Goal: Transaction & Acquisition: Purchase product/service

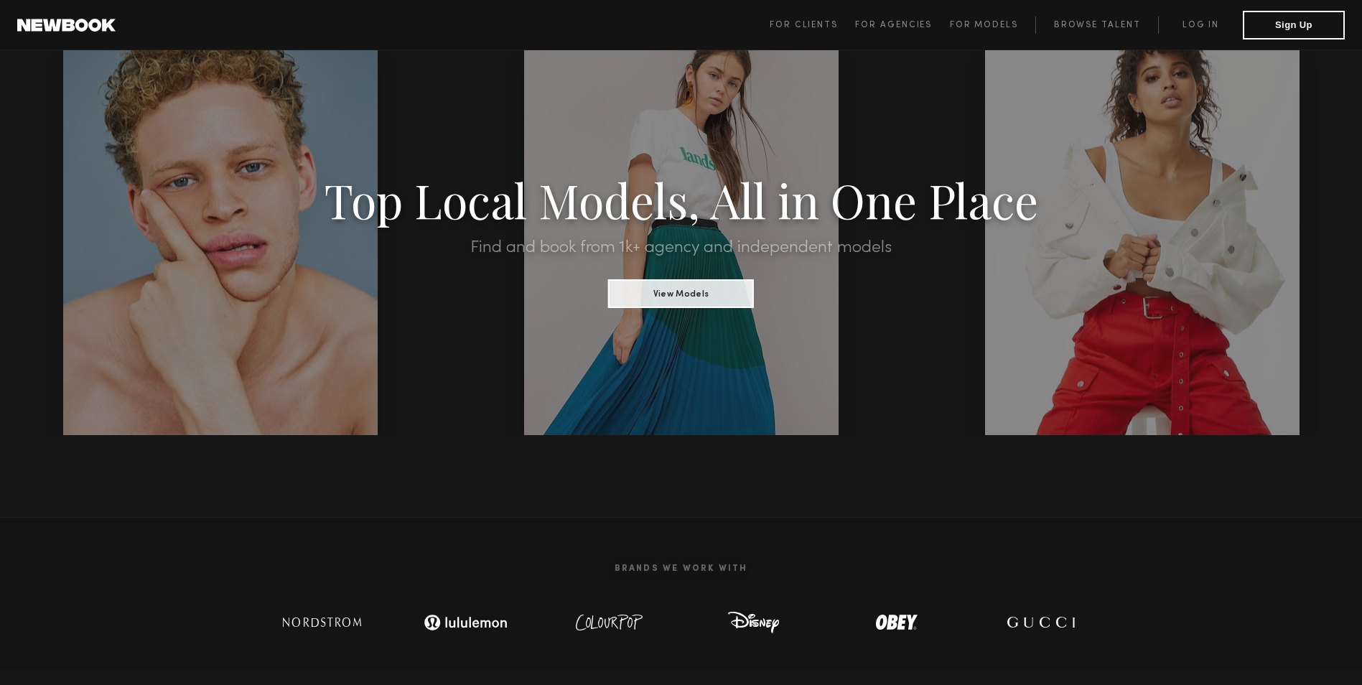
scroll to position [72, 0]
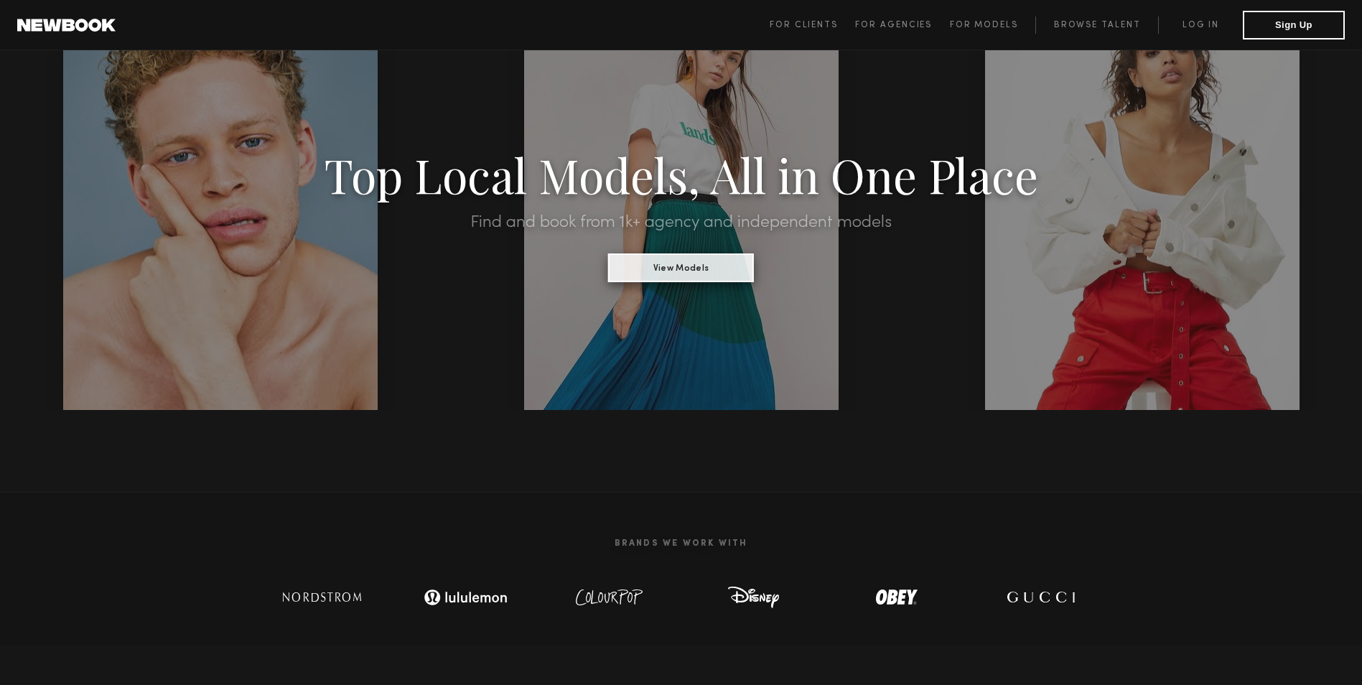
click at [713, 262] on button "View Models" at bounding box center [681, 268] width 146 height 29
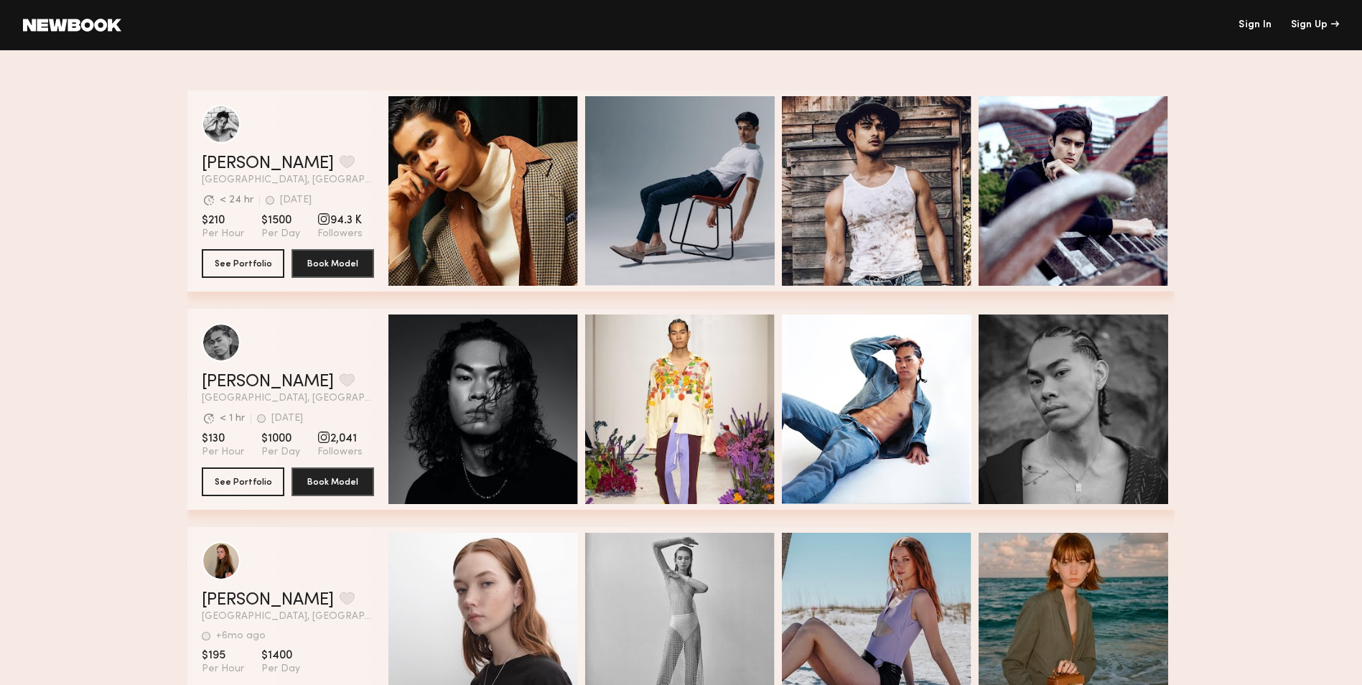
click at [1253, 30] on link "Sign In" at bounding box center [1255, 25] width 33 height 10
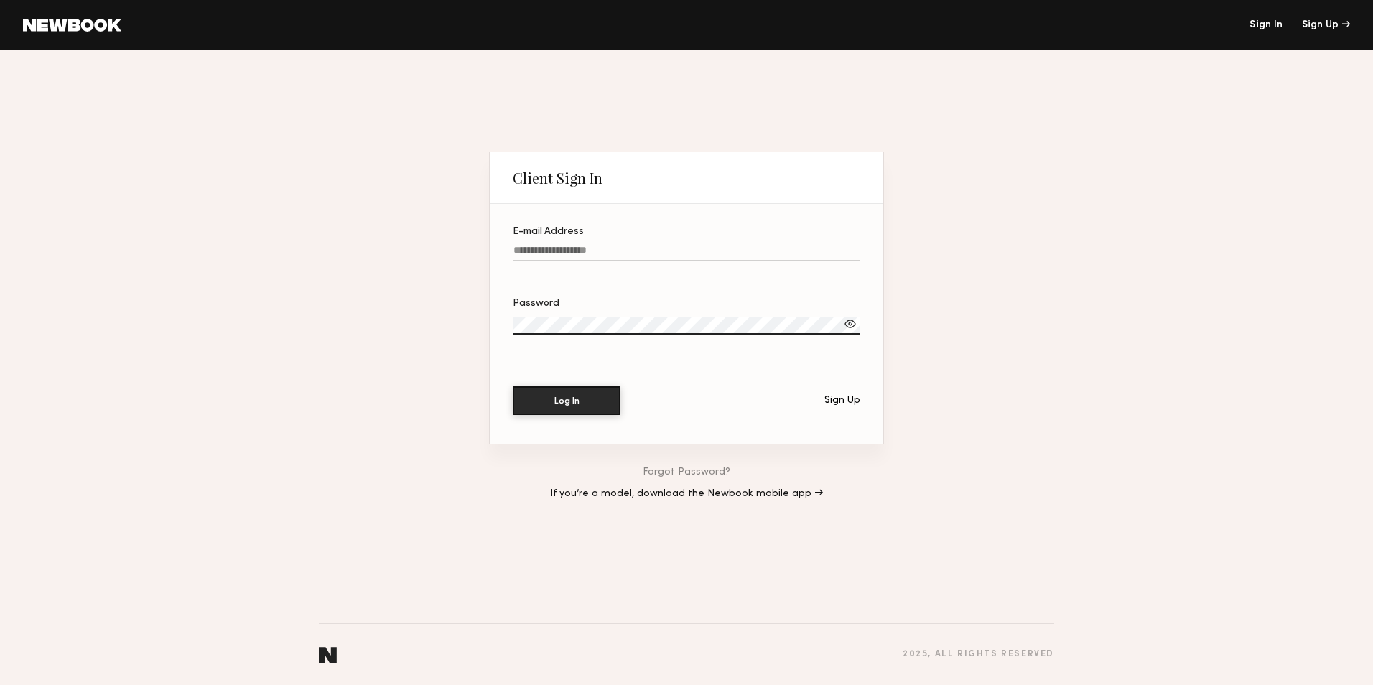
click at [570, 259] on input "E-mail Address" at bounding box center [687, 253] width 348 height 17
paste input "**********"
type input "**********"
click at [846, 396] on div "Sign Up" at bounding box center [842, 401] width 36 height 10
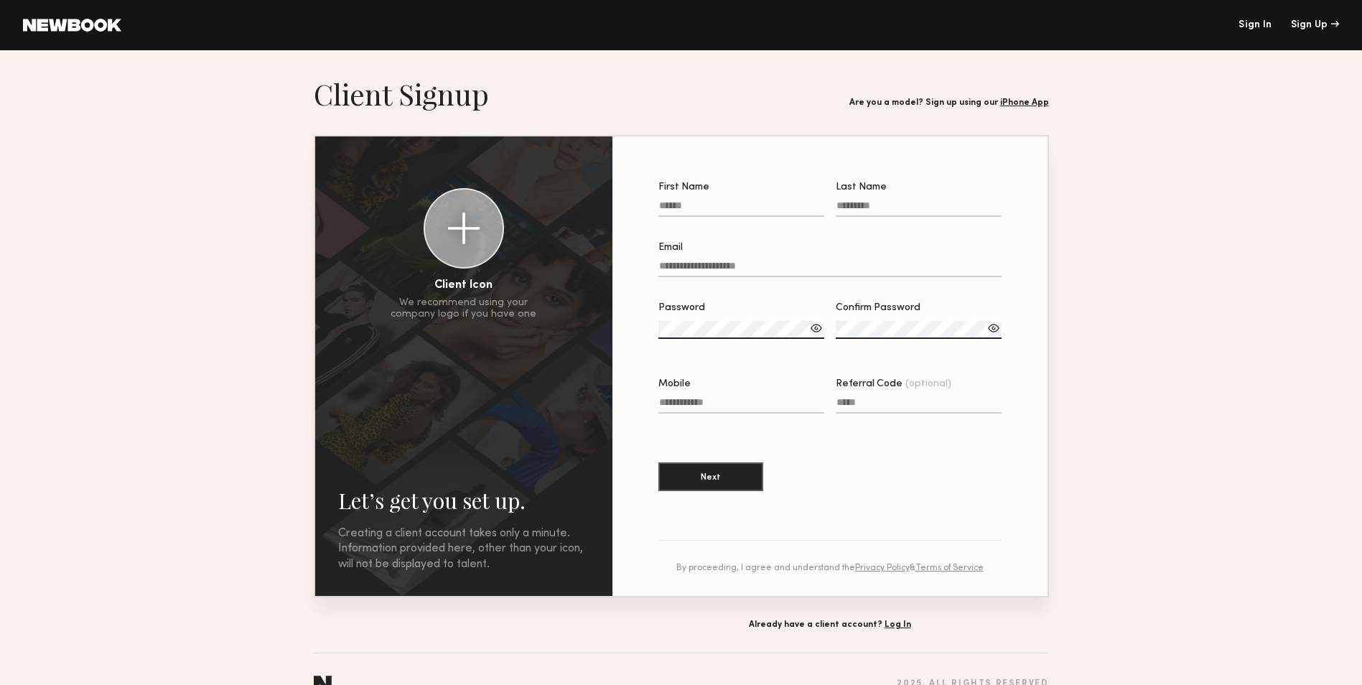
click at [722, 208] on input "First Name" at bounding box center [742, 208] width 166 height 17
type input "*****"
click at [851, 213] on input "Last Name" at bounding box center [919, 208] width 166 height 17
type input "***"
click at [703, 263] on input "Email" at bounding box center [830, 269] width 343 height 17
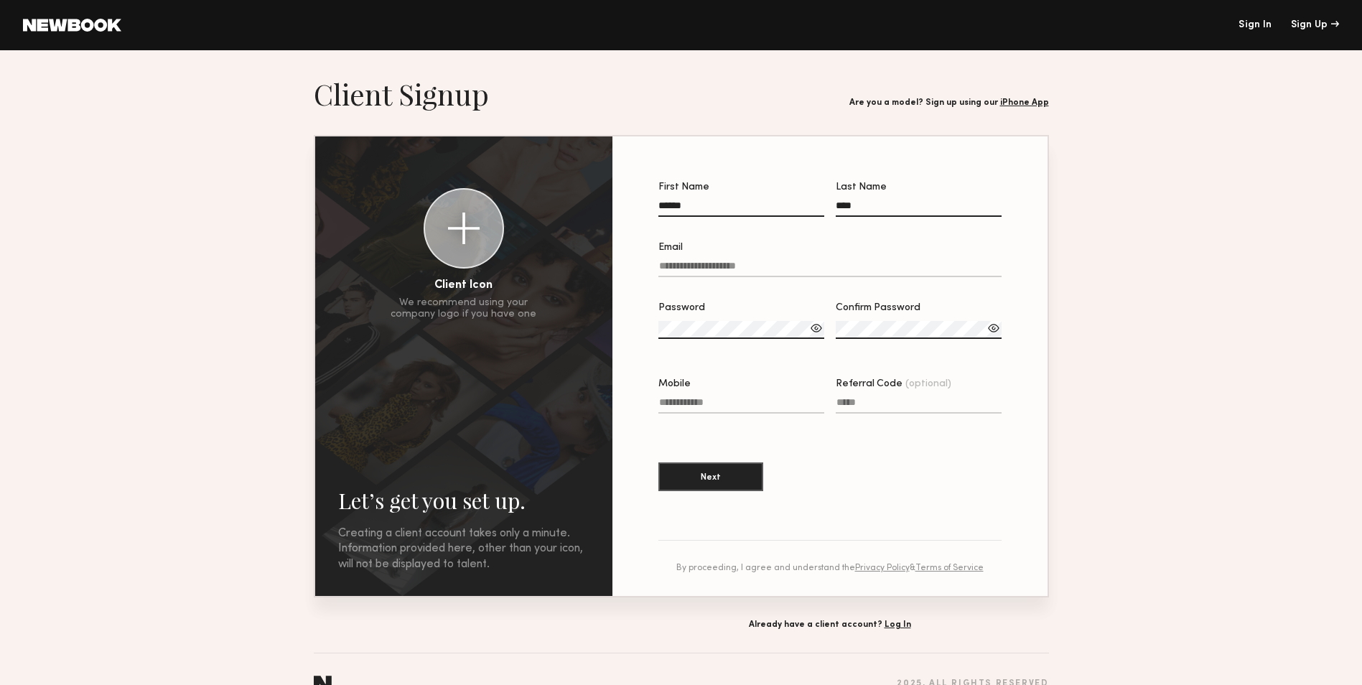
type input "**********"
drag, startPoint x: 818, startPoint y: 271, endPoint x: 549, endPoint y: 240, distance: 271.2
click at [549, 240] on div "**********" at bounding box center [681, 366] width 733 height 460
paste input "**********"
type input "**********"
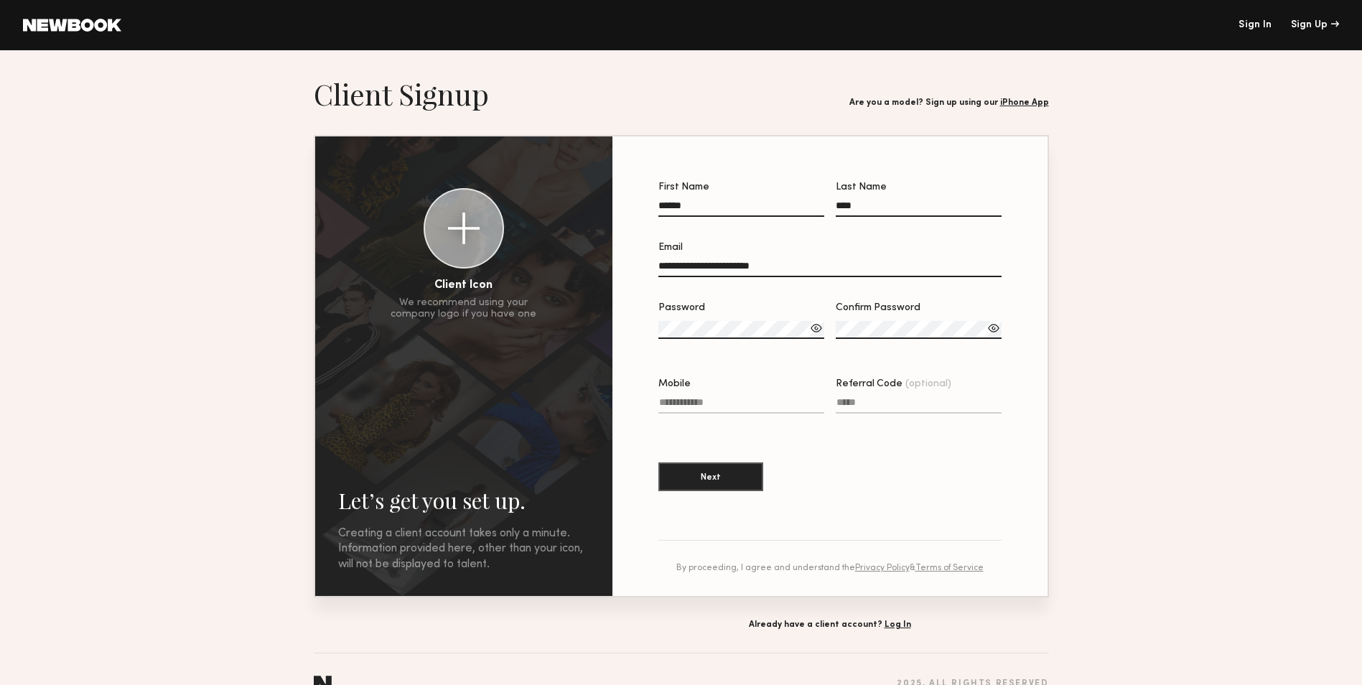
click at [724, 342] on label "Password" at bounding box center [742, 328] width 166 height 50
click at [577, 305] on div "**********" at bounding box center [681, 366] width 733 height 460
click at [695, 345] on div "Invalid password format" at bounding box center [742, 347] width 166 height 11
click at [817, 333] on div at bounding box center [816, 328] width 14 height 14
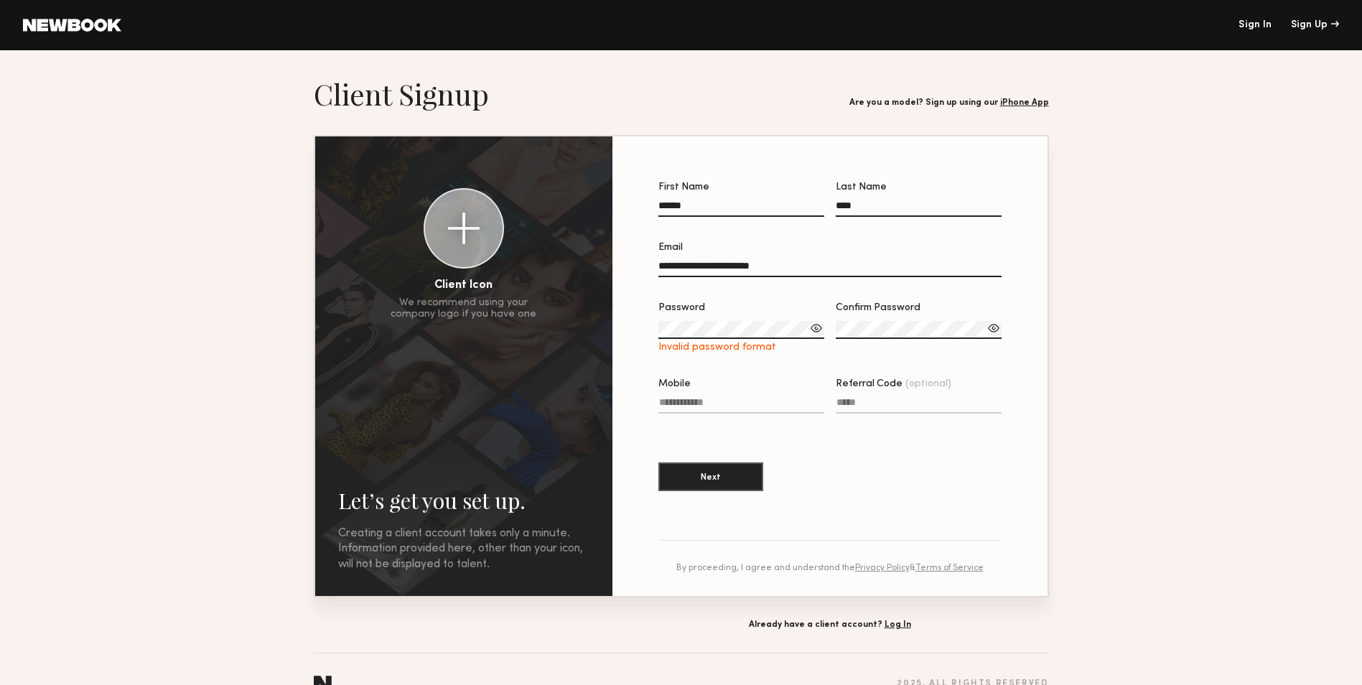
click at [816, 333] on div at bounding box center [816, 328] width 14 height 14
click at [624, 315] on section "**********" at bounding box center [830, 366] width 435 height 460
click at [819, 330] on div at bounding box center [816, 328] width 14 height 14
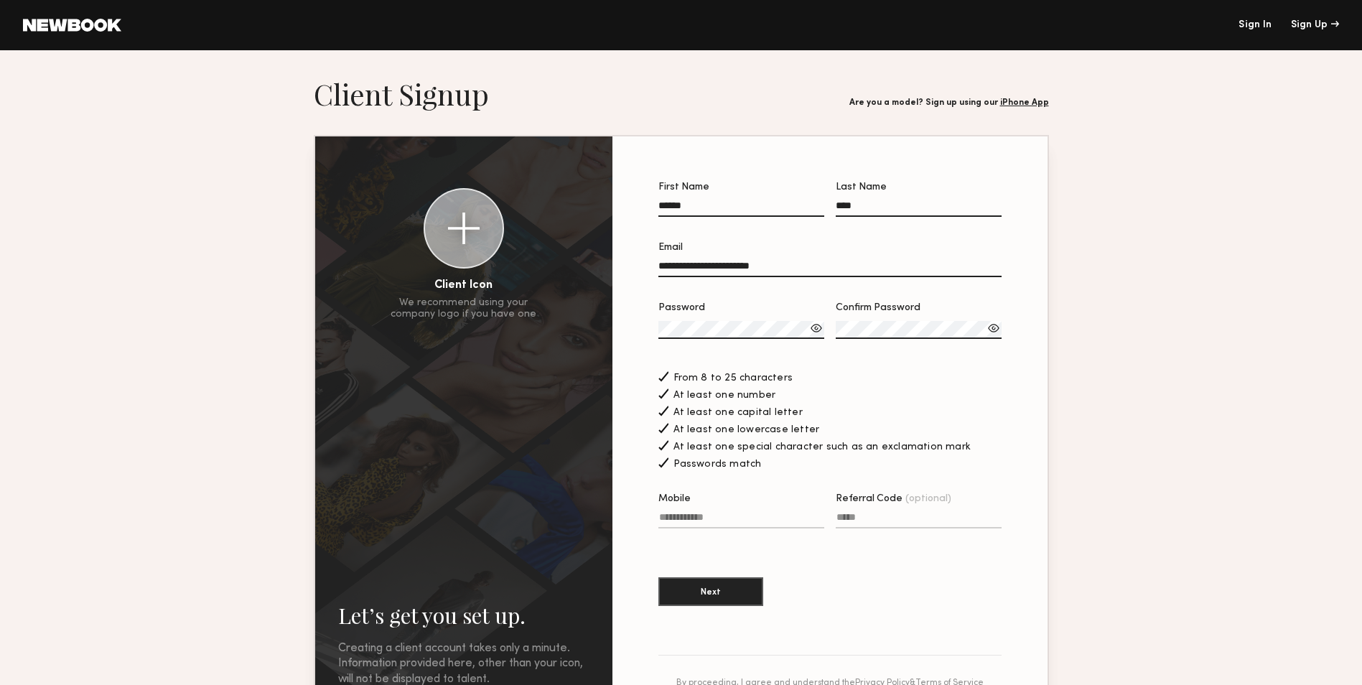
click at [743, 512] on label "Mobile" at bounding box center [742, 518] width 166 height 49
click at [743, 512] on input "Mobile" at bounding box center [742, 520] width 166 height 17
type input "**********"
click at [865, 526] on input "Referral Code (optional)" at bounding box center [919, 520] width 166 height 17
click at [709, 598] on button "Next" at bounding box center [711, 591] width 105 height 29
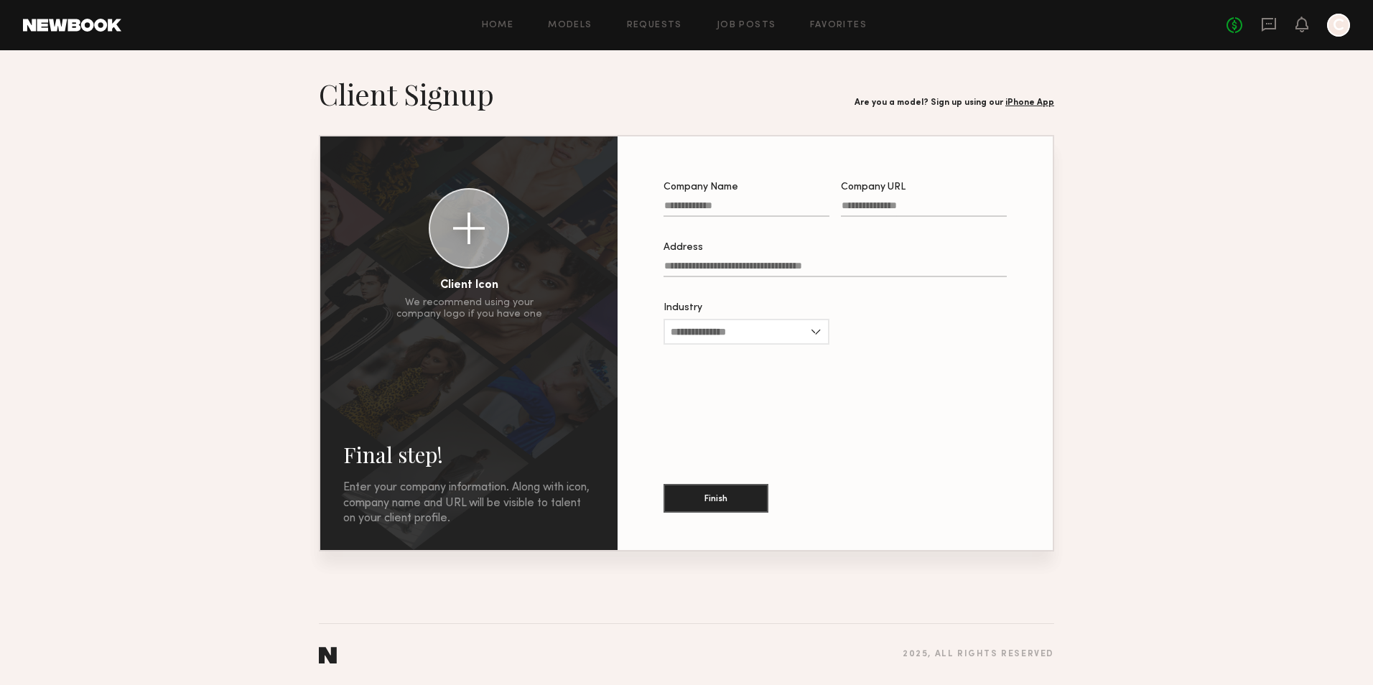
click at [697, 208] on input "Company Name" at bounding box center [747, 208] width 166 height 17
type input "**********"
click at [858, 210] on input "Company URL" at bounding box center [924, 208] width 166 height 17
paste input "**********"
type input "**********"
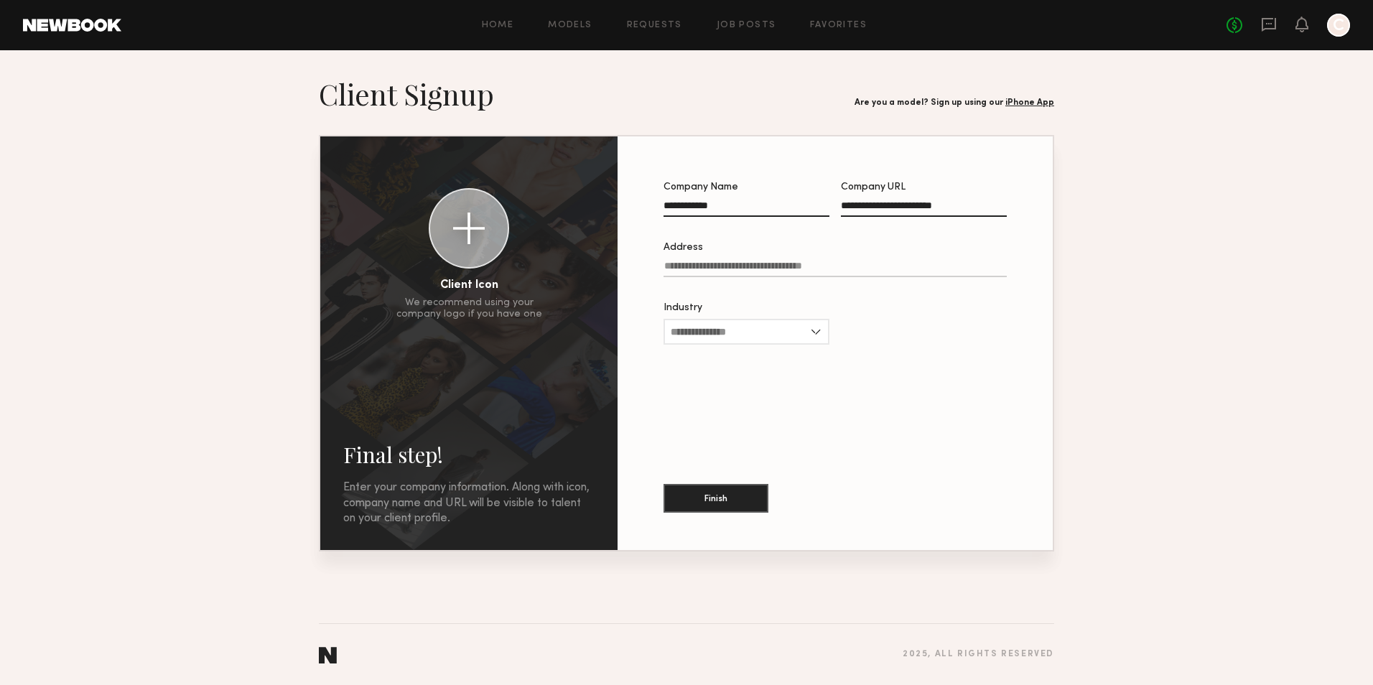
click at [700, 271] on input "Address" at bounding box center [835, 269] width 343 height 17
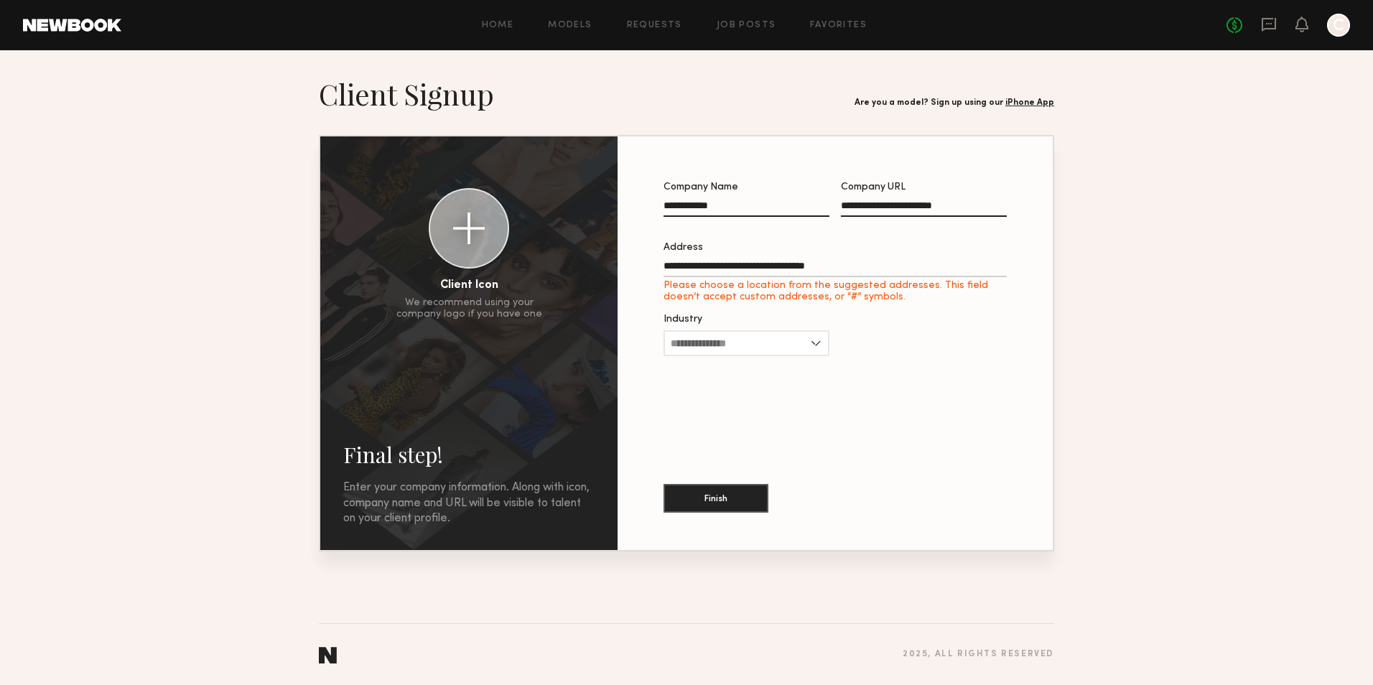
type input "**********"
click at [716, 338] on input "Industry" at bounding box center [747, 332] width 166 height 26
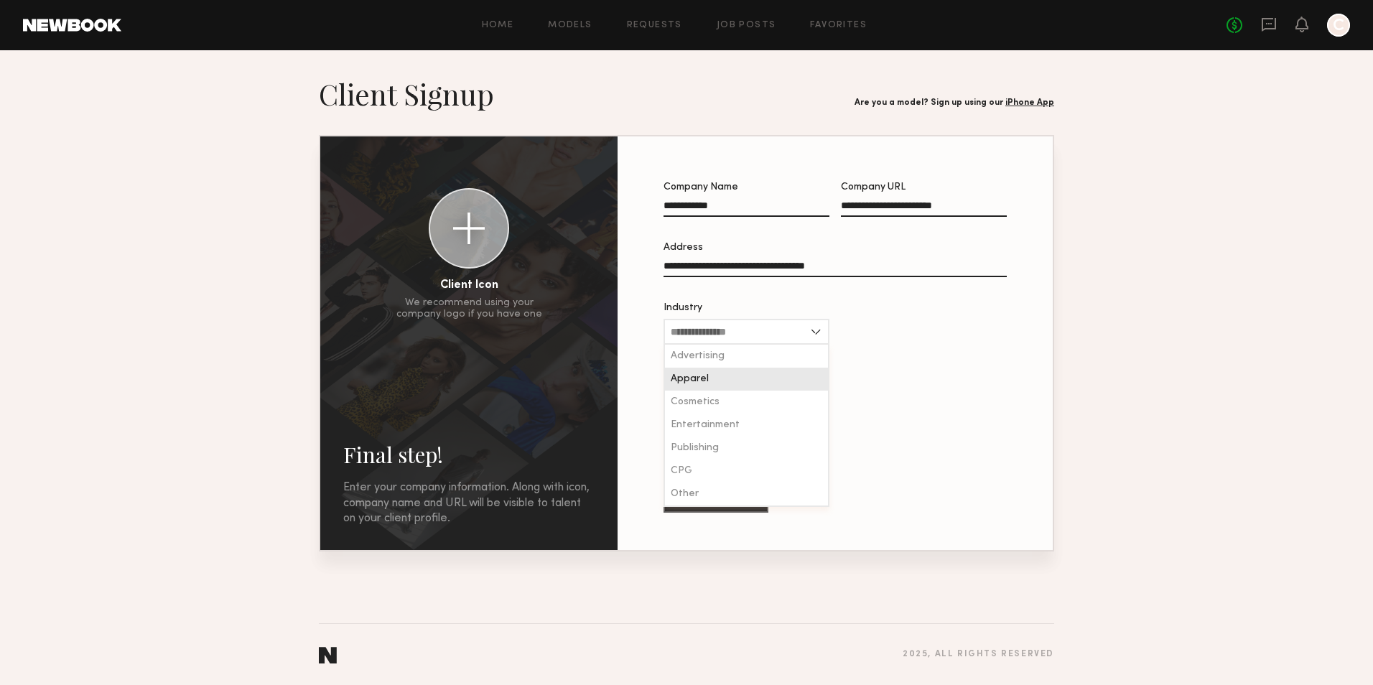
click at [715, 391] on div "Apparel" at bounding box center [746, 379] width 163 height 23
type input "*******"
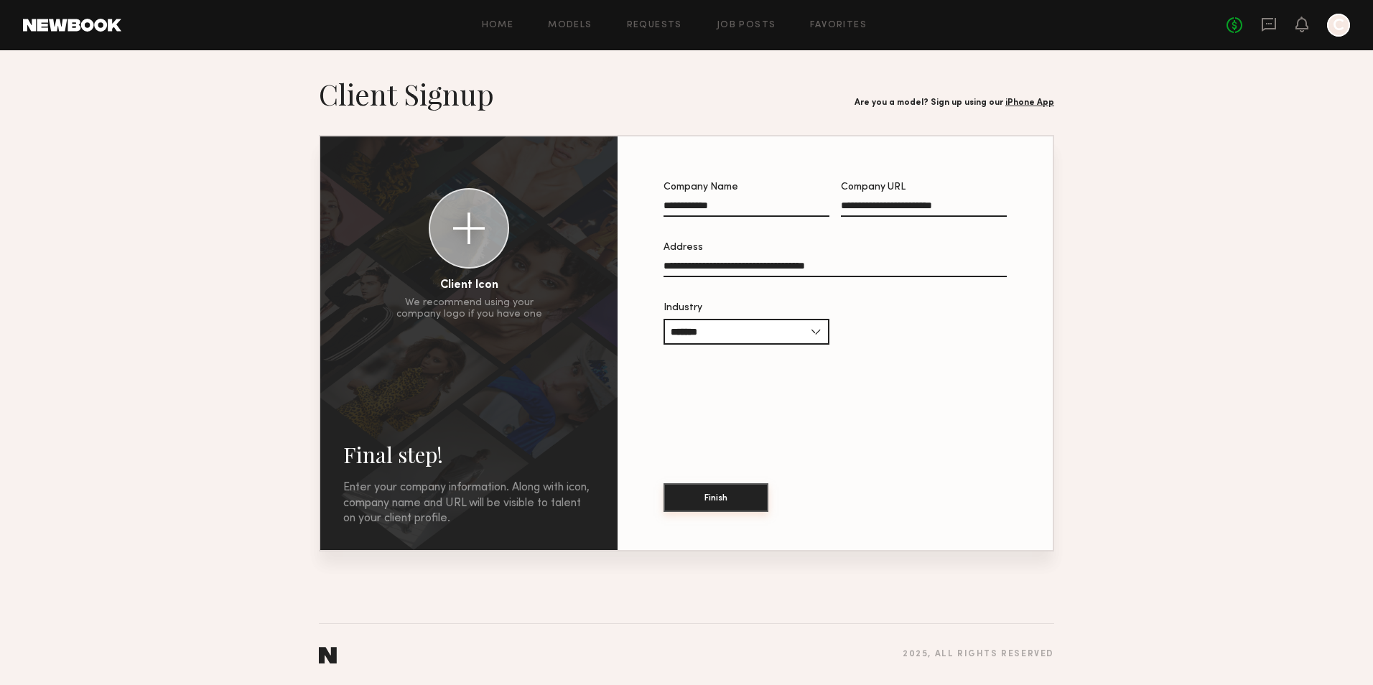
click at [720, 495] on button "Finish" at bounding box center [716, 497] width 105 height 29
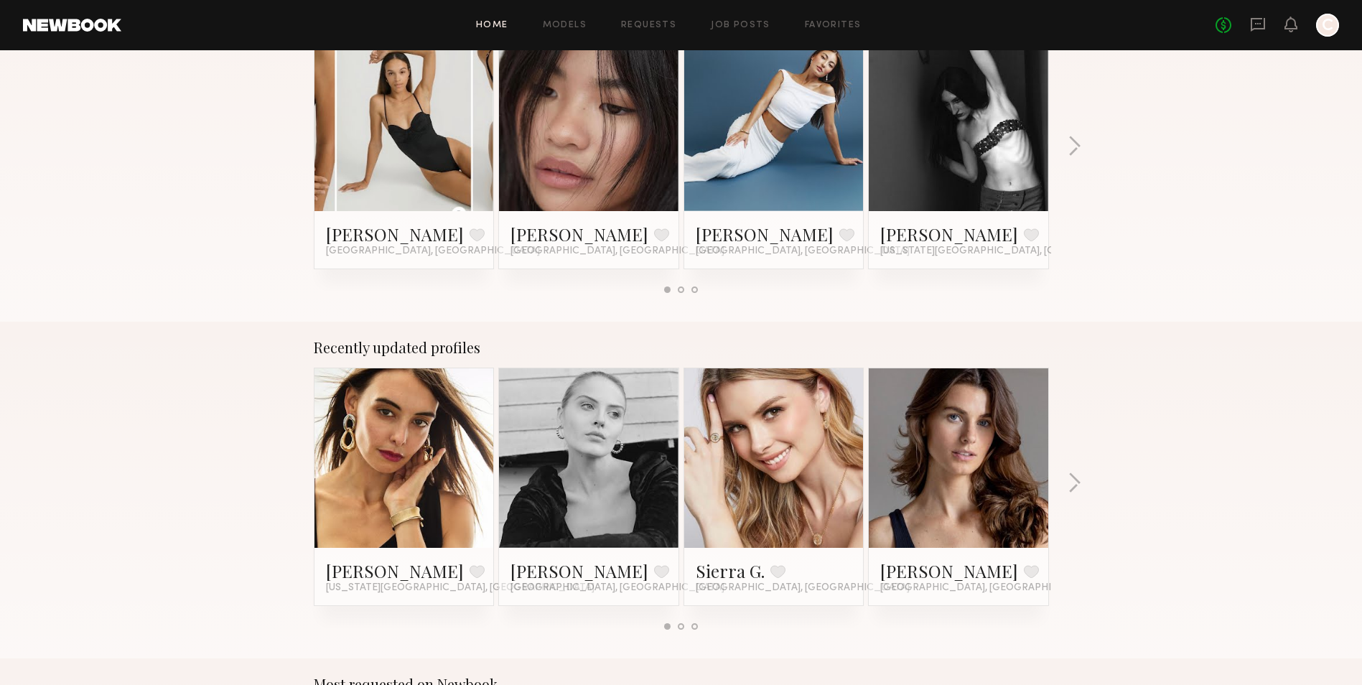
scroll to position [215, 0]
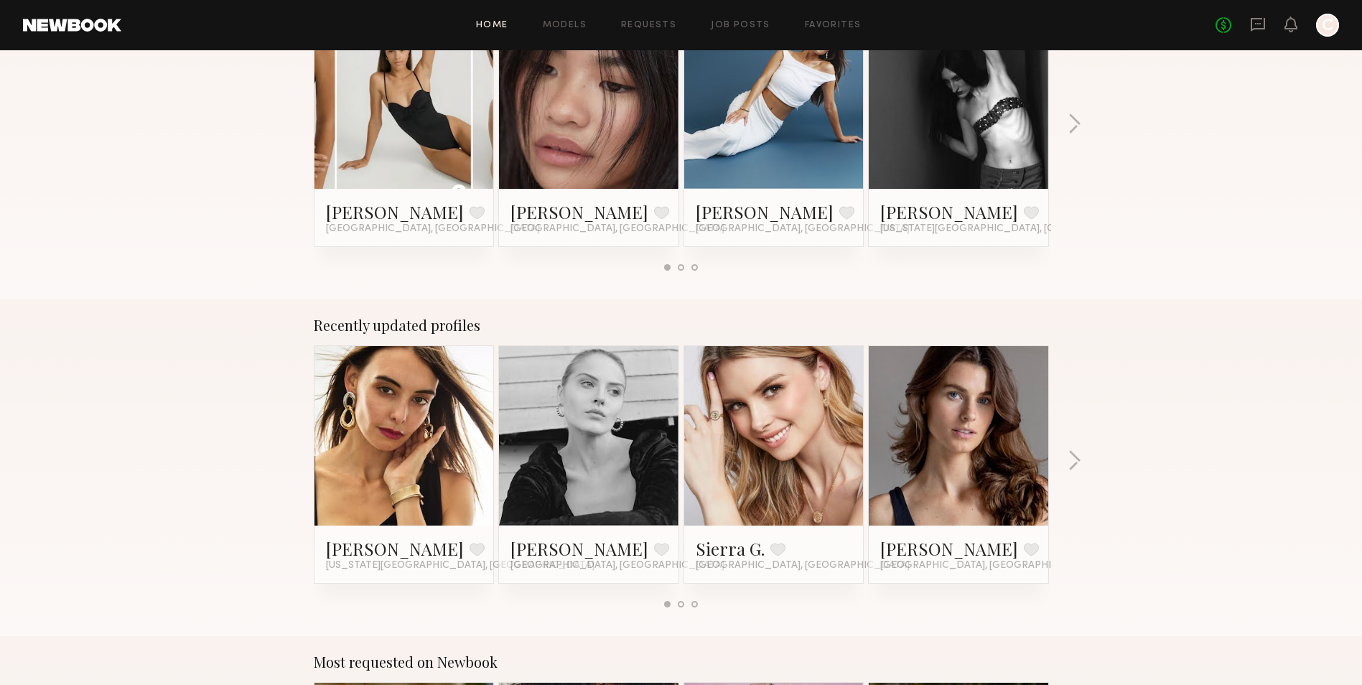
click at [400, 420] on link at bounding box center [405, 436] width 88 height 180
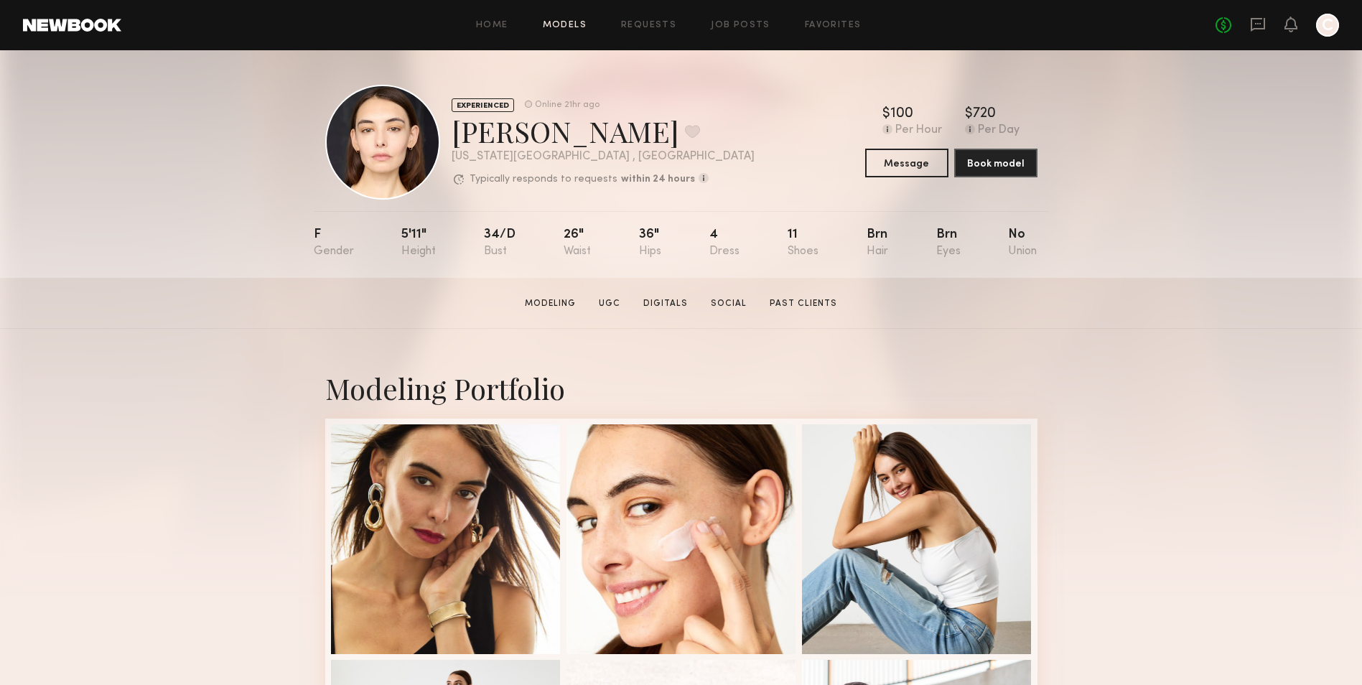
click at [576, 24] on link "Models" at bounding box center [565, 25] width 44 height 9
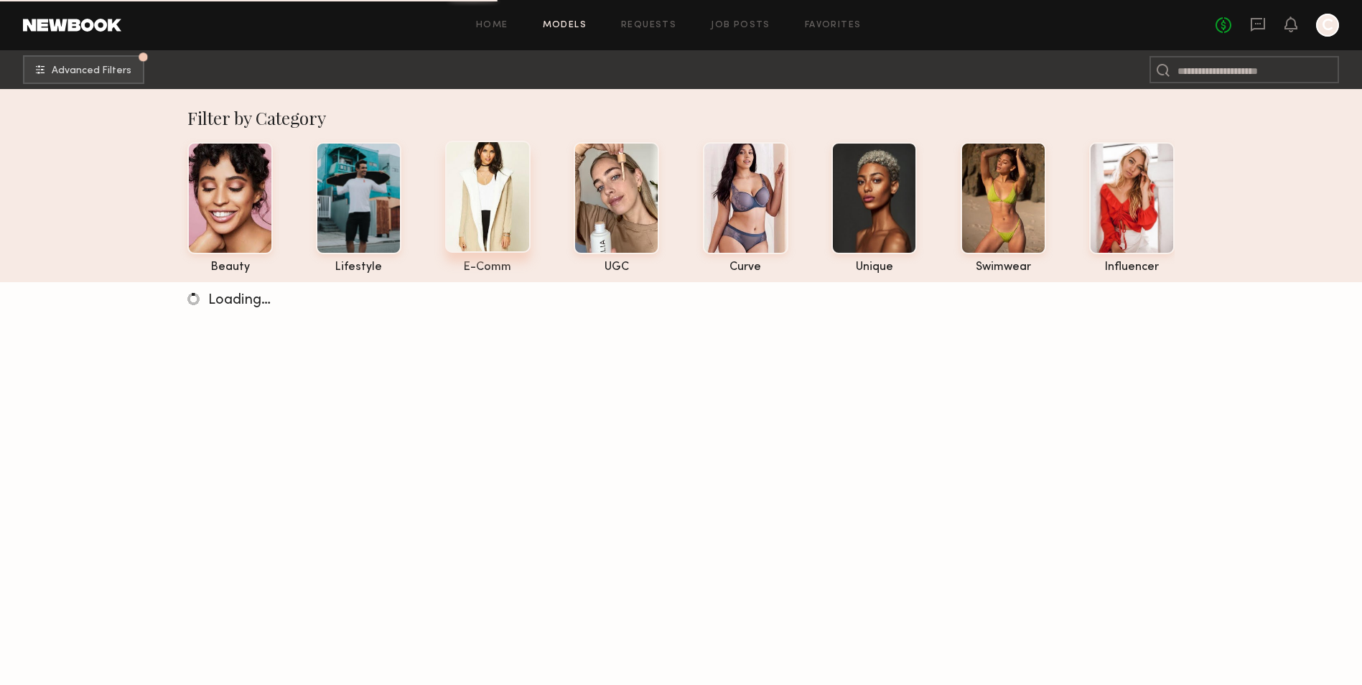
click at [516, 207] on div at bounding box center [487, 197] width 85 height 112
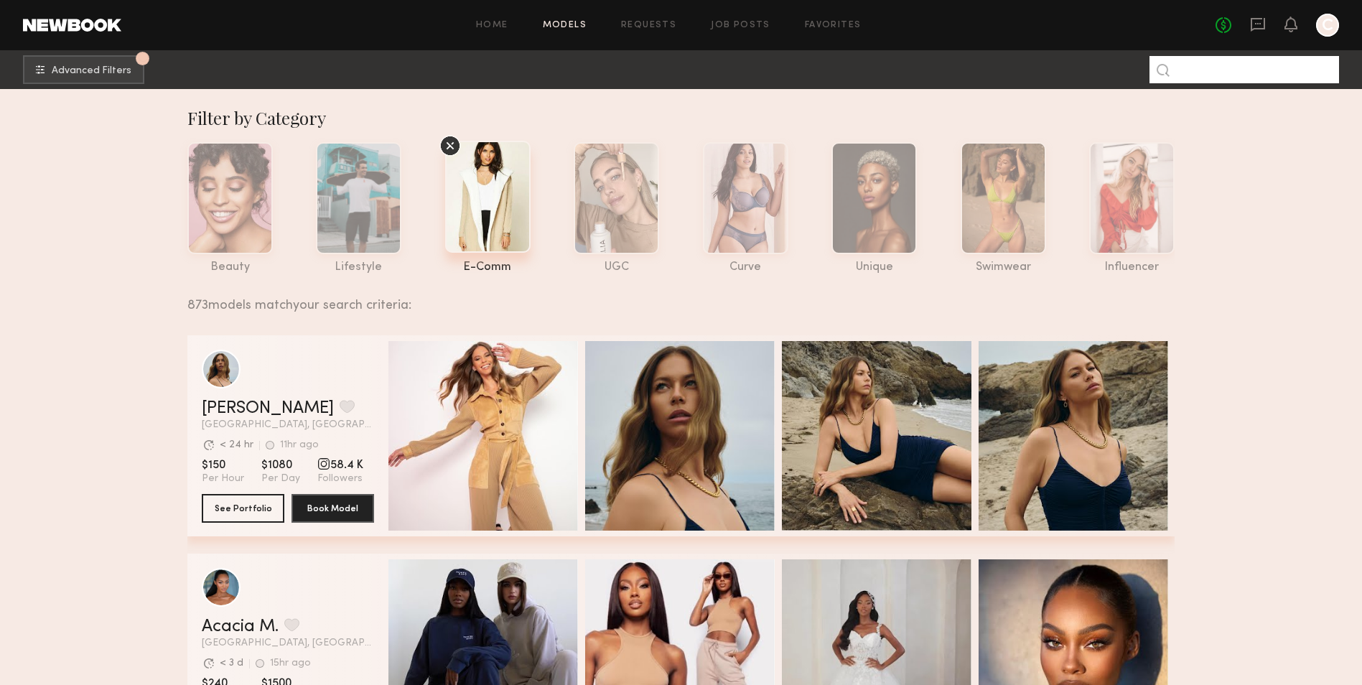
click at [1187, 64] on input at bounding box center [1245, 69] width 190 height 27
type input "*********"
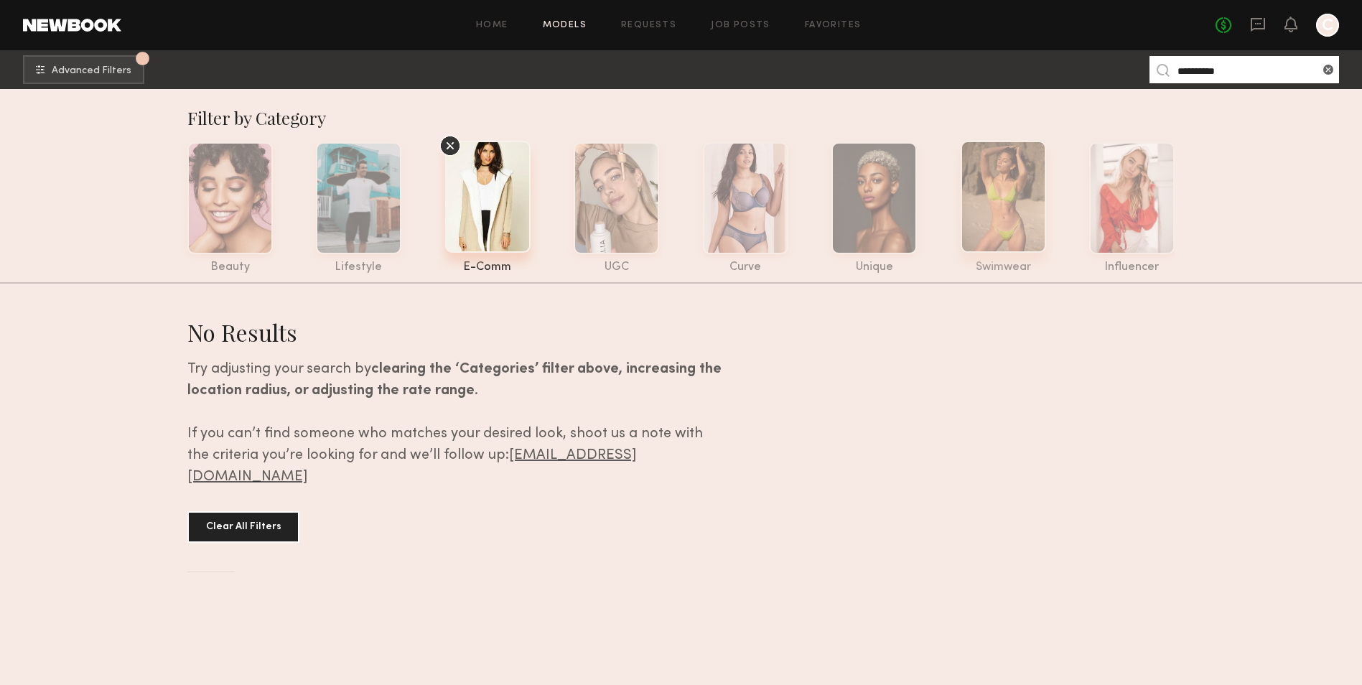
click at [985, 187] on div at bounding box center [1003, 197] width 85 height 112
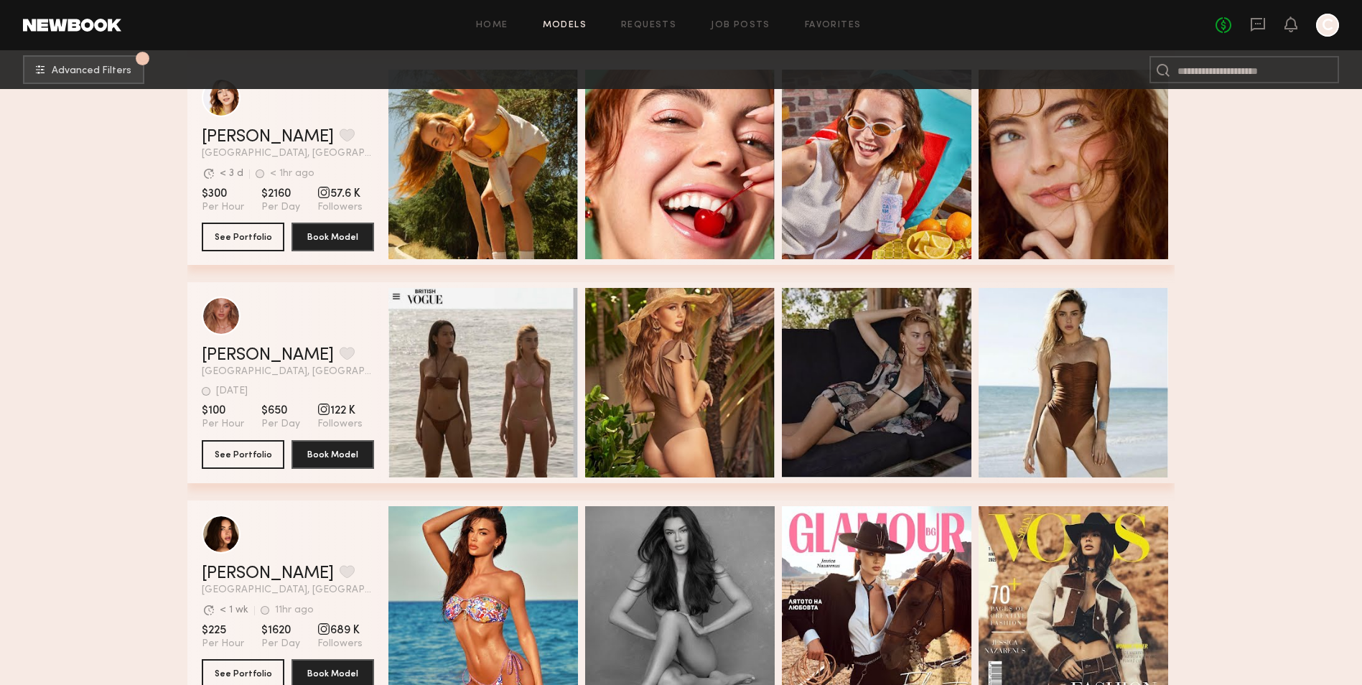
scroll to position [1149, 0]
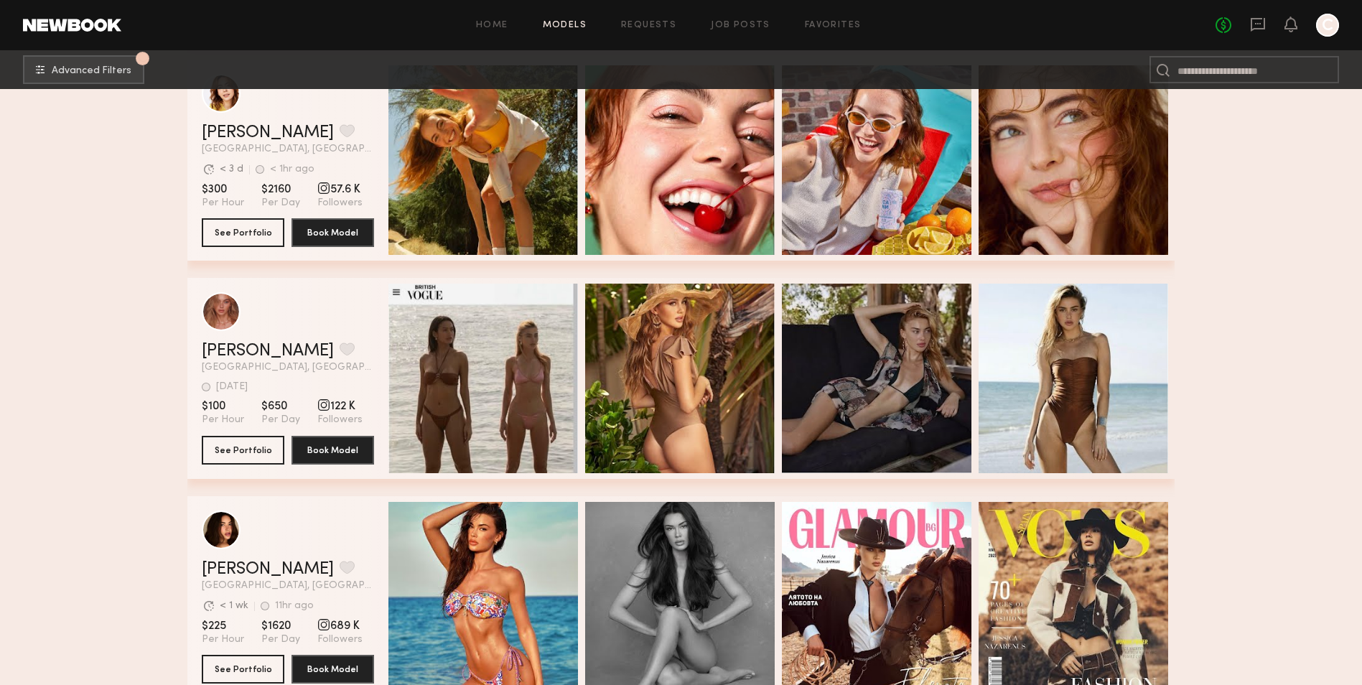
click at [333, 343] on header "Johanna C. Favorite Miami, FL 1d ago Last Online View Portfolio" at bounding box center [288, 332] width 172 height 80
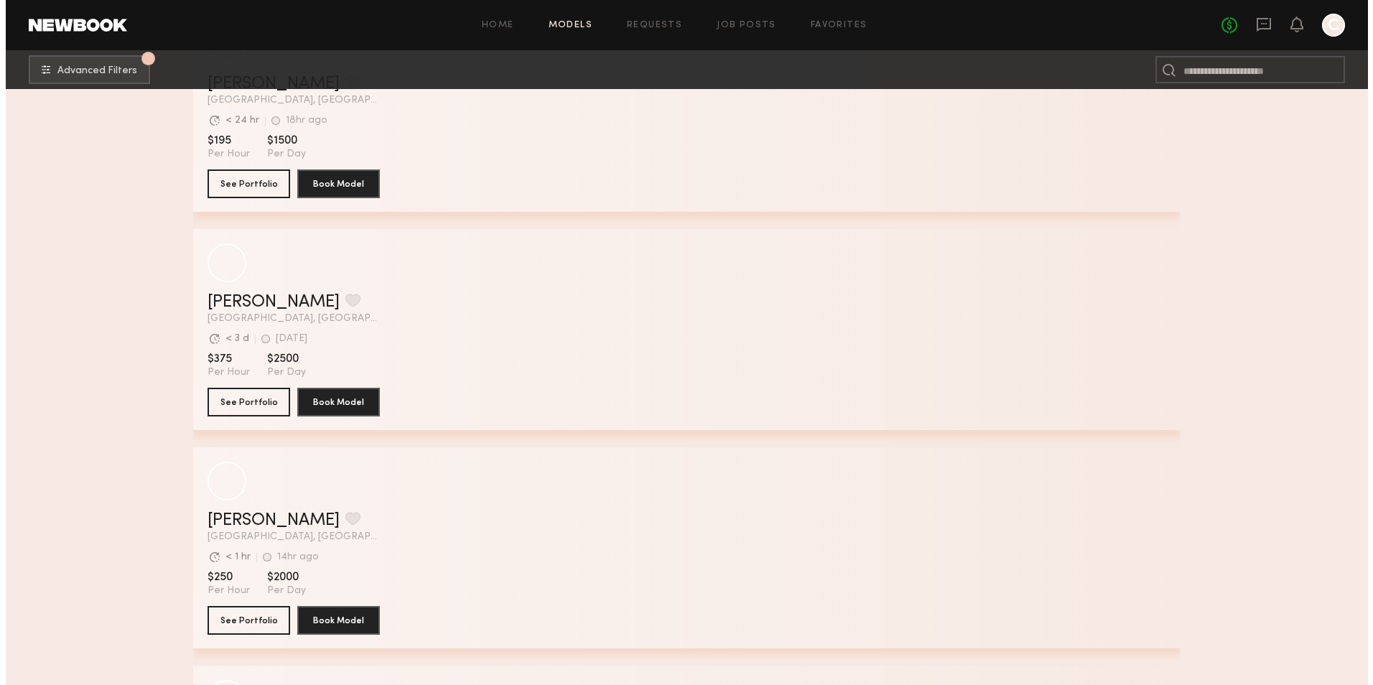
scroll to position [6584, 0]
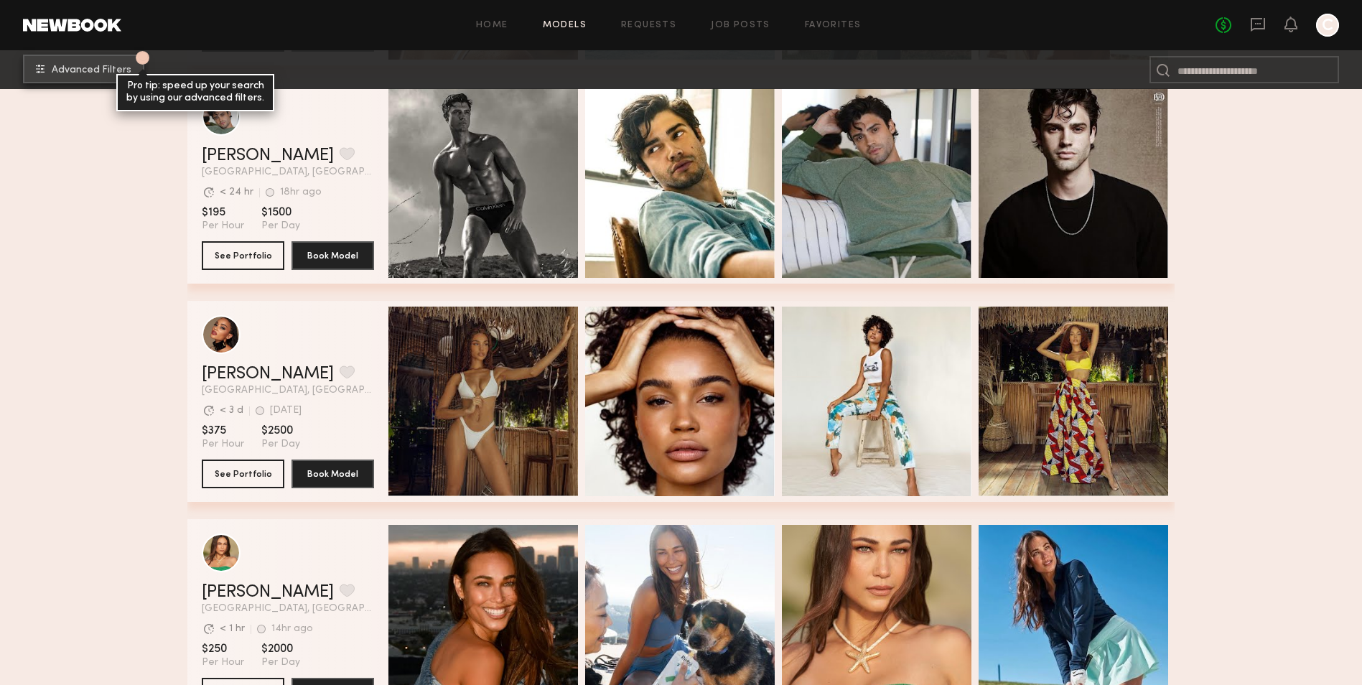
click at [73, 75] on span "Advanced Filters" at bounding box center [92, 70] width 80 height 10
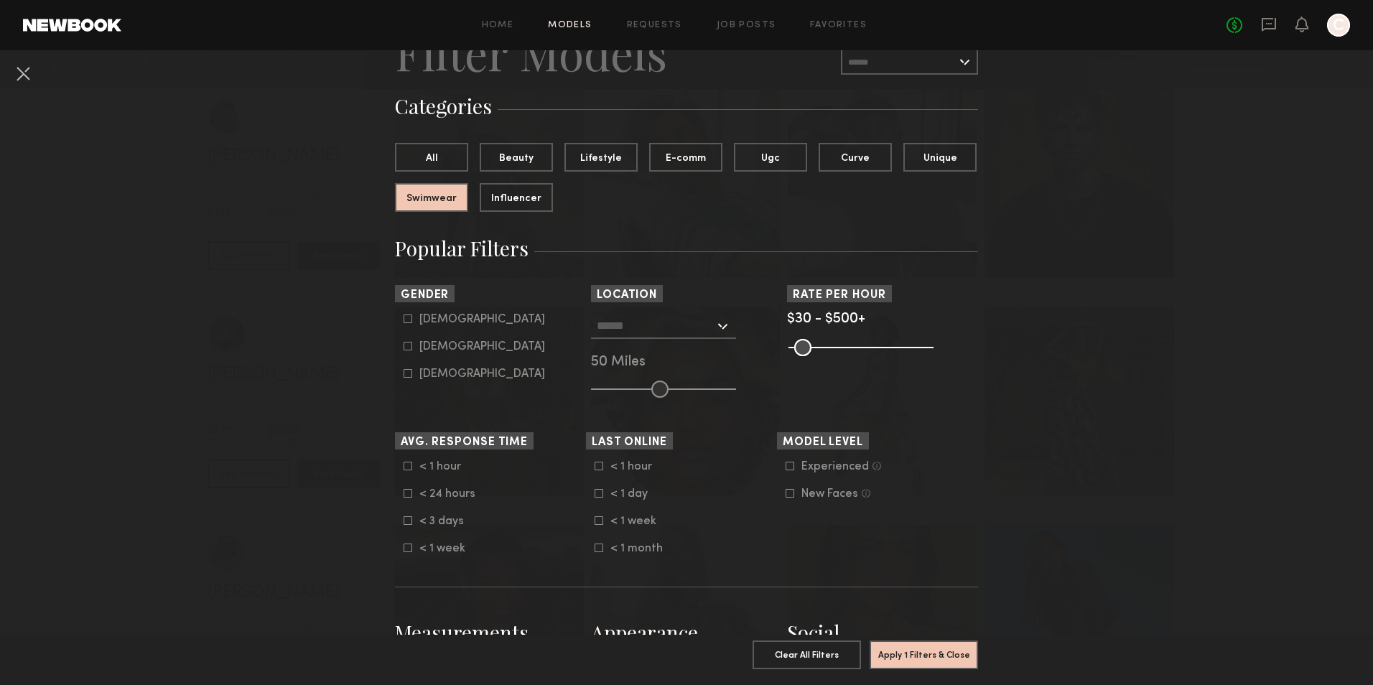
scroll to position [144, 0]
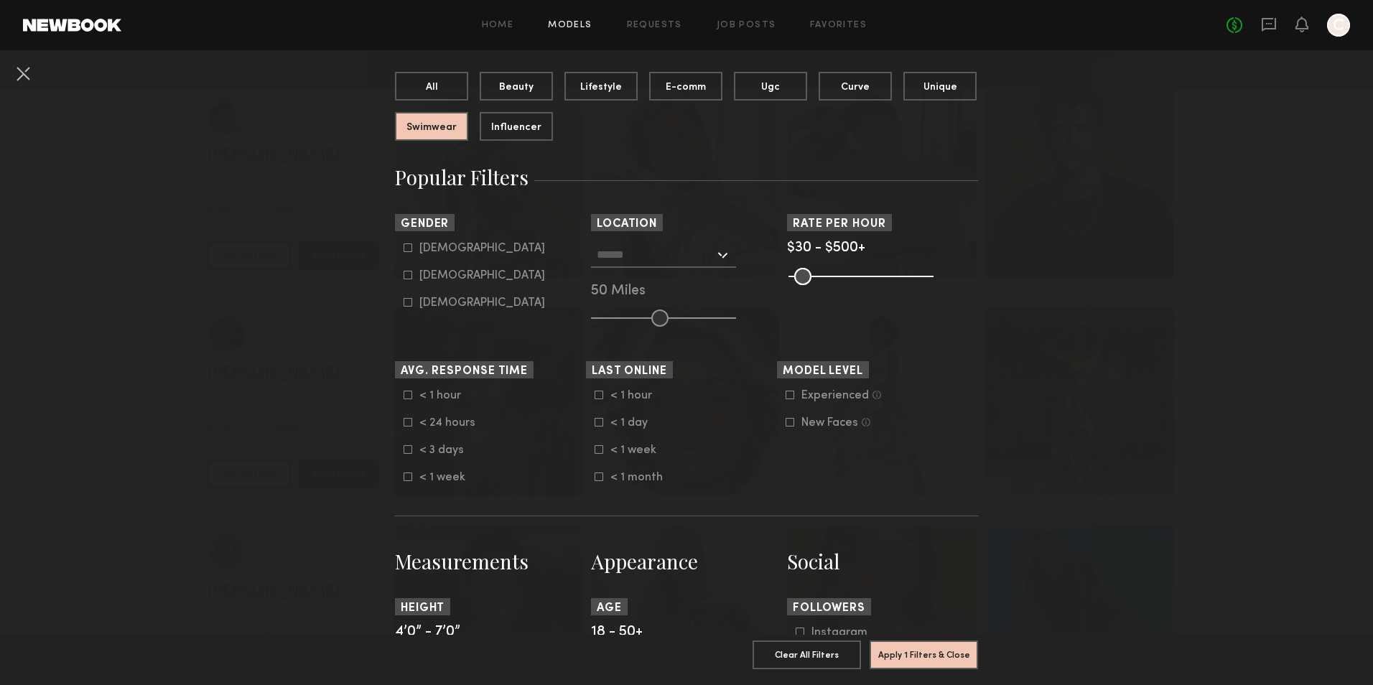
click at [406, 274] on icon at bounding box center [408, 275] width 9 height 9
type input "**"
click at [596, 333] on form "Filter Models Sort By Clear Rate LOW TO HIGH HIGH TO LOW Experience LOW TO HIGH…" at bounding box center [686, 669] width 583 height 1433
click at [724, 257] on div at bounding box center [663, 255] width 145 height 26
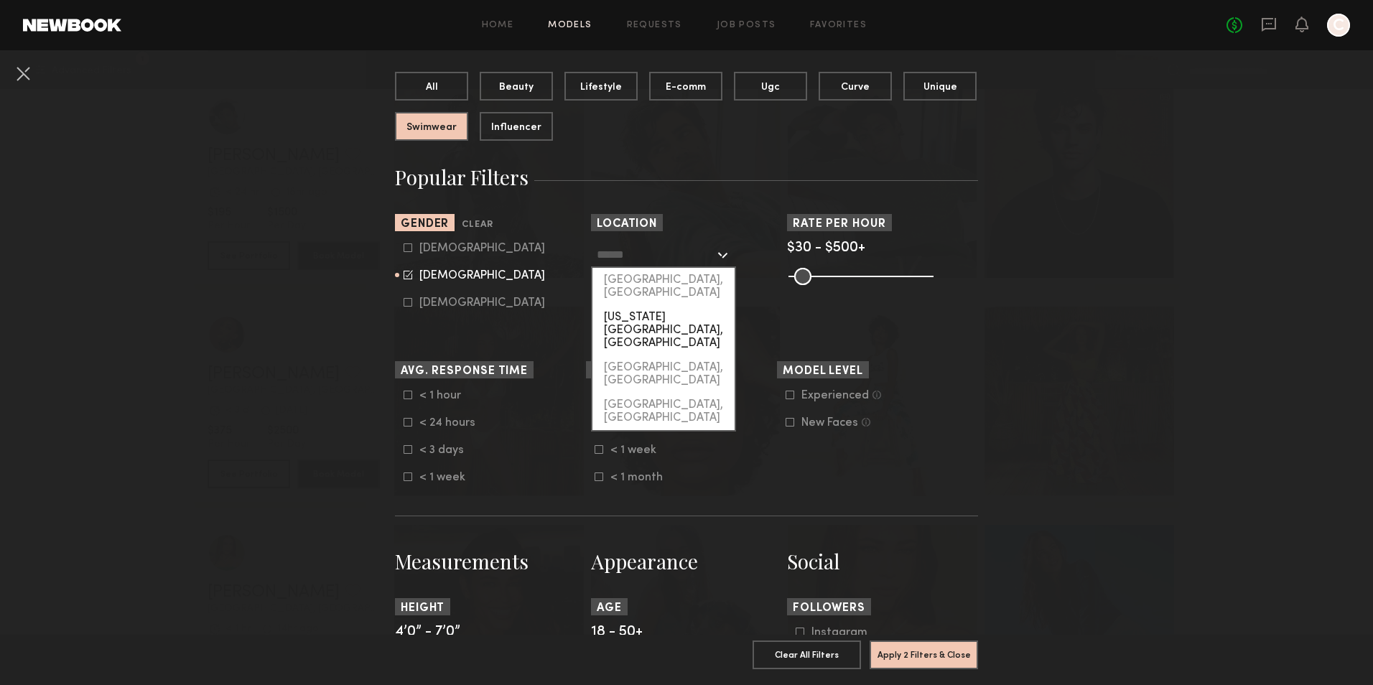
click at [675, 305] on div "New York City, NY" at bounding box center [663, 330] width 142 height 50
type input "**********"
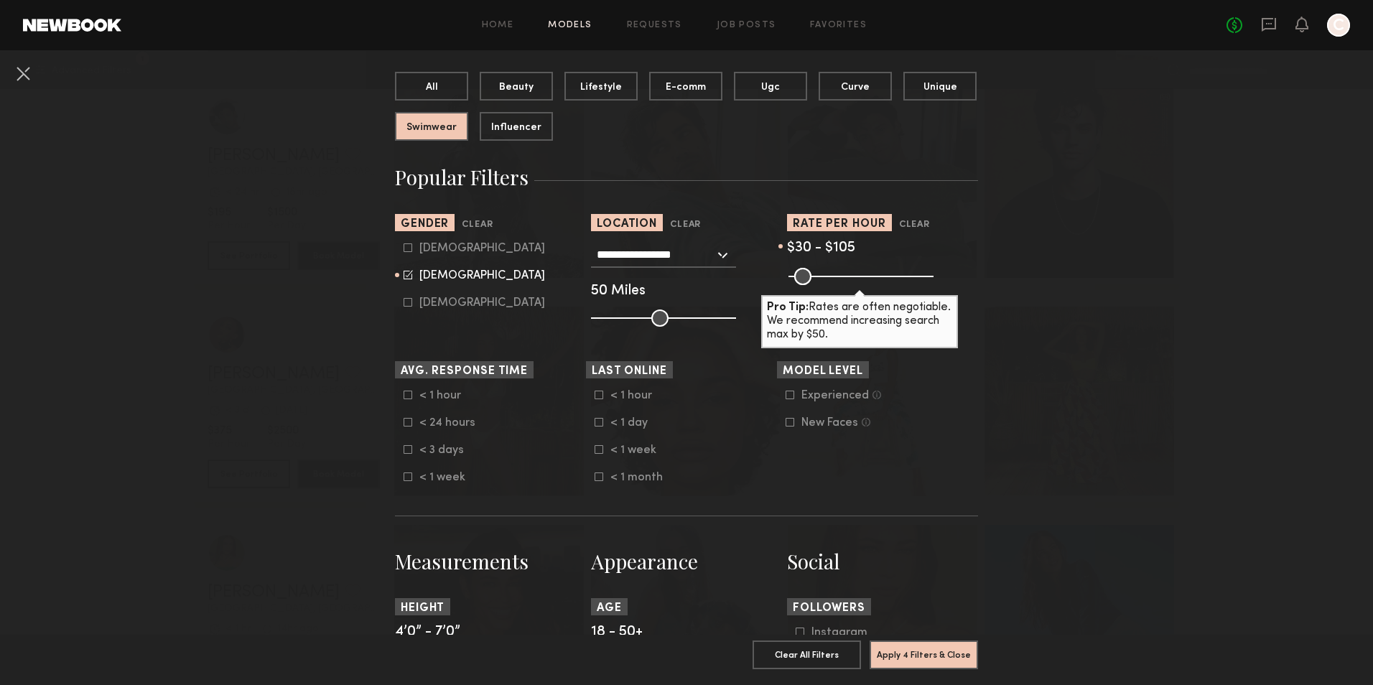
drag, startPoint x: 901, startPoint y: 274, endPoint x: 812, endPoint y: 275, distance: 88.3
type input "***"
click at [812, 275] on input "range" at bounding box center [861, 276] width 145 height 17
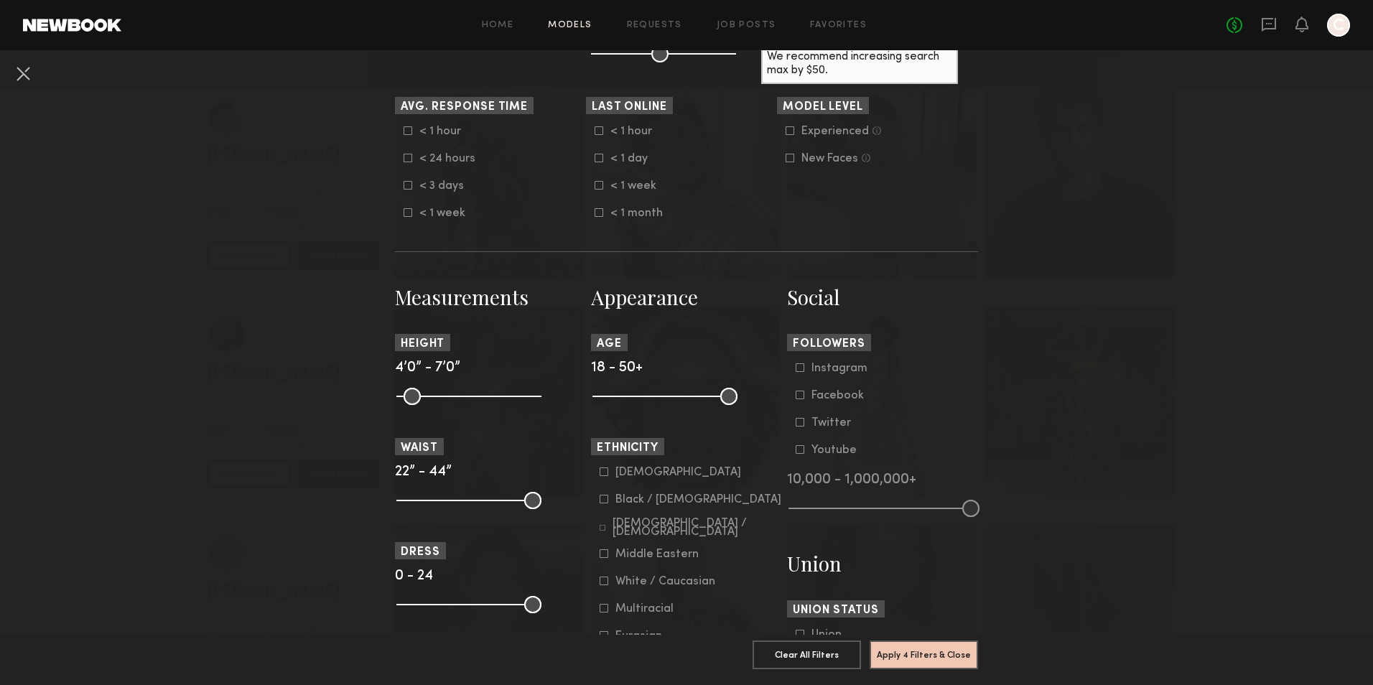
scroll to position [431, 0]
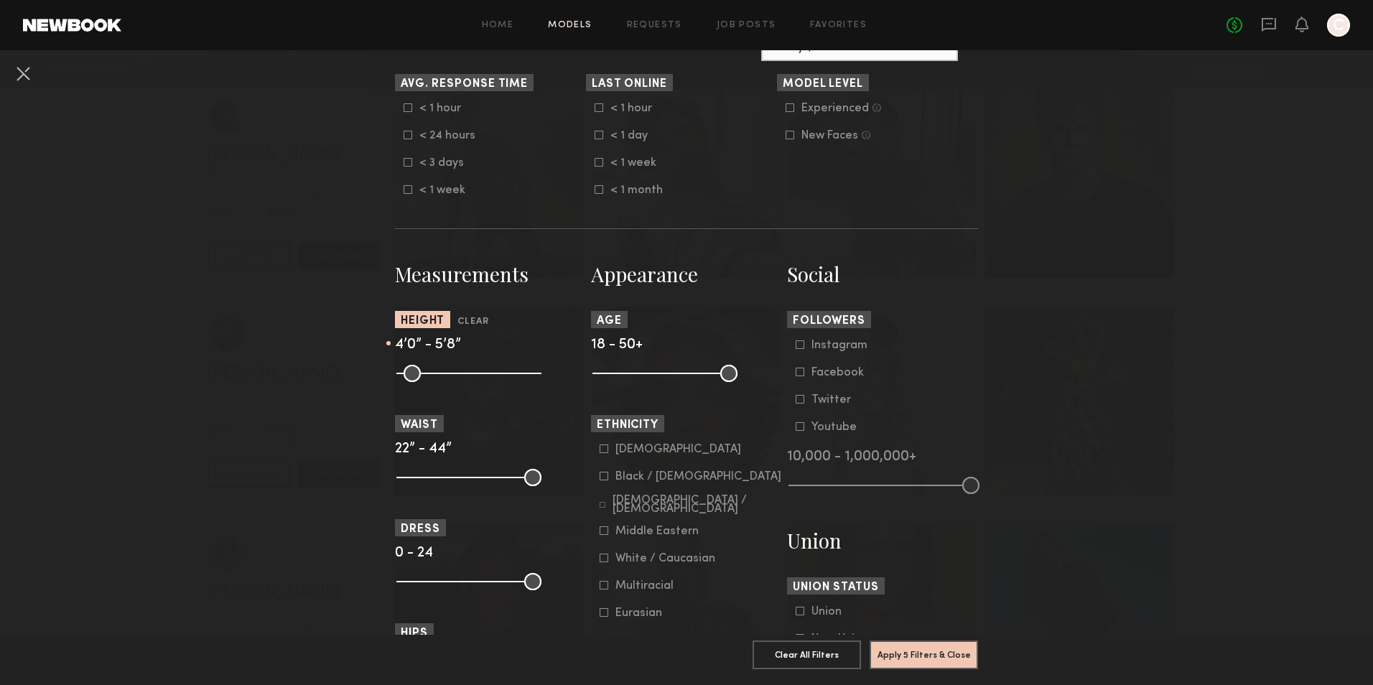
drag, startPoint x: 528, startPoint y: 368, endPoint x: 470, endPoint y: 373, distance: 57.7
type input "**"
click at [470, 373] on input "range" at bounding box center [468, 373] width 145 height 17
drag, startPoint x: 527, startPoint y: 476, endPoint x: 428, endPoint y: 478, distance: 99.1
type input "**"
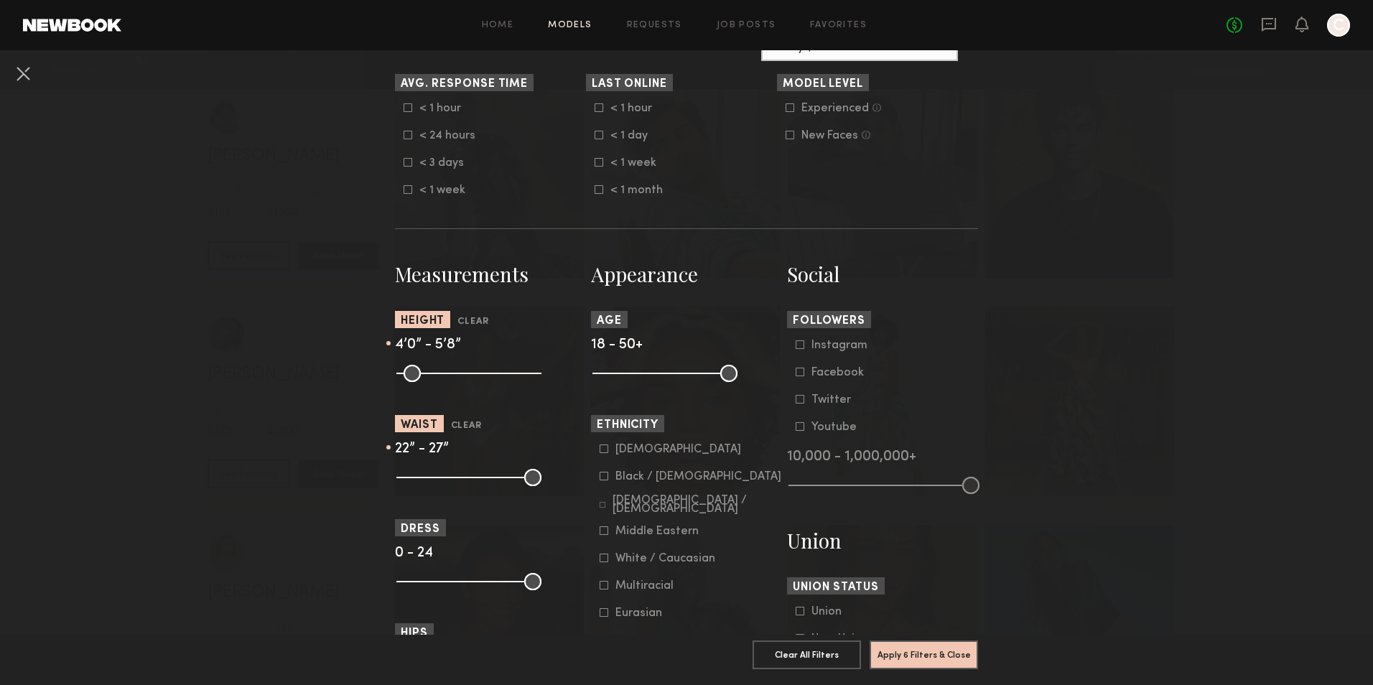
click at [428, 478] on input "range" at bounding box center [468, 477] width 145 height 17
drag, startPoint x: 522, startPoint y: 576, endPoint x: 430, endPoint y: 587, distance: 92.6
type input "*"
click at [430, 587] on input "range" at bounding box center [468, 581] width 145 height 17
click at [406, 582] on input "range" at bounding box center [468, 581] width 145 height 17
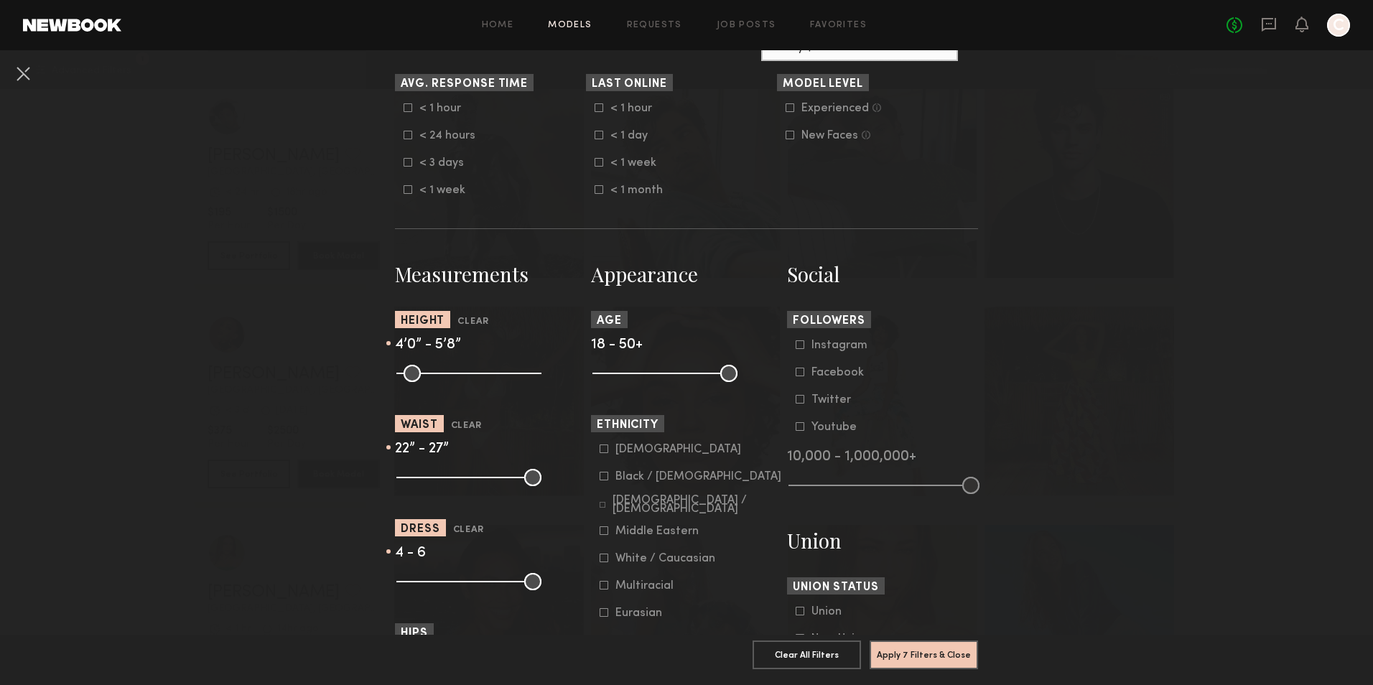
drag, startPoint x: 406, startPoint y: 582, endPoint x: 418, endPoint y: 582, distance: 12.2
type input "*"
click at [418, 582] on input "range" at bounding box center [468, 581] width 145 height 17
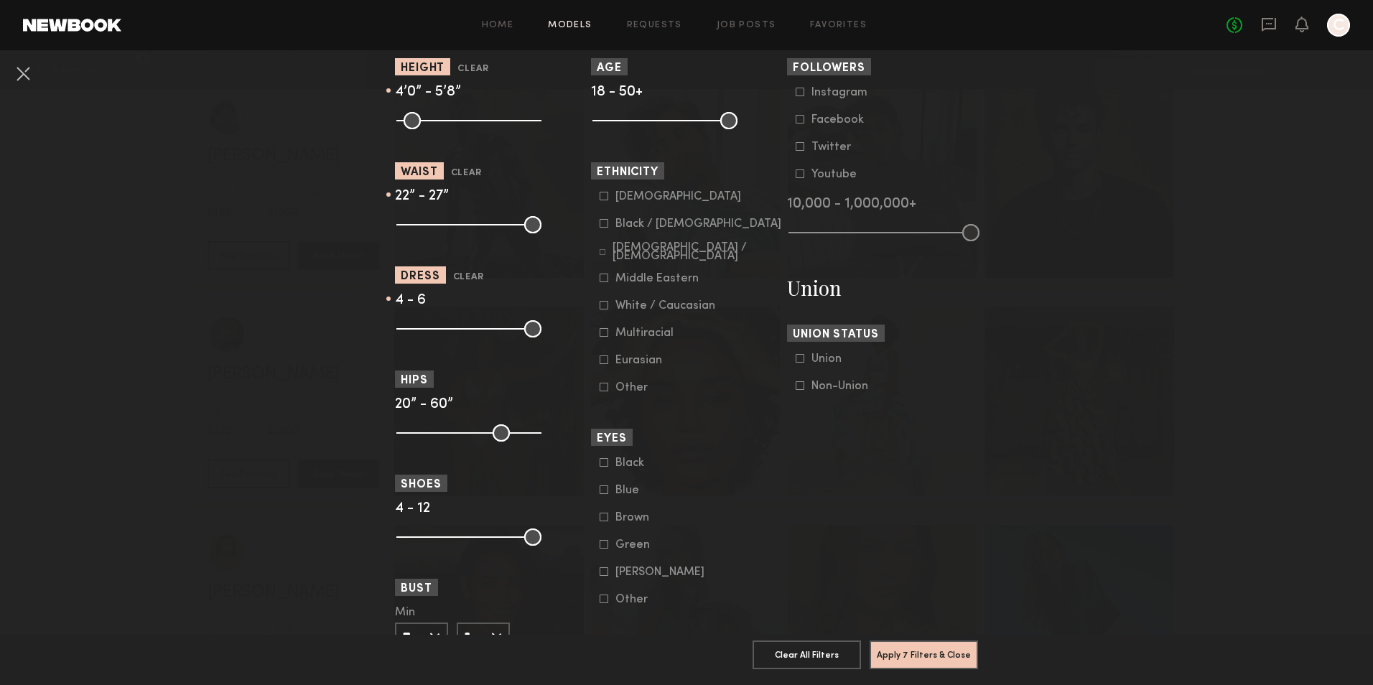
scroll to position [718, 0]
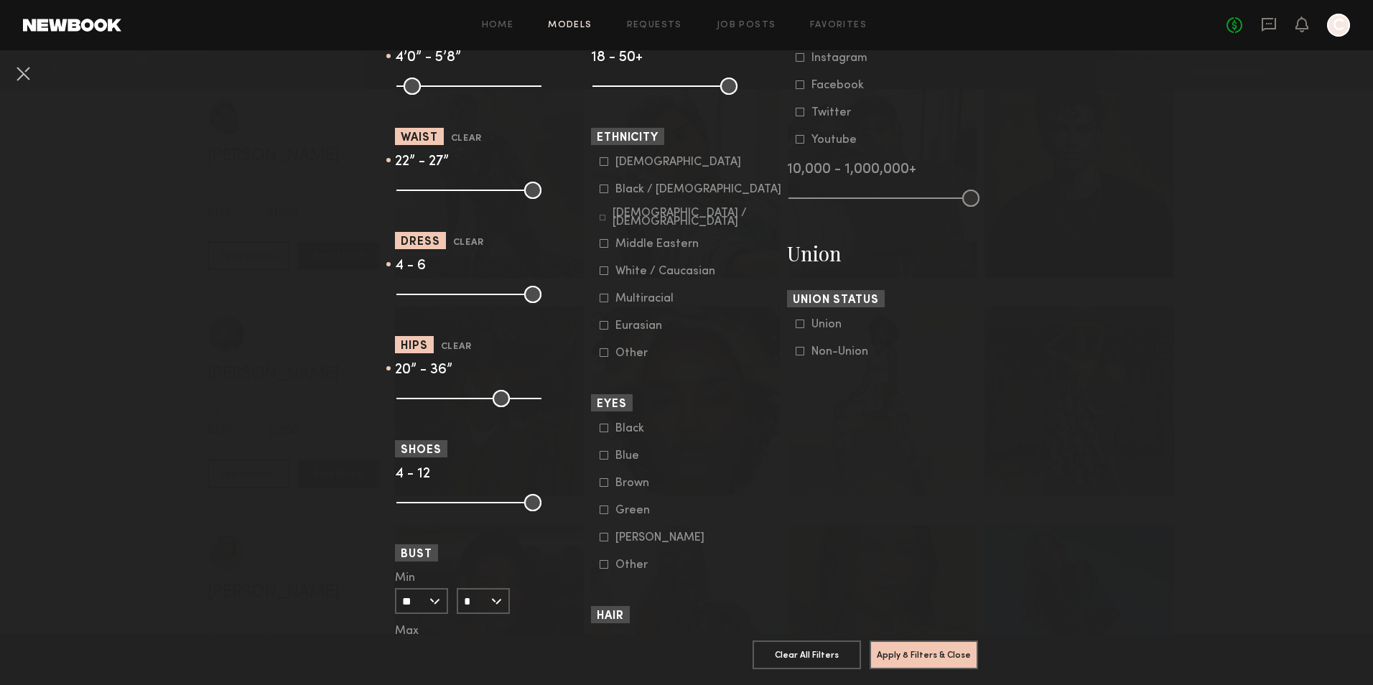
drag, startPoint x: 526, startPoint y: 399, endPoint x: 450, endPoint y: 410, distance: 77.6
type input "**"
click at [450, 407] on input "range" at bounding box center [468, 398] width 145 height 17
drag, startPoint x: 392, startPoint y: 396, endPoint x: 447, endPoint y: 403, distance: 55.7
type input "**"
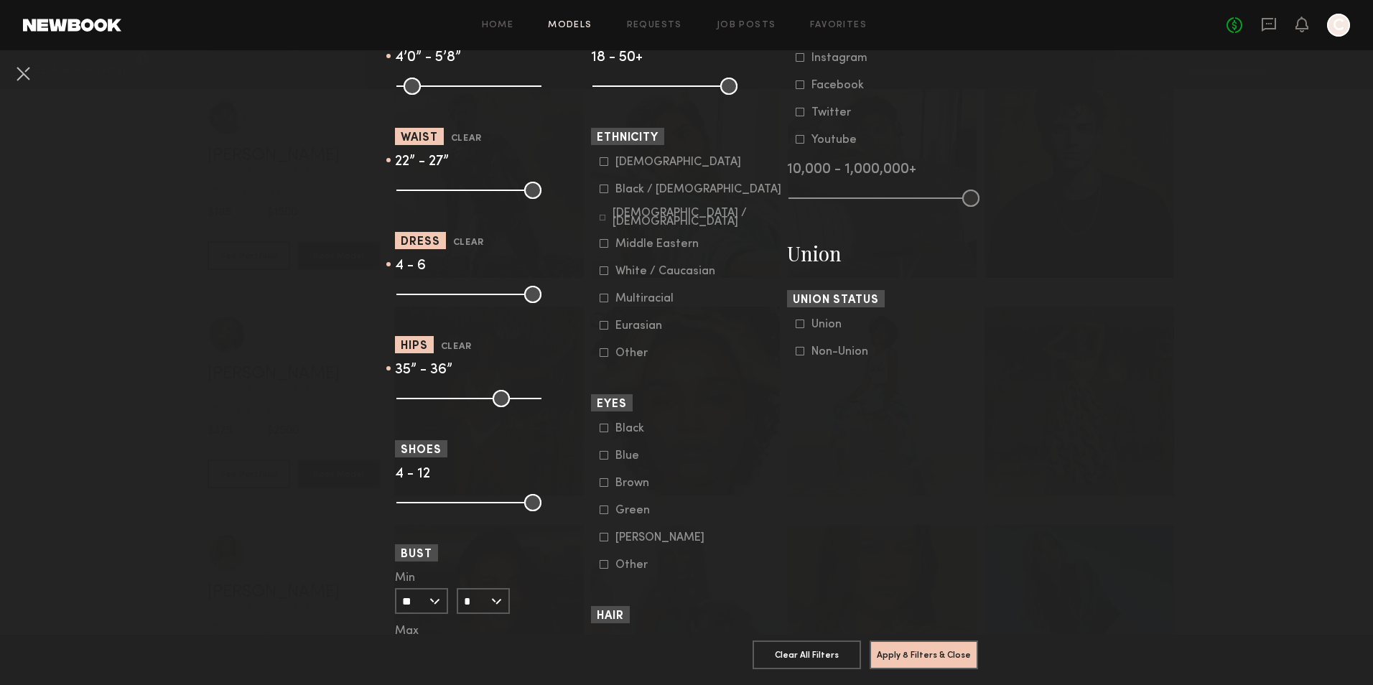
click at [447, 403] on input "range" at bounding box center [468, 398] width 145 height 17
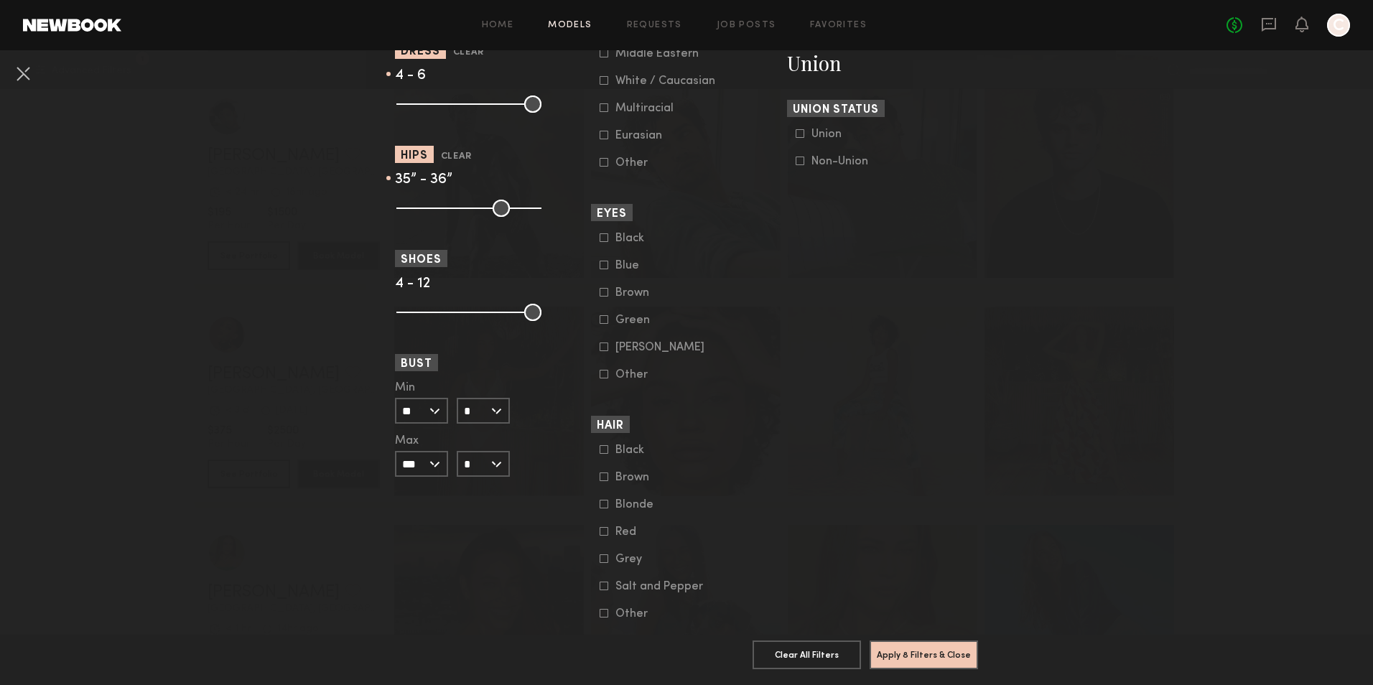
scroll to position [934, 0]
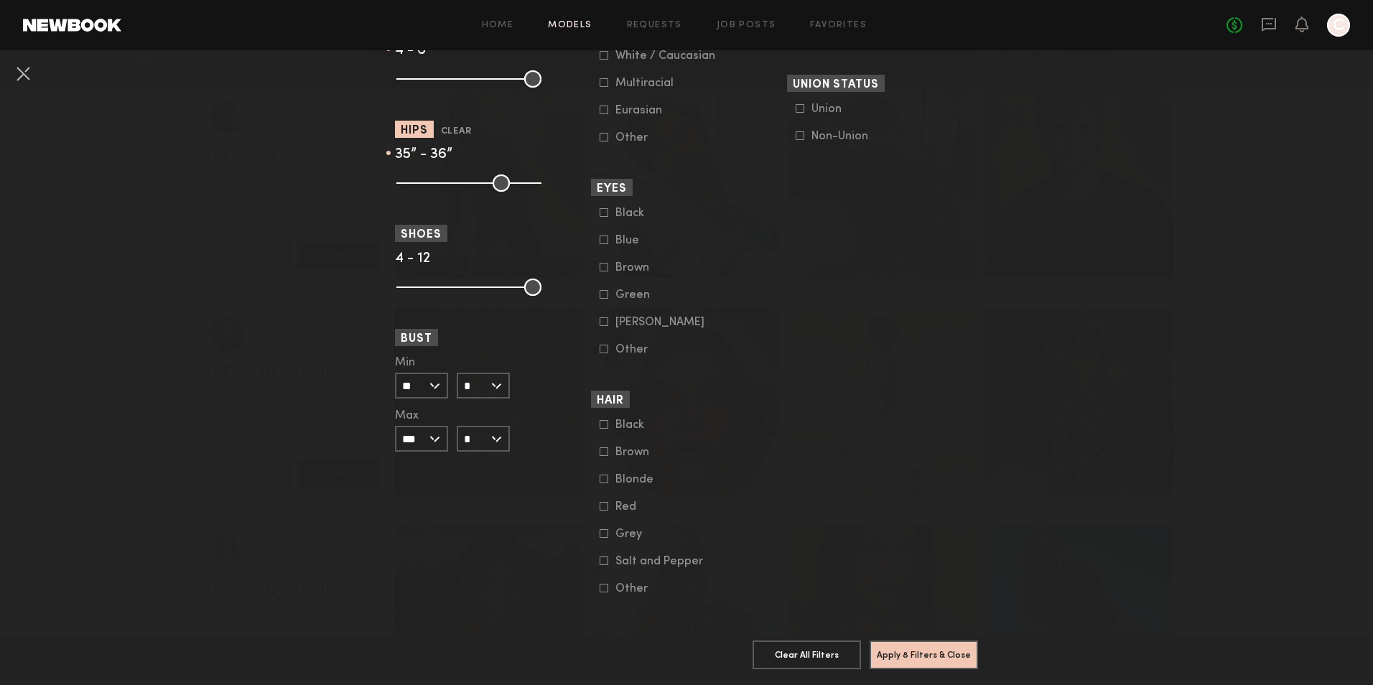
click at [492, 389] on input "*" at bounding box center [483, 386] width 53 height 26
click at [483, 416] on div "B" at bounding box center [483, 411] width 50 height 24
type input "*"
click at [501, 440] on input "*" at bounding box center [483, 439] width 53 height 26
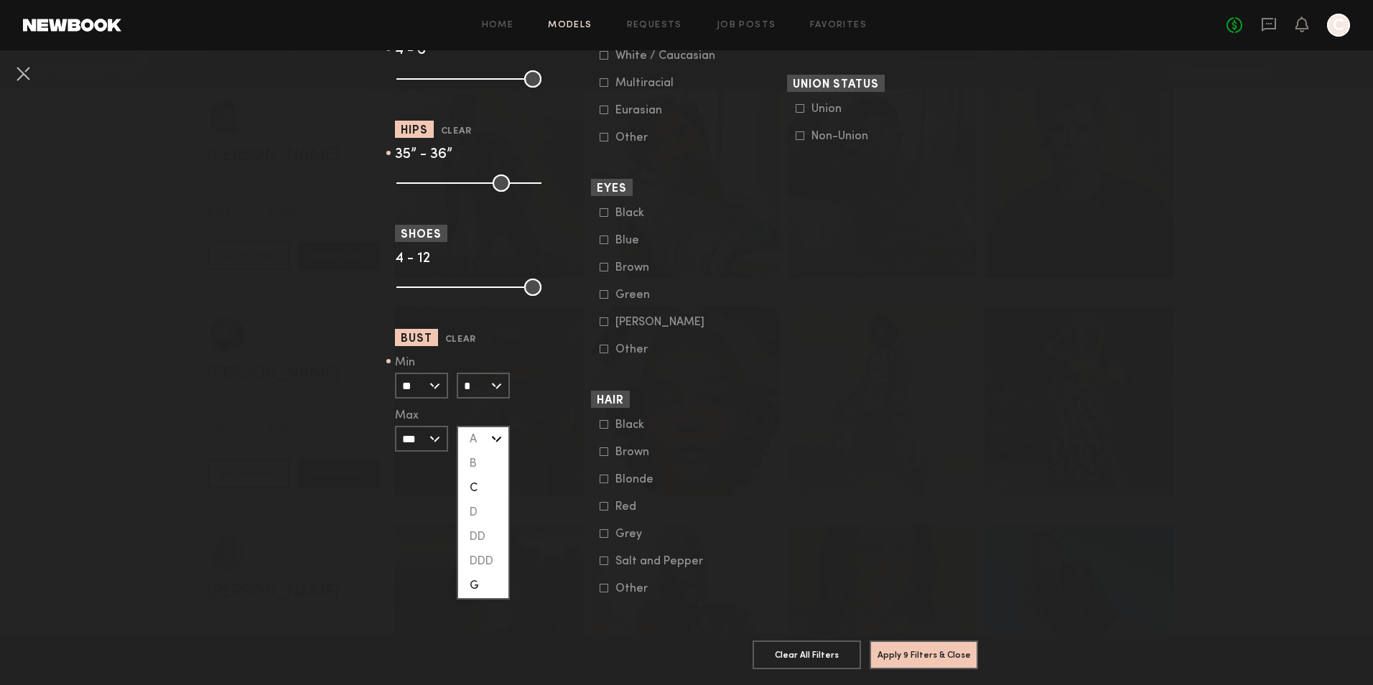
click at [474, 479] on div "C" at bounding box center [483, 488] width 50 height 24
type input "*"
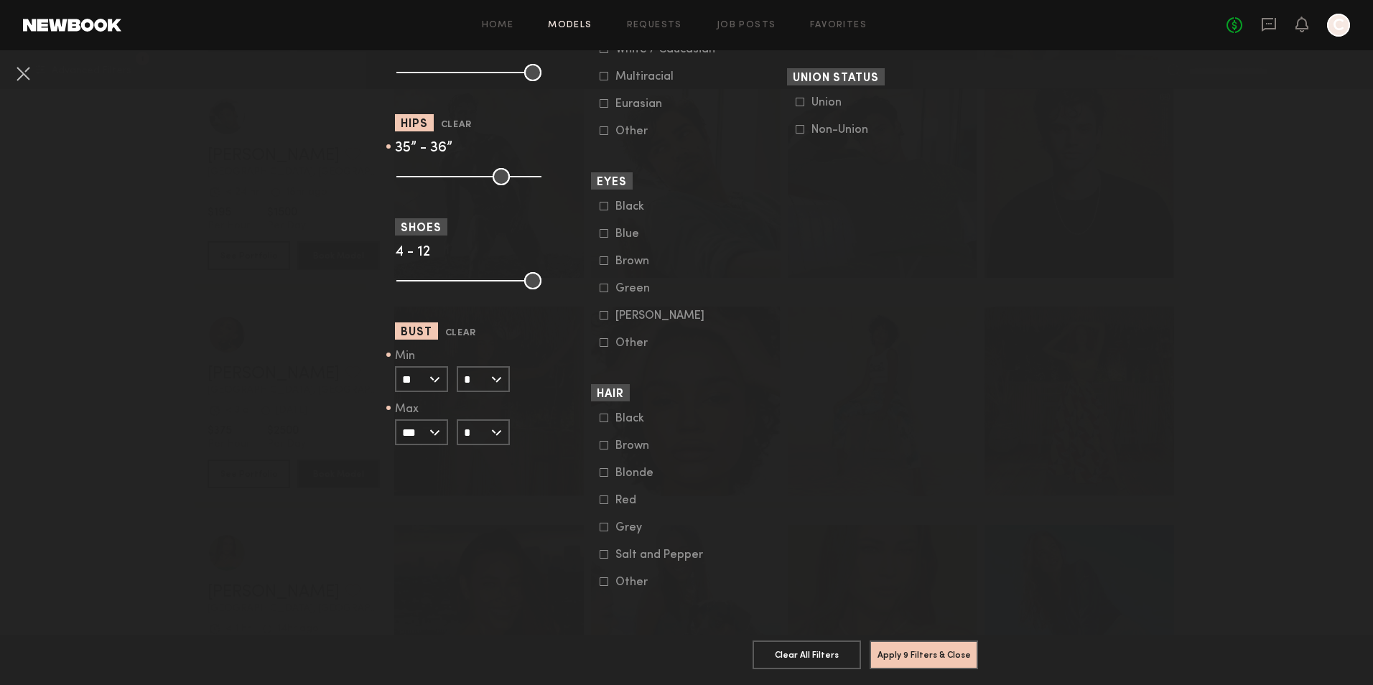
scroll to position [951, 0]
click at [927, 643] on button "Apply 9 Filters & Close" at bounding box center [924, 654] width 108 height 29
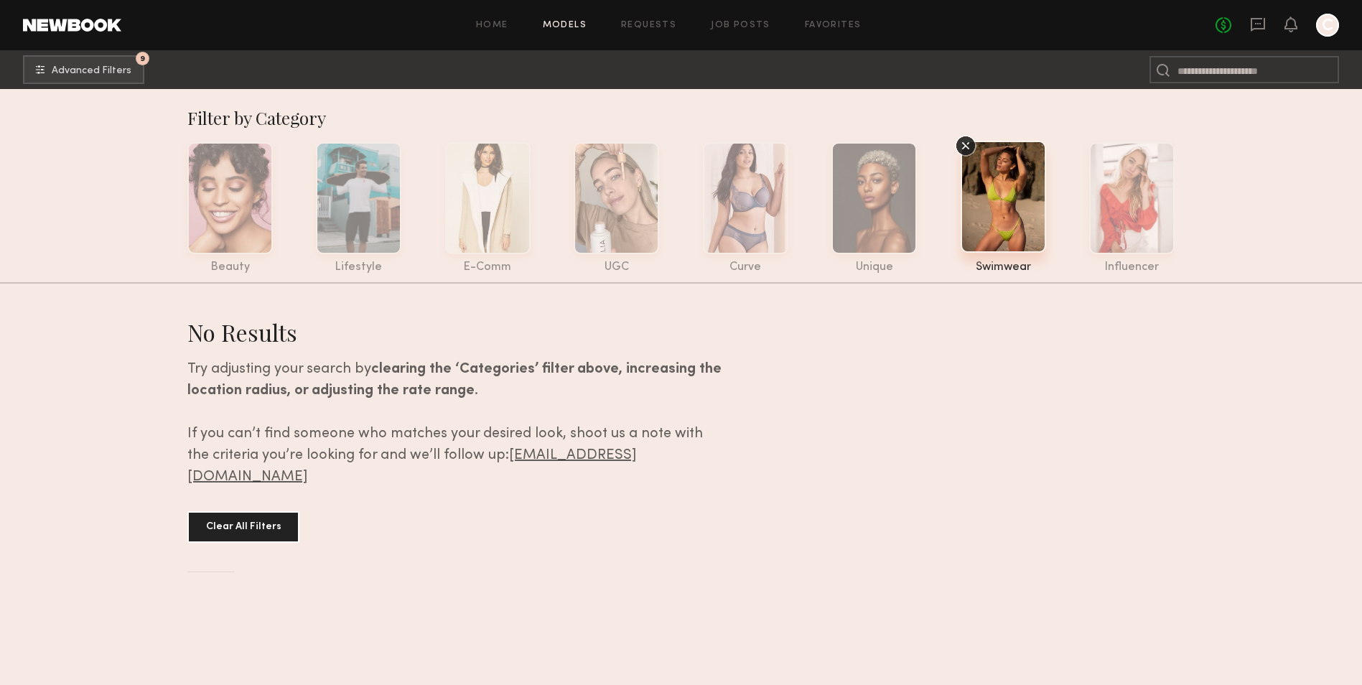
click at [966, 147] on icon at bounding box center [966, 146] width 22 height 22
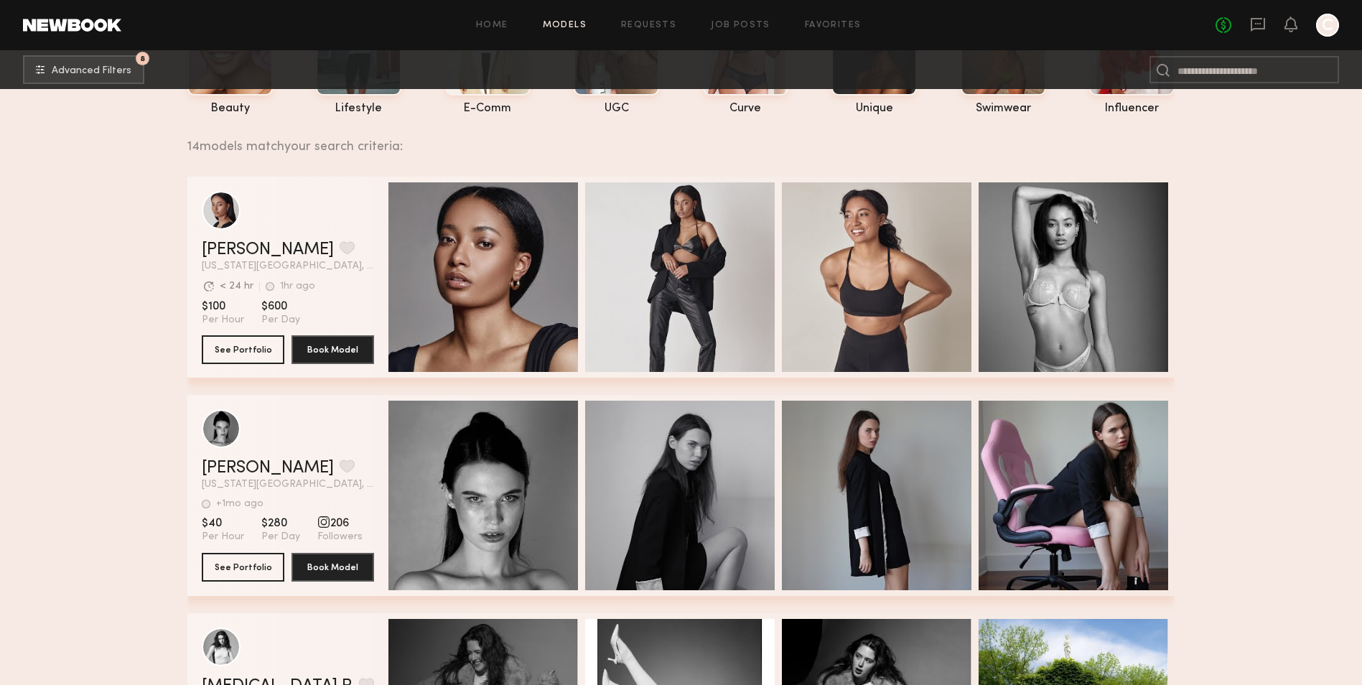
scroll to position [215, 0]
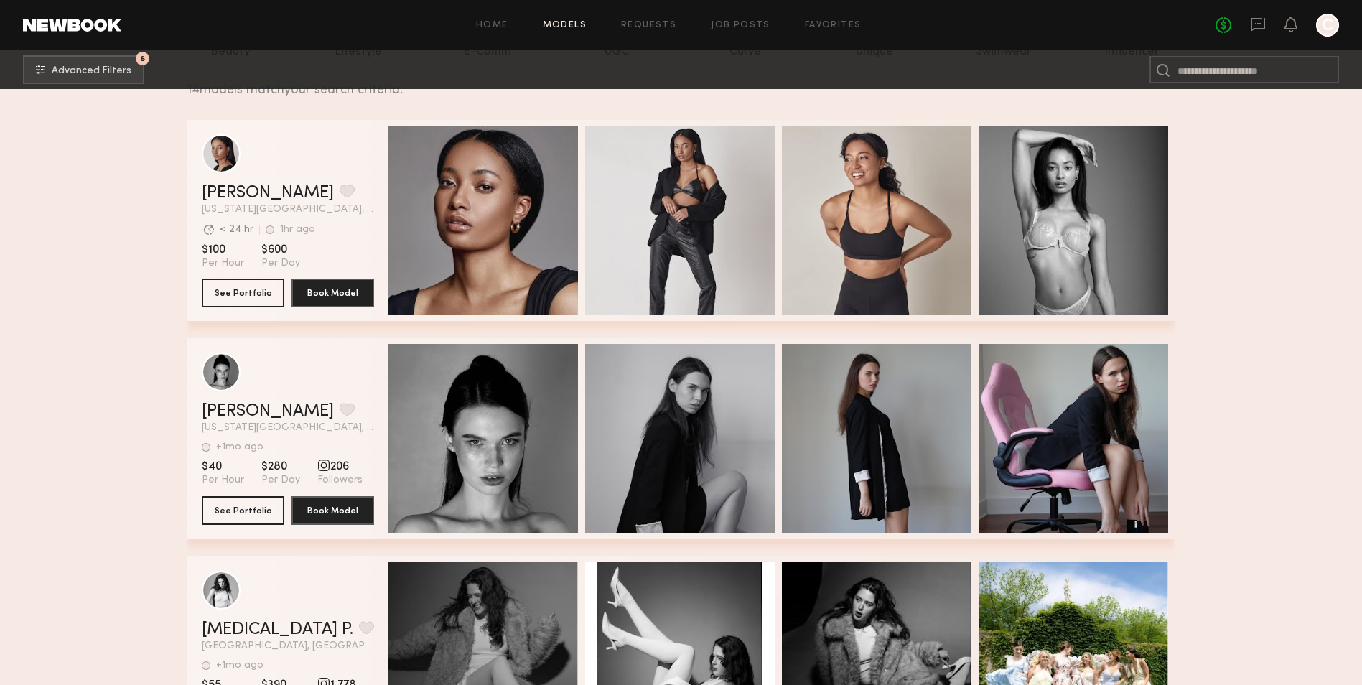
click at [365, 215] on span "New York City, NY" at bounding box center [288, 210] width 172 height 10
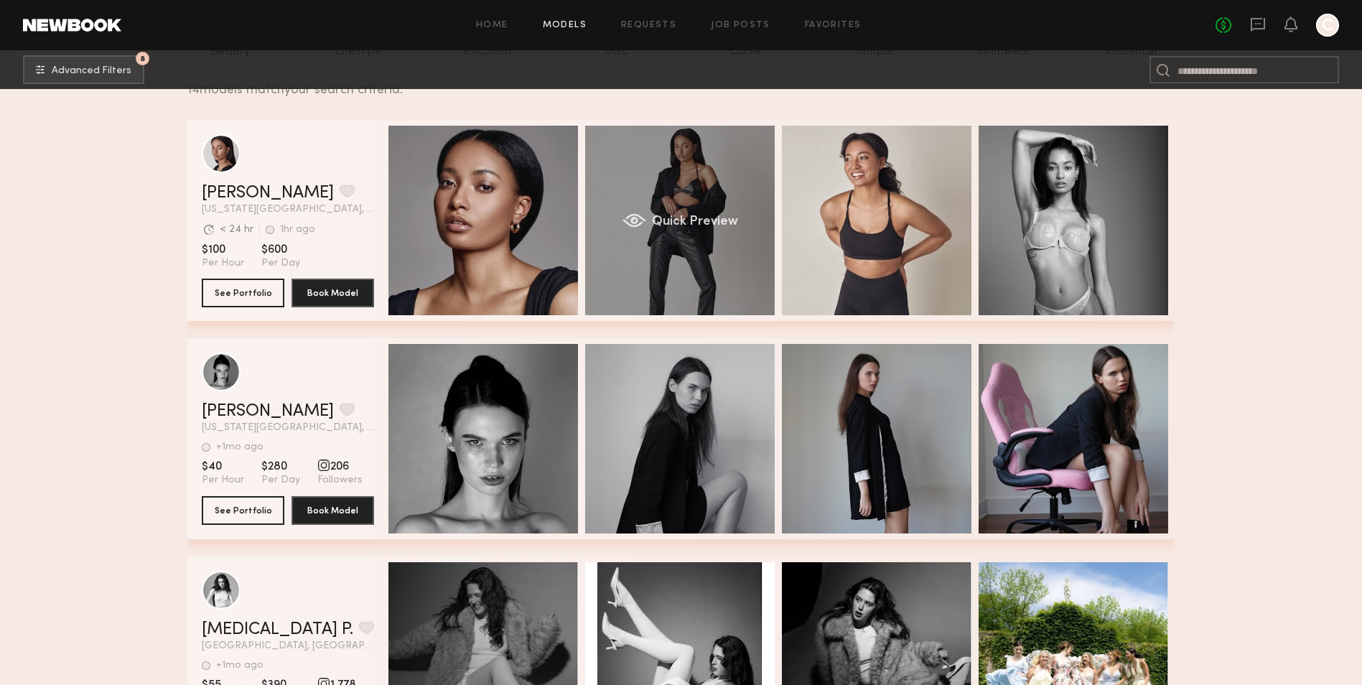
click at [707, 258] on div "Quick Preview" at bounding box center [680, 221] width 190 height 190
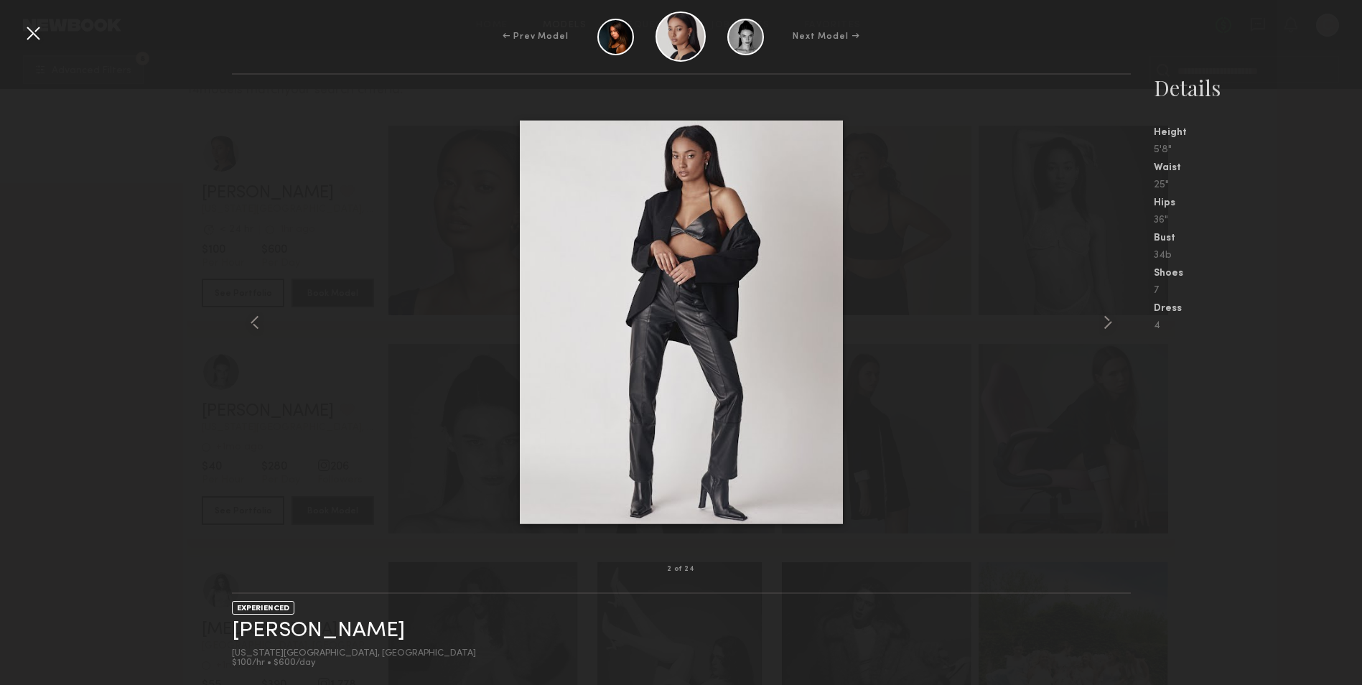
click at [989, 368] on div at bounding box center [681, 322] width 899 height 449
click at [281, 338] on div at bounding box center [681, 322] width 899 height 449
click at [261, 319] on common-icon at bounding box center [254, 322] width 23 height 23
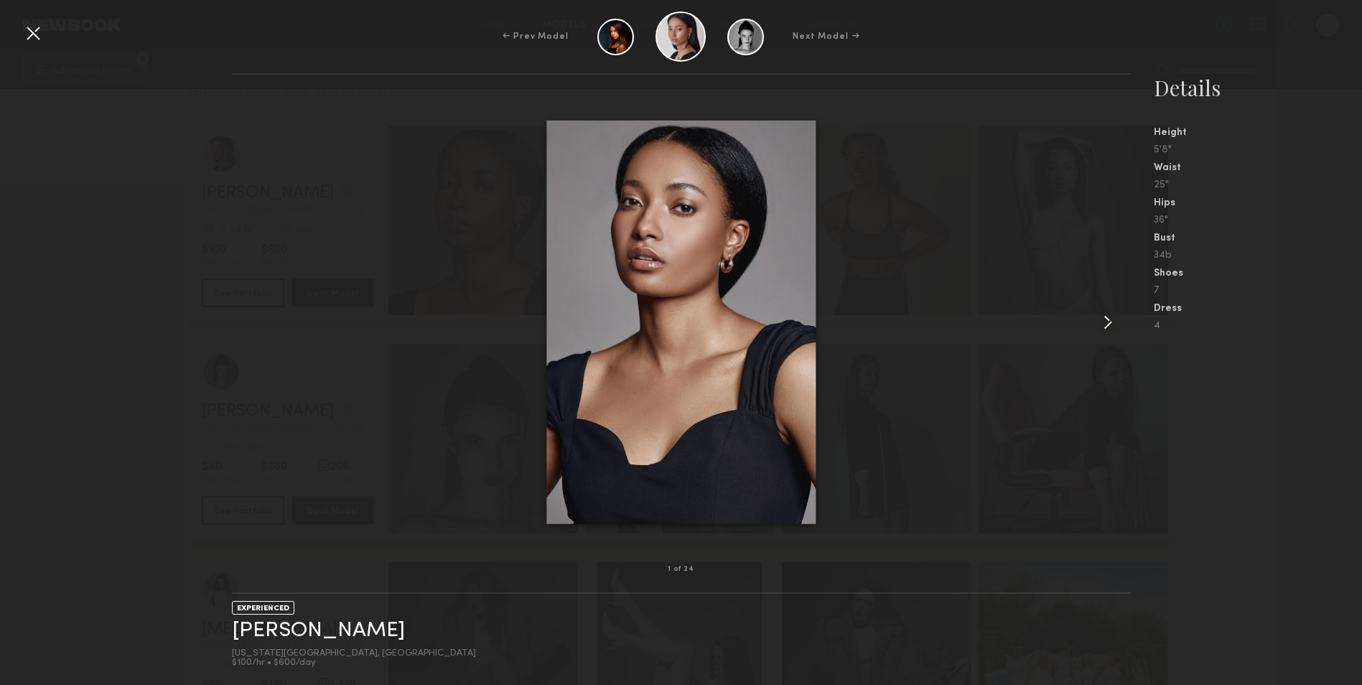
click at [1097, 321] on common-icon at bounding box center [1108, 322] width 23 height 23
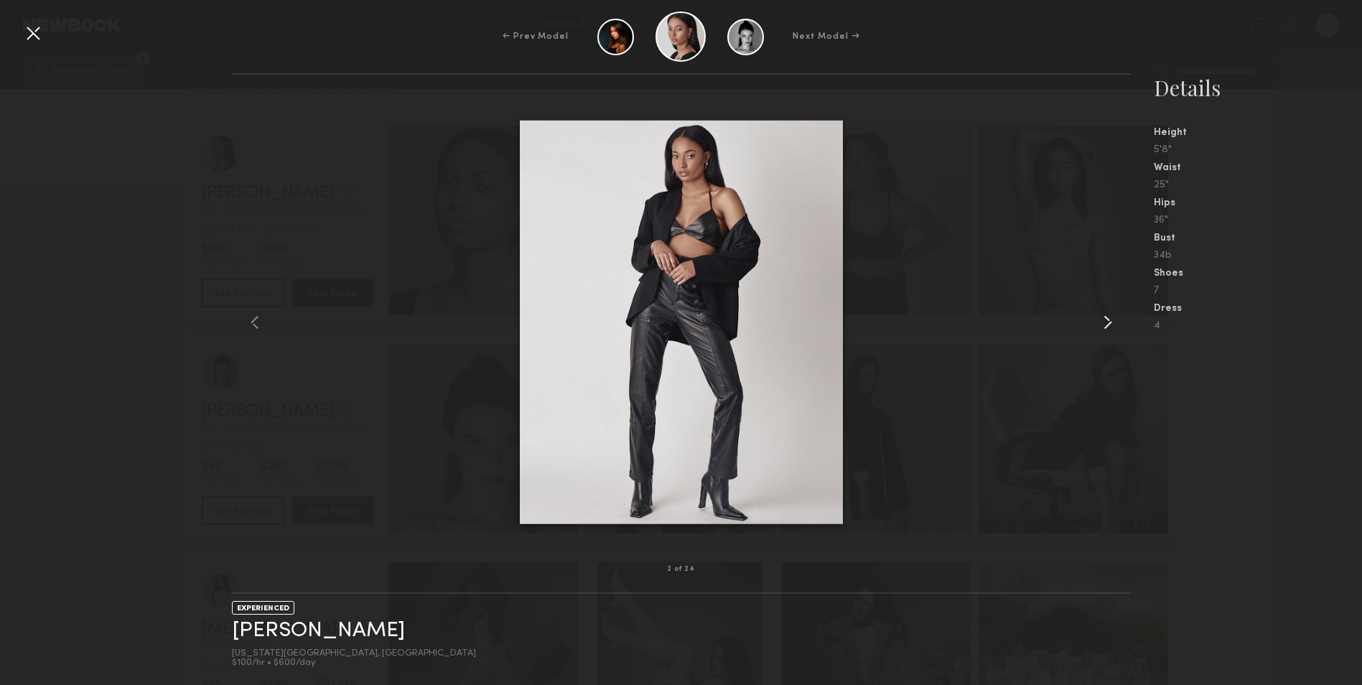
click at [1103, 321] on common-icon at bounding box center [1108, 322] width 23 height 23
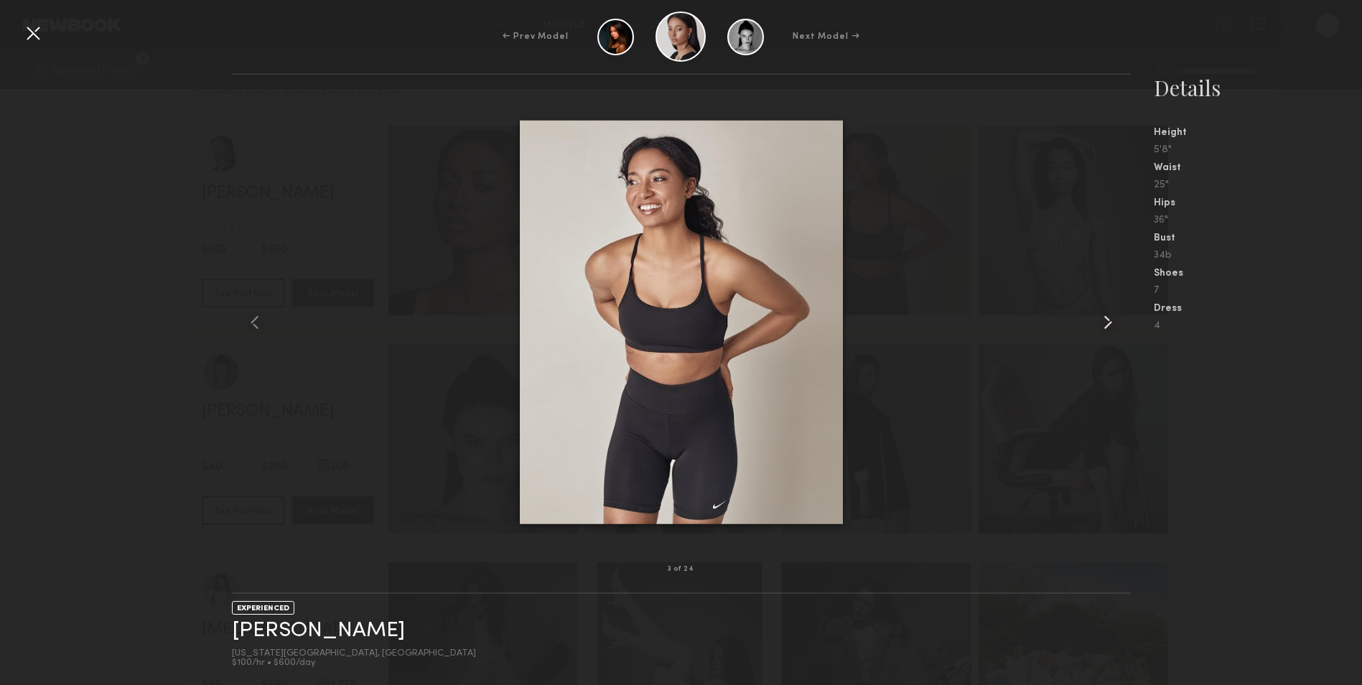
click at [1103, 321] on common-icon at bounding box center [1108, 322] width 23 height 23
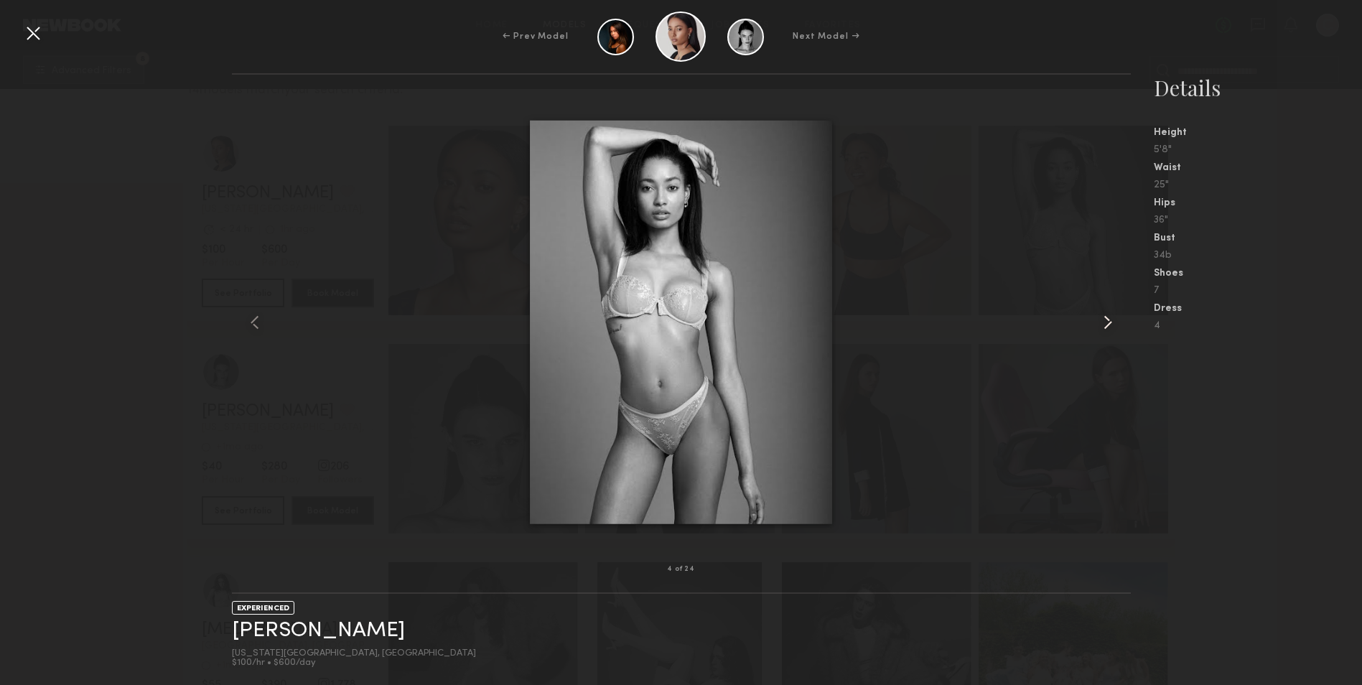
click at [1103, 321] on common-icon at bounding box center [1108, 322] width 23 height 23
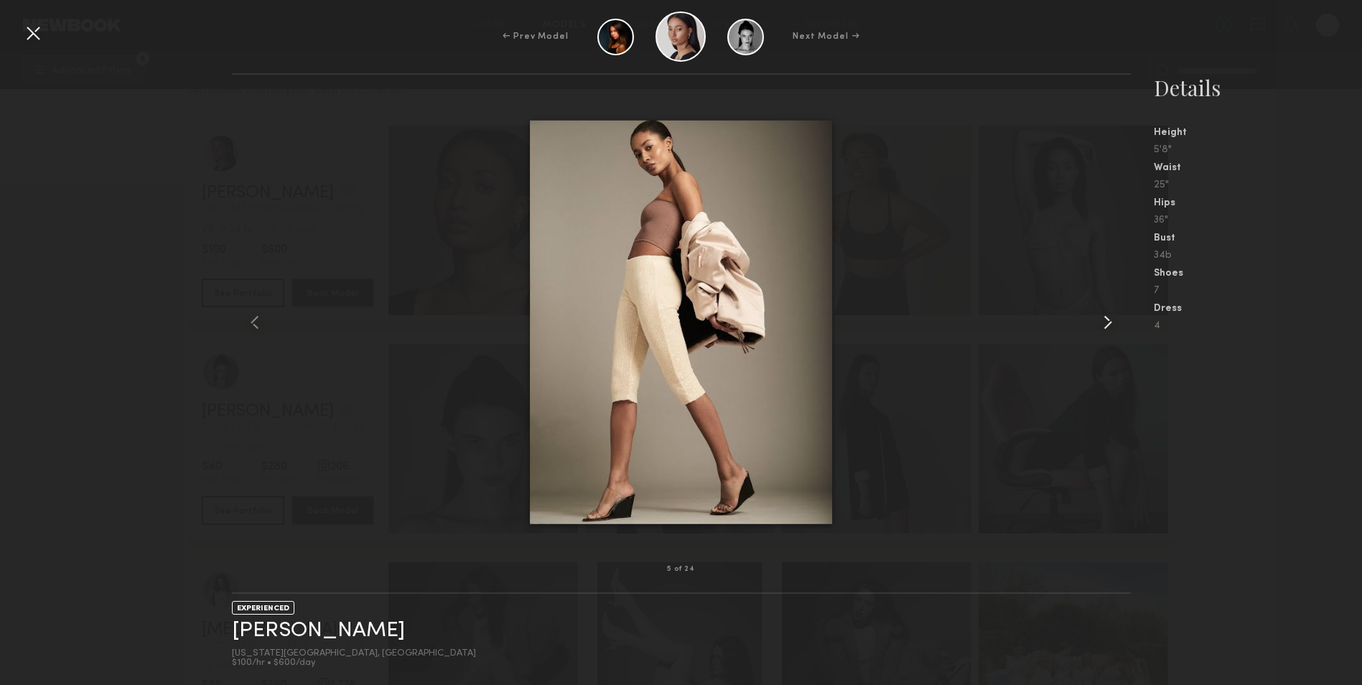
click at [1103, 321] on common-icon at bounding box center [1108, 322] width 23 height 23
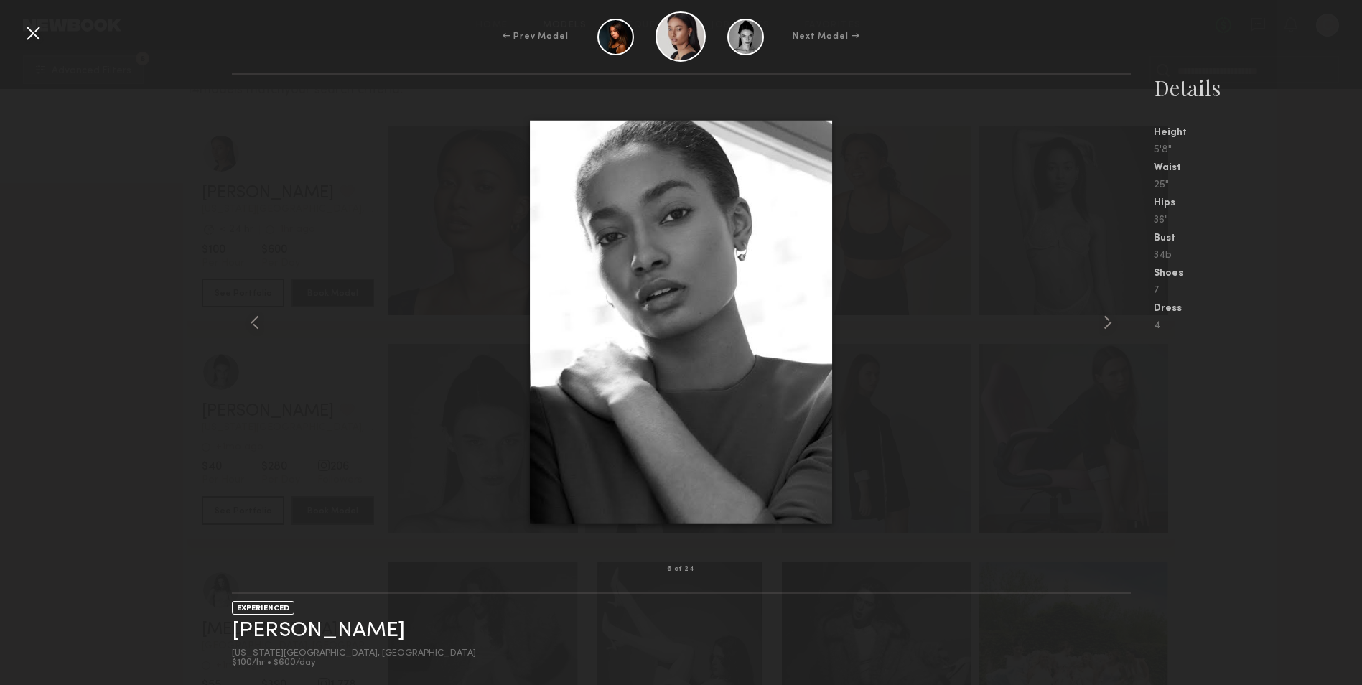
drag, startPoint x: 1103, startPoint y: 321, endPoint x: 1138, endPoint y: 358, distance: 51.3
click at [1105, 321] on common-icon at bounding box center [1108, 322] width 23 height 23
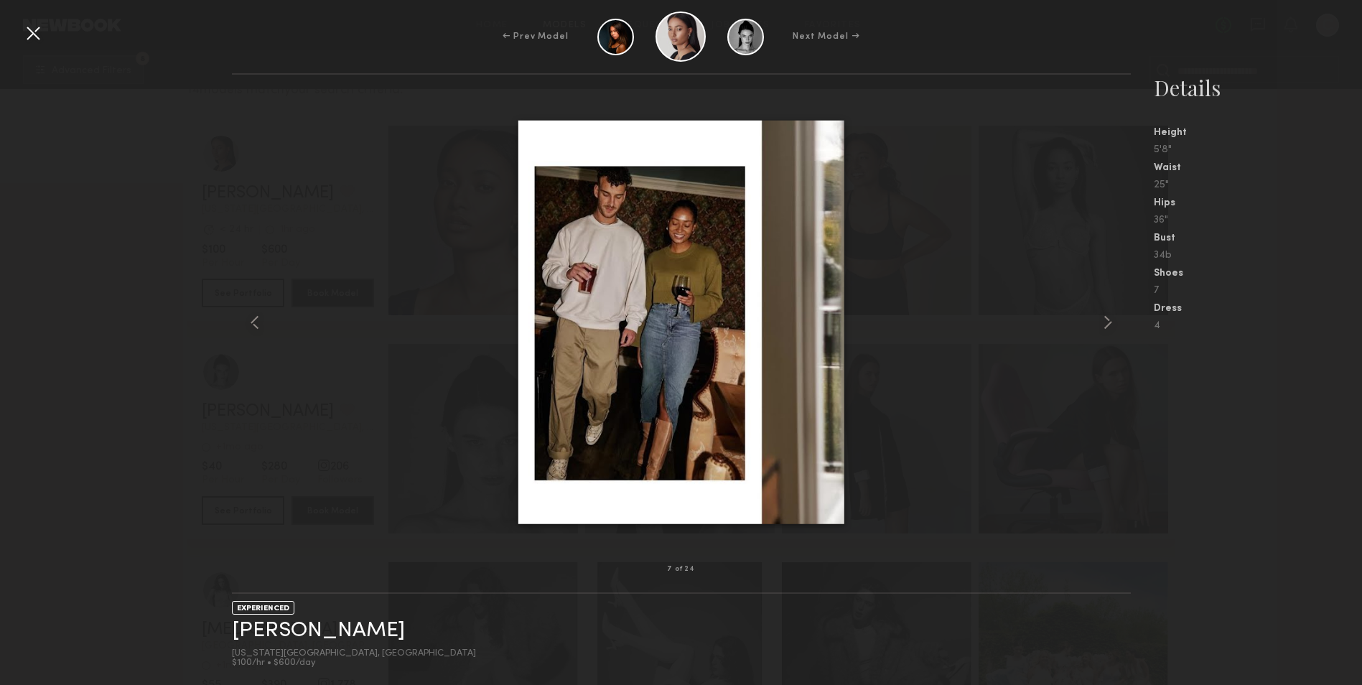
click at [1242, 454] on nb-gallery-model-stats "Details Height 5'8" Waist 25" Hips 36" Bust 34b Shoes 7 Dress 4" at bounding box center [1246, 379] width 231 height 612
click at [26, 31] on div at bounding box center [33, 33] width 23 height 23
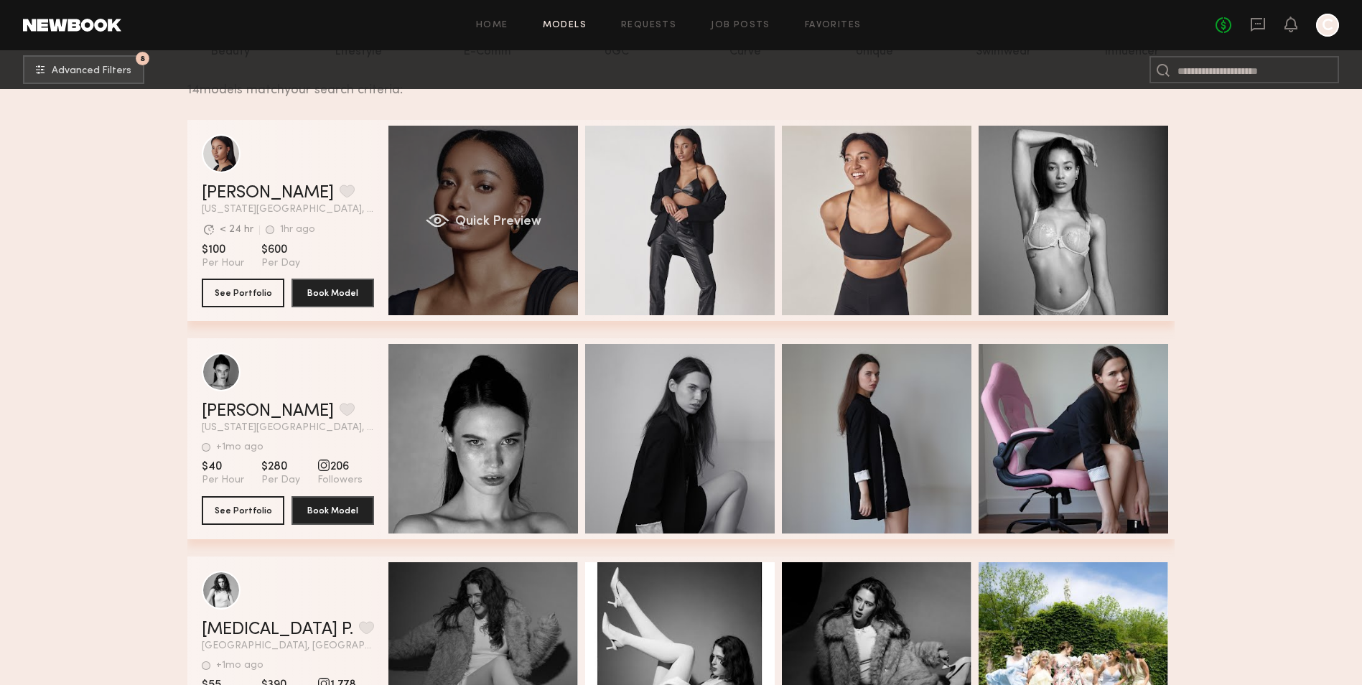
click at [516, 269] on div "Quick Preview" at bounding box center [484, 221] width 190 height 190
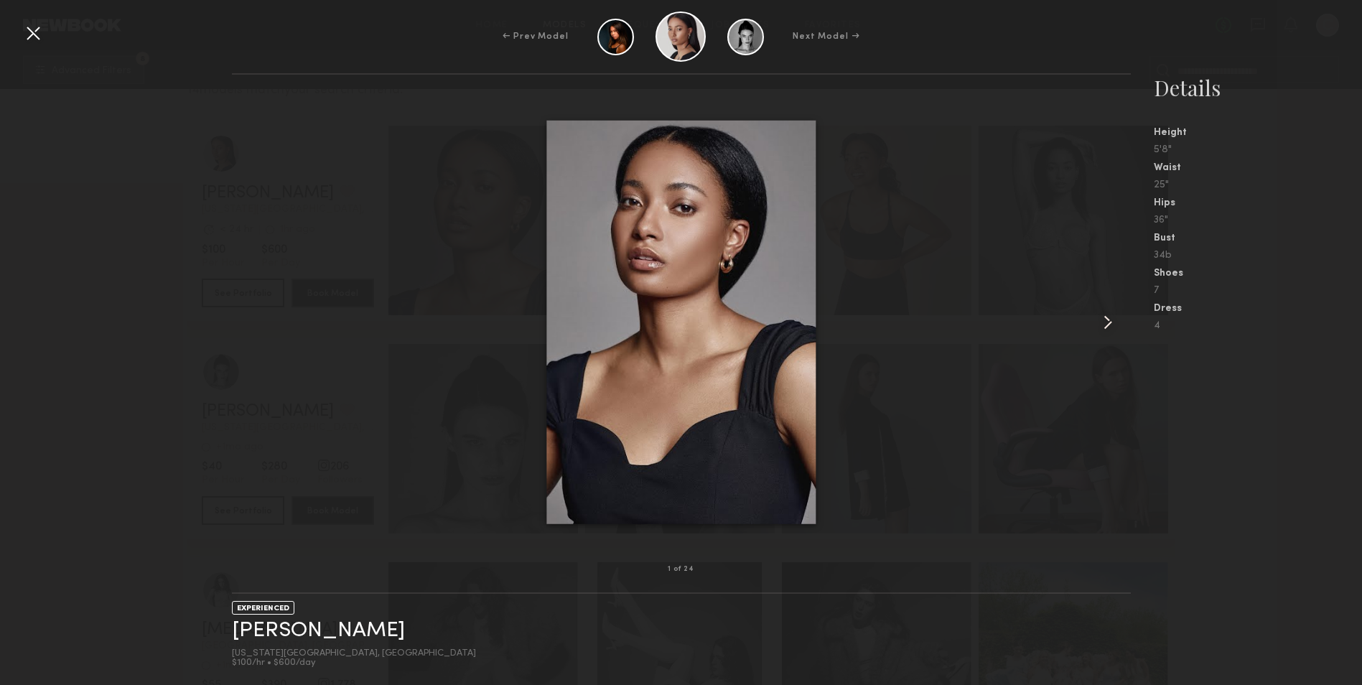
click at [1106, 322] on common-icon at bounding box center [1108, 322] width 23 height 23
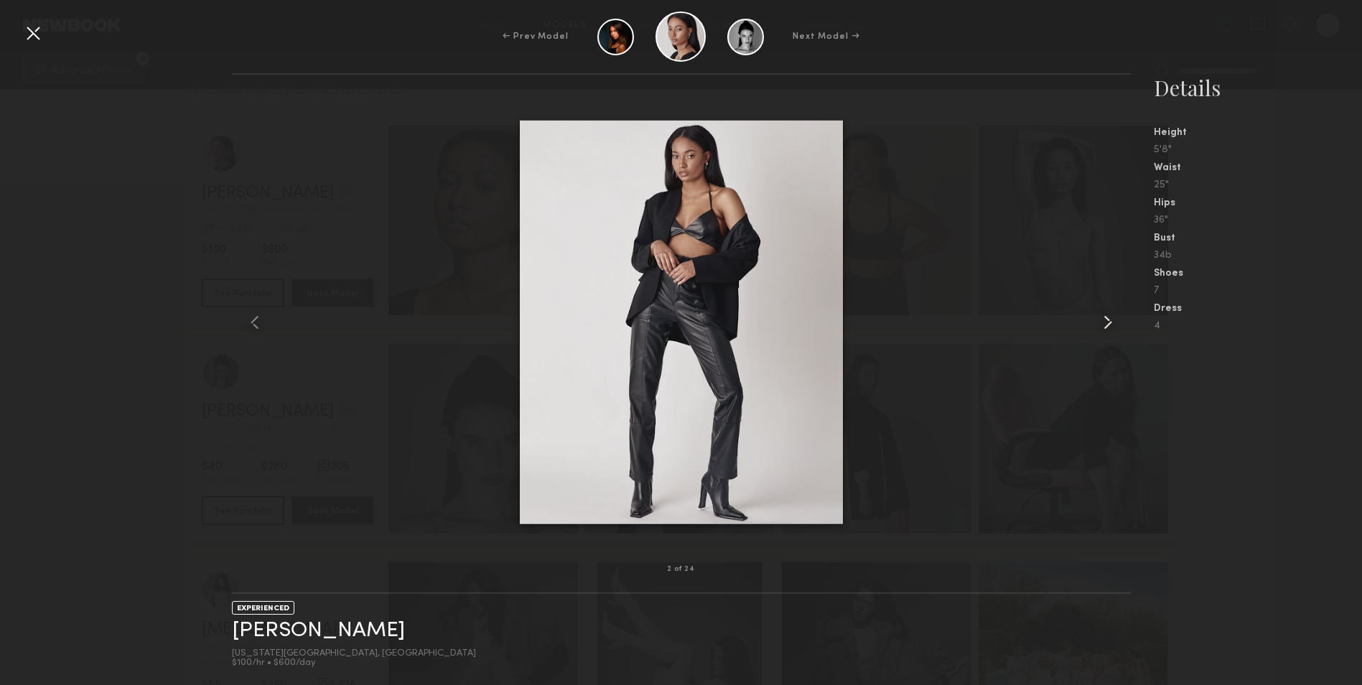
click at [1106, 322] on common-icon at bounding box center [1108, 322] width 23 height 23
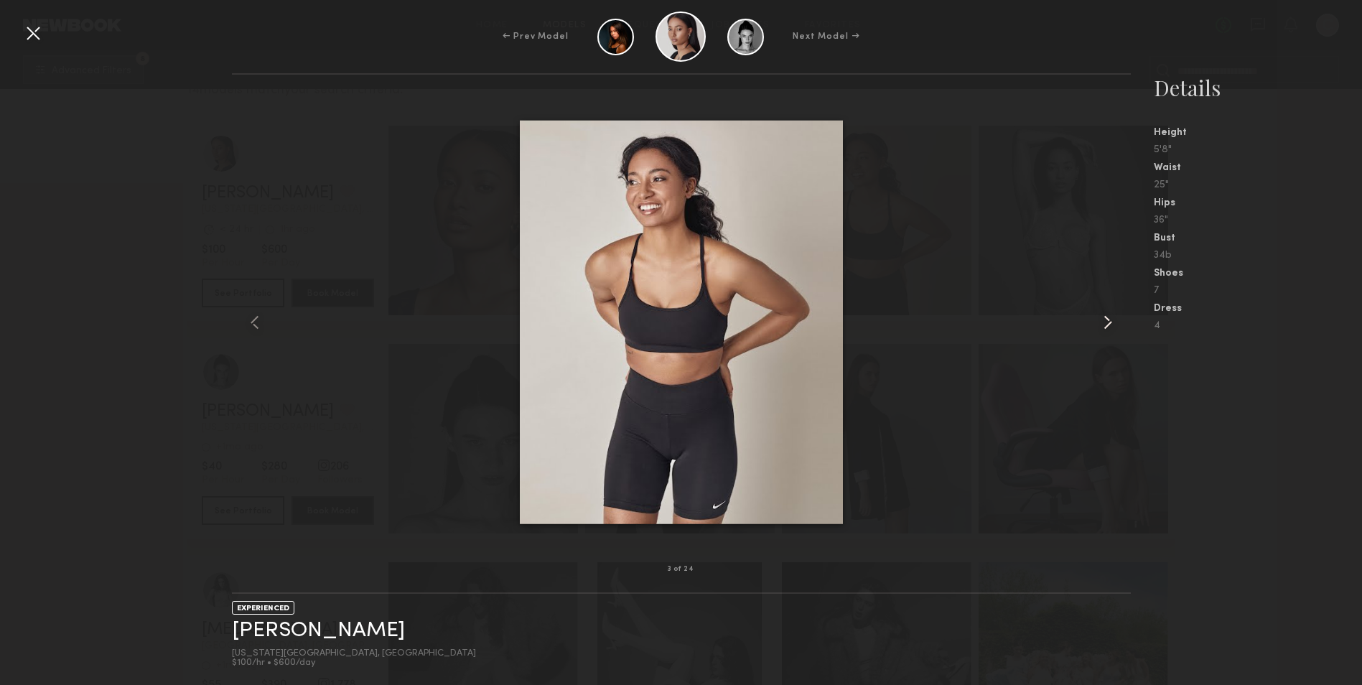
click at [1106, 322] on common-icon at bounding box center [1108, 322] width 23 height 23
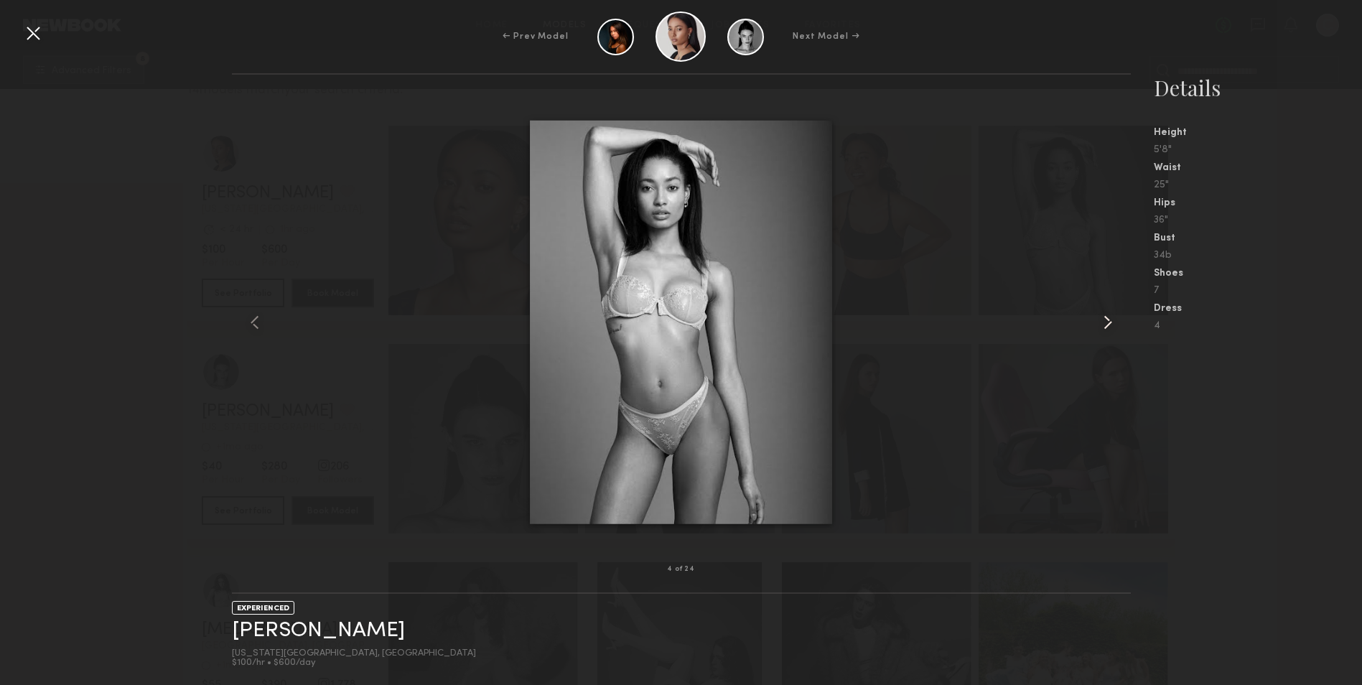
click at [1106, 322] on common-icon at bounding box center [1108, 322] width 23 height 23
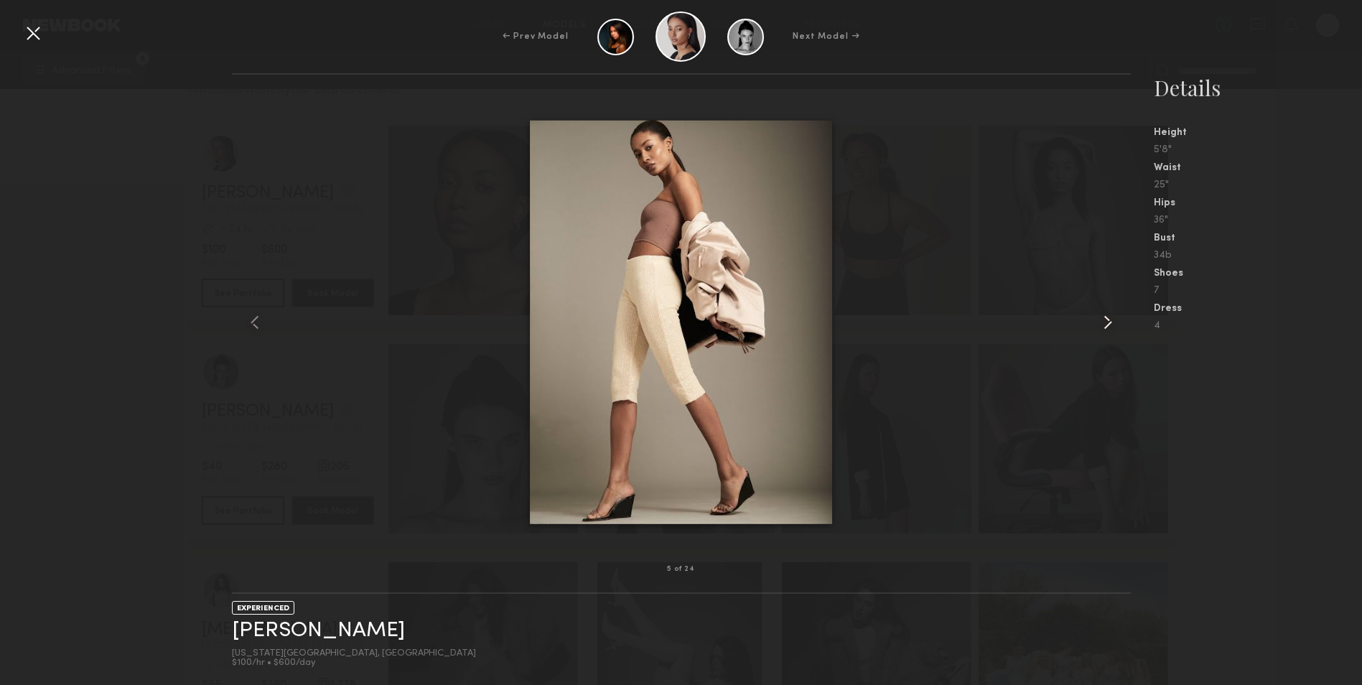
click at [1105, 322] on common-icon at bounding box center [1108, 322] width 23 height 23
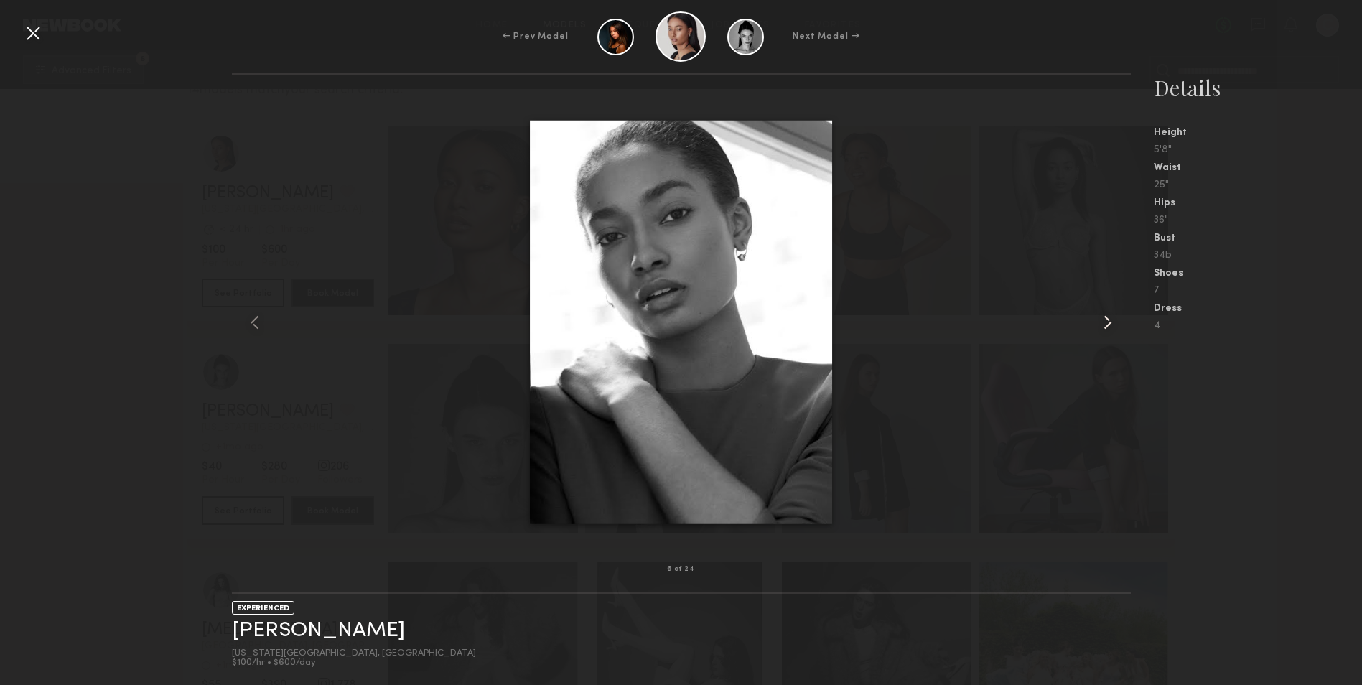
click at [1105, 322] on common-icon at bounding box center [1108, 322] width 23 height 23
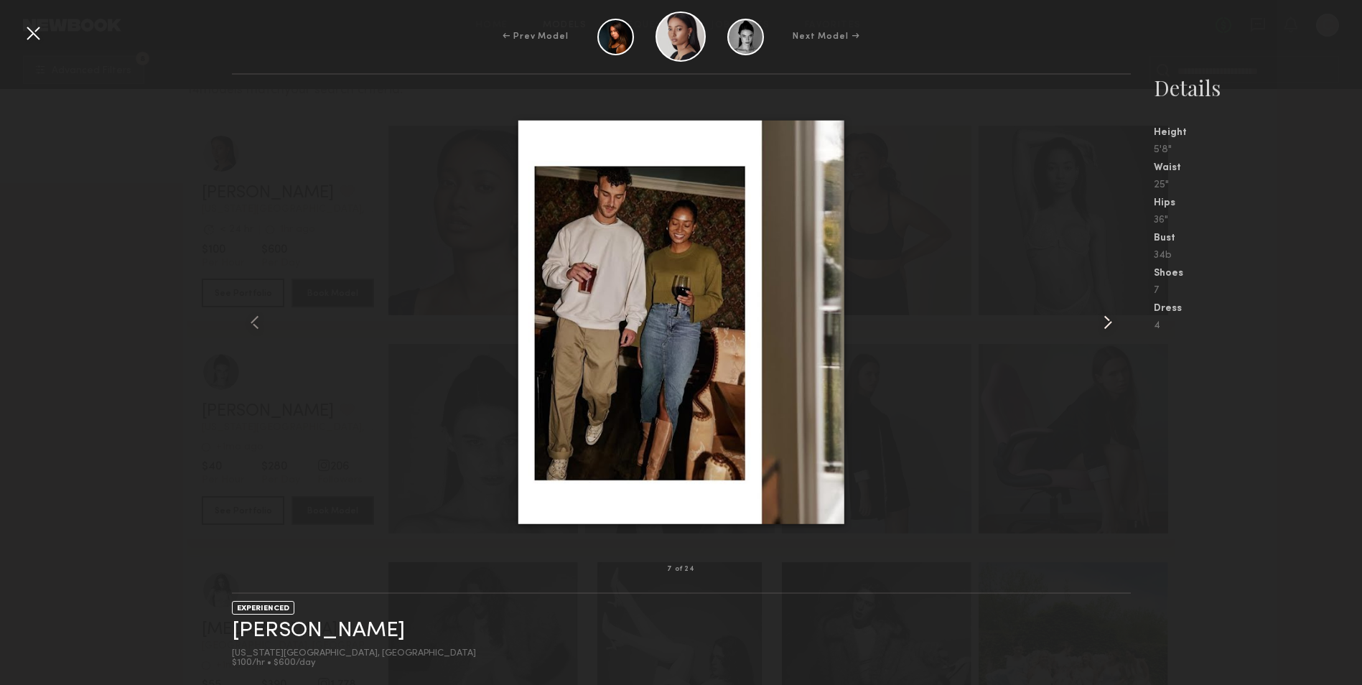
click at [1105, 322] on common-icon at bounding box center [1108, 322] width 23 height 23
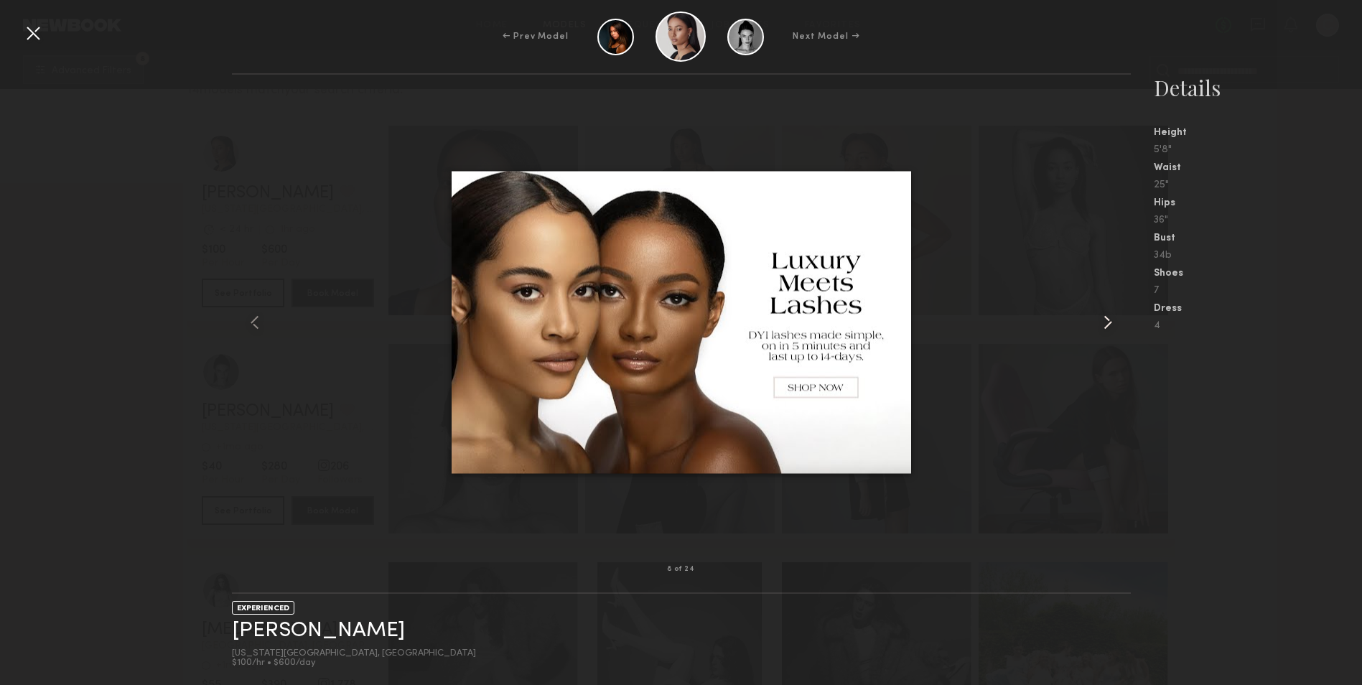
click at [1103, 324] on common-icon at bounding box center [1108, 322] width 23 height 23
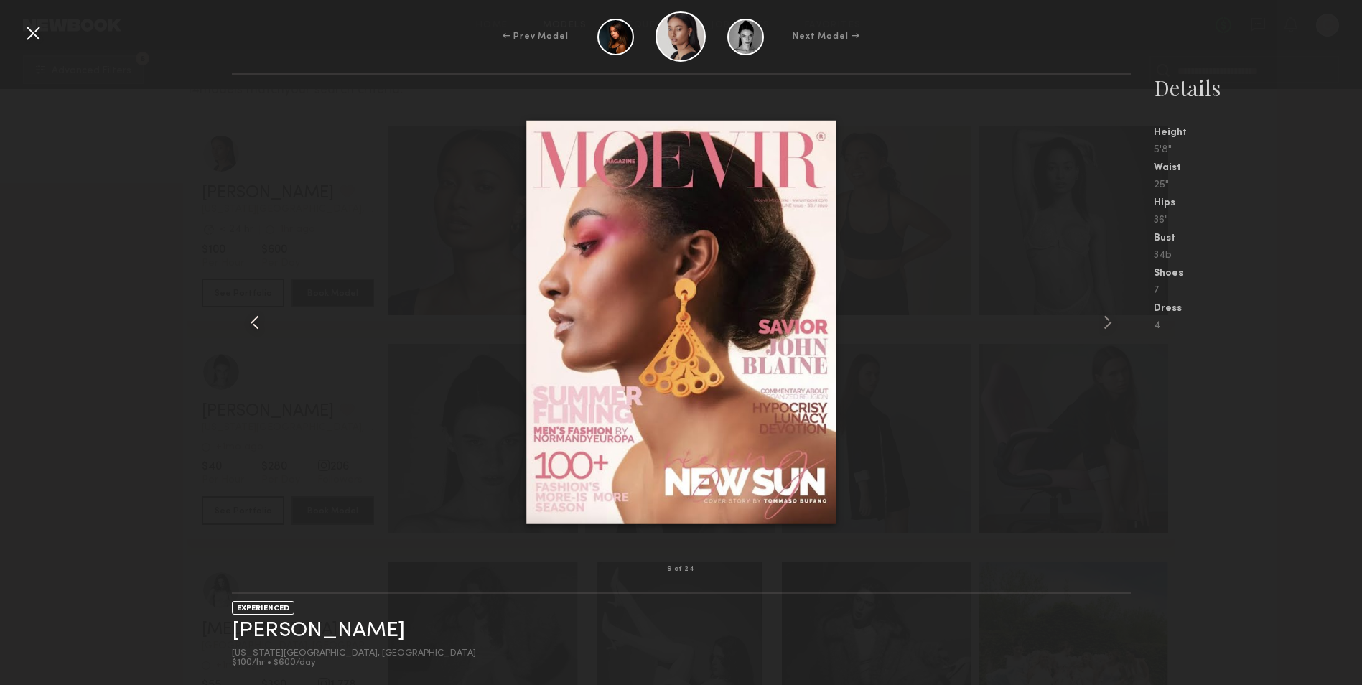
click at [266, 314] on common-icon at bounding box center [254, 322] width 23 height 23
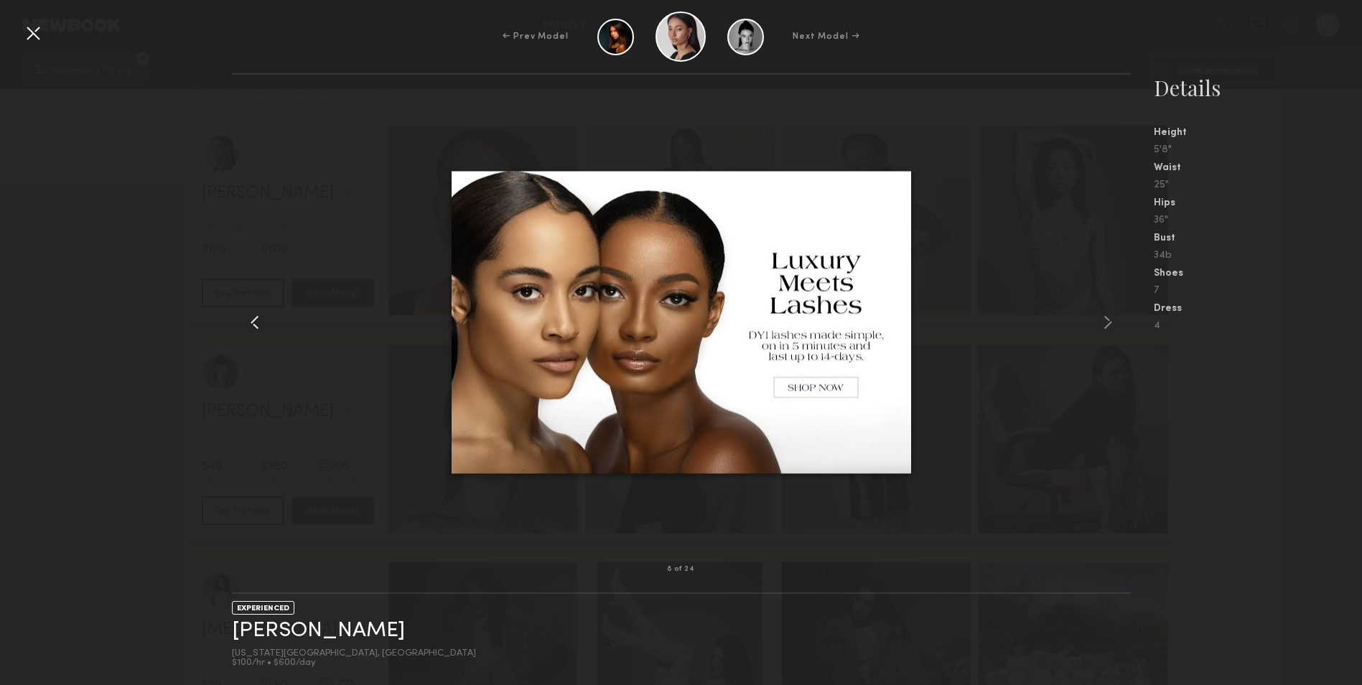
click at [266, 314] on common-icon at bounding box center [254, 322] width 23 height 23
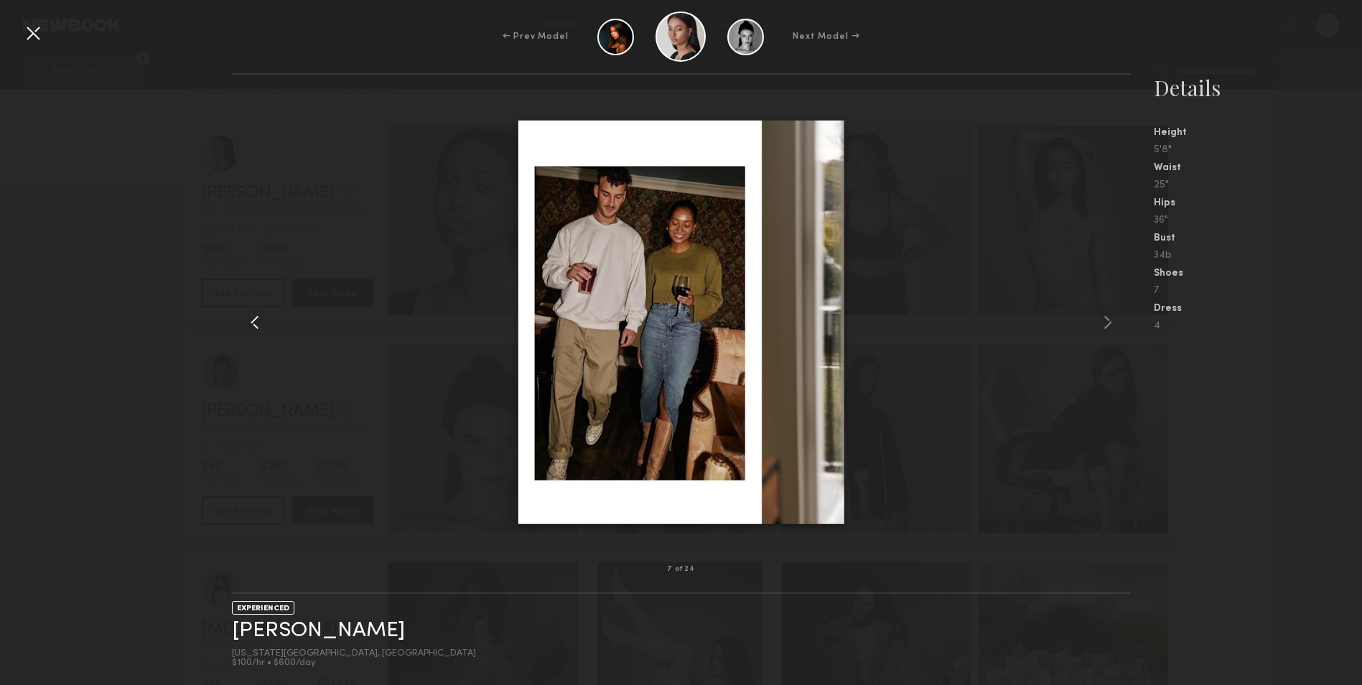
click at [266, 314] on common-icon at bounding box center [254, 322] width 23 height 23
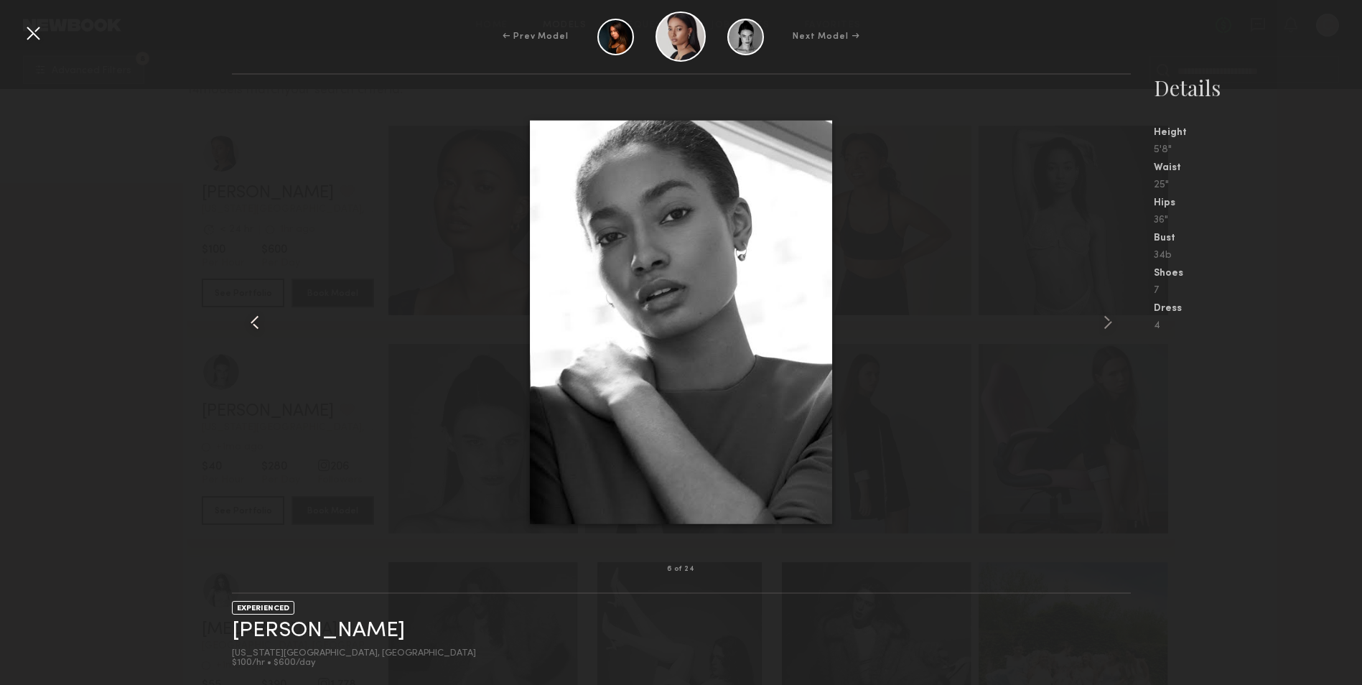
click at [266, 314] on common-icon at bounding box center [254, 322] width 23 height 23
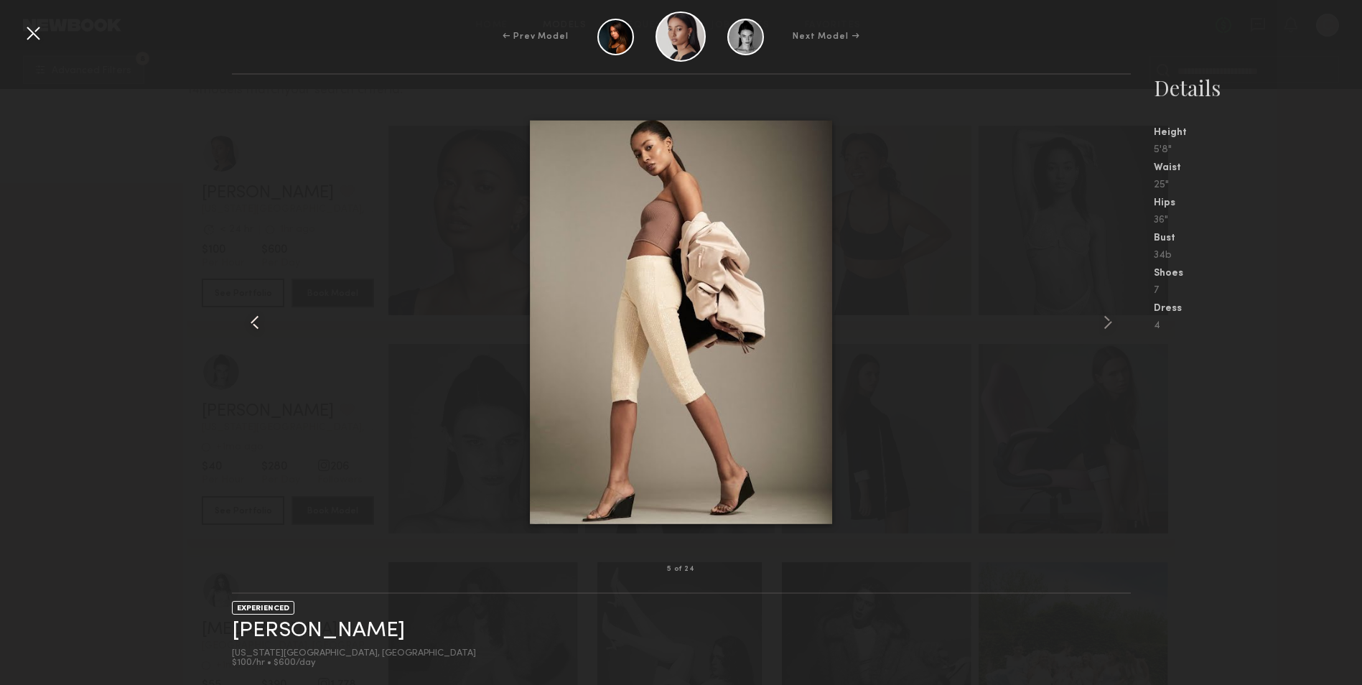
click at [266, 314] on common-icon at bounding box center [254, 322] width 23 height 23
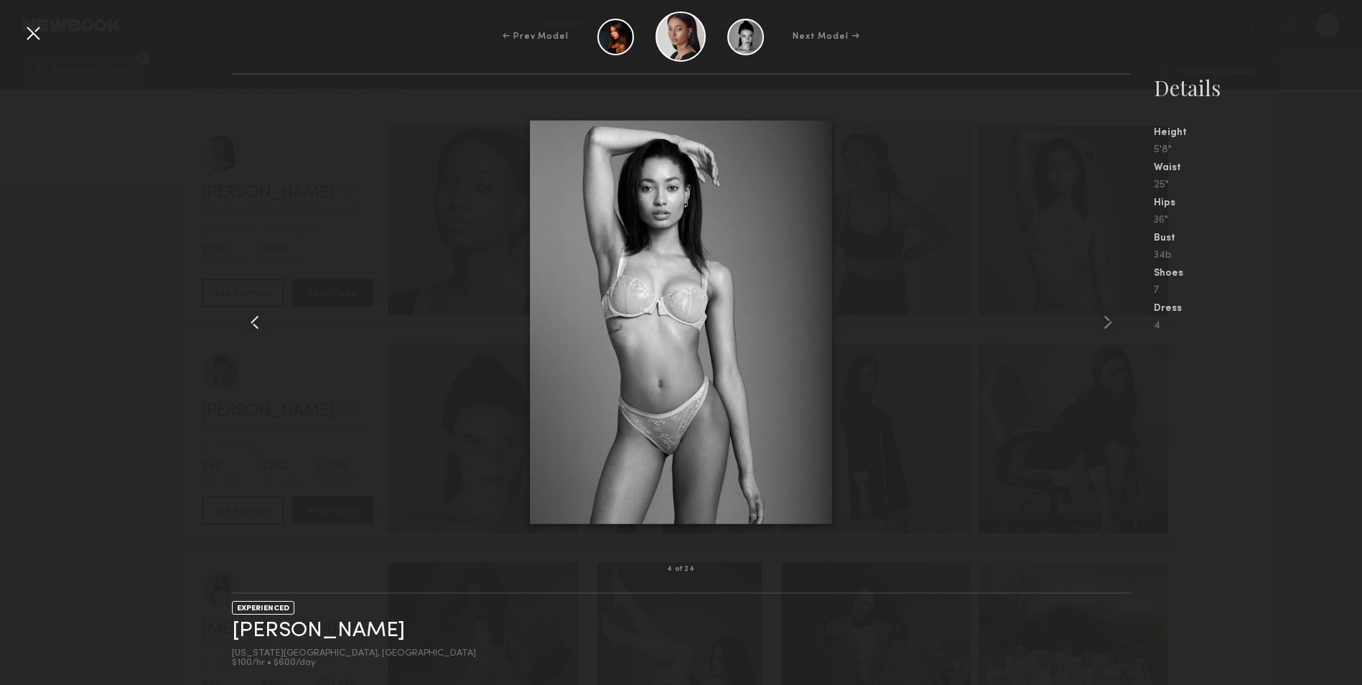
click at [266, 314] on common-icon at bounding box center [254, 322] width 23 height 23
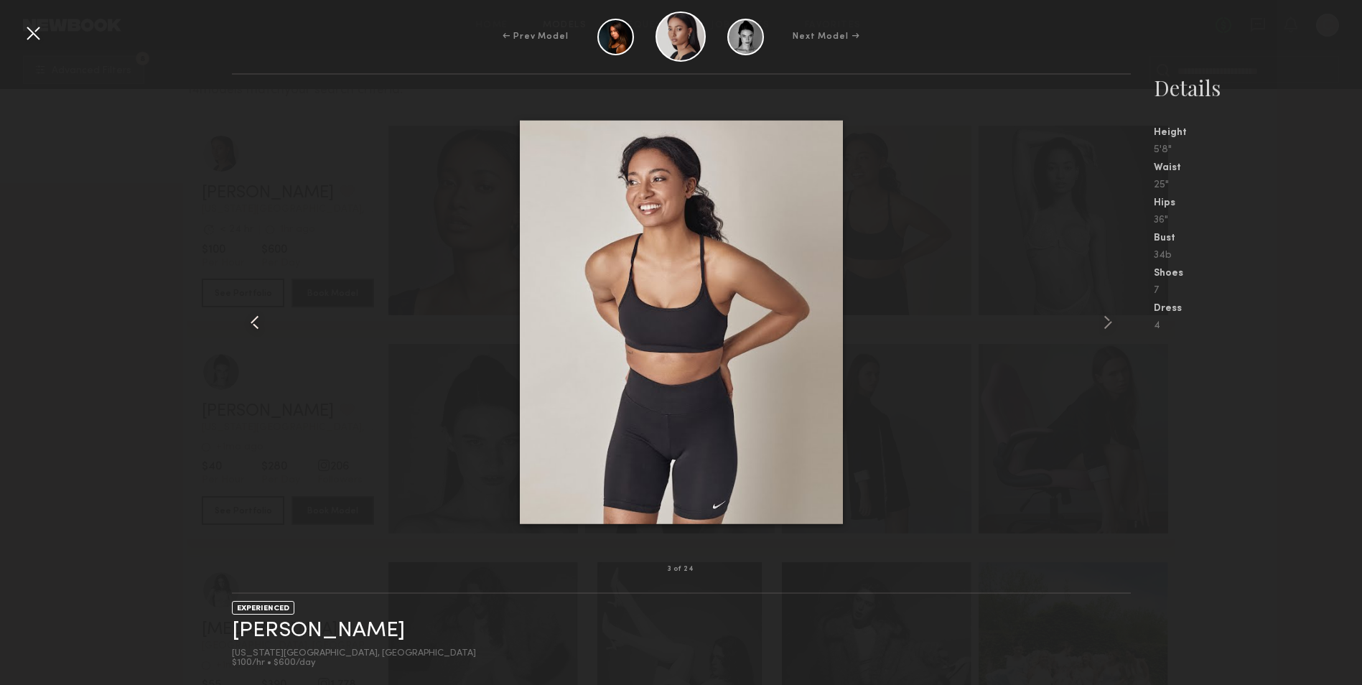
click at [266, 314] on common-icon at bounding box center [254, 322] width 23 height 23
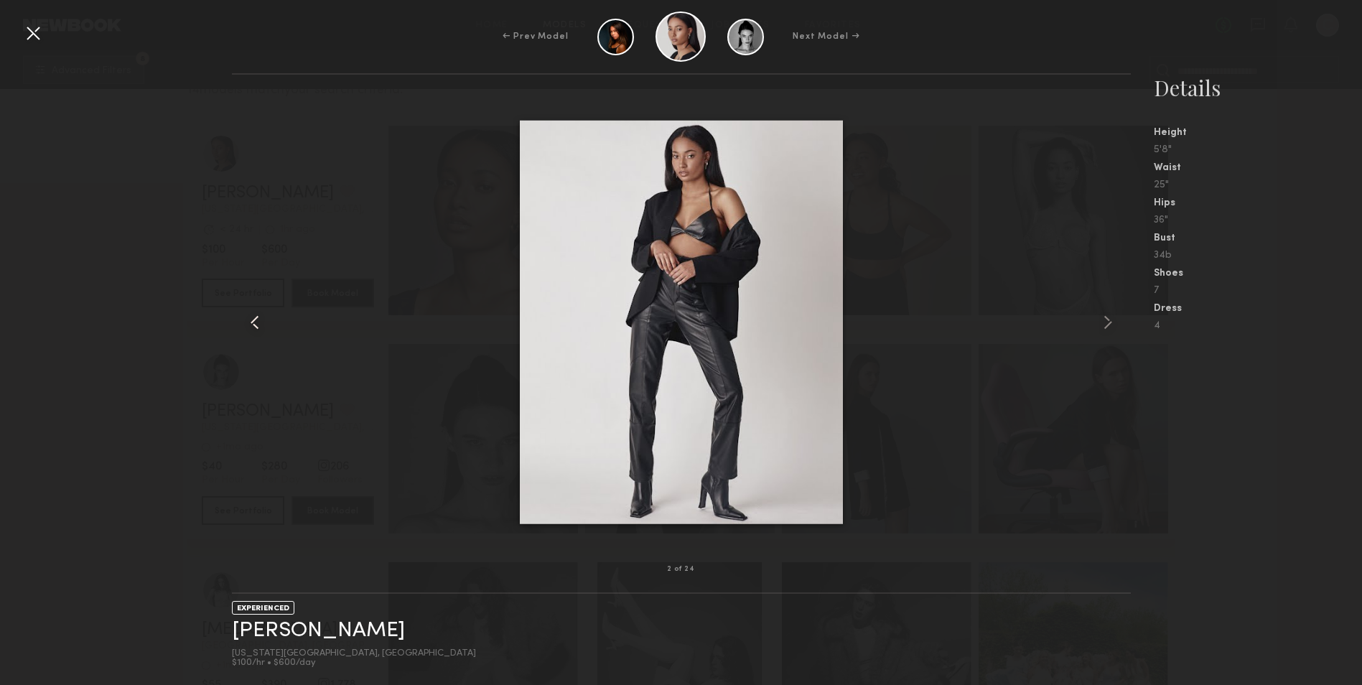
click at [266, 314] on common-icon at bounding box center [254, 322] width 23 height 23
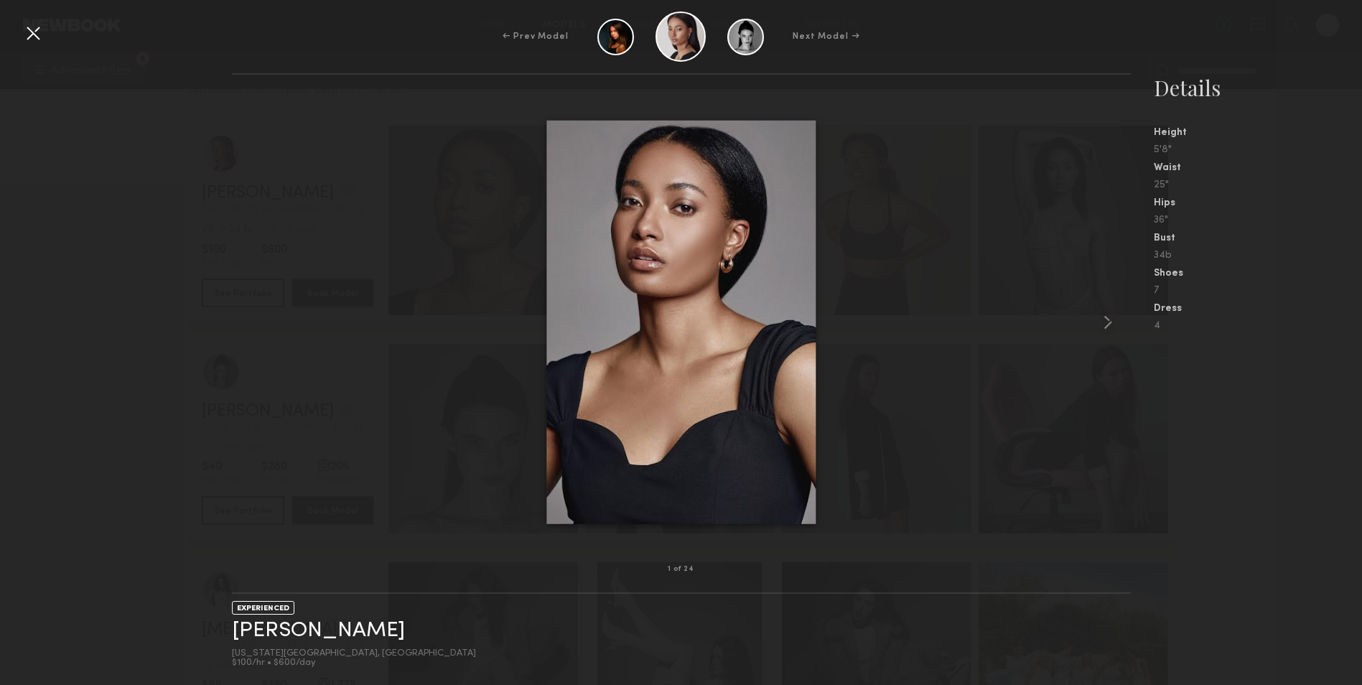
click at [266, 314] on div at bounding box center [681, 322] width 899 height 449
click at [1105, 319] on common-icon at bounding box center [1108, 322] width 23 height 23
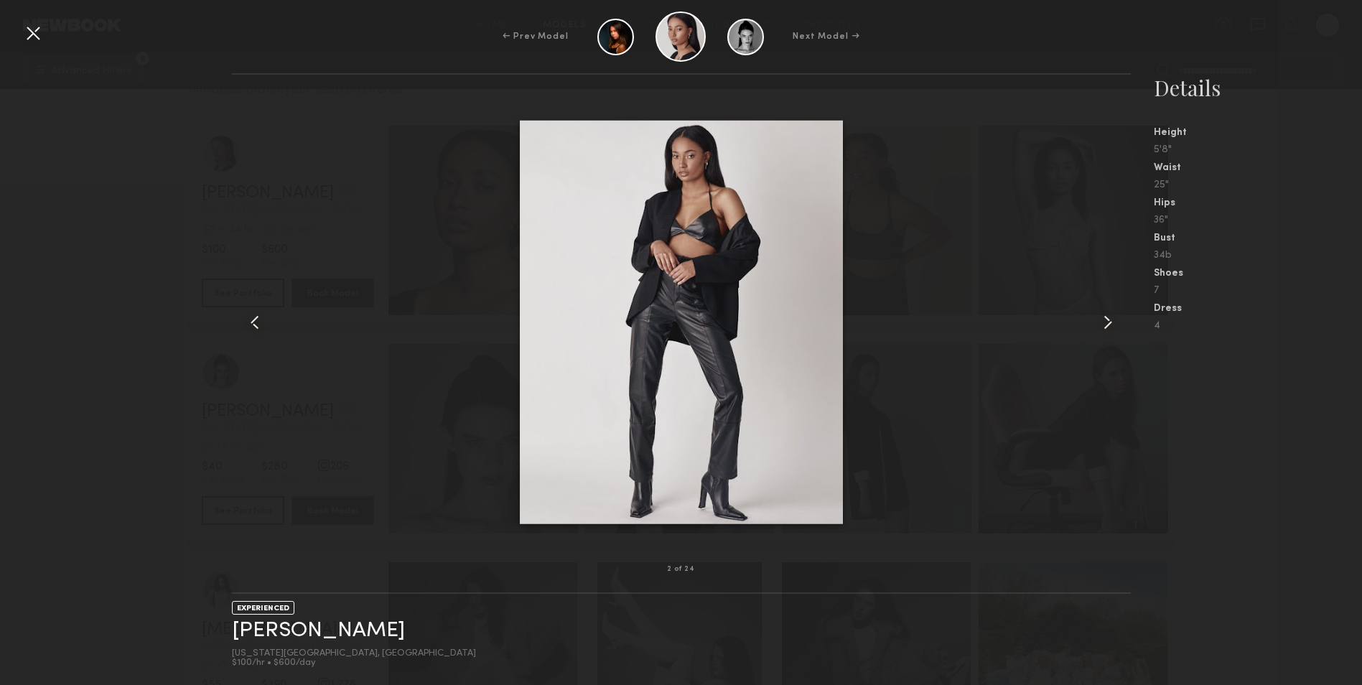
click at [1104, 320] on common-icon at bounding box center [1108, 322] width 23 height 23
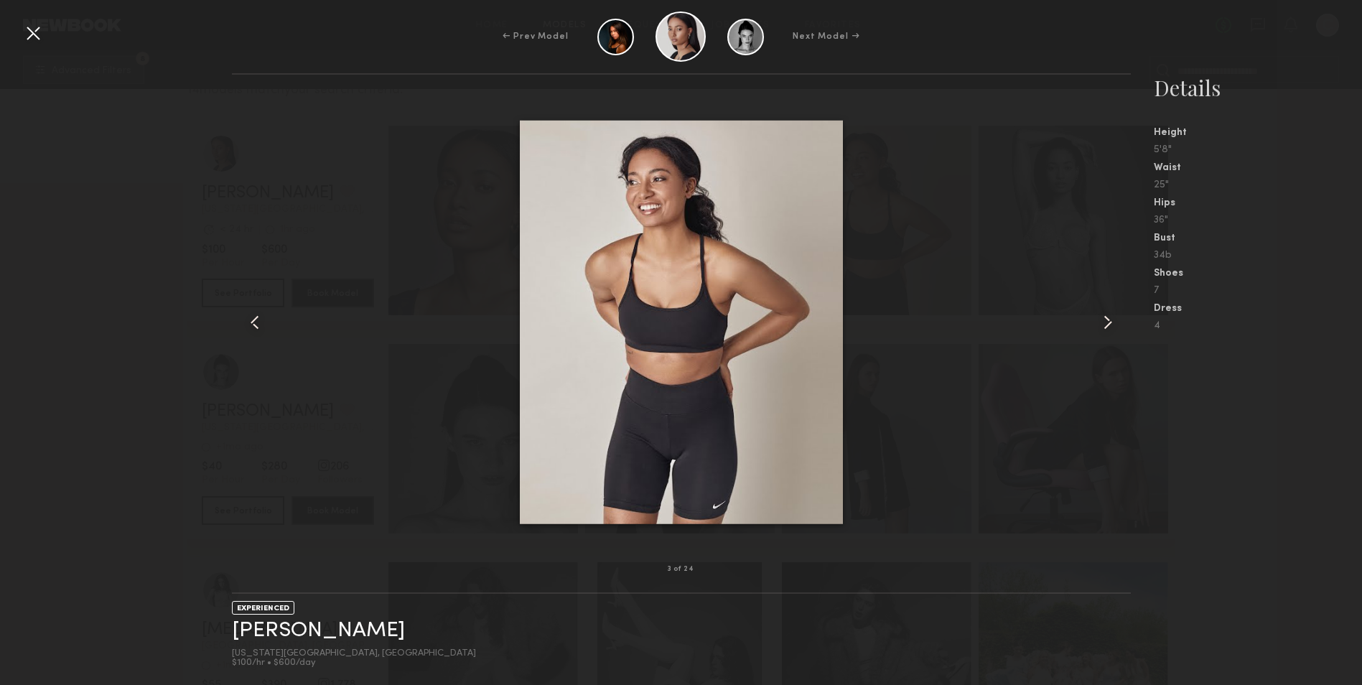
click at [1104, 320] on common-icon at bounding box center [1108, 322] width 23 height 23
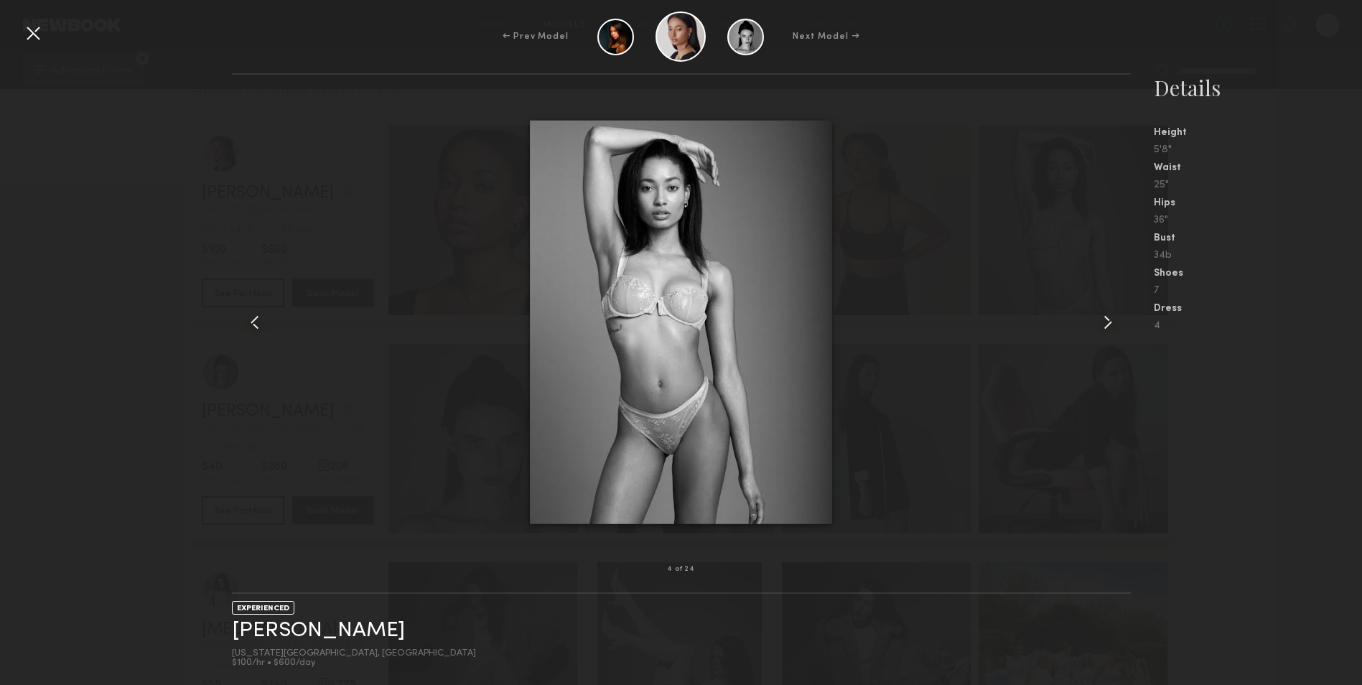
click at [1255, 440] on nb-gallery-model-stats "Details Height 5'8" Waist 25" Hips 36" Bust 34b Shoes 7 Dress 4" at bounding box center [1246, 379] width 231 height 612
click at [1101, 319] on common-icon at bounding box center [1108, 322] width 23 height 23
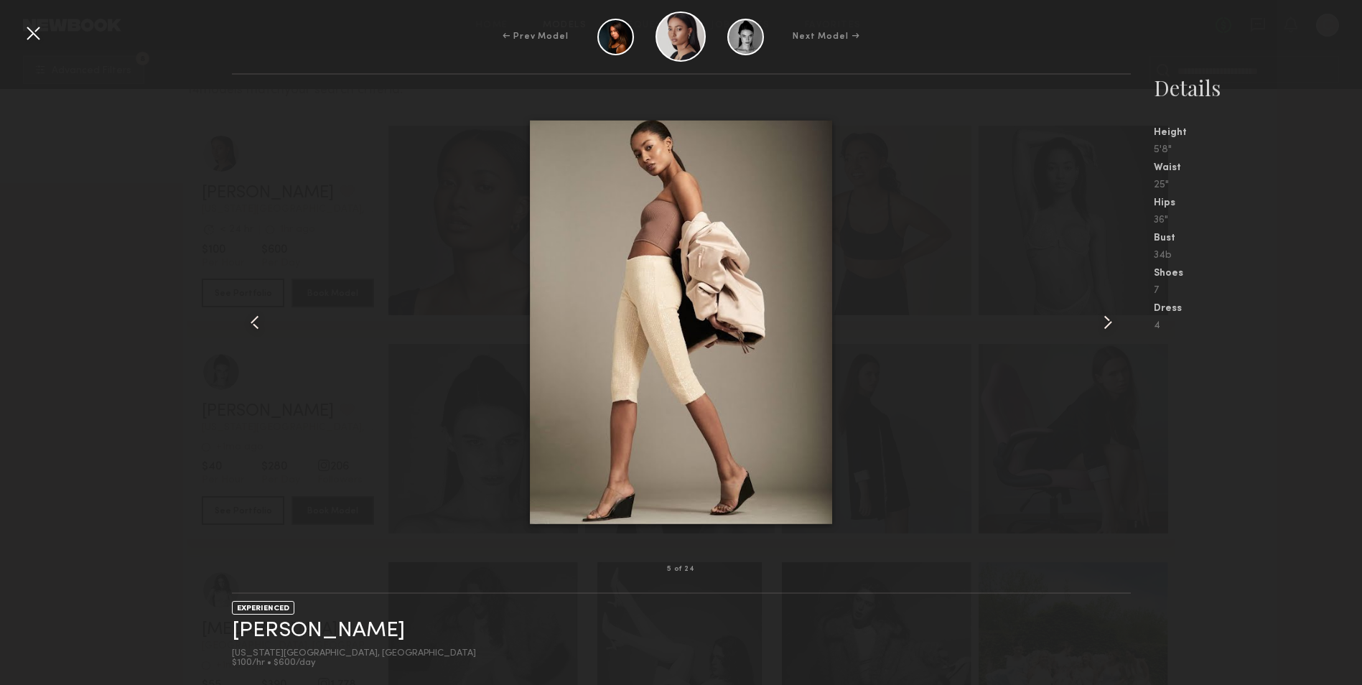
click at [1317, 327] on div "4" at bounding box center [1258, 326] width 208 height 10
click at [37, 34] on div at bounding box center [33, 33] width 23 height 23
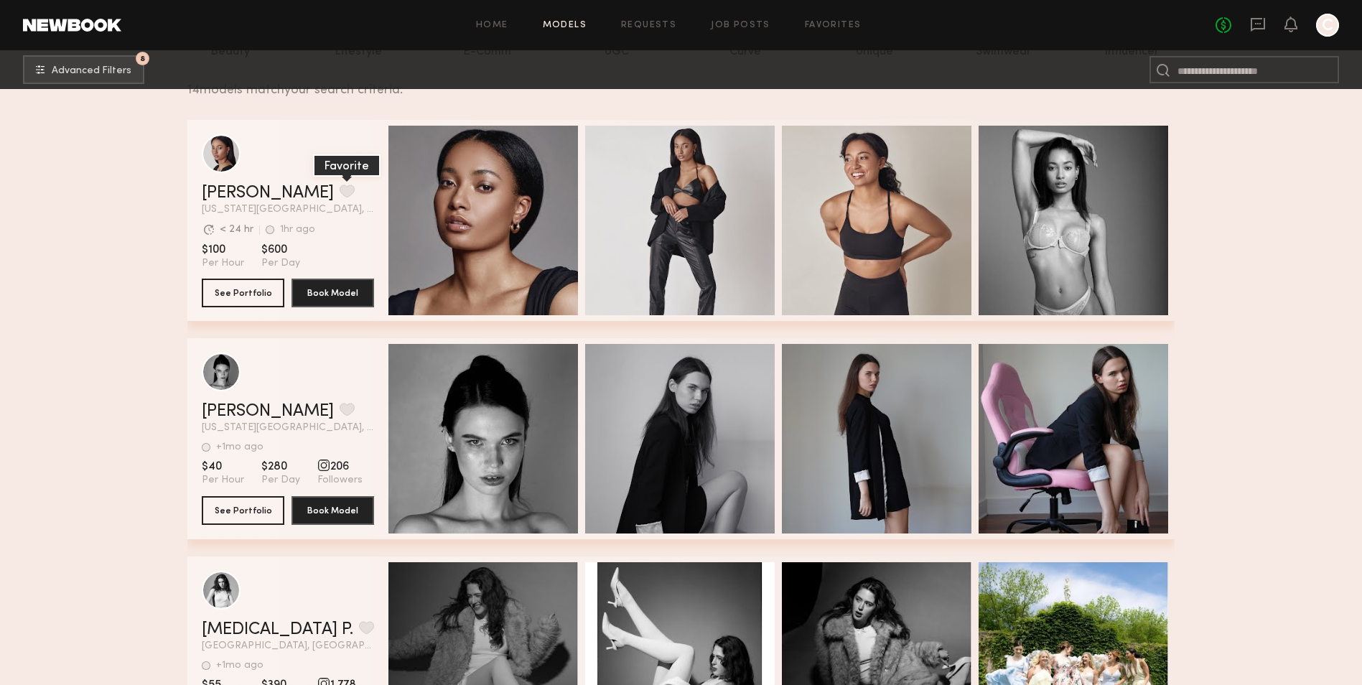
click at [340, 197] on button "grid" at bounding box center [347, 191] width 15 height 13
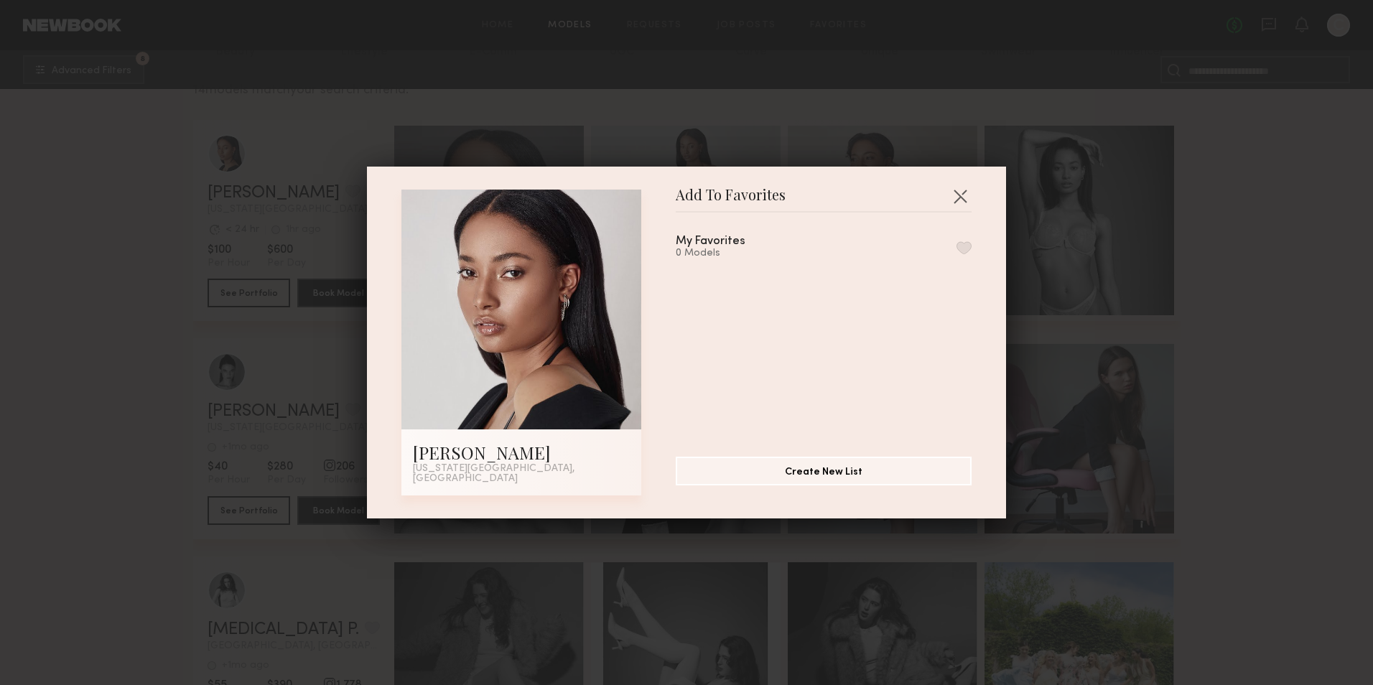
click at [957, 253] on button "button" at bounding box center [964, 247] width 15 height 13
click at [954, 200] on button "button" at bounding box center [960, 196] width 23 height 23
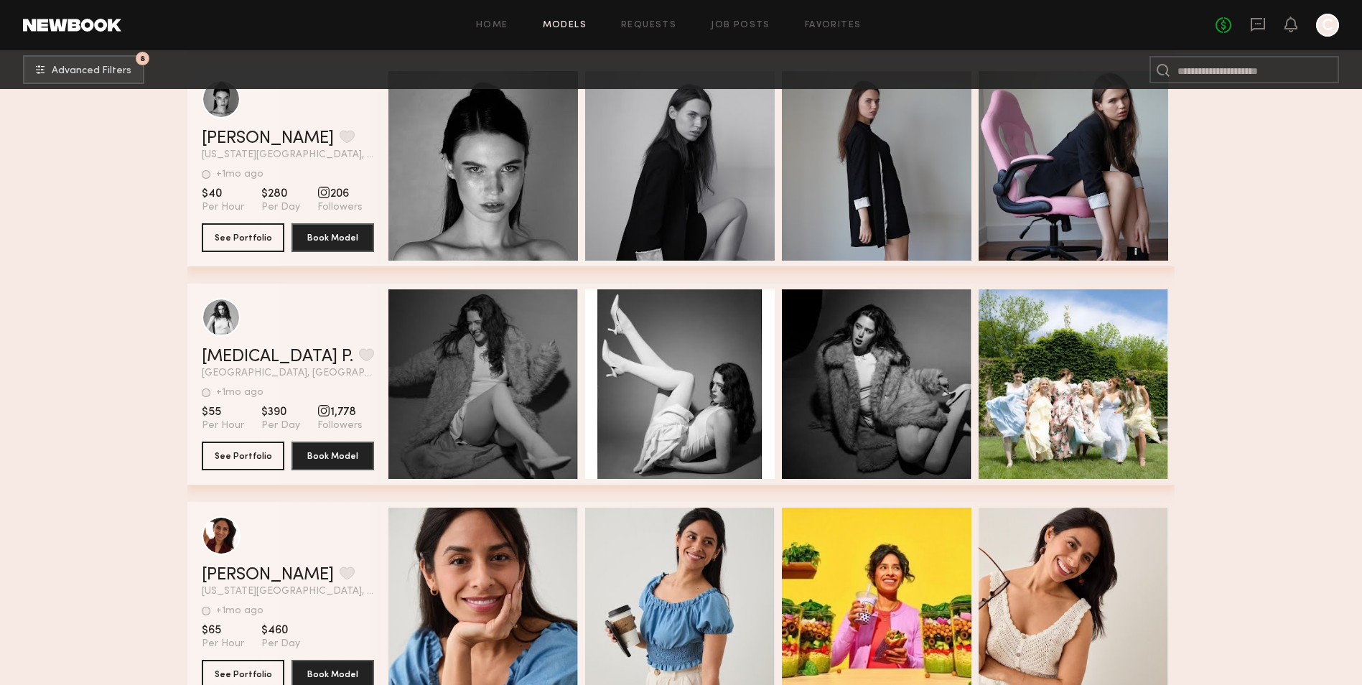
scroll to position [431, 0]
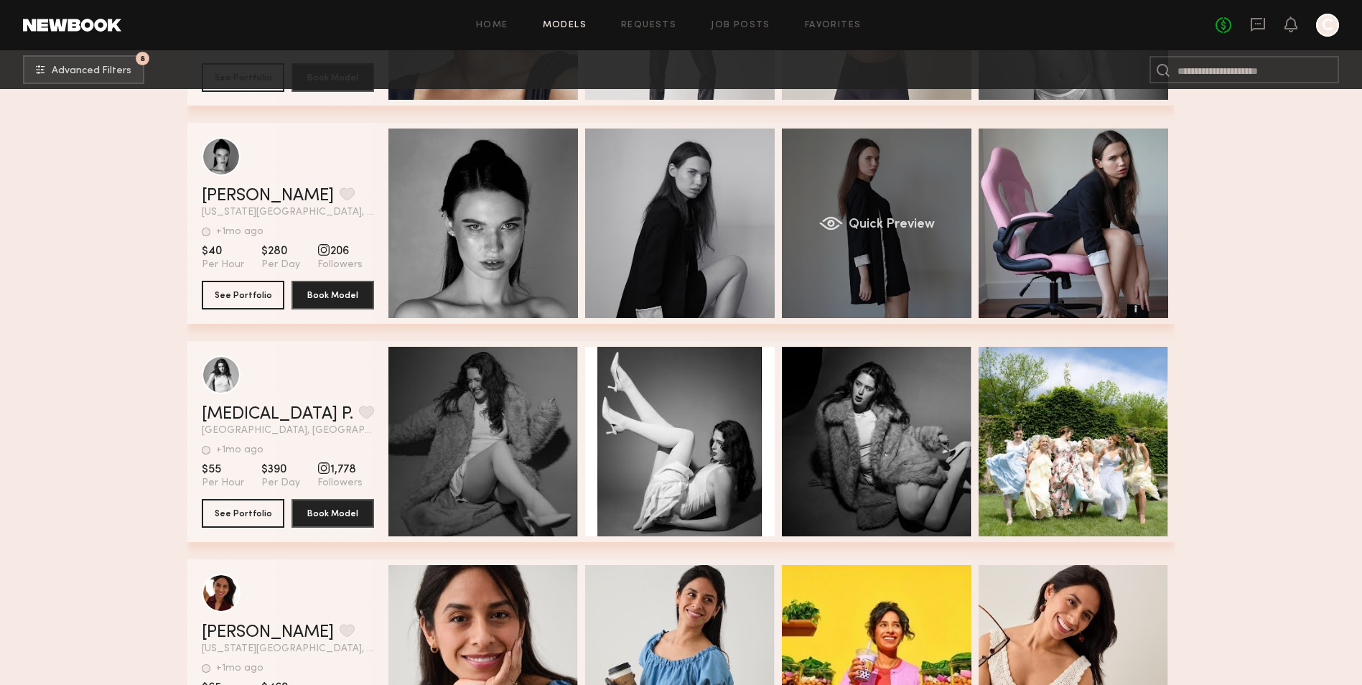
click at [828, 260] on div "Quick Preview" at bounding box center [877, 224] width 190 height 190
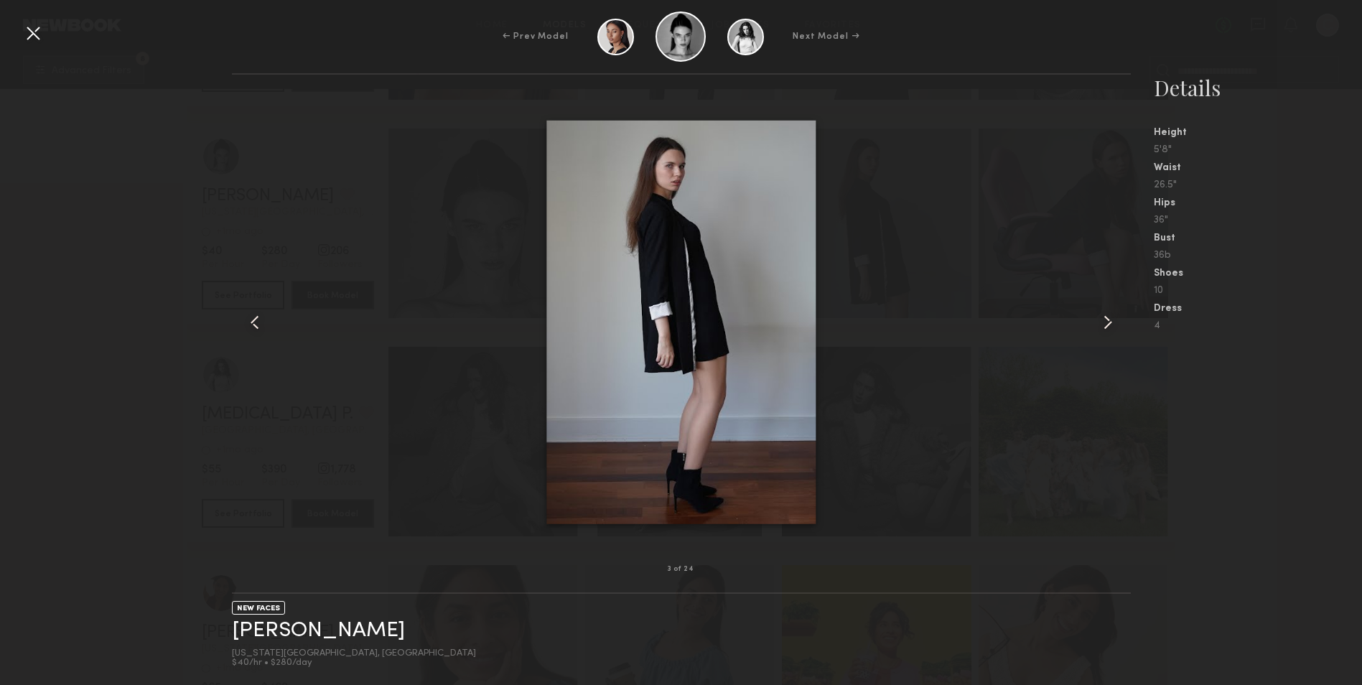
click at [32, 34] on div at bounding box center [33, 33] width 23 height 23
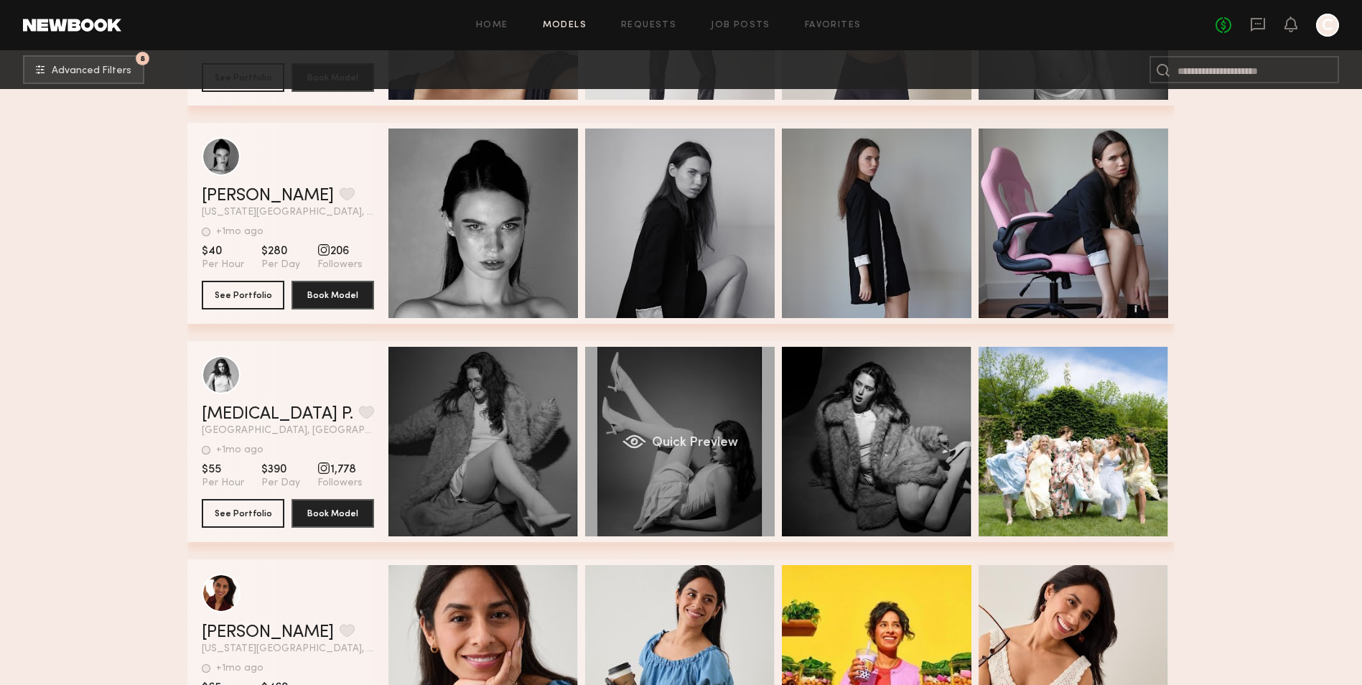
click at [679, 473] on div "Quick Preview" at bounding box center [680, 442] width 190 height 190
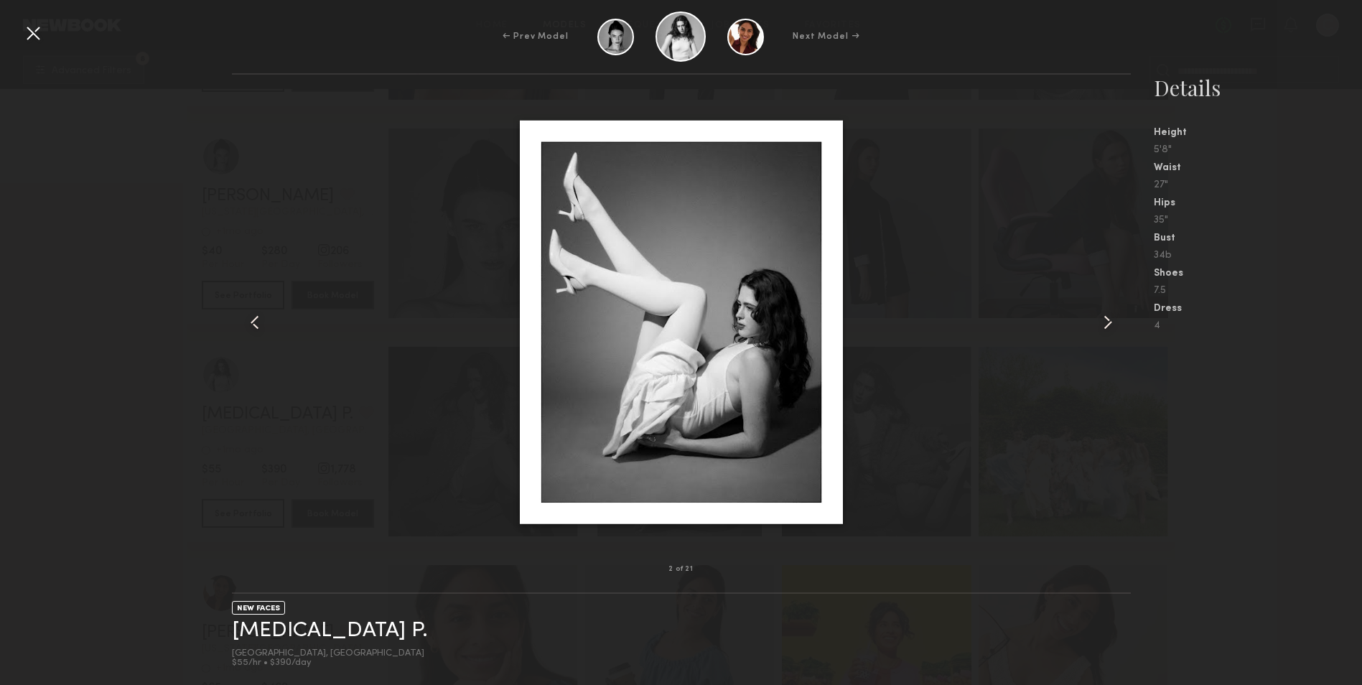
click at [1099, 321] on common-icon at bounding box center [1108, 322] width 23 height 23
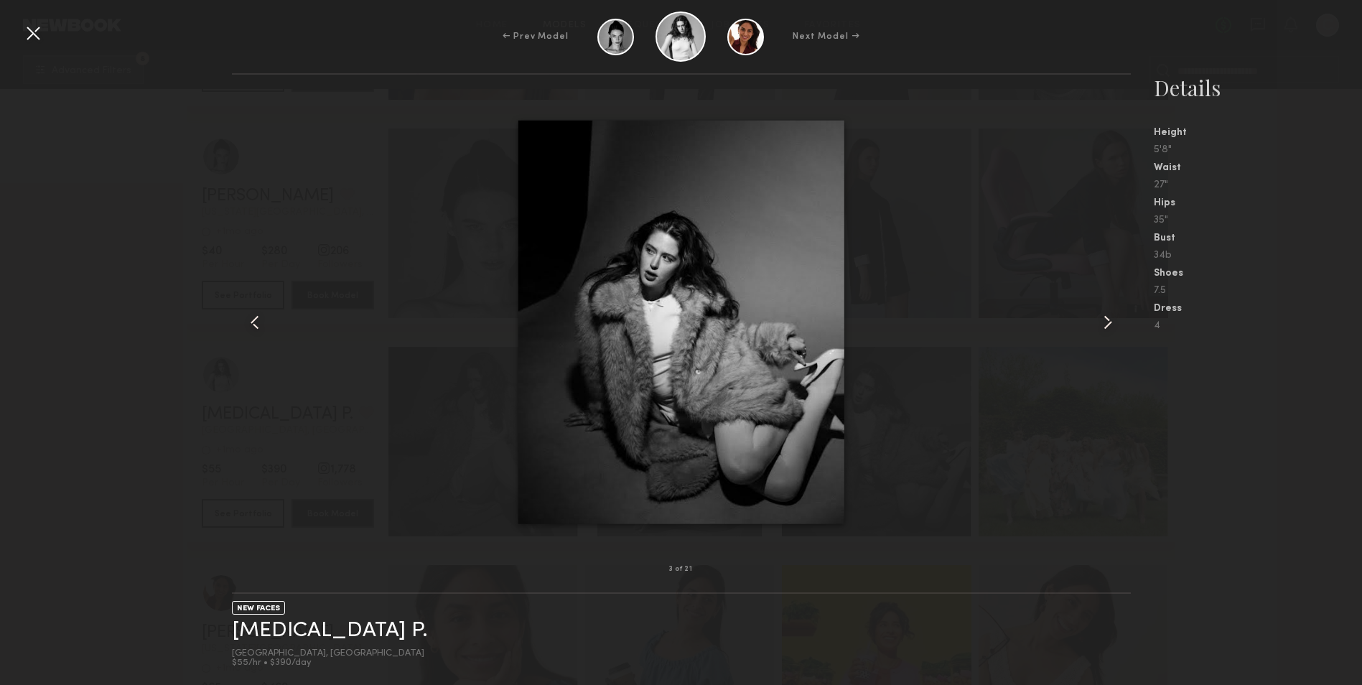
click at [1099, 321] on common-icon at bounding box center [1108, 322] width 23 height 23
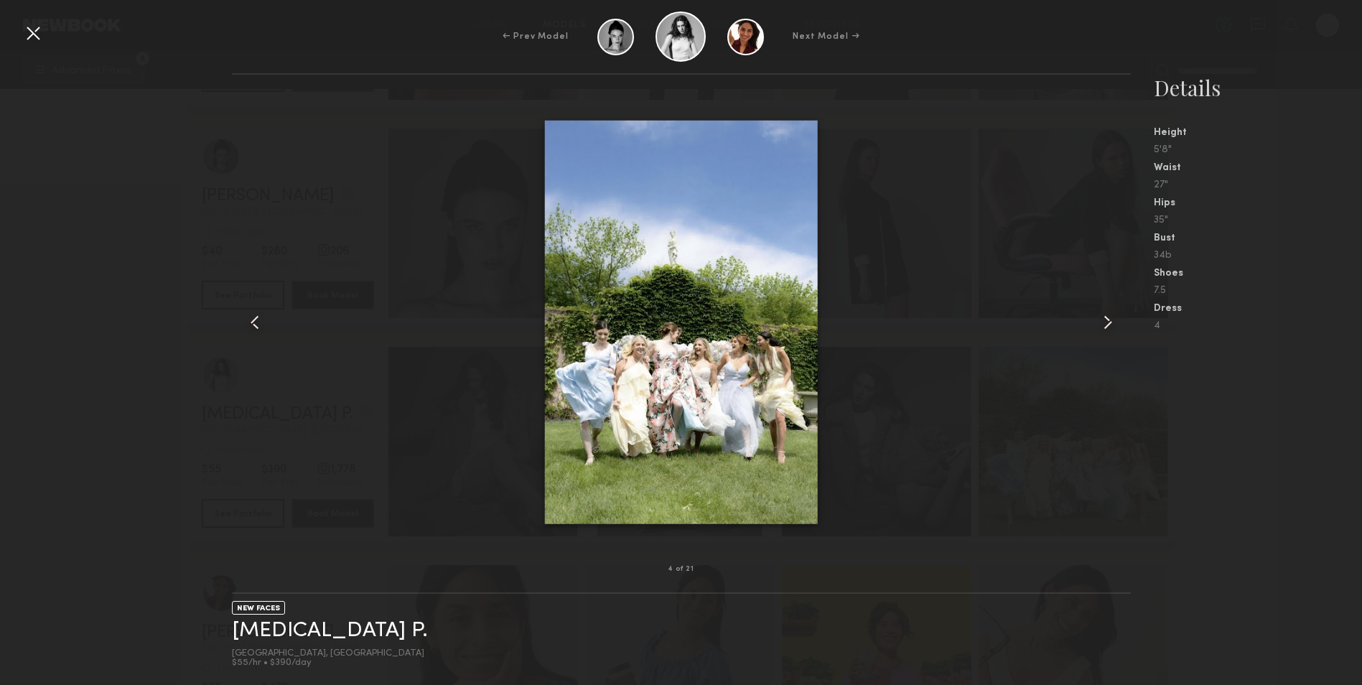
click at [1099, 321] on common-icon at bounding box center [1108, 322] width 23 height 23
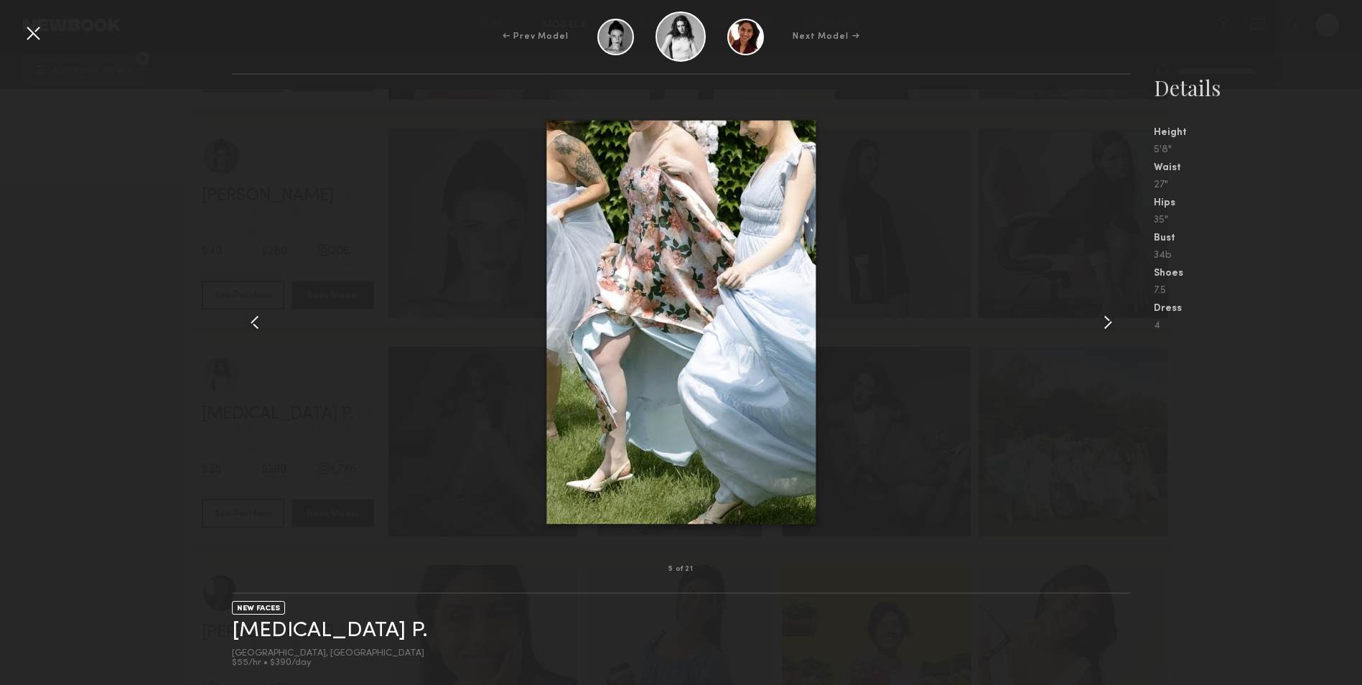
click at [1099, 321] on common-icon at bounding box center [1108, 322] width 23 height 23
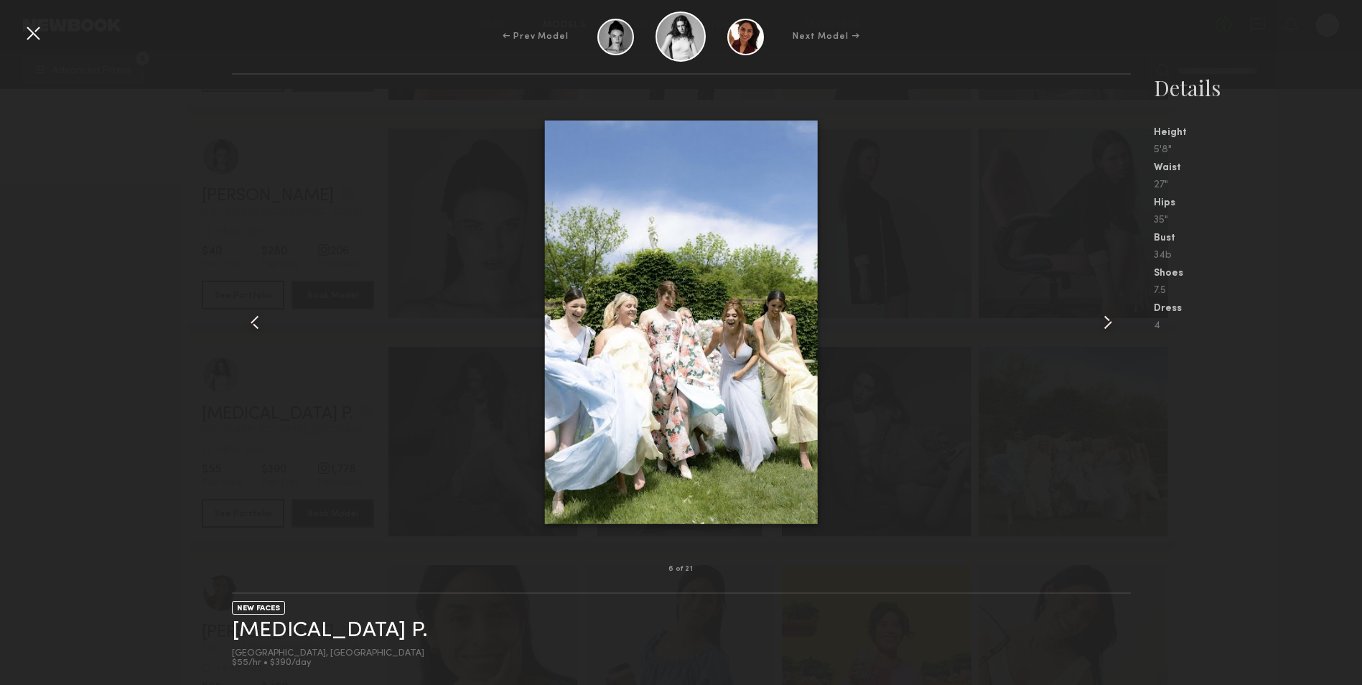
click at [1099, 321] on common-icon at bounding box center [1108, 322] width 23 height 23
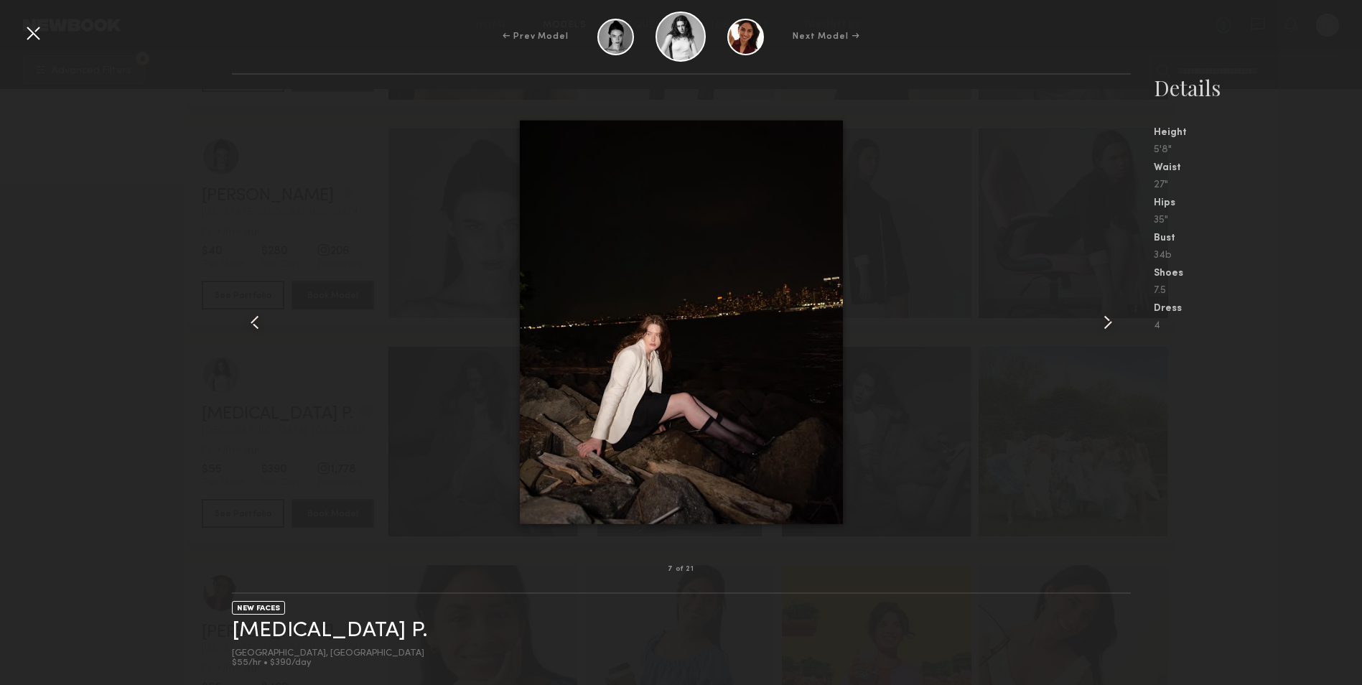
click at [1056, 450] on div at bounding box center [681, 322] width 899 height 449
click at [34, 32] on div at bounding box center [33, 33] width 23 height 23
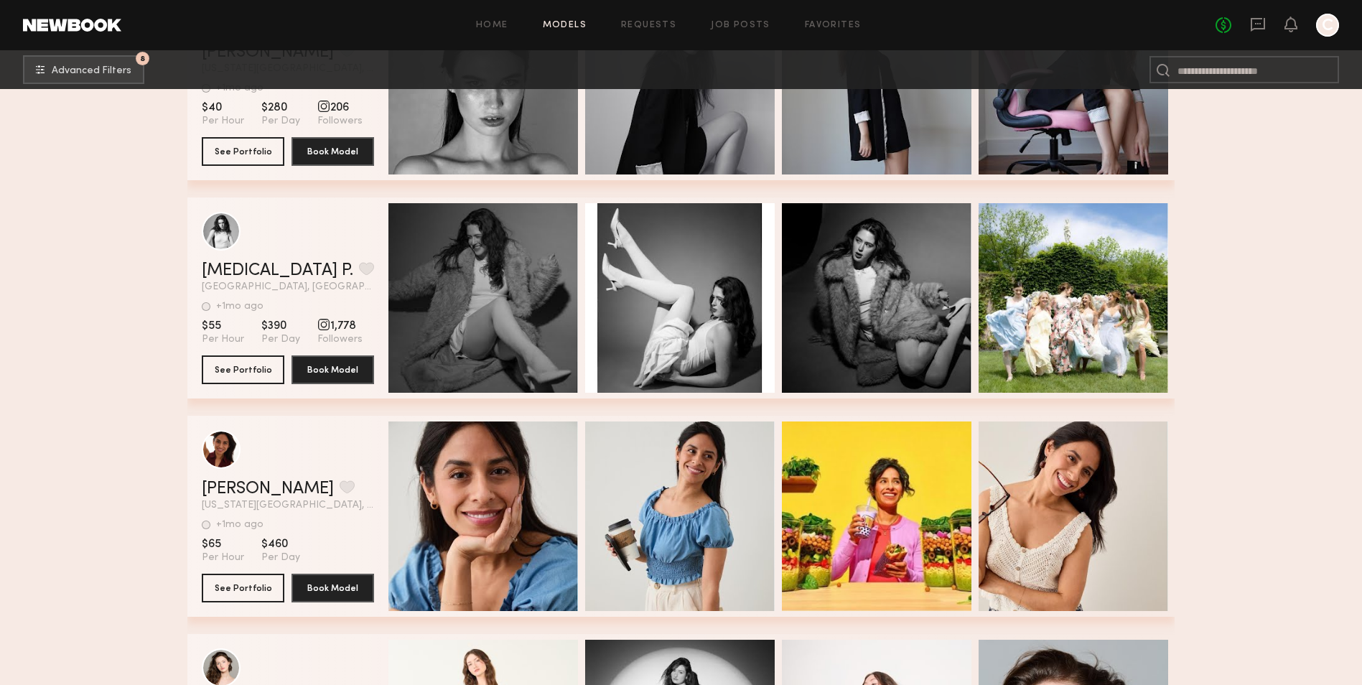
scroll to position [646, 0]
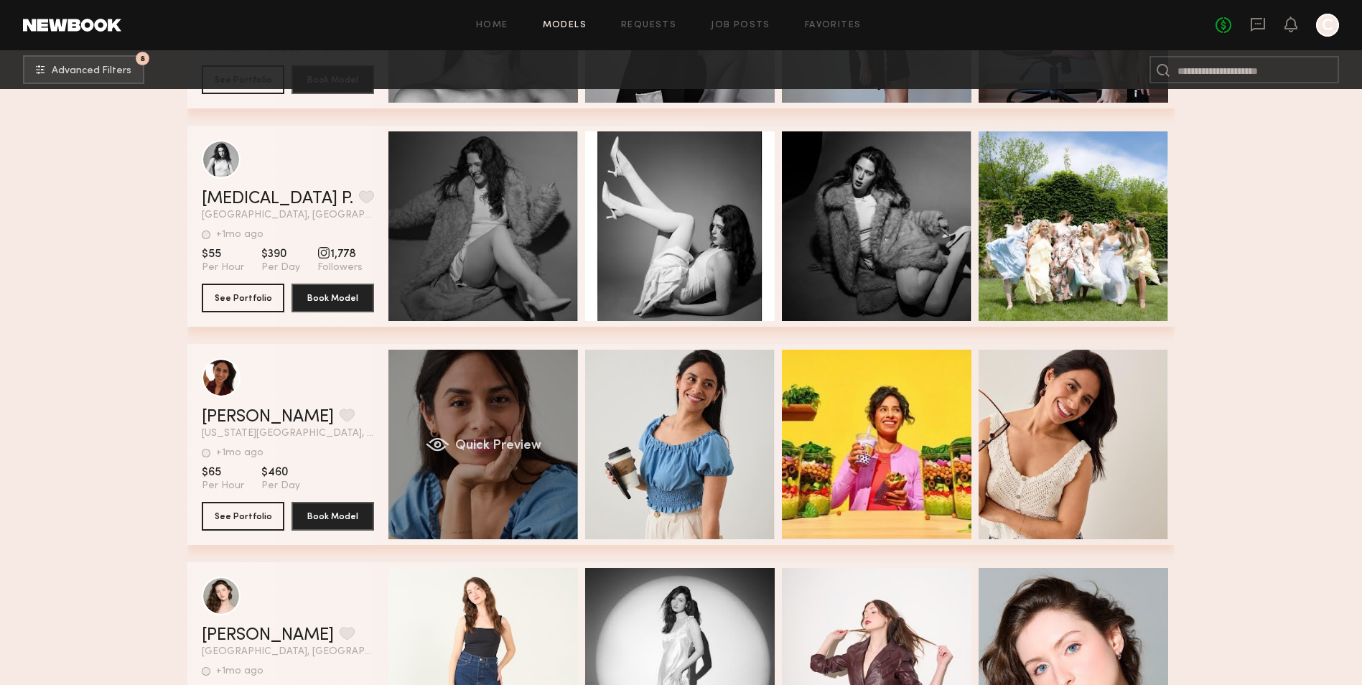
click at [542, 416] on div "Quick Preview" at bounding box center [484, 445] width 190 height 190
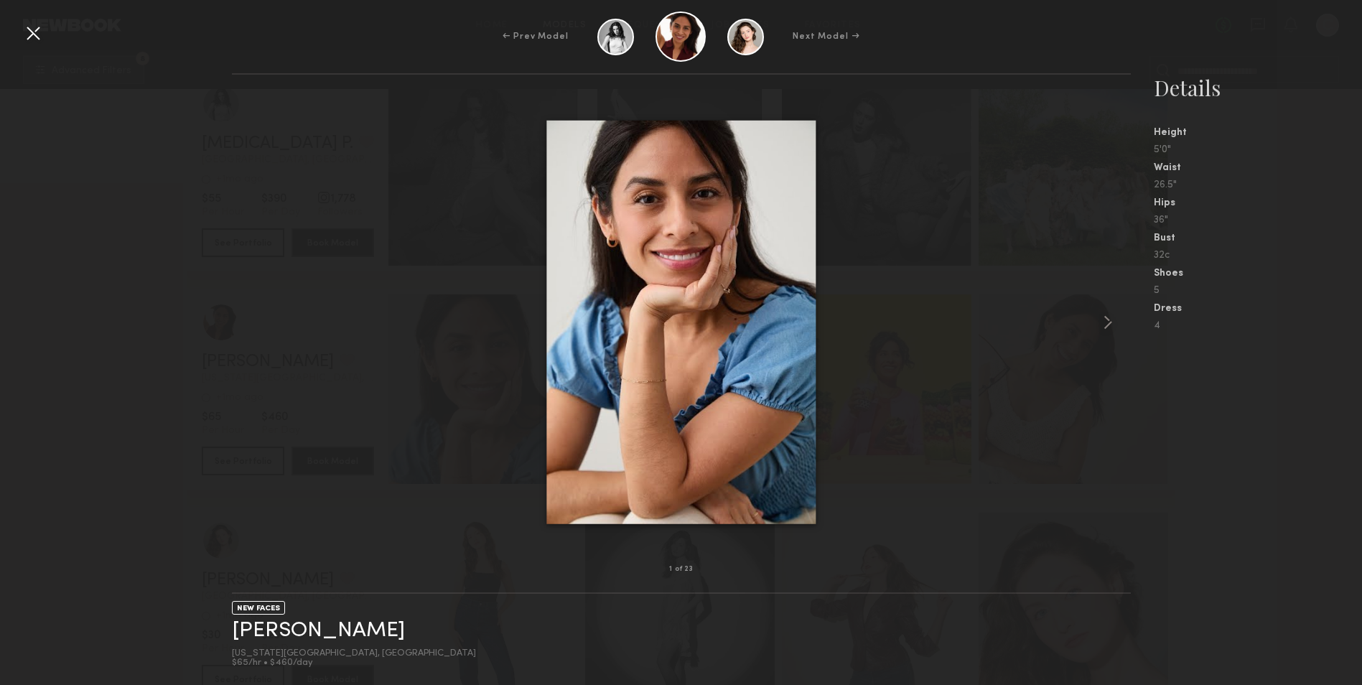
scroll to position [718, 0]
click at [1110, 319] on common-icon at bounding box center [1108, 322] width 23 height 23
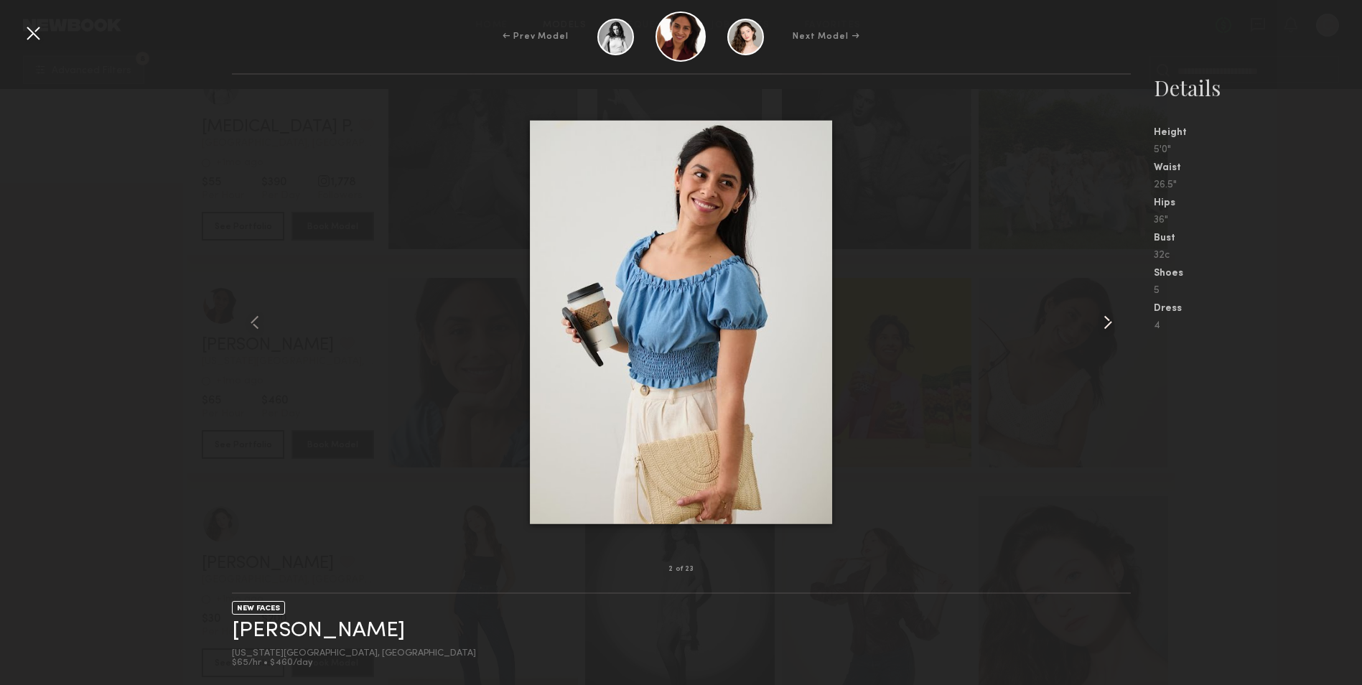
click at [1110, 319] on common-icon at bounding box center [1108, 322] width 23 height 23
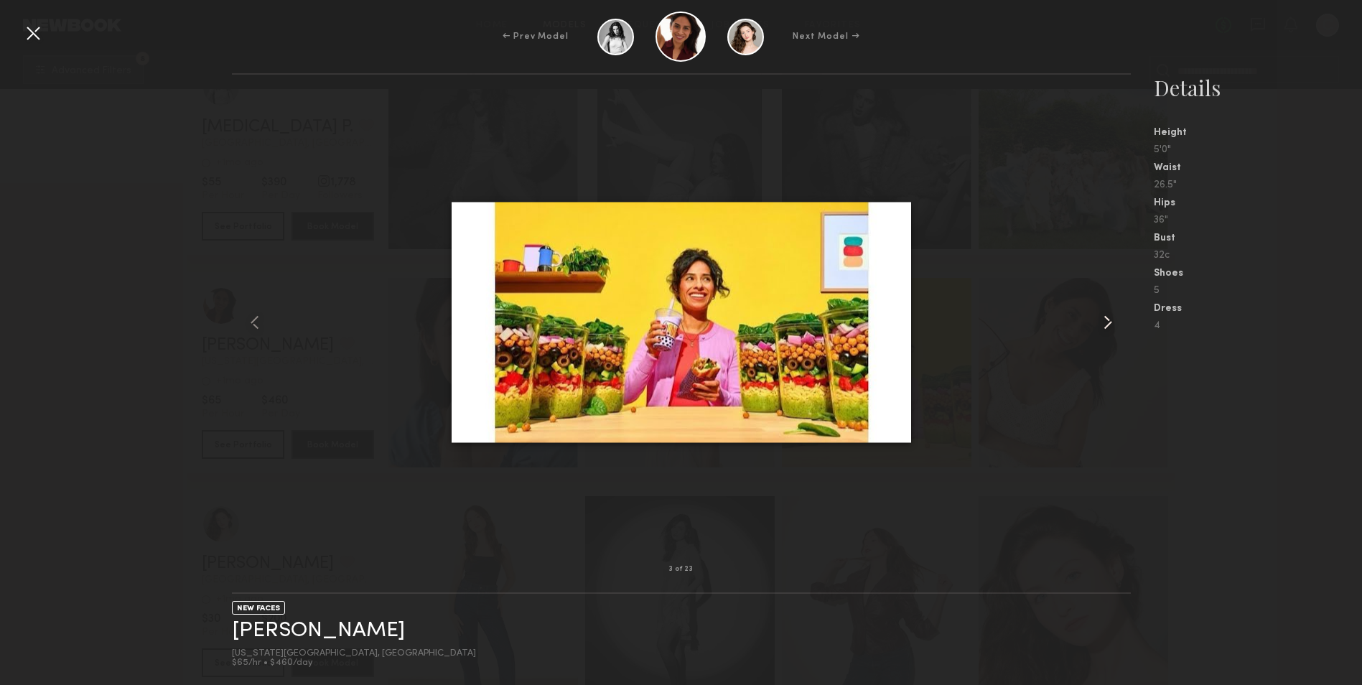
click at [1110, 319] on common-icon at bounding box center [1108, 322] width 23 height 23
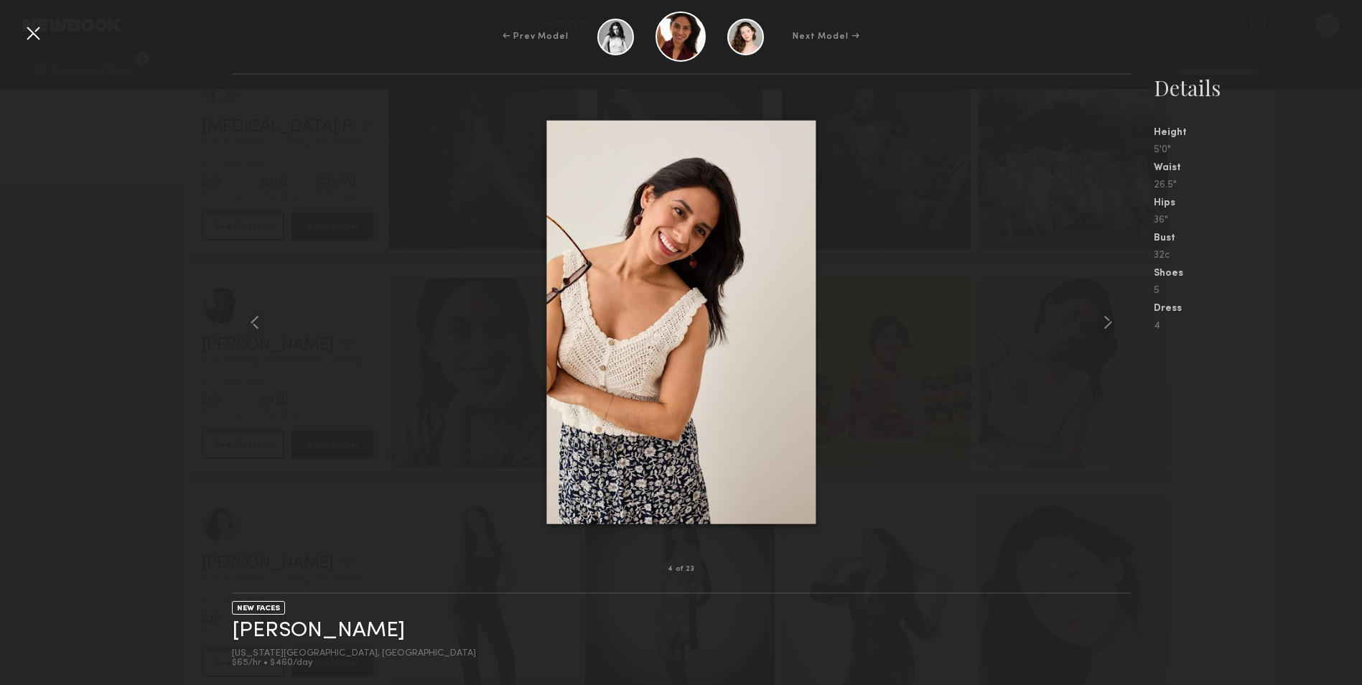
click at [27, 29] on div at bounding box center [33, 33] width 23 height 23
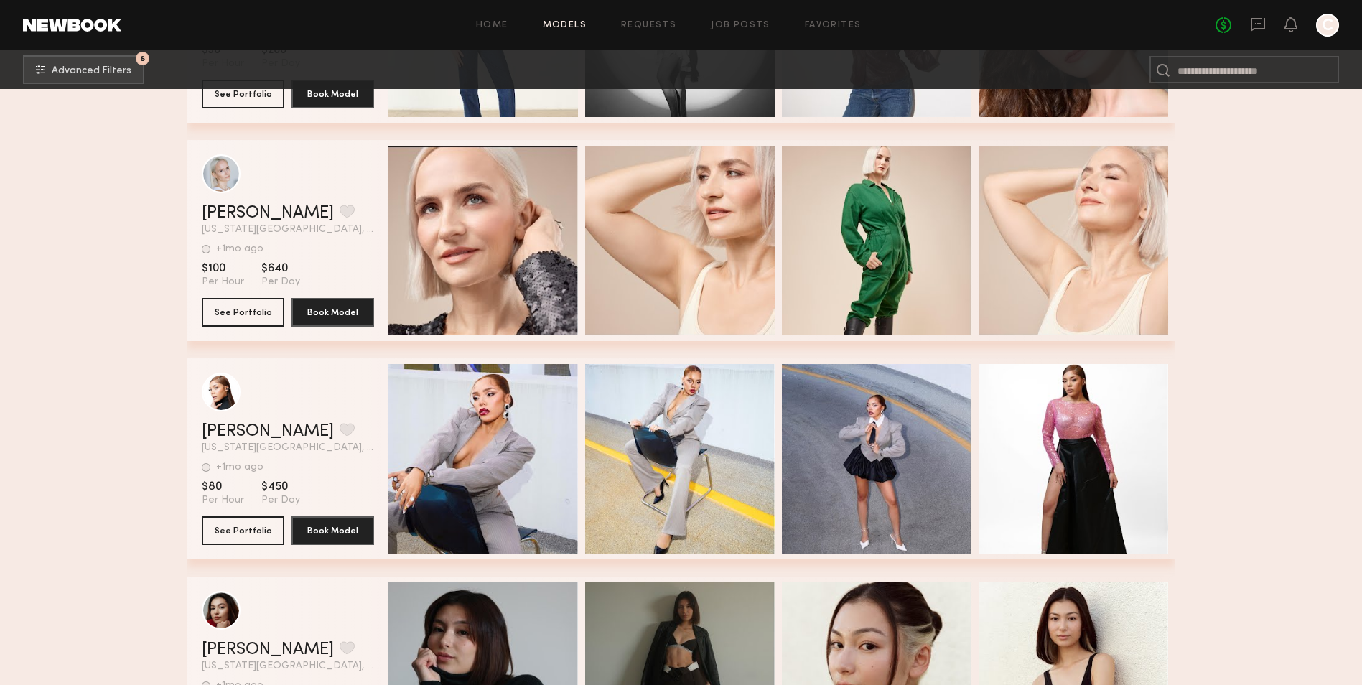
scroll to position [1293, 0]
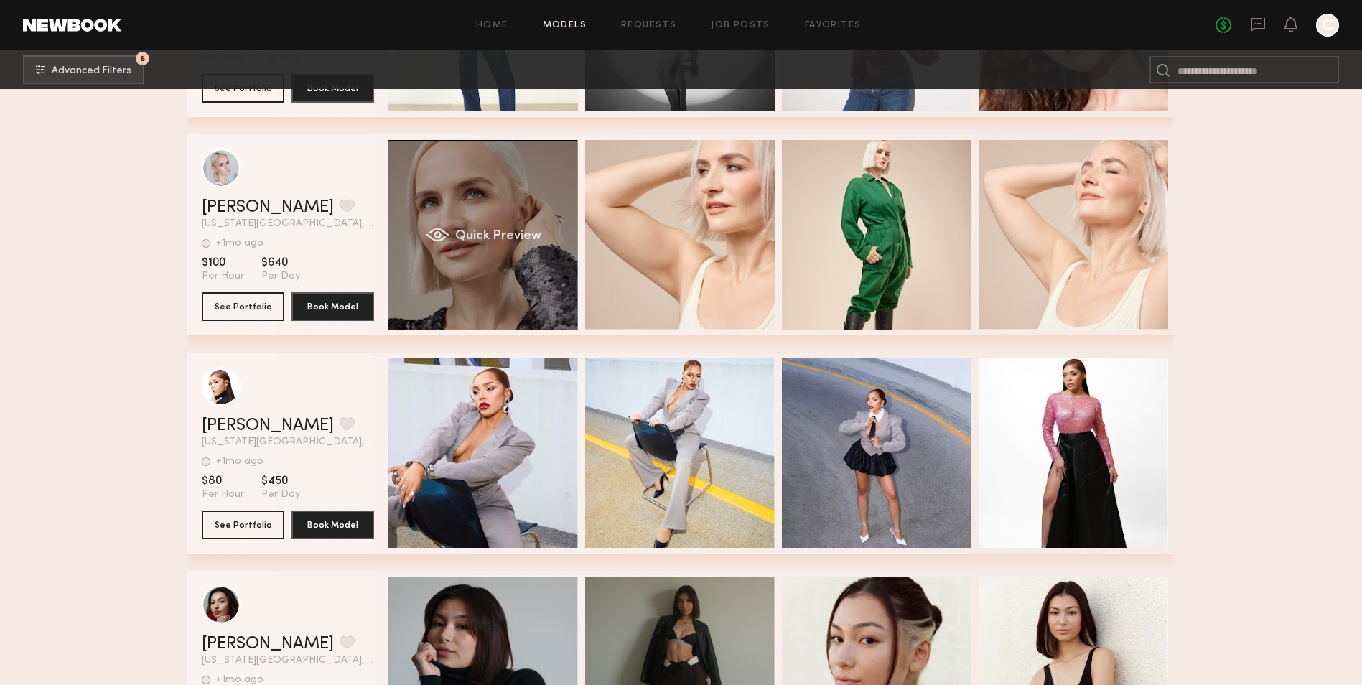
click at [531, 195] on div "Quick Preview" at bounding box center [484, 235] width 190 height 190
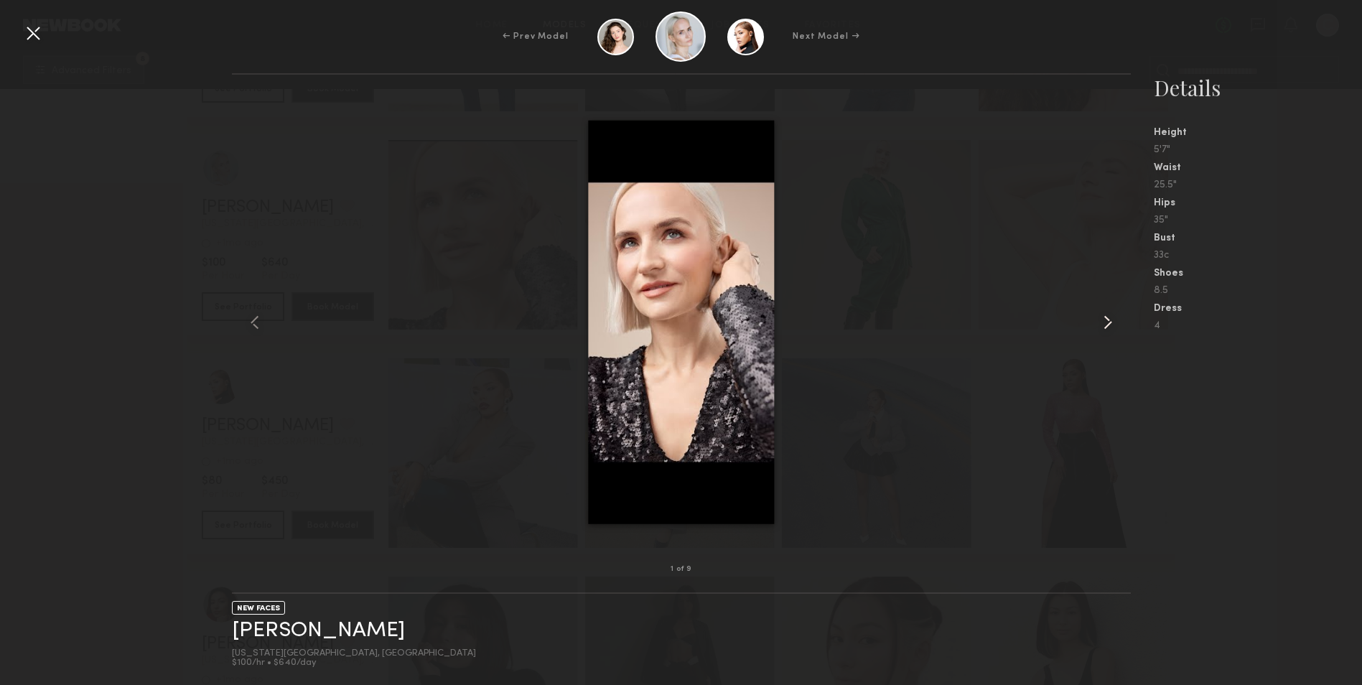
click at [1110, 322] on common-icon at bounding box center [1108, 322] width 23 height 23
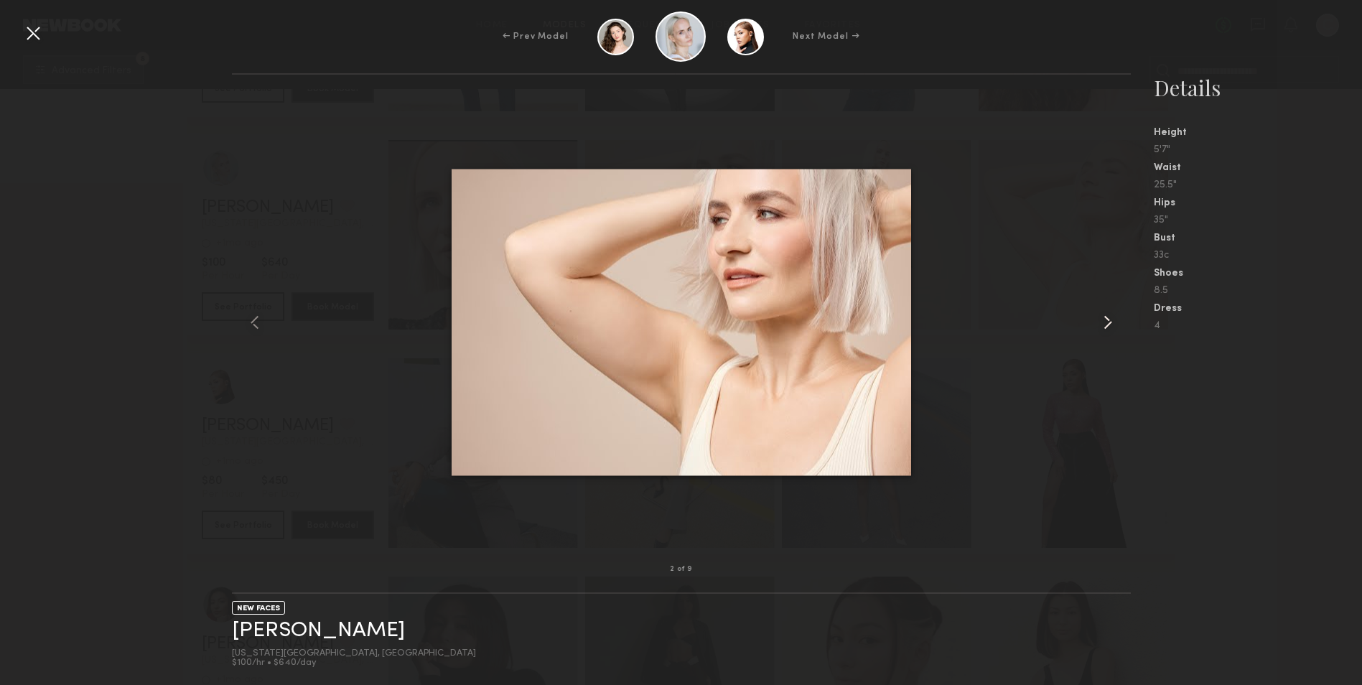
click at [1110, 322] on common-icon at bounding box center [1108, 322] width 23 height 23
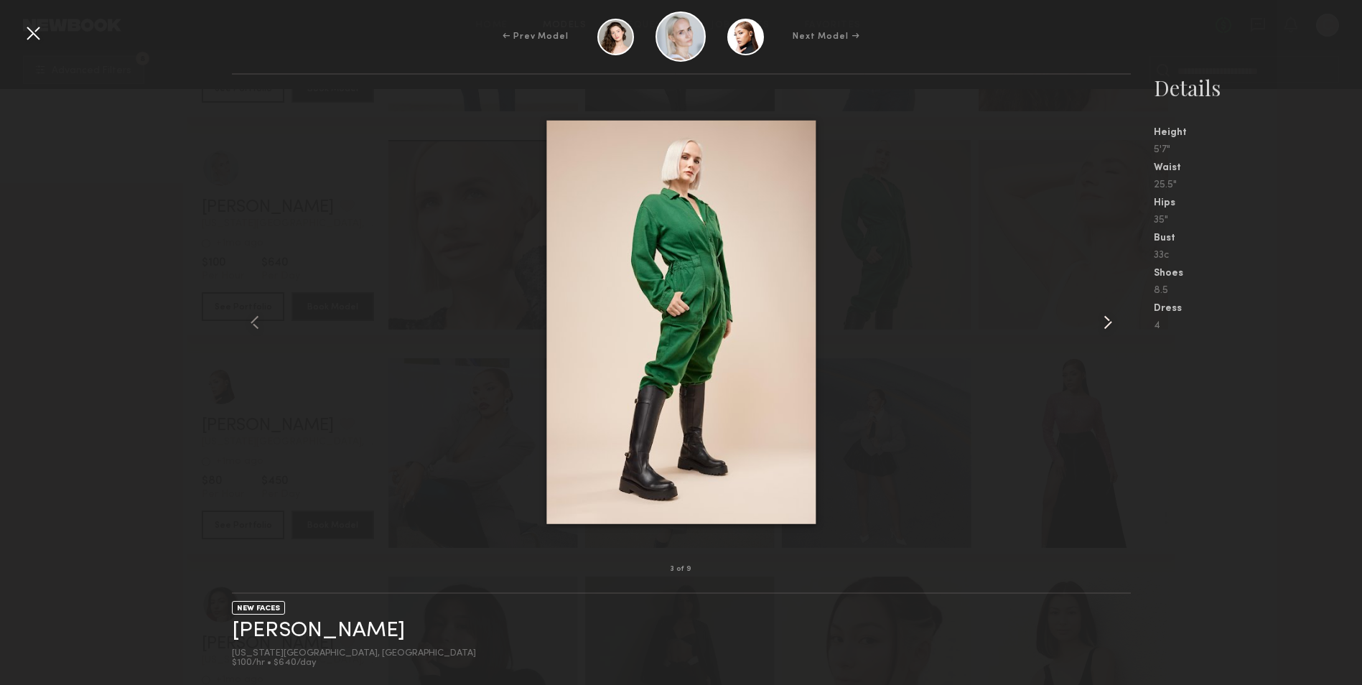
click at [1110, 322] on common-icon at bounding box center [1108, 322] width 23 height 23
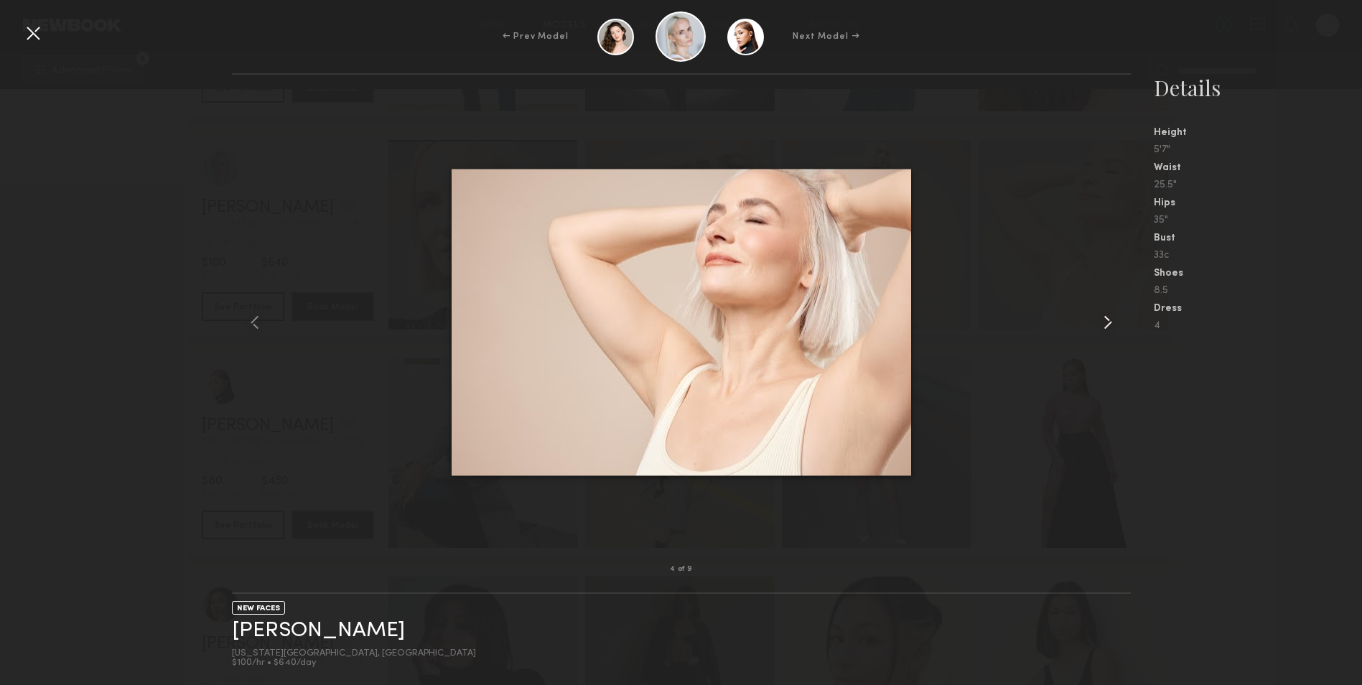
click at [1110, 322] on common-icon at bounding box center [1108, 322] width 23 height 23
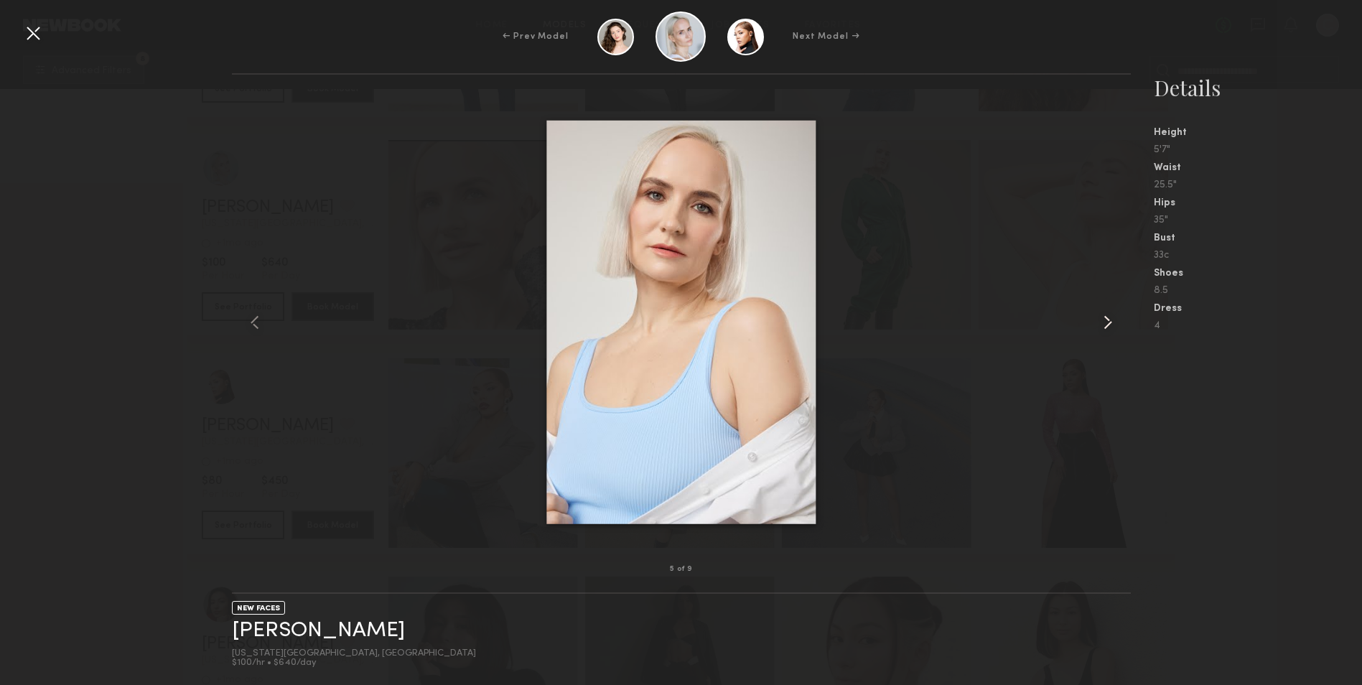
click at [1110, 322] on common-icon at bounding box center [1108, 322] width 23 height 23
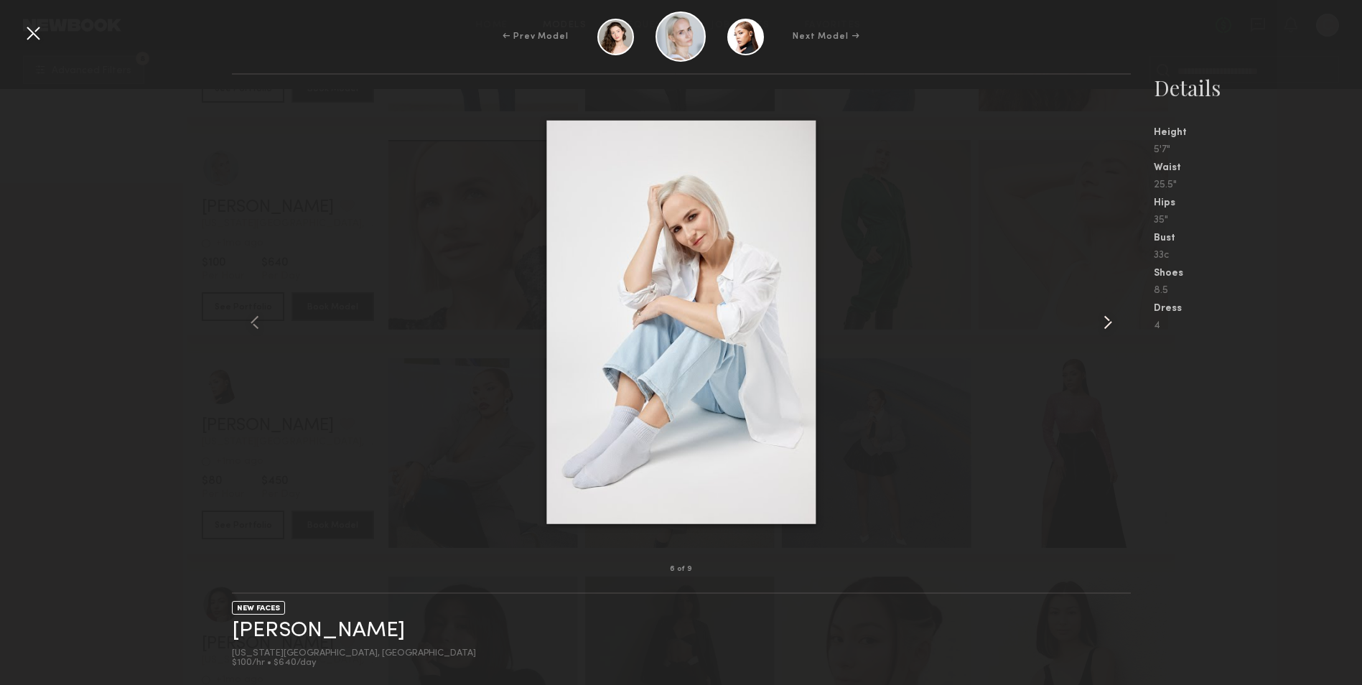
click at [1110, 322] on common-icon at bounding box center [1108, 322] width 23 height 23
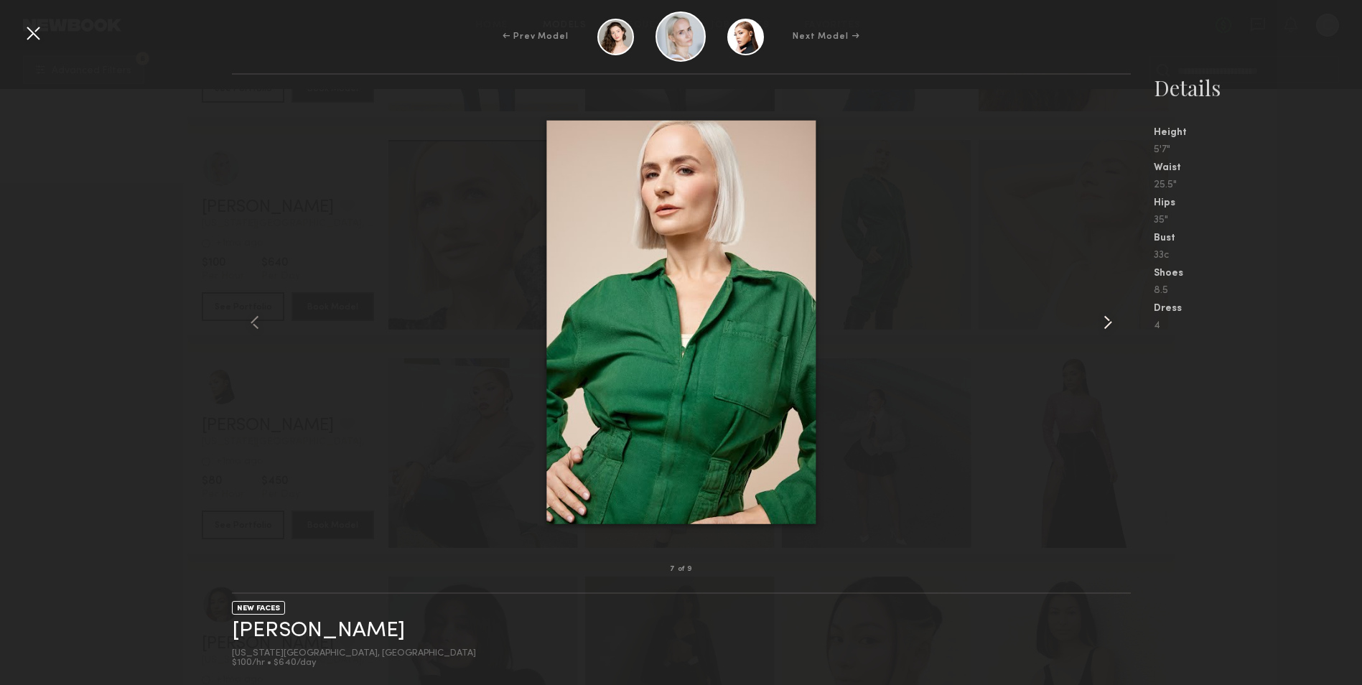
click at [1110, 322] on common-icon at bounding box center [1108, 322] width 23 height 23
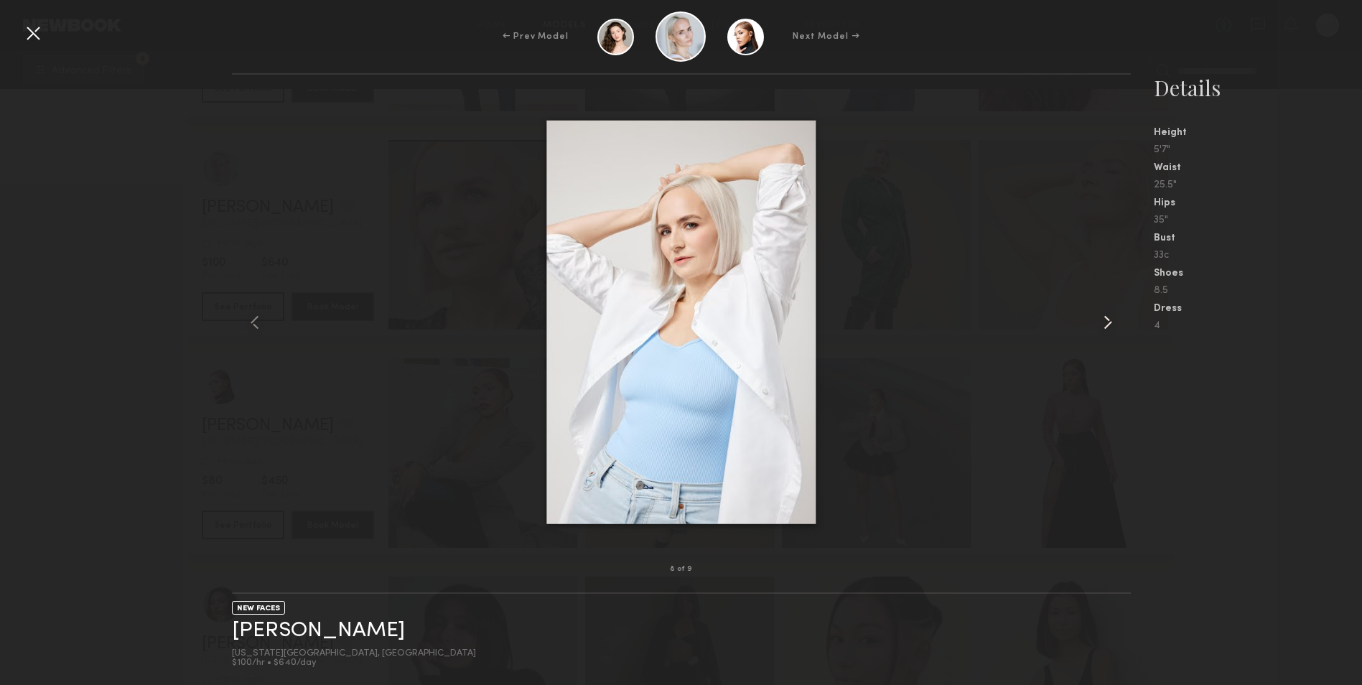
click at [1110, 322] on common-icon at bounding box center [1108, 322] width 23 height 23
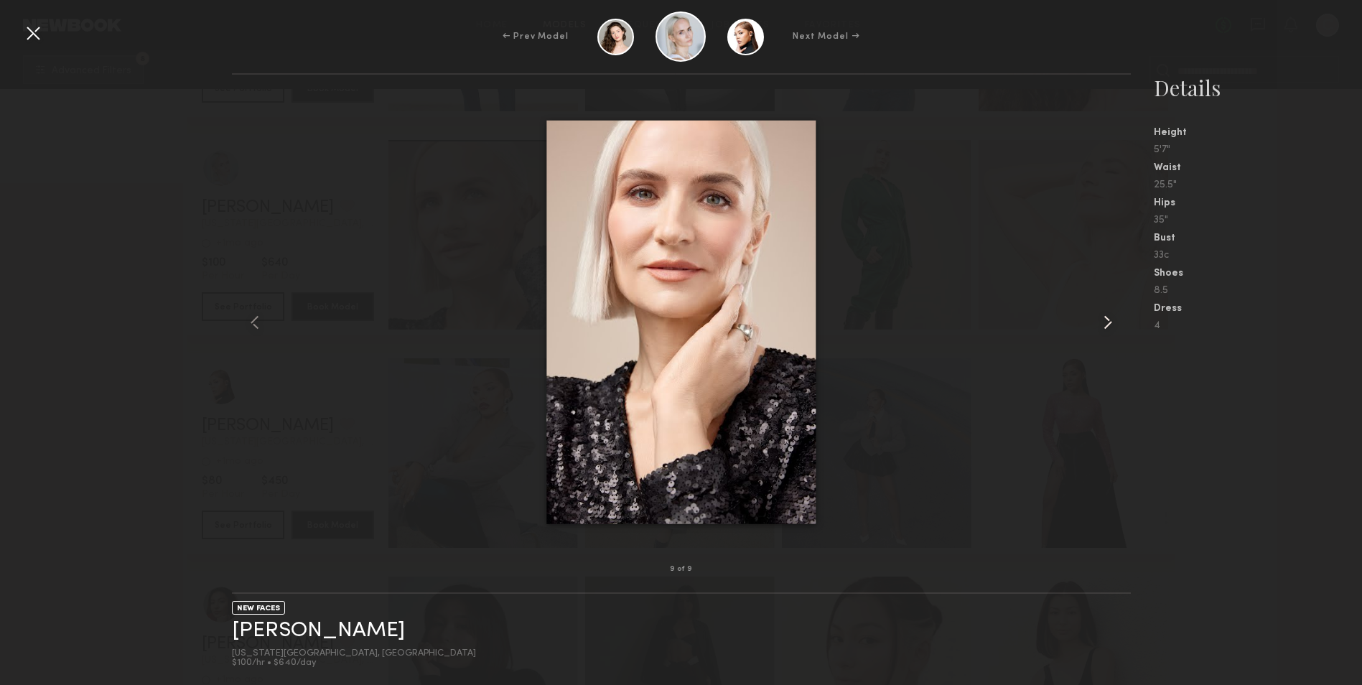
click at [1107, 312] on common-icon at bounding box center [1108, 322] width 23 height 23
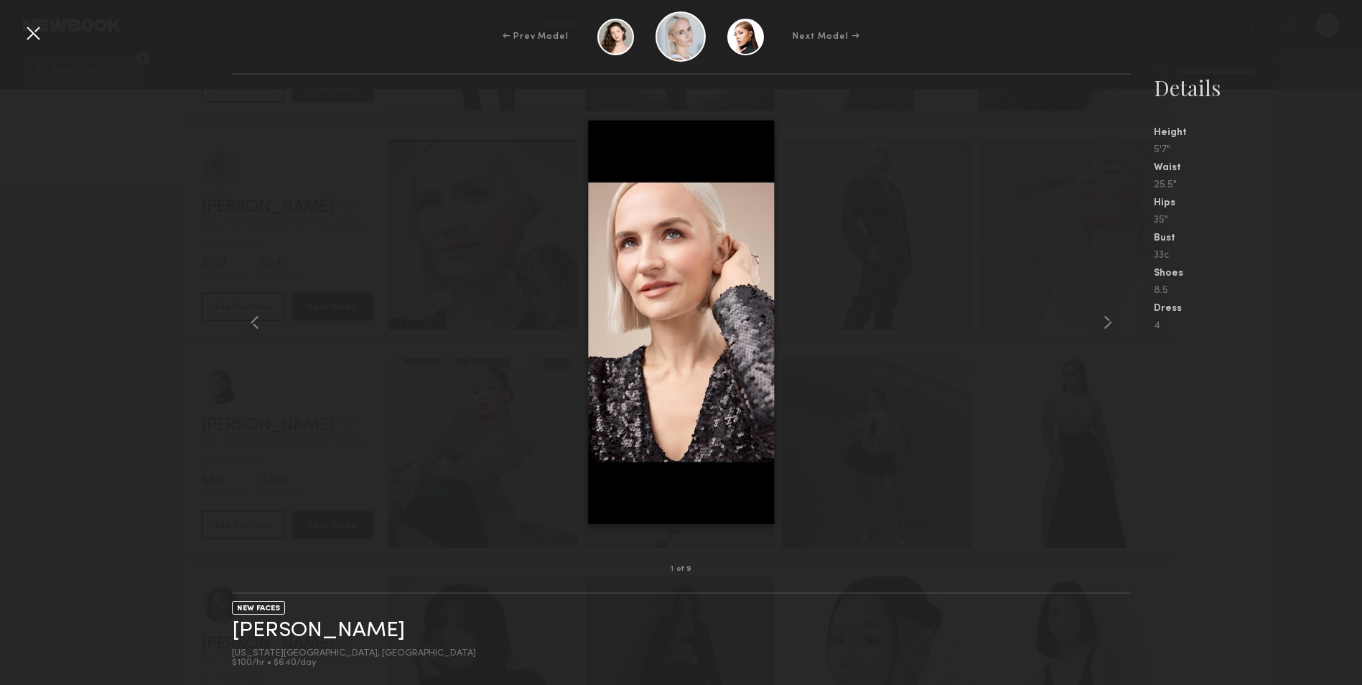
click at [1055, 422] on div at bounding box center [681, 322] width 899 height 449
click at [29, 36] on div at bounding box center [33, 33] width 23 height 23
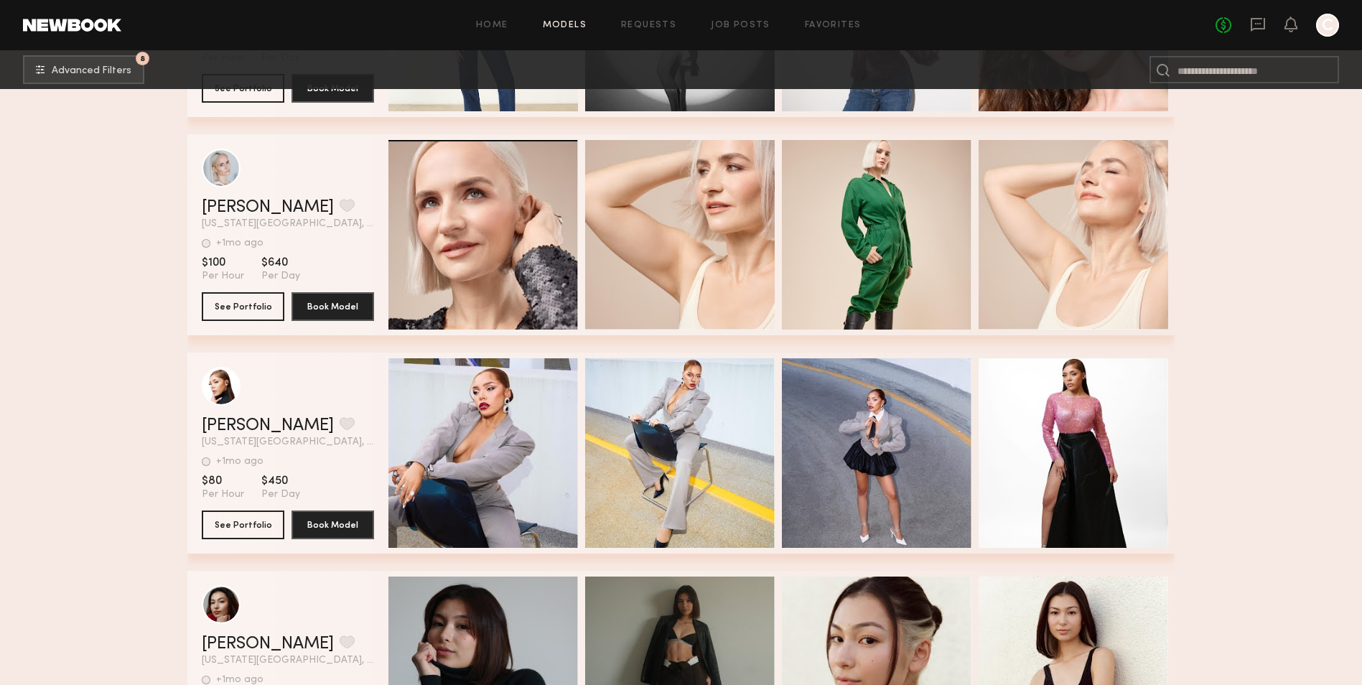
scroll to position [1436, 0]
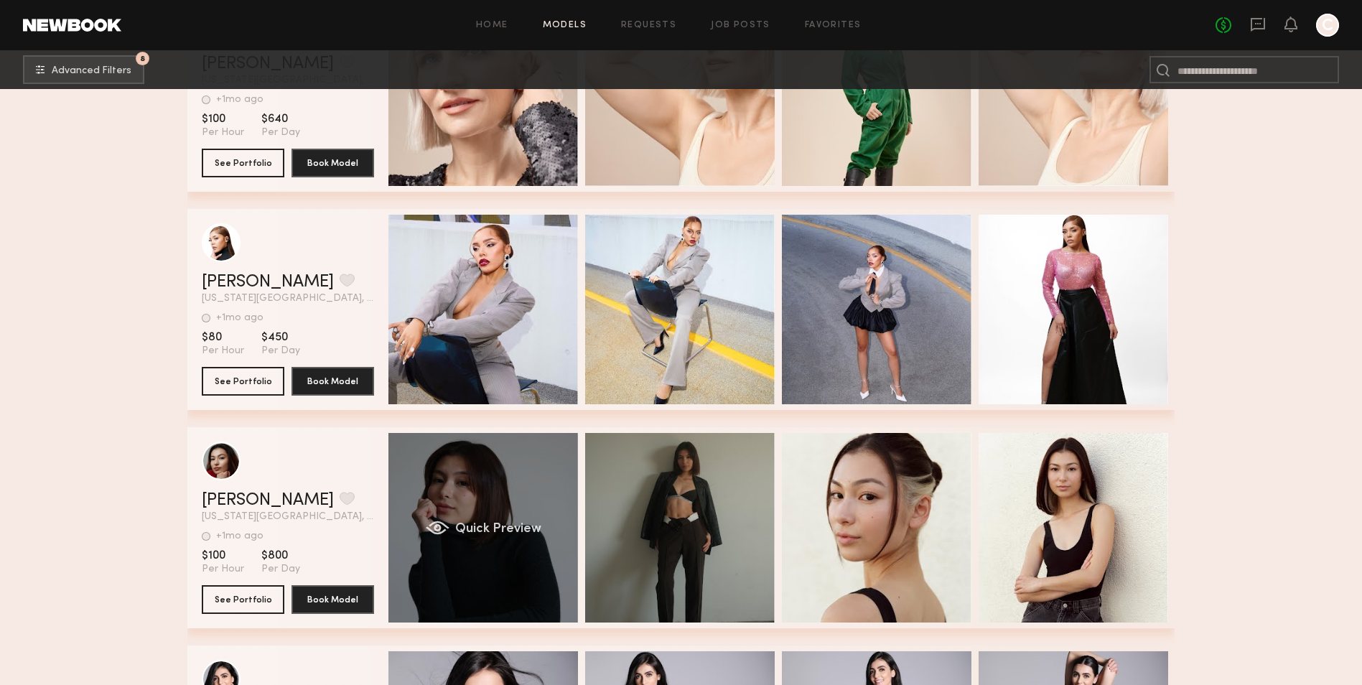
click at [473, 496] on div "Quick Preview" at bounding box center [484, 528] width 190 height 190
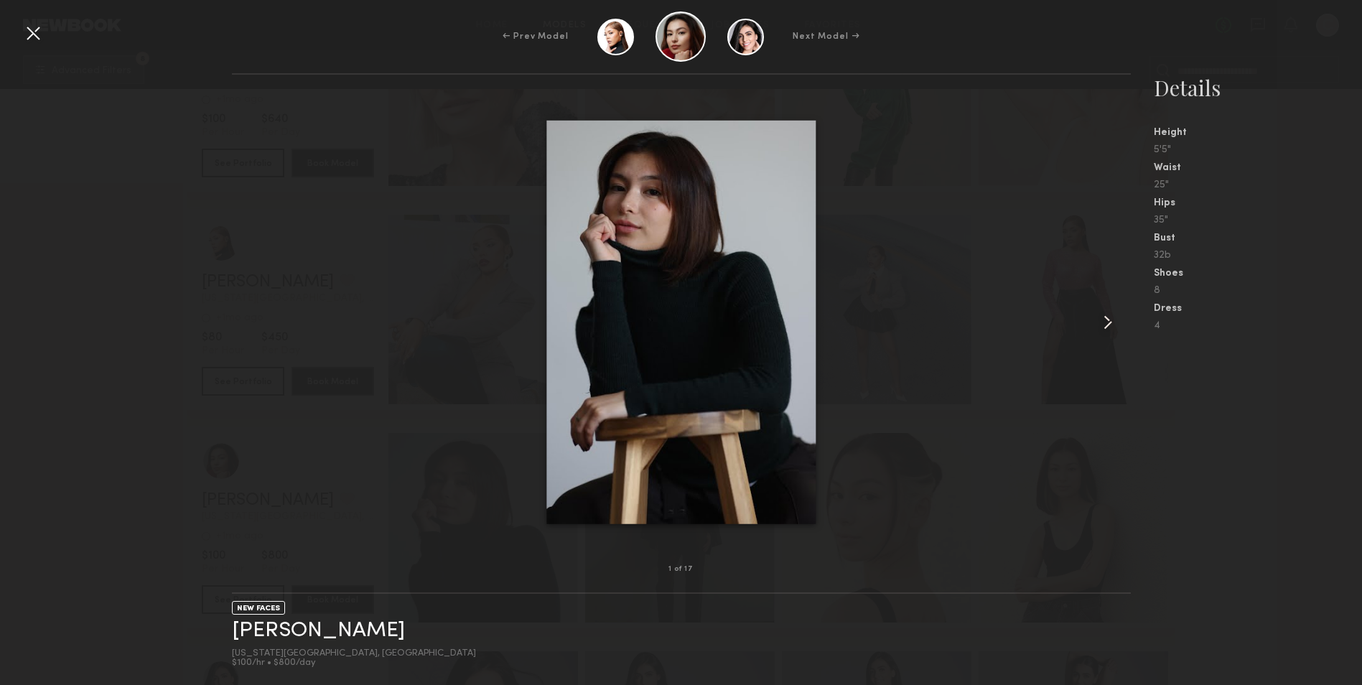
click at [1114, 330] on common-icon at bounding box center [1108, 322] width 23 height 23
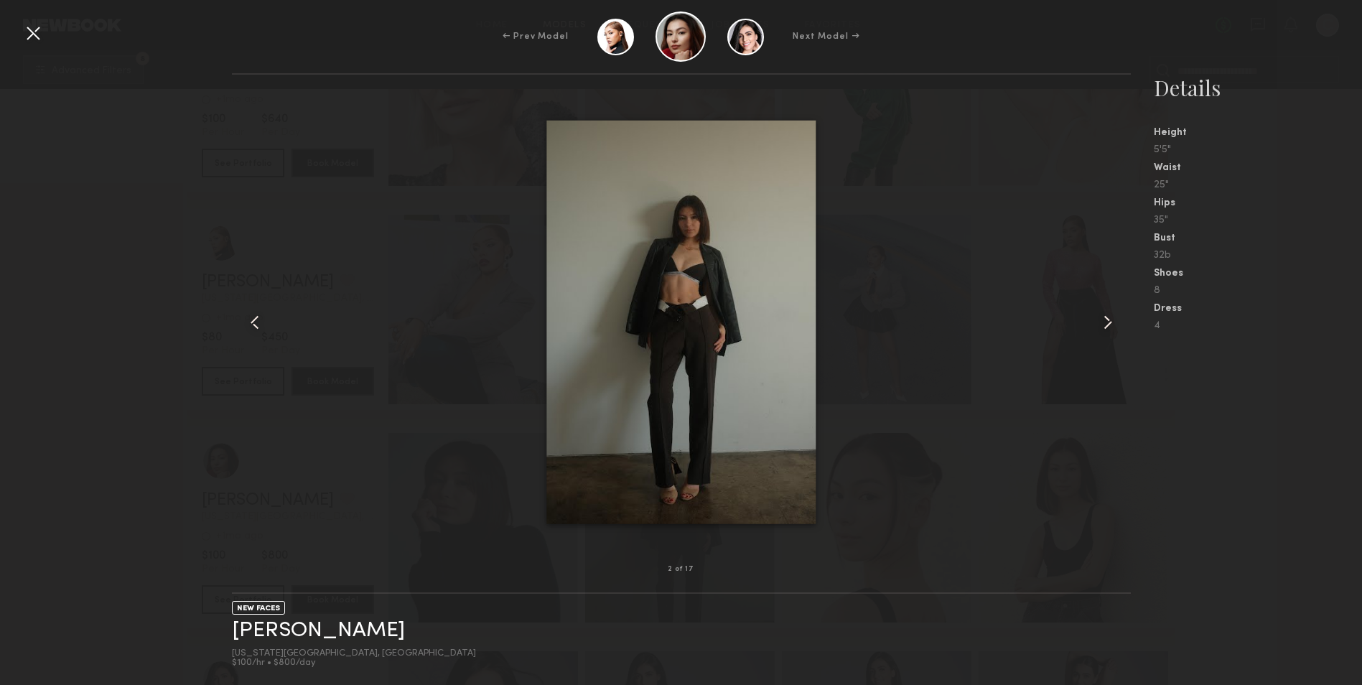
click at [38, 34] on div at bounding box center [33, 33] width 23 height 23
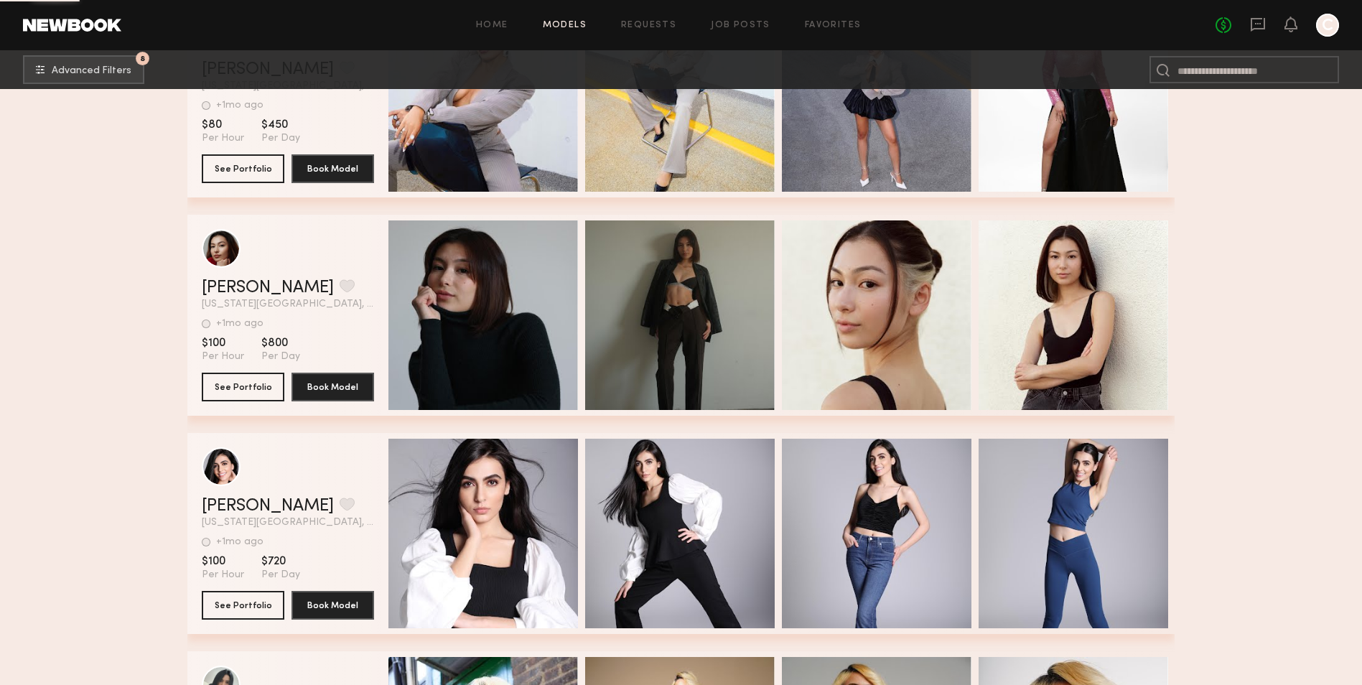
scroll to position [1795, 0]
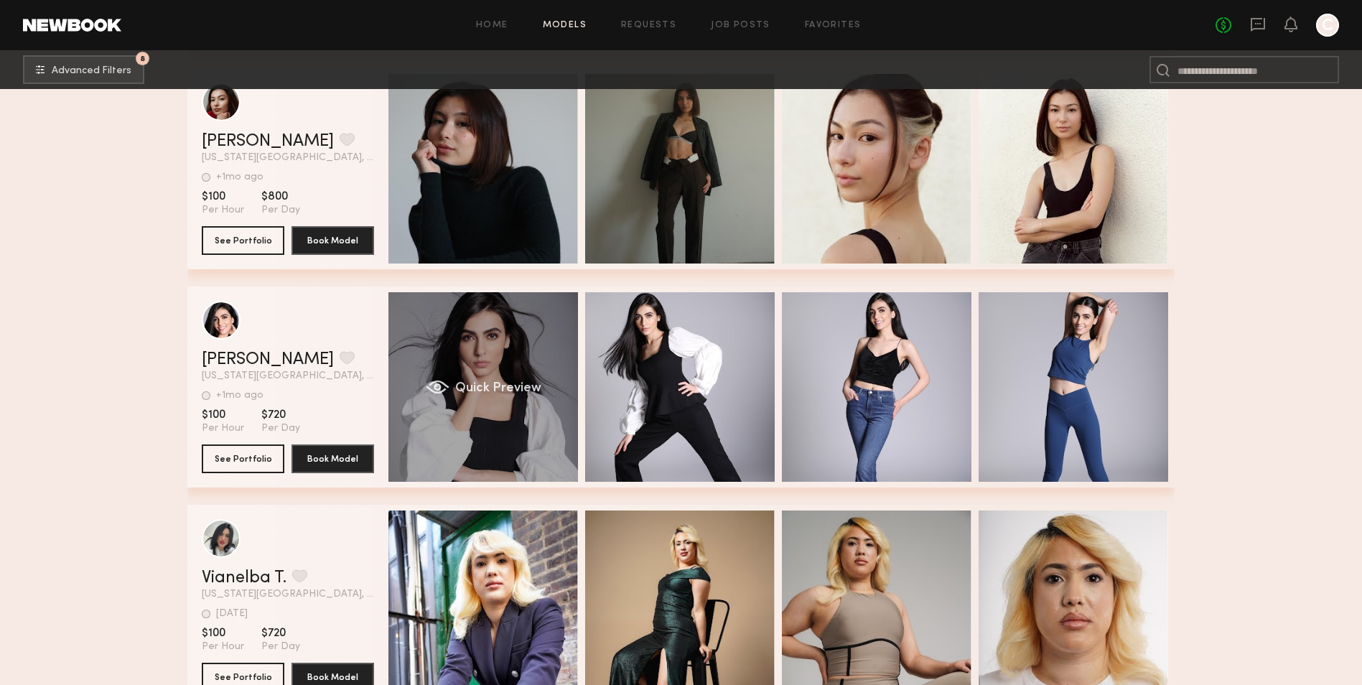
click at [442, 356] on div "Quick Preview" at bounding box center [484, 387] width 190 height 190
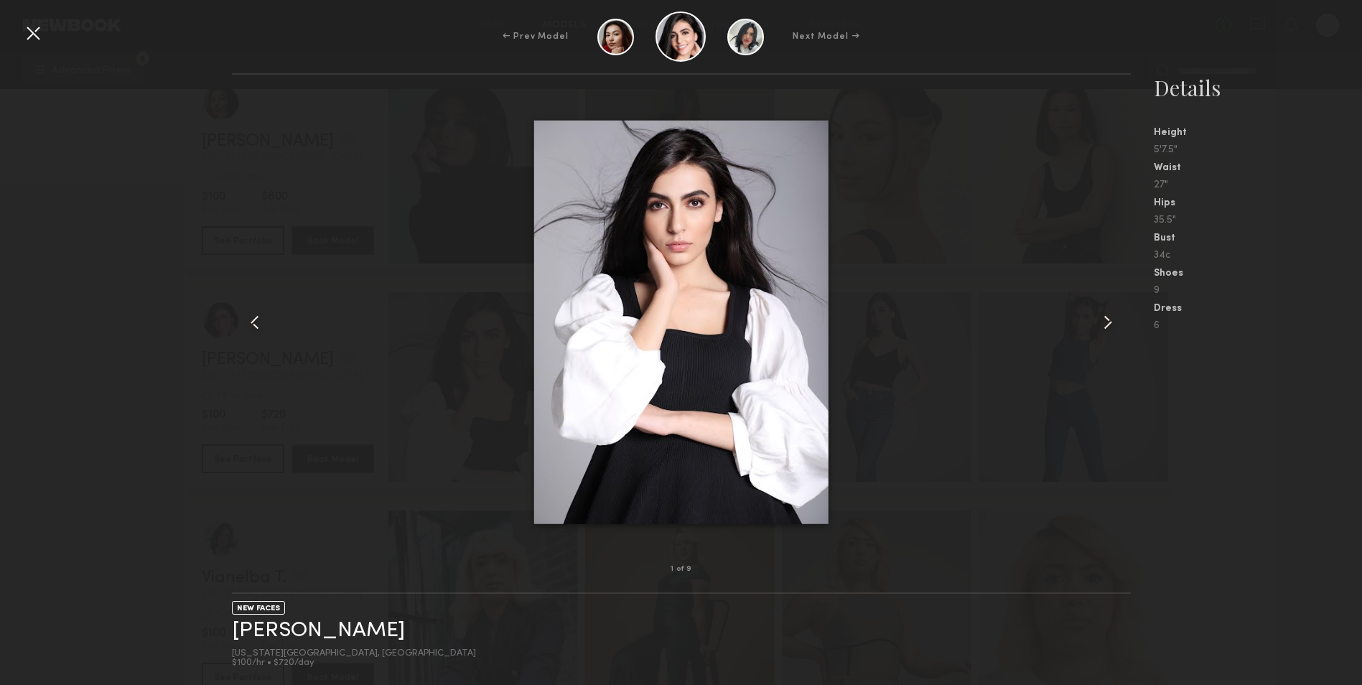
click at [1109, 319] on common-icon at bounding box center [1108, 322] width 23 height 23
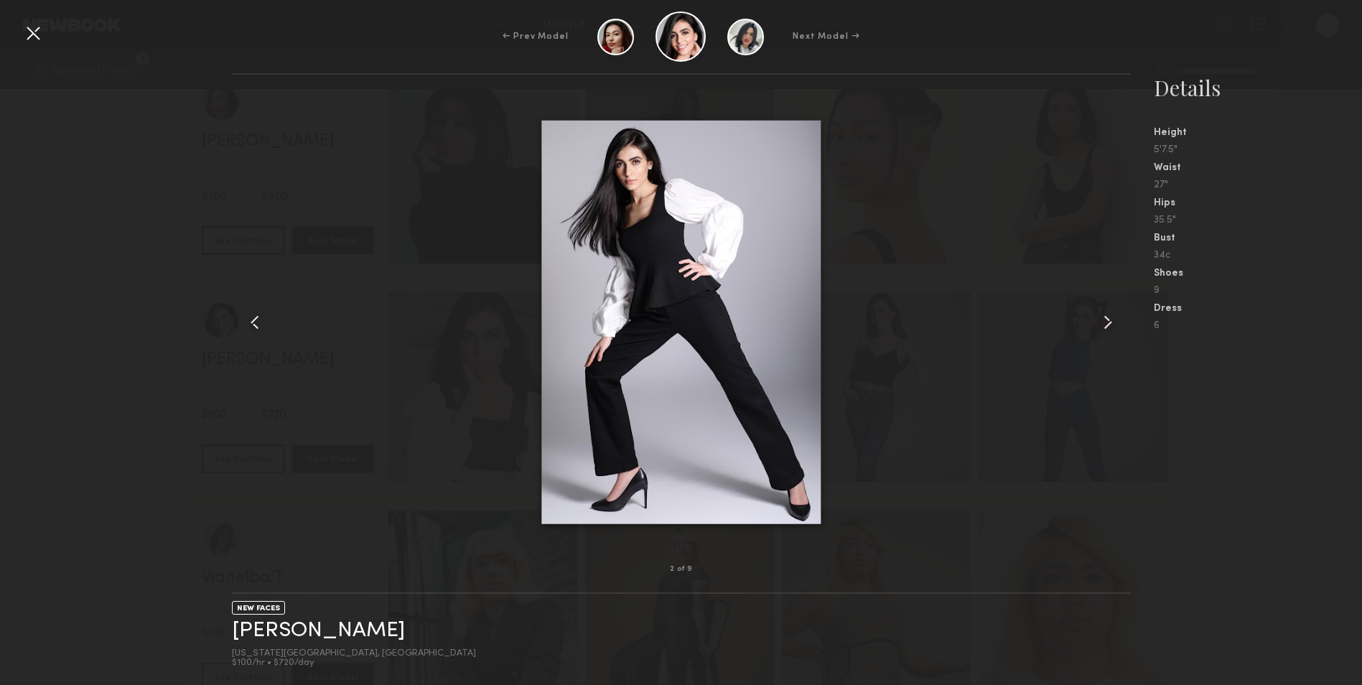
click at [1109, 319] on common-icon at bounding box center [1108, 322] width 23 height 23
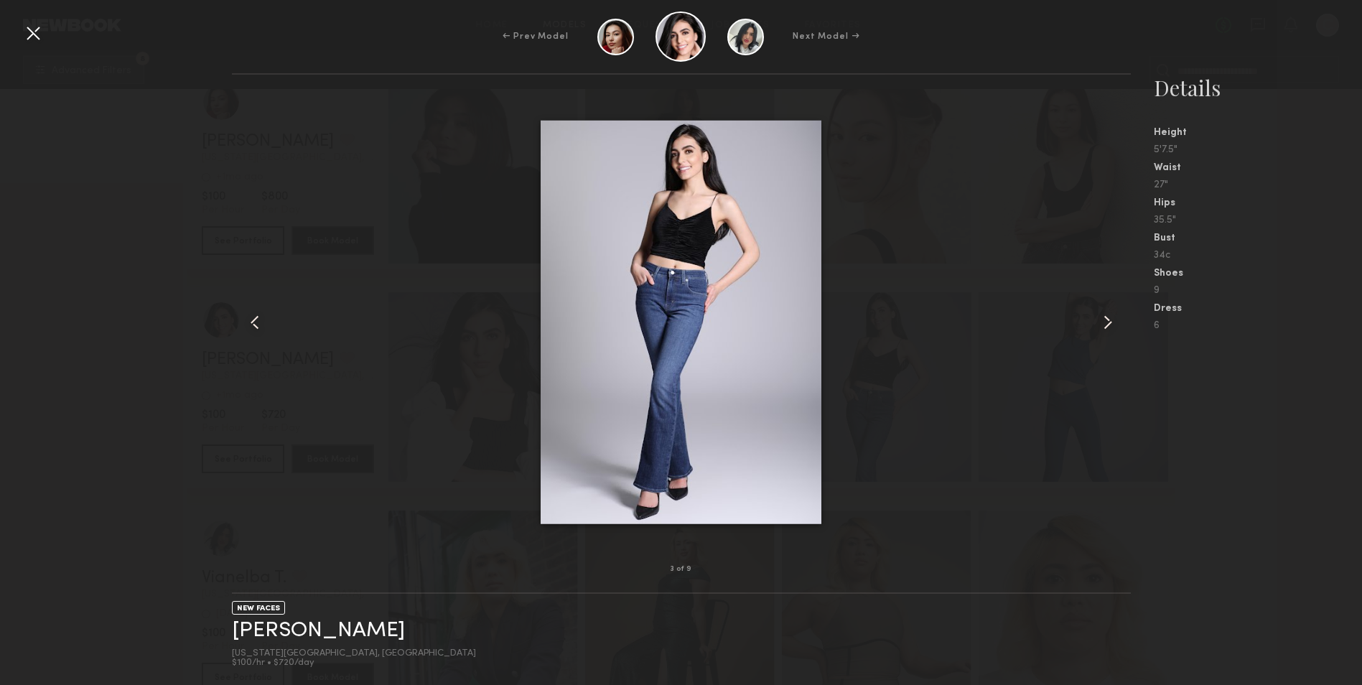
click at [1109, 319] on common-icon at bounding box center [1108, 322] width 23 height 23
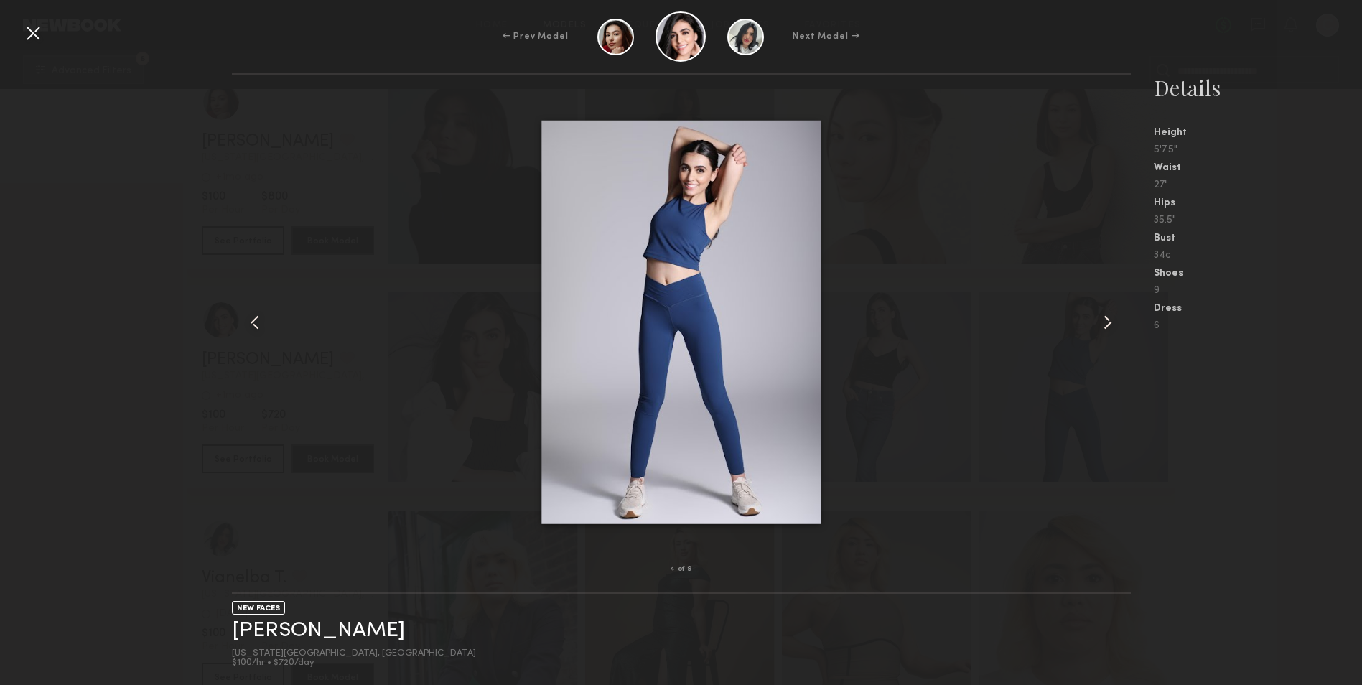
click at [1109, 319] on common-icon at bounding box center [1108, 322] width 23 height 23
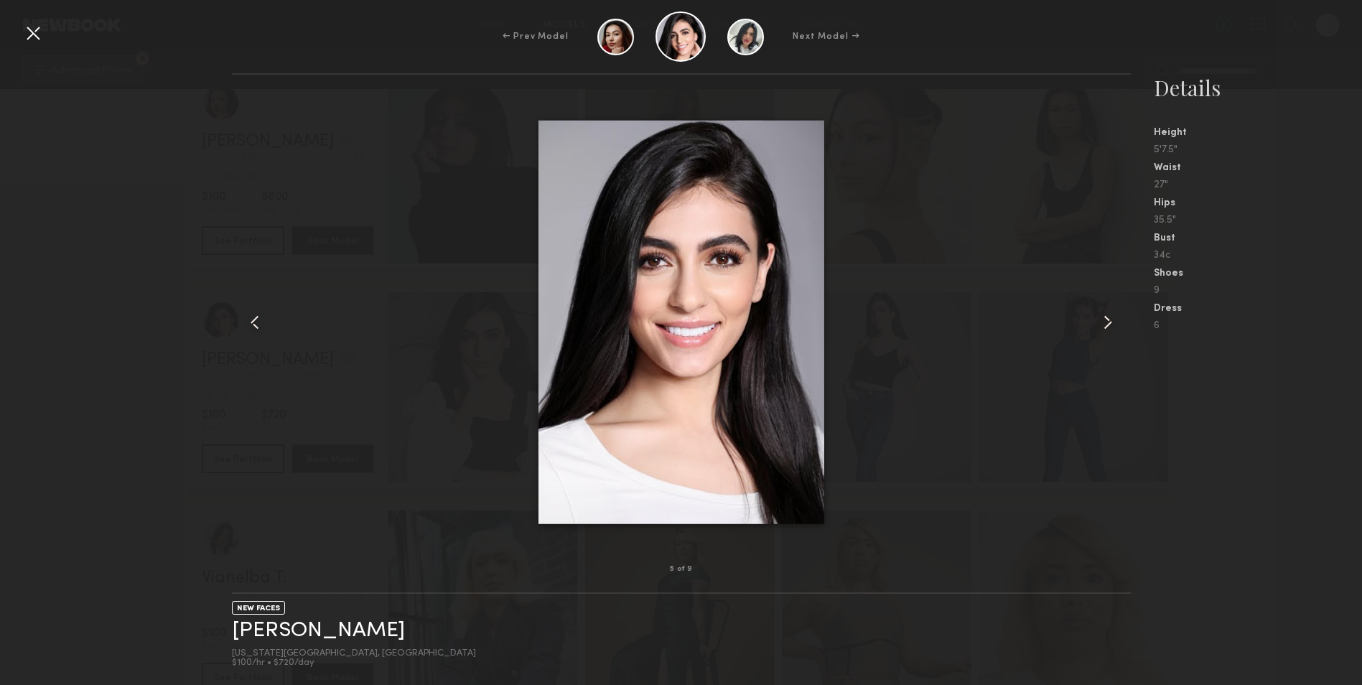
click at [1109, 319] on common-icon at bounding box center [1108, 322] width 23 height 23
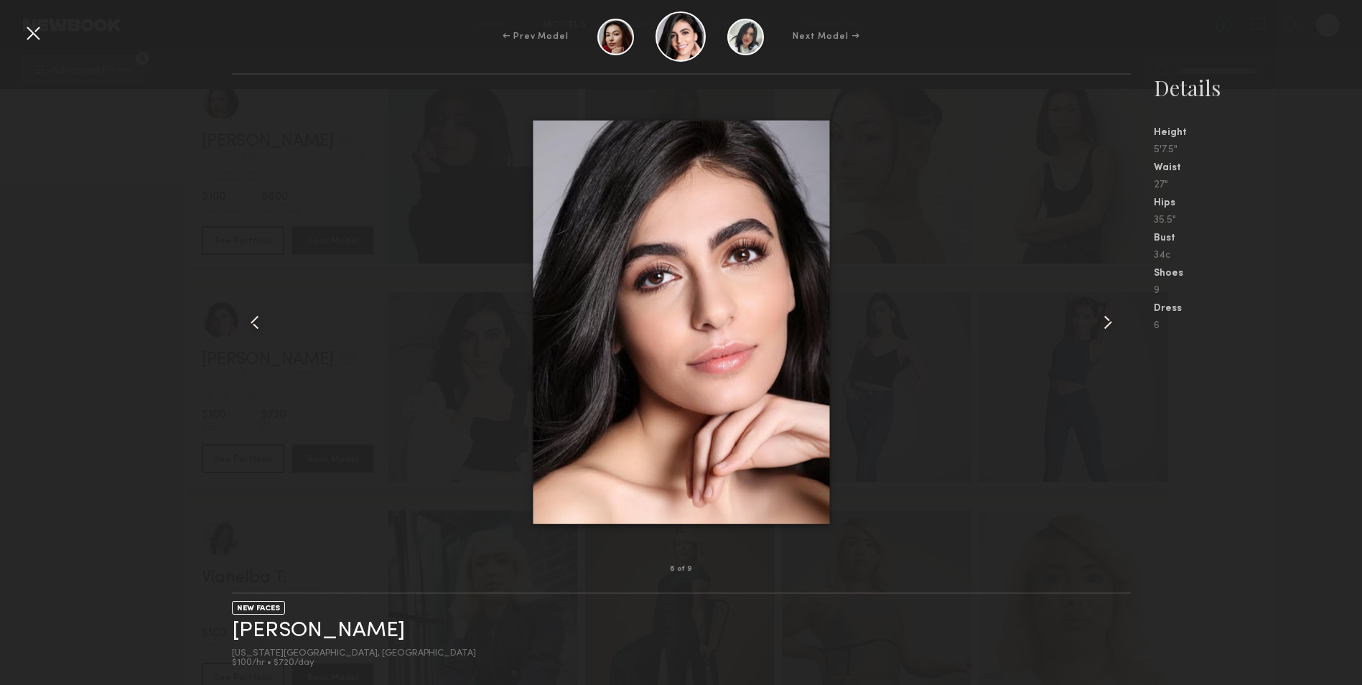
click at [1109, 319] on common-icon at bounding box center [1108, 322] width 23 height 23
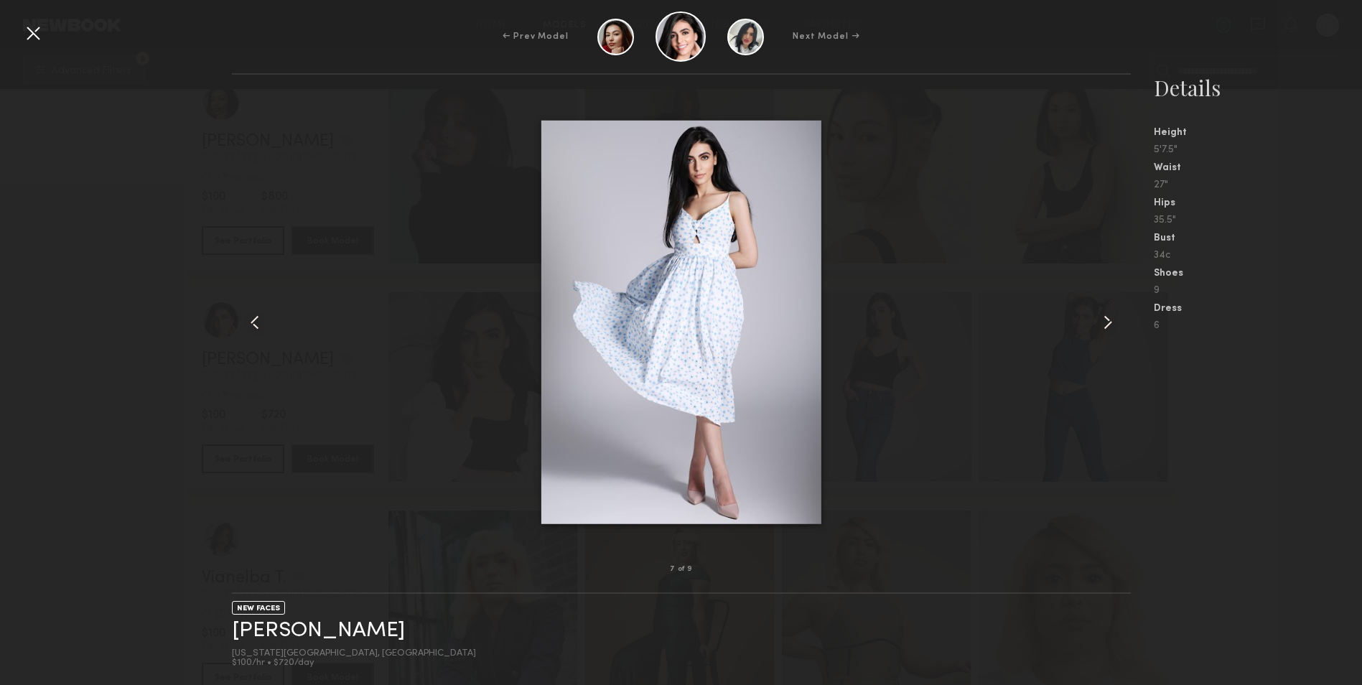
click at [1089, 457] on div at bounding box center [681, 322] width 899 height 449
click at [1044, 457] on div at bounding box center [681, 322] width 899 height 449
click at [36, 32] on div at bounding box center [33, 33] width 23 height 23
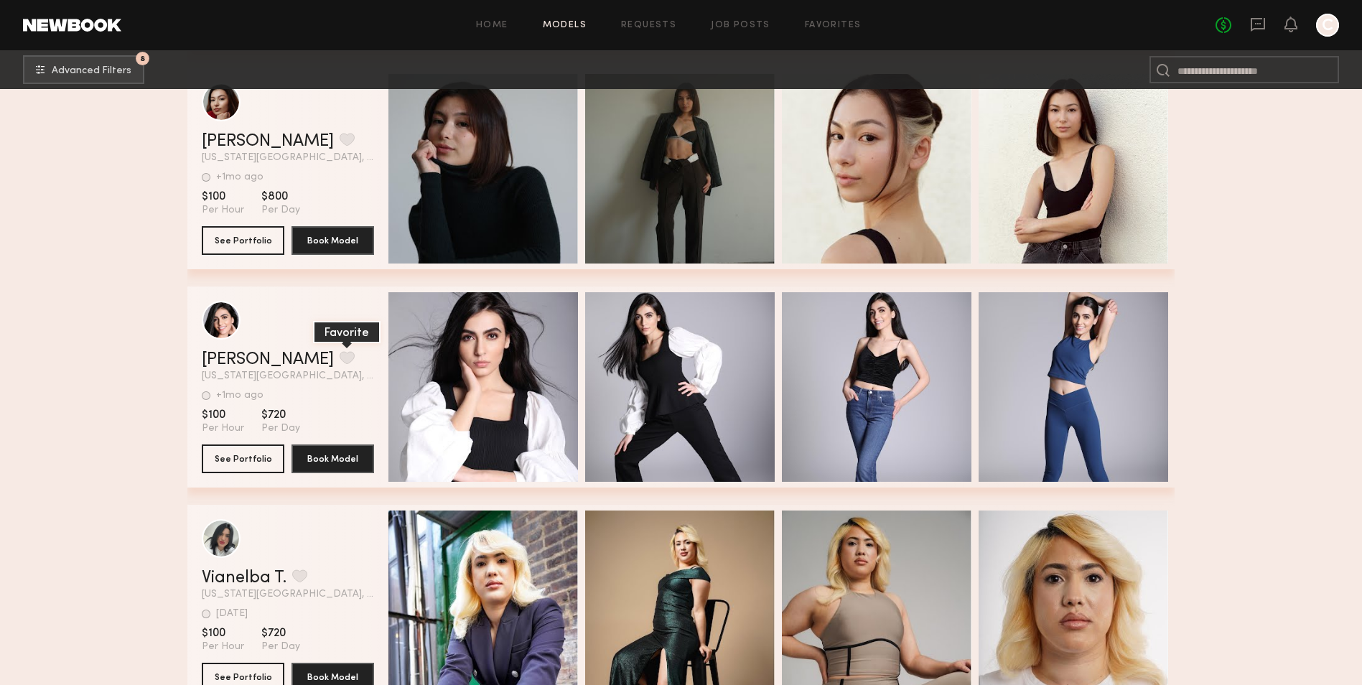
click at [340, 364] on button "grid" at bounding box center [347, 357] width 15 height 13
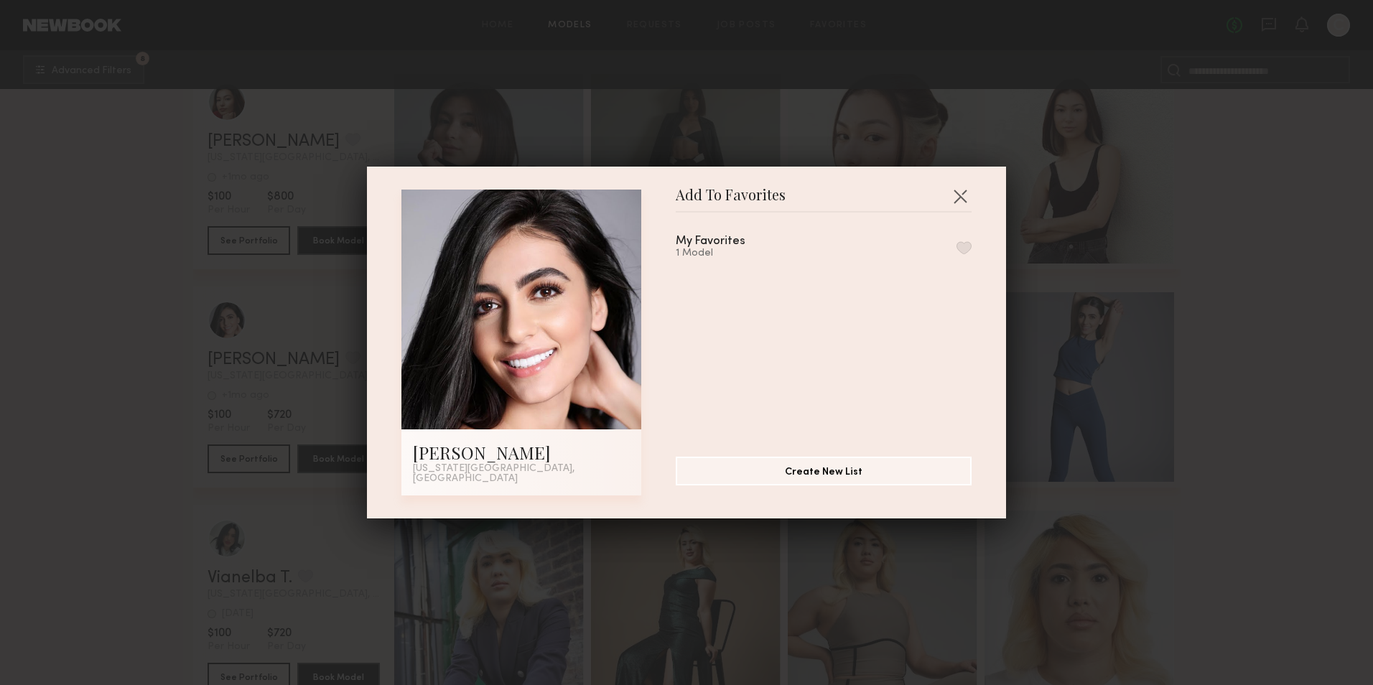
click at [957, 248] on button "button" at bounding box center [964, 247] width 15 height 13
click at [952, 195] on button "button" at bounding box center [960, 196] width 23 height 23
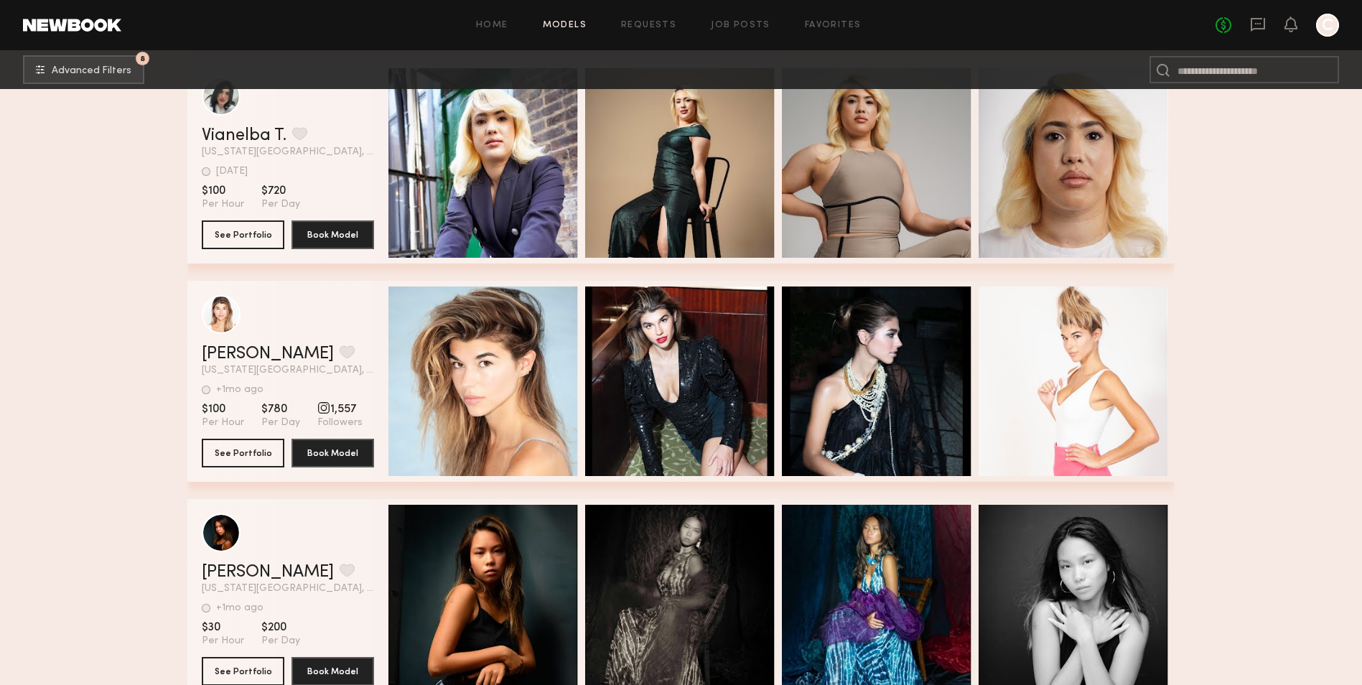
scroll to position [2370, 0]
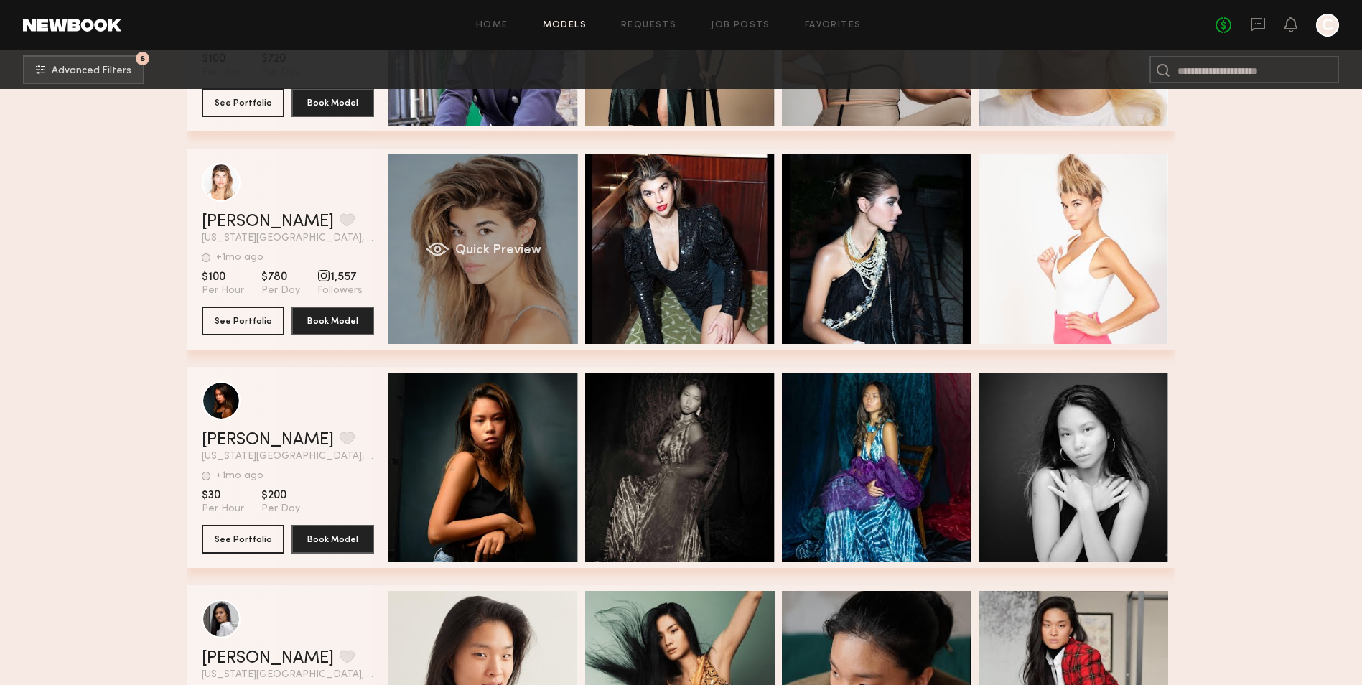
click at [554, 299] on div "Quick Preview" at bounding box center [484, 249] width 190 height 190
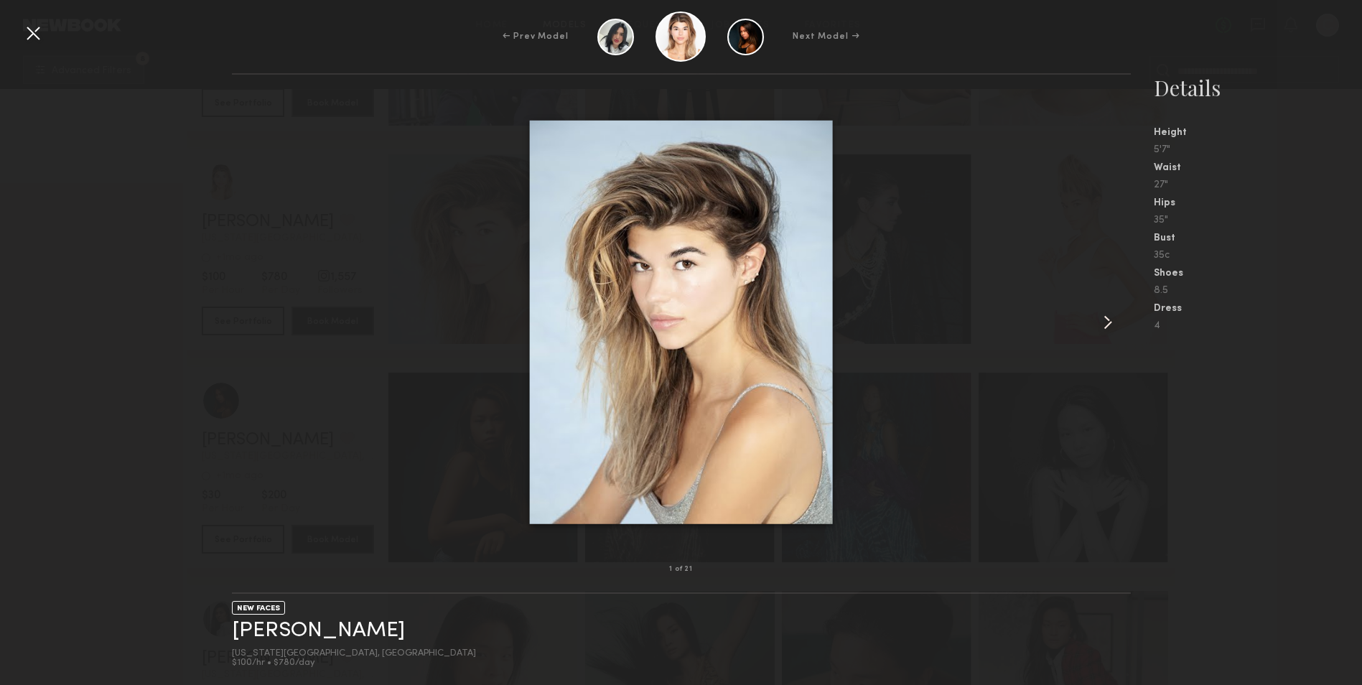
click at [1110, 324] on common-icon at bounding box center [1108, 322] width 23 height 23
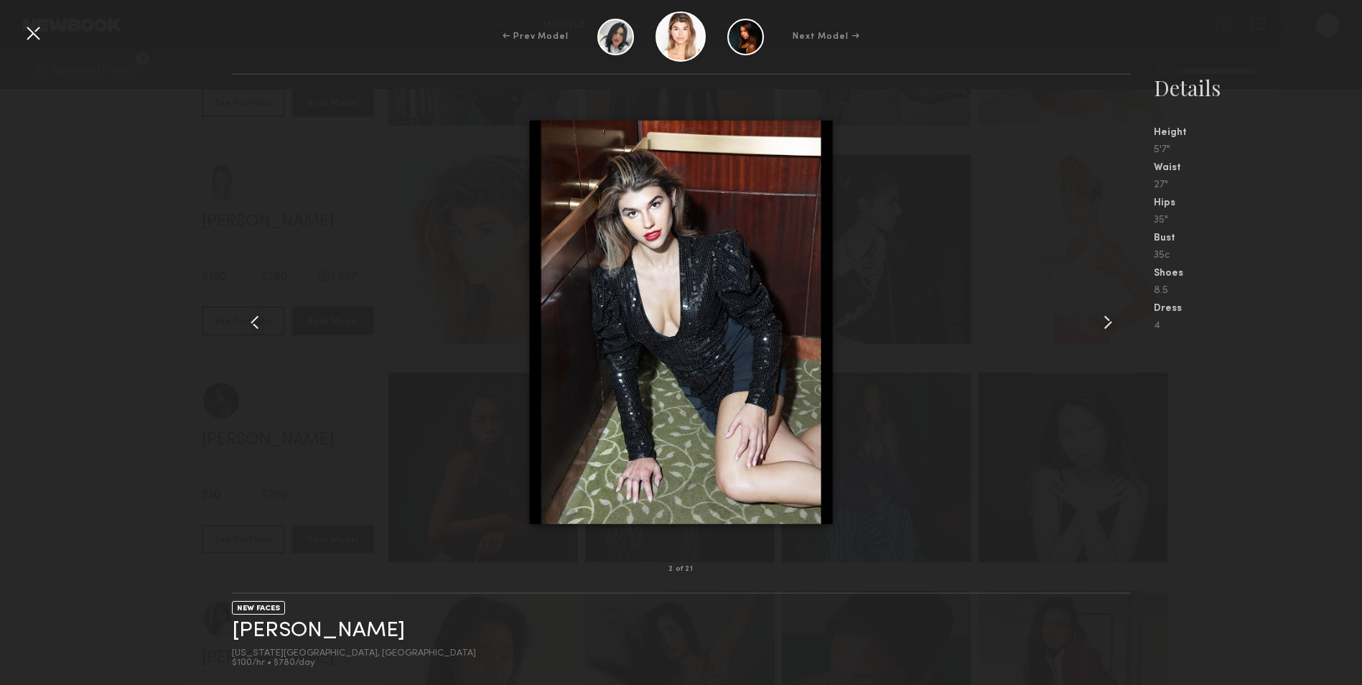
click at [1110, 324] on common-icon at bounding box center [1108, 322] width 23 height 23
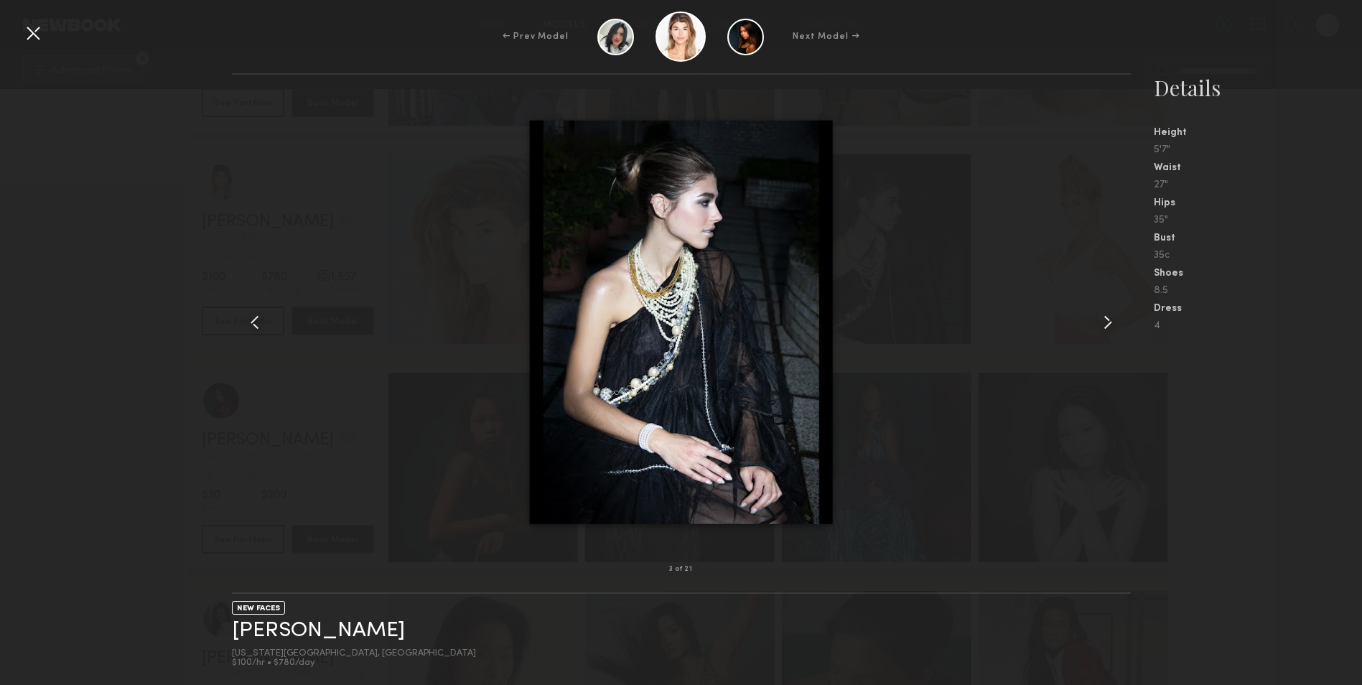
click at [1110, 324] on common-icon at bounding box center [1108, 322] width 23 height 23
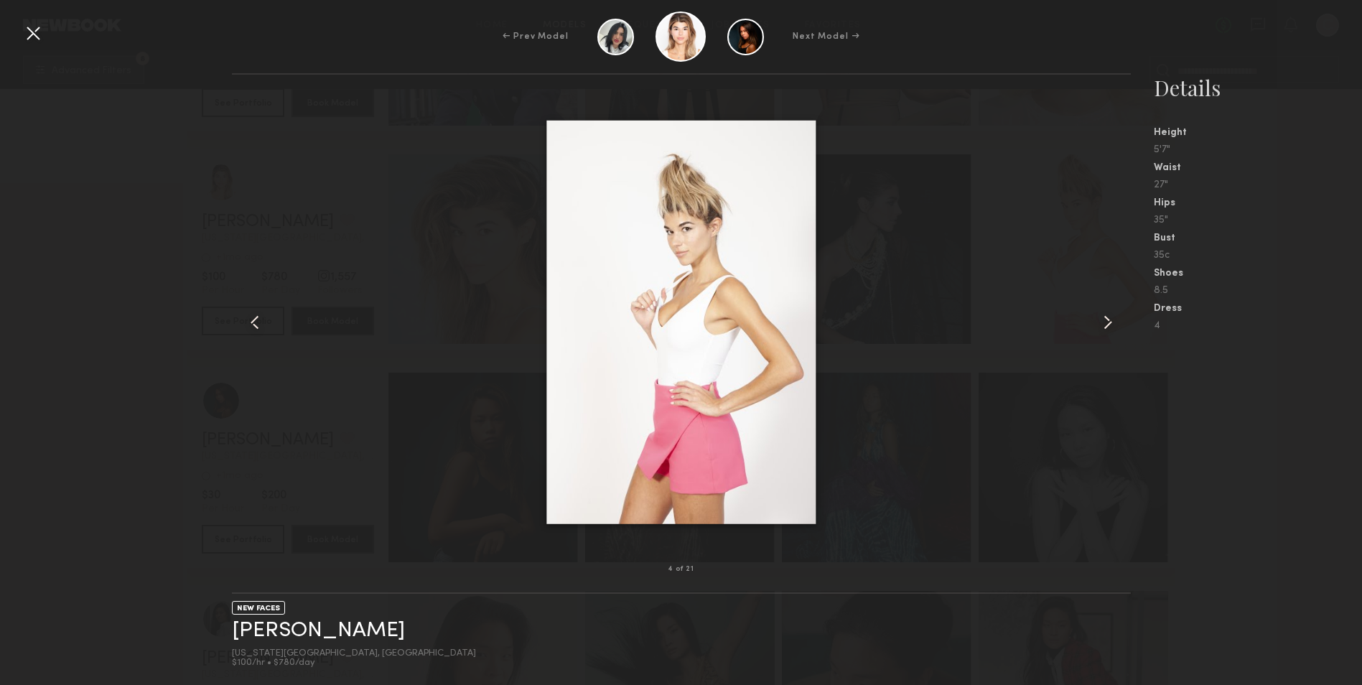
click at [1110, 324] on common-icon at bounding box center [1108, 322] width 23 height 23
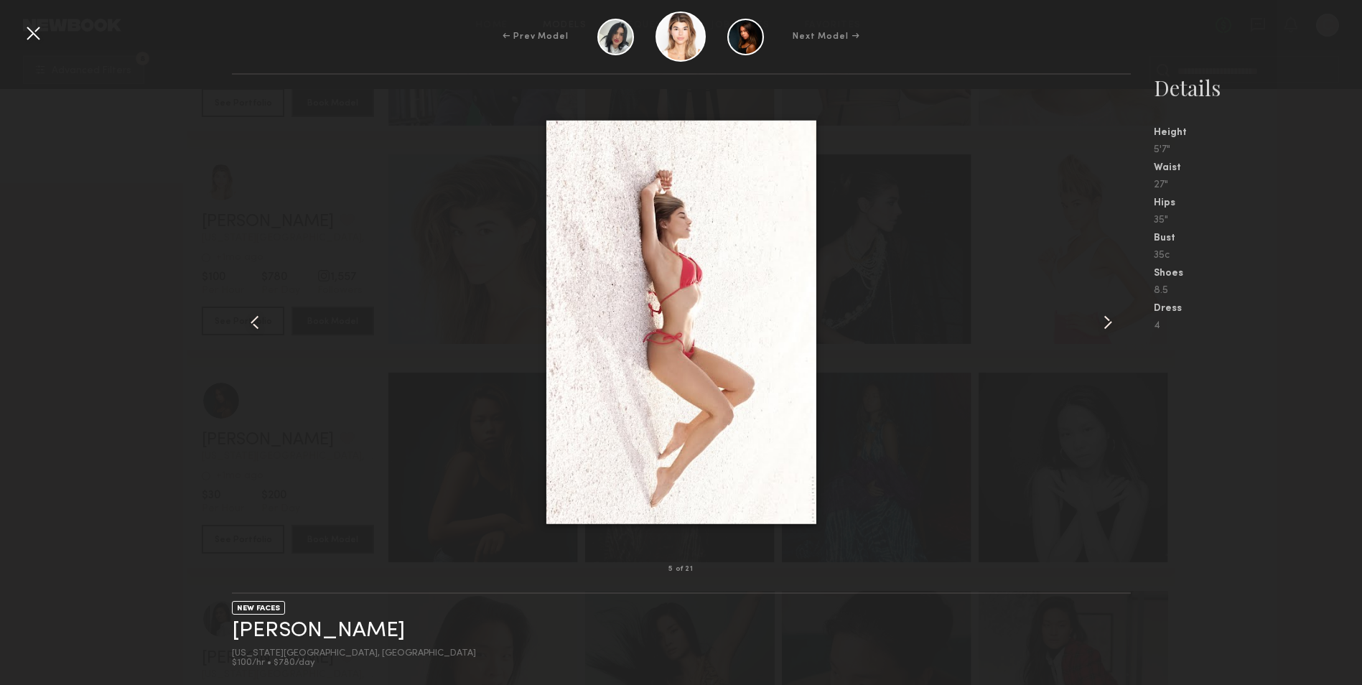
click at [1110, 324] on common-icon at bounding box center [1108, 322] width 23 height 23
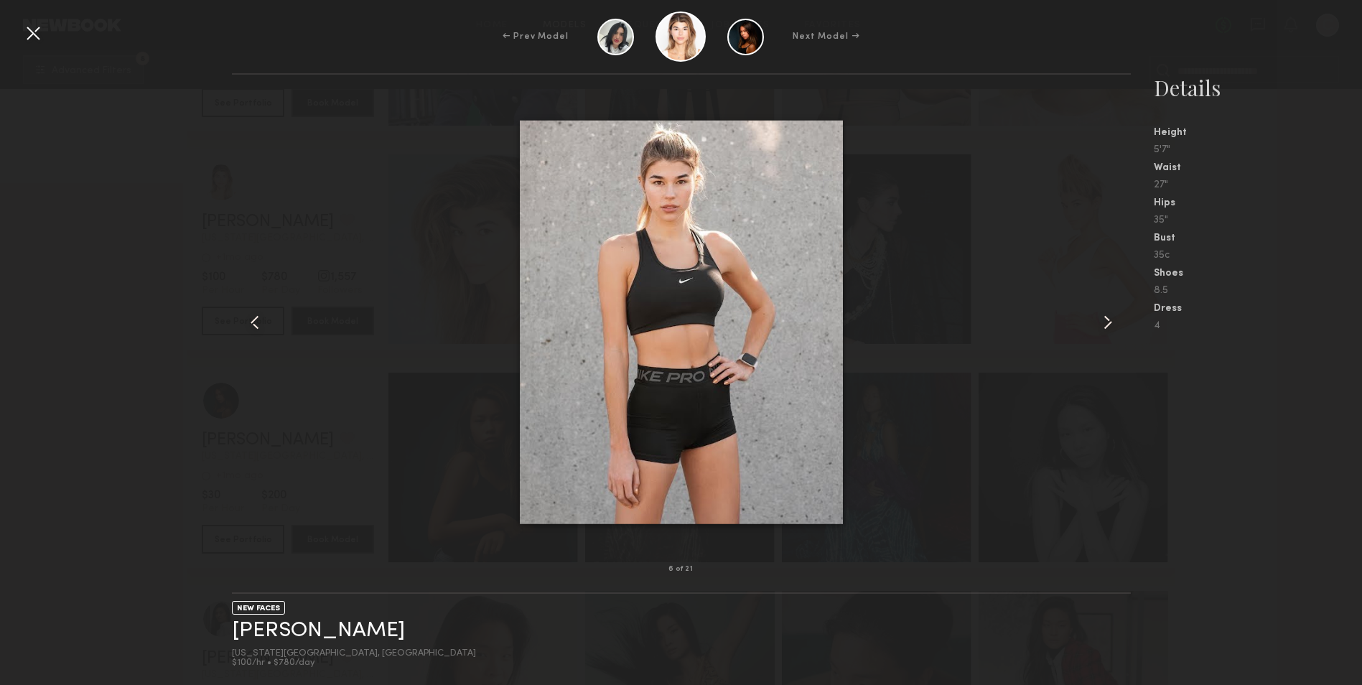
click at [1110, 324] on common-icon at bounding box center [1108, 322] width 23 height 23
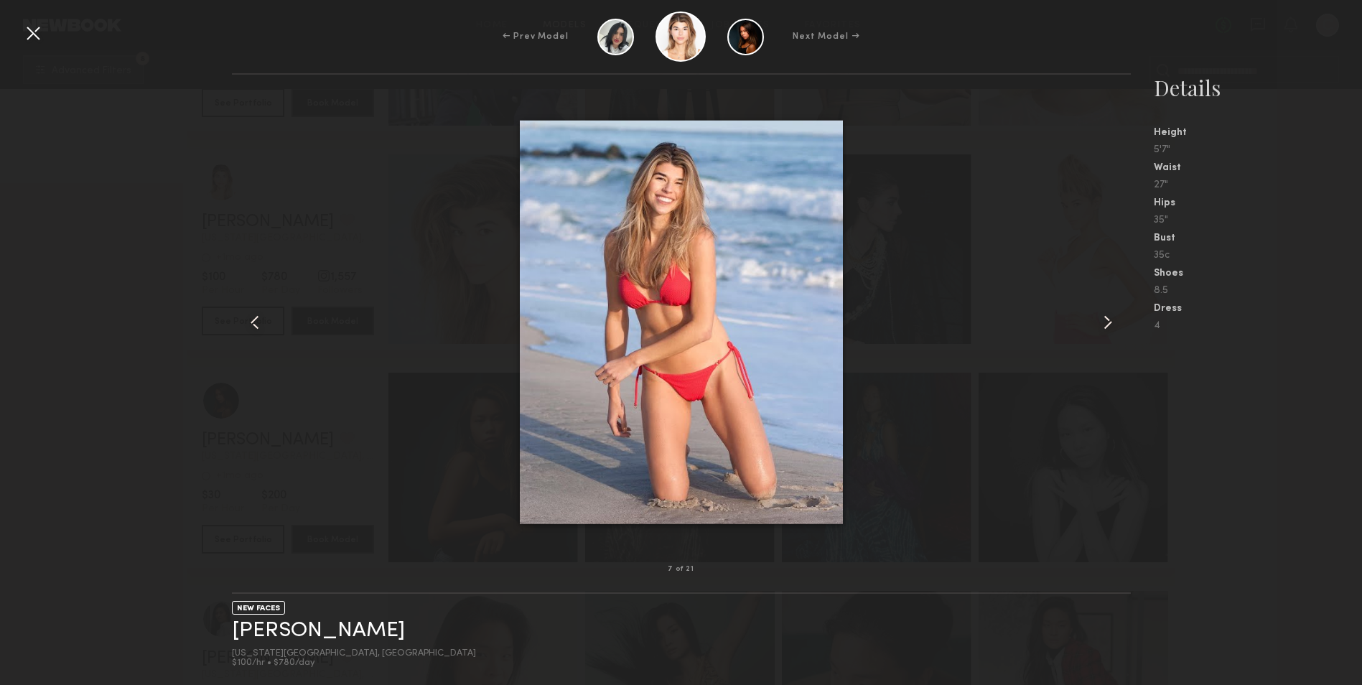
click at [1109, 319] on common-icon at bounding box center [1108, 322] width 23 height 23
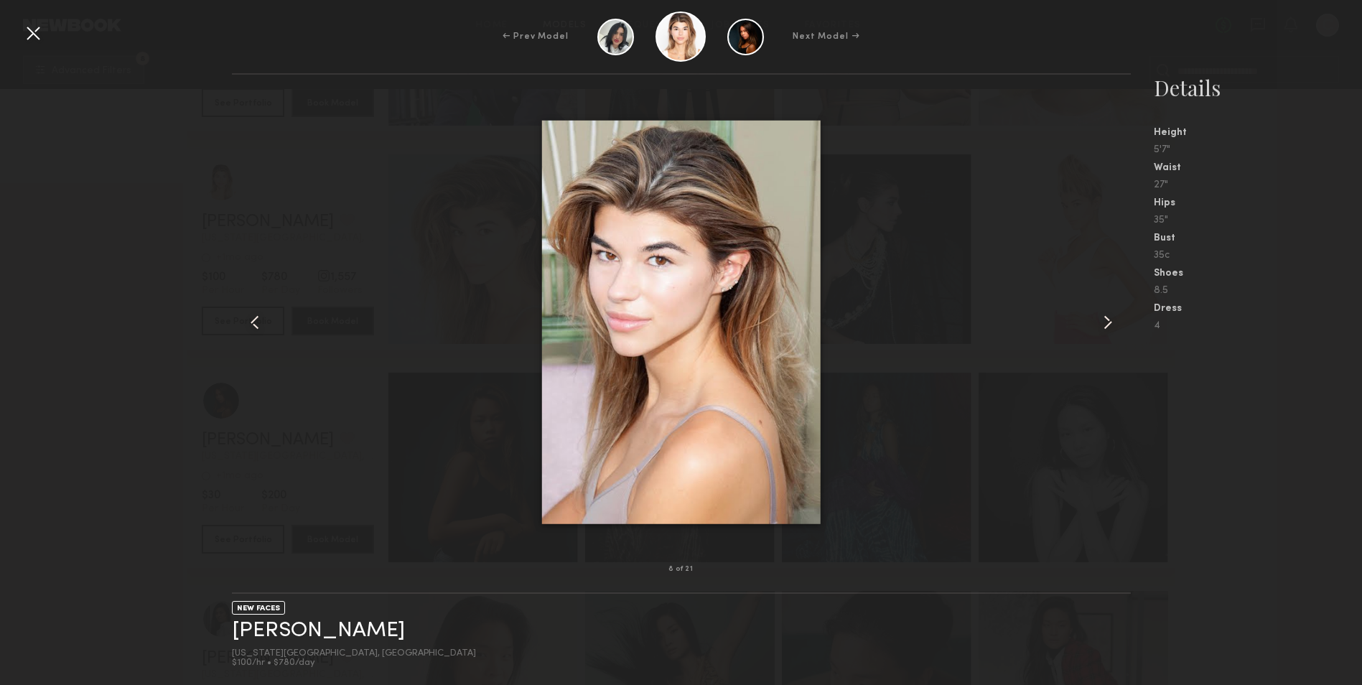
click at [1109, 319] on common-icon at bounding box center [1108, 322] width 23 height 23
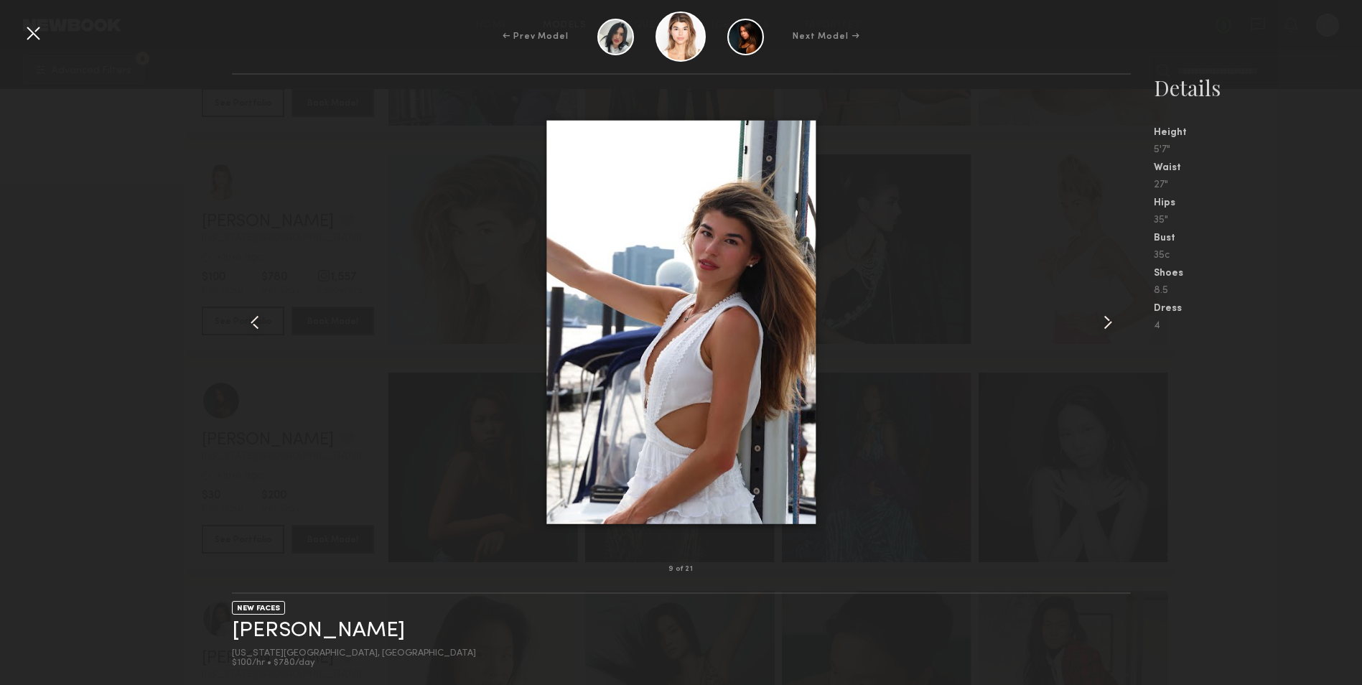
click at [1109, 319] on common-icon at bounding box center [1108, 322] width 23 height 23
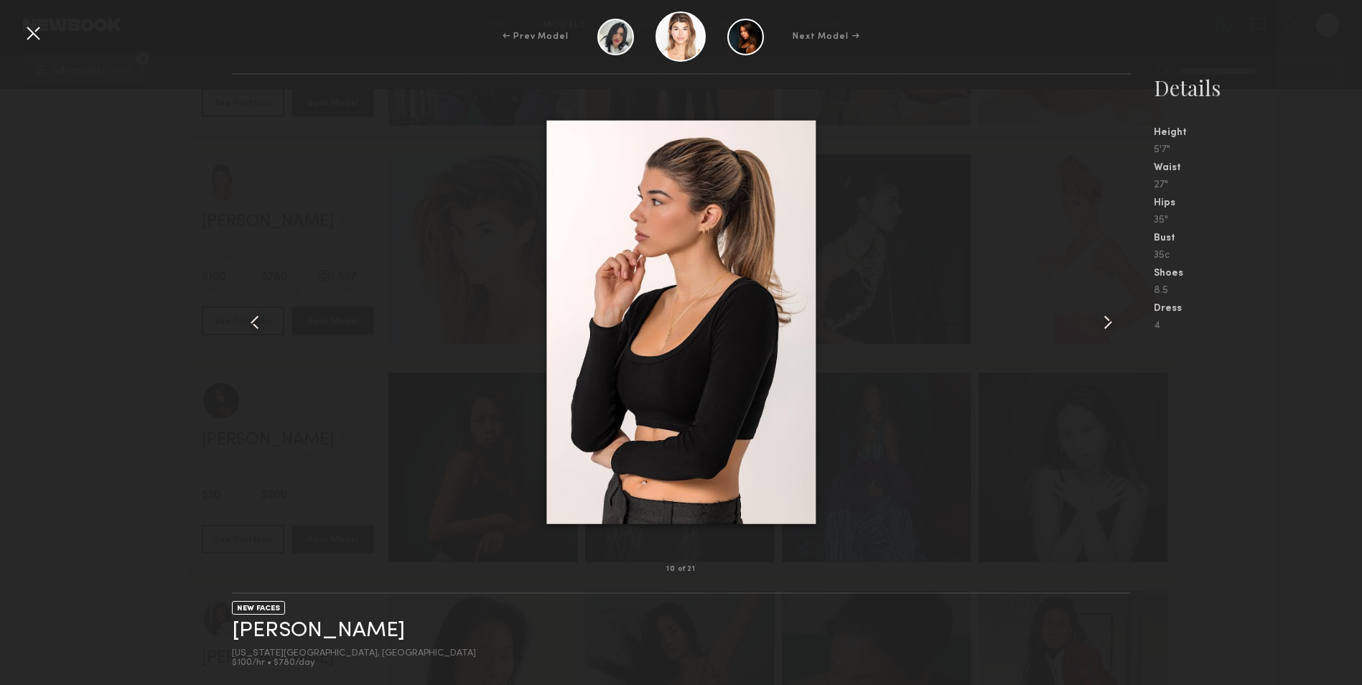
click at [1109, 319] on common-icon at bounding box center [1108, 322] width 23 height 23
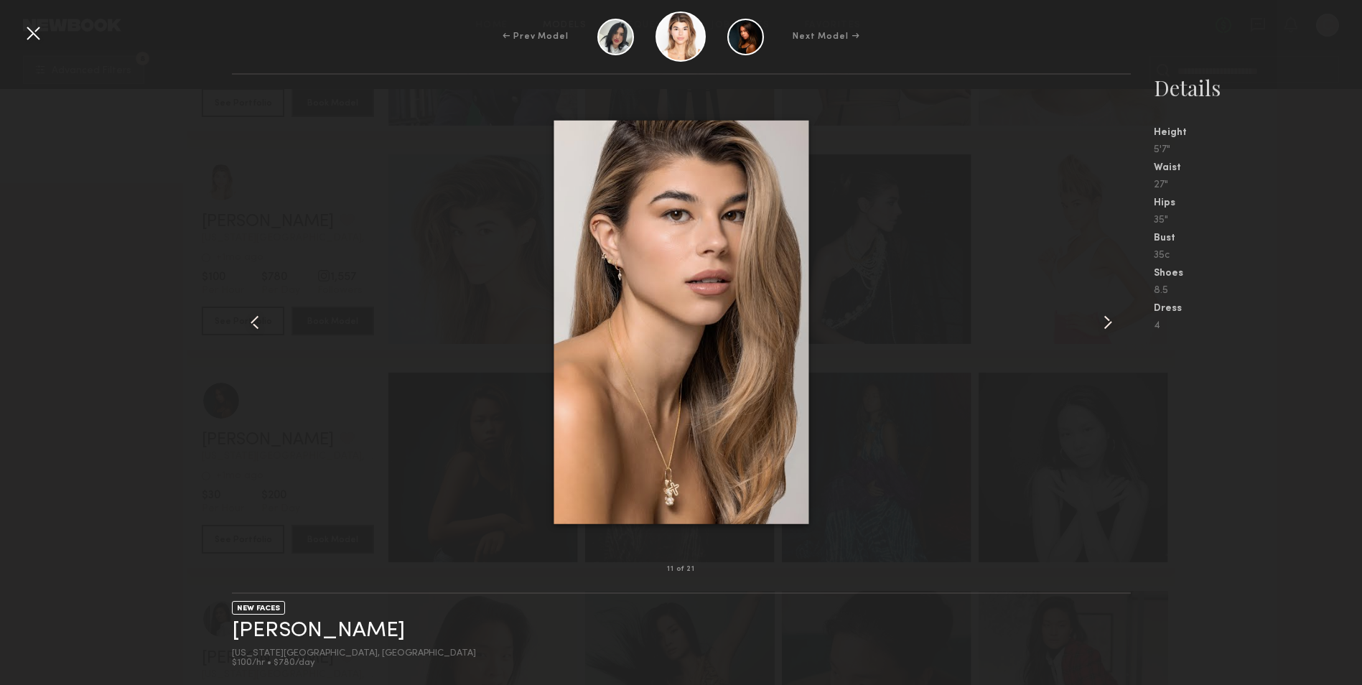
click at [1107, 322] on common-icon at bounding box center [1108, 322] width 23 height 23
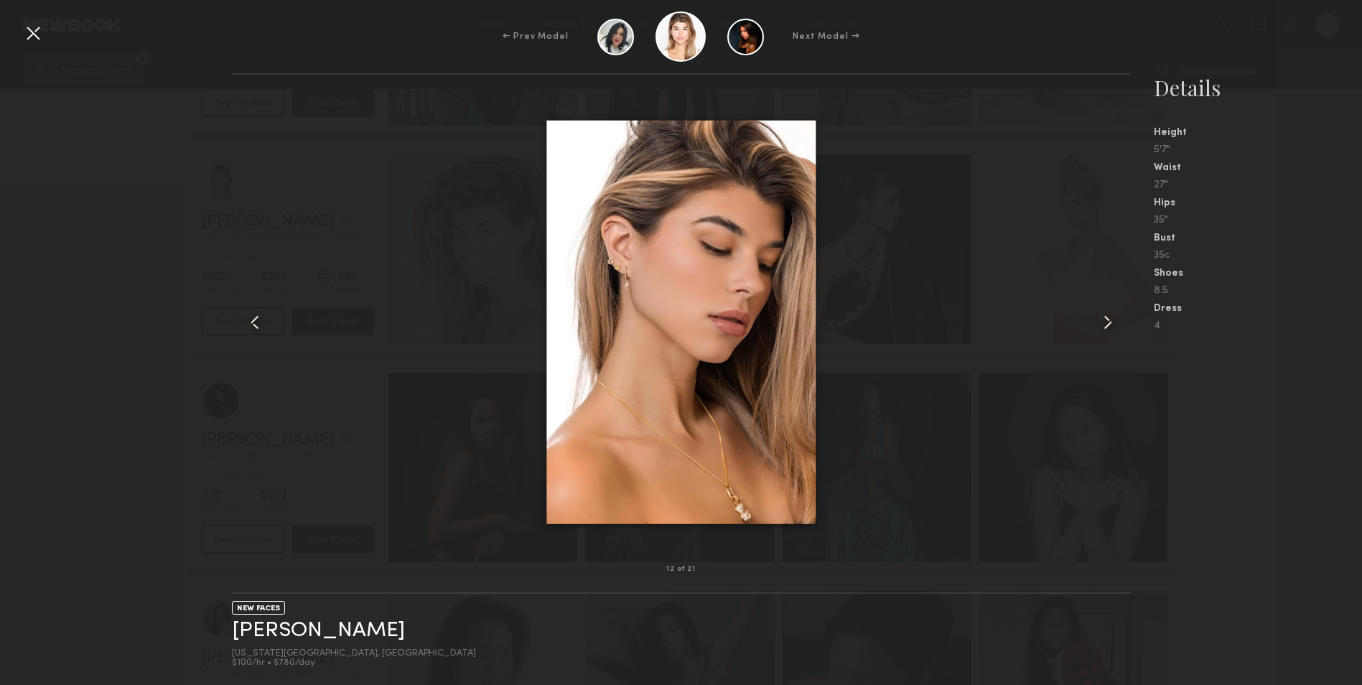
click at [1077, 394] on div at bounding box center [681, 322] width 899 height 449
click at [257, 320] on common-icon at bounding box center [254, 322] width 23 height 23
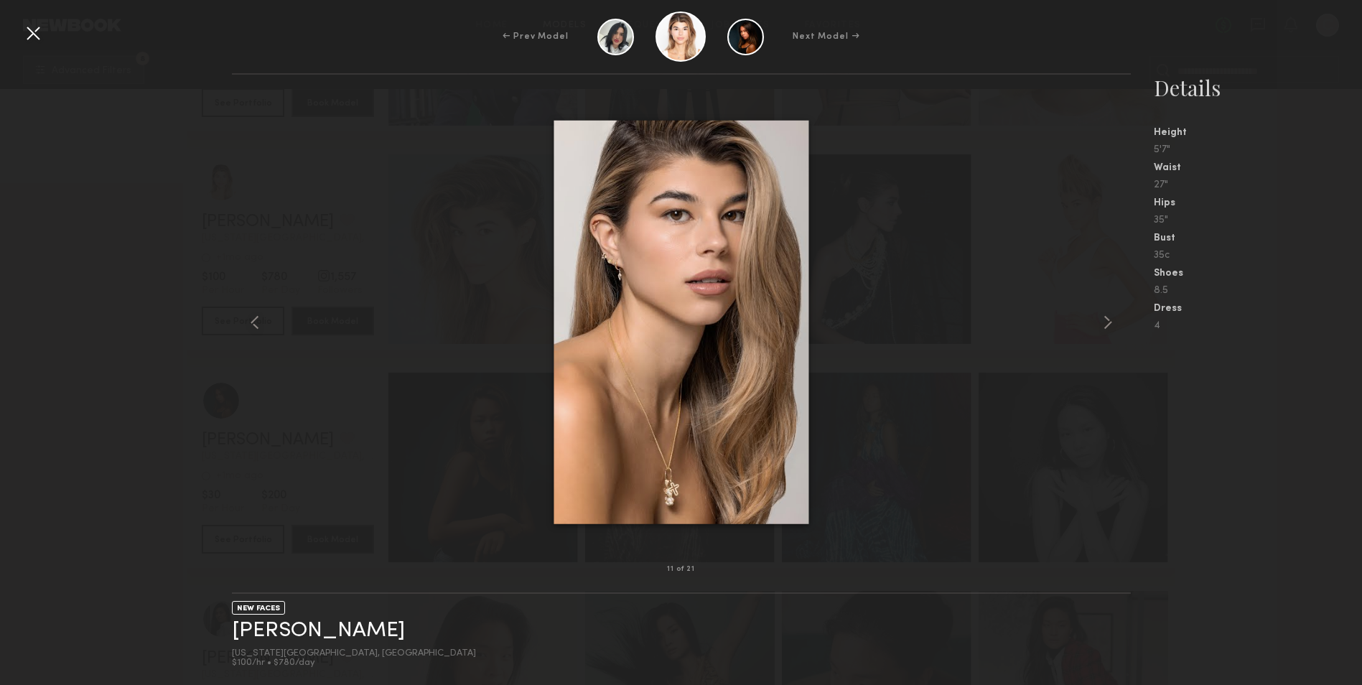
click at [35, 34] on div at bounding box center [33, 33] width 23 height 23
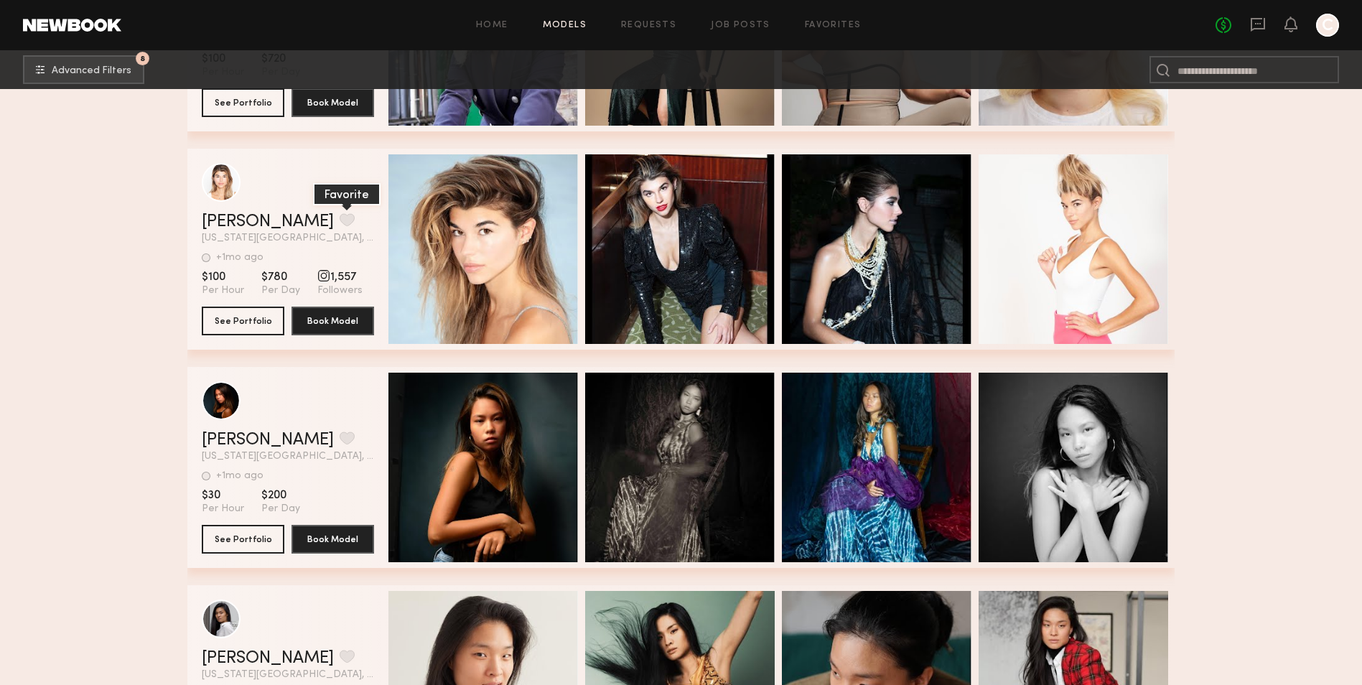
click at [340, 225] on button "grid" at bounding box center [347, 219] width 15 height 13
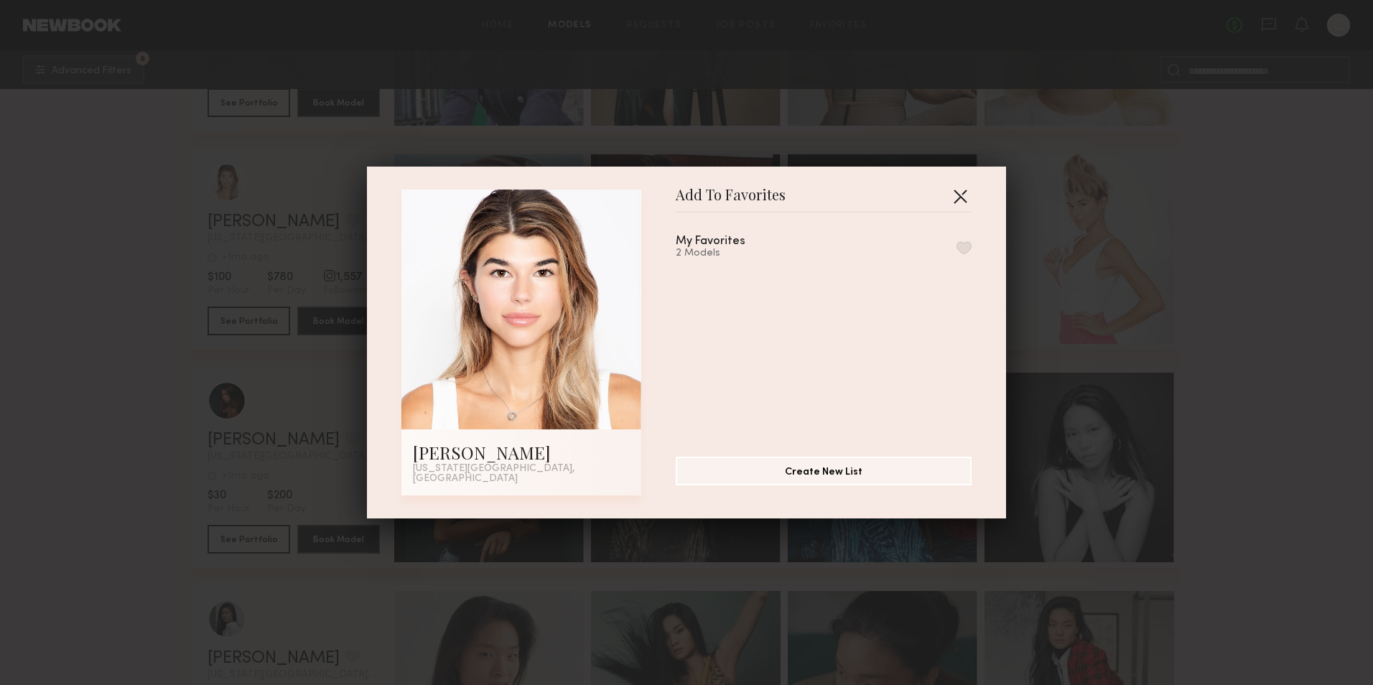
click at [964, 195] on button "button" at bounding box center [960, 196] width 23 height 23
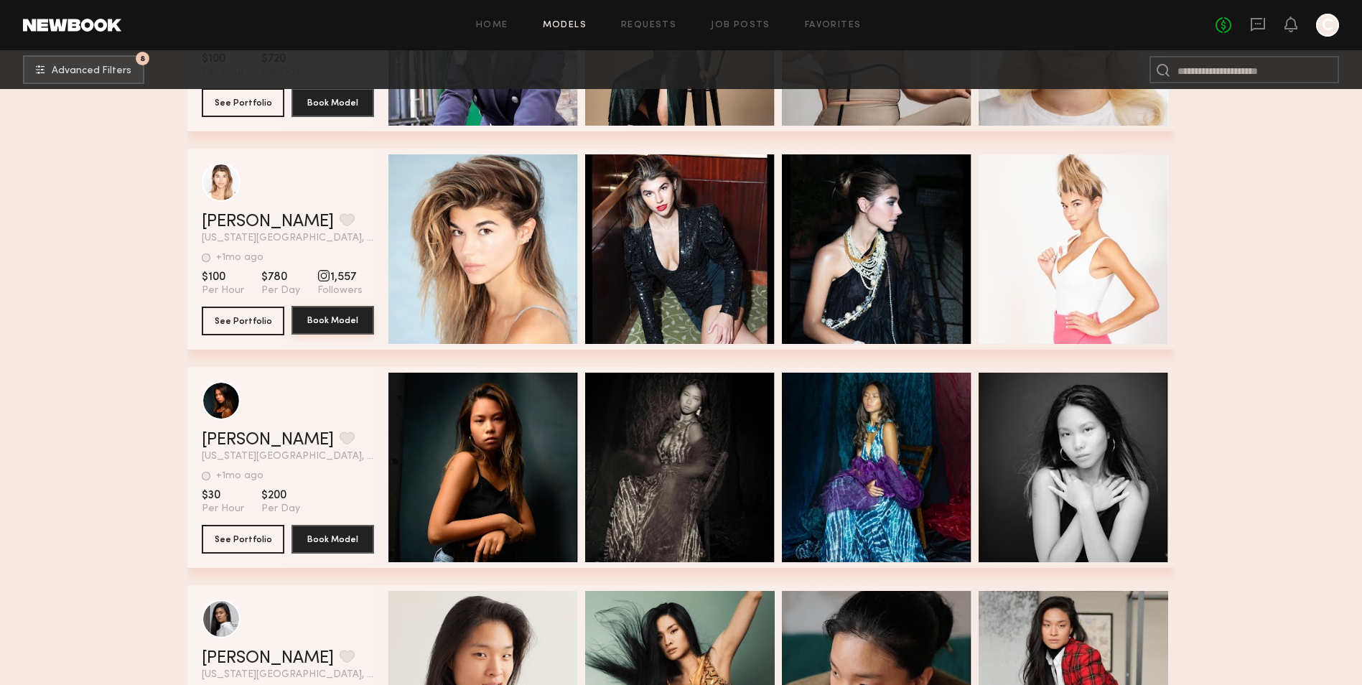
click at [338, 329] on button "Book Model" at bounding box center [333, 320] width 83 height 29
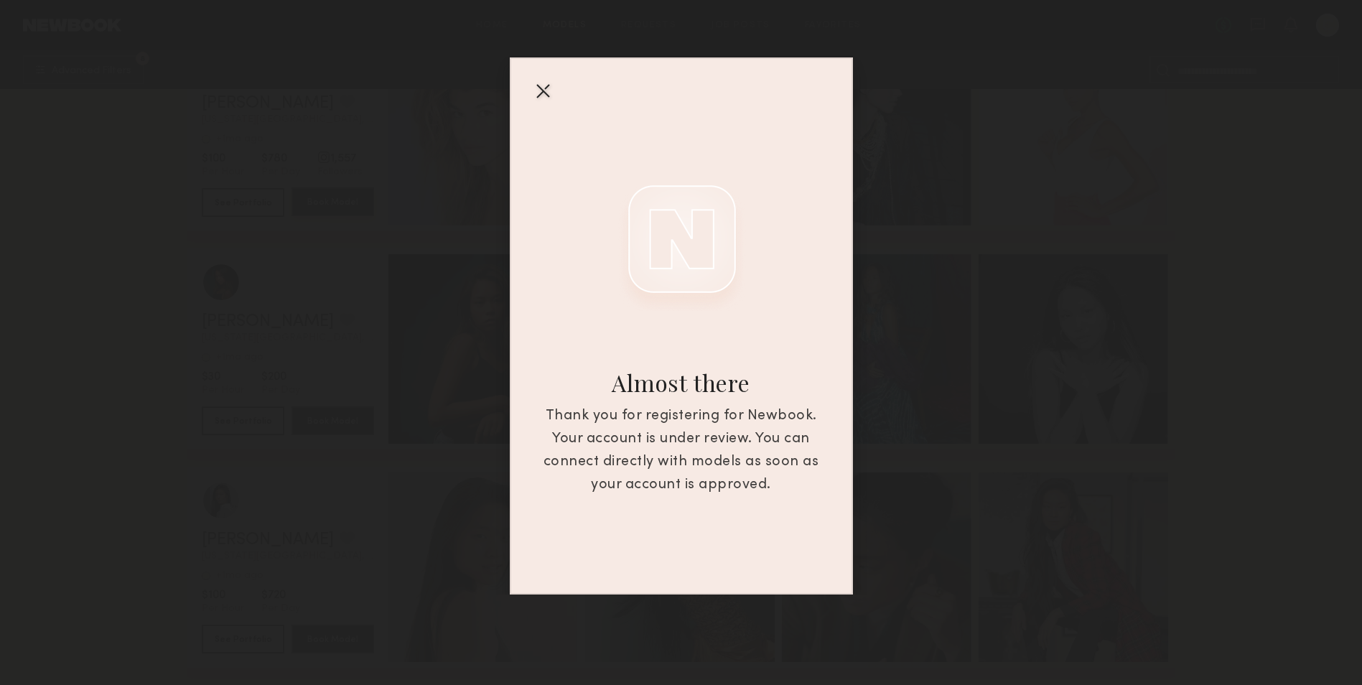
scroll to position [2514, 0]
click at [543, 86] on div at bounding box center [542, 90] width 23 height 23
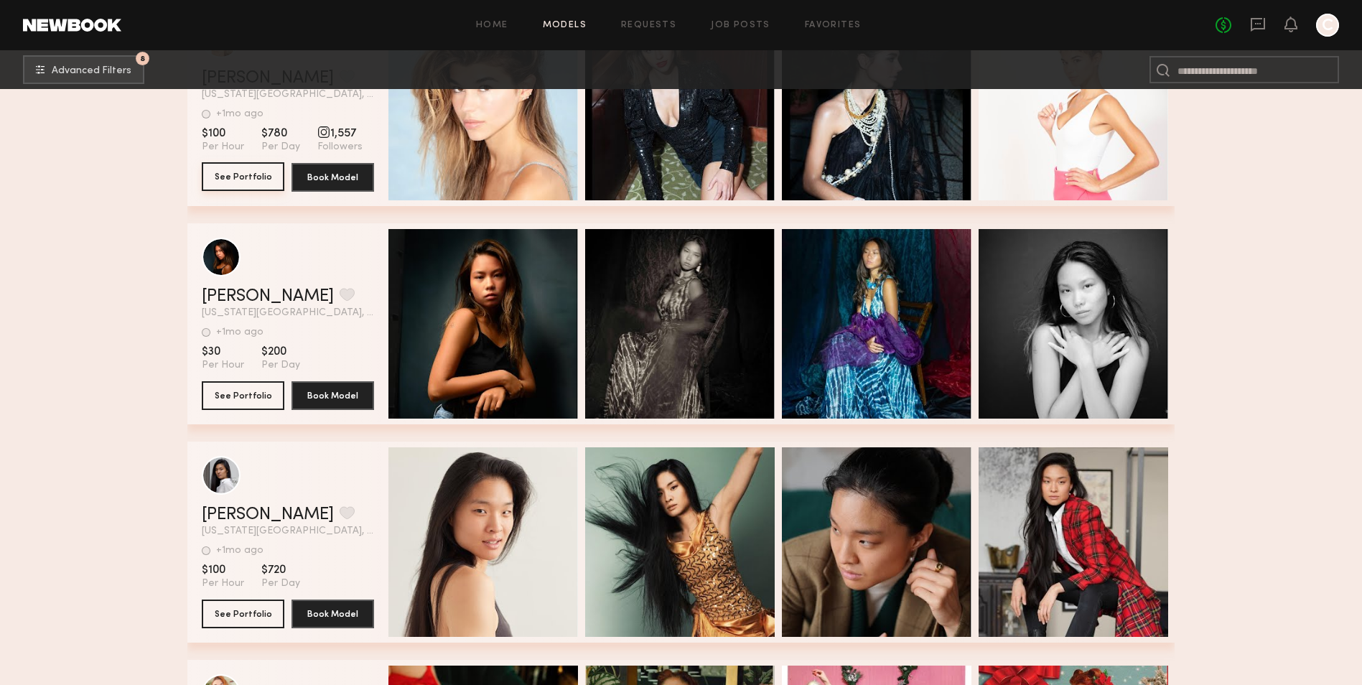
click at [249, 183] on button "See Portfolio" at bounding box center [243, 176] width 83 height 29
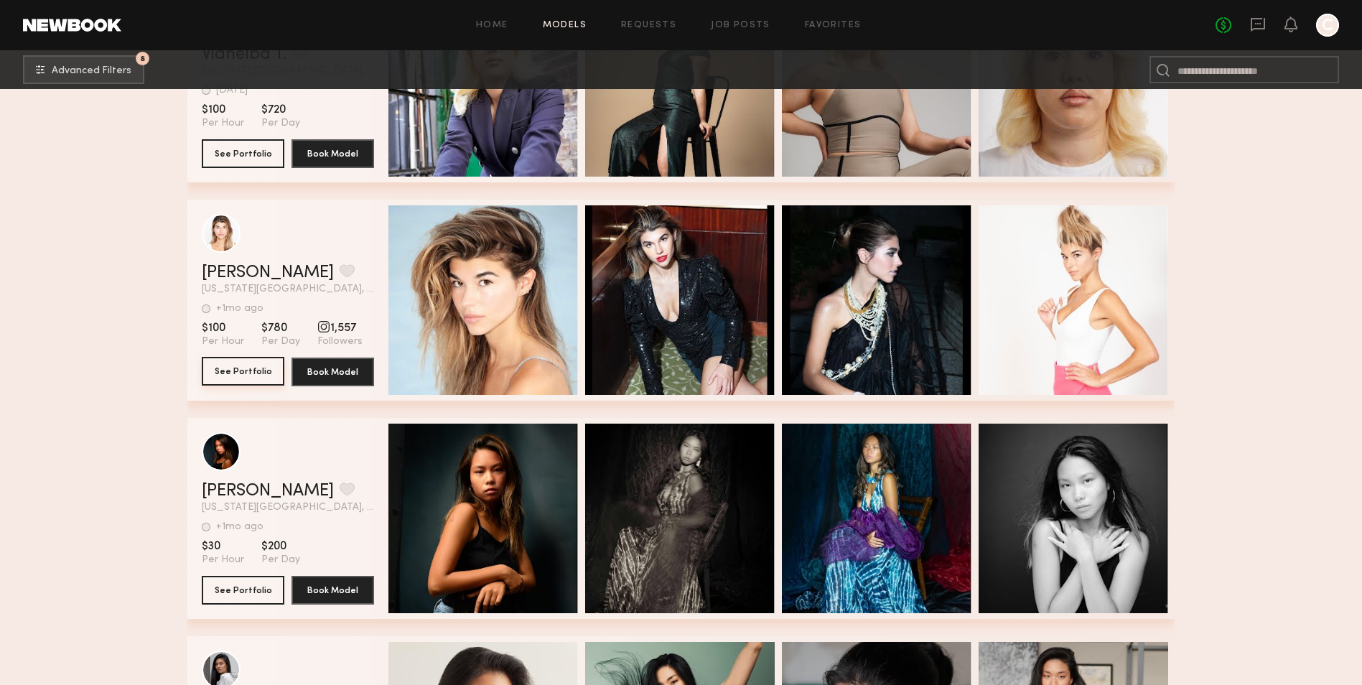
scroll to position [2298, 0]
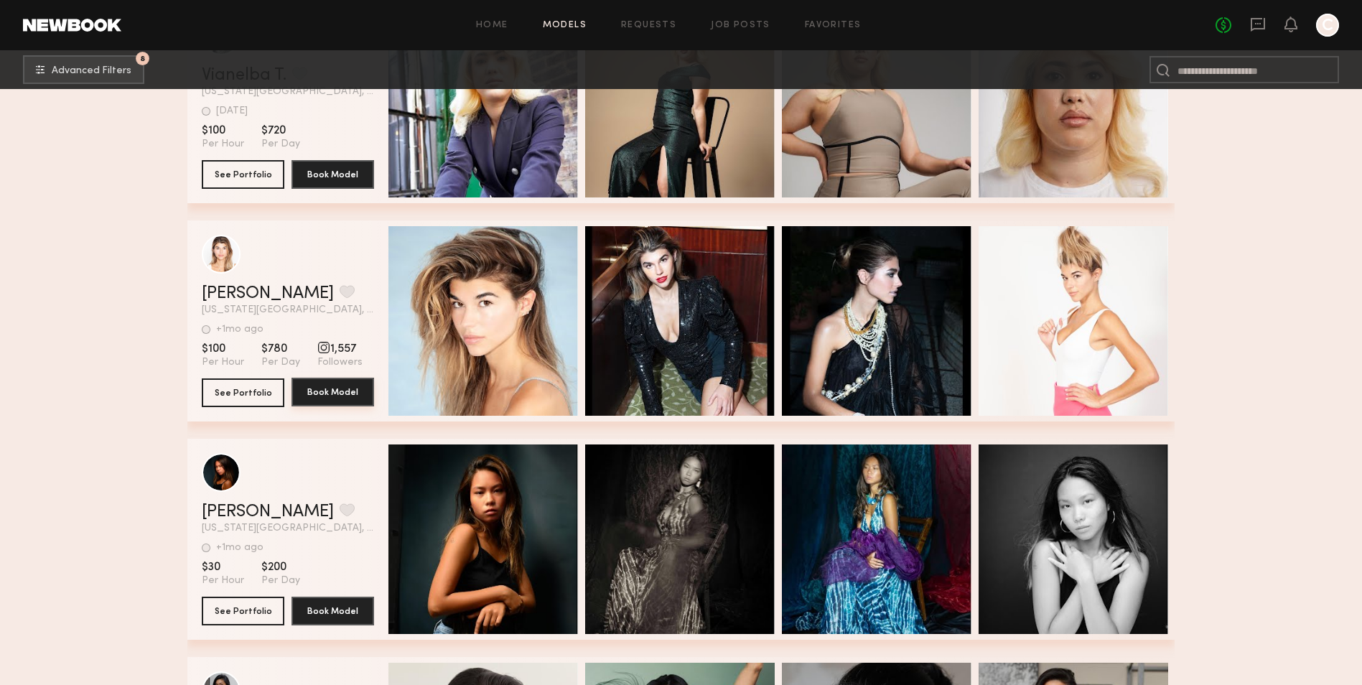
click at [342, 392] on button "Book Model" at bounding box center [333, 392] width 83 height 29
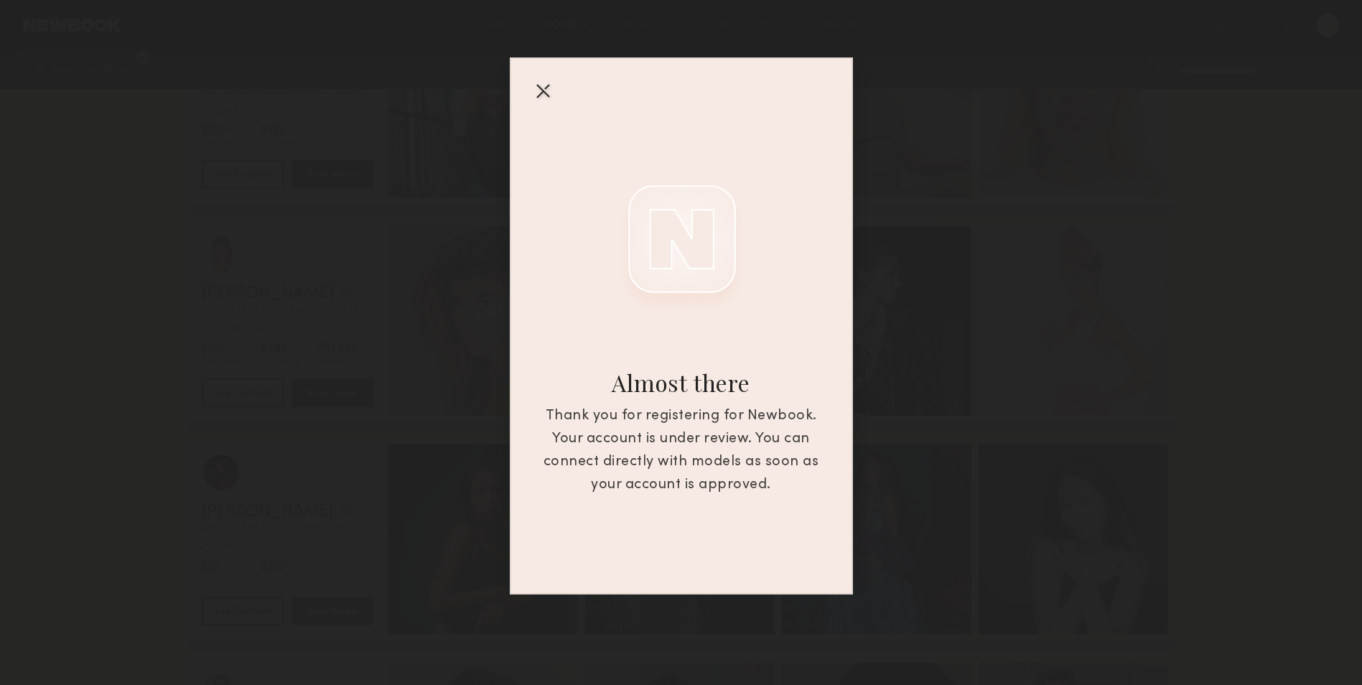
click at [1069, 429] on div "Almost there Thank you for registering for Newbook. Your account is under revie…" at bounding box center [681, 297] width 1362 height 595
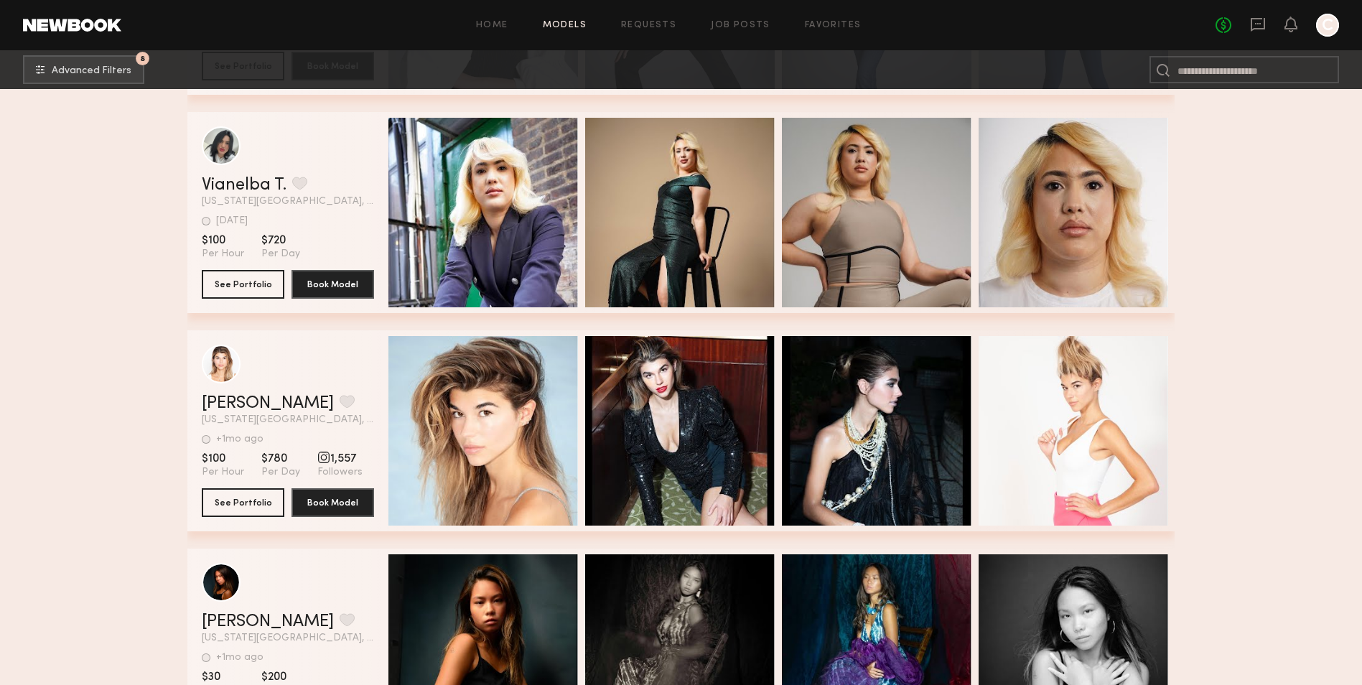
scroll to position [2221, 0]
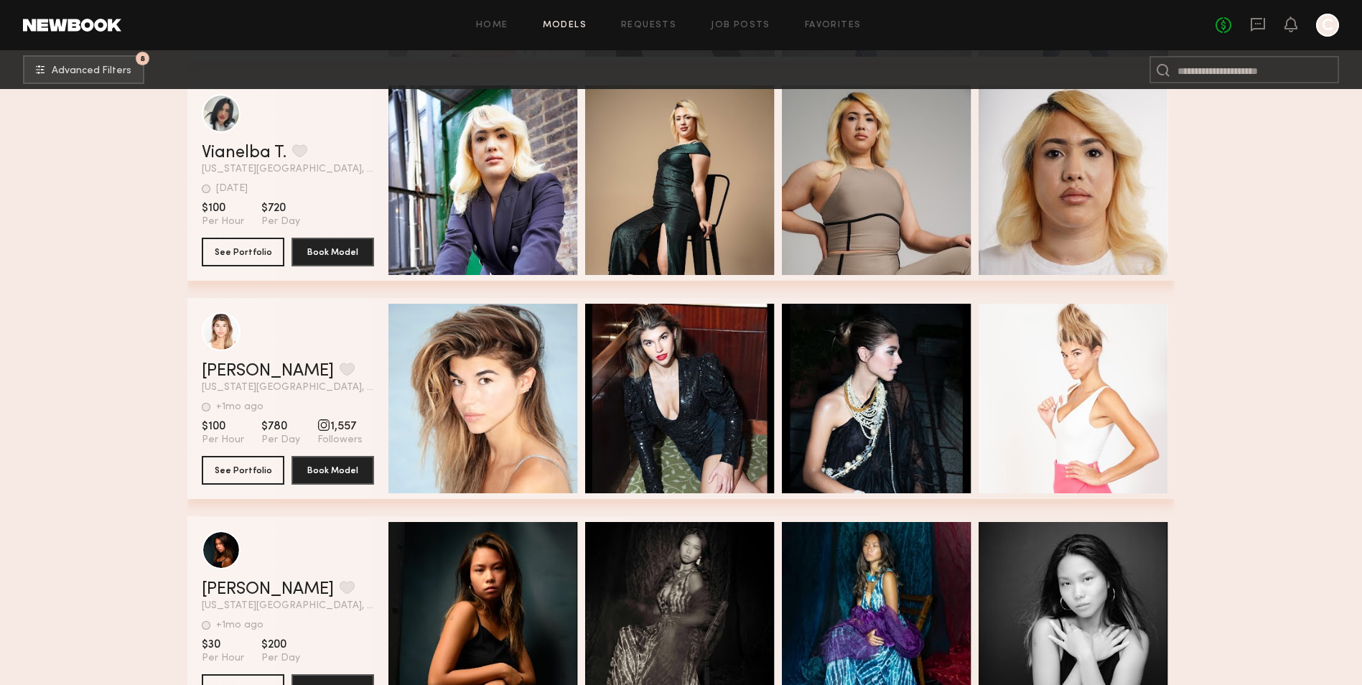
click at [1329, 22] on div at bounding box center [1327, 25] width 23 height 23
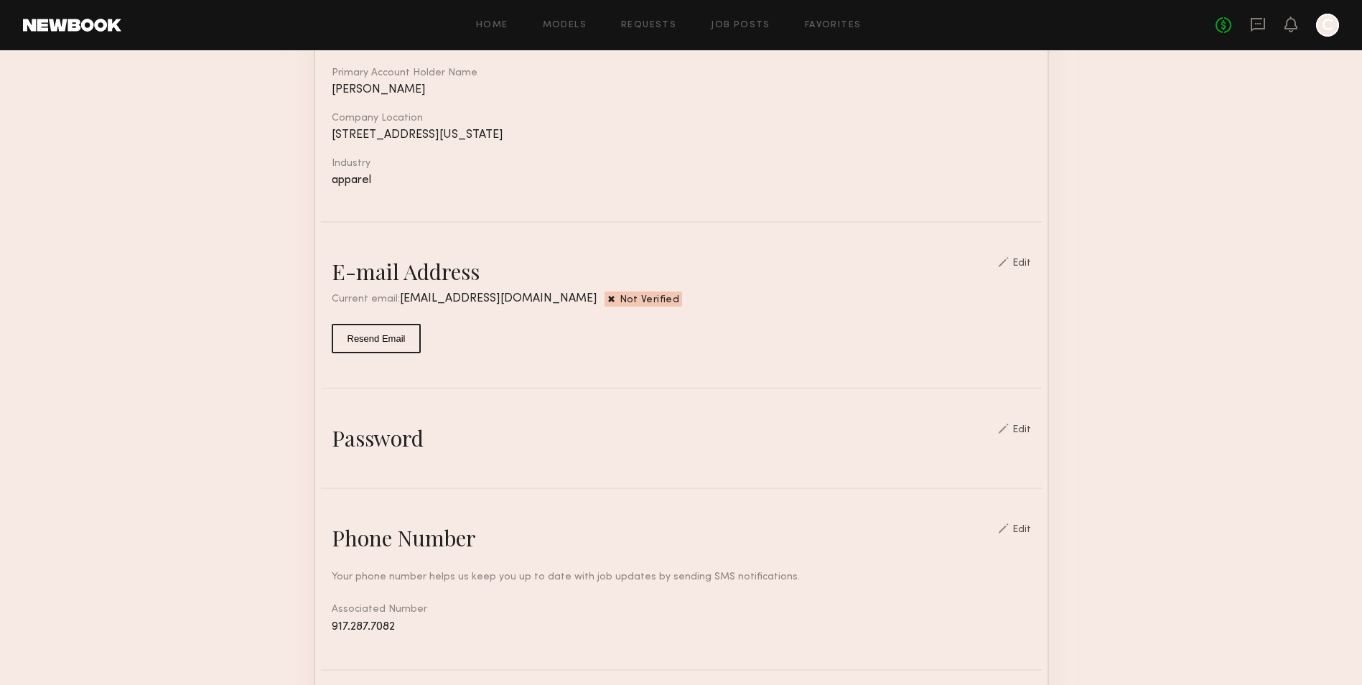
scroll to position [287, 0]
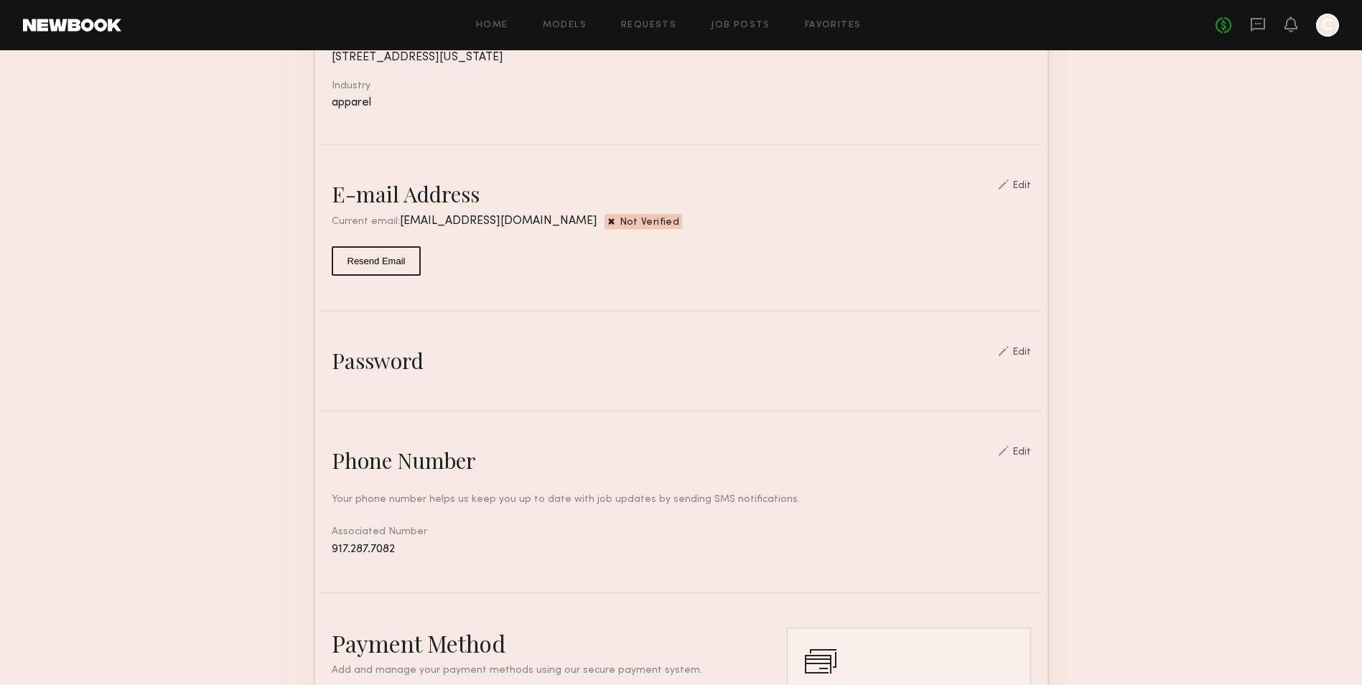
click at [1028, 191] on div "Edit" at bounding box center [1022, 186] width 19 height 10
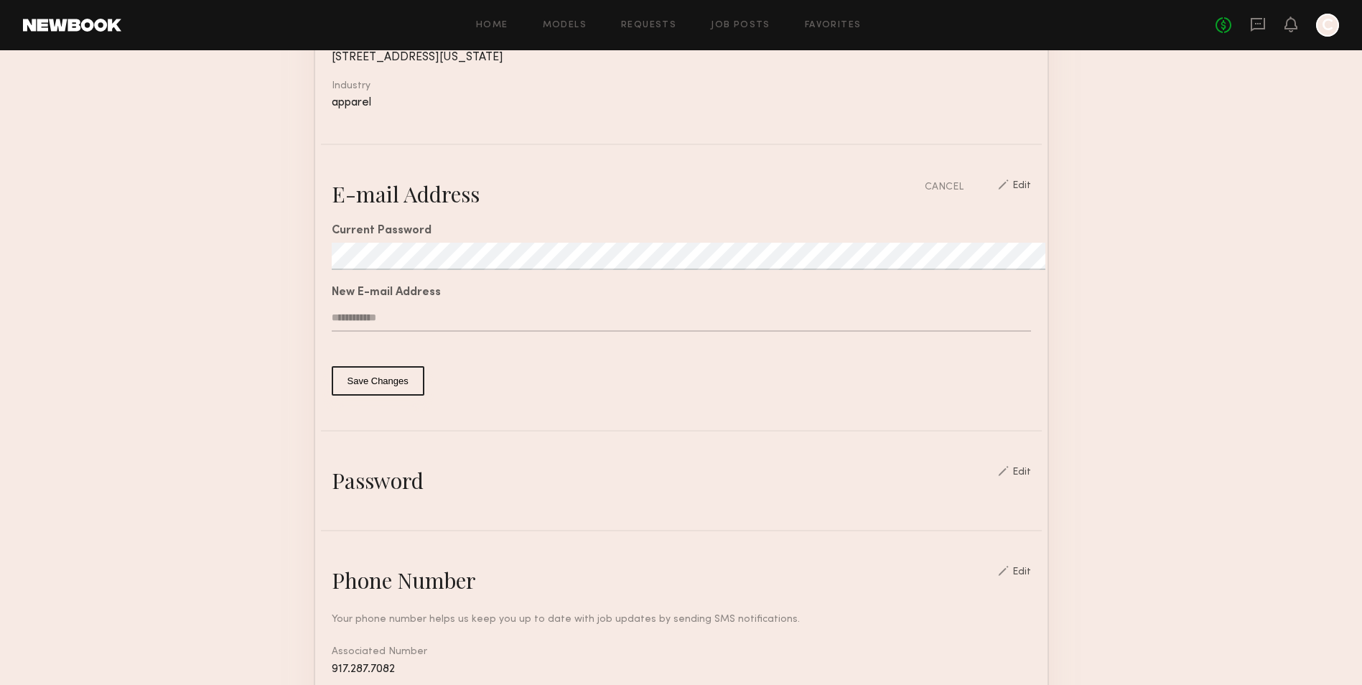
click at [295, 276] on section "Account Settings ACCOUNT INFO PROFILE PAYMENT HISTORY General information Edit …" at bounding box center [681, 493] width 1362 height 1461
click at [463, 332] on input "text" at bounding box center [681, 318] width 699 height 27
paste input "**********"
type input "**********"
click at [370, 396] on button "Save Changes" at bounding box center [378, 380] width 93 height 29
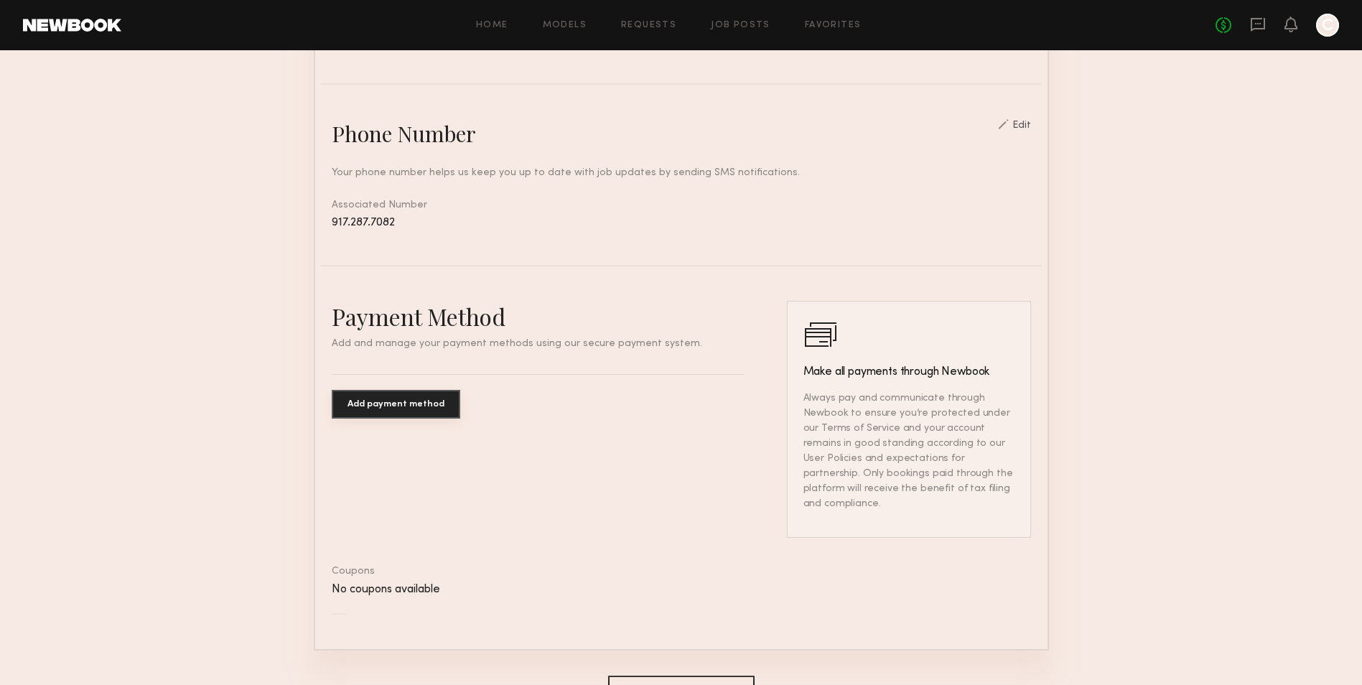
scroll to position [842, 0]
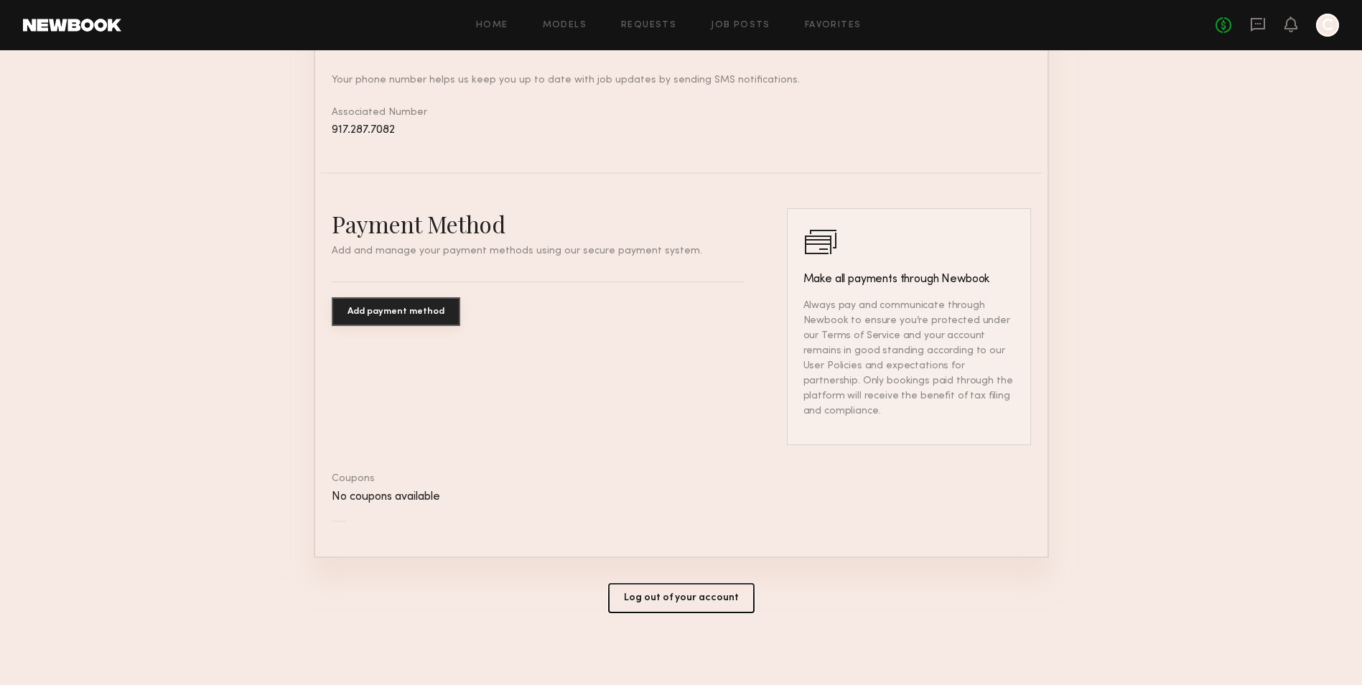
click at [699, 602] on button "Log out of your account" at bounding box center [681, 598] width 147 height 30
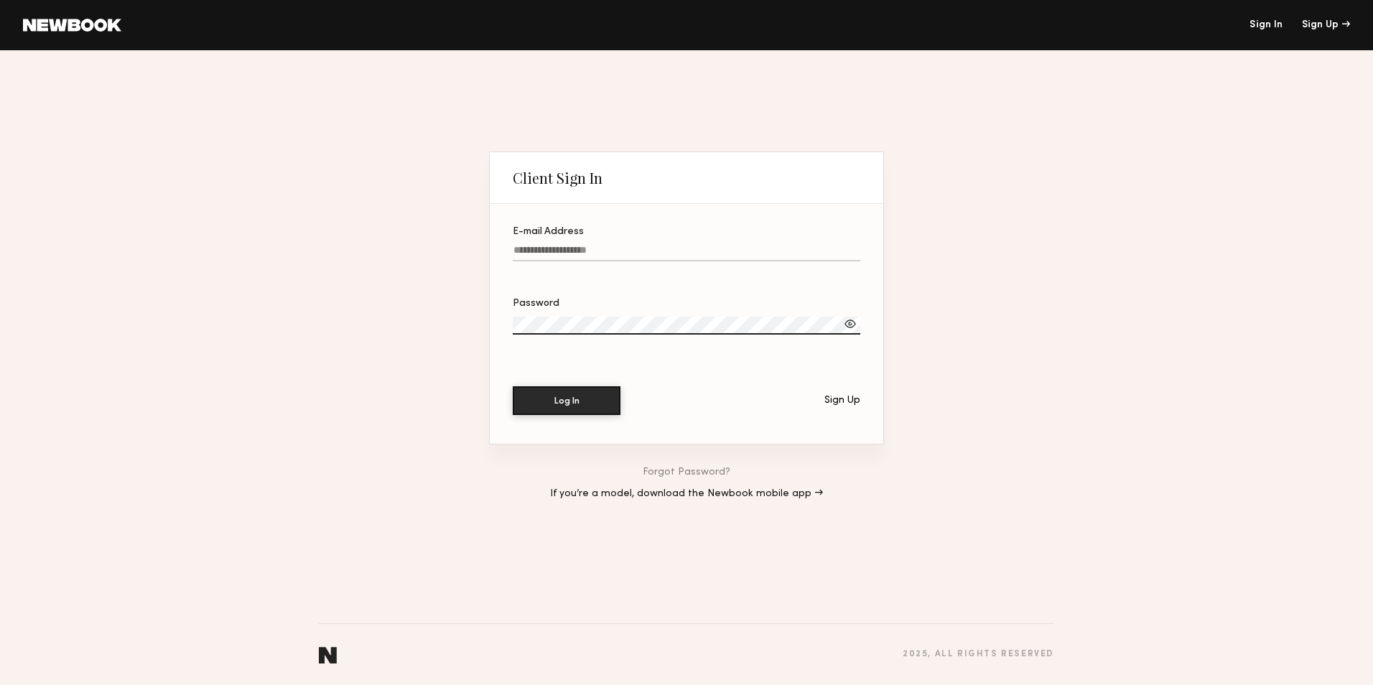
click at [528, 246] on input "E-mail Address" at bounding box center [687, 253] width 348 height 17
click at [849, 318] on div at bounding box center [850, 324] width 14 height 14
click at [526, 246] on input "E-mail Address Required" at bounding box center [687, 253] width 348 height 17
click at [525, 246] on input "E-mail Address Required" at bounding box center [687, 253] width 348 height 17
paste input "**********"
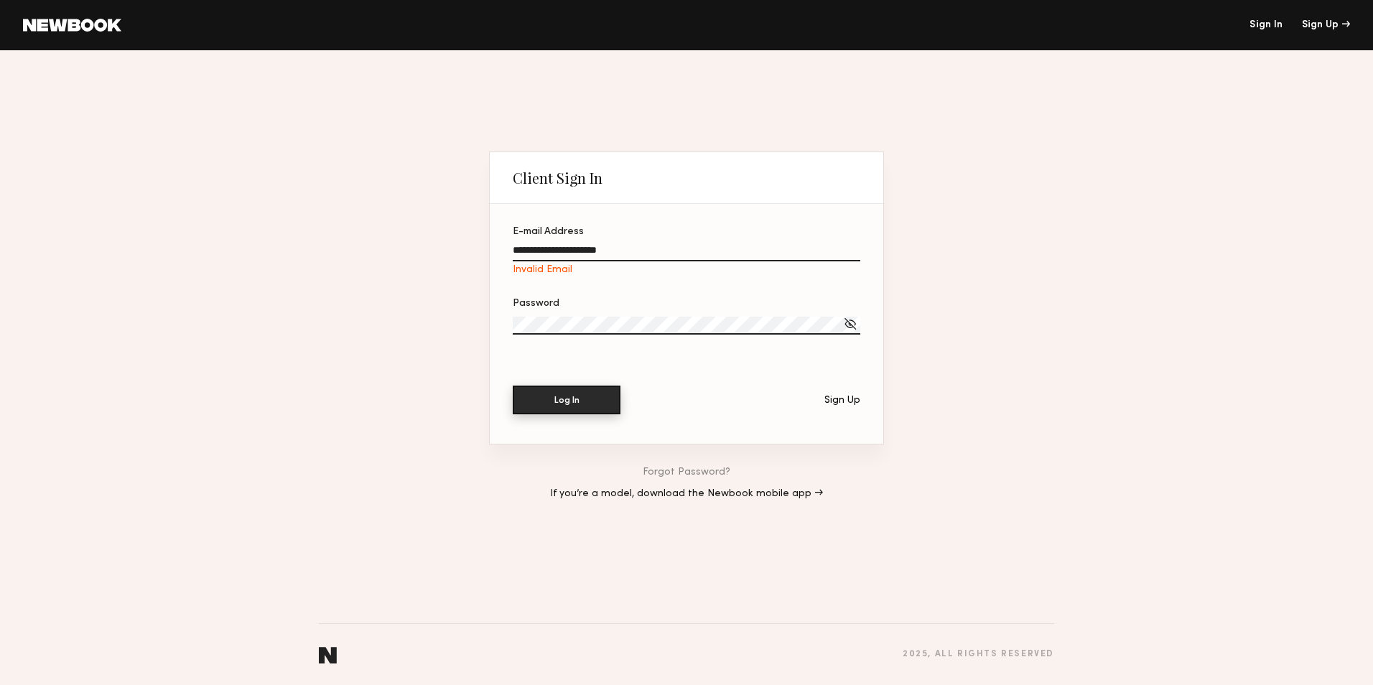
click at [587, 397] on button "Log In" at bounding box center [567, 400] width 108 height 29
click at [666, 245] on input "**********" at bounding box center [687, 253] width 348 height 17
type input "**********"
click at [581, 401] on button "Log In" at bounding box center [567, 400] width 108 height 29
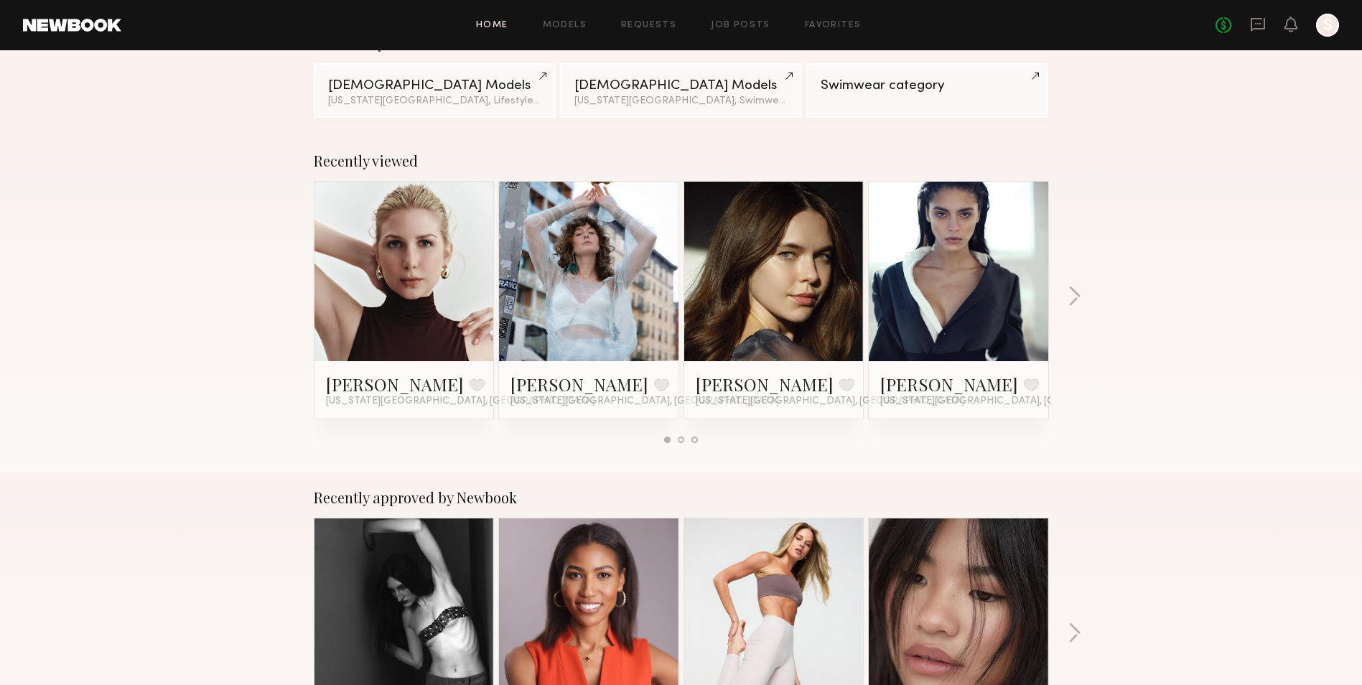
scroll to position [503, 0]
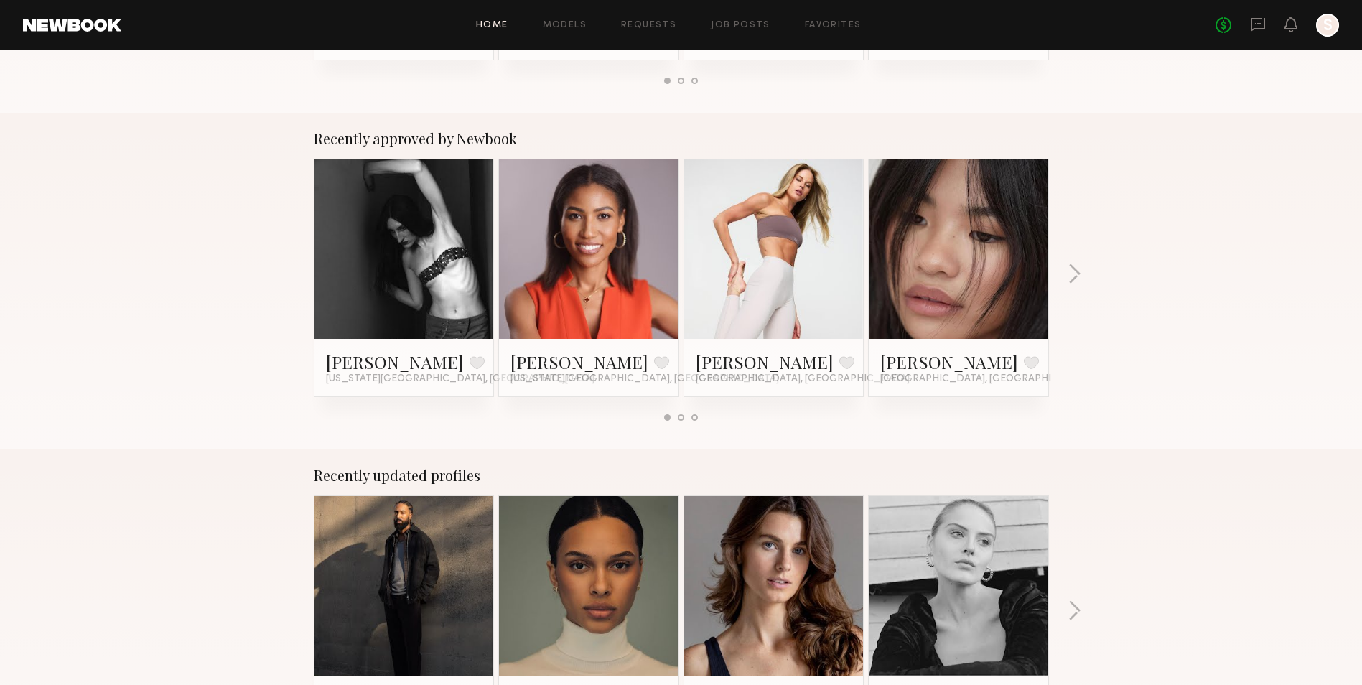
click at [748, 220] on link at bounding box center [774, 249] width 88 height 180
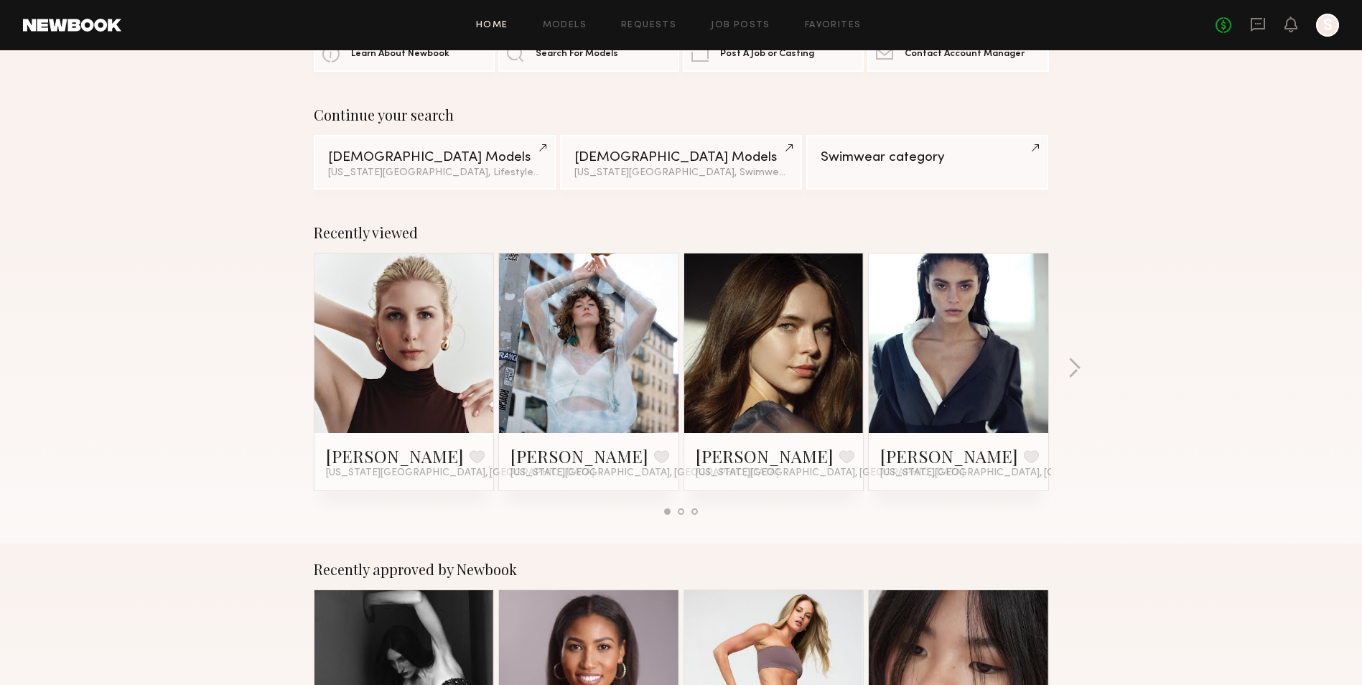
scroll to position [0, 0]
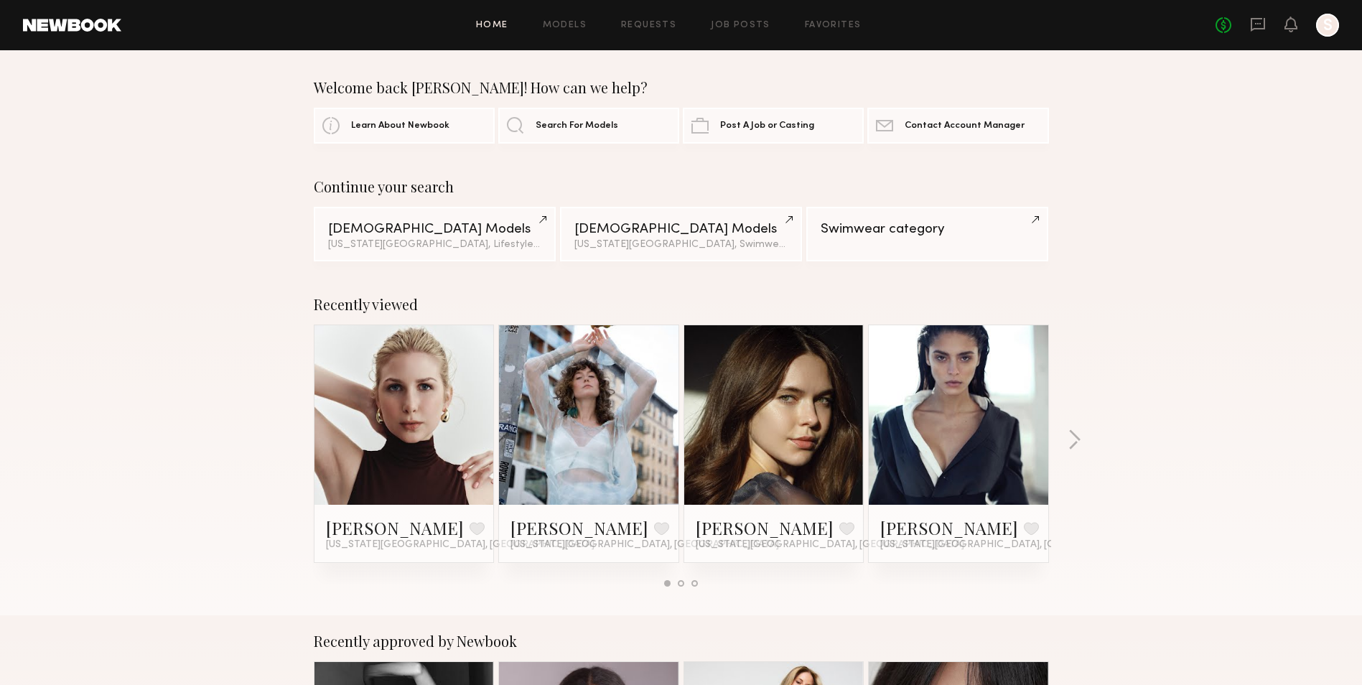
click at [506, 24] on link "Home" at bounding box center [492, 25] width 32 height 9
click at [487, 27] on link "Home" at bounding box center [492, 25] width 32 height 9
click at [554, 29] on link "Models" at bounding box center [565, 25] width 44 height 9
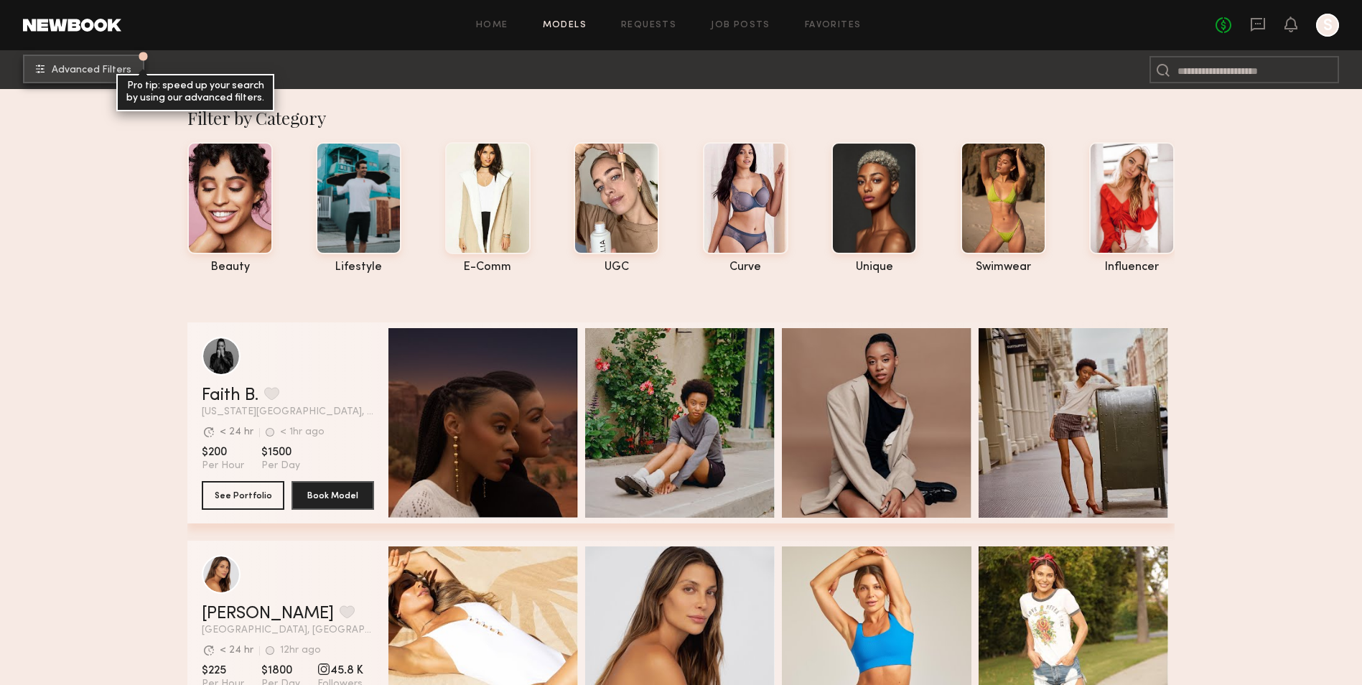
click at [60, 59] on button "Advanced Filters Pro tip: speed up your search by using our advanced filters." at bounding box center [83, 69] width 121 height 29
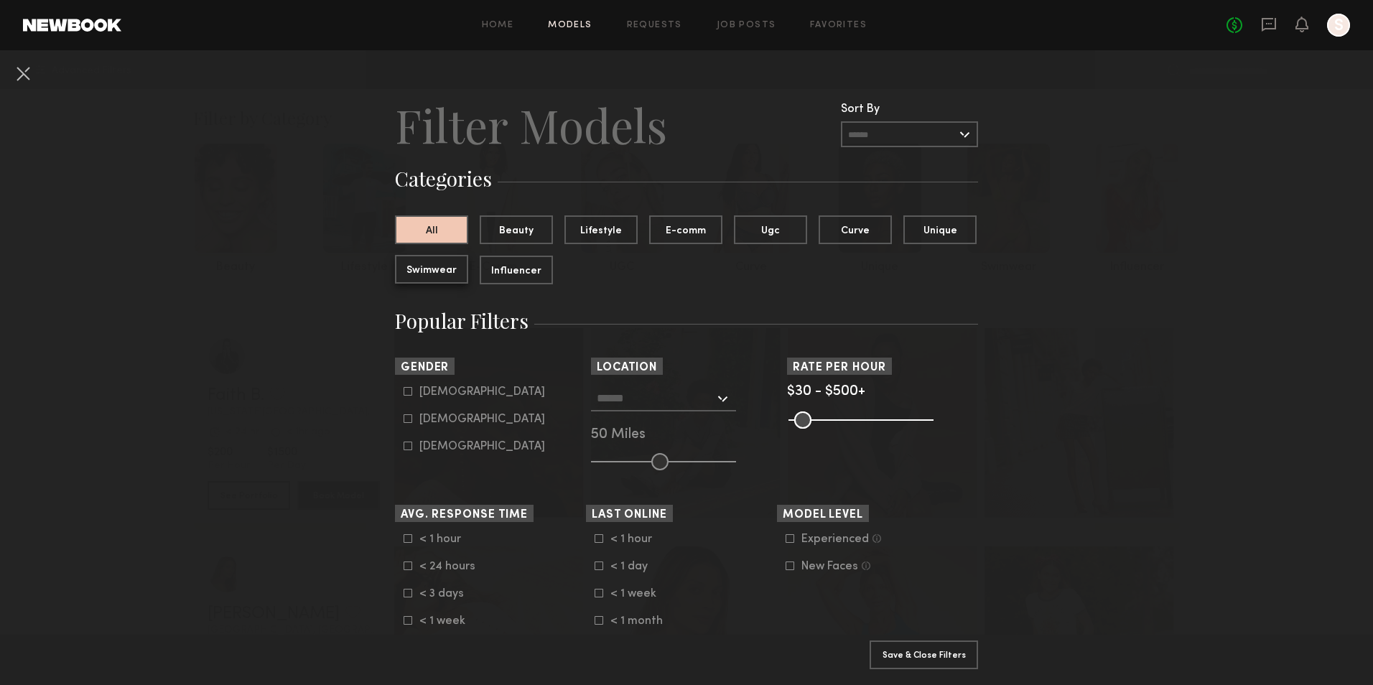
click at [442, 273] on button "Swimwear" at bounding box center [431, 269] width 73 height 29
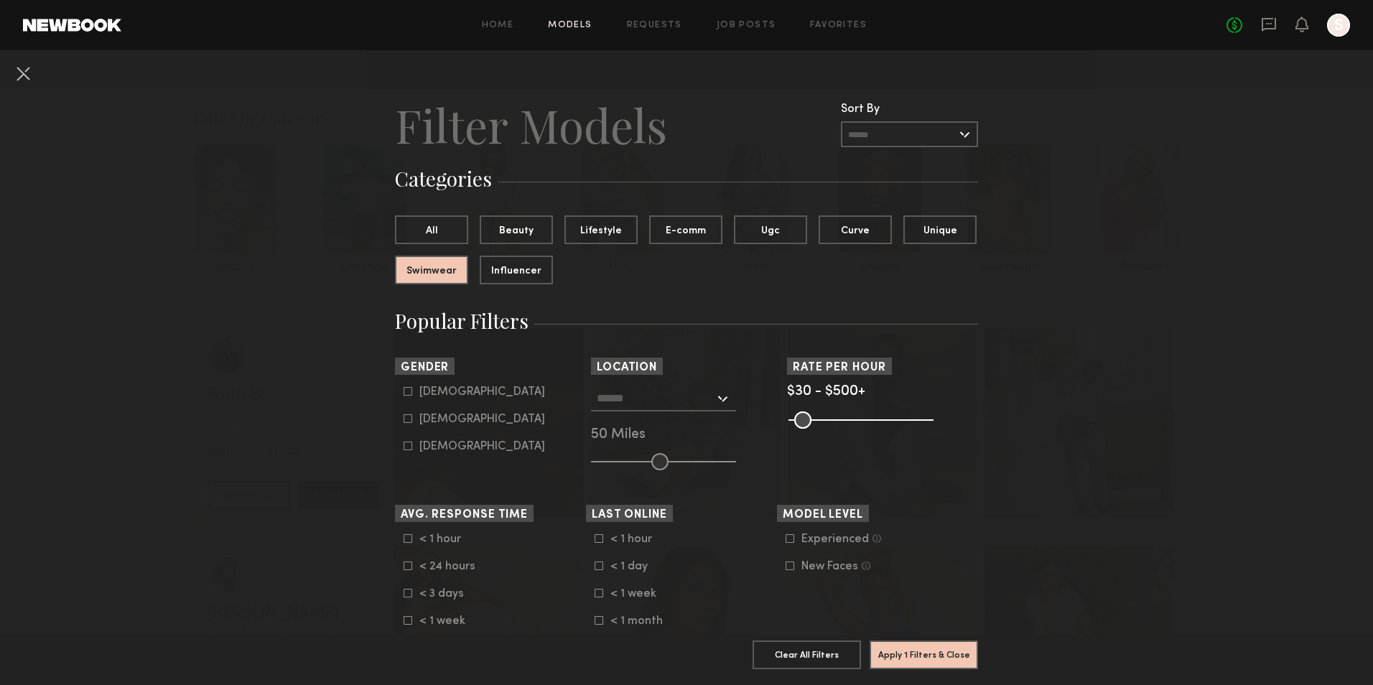
click at [404, 417] on icon at bounding box center [408, 418] width 9 height 9
type input "**"
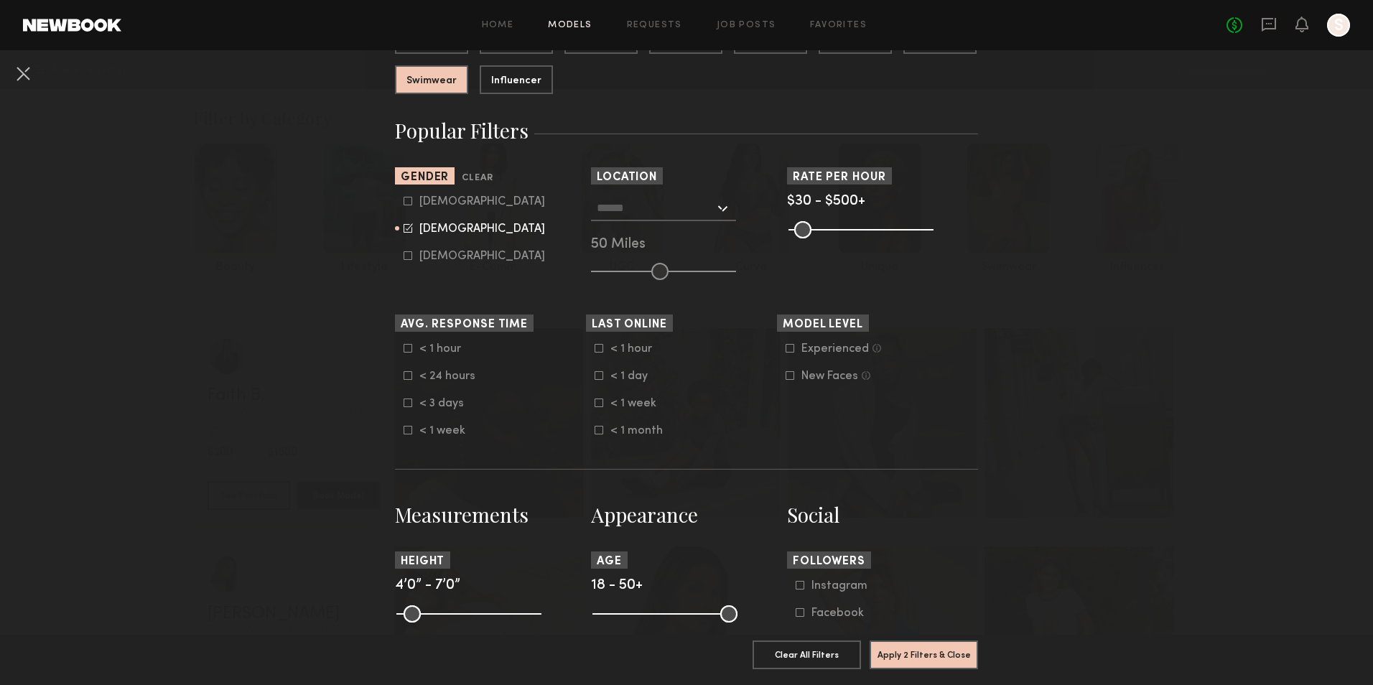
scroll to position [215, 0]
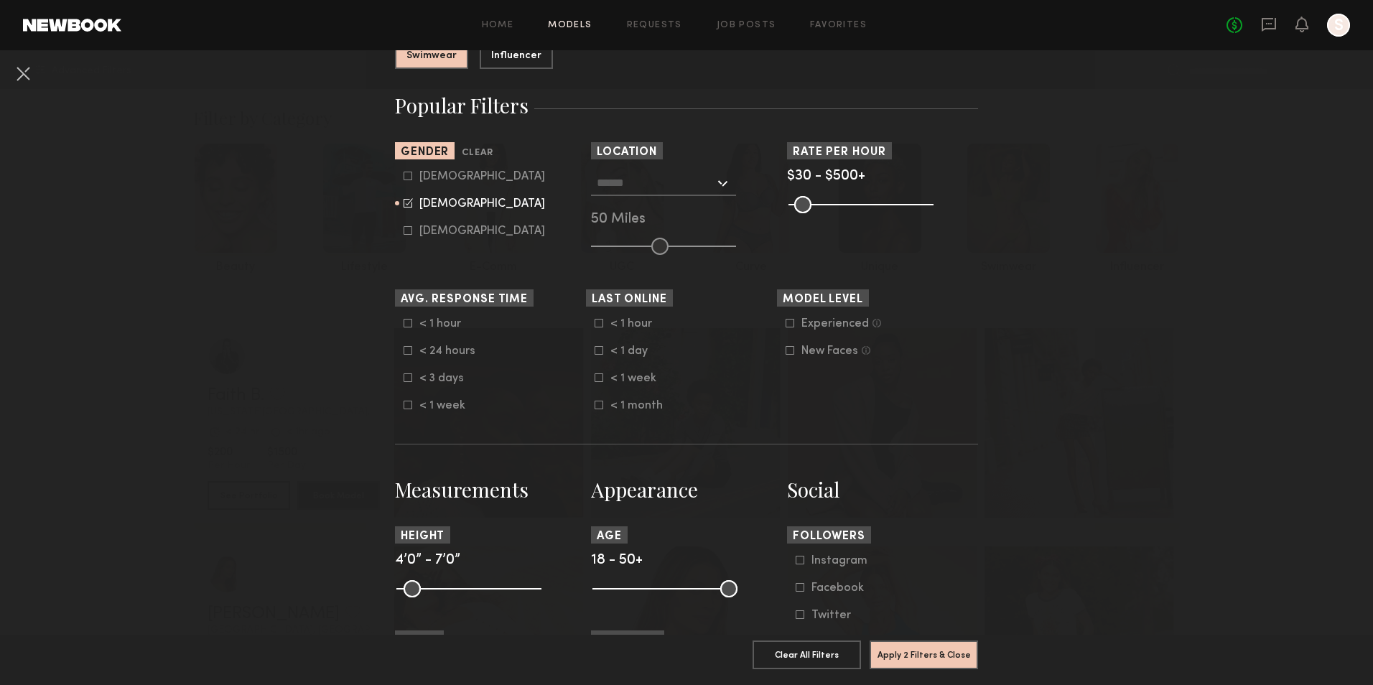
click at [728, 187] on div at bounding box center [663, 183] width 145 height 26
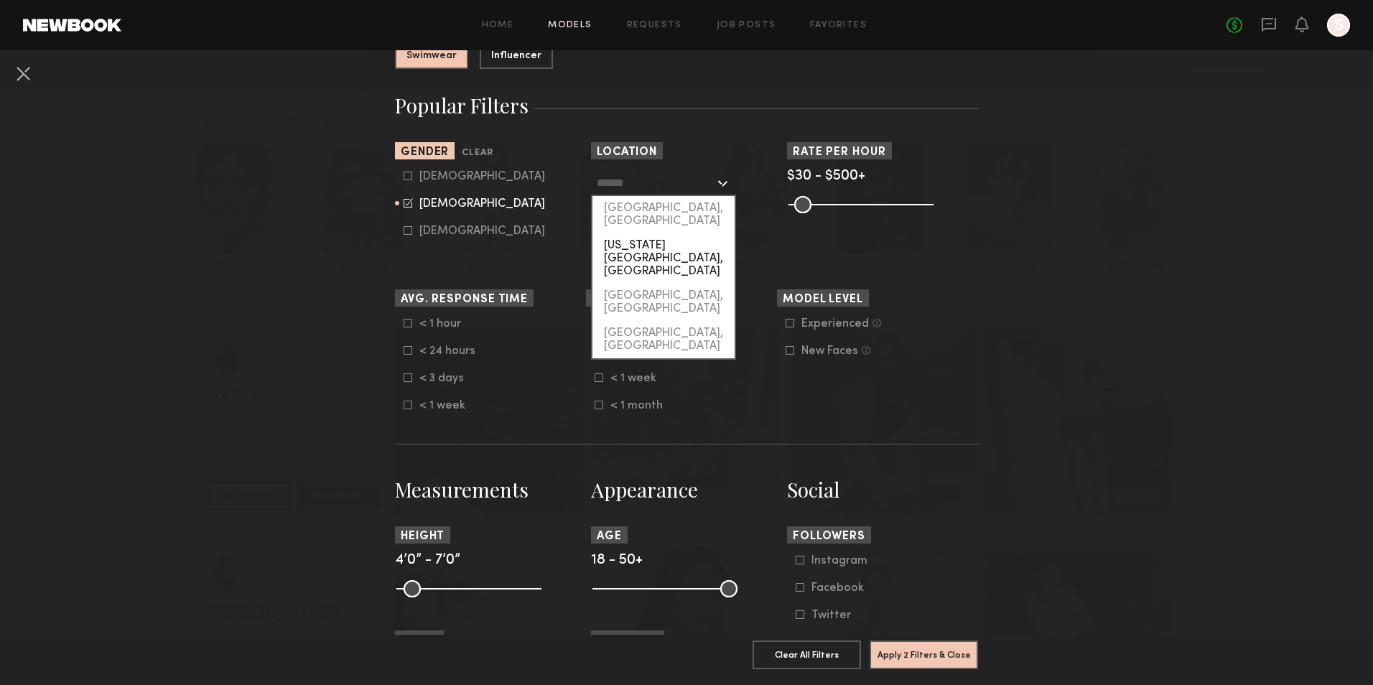
click at [666, 233] on div "New York City, NY" at bounding box center [663, 258] width 142 height 50
type input "**********"
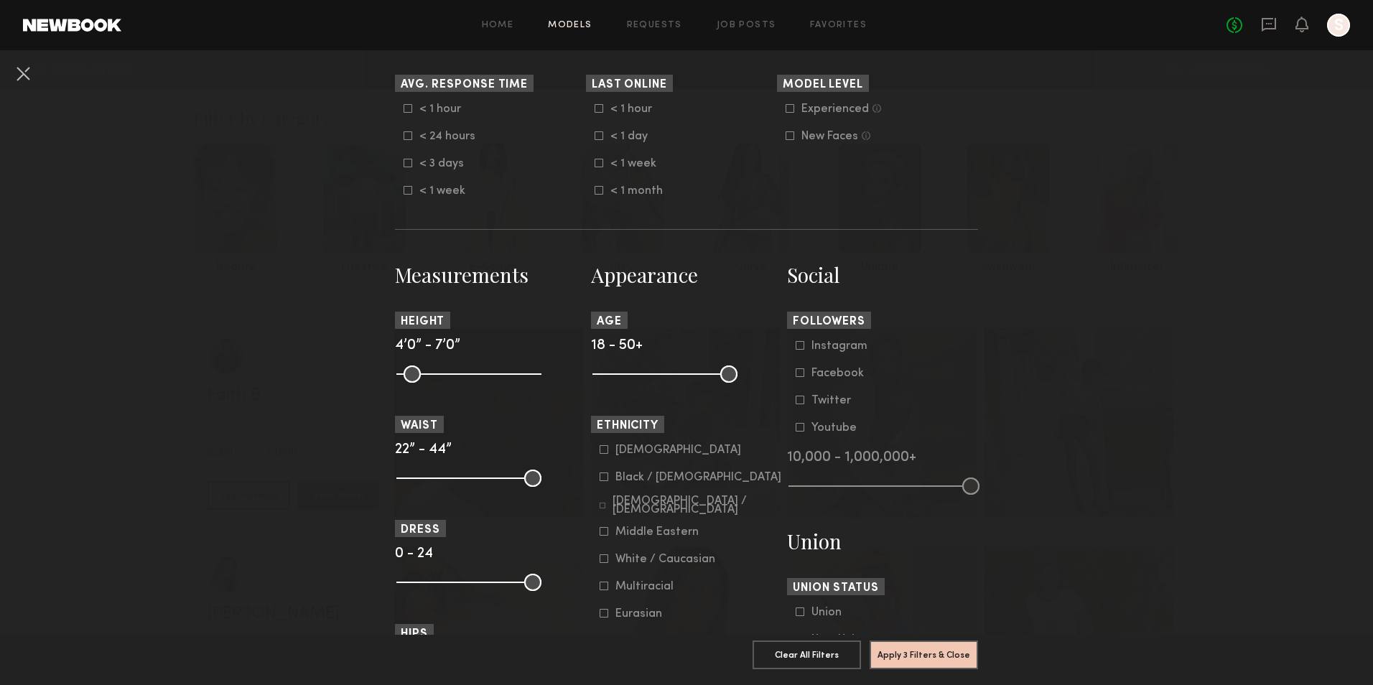
scroll to position [431, 0]
drag, startPoint x: 524, startPoint y: 371, endPoint x: 469, endPoint y: 377, distance: 54.9
type input "**"
click at [469, 377] on input "range" at bounding box center [468, 373] width 145 height 17
drag, startPoint x: 399, startPoint y: 371, endPoint x: 467, endPoint y: 389, distance: 70.4
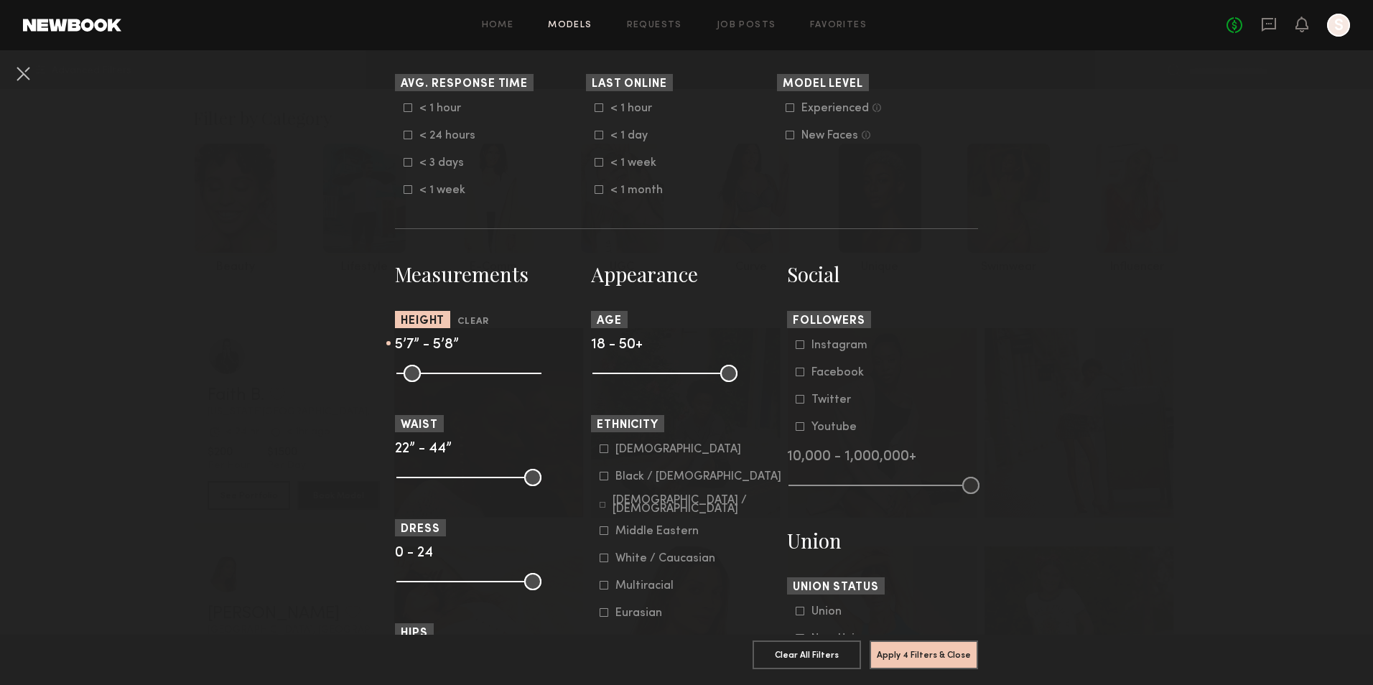
type input "**"
click at [467, 382] on input "range" at bounding box center [468, 373] width 145 height 17
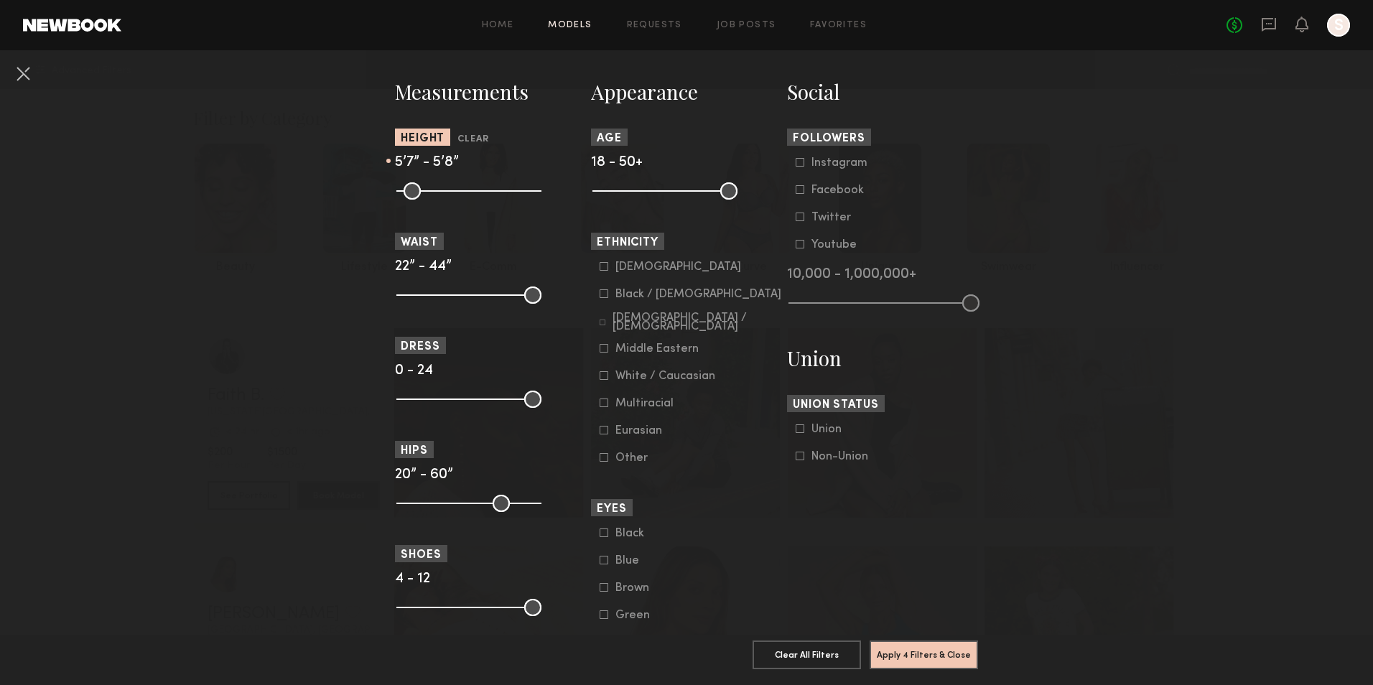
scroll to position [646, 0]
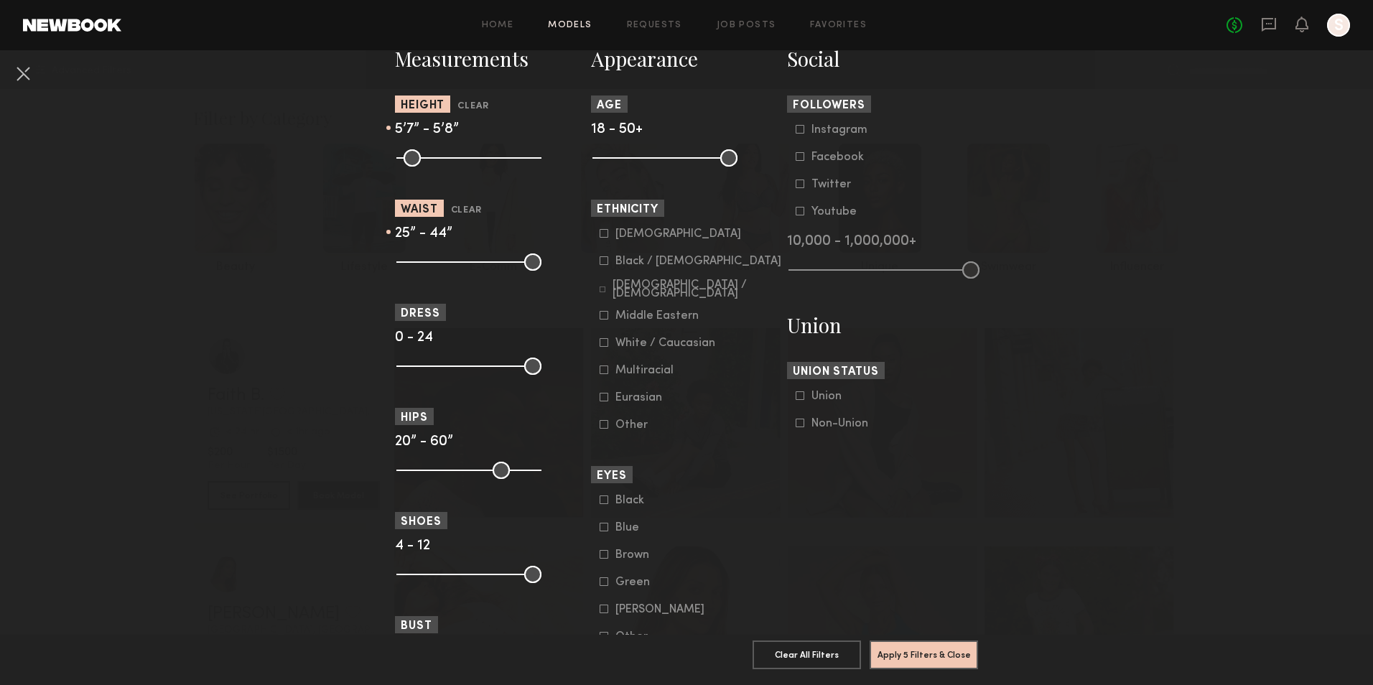
drag, startPoint x: 399, startPoint y: 264, endPoint x: 417, endPoint y: 272, distance: 19.3
type input "**"
click at [417, 271] on input "range" at bounding box center [468, 262] width 145 height 17
drag, startPoint x: 527, startPoint y: 264, endPoint x: 429, endPoint y: 268, distance: 98.5
type input "**"
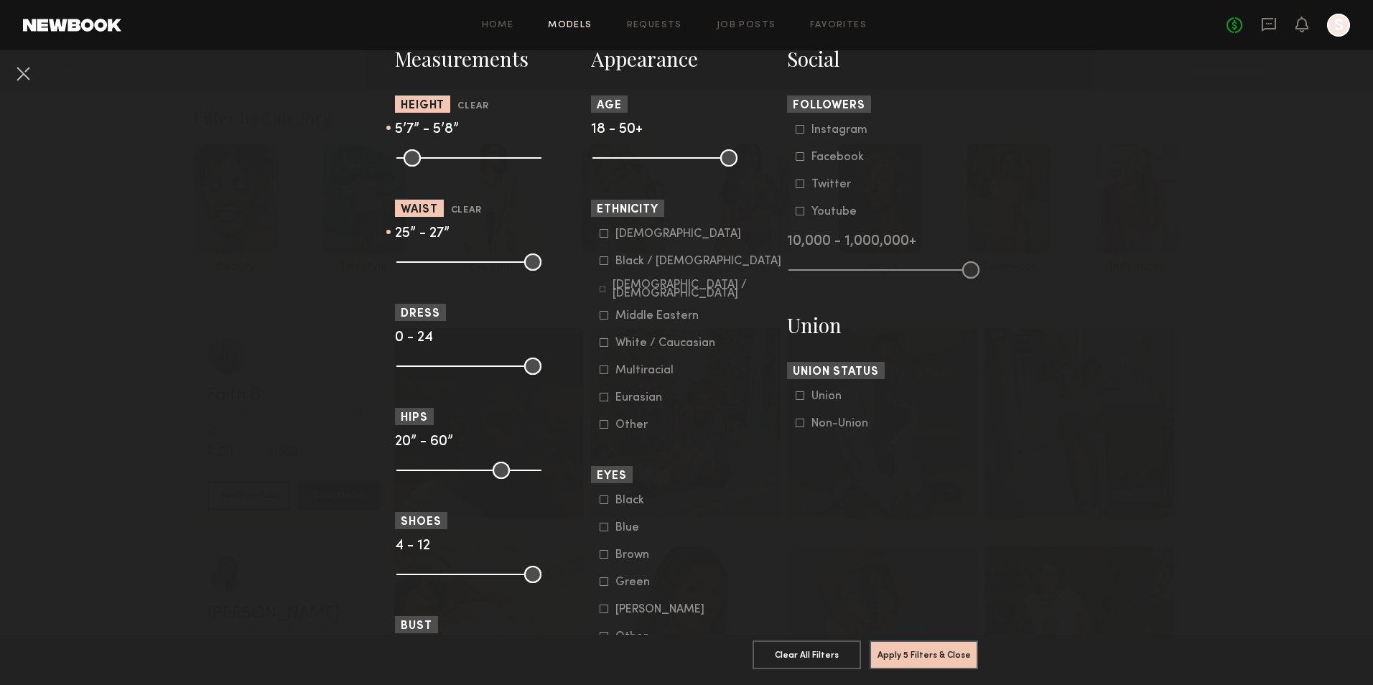
click at [429, 268] on input "range" at bounding box center [468, 262] width 145 height 17
type input "**"
click at [413, 261] on input "range" at bounding box center [468, 262] width 145 height 17
type input "**"
click at [421, 264] on input "range" at bounding box center [468, 262] width 145 height 17
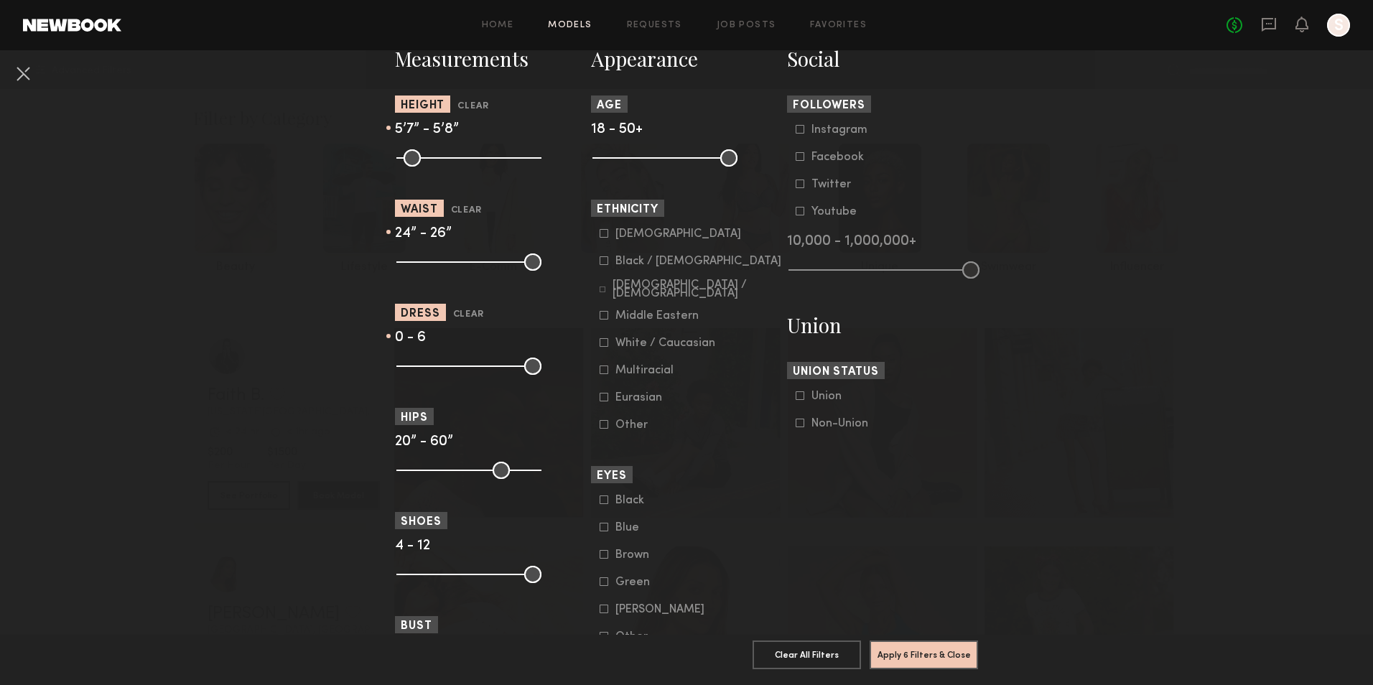
drag, startPoint x: 526, startPoint y: 365, endPoint x: 431, endPoint y: 366, distance: 94.8
type input "*"
click at [431, 366] on input "range" at bounding box center [468, 366] width 145 height 17
drag, startPoint x: 395, startPoint y: 366, endPoint x: 405, endPoint y: 369, distance: 10.5
type input "*"
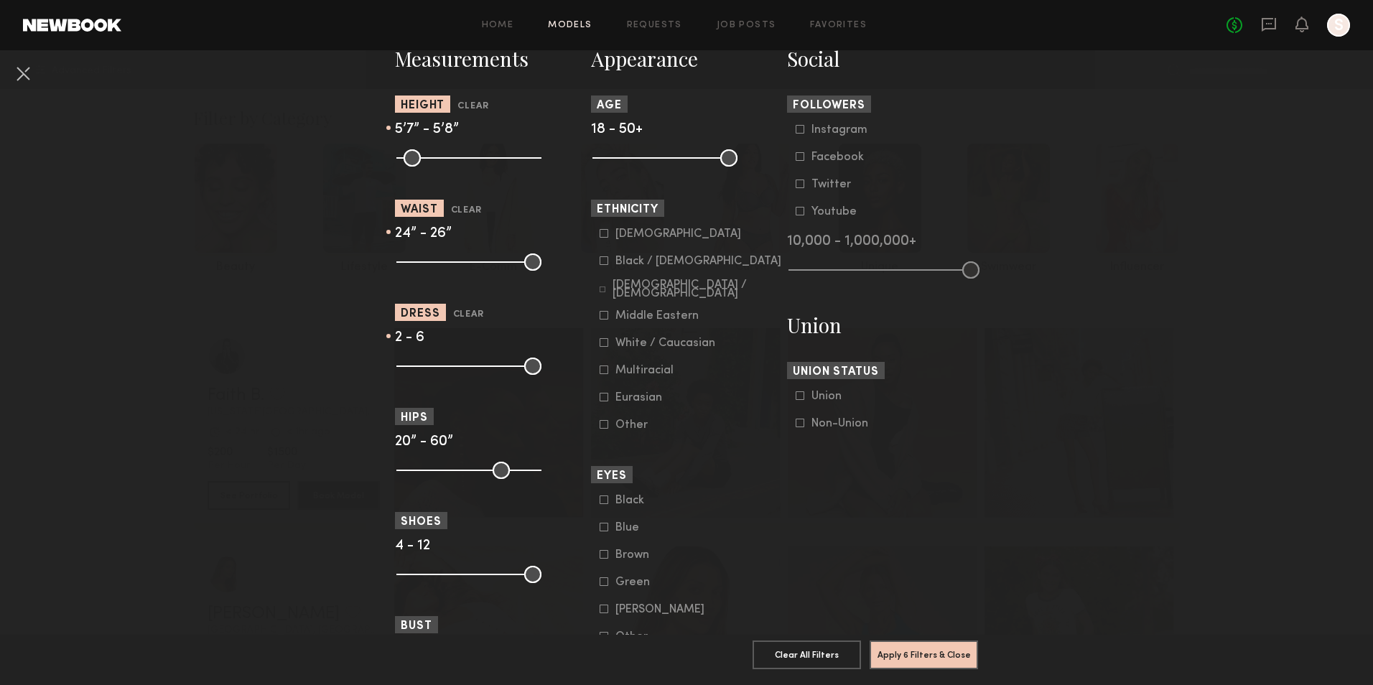
click at [405, 369] on input "range" at bounding box center [468, 366] width 145 height 17
drag, startPoint x: 397, startPoint y: 468, endPoint x: 446, endPoint y: 472, distance: 49.0
type input "**"
click at [446, 472] on input "range" at bounding box center [468, 470] width 145 height 17
drag, startPoint x: 526, startPoint y: 471, endPoint x: 451, endPoint y: 471, distance: 75.4
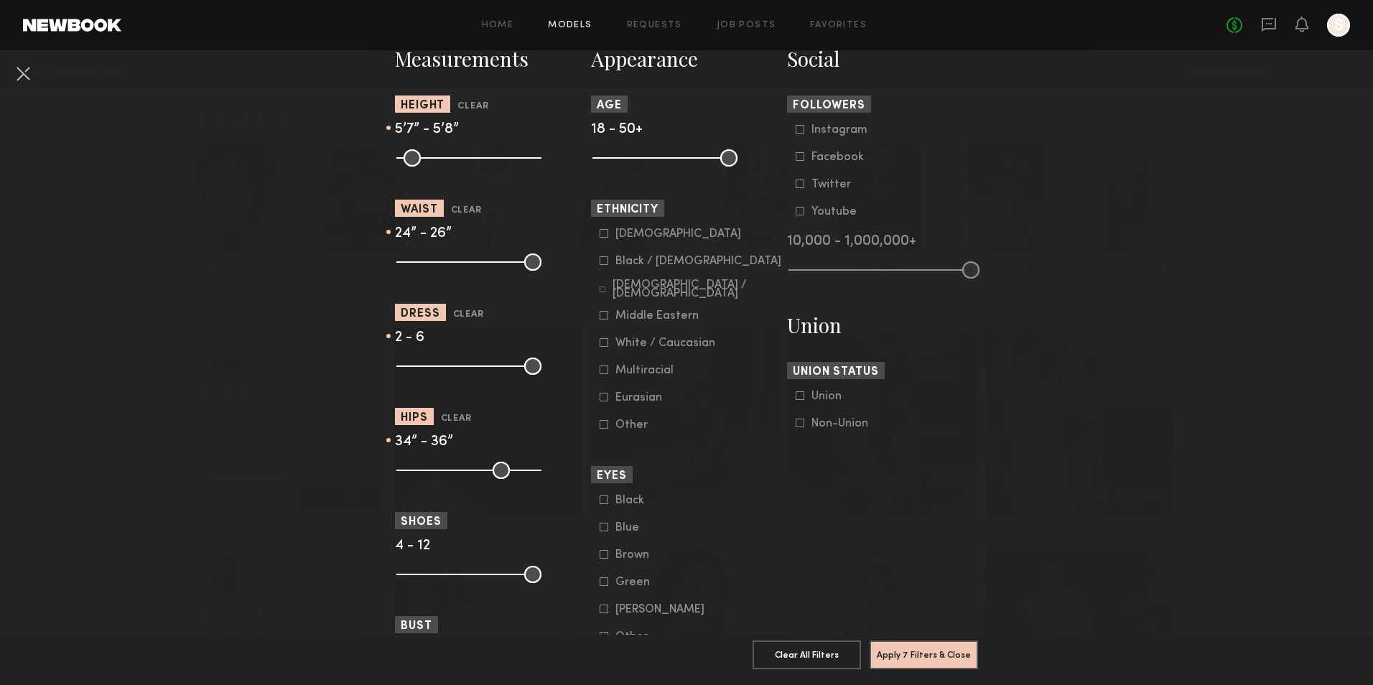
type input "**"
click at [451, 471] on input "range" at bounding box center [468, 470] width 145 height 17
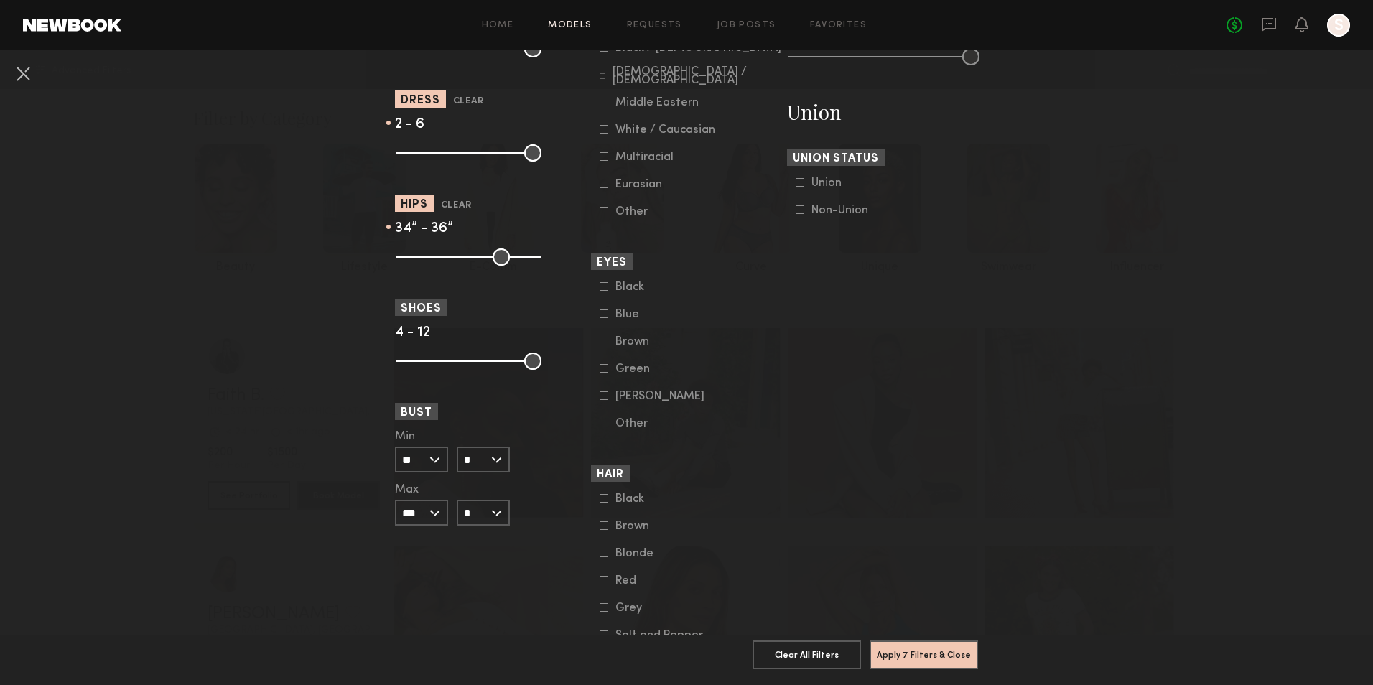
scroll to position [862, 0]
click at [434, 460] on input "**" at bounding box center [421, 458] width 53 height 26
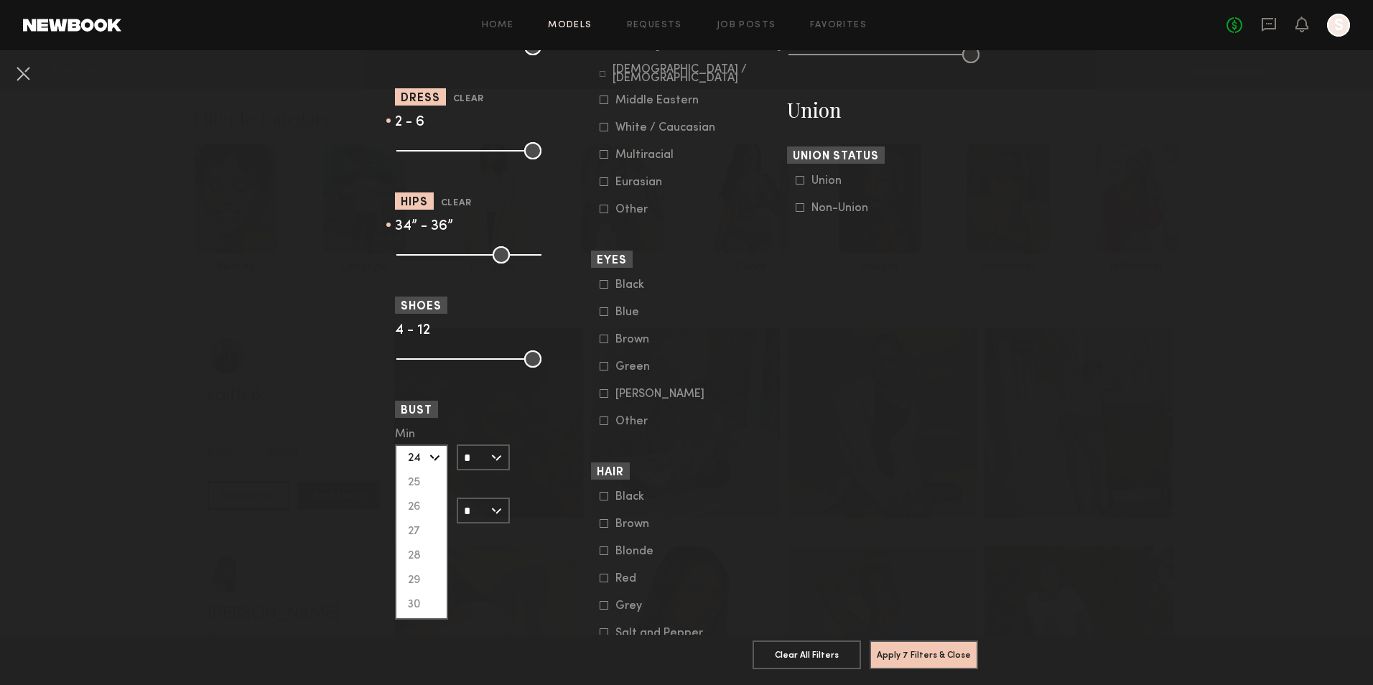
click at [424, 457] on div "24" at bounding box center [421, 458] width 50 height 24
click at [432, 511] on input "***" at bounding box center [421, 511] width 53 height 26
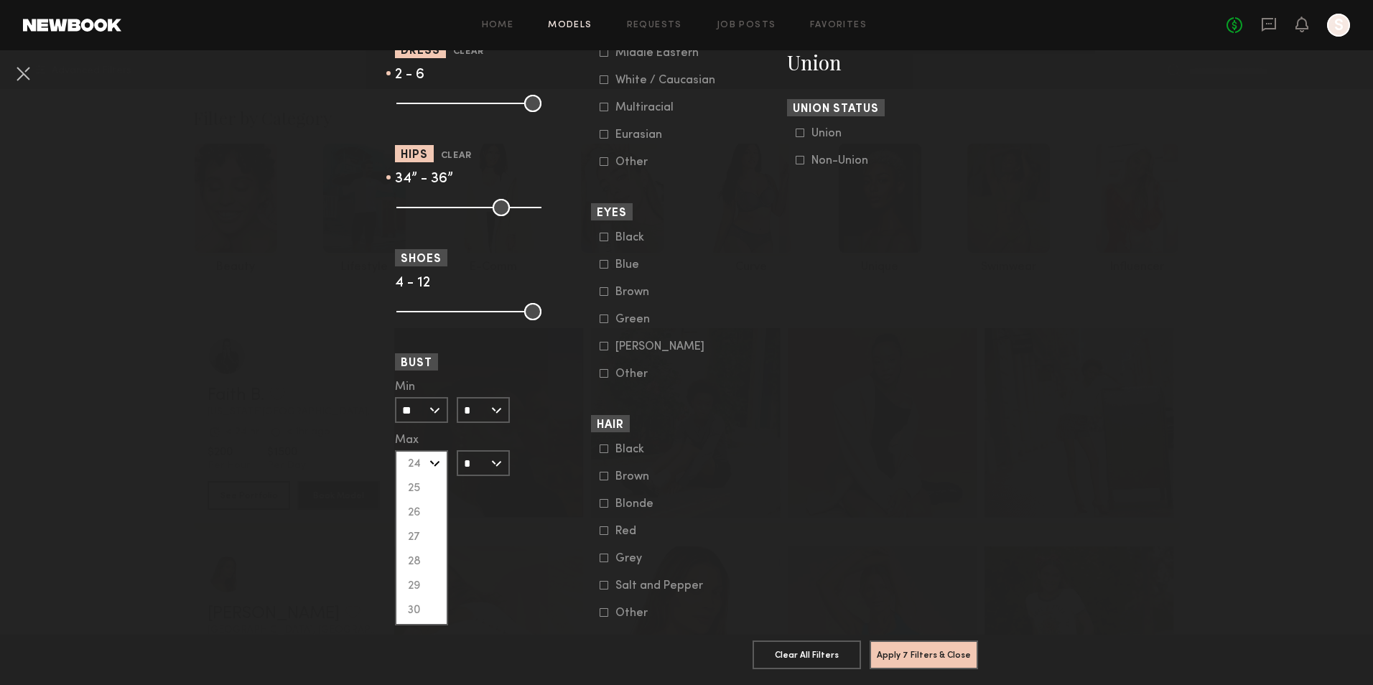
scroll to position [934, 0]
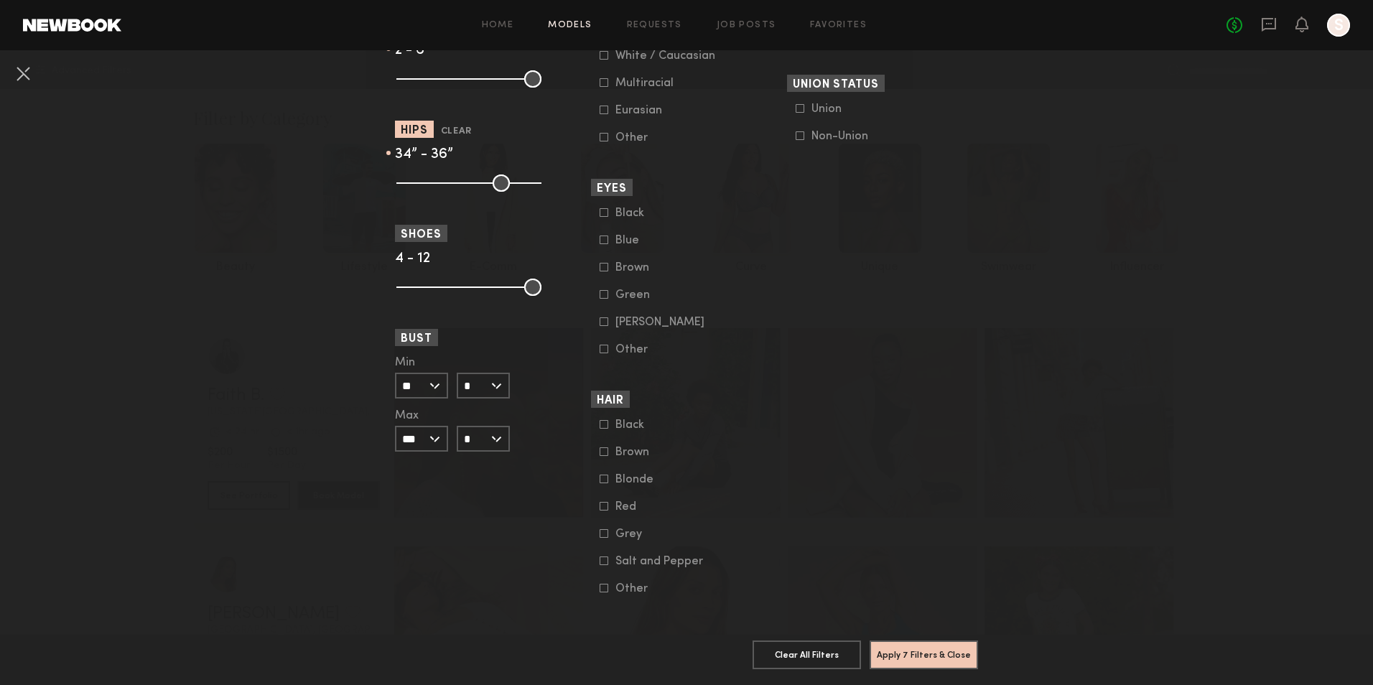
click at [488, 386] on input "*" at bounding box center [483, 386] width 53 height 26
drag, startPoint x: 473, startPoint y: 437, endPoint x: 473, endPoint y: 410, distance: 27.3
click at [473, 410] on div "A B C D DD DDD G" at bounding box center [483, 460] width 53 height 174
click at [468, 409] on div "B" at bounding box center [483, 411] width 50 height 24
type input "*"
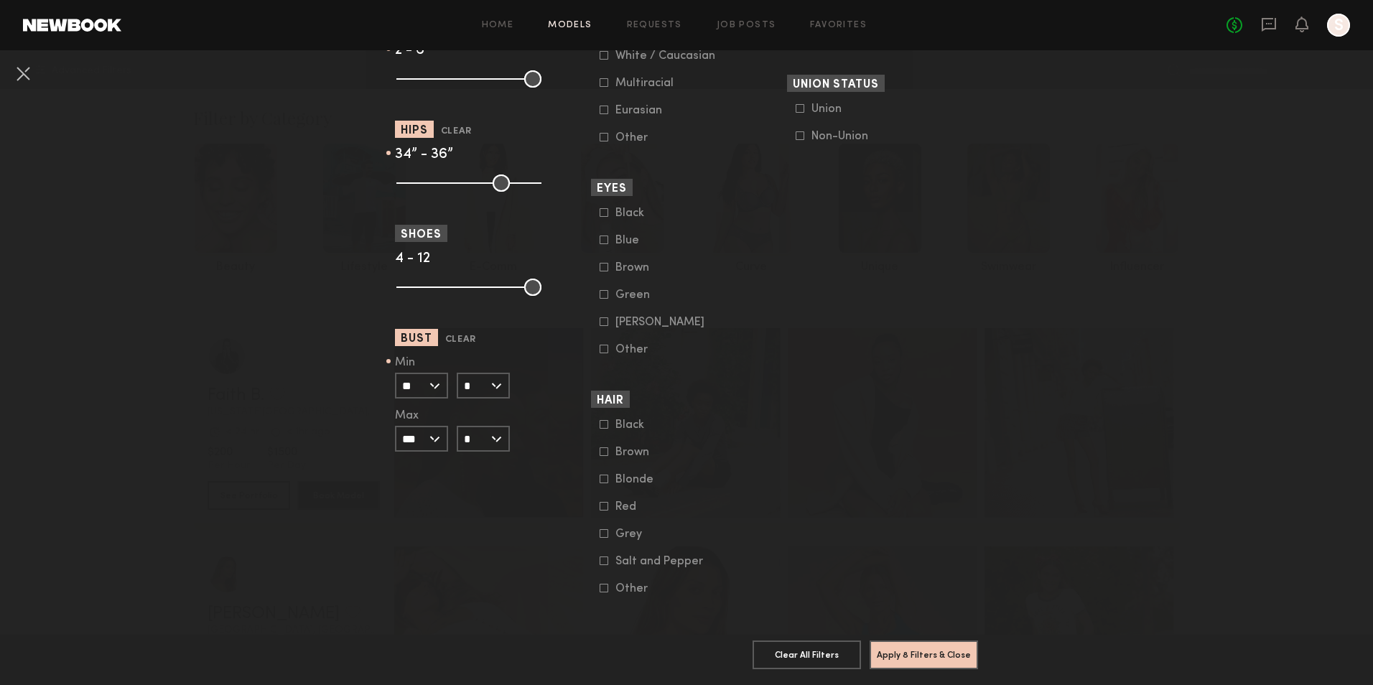
click at [488, 436] on input "*" at bounding box center [483, 439] width 53 height 26
click at [478, 485] on div "C" at bounding box center [483, 488] width 50 height 24
type input "*"
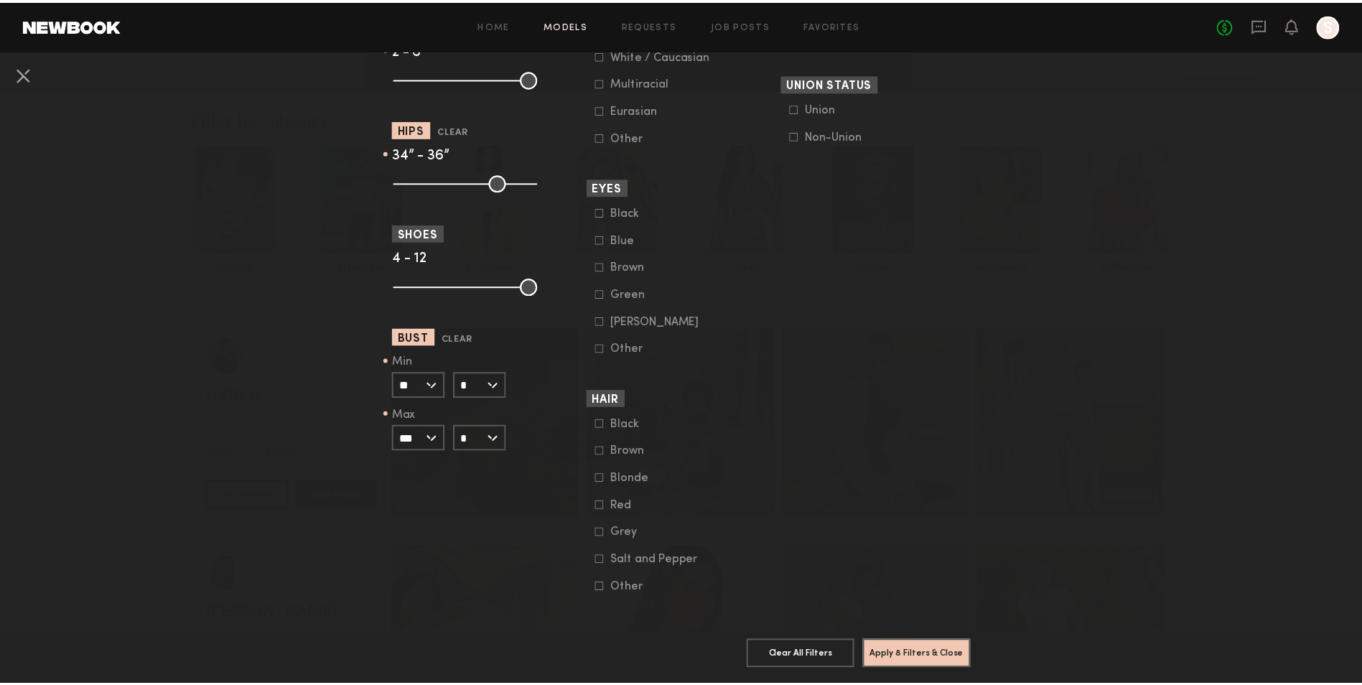
scroll to position [951, 0]
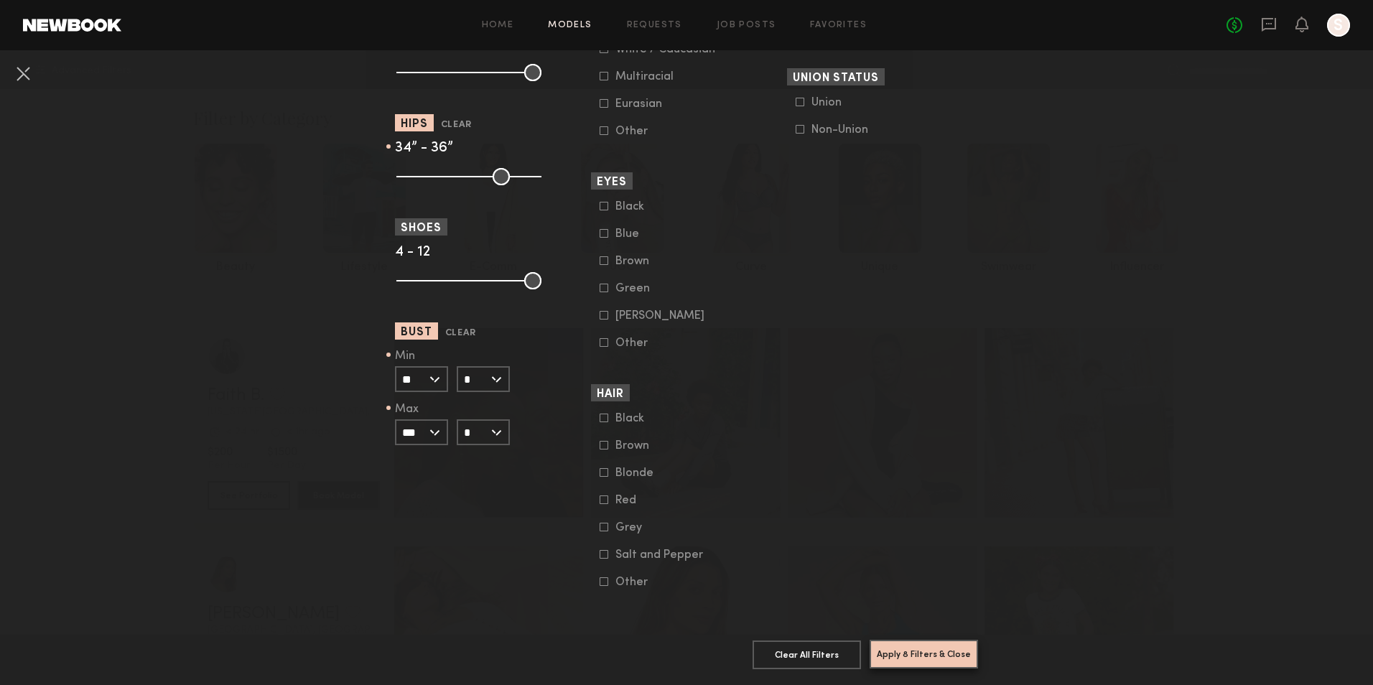
click at [914, 645] on button "Apply 8 Filters & Close" at bounding box center [924, 654] width 108 height 29
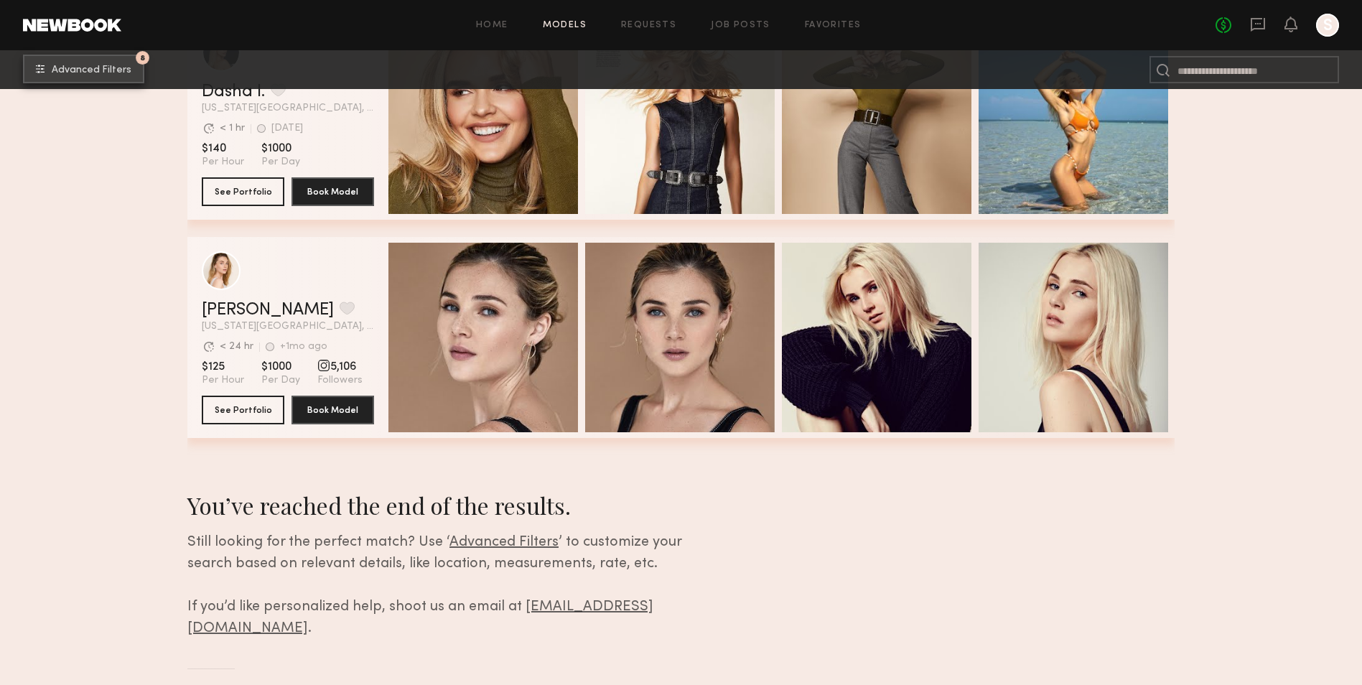
scroll to position [537, 0]
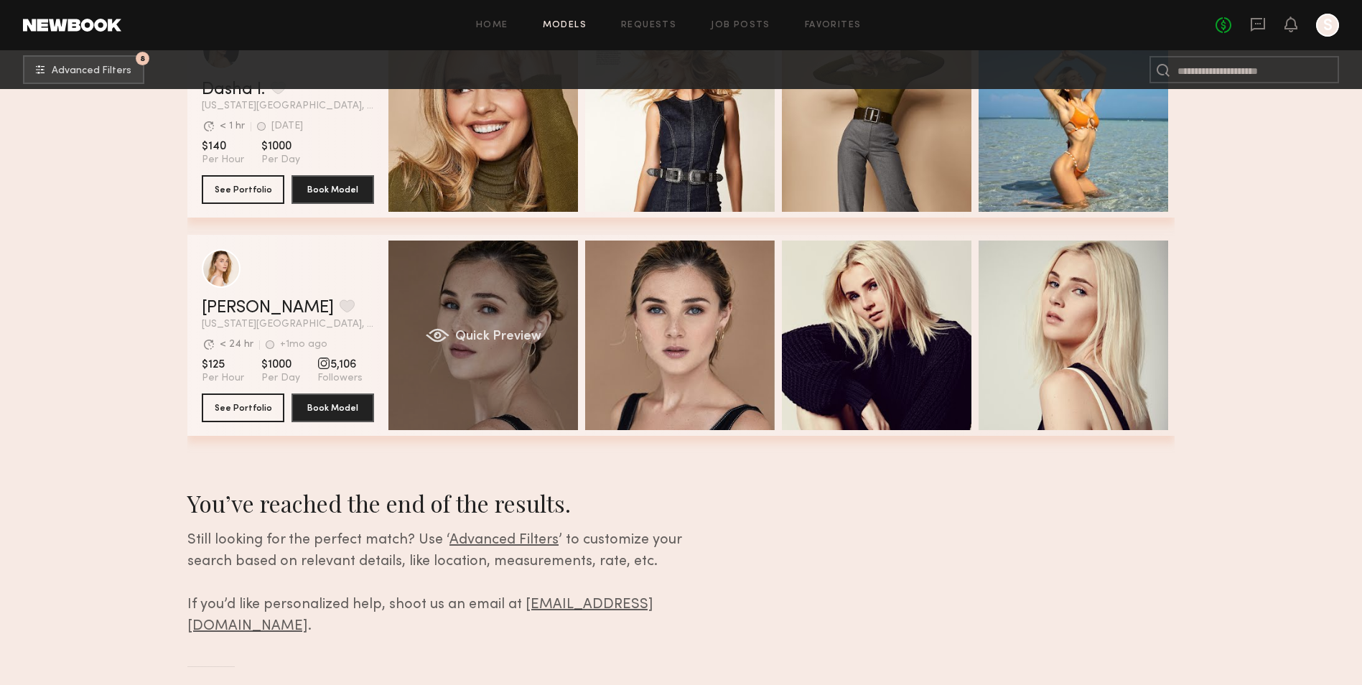
click at [487, 350] on div "Quick Preview" at bounding box center [484, 336] width 190 height 190
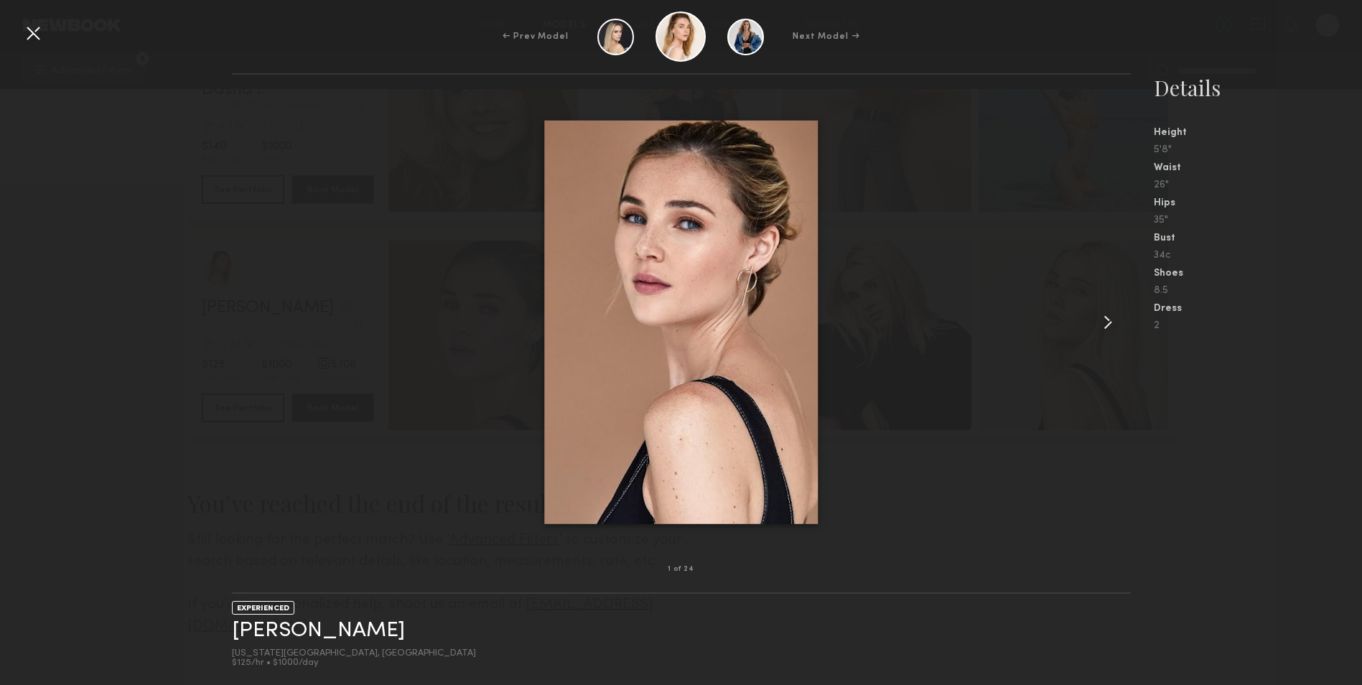
click at [1104, 325] on common-icon at bounding box center [1108, 322] width 23 height 23
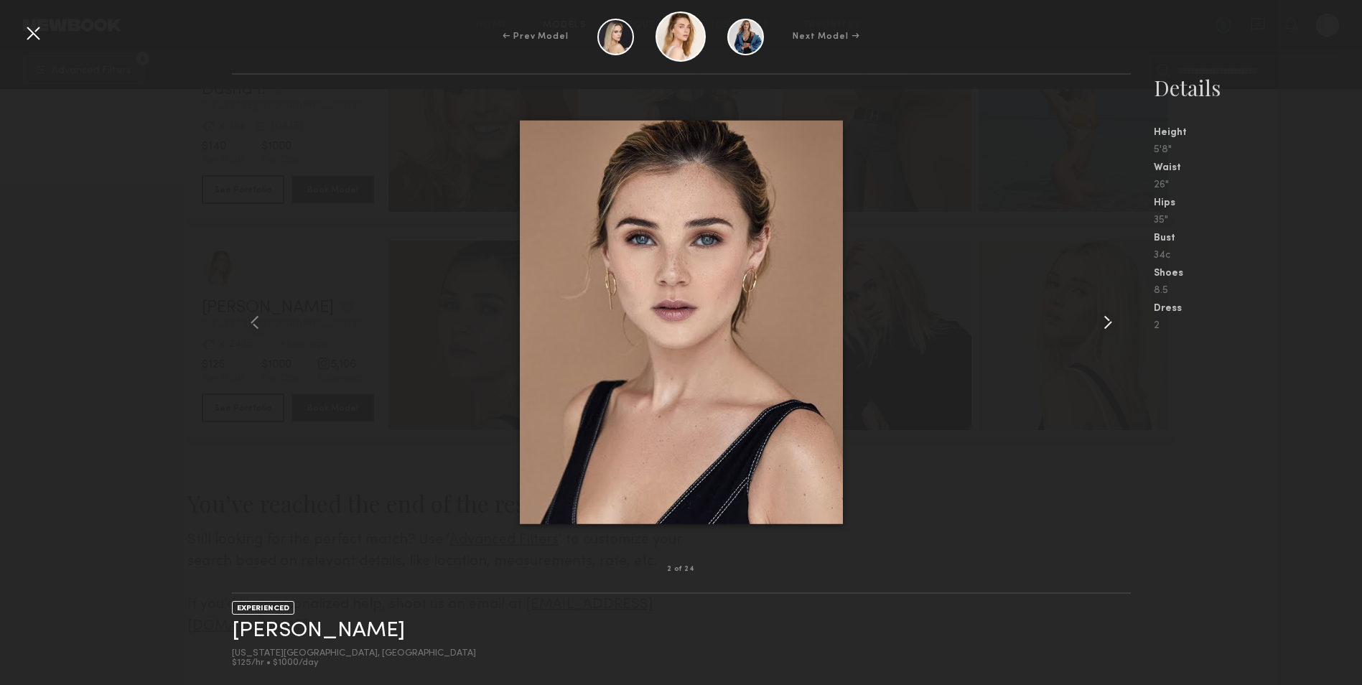
click at [1104, 325] on common-icon at bounding box center [1108, 322] width 23 height 23
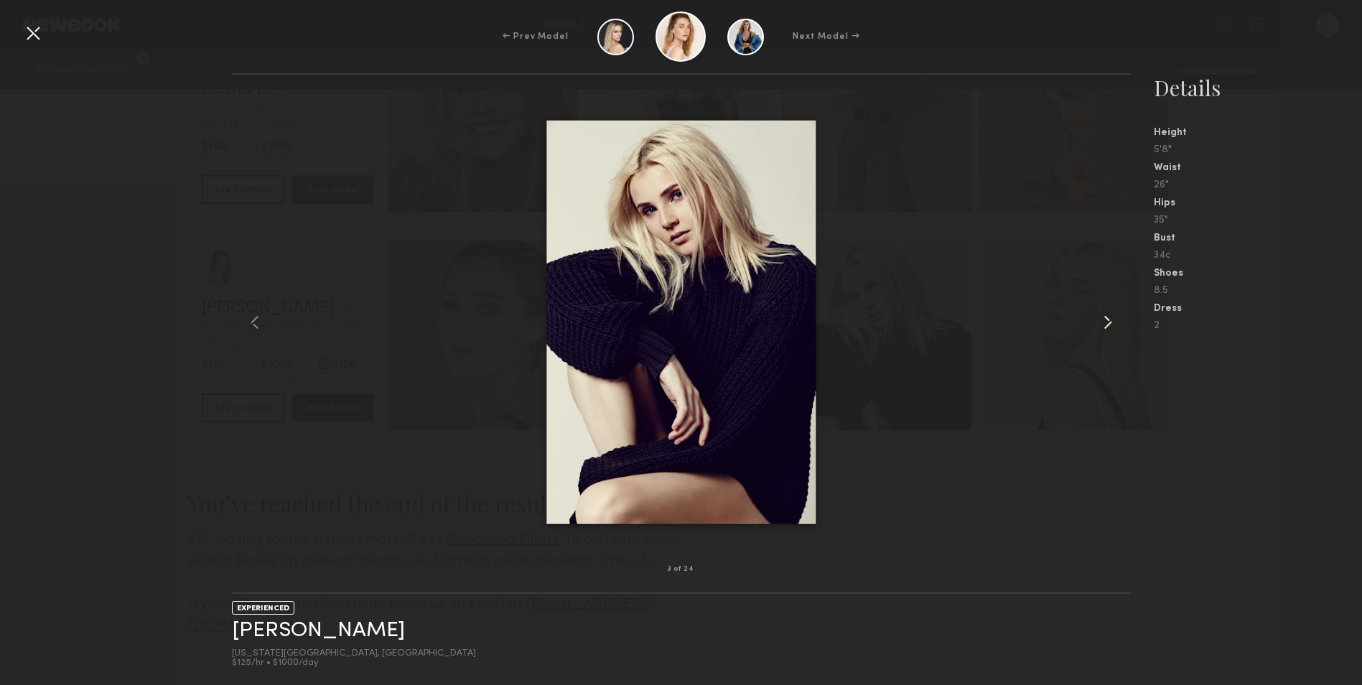
click at [1104, 325] on common-icon at bounding box center [1108, 322] width 23 height 23
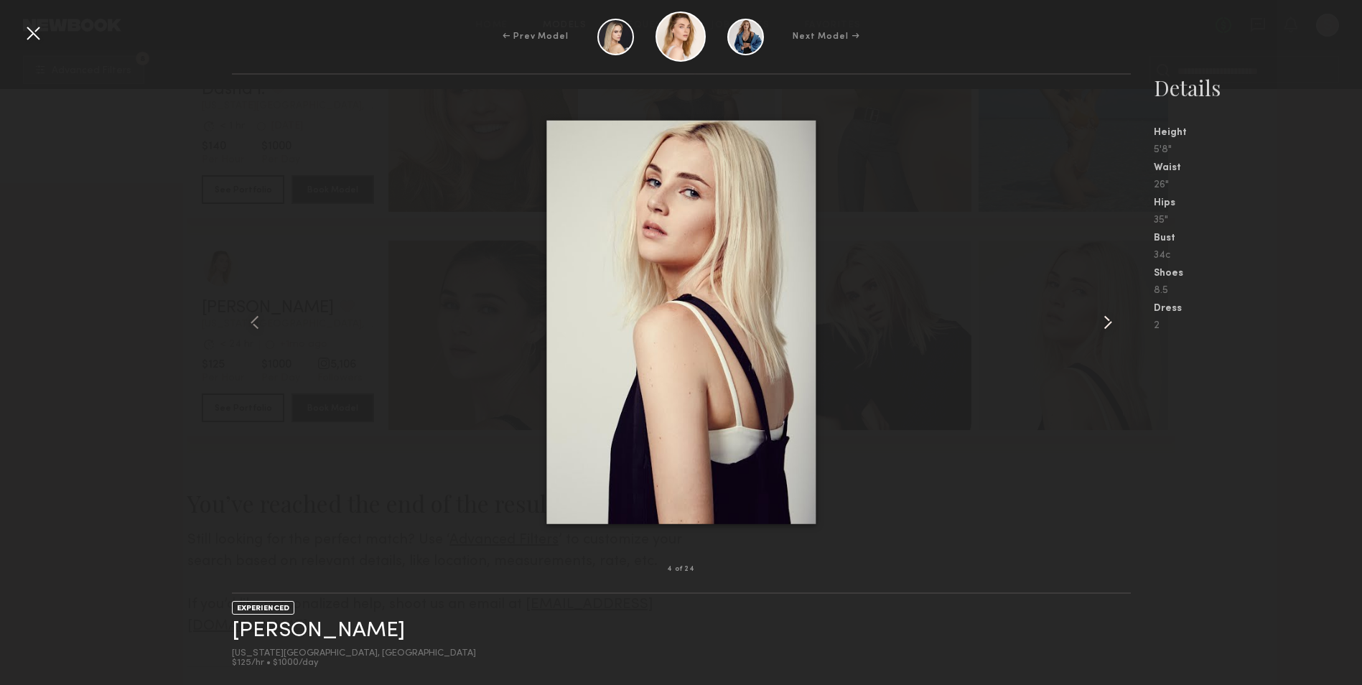
click at [1102, 325] on common-icon at bounding box center [1108, 322] width 23 height 23
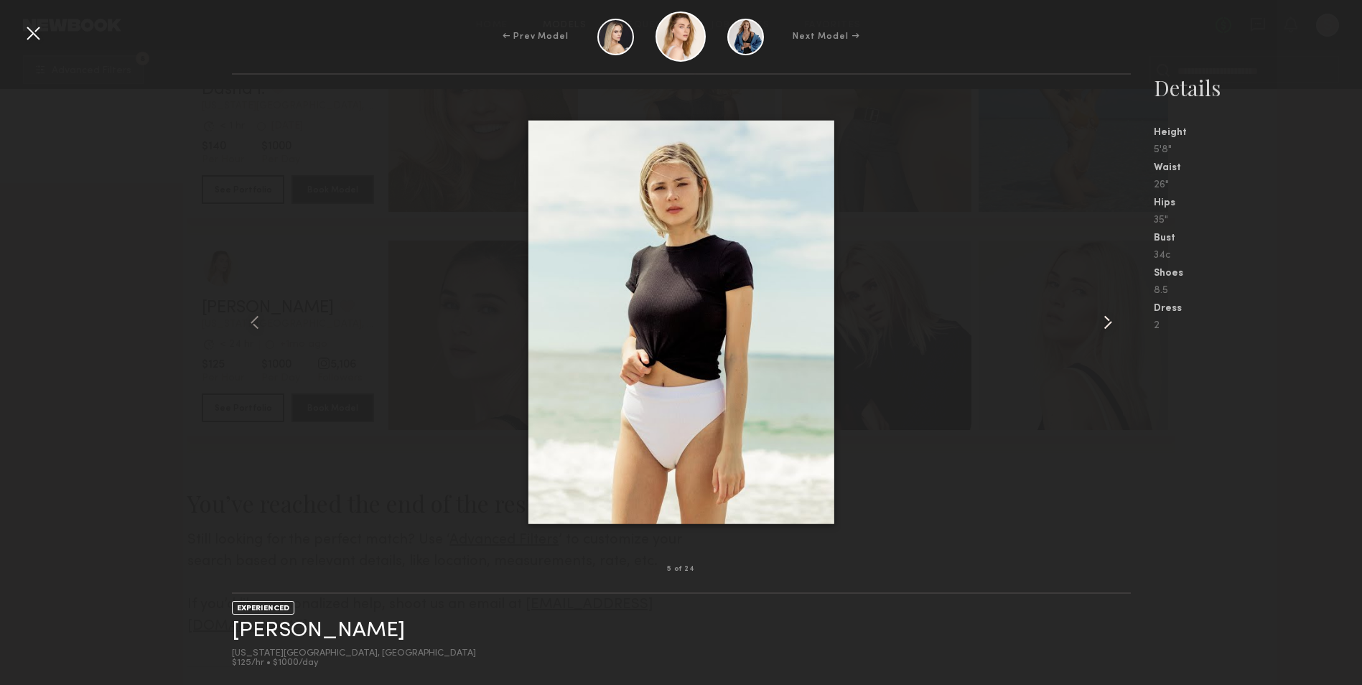
click at [1098, 327] on common-icon at bounding box center [1108, 322] width 23 height 23
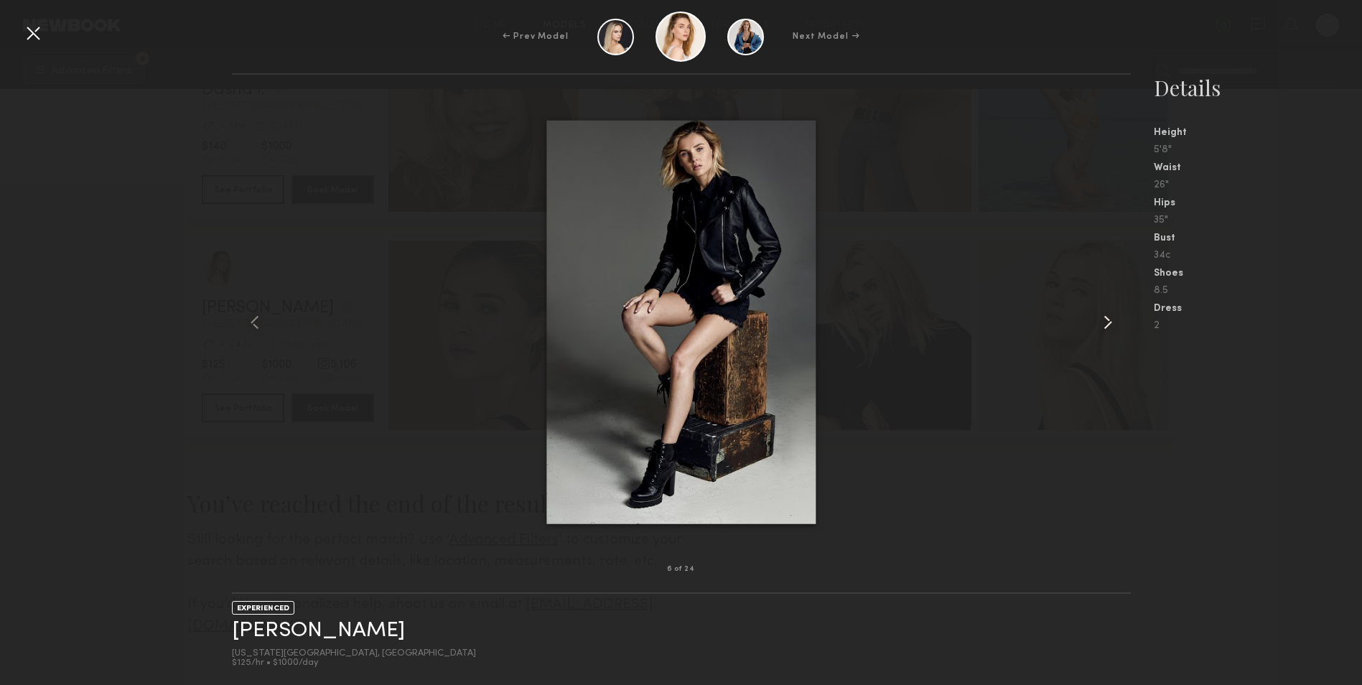
click at [1097, 327] on common-icon at bounding box center [1108, 322] width 23 height 23
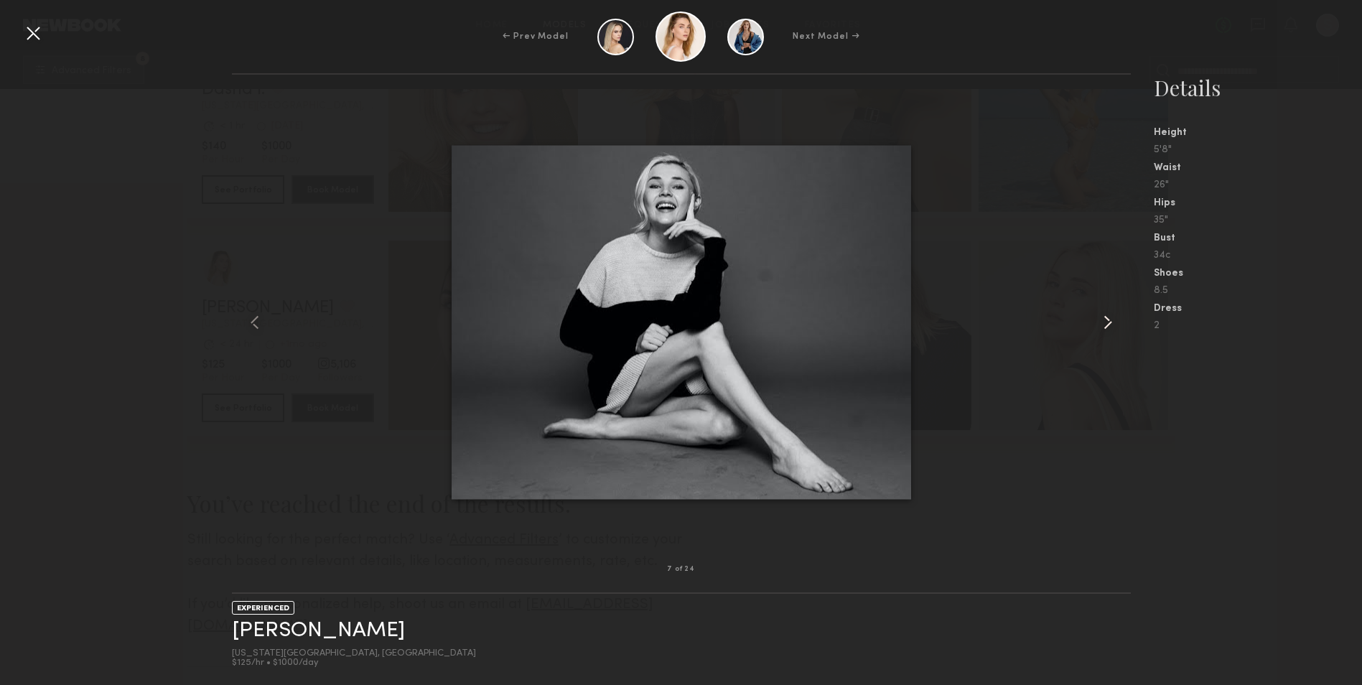
click at [1097, 327] on common-icon at bounding box center [1108, 322] width 23 height 23
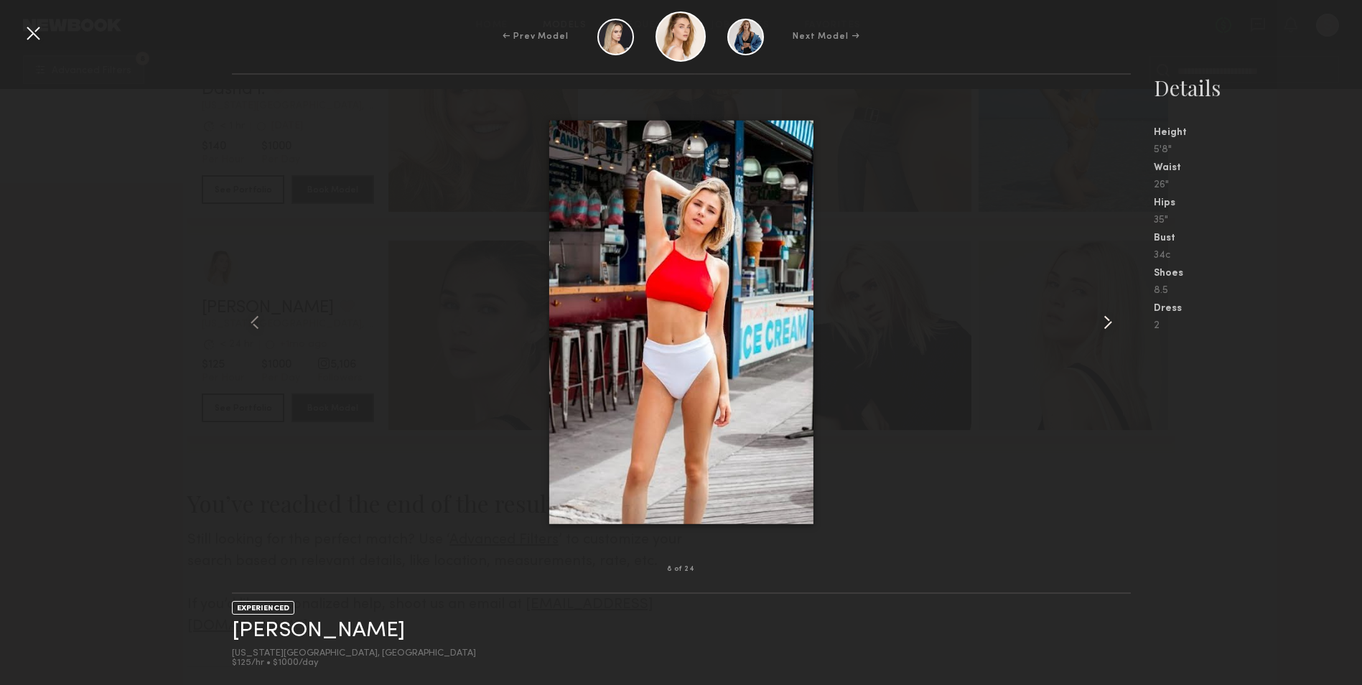
click at [1104, 322] on common-icon at bounding box center [1108, 322] width 23 height 23
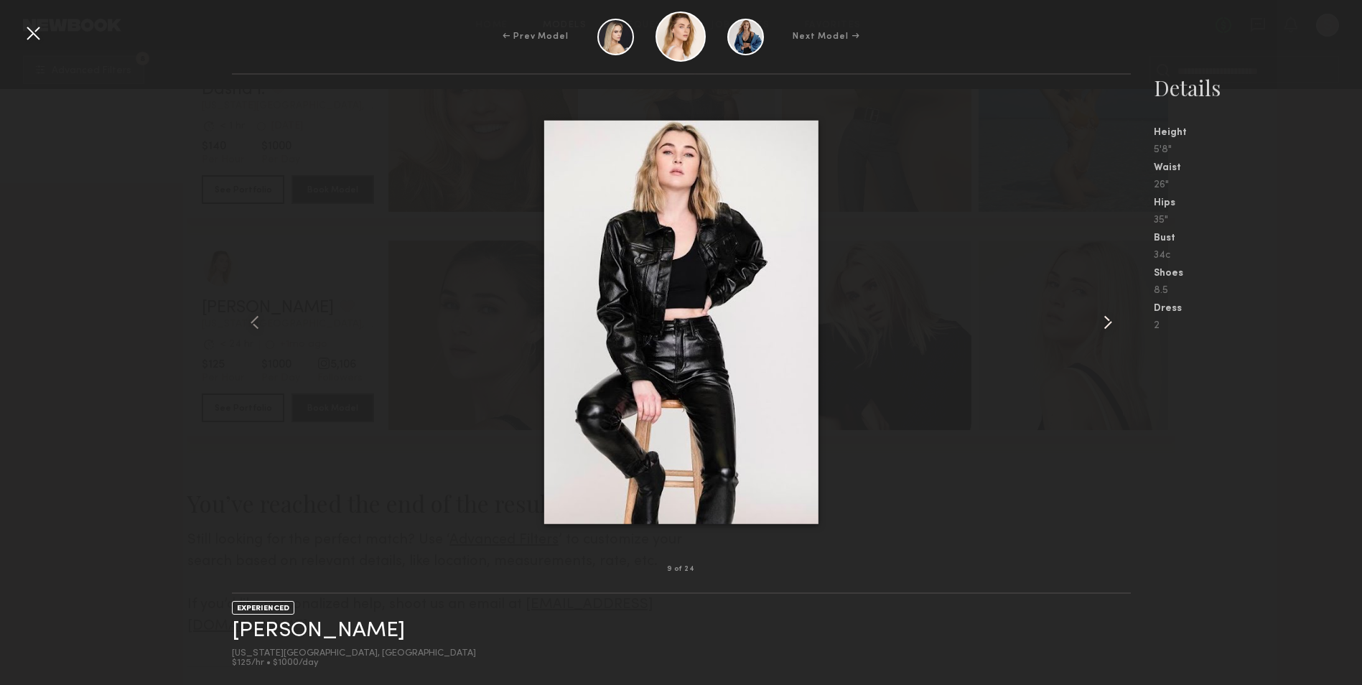
click at [1104, 322] on common-icon at bounding box center [1108, 322] width 23 height 23
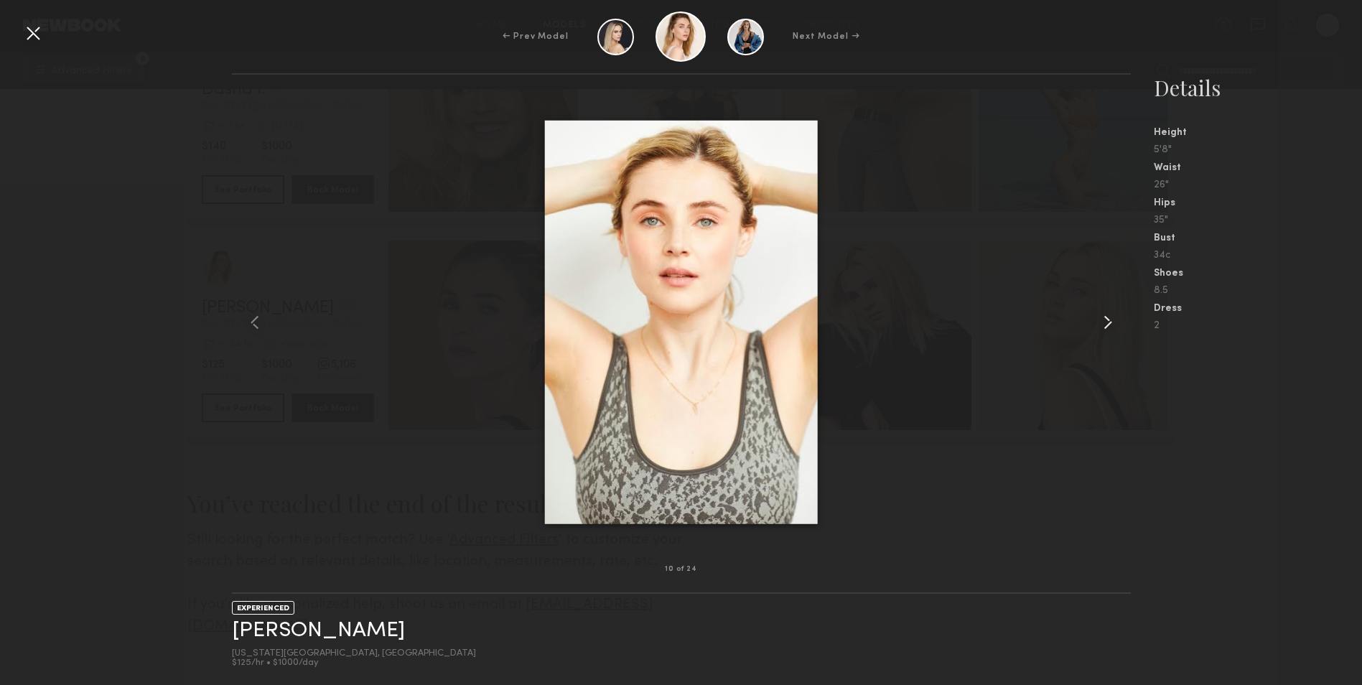
click at [1104, 322] on common-icon at bounding box center [1108, 322] width 23 height 23
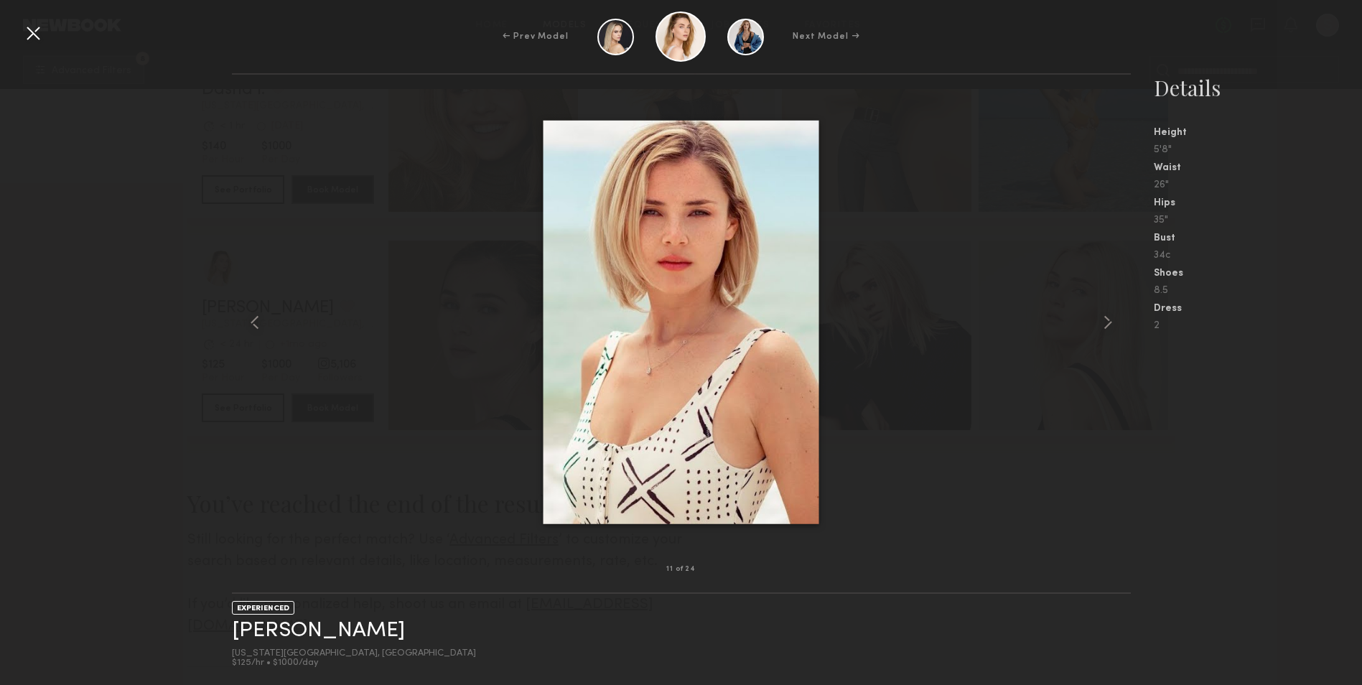
click at [1064, 404] on div at bounding box center [681, 322] width 899 height 449
click at [926, 307] on div at bounding box center [681, 322] width 899 height 449
click at [37, 37] on div at bounding box center [33, 33] width 23 height 23
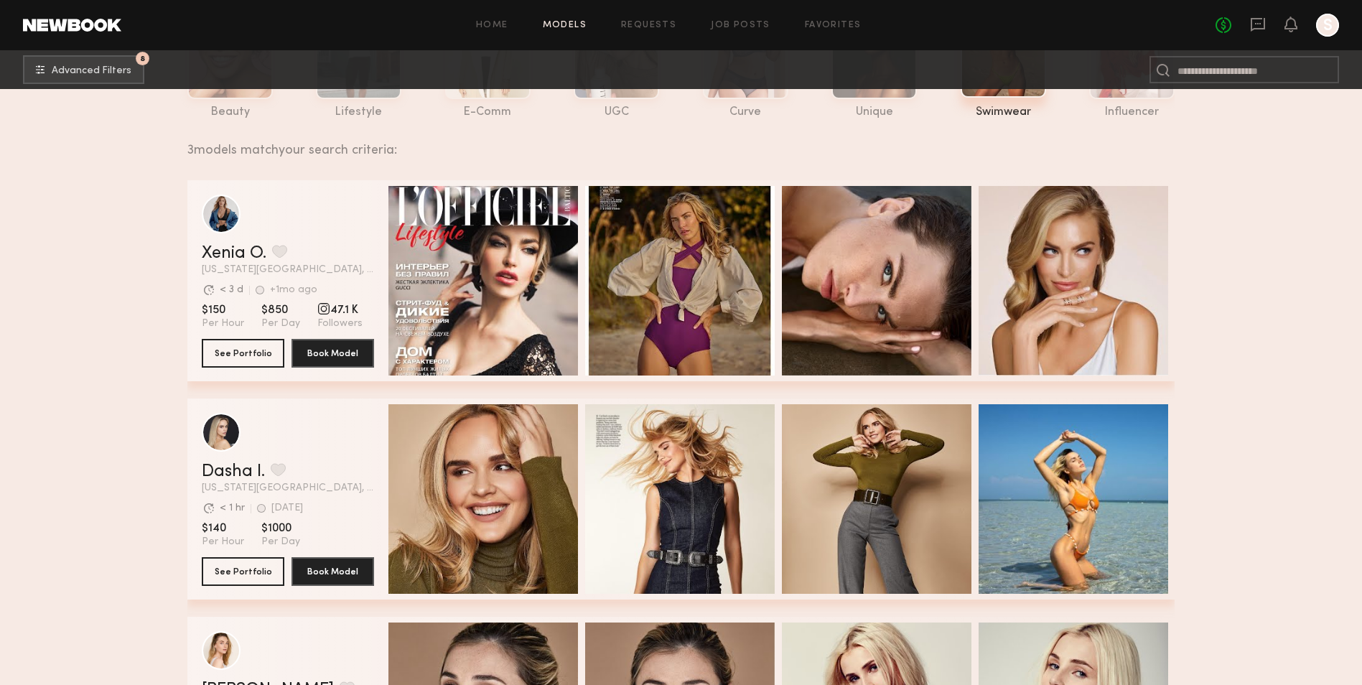
scroll to position [0, 0]
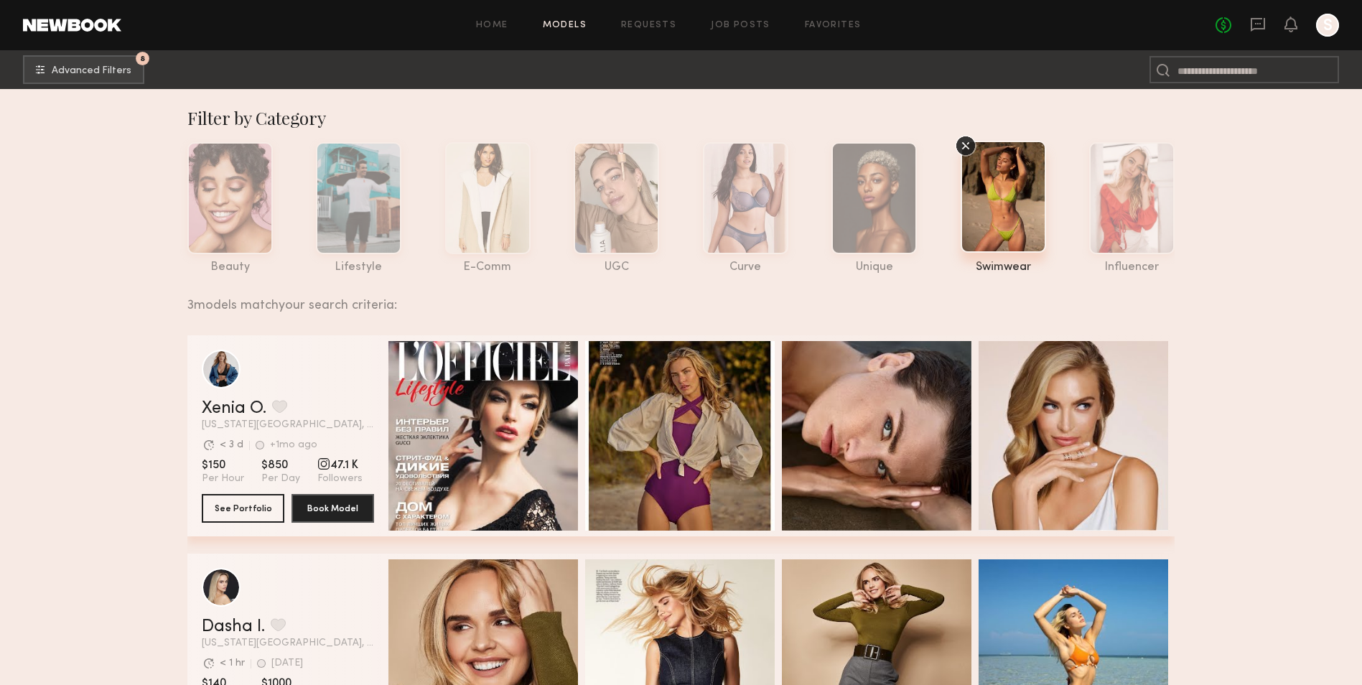
click at [984, 210] on div at bounding box center [1003, 197] width 85 height 112
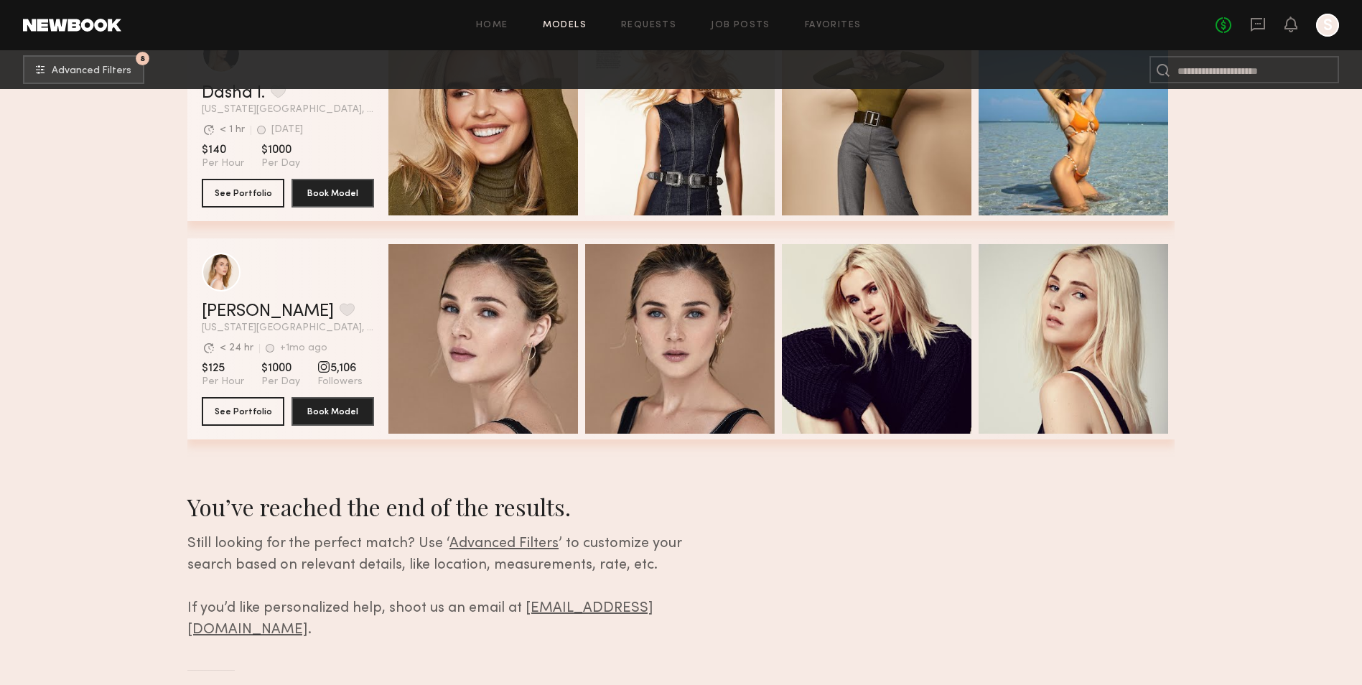
scroll to position [537, 0]
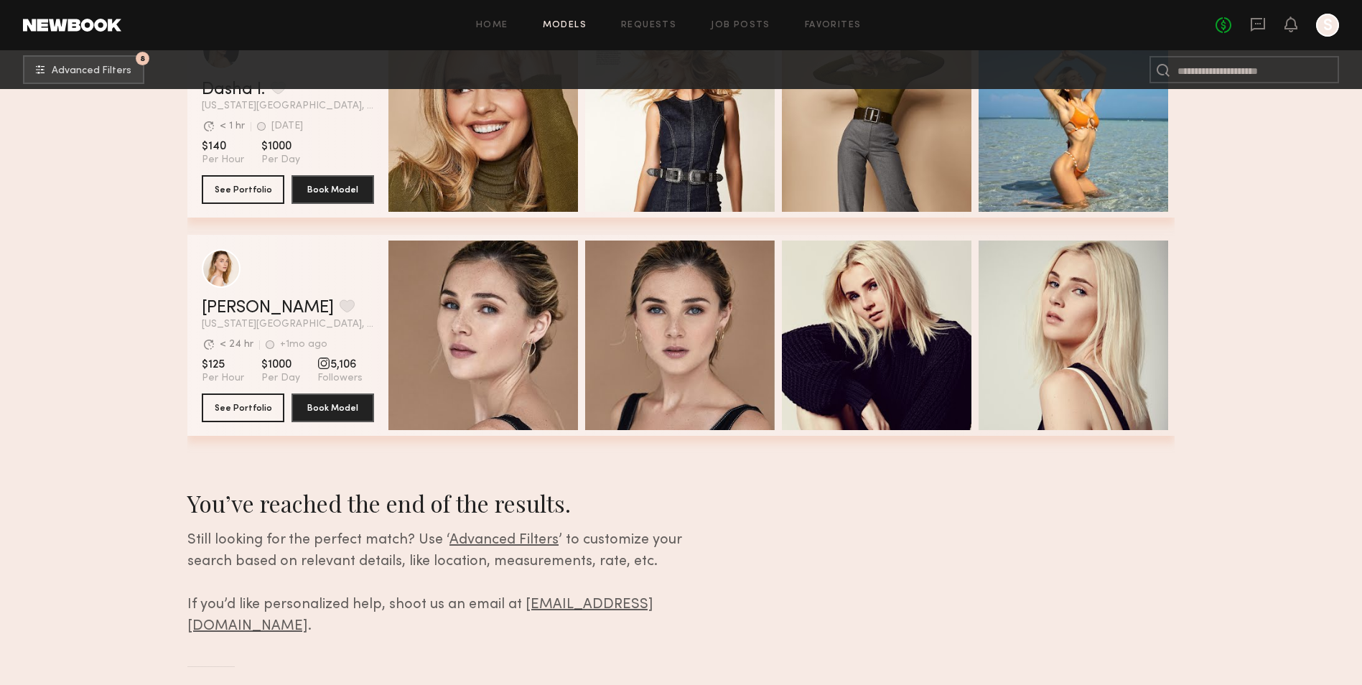
click at [1334, 27] on div at bounding box center [1327, 25] width 23 height 23
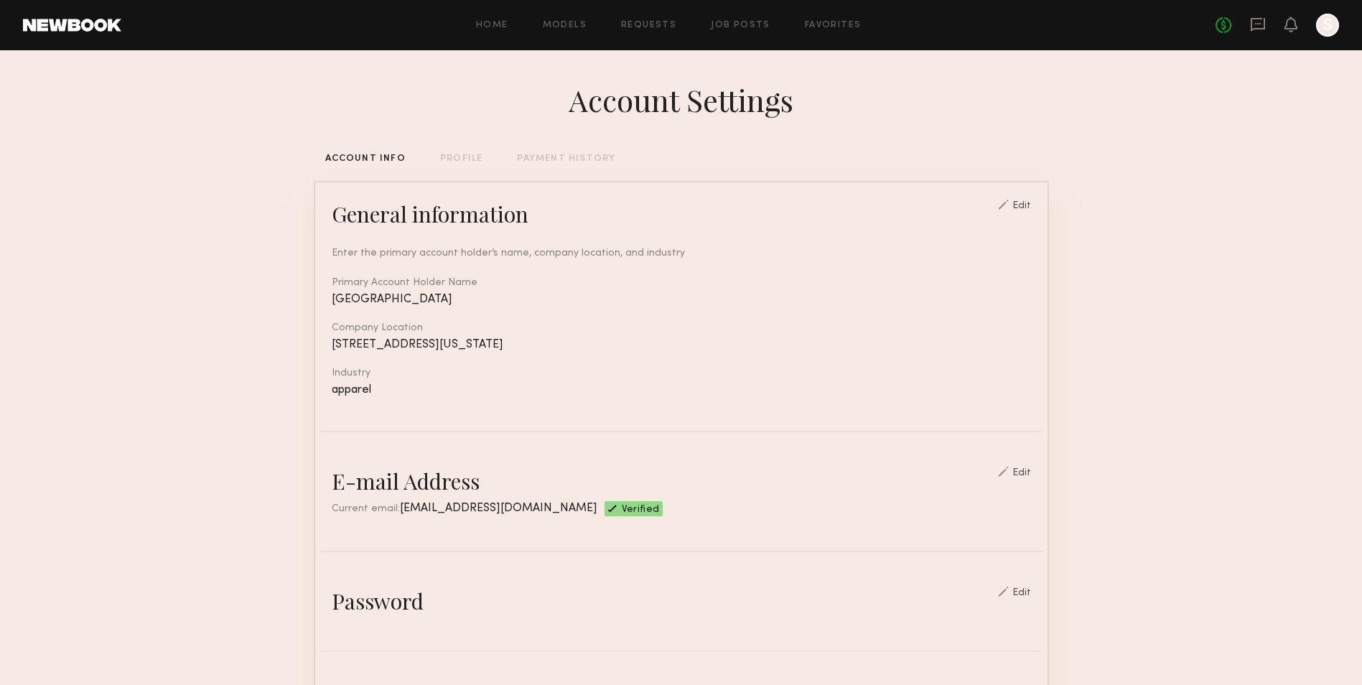
click at [1334, 29] on div at bounding box center [1327, 25] width 23 height 23
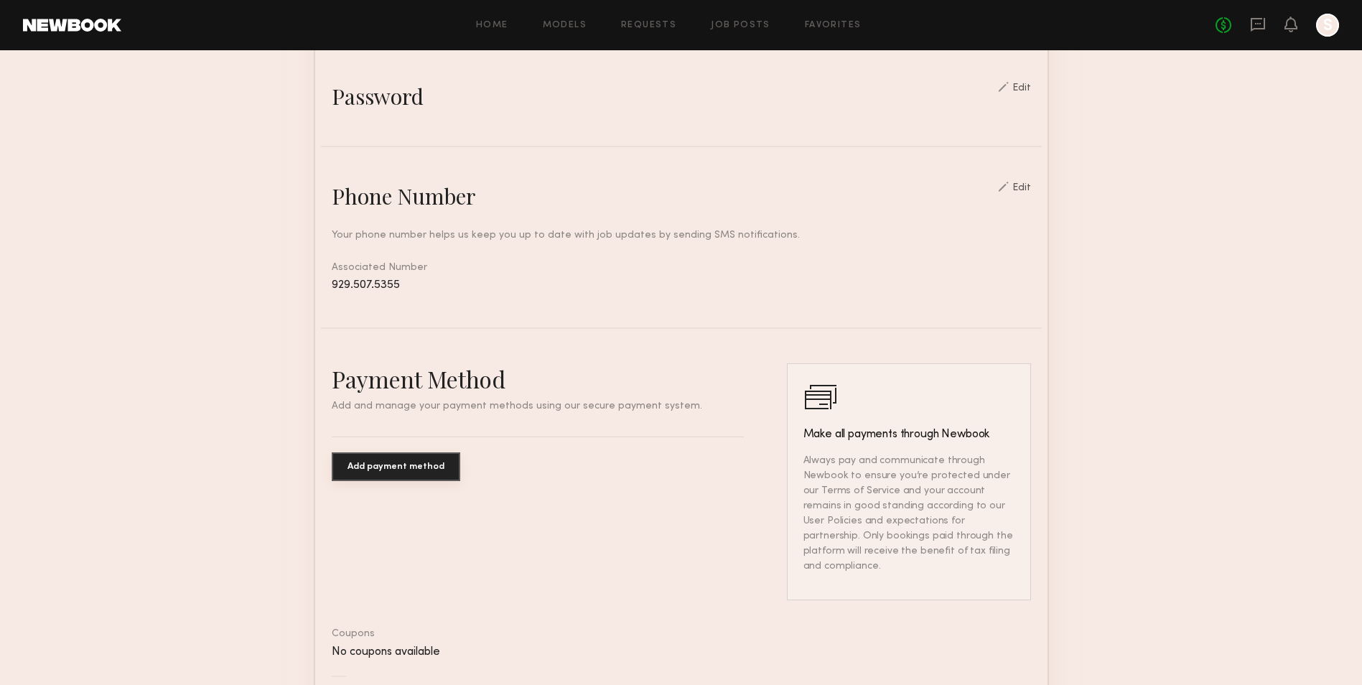
scroll to position [671, 0]
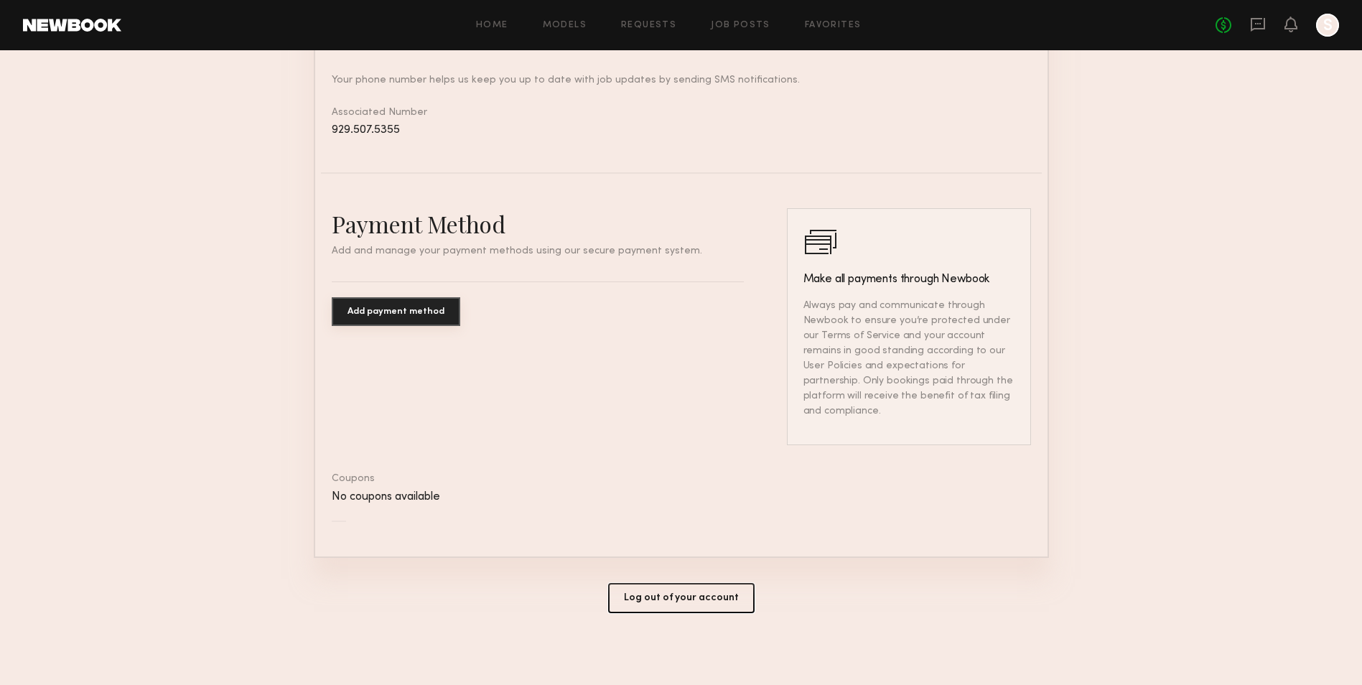
click at [679, 596] on button "Log out of your account" at bounding box center [681, 598] width 147 height 30
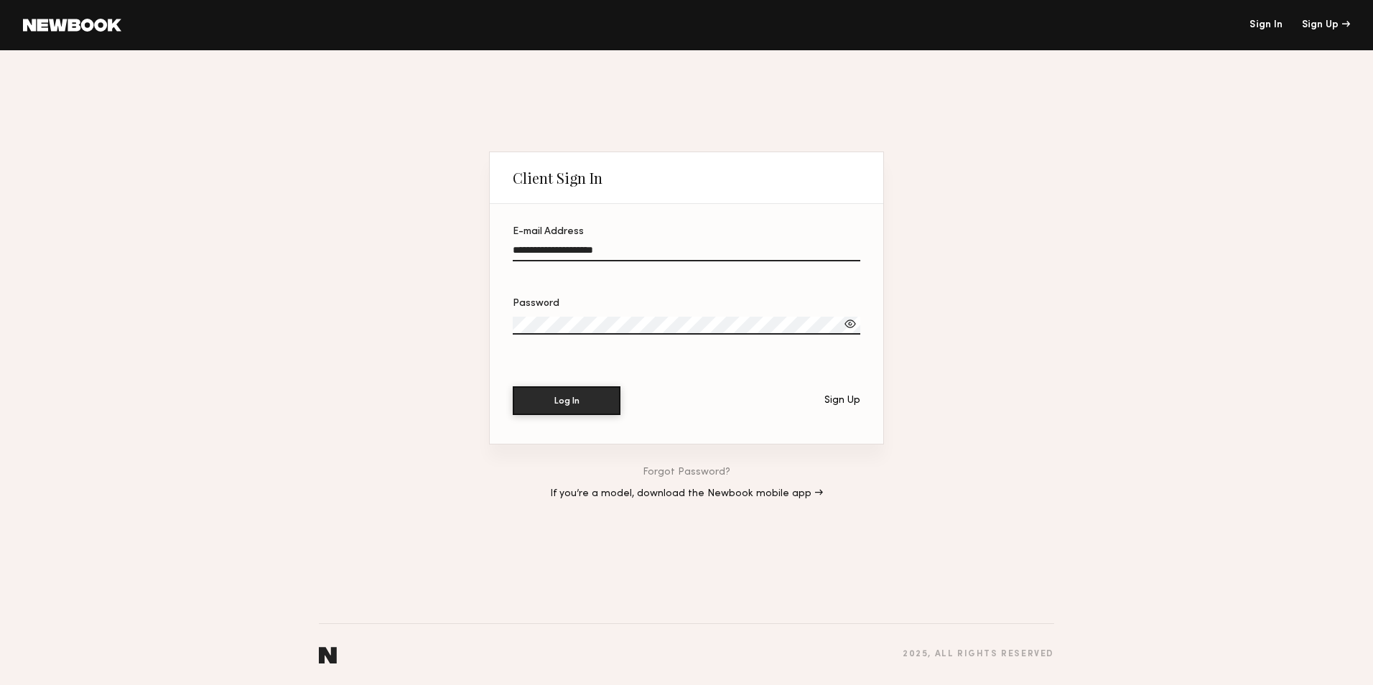
click at [699, 246] on input "**********" at bounding box center [687, 253] width 348 height 17
drag, startPoint x: 682, startPoint y: 248, endPoint x: 444, endPoint y: 246, distance: 237.7
click at [444, 246] on div "**********" at bounding box center [686, 367] width 1373 height 635
paste input "**********"
type input "**********"
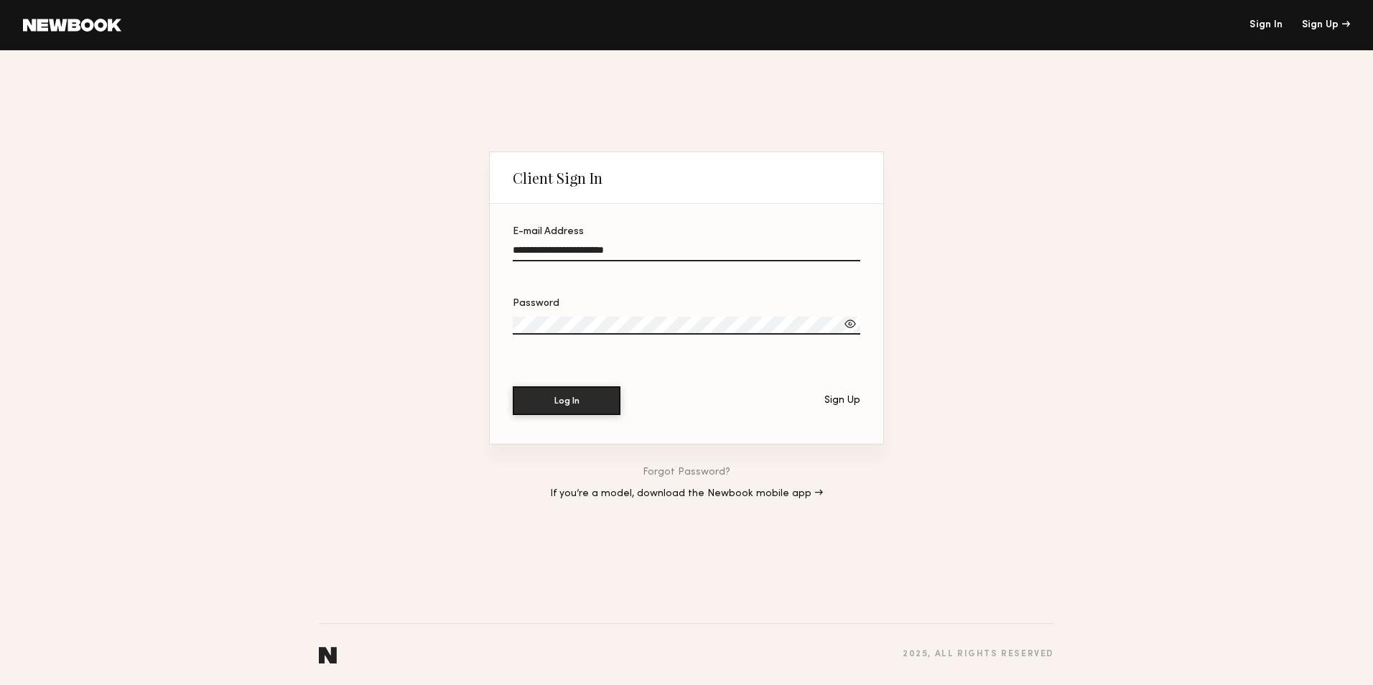
click at [413, 317] on div "**********" at bounding box center [686, 367] width 1373 height 635
click at [513, 386] on button "Log In" at bounding box center [567, 400] width 108 height 29
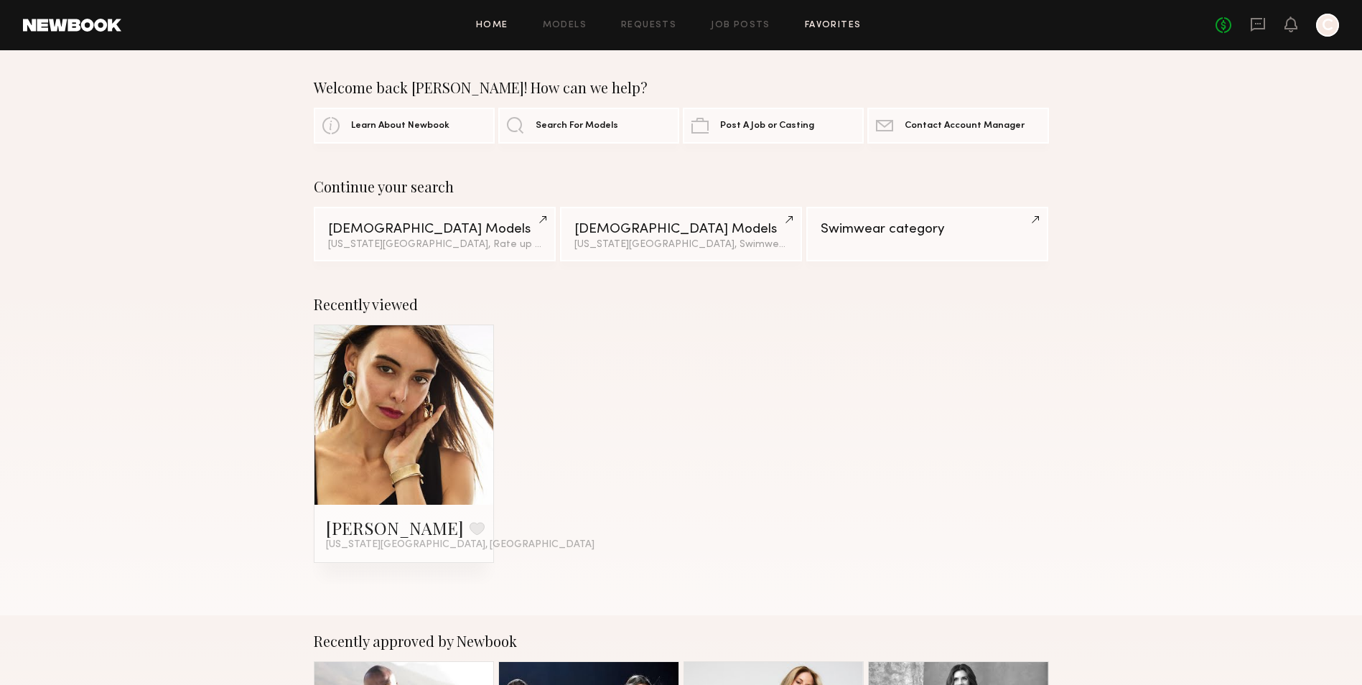
click at [837, 25] on link "Favorites" at bounding box center [833, 25] width 57 height 9
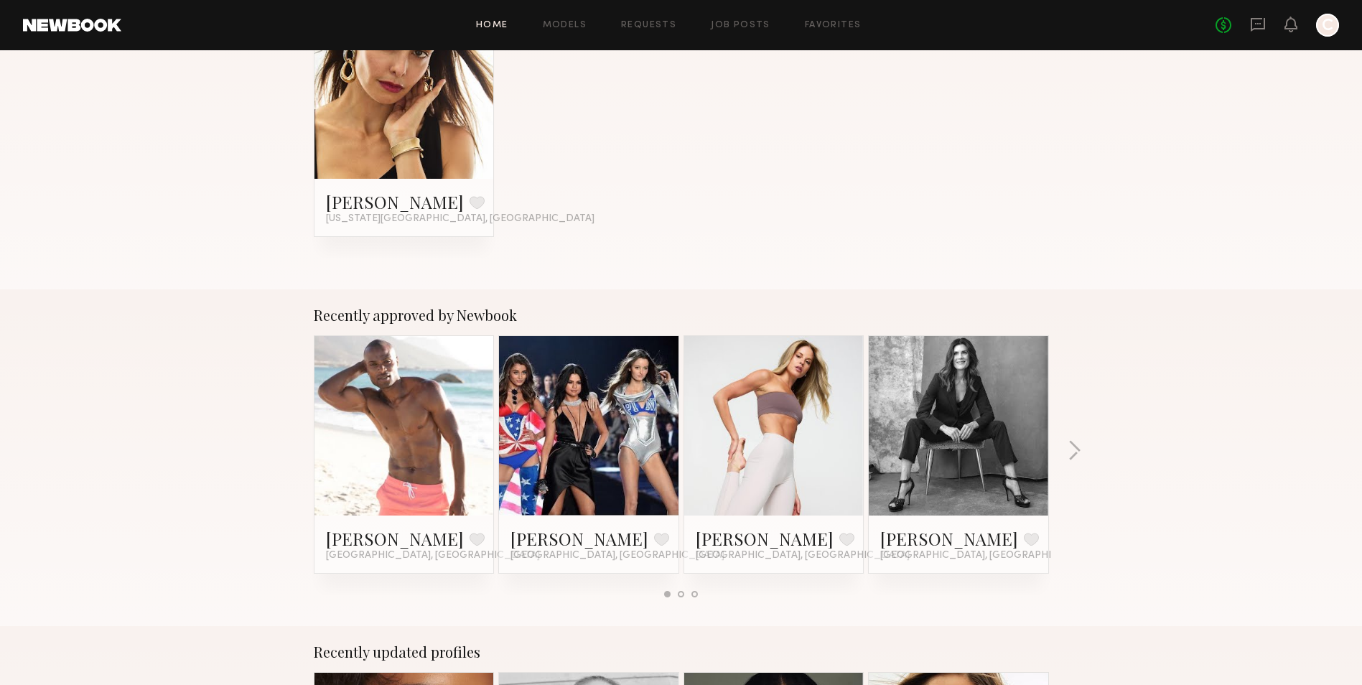
scroll to position [503, 0]
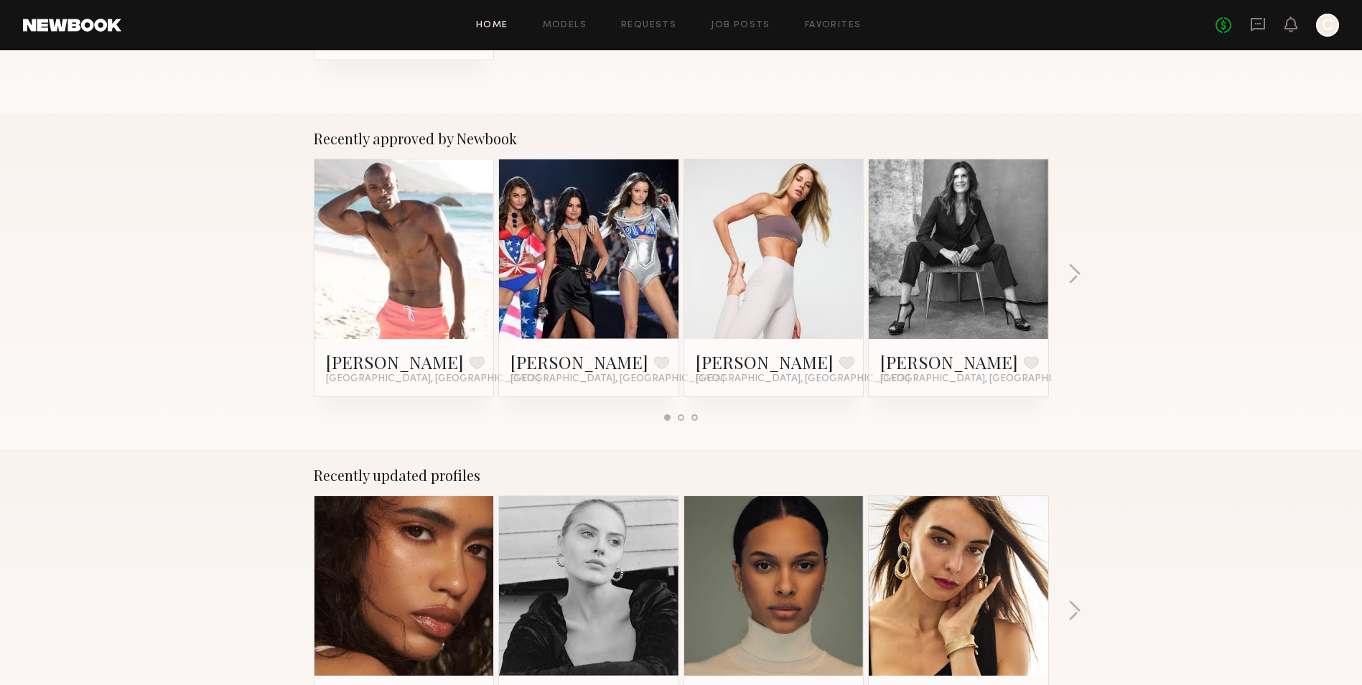
click at [776, 261] on link at bounding box center [774, 249] width 88 height 180
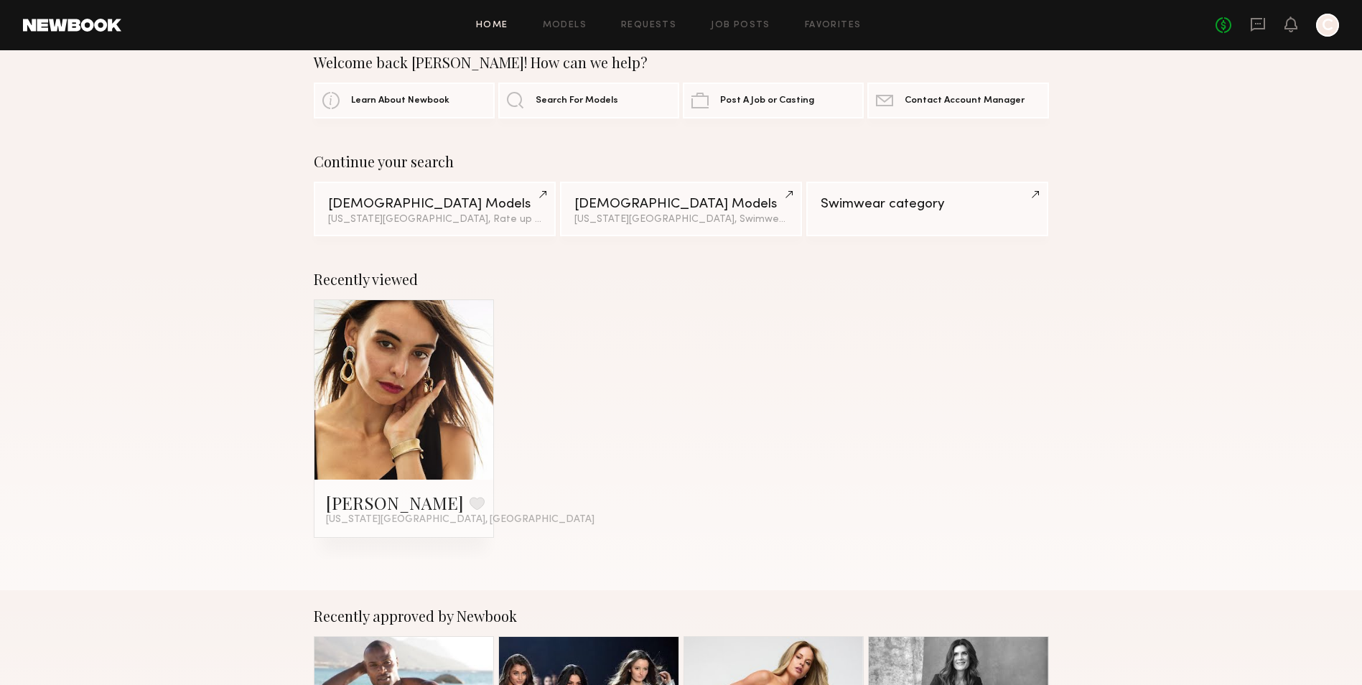
scroll to position [0, 0]
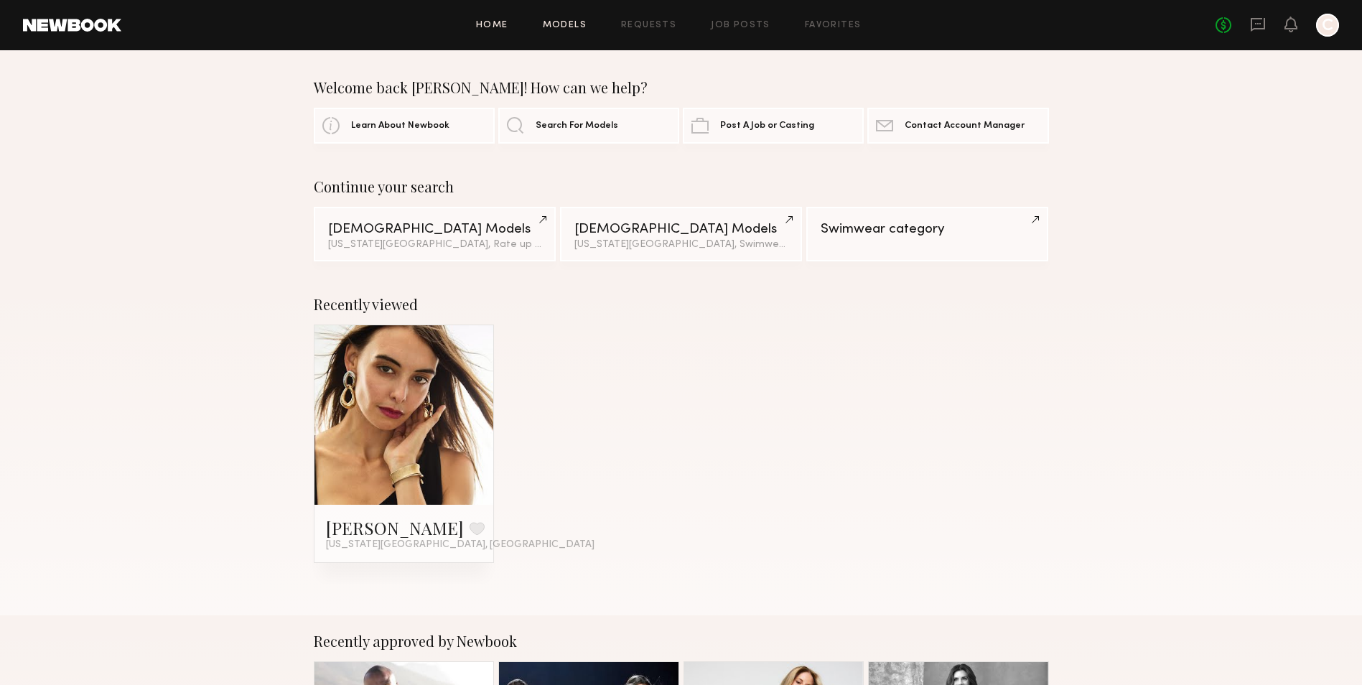
click at [570, 21] on link "Models" at bounding box center [565, 25] width 44 height 9
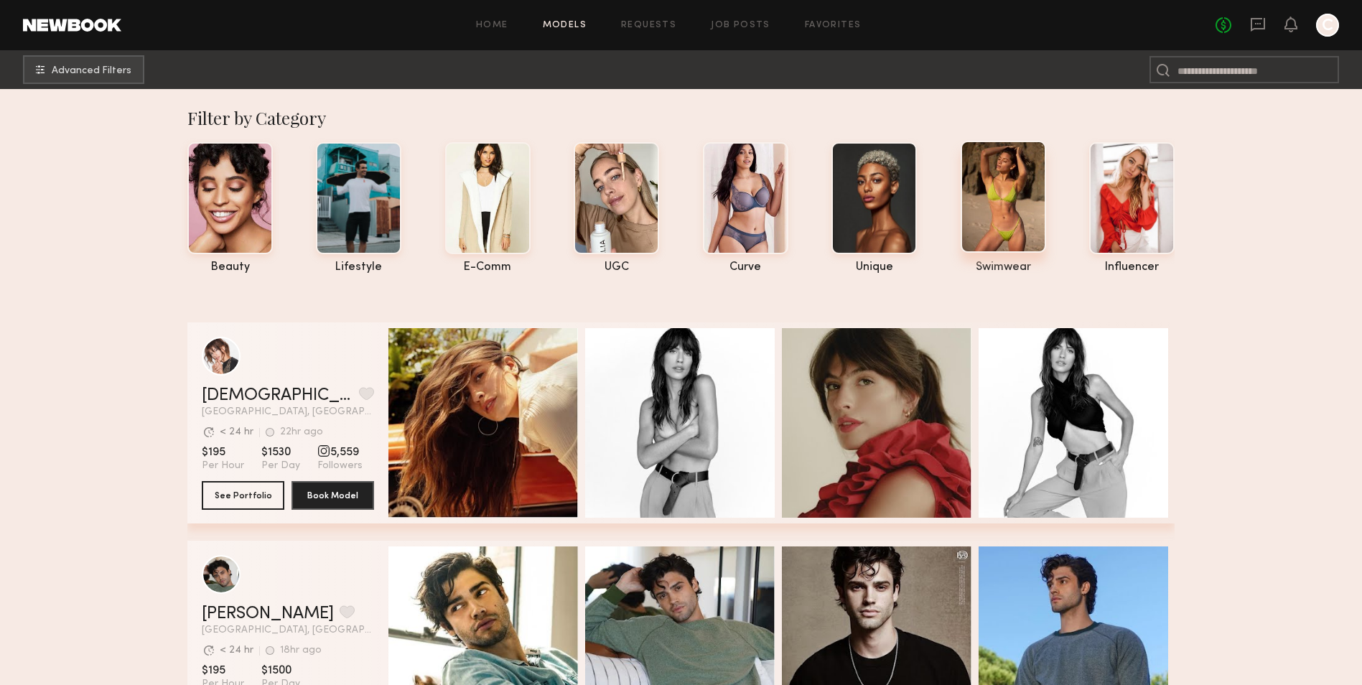
click at [987, 200] on div at bounding box center [1003, 197] width 85 height 112
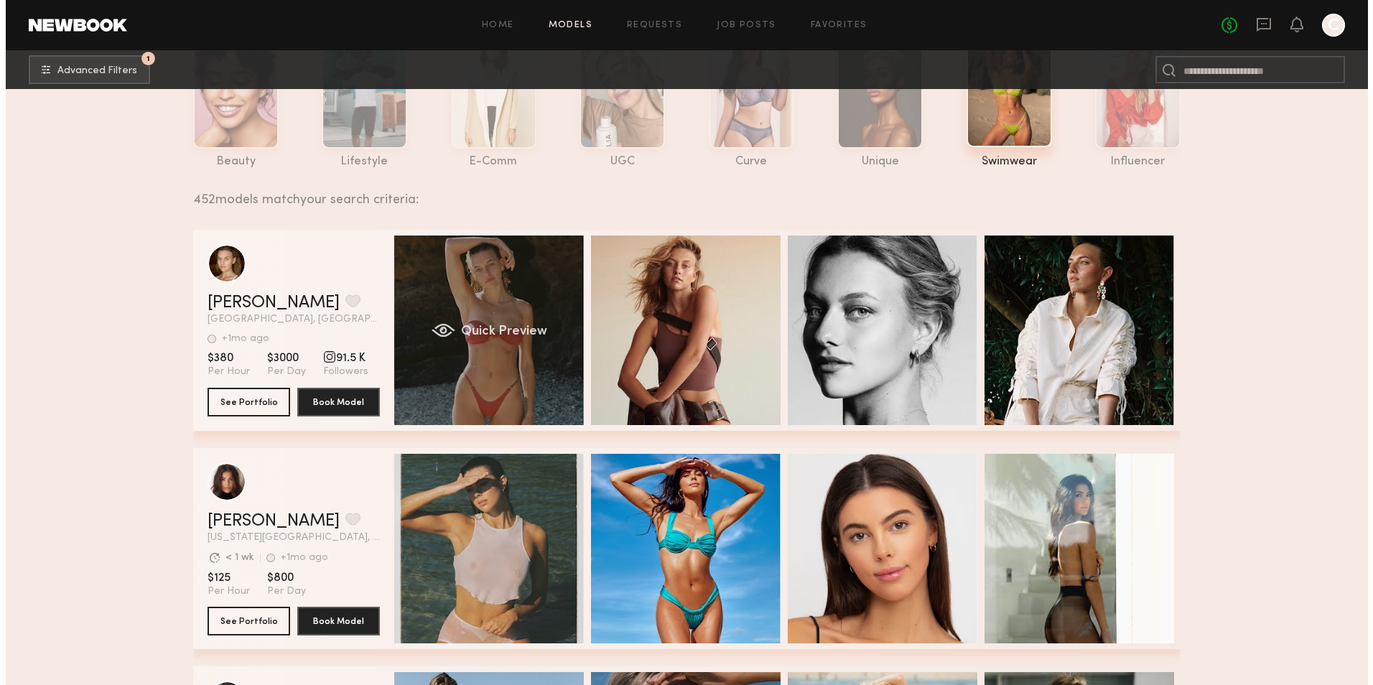
scroll to position [215, 0]
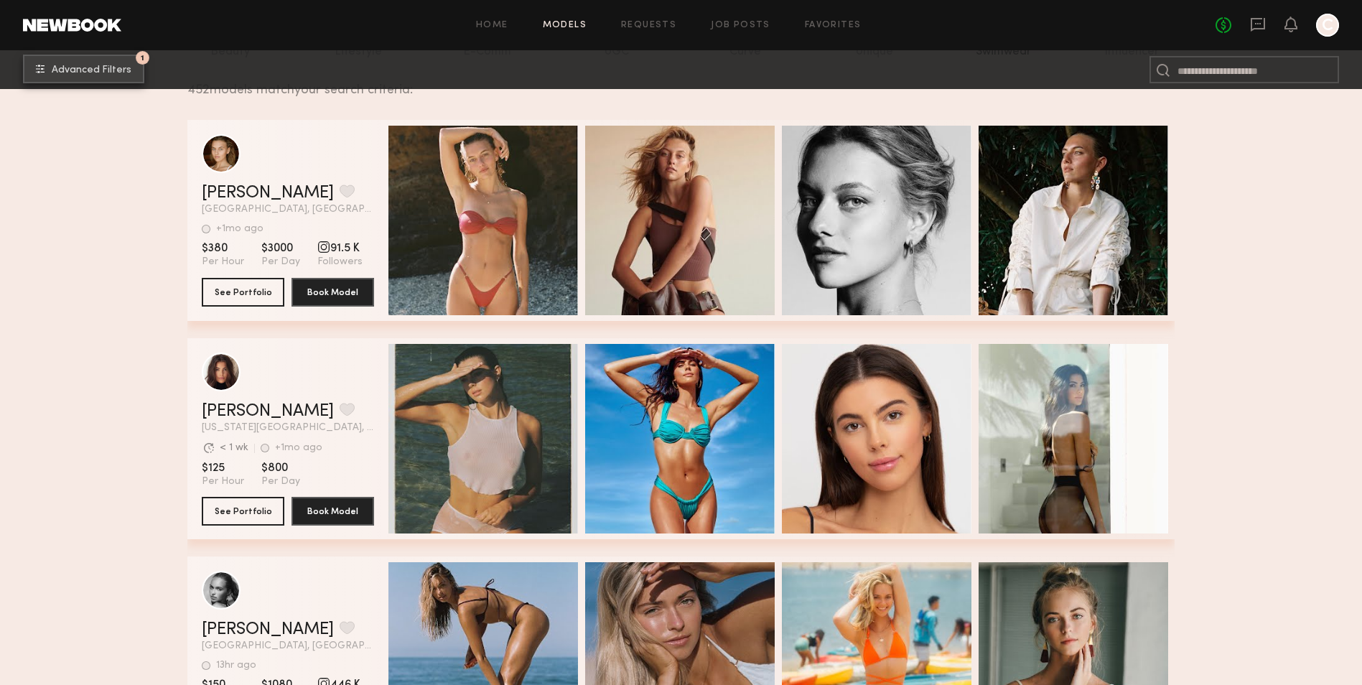
click at [113, 70] on span "Advanced Filters" at bounding box center [92, 70] width 80 height 10
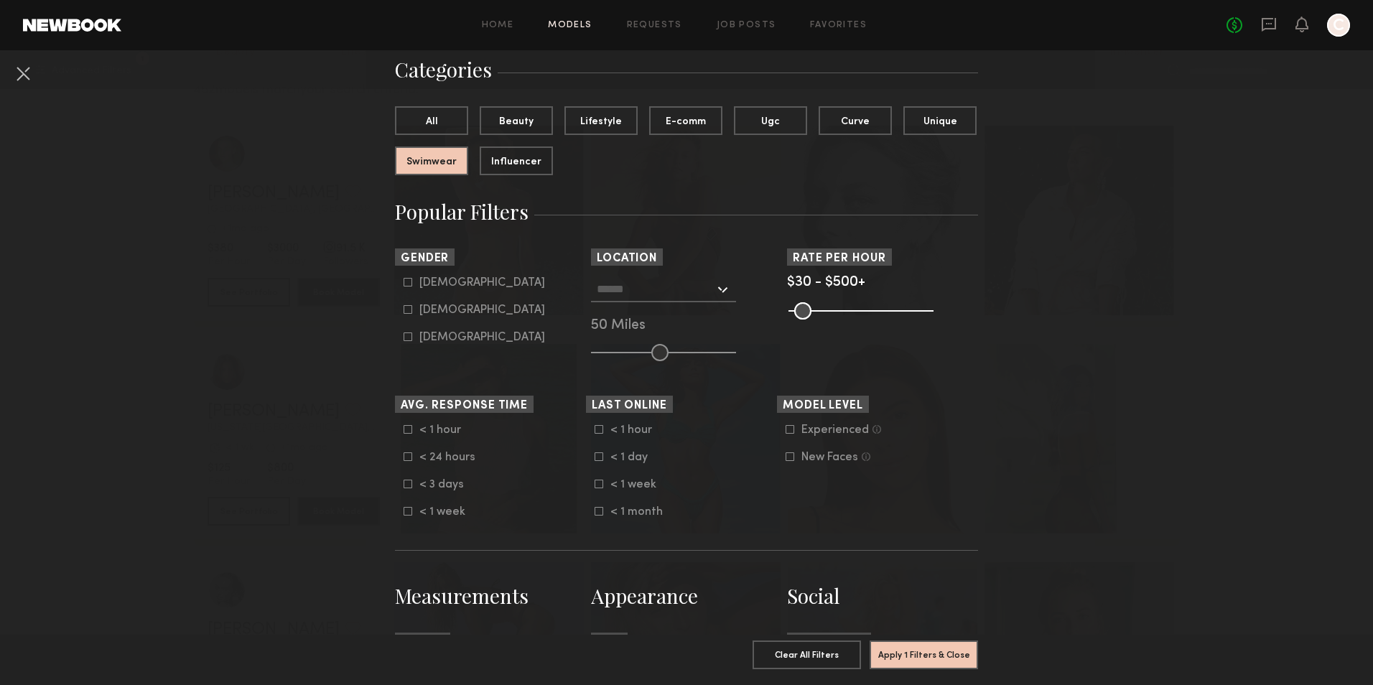
scroll to position [144, 0]
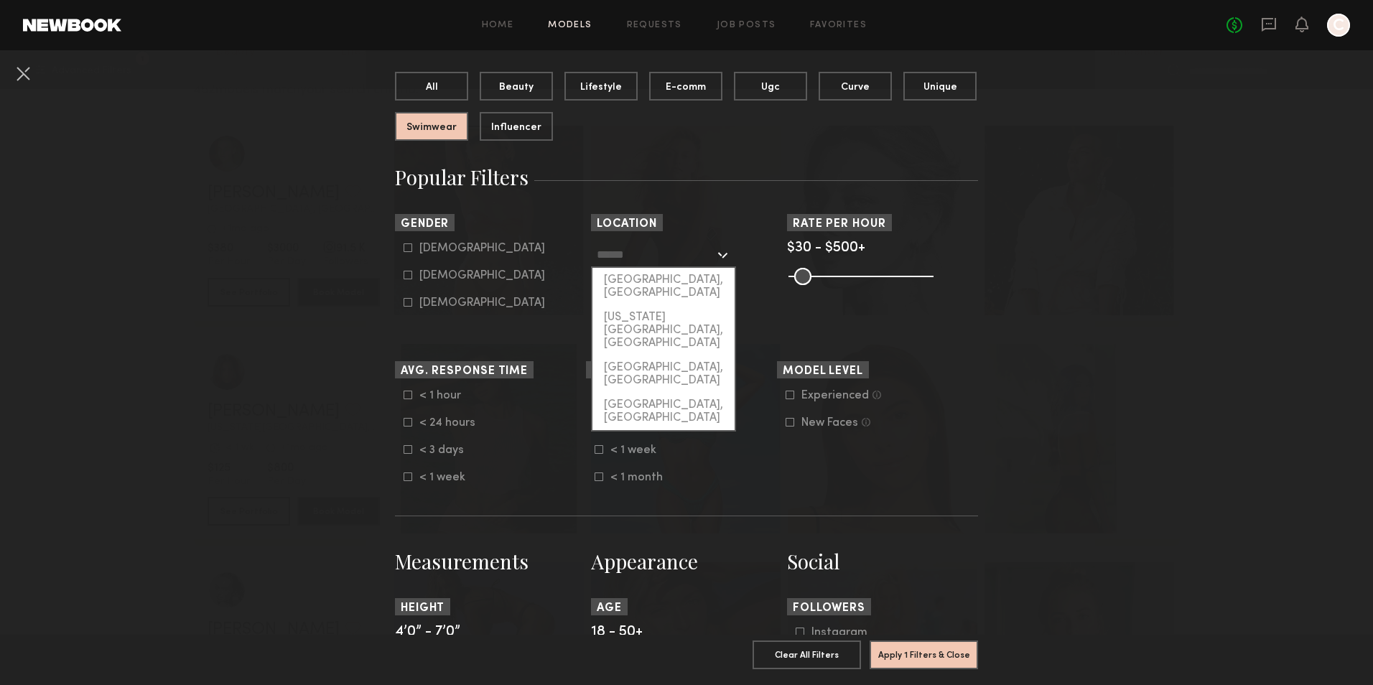
click at [651, 260] on input "text" at bounding box center [656, 254] width 118 height 24
click at [641, 305] on div "New York City, NY" at bounding box center [663, 330] width 142 height 50
type input "**********"
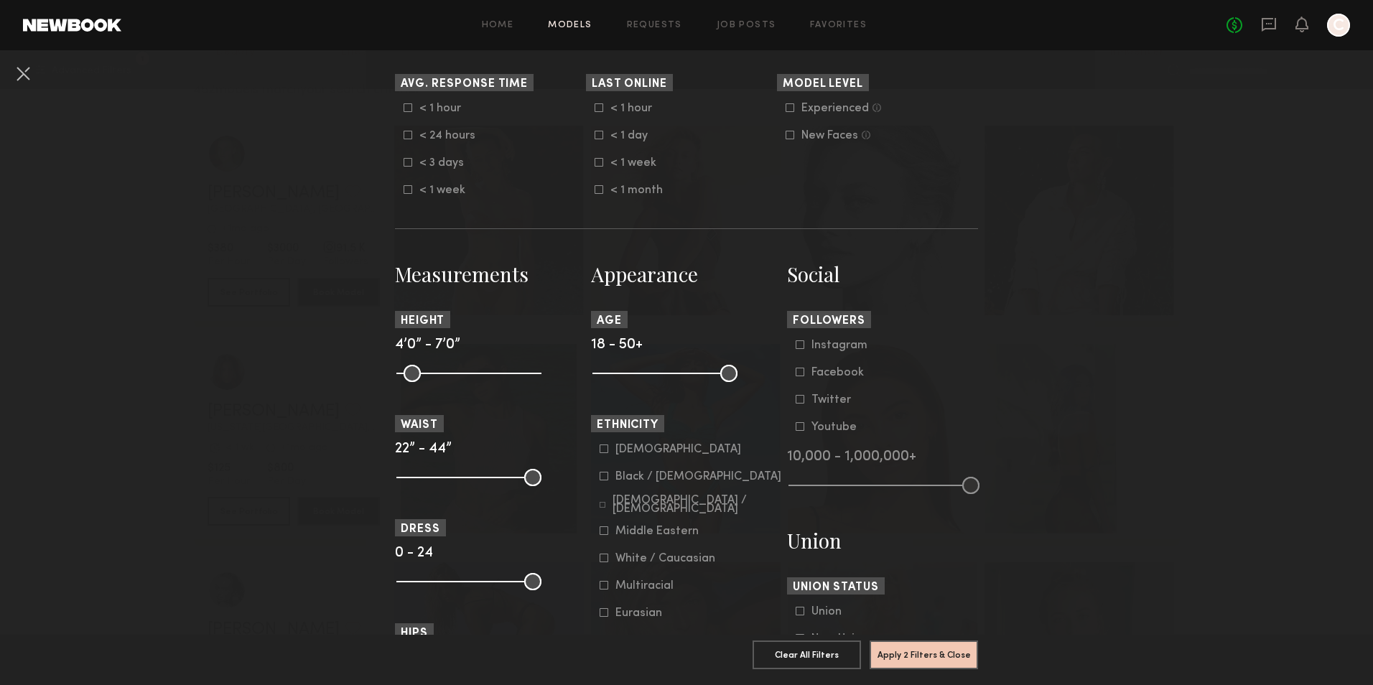
scroll to position [503, 0]
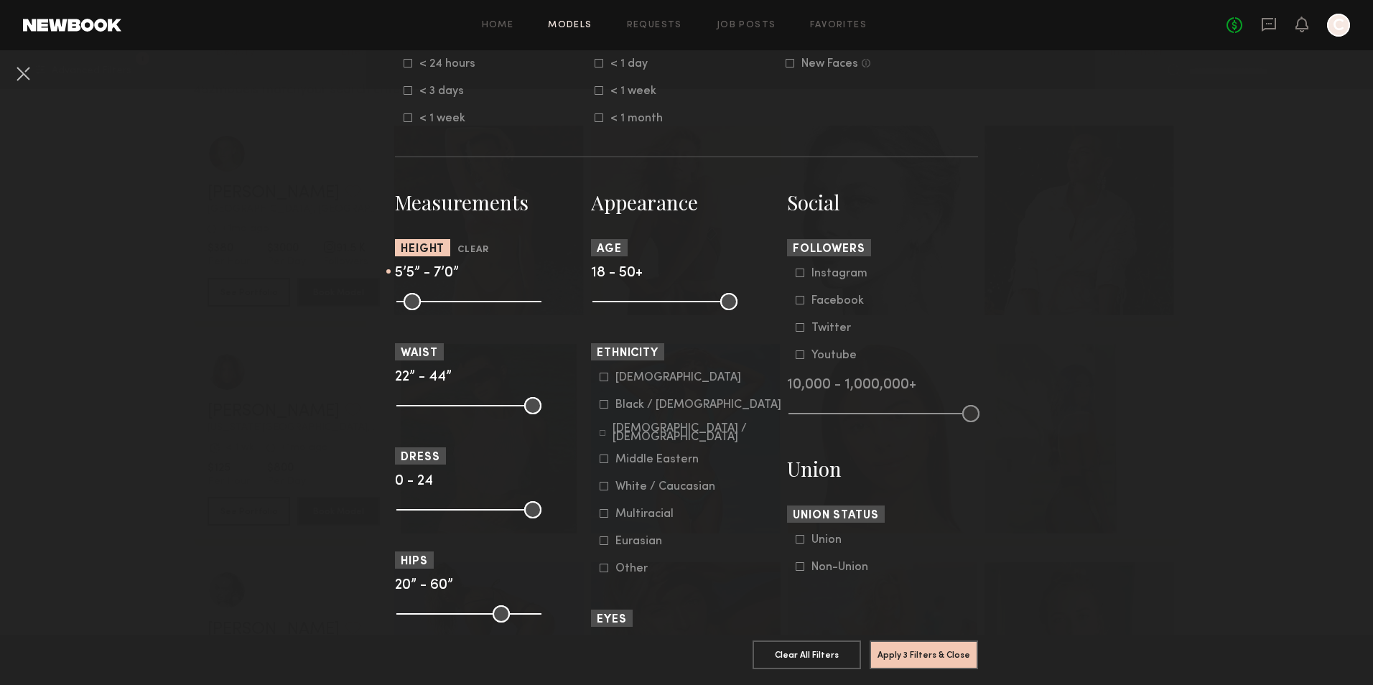
drag, startPoint x: 402, startPoint y: 297, endPoint x: 462, endPoint y: 305, distance: 60.0
click at [462, 305] on input "range" at bounding box center [468, 301] width 145 height 17
type input "**"
click at [466, 304] on input "range" at bounding box center [468, 301] width 145 height 17
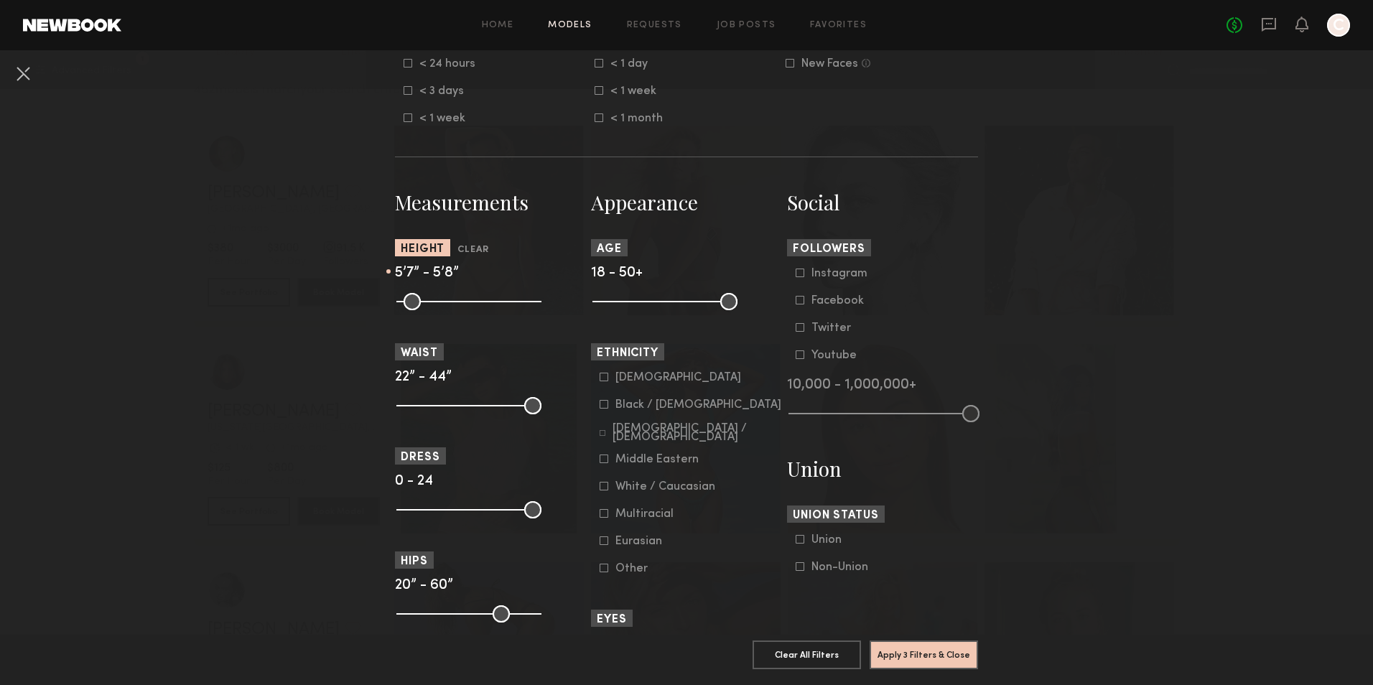
drag, startPoint x: 525, startPoint y: 301, endPoint x: 470, endPoint y: 303, distance: 55.3
type input "**"
click at [470, 303] on input "range" at bounding box center [468, 301] width 145 height 17
drag, startPoint x: 394, startPoint y: 406, endPoint x: 412, endPoint y: 408, distance: 17.4
type input "**"
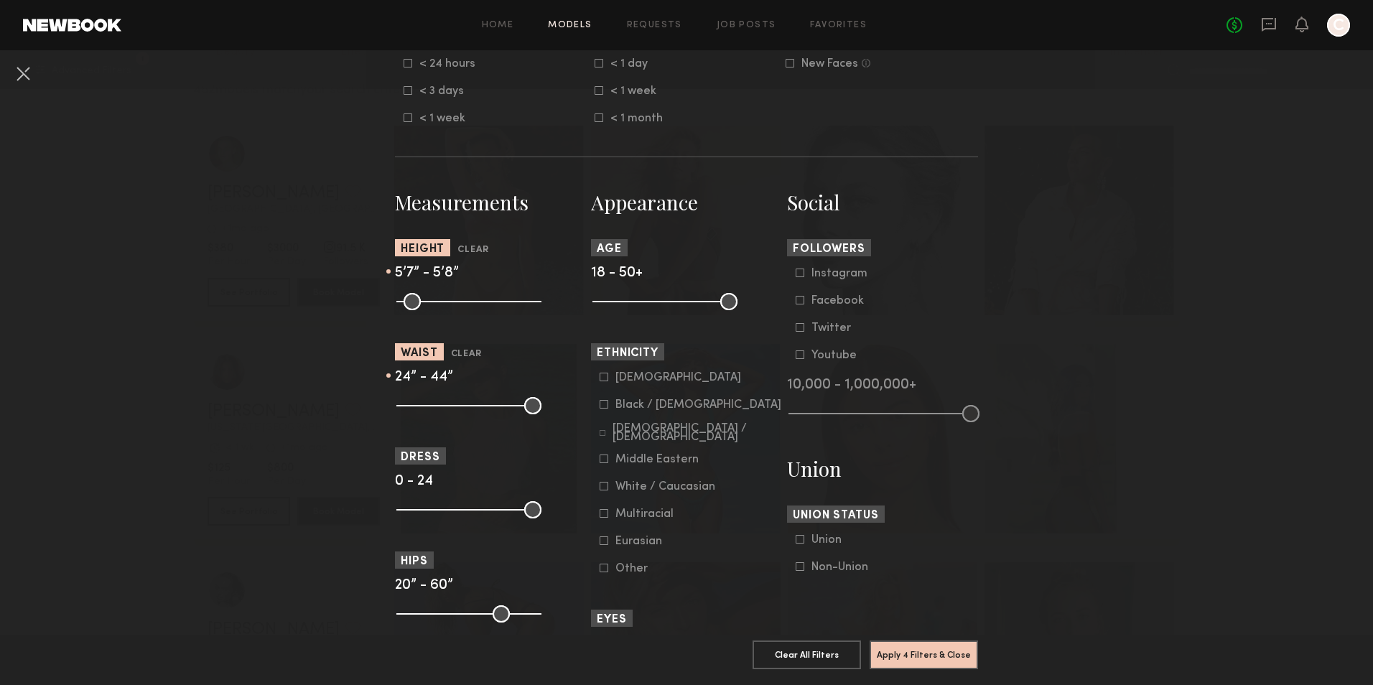
click at [412, 408] on input "range" at bounding box center [468, 405] width 145 height 17
drag, startPoint x: 525, startPoint y: 408, endPoint x: 424, endPoint y: 409, distance: 101.3
type input "**"
click at [424, 409] on input "range" at bounding box center [468, 405] width 145 height 17
drag, startPoint x: 400, startPoint y: 513, endPoint x: 411, endPoint y: 513, distance: 10.8
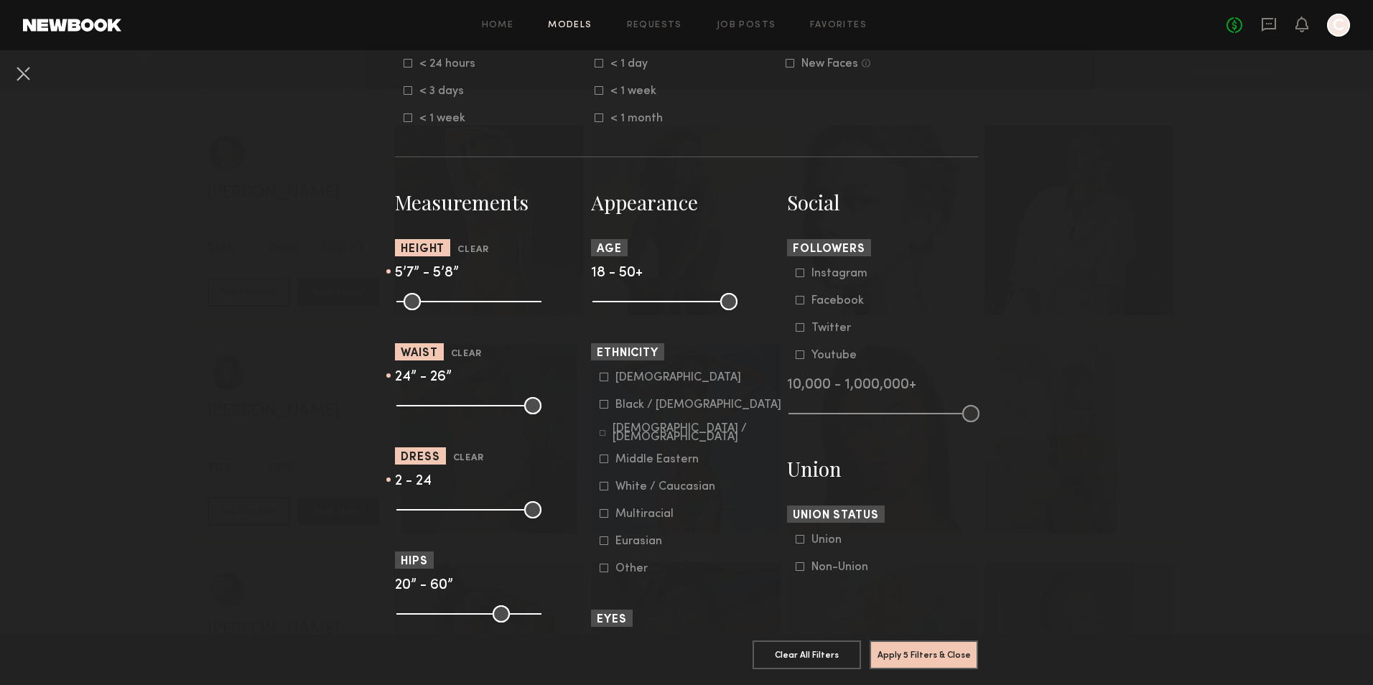
type input "*"
click at [411, 513] on input "range" at bounding box center [468, 509] width 145 height 17
drag, startPoint x: 529, startPoint y: 508, endPoint x: 434, endPoint y: 514, distance: 95.7
type input "*"
click at [434, 514] on input "range" at bounding box center [468, 509] width 145 height 17
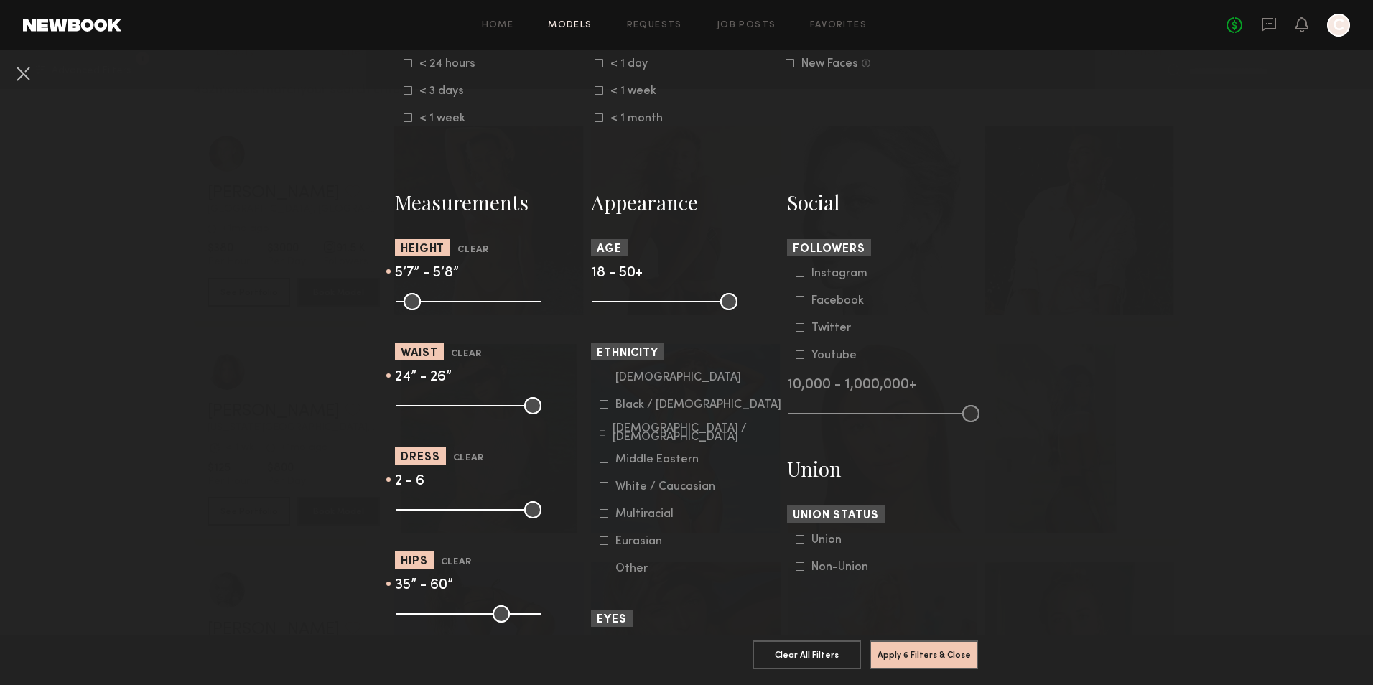
drag, startPoint x: 396, startPoint y: 613, endPoint x: 447, endPoint y: 618, distance: 51.3
type input "**"
click at [447, 618] on input "range" at bounding box center [468, 613] width 145 height 17
drag, startPoint x: 529, startPoint y: 608, endPoint x: 452, endPoint y: 612, distance: 77.0
type input "**"
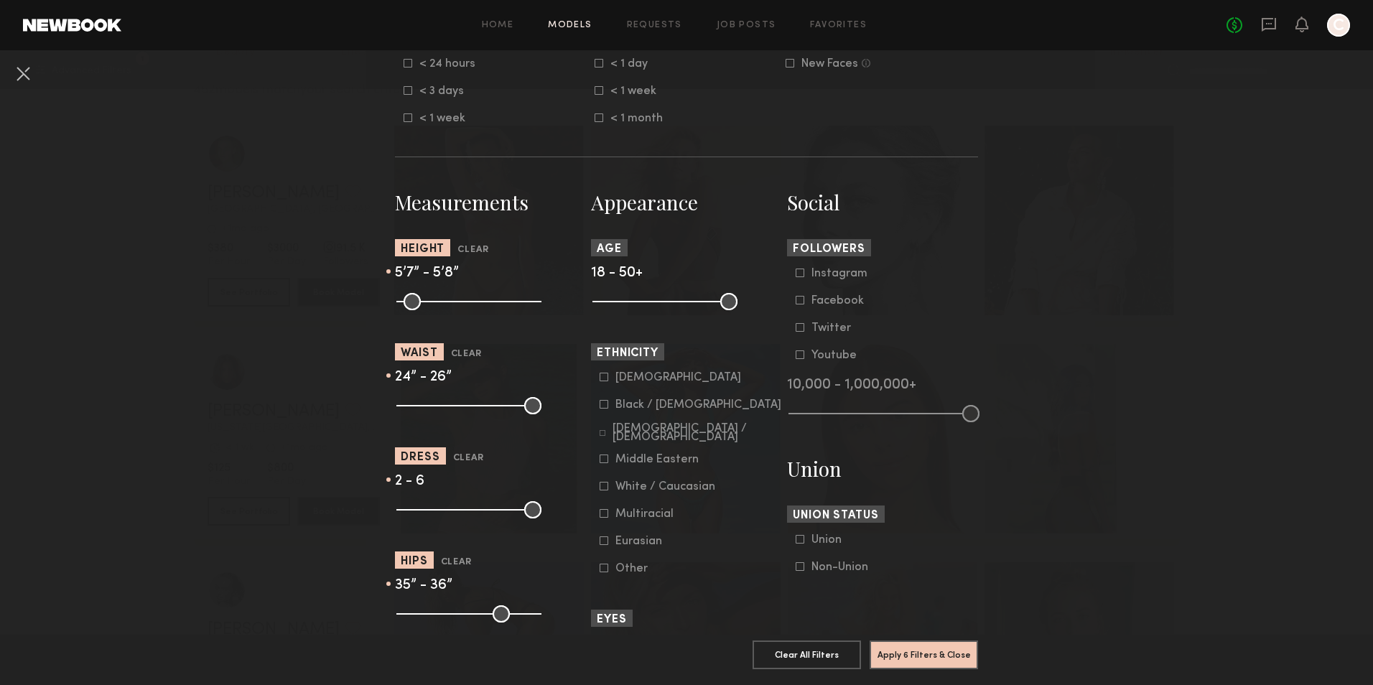
click at [452, 612] on input "range" at bounding box center [468, 613] width 145 height 17
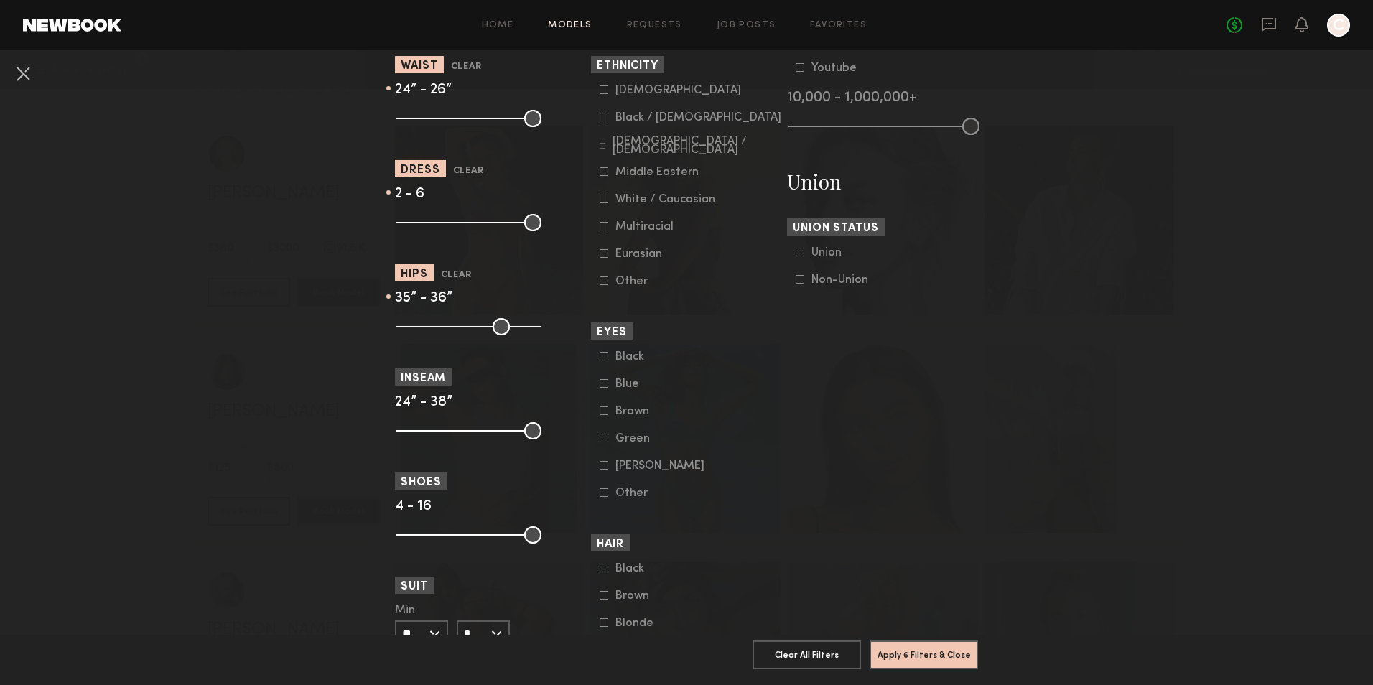
scroll to position [934, 0]
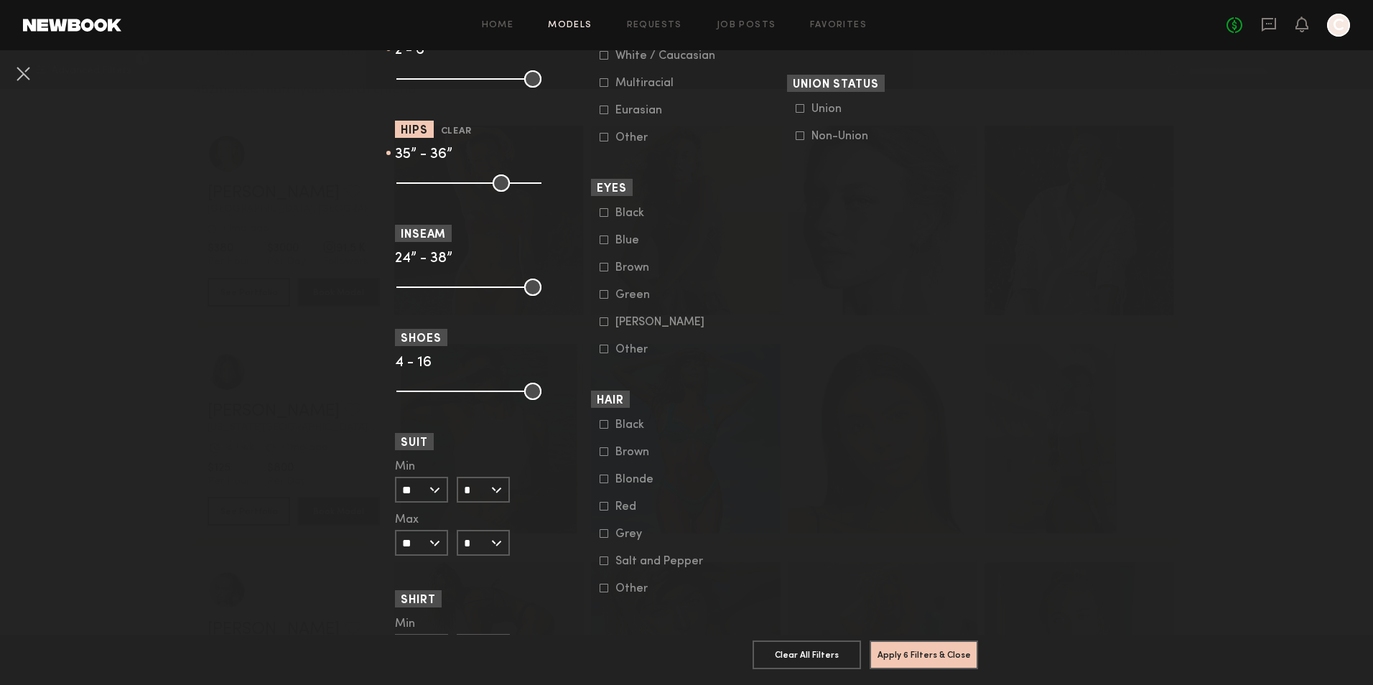
drag, startPoint x: 397, startPoint y: 289, endPoint x: 444, endPoint y: 278, distance: 48.1
click at [400, 289] on input "range" at bounding box center [468, 287] width 145 height 17
drag, startPoint x: 527, startPoint y: 284, endPoint x: 428, endPoint y: 286, distance: 99.1
type input "**"
click at [428, 286] on input "range" at bounding box center [468, 287] width 145 height 17
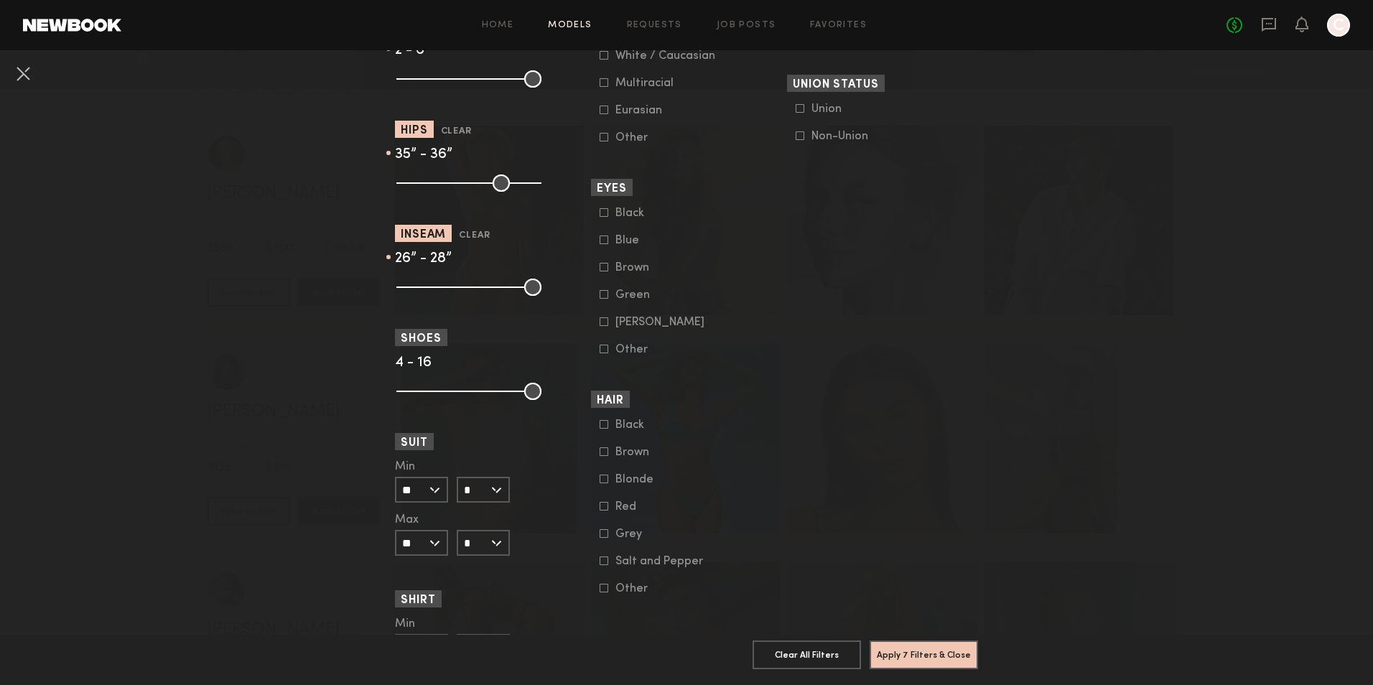
drag, startPoint x: 402, startPoint y: 286, endPoint x: 410, endPoint y: 289, distance: 8.4
type input "**"
click at [410, 289] on input "range" at bounding box center [468, 287] width 145 height 17
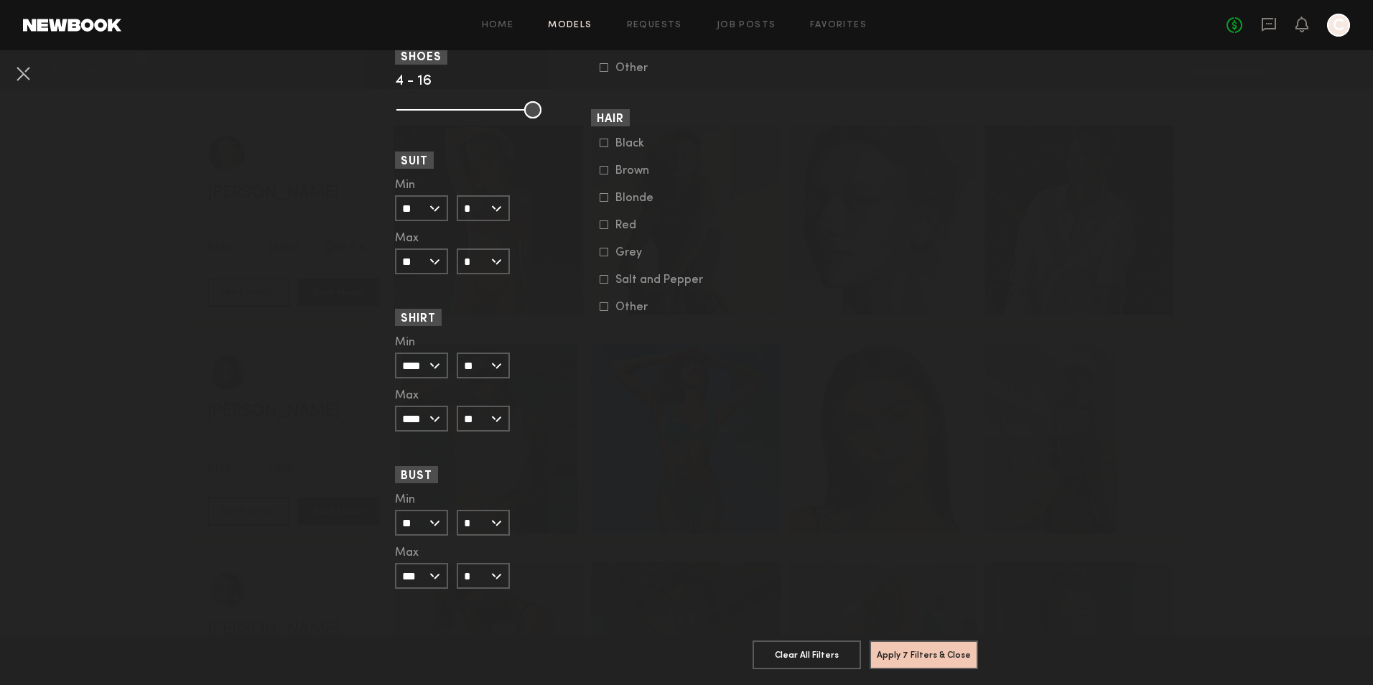
scroll to position [1226, 0]
click at [435, 510] on input "**" at bounding box center [421, 523] width 53 height 26
click at [473, 510] on input "*" at bounding box center [483, 523] width 53 height 26
click at [470, 511] on div "A" at bounding box center [483, 523] width 50 height 24
click at [473, 514] on input "*" at bounding box center [483, 523] width 53 height 26
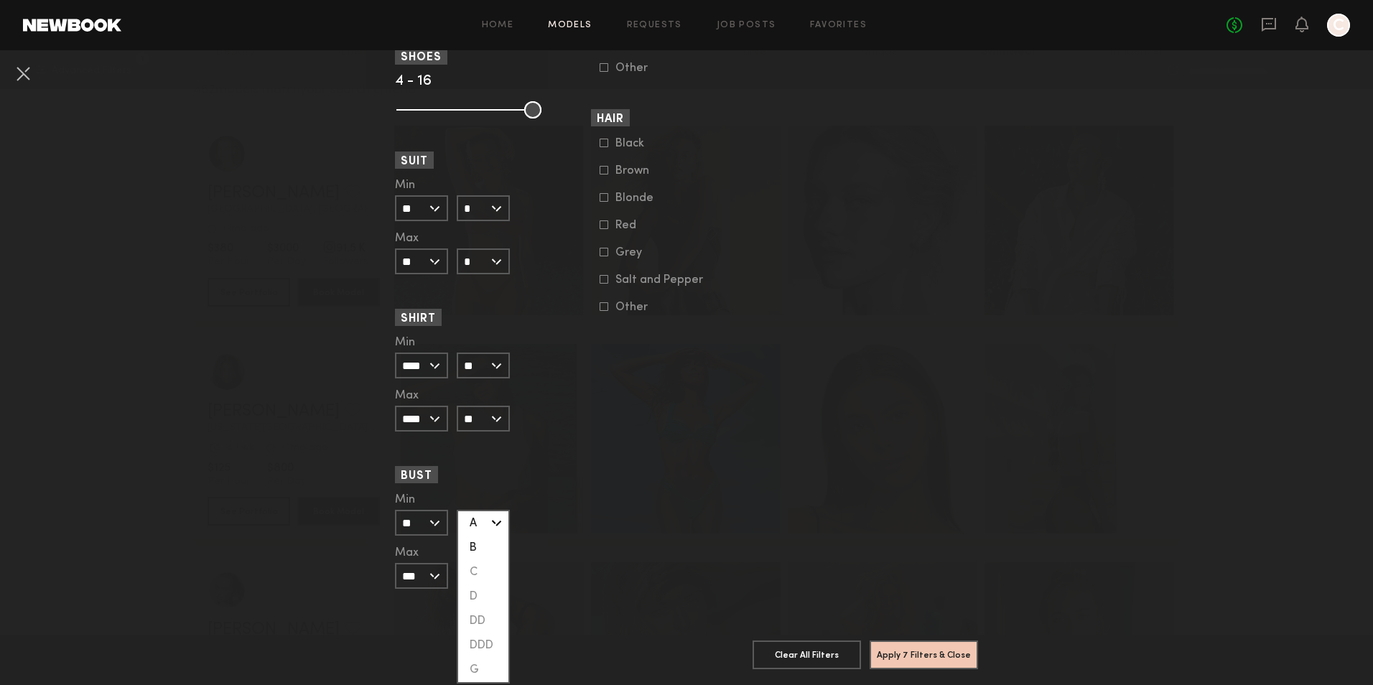
click at [470, 536] on div "B" at bounding box center [483, 548] width 50 height 24
type input "*"
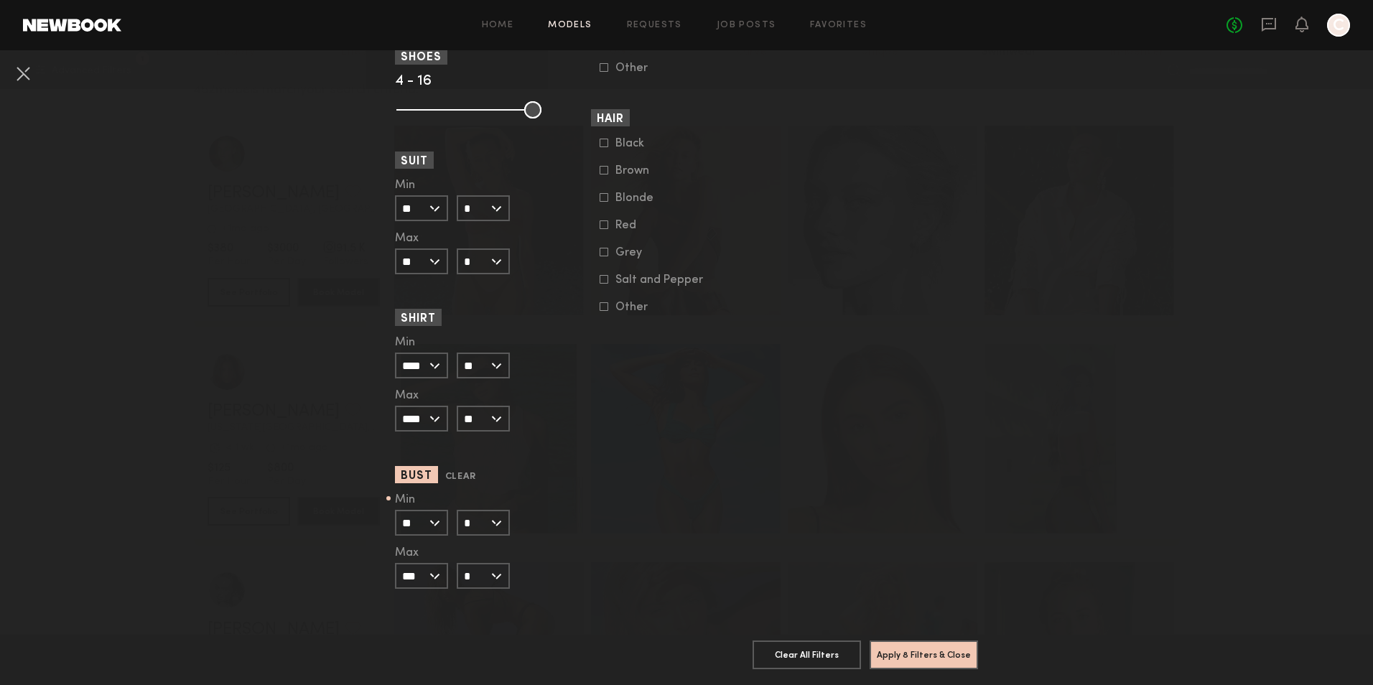
click at [473, 563] on input "*" at bounding box center [483, 576] width 53 height 26
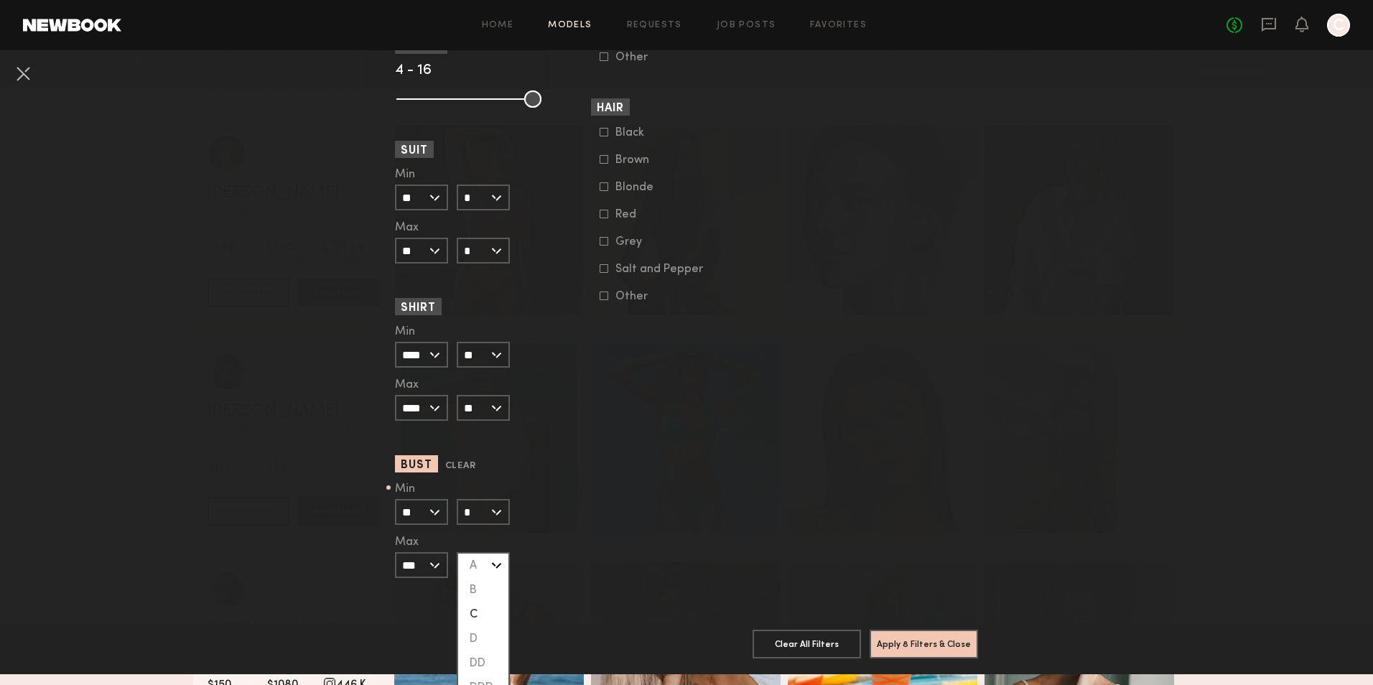
click at [477, 608] on div "C" at bounding box center [483, 615] width 50 height 24
type input "*"
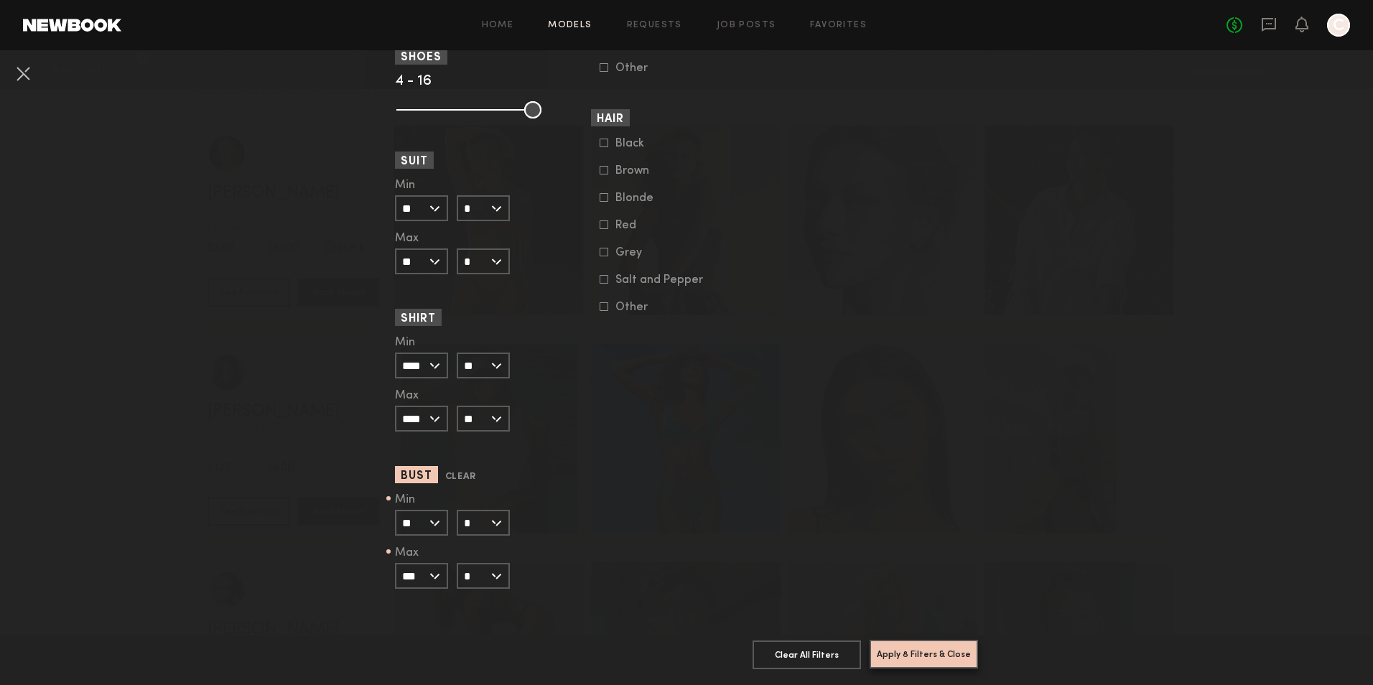
click at [919, 640] on button "Apply 8 Filters & Close" at bounding box center [924, 654] width 108 height 29
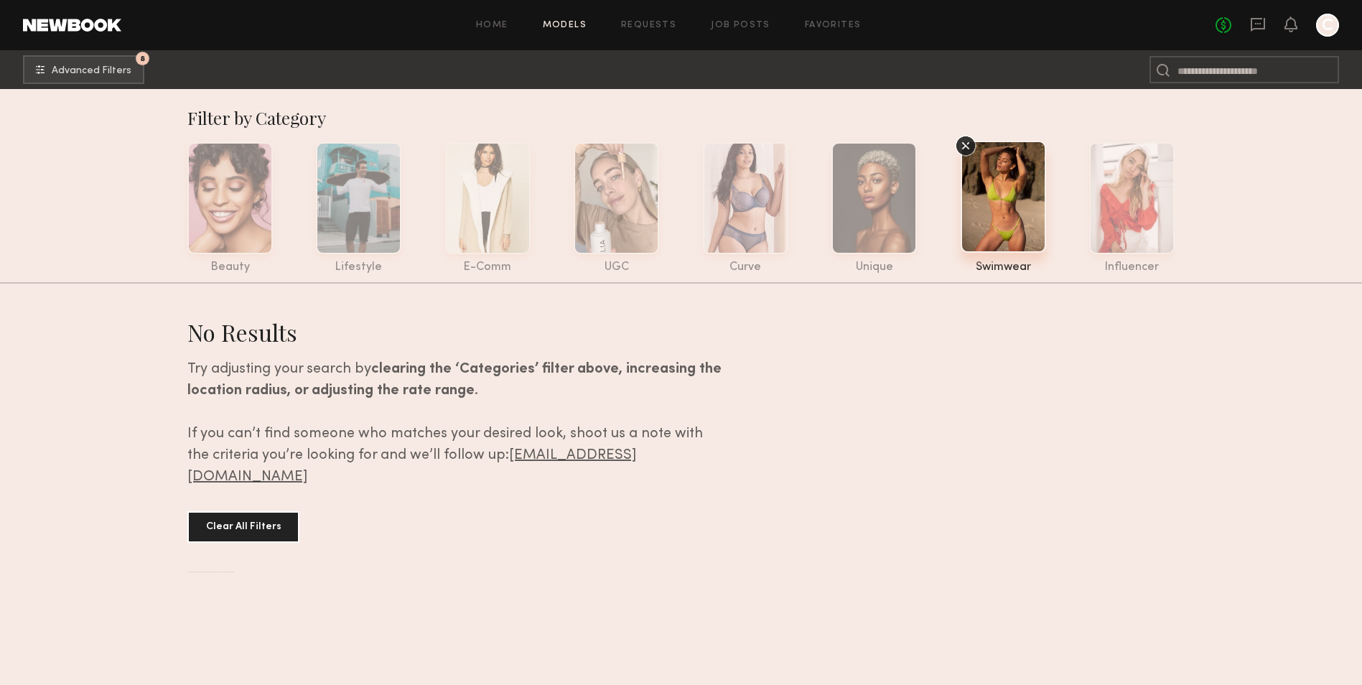
click at [1024, 222] on div at bounding box center [1003, 197] width 85 height 112
click at [1019, 222] on div at bounding box center [1003, 197] width 85 height 112
click at [274, 516] on button "Clear All Filters" at bounding box center [243, 527] width 112 height 32
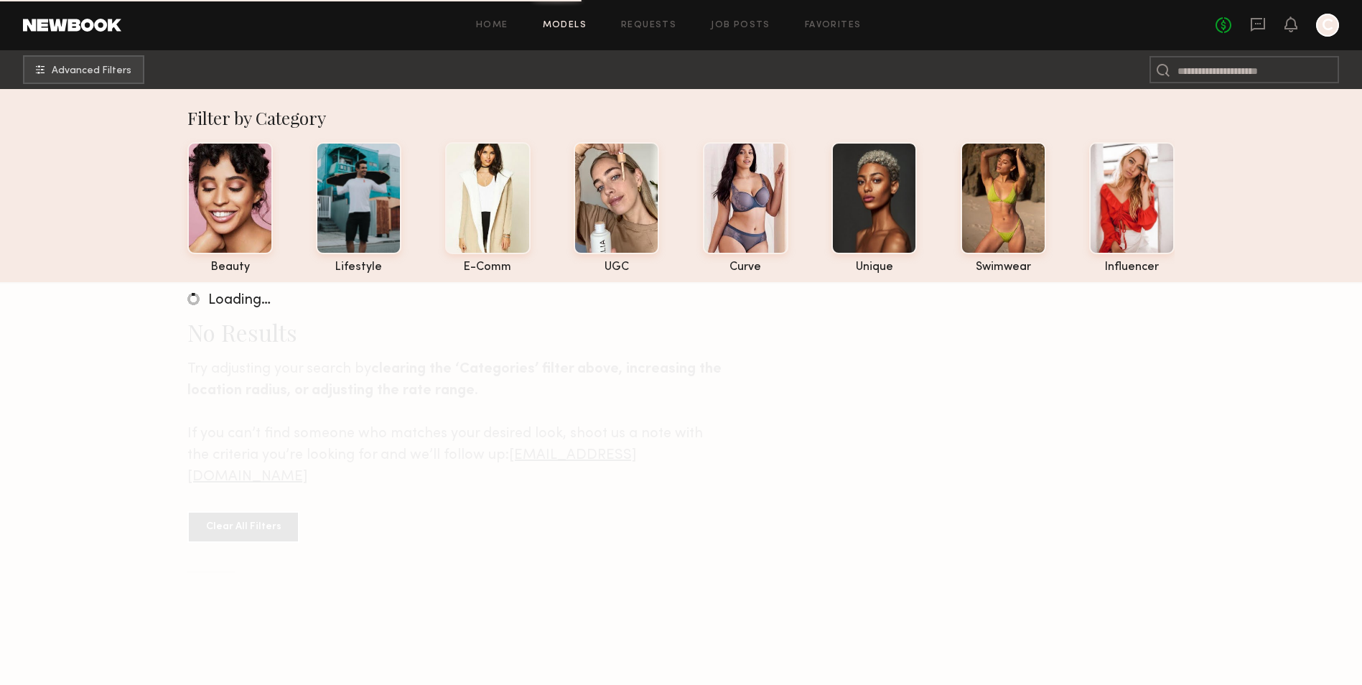
click at [28, 51] on common-header "Home Models Requests Job Posts Favorites Sign Out No fees up to $5,000 C Advanc…" at bounding box center [681, 44] width 1362 height 89
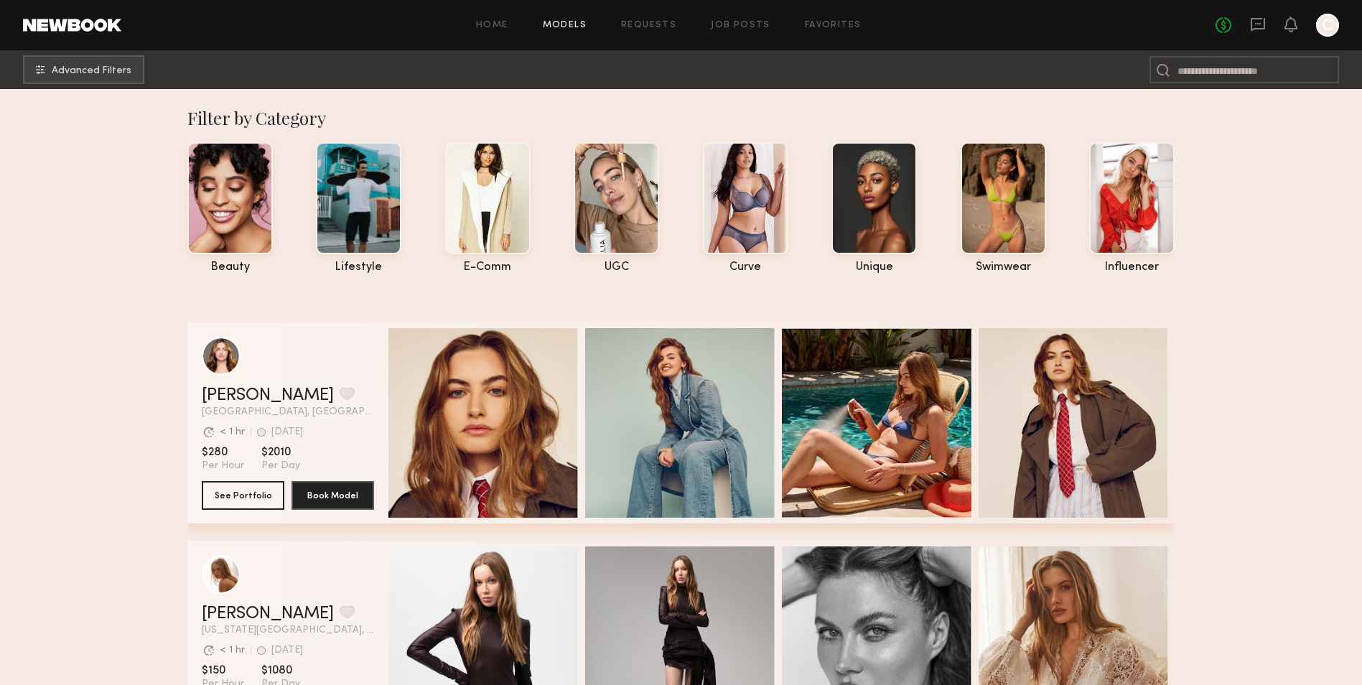
drag, startPoint x: 28, startPoint y: 51, endPoint x: 5, endPoint y: 242, distance: 192.4
click at [78, 65] on span "Advanced Filters" at bounding box center [92, 70] width 80 height 10
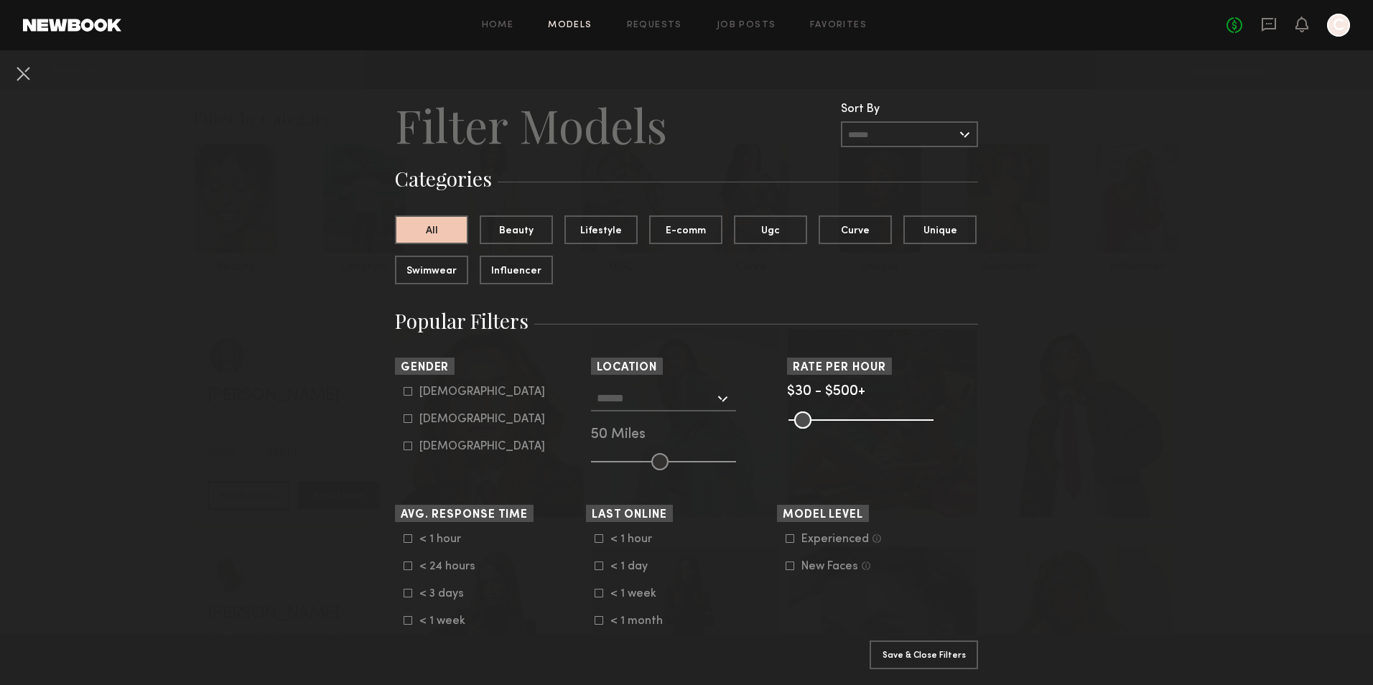
click at [654, 399] on input "text" at bounding box center [656, 398] width 118 height 24
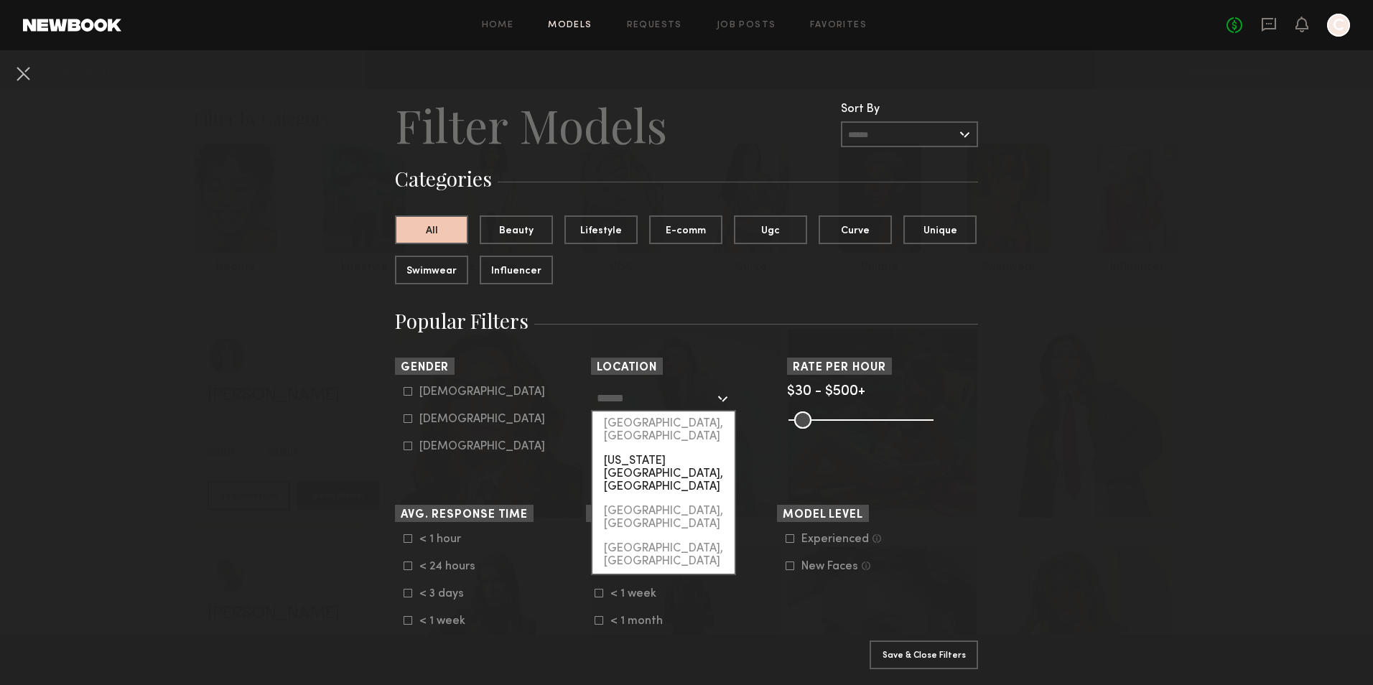
click at [673, 449] on div "New York City, NY" at bounding box center [663, 474] width 142 height 50
type input "**********"
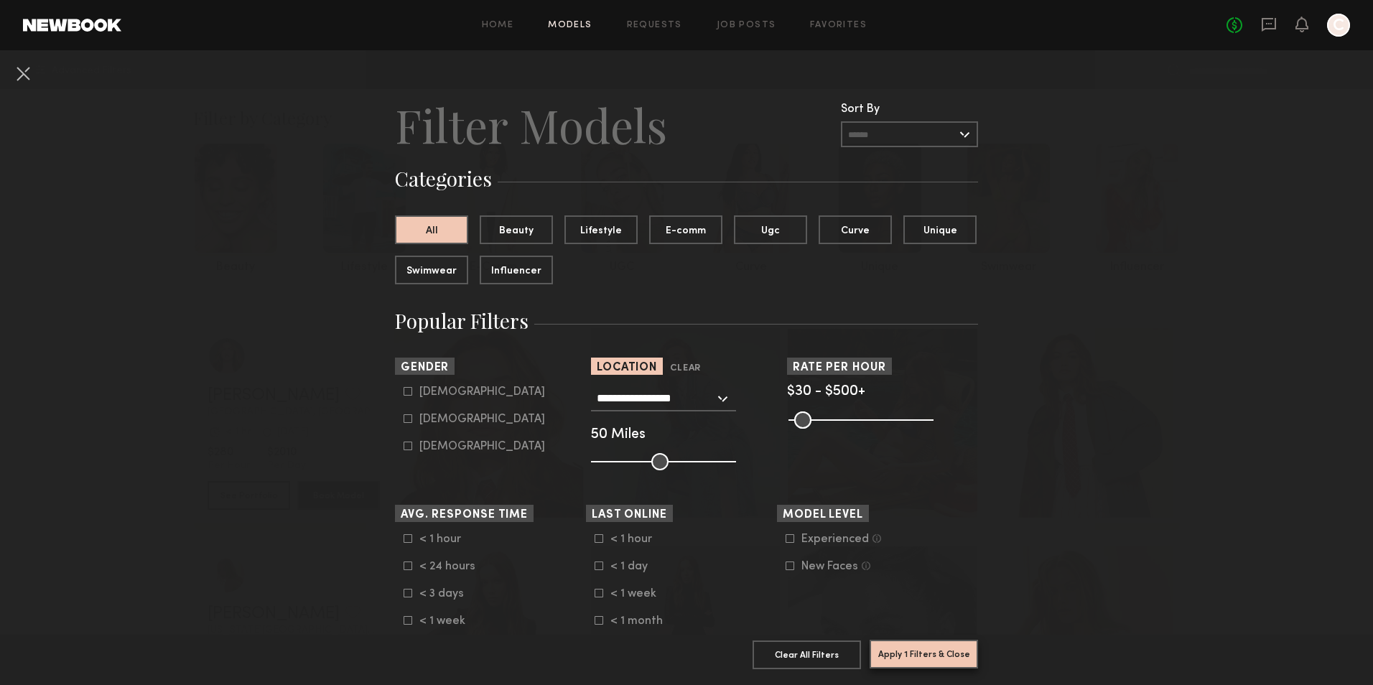
click at [919, 640] on button "Apply 1 Filters & Close" at bounding box center [924, 654] width 108 height 29
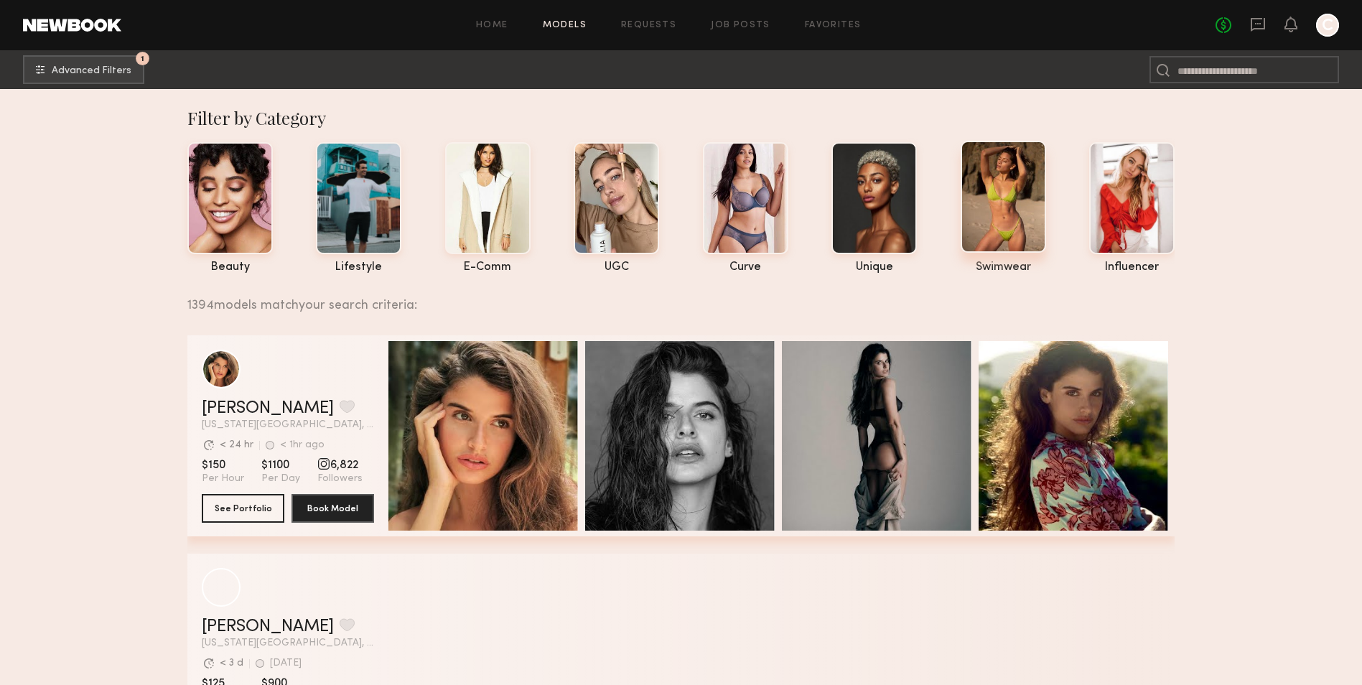
click at [998, 200] on div at bounding box center [1003, 197] width 85 height 112
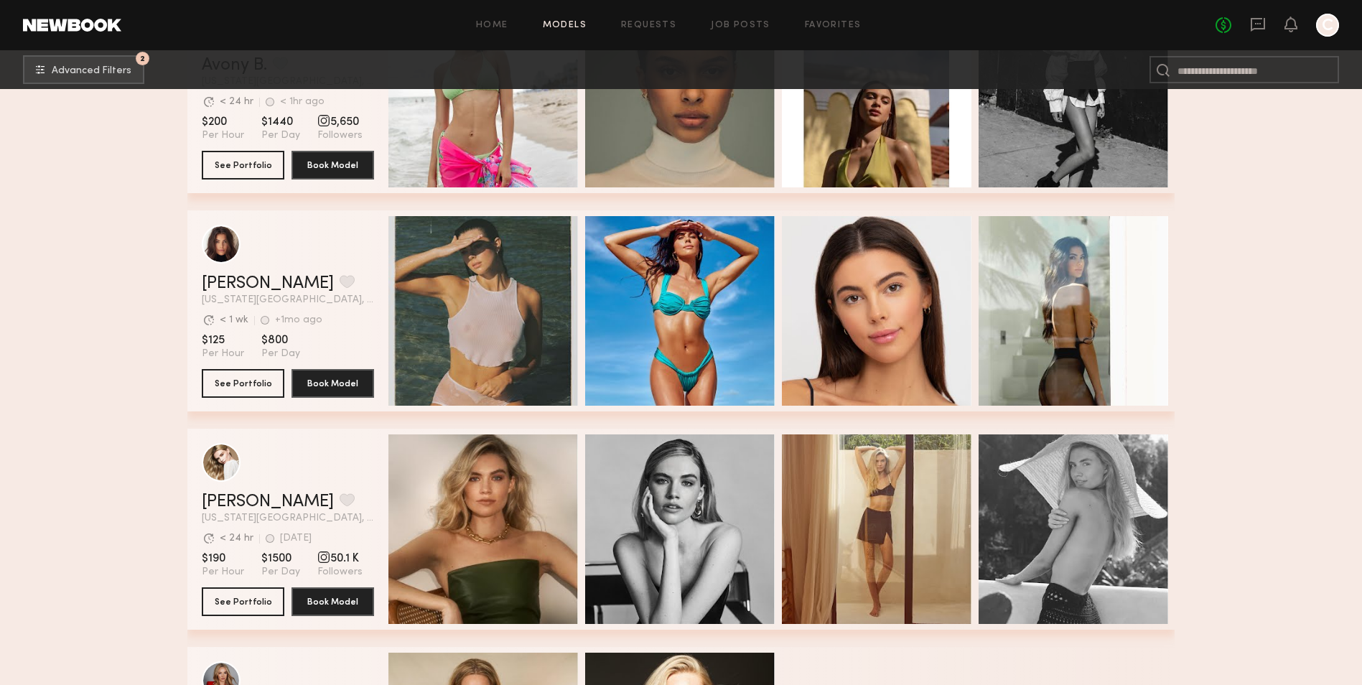
scroll to position [790, 0]
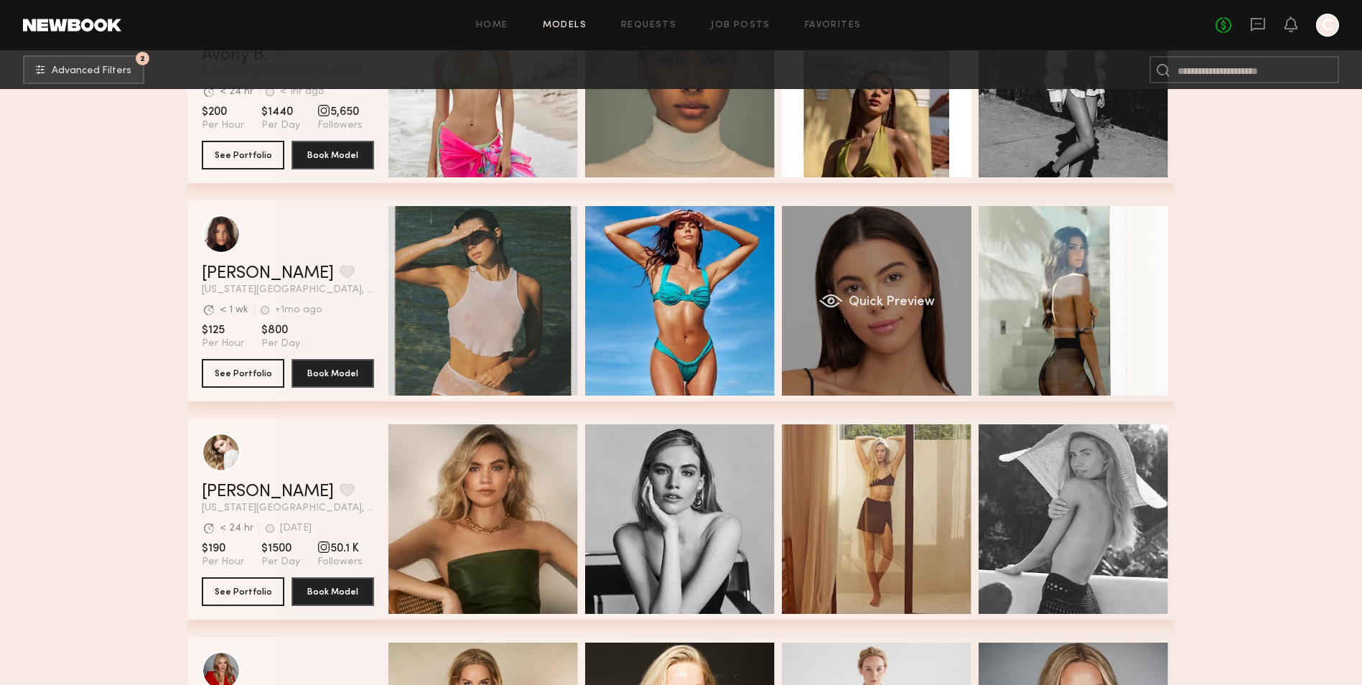
click at [883, 330] on div "Quick Preview" at bounding box center [877, 301] width 190 height 190
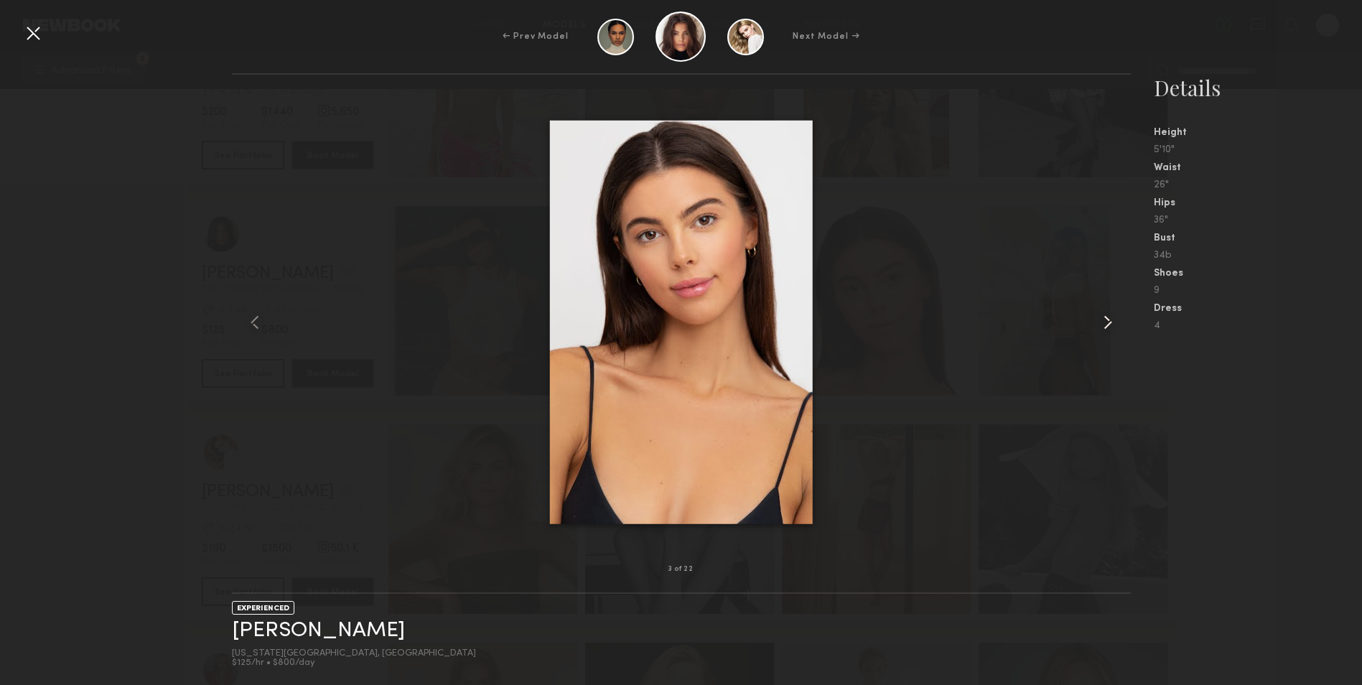
click at [1105, 320] on common-icon at bounding box center [1108, 322] width 23 height 23
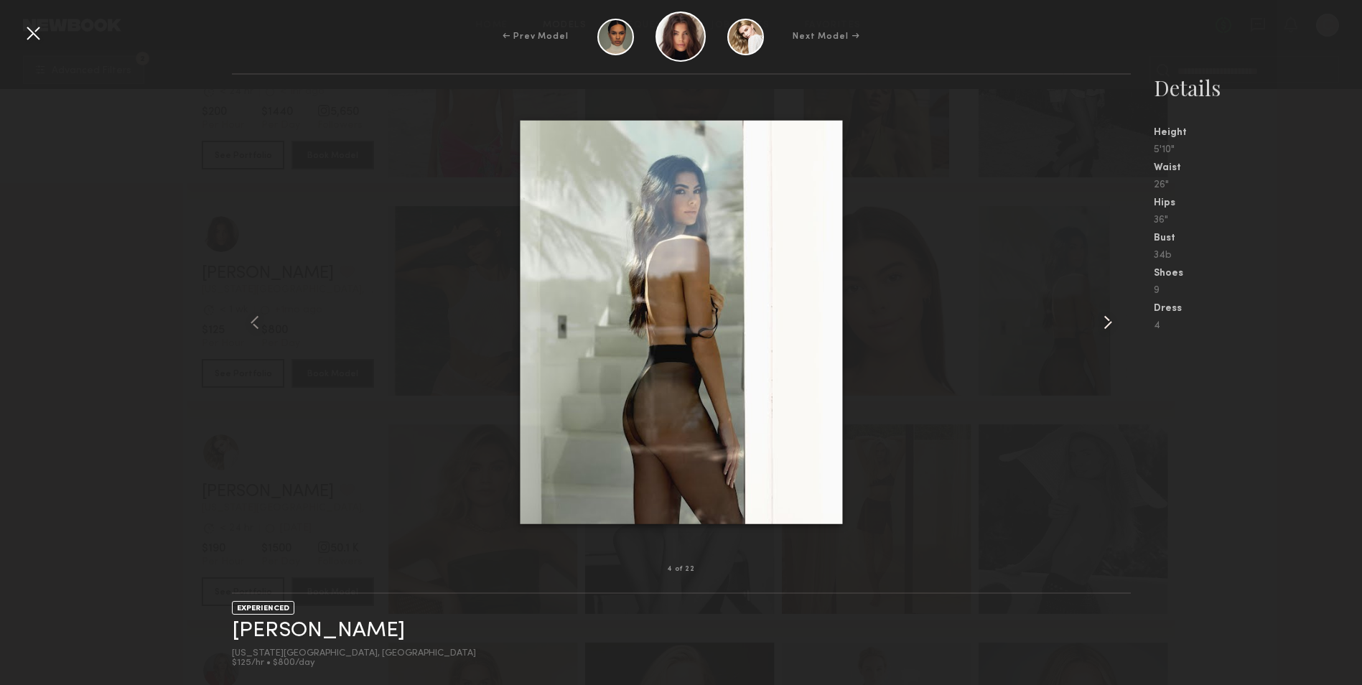
click at [1105, 320] on common-icon at bounding box center [1108, 322] width 23 height 23
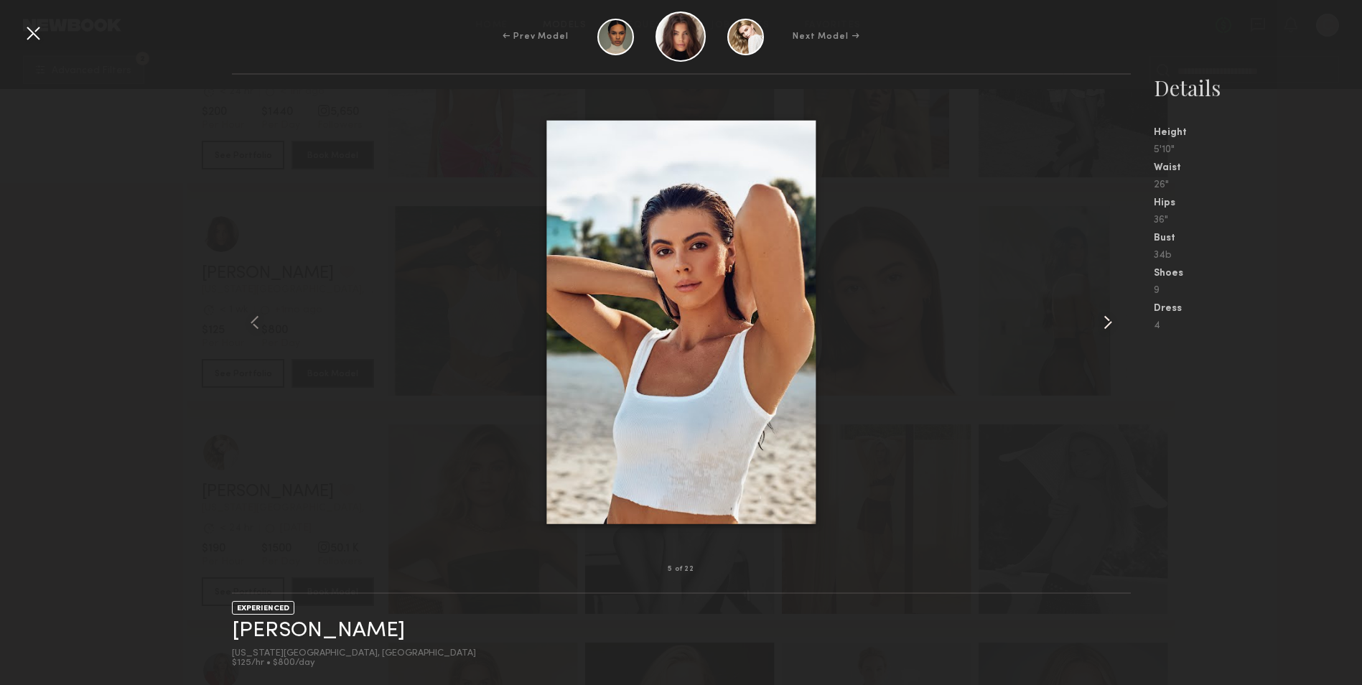
click at [1105, 320] on common-icon at bounding box center [1108, 322] width 23 height 23
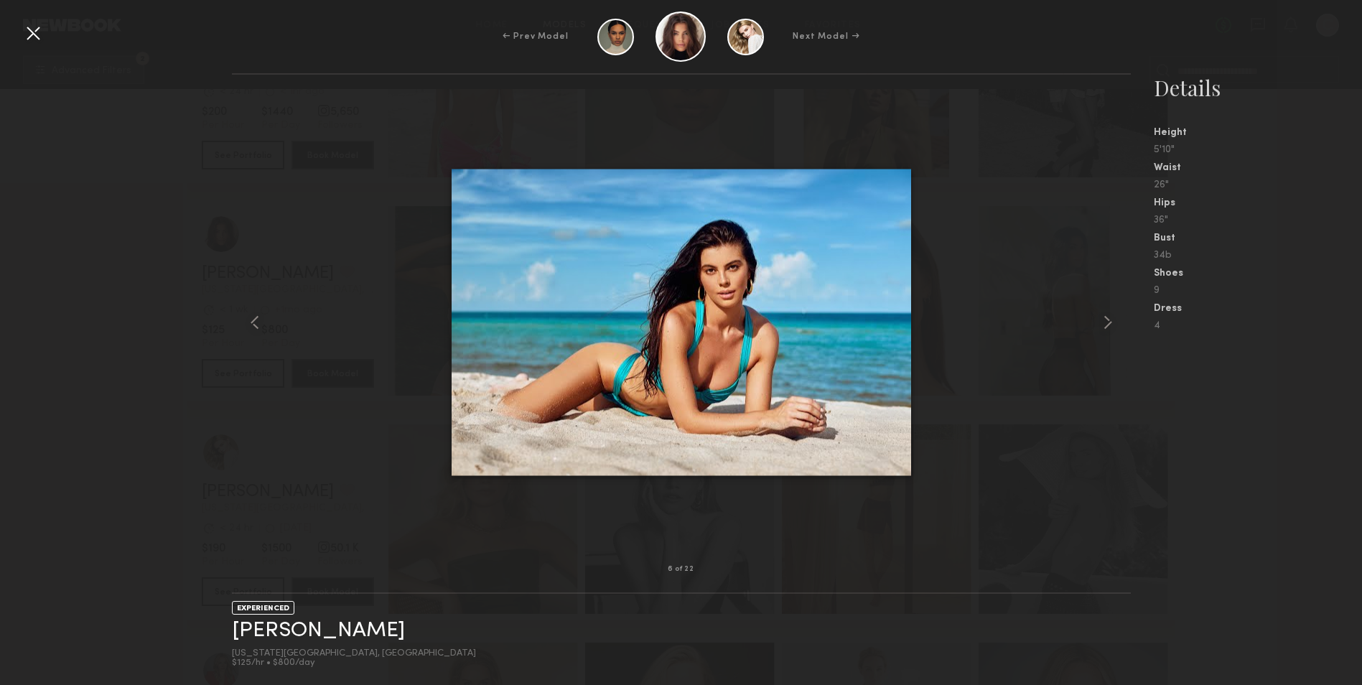
click at [1182, 503] on nb-gallery-model-stats "Details Height 5'10" Waist 26" Hips 36" Bust 34b Shoes 9 Dress 4" at bounding box center [1246, 379] width 231 height 612
click at [37, 35] on div at bounding box center [33, 33] width 23 height 23
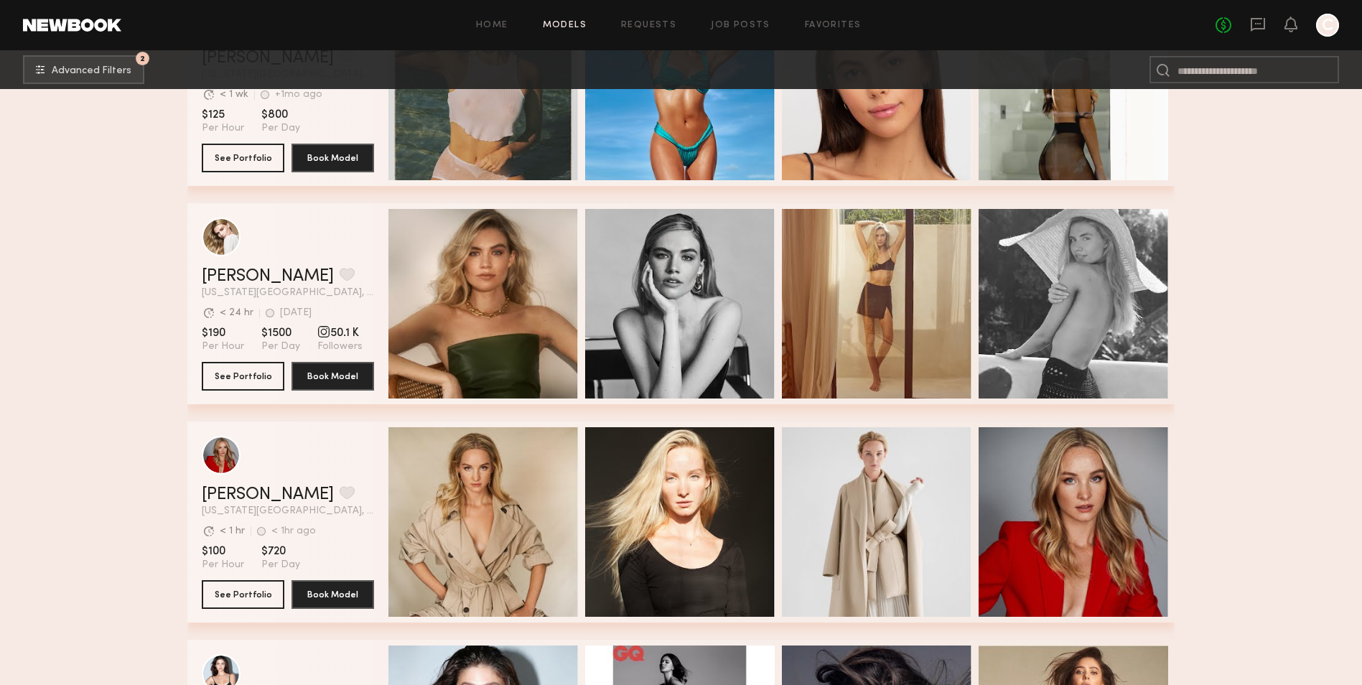
scroll to position [1077, 0]
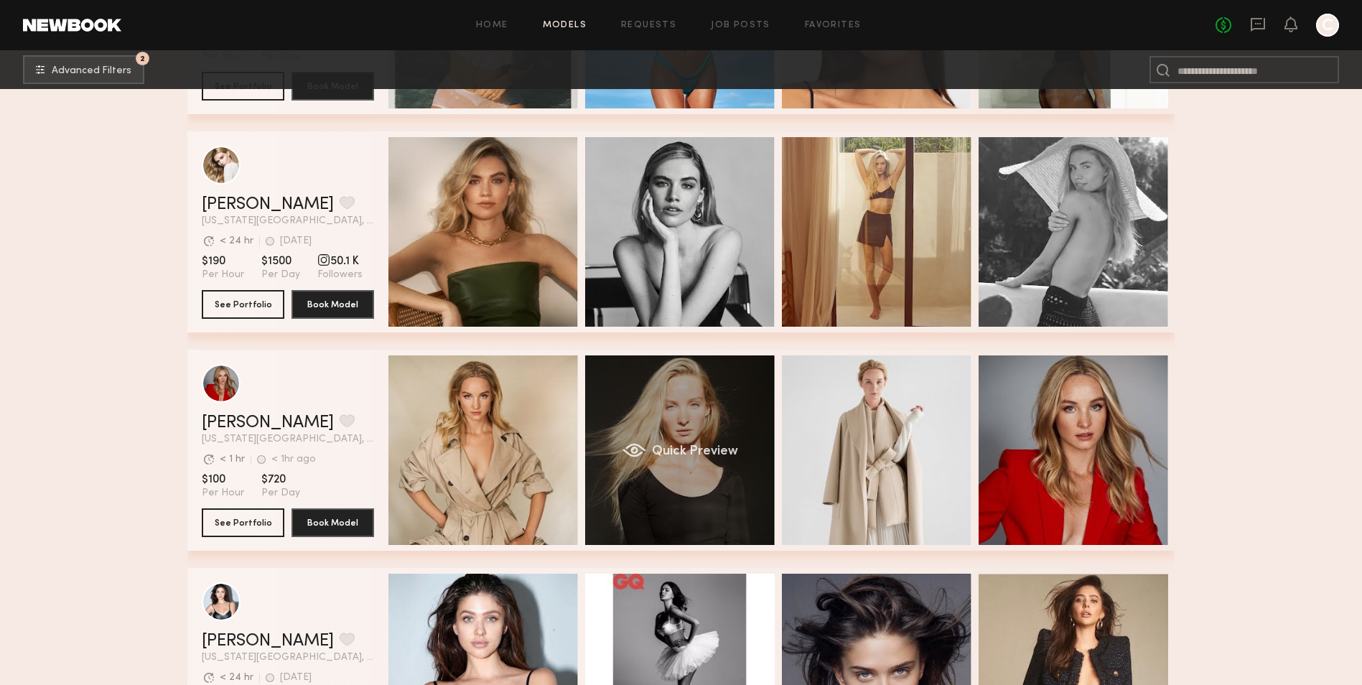
click at [676, 491] on div "Quick Preview" at bounding box center [680, 450] width 190 height 190
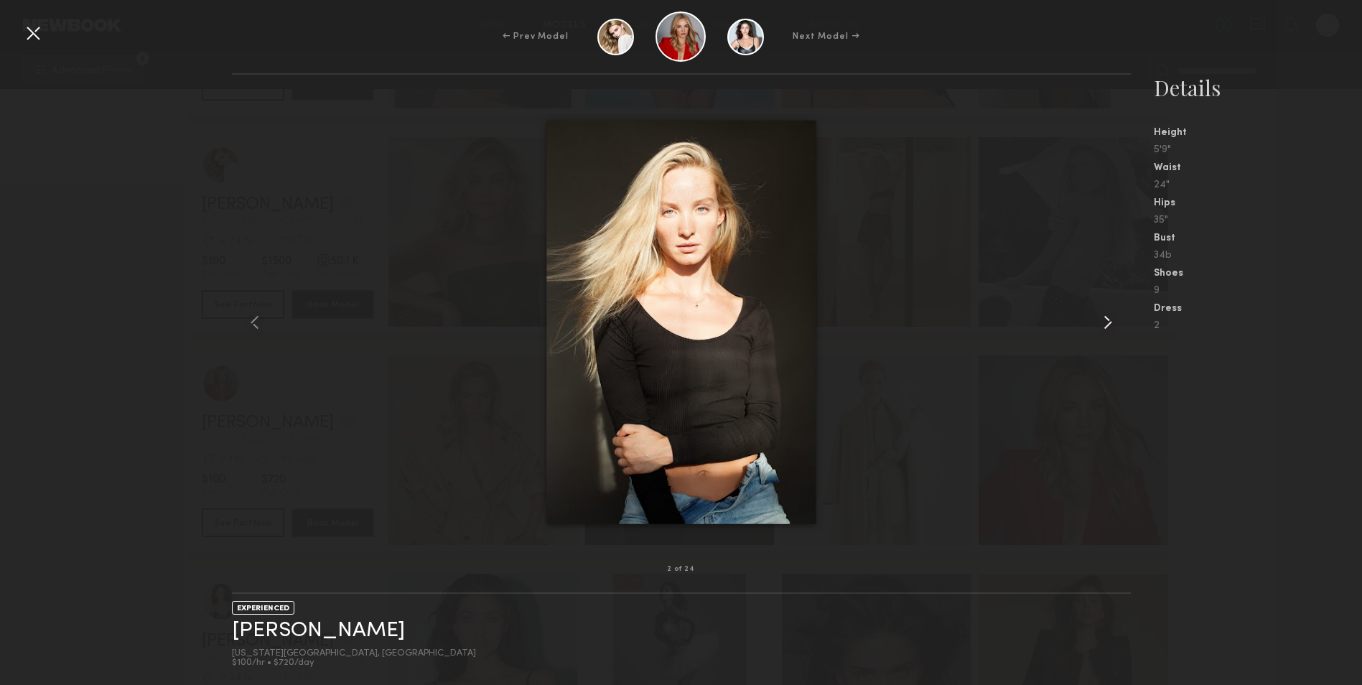
click at [1109, 320] on common-icon at bounding box center [1108, 322] width 23 height 23
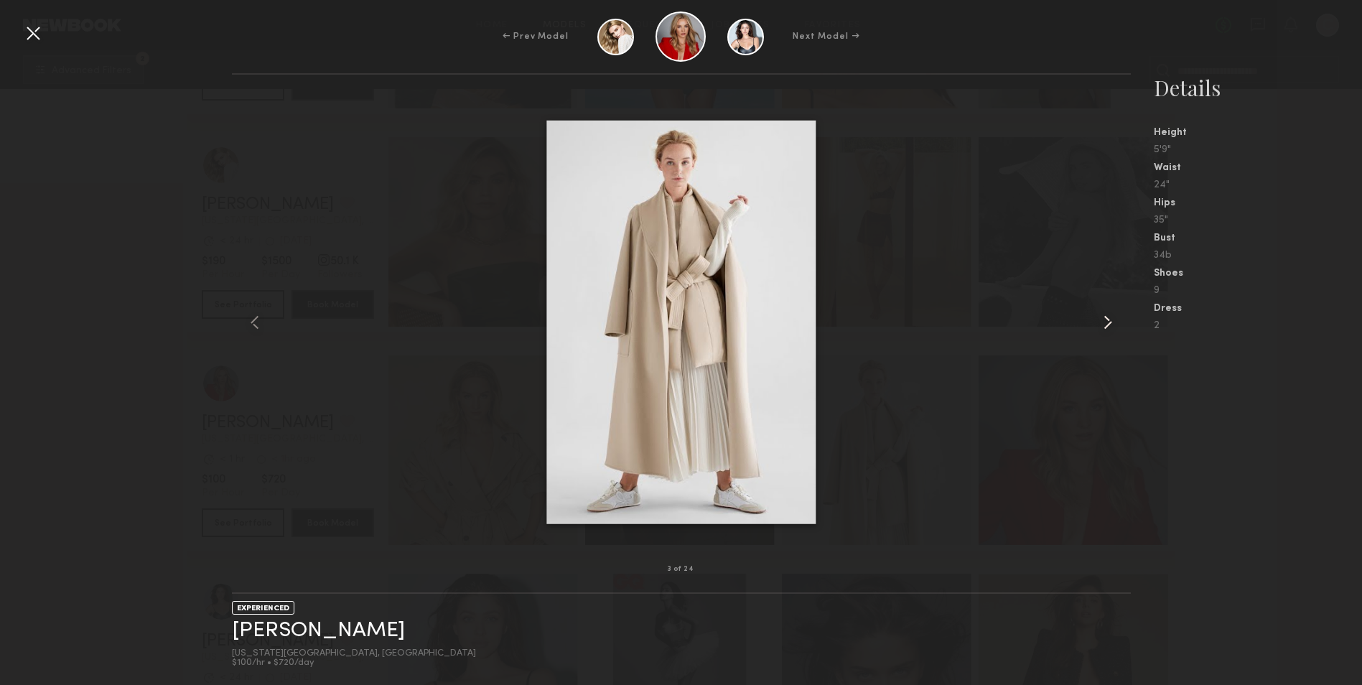
click at [1109, 320] on common-icon at bounding box center [1108, 322] width 23 height 23
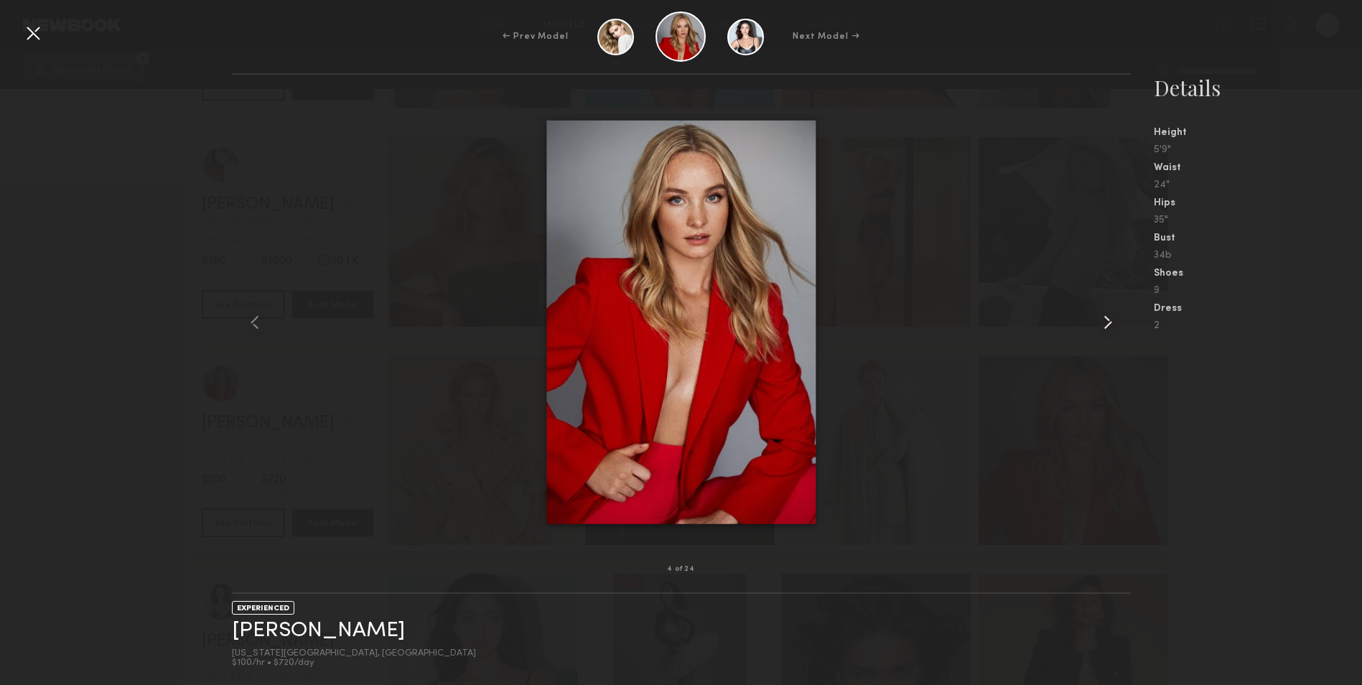
click at [1109, 320] on common-icon at bounding box center [1108, 322] width 23 height 23
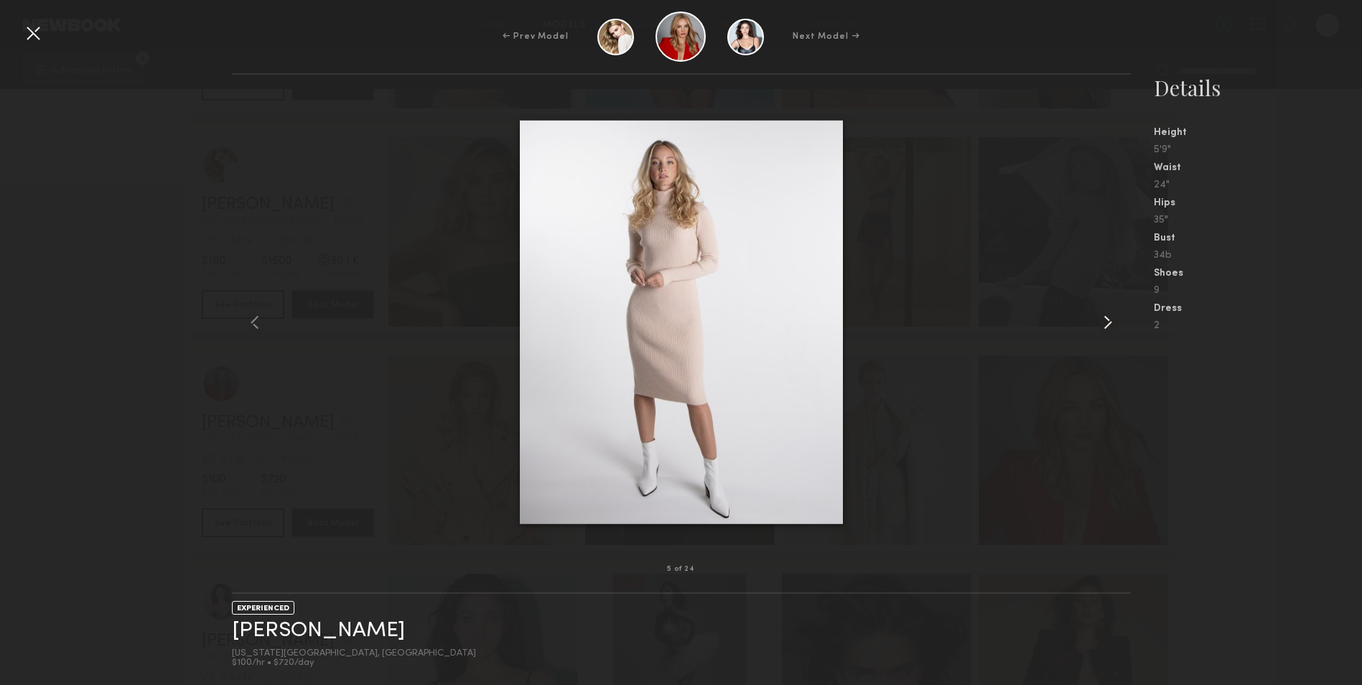
click at [1109, 320] on common-icon at bounding box center [1108, 322] width 23 height 23
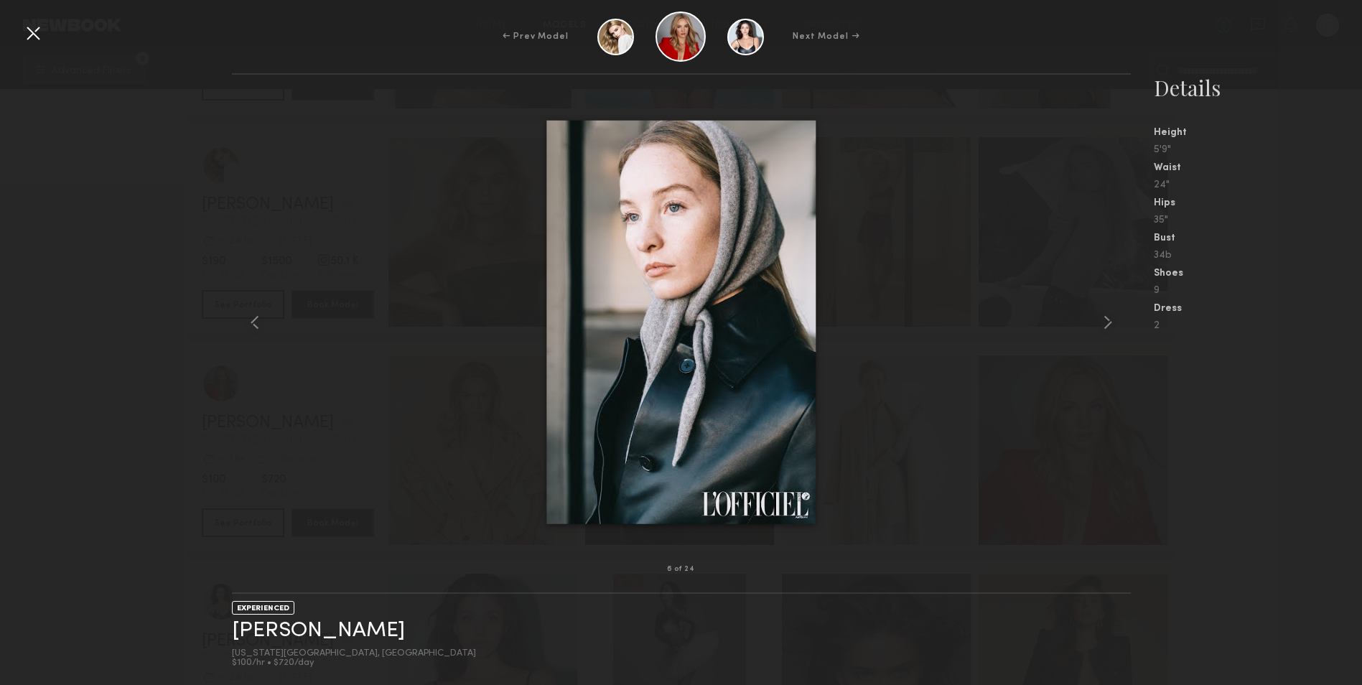
click at [37, 35] on div at bounding box center [33, 33] width 23 height 23
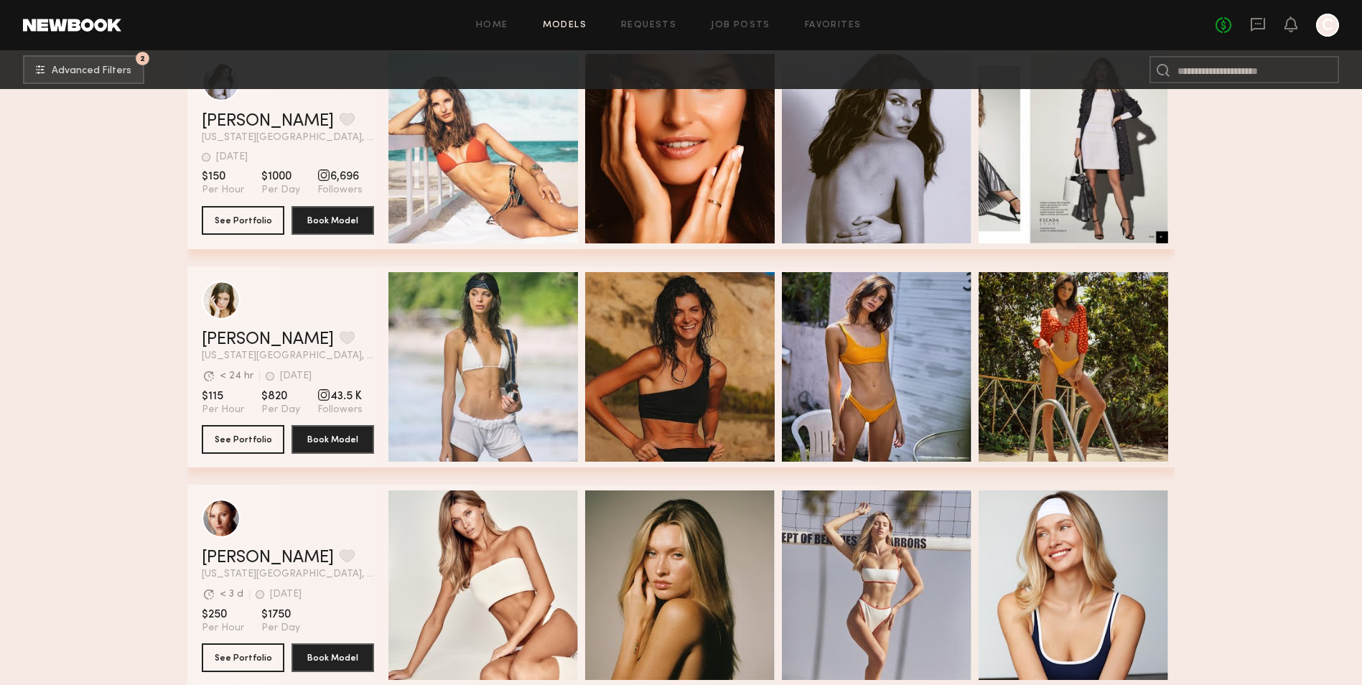
scroll to position [6104, 0]
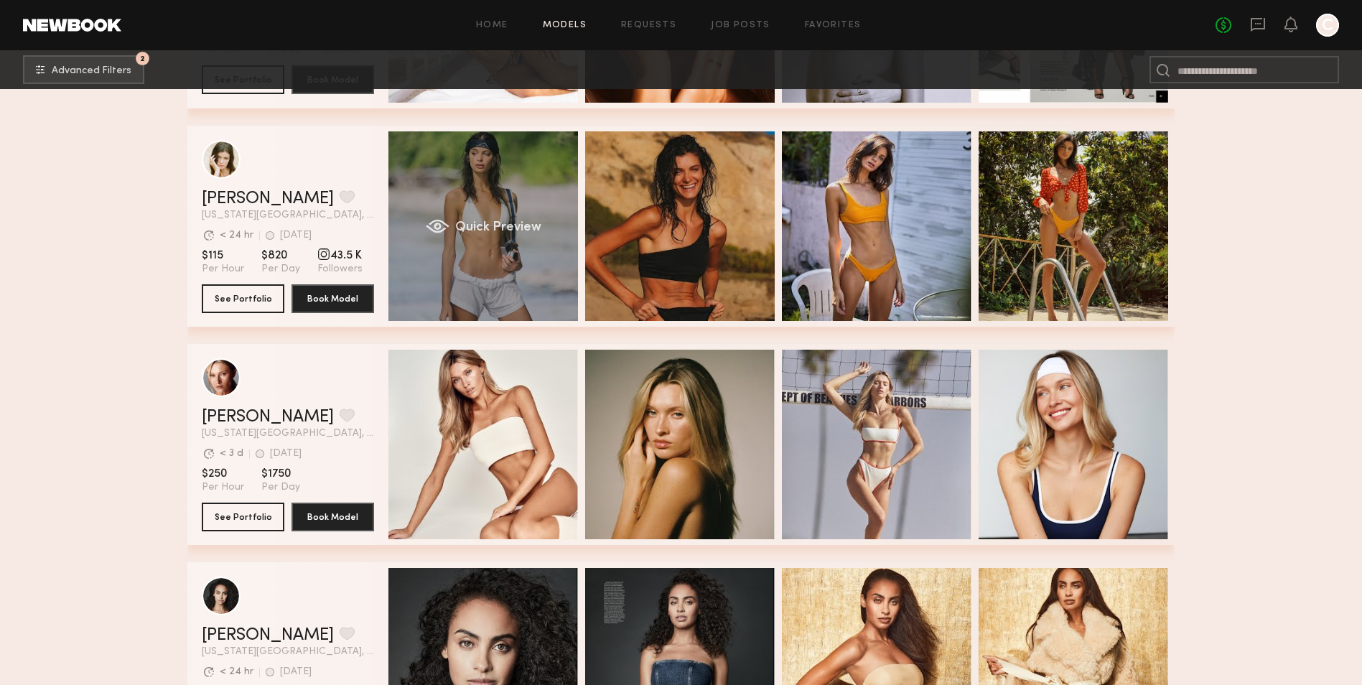
click at [529, 266] on div "Quick Preview" at bounding box center [484, 226] width 190 height 190
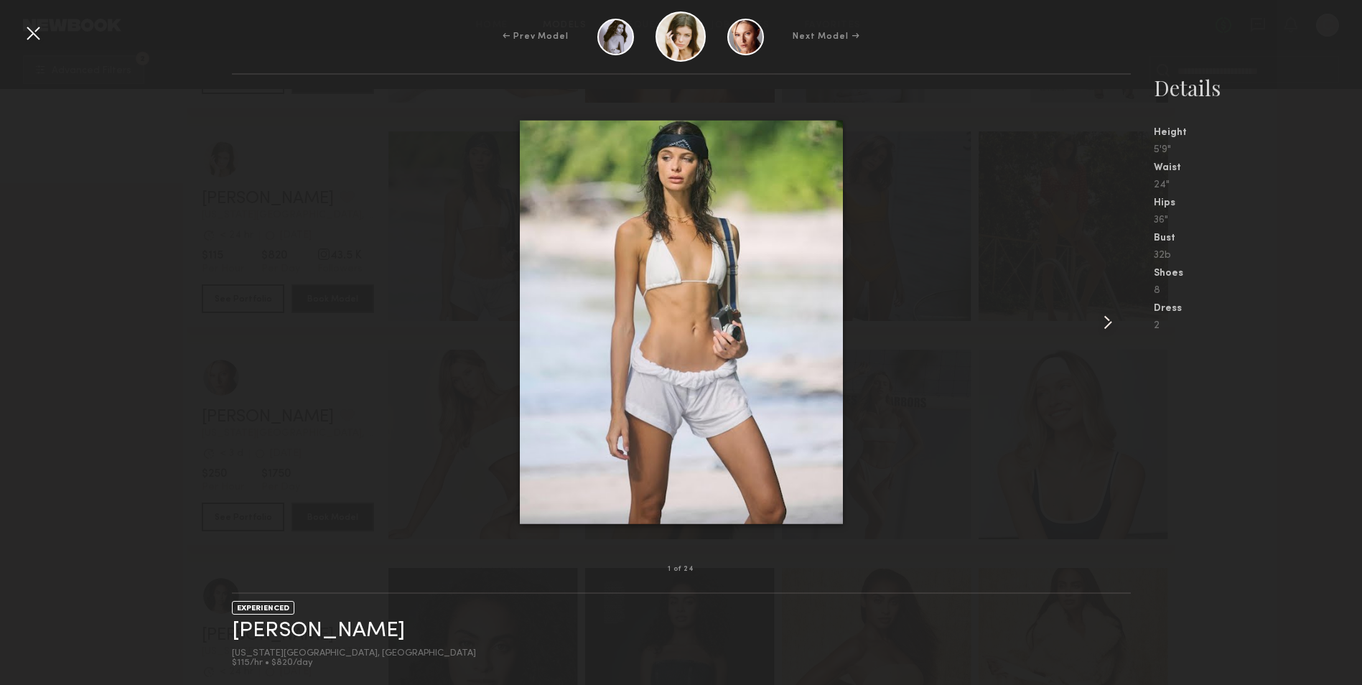
click at [1106, 320] on common-icon at bounding box center [1108, 322] width 23 height 23
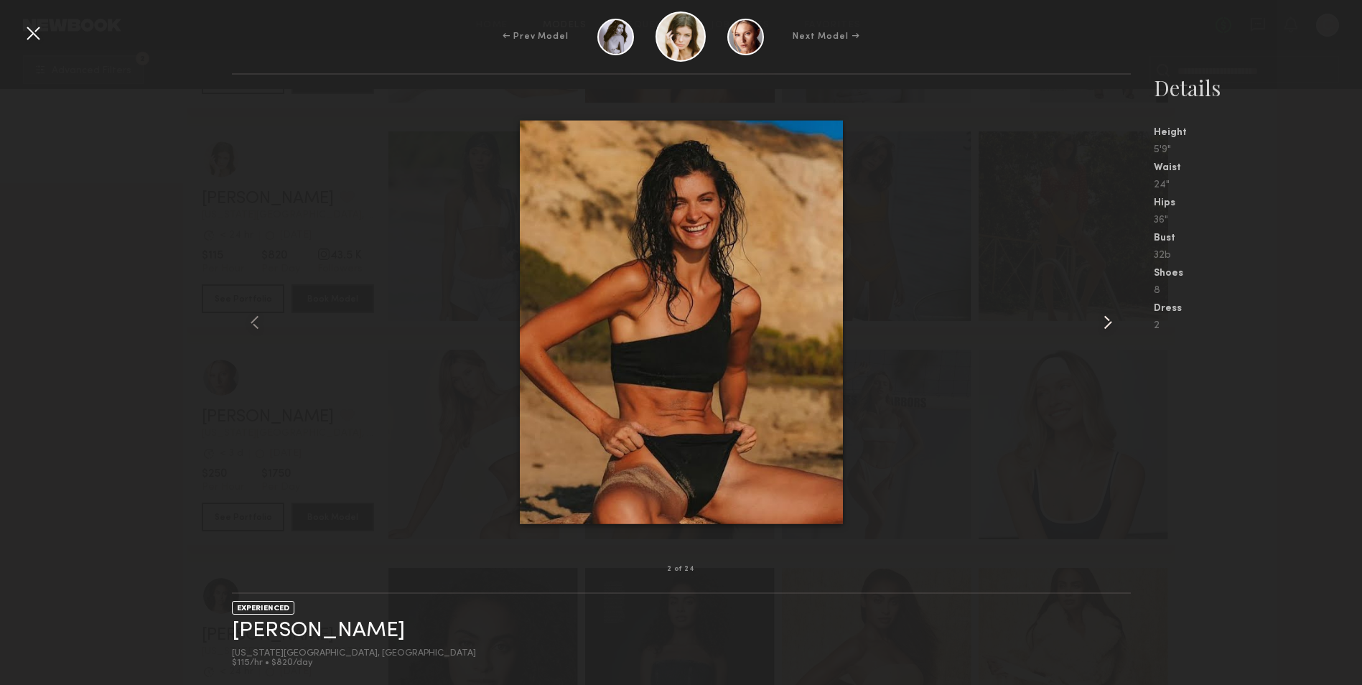
click at [1106, 320] on common-icon at bounding box center [1108, 322] width 23 height 23
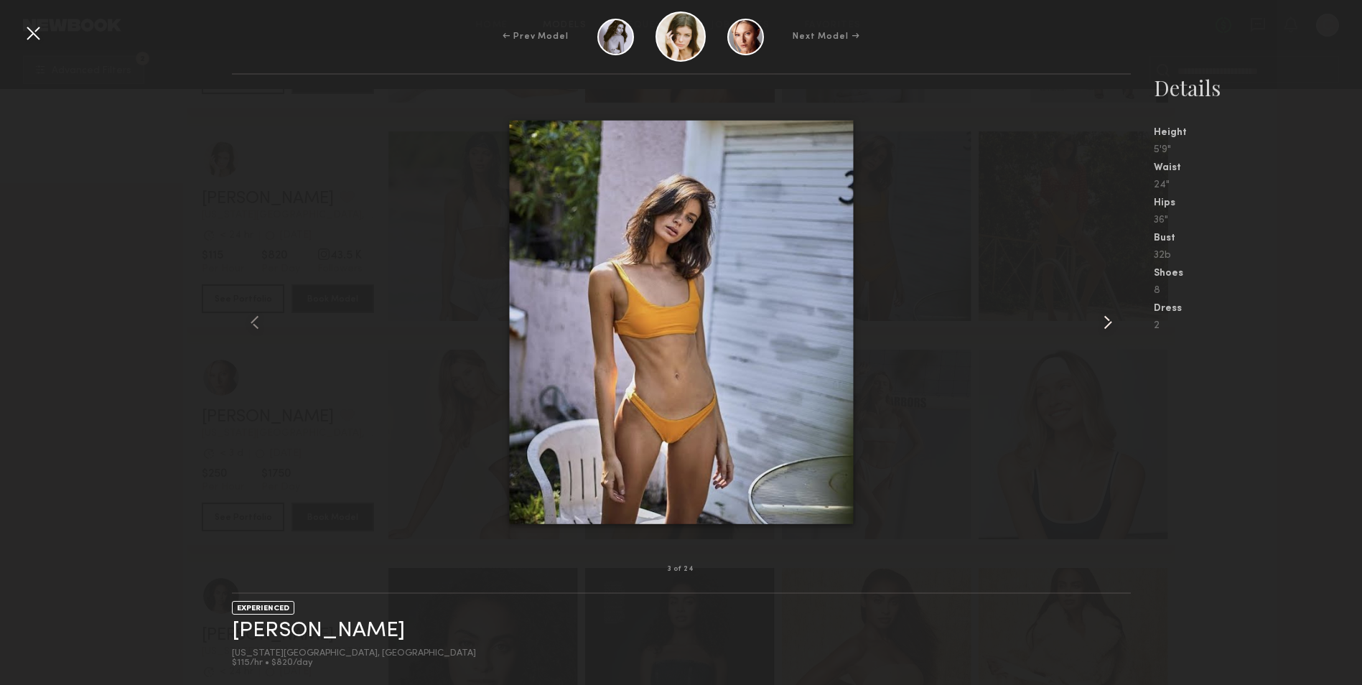
click at [1106, 320] on common-icon at bounding box center [1108, 322] width 23 height 23
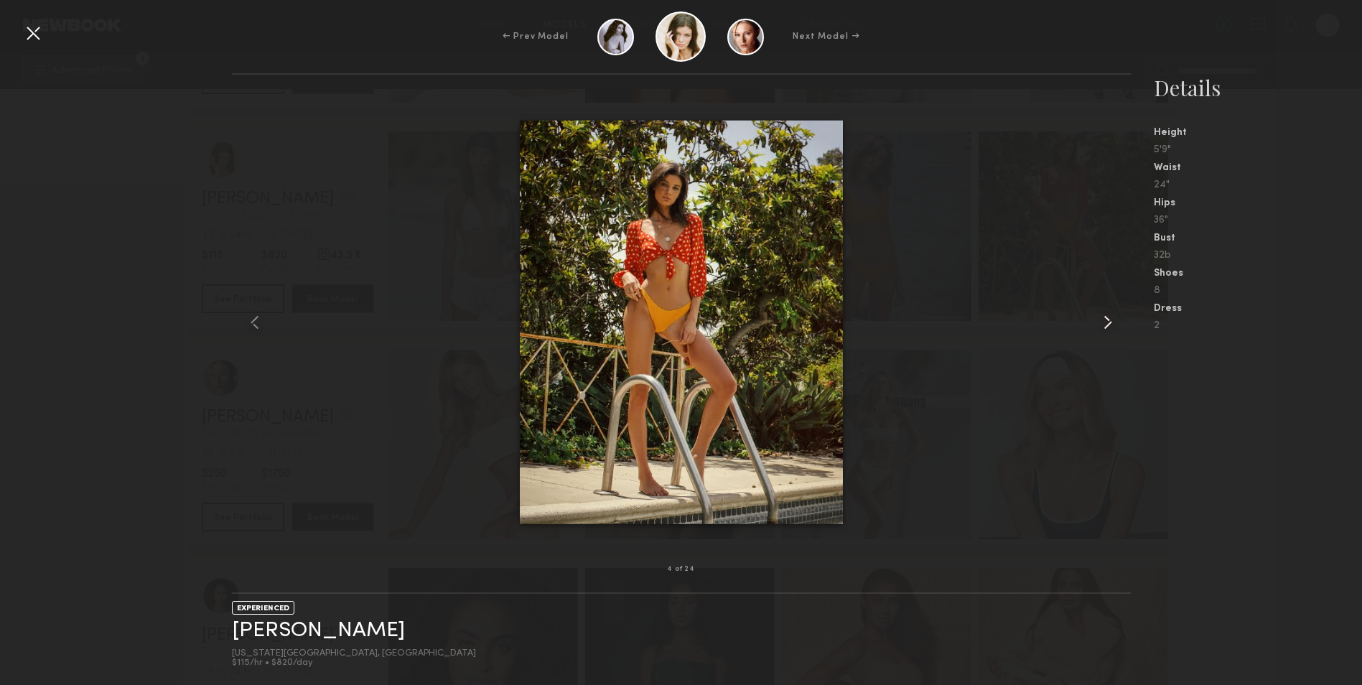
click at [1106, 320] on common-icon at bounding box center [1108, 322] width 23 height 23
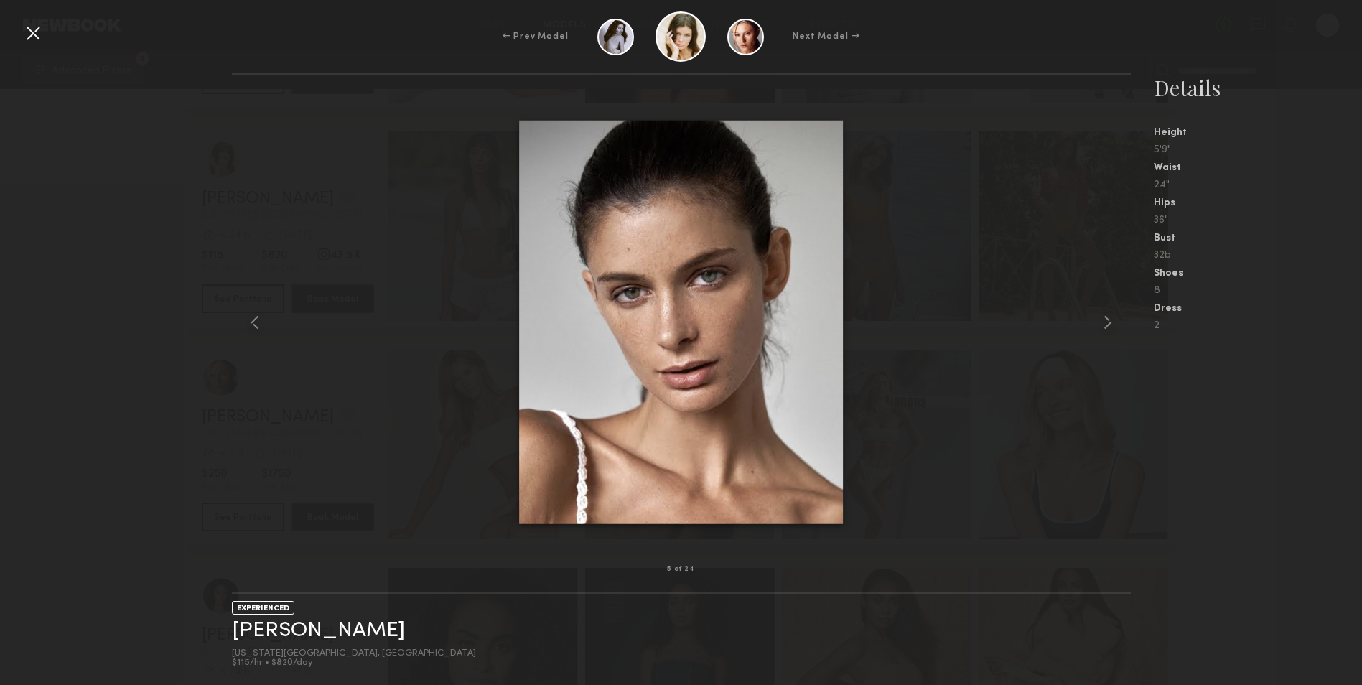
click at [1159, 498] on nb-gallery-model-stats "Details Height 5'9" Waist 24" Hips 36" Bust 32b Shoes 8 Dress 2" at bounding box center [1246, 379] width 231 height 612
click at [36, 30] on div at bounding box center [33, 33] width 23 height 23
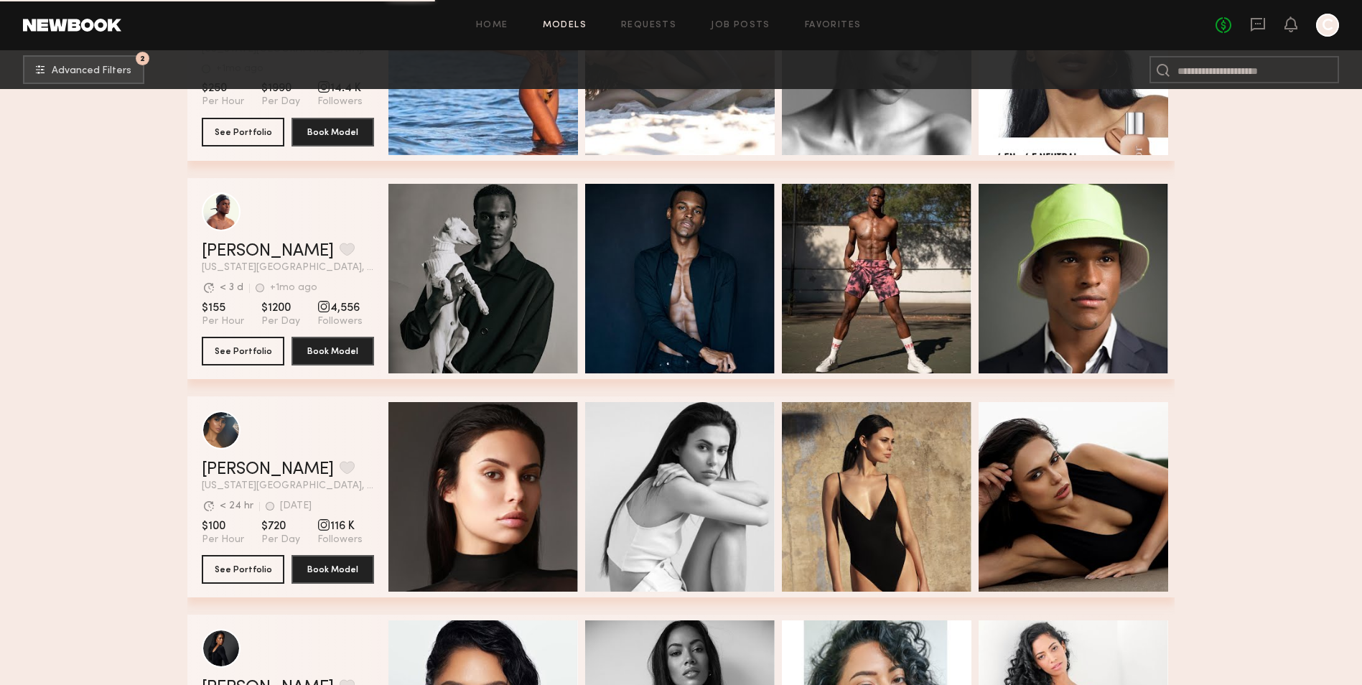
scroll to position [7541, 0]
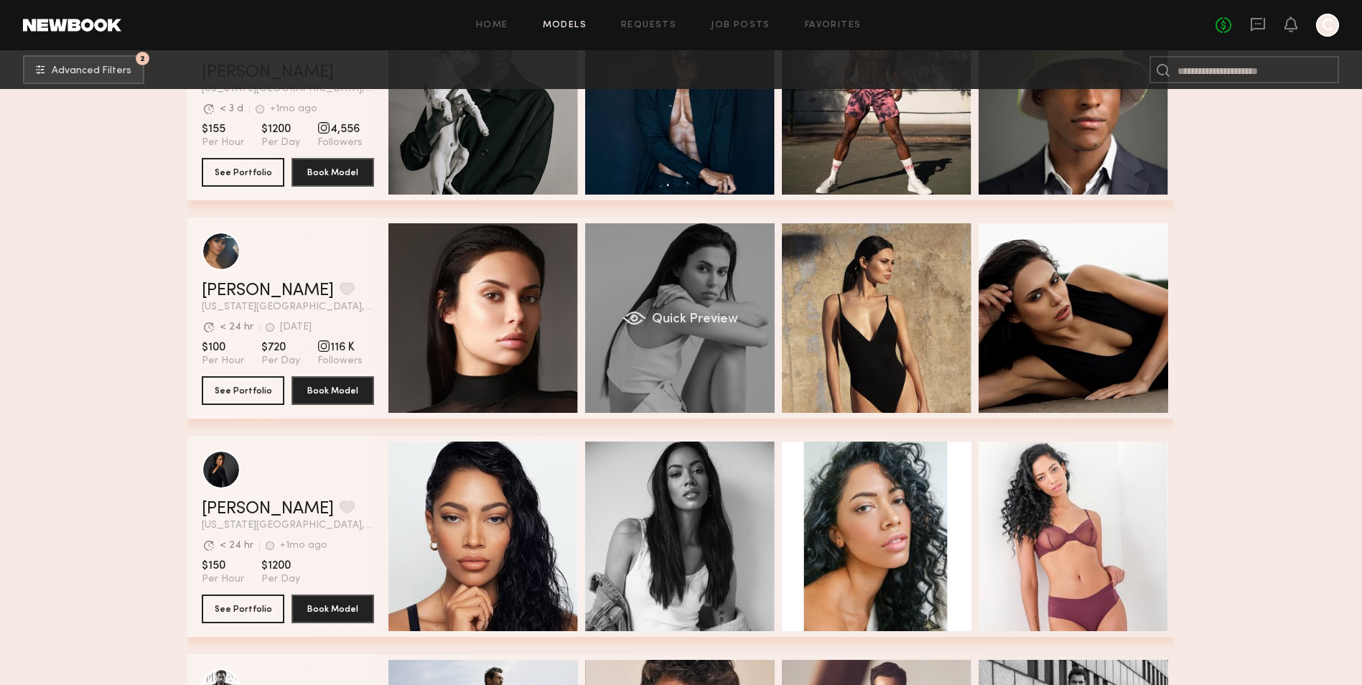
click at [703, 254] on div "Quick Preview" at bounding box center [680, 318] width 190 height 190
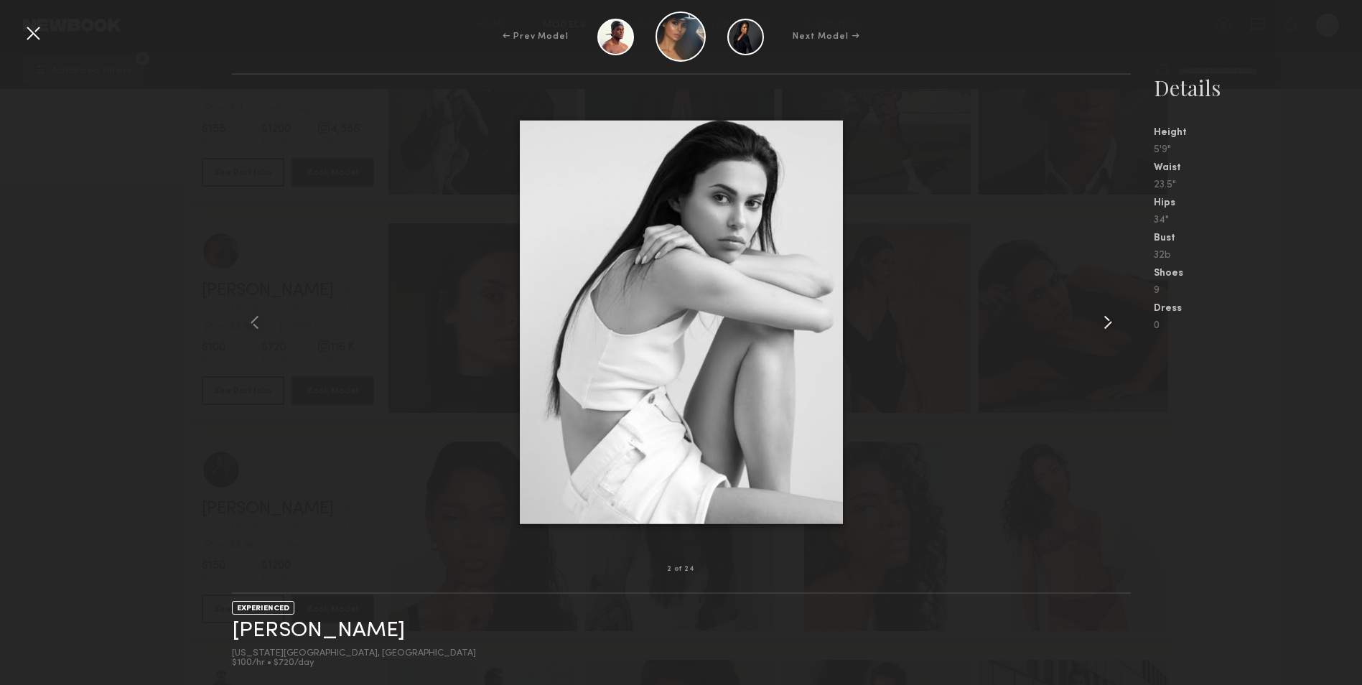
click at [1105, 317] on common-icon at bounding box center [1108, 322] width 23 height 23
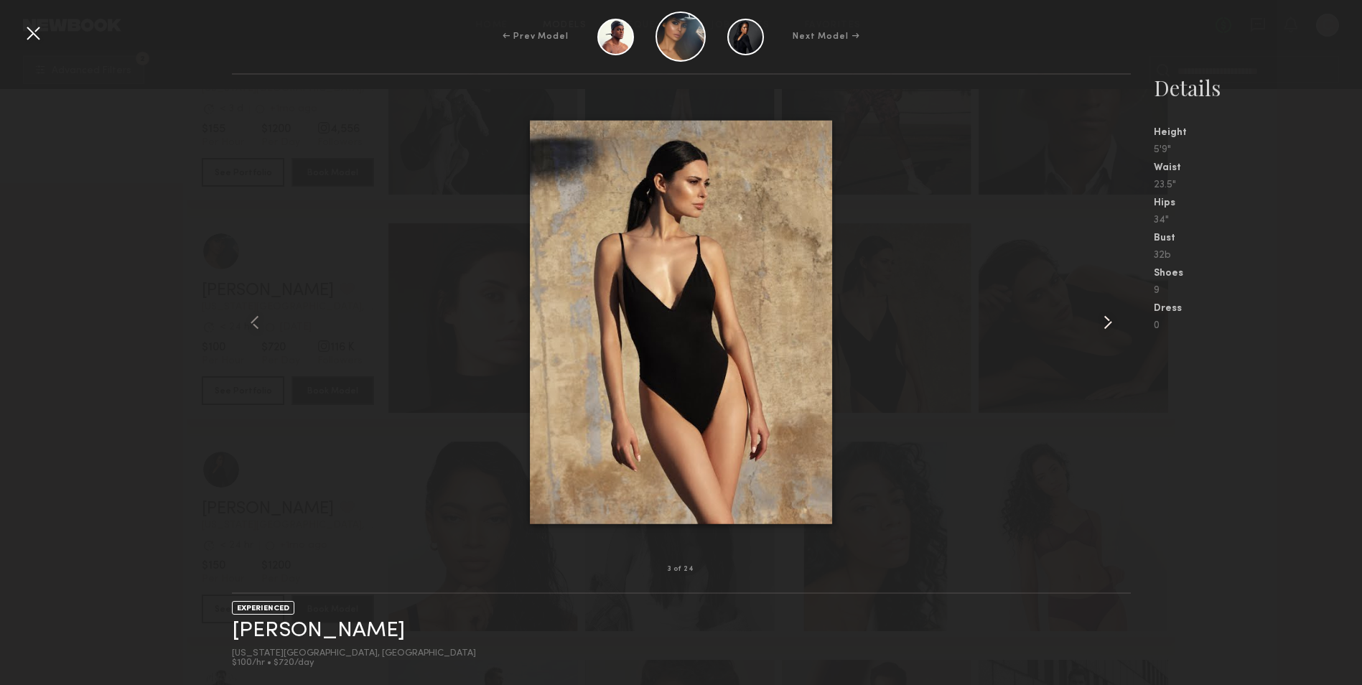
click at [1105, 317] on common-icon at bounding box center [1108, 322] width 23 height 23
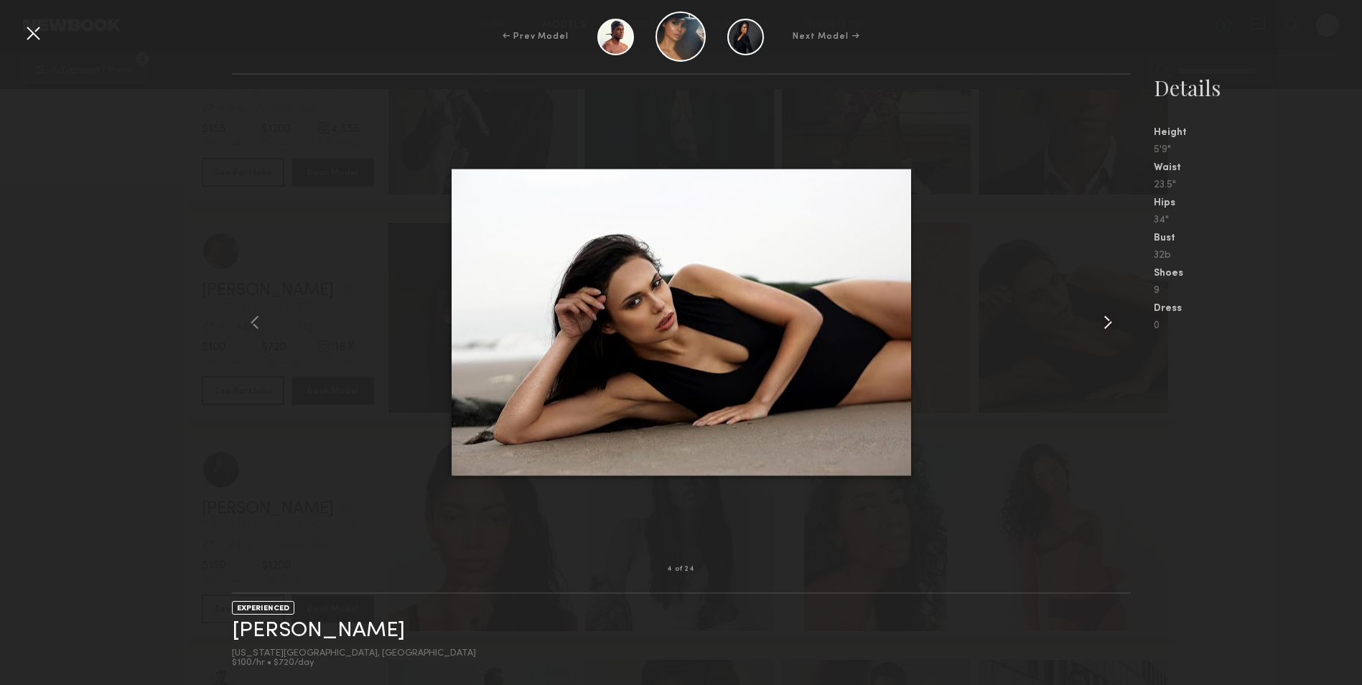
click at [1105, 317] on common-icon at bounding box center [1108, 322] width 23 height 23
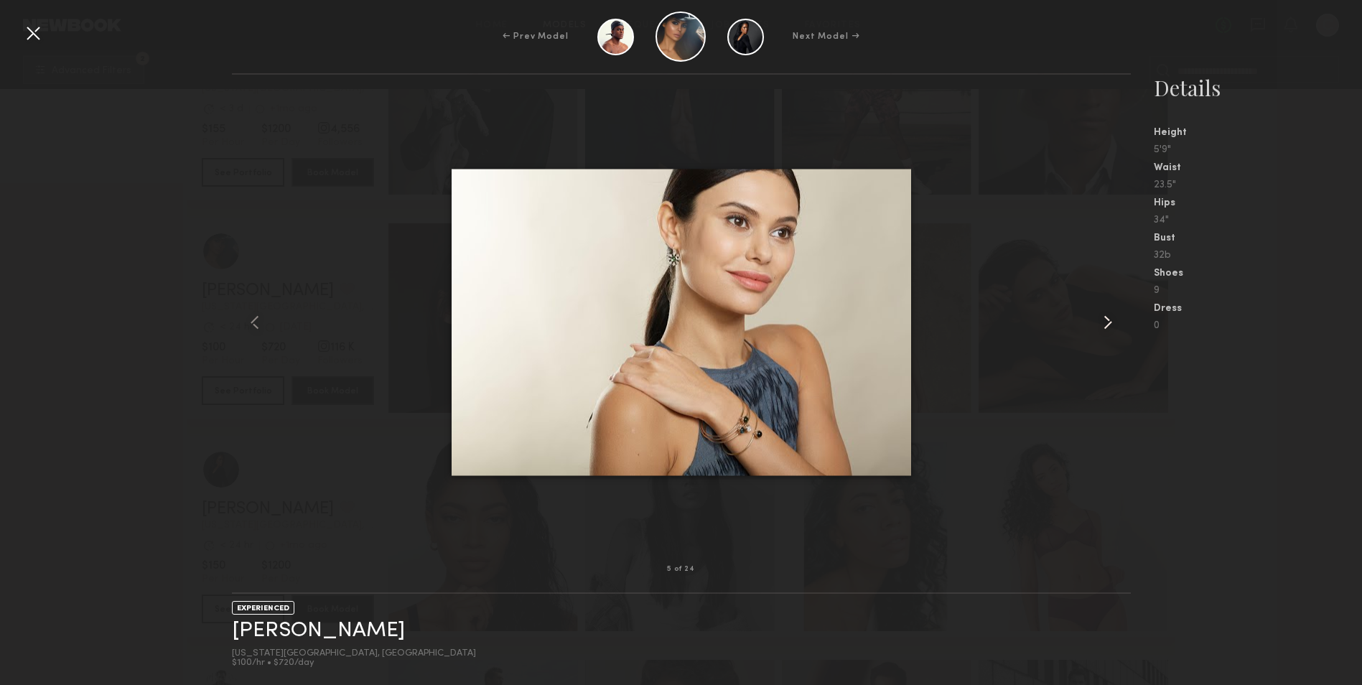
click at [1105, 317] on common-icon at bounding box center [1108, 322] width 23 height 23
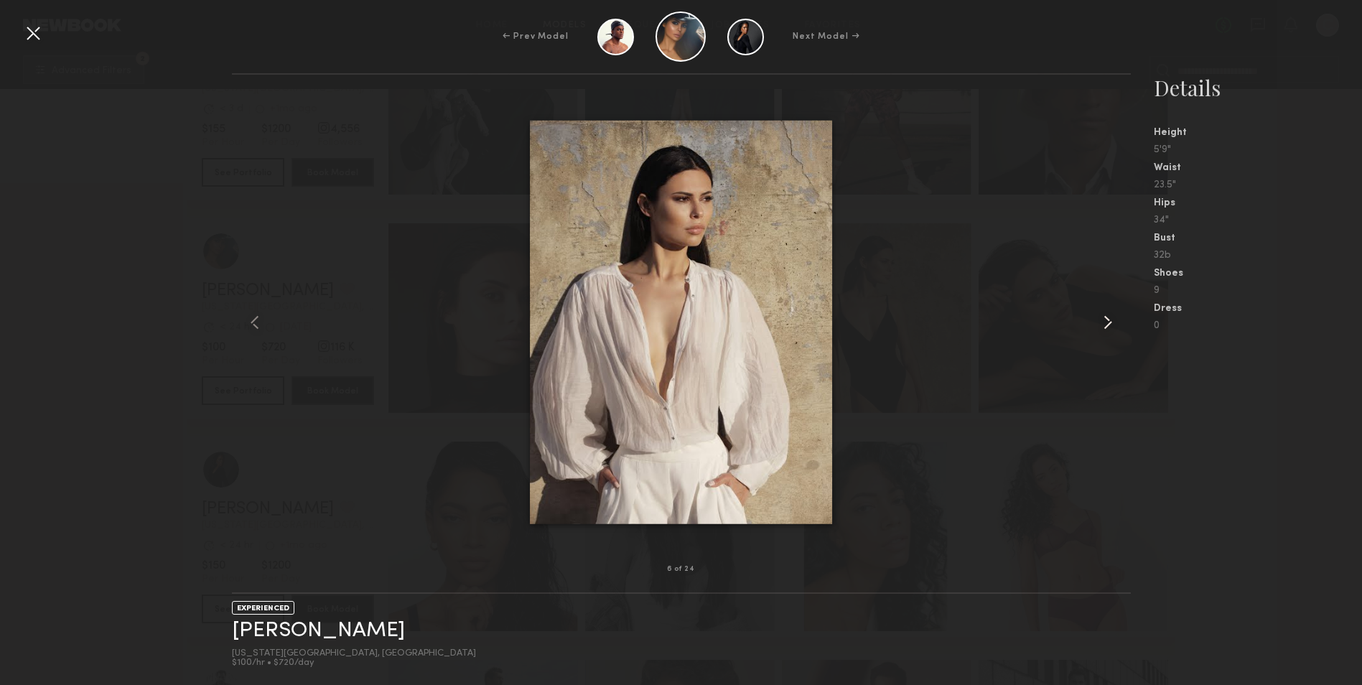
click at [1105, 317] on common-icon at bounding box center [1108, 322] width 23 height 23
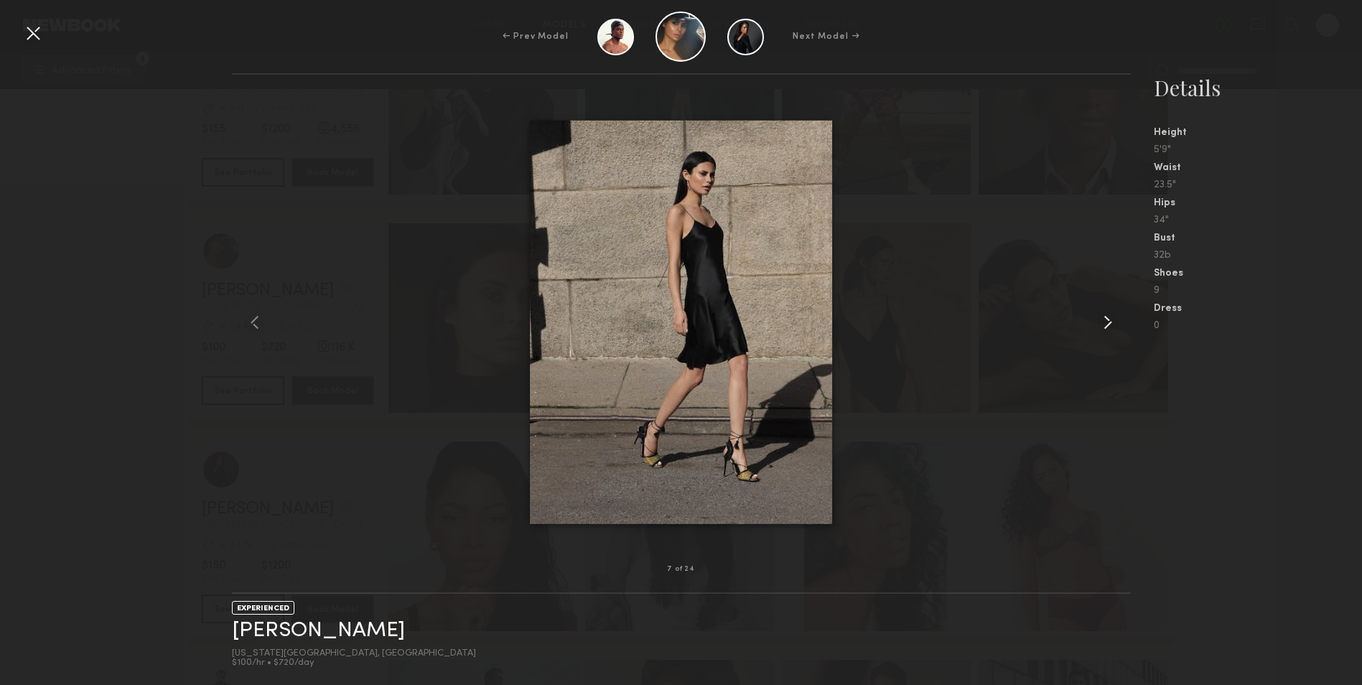
click at [1105, 317] on common-icon at bounding box center [1108, 322] width 23 height 23
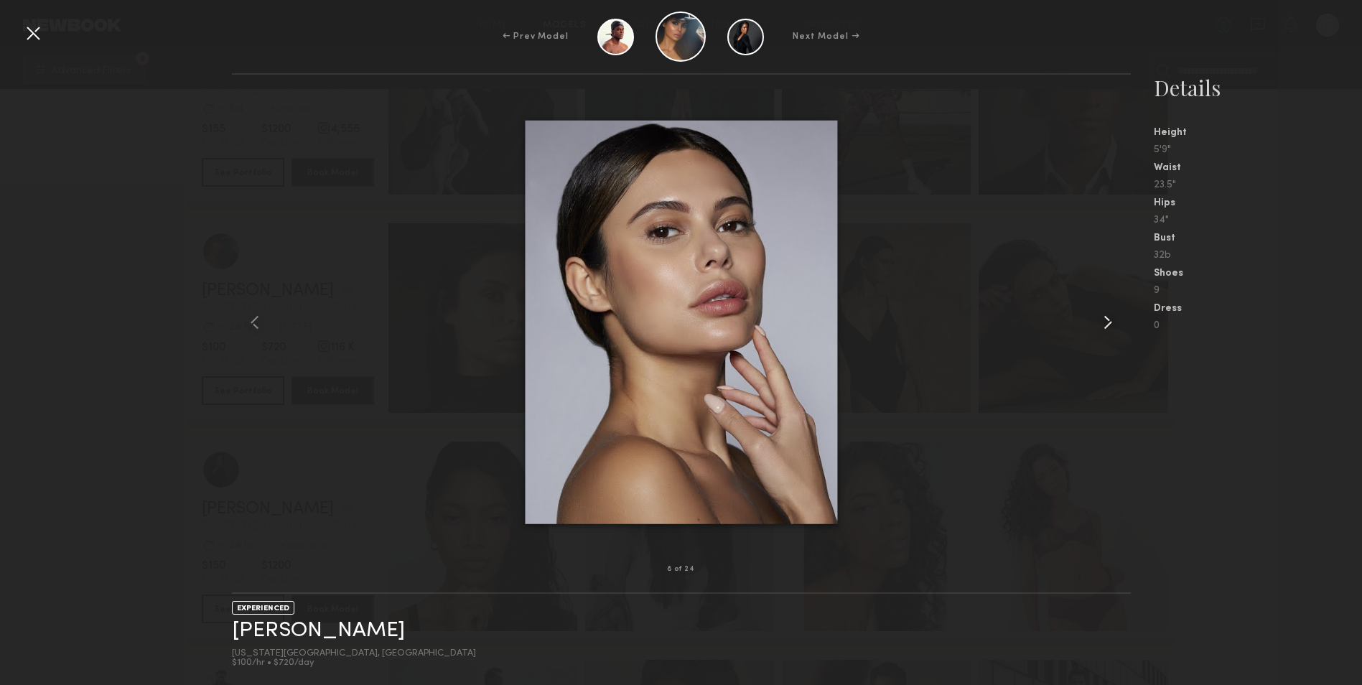
click at [1105, 317] on common-icon at bounding box center [1108, 322] width 23 height 23
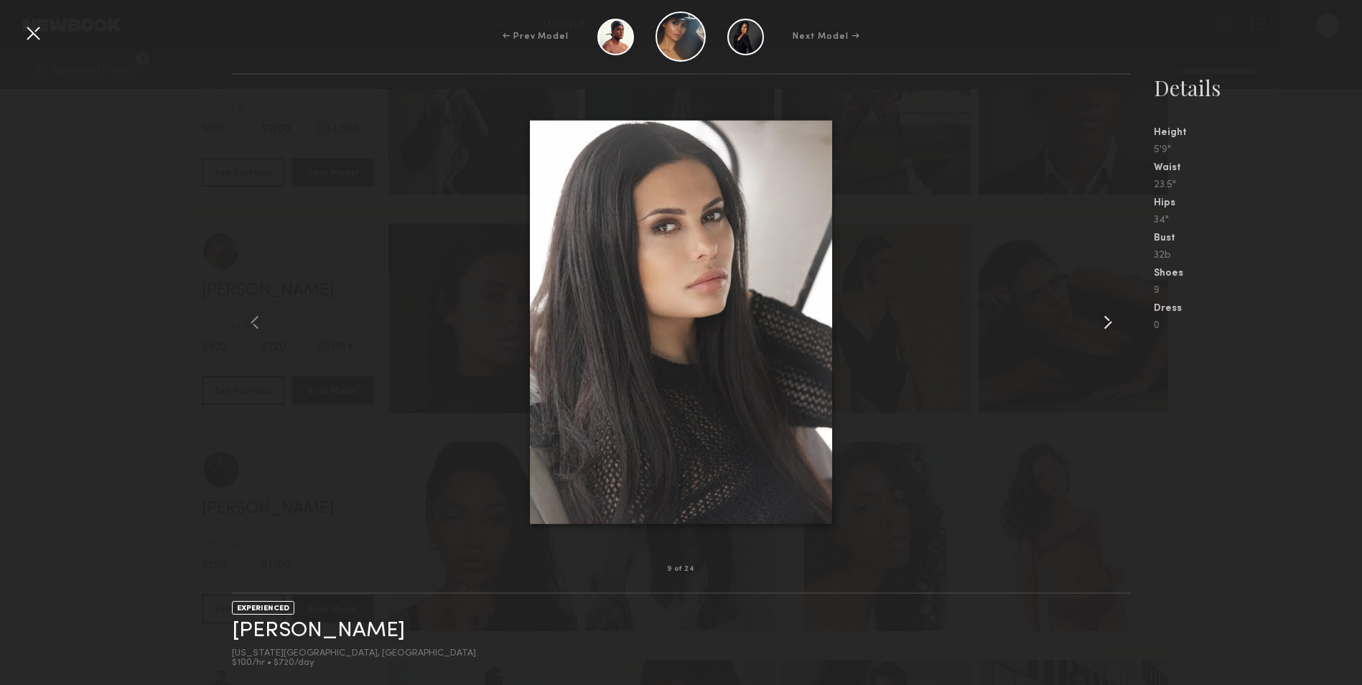
click at [1123, 481] on div at bounding box center [1112, 322] width 36 height 449
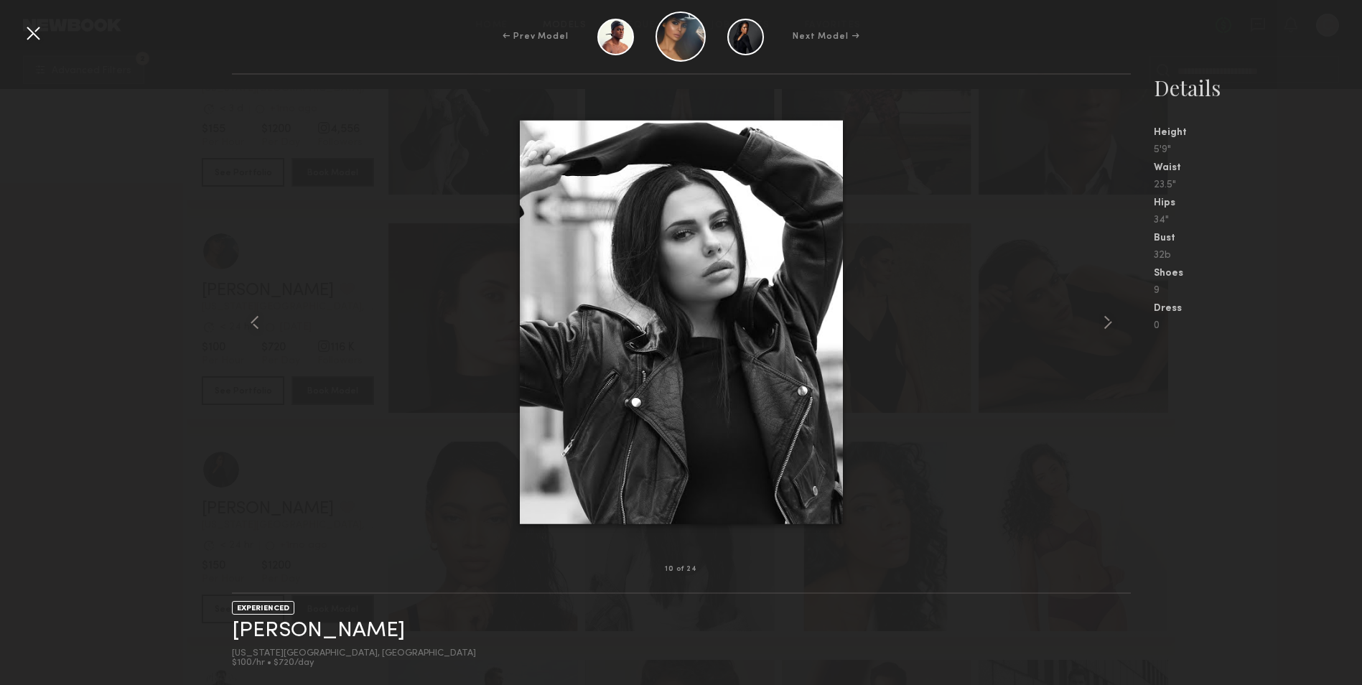
click at [38, 32] on div at bounding box center [33, 33] width 23 height 23
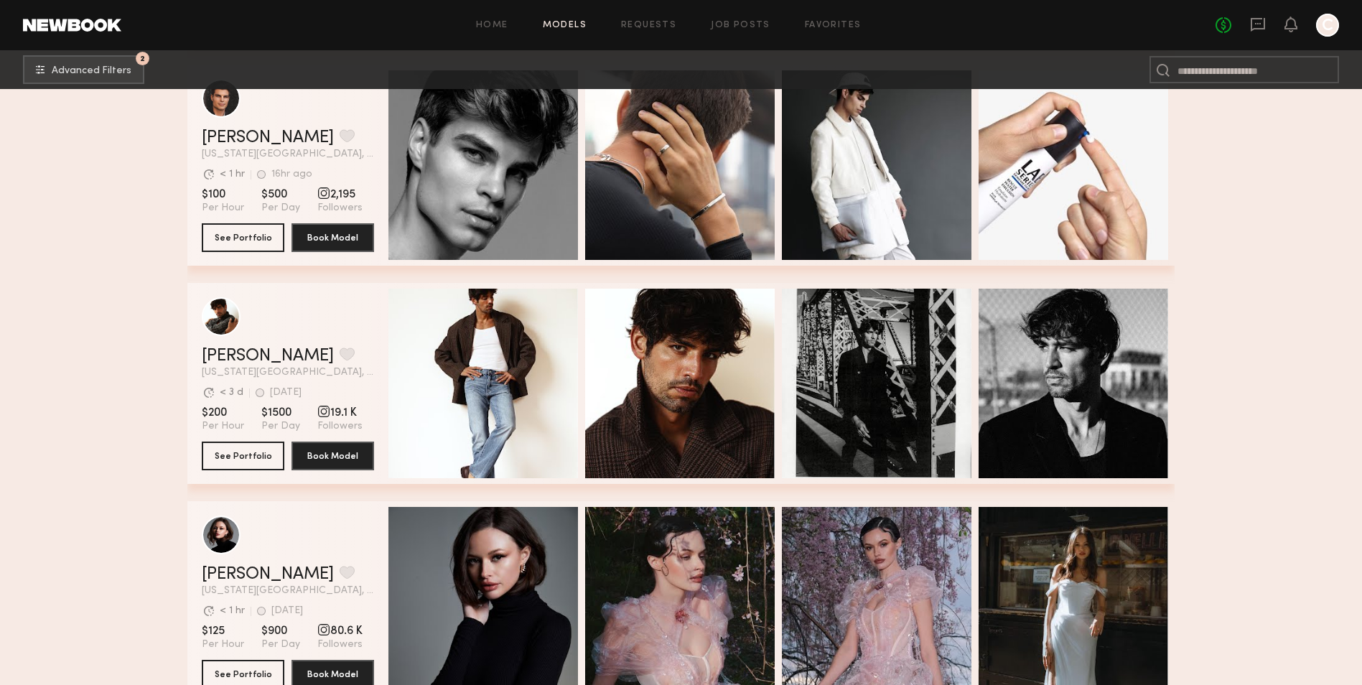
scroll to position [8546, 0]
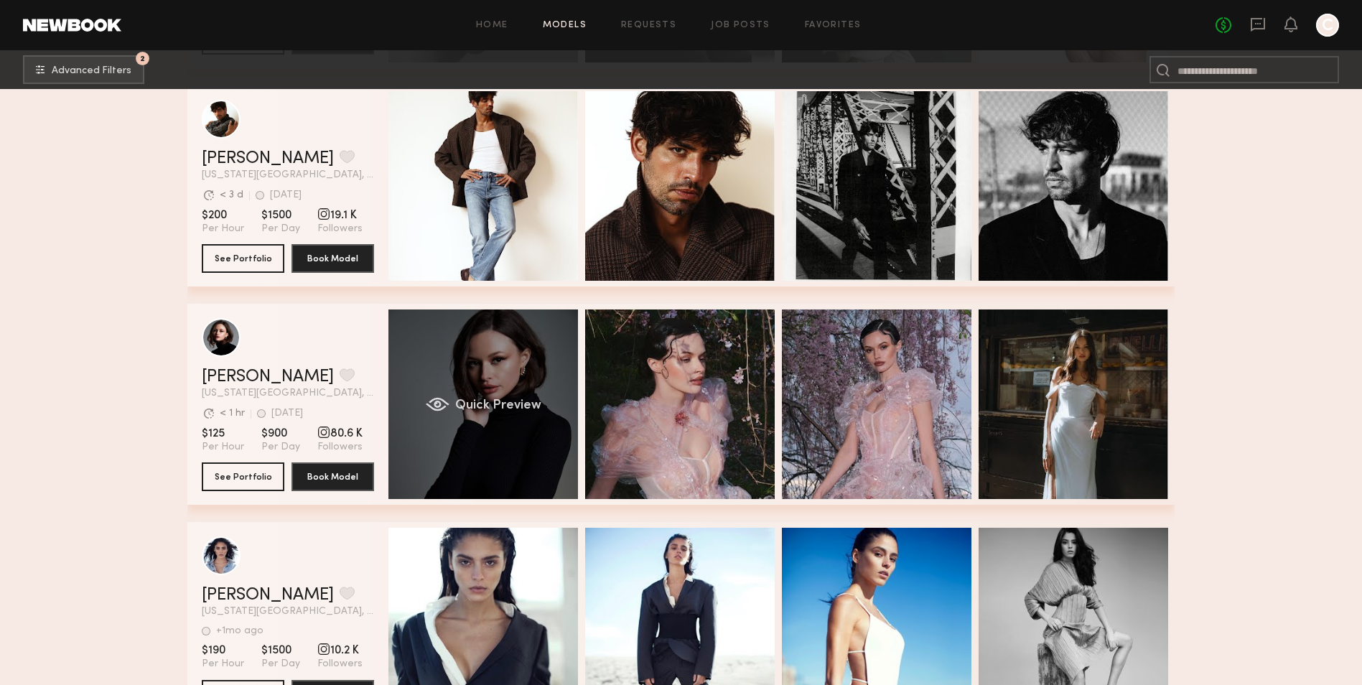
click at [439, 362] on div "Quick Preview" at bounding box center [484, 405] width 190 height 190
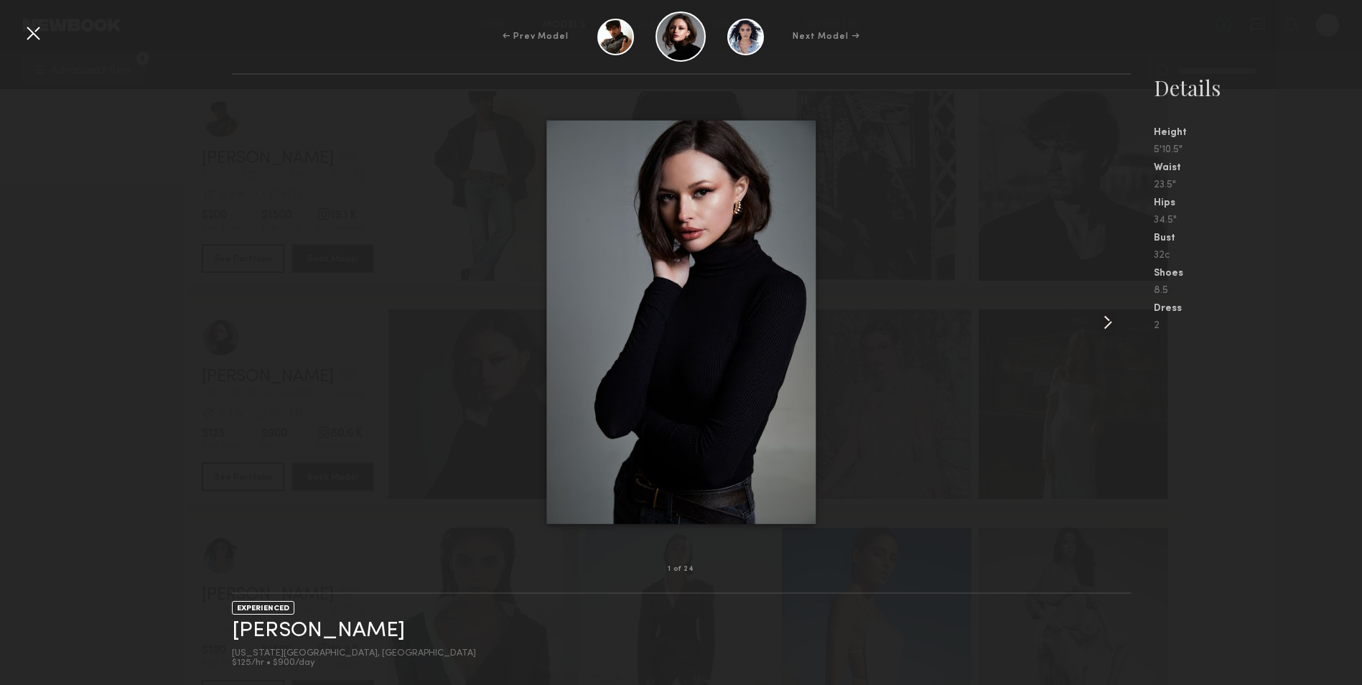
click at [1103, 314] on common-icon at bounding box center [1108, 322] width 23 height 23
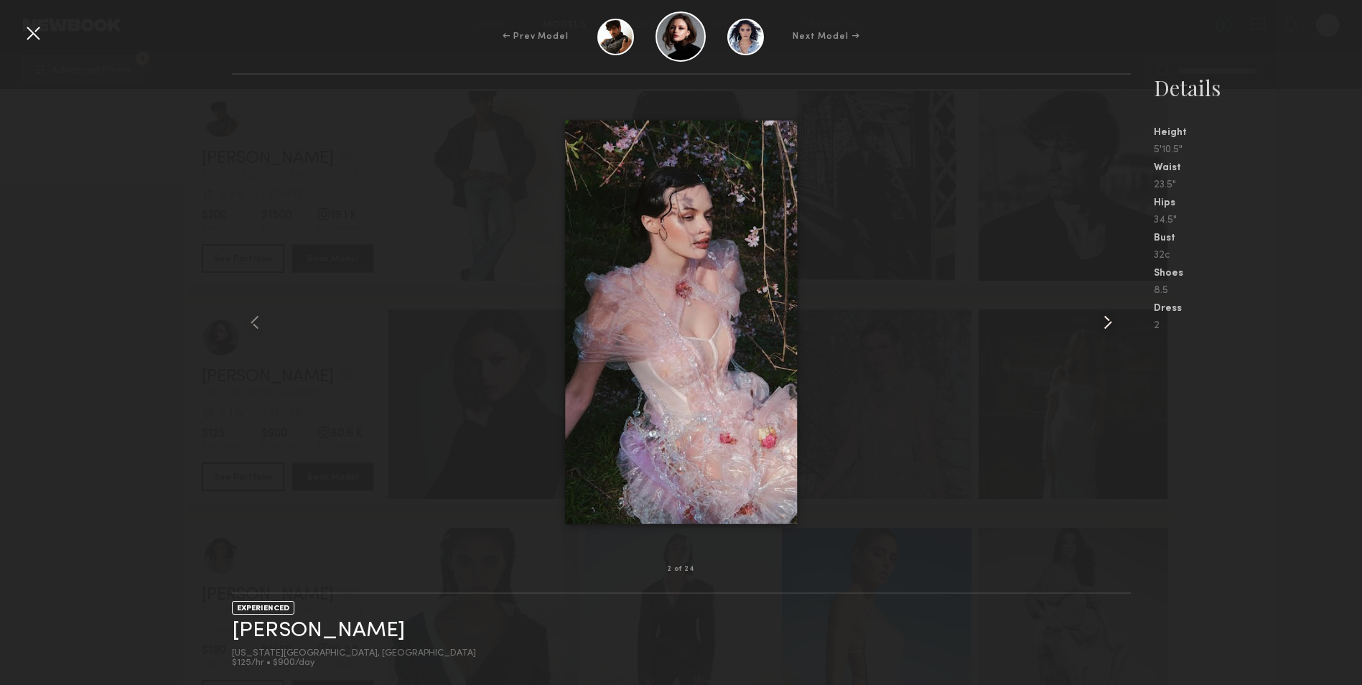
click at [1104, 315] on common-icon at bounding box center [1108, 322] width 23 height 23
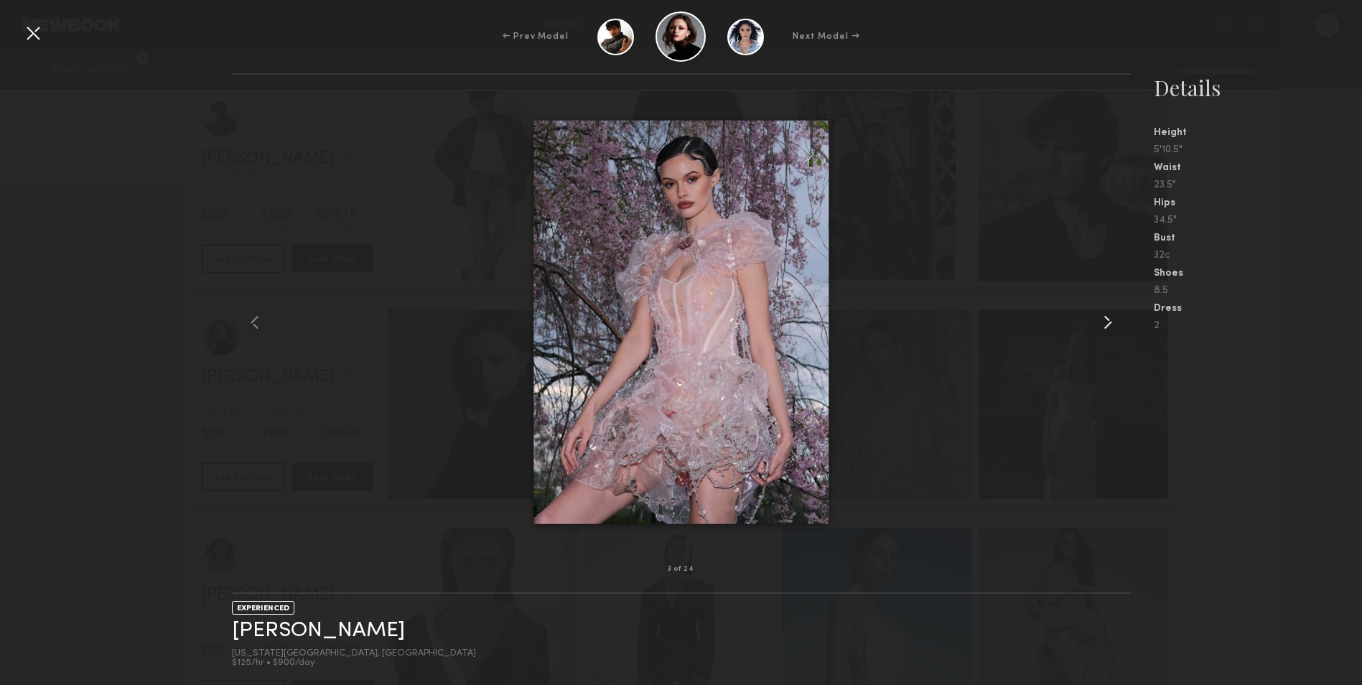
click at [1104, 315] on common-icon at bounding box center [1108, 322] width 23 height 23
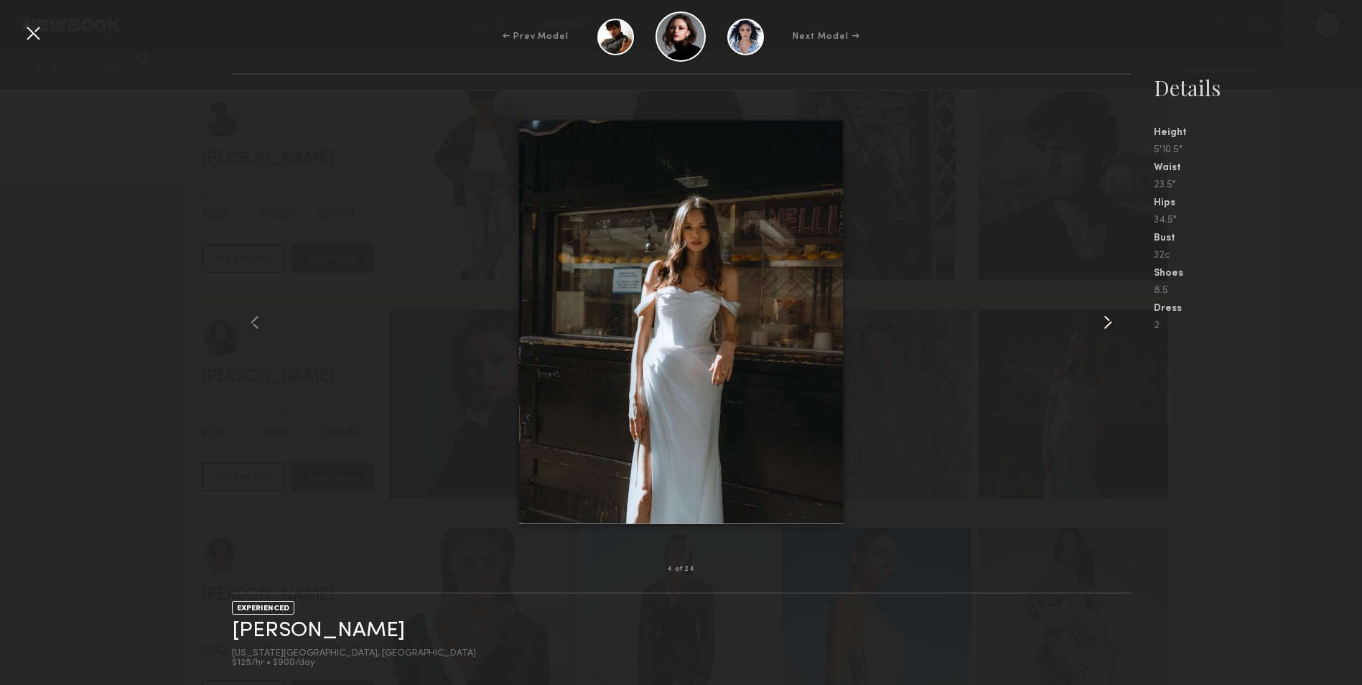
click at [1104, 315] on common-icon at bounding box center [1108, 322] width 23 height 23
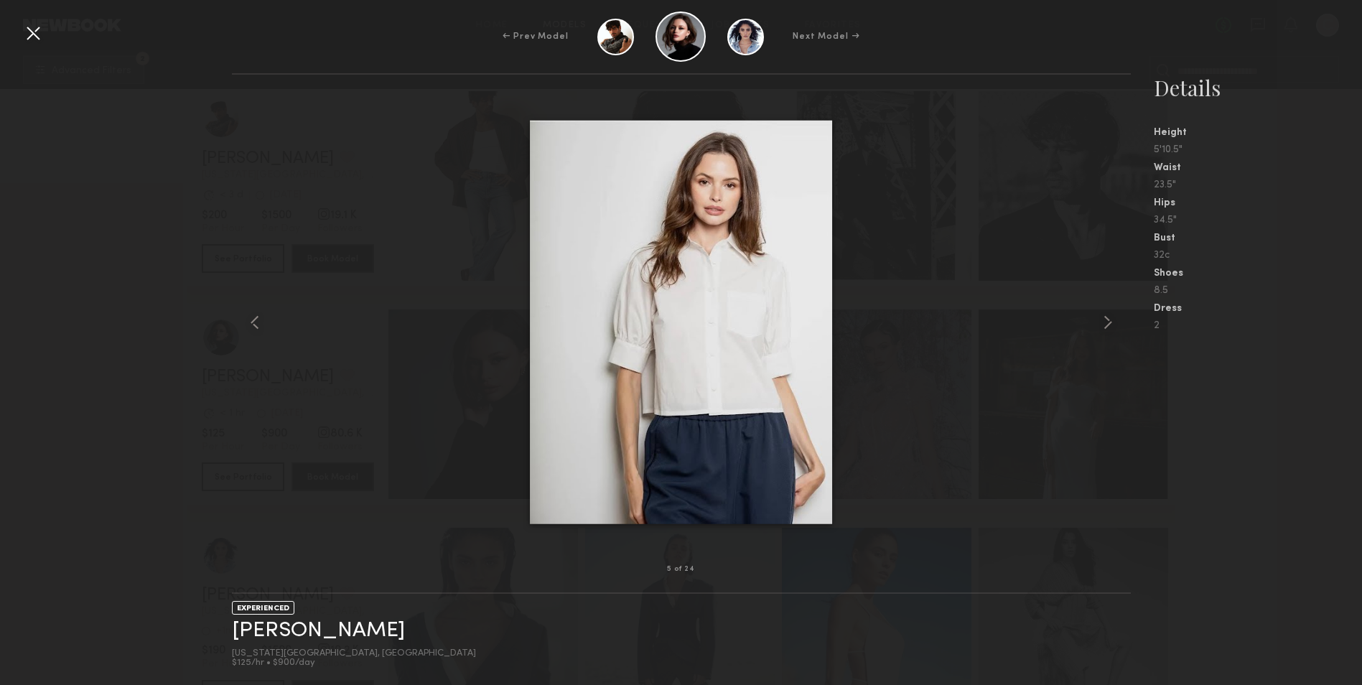
click at [1072, 423] on div at bounding box center [681, 322] width 899 height 449
click at [31, 45] on div "← Prev Model Next Model →" at bounding box center [681, 36] width 1362 height 50
click at [37, 32] on div at bounding box center [33, 33] width 23 height 23
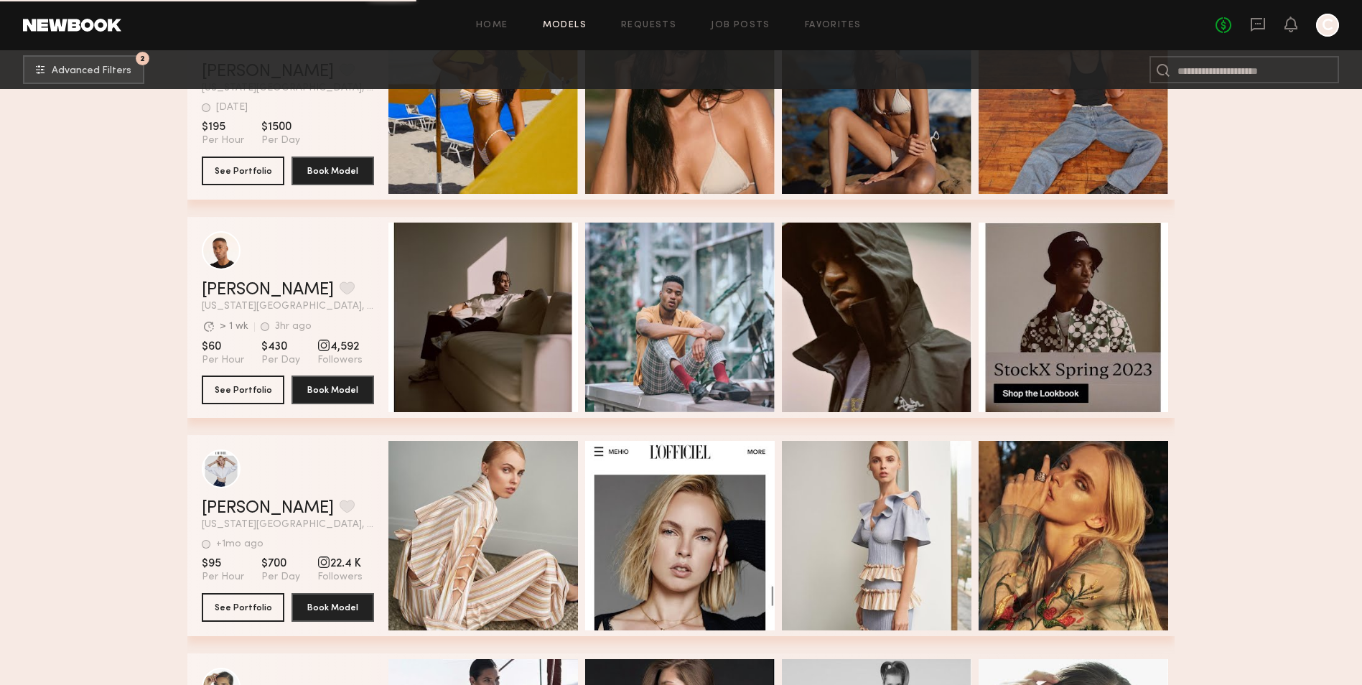
scroll to position [9767, 0]
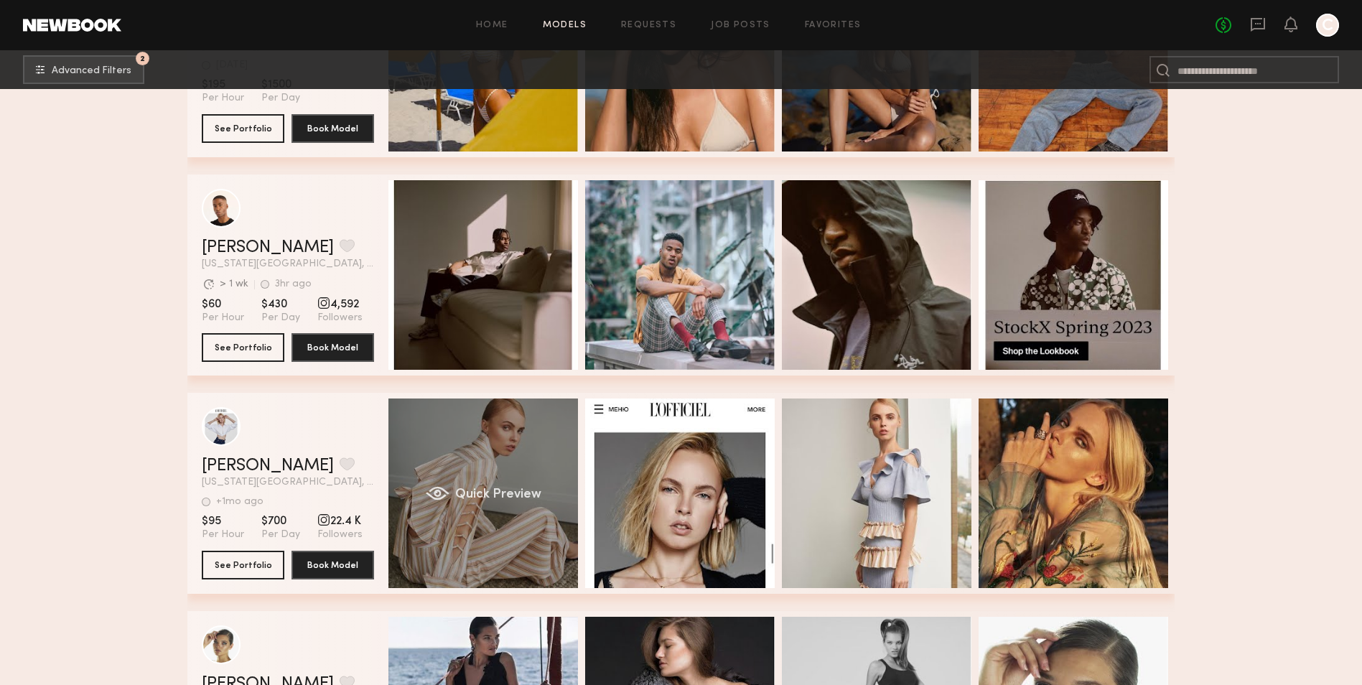
click at [503, 456] on div "Quick Preview" at bounding box center [484, 494] width 190 height 190
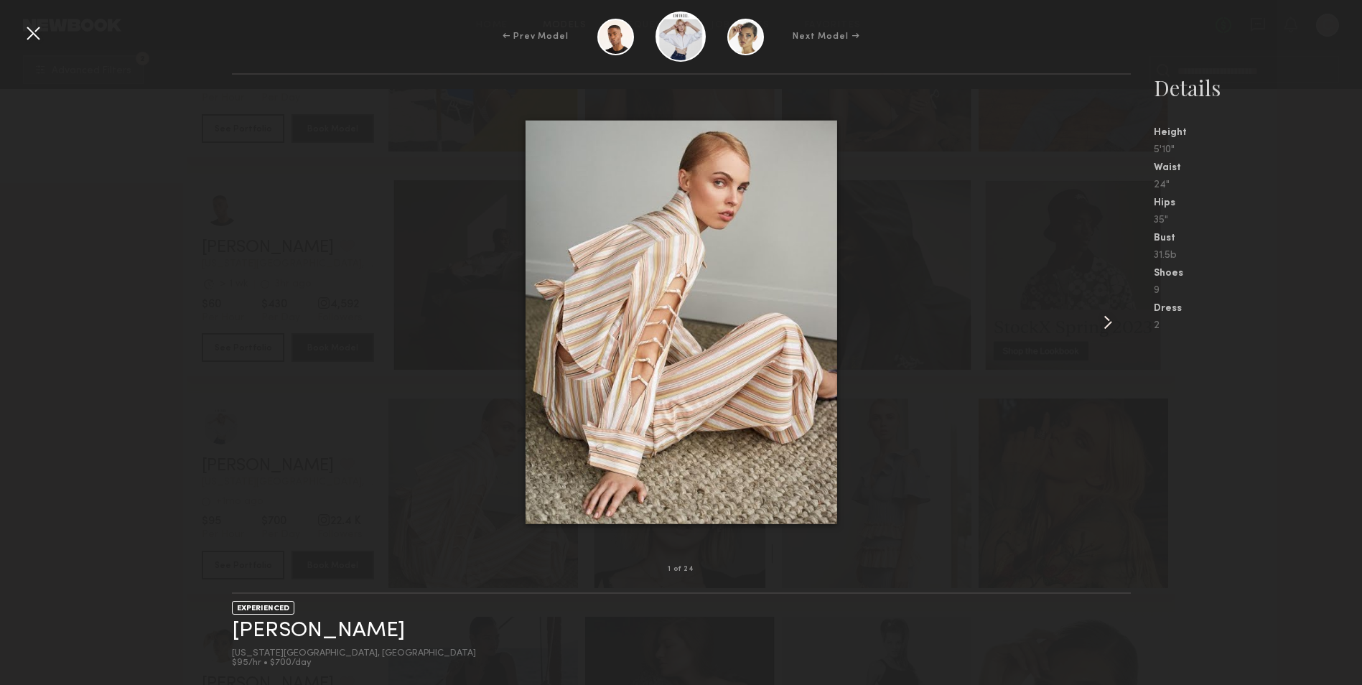
click at [1105, 324] on common-icon at bounding box center [1108, 322] width 23 height 23
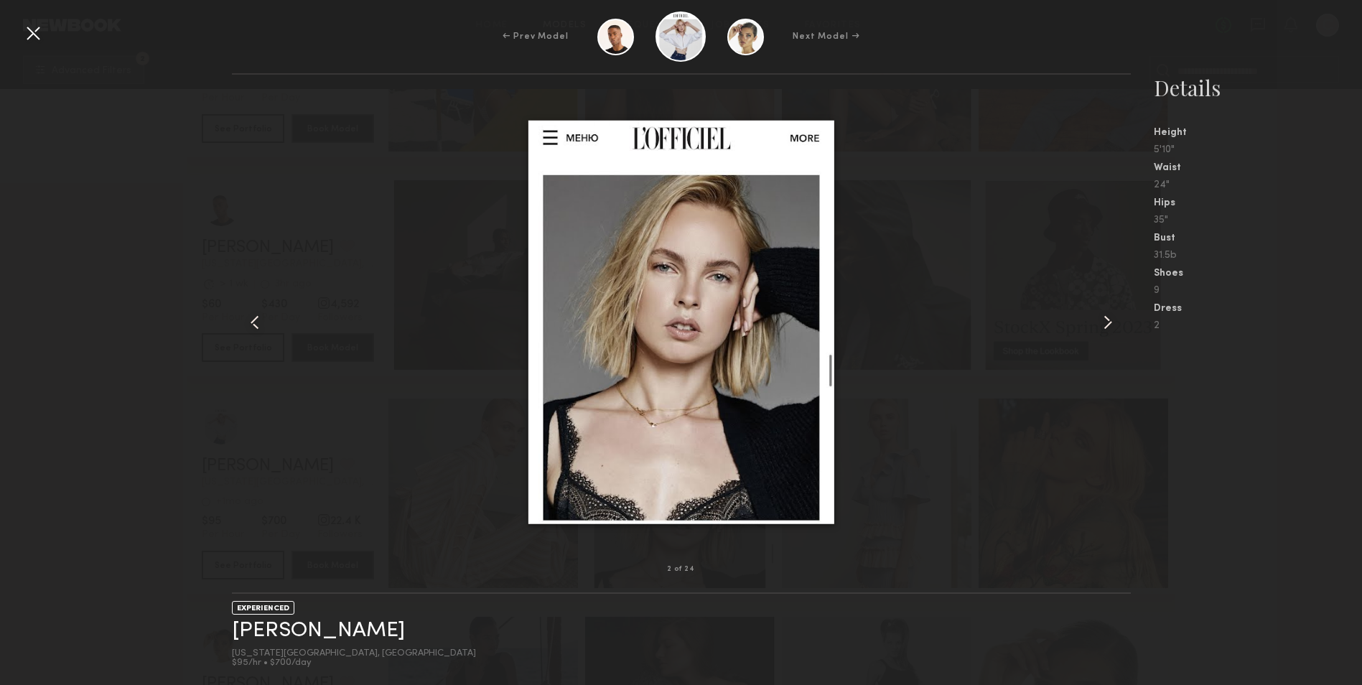
click at [1105, 324] on common-icon at bounding box center [1108, 322] width 23 height 23
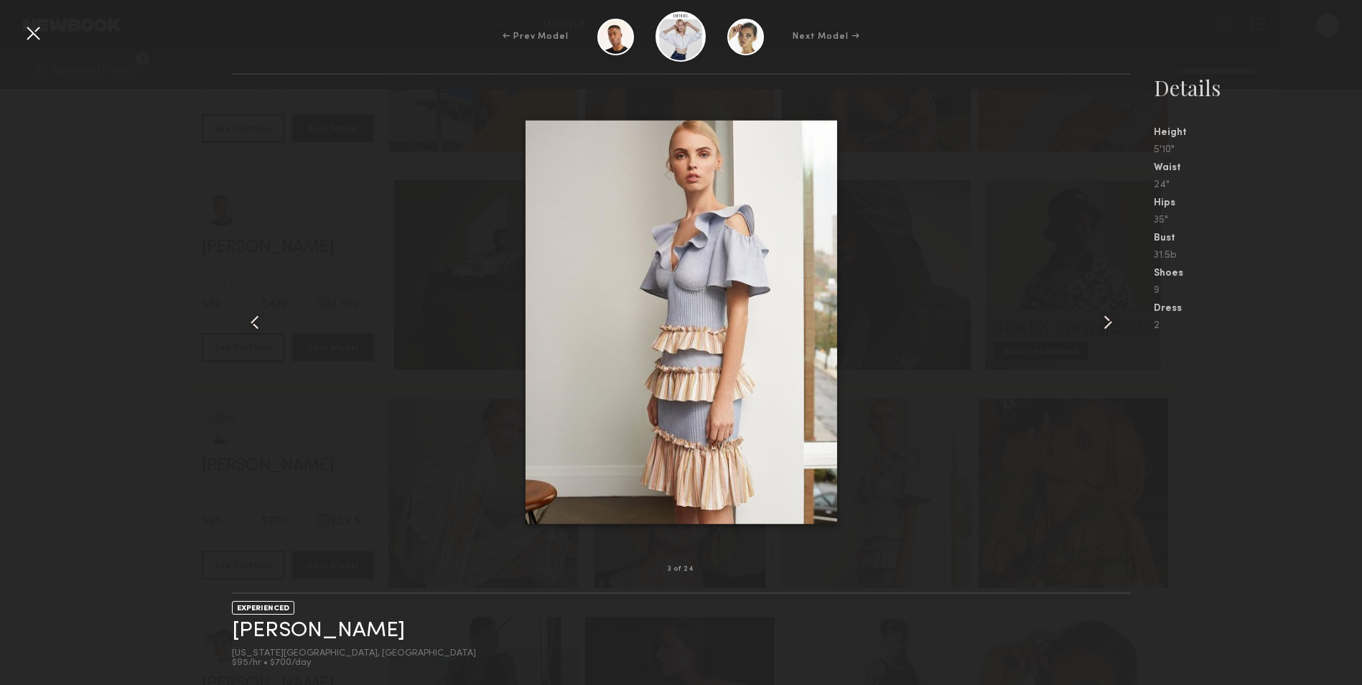
click at [1105, 324] on common-icon at bounding box center [1108, 322] width 23 height 23
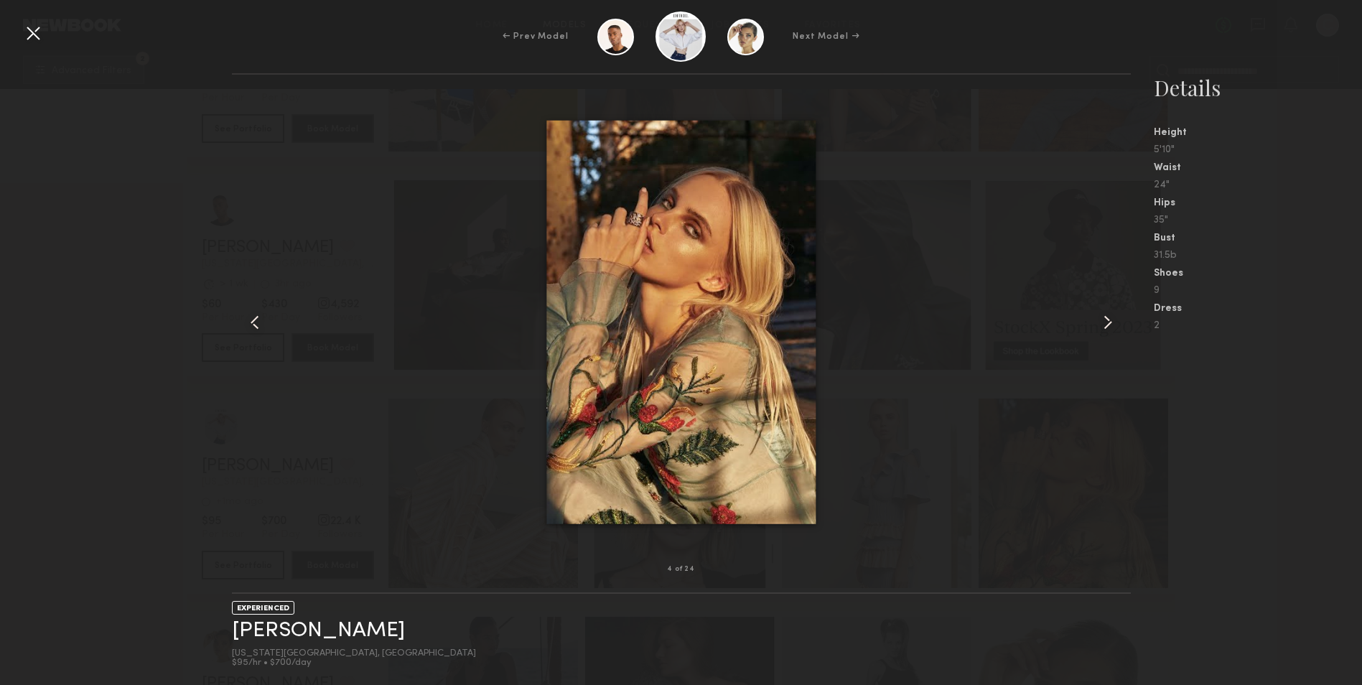
click at [1105, 324] on common-icon at bounding box center [1108, 322] width 23 height 23
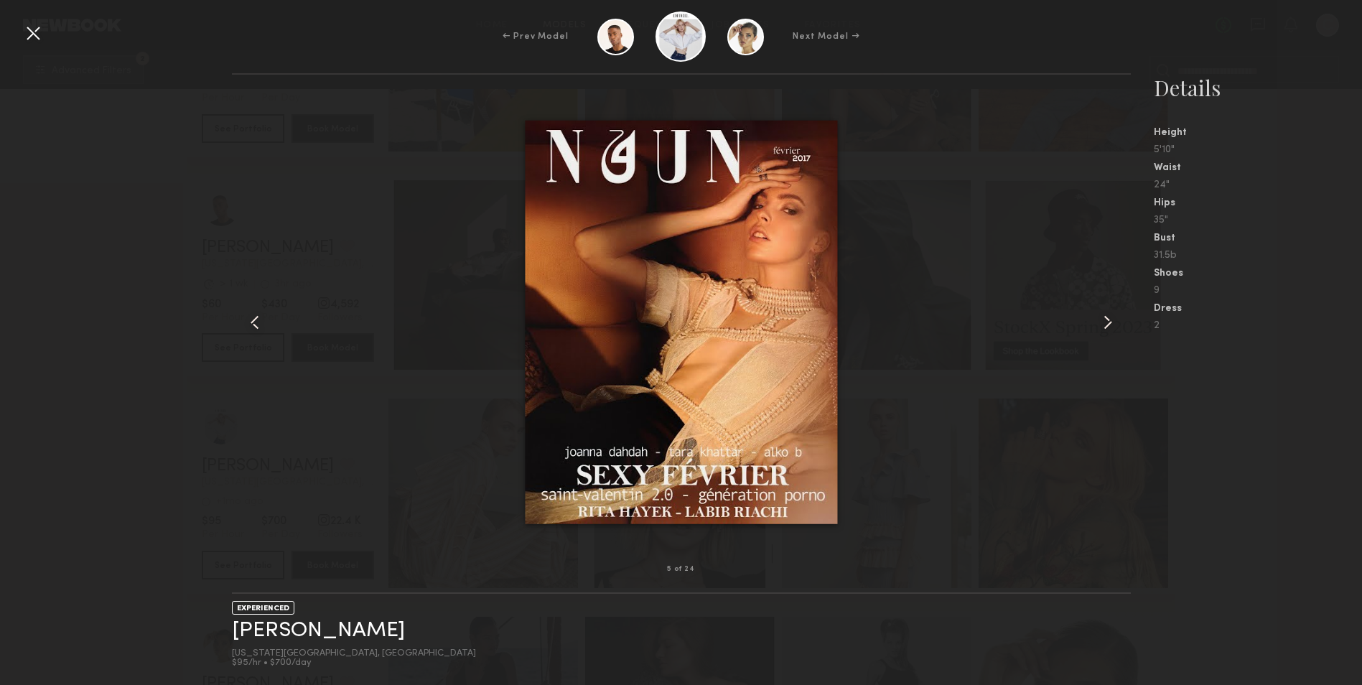
click at [1104, 324] on common-icon at bounding box center [1108, 322] width 23 height 23
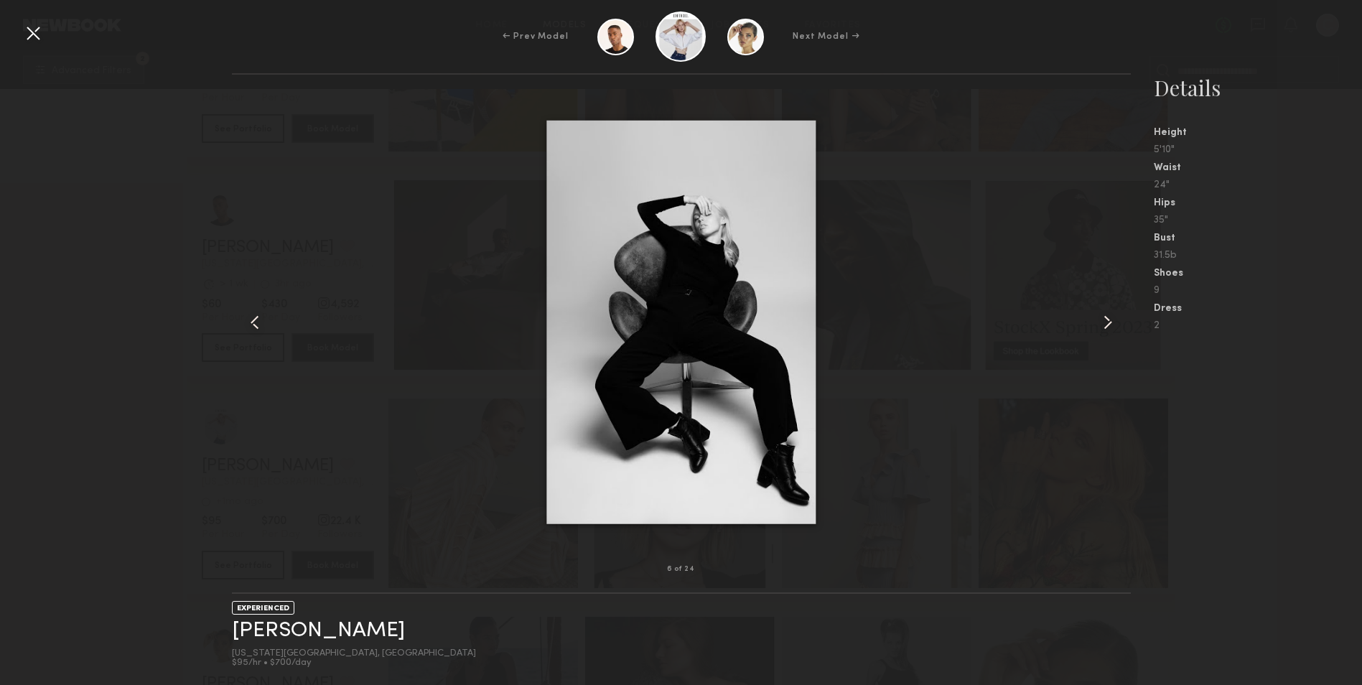
click at [1104, 324] on common-icon at bounding box center [1108, 322] width 23 height 23
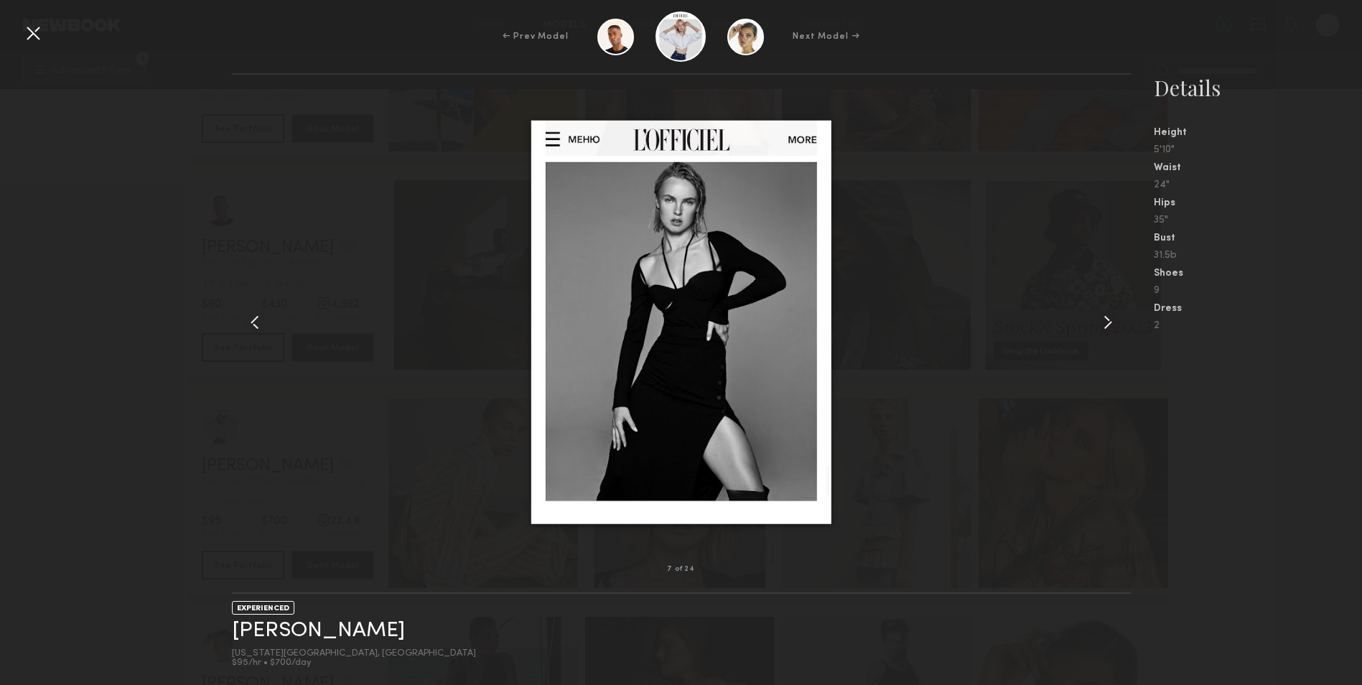
click at [1104, 324] on common-icon at bounding box center [1108, 322] width 23 height 23
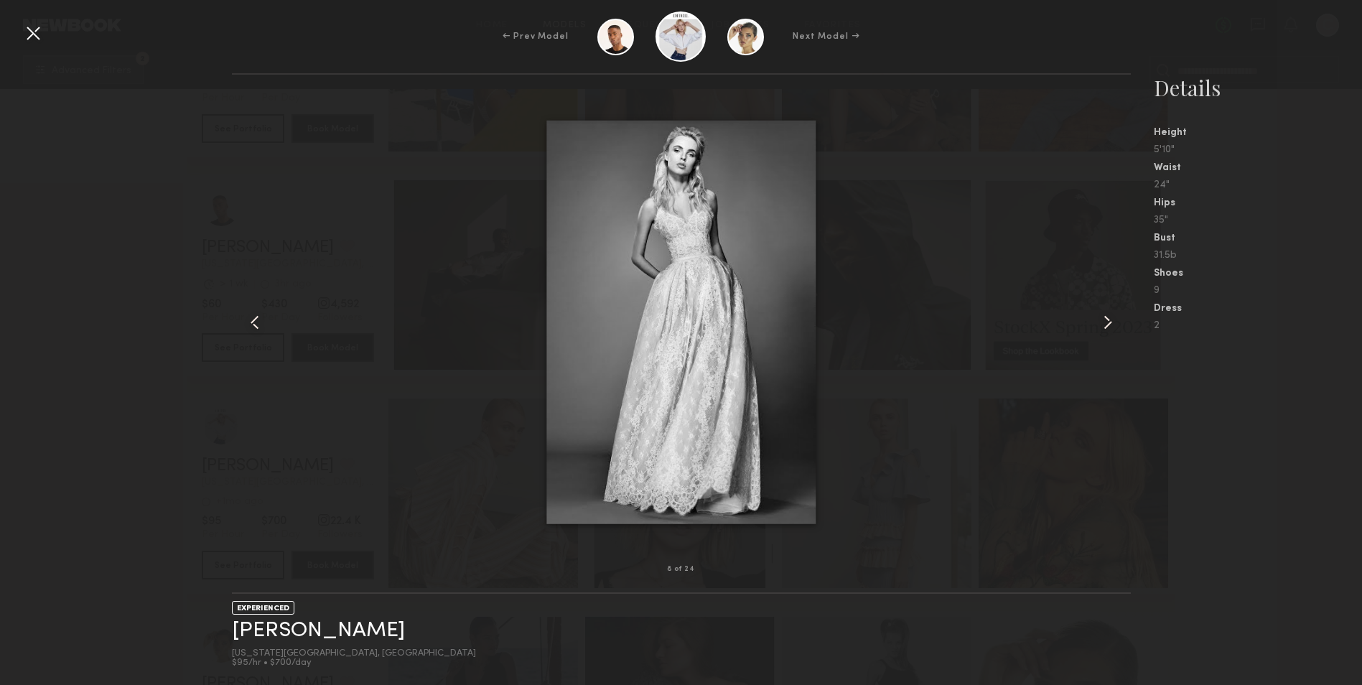
click at [1104, 324] on common-icon at bounding box center [1108, 322] width 23 height 23
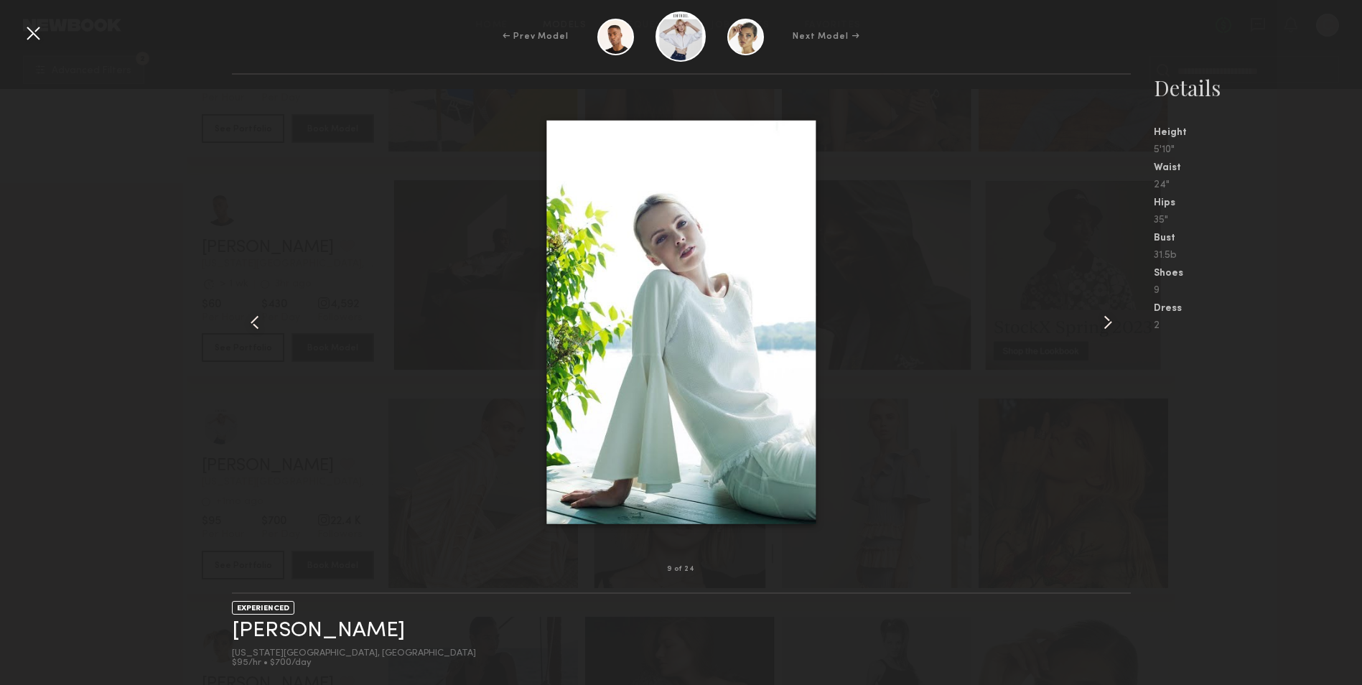
click at [1102, 324] on common-icon at bounding box center [1108, 322] width 23 height 23
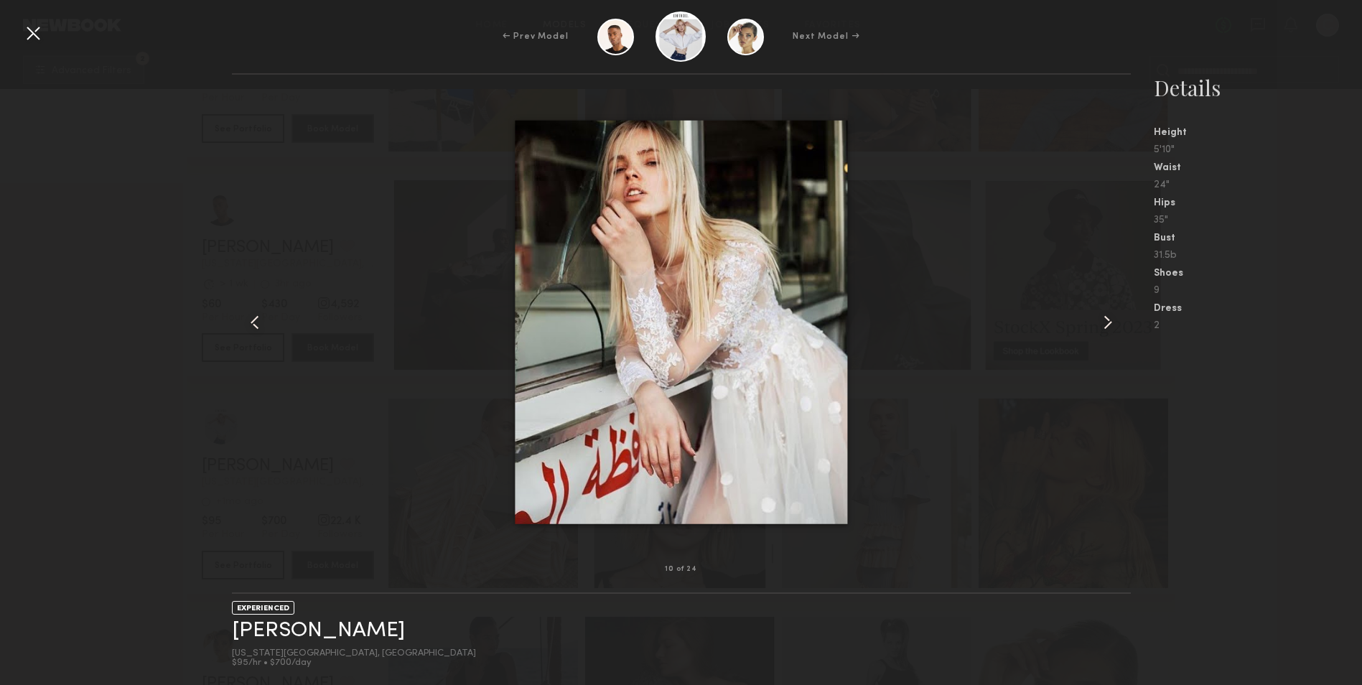
click at [1173, 443] on nb-gallery-model-stats "Details Height 5'10" Waist 24" Hips 35" Bust 31.5b Shoes 9 Dress 2" at bounding box center [1246, 379] width 231 height 612
click at [43, 29] on div at bounding box center [33, 33] width 23 height 23
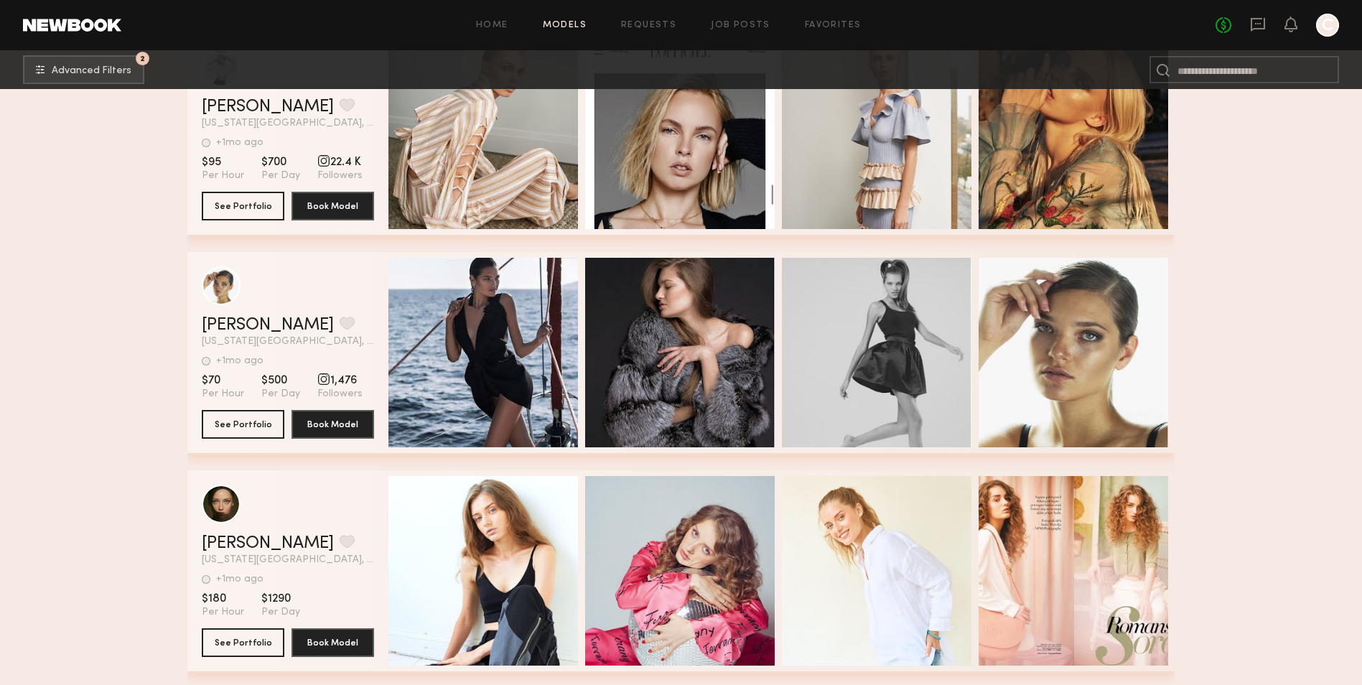
scroll to position [10198, 0]
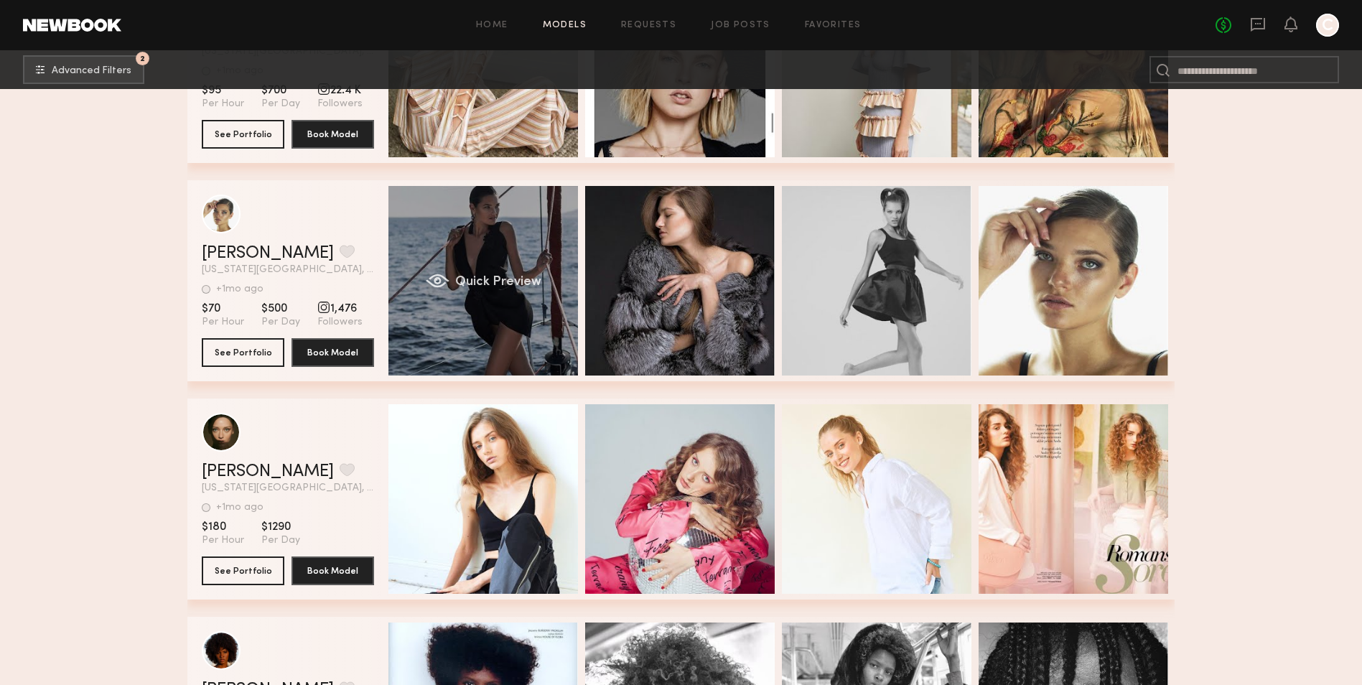
click at [497, 238] on div "Quick Preview" at bounding box center [484, 281] width 190 height 190
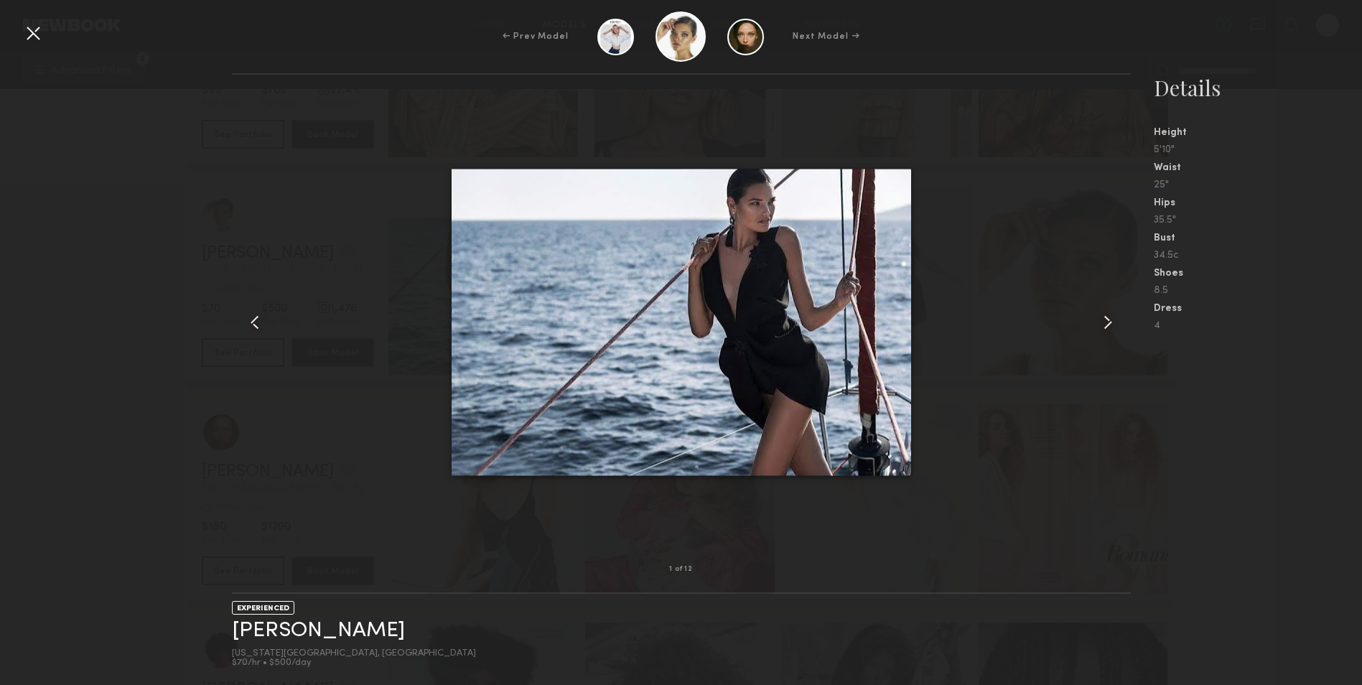
click at [1102, 320] on common-icon at bounding box center [1108, 322] width 23 height 23
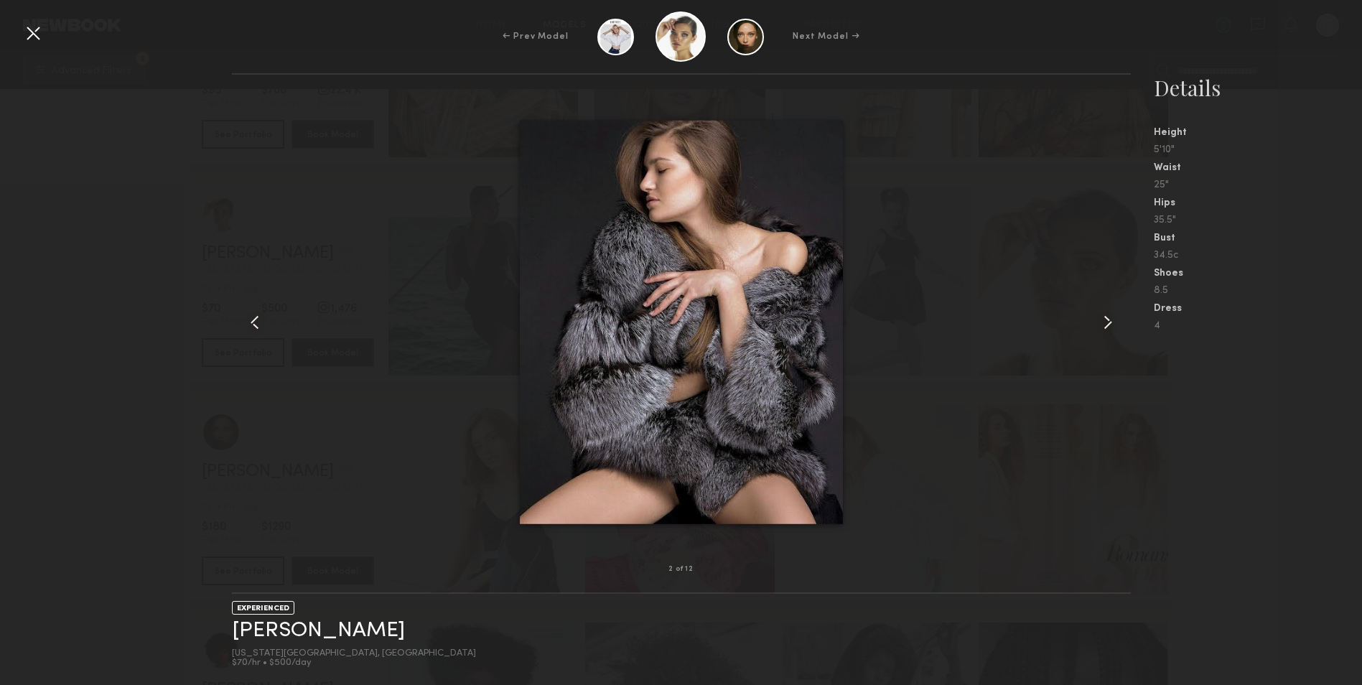
click at [1102, 320] on common-icon at bounding box center [1108, 322] width 23 height 23
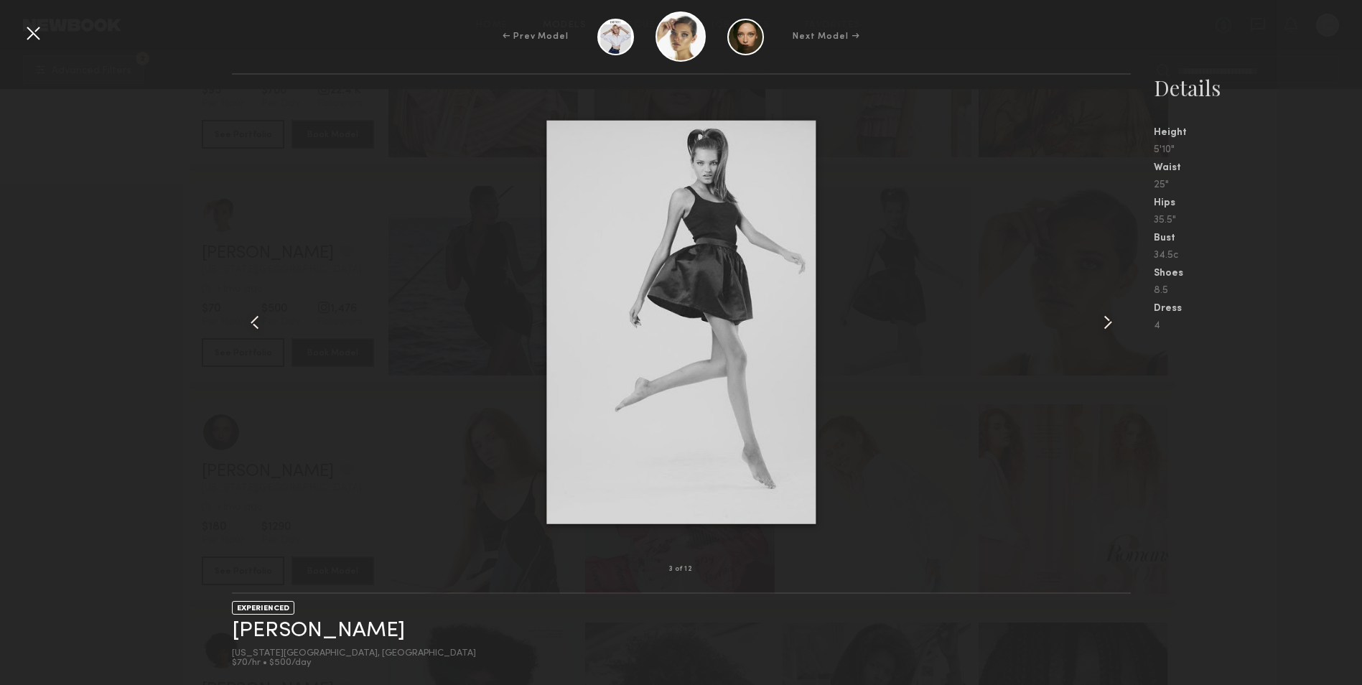
click at [1102, 320] on common-icon at bounding box center [1108, 322] width 23 height 23
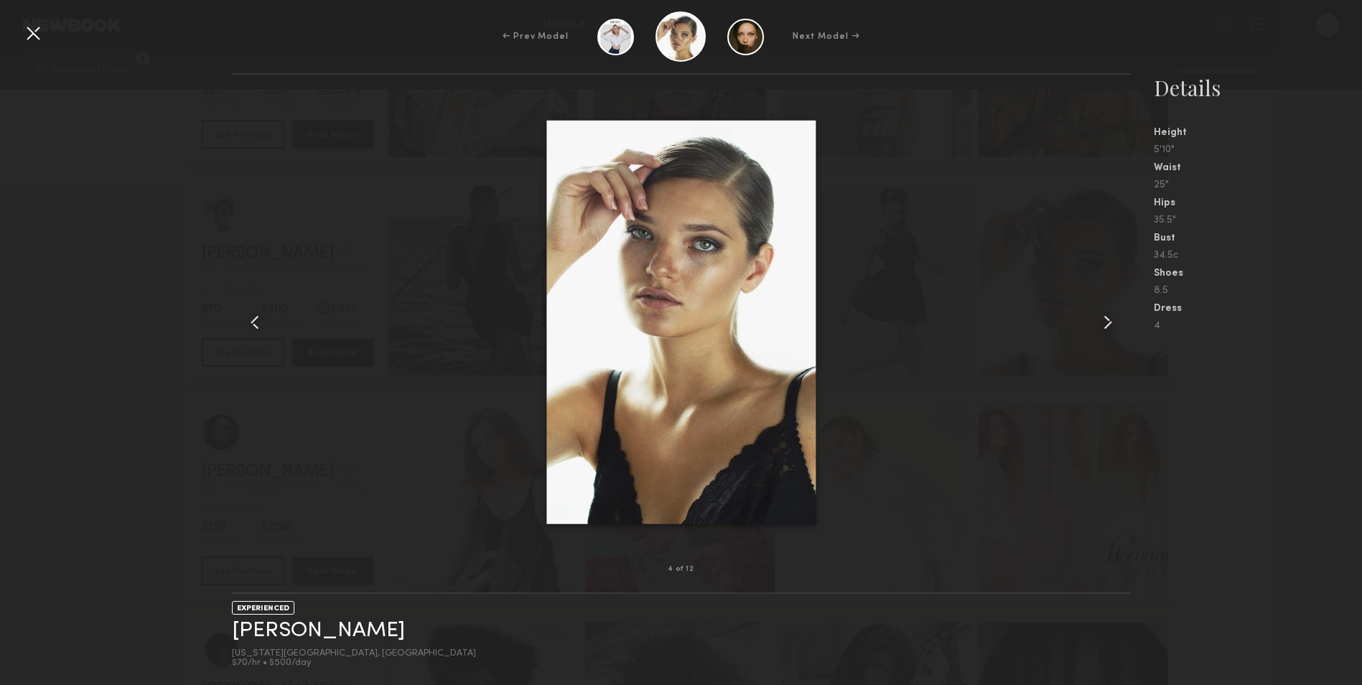
click at [1102, 320] on common-icon at bounding box center [1108, 322] width 23 height 23
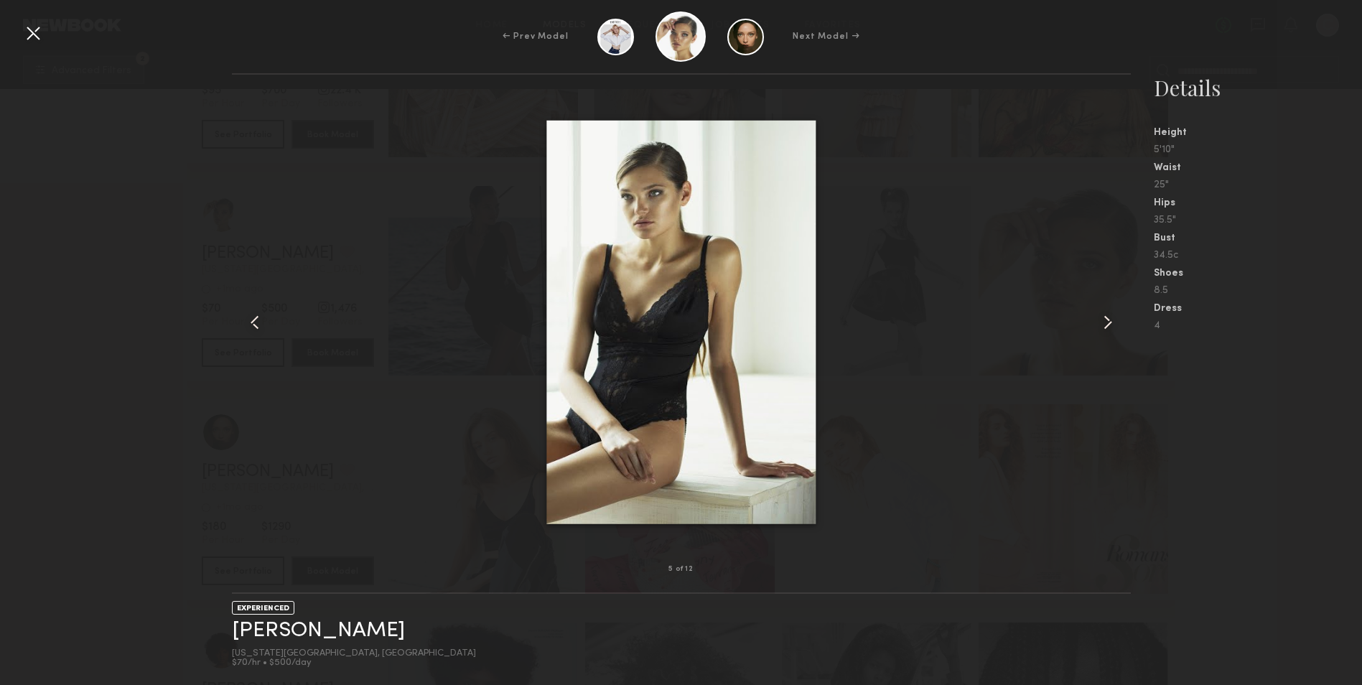
click at [1102, 320] on common-icon at bounding box center [1108, 322] width 23 height 23
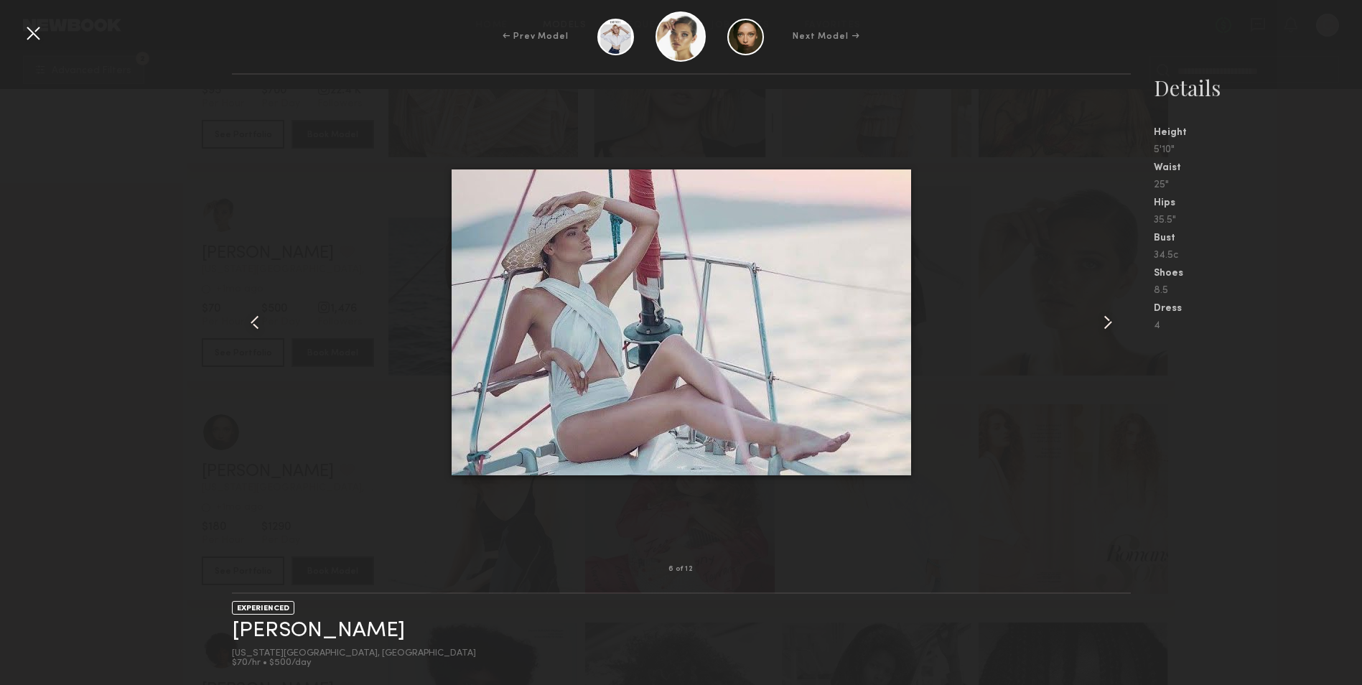
click at [27, 31] on div at bounding box center [33, 33] width 23 height 23
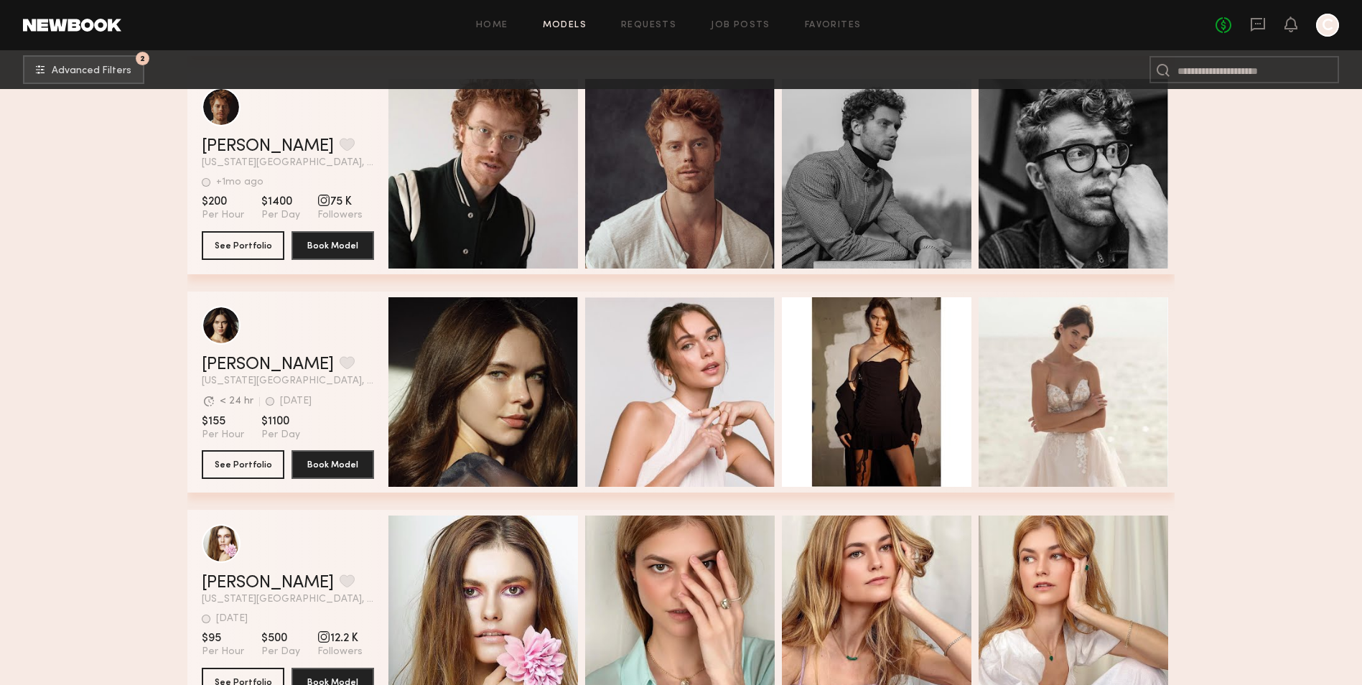
scroll to position [11203, 0]
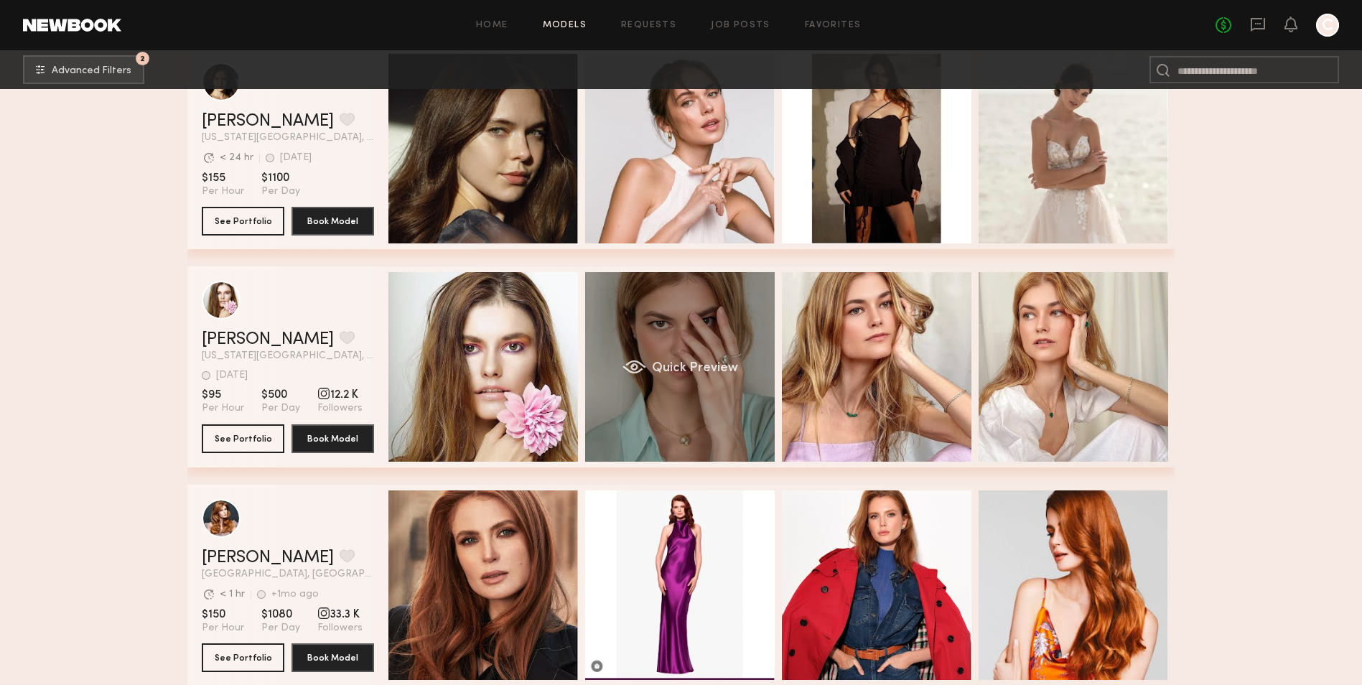
click at [670, 418] on div "Quick Preview" at bounding box center [680, 367] width 190 height 190
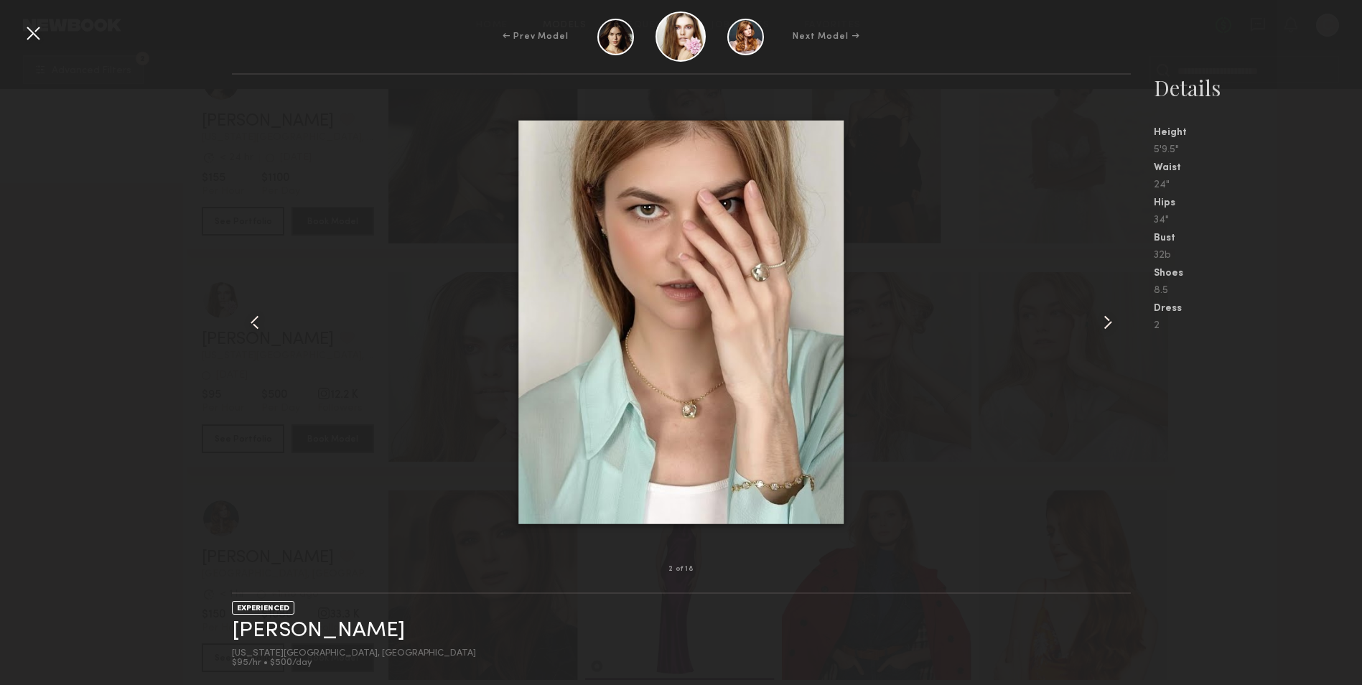
click at [1100, 320] on common-icon at bounding box center [1108, 322] width 23 height 23
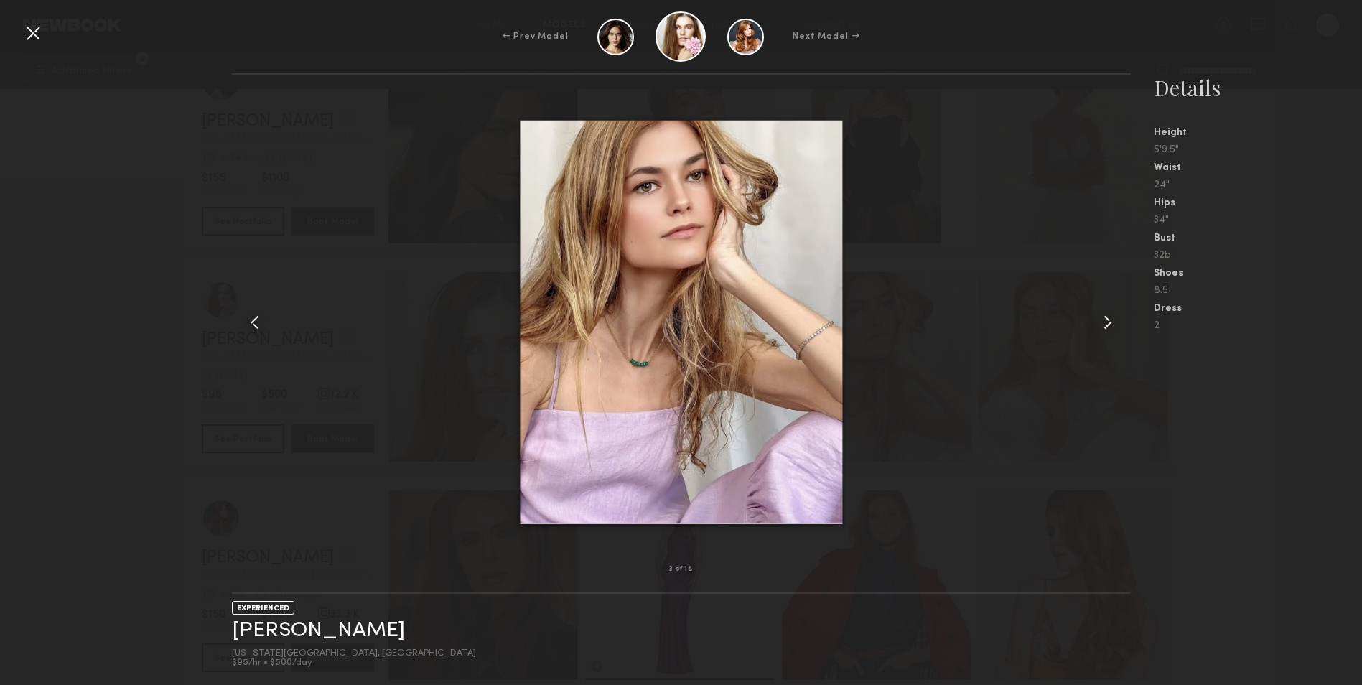
click at [1100, 320] on common-icon at bounding box center [1108, 322] width 23 height 23
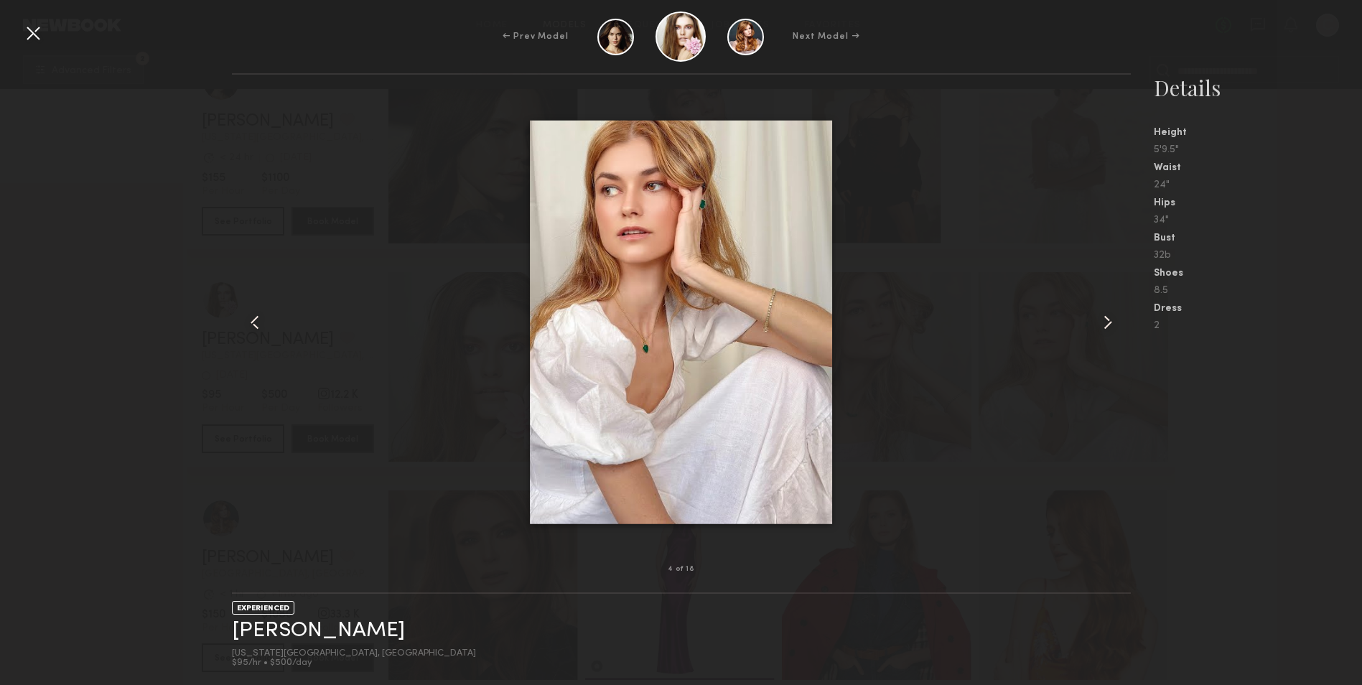
click at [1100, 320] on common-icon at bounding box center [1108, 322] width 23 height 23
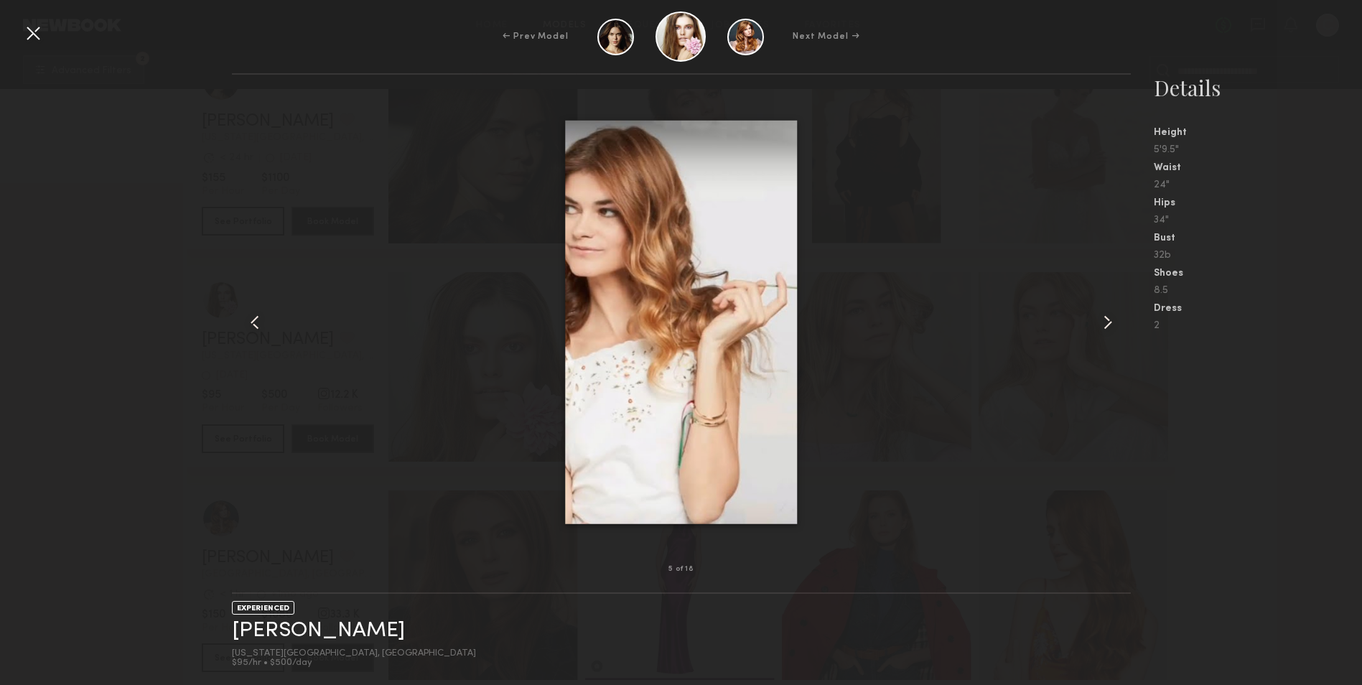
click at [1100, 320] on common-icon at bounding box center [1108, 322] width 23 height 23
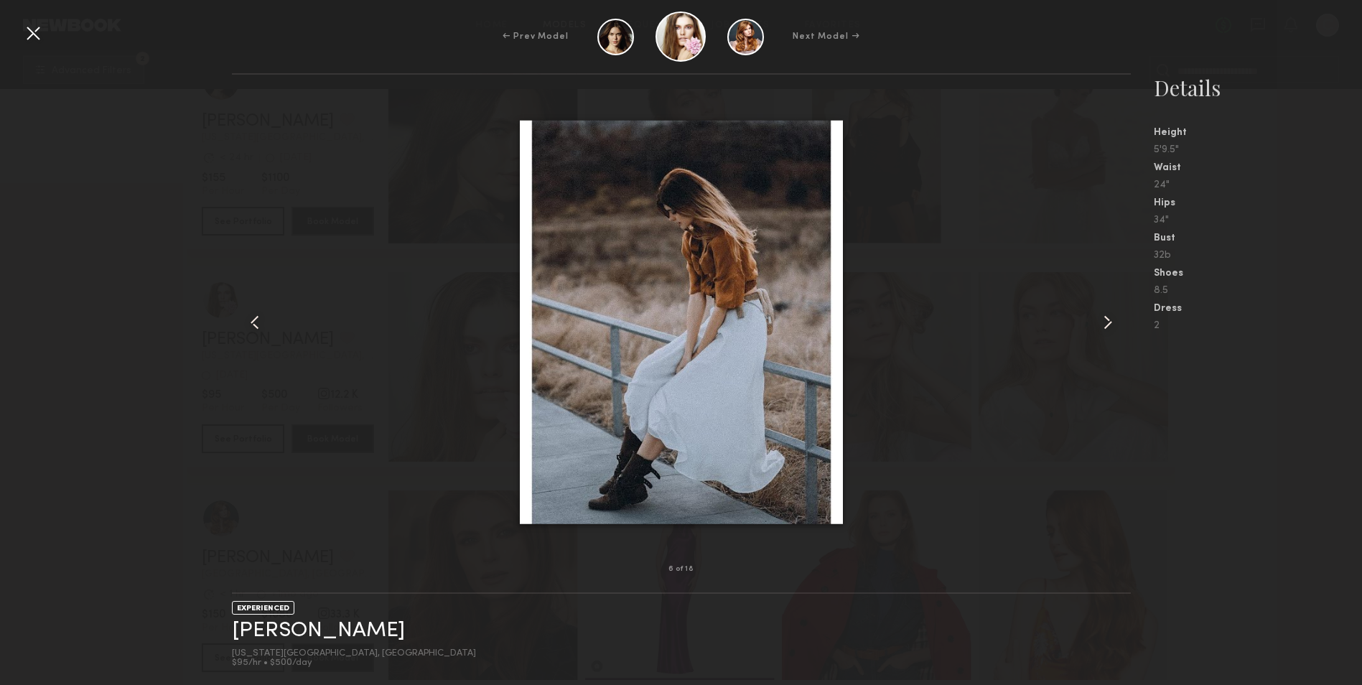
click at [1100, 320] on common-icon at bounding box center [1108, 322] width 23 height 23
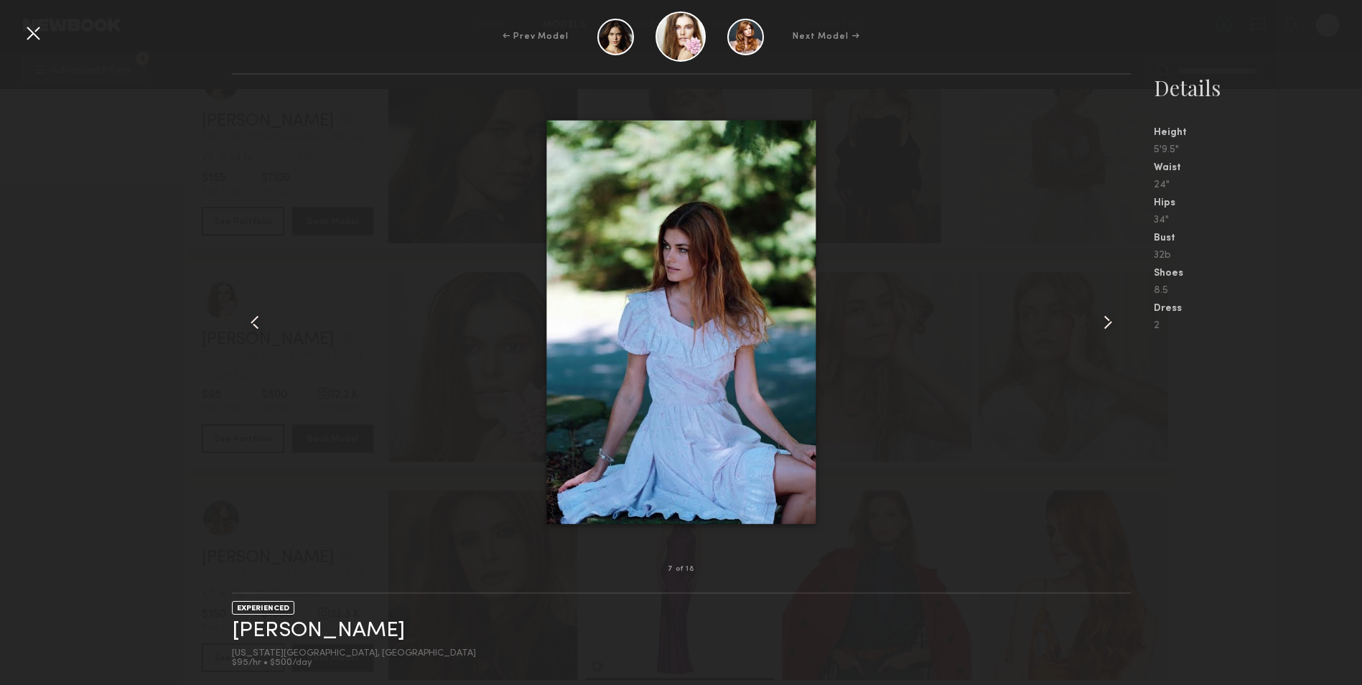
click at [30, 34] on div at bounding box center [33, 33] width 23 height 23
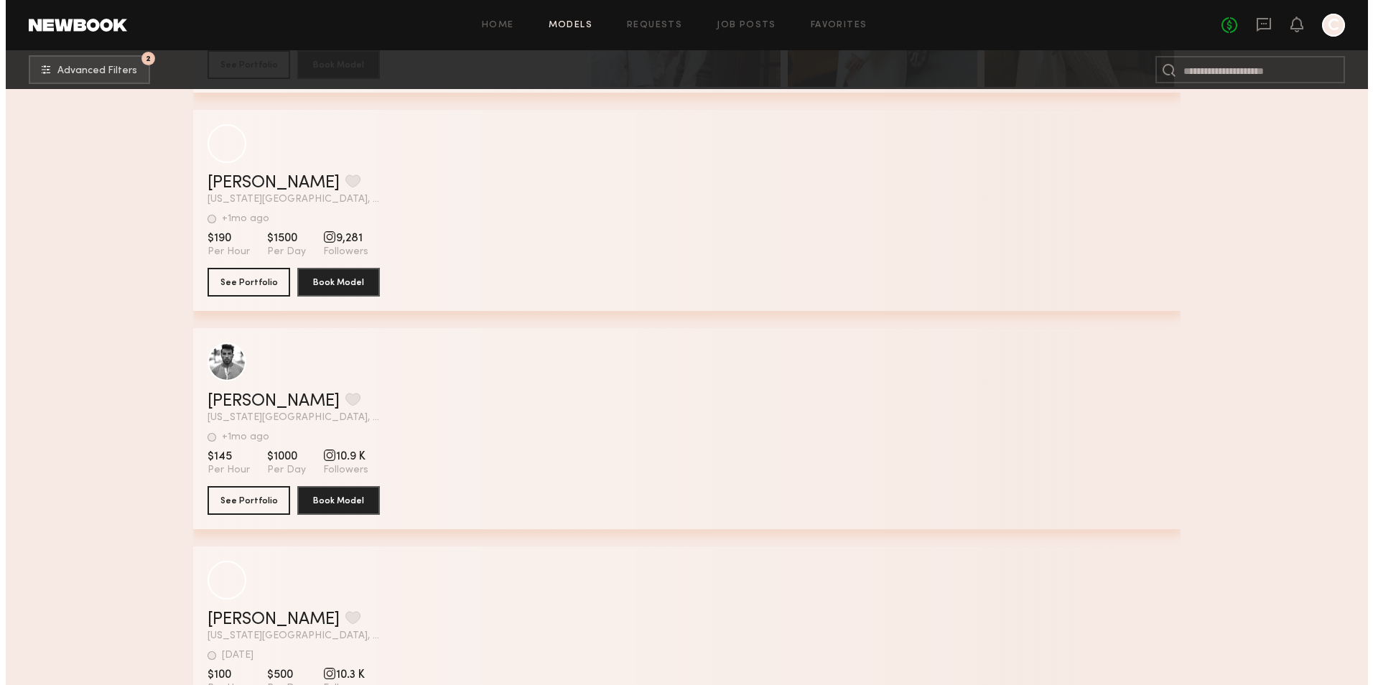
scroll to position [16274, 0]
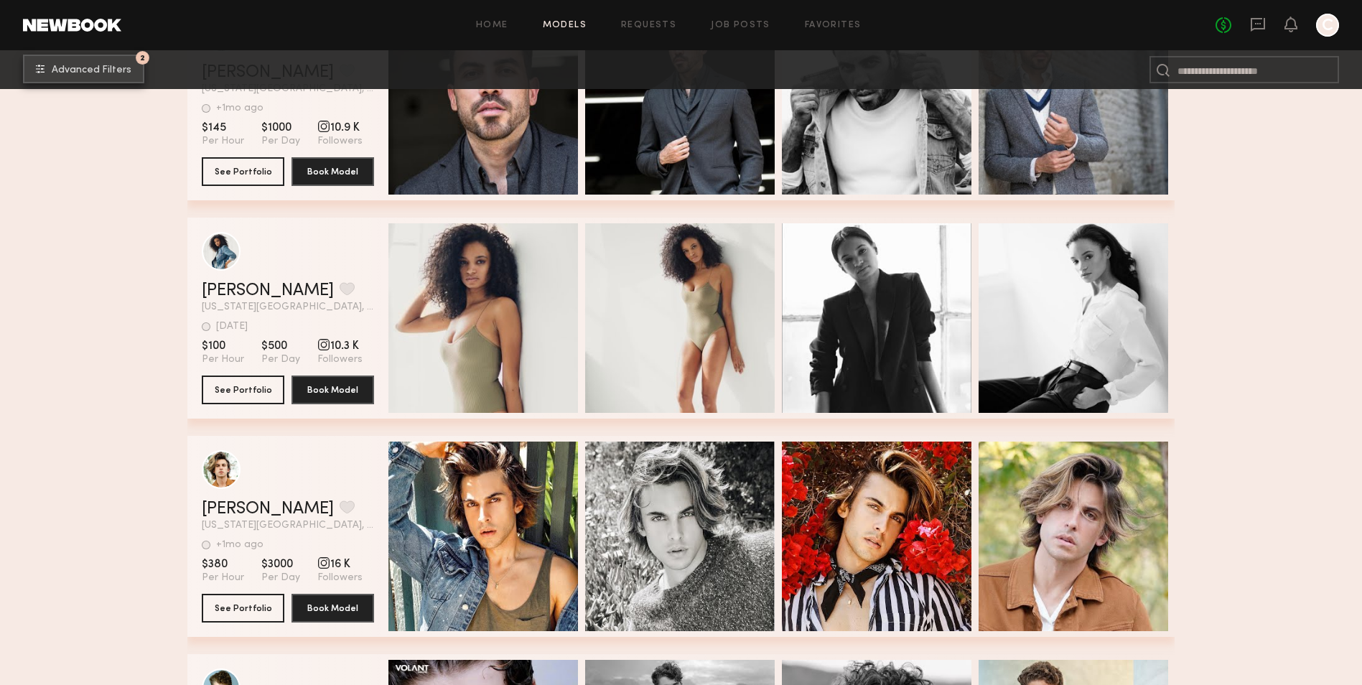
click at [75, 65] on span "Advanced Filters" at bounding box center [92, 70] width 80 height 10
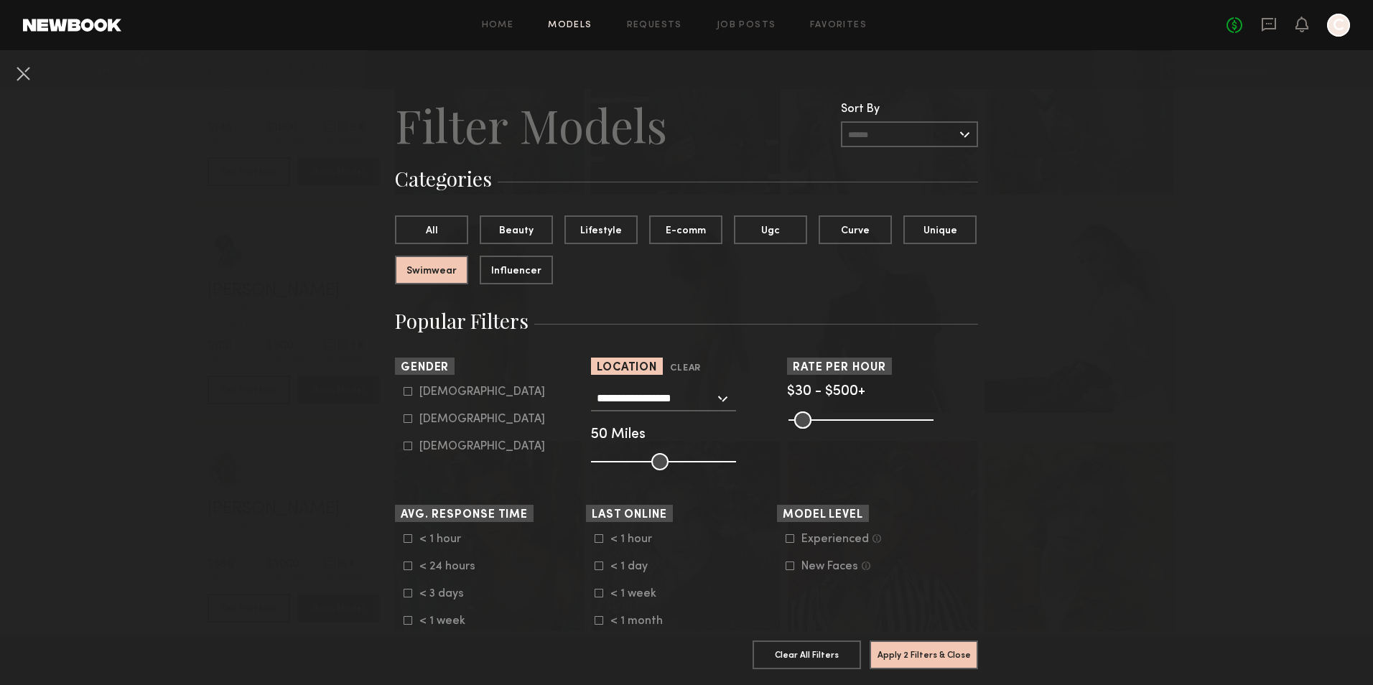
click at [404, 422] on icon at bounding box center [408, 419] width 8 height 8
type input "**"
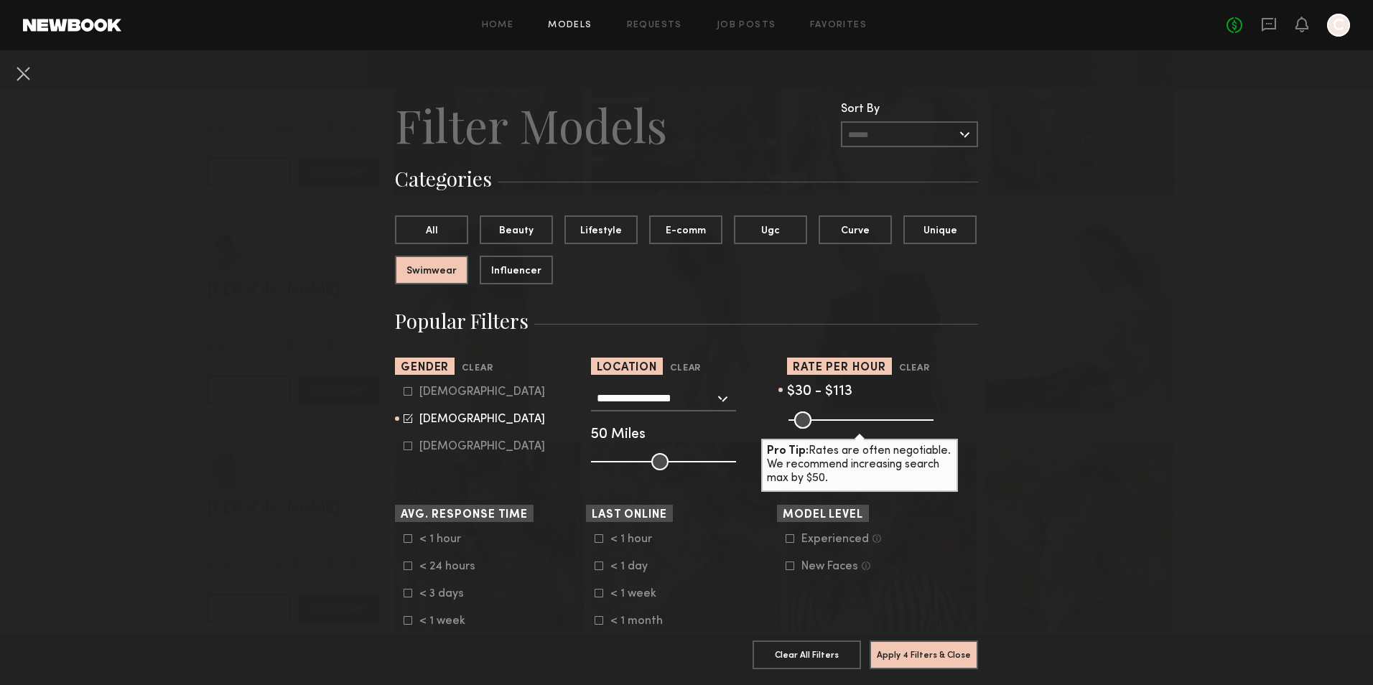
drag, startPoint x: 916, startPoint y: 418, endPoint x: 814, endPoint y: 413, distance: 101.4
type input "***"
click at [814, 413] on input "range" at bounding box center [861, 420] width 145 height 17
click at [914, 646] on button "Apply 4 Filters & Close" at bounding box center [924, 654] width 108 height 29
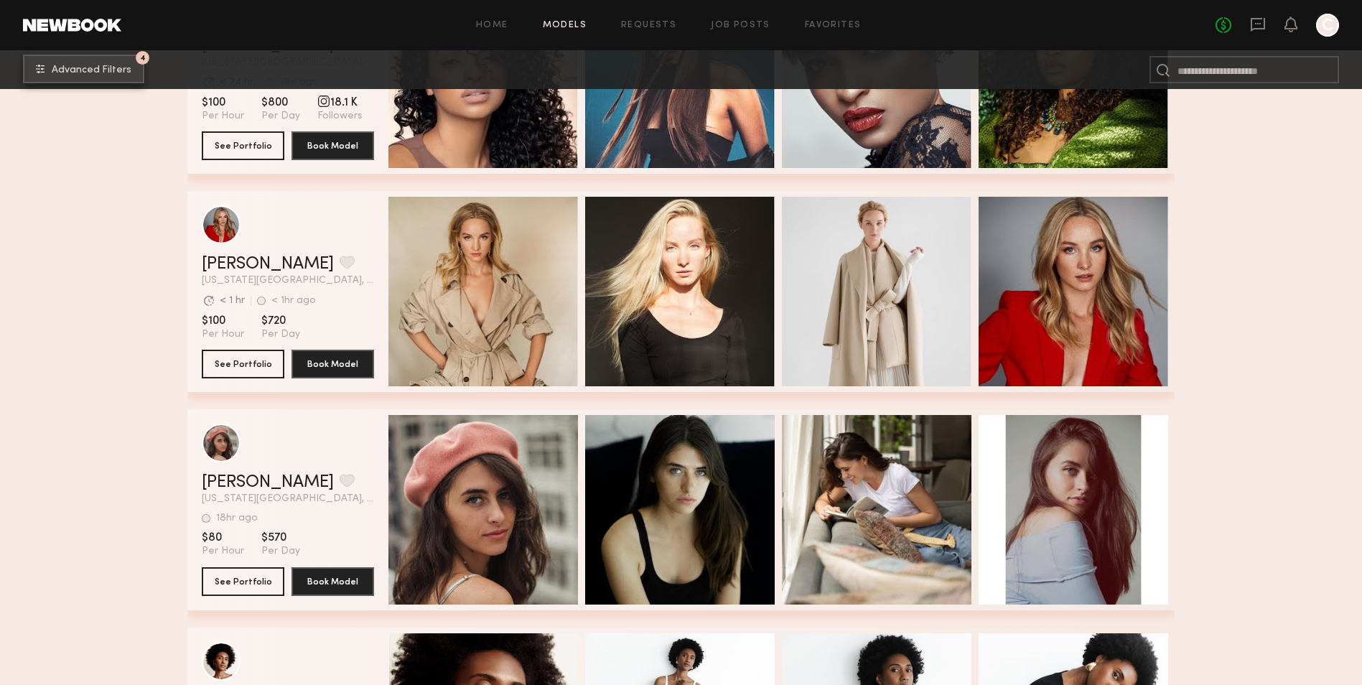
scroll to position [503, 0]
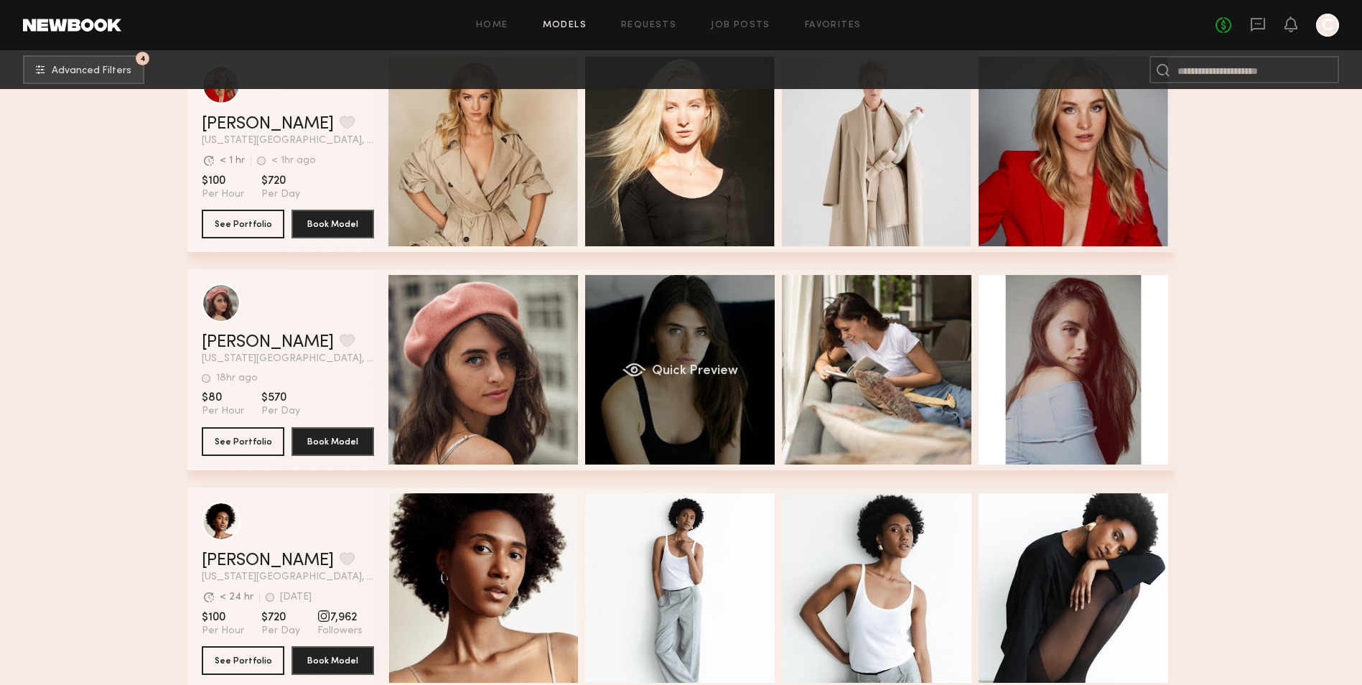
click at [687, 340] on div "Quick Preview" at bounding box center [680, 370] width 190 height 190
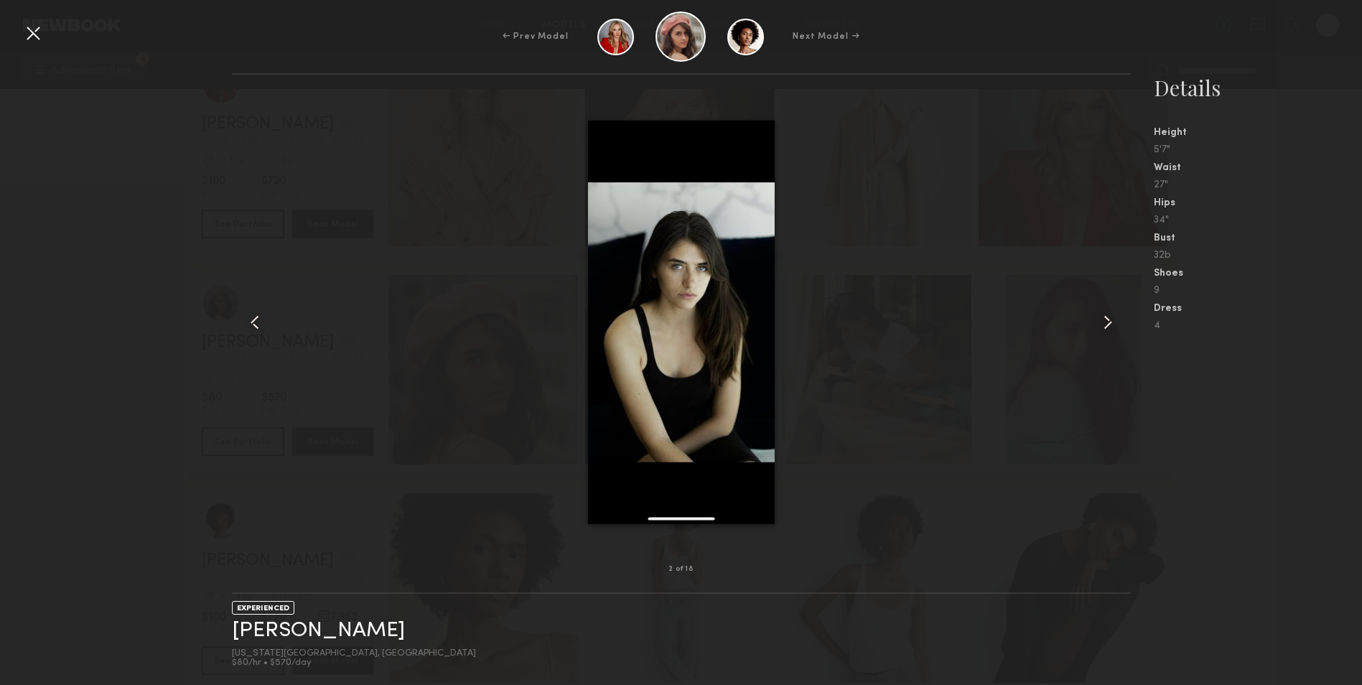
click at [1103, 322] on common-icon at bounding box center [1108, 322] width 23 height 23
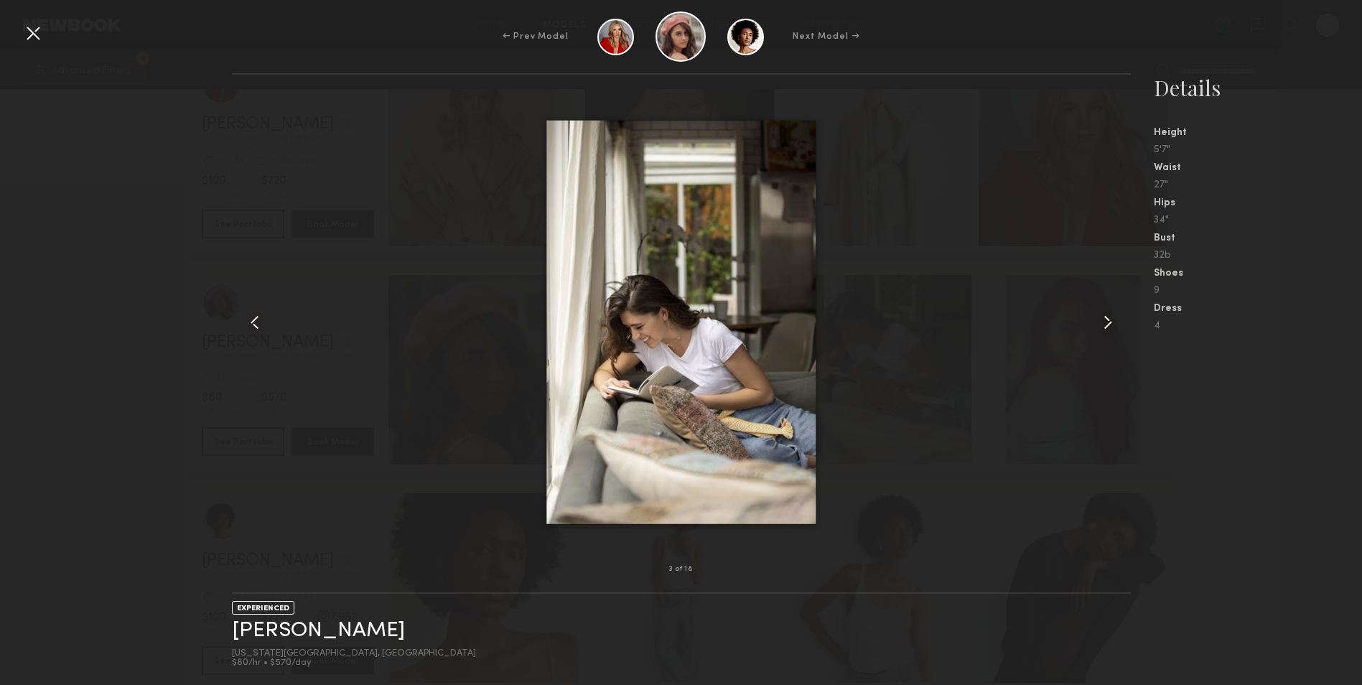
click at [1103, 322] on common-icon at bounding box center [1108, 322] width 23 height 23
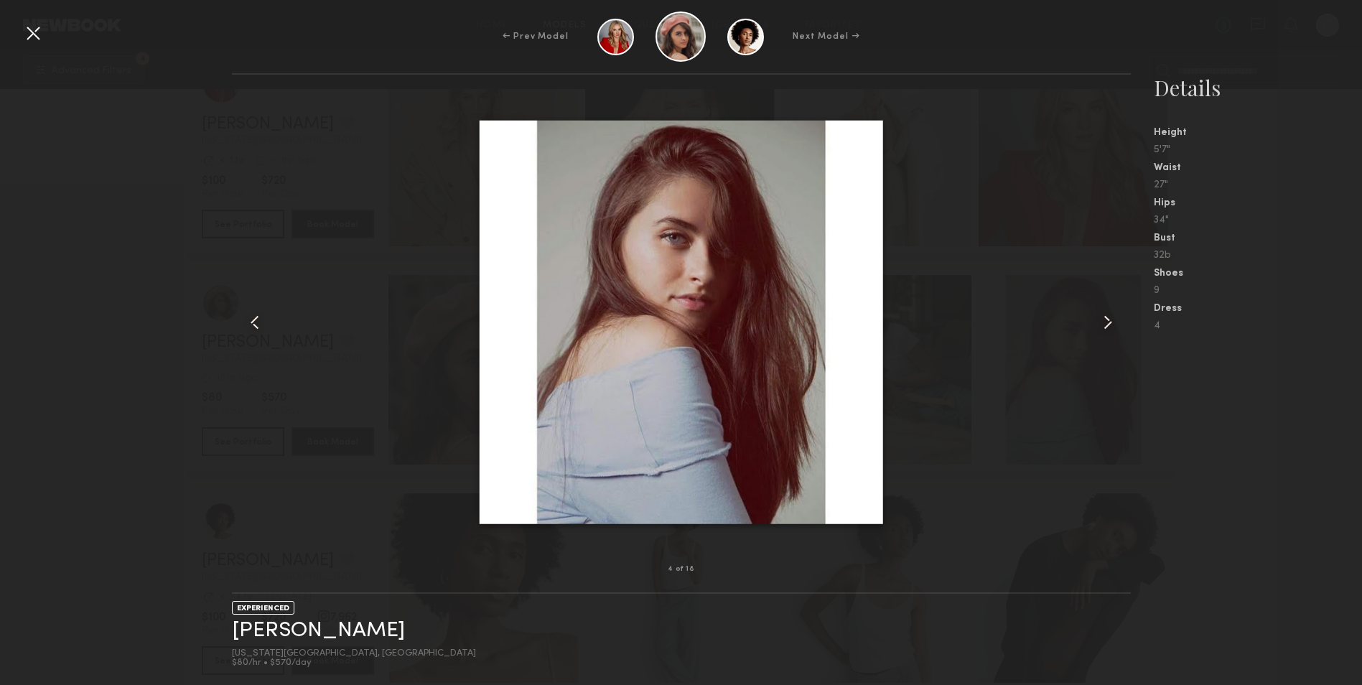
click at [1103, 322] on common-icon at bounding box center [1108, 322] width 23 height 23
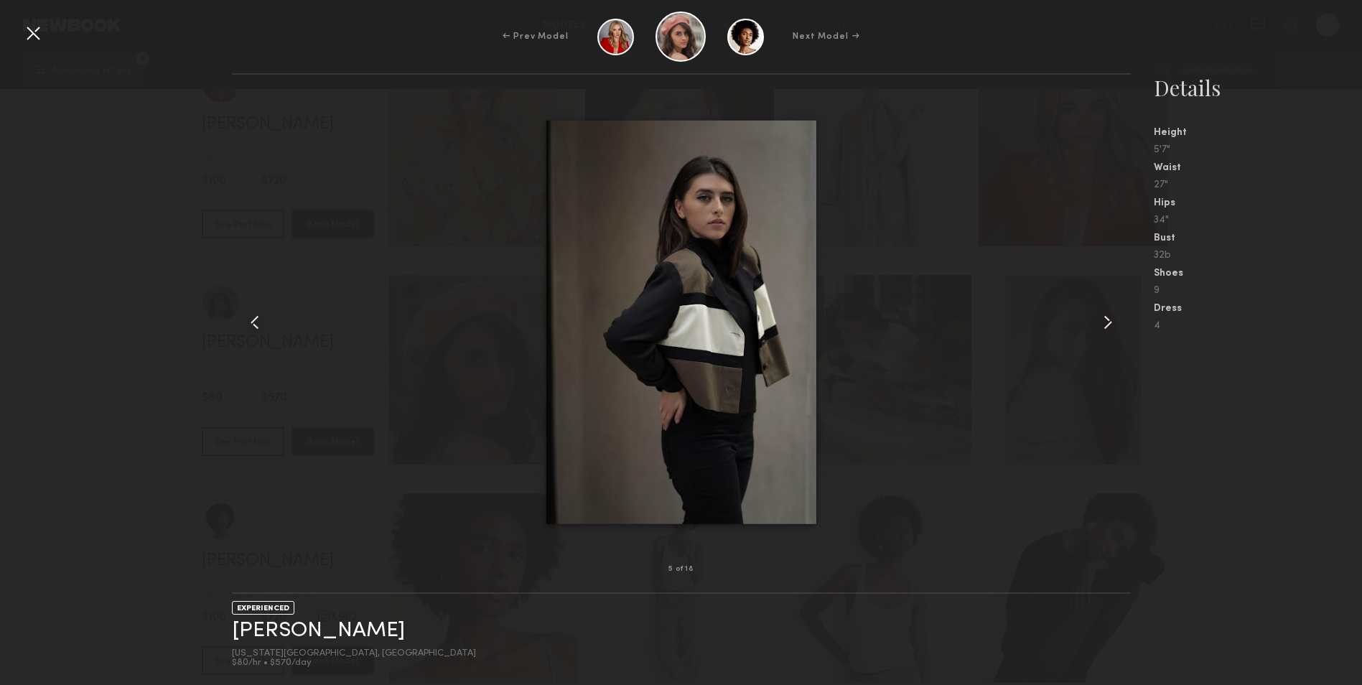
click at [1103, 322] on common-icon at bounding box center [1108, 322] width 23 height 23
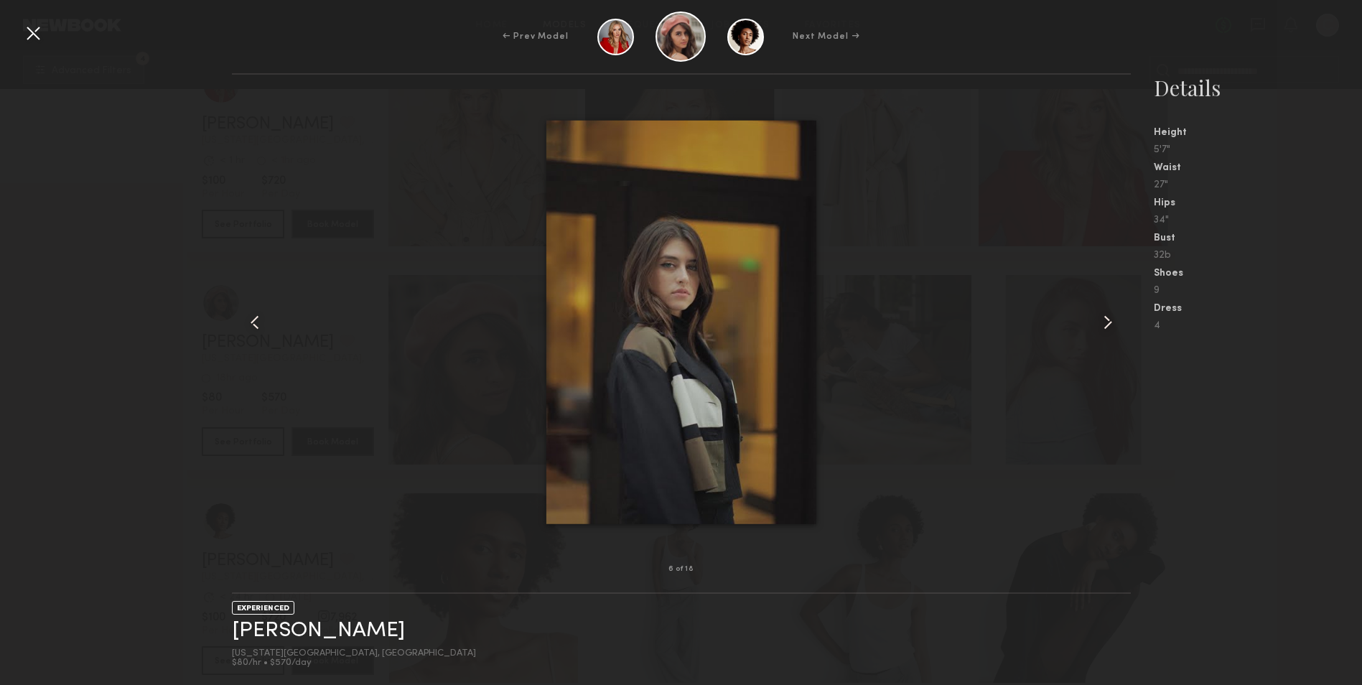
click at [1103, 322] on common-icon at bounding box center [1108, 322] width 23 height 23
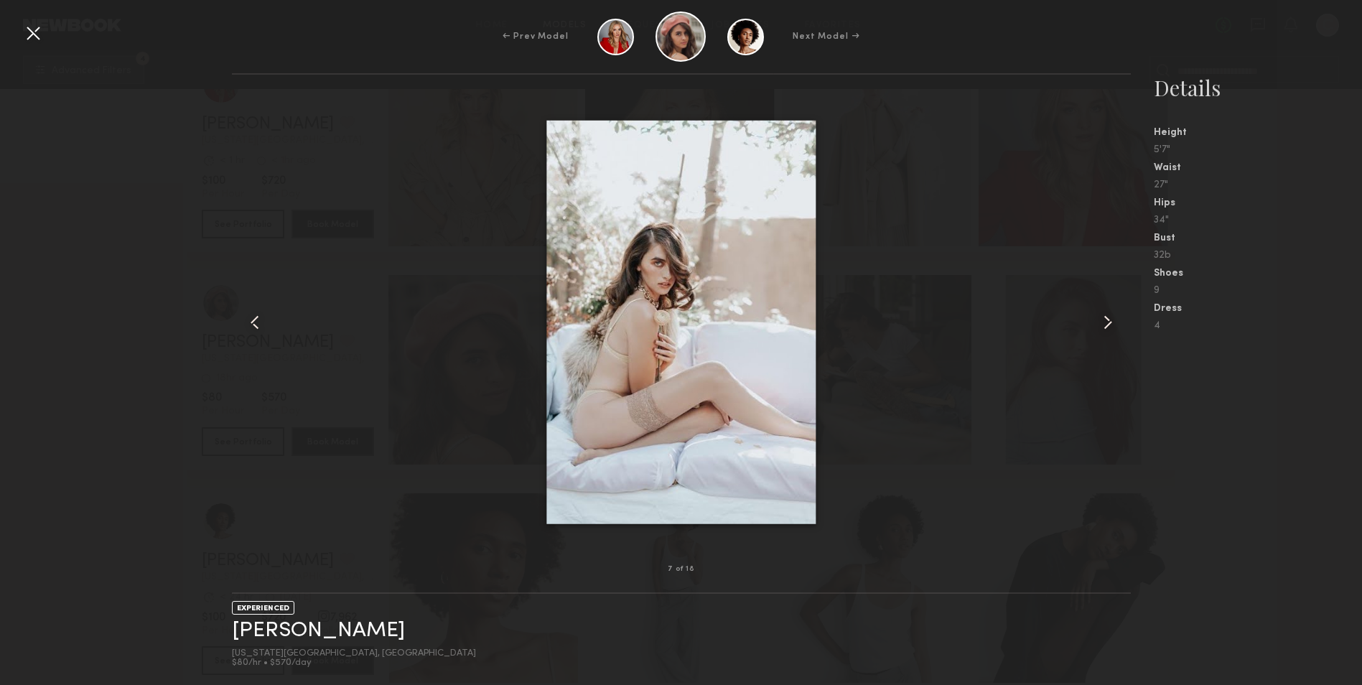
click at [1097, 324] on common-icon at bounding box center [1108, 322] width 23 height 23
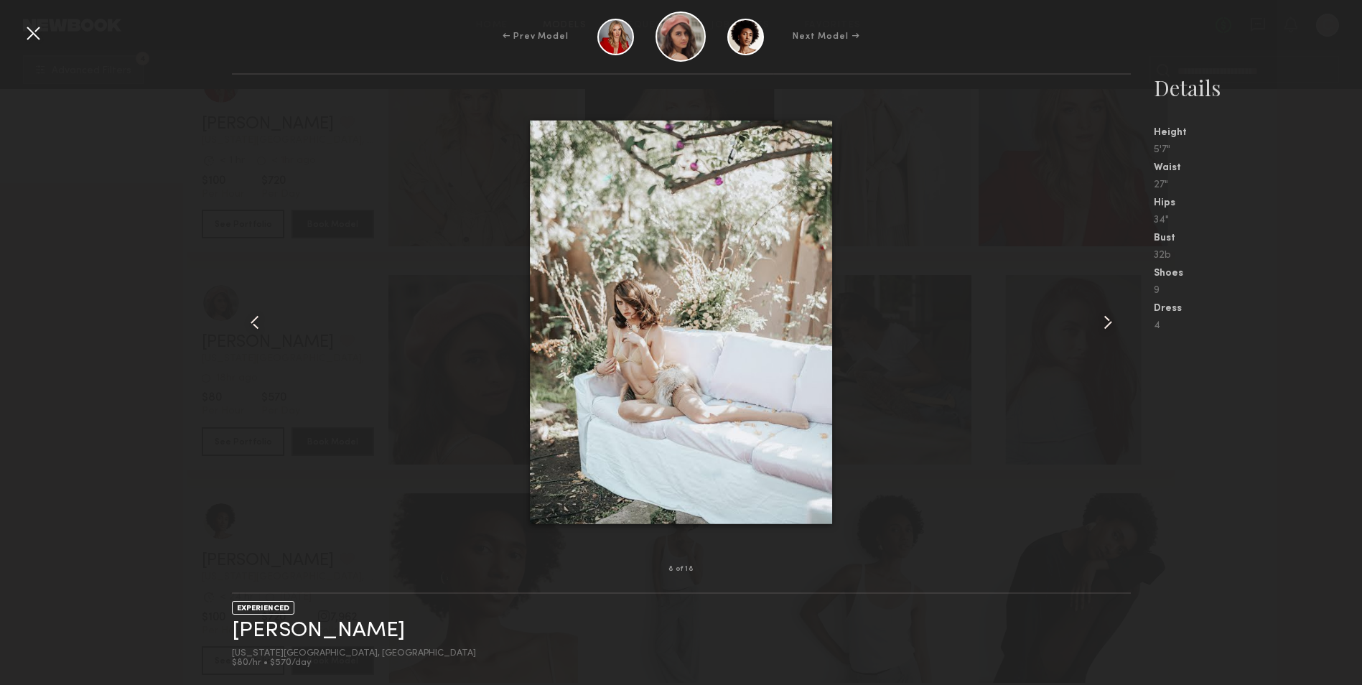
click at [1097, 324] on common-icon at bounding box center [1108, 322] width 23 height 23
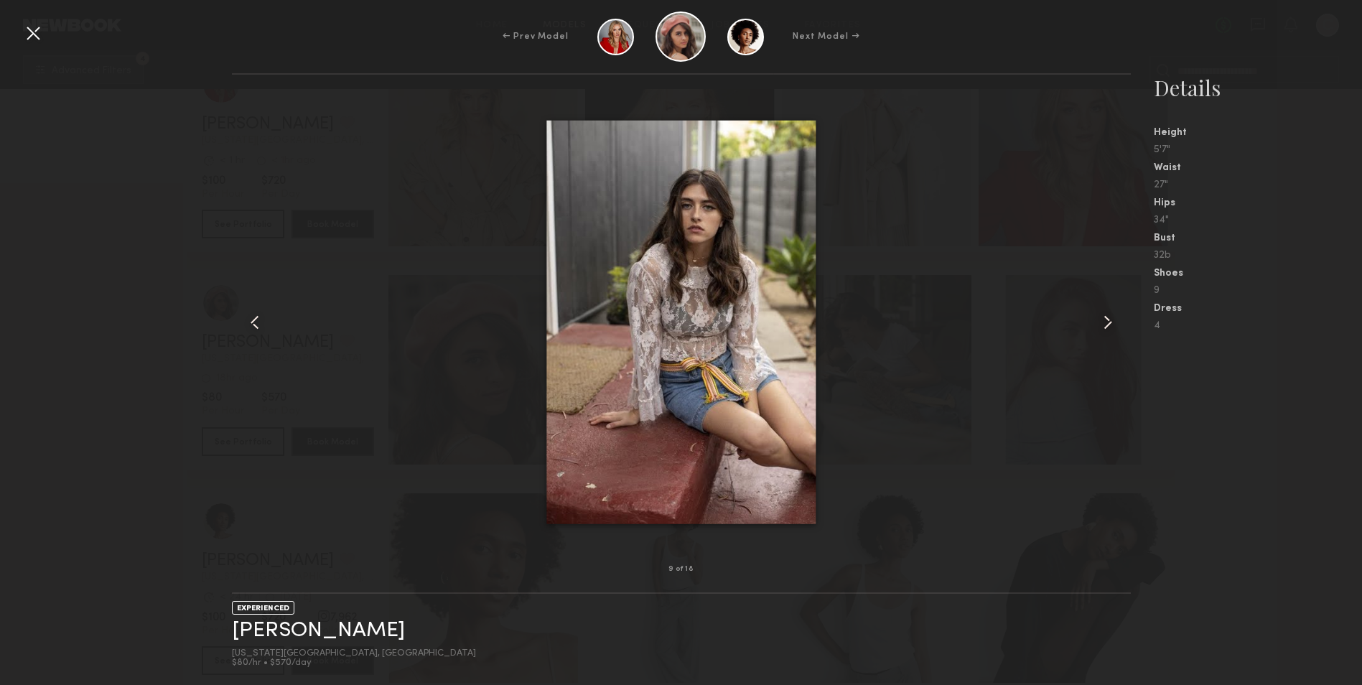
click at [1097, 324] on common-icon at bounding box center [1108, 322] width 23 height 23
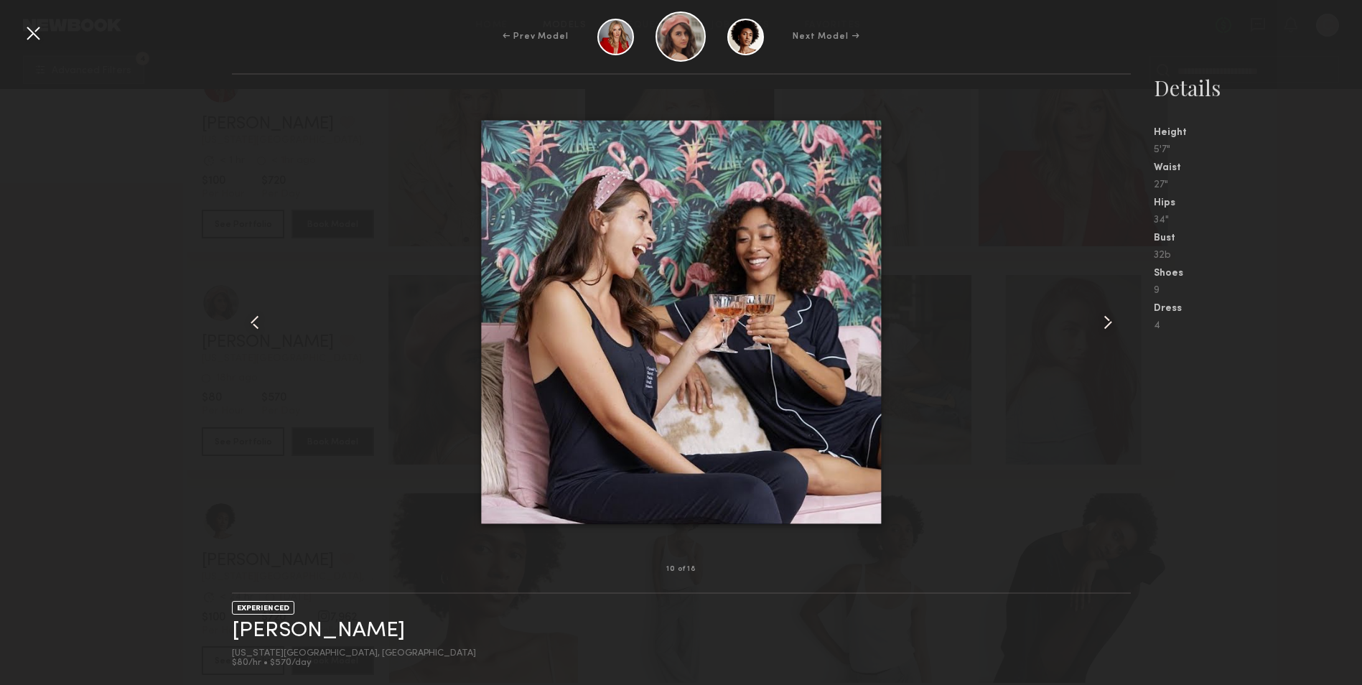
click at [1097, 324] on common-icon at bounding box center [1108, 322] width 23 height 23
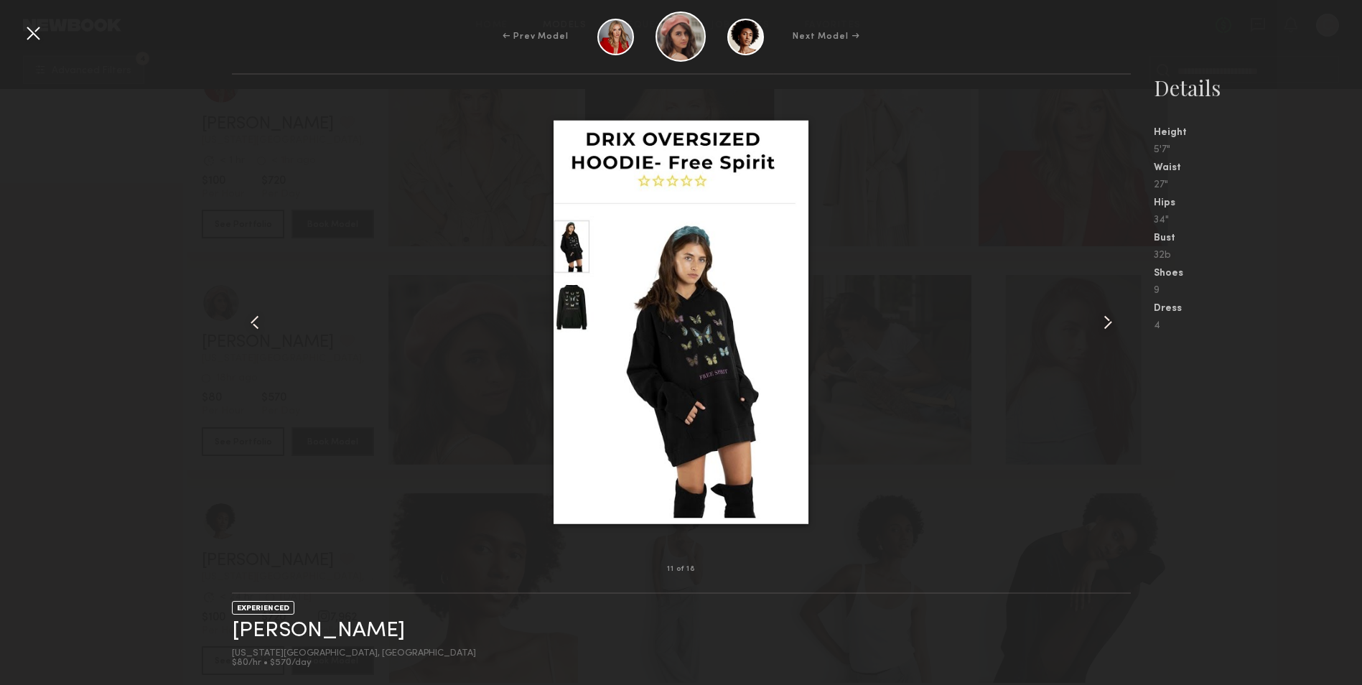
click at [1060, 447] on div at bounding box center [681, 322] width 899 height 449
click at [32, 37] on div at bounding box center [33, 33] width 23 height 23
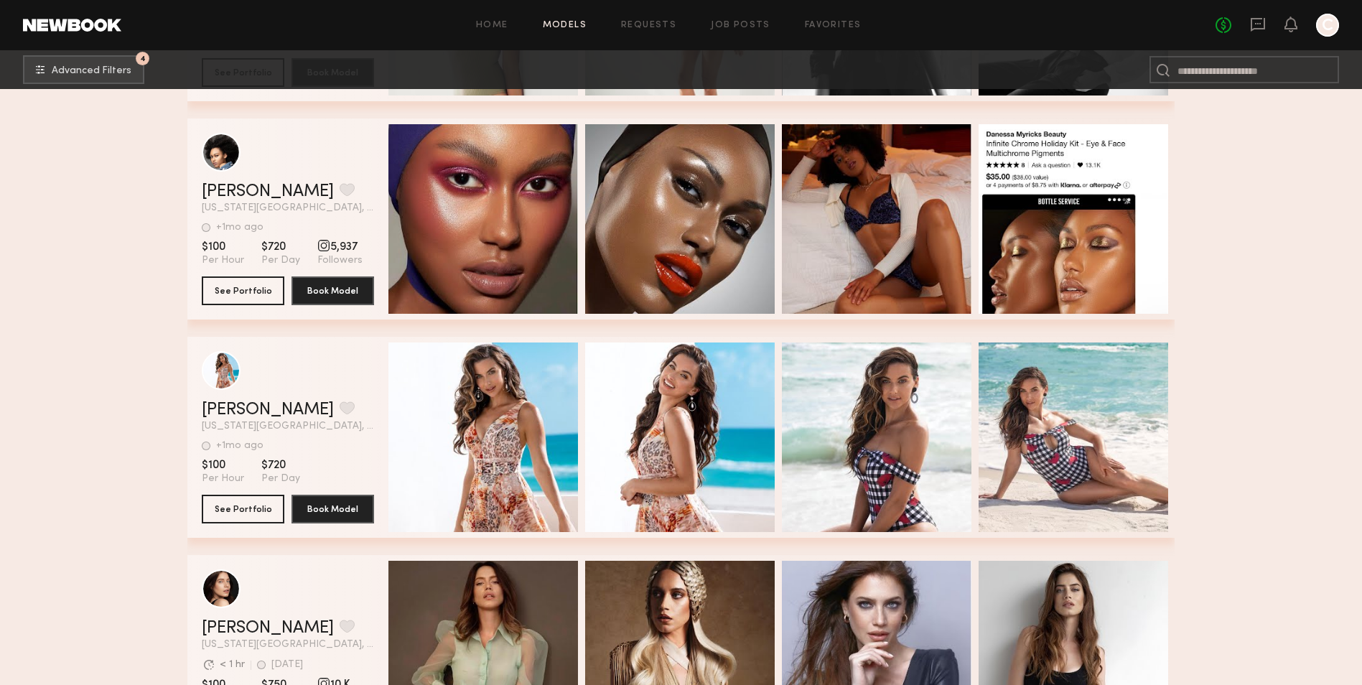
scroll to position [2442, 0]
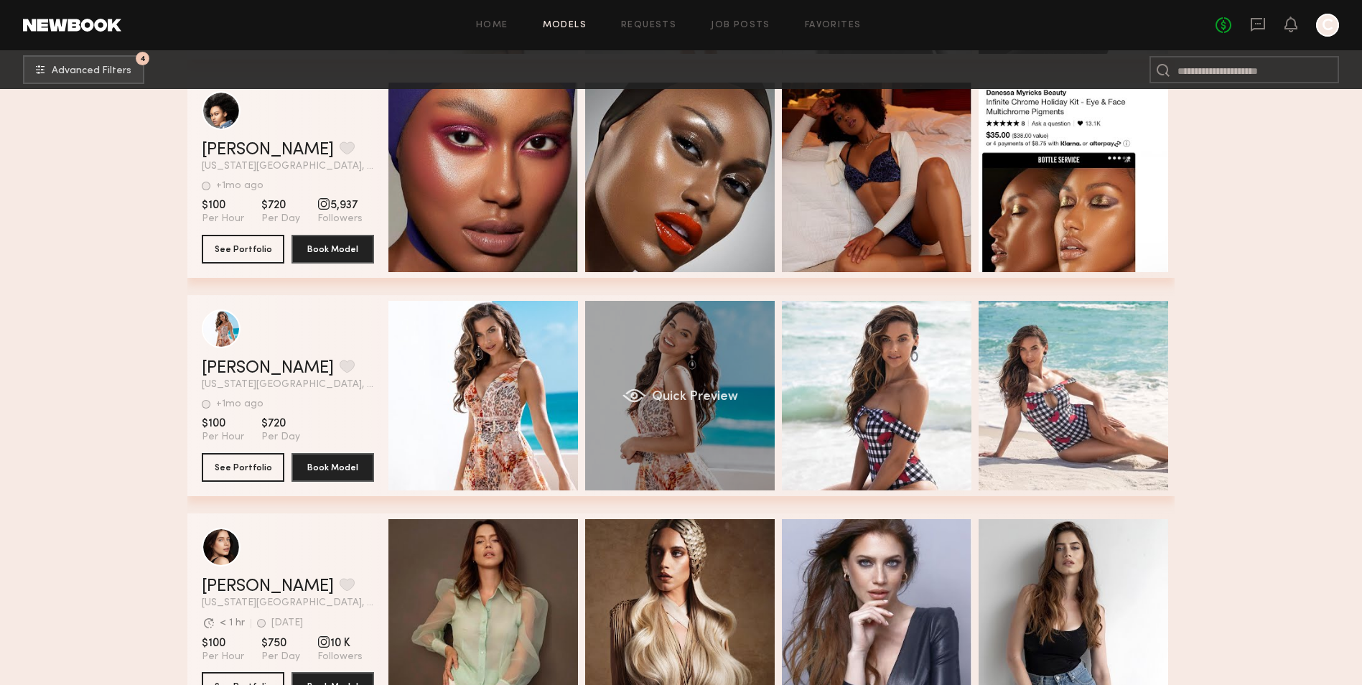
click at [676, 431] on div "Quick Preview" at bounding box center [680, 396] width 190 height 190
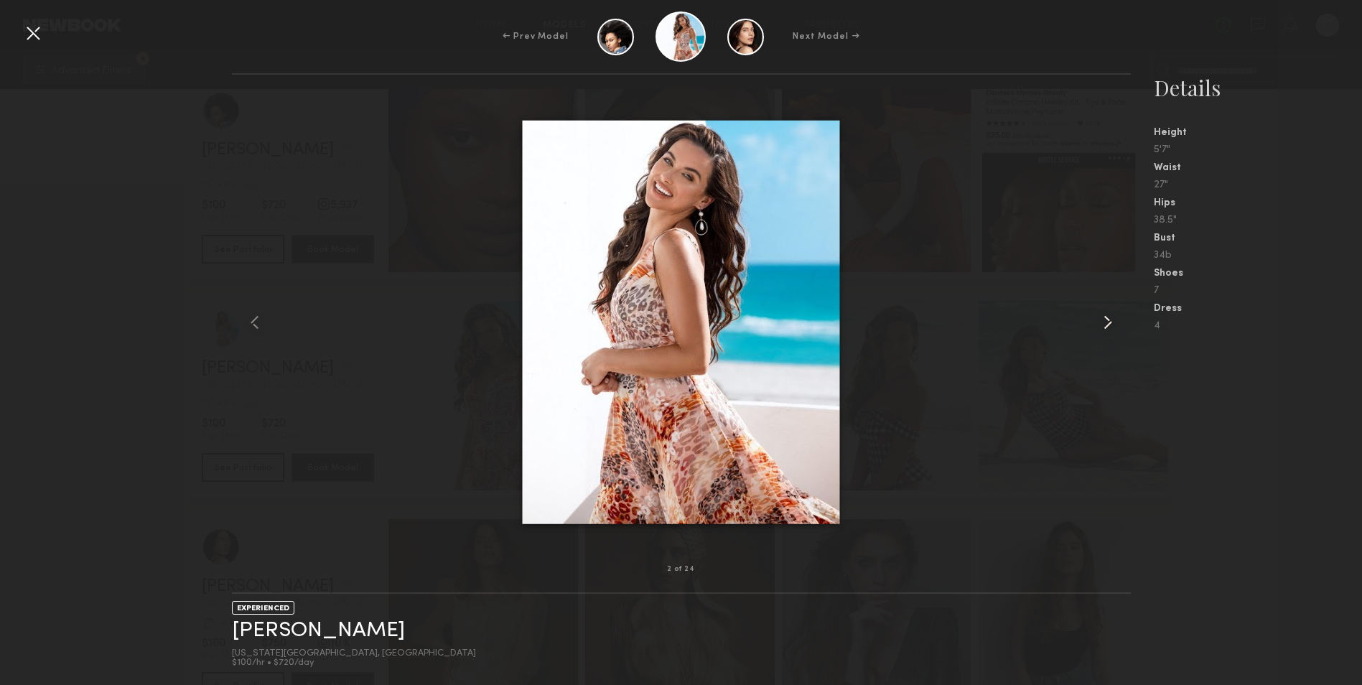
click at [1110, 321] on common-icon at bounding box center [1108, 322] width 23 height 23
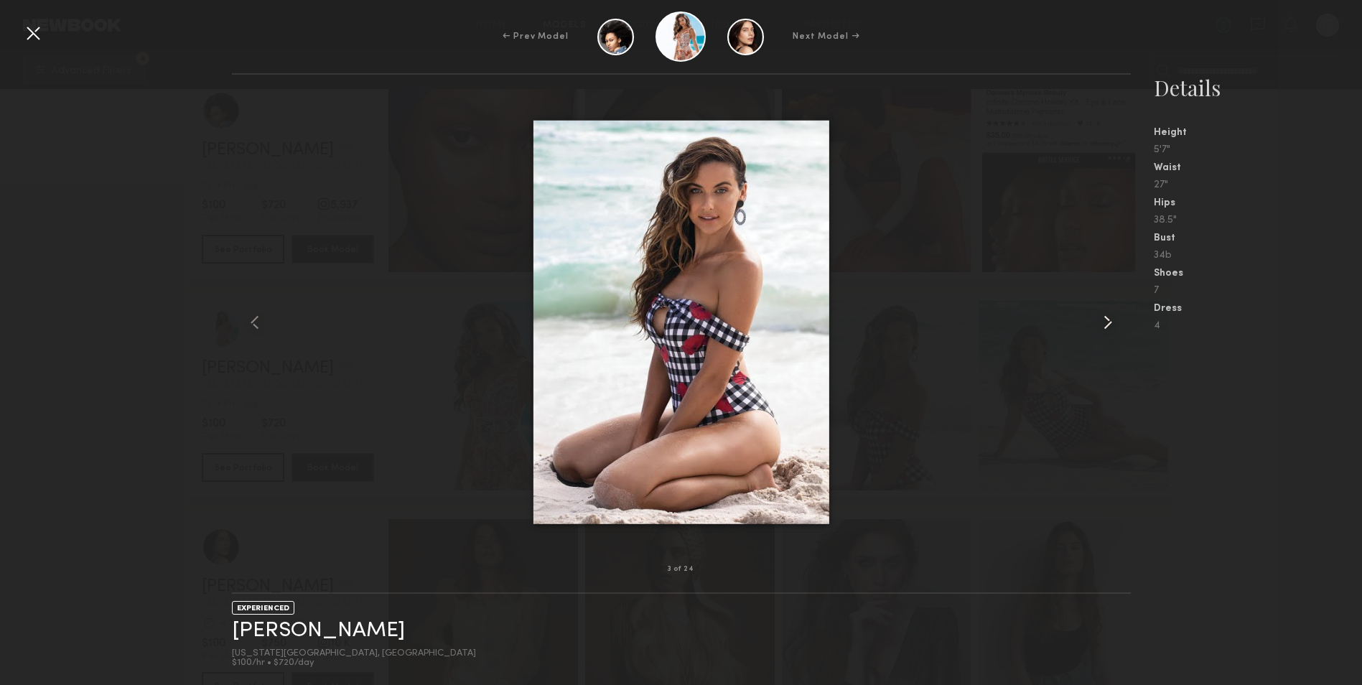
click at [1110, 321] on common-icon at bounding box center [1108, 322] width 23 height 23
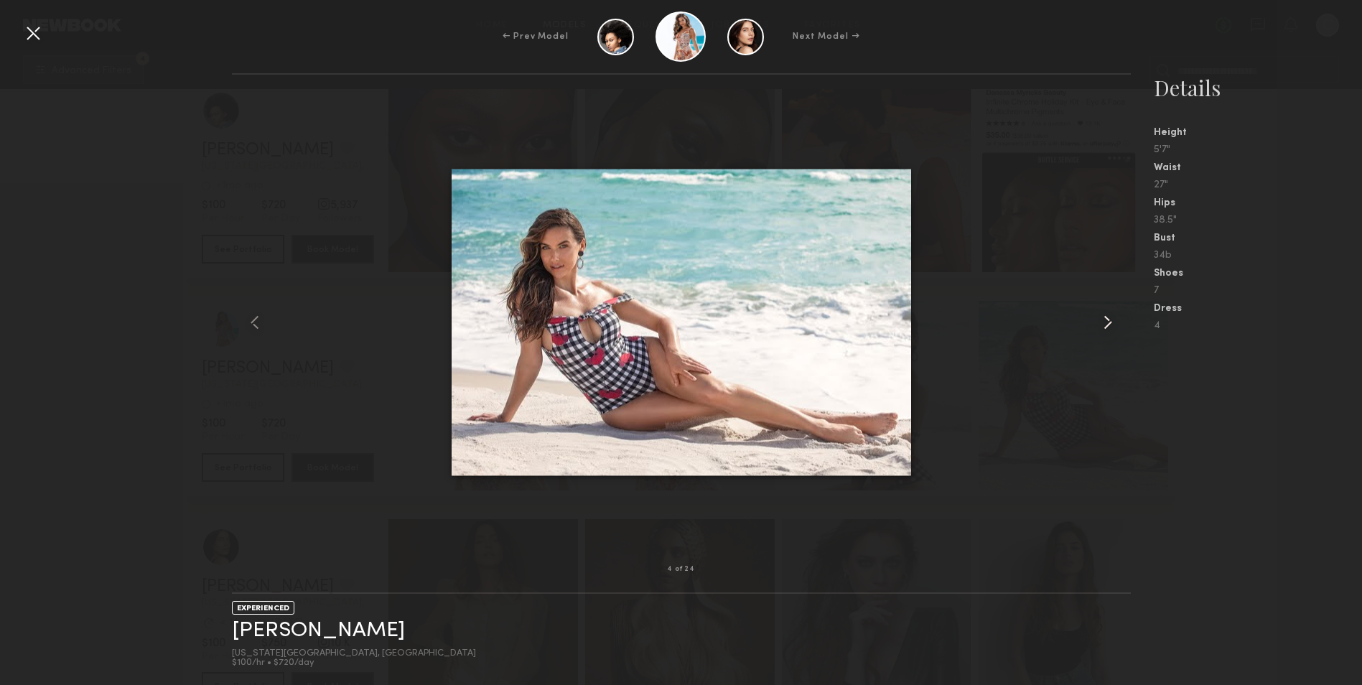
click at [1110, 321] on common-icon at bounding box center [1108, 322] width 23 height 23
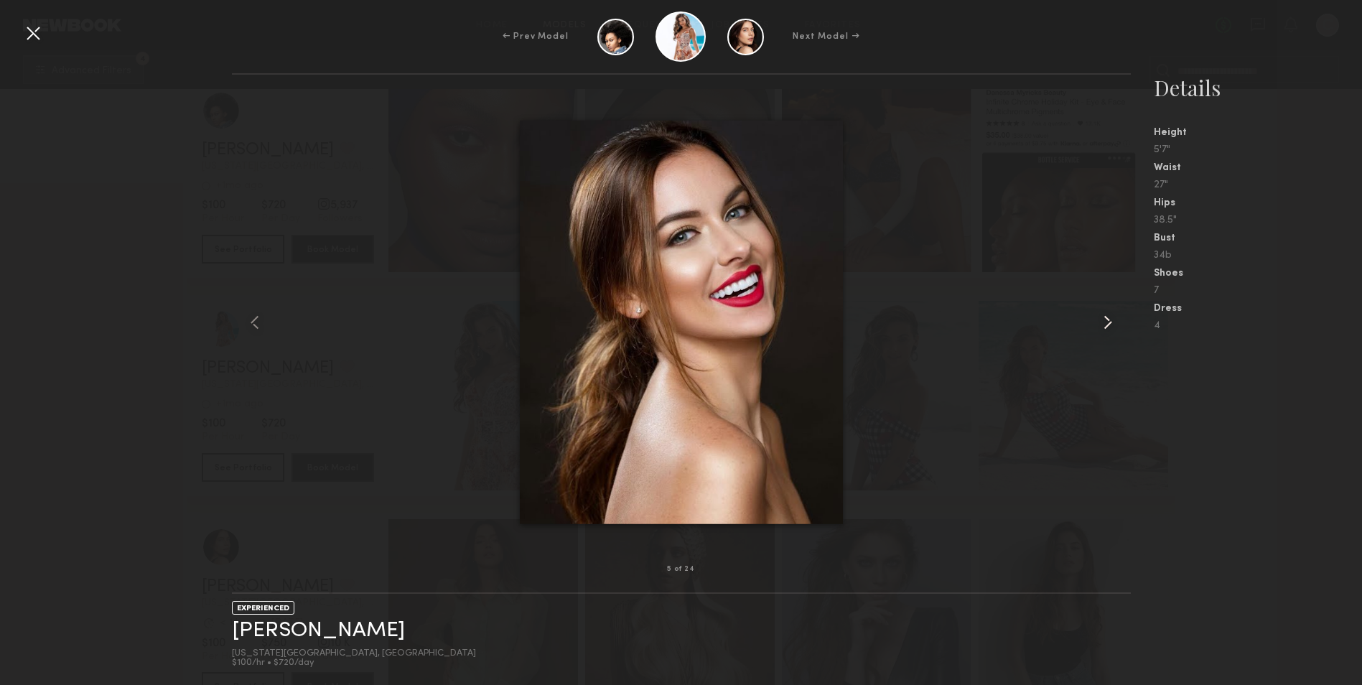
click at [1110, 321] on common-icon at bounding box center [1108, 322] width 23 height 23
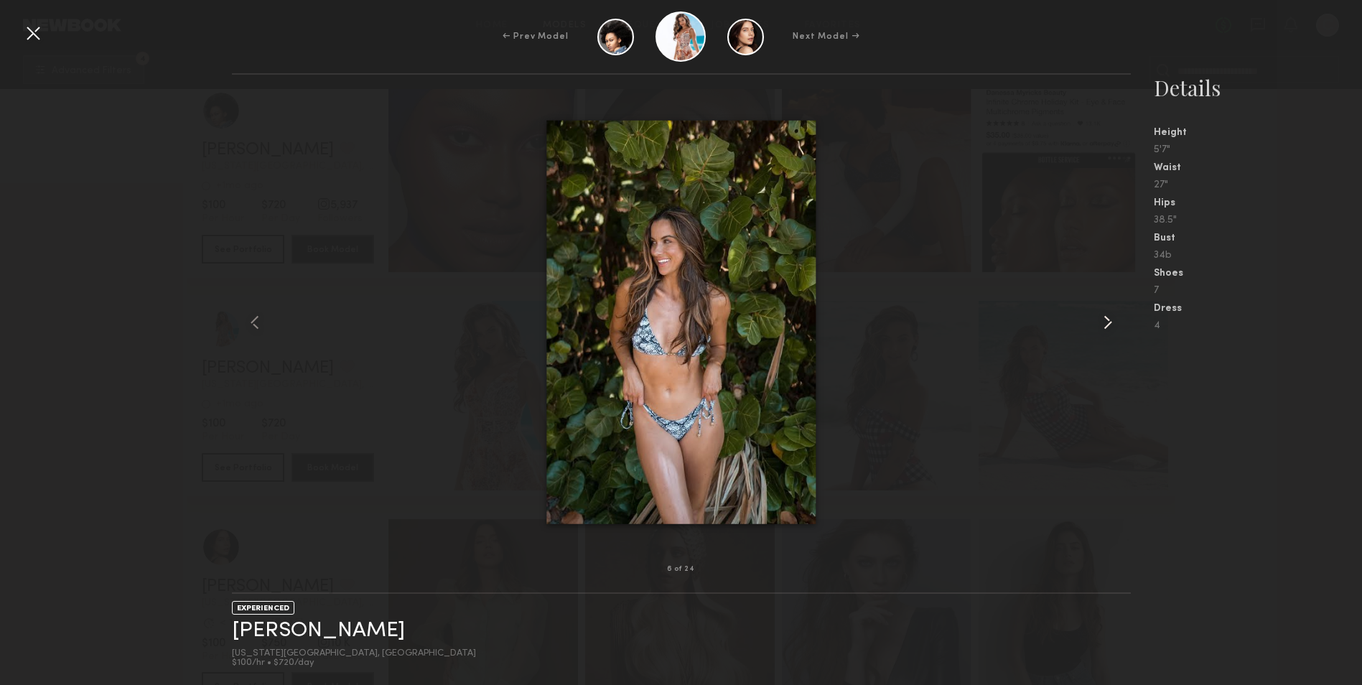
click at [1107, 321] on common-icon at bounding box center [1108, 322] width 23 height 23
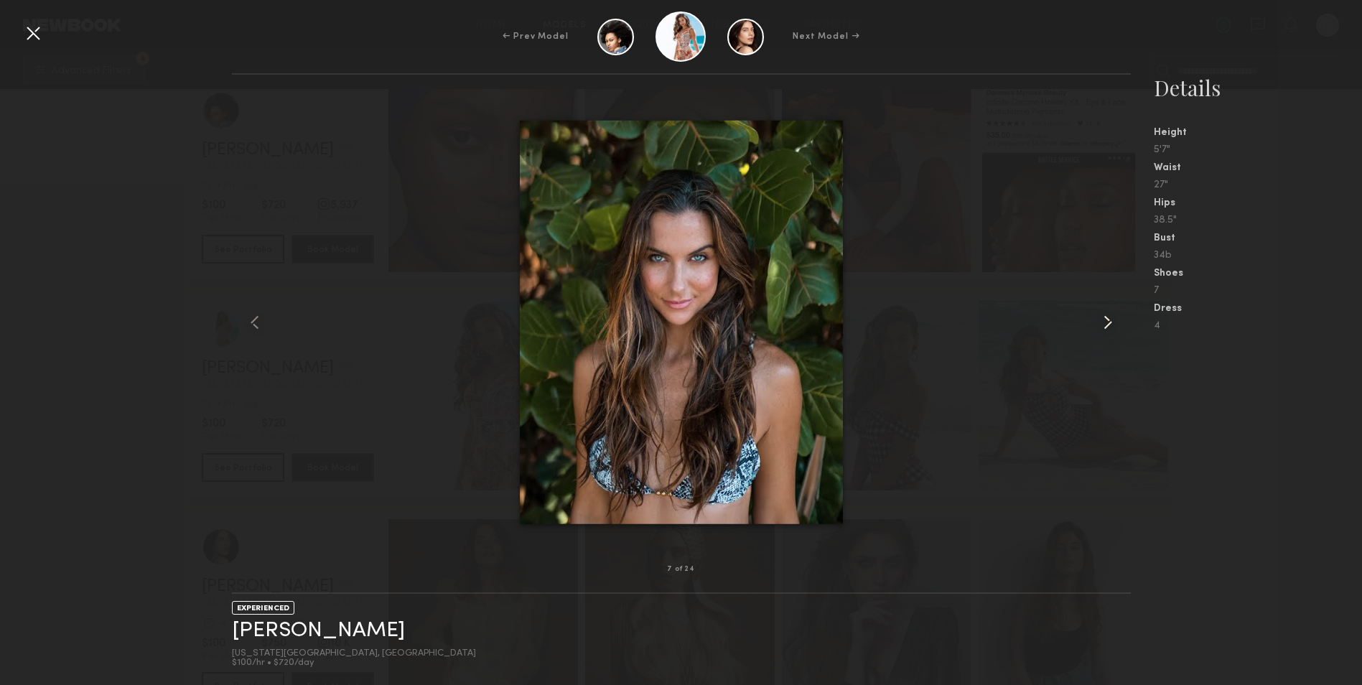
click at [1107, 321] on common-icon at bounding box center [1108, 322] width 23 height 23
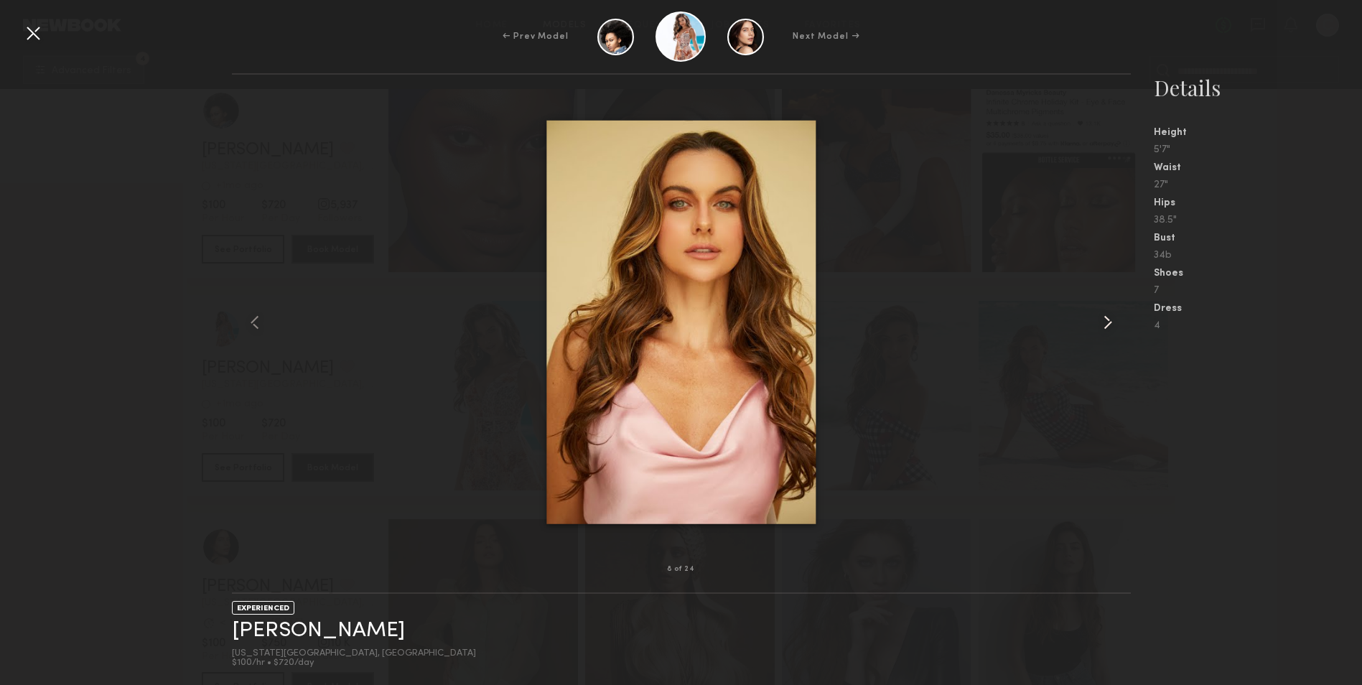
click at [1107, 321] on common-icon at bounding box center [1108, 322] width 23 height 23
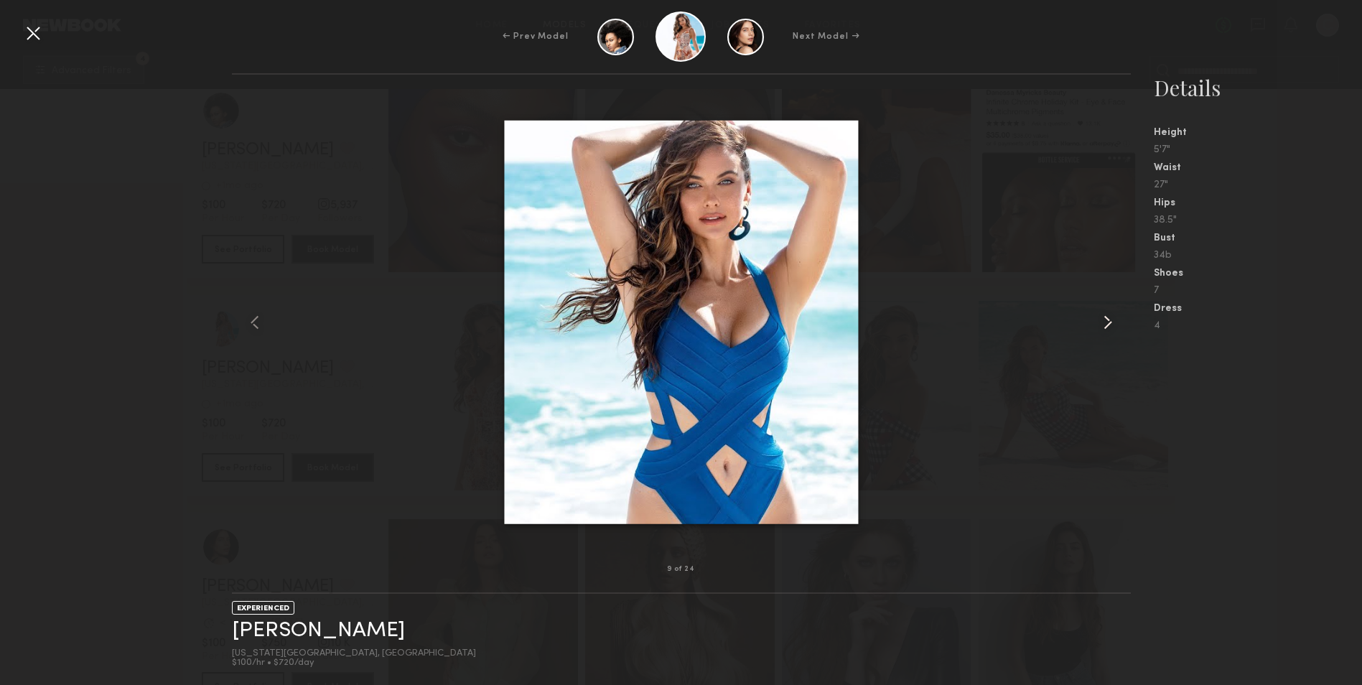
click at [1106, 321] on common-icon at bounding box center [1108, 322] width 23 height 23
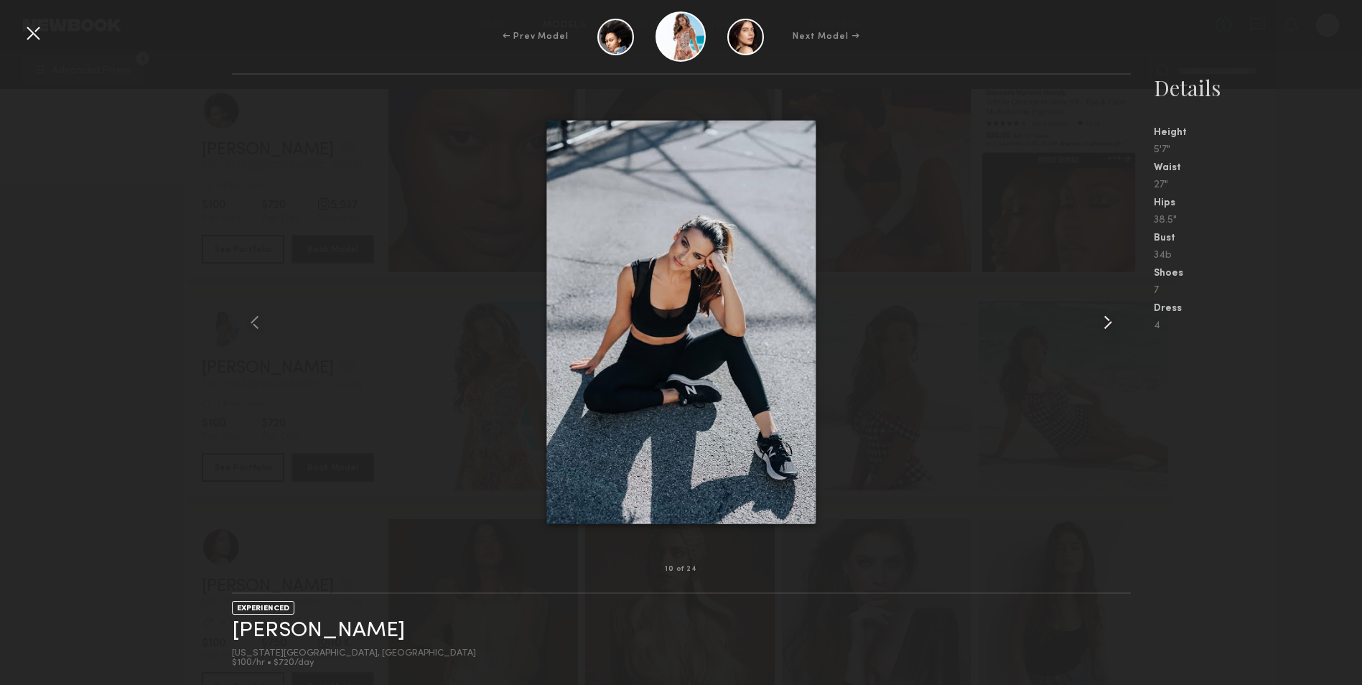
click at [1095, 322] on div at bounding box center [1112, 322] width 36 height 449
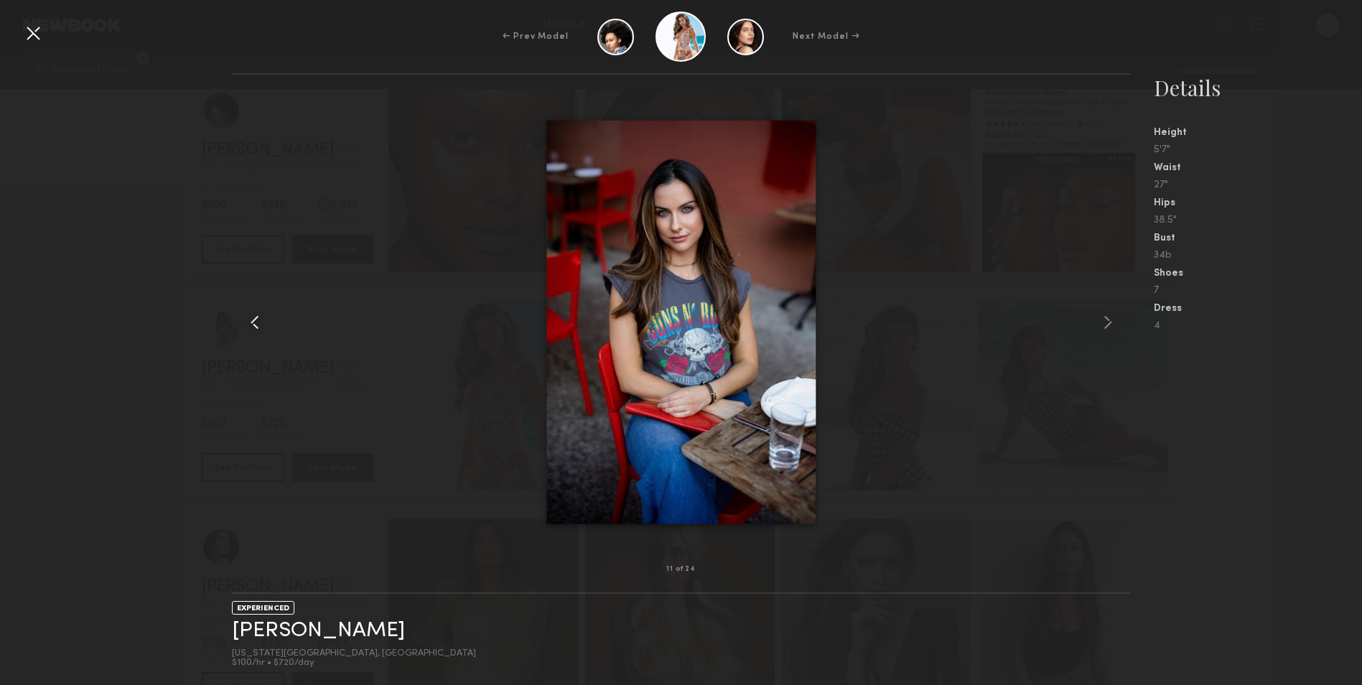
click at [241, 322] on div at bounding box center [250, 322] width 36 height 449
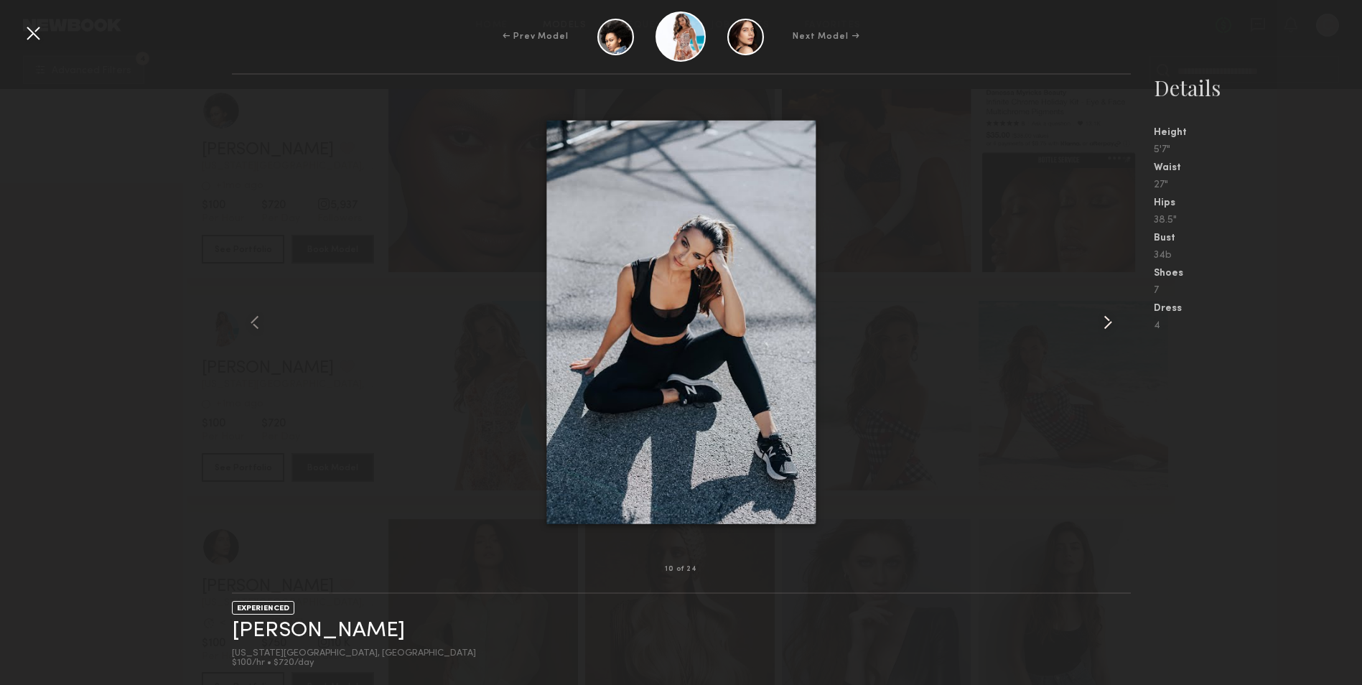
click at [1094, 314] on div at bounding box center [1112, 322] width 36 height 449
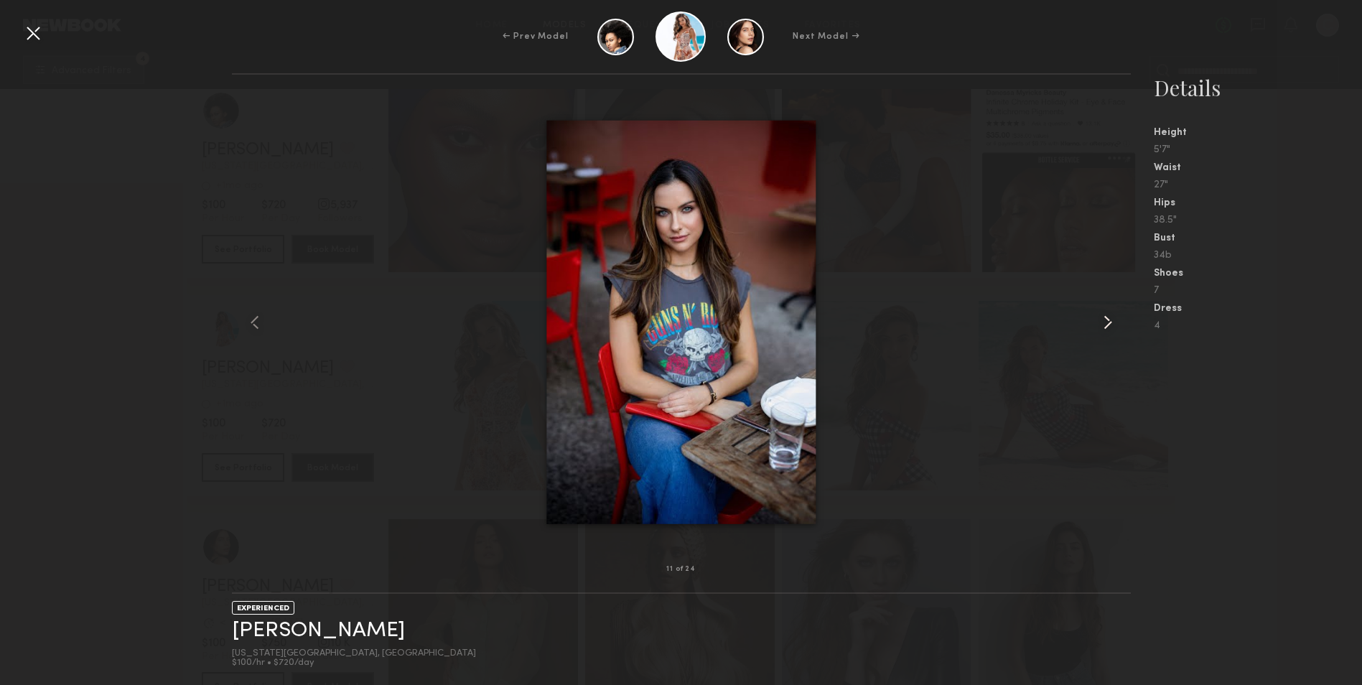
click at [1097, 317] on common-icon at bounding box center [1108, 322] width 23 height 23
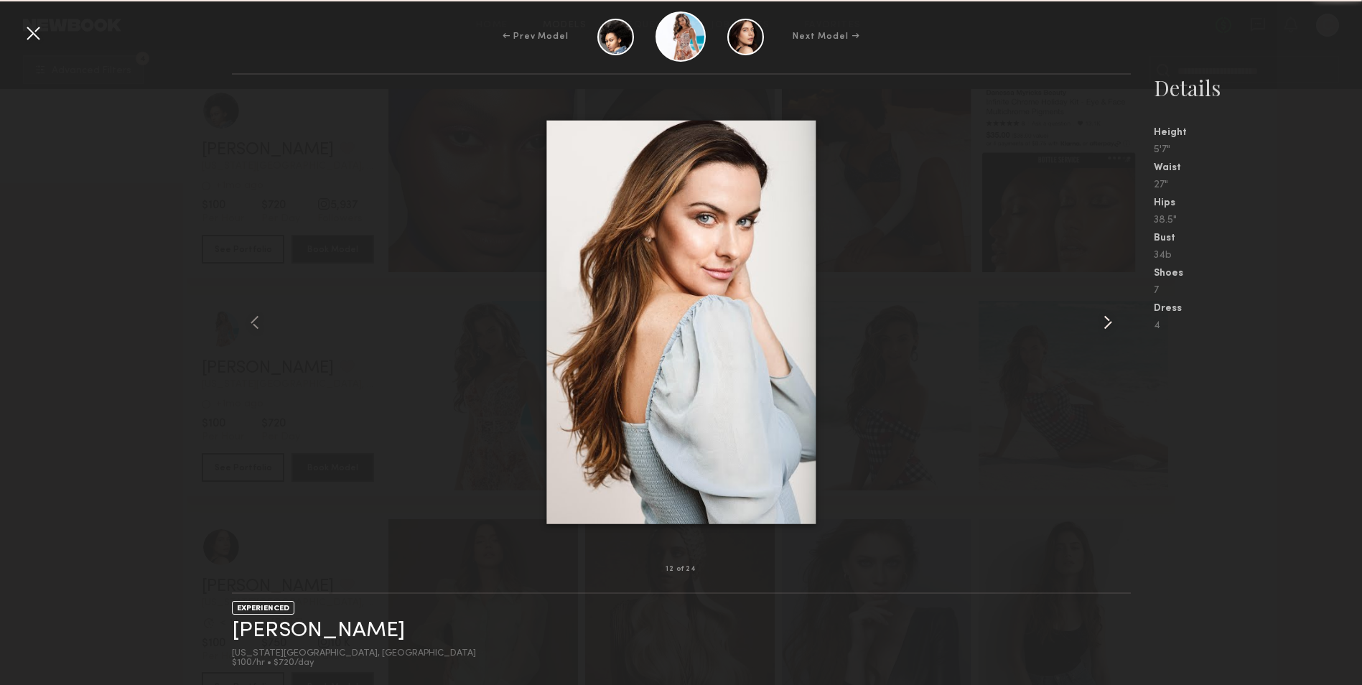
click at [1099, 322] on common-icon at bounding box center [1108, 322] width 23 height 23
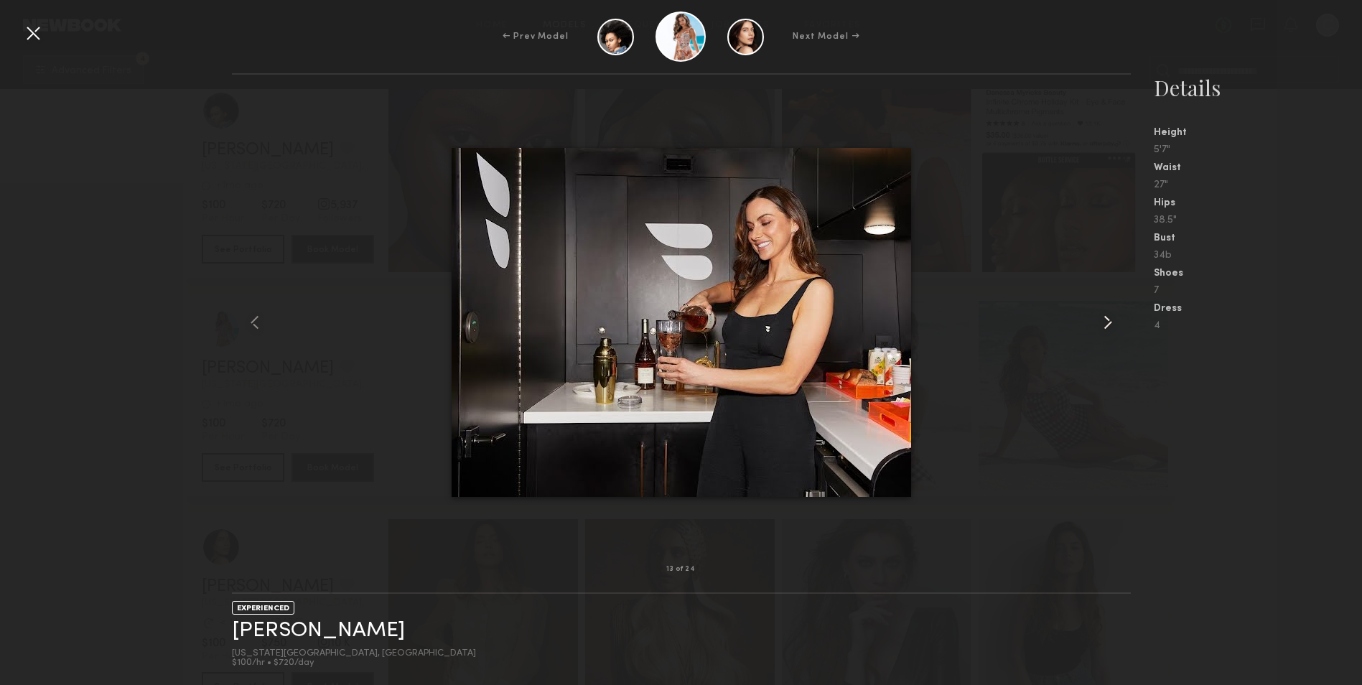
click at [1110, 327] on common-icon at bounding box center [1108, 322] width 23 height 23
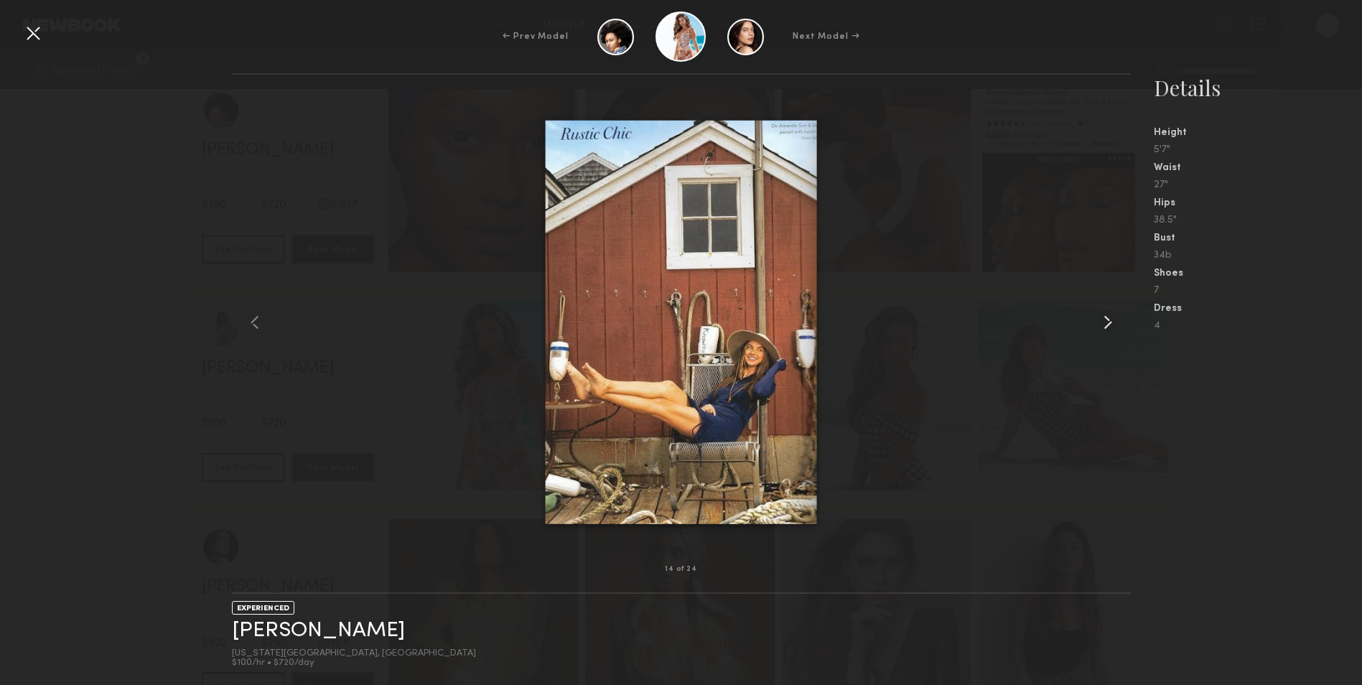
click at [1107, 327] on common-icon at bounding box center [1108, 322] width 23 height 23
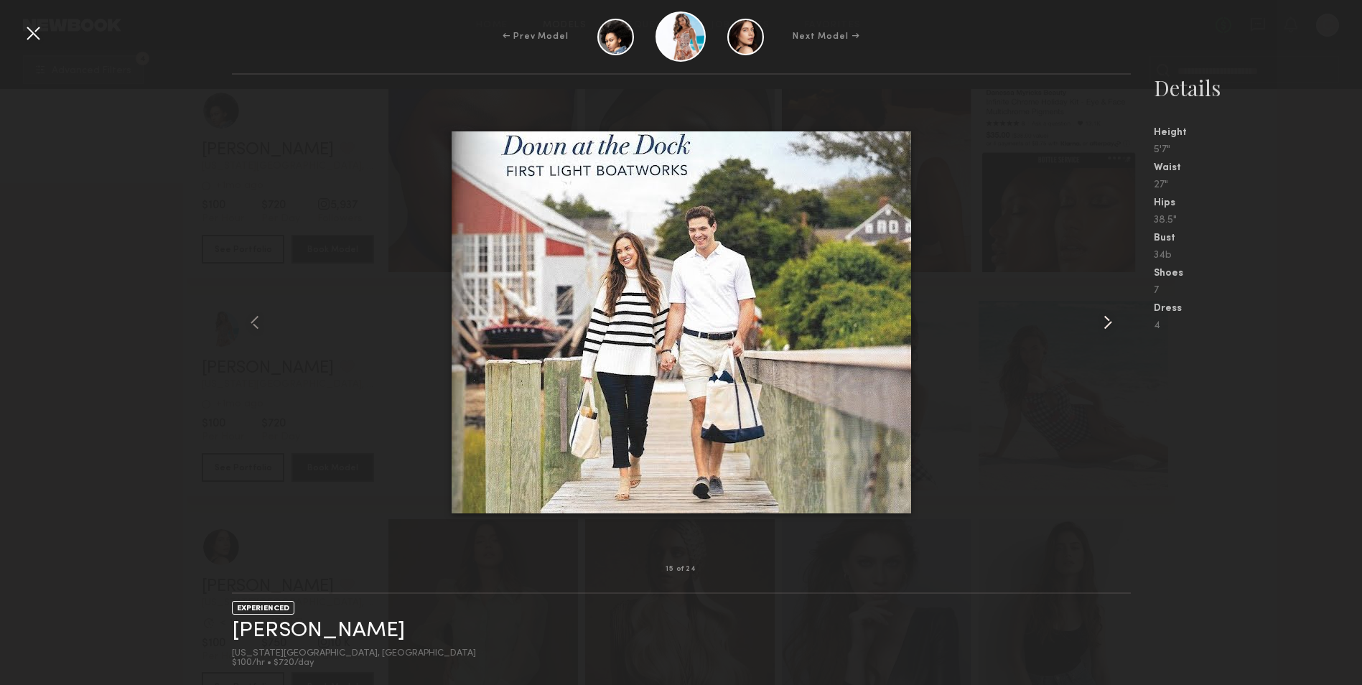
click at [1102, 327] on common-icon at bounding box center [1108, 322] width 23 height 23
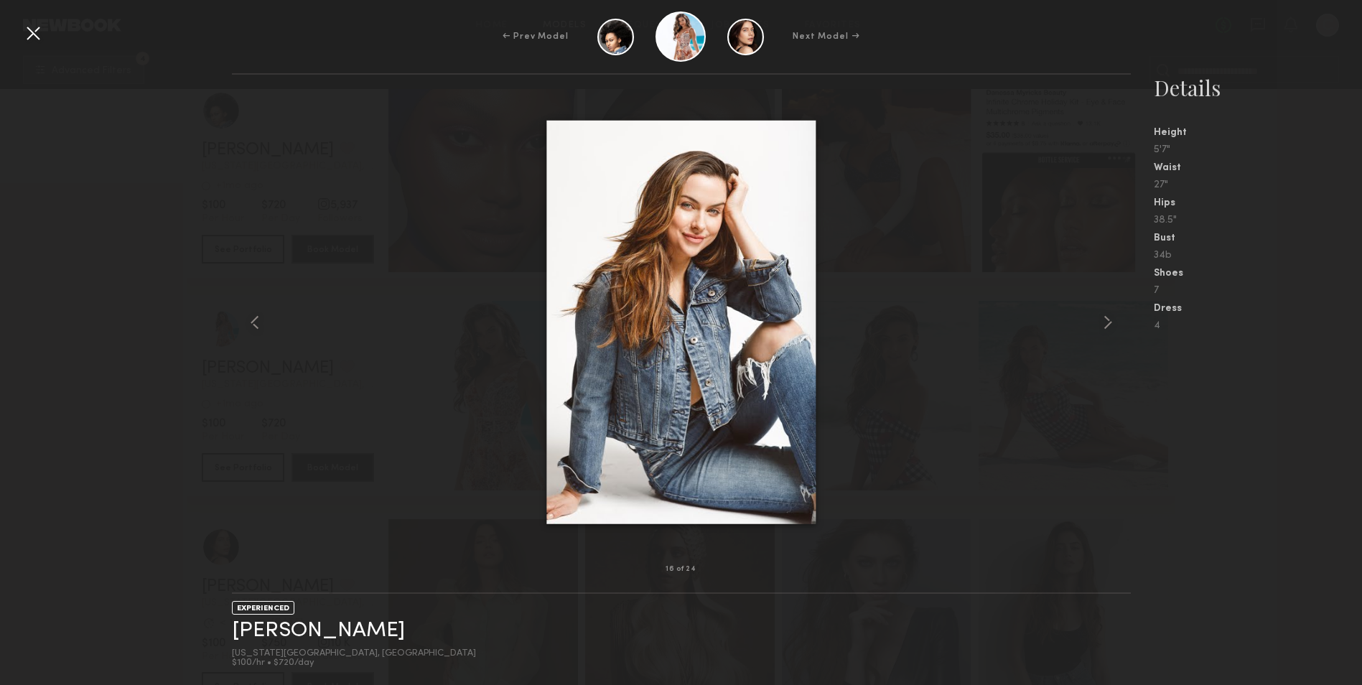
click at [1073, 475] on div at bounding box center [681, 322] width 899 height 449
click at [34, 32] on div at bounding box center [33, 33] width 23 height 23
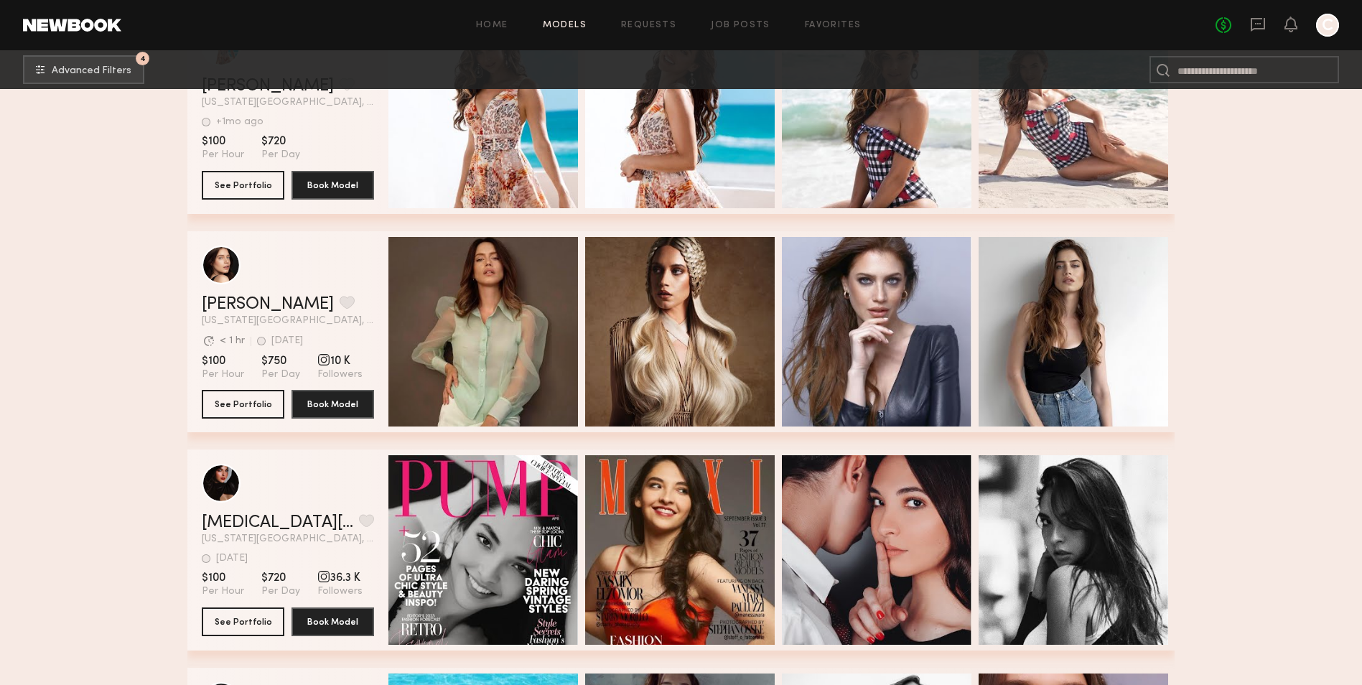
scroll to position [2729, 0]
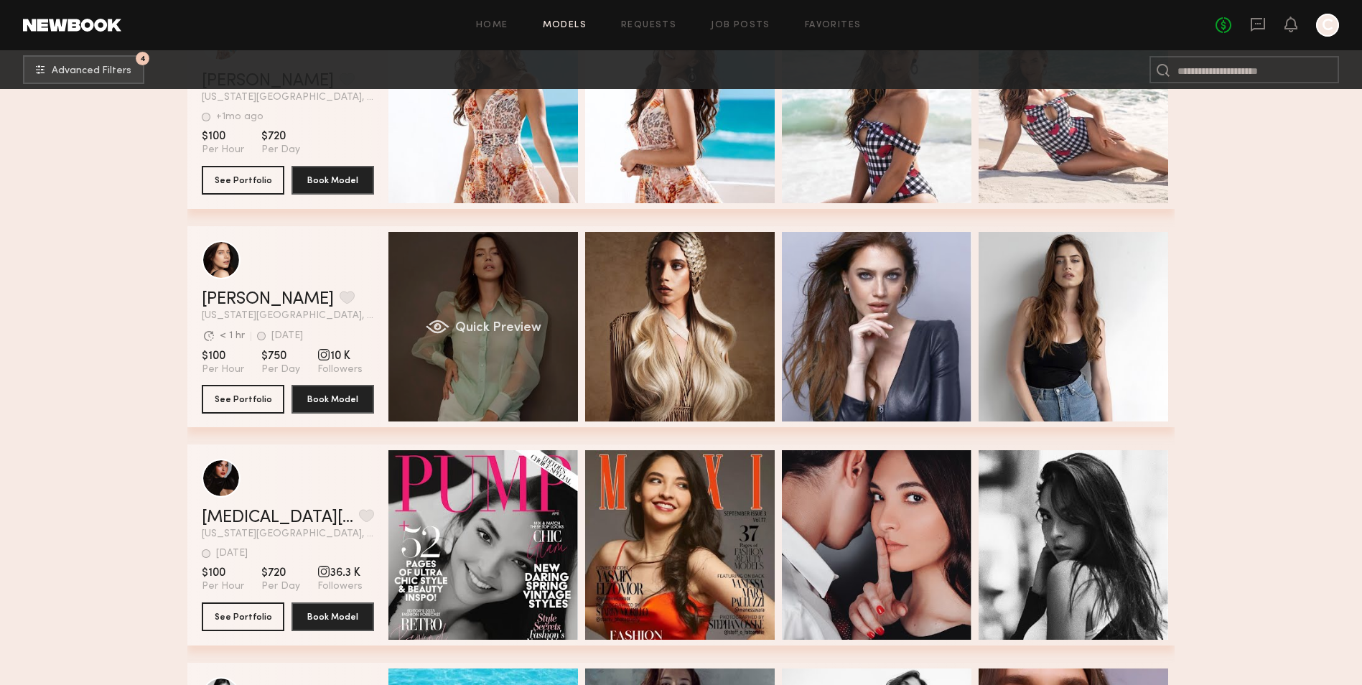
click at [547, 299] on div "Quick Preview" at bounding box center [484, 327] width 190 height 190
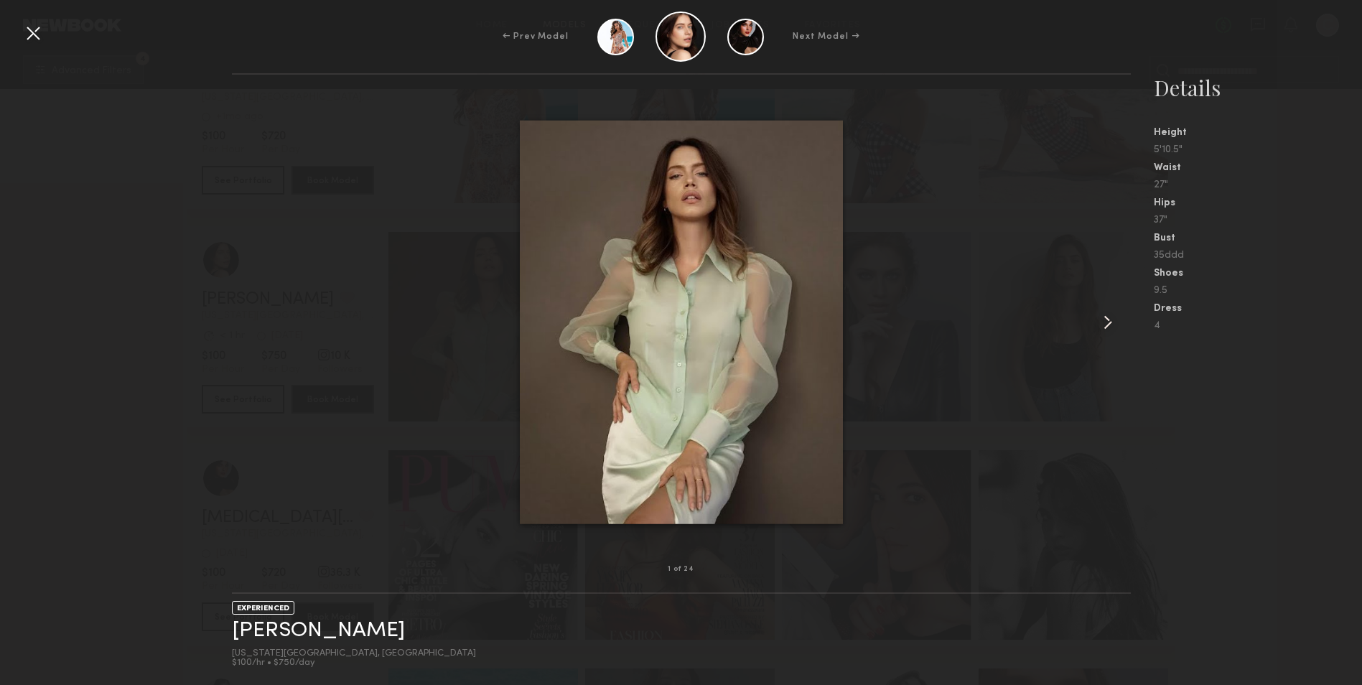
click at [1097, 320] on common-icon at bounding box center [1108, 322] width 23 height 23
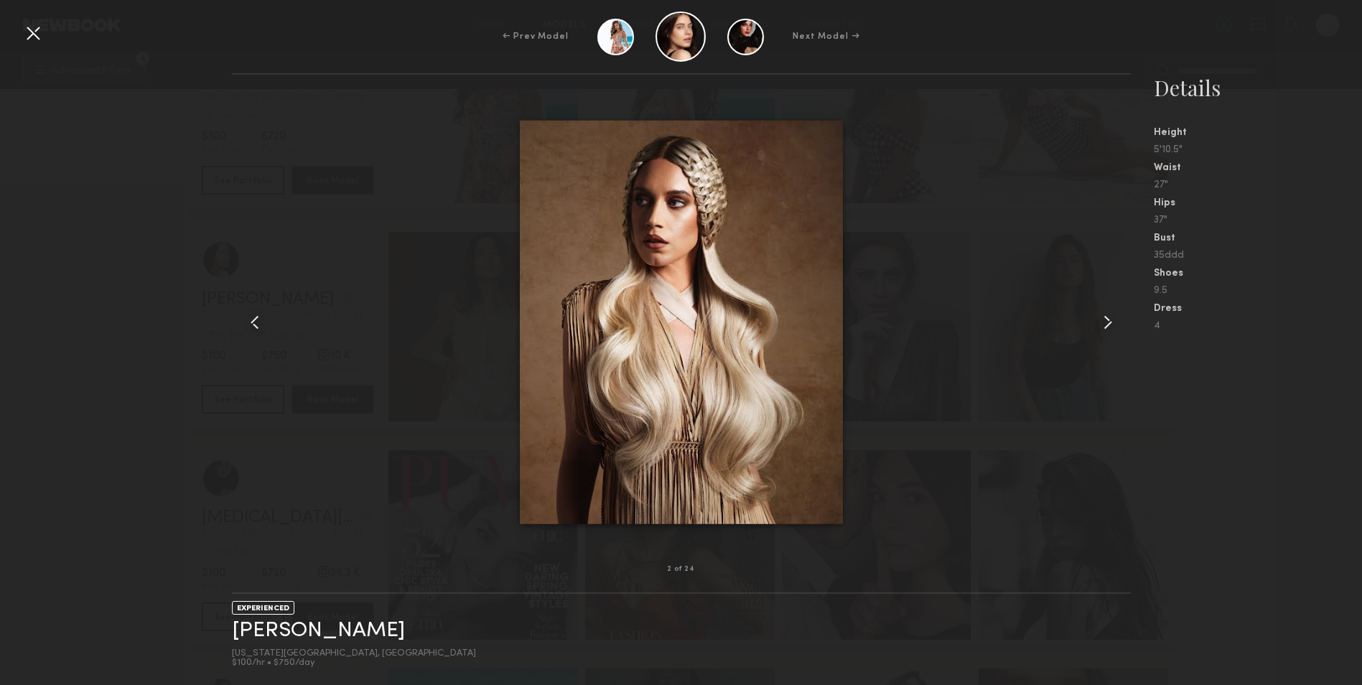
click at [1097, 320] on common-icon at bounding box center [1108, 322] width 23 height 23
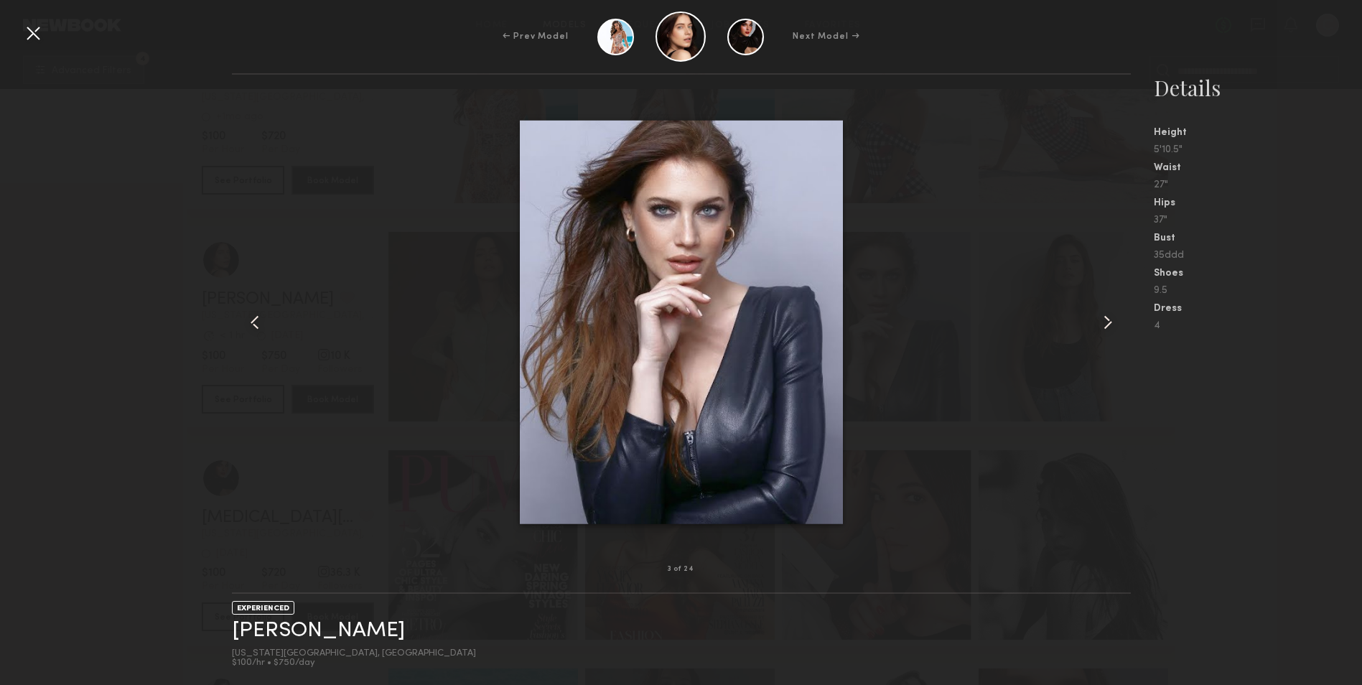
click at [1097, 320] on common-icon at bounding box center [1108, 322] width 23 height 23
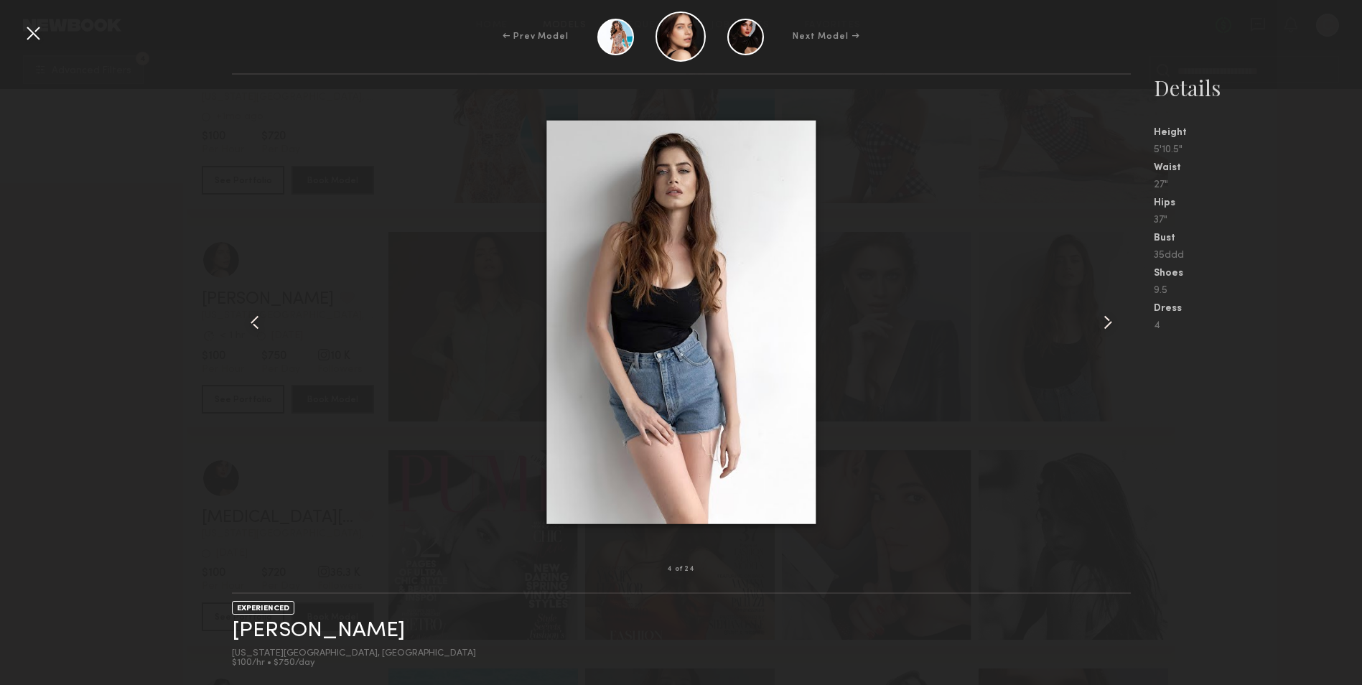
click at [1097, 320] on common-icon at bounding box center [1108, 322] width 23 height 23
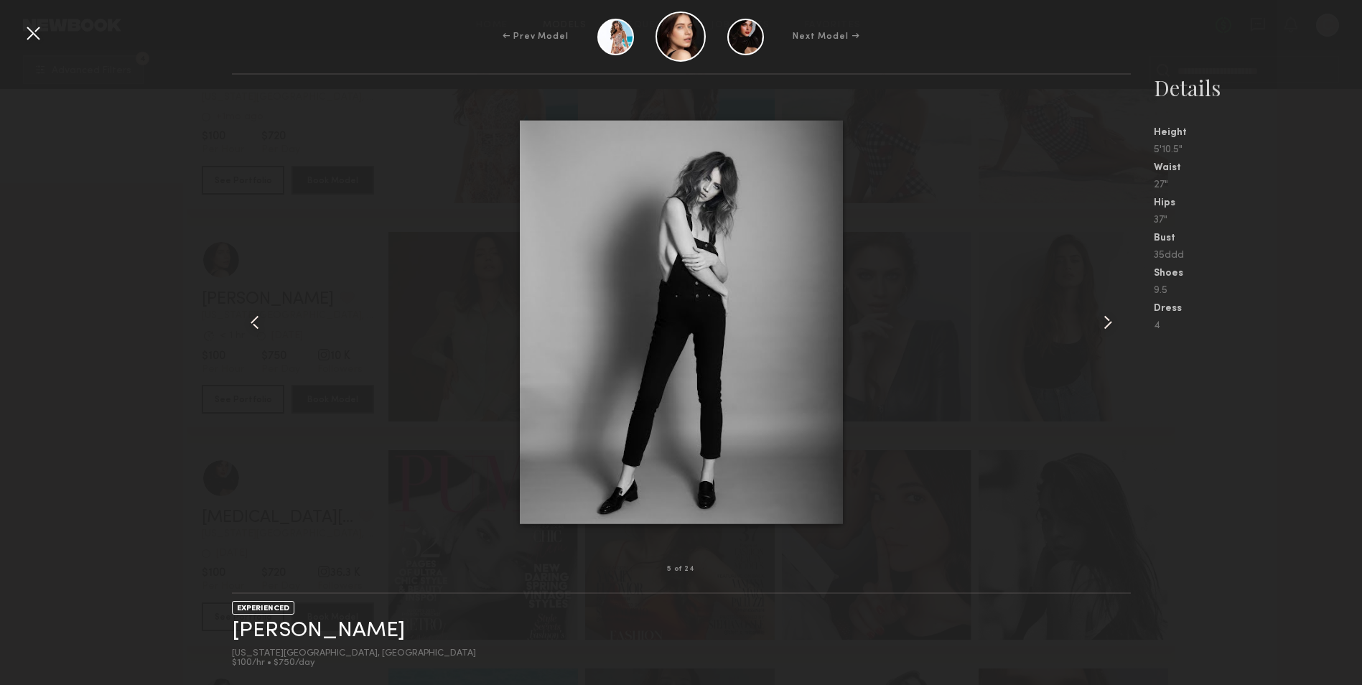
click at [255, 317] on common-icon at bounding box center [254, 322] width 23 height 23
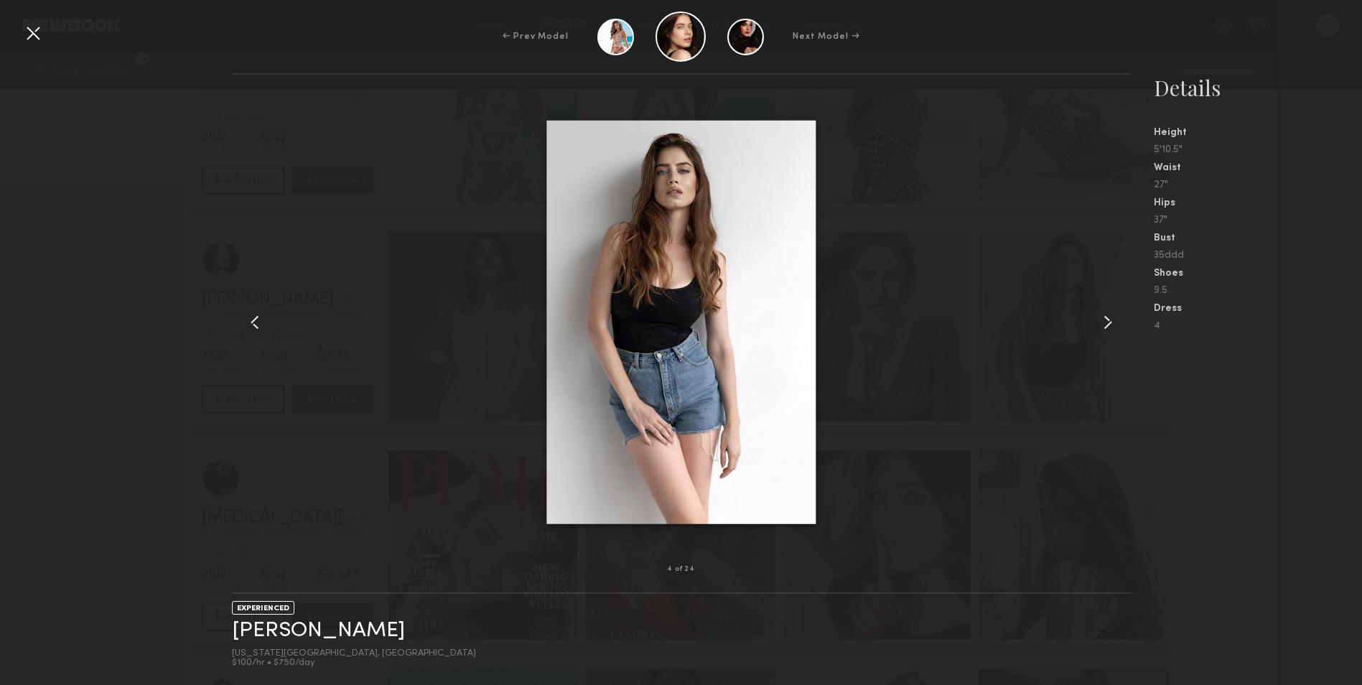
click at [1116, 307] on div at bounding box center [1112, 322] width 36 height 449
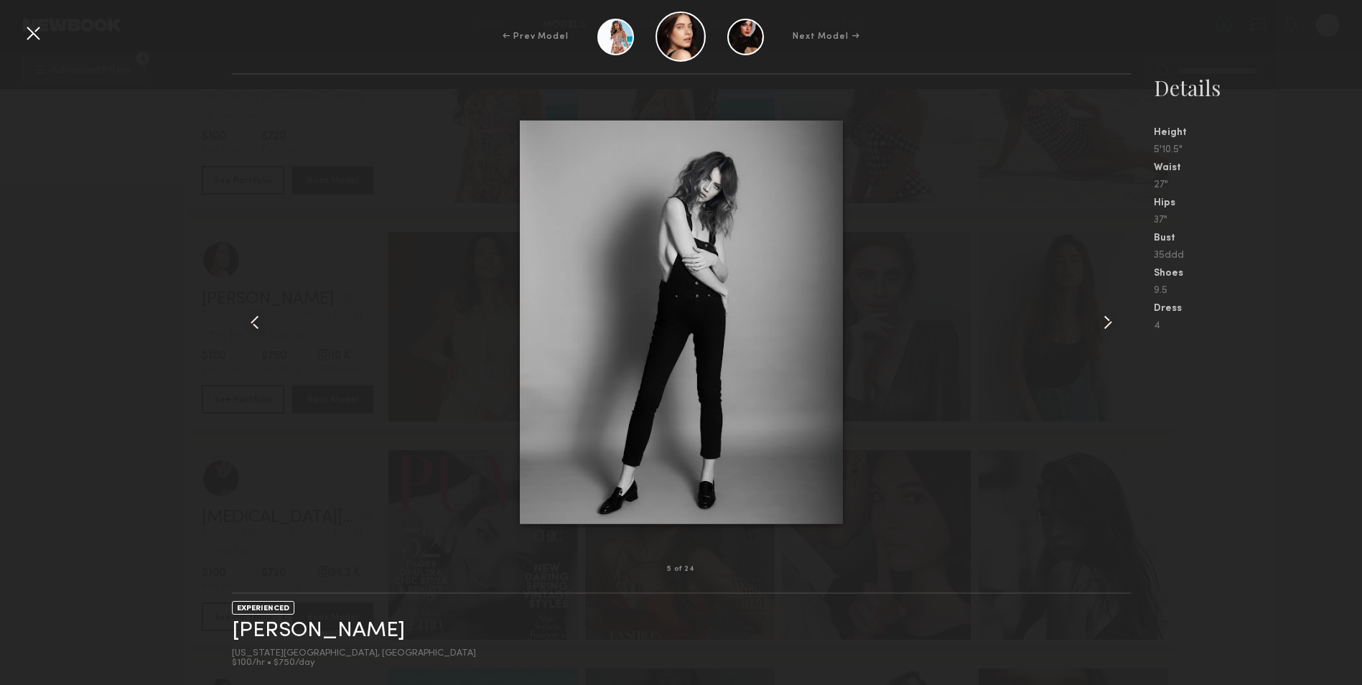
click at [1116, 307] on div at bounding box center [1112, 322] width 36 height 449
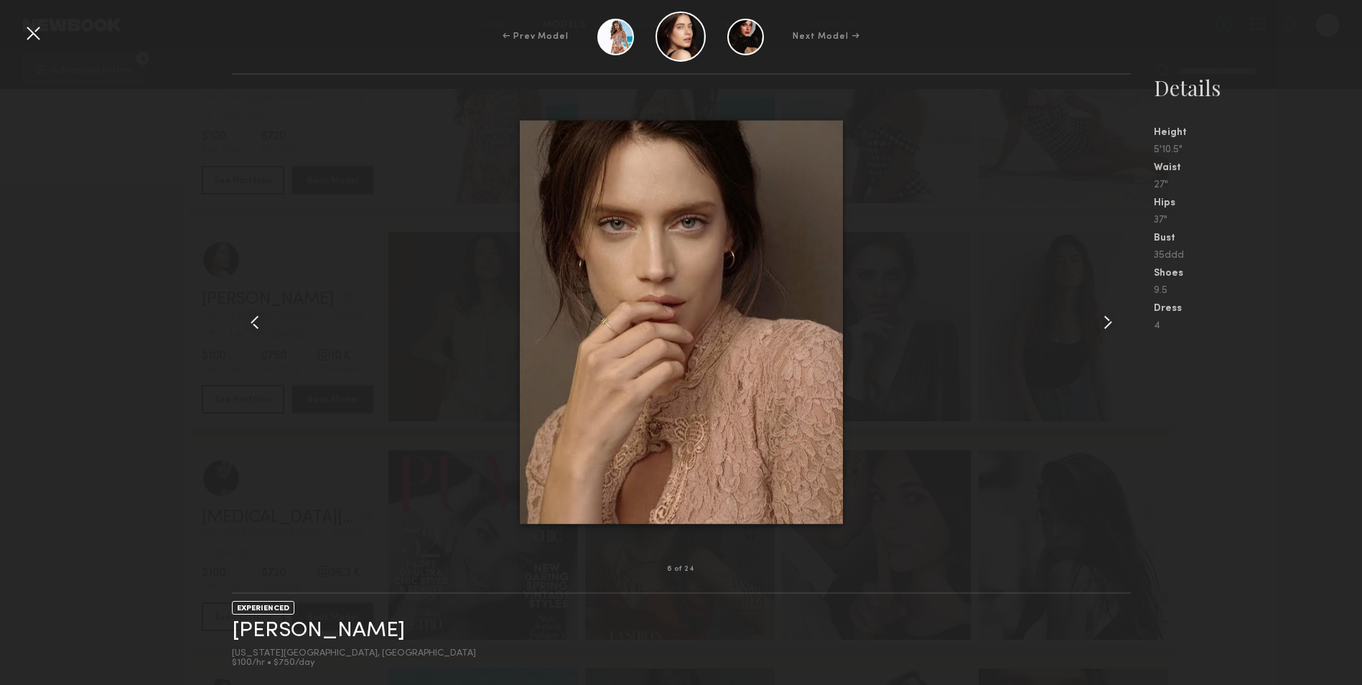
click at [1116, 307] on div at bounding box center [1112, 322] width 36 height 449
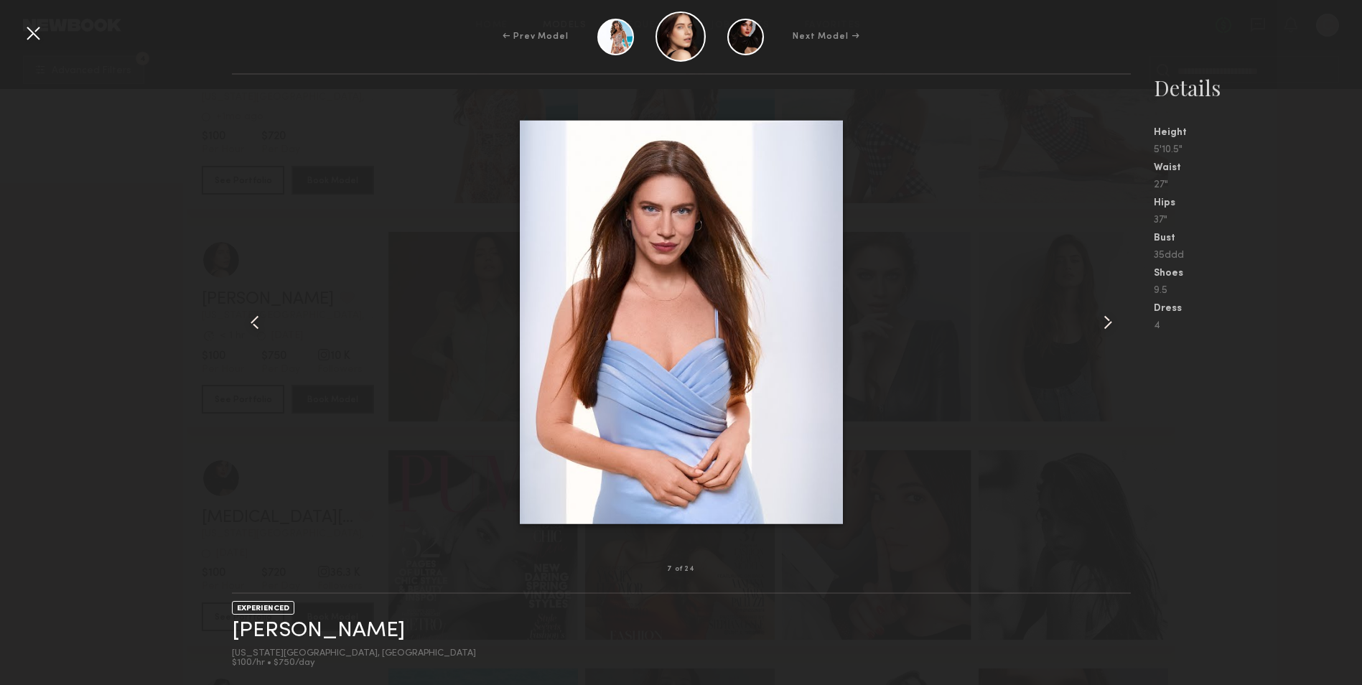
click at [22, 47] on div "← Prev Model Next Model →" at bounding box center [681, 36] width 1362 height 50
click at [30, 35] on div at bounding box center [33, 33] width 23 height 23
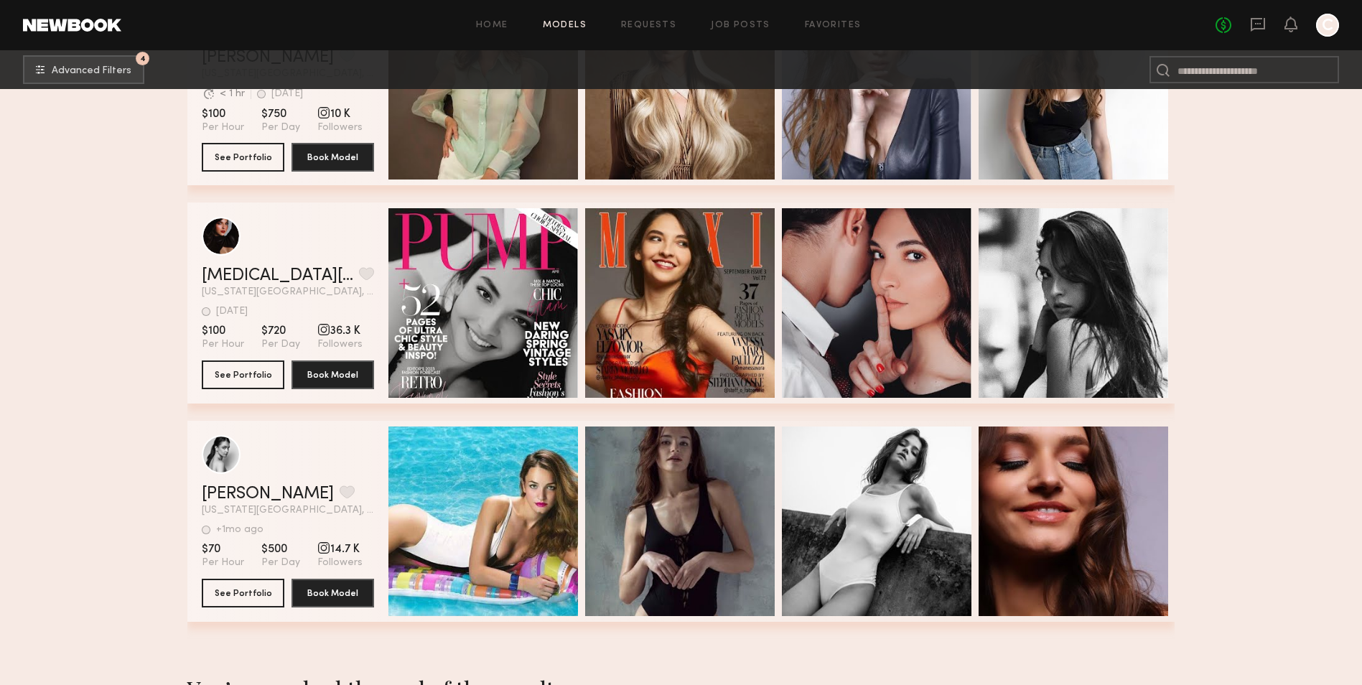
scroll to position [3016, 0]
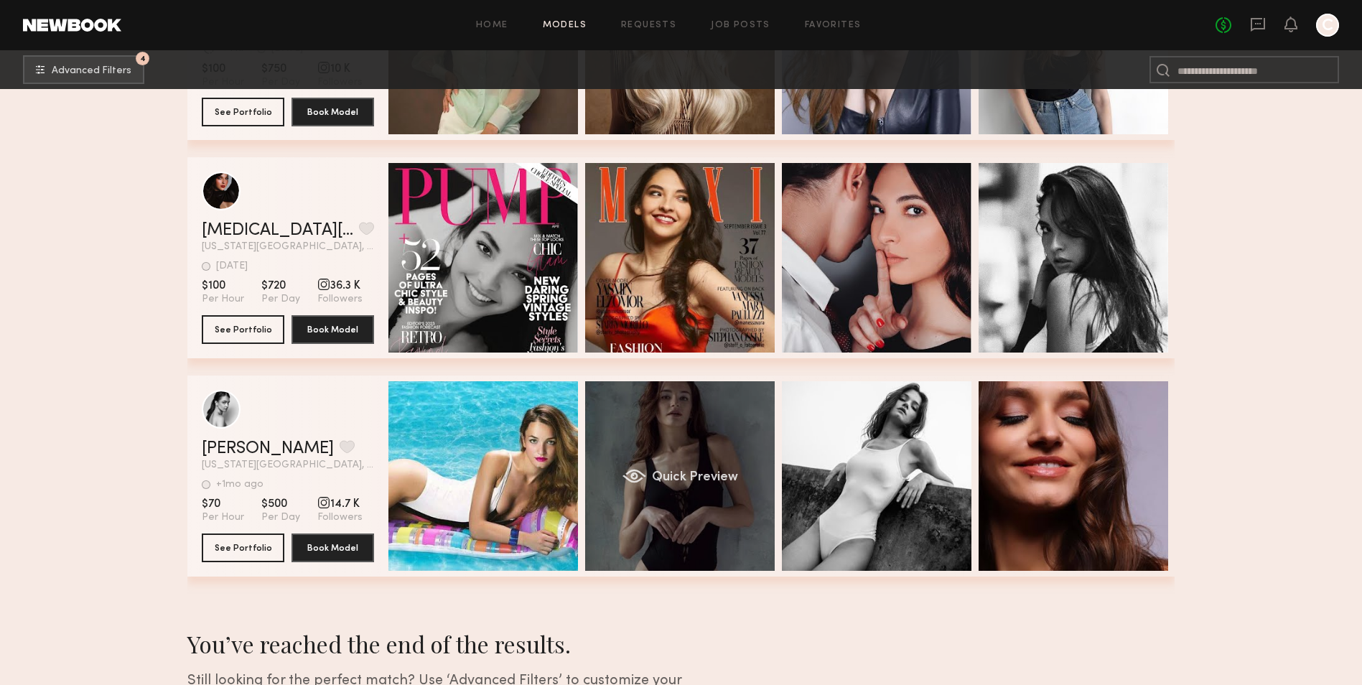
click at [716, 481] on span "Quick Preview" at bounding box center [695, 477] width 86 height 13
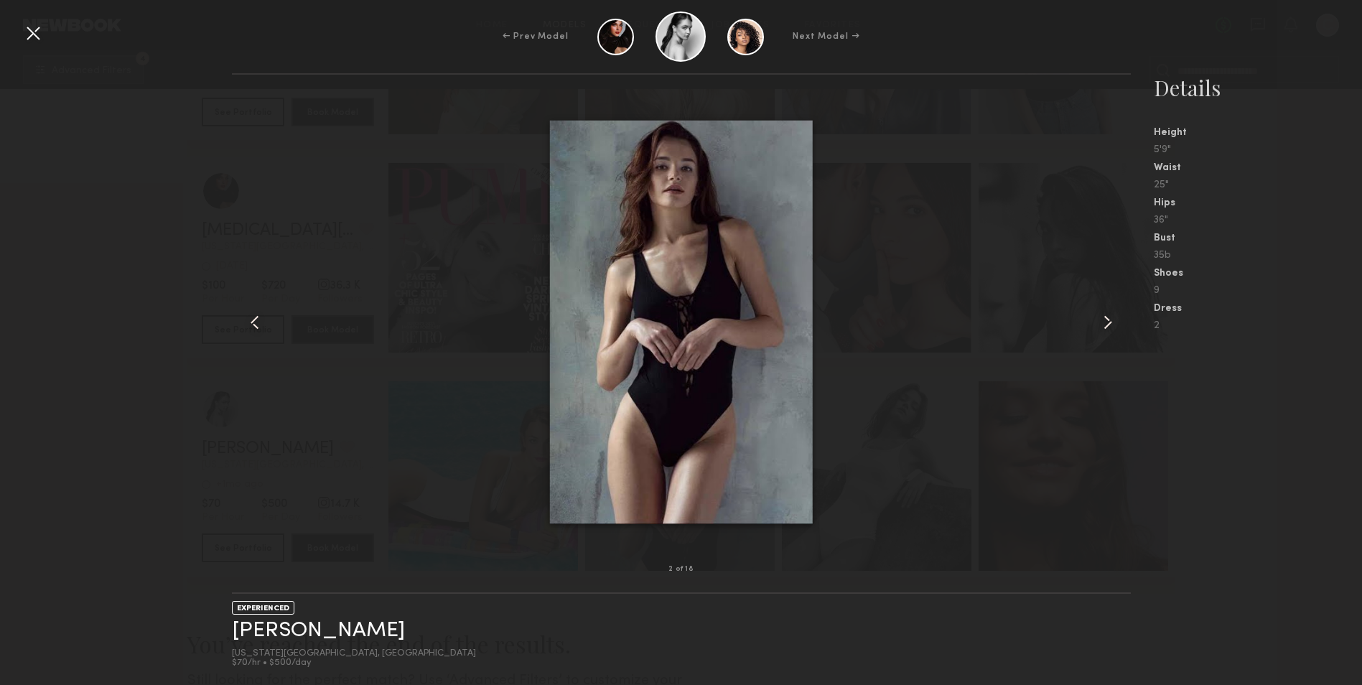
click at [1094, 317] on div at bounding box center [681, 322] width 899 height 449
click at [1107, 317] on common-icon at bounding box center [1108, 322] width 23 height 23
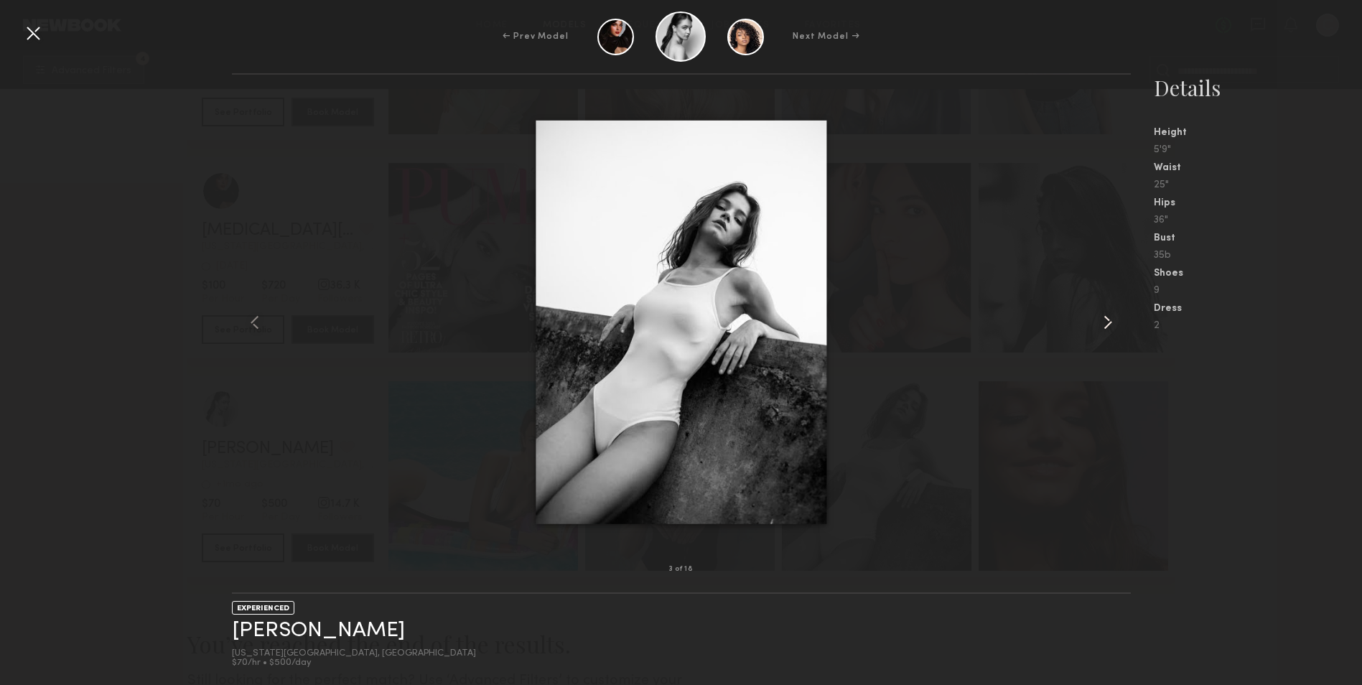
click at [1107, 317] on common-icon at bounding box center [1108, 322] width 23 height 23
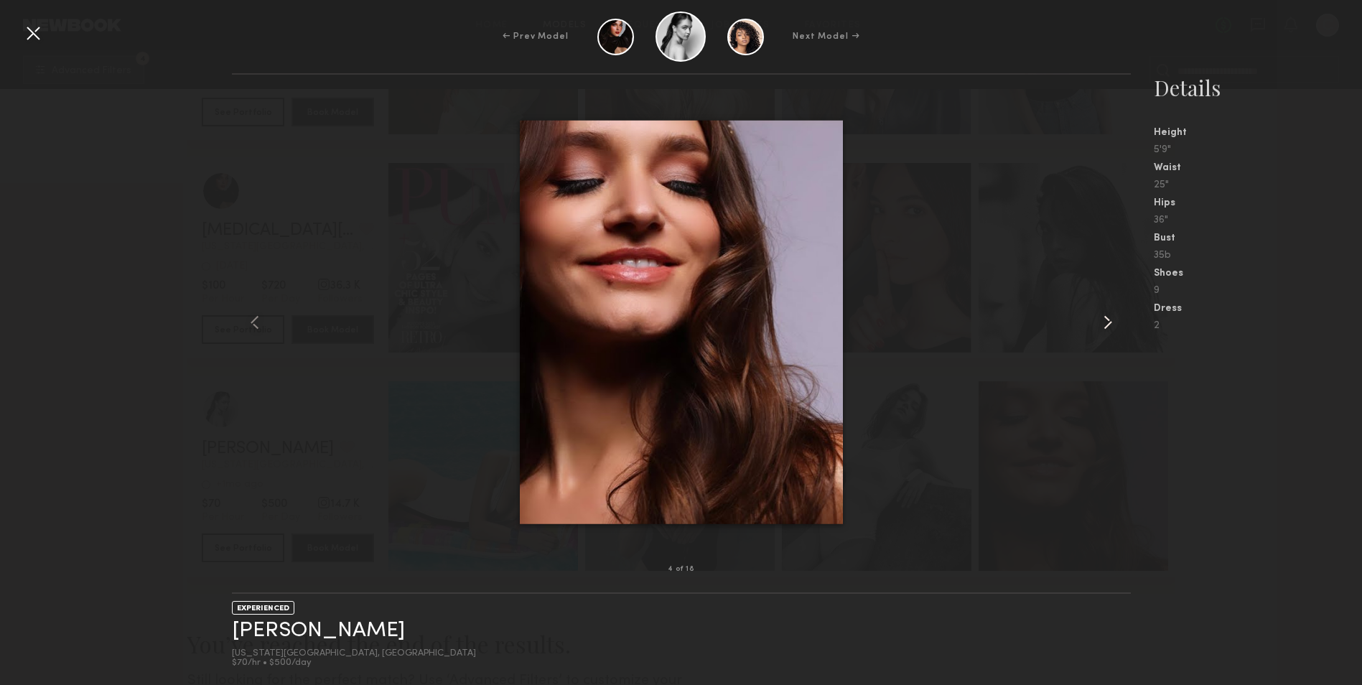
click at [1107, 317] on common-icon at bounding box center [1108, 322] width 23 height 23
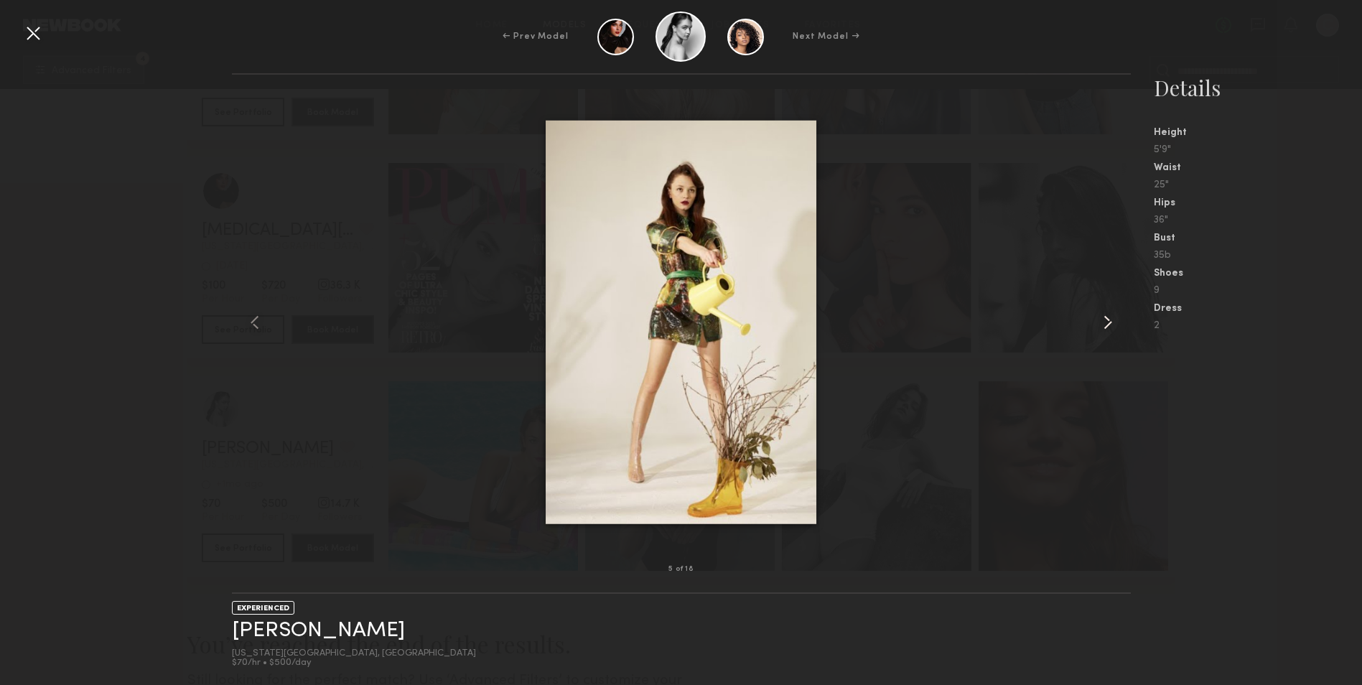
click at [1107, 317] on common-icon at bounding box center [1108, 322] width 23 height 23
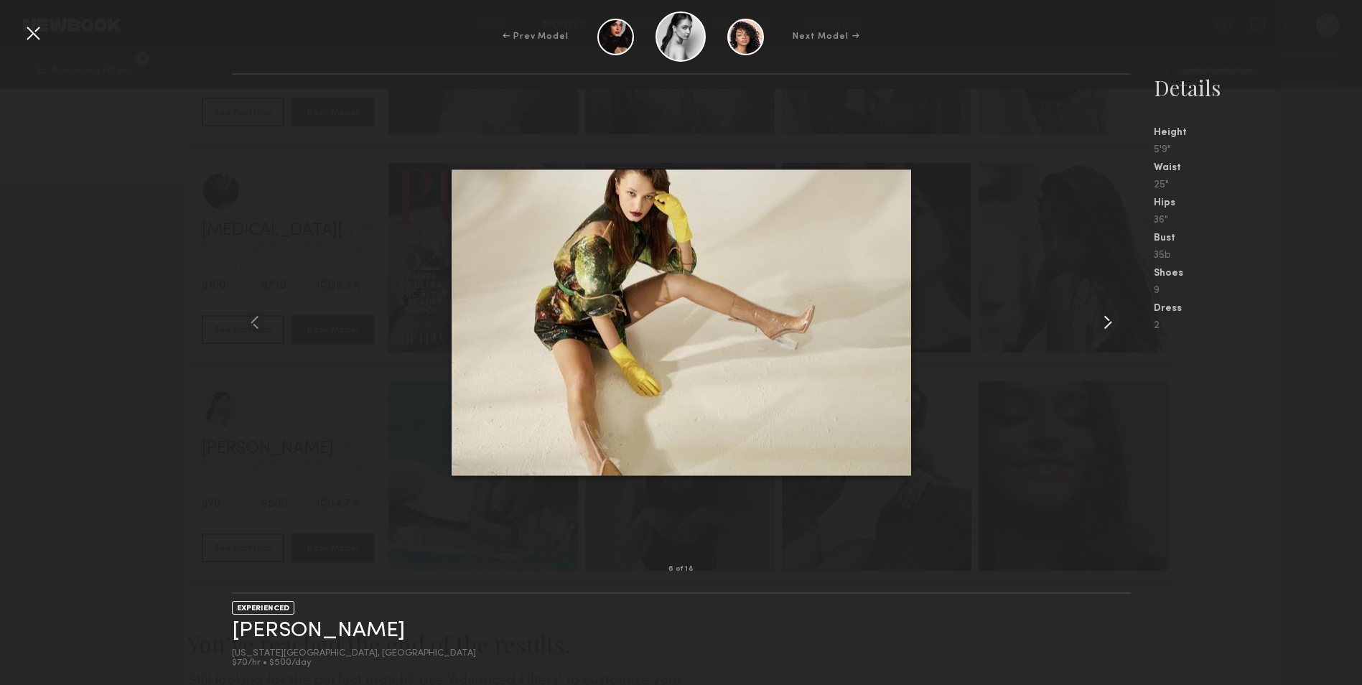
click at [1107, 317] on common-icon at bounding box center [1108, 322] width 23 height 23
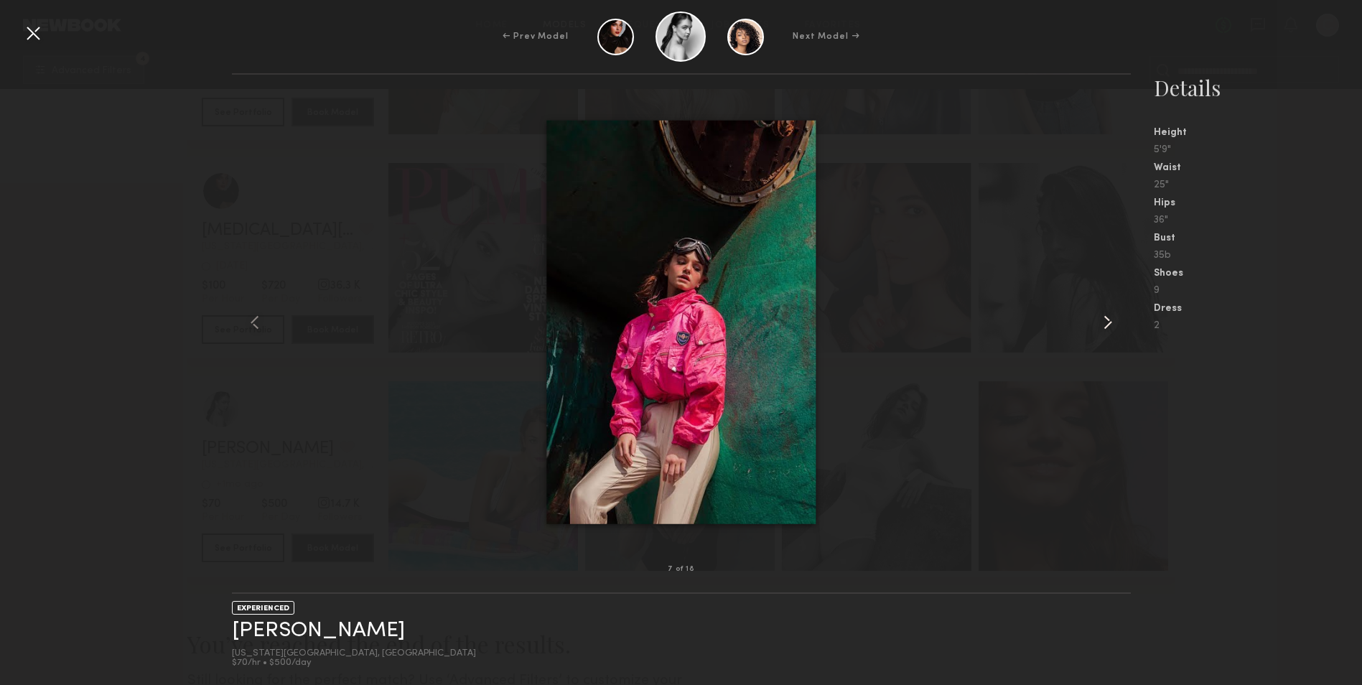
click at [1107, 317] on common-icon at bounding box center [1108, 322] width 23 height 23
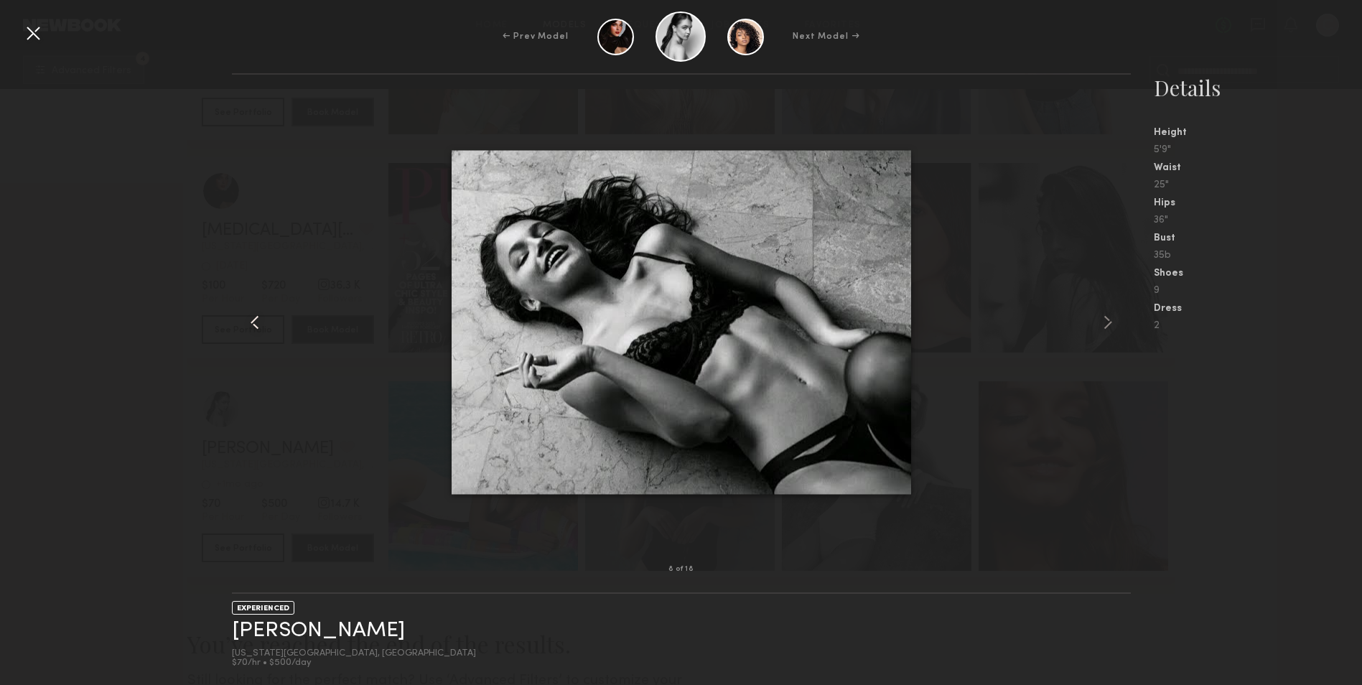
click at [251, 321] on common-icon at bounding box center [254, 322] width 23 height 23
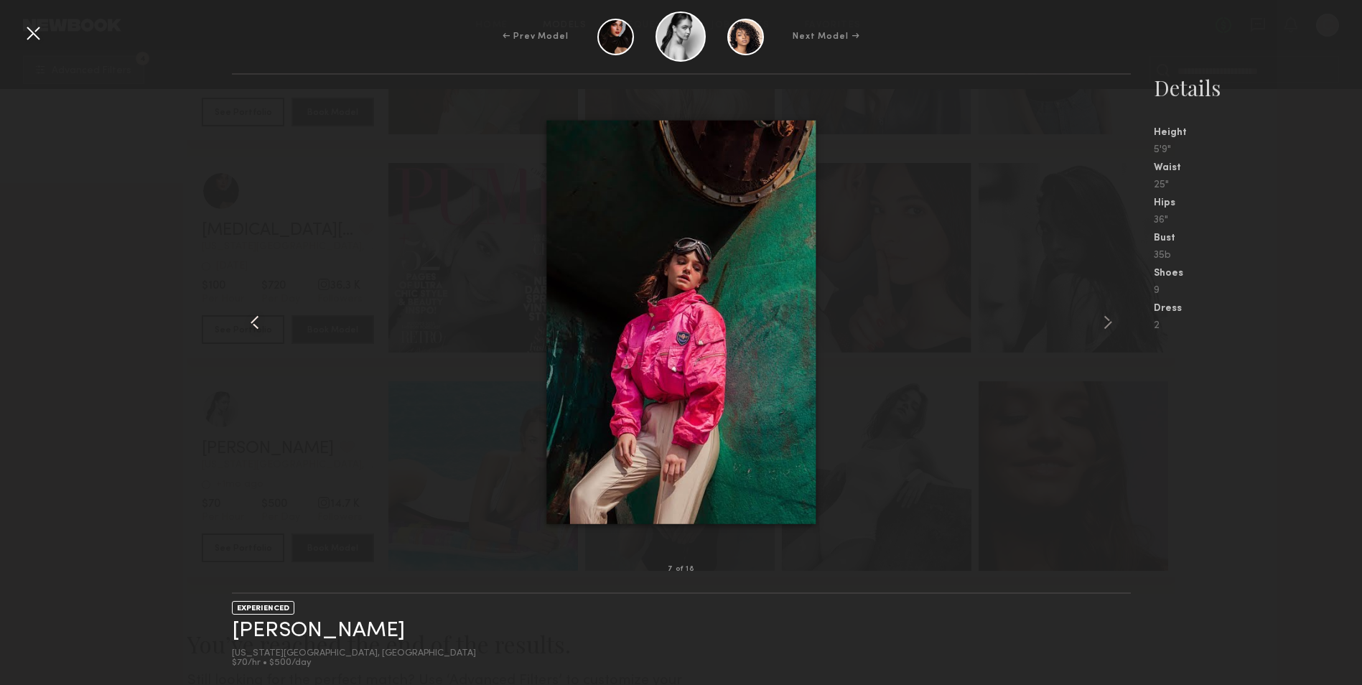
click at [251, 321] on common-icon at bounding box center [254, 322] width 23 height 23
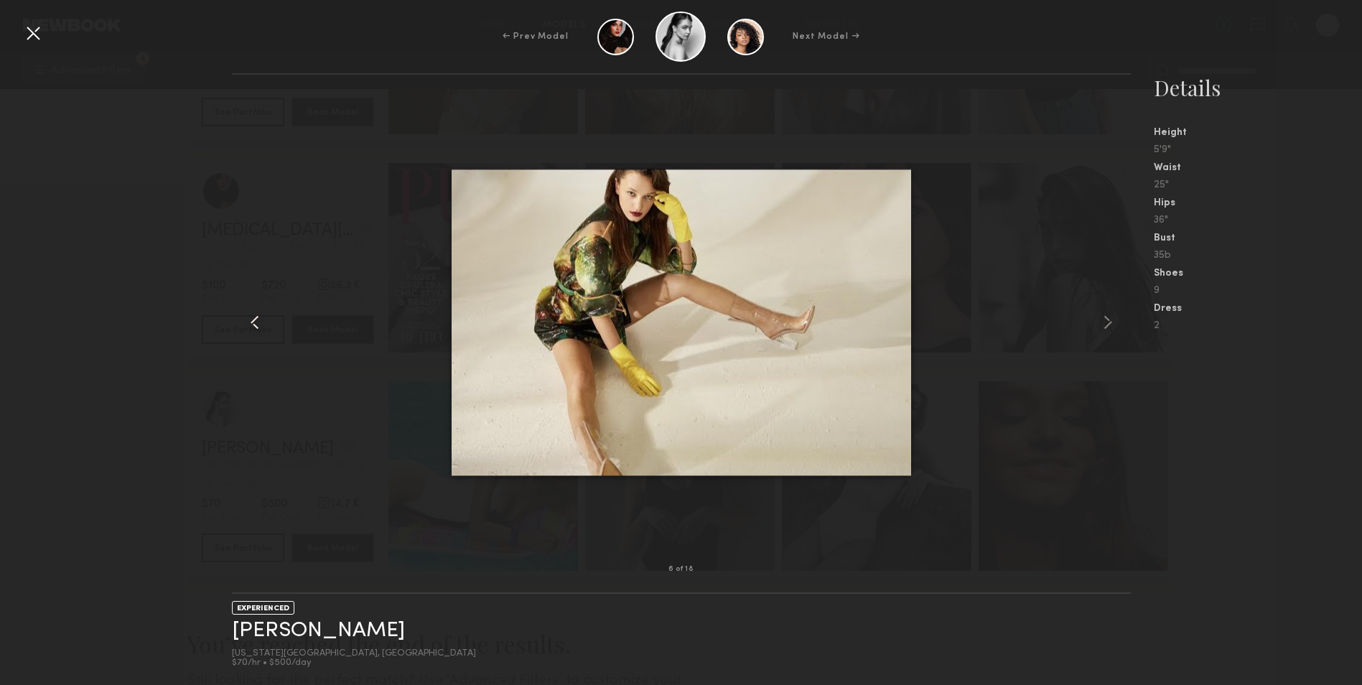
click at [251, 321] on common-icon at bounding box center [254, 322] width 23 height 23
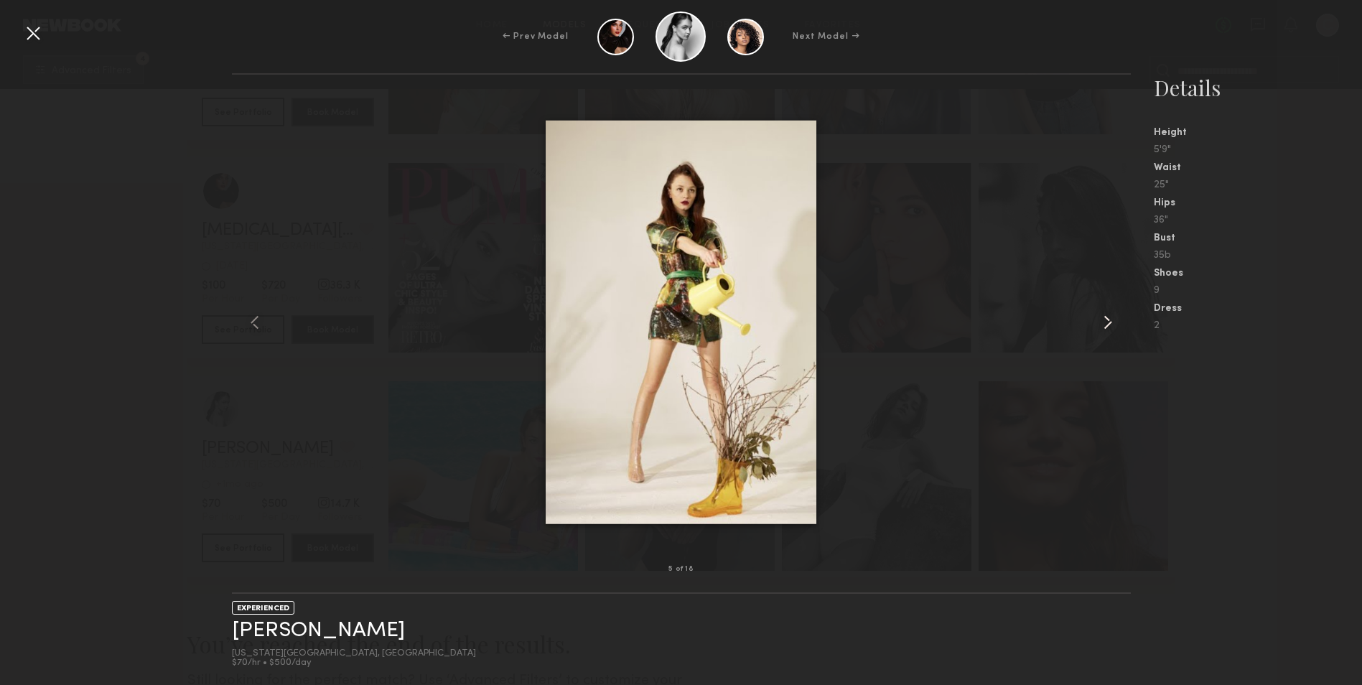
click at [1111, 323] on common-icon at bounding box center [1108, 322] width 23 height 23
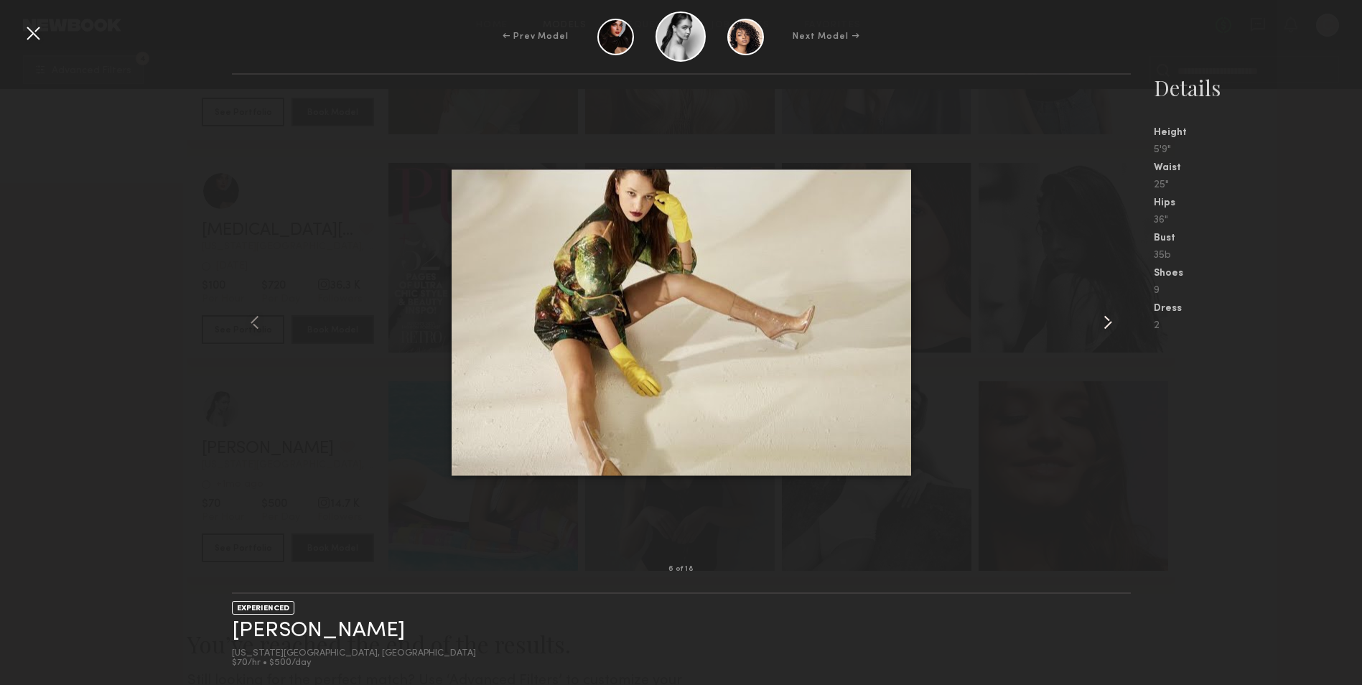
click at [1111, 323] on common-icon at bounding box center [1108, 322] width 23 height 23
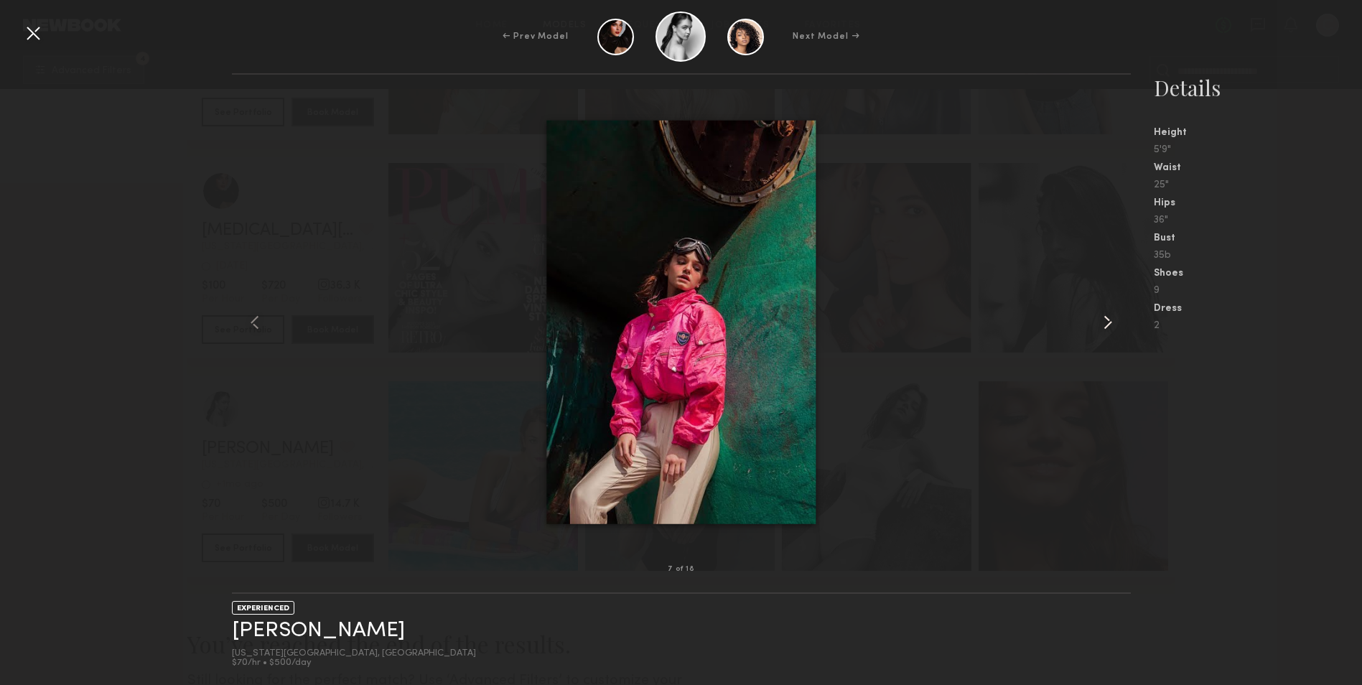
click at [1111, 323] on common-icon at bounding box center [1108, 322] width 23 height 23
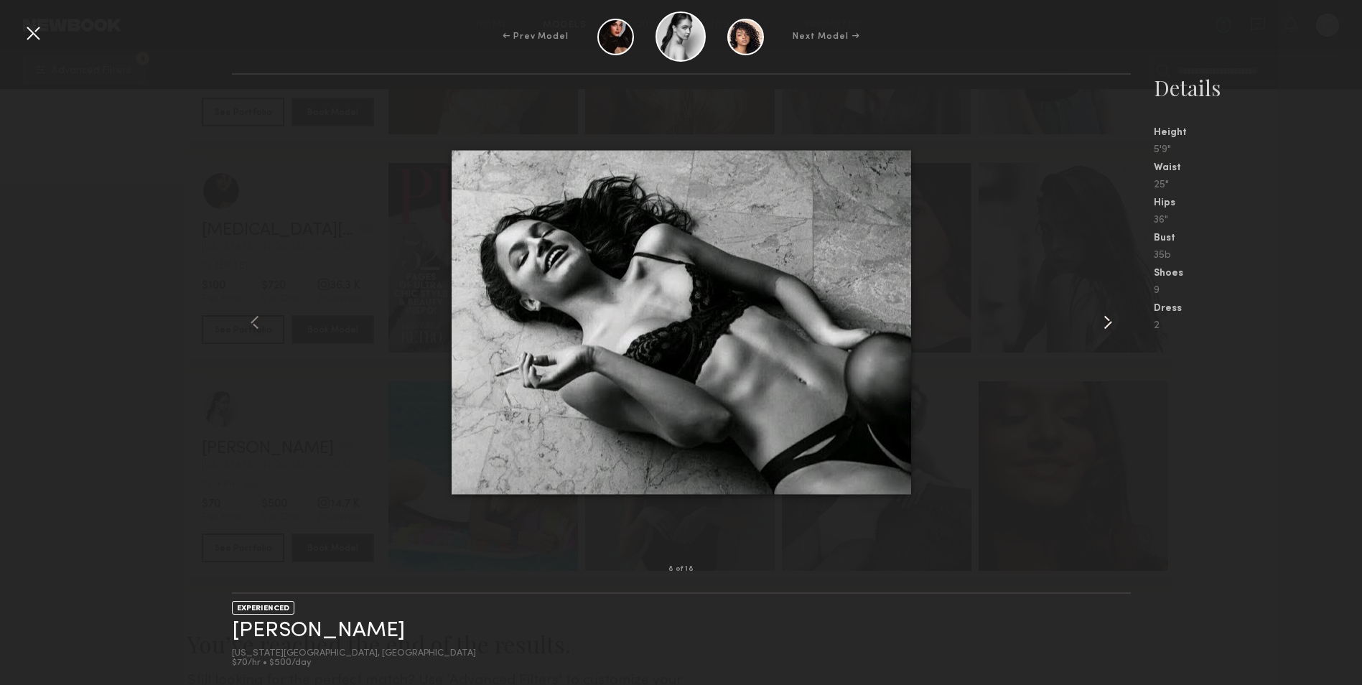
click at [1110, 323] on common-icon at bounding box center [1108, 322] width 23 height 23
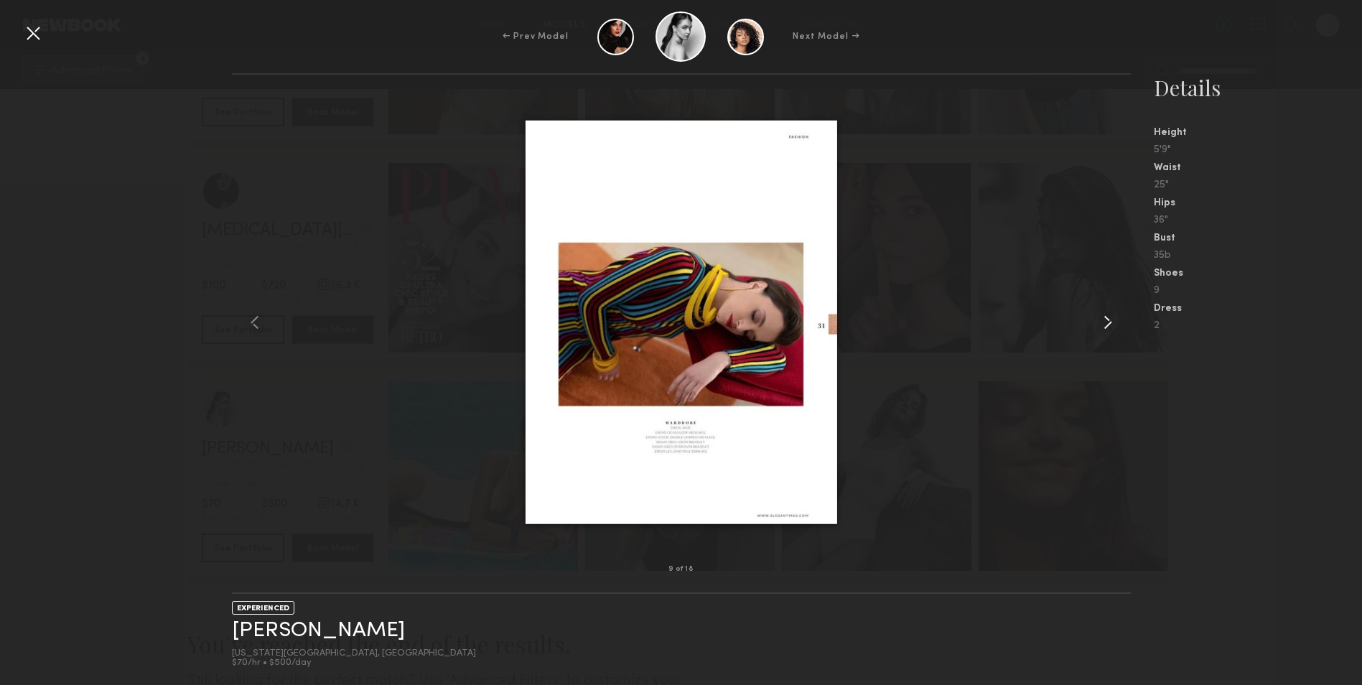
click at [1110, 323] on common-icon at bounding box center [1108, 322] width 23 height 23
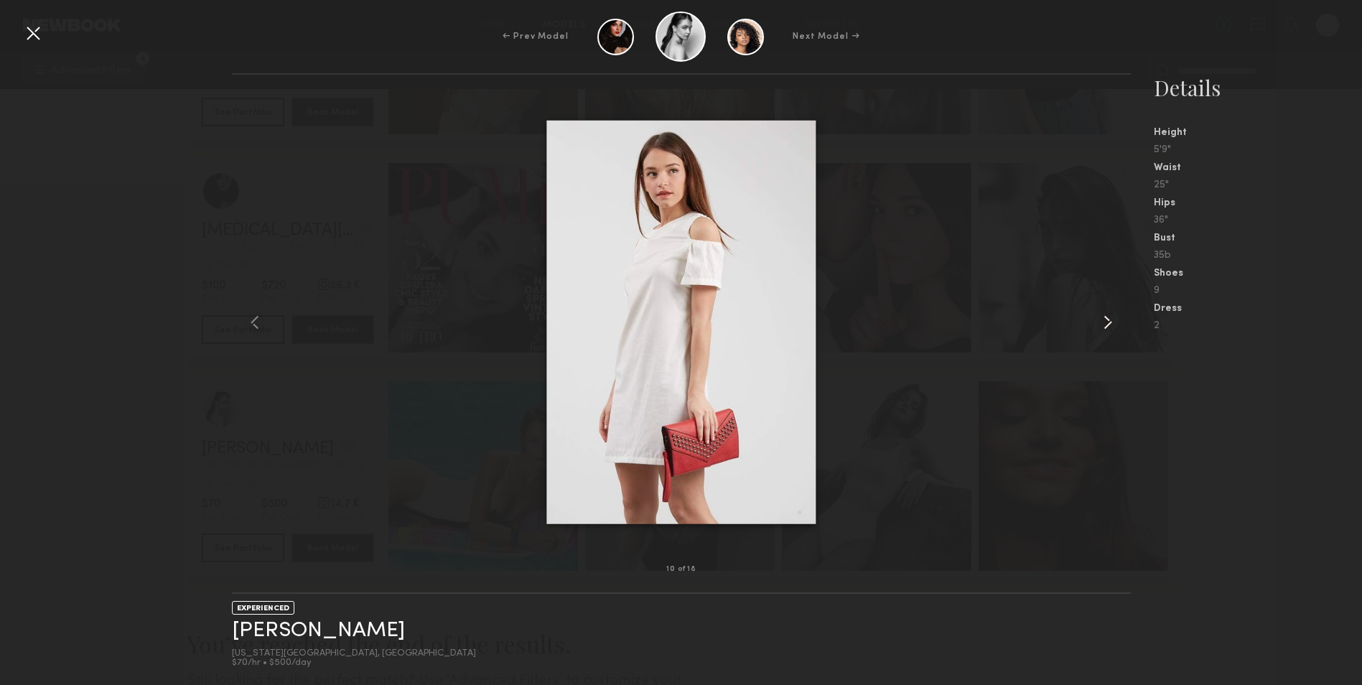
click at [1110, 323] on common-icon at bounding box center [1108, 322] width 23 height 23
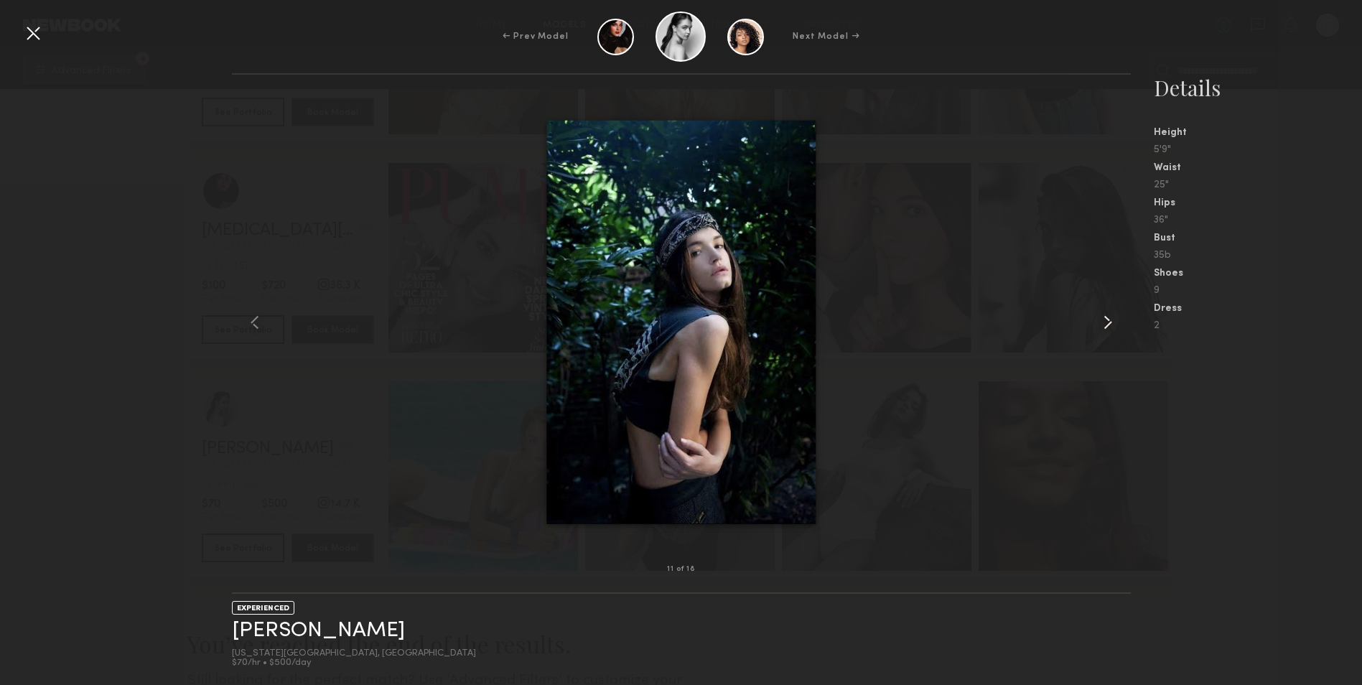
click at [1110, 323] on common-icon at bounding box center [1108, 322] width 23 height 23
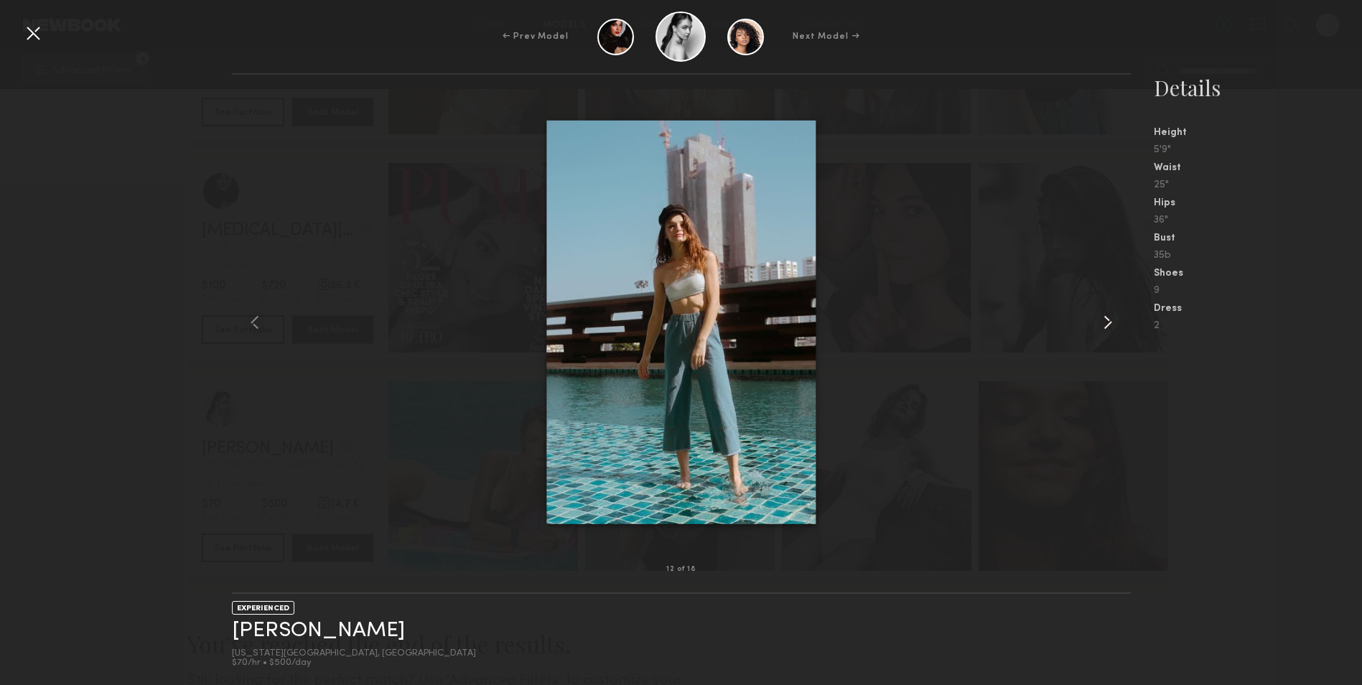
click at [1110, 323] on common-icon at bounding box center [1108, 322] width 23 height 23
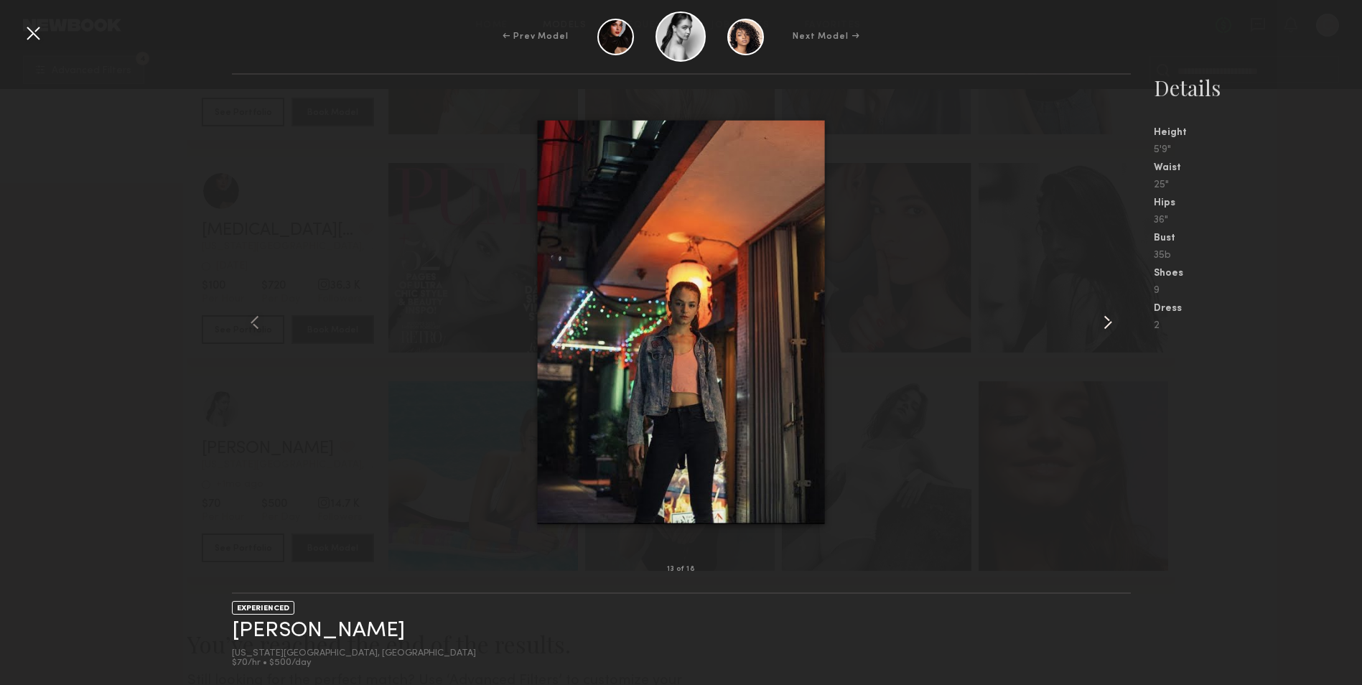
click at [1102, 328] on common-icon at bounding box center [1108, 322] width 23 height 23
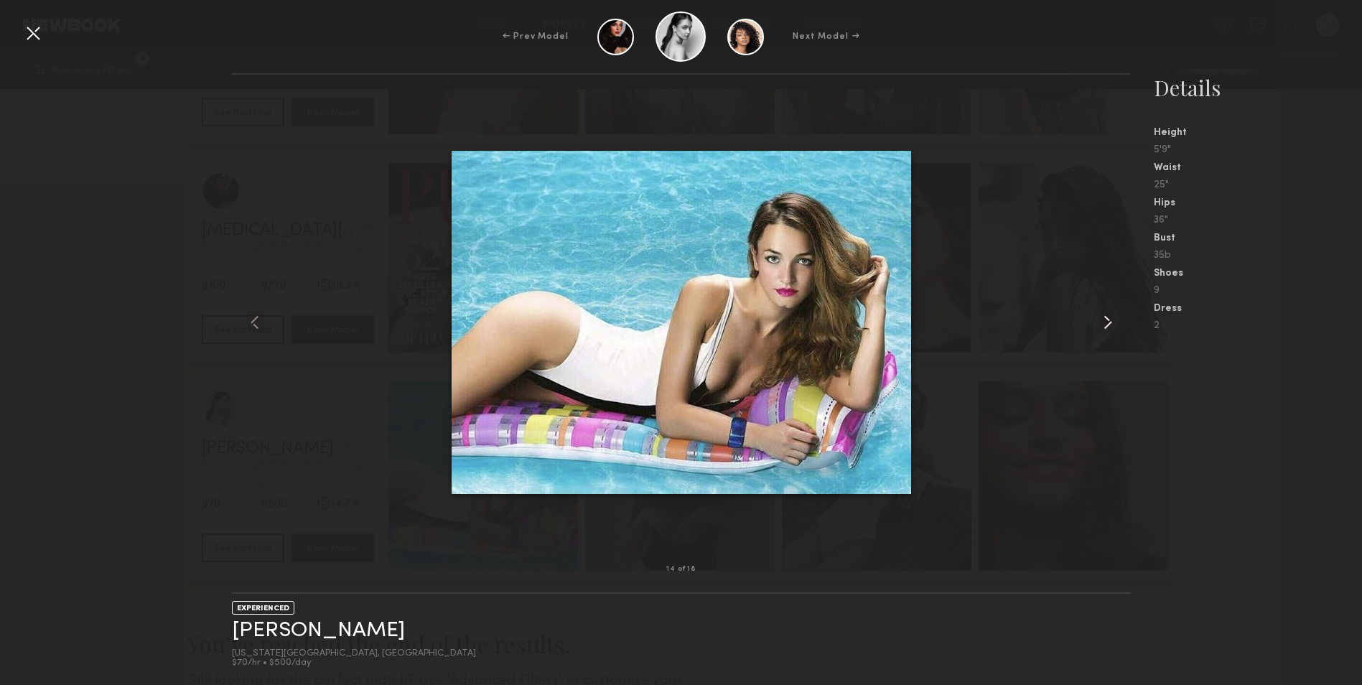
click at [1100, 329] on common-icon at bounding box center [1108, 322] width 23 height 23
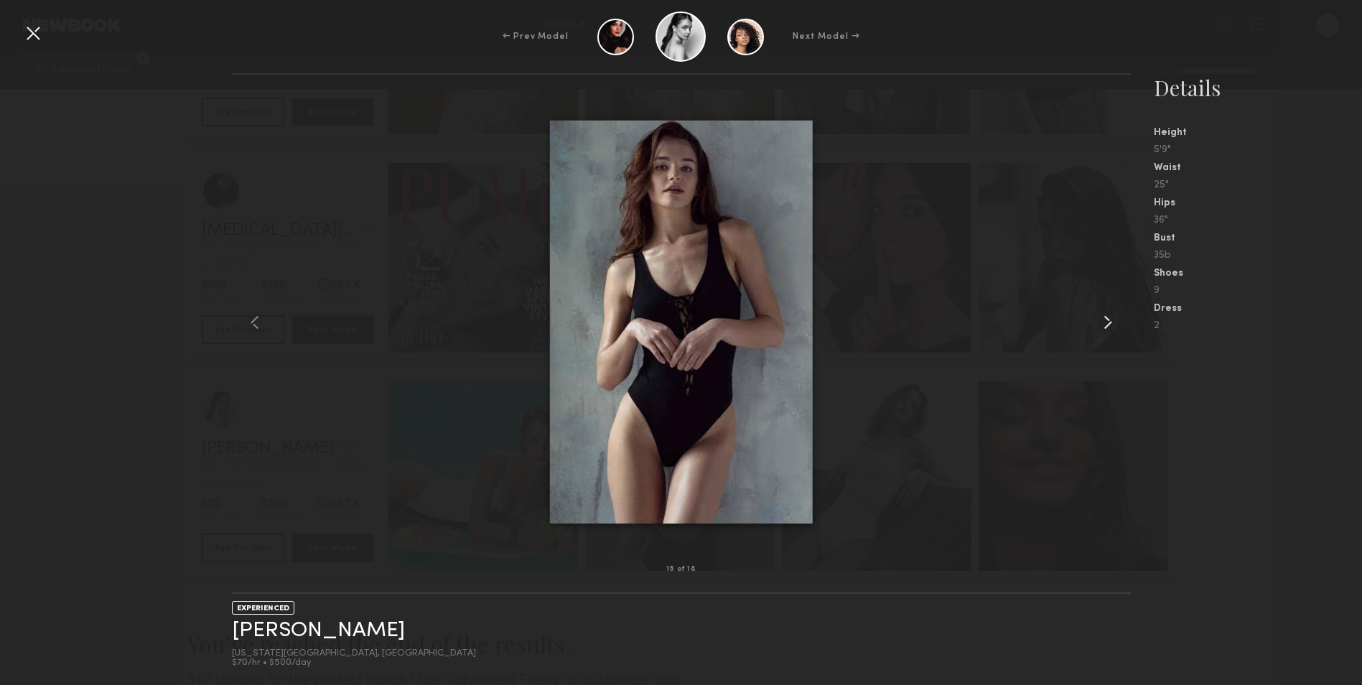
click at [1107, 470] on div at bounding box center [1112, 322] width 36 height 449
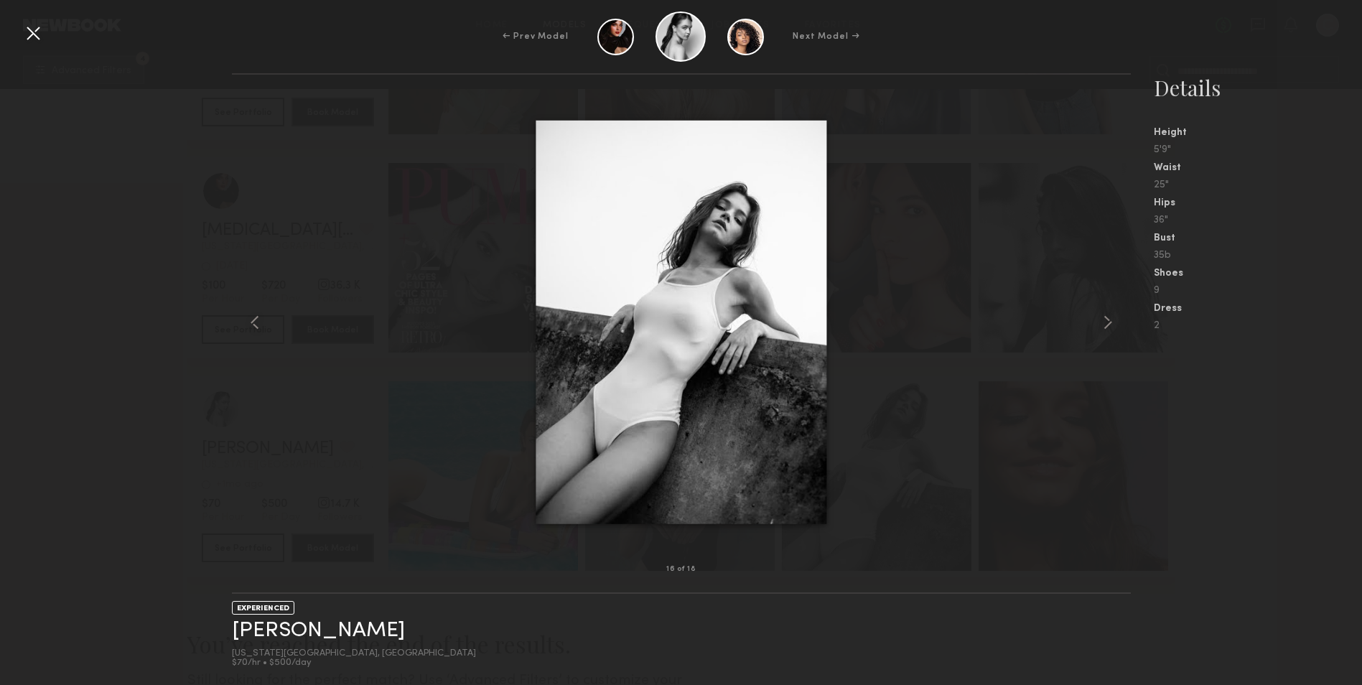
click at [39, 34] on div at bounding box center [33, 33] width 23 height 23
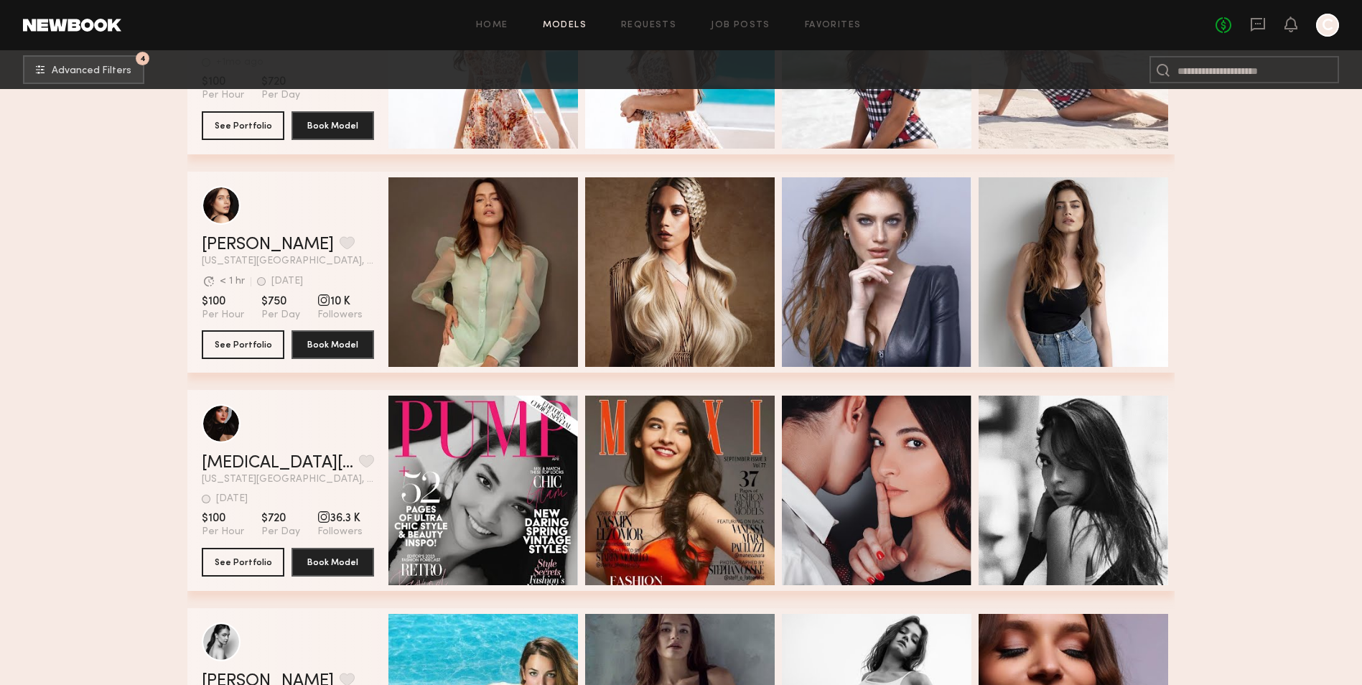
scroll to position [2870, 0]
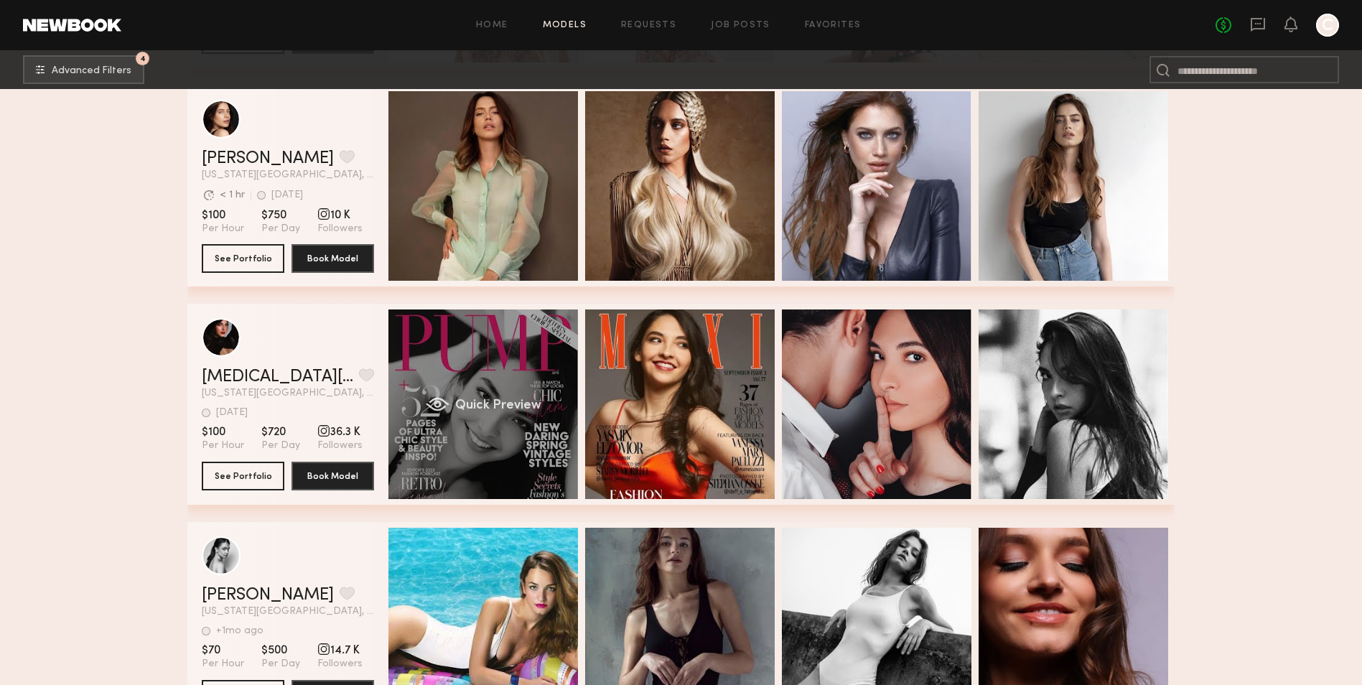
click at [493, 407] on span "Quick Preview" at bounding box center [498, 405] width 86 height 13
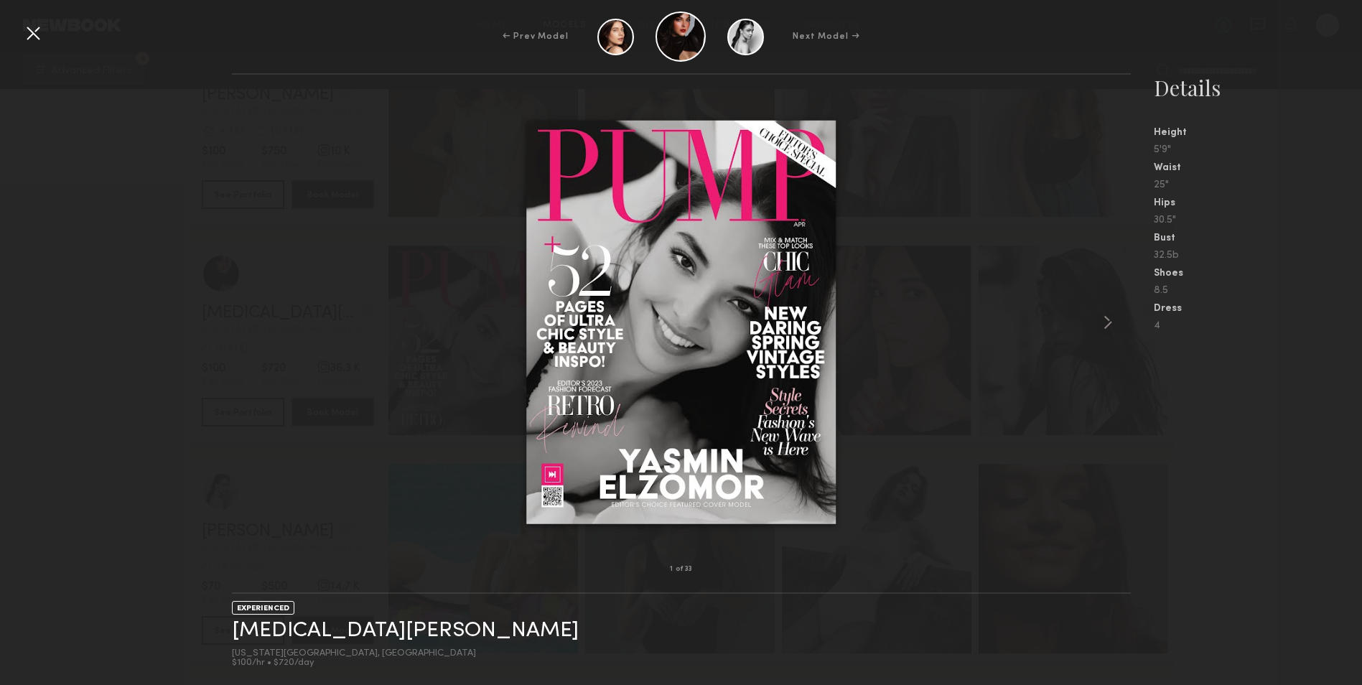
scroll to position [3013, 0]
drag, startPoint x: 1117, startPoint y: 316, endPoint x: 1110, endPoint y: 319, distance: 7.7
click at [1112, 319] on common-icon at bounding box center [1108, 322] width 23 height 23
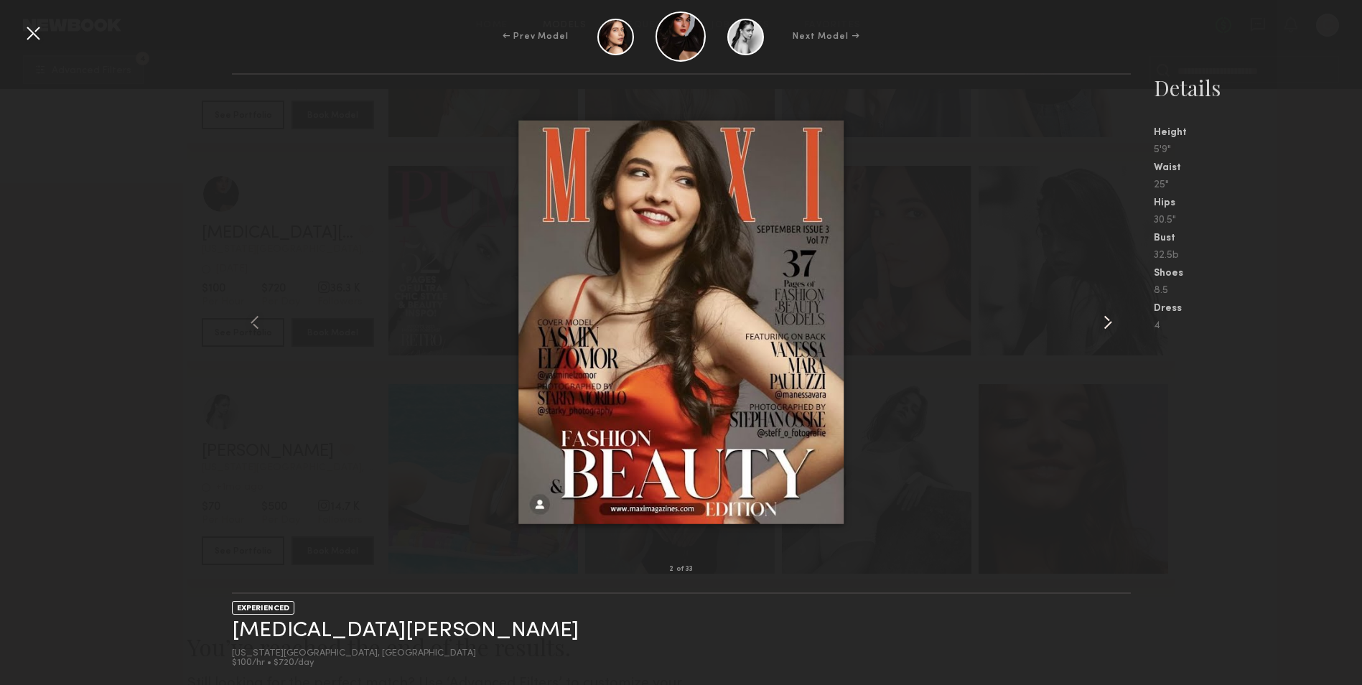
click at [1110, 319] on common-icon at bounding box center [1108, 322] width 23 height 23
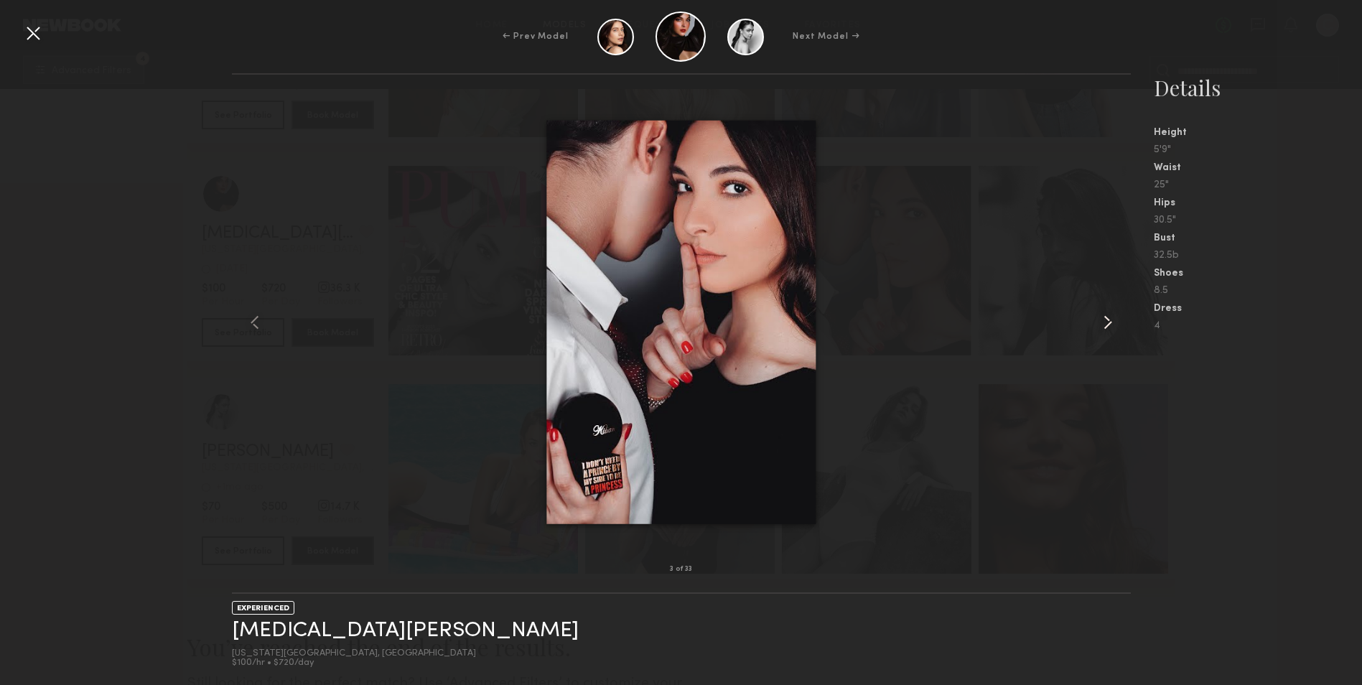
click at [1110, 319] on common-icon at bounding box center [1108, 322] width 23 height 23
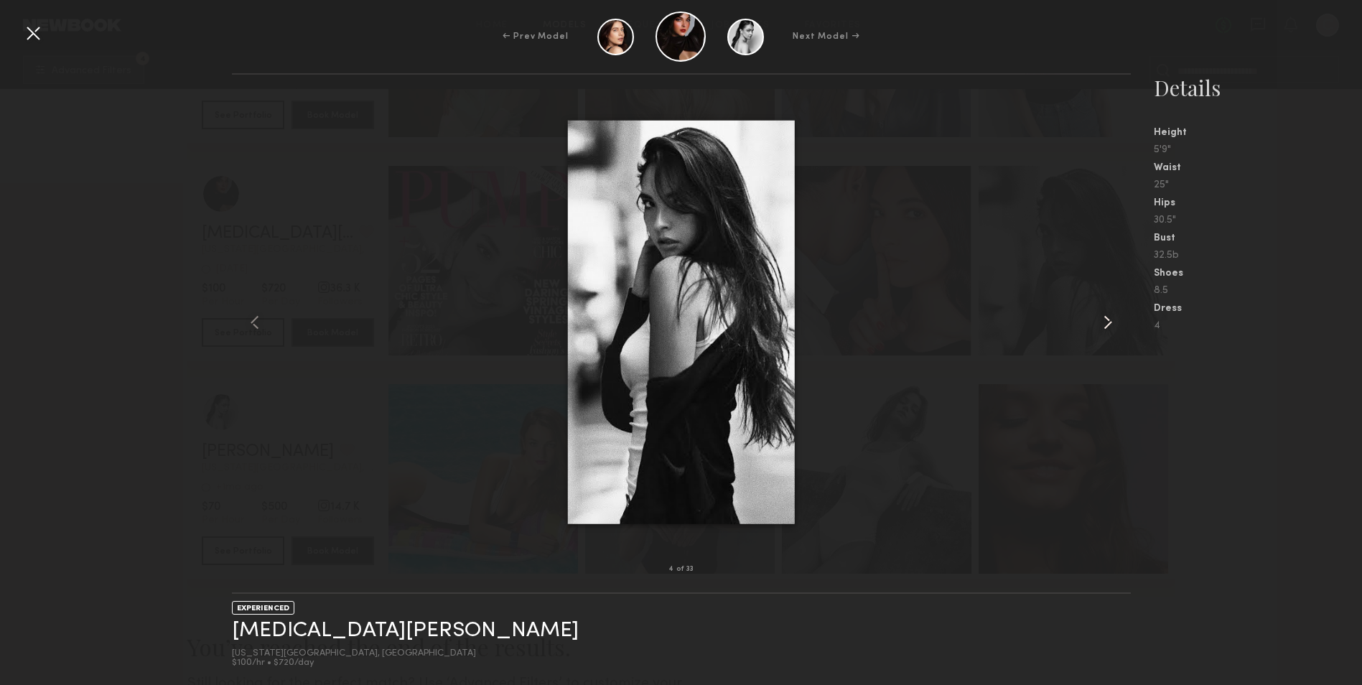
click at [1110, 319] on common-icon at bounding box center [1108, 322] width 23 height 23
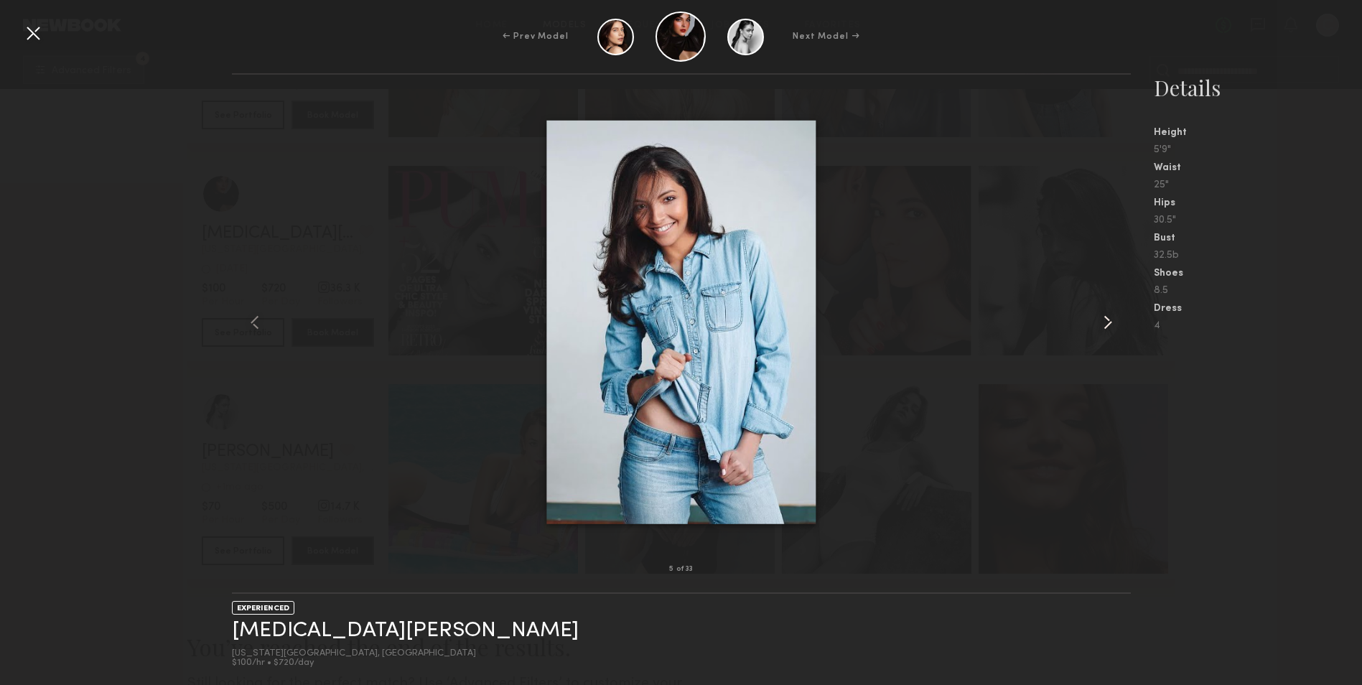
click at [1110, 319] on common-icon at bounding box center [1108, 322] width 23 height 23
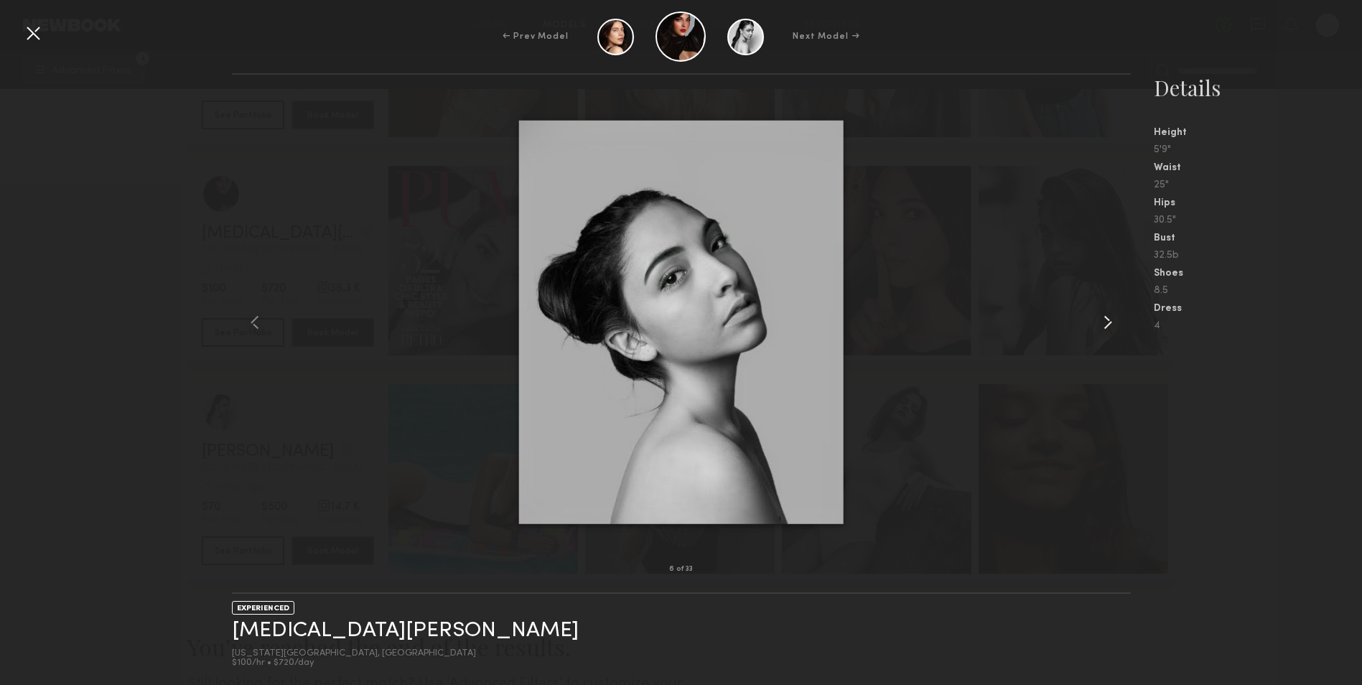
click at [1110, 319] on common-icon at bounding box center [1108, 322] width 23 height 23
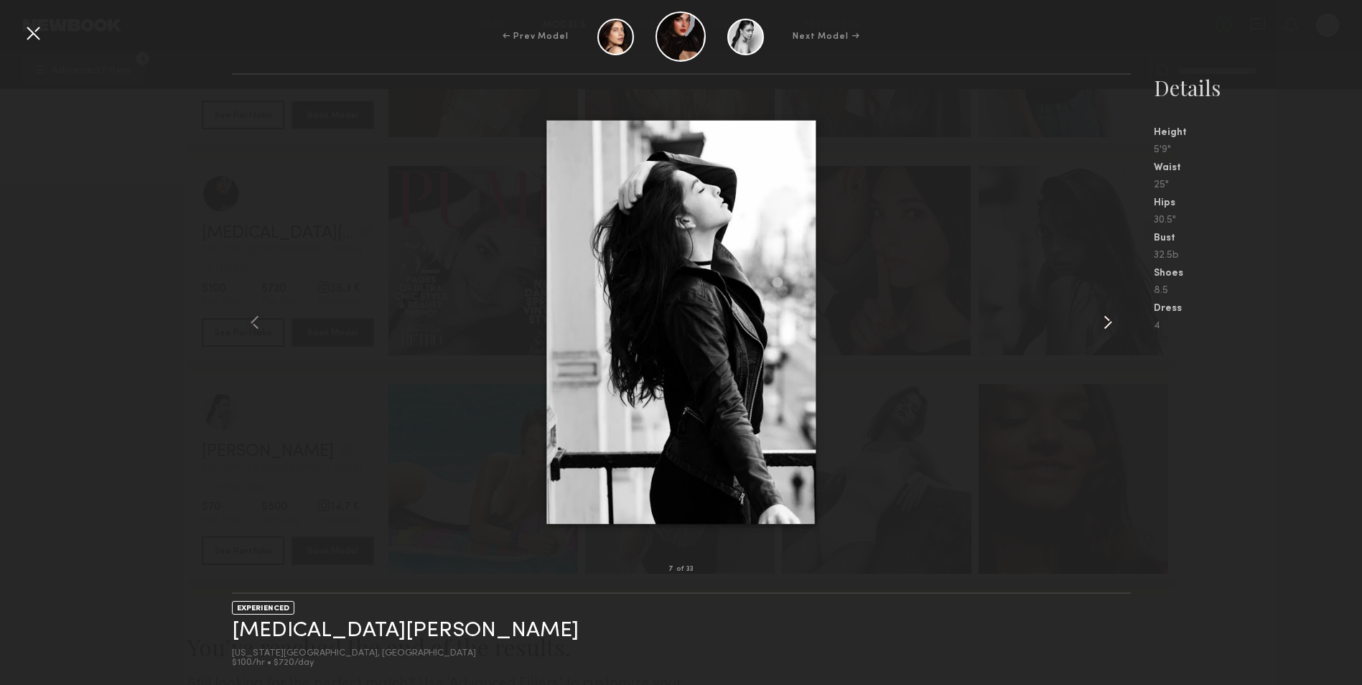
click at [1110, 319] on common-icon at bounding box center [1108, 322] width 23 height 23
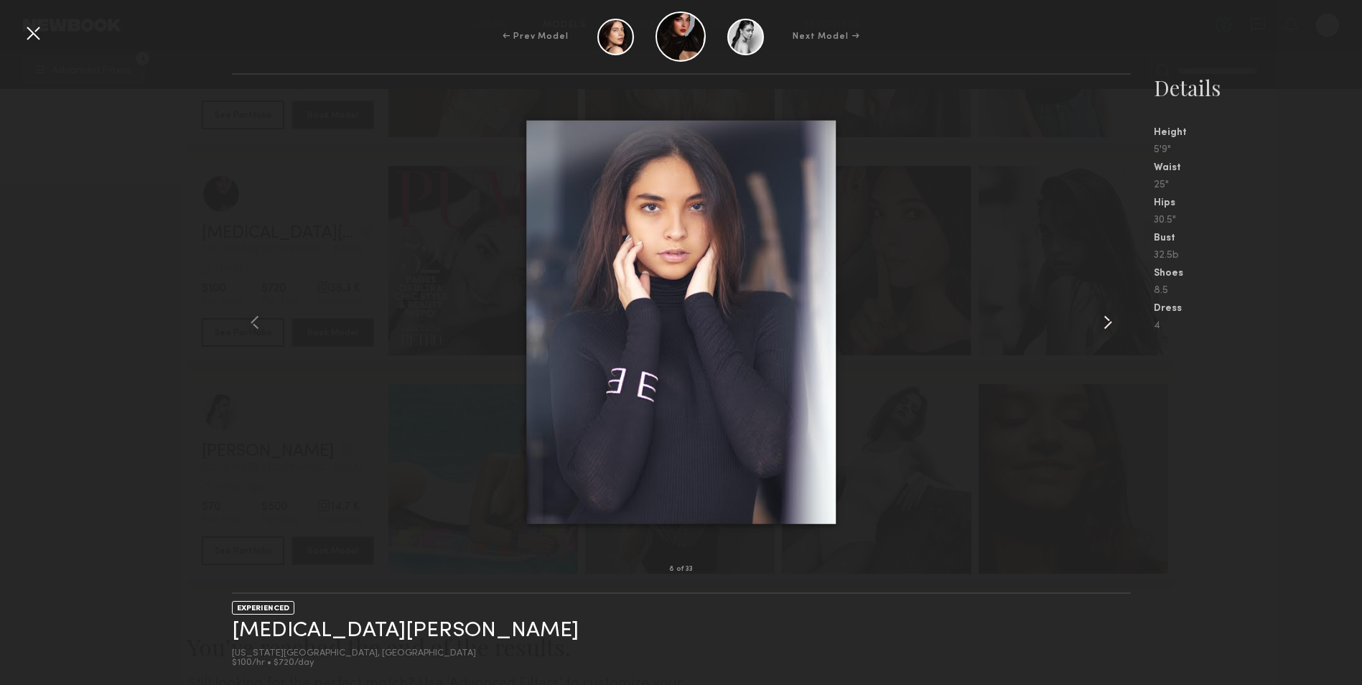
click at [1110, 319] on common-icon at bounding box center [1108, 322] width 23 height 23
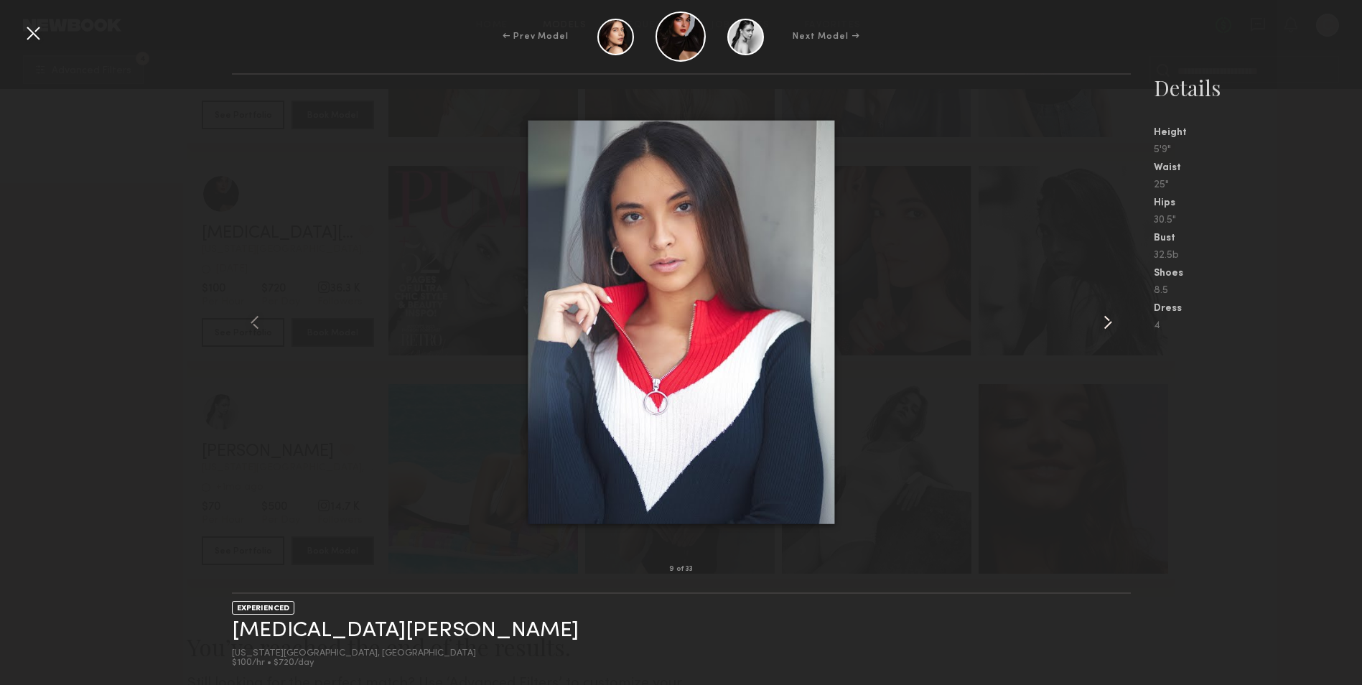
click at [1110, 319] on common-icon at bounding box center [1108, 322] width 23 height 23
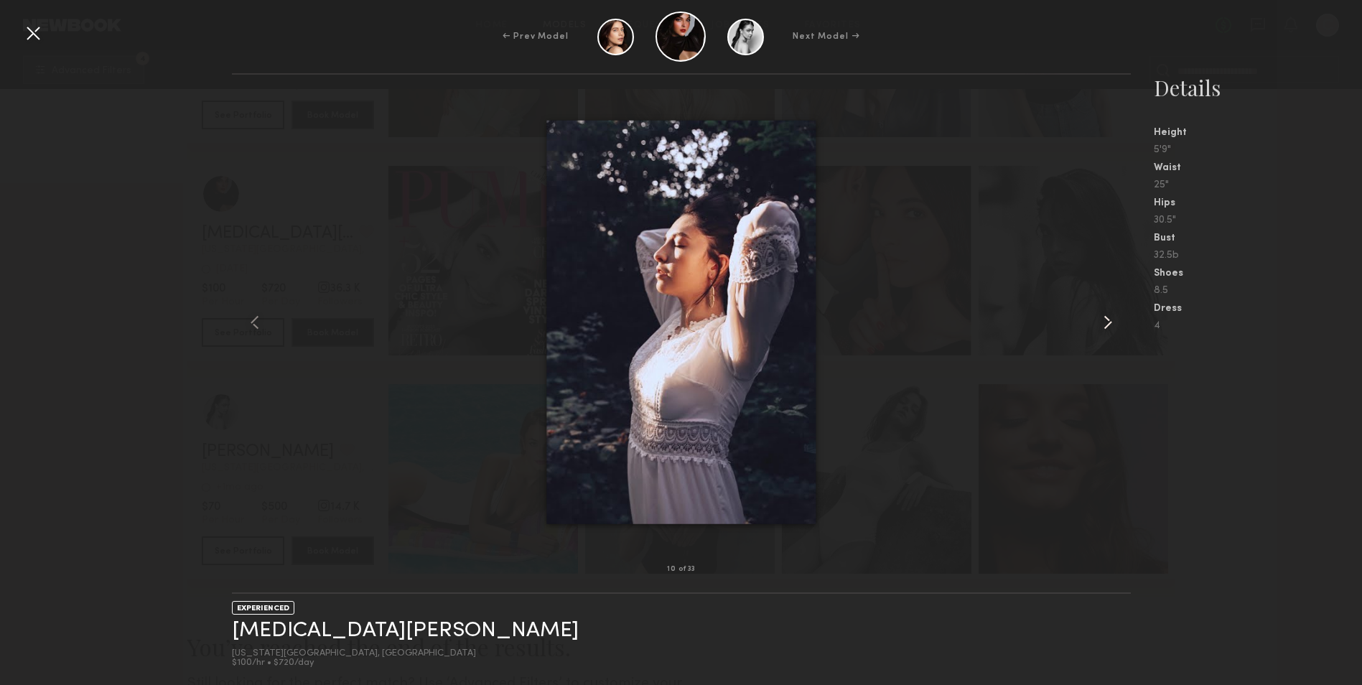
click at [1110, 319] on common-icon at bounding box center [1108, 322] width 23 height 23
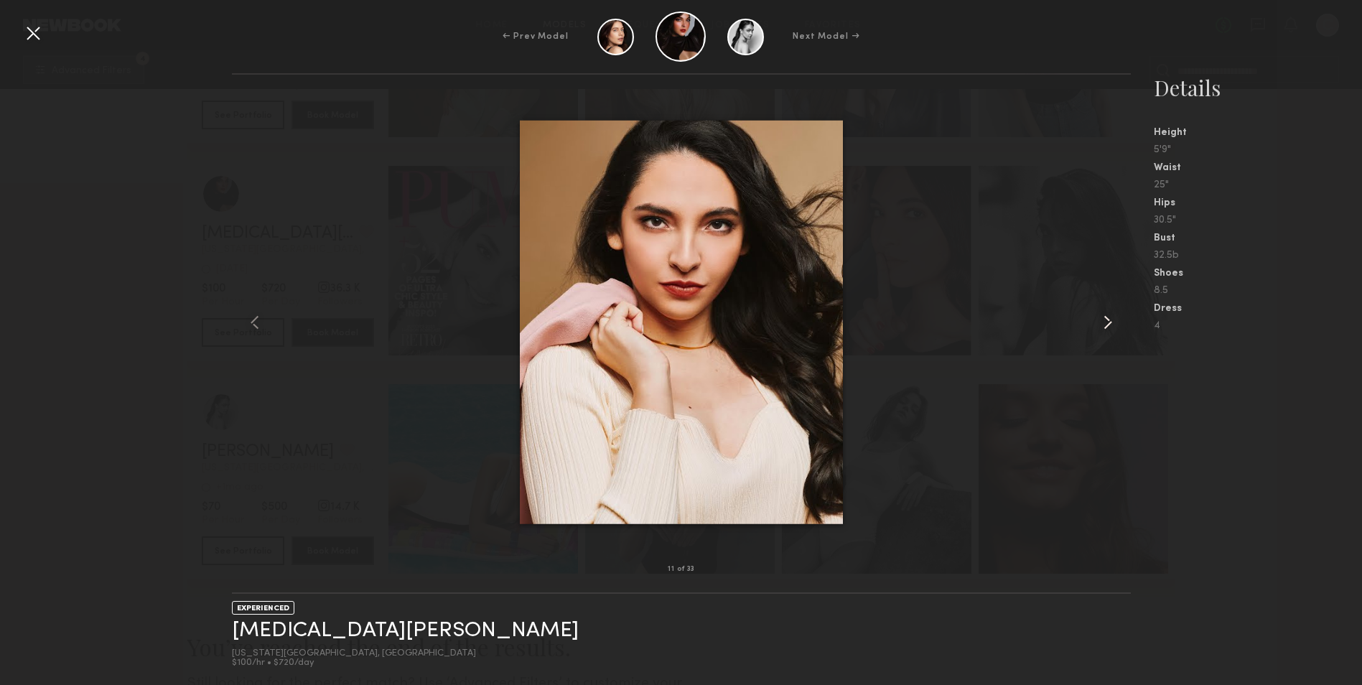
click at [1110, 319] on common-icon at bounding box center [1108, 322] width 23 height 23
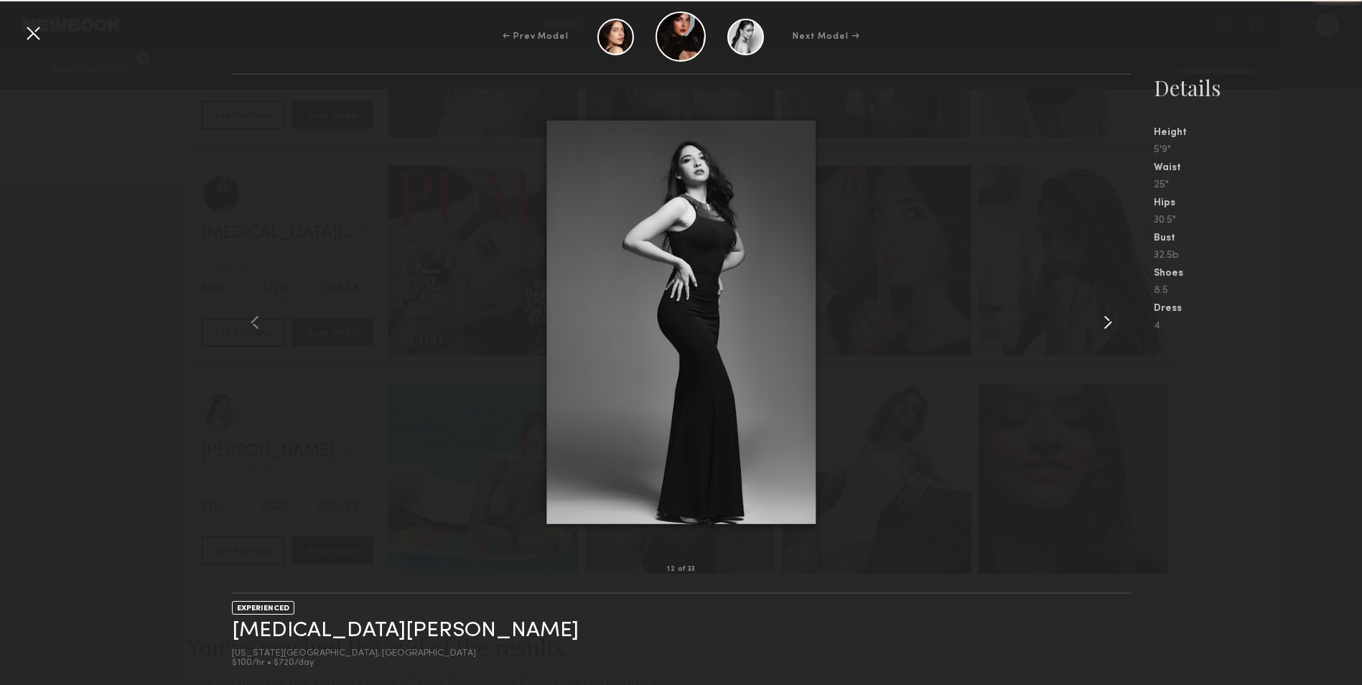
click at [1110, 319] on common-icon at bounding box center [1108, 322] width 23 height 23
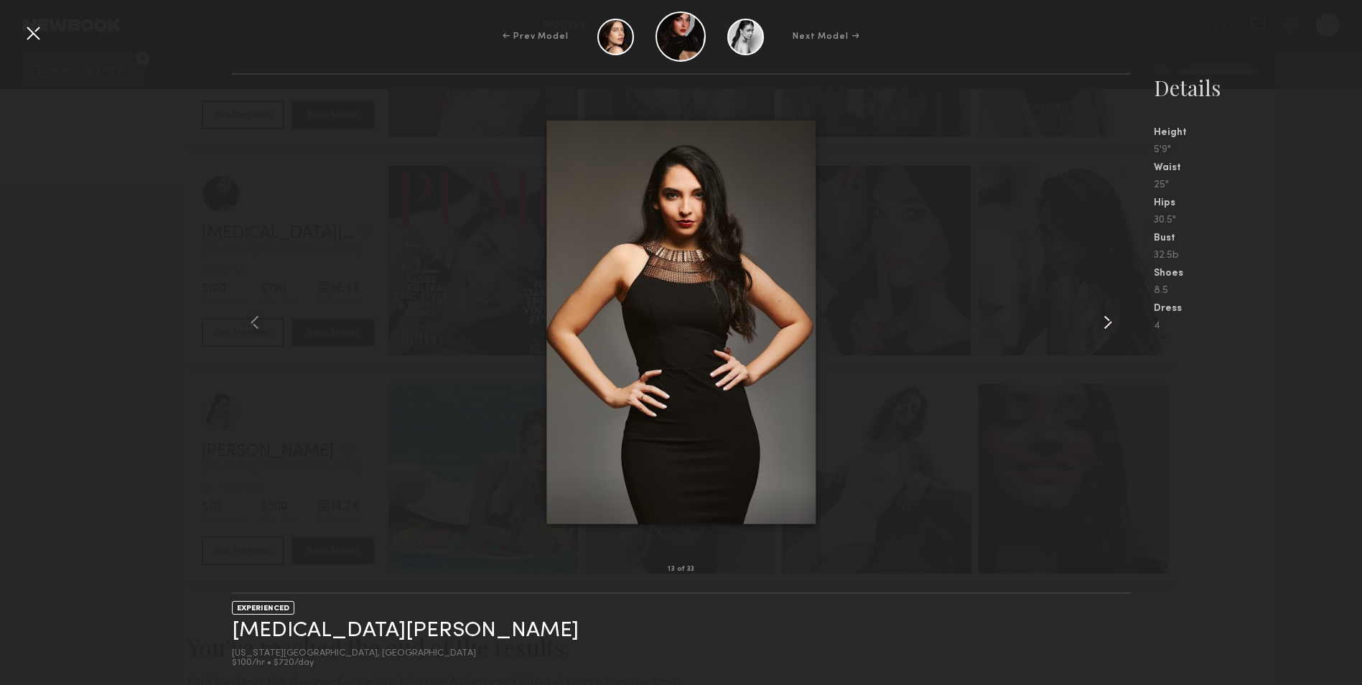
click at [1110, 319] on common-icon at bounding box center [1108, 322] width 23 height 23
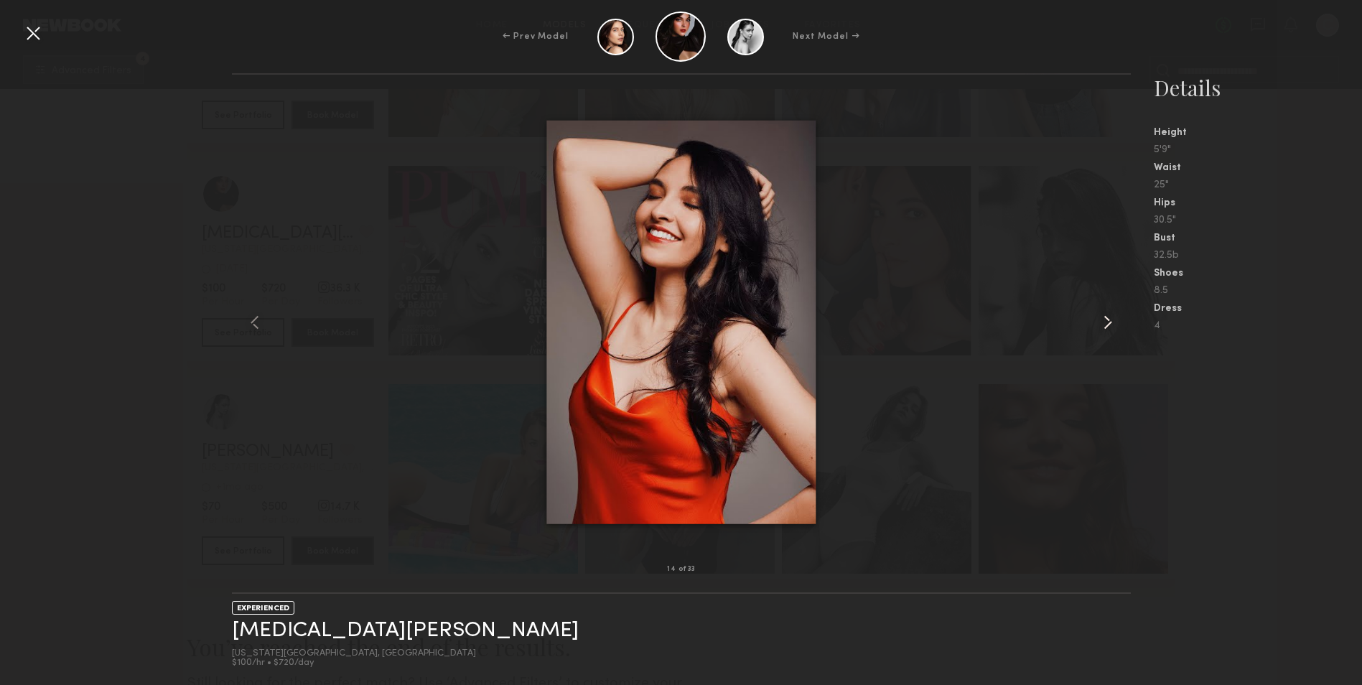
click at [1109, 320] on common-icon at bounding box center [1108, 322] width 23 height 23
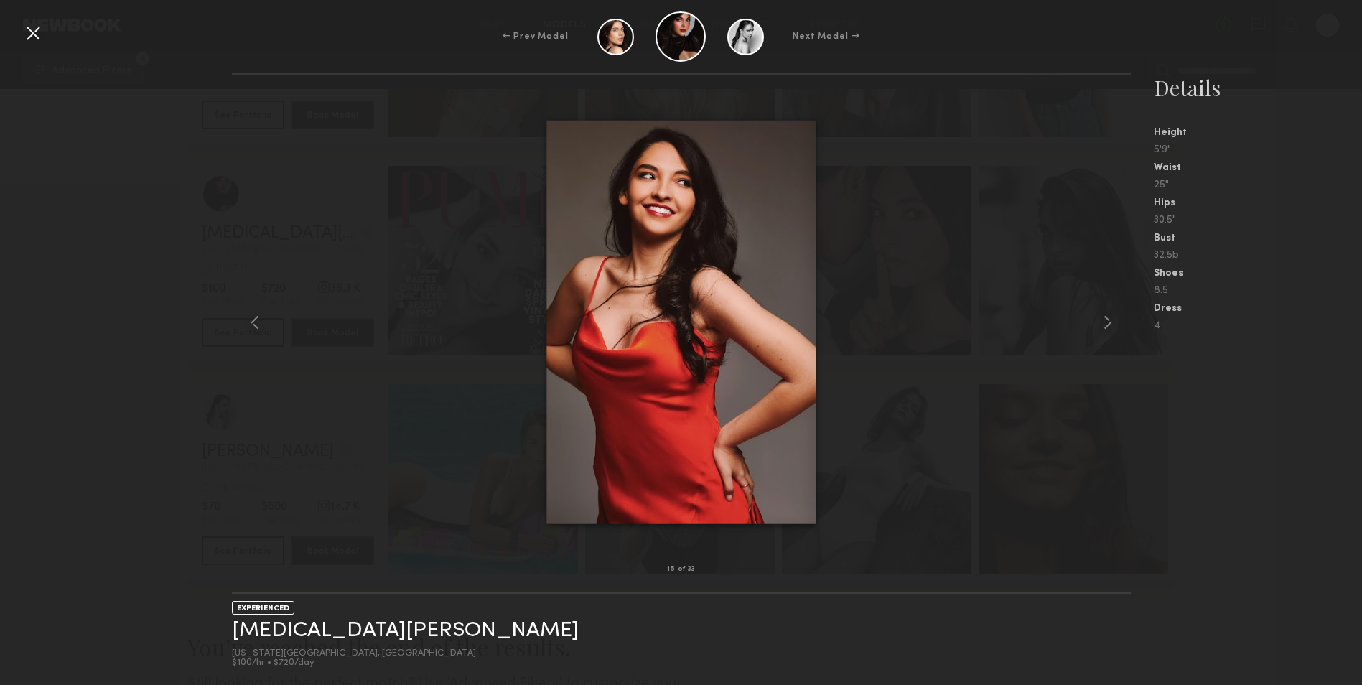
click at [1035, 382] on div at bounding box center [681, 322] width 899 height 449
click at [40, 30] on div at bounding box center [33, 33] width 23 height 23
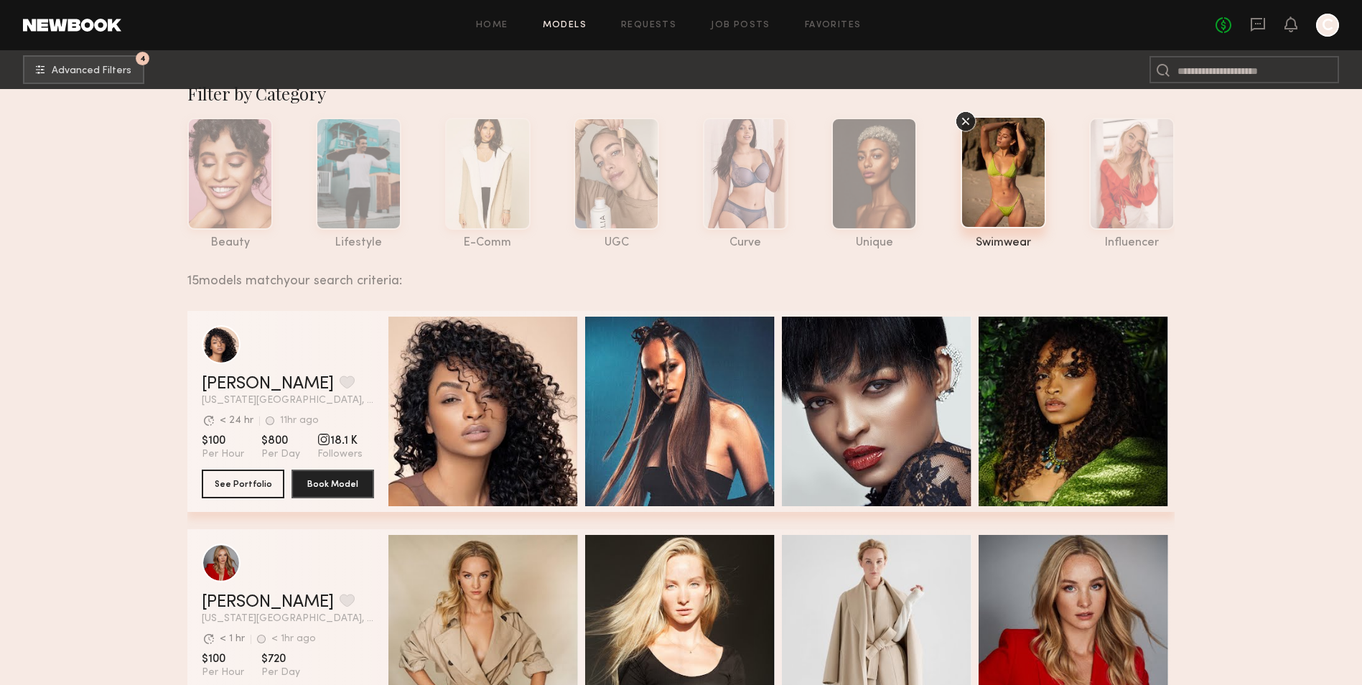
scroll to position [0, 0]
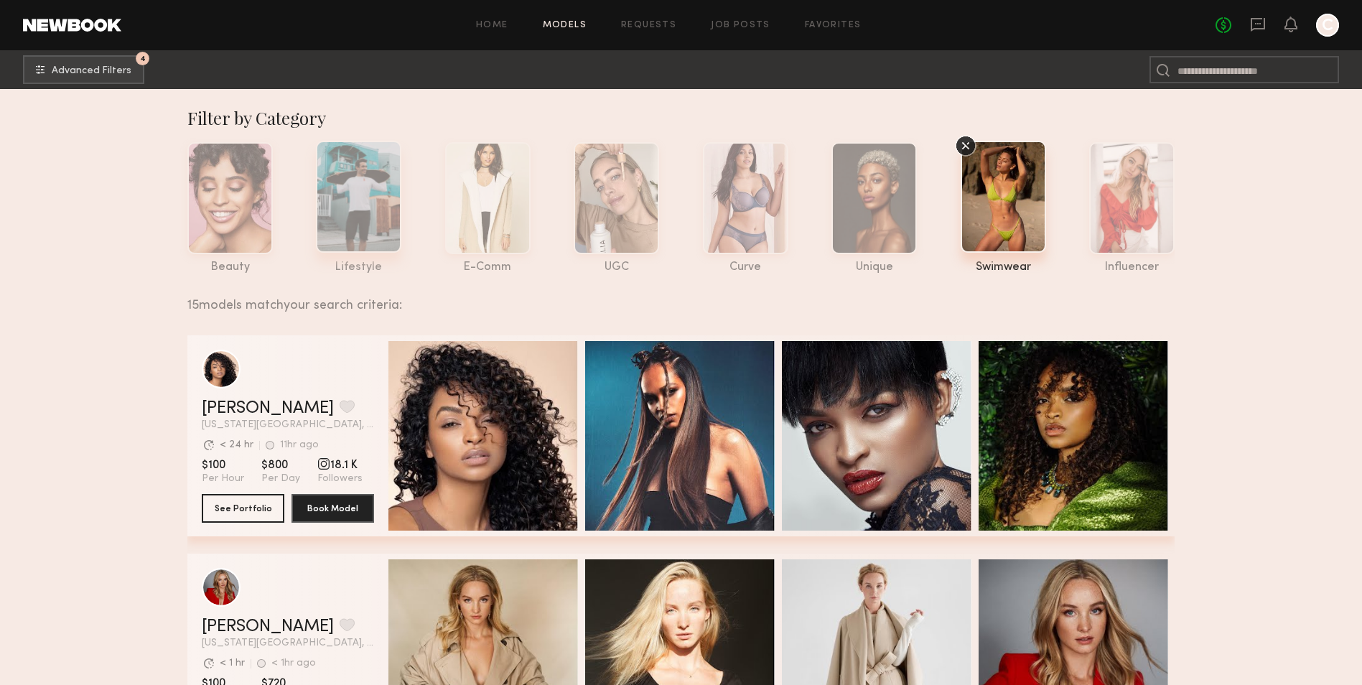
click at [368, 197] on div at bounding box center [358, 197] width 85 height 112
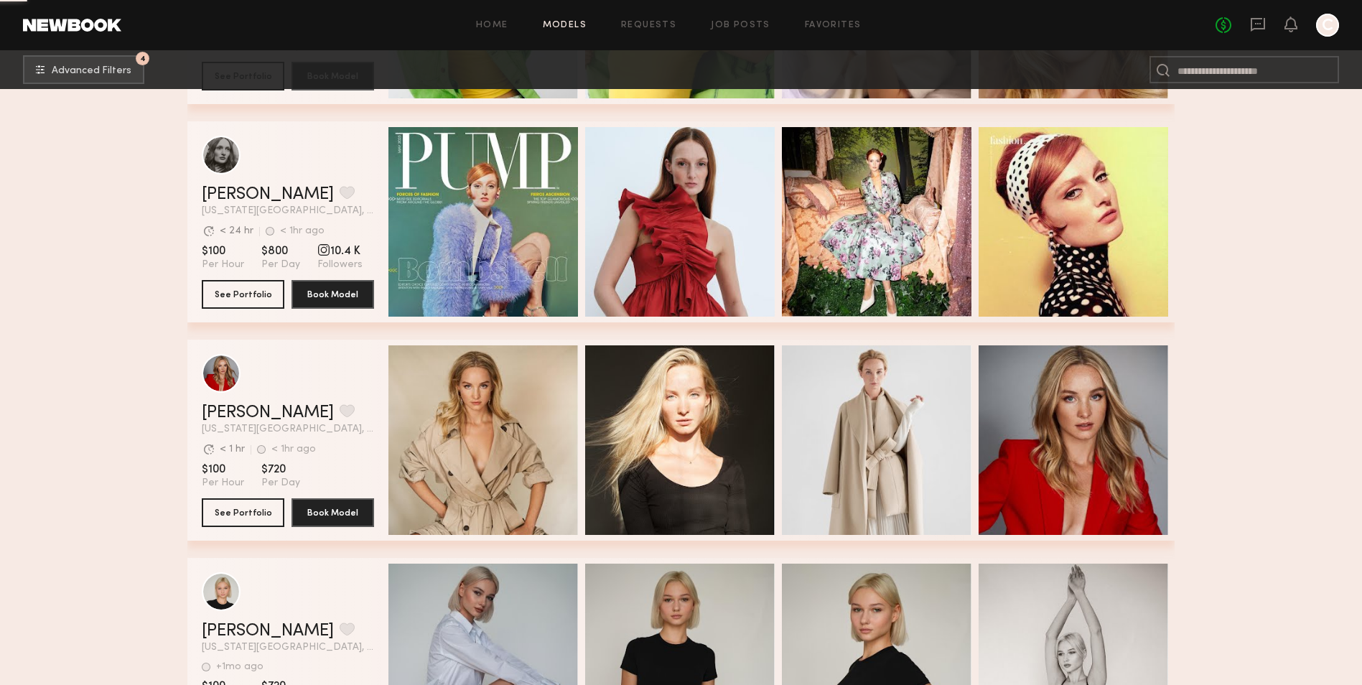
scroll to position [1652, 0]
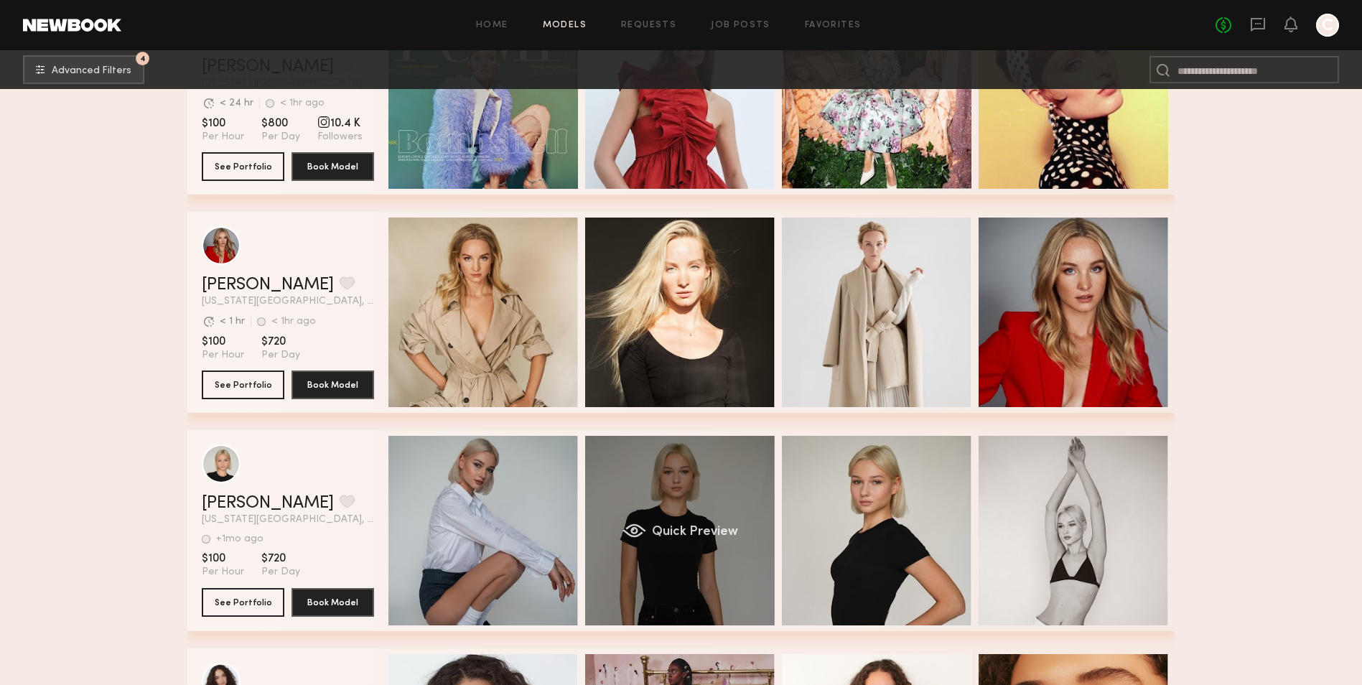
click at [715, 492] on div "Quick Preview" at bounding box center [680, 531] width 190 height 190
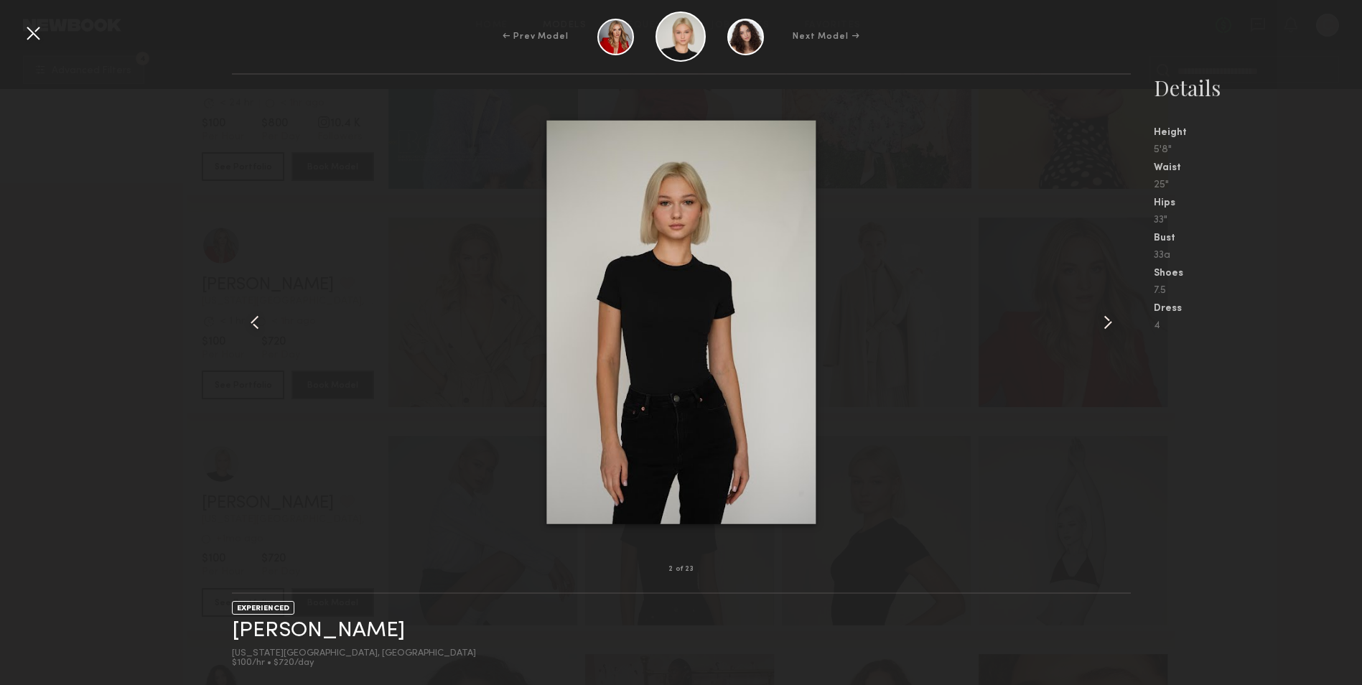
click at [906, 272] on div at bounding box center [681, 322] width 899 height 449
click at [32, 24] on div at bounding box center [33, 33] width 23 height 23
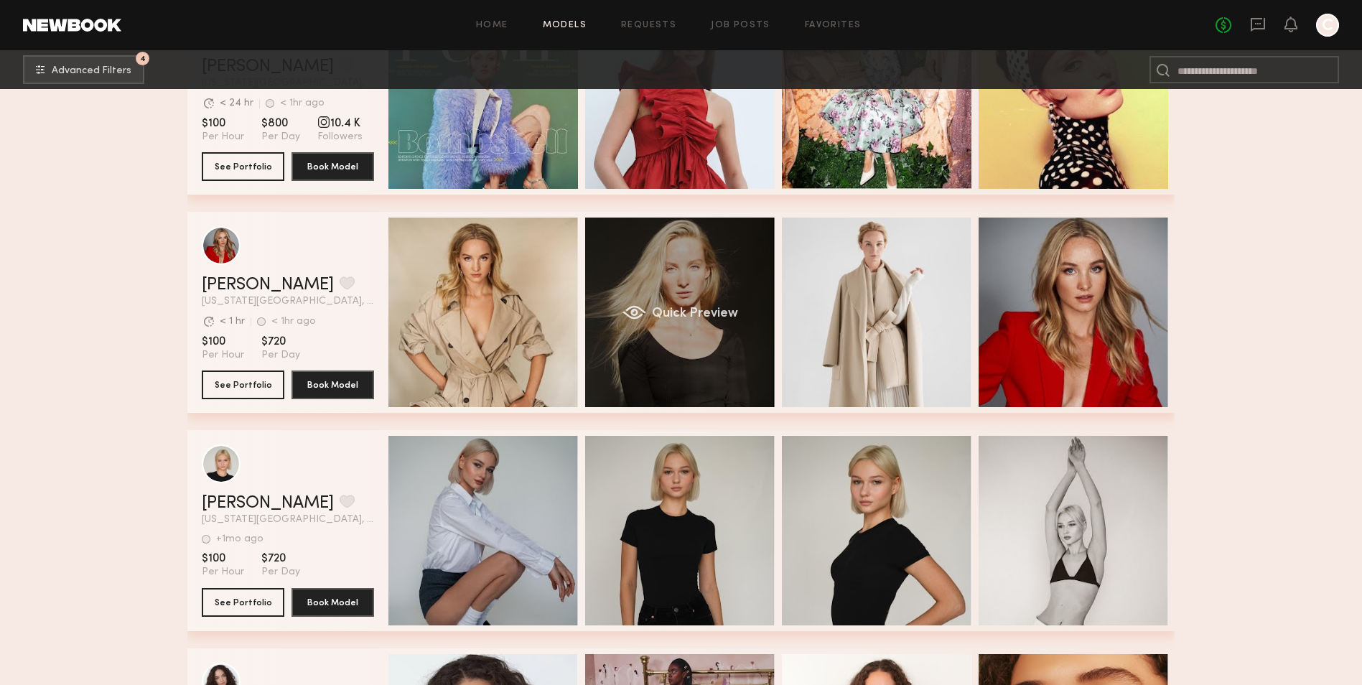
click at [643, 355] on div "Quick Preview" at bounding box center [680, 313] width 190 height 190
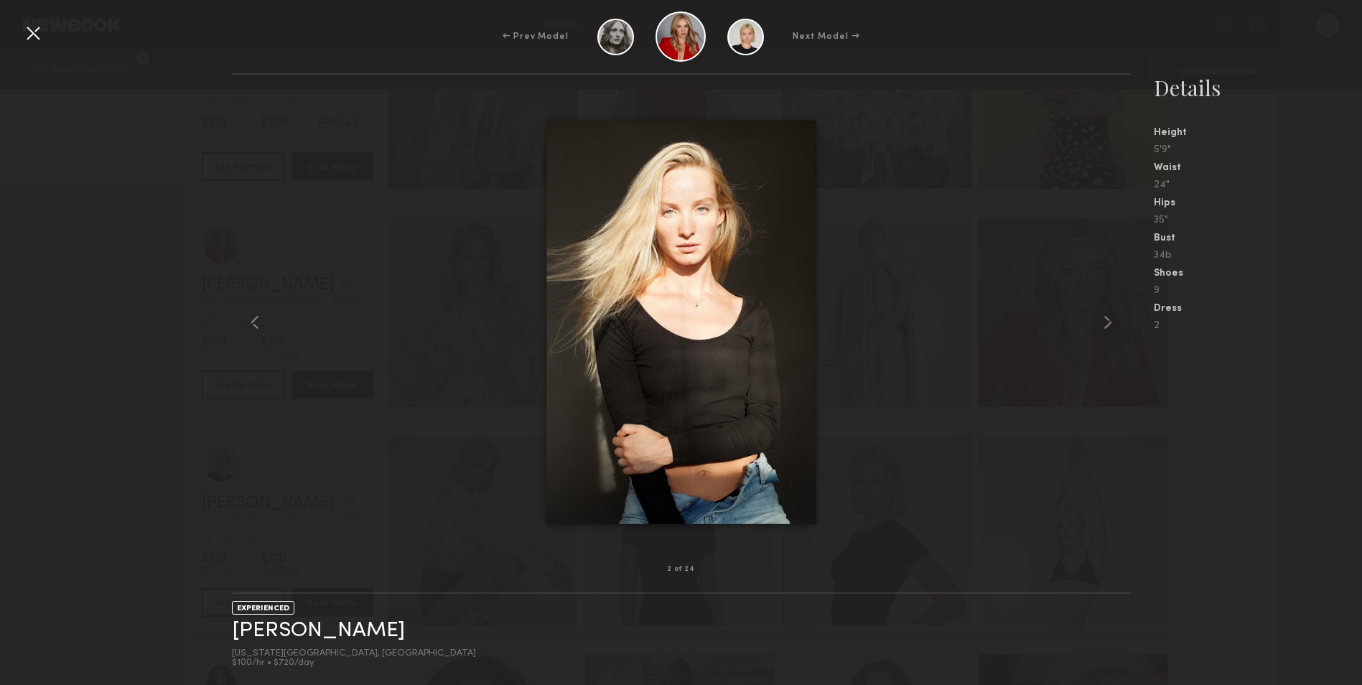
click at [36, 30] on div at bounding box center [33, 33] width 23 height 23
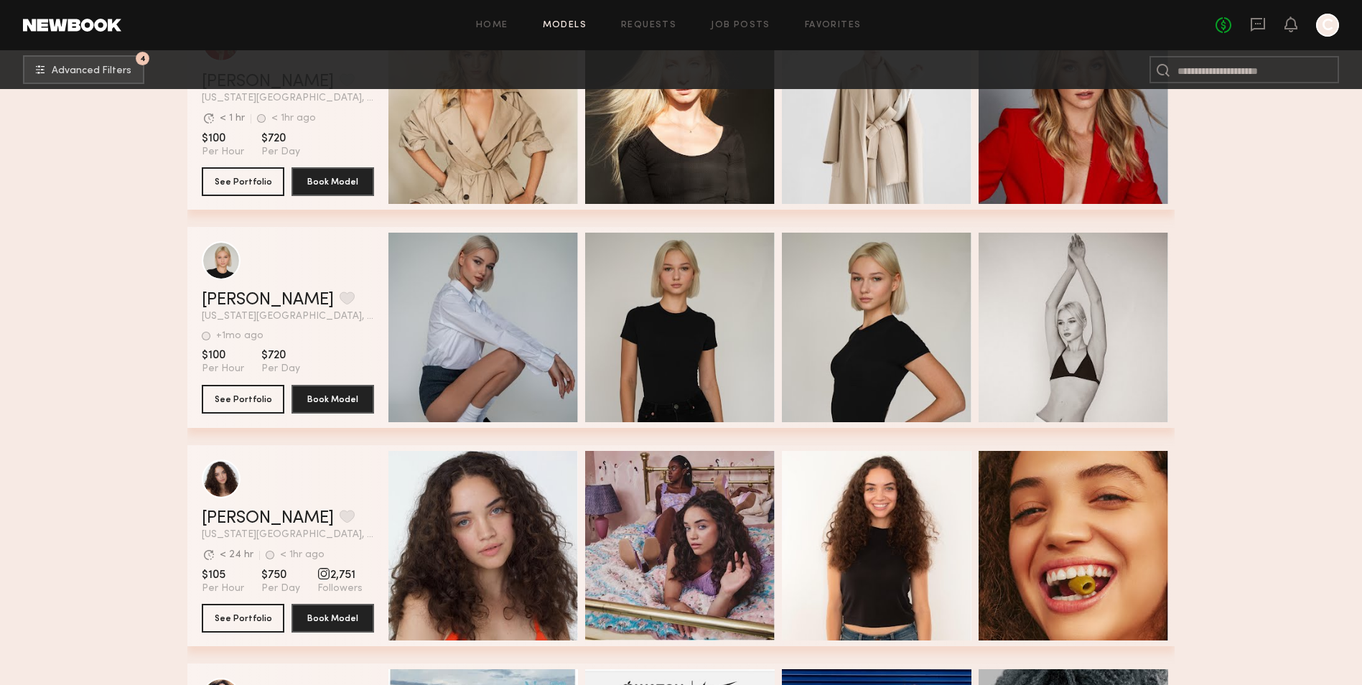
scroll to position [1867, 0]
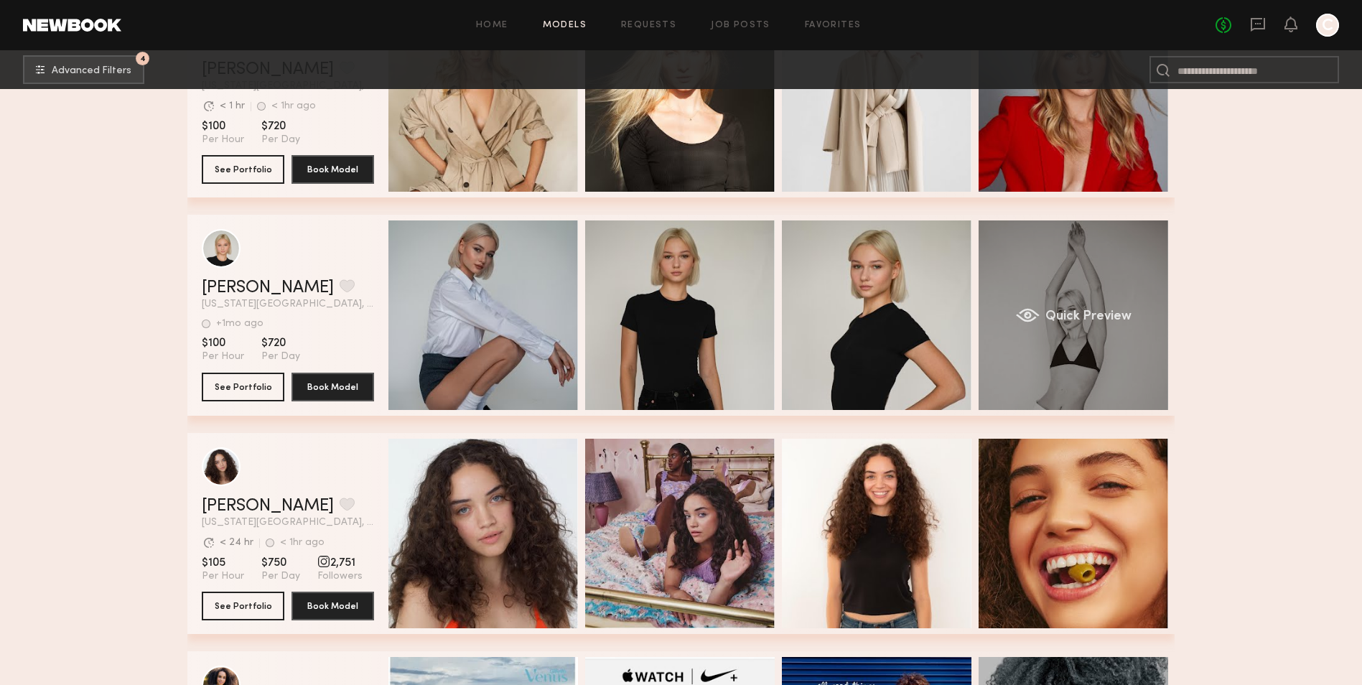
click at [1072, 378] on div "Quick Preview" at bounding box center [1074, 315] width 190 height 190
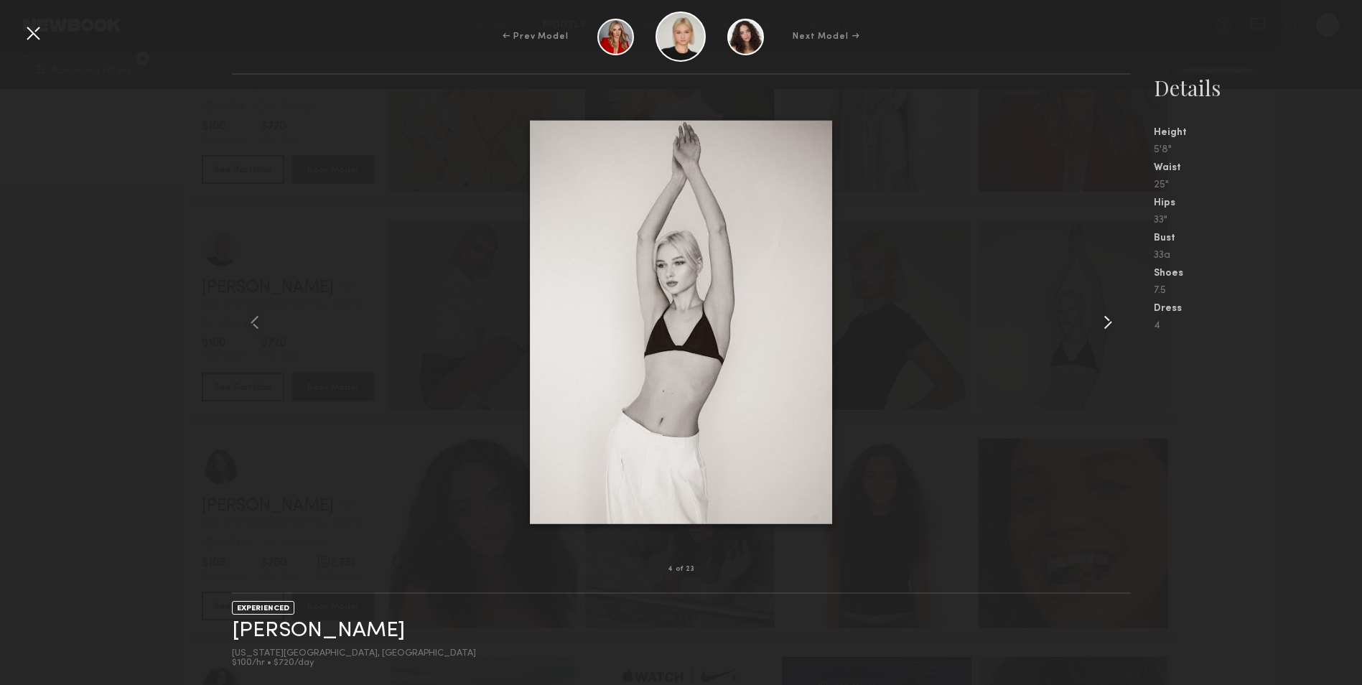
click at [1104, 322] on common-icon at bounding box center [1108, 322] width 23 height 23
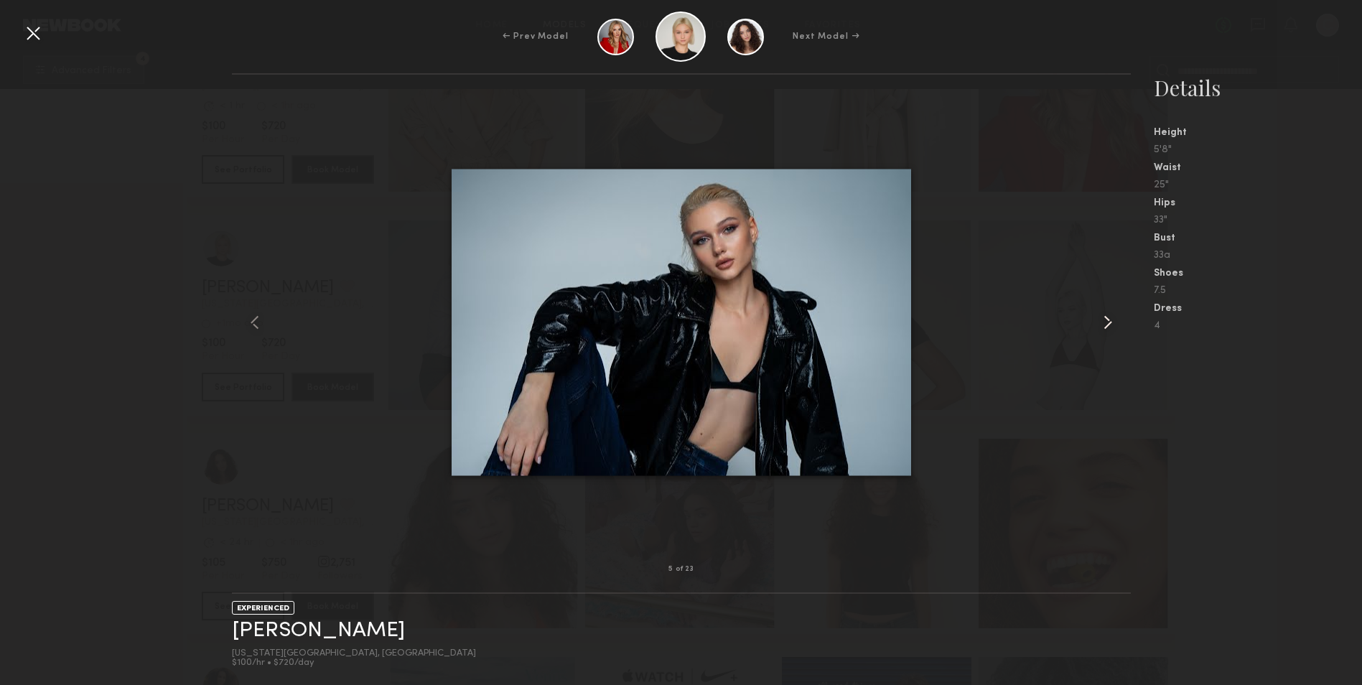
click at [1105, 322] on common-icon at bounding box center [1108, 322] width 23 height 23
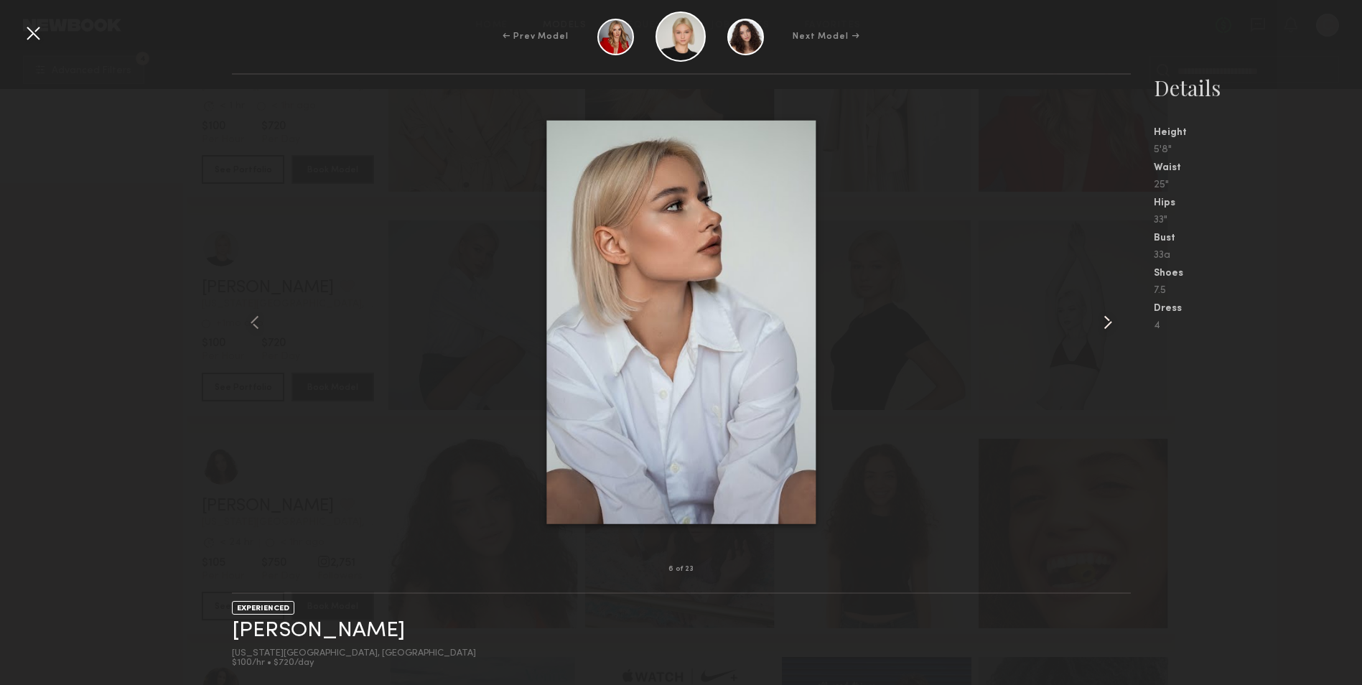
click at [1105, 322] on common-icon at bounding box center [1108, 322] width 23 height 23
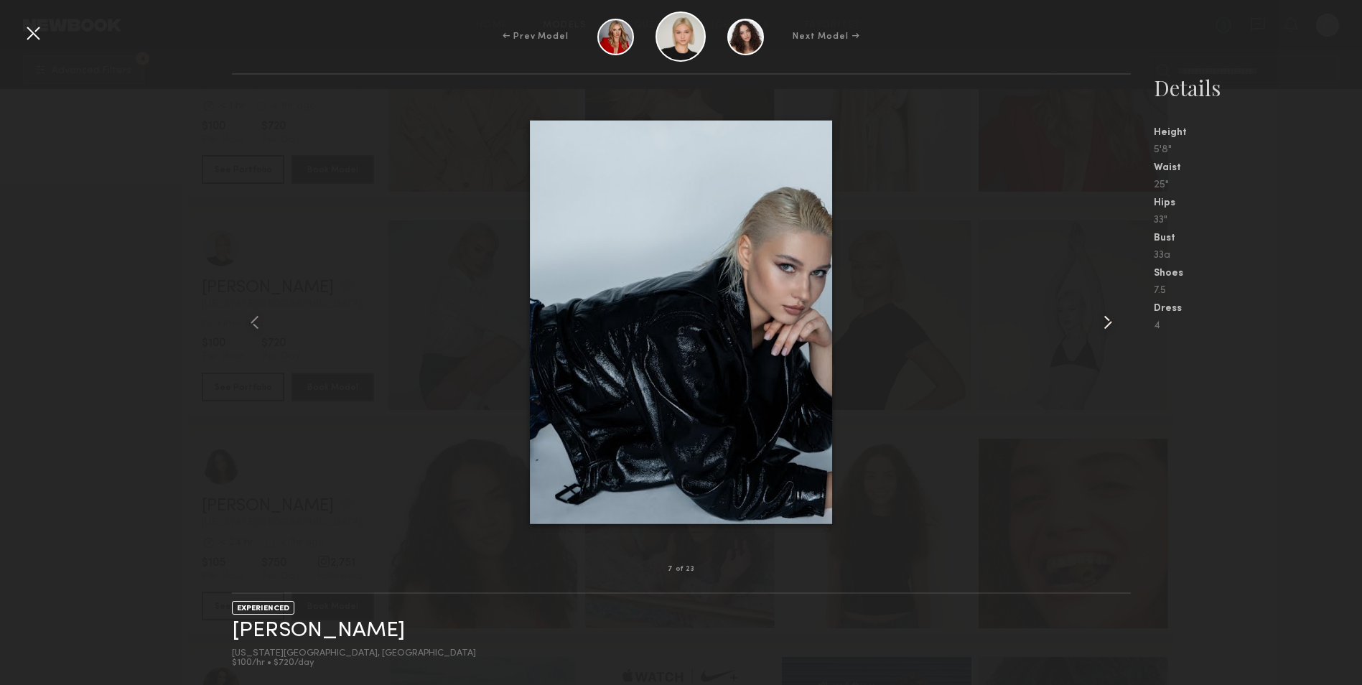
click at [1105, 322] on common-icon at bounding box center [1108, 322] width 23 height 23
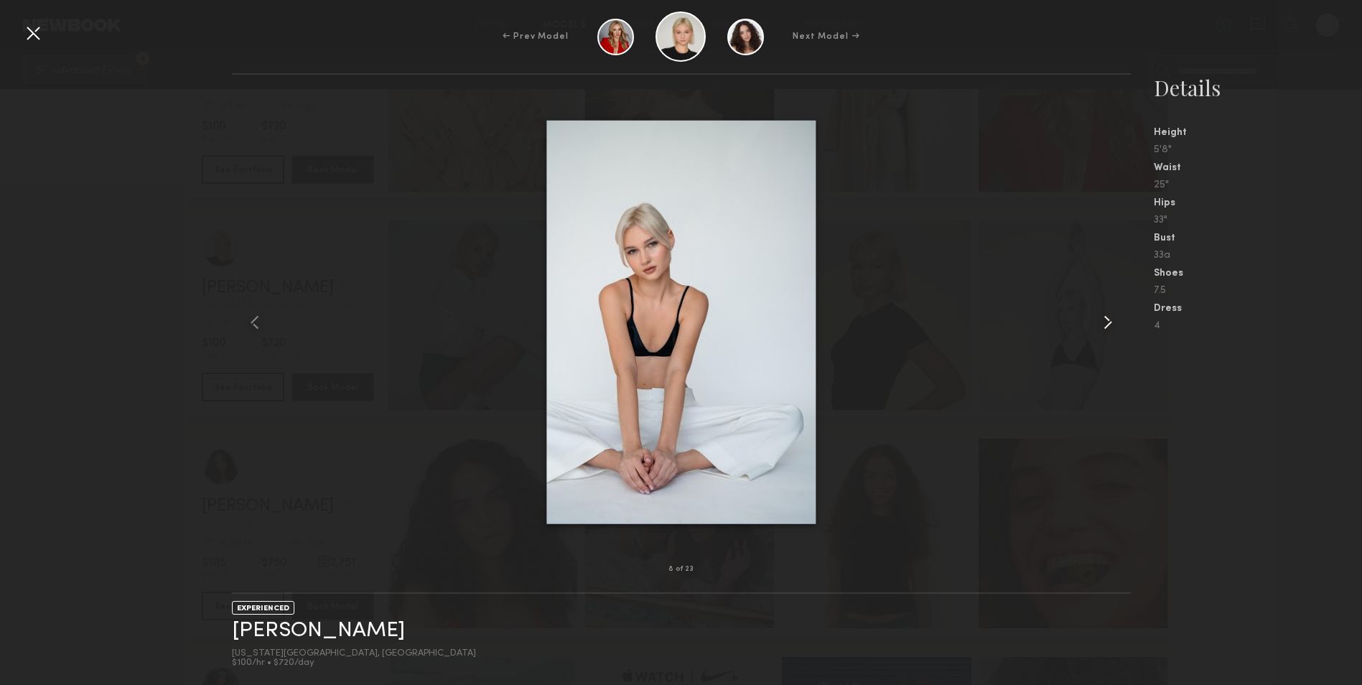
click at [1105, 322] on common-icon at bounding box center [1108, 322] width 23 height 23
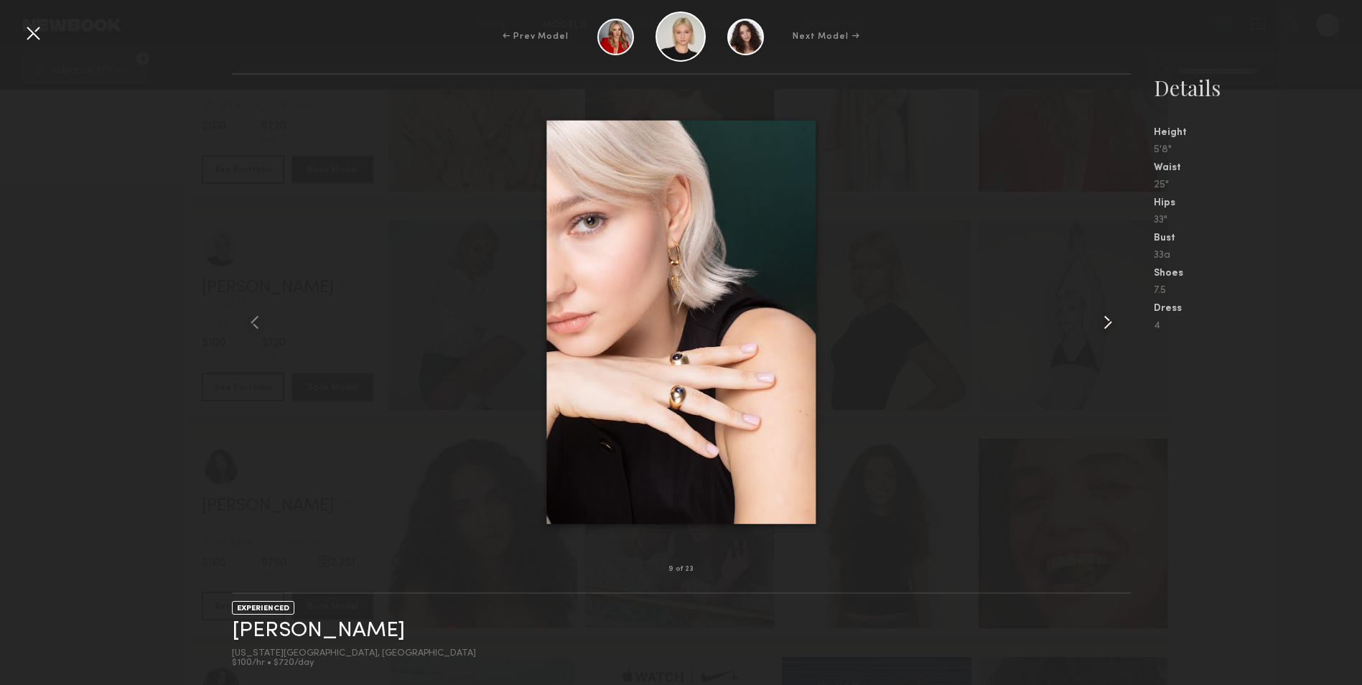
click at [1105, 322] on common-icon at bounding box center [1108, 322] width 23 height 23
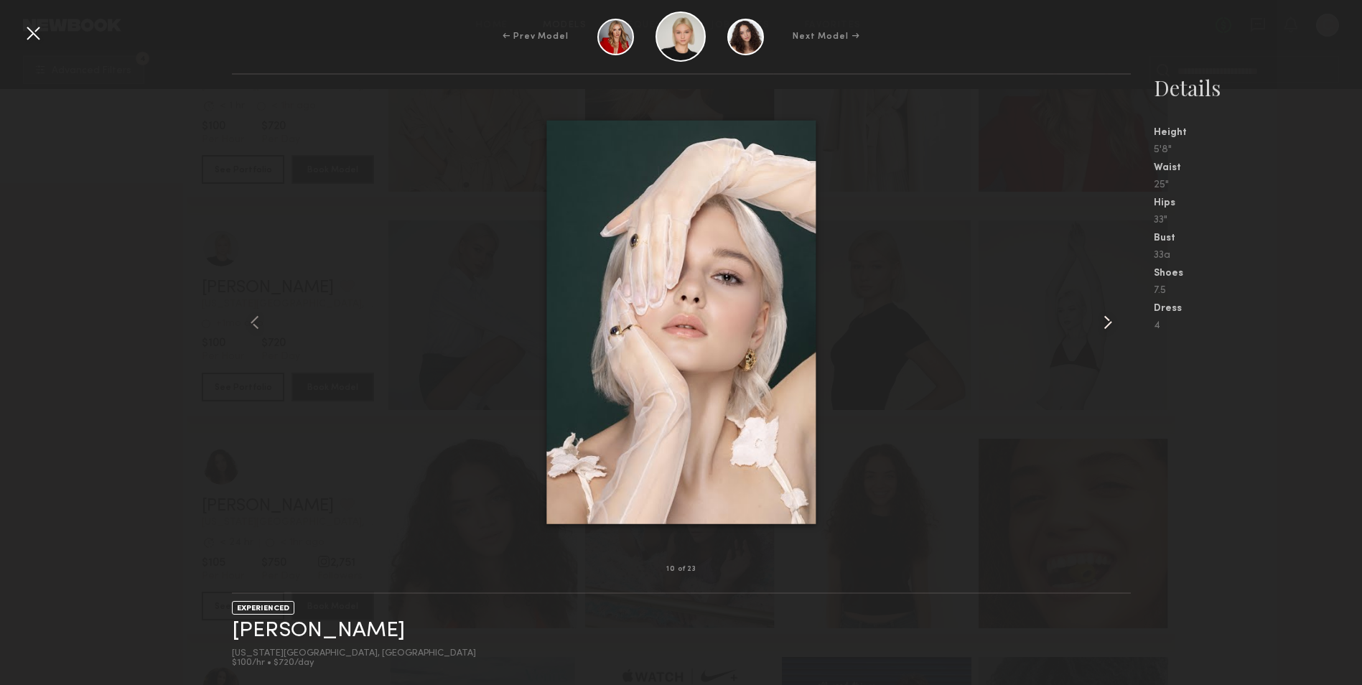
click at [1105, 322] on common-icon at bounding box center [1108, 322] width 23 height 23
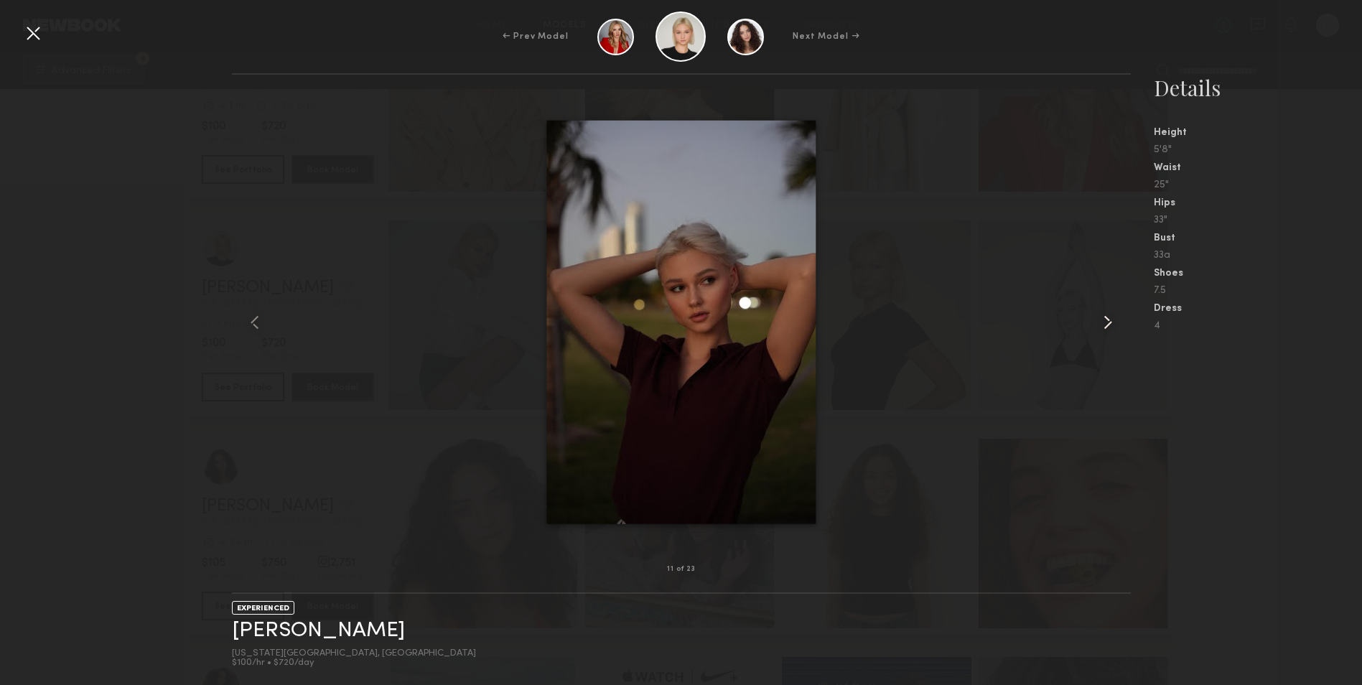
click at [1105, 322] on common-icon at bounding box center [1108, 322] width 23 height 23
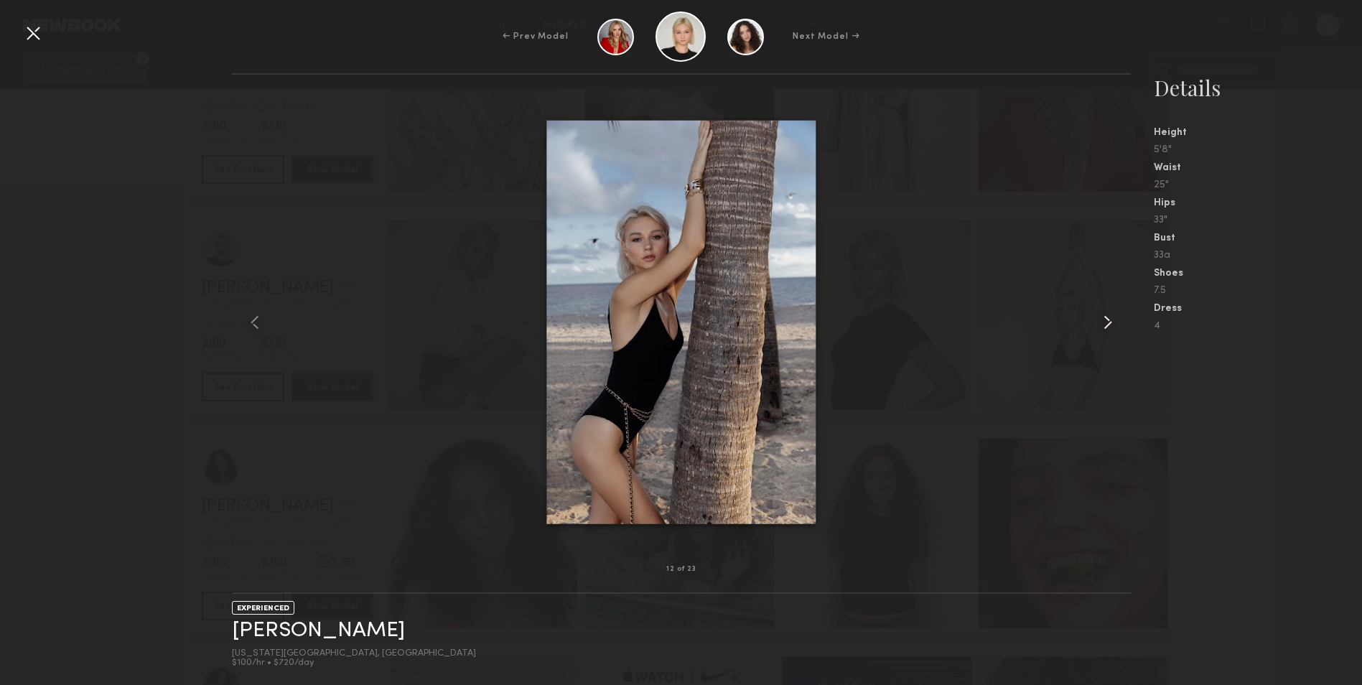
click at [1106, 324] on common-icon at bounding box center [1108, 322] width 23 height 23
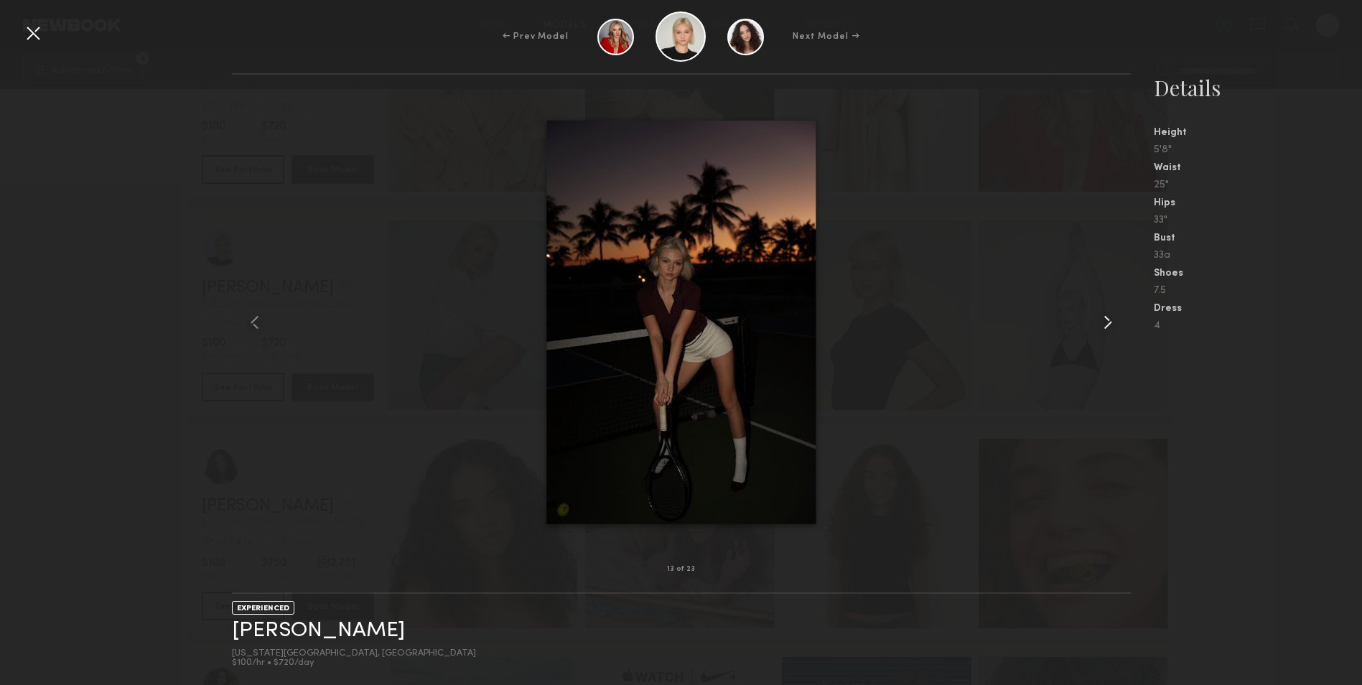
click at [1106, 324] on common-icon at bounding box center [1108, 322] width 23 height 23
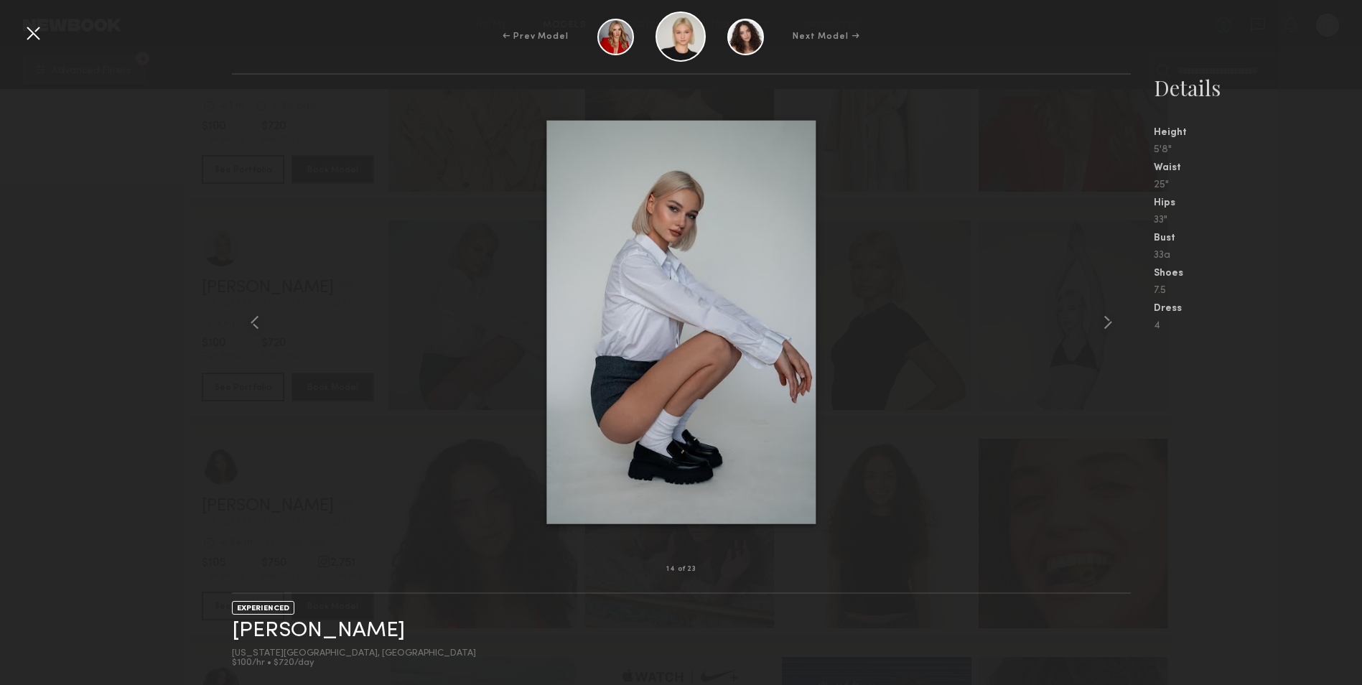
click at [1089, 402] on div at bounding box center [681, 322] width 899 height 449
click at [27, 33] on div at bounding box center [33, 33] width 23 height 23
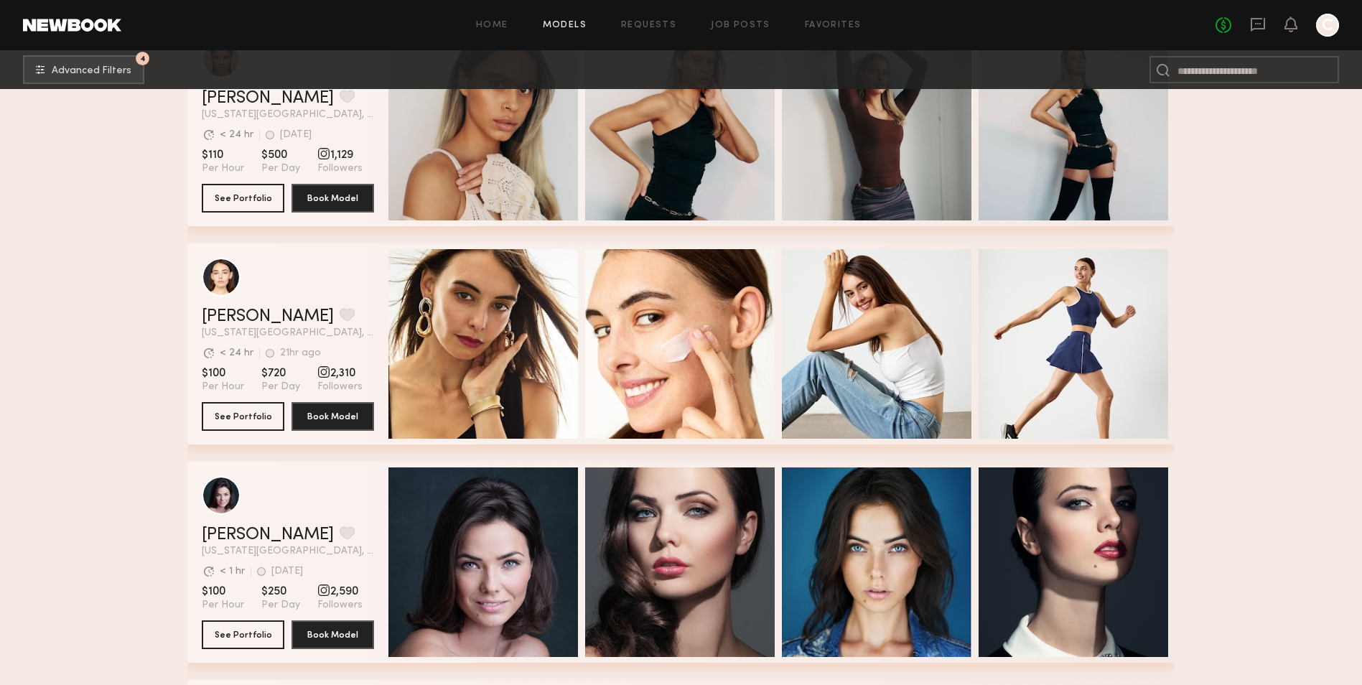
scroll to position [3232, 0]
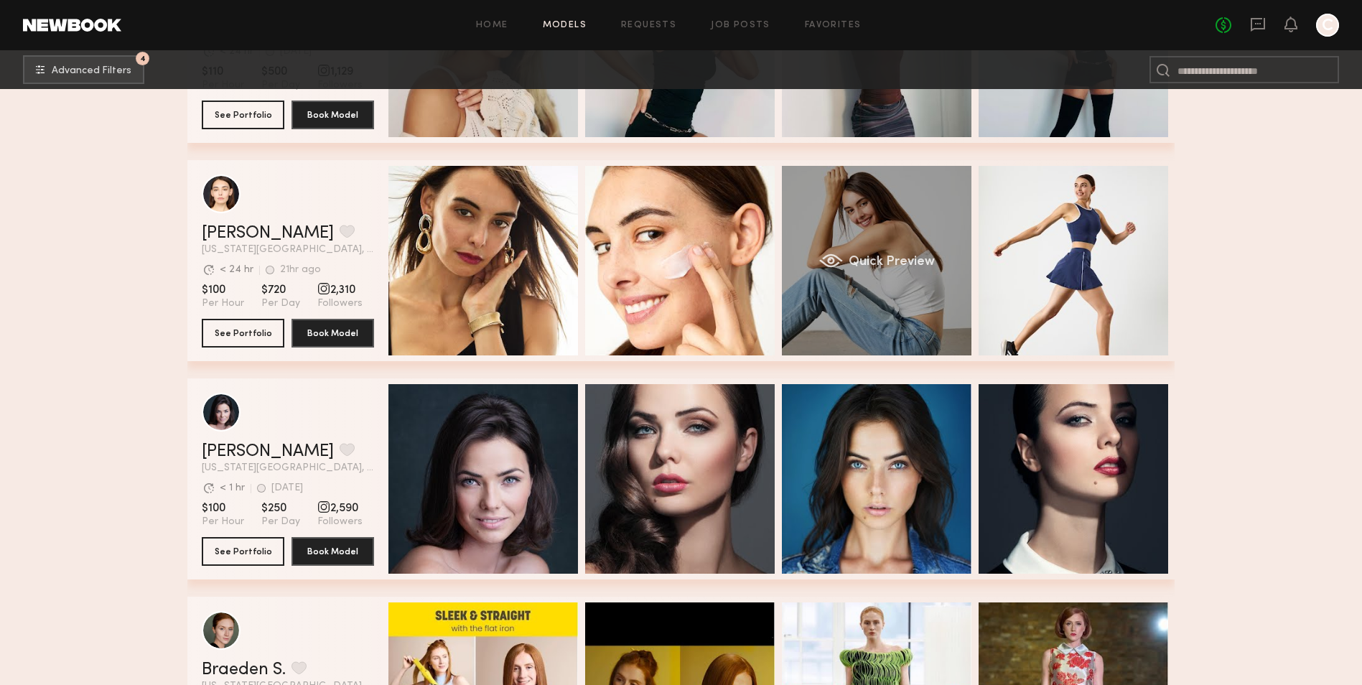
click at [913, 294] on div "Quick Preview" at bounding box center [877, 261] width 190 height 190
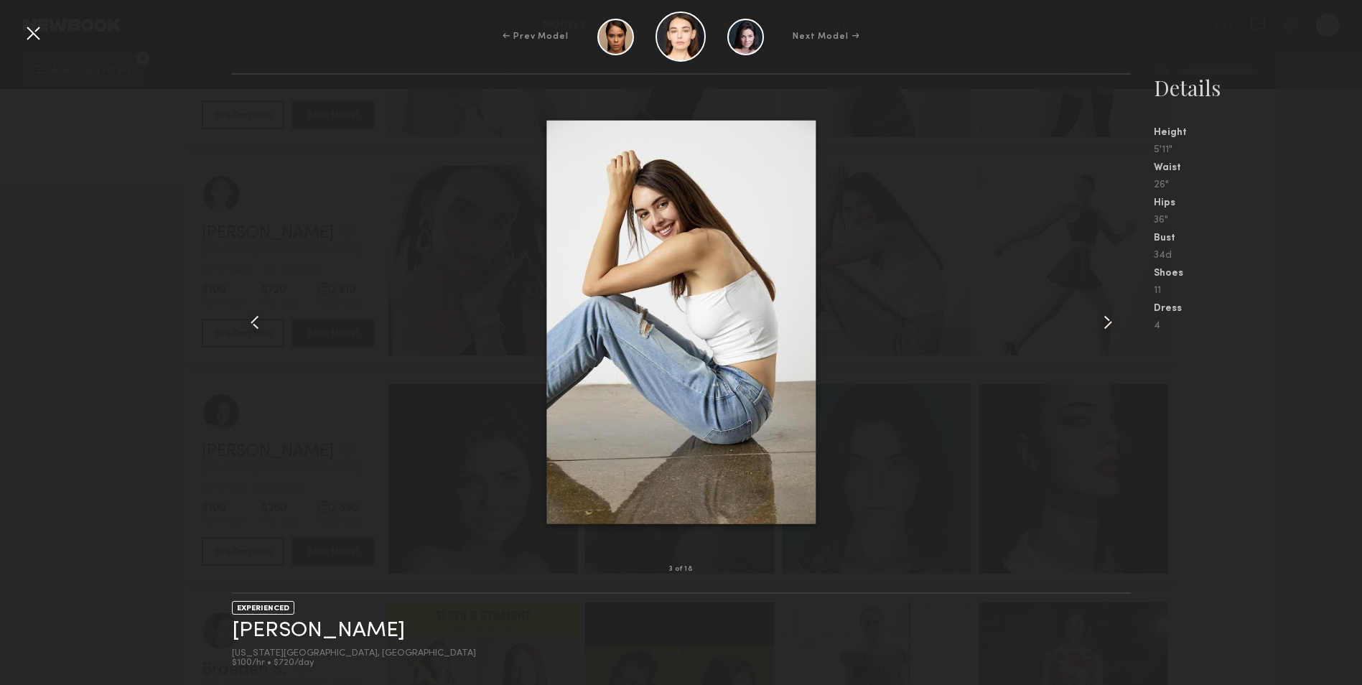
click at [26, 30] on div at bounding box center [33, 33] width 23 height 23
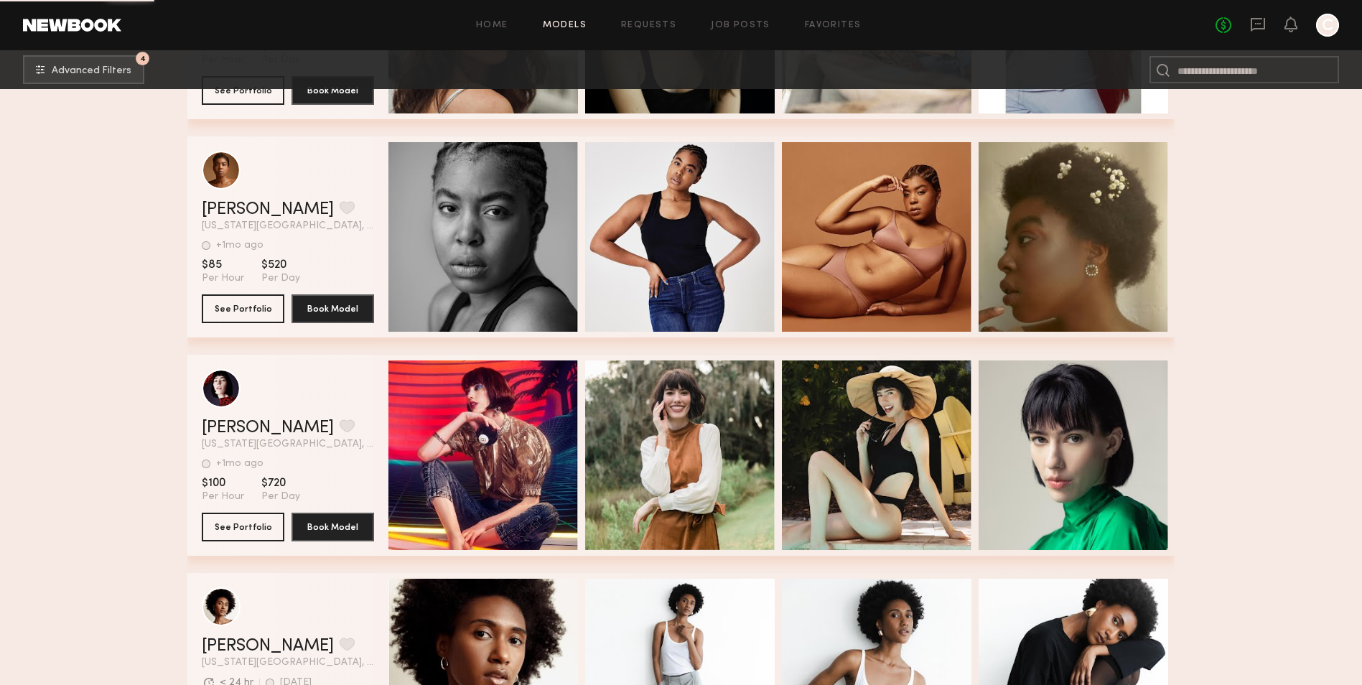
scroll to position [4381, 0]
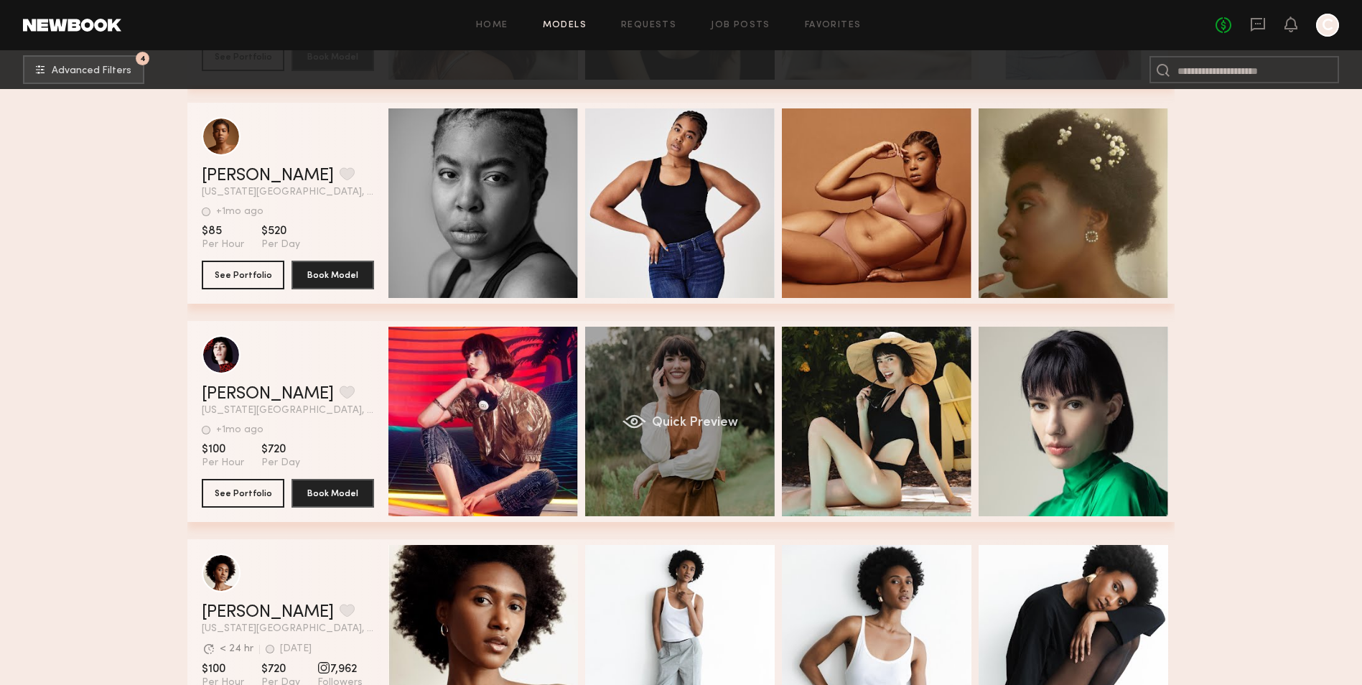
click at [656, 401] on div "Quick Preview" at bounding box center [680, 422] width 190 height 190
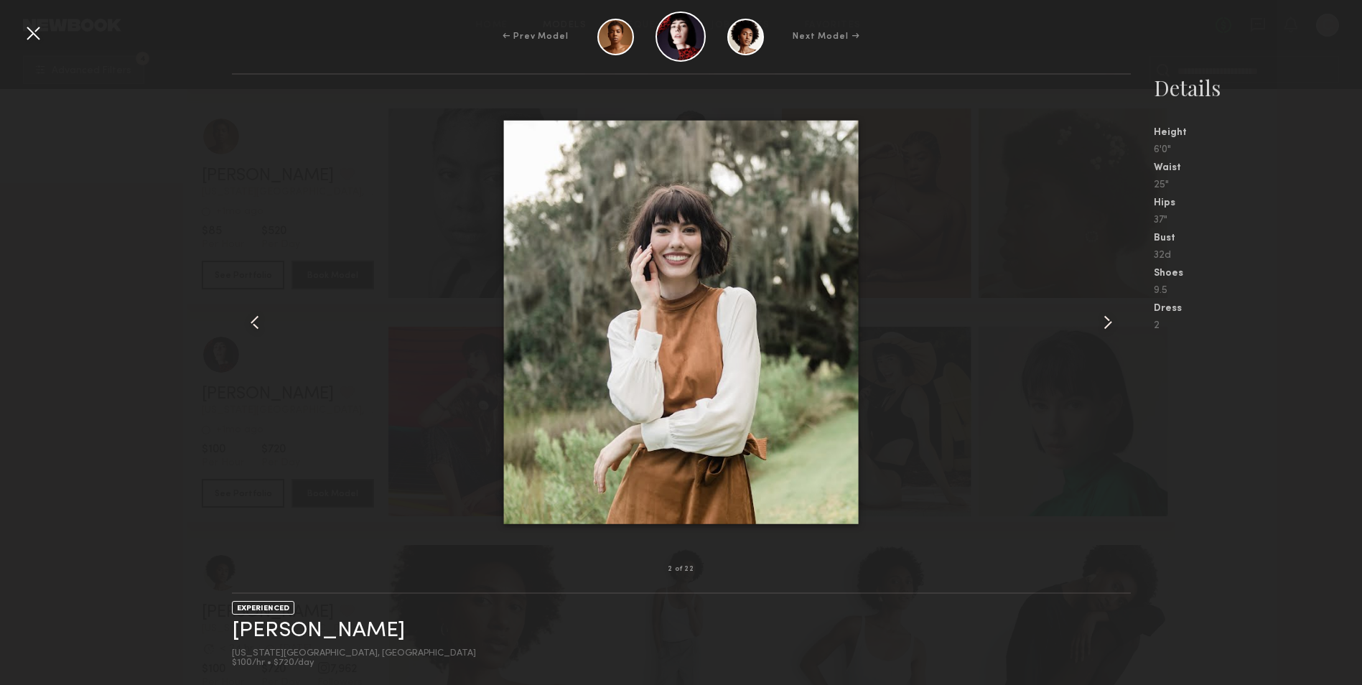
click at [35, 34] on div at bounding box center [33, 33] width 23 height 23
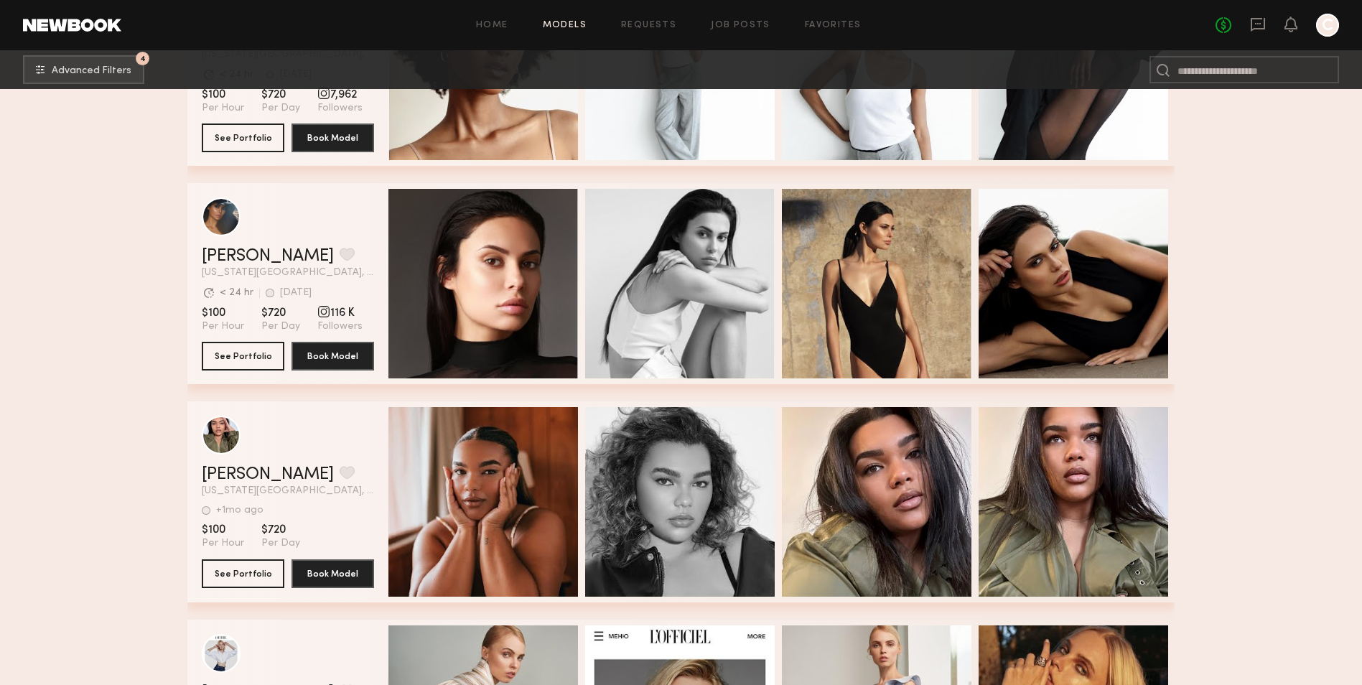
scroll to position [5243, 0]
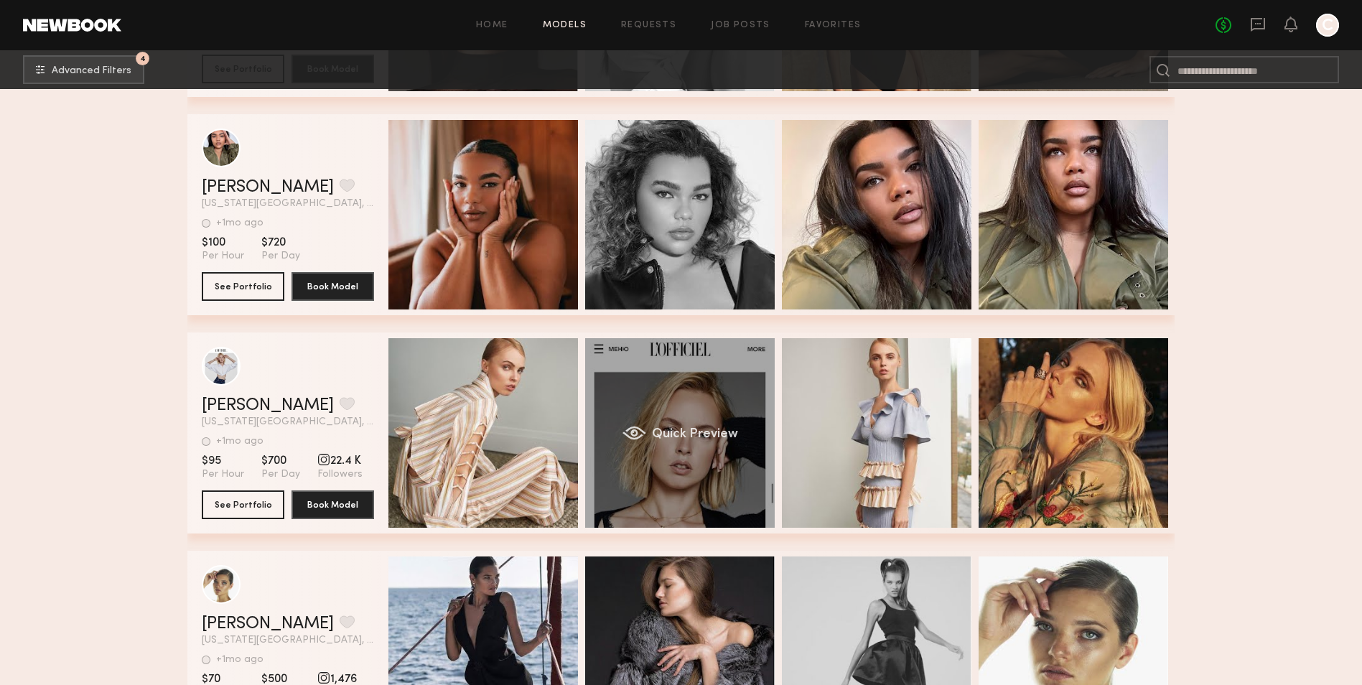
click at [674, 491] on div "Quick Preview" at bounding box center [680, 433] width 190 height 190
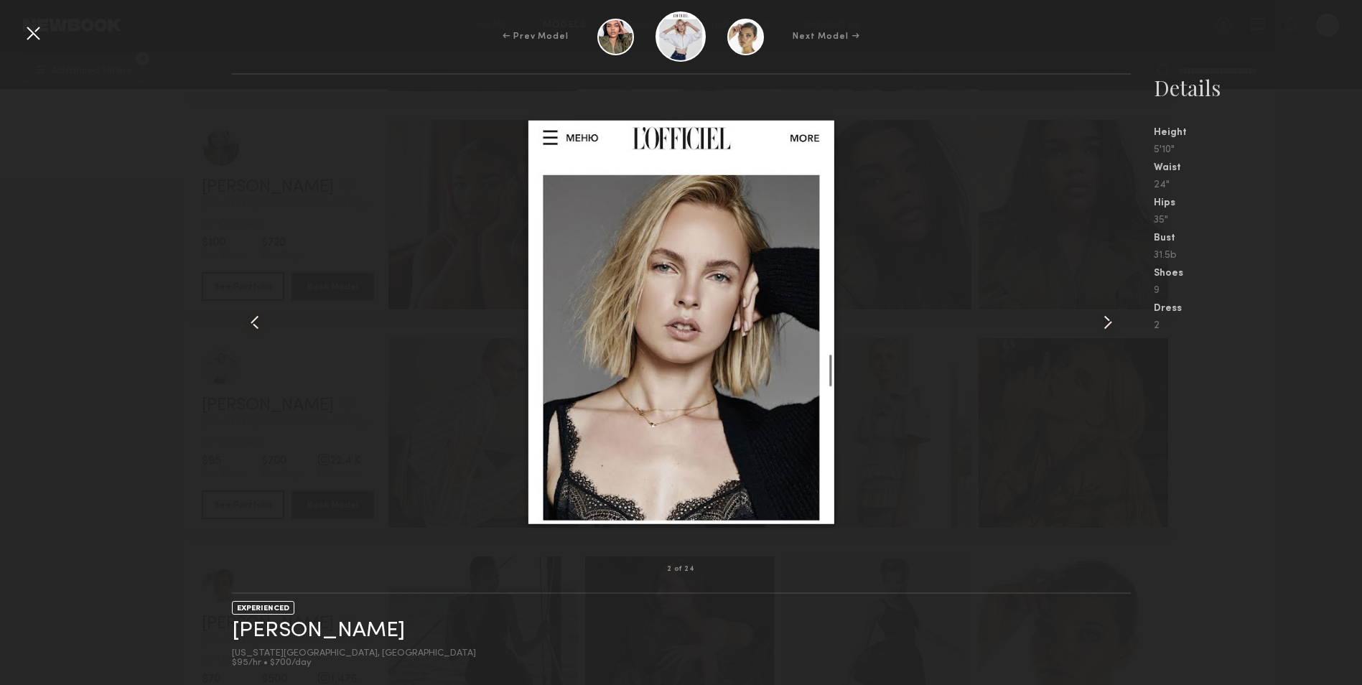
click at [1108, 320] on common-icon at bounding box center [1108, 322] width 23 height 23
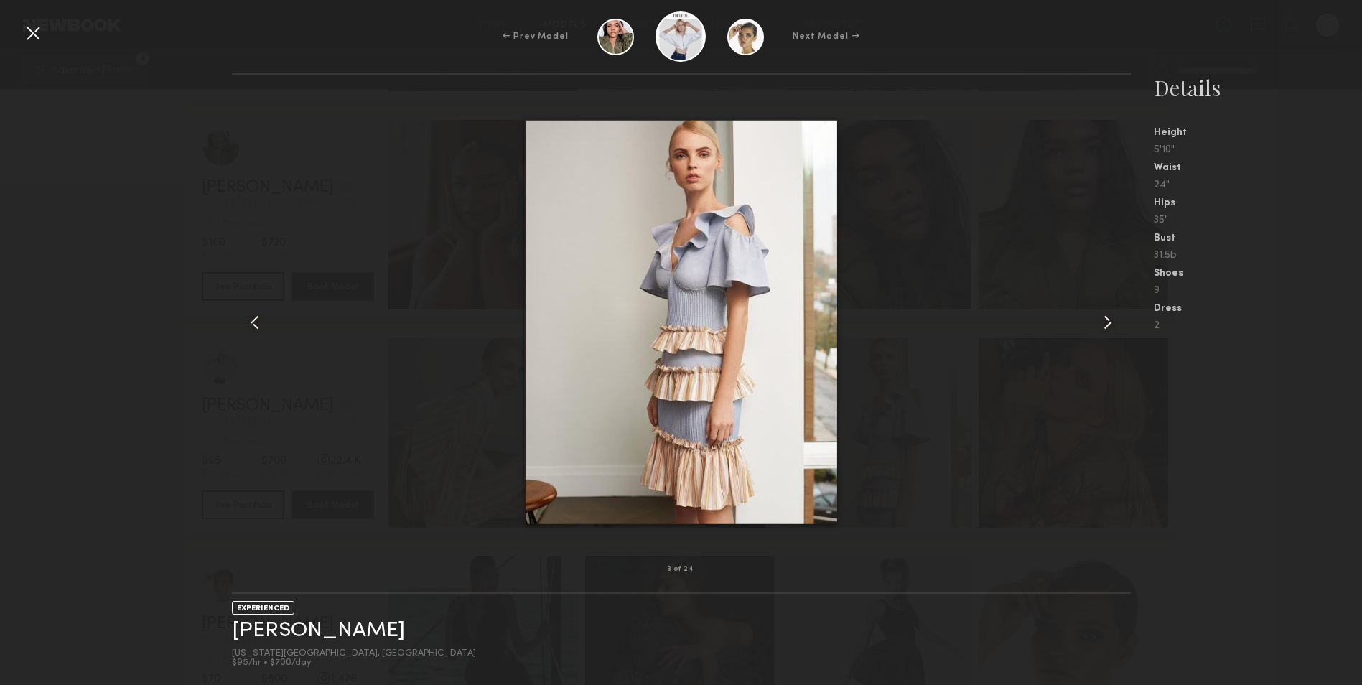
click at [1109, 320] on common-icon at bounding box center [1108, 322] width 23 height 23
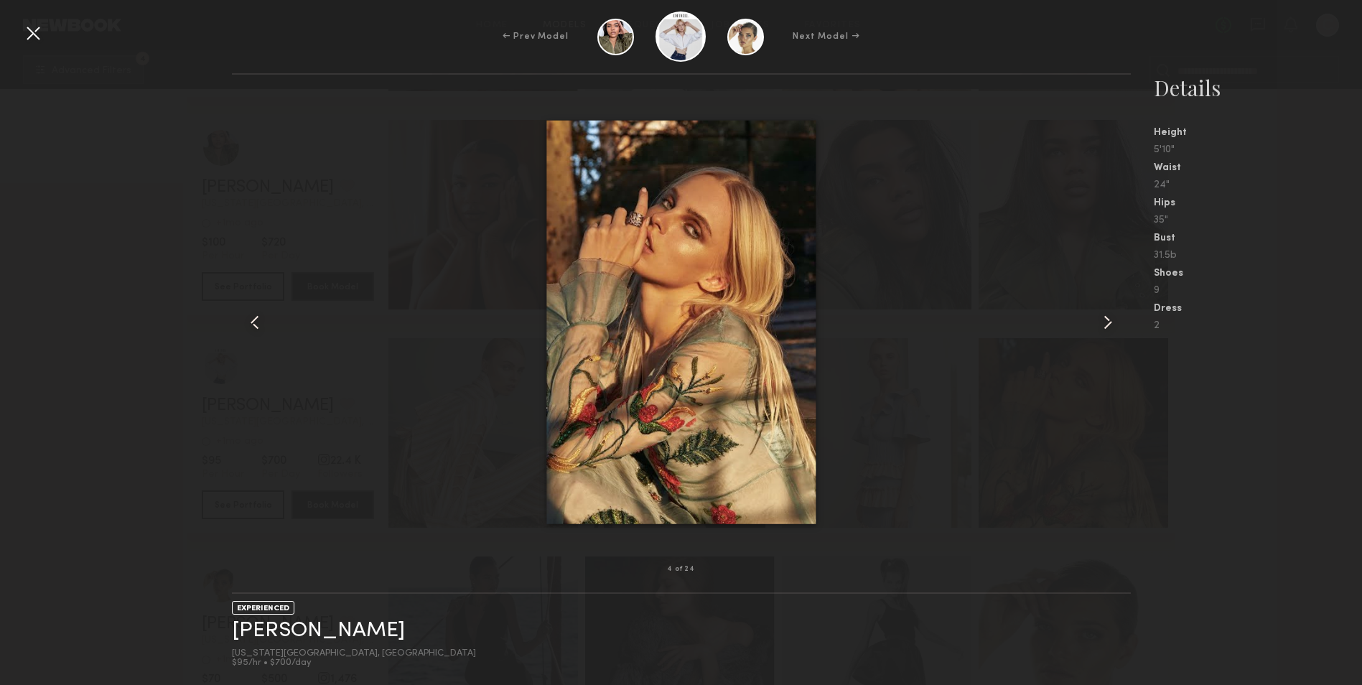
click at [1109, 320] on common-icon at bounding box center [1108, 322] width 23 height 23
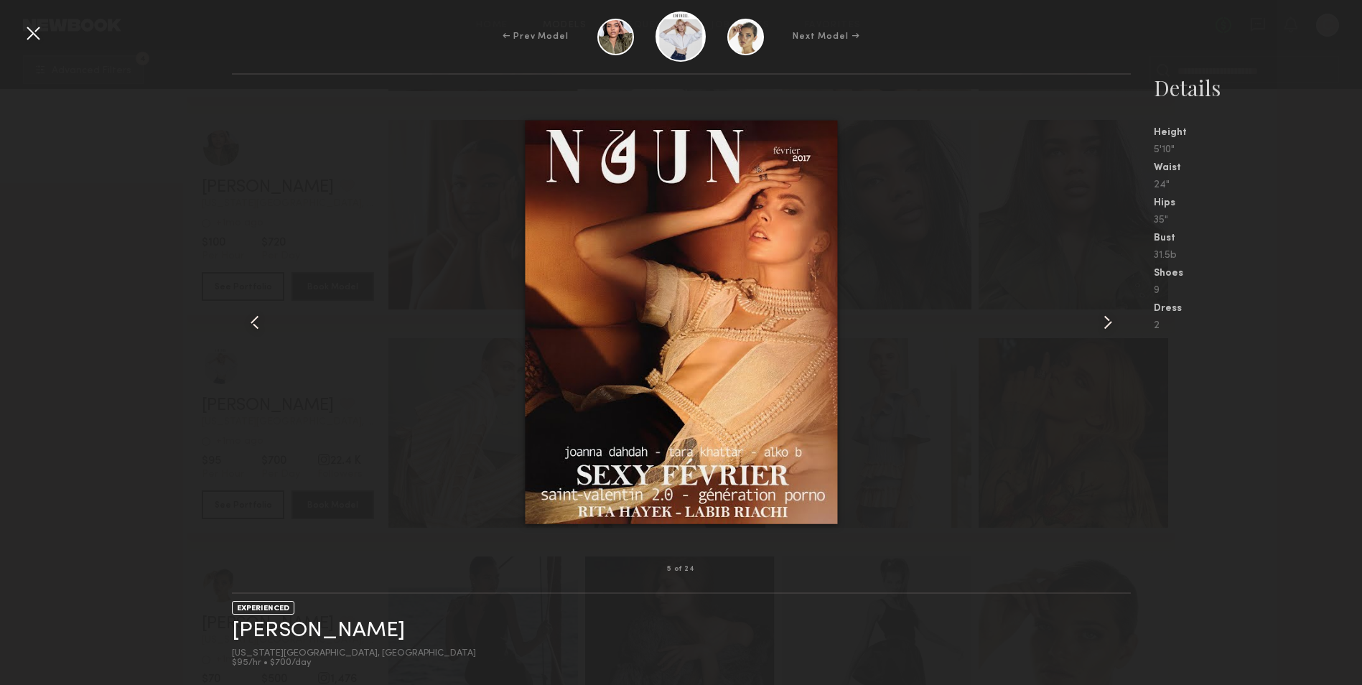
click at [1109, 320] on common-icon at bounding box center [1108, 322] width 23 height 23
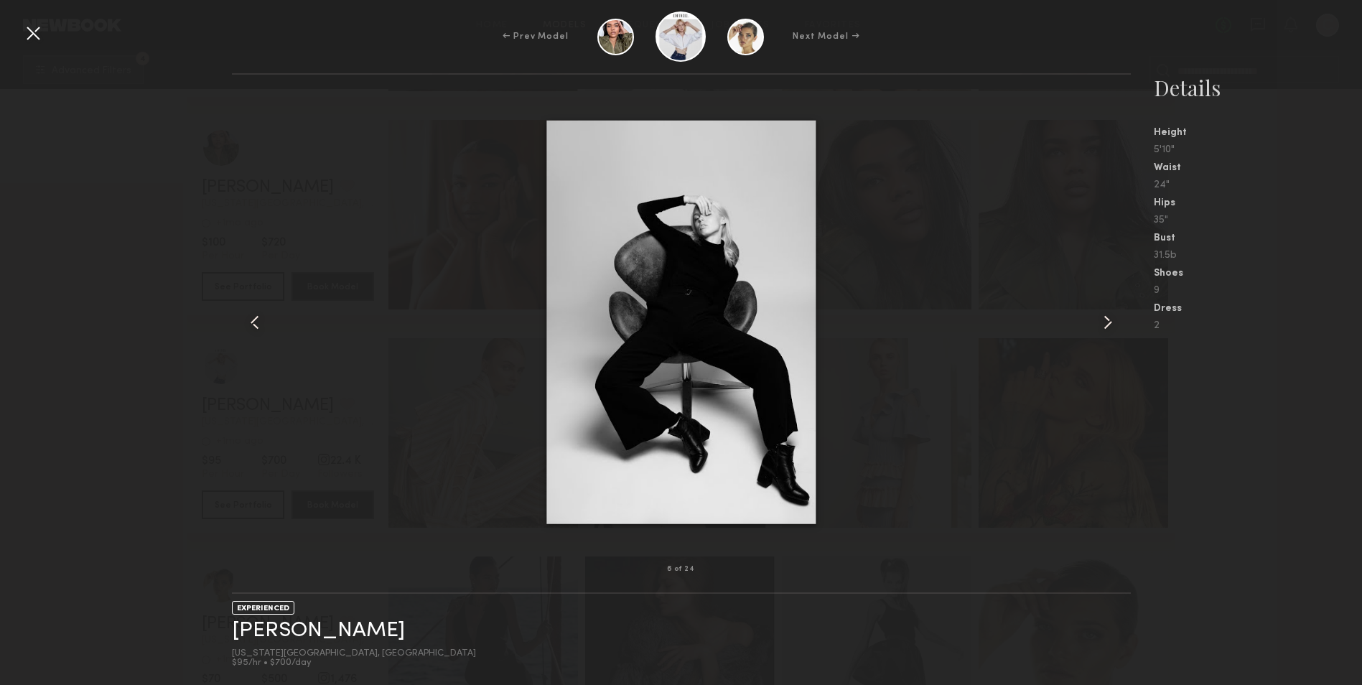
click at [1110, 320] on common-icon at bounding box center [1108, 322] width 23 height 23
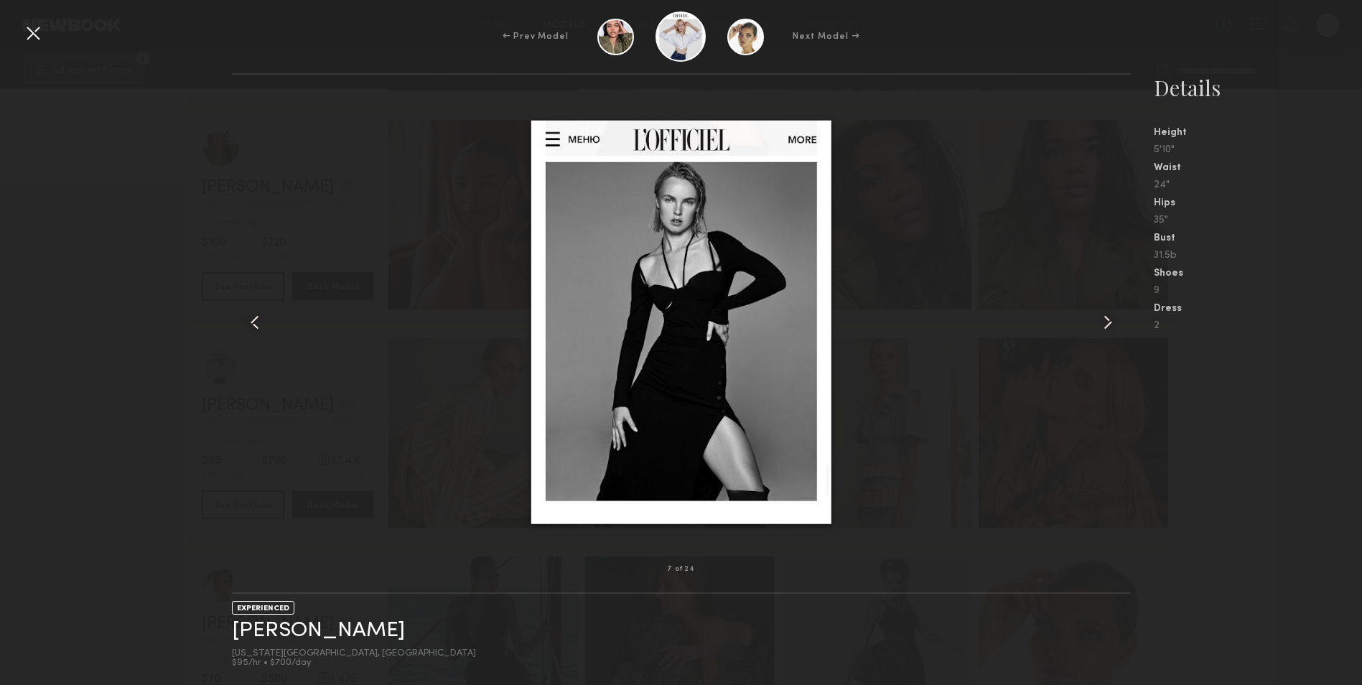
click at [1110, 320] on common-icon at bounding box center [1108, 322] width 23 height 23
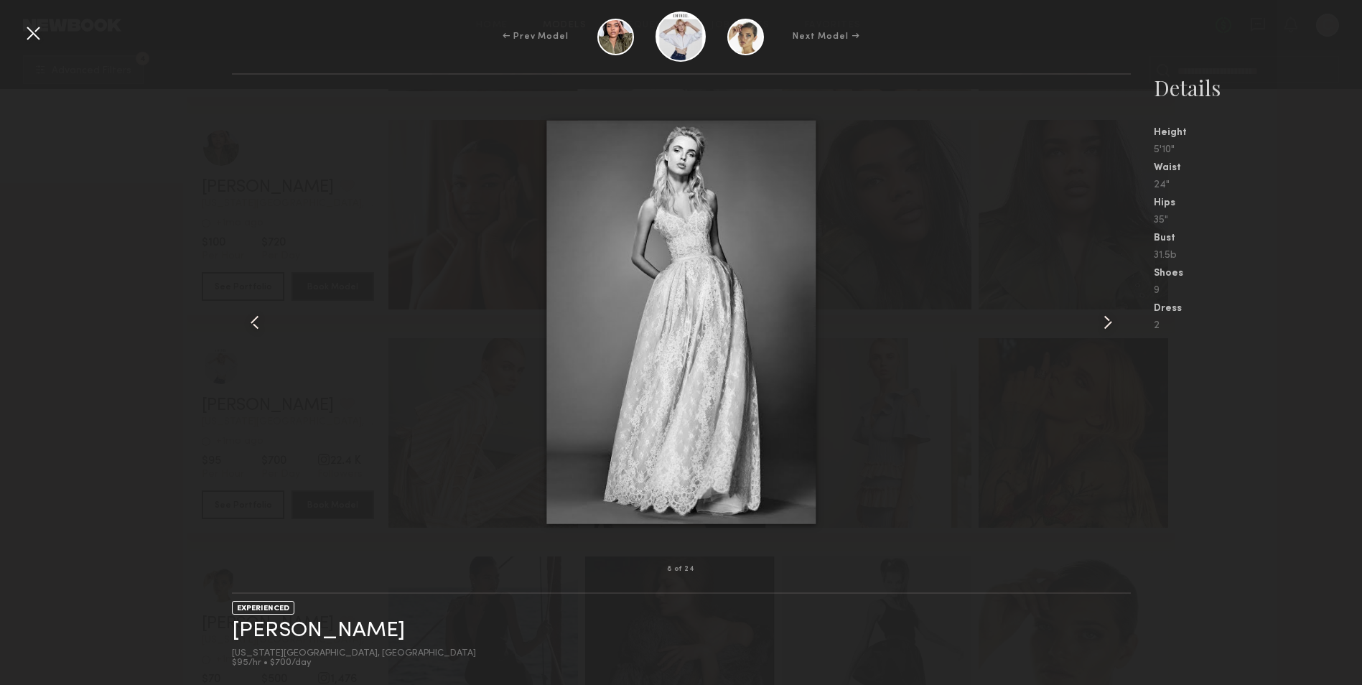
click at [39, 32] on div at bounding box center [33, 33] width 23 height 23
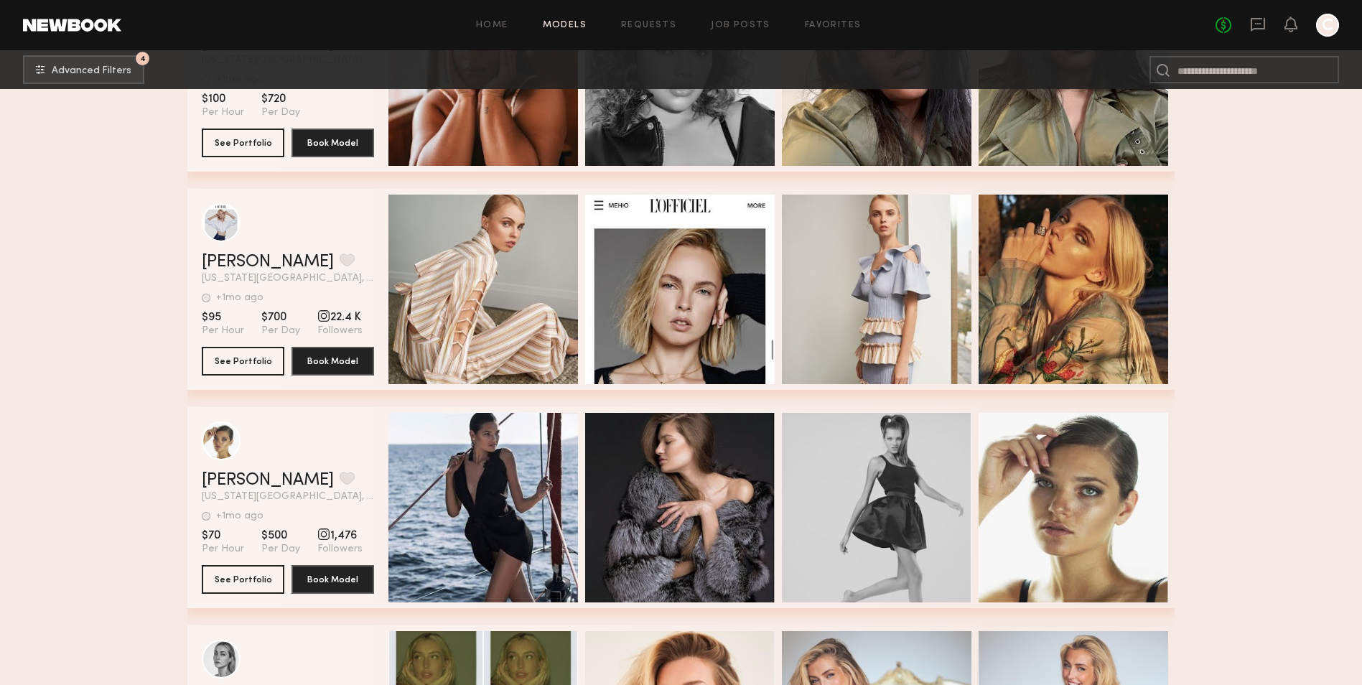
scroll to position [5745, 0]
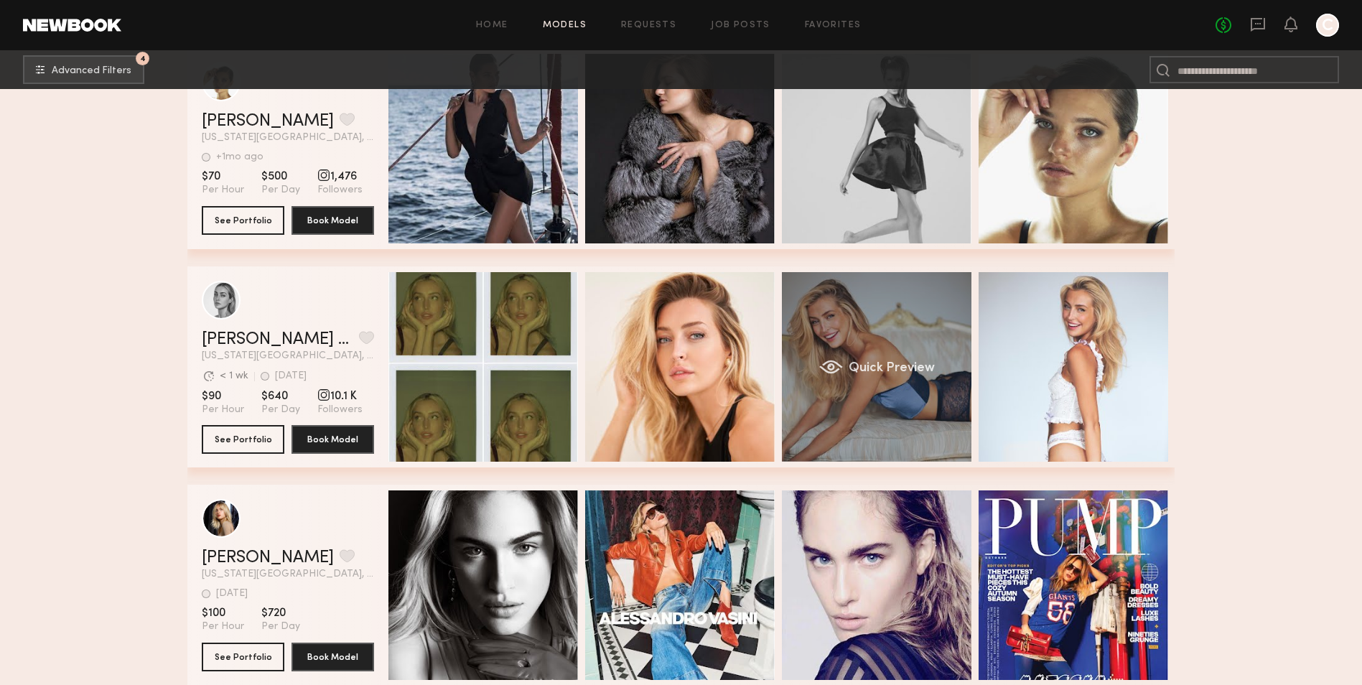
click at [887, 345] on div "Quick Preview" at bounding box center [877, 367] width 190 height 190
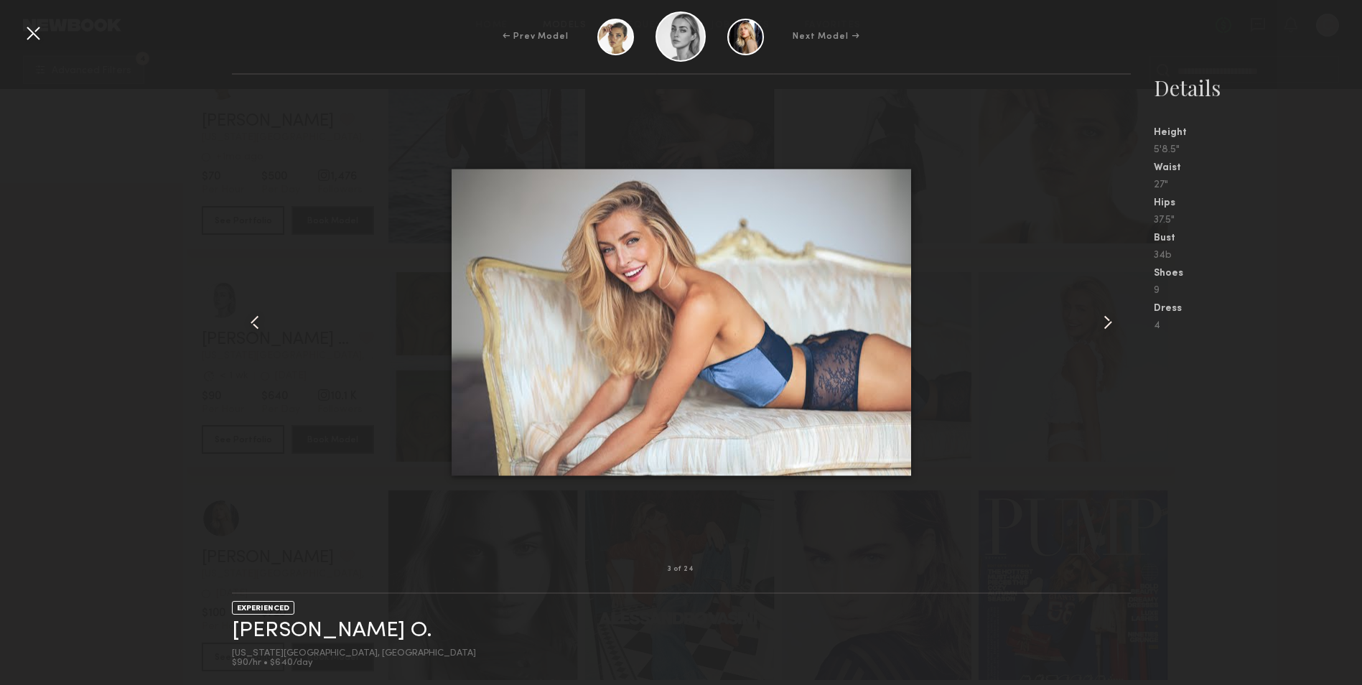
click at [1114, 319] on common-icon at bounding box center [1108, 322] width 23 height 23
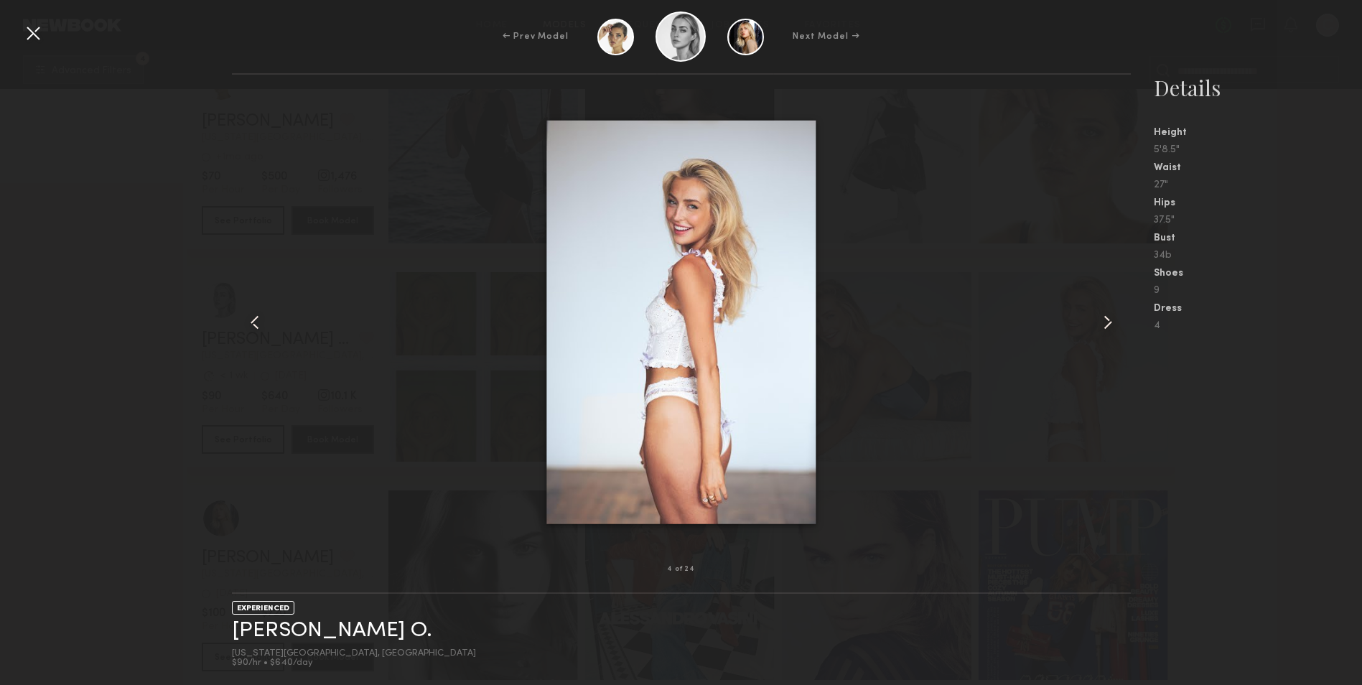
click at [1114, 319] on common-icon at bounding box center [1108, 322] width 23 height 23
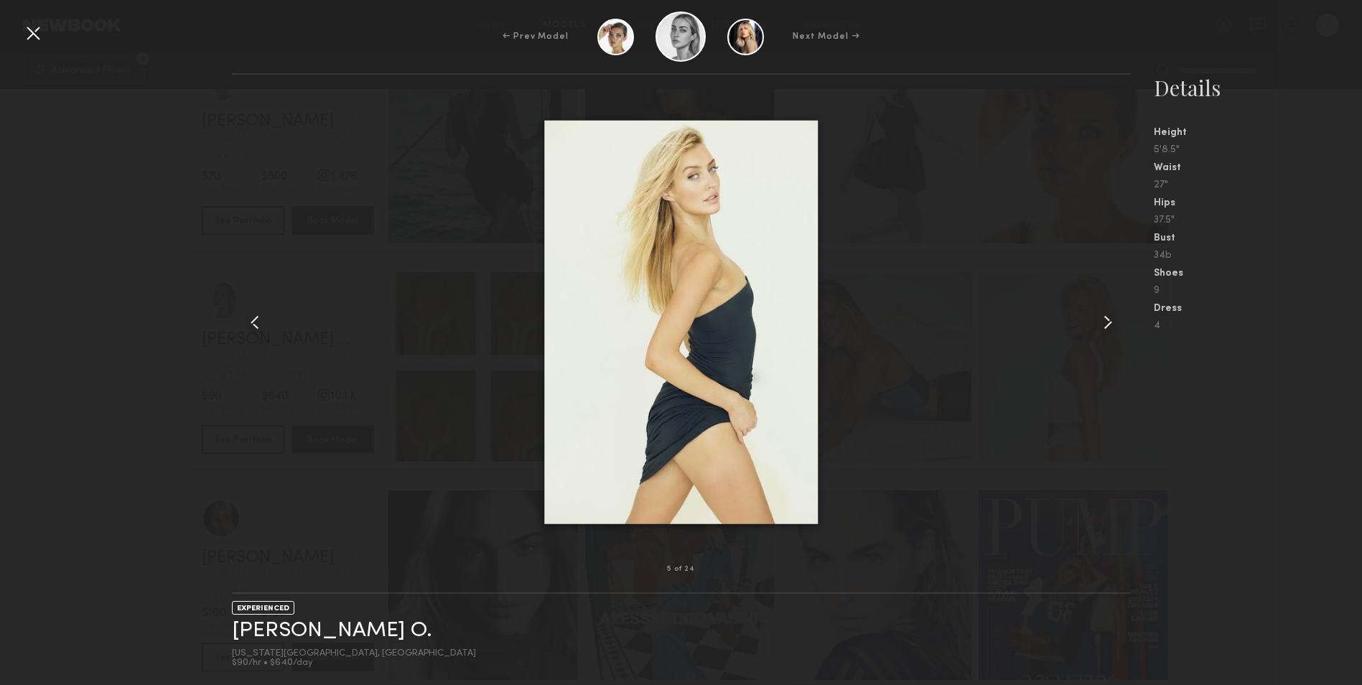
click at [1114, 319] on common-icon at bounding box center [1108, 322] width 23 height 23
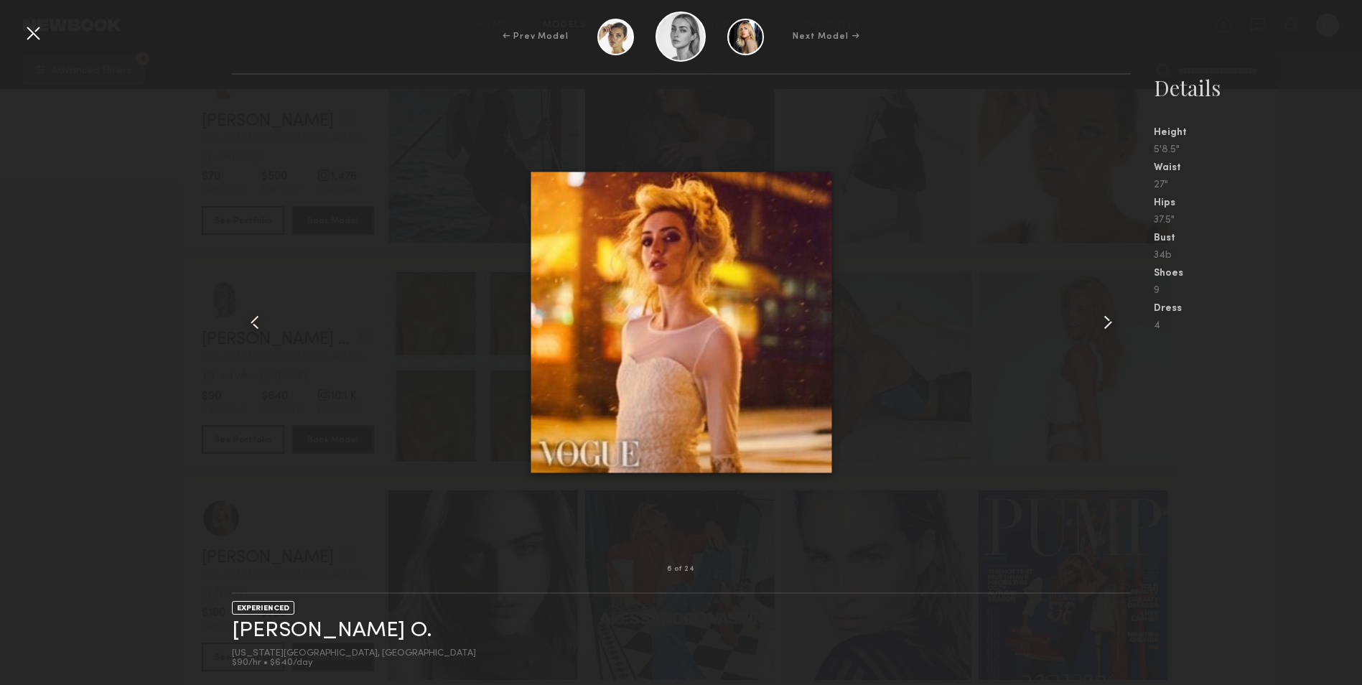
click at [1114, 319] on common-icon at bounding box center [1108, 322] width 23 height 23
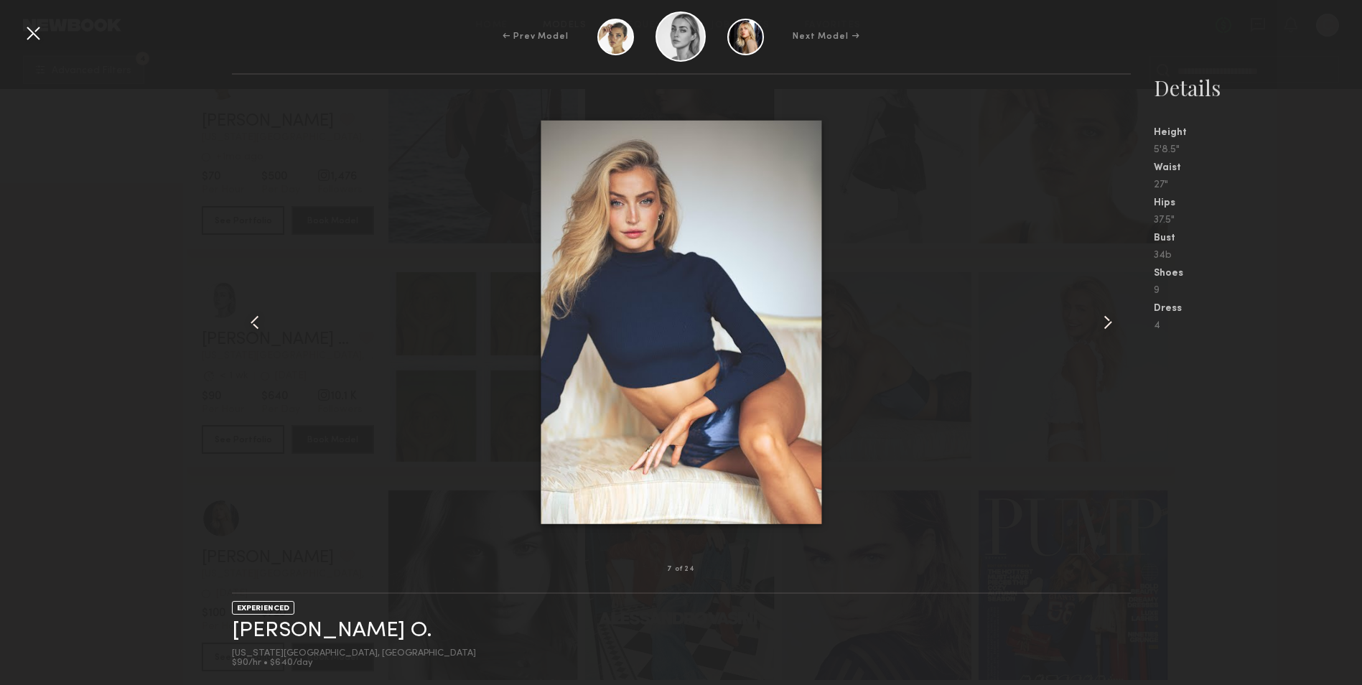
click at [43, 39] on div at bounding box center [33, 33] width 23 height 23
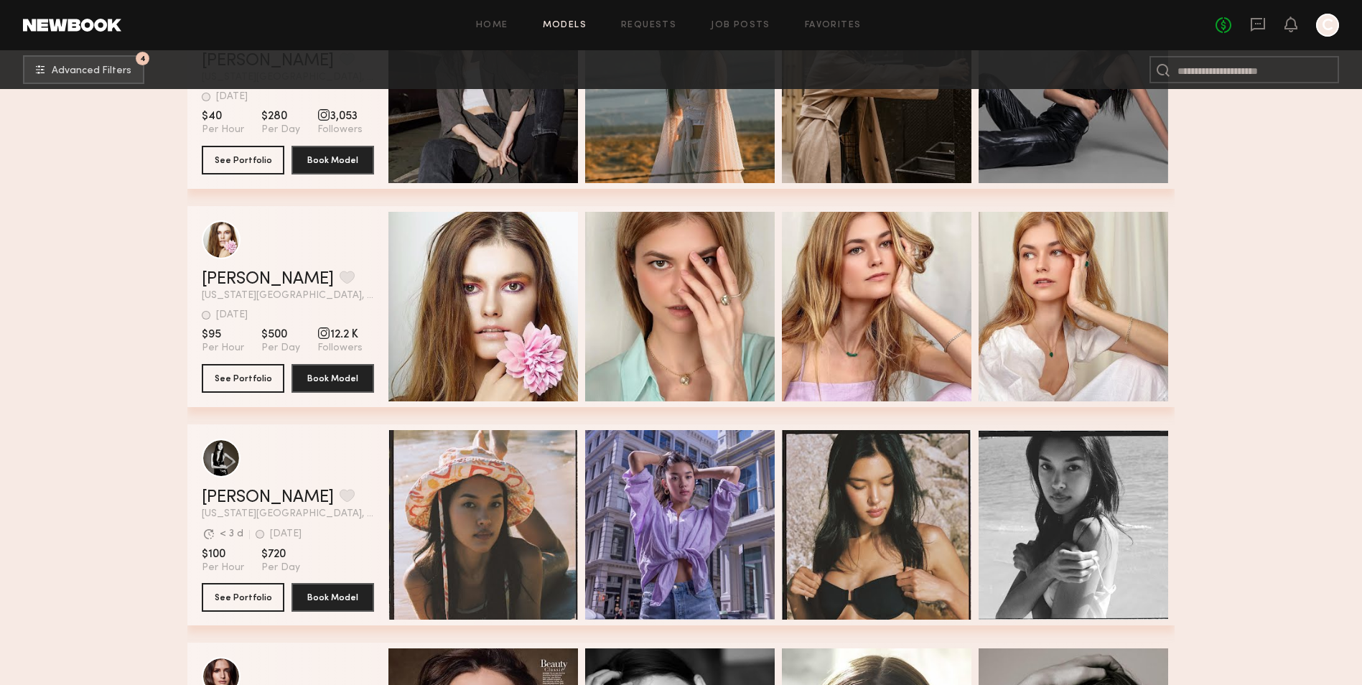
scroll to position [6464, 0]
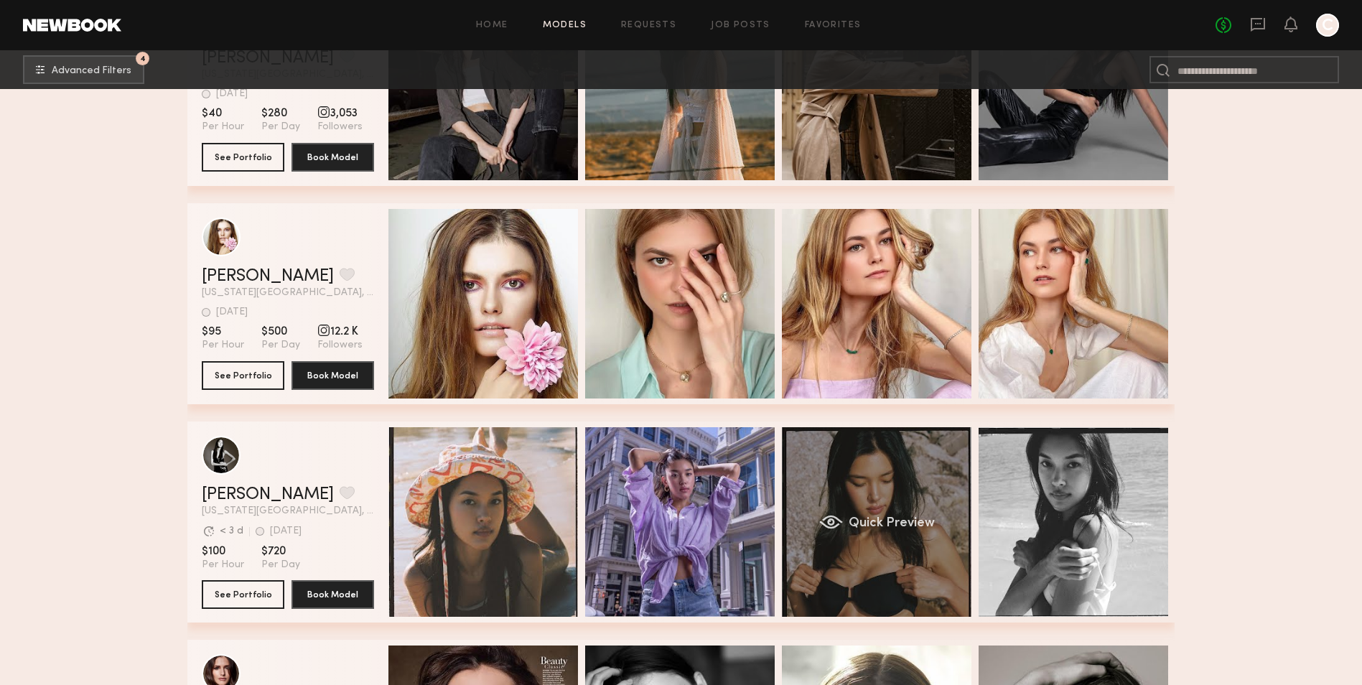
click at [896, 490] on div "Quick Preview" at bounding box center [877, 522] width 190 height 190
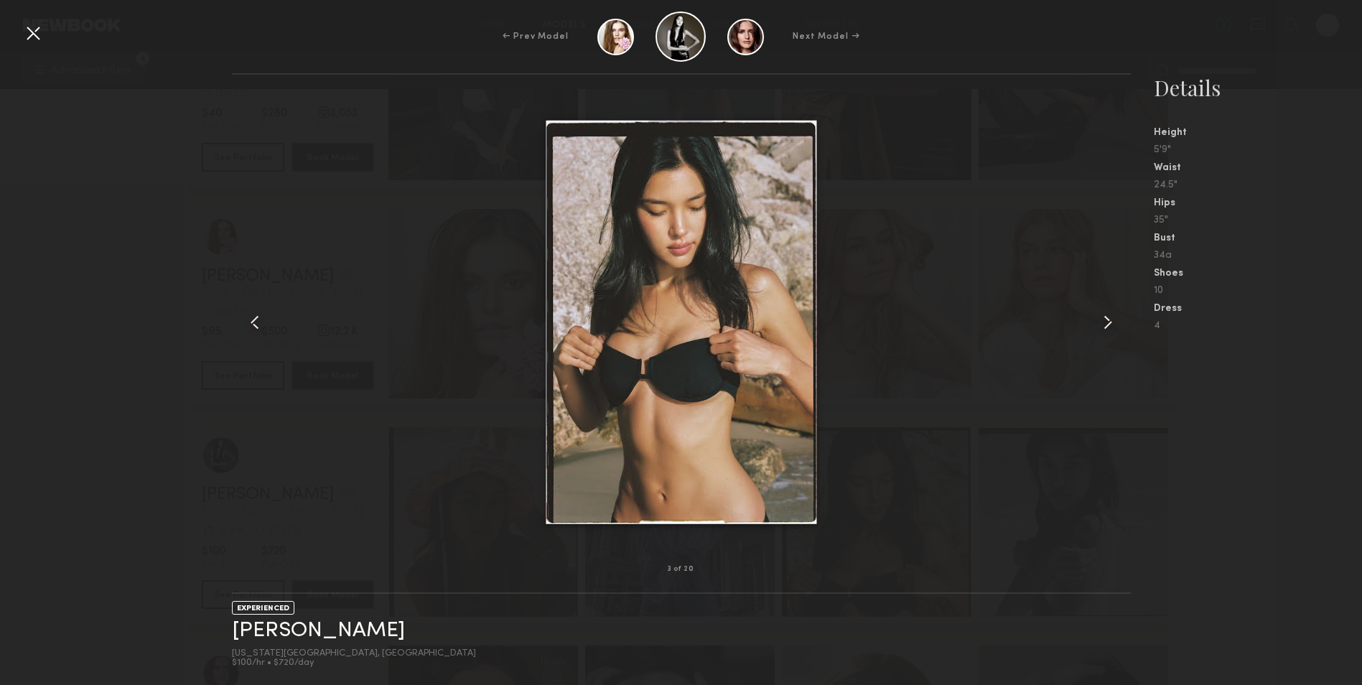
click at [1103, 327] on common-icon at bounding box center [1108, 322] width 23 height 23
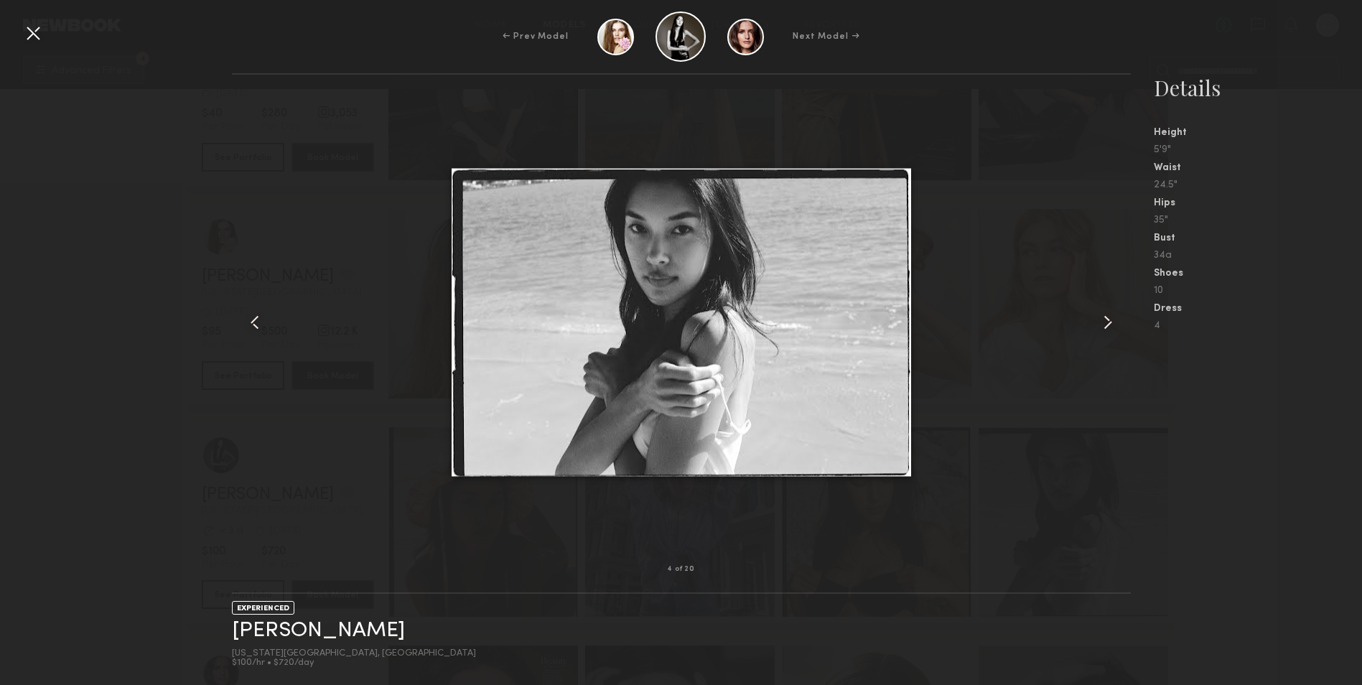
click at [1103, 327] on common-icon at bounding box center [1108, 322] width 23 height 23
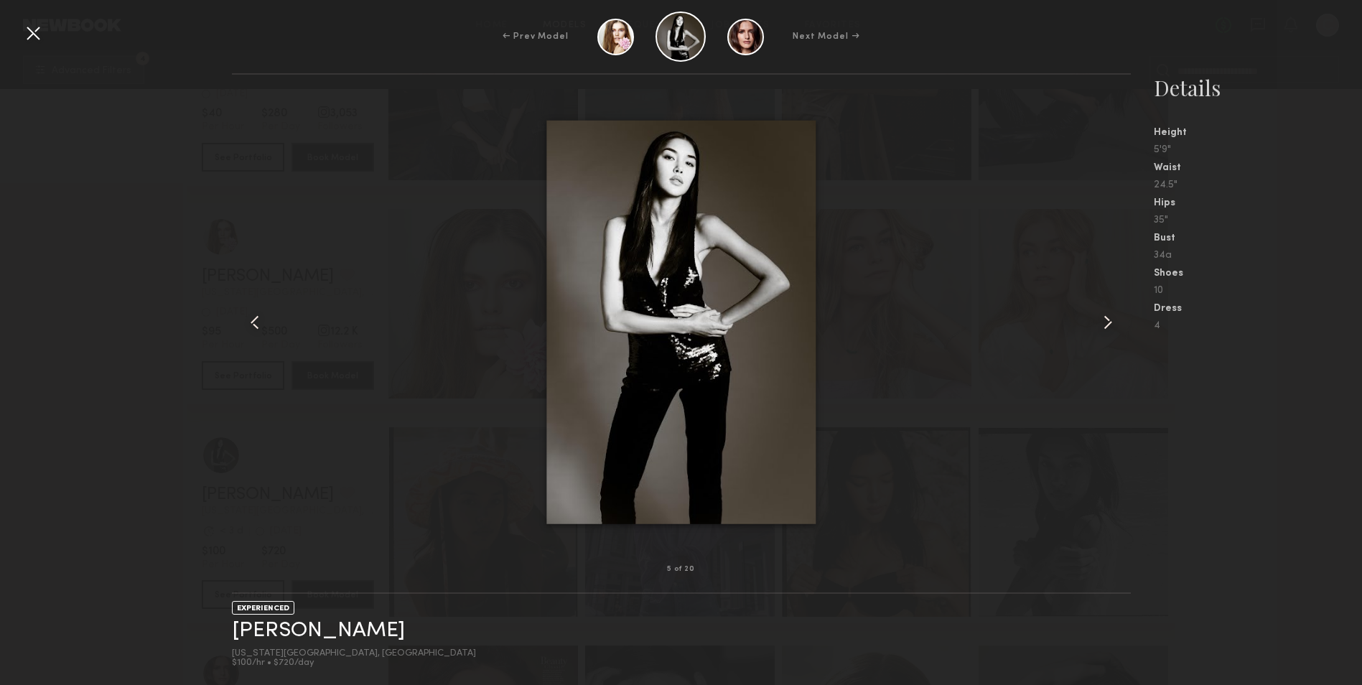
click at [1103, 327] on common-icon at bounding box center [1108, 322] width 23 height 23
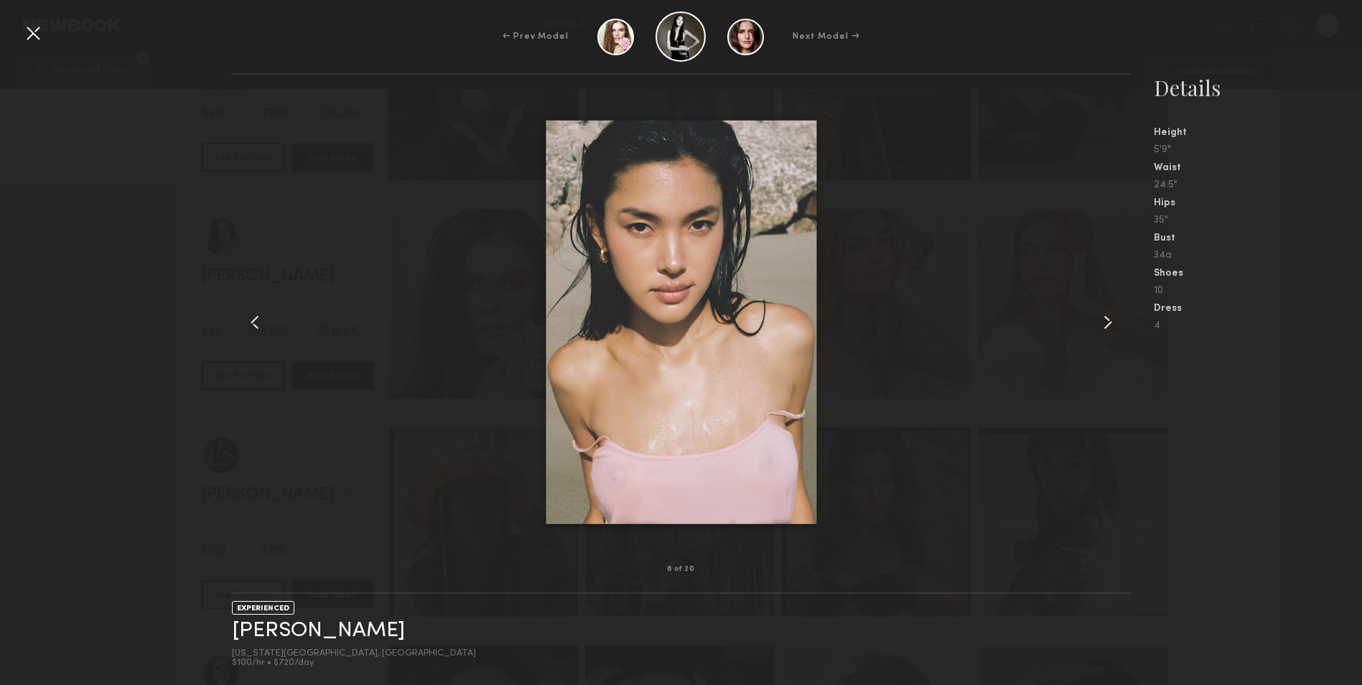
click at [1103, 327] on common-icon at bounding box center [1108, 322] width 23 height 23
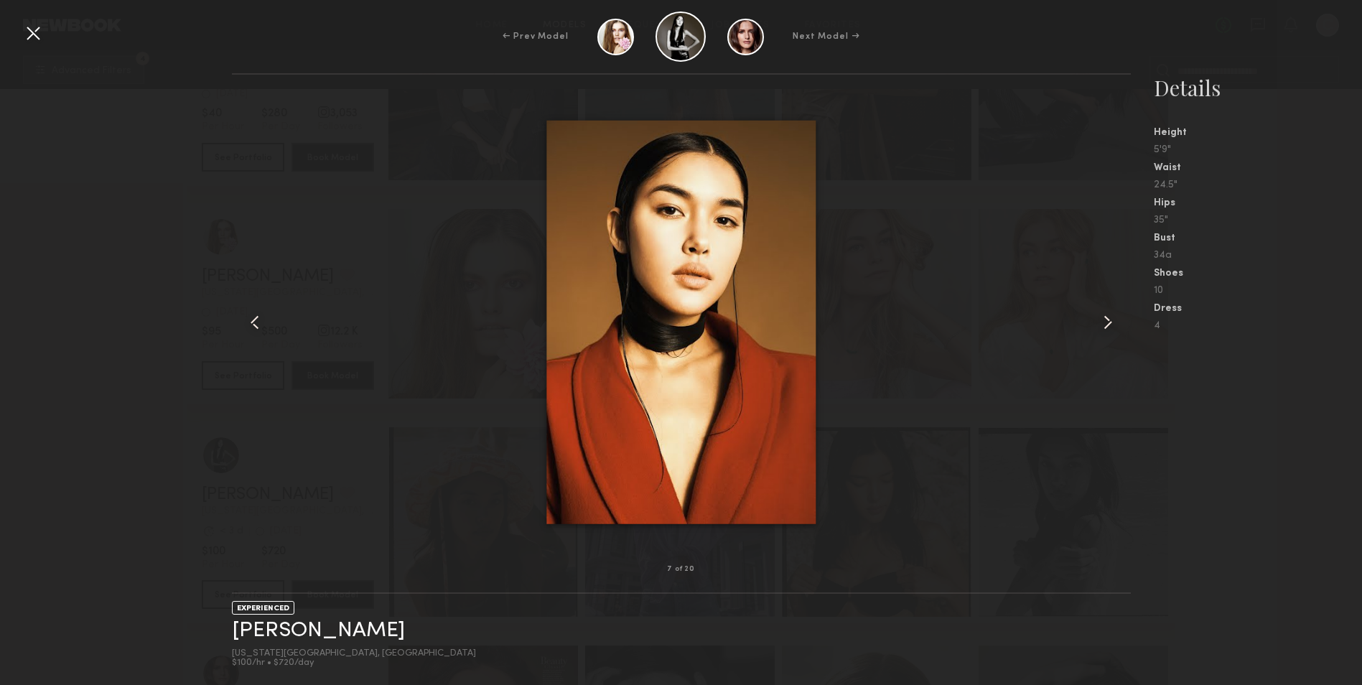
click at [1103, 327] on common-icon at bounding box center [1108, 322] width 23 height 23
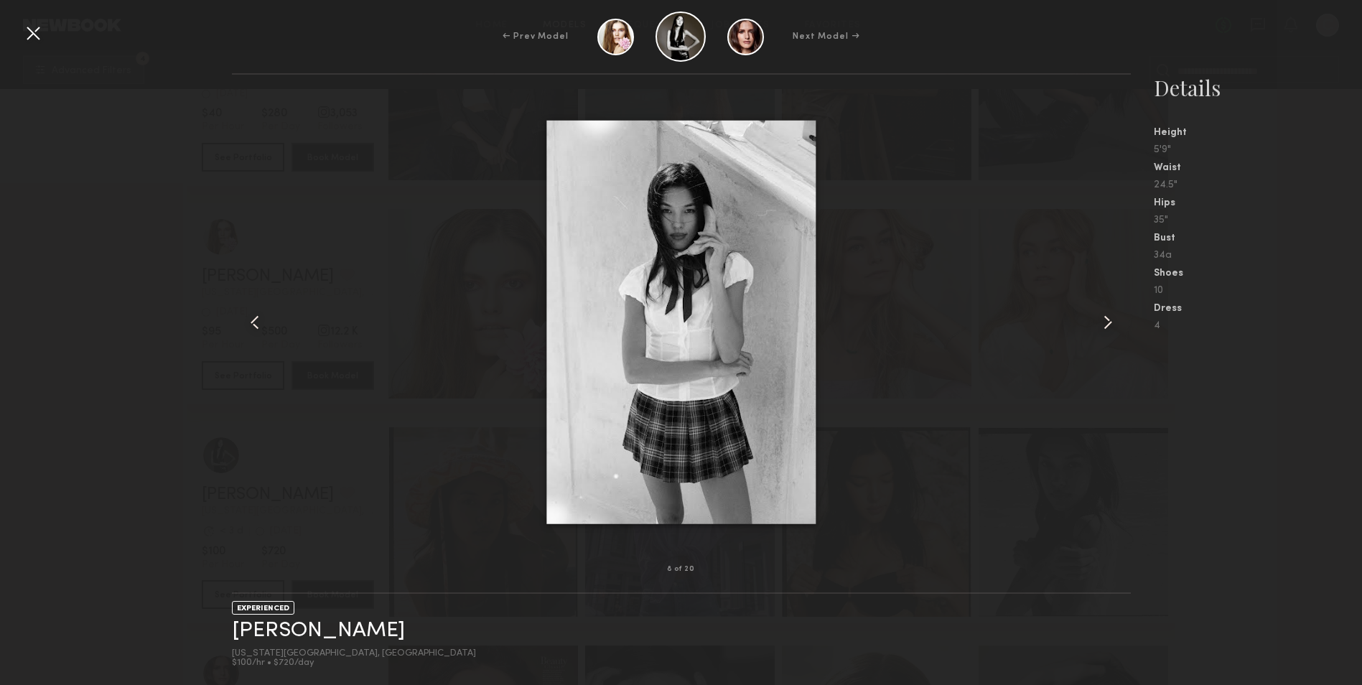
click at [1103, 327] on common-icon at bounding box center [1108, 322] width 23 height 23
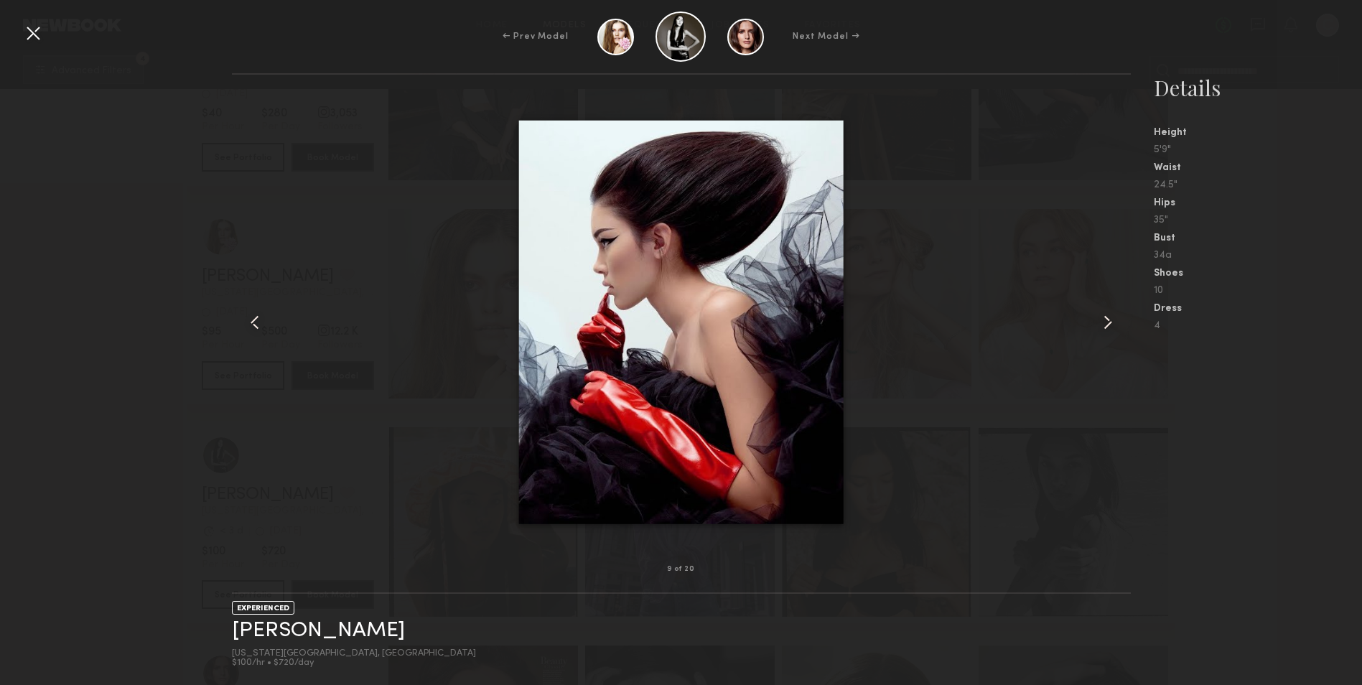
click at [1103, 327] on common-icon at bounding box center [1108, 322] width 23 height 23
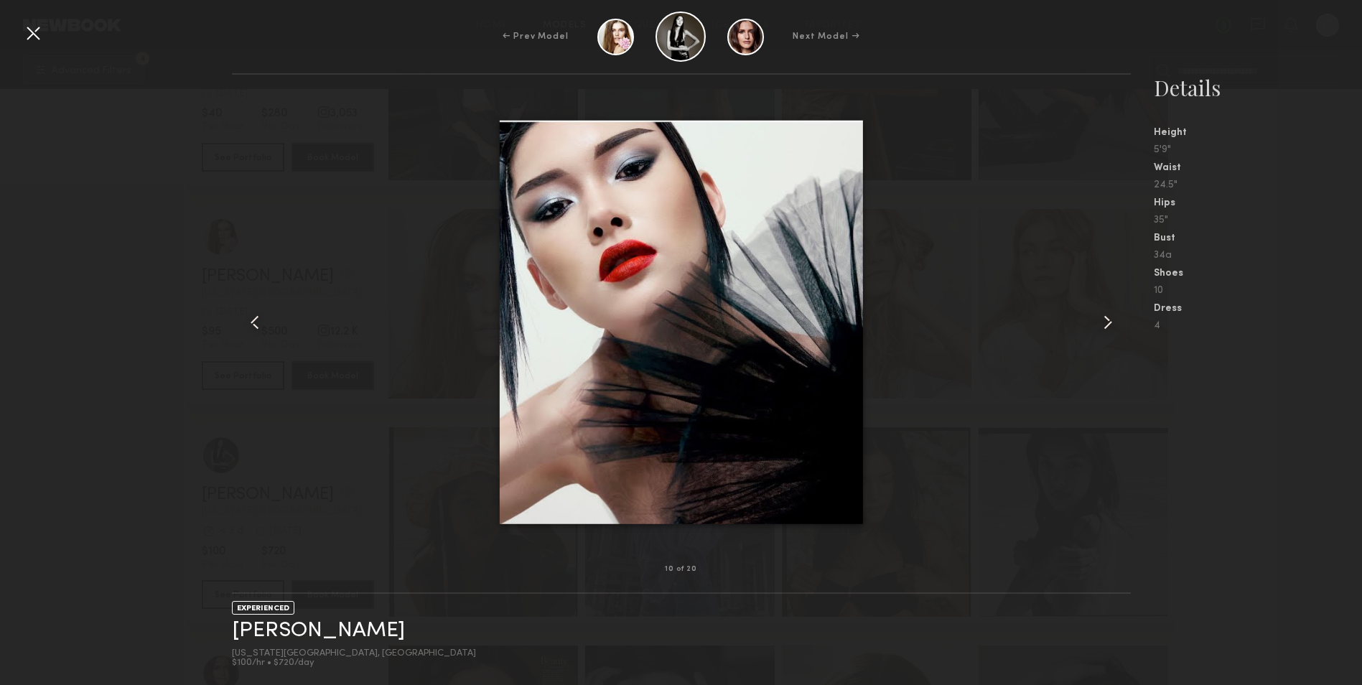
click at [1102, 327] on common-icon at bounding box center [1108, 322] width 23 height 23
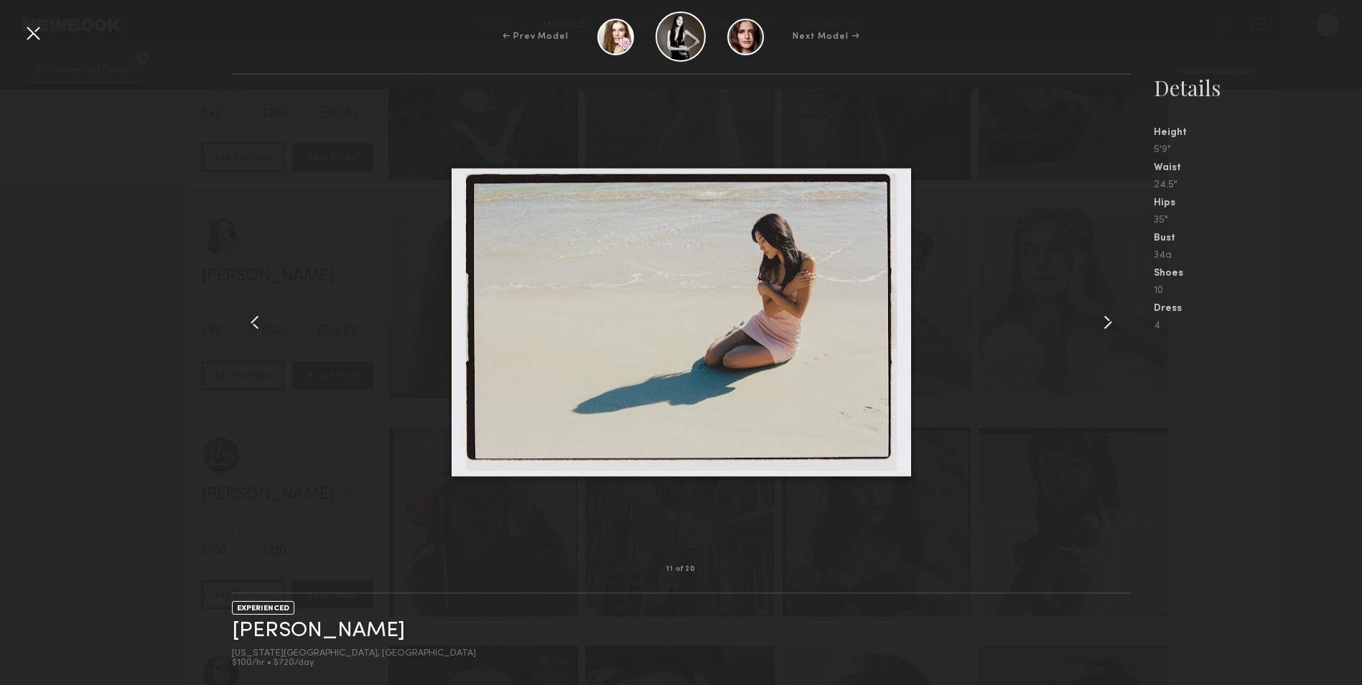
click at [1100, 328] on common-icon at bounding box center [1108, 322] width 23 height 23
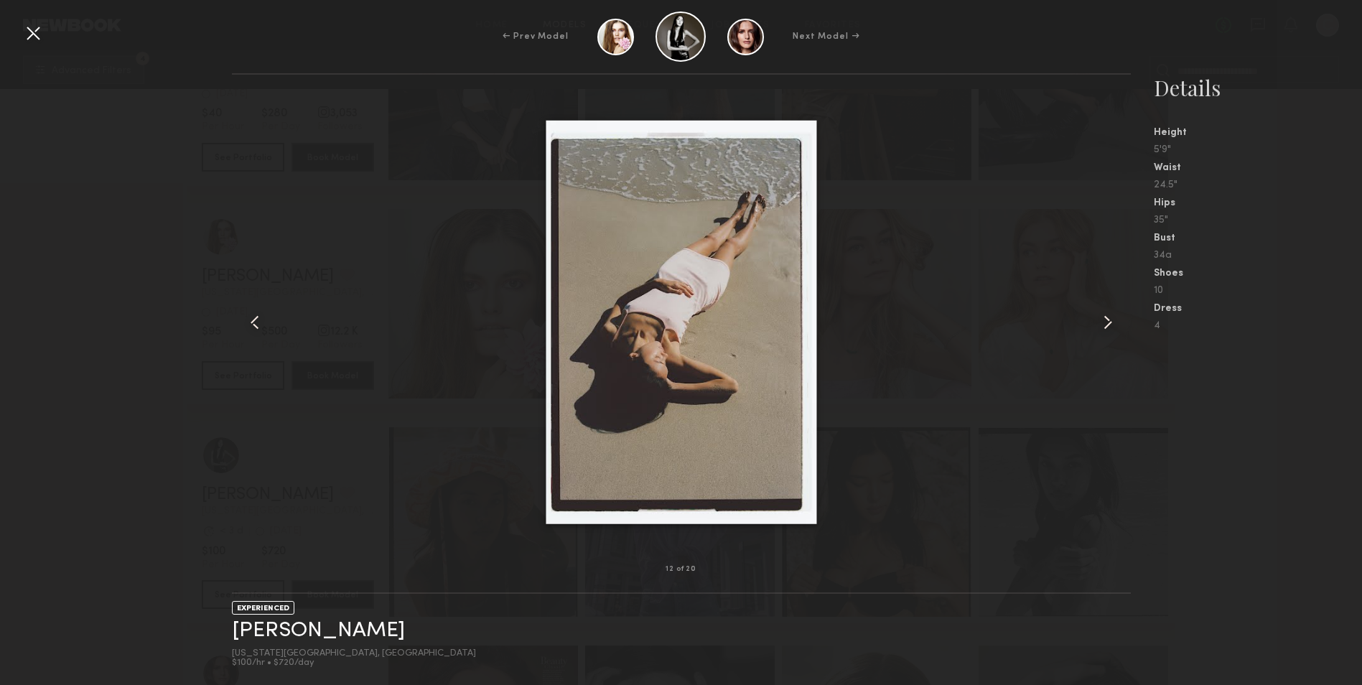
click at [1100, 328] on common-icon at bounding box center [1108, 322] width 23 height 23
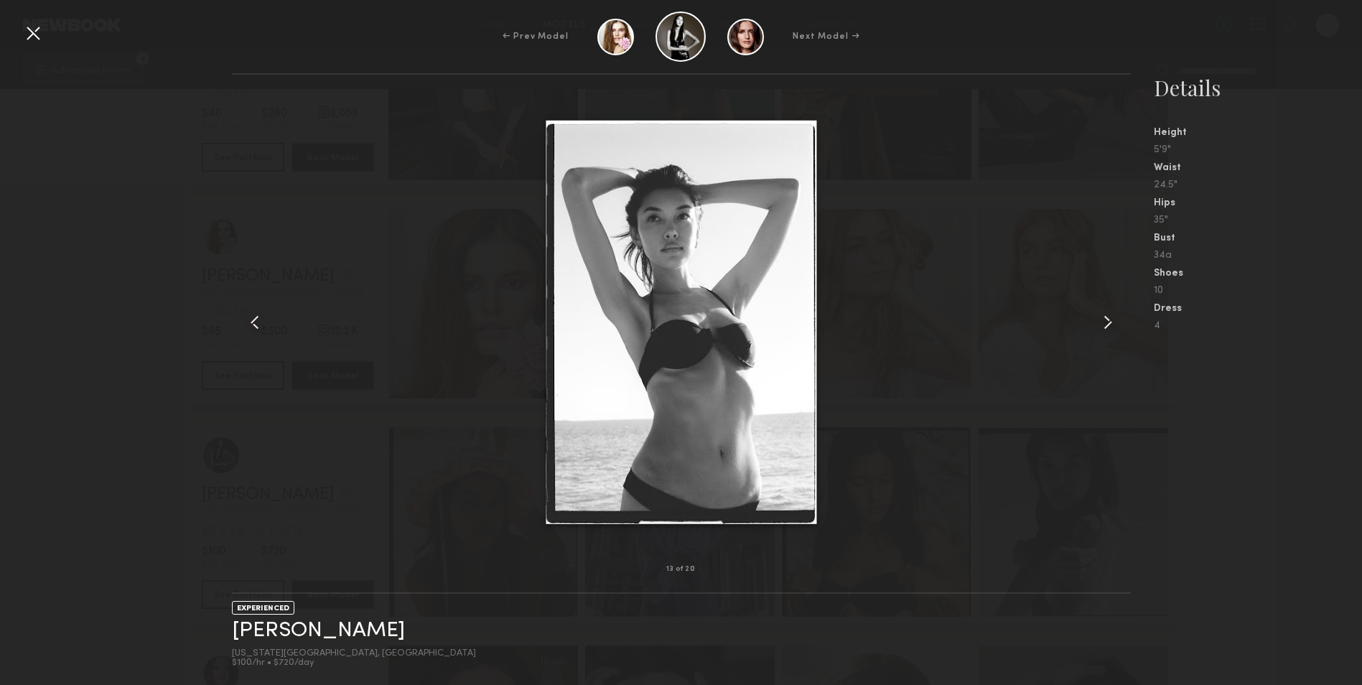
click at [1100, 328] on common-icon at bounding box center [1108, 322] width 23 height 23
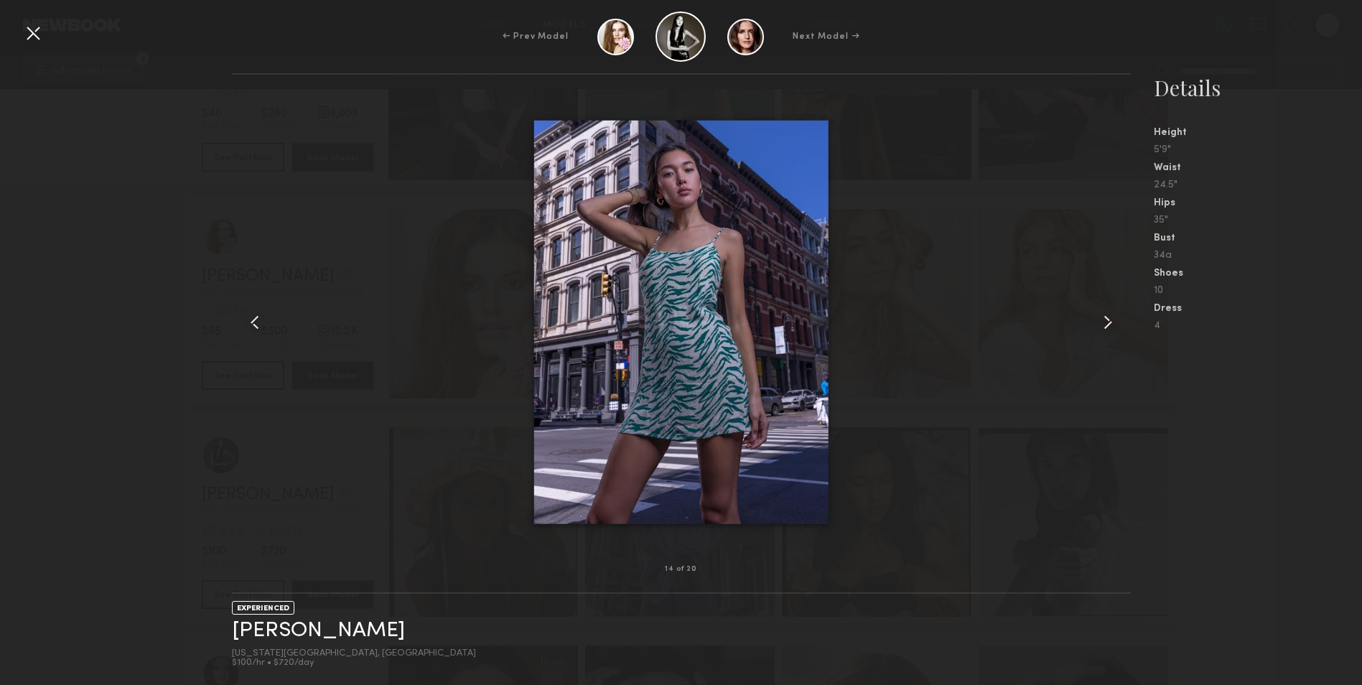
click at [1106, 322] on common-icon at bounding box center [1108, 322] width 23 height 23
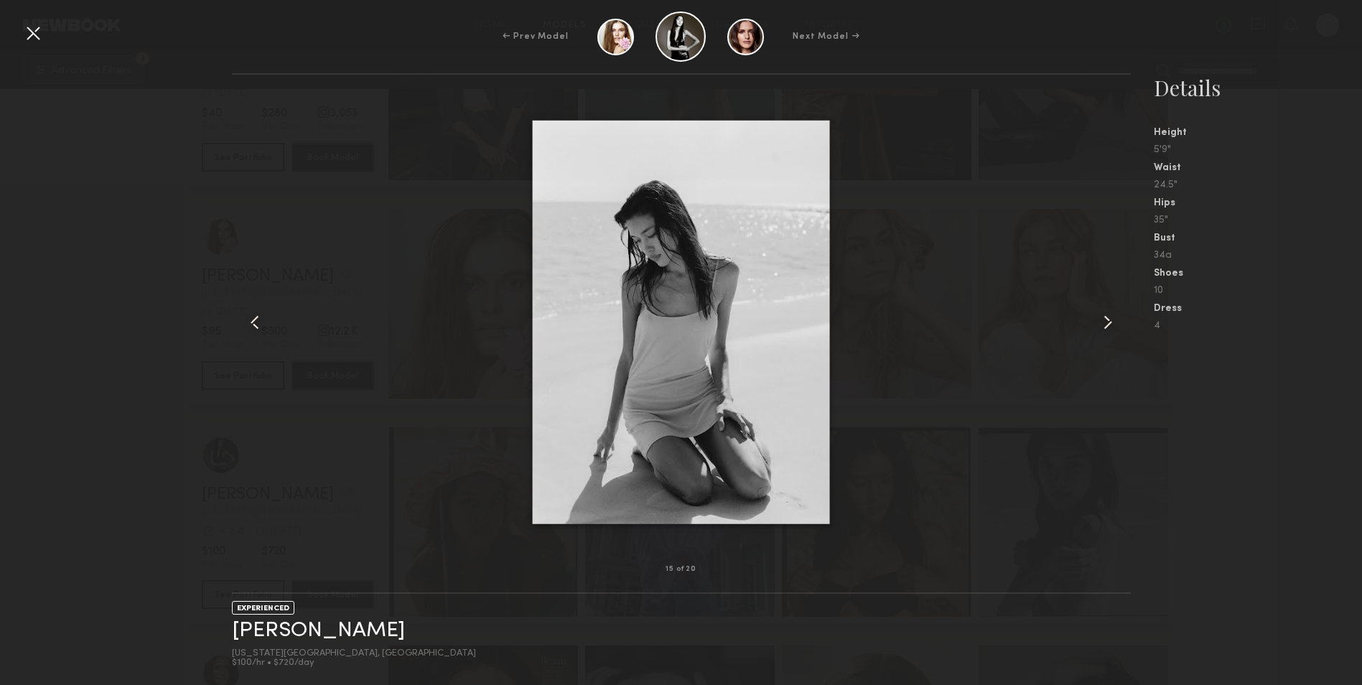
click at [1106, 322] on common-icon at bounding box center [1108, 322] width 23 height 23
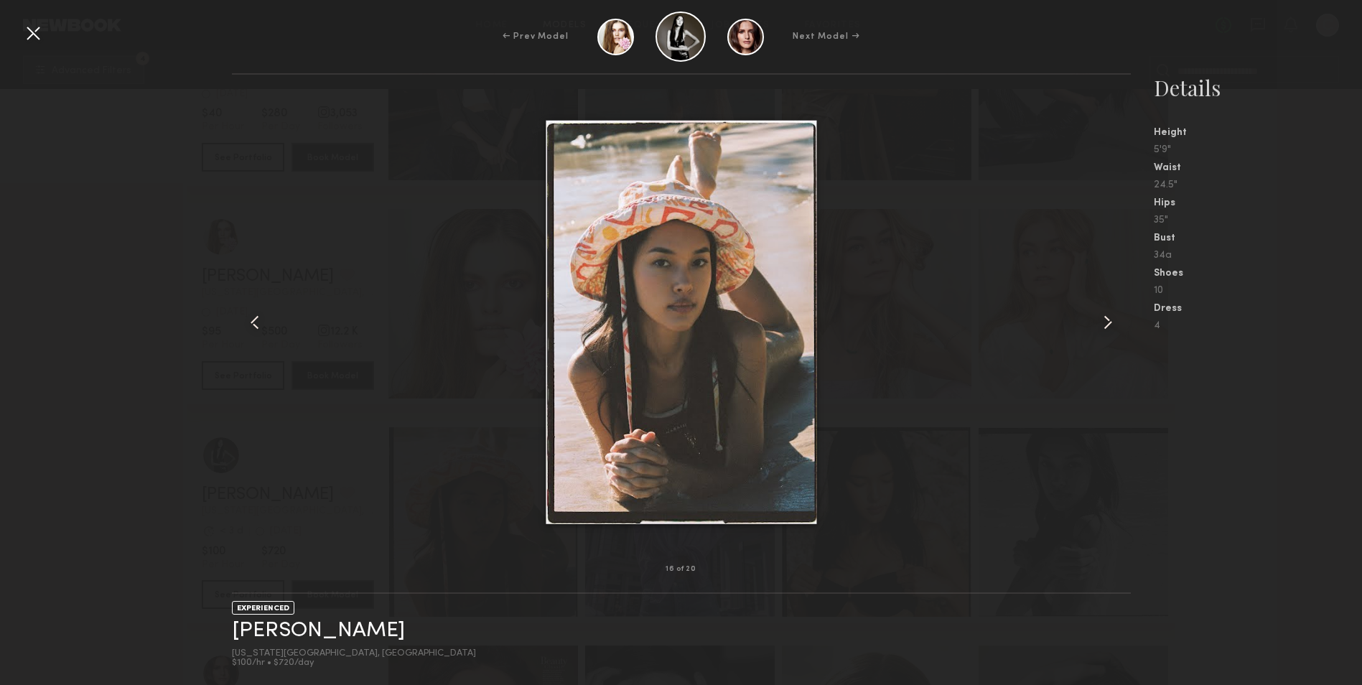
click at [32, 32] on div at bounding box center [33, 33] width 23 height 23
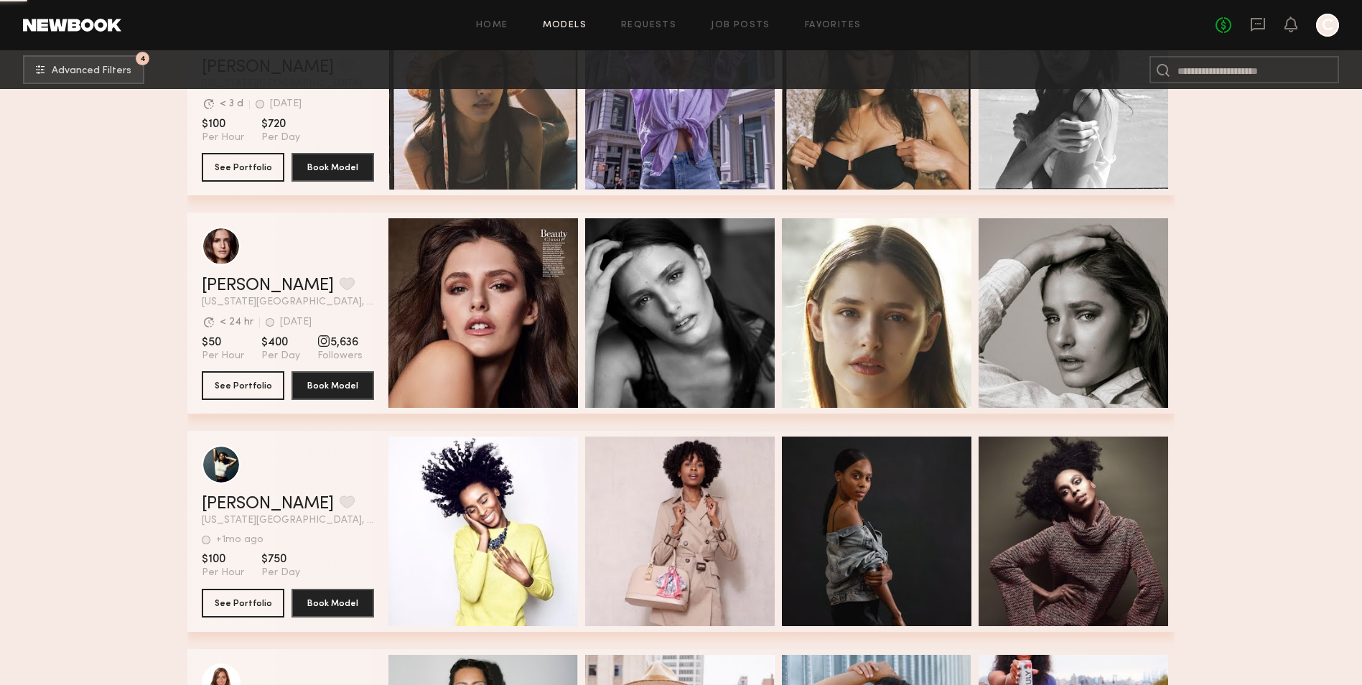
scroll to position [6894, 0]
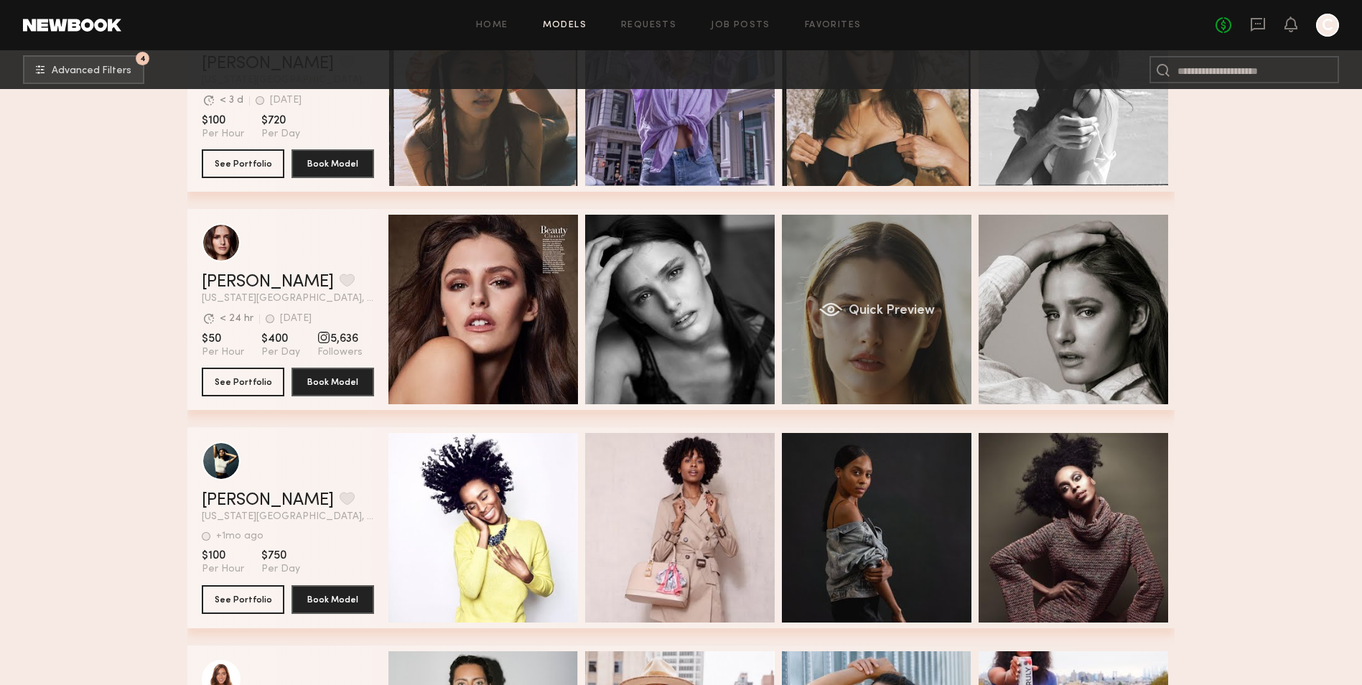
click at [846, 341] on div "Quick Preview" at bounding box center [877, 310] width 190 height 190
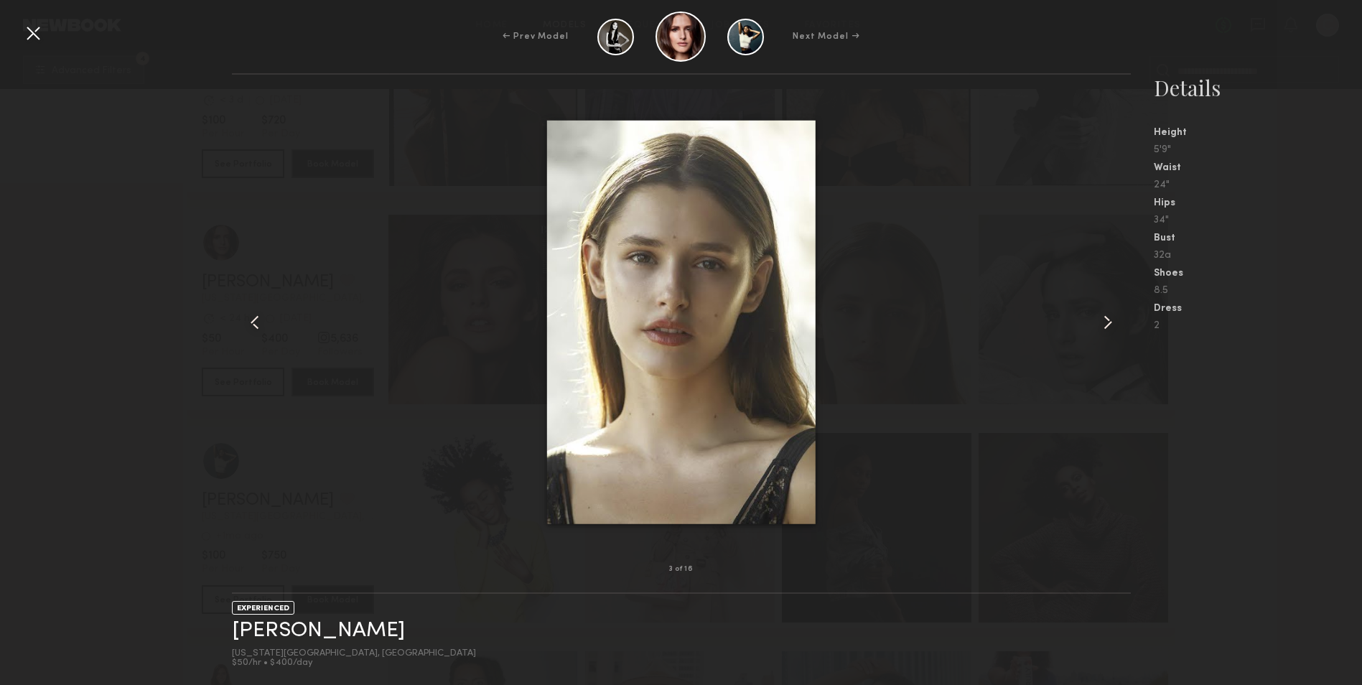
click at [1099, 318] on common-icon at bounding box center [1108, 322] width 23 height 23
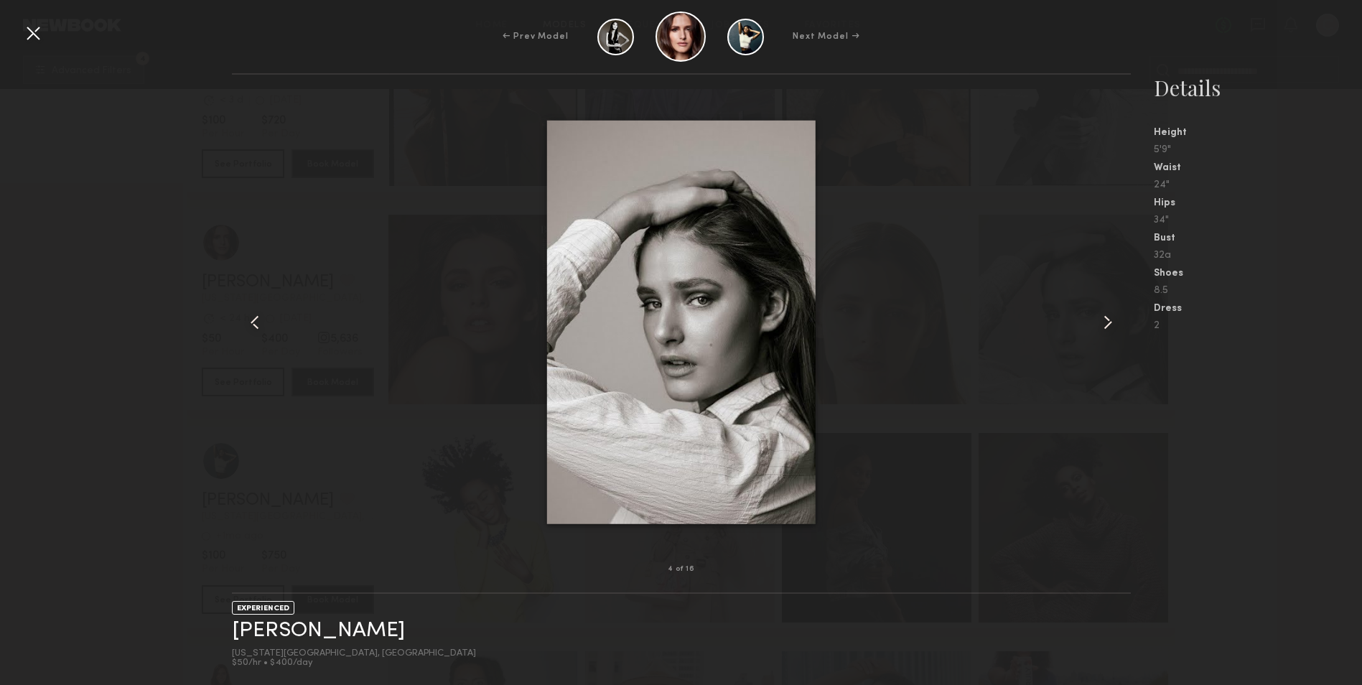
click at [1099, 318] on common-icon at bounding box center [1108, 322] width 23 height 23
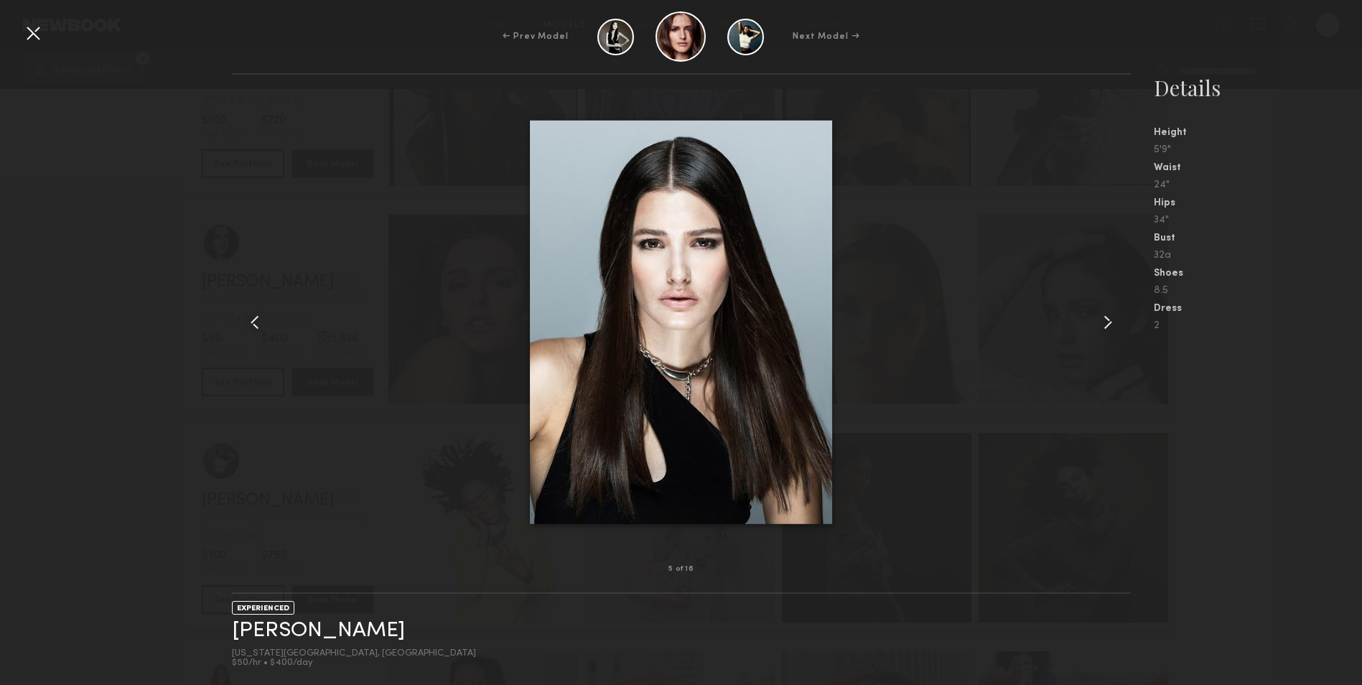
click at [1099, 318] on common-icon at bounding box center [1108, 322] width 23 height 23
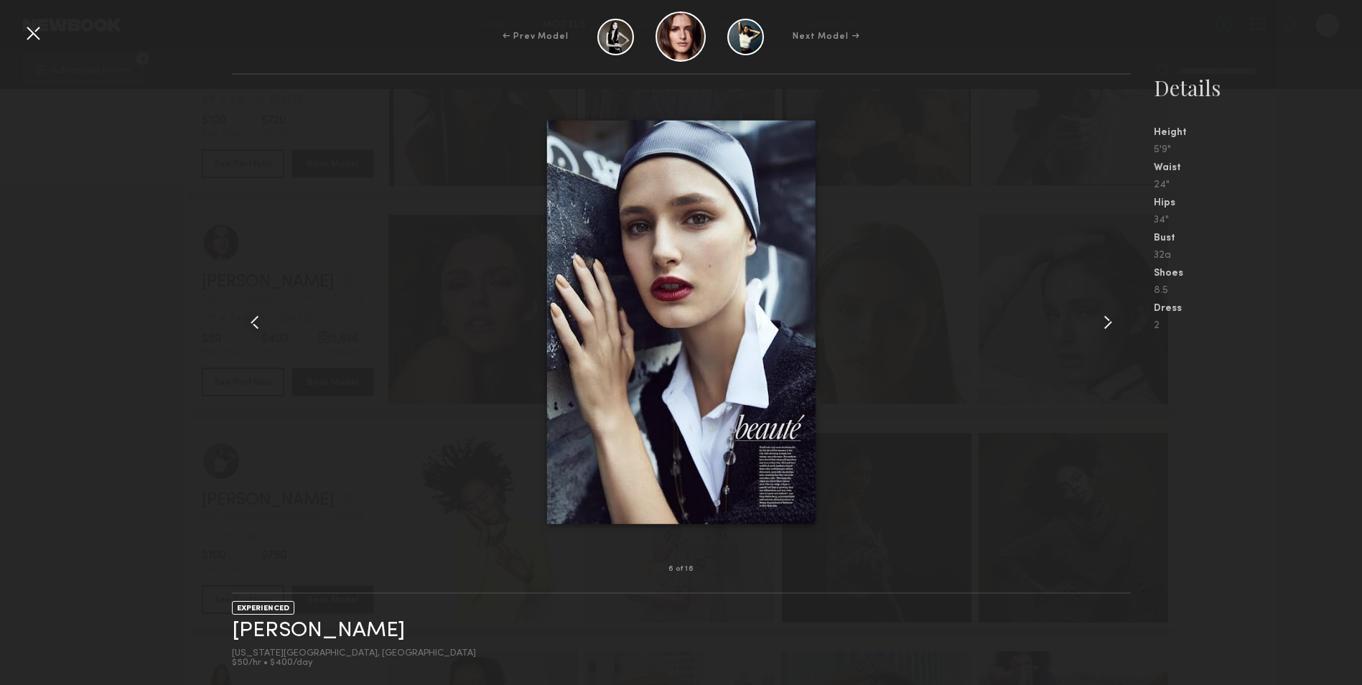
click at [1099, 318] on common-icon at bounding box center [1108, 322] width 23 height 23
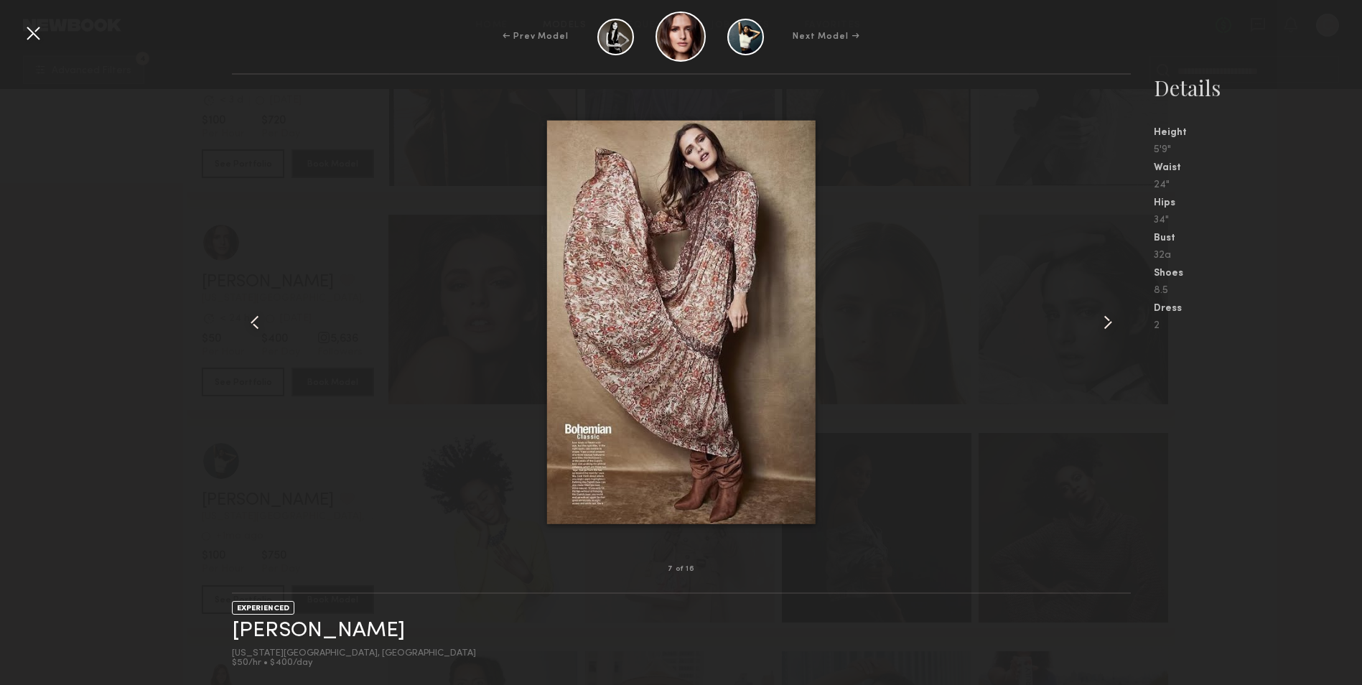
click at [1099, 318] on common-icon at bounding box center [1108, 322] width 23 height 23
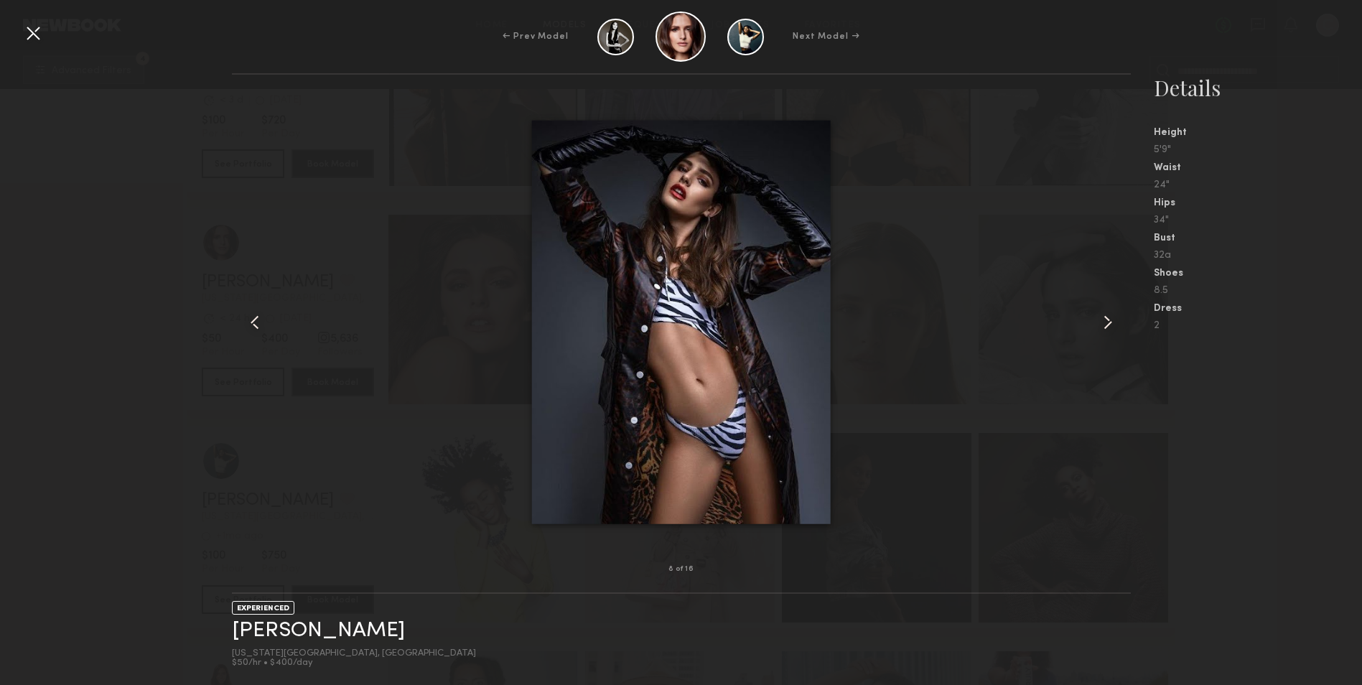
click at [1098, 318] on common-icon at bounding box center [1108, 322] width 23 height 23
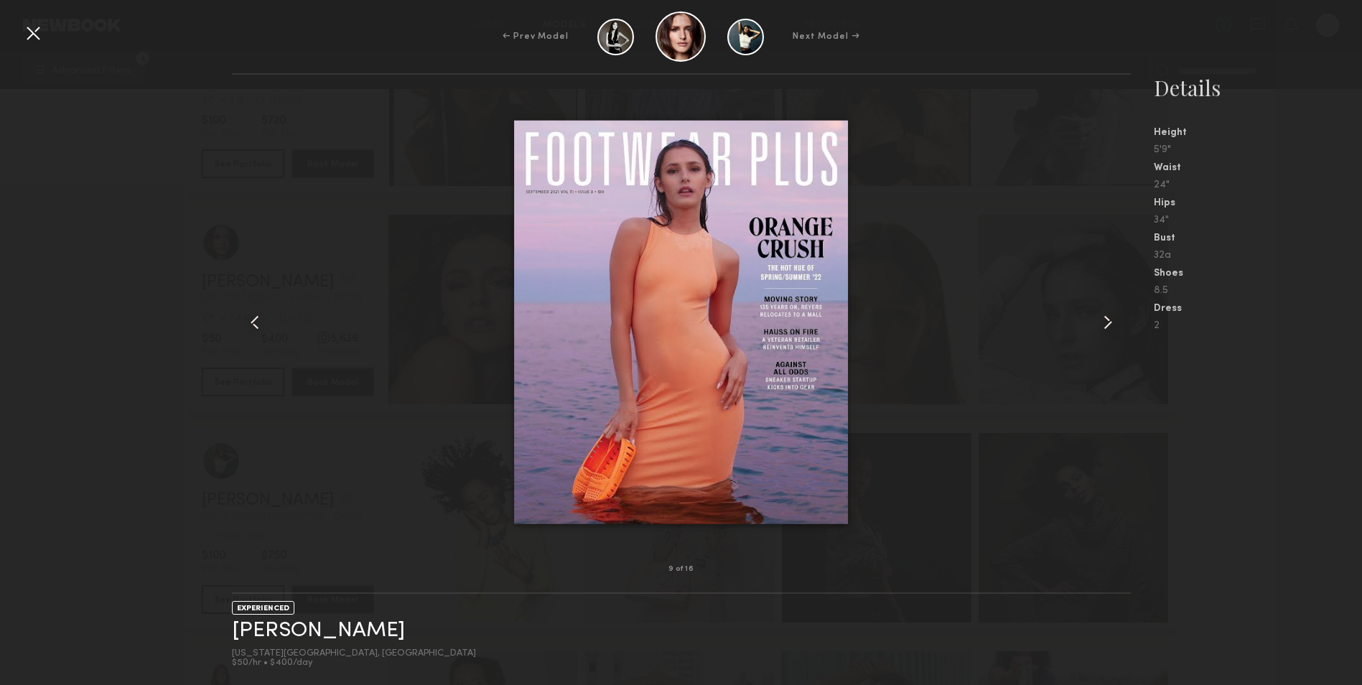
click at [1097, 318] on common-icon at bounding box center [1108, 322] width 23 height 23
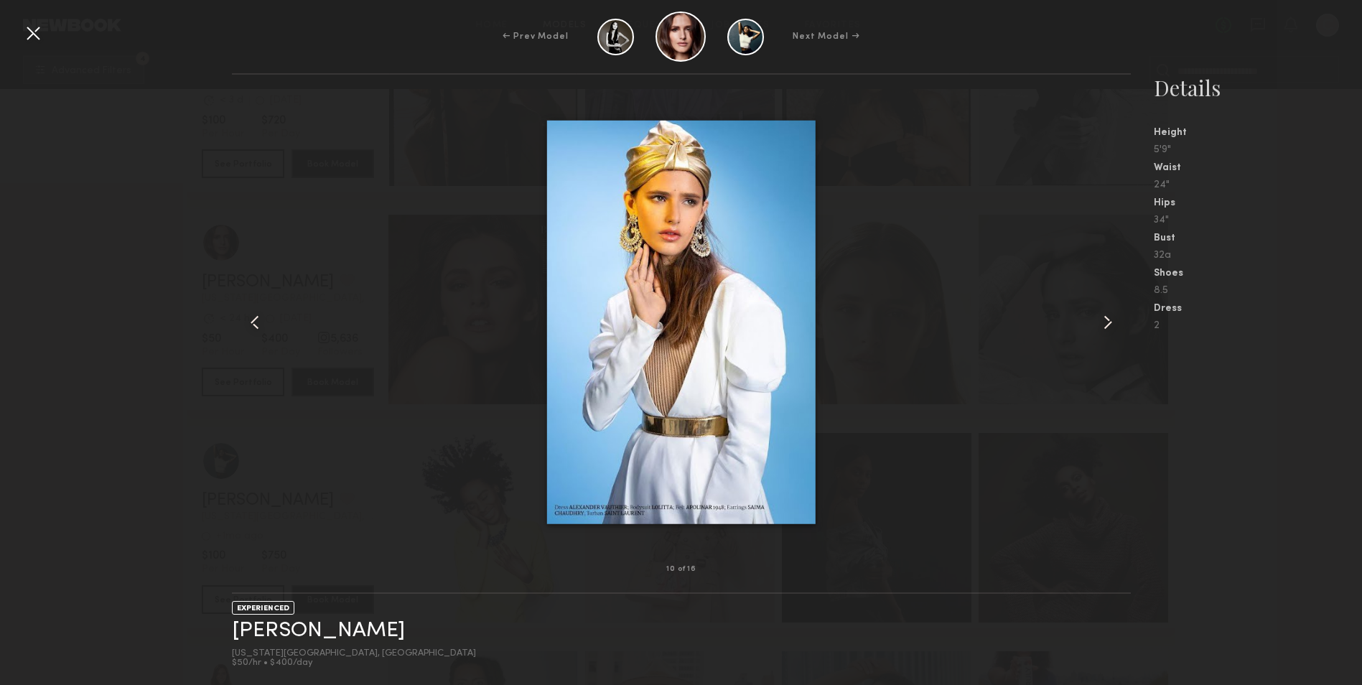
click at [1097, 318] on common-icon at bounding box center [1108, 322] width 23 height 23
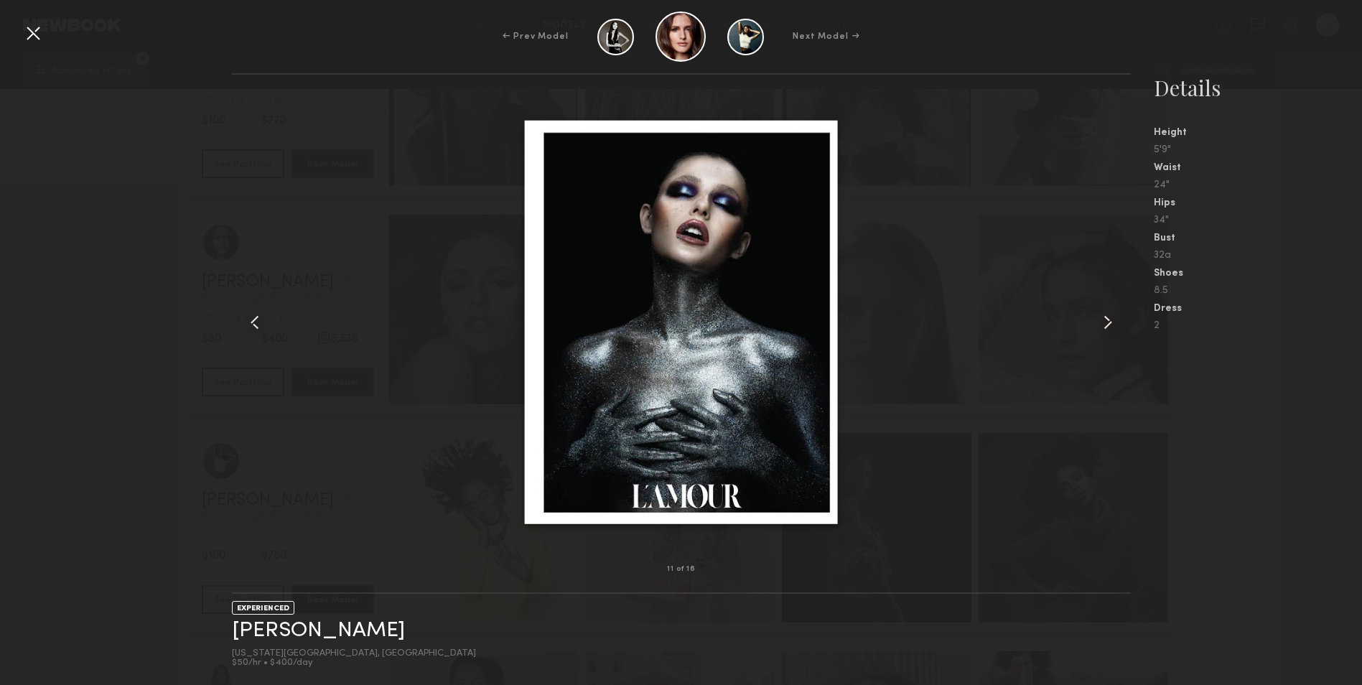
click at [1097, 318] on common-icon at bounding box center [1108, 322] width 23 height 23
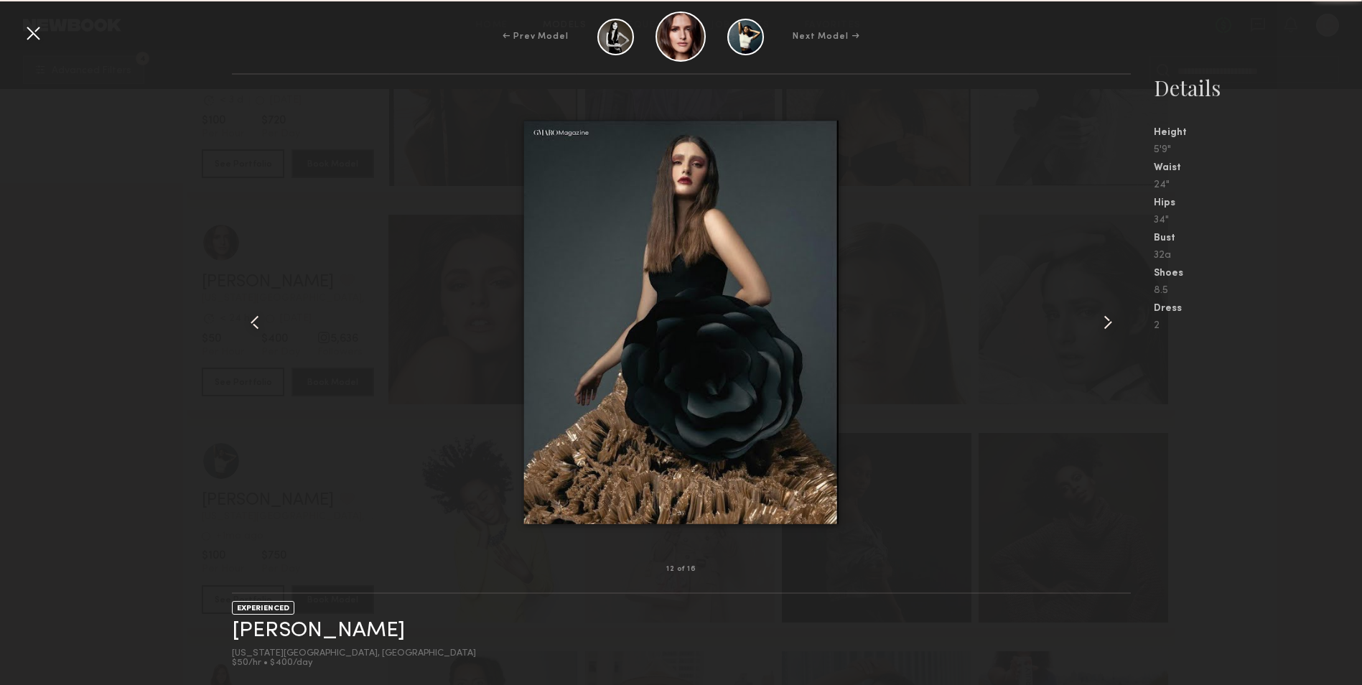
click at [1097, 318] on common-icon at bounding box center [1108, 322] width 23 height 23
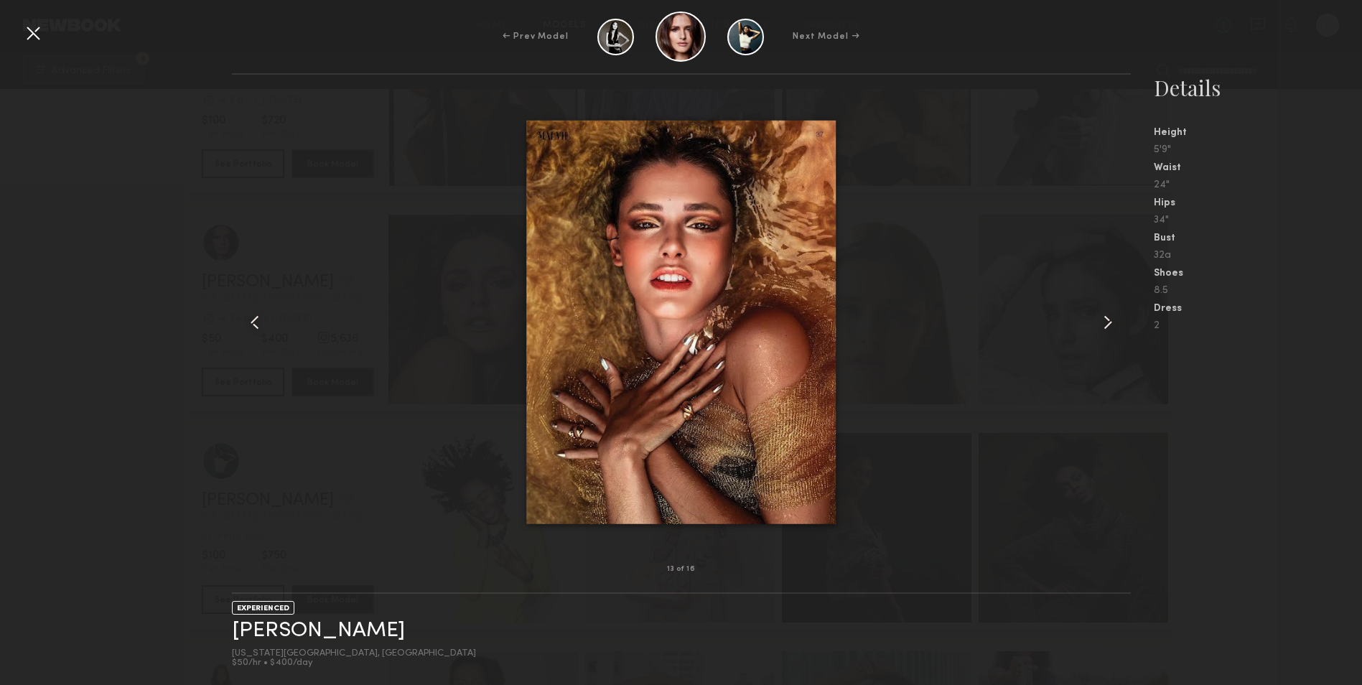
click at [1097, 318] on common-icon at bounding box center [1108, 322] width 23 height 23
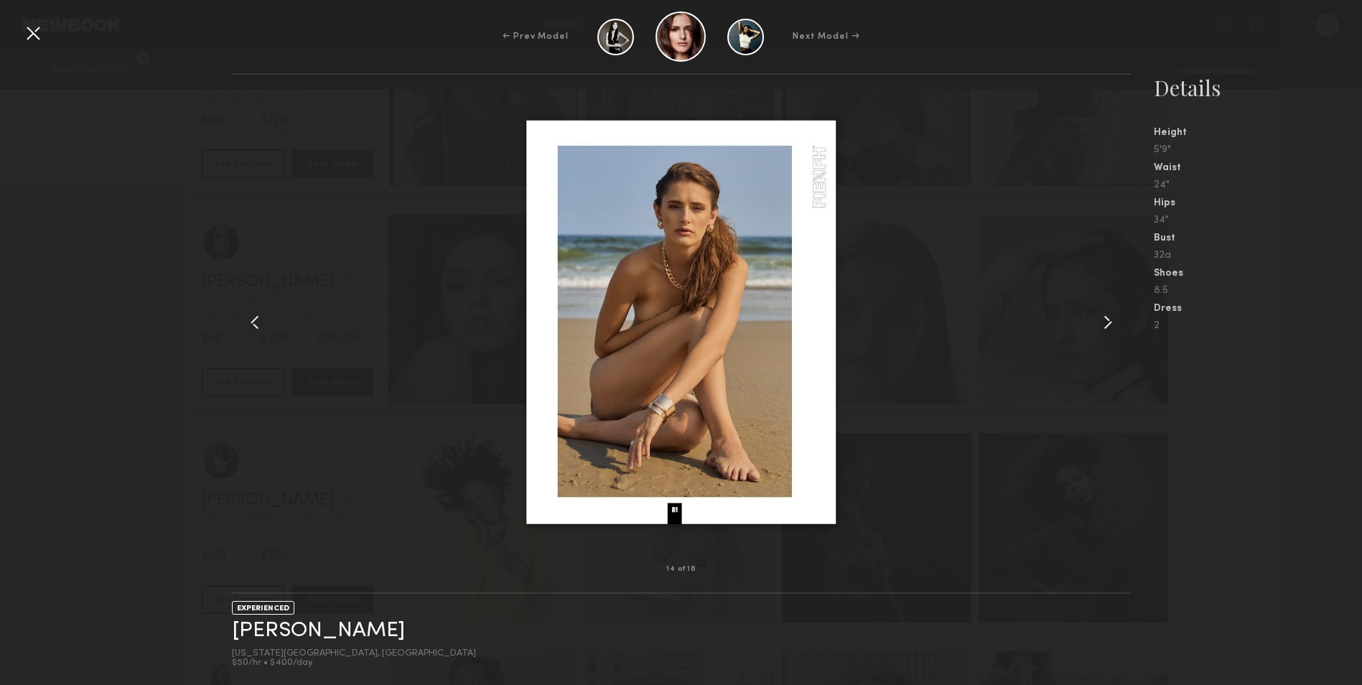
click at [1097, 318] on common-icon at bounding box center [1108, 322] width 23 height 23
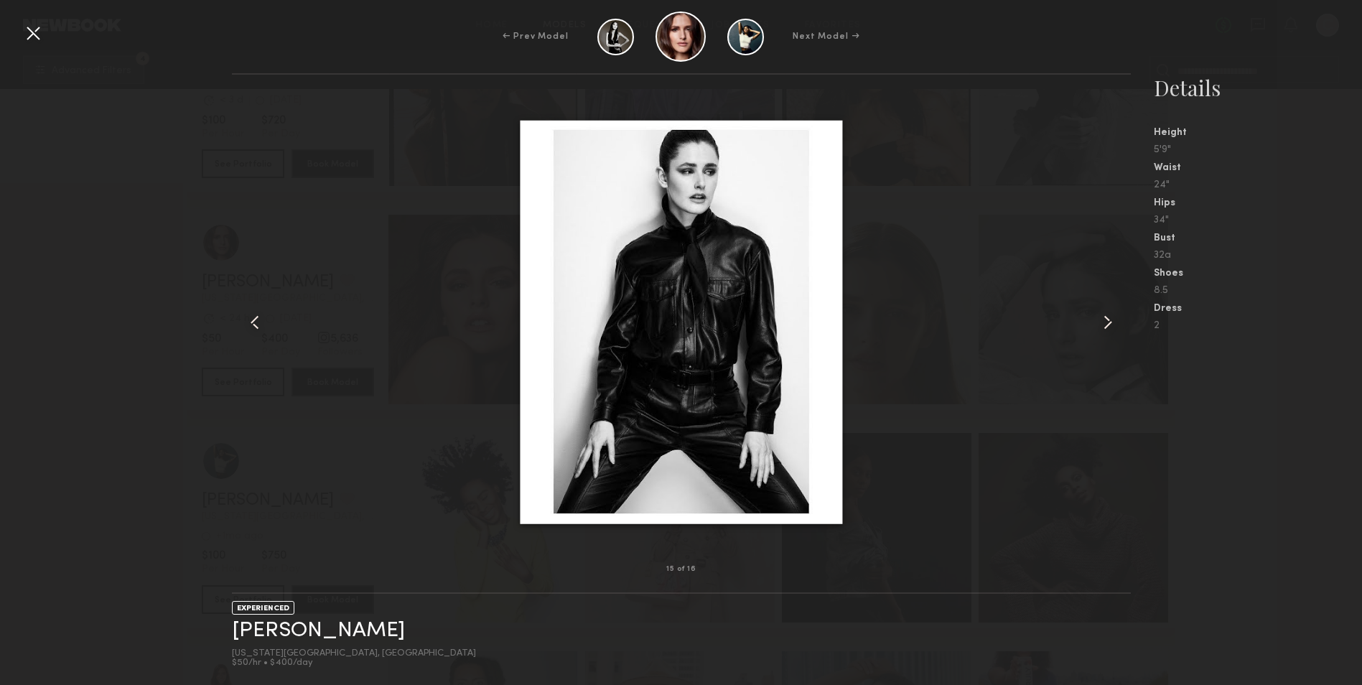
click at [1103, 315] on common-icon at bounding box center [1108, 322] width 23 height 23
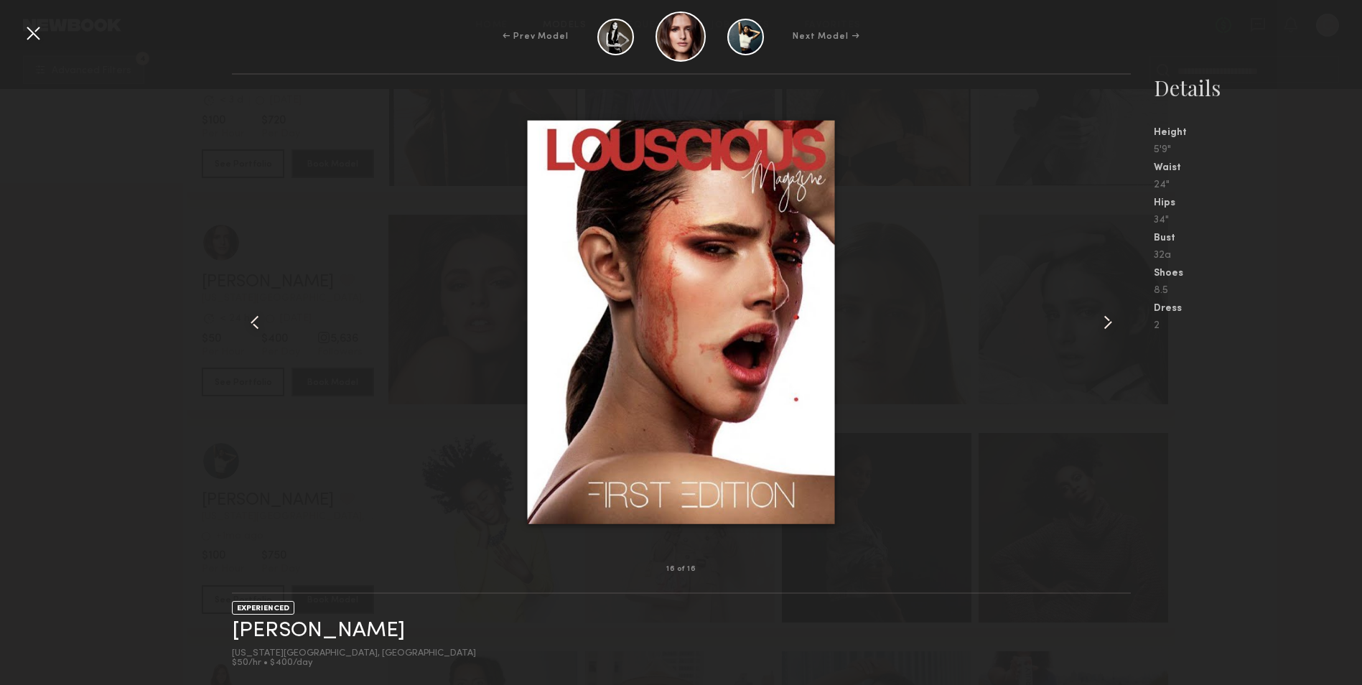
click at [1102, 315] on common-icon at bounding box center [1108, 322] width 23 height 23
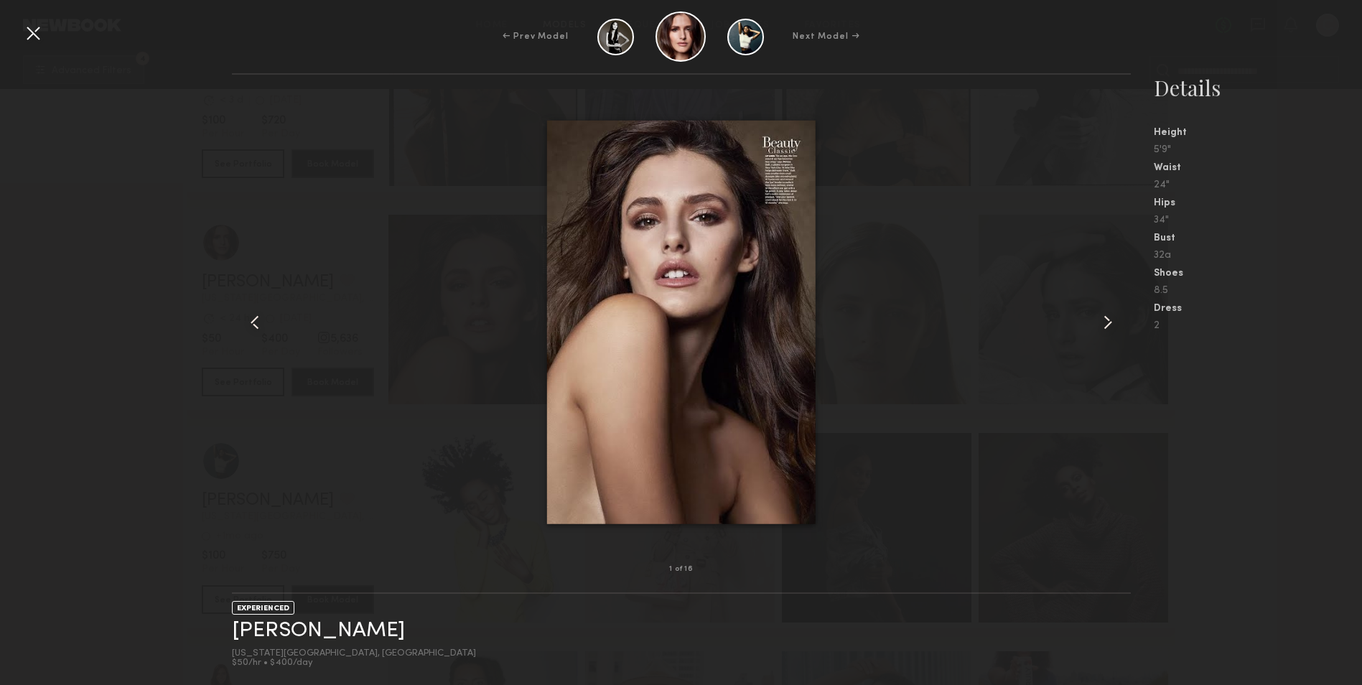
click at [1102, 315] on common-icon at bounding box center [1108, 322] width 23 height 23
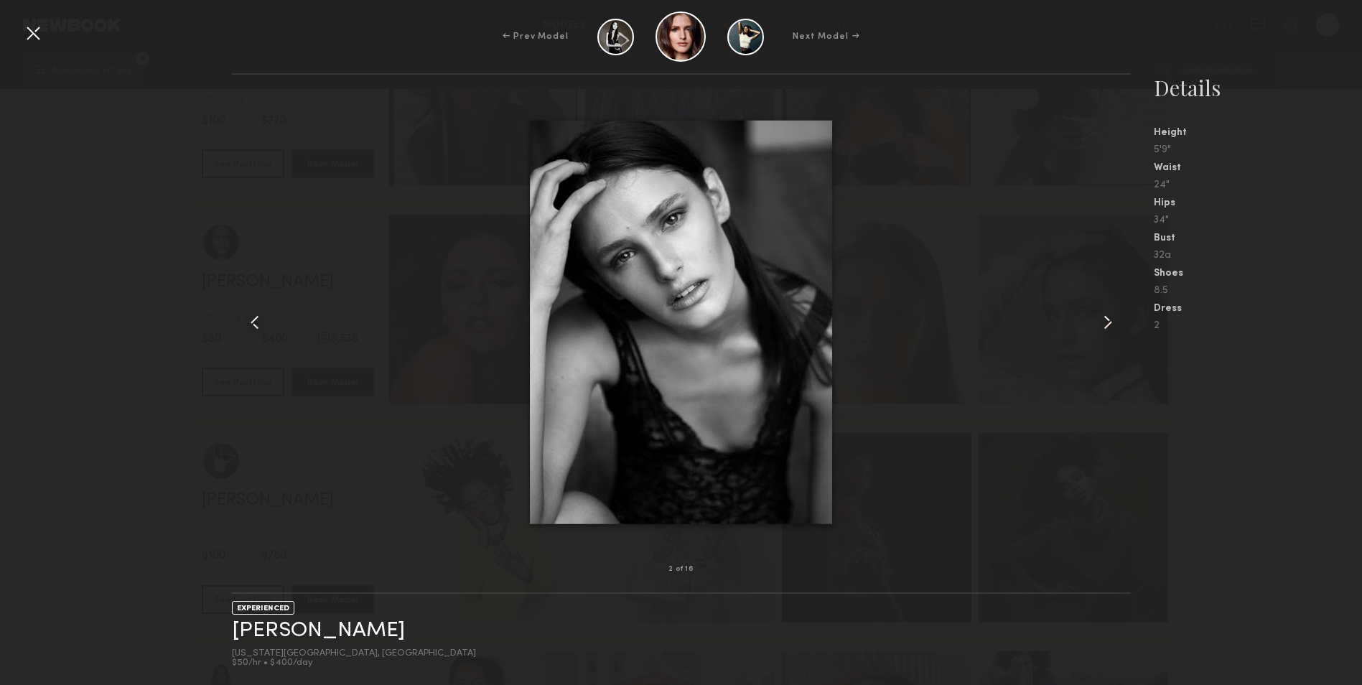
click at [1102, 315] on common-icon at bounding box center [1108, 322] width 23 height 23
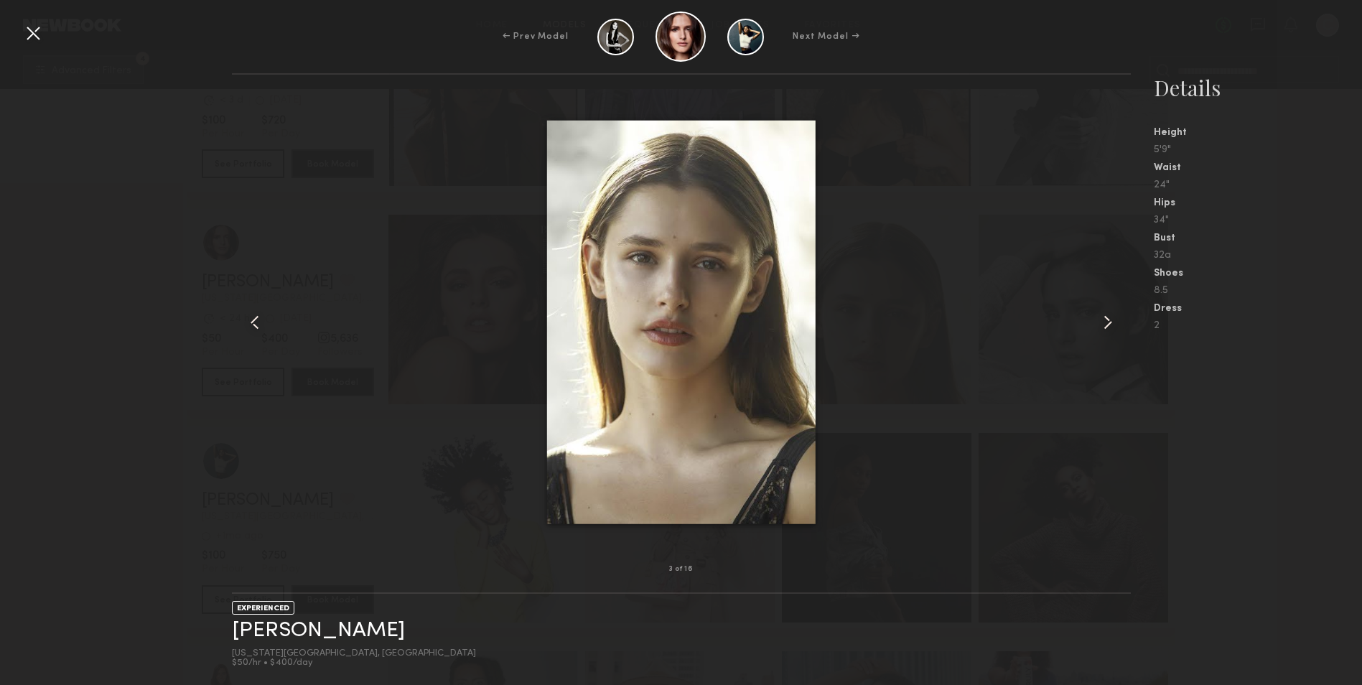
click at [1105, 322] on common-icon at bounding box center [1108, 322] width 23 height 23
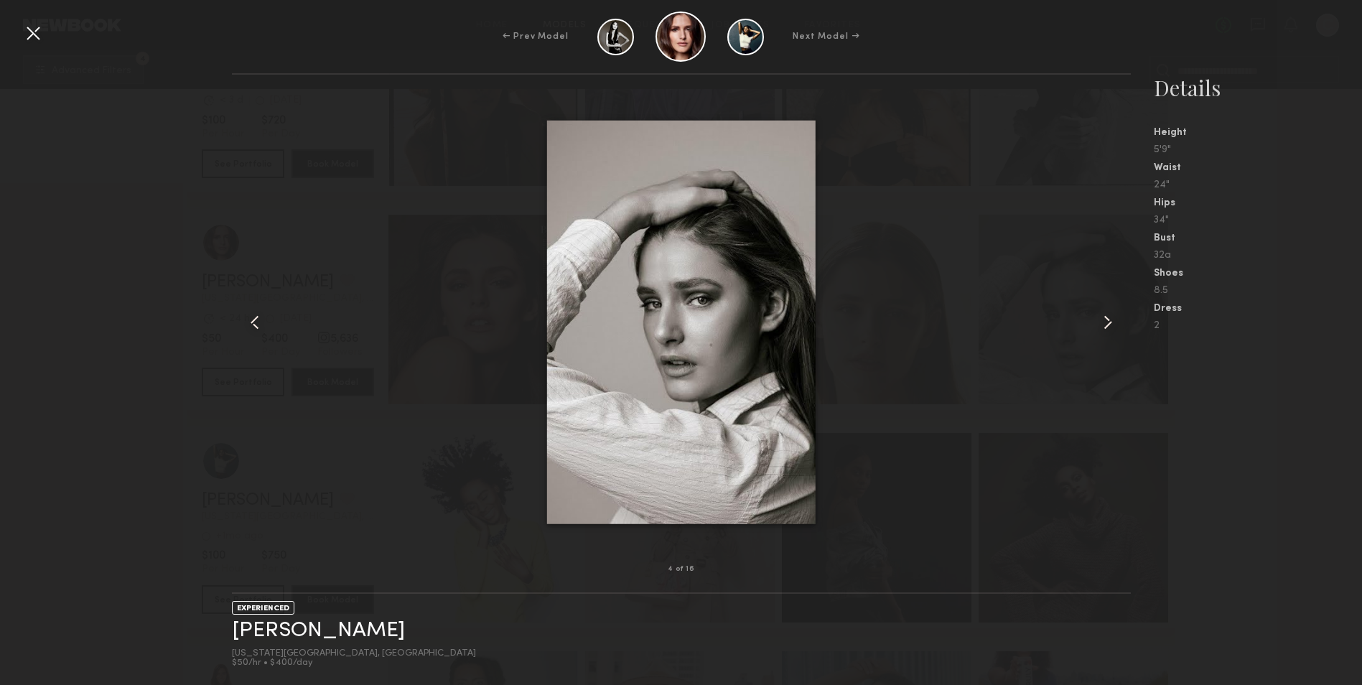
click at [1105, 322] on common-icon at bounding box center [1108, 322] width 23 height 23
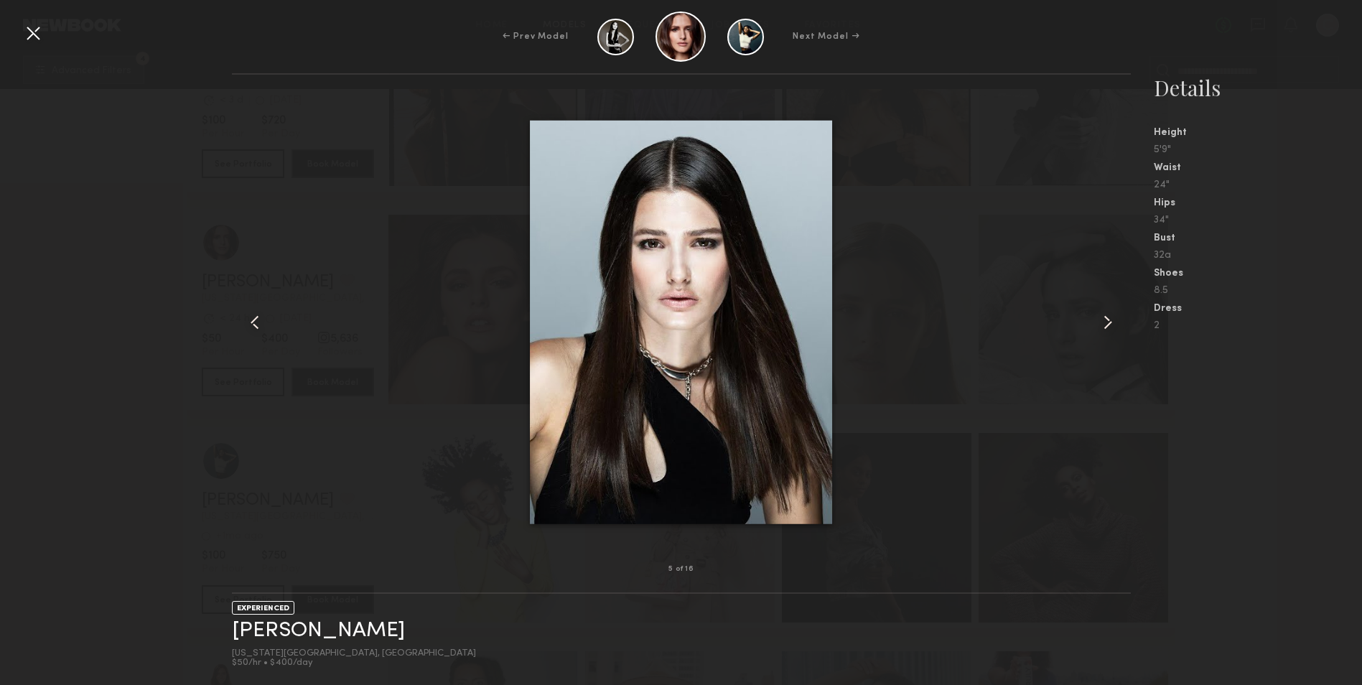
click at [965, 340] on div at bounding box center [681, 322] width 899 height 449
click at [37, 43] on div at bounding box center [33, 33] width 23 height 23
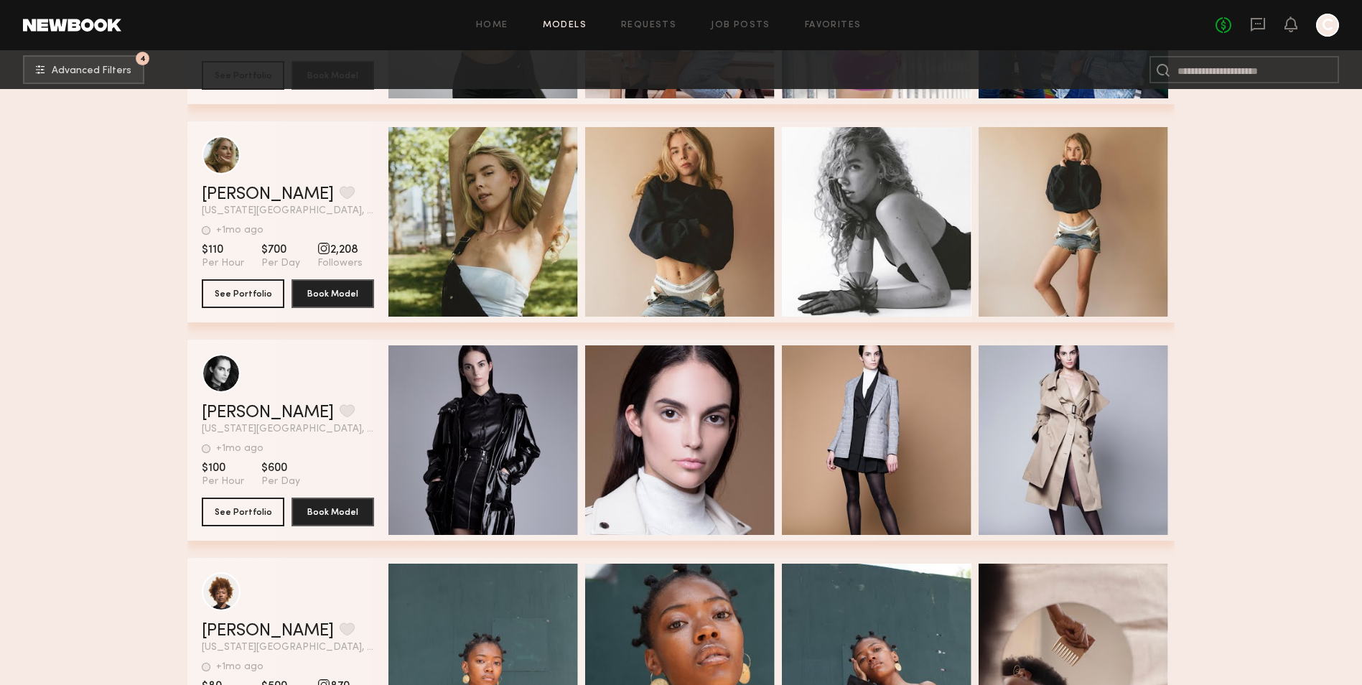
scroll to position [7756, 0]
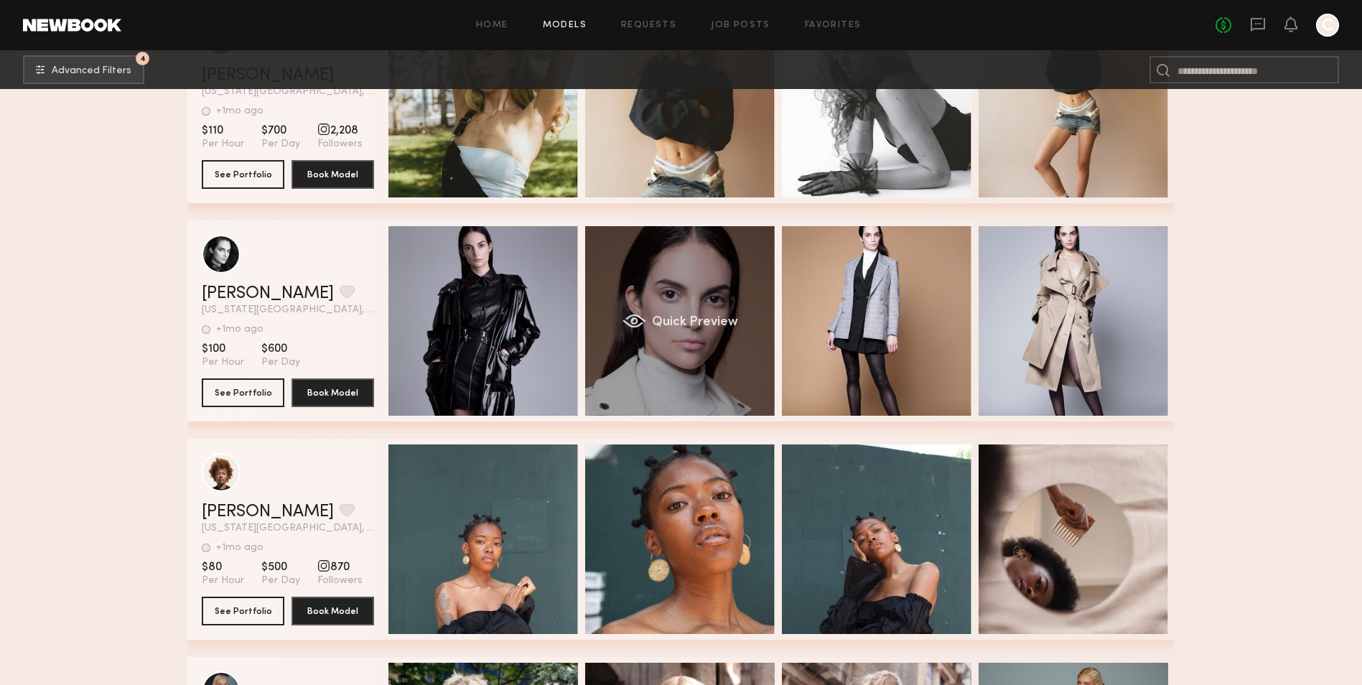
click at [696, 363] on div "Quick Preview" at bounding box center [680, 321] width 190 height 190
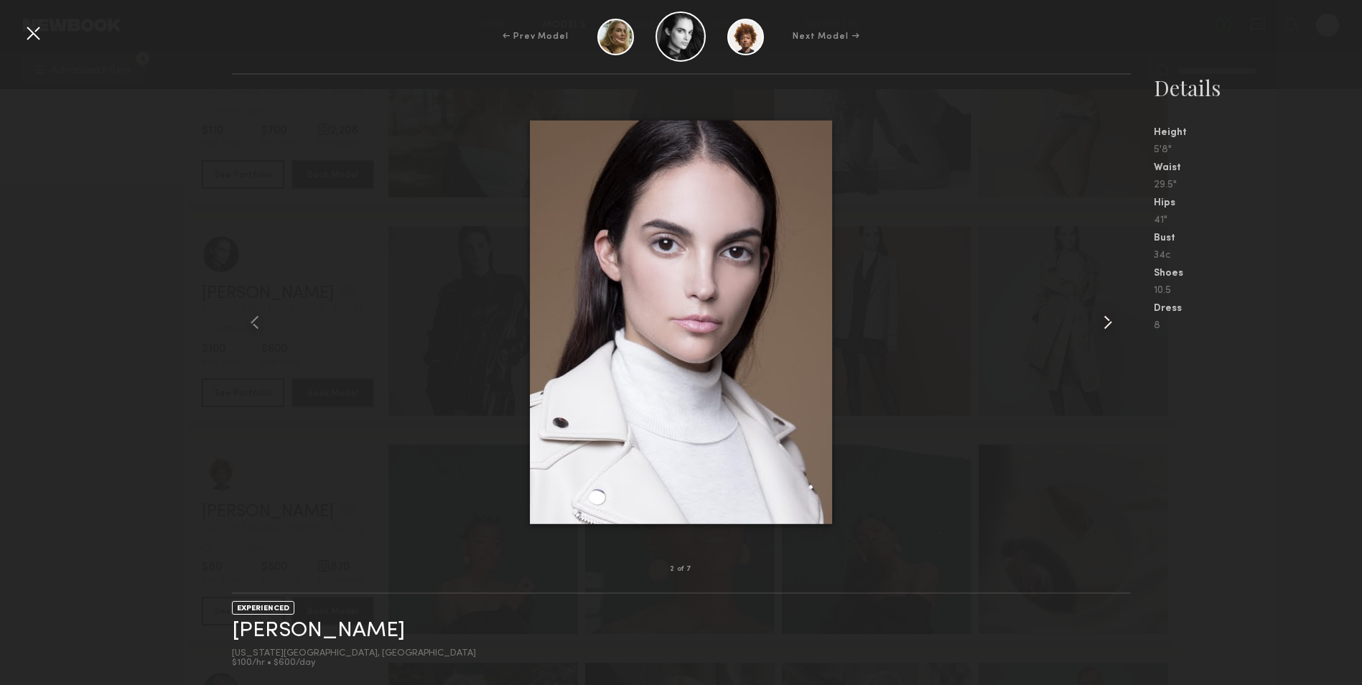
click at [1103, 317] on common-icon at bounding box center [1108, 322] width 23 height 23
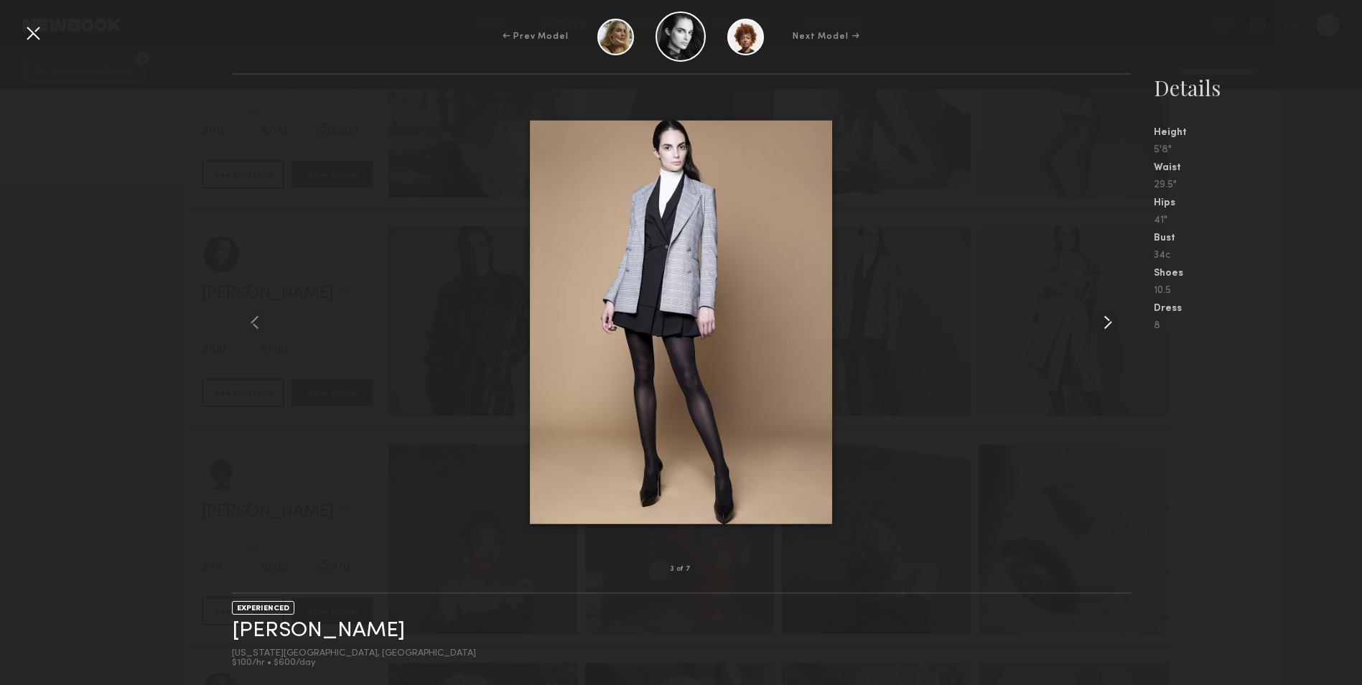
click at [1103, 317] on common-icon at bounding box center [1108, 322] width 23 height 23
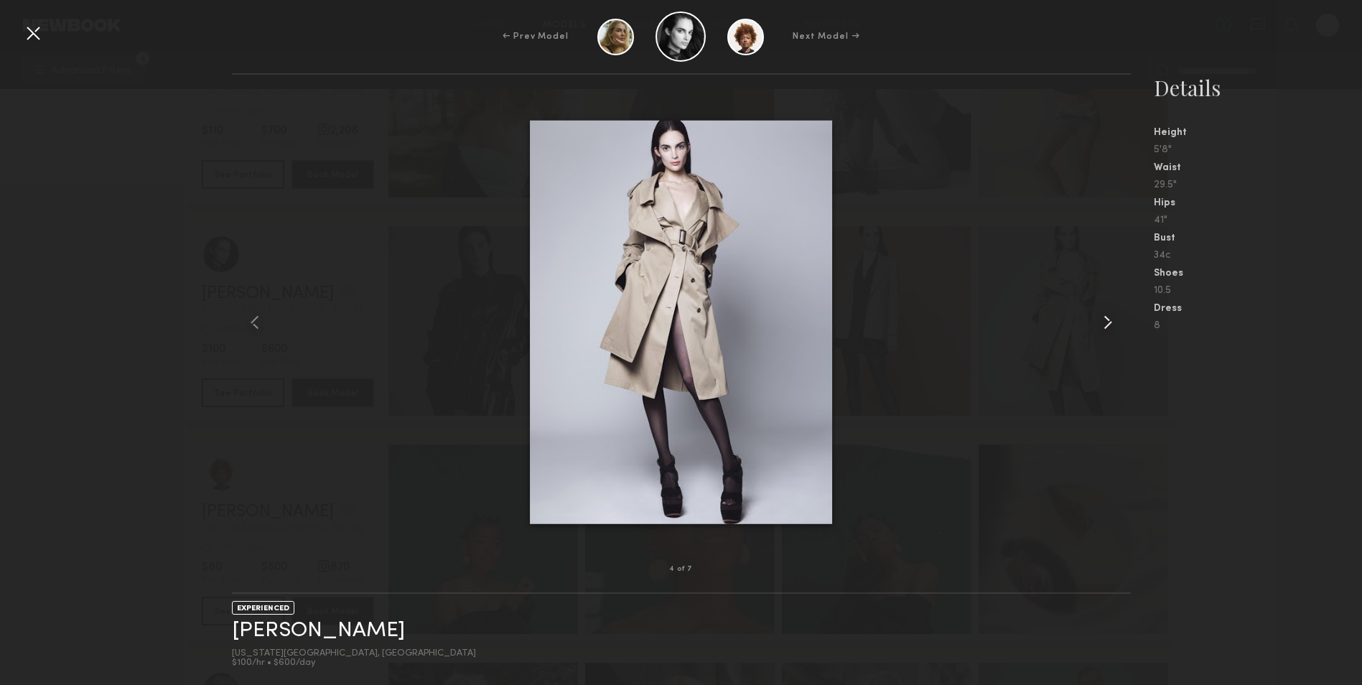
click at [1103, 317] on common-icon at bounding box center [1108, 322] width 23 height 23
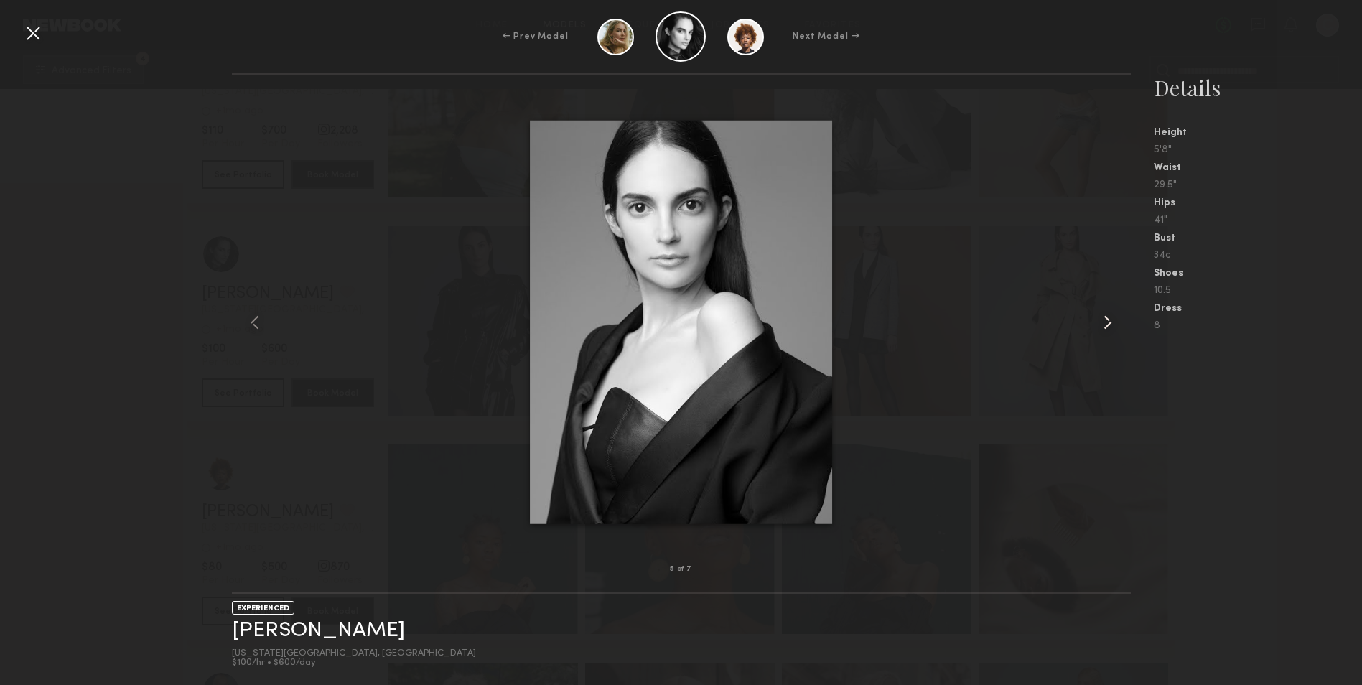
click at [1103, 317] on common-icon at bounding box center [1108, 322] width 23 height 23
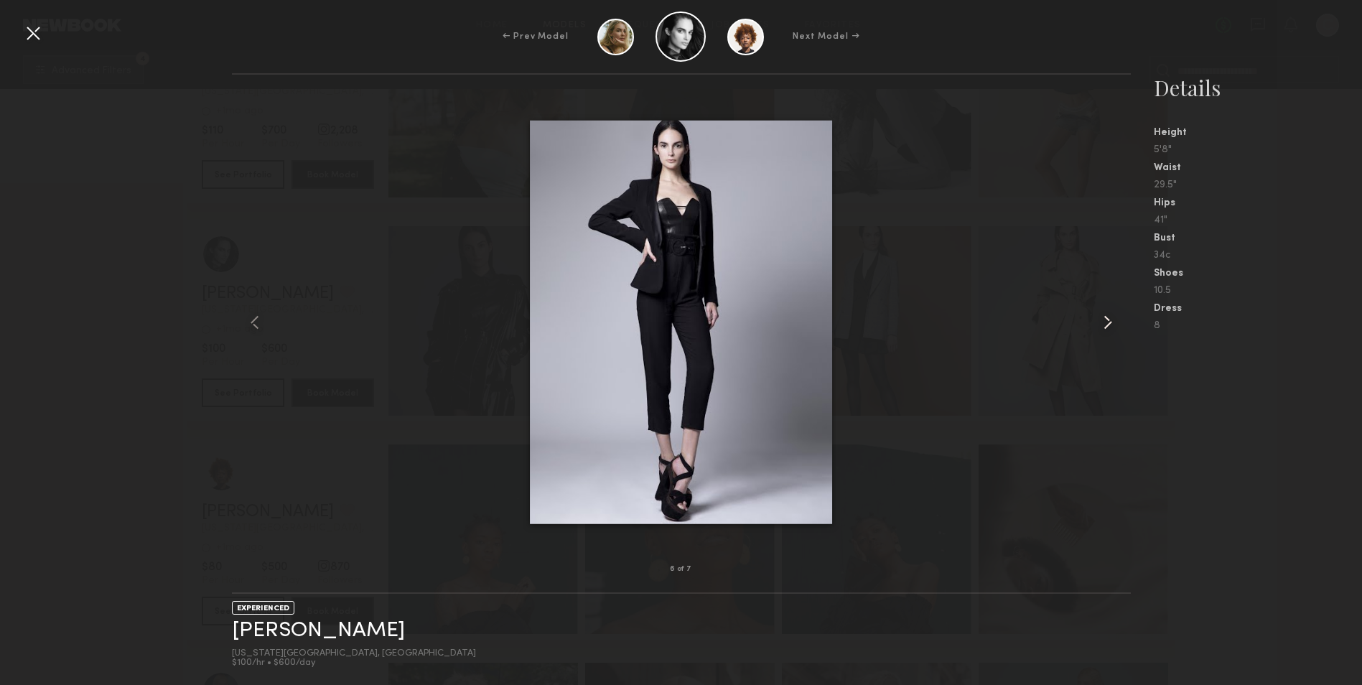
click at [1103, 317] on common-icon at bounding box center [1108, 322] width 23 height 23
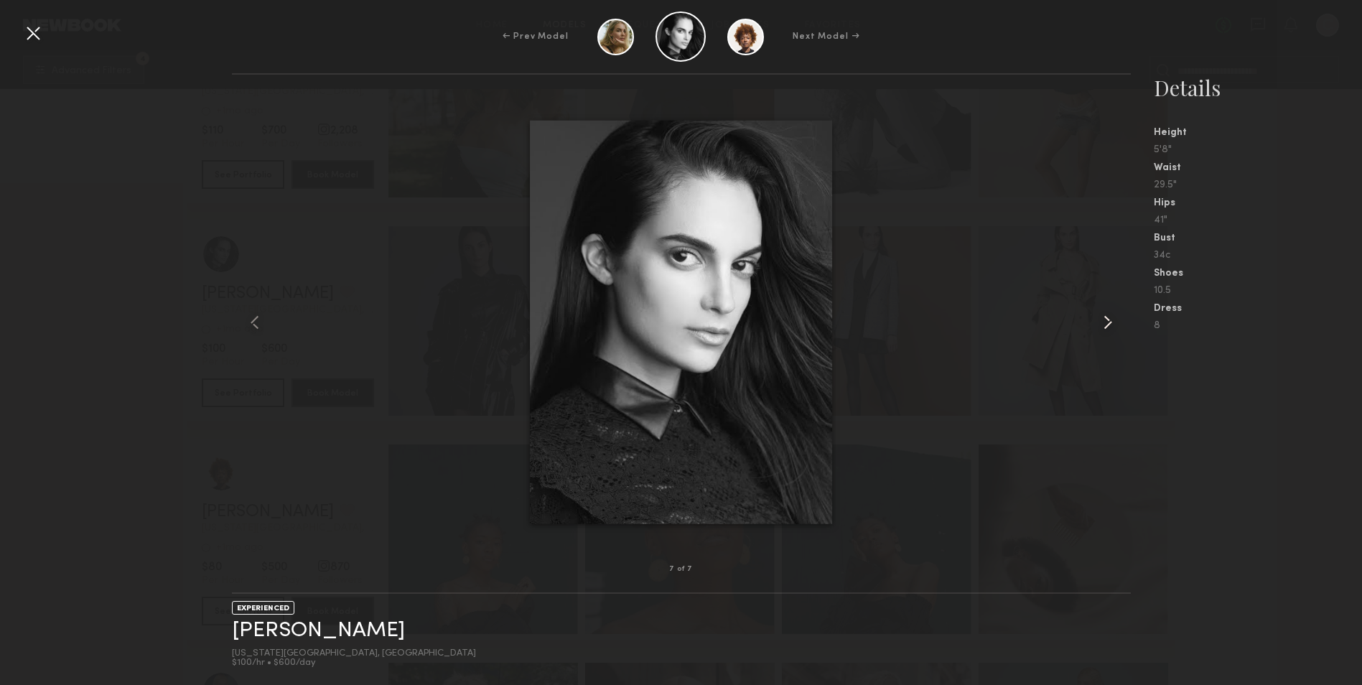
click at [1103, 317] on common-icon at bounding box center [1108, 322] width 23 height 23
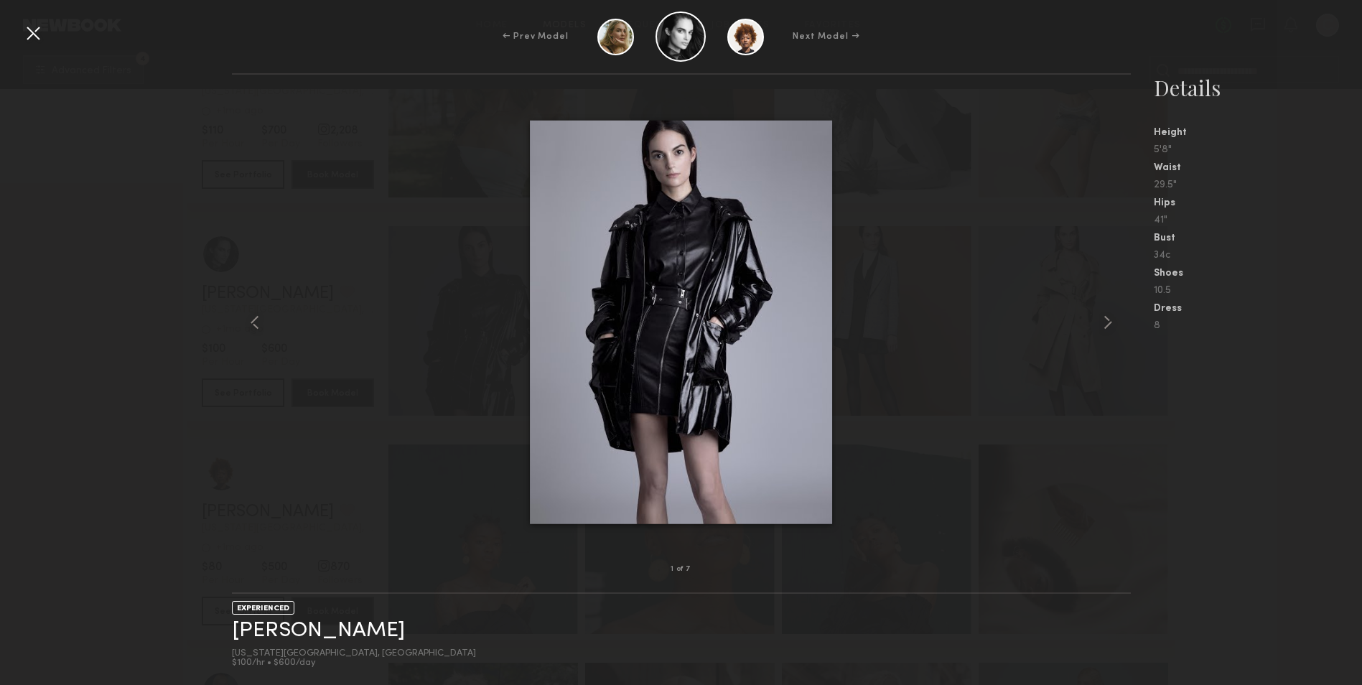
click at [1086, 345] on div at bounding box center [681, 322] width 899 height 449
click at [1109, 322] on common-icon at bounding box center [1108, 322] width 23 height 23
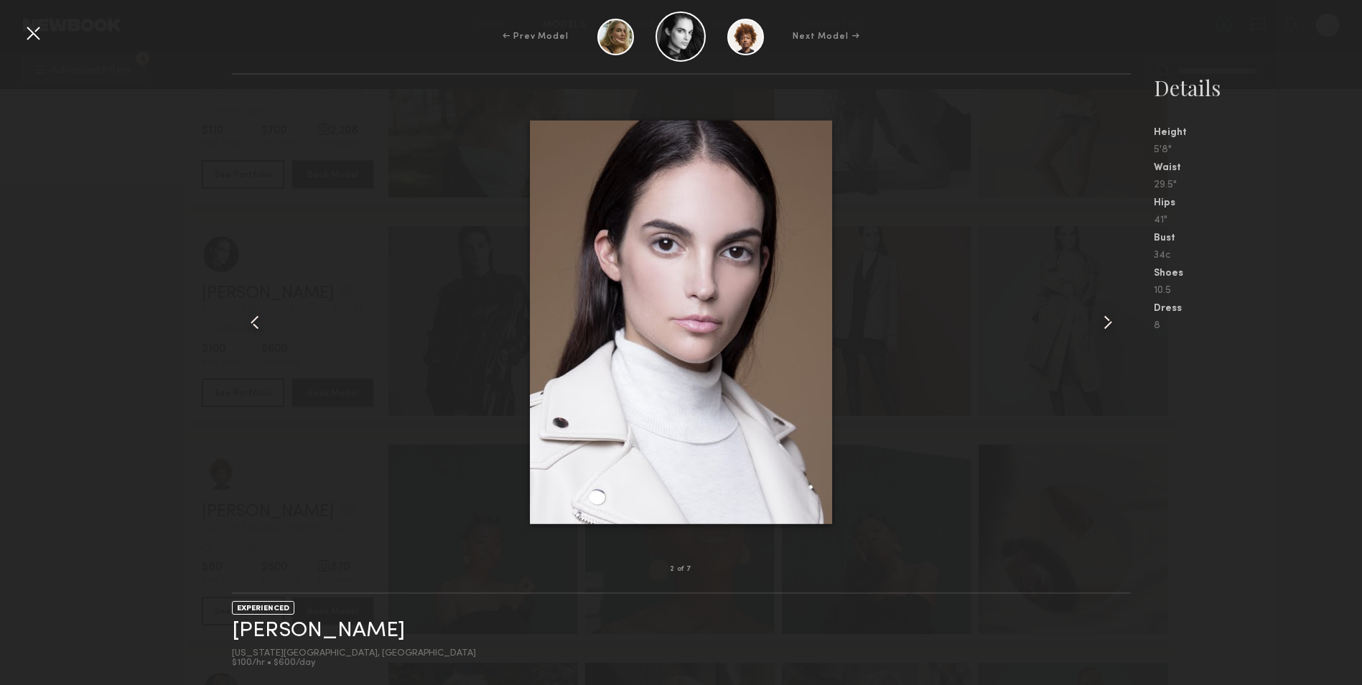
click at [1109, 322] on common-icon at bounding box center [1108, 322] width 23 height 23
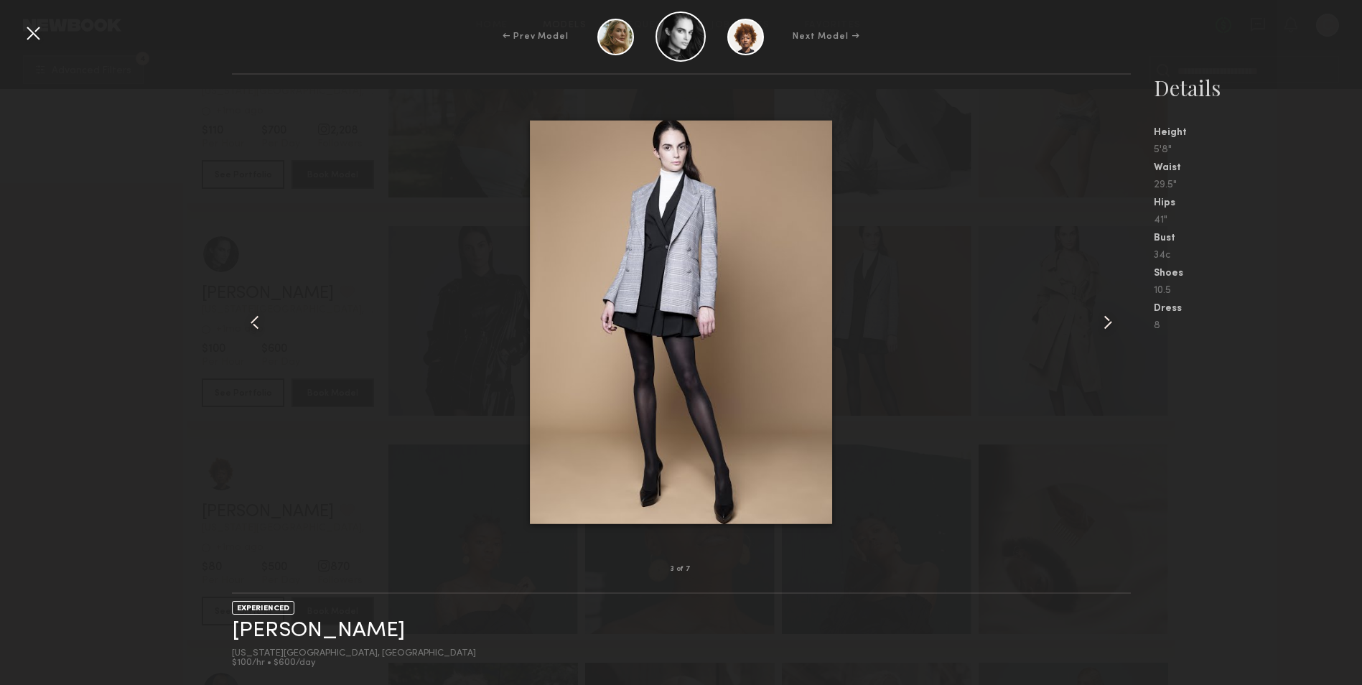
click at [1109, 322] on common-icon at bounding box center [1108, 322] width 23 height 23
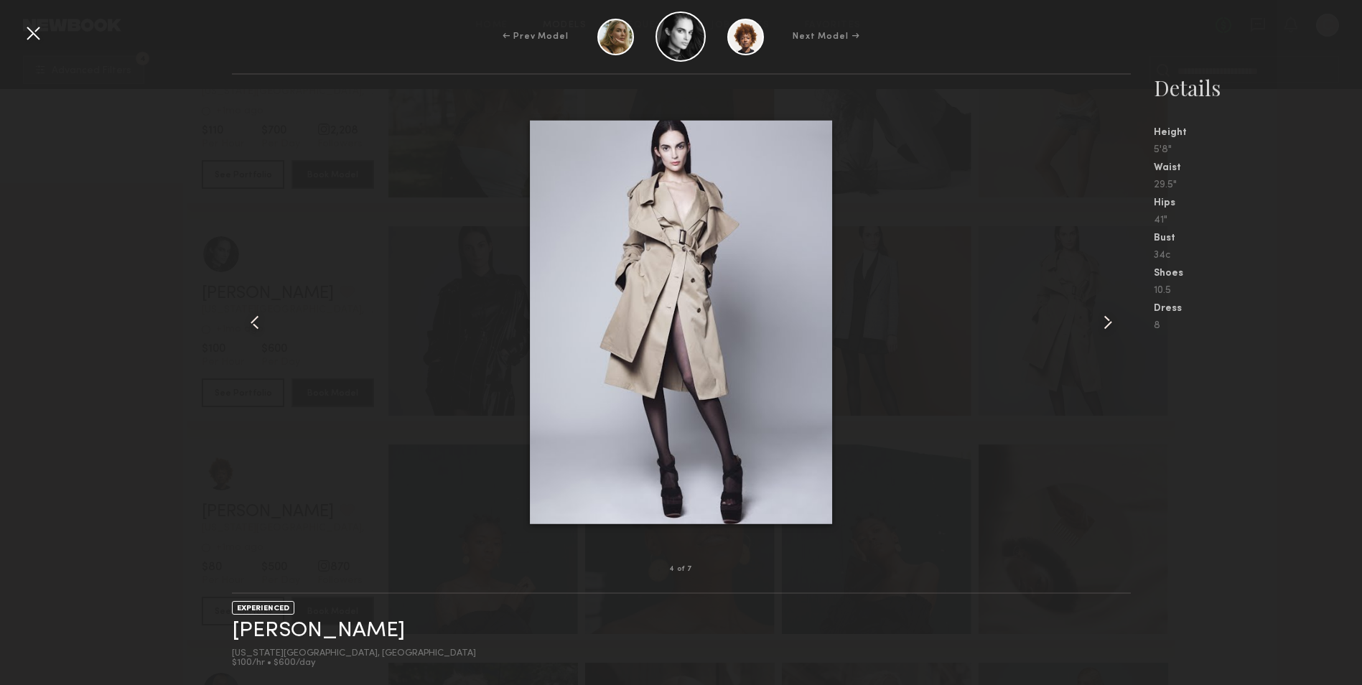
click at [38, 34] on div at bounding box center [33, 33] width 23 height 23
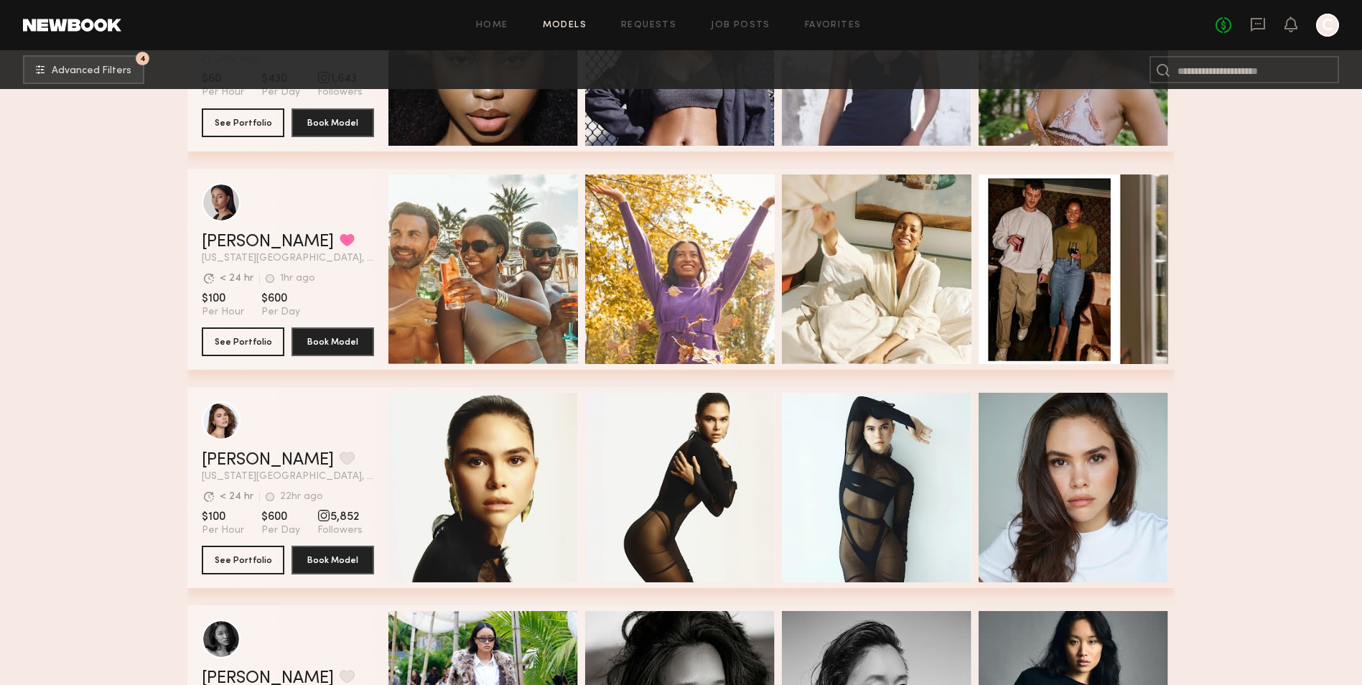
scroll to position [8905, 0]
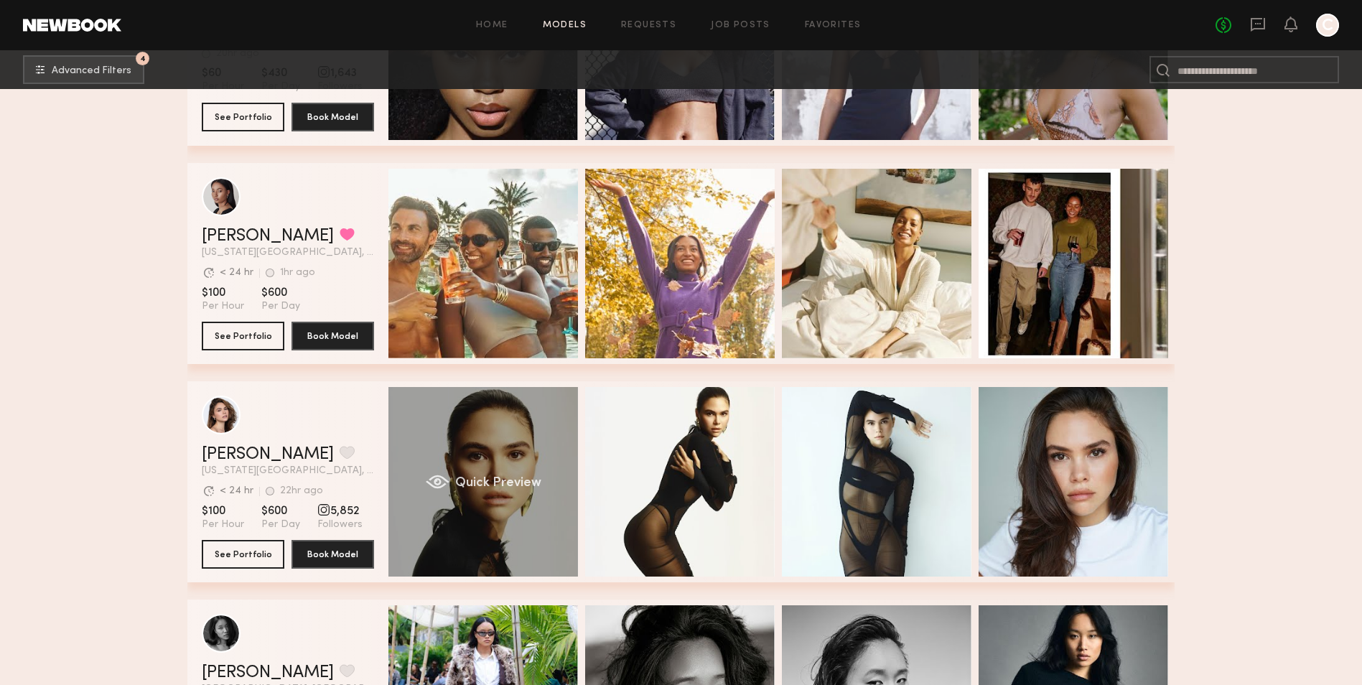
click at [520, 435] on div "Quick Preview" at bounding box center [484, 482] width 190 height 190
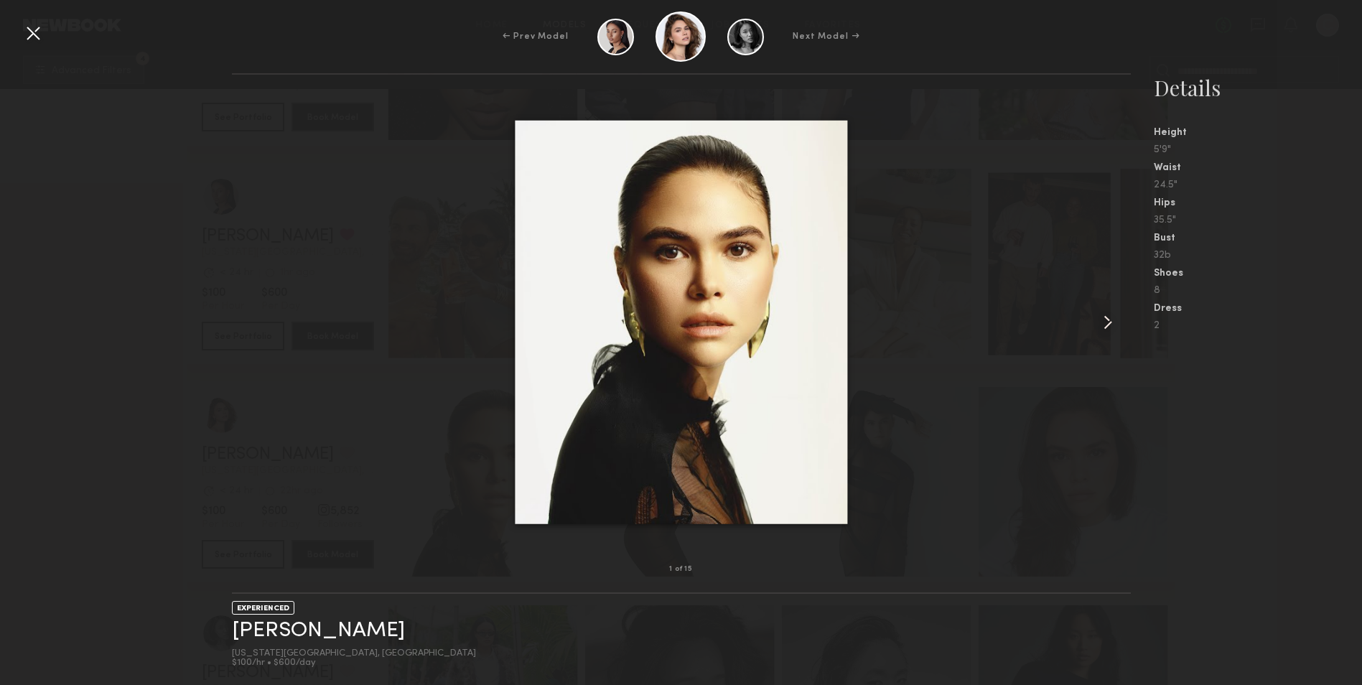
click at [1104, 333] on common-icon at bounding box center [1108, 322] width 23 height 23
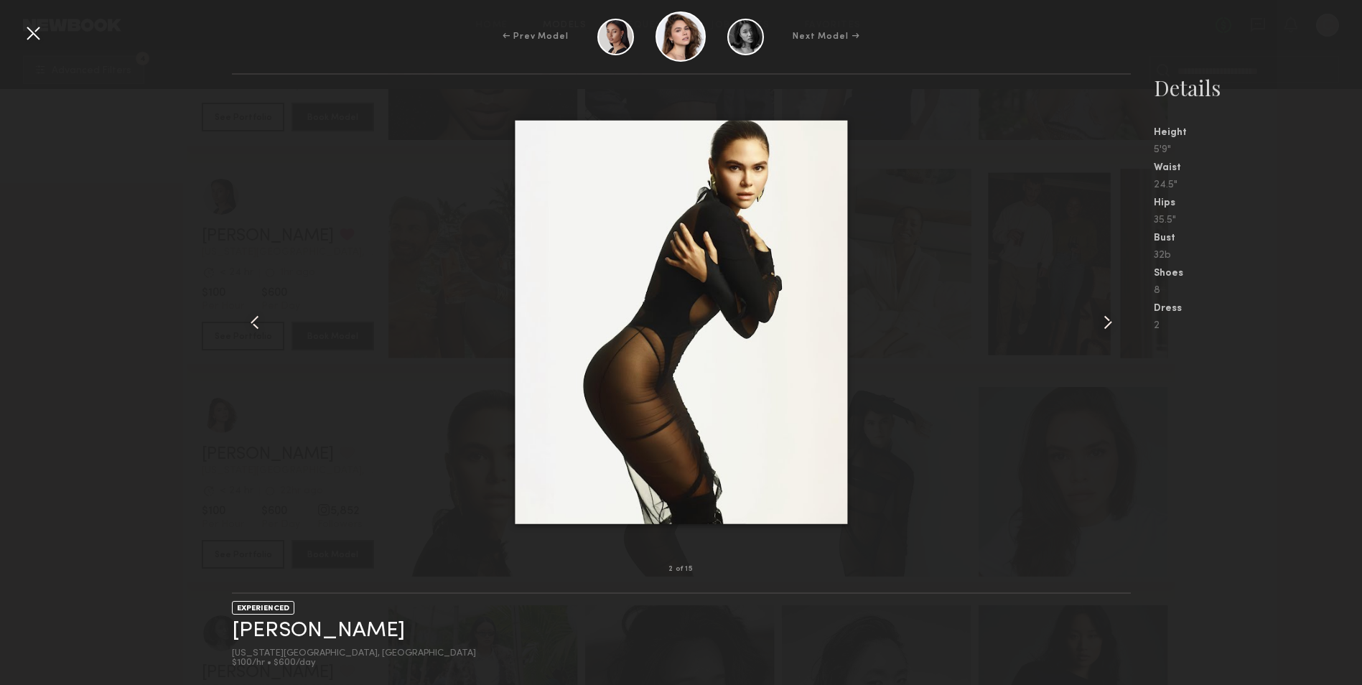
click at [1104, 333] on common-icon at bounding box center [1108, 322] width 23 height 23
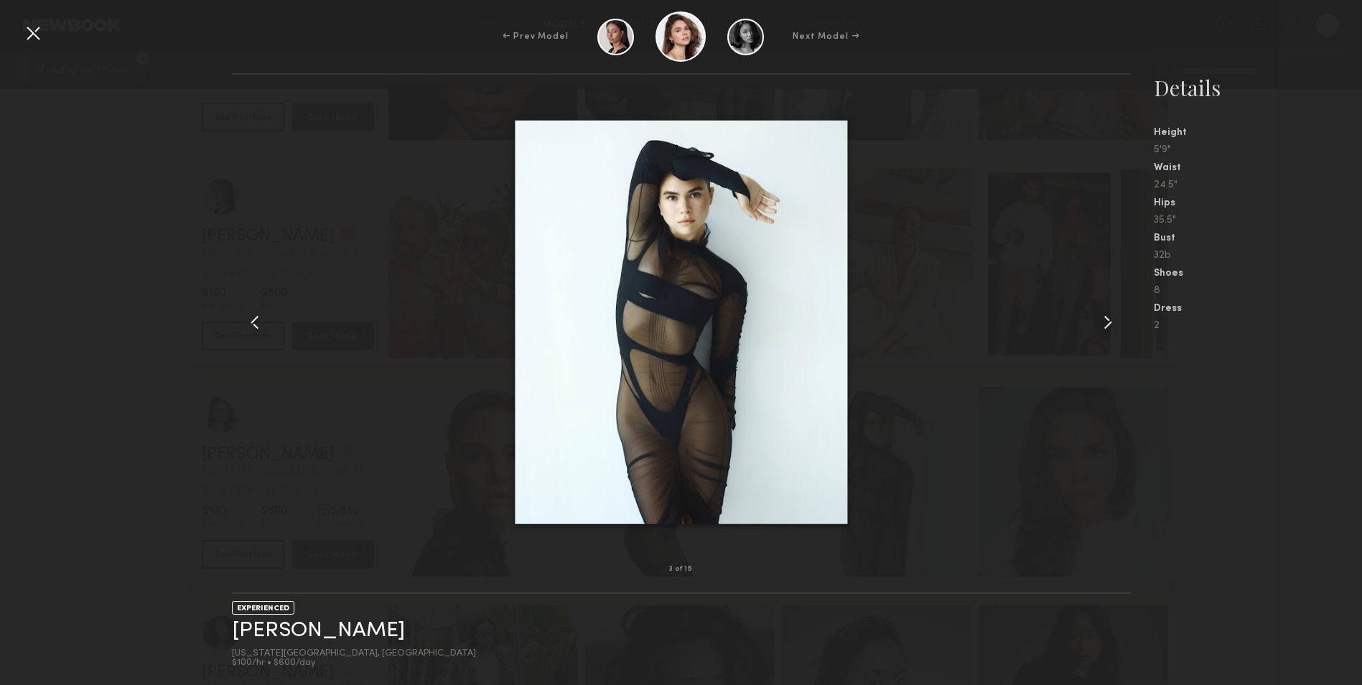
click at [1104, 333] on common-icon at bounding box center [1108, 322] width 23 height 23
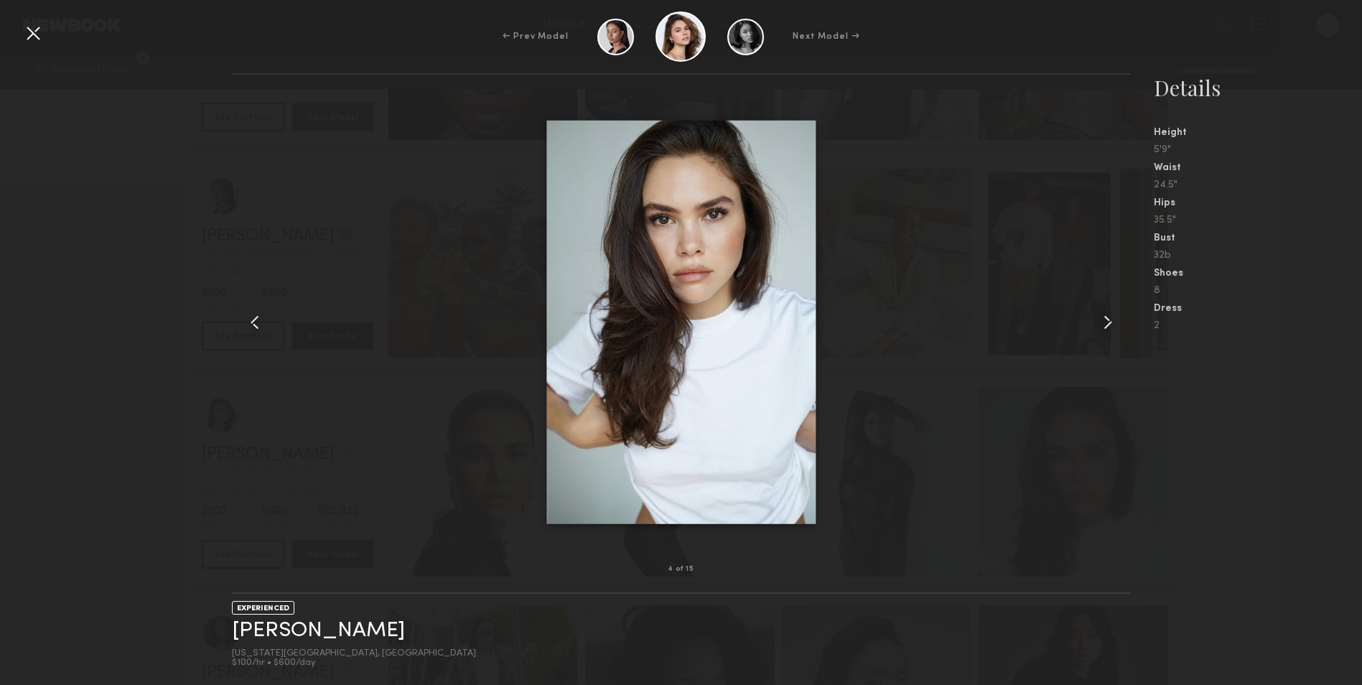
click at [1104, 333] on common-icon at bounding box center [1108, 322] width 23 height 23
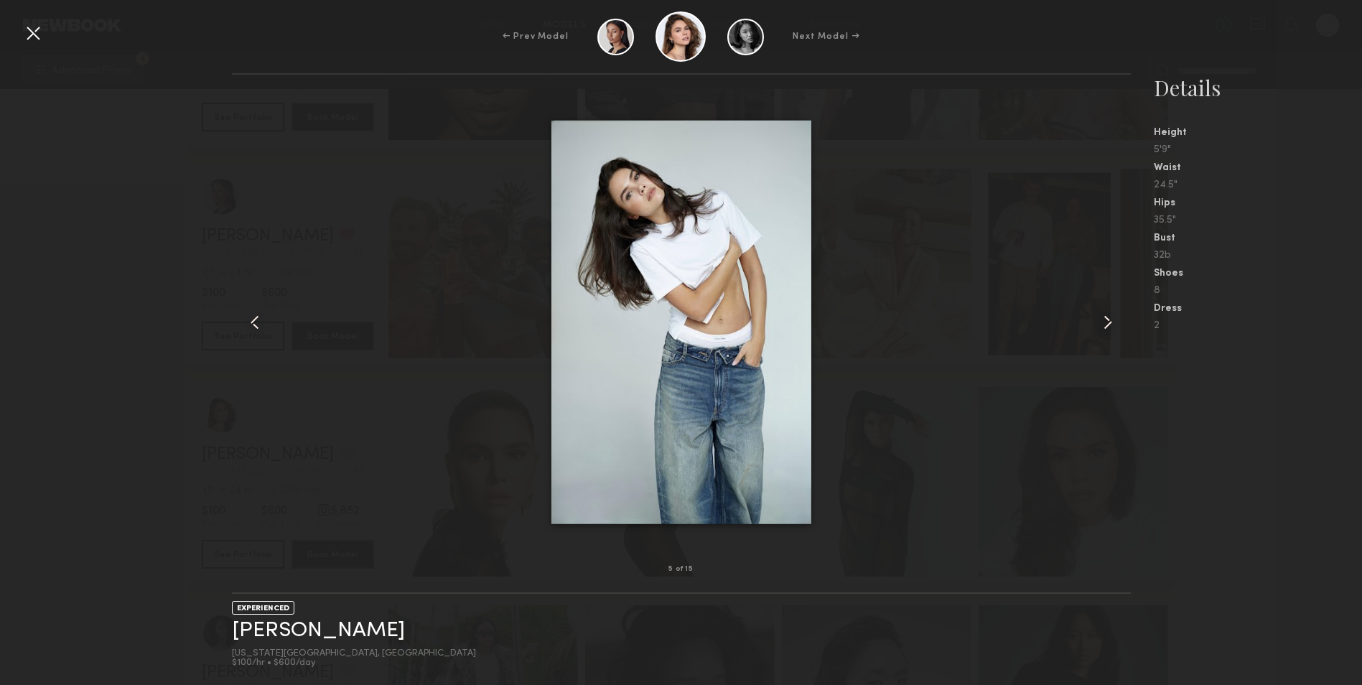
click at [1102, 333] on common-icon at bounding box center [1108, 322] width 23 height 23
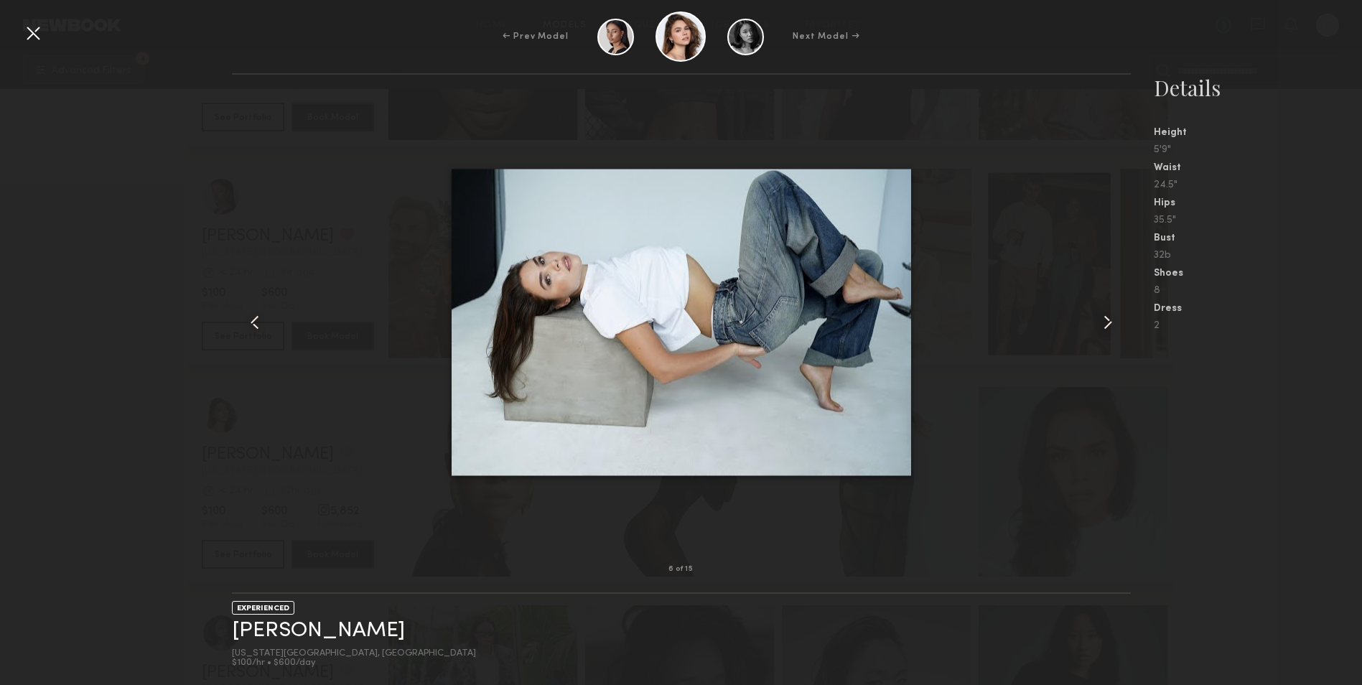
click at [1102, 333] on common-icon at bounding box center [1108, 322] width 23 height 23
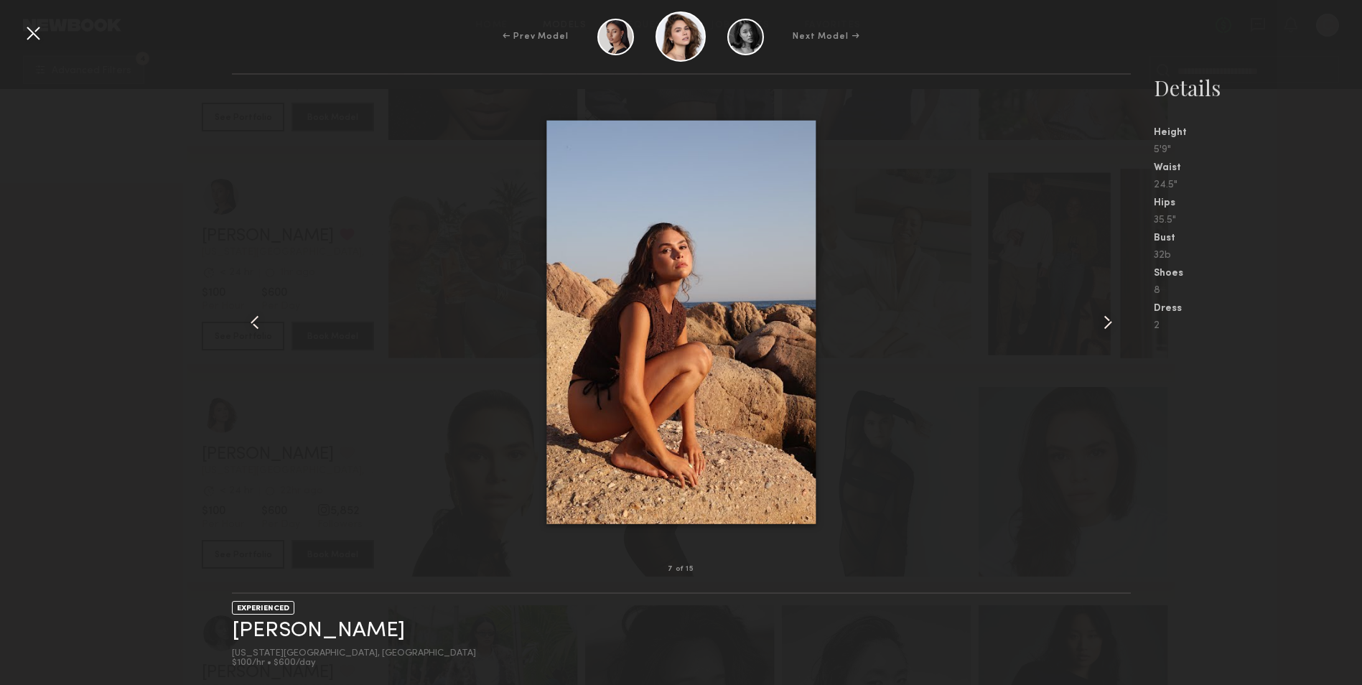
click at [1102, 333] on common-icon at bounding box center [1108, 322] width 23 height 23
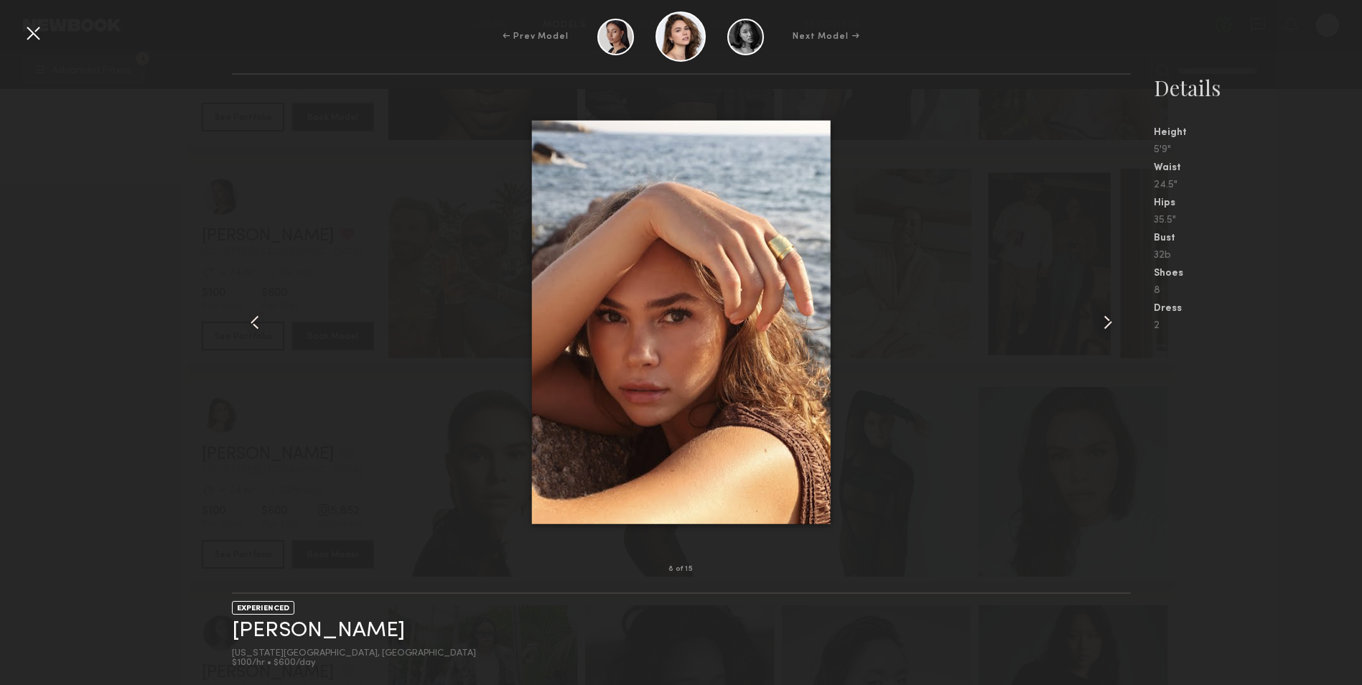
click at [1101, 333] on common-icon at bounding box center [1108, 322] width 23 height 23
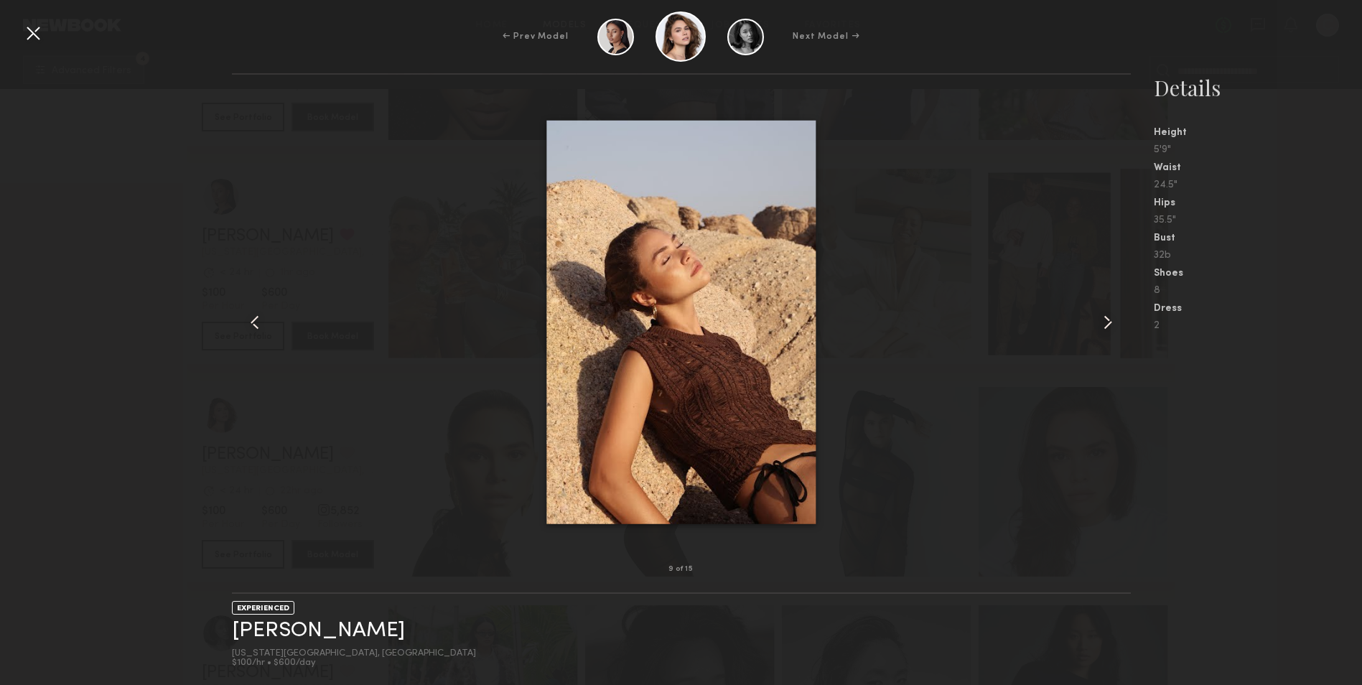
click at [1101, 333] on common-icon at bounding box center [1108, 322] width 23 height 23
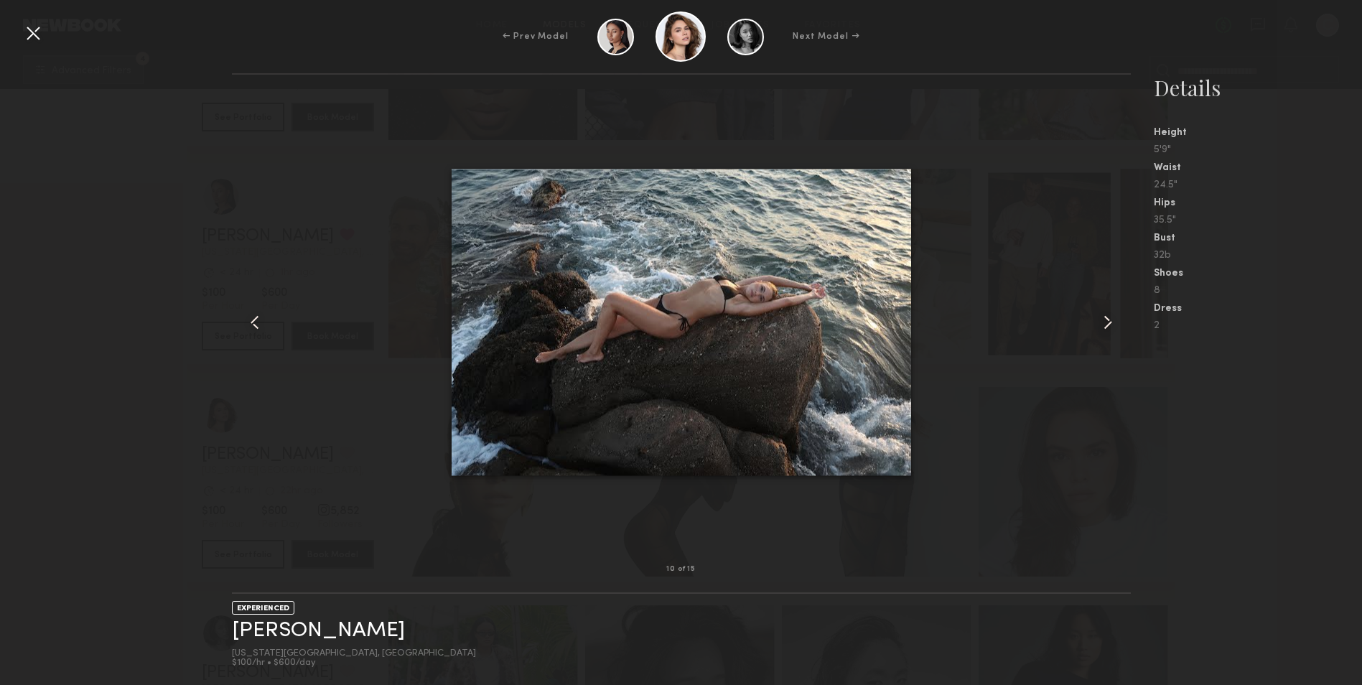
click at [1101, 333] on common-icon at bounding box center [1108, 322] width 23 height 23
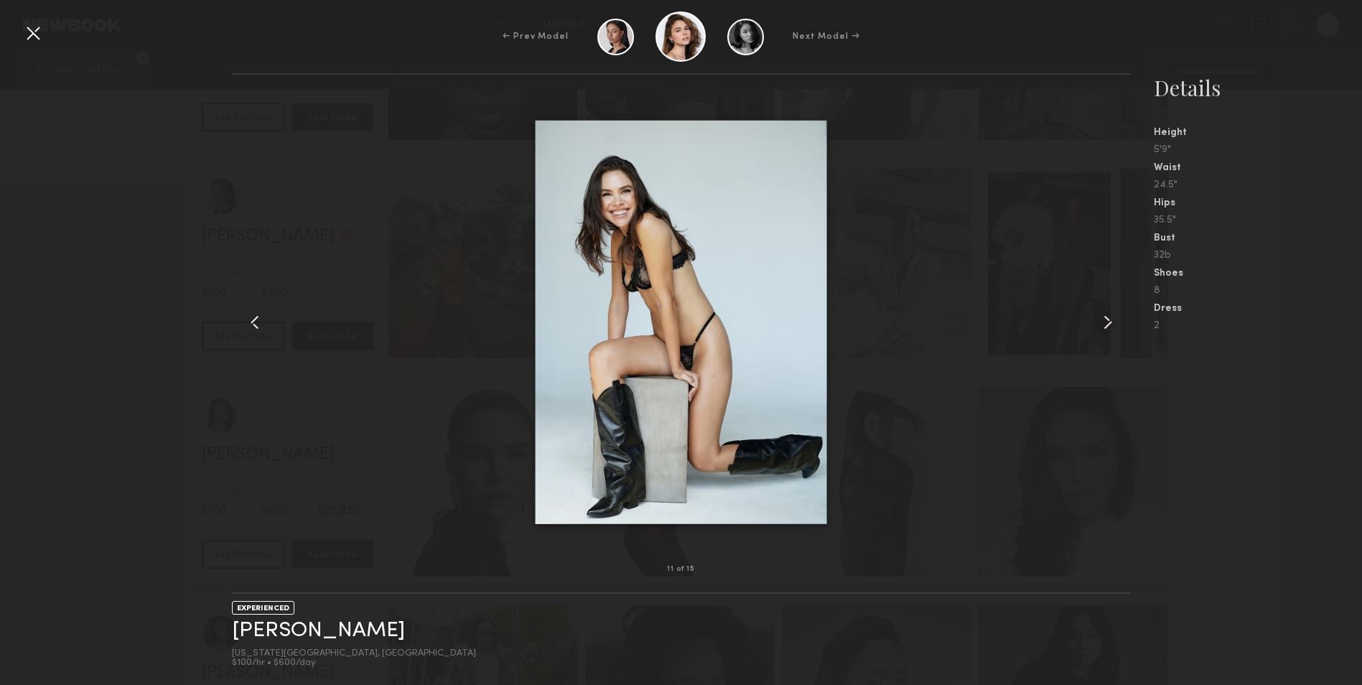
click at [1101, 333] on common-icon at bounding box center [1108, 322] width 23 height 23
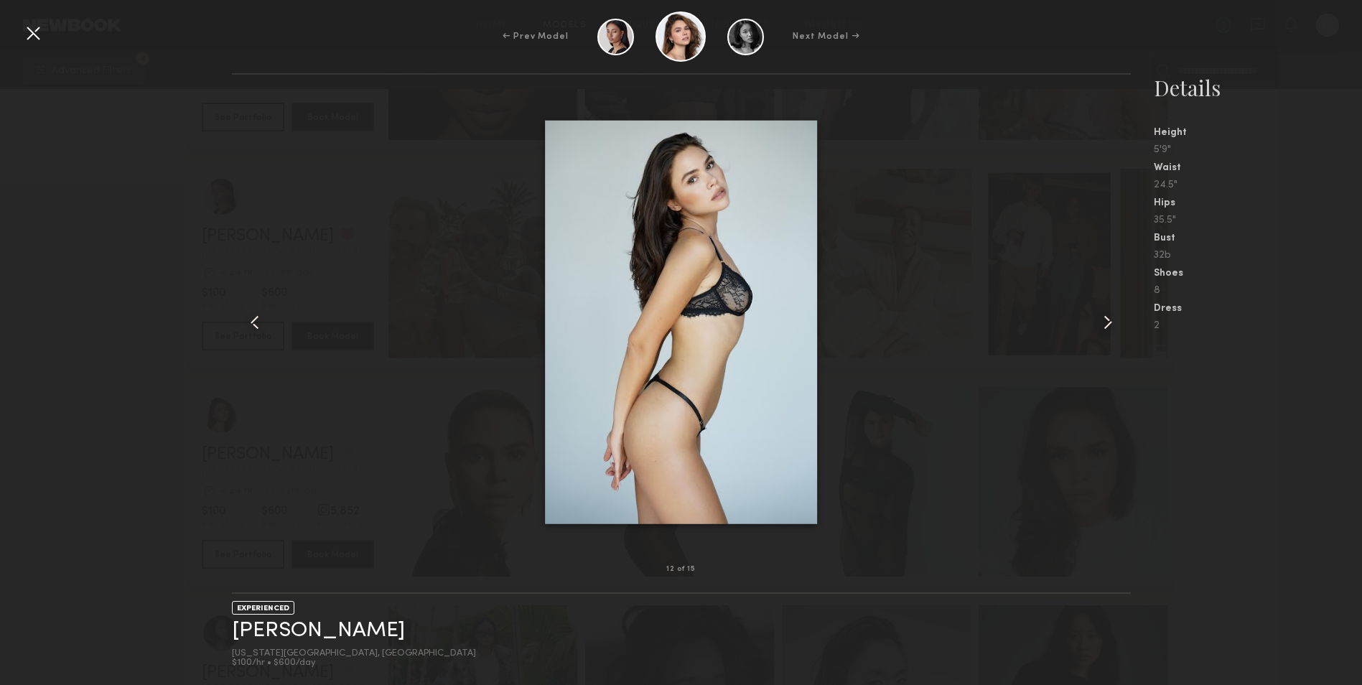
click at [1101, 333] on common-icon at bounding box center [1108, 322] width 23 height 23
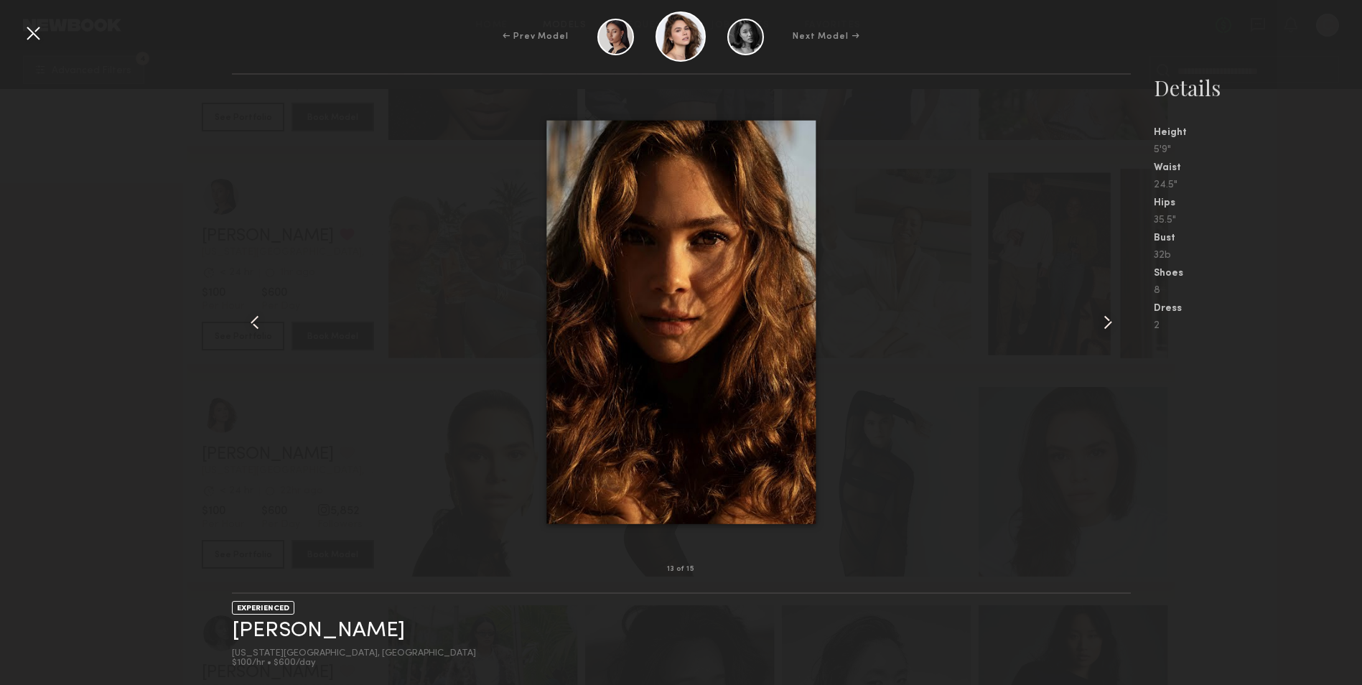
click at [1100, 333] on common-icon at bounding box center [1108, 322] width 23 height 23
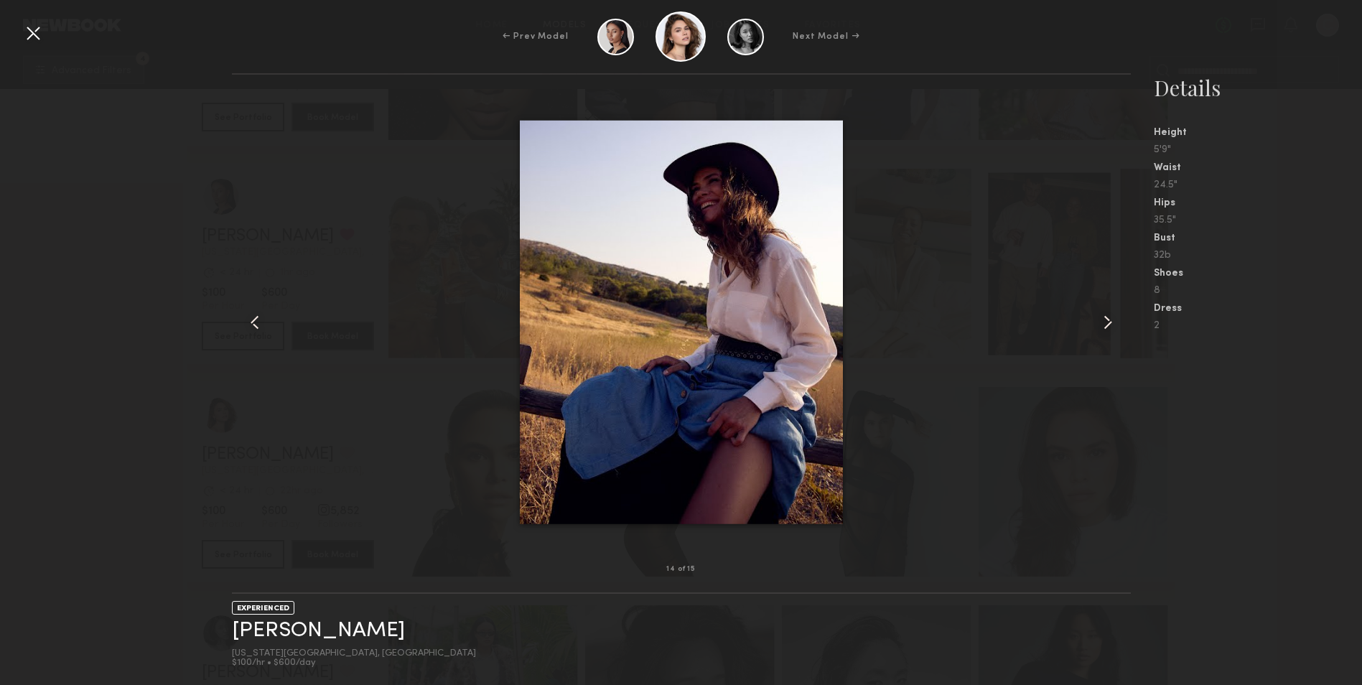
click at [1097, 333] on common-icon at bounding box center [1108, 322] width 23 height 23
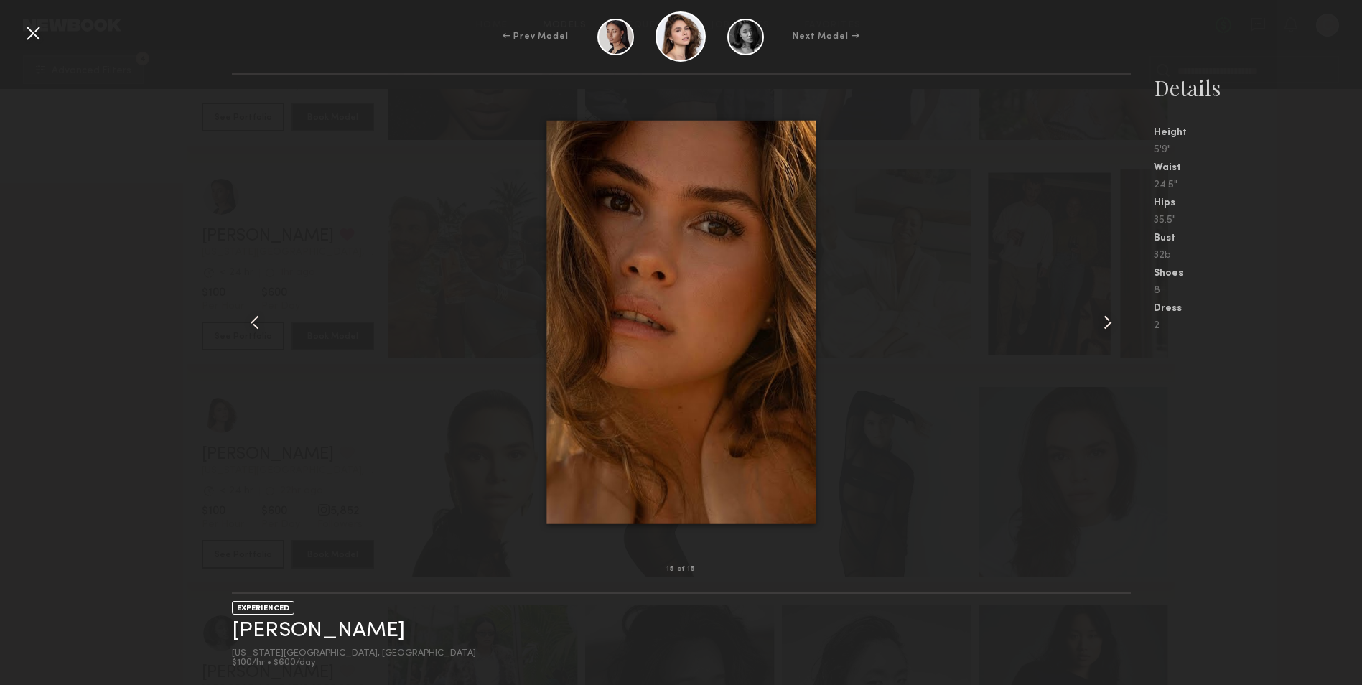
scroll to position [9049, 0]
click at [249, 320] on common-icon at bounding box center [254, 322] width 23 height 23
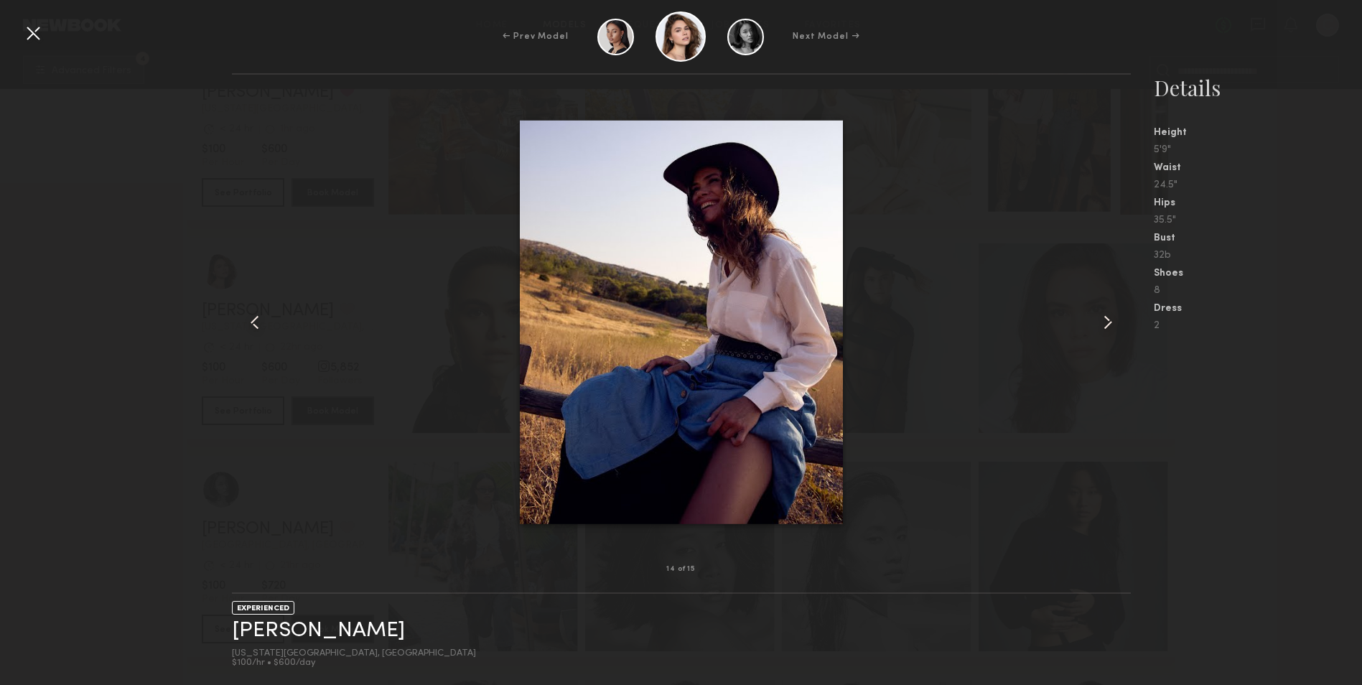
click at [249, 320] on common-icon at bounding box center [254, 322] width 23 height 23
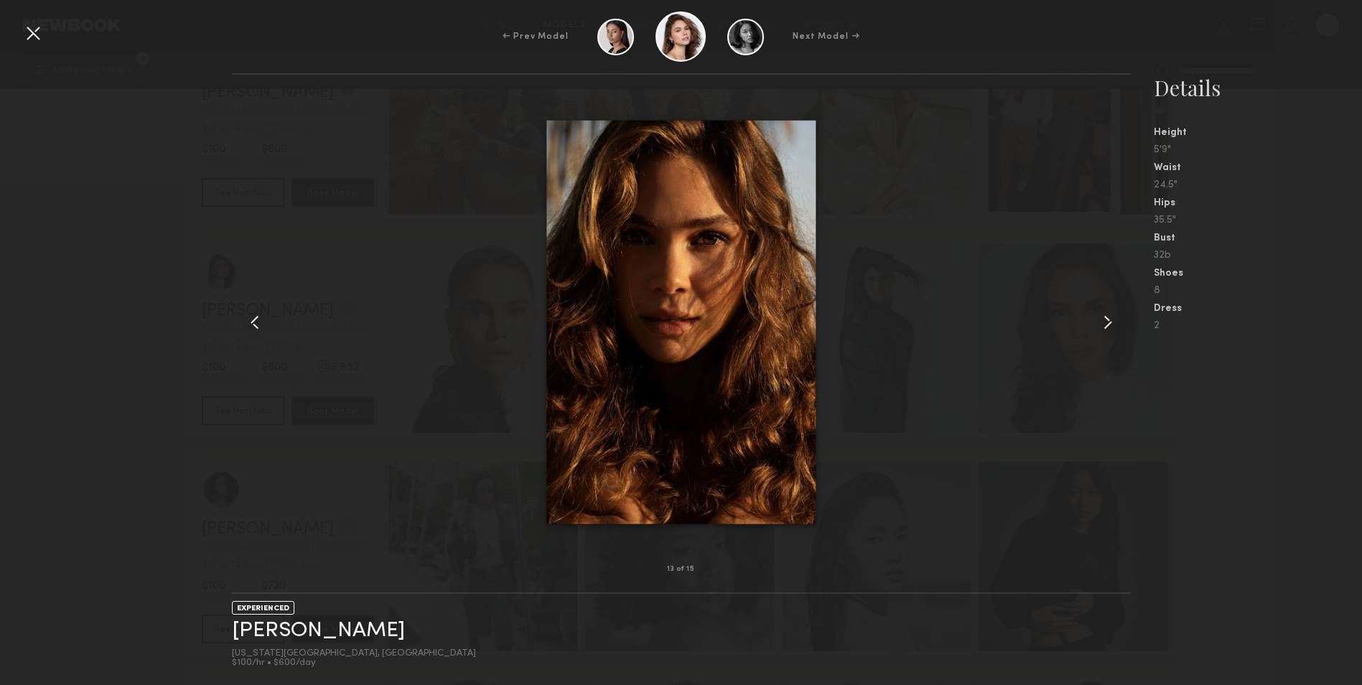
click at [249, 320] on common-icon at bounding box center [254, 322] width 23 height 23
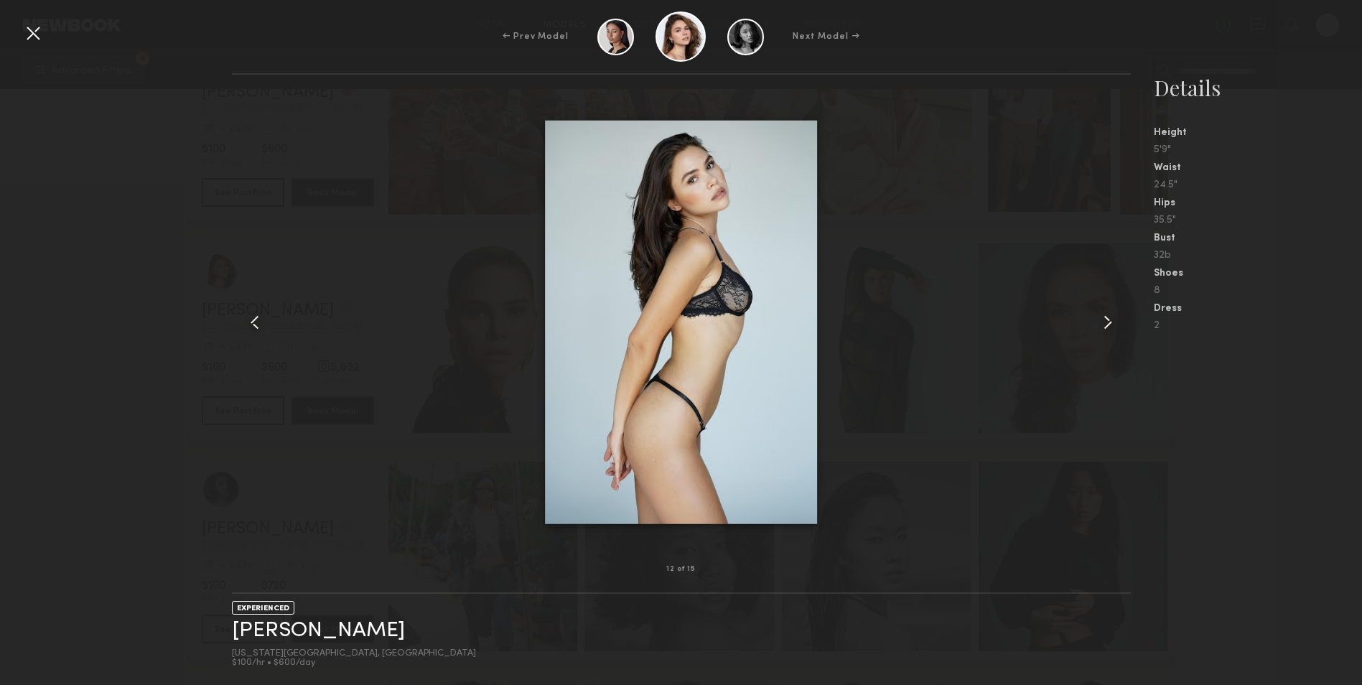
click at [249, 320] on common-icon at bounding box center [254, 322] width 23 height 23
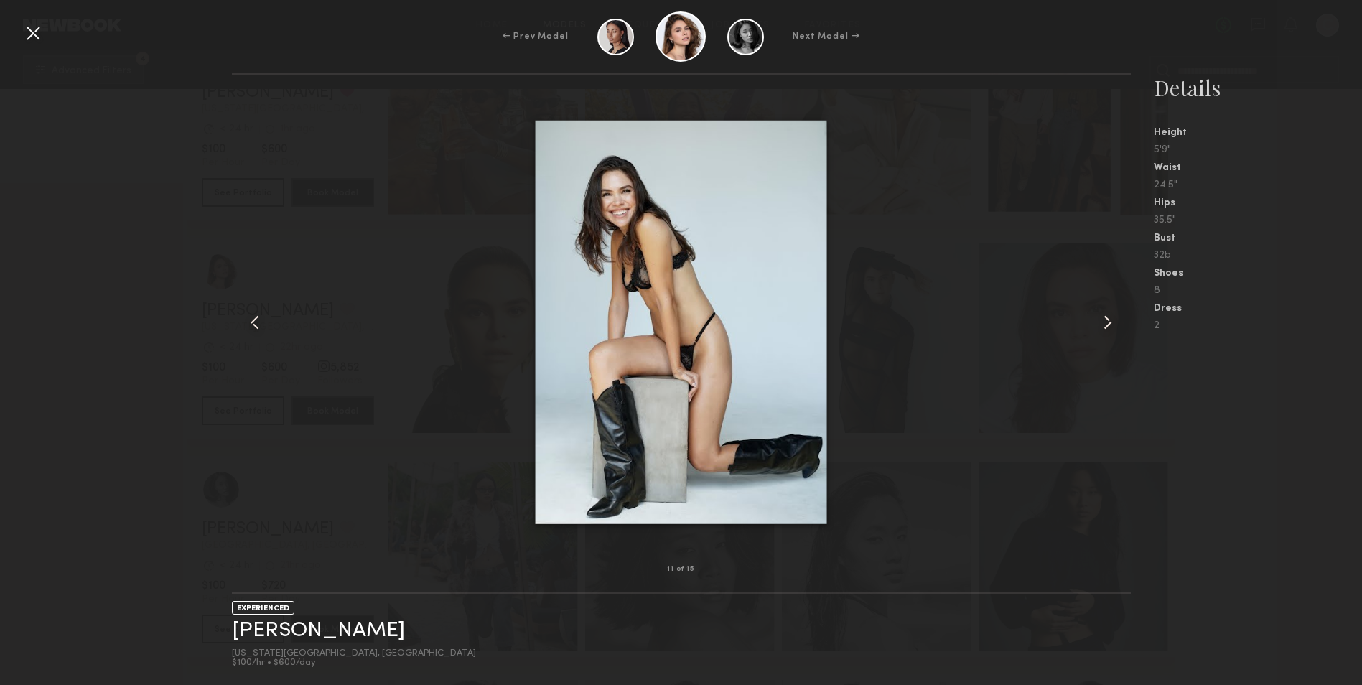
click at [249, 320] on common-icon at bounding box center [254, 322] width 23 height 23
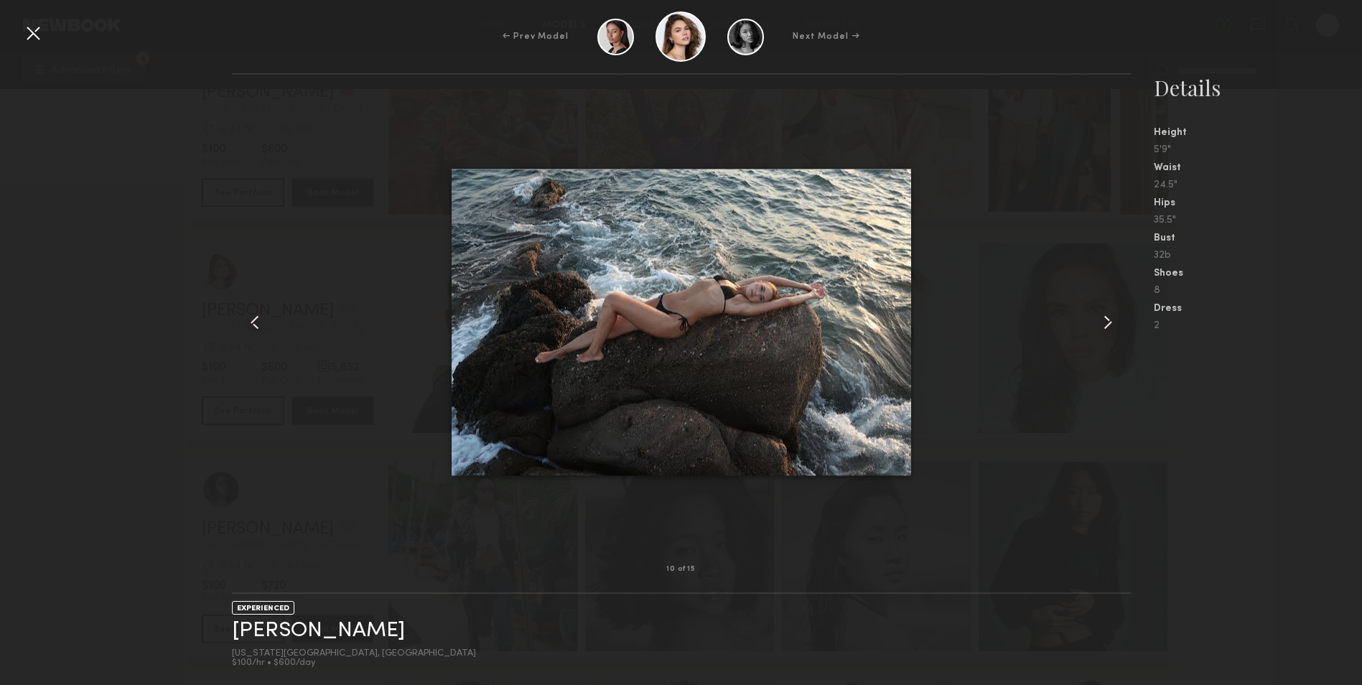
click at [248, 320] on common-icon at bounding box center [254, 322] width 23 height 23
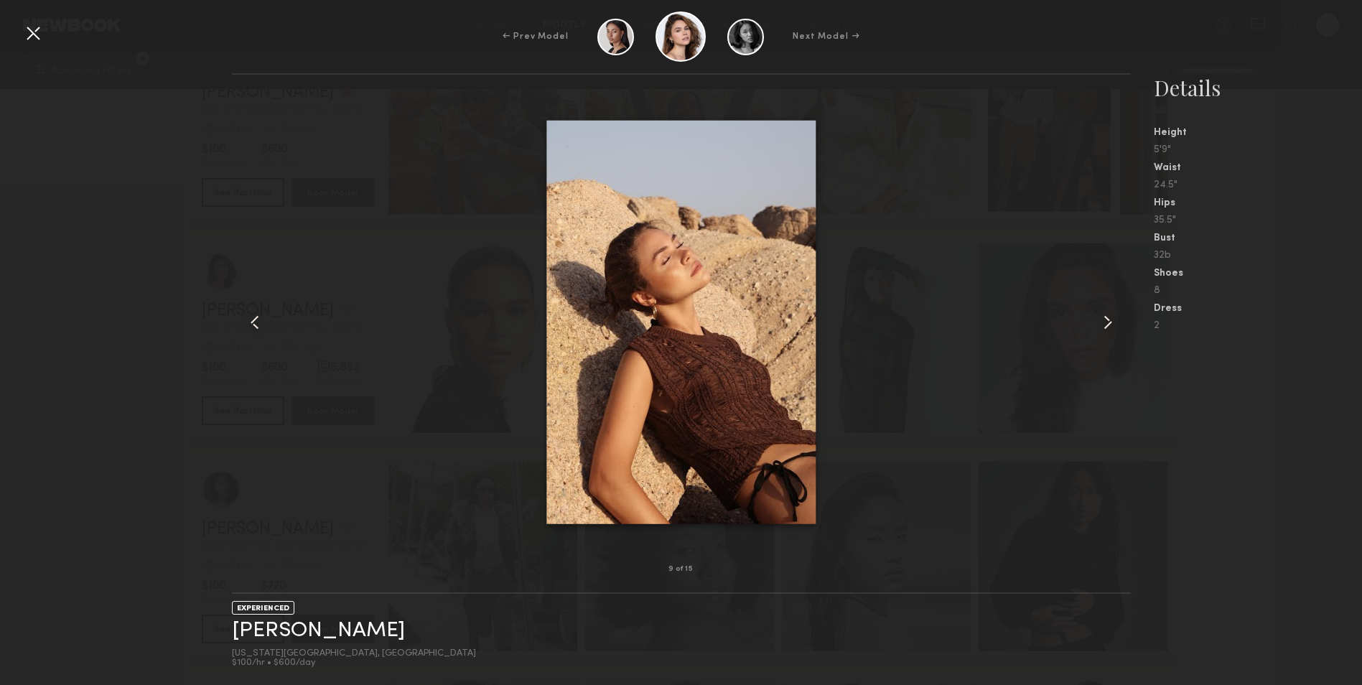
click at [248, 320] on common-icon at bounding box center [254, 322] width 23 height 23
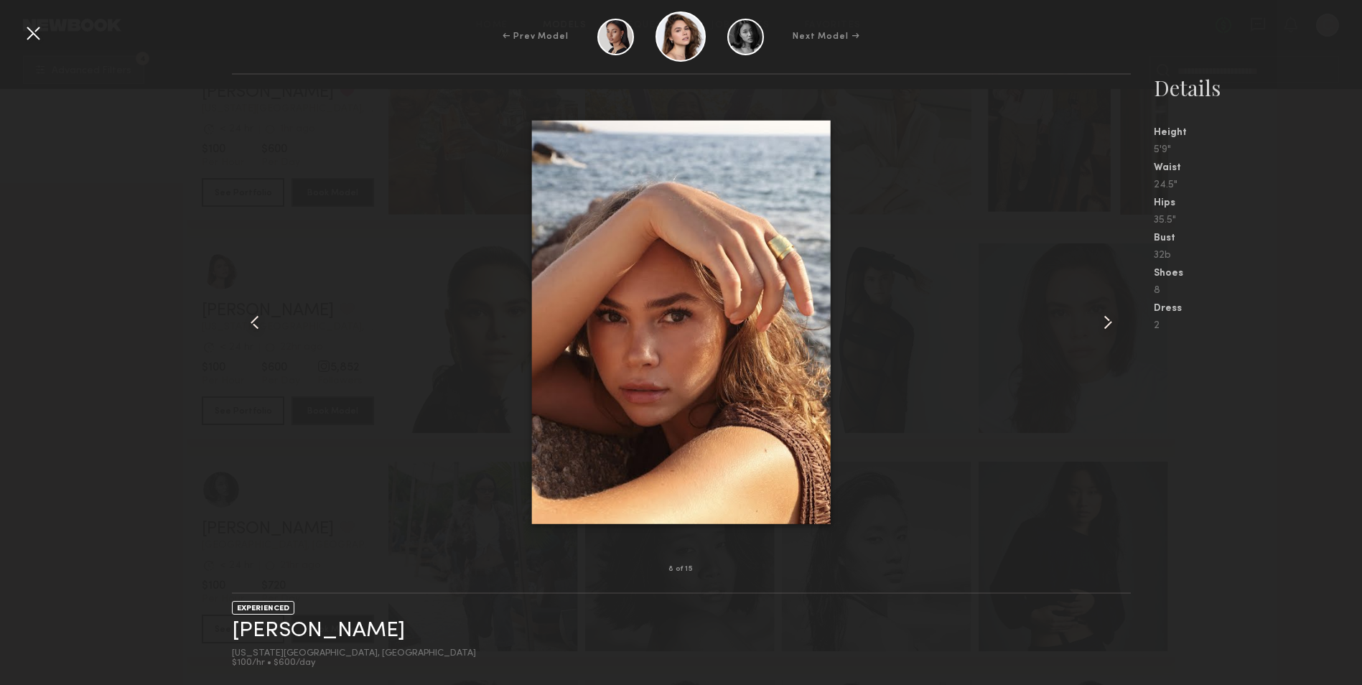
click at [248, 320] on common-icon at bounding box center [254, 322] width 23 height 23
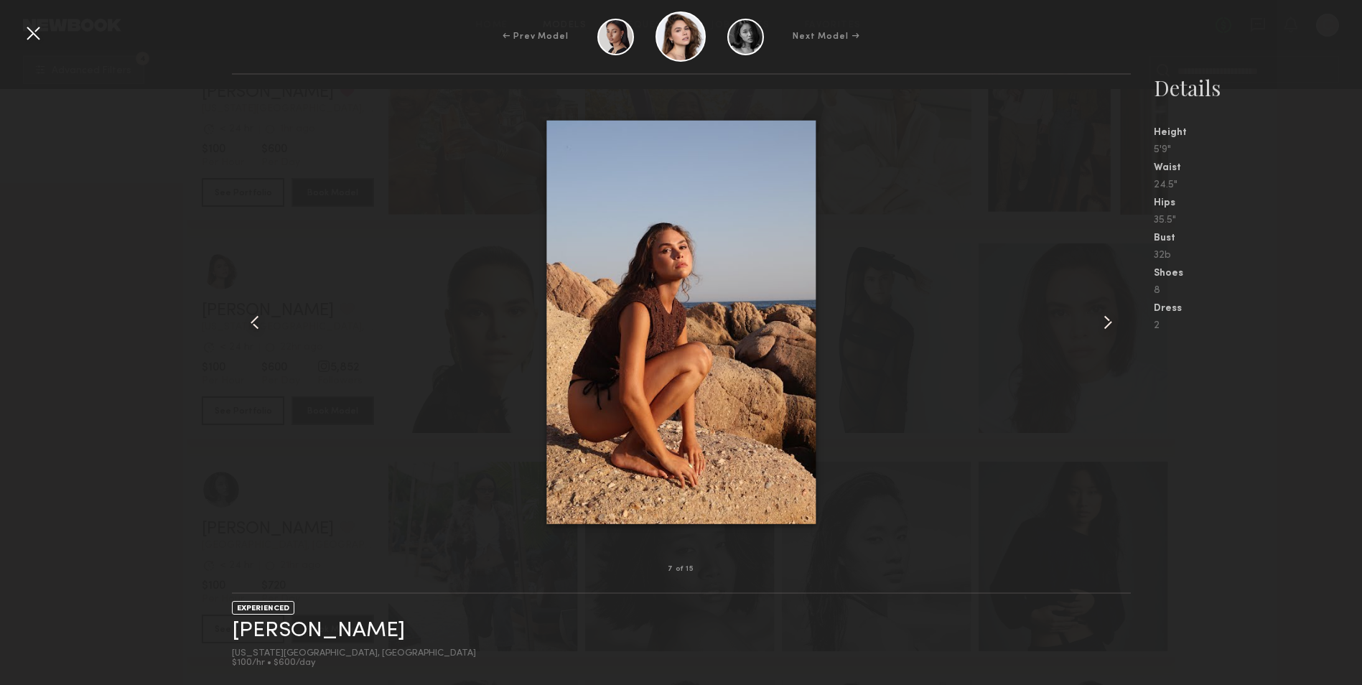
click at [248, 320] on common-icon at bounding box center [254, 322] width 23 height 23
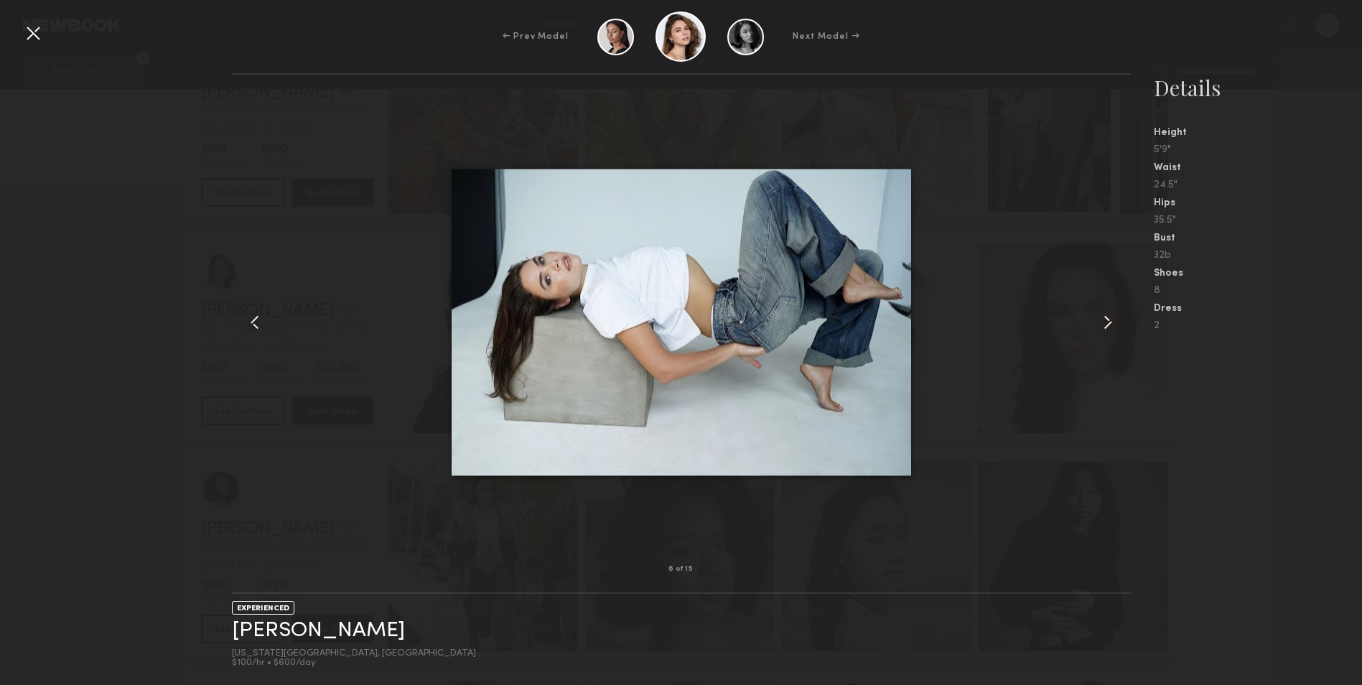
click at [247, 321] on common-icon at bounding box center [254, 322] width 23 height 23
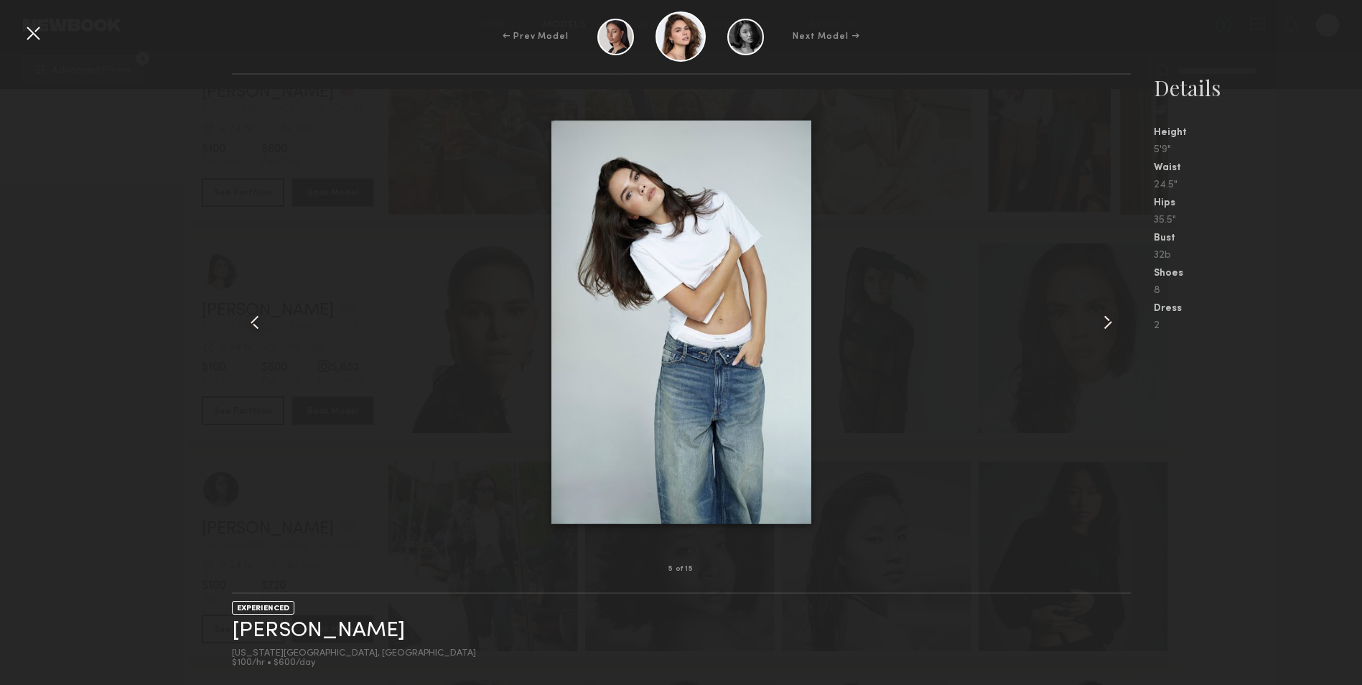
click at [247, 321] on common-icon at bounding box center [254, 322] width 23 height 23
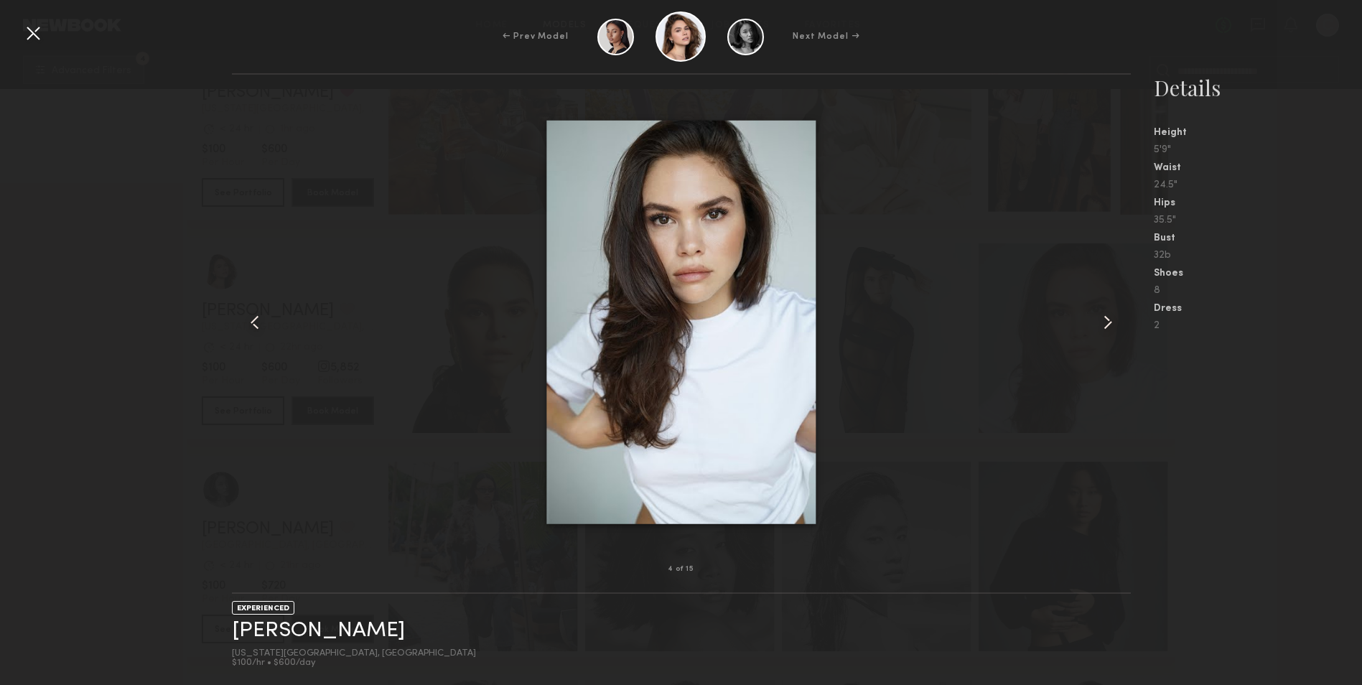
click at [246, 322] on common-icon at bounding box center [254, 322] width 23 height 23
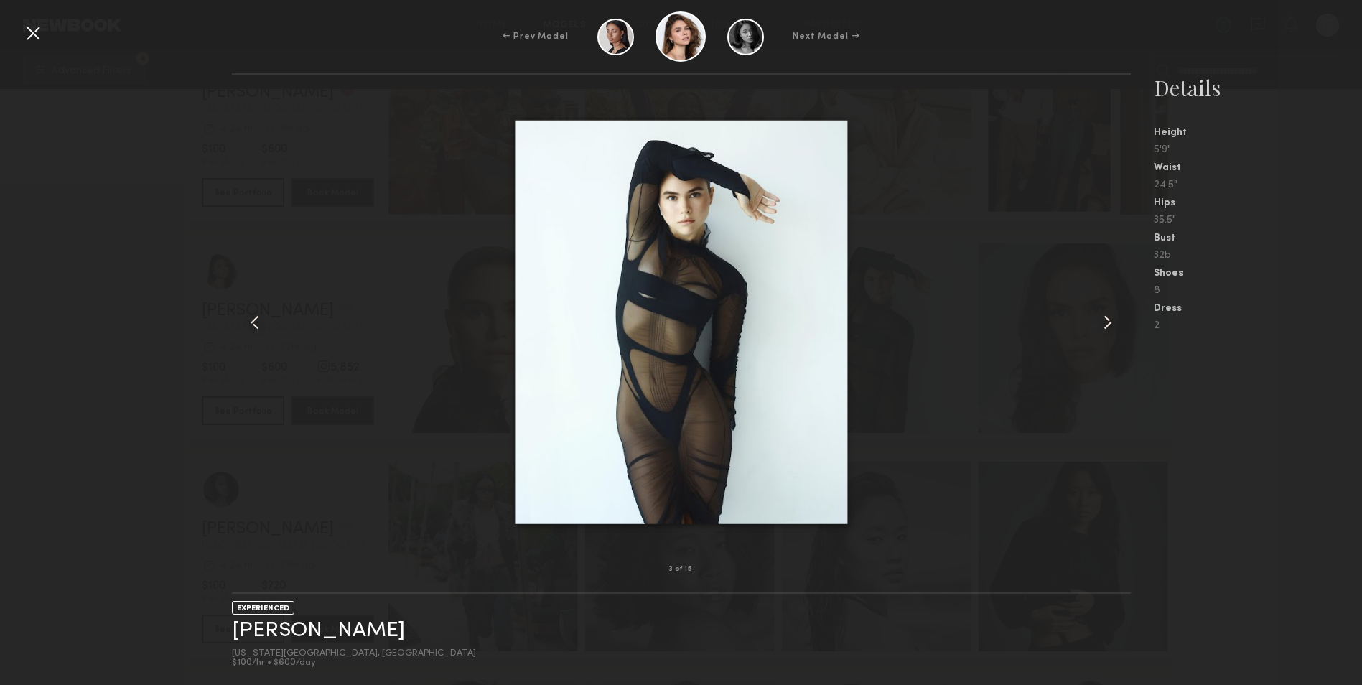
click at [245, 323] on common-icon at bounding box center [254, 322] width 23 height 23
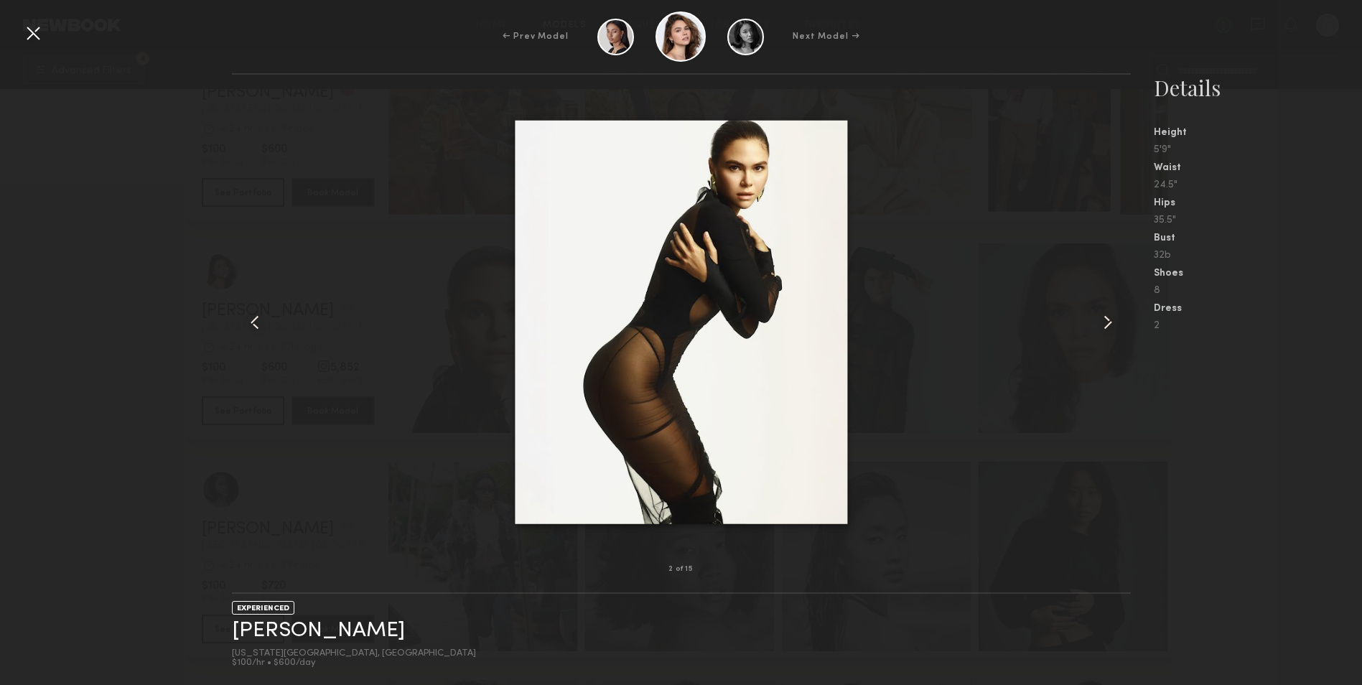
click at [245, 323] on common-icon at bounding box center [254, 322] width 23 height 23
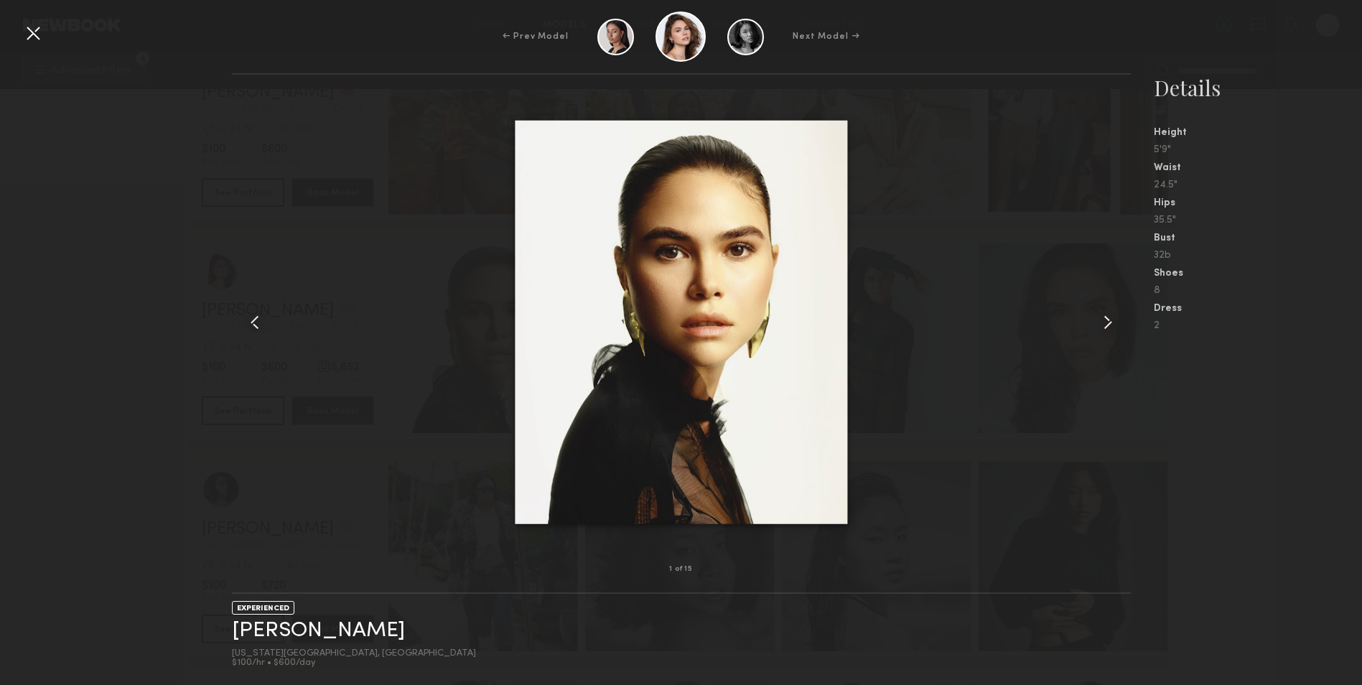
click at [245, 323] on common-icon at bounding box center [254, 322] width 23 height 23
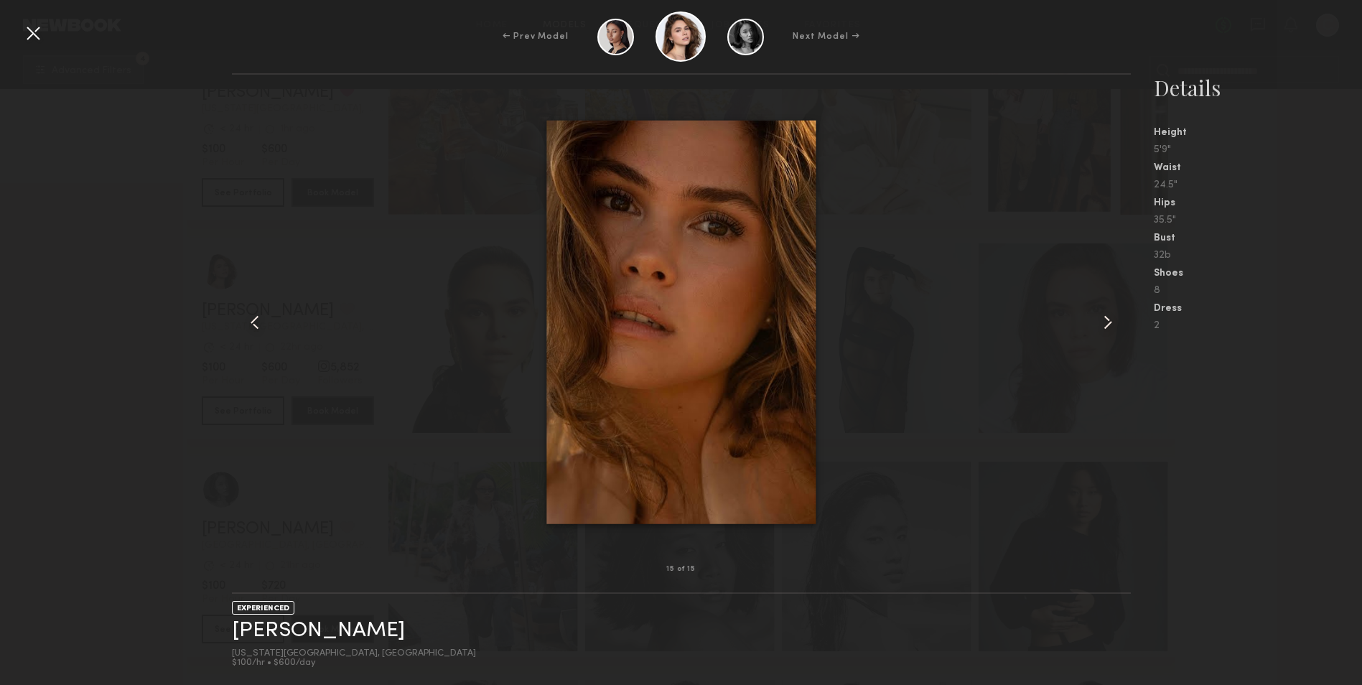
click at [245, 323] on common-icon at bounding box center [254, 322] width 23 height 23
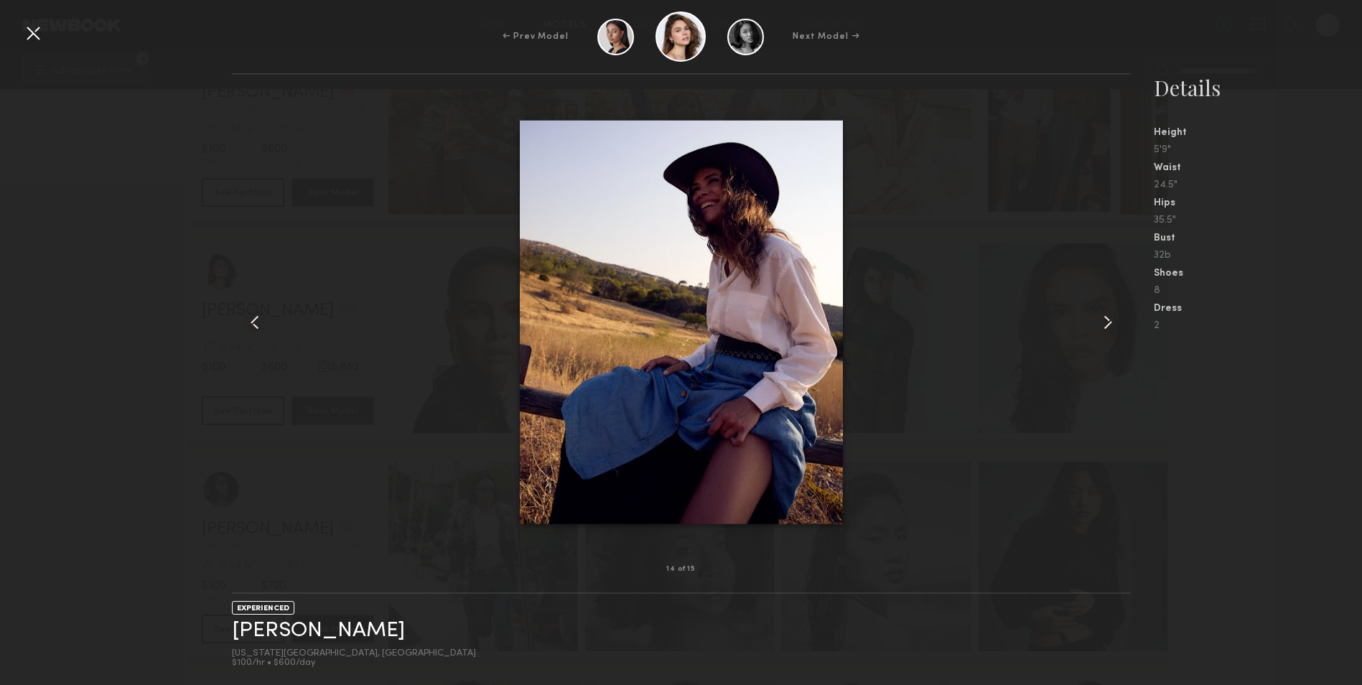
click at [245, 323] on common-icon at bounding box center [254, 322] width 23 height 23
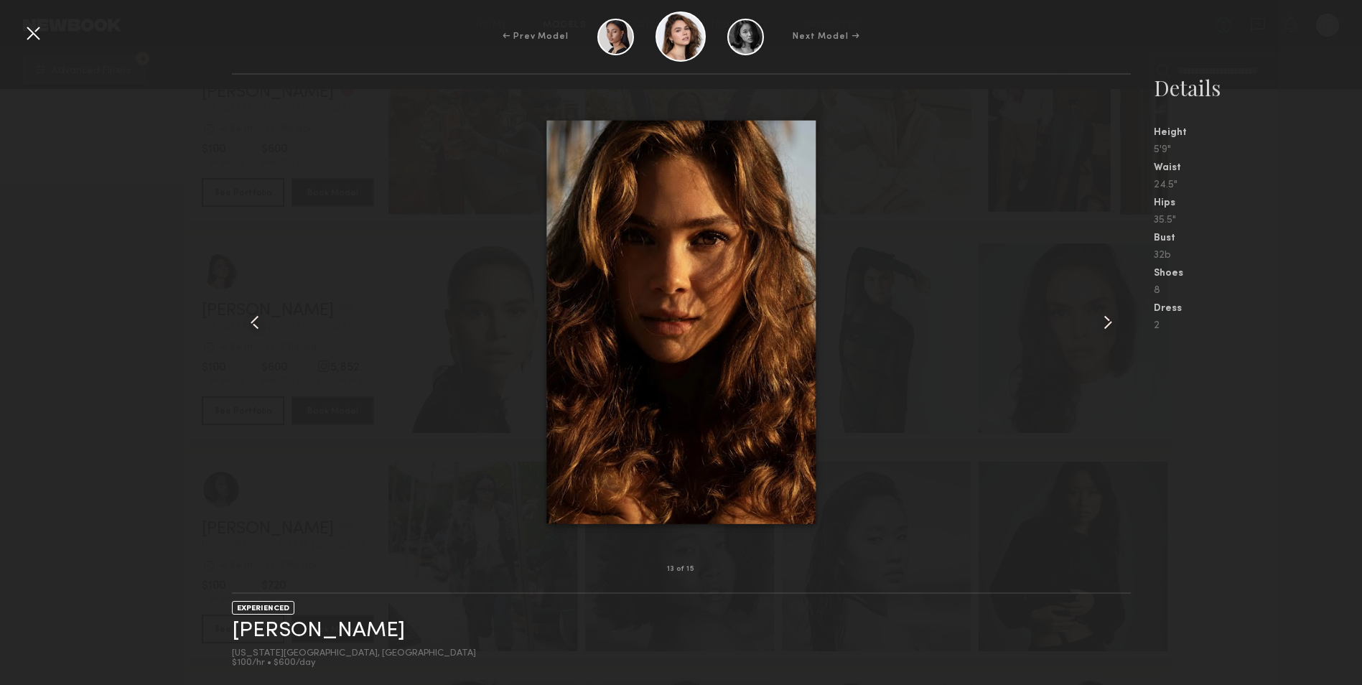
click at [245, 323] on common-icon at bounding box center [254, 322] width 23 height 23
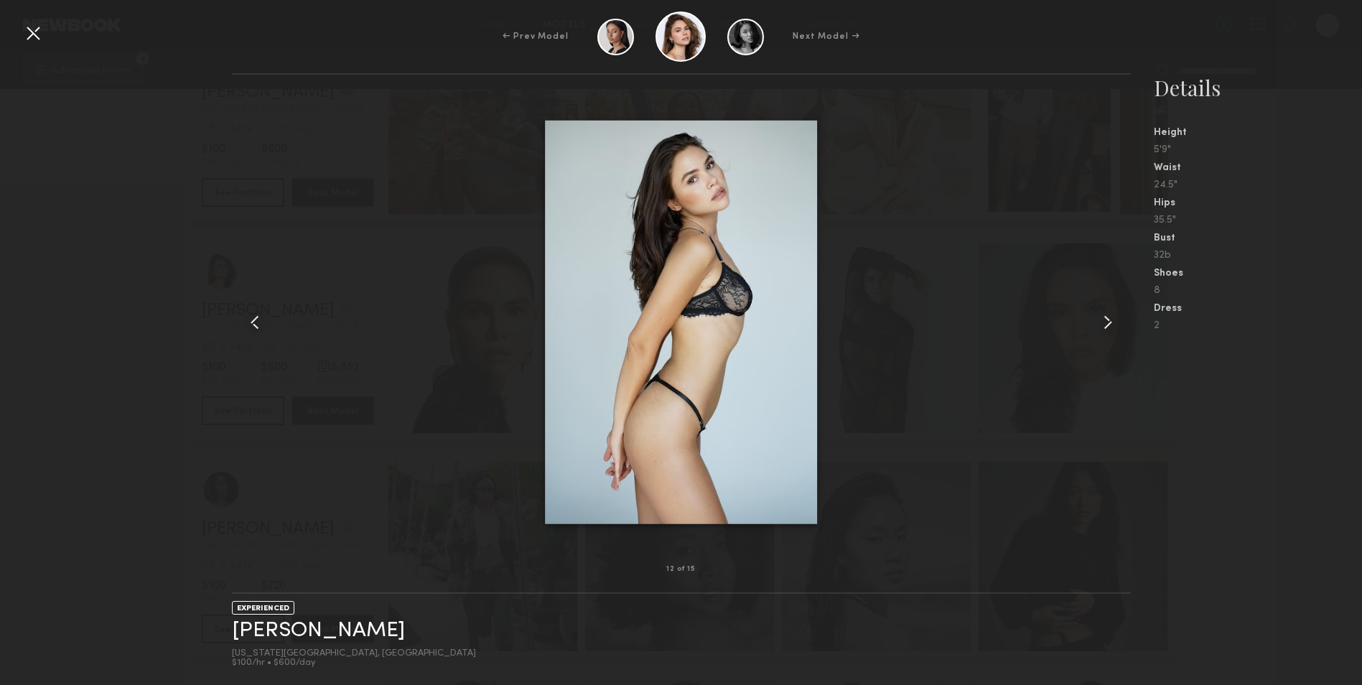
click at [244, 324] on common-icon at bounding box center [254, 322] width 23 height 23
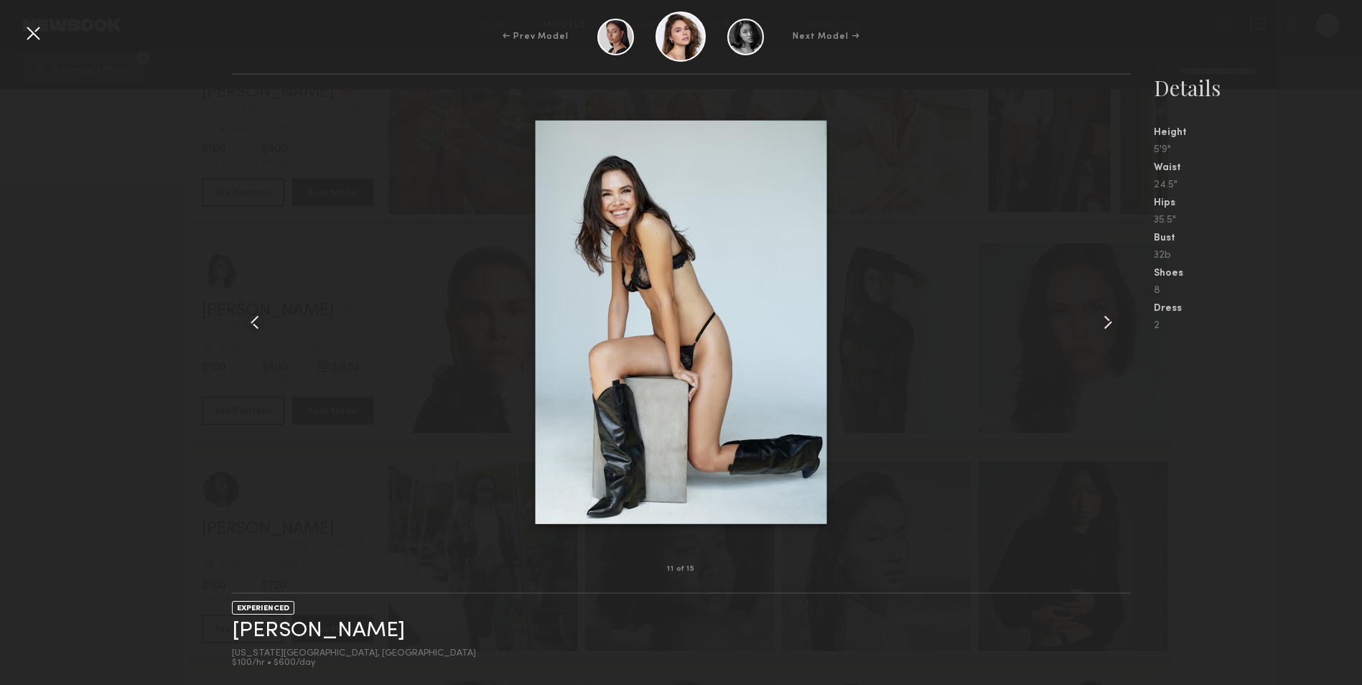
click at [241, 327] on div at bounding box center [250, 322] width 36 height 449
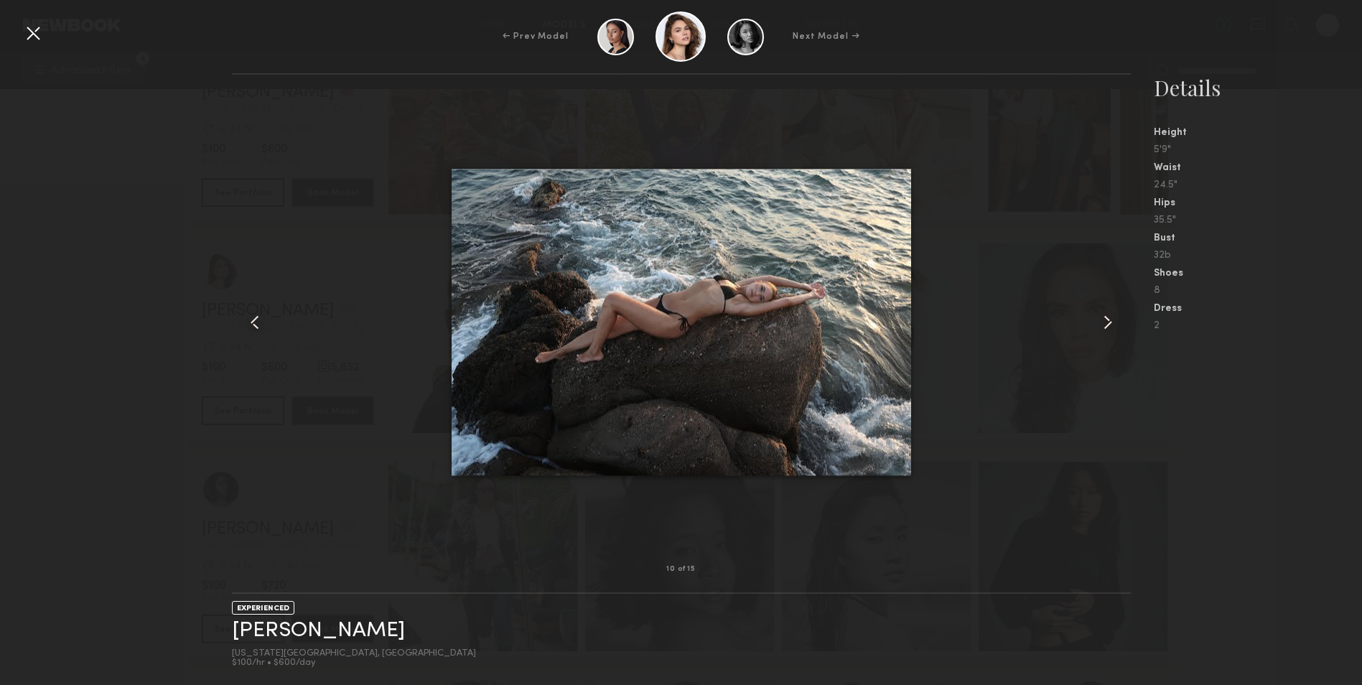
click at [261, 322] on common-icon at bounding box center [254, 322] width 23 height 23
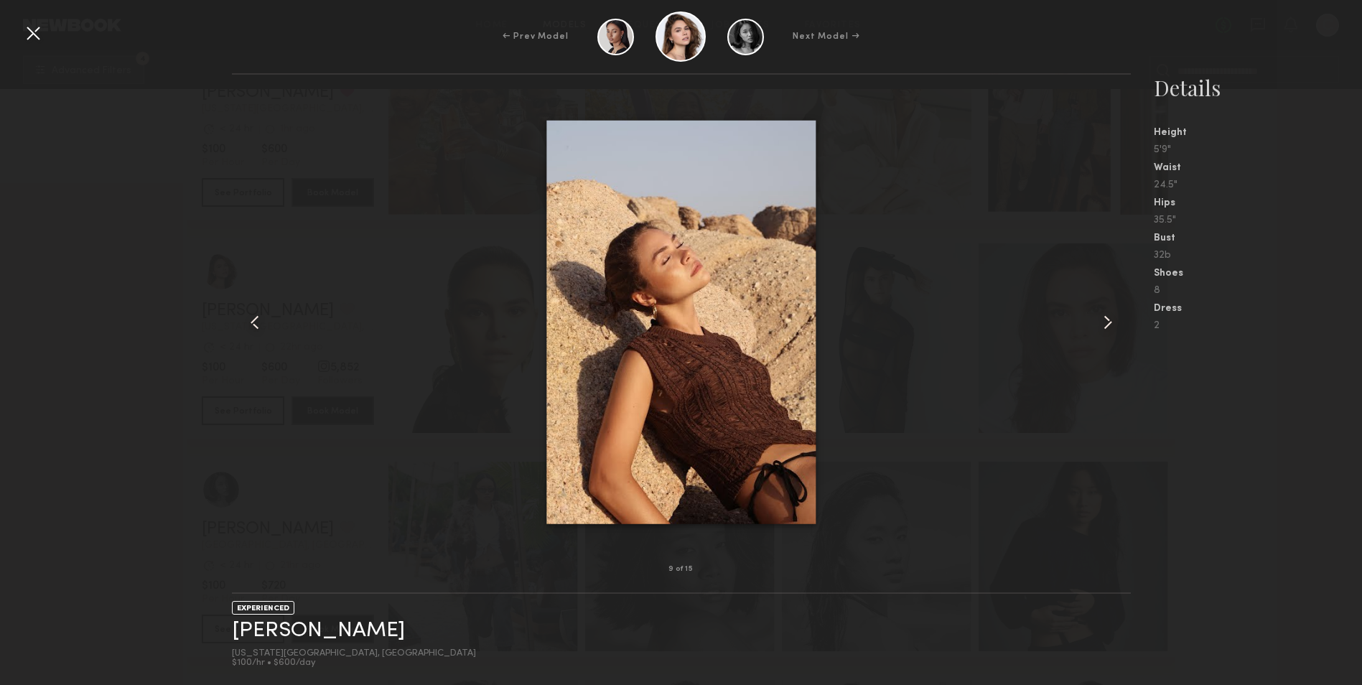
click at [261, 322] on common-icon at bounding box center [254, 322] width 23 height 23
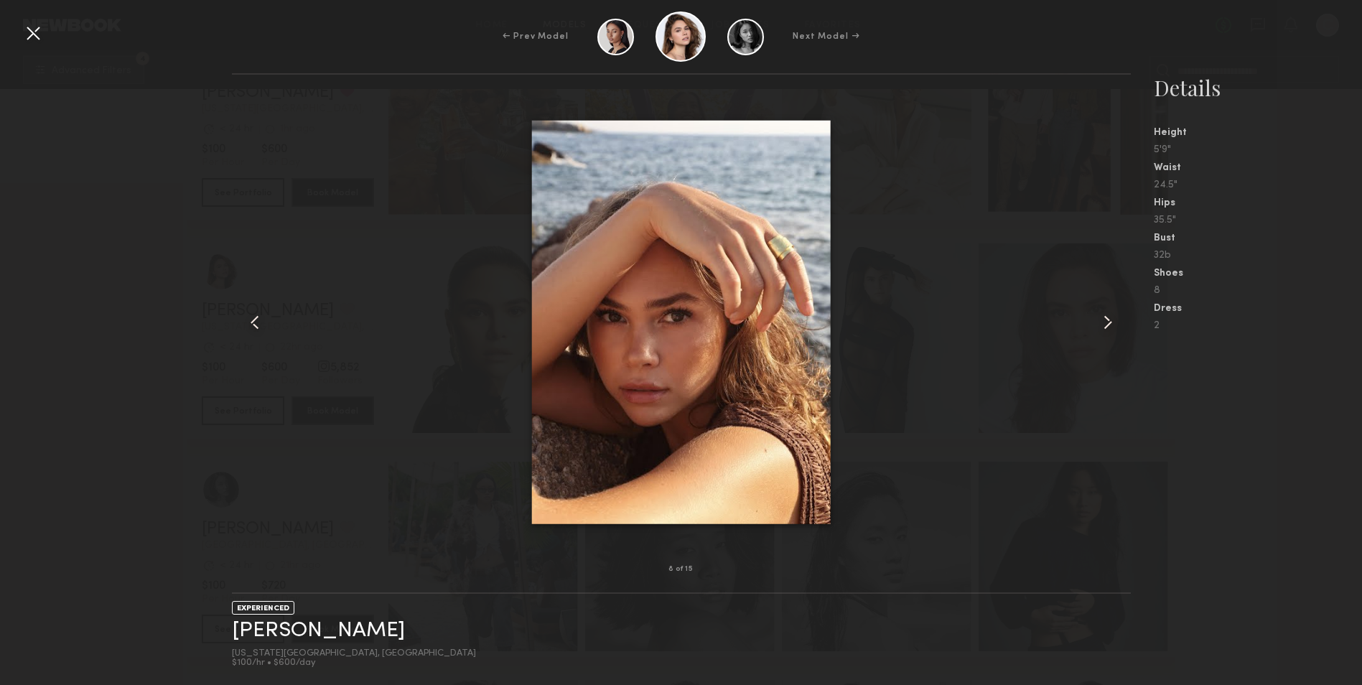
click at [261, 322] on common-icon at bounding box center [254, 322] width 23 height 23
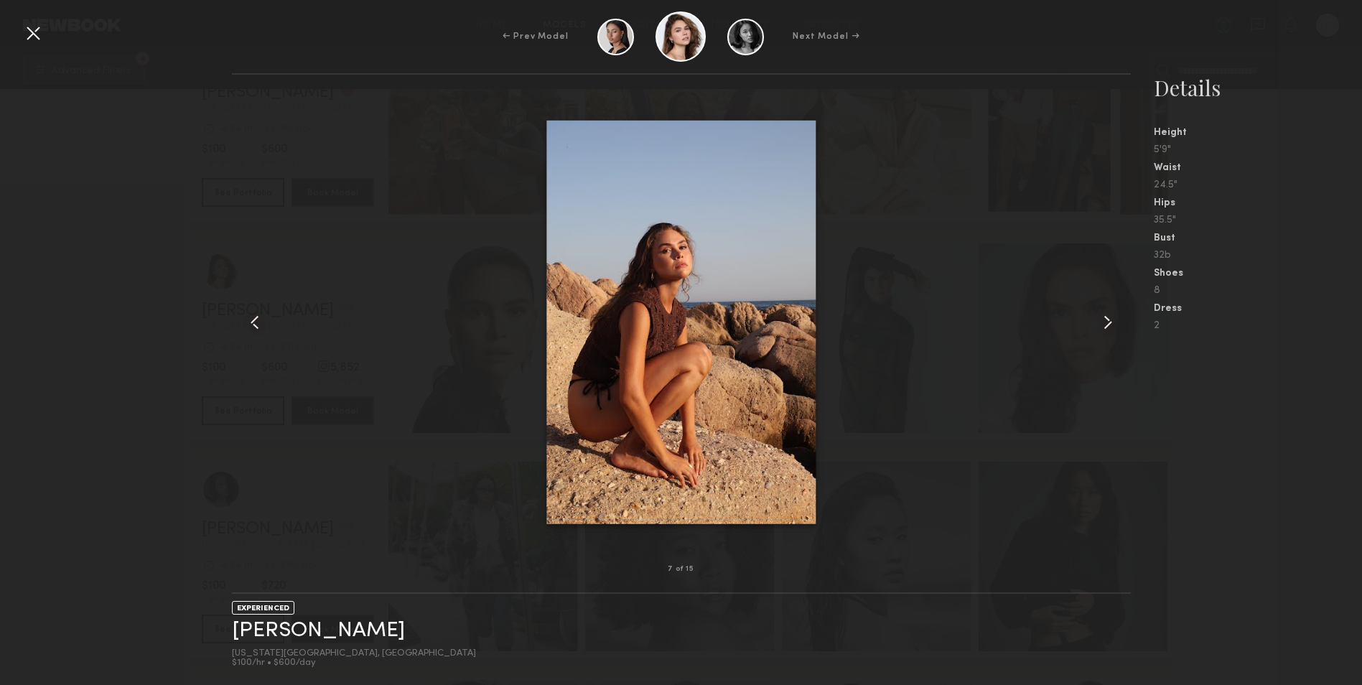
click at [261, 322] on common-icon at bounding box center [254, 322] width 23 height 23
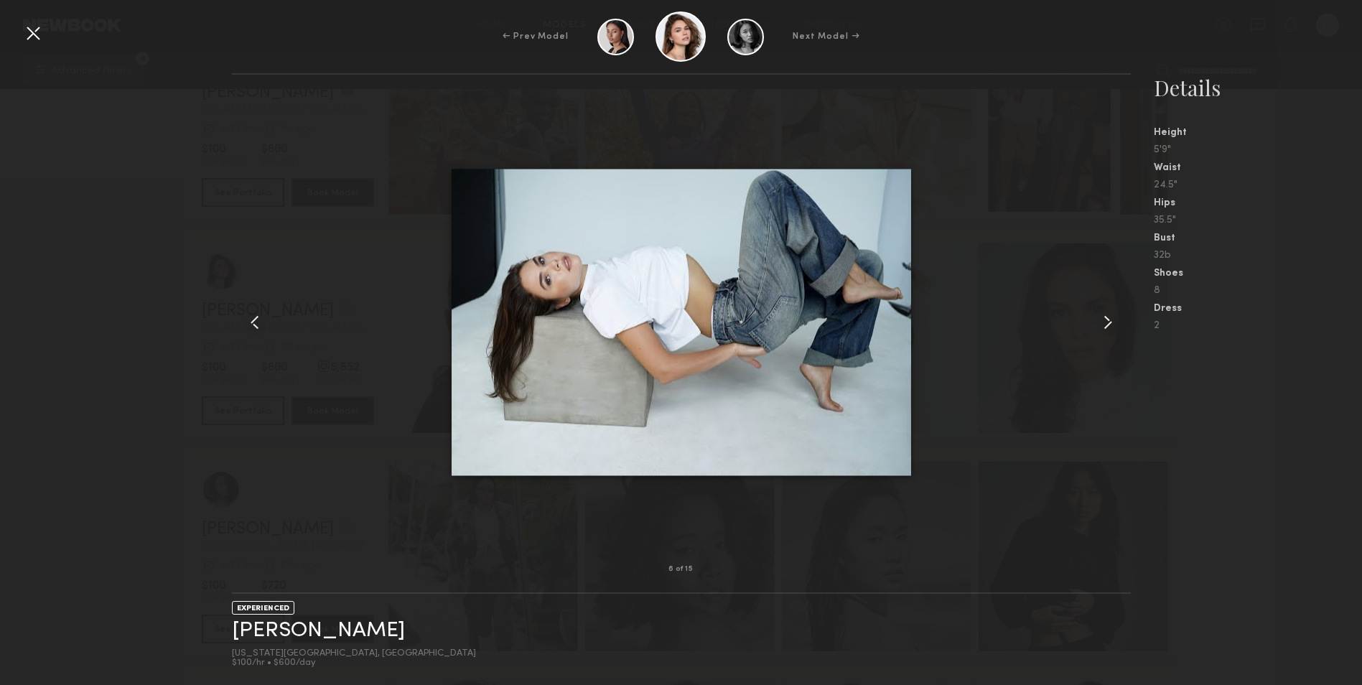
click at [261, 322] on common-icon at bounding box center [254, 322] width 23 height 23
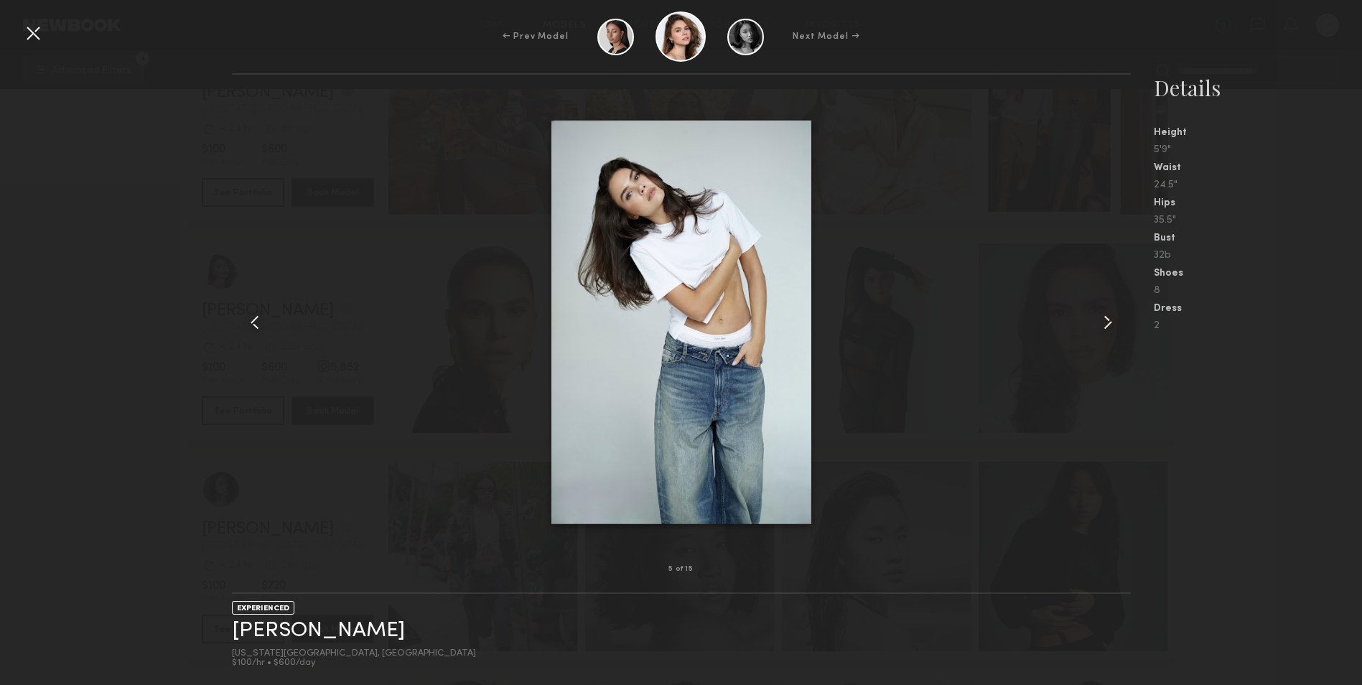
click at [261, 322] on common-icon at bounding box center [254, 322] width 23 height 23
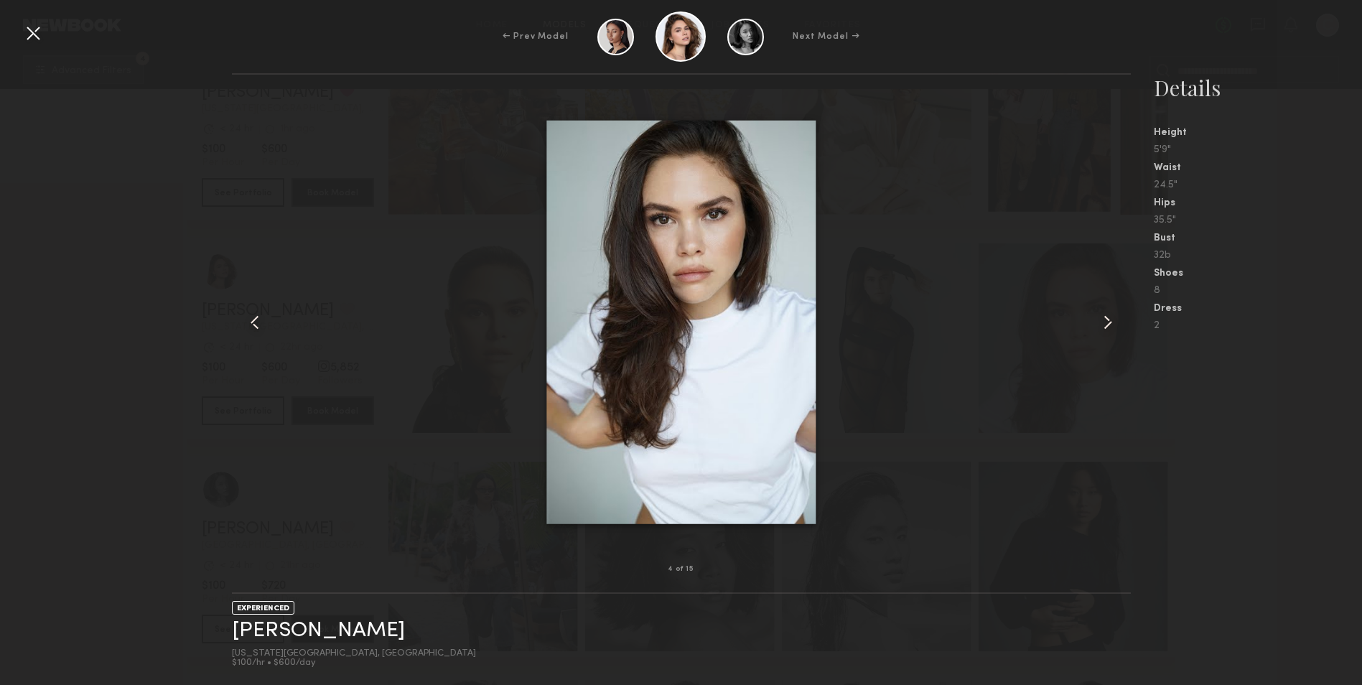
click at [261, 322] on common-icon at bounding box center [254, 322] width 23 height 23
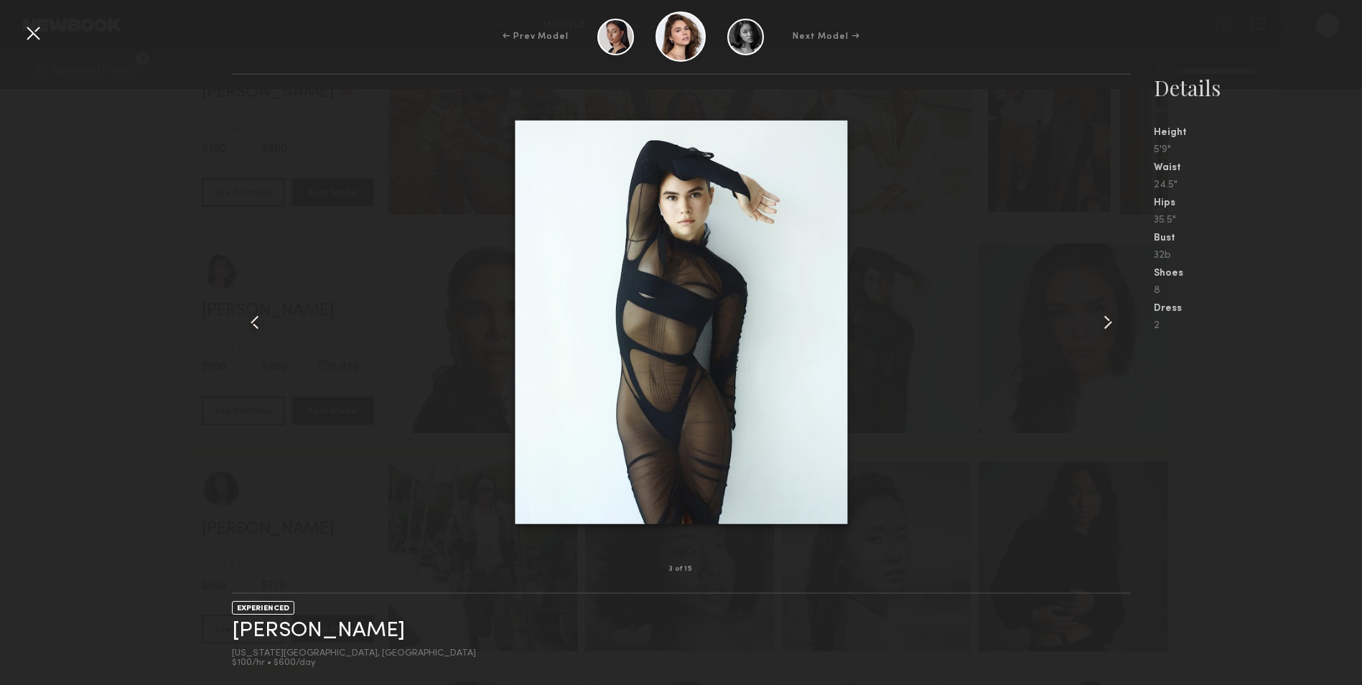
click at [261, 322] on common-icon at bounding box center [254, 322] width 23 height 23
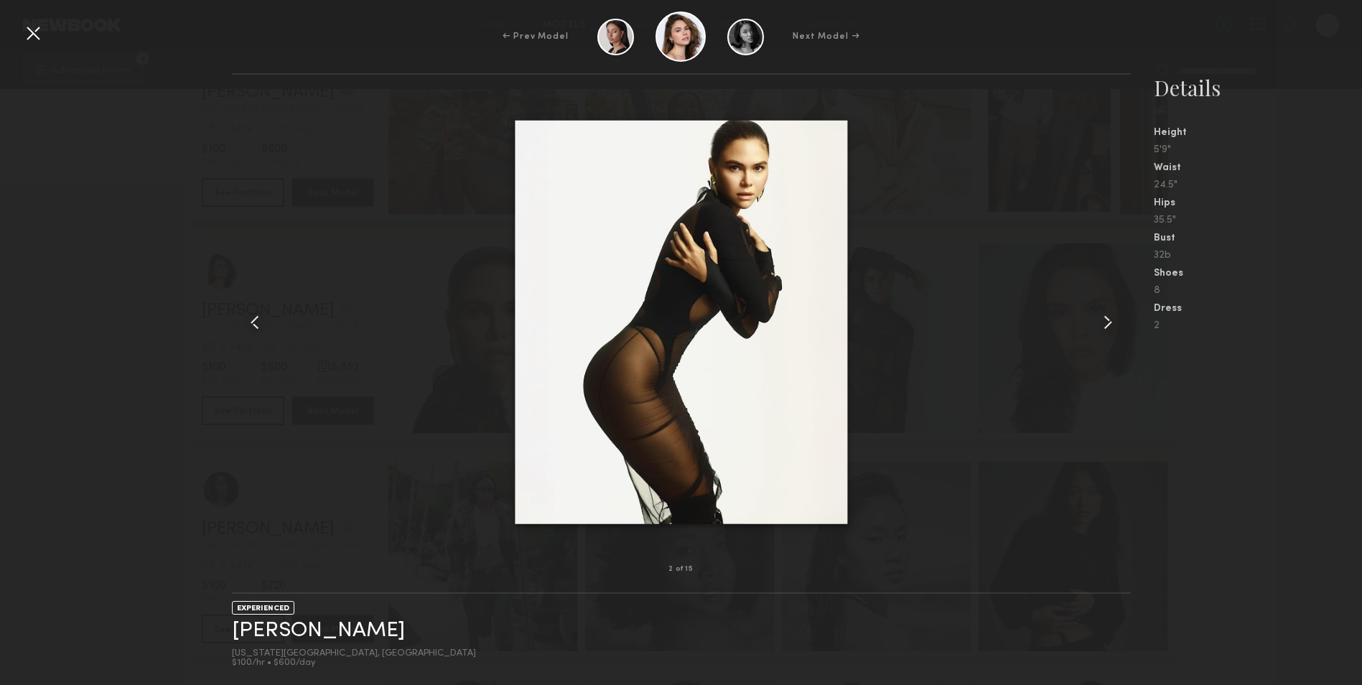
click at [261, 322] on common-icon at bounding box center [254, 322] width 23 height 23
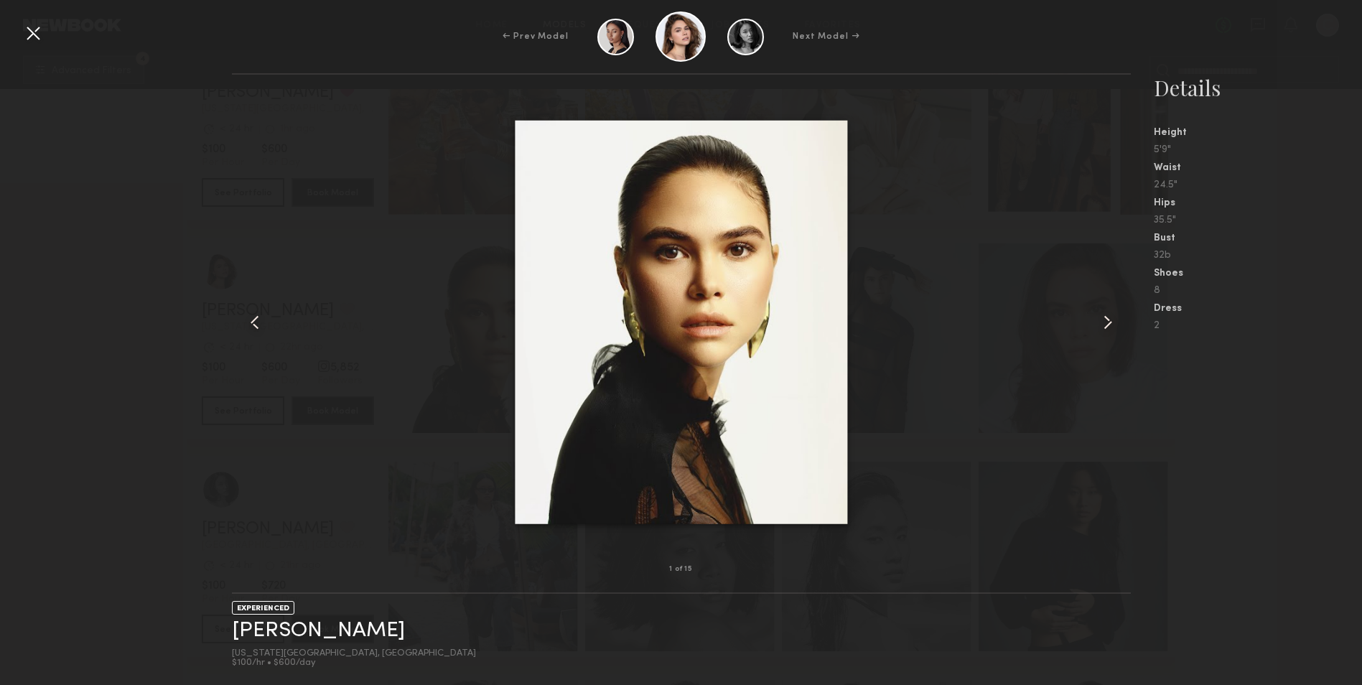
click at [261, 322] on common-icon at bounding box center [254, 322] width 23 height 23
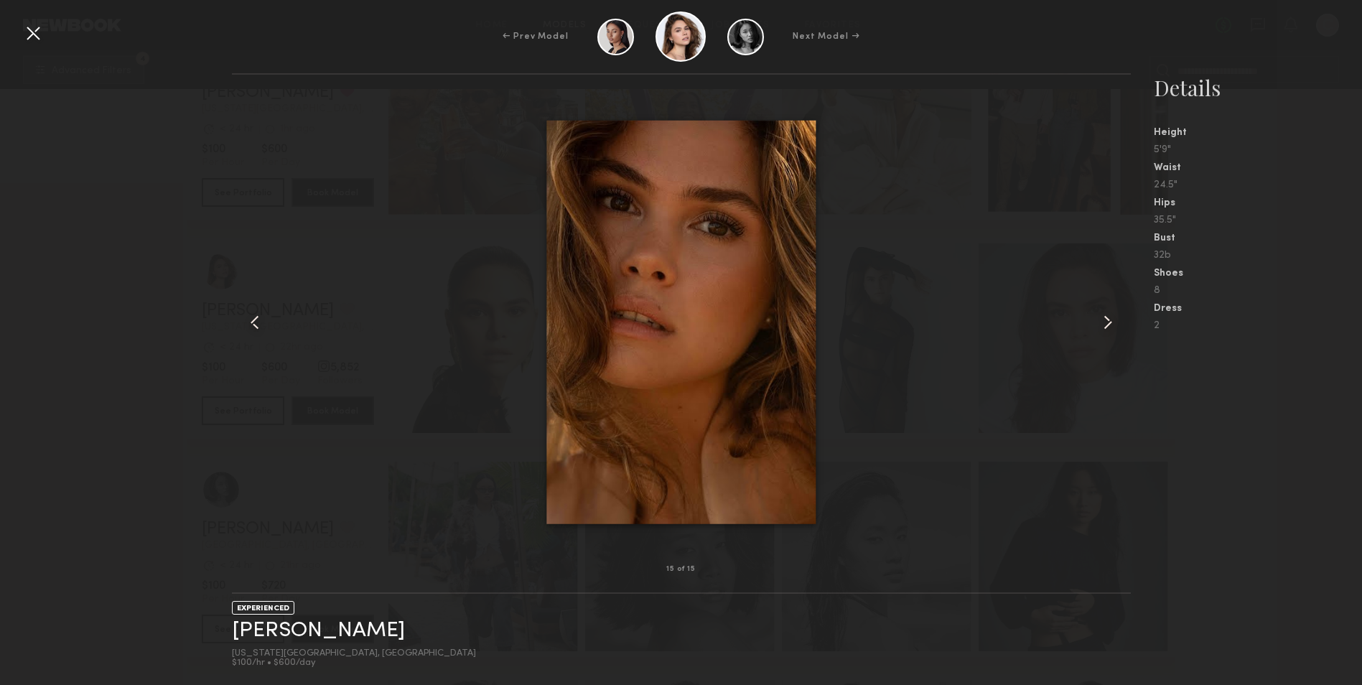
click at [261, 322] on common-icon at bounding box center [254, 322] width 23 height 23
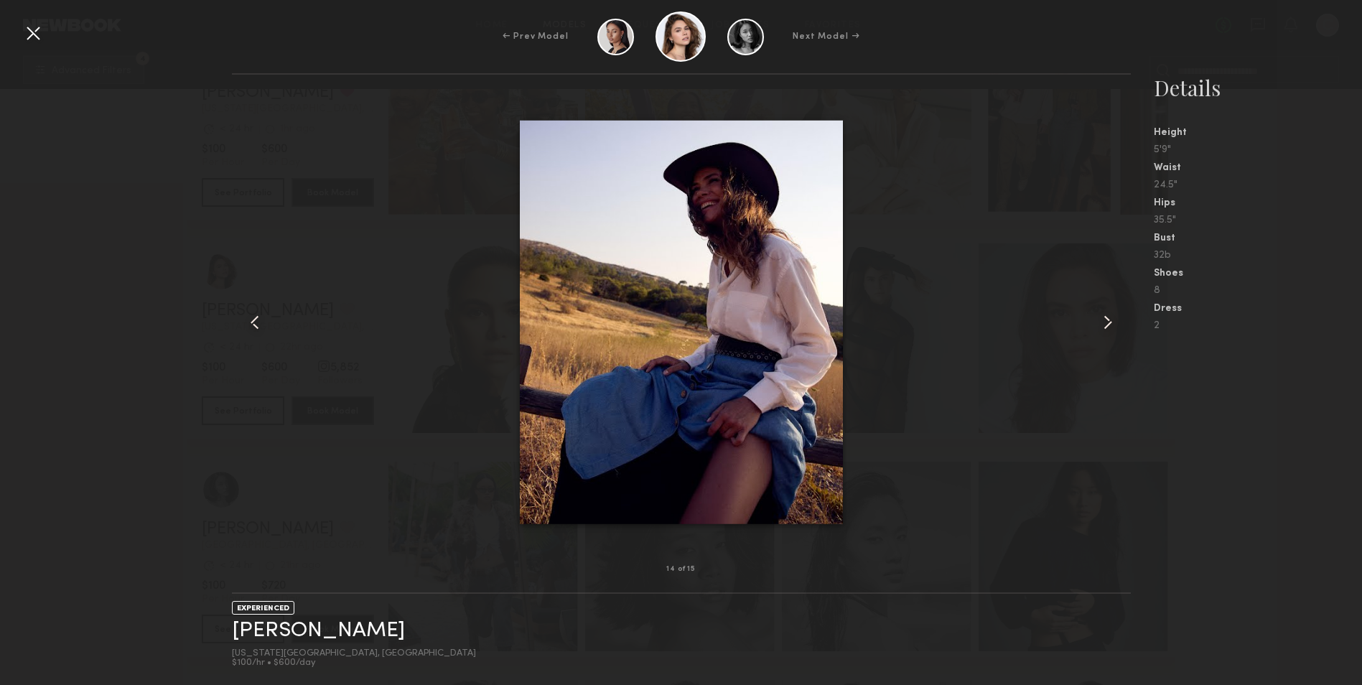
click at [261, 322] on common-icon at bounding box center [254, 322] width 23 height 23
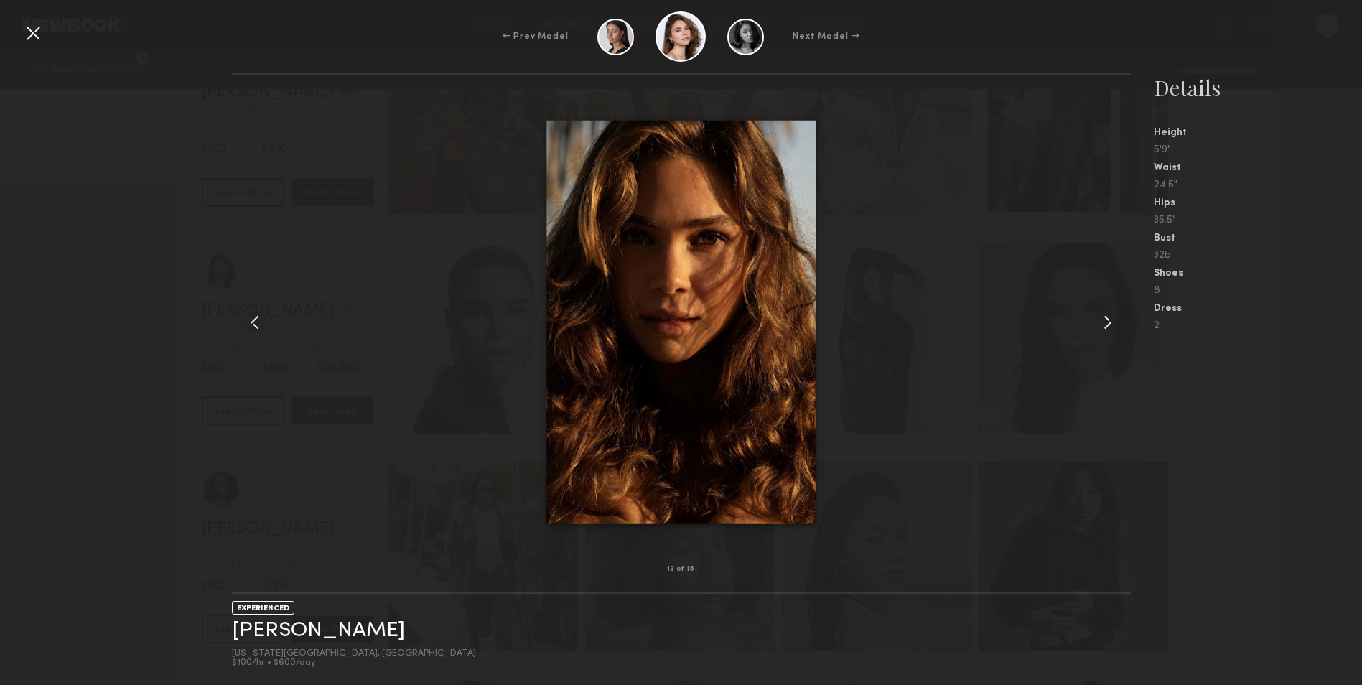
click at [261, 322] on common-icon at bounding box center [254, 322] width 23 height 23
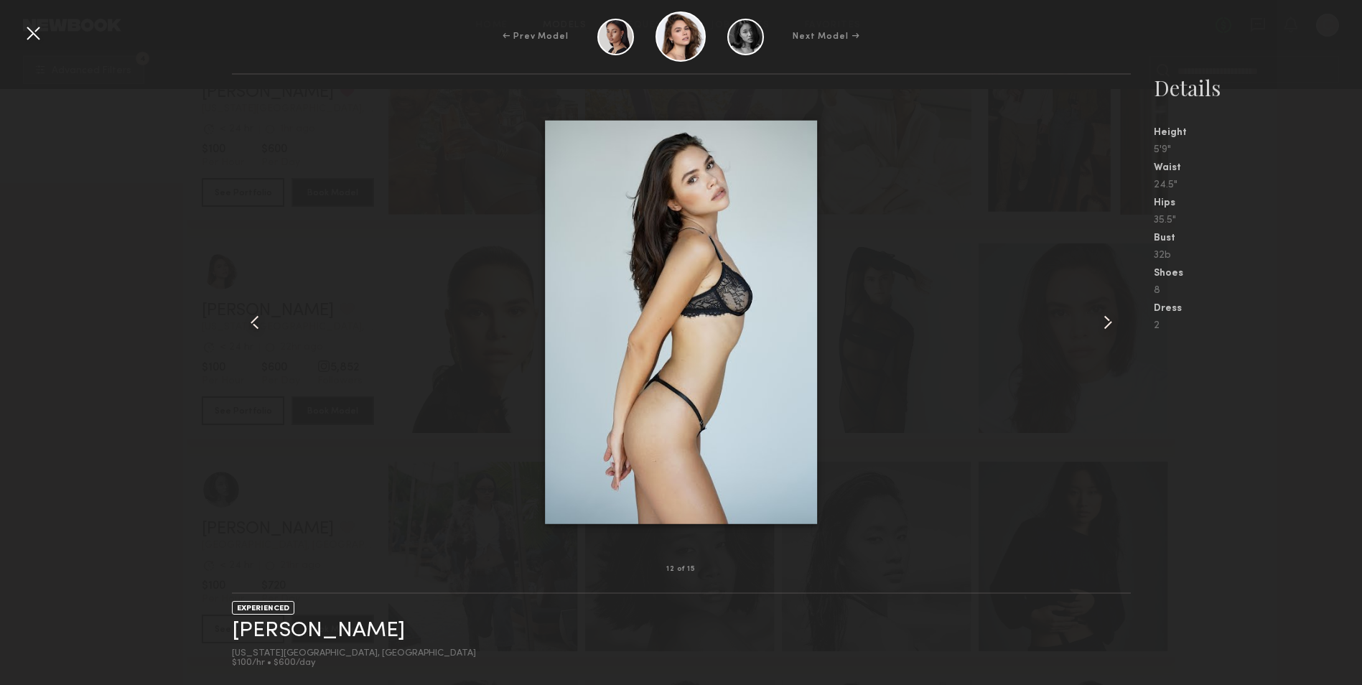
click at [261, 322] on common-icon at bounding box center [254, 322] width 23 height 23
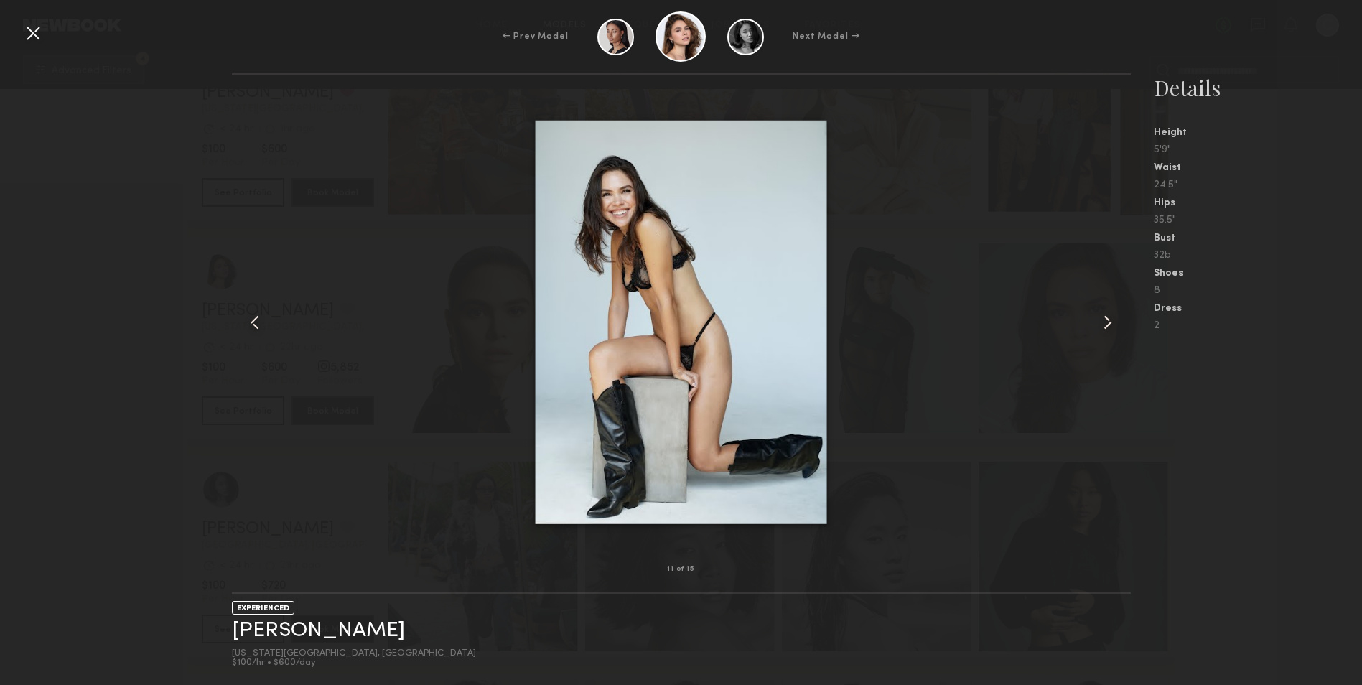
click at [261, 322] on common-icon at bounding box center [254, 322] width 23 height 23
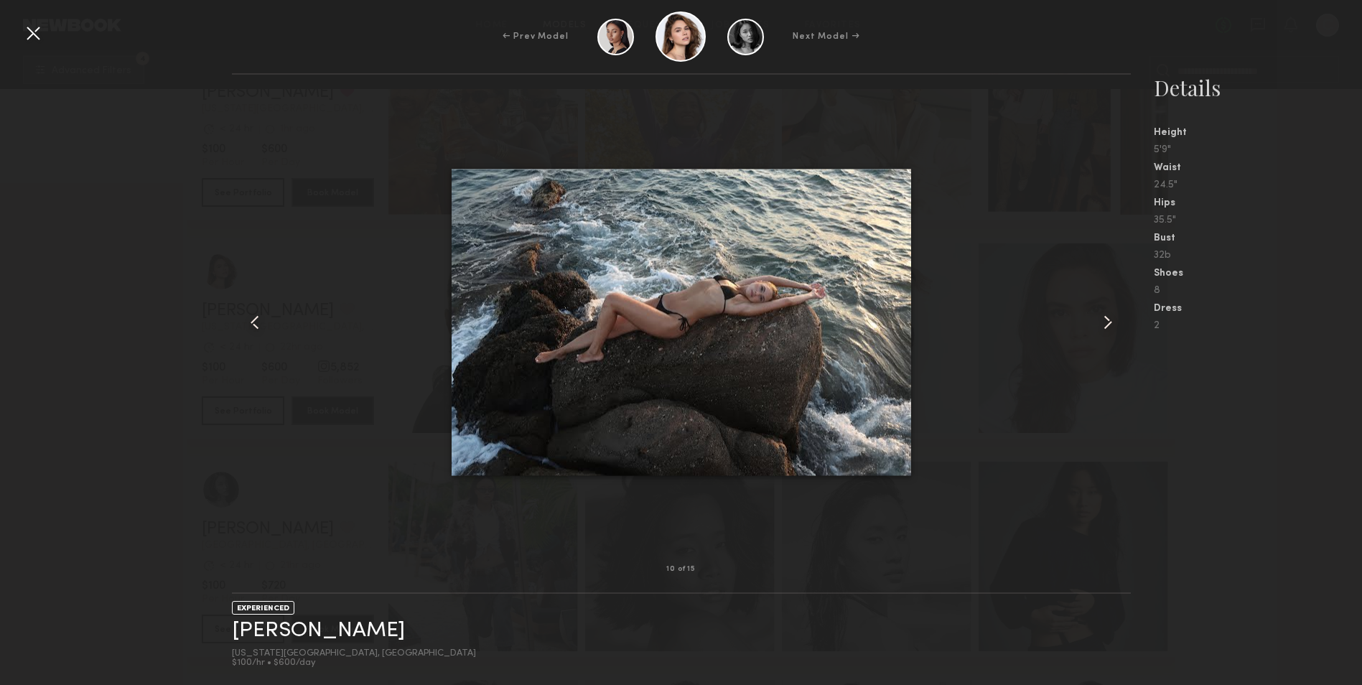
click at [261, 322] on common-icon at bounding box center [254, 322] width 23 height 23
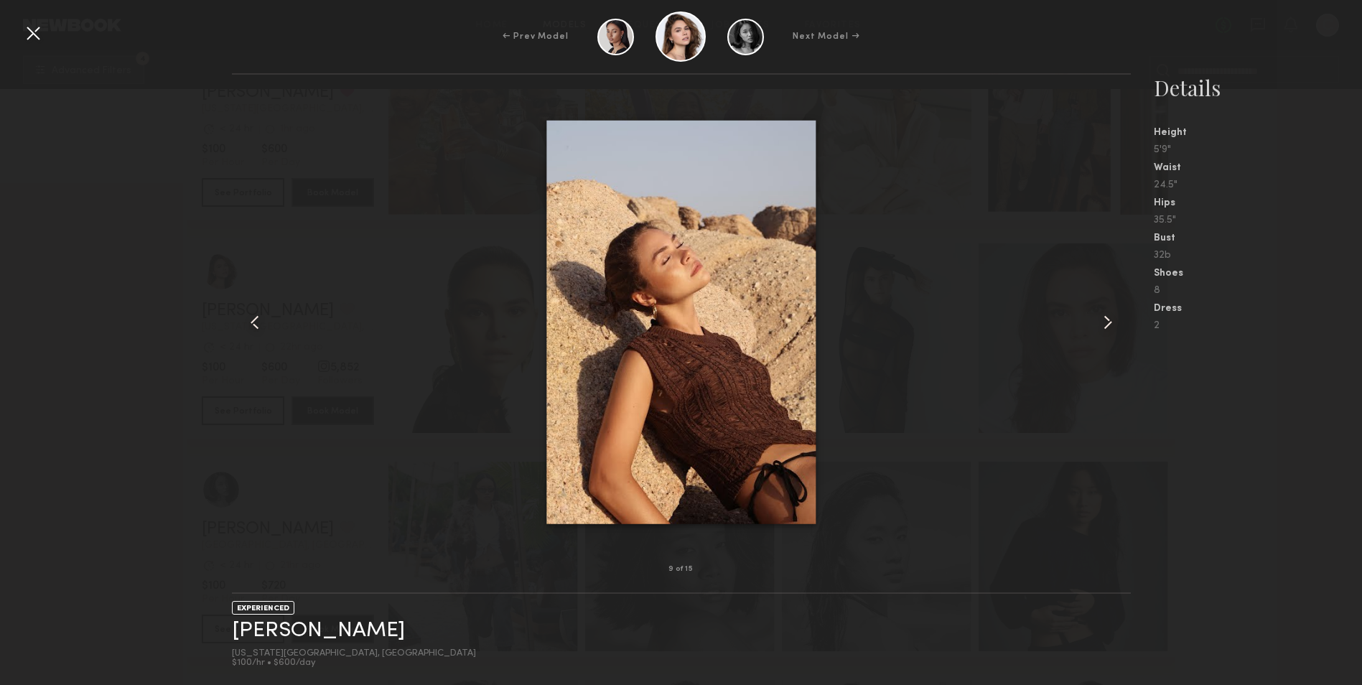
click at [261, 322] on common-icon at bounding box center [254, 322] width 23 height 23
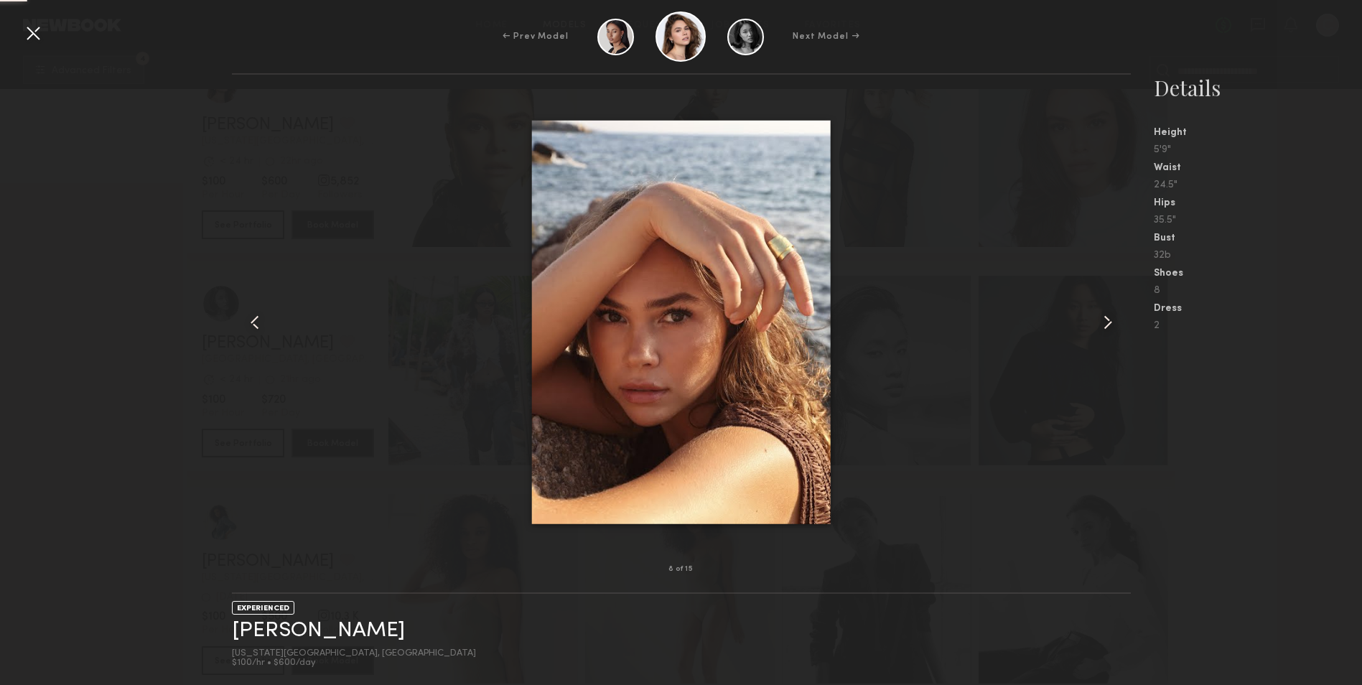
scroll to position [9480, 0]
click at [965, 406] on div at bounding box center [681, 322] width 899 height 449
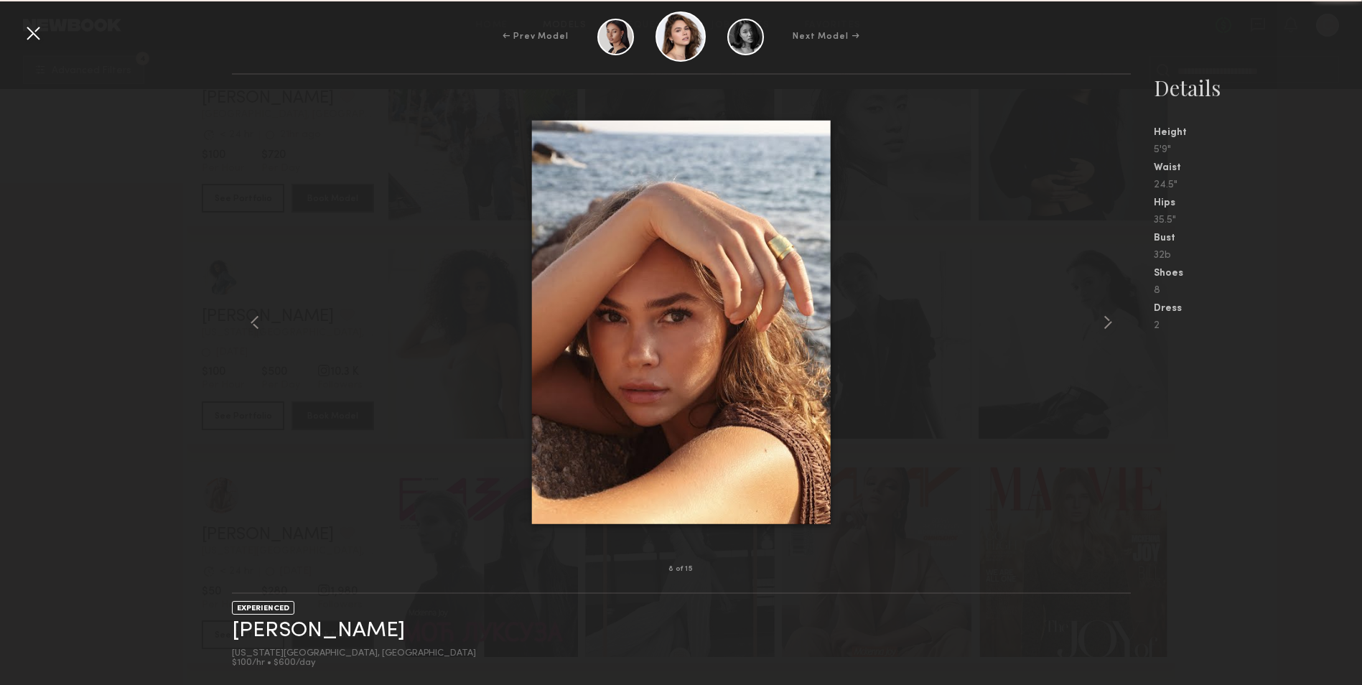
click at [42, 29] on div at bounding box center [33, 33] width 23 height 23
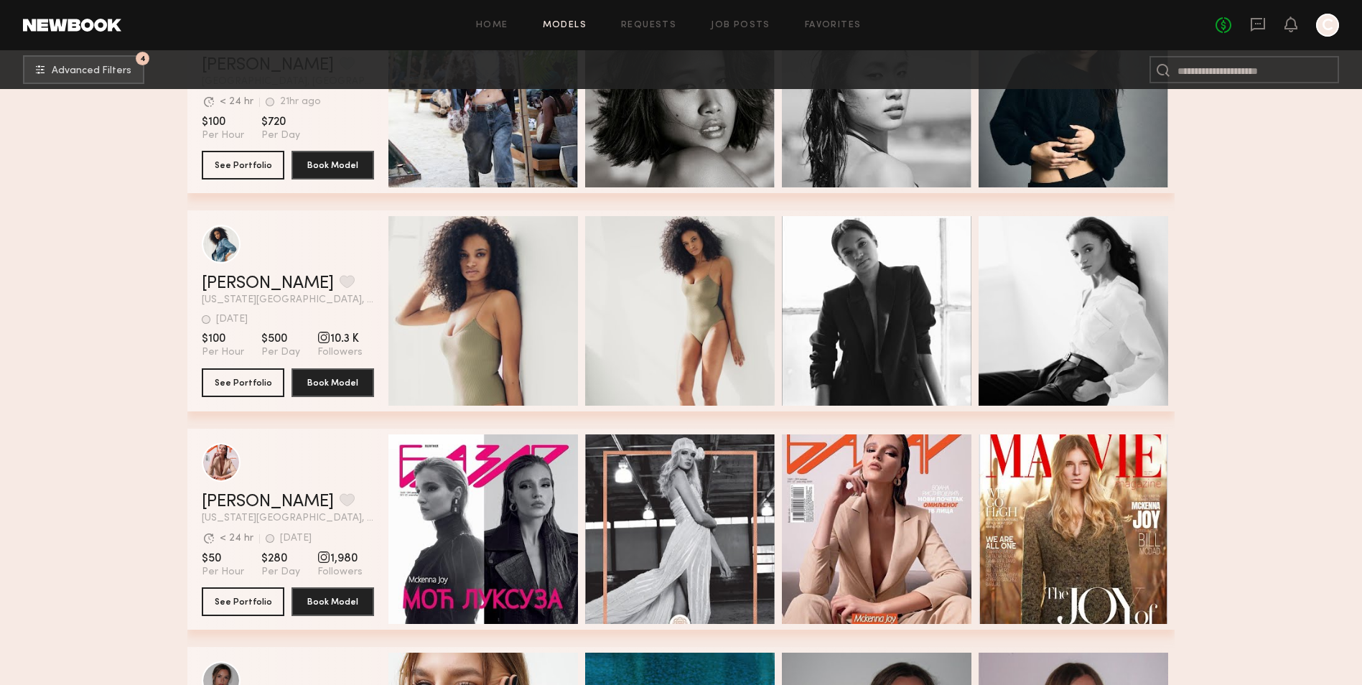
scroll to position [9552, 0]
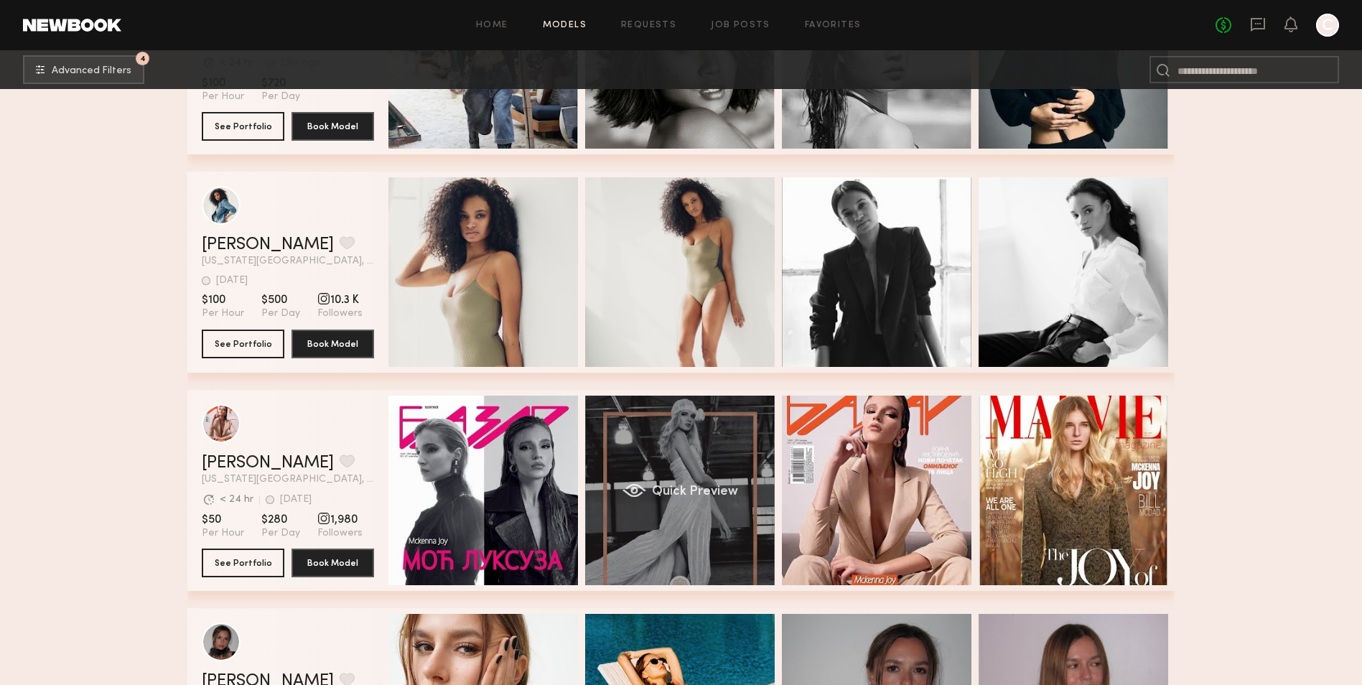
click at [660, 530] on div "Quick Preview" at bounding box center [680, 491] width 190 height 190
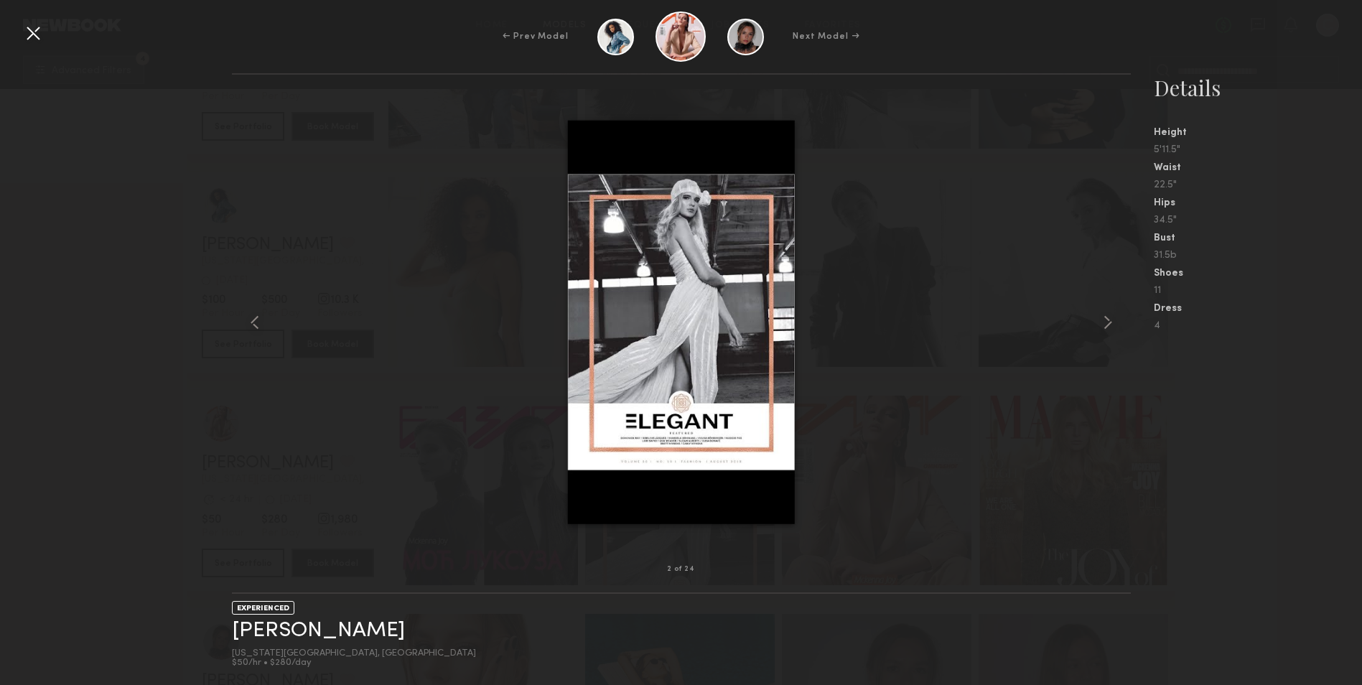
click at [31, 34] on div at bounding box center [33, 33] width 23 height 23
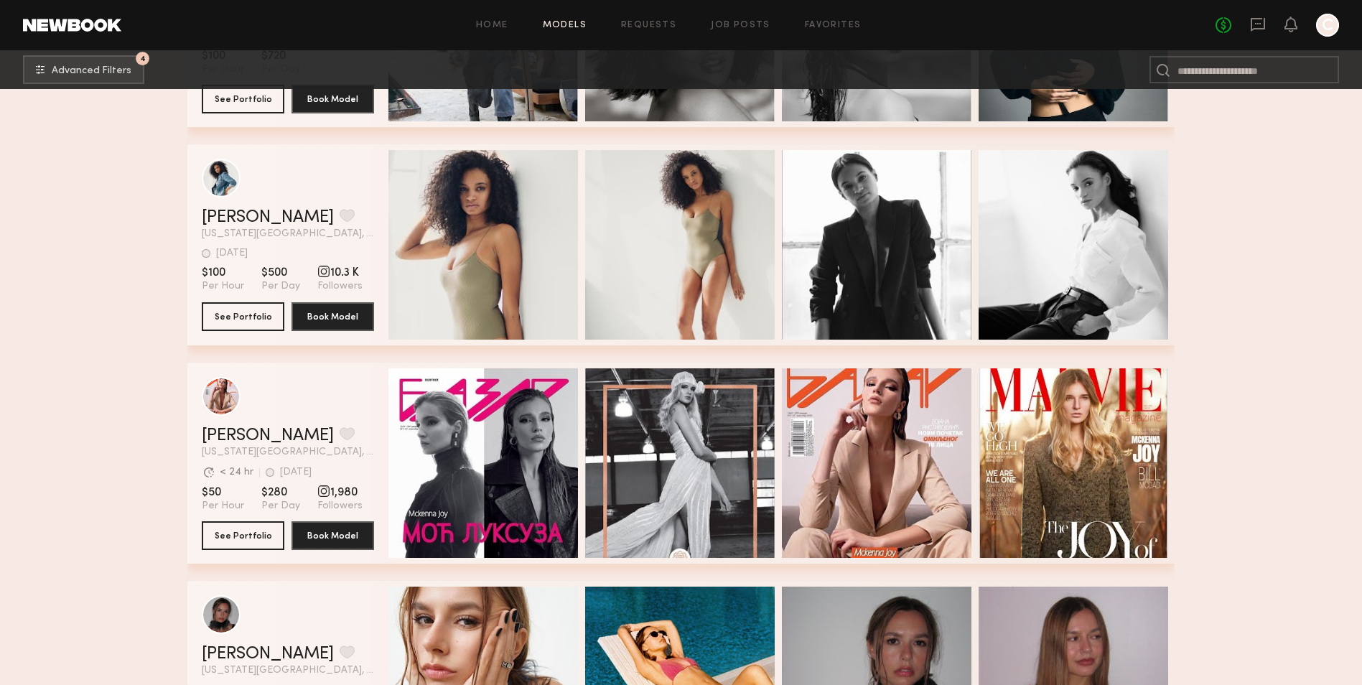
scroll to position [9839, 0]
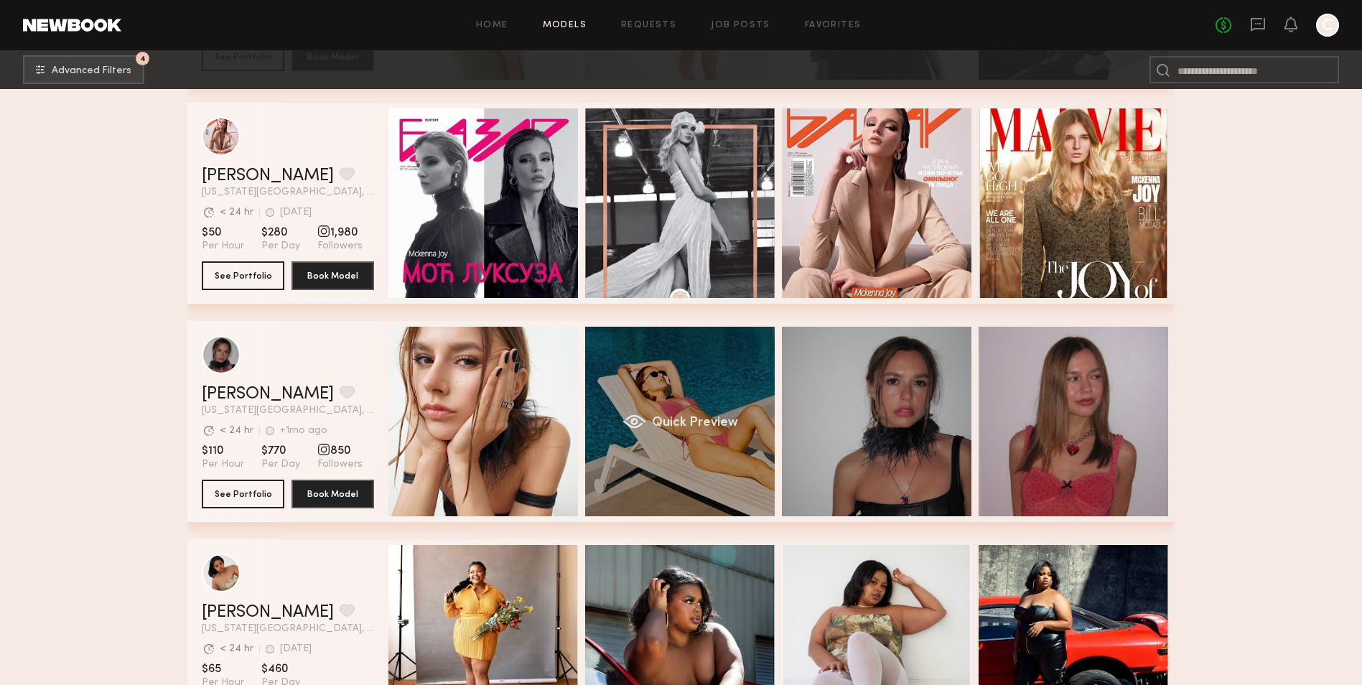
click at [658, 386] on div "Quick Preview" at bounding box center [680, 422] width 190 height 190
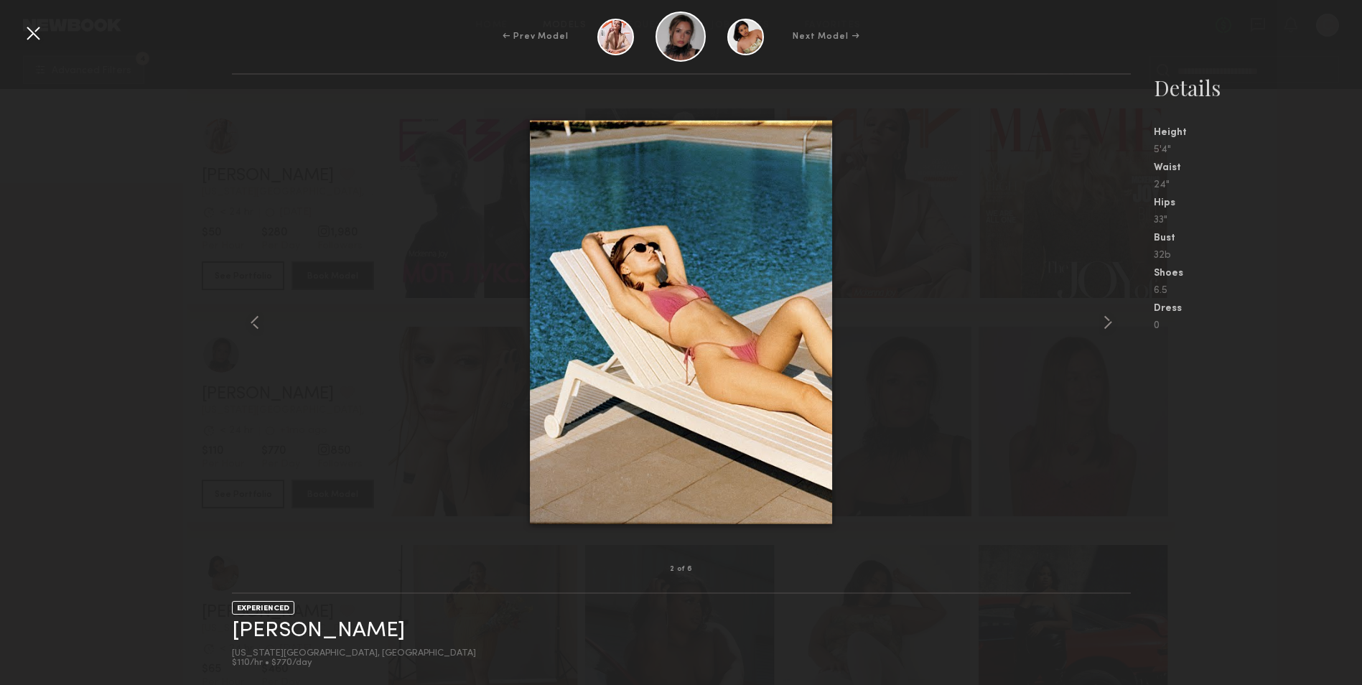
click at [32, 27] on div at bounding box center [33, 33] width 23 height 23
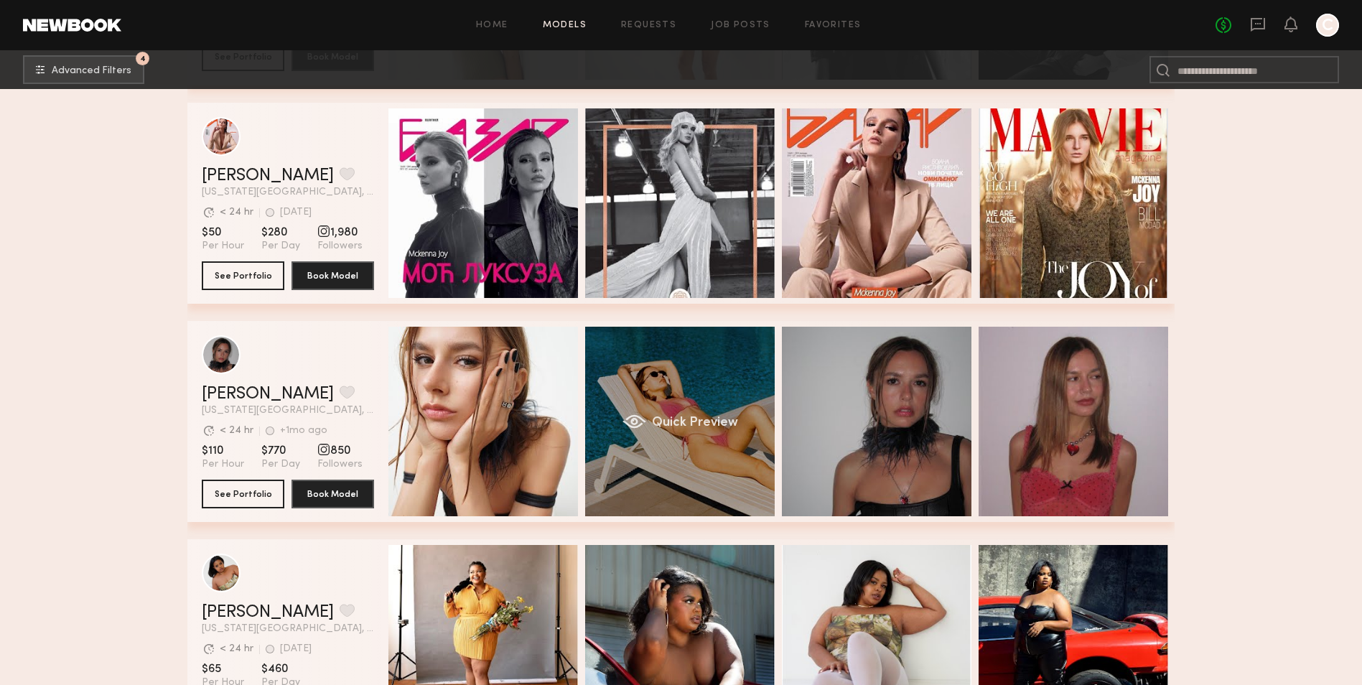
click at [717, 417] on div "Quick Preview" at bounding box center [680, 422] width 190 height 190
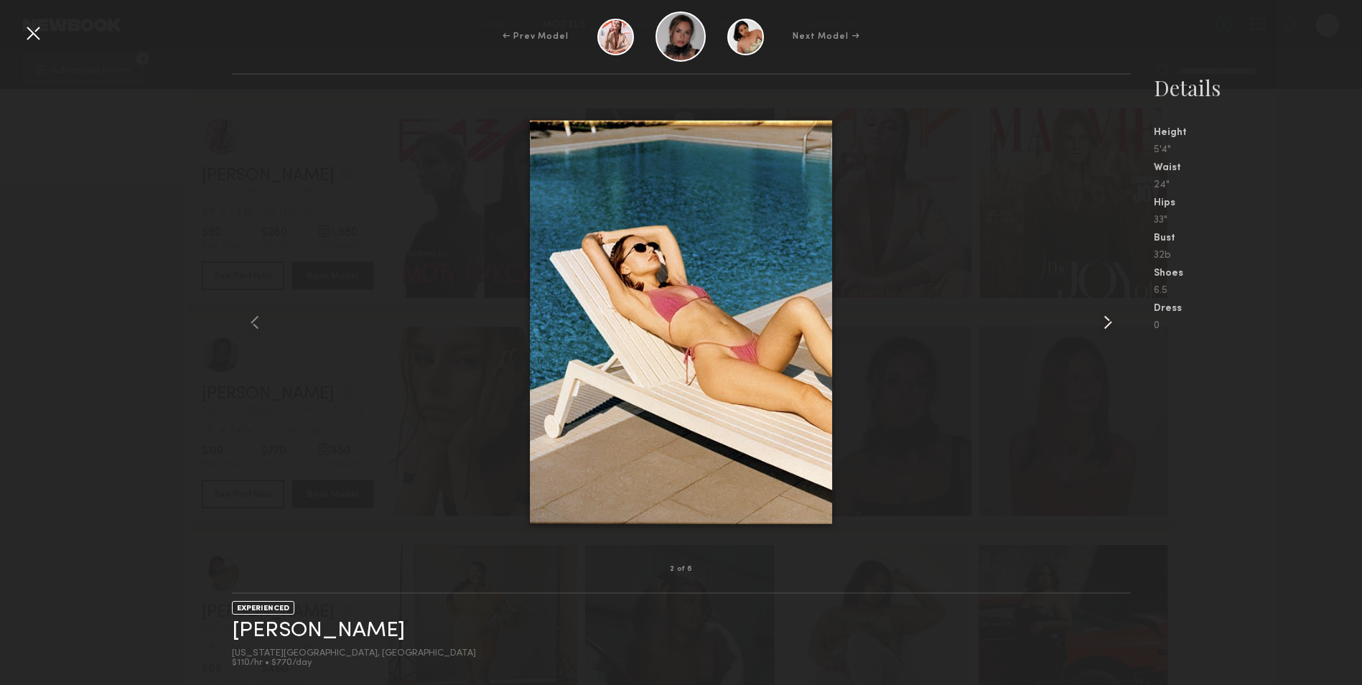
click at [1099, 323] on common-icon at bounding box center [1108, 322] width 23 height 23
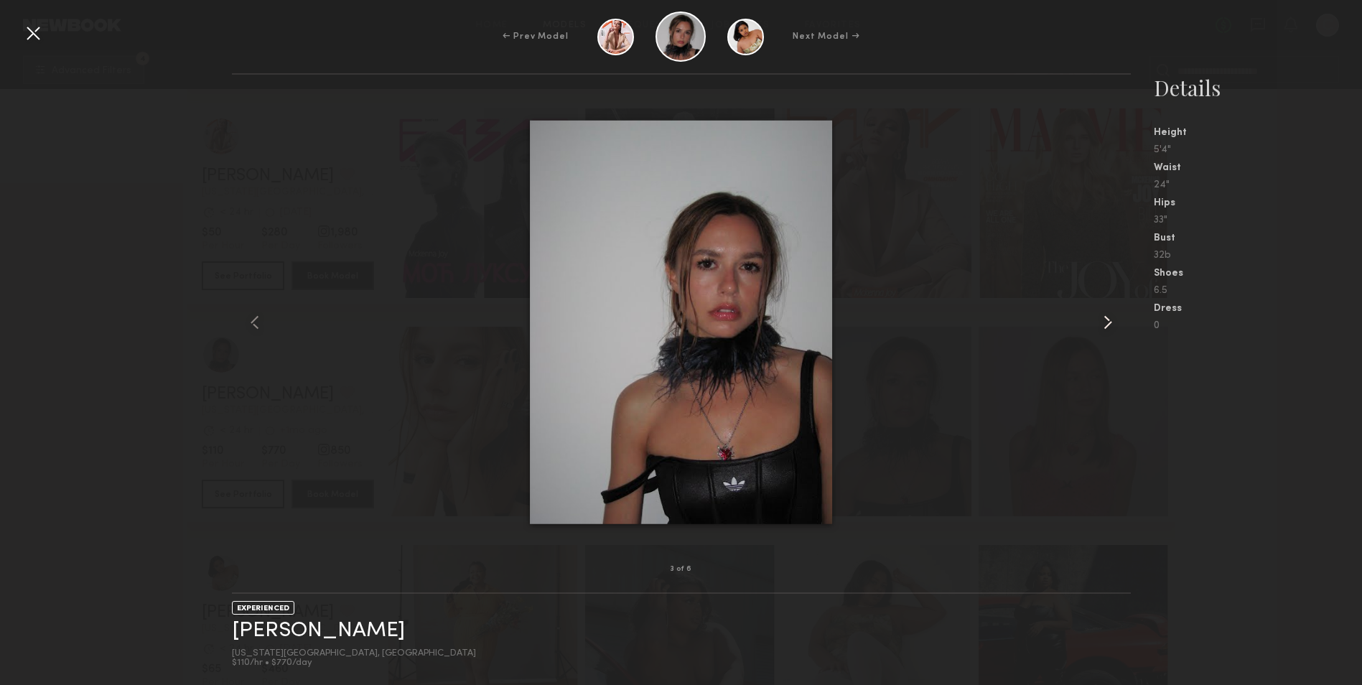
click at [1102, 326] on common-icon at bounding box center [1108, 322] width 23 height 23
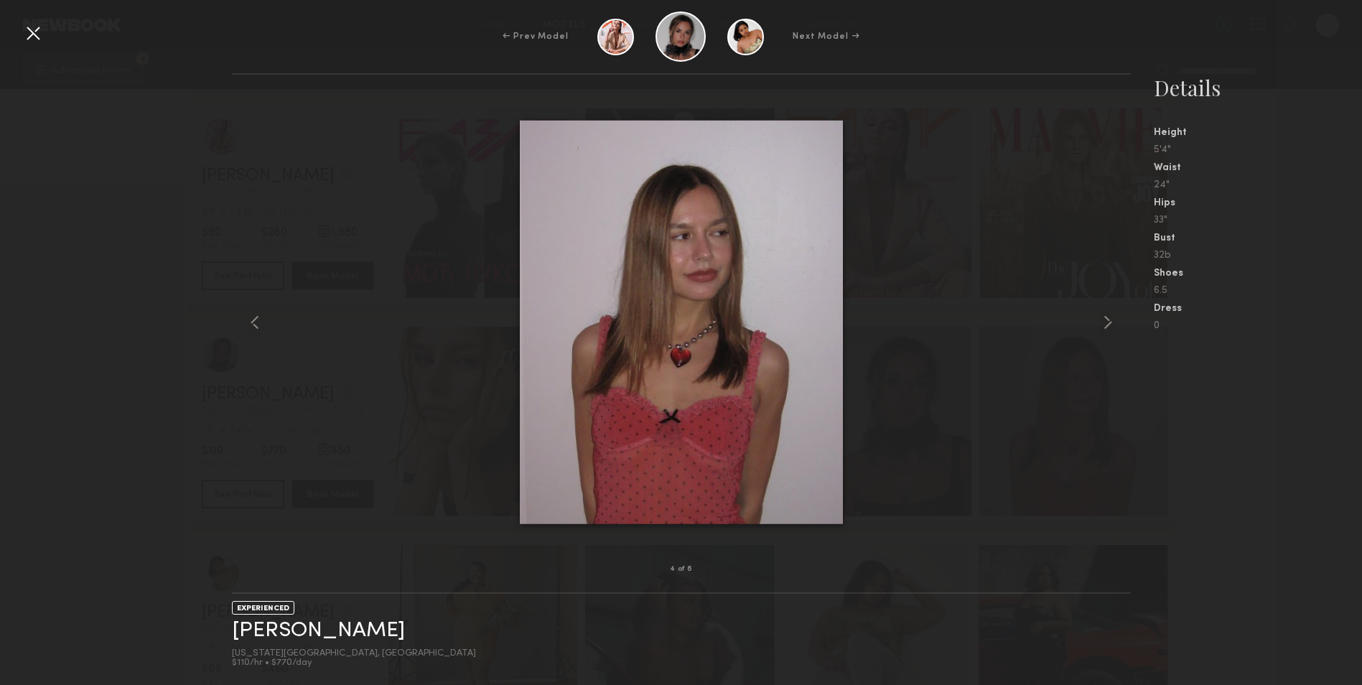
click at [28, 38] on div at bounding box center [33, 33] width 23 height 23
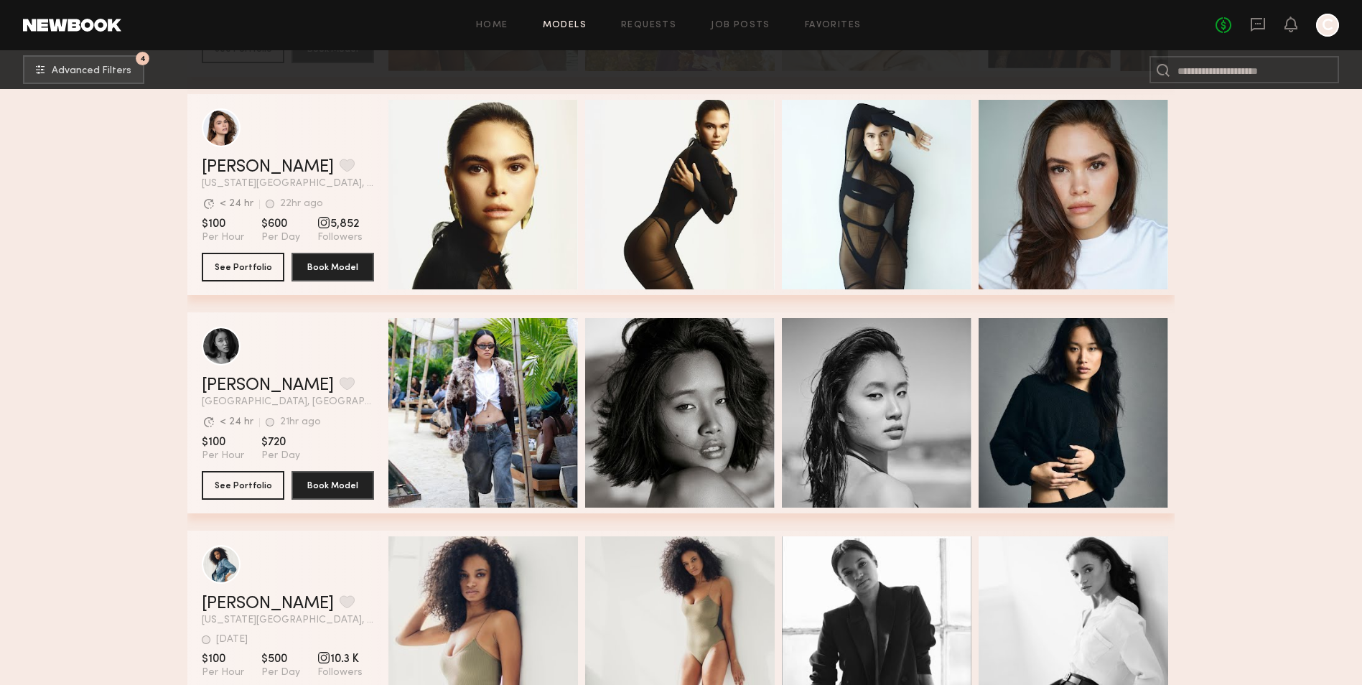
scroll to position [8905, 0]
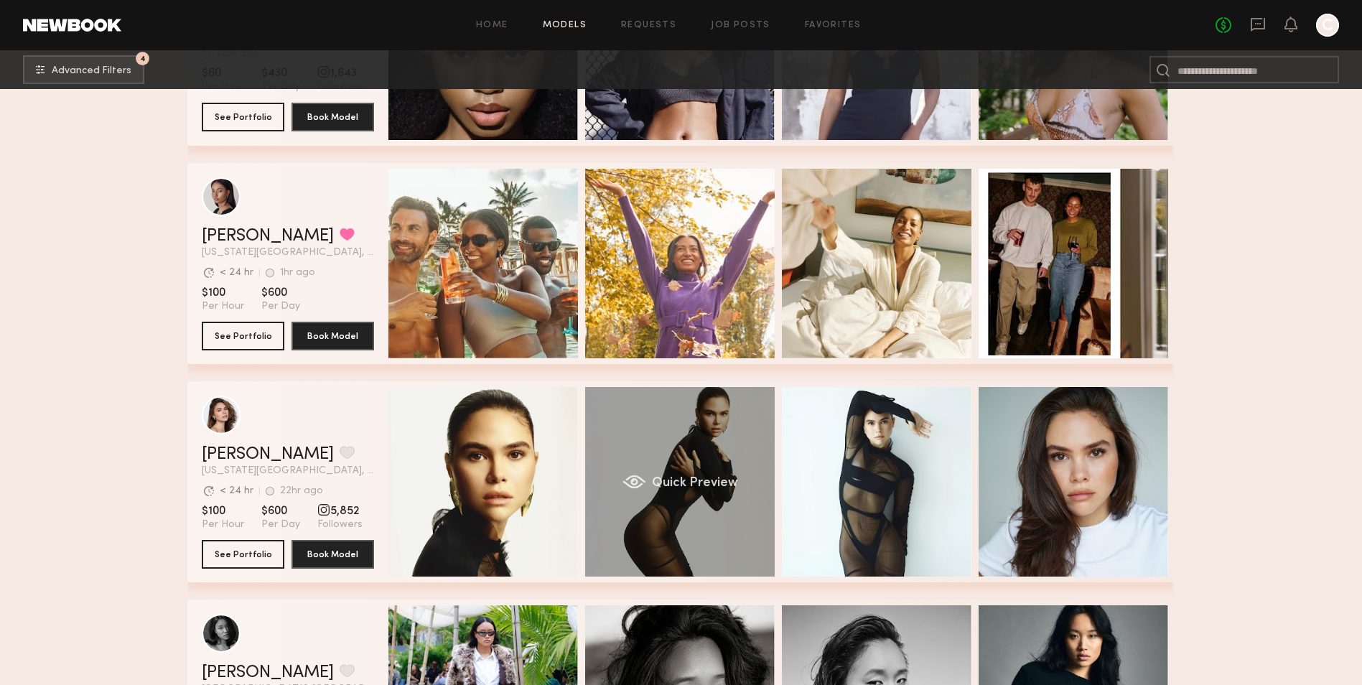
click at [668, 429] on div "Quick Preview" at bounding box center [680, 482] width 190 height 190
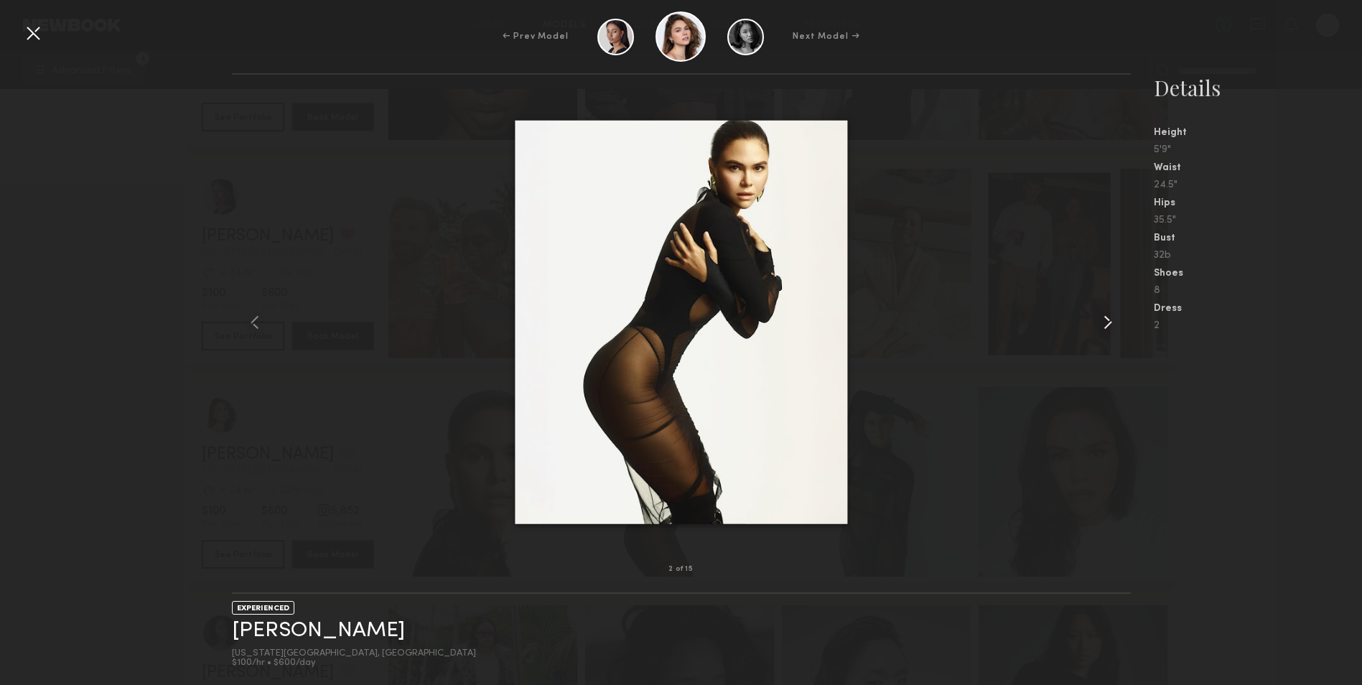
click at [1105, 320] on common-icon at bounding box center [1108, 322] width 23 height 23
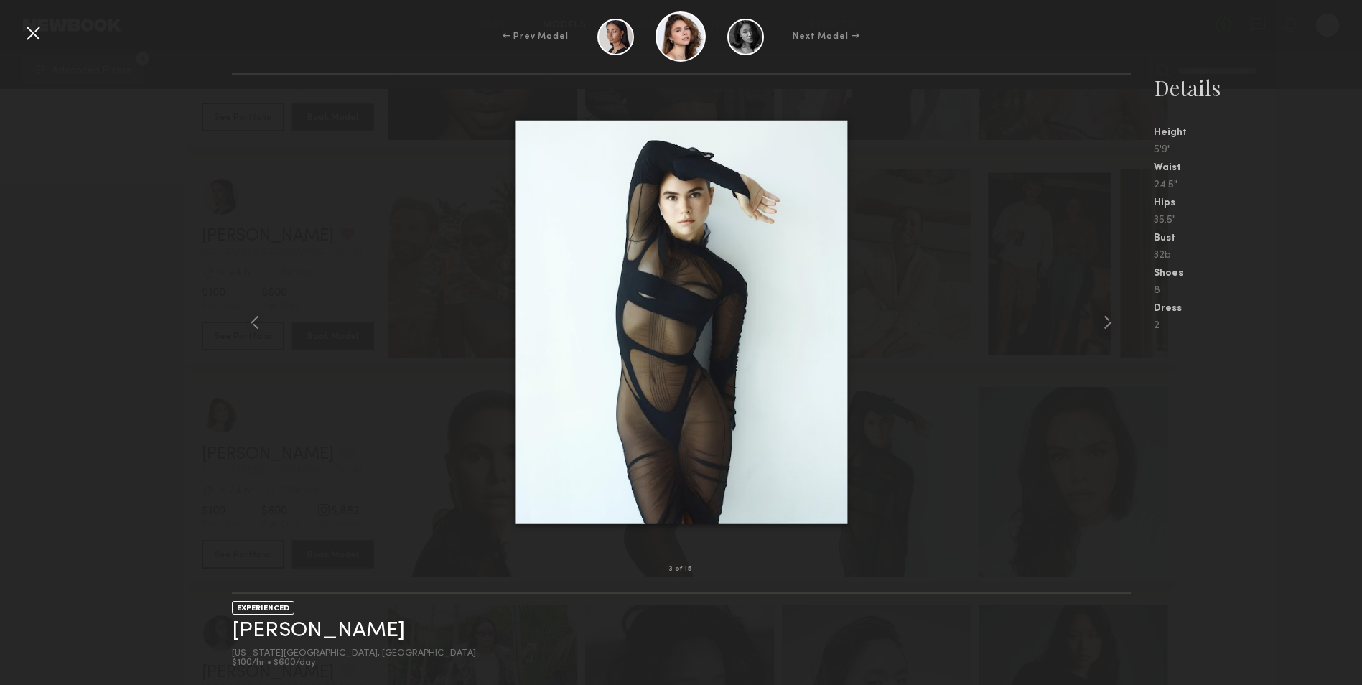
scroll to position [8833, 0]
click at [1109, 317] on common-icon at bounding box center [1108, 322] width 23 height 23
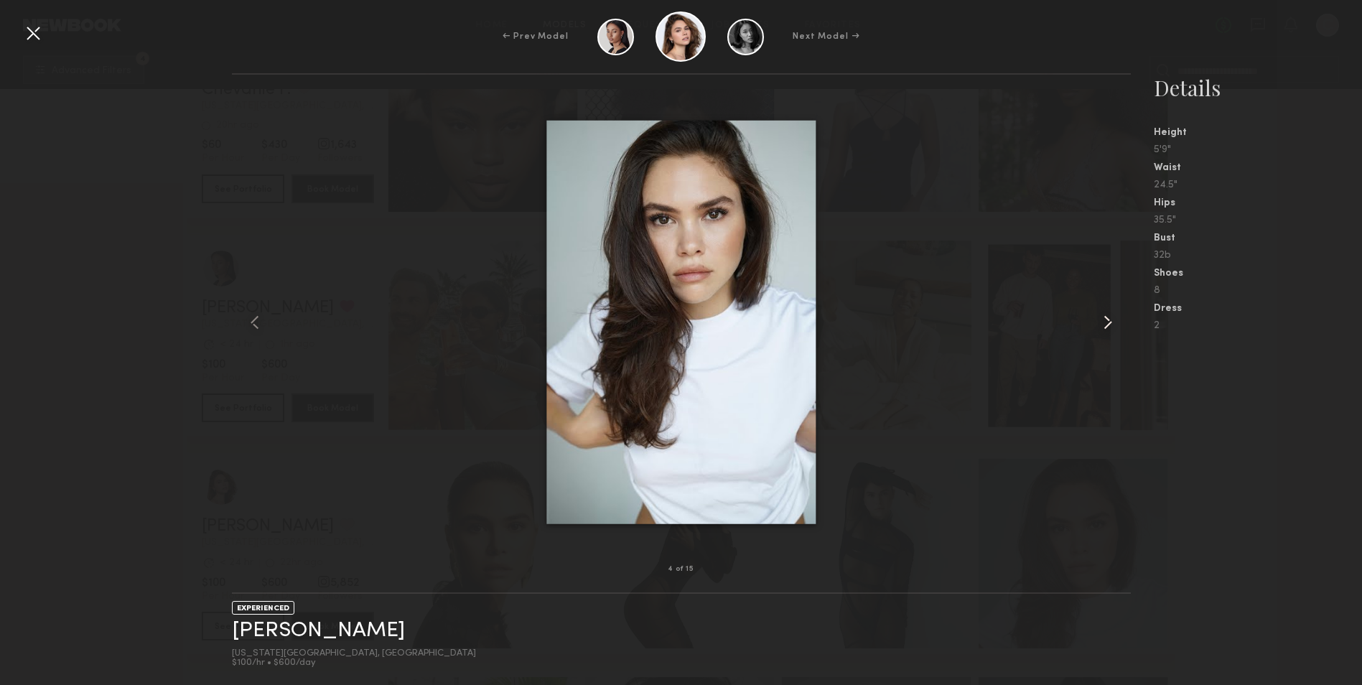
click at [1109, 317] on common-icon at bounding box center [1108, 322] width 23 height 23
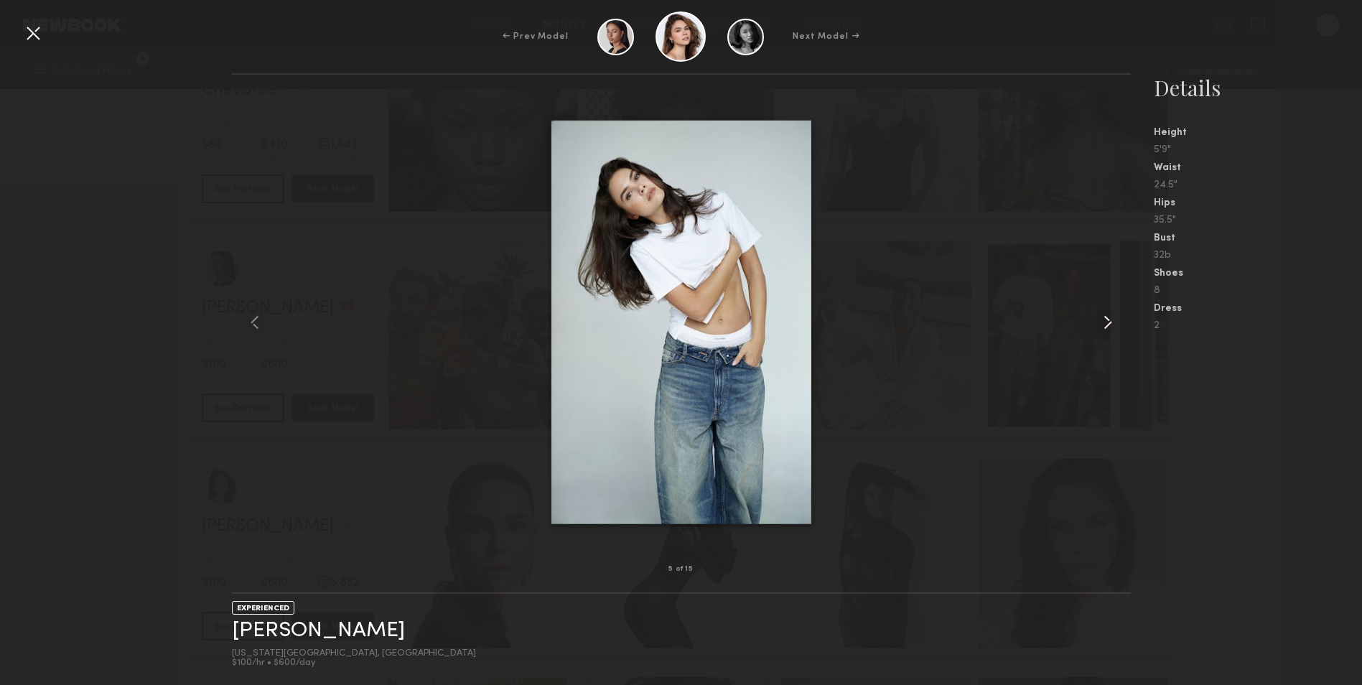
click at [1109, 317] on common-icon at bounding box center [1108, 322] width 23 height 23
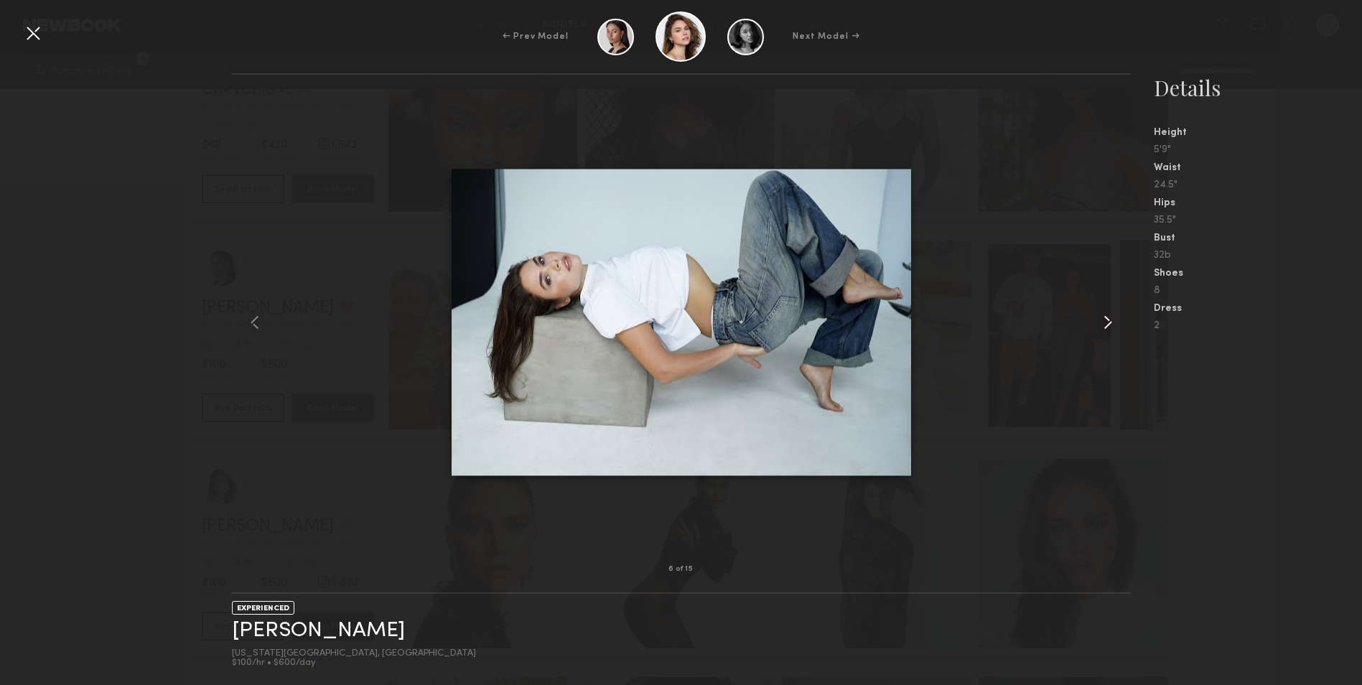
click at [1109, 317] on common-icon at bounding box center [1108, 322] width 23 height 23
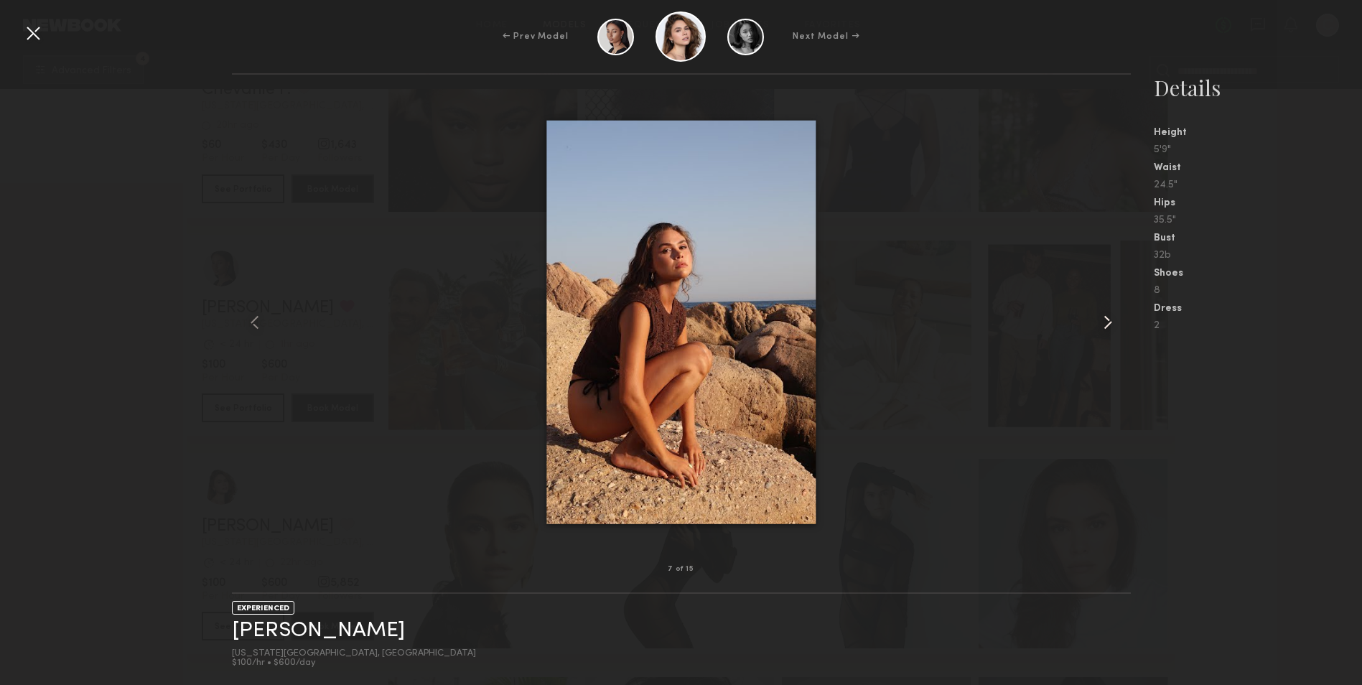
click at [1109, 317] on common-icon at bounding box center [1108, 322] width 23 height 23
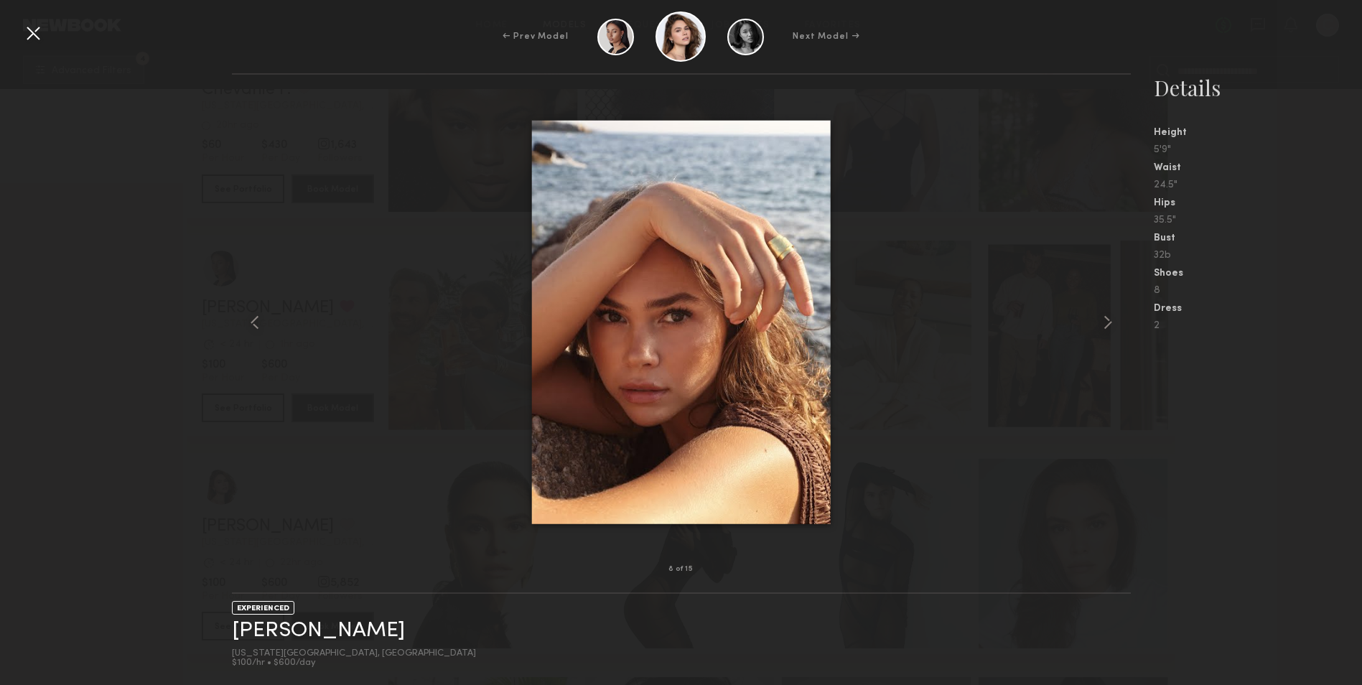
click at [1240, 430] on nb-gallery-model-stats "Details Height 5'9" Waist 24.5" Hips 35.5" Bust 32b Shoes 8 Dress 2" at bounding box center [1246, 379] width 231 height 612
click at [37, 39] on div at bounding box center [33, 33] width 23 height 23
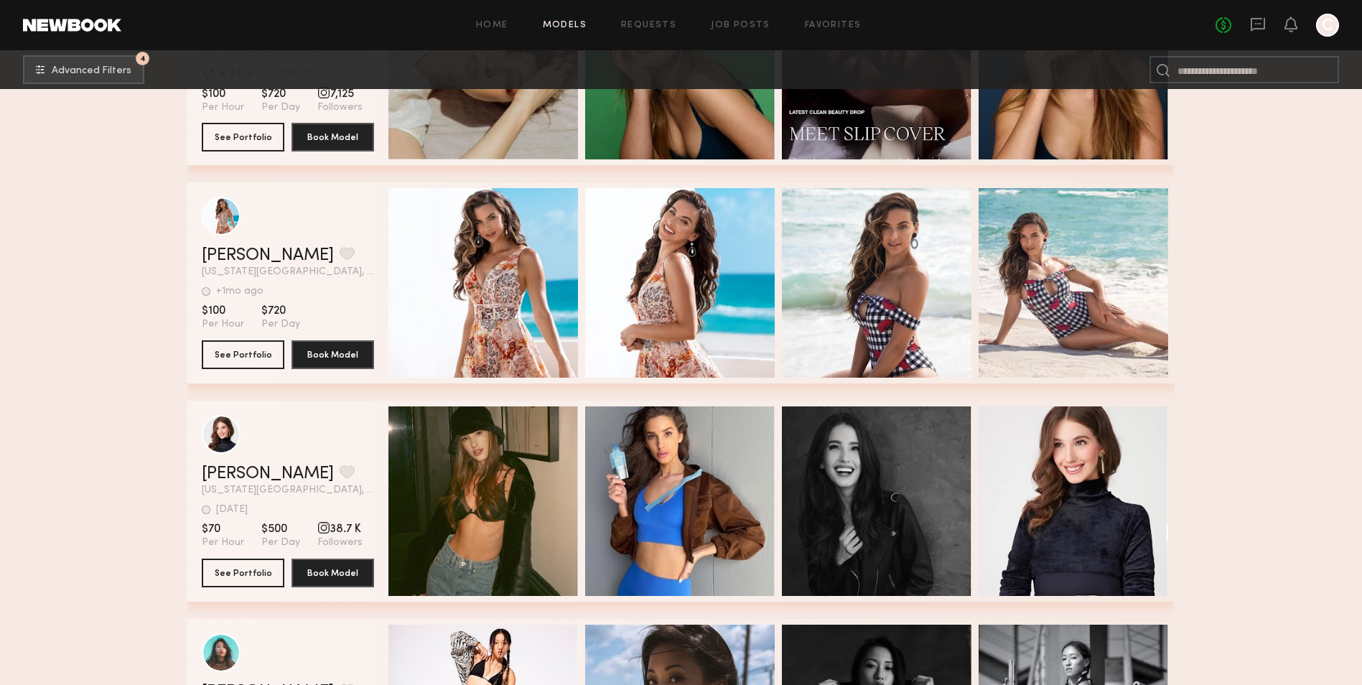
scroll to position [11132, 0]
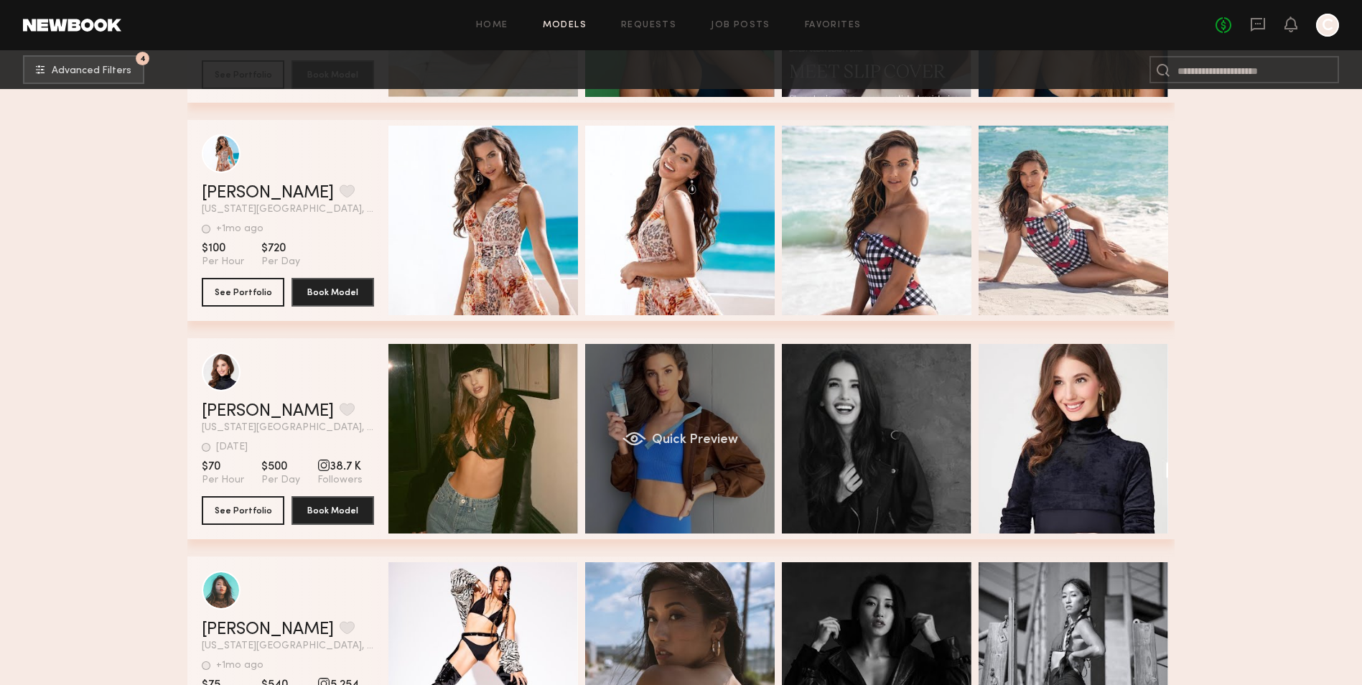
click at [679, 391] on div "Quick Preview" at bounding box center [680, 439] width 190 height 190
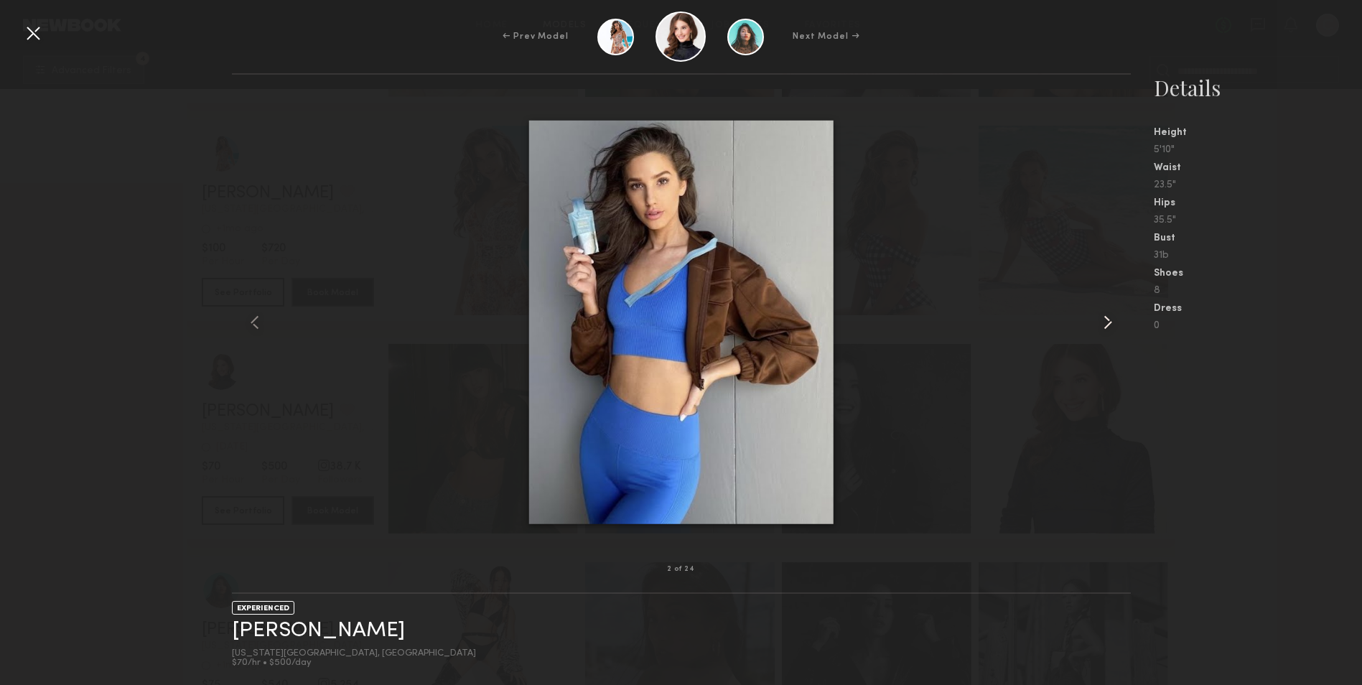
click at [1107, 314] on common-icon at bounding box center [1108, 322] width 23 height 23
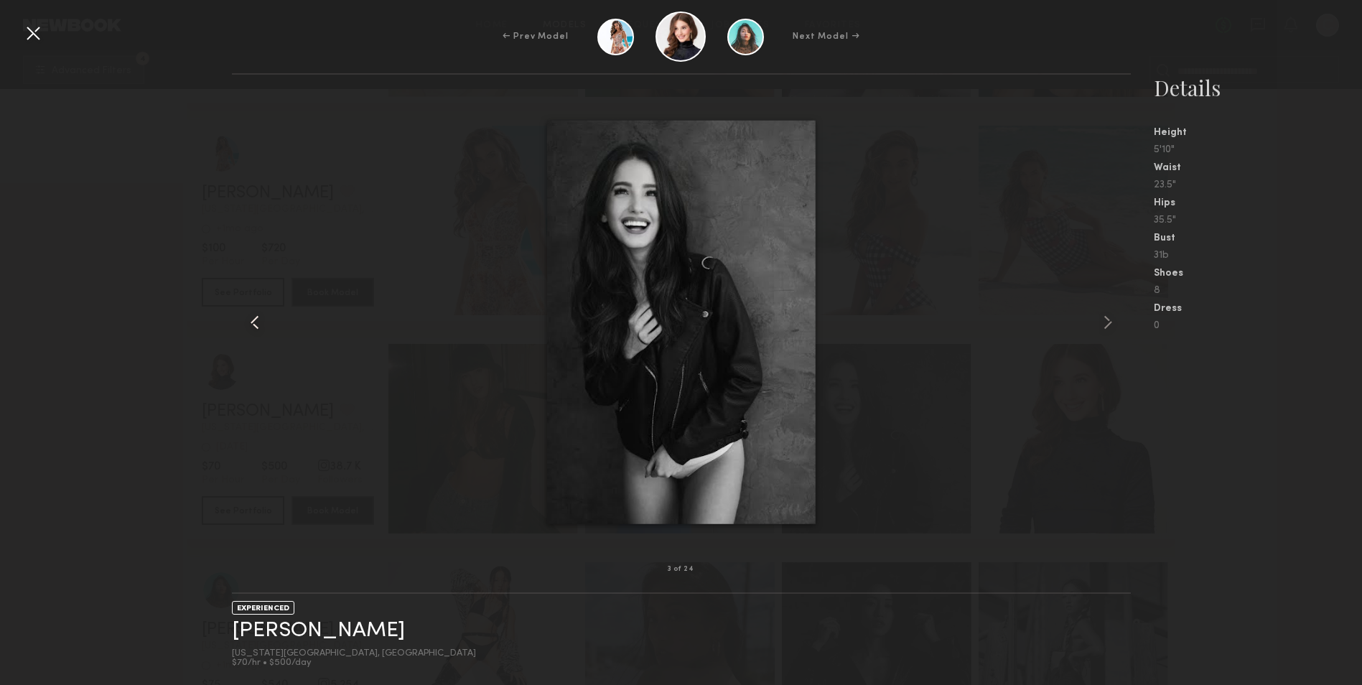
click at [253, 324] on common-icon at bounding box center [254, 322] width 23 height 23
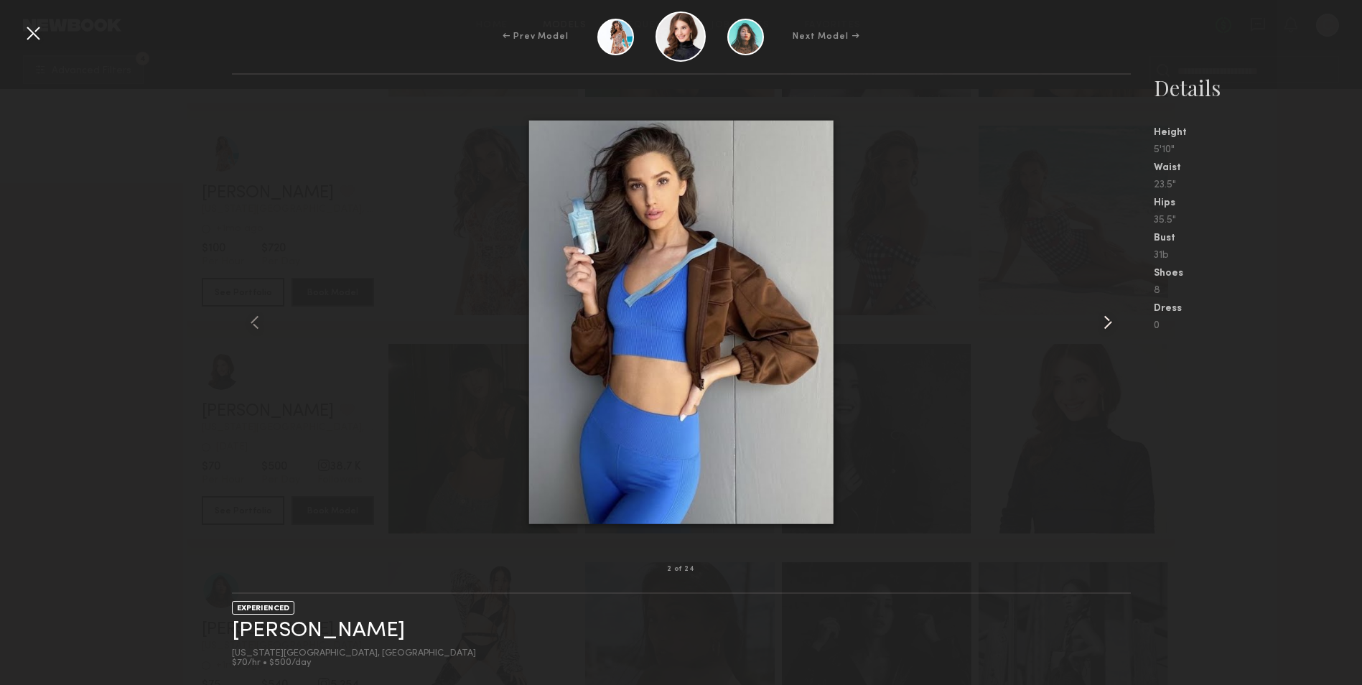
click at [1107, 326] on common-icon at bounding box center [1108, 322] width 23 height 23
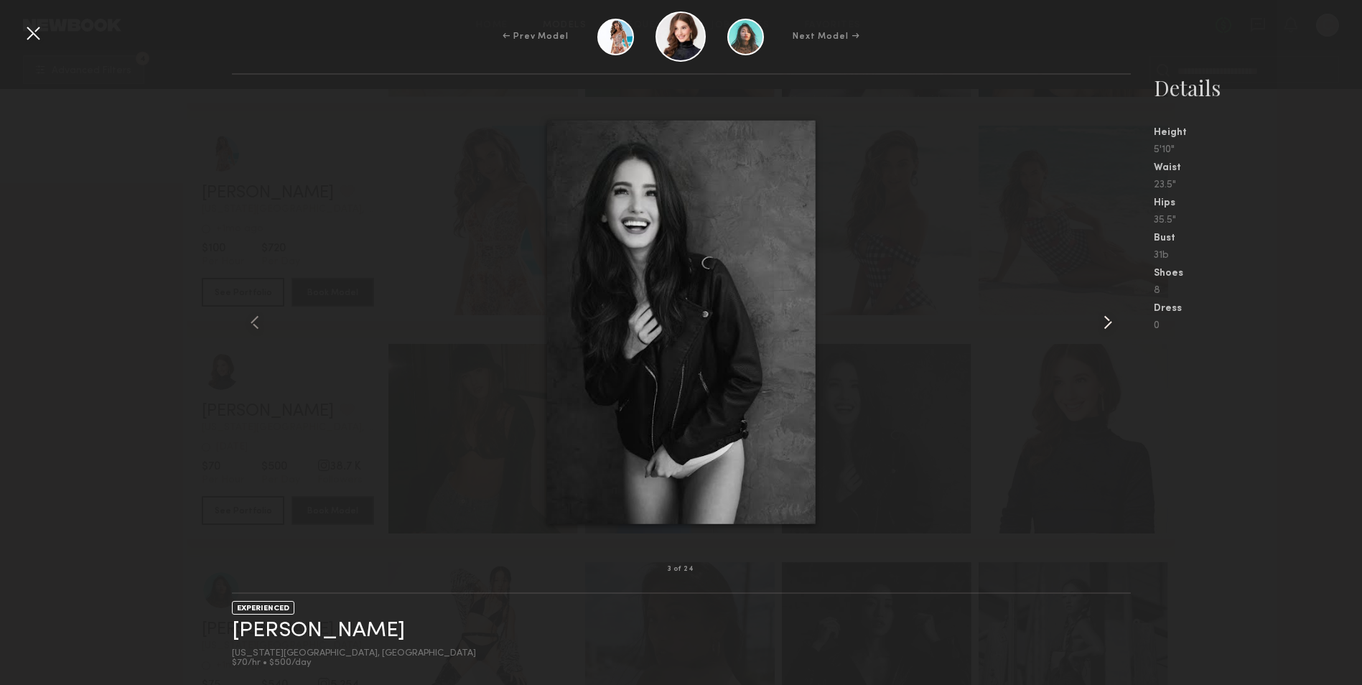
click at [1107, 326] on common-icon at bounding box center [1108, 322] width 23 height 23
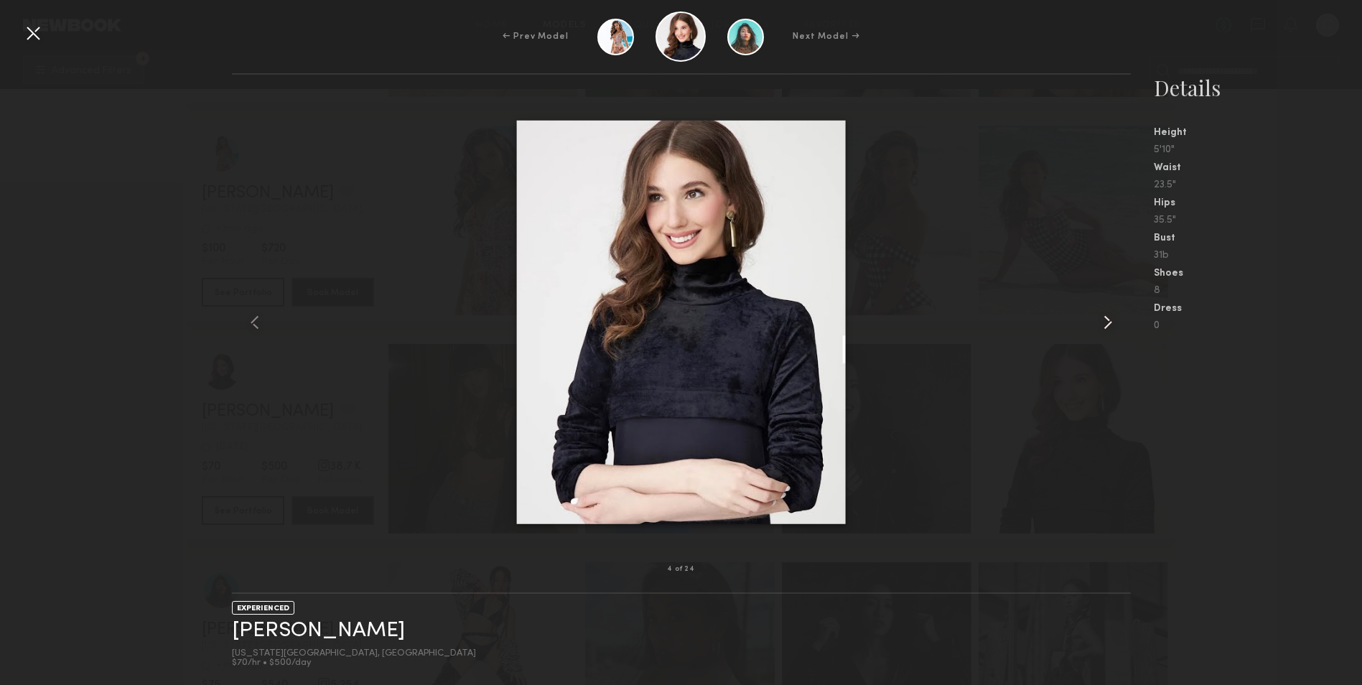
click at [1107, 326] on common-icon at bounding box center [1108, 322] width 23 height 23
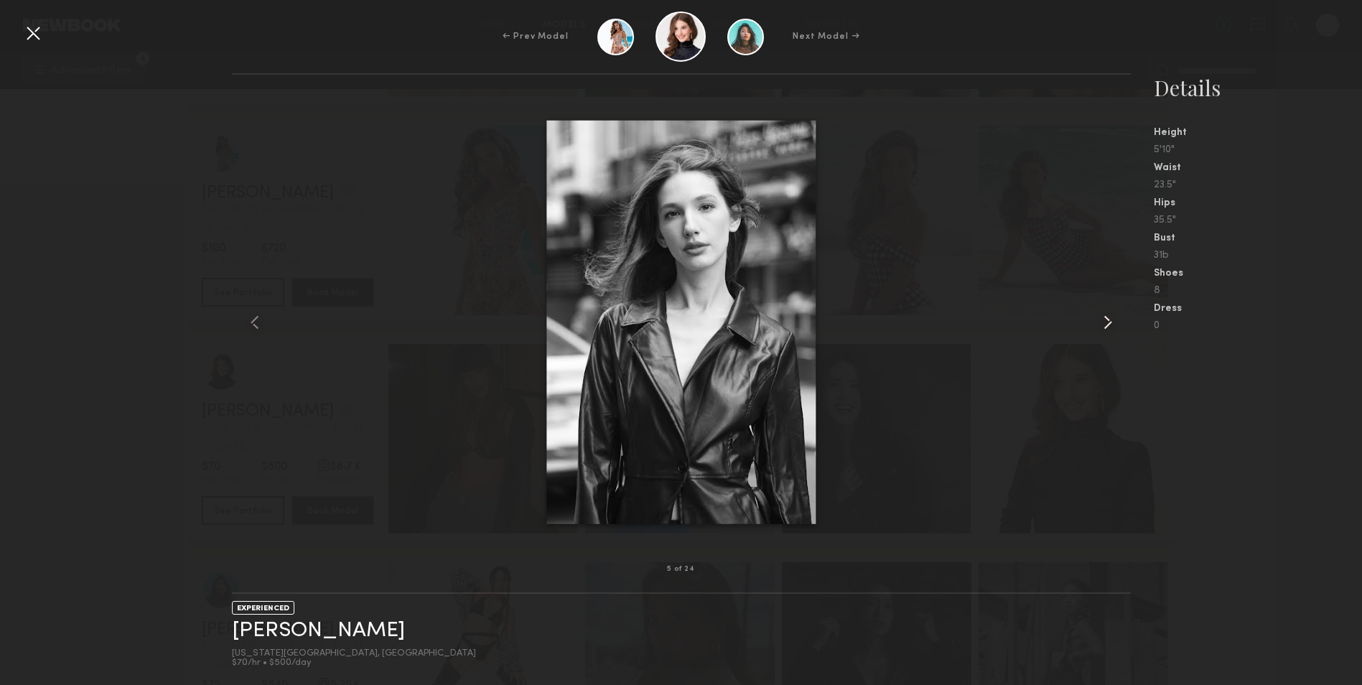
click at [1107, 326] on common-icon at bounding box center [1108, 322] width 23 height 23
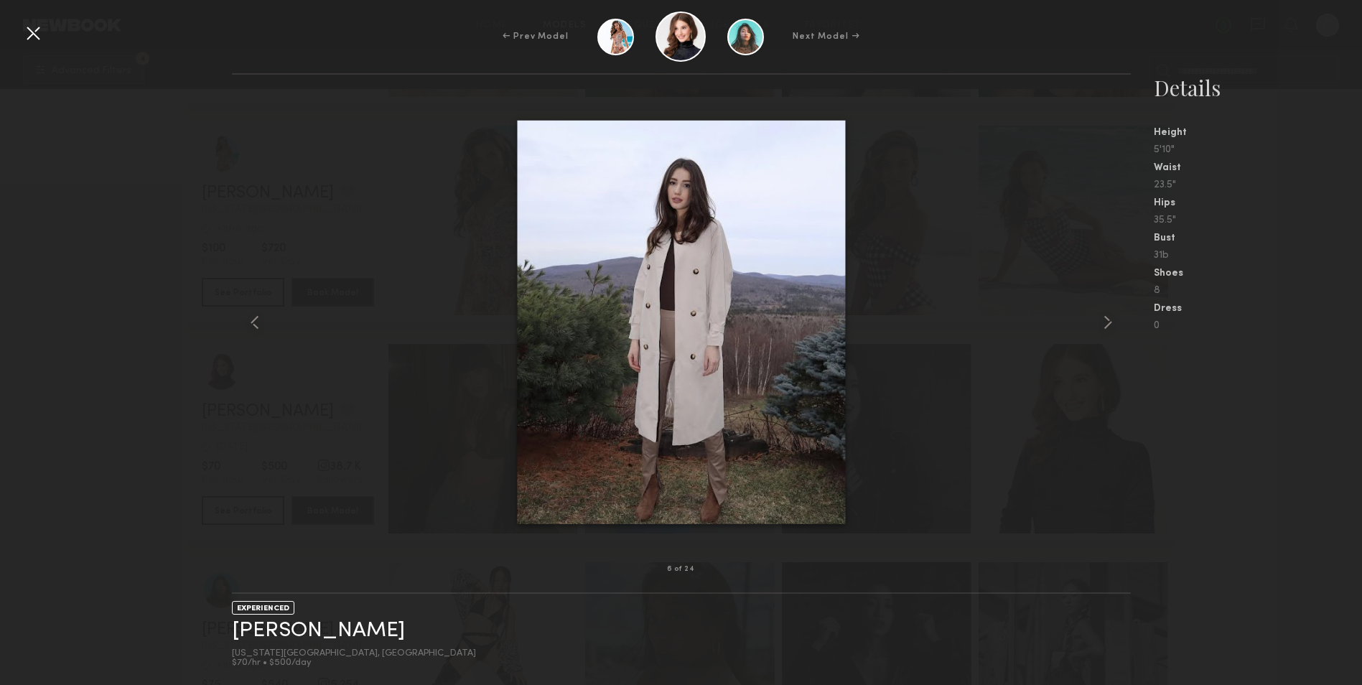
click at [1211, 468] on nb-gallery-model-stats "Details Height 5'10" Waist 23.5" Hips 35.5" Bust 31b Shoes 8 Dress 0" at bounding box center [1246, 379] width 231 height 612
click at [31, 31] on div at bounding box center [33, 33] width 23 height 23
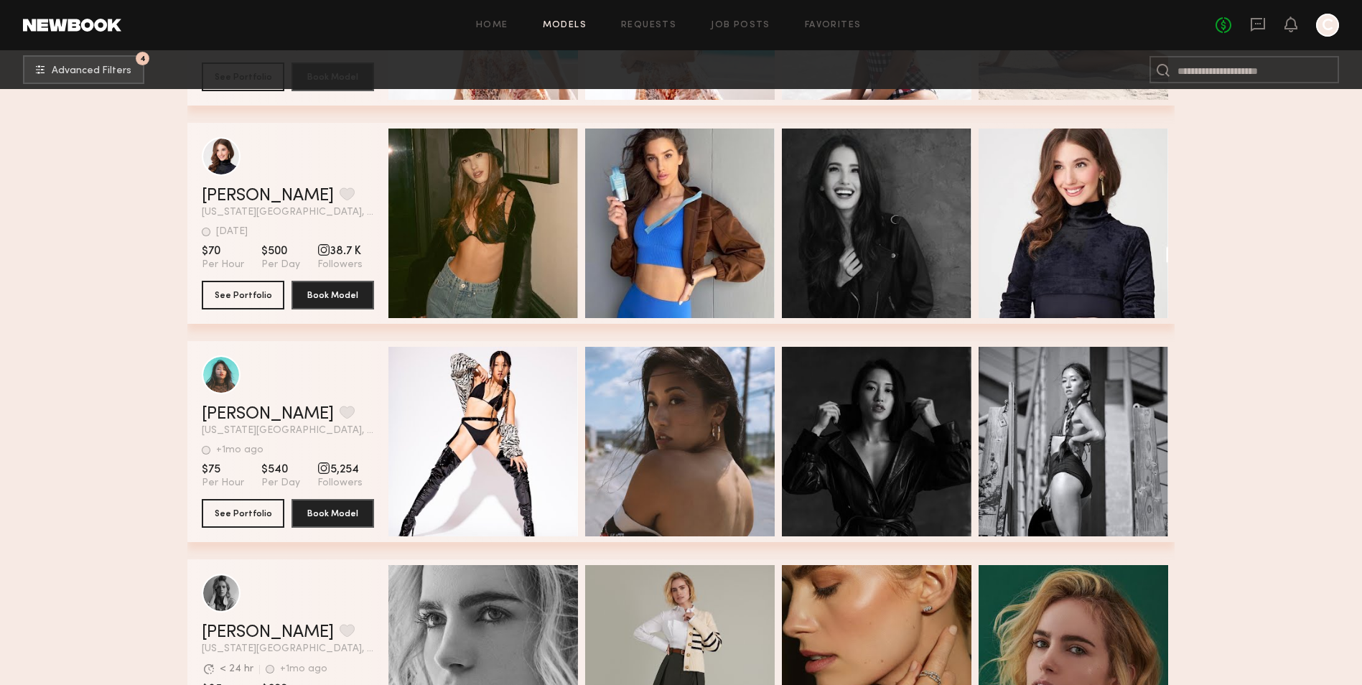
scroll to position [11634, 0]
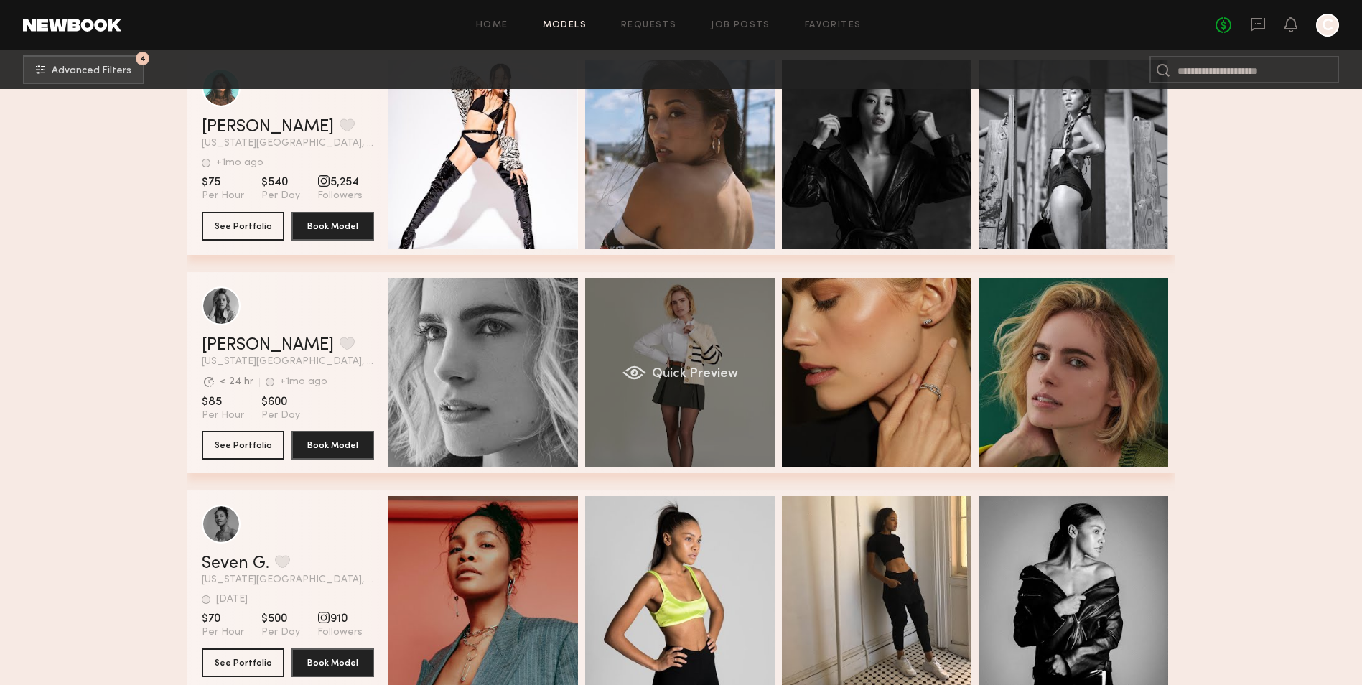
click at [752, 364] on div "Quick Preview" at bounding box center [680, 373] width 190 height 190
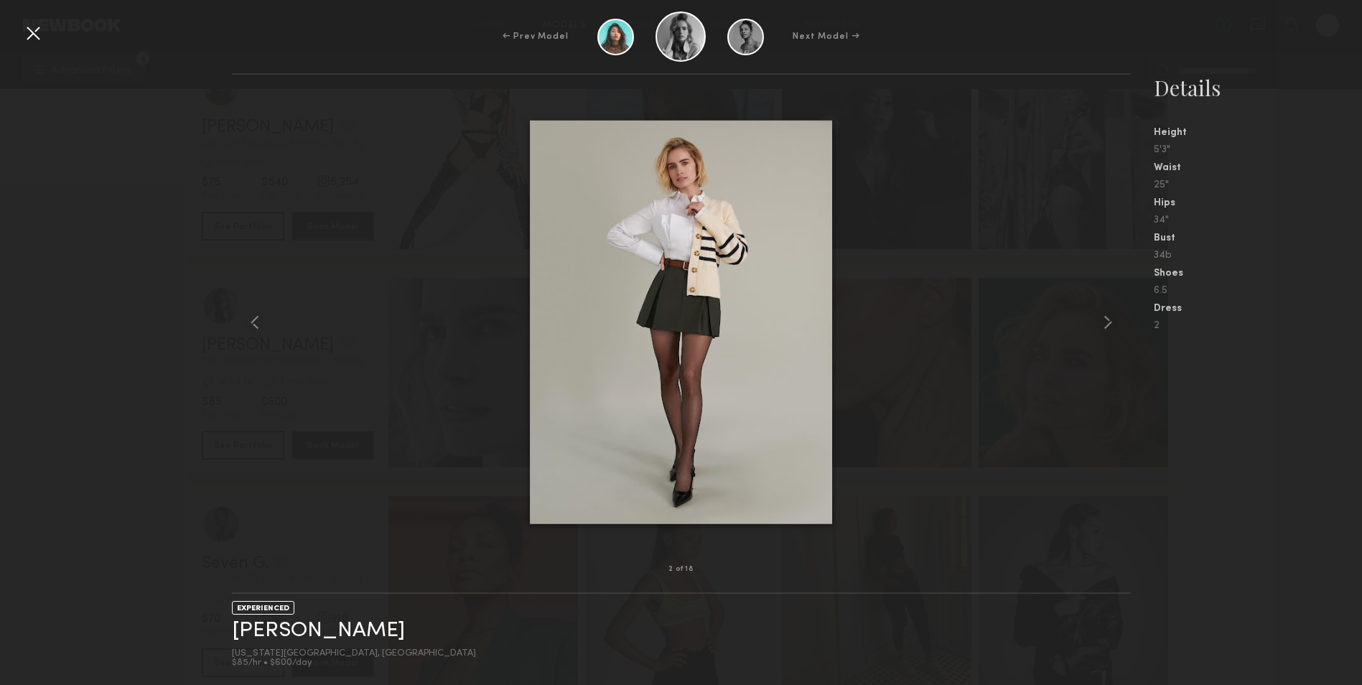
click at [27, 37] on div at bounding box center [33, 33] width 23 height 23
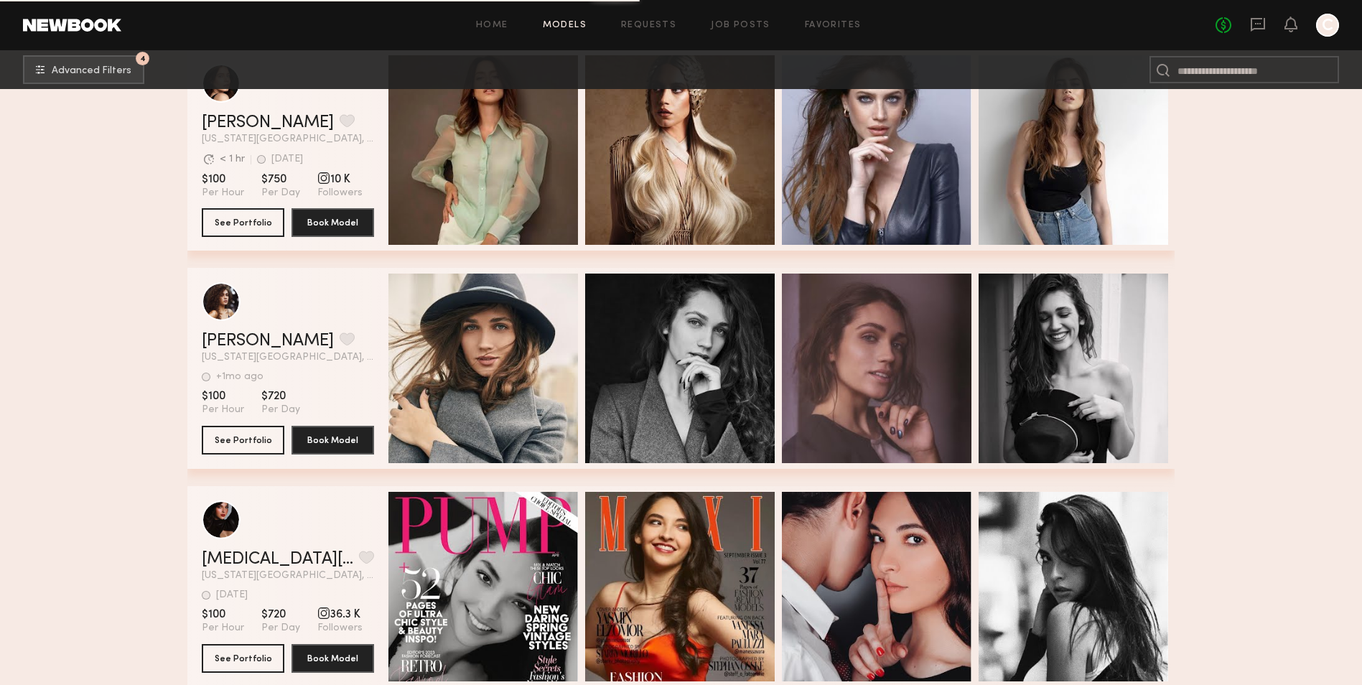
scroll to position [12792, 0]
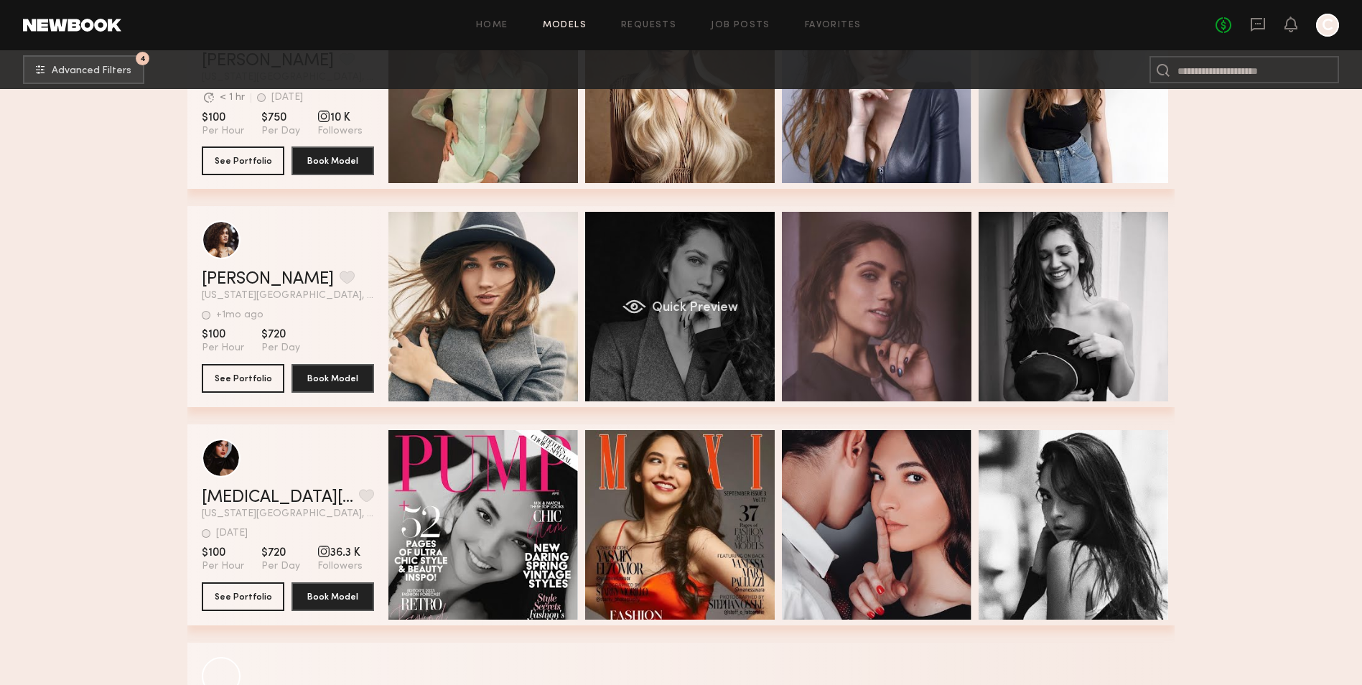
click at [722, 261] on div "Quick Preview" at bounding box center [680, 307] width 190 height 190
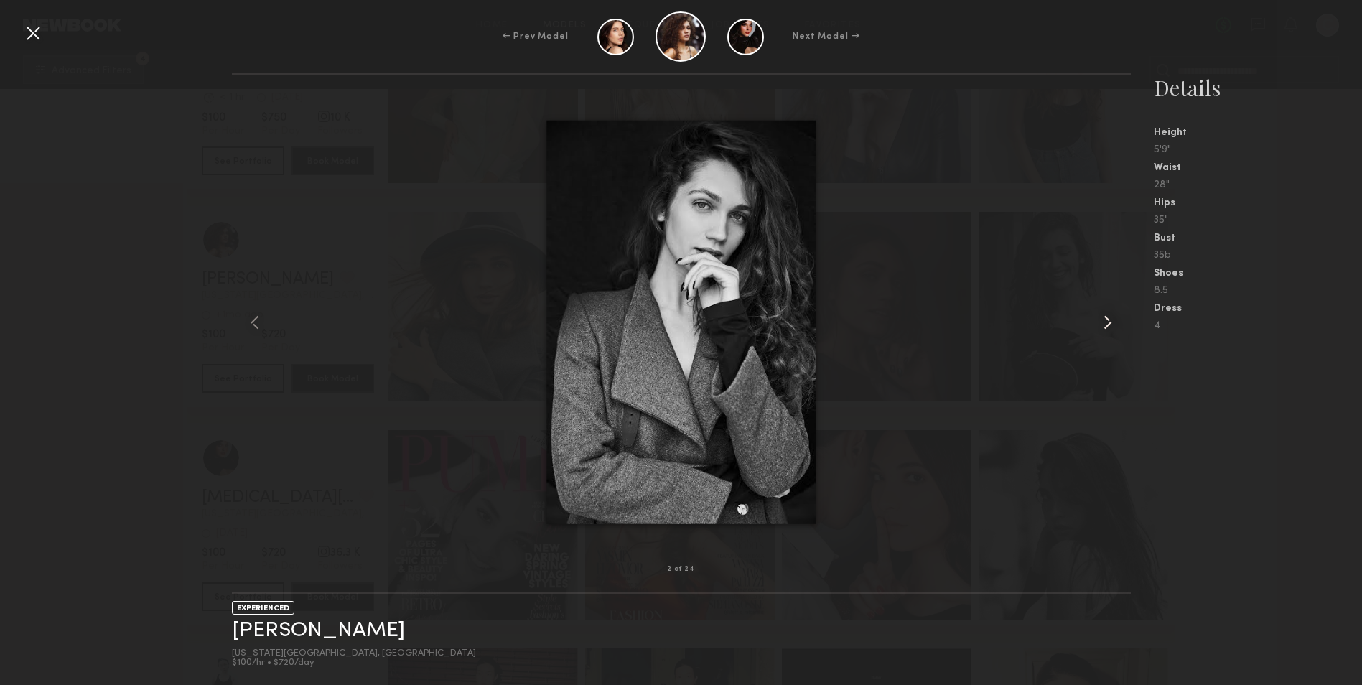
click at [1110, 315] on common-icon at bounding box center [1108, 322] width 23 height 23
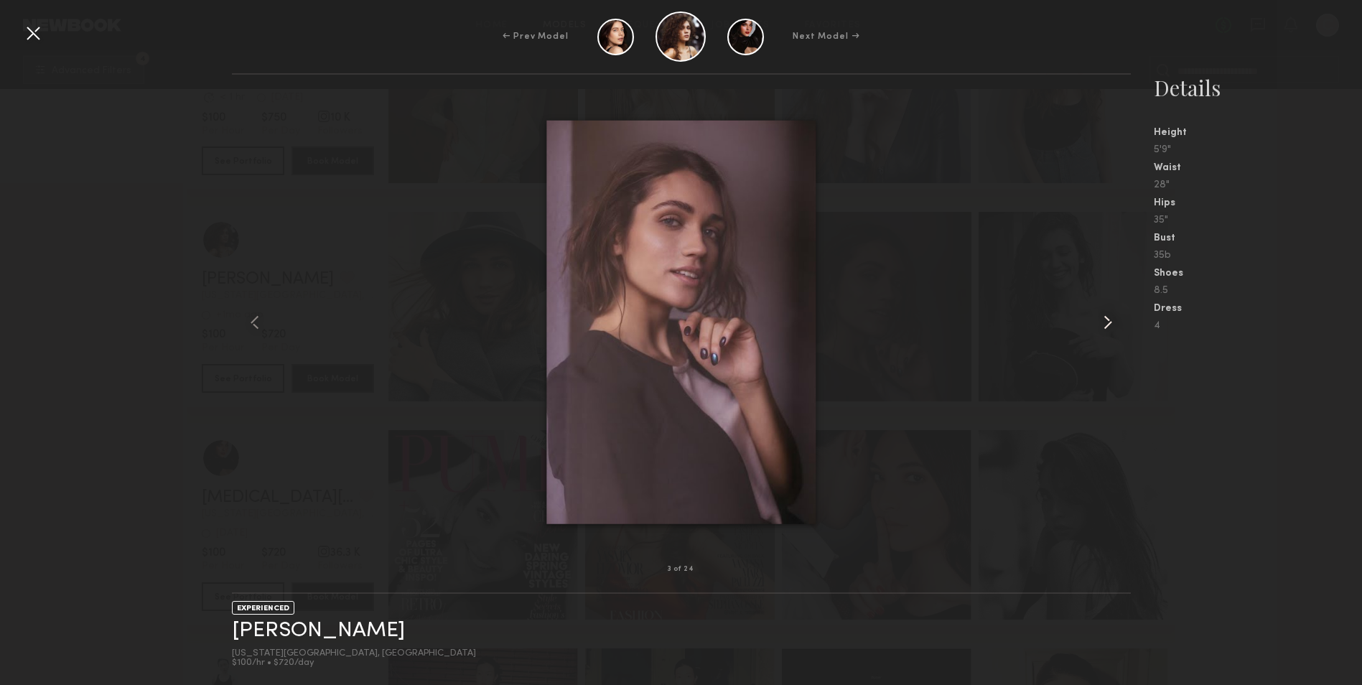
click at [1110, 315] on common-icon at bounding box center [1108, 322] width 23 height 23
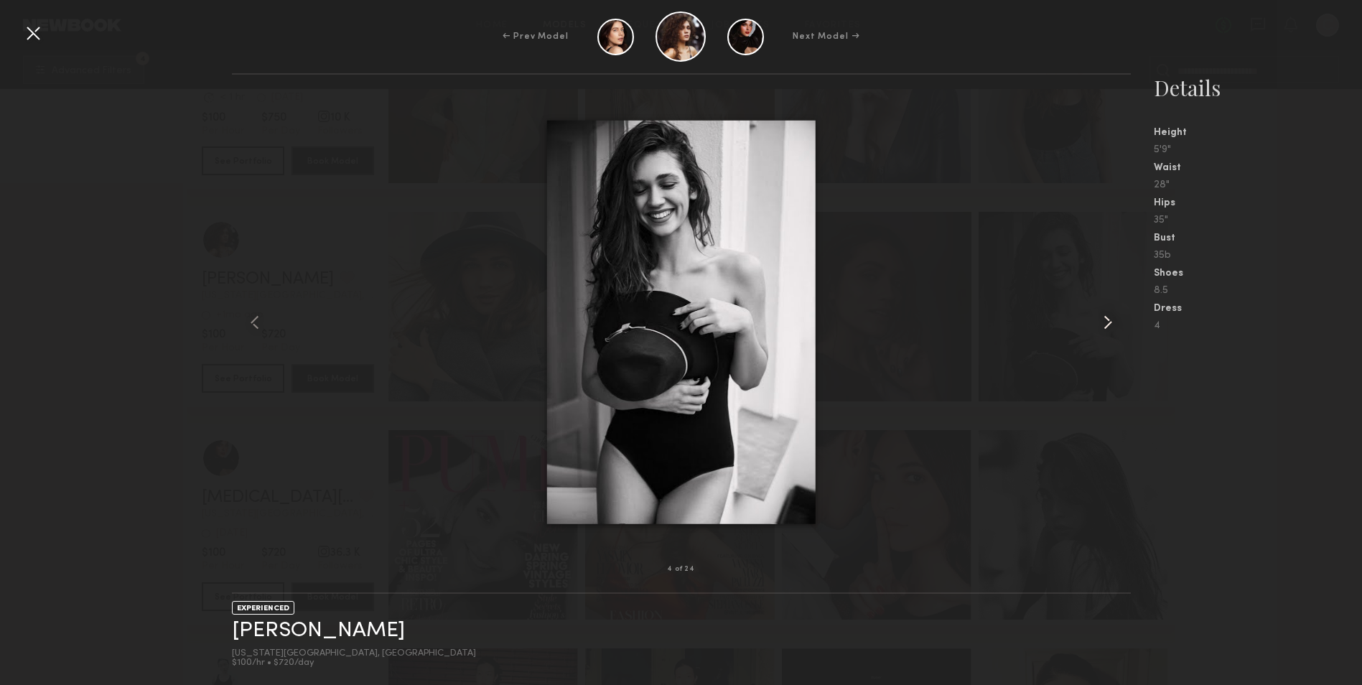
click at [1110, 315] on common-icon at bounding box center [1108, 322] width 23 height 23
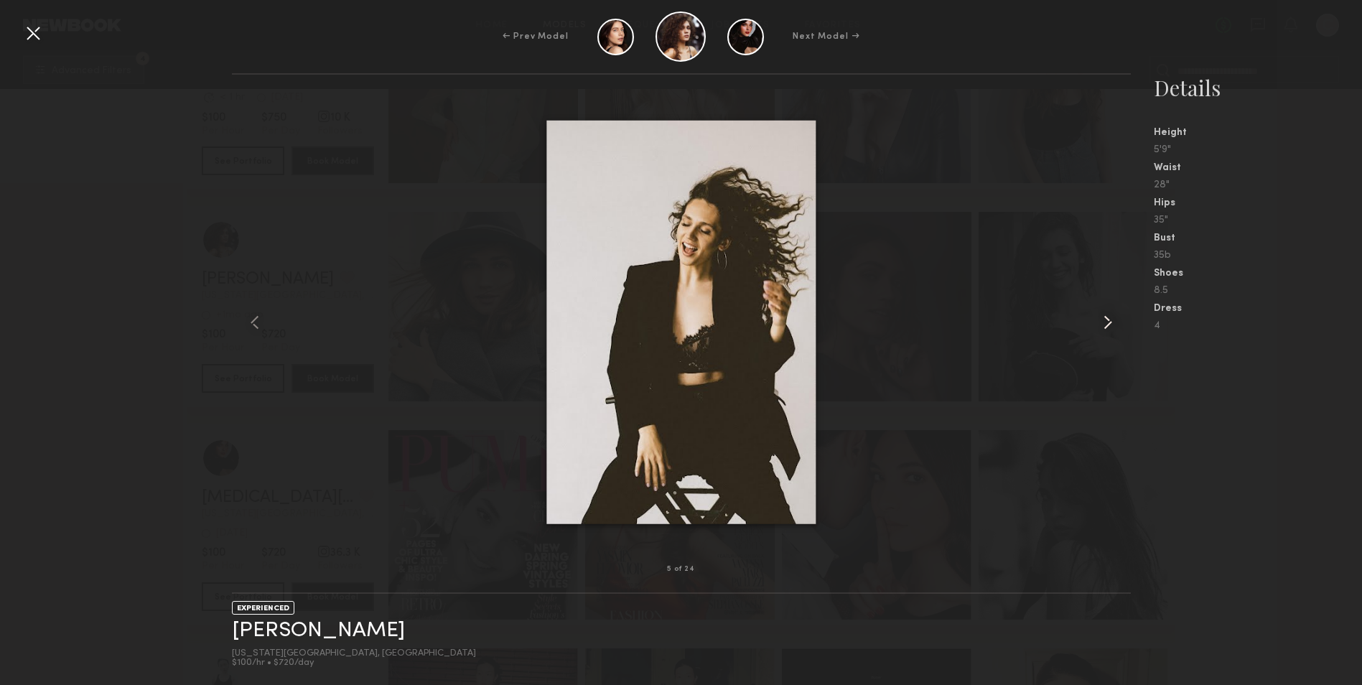
click at [1110, 315] on common-icon at bounding box center [1108, 322] width 23 height 23
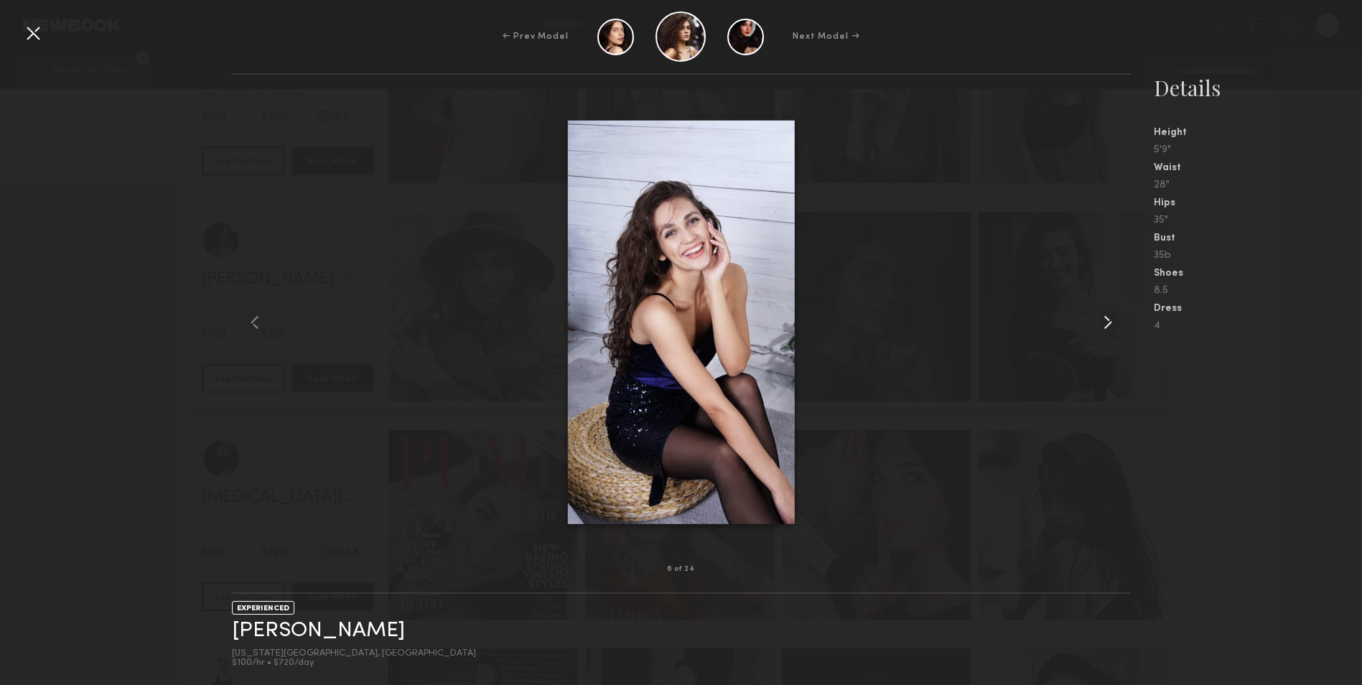
click at [1110, 315] on common-icon at bounding box center [1108, 322] width 23 height 23
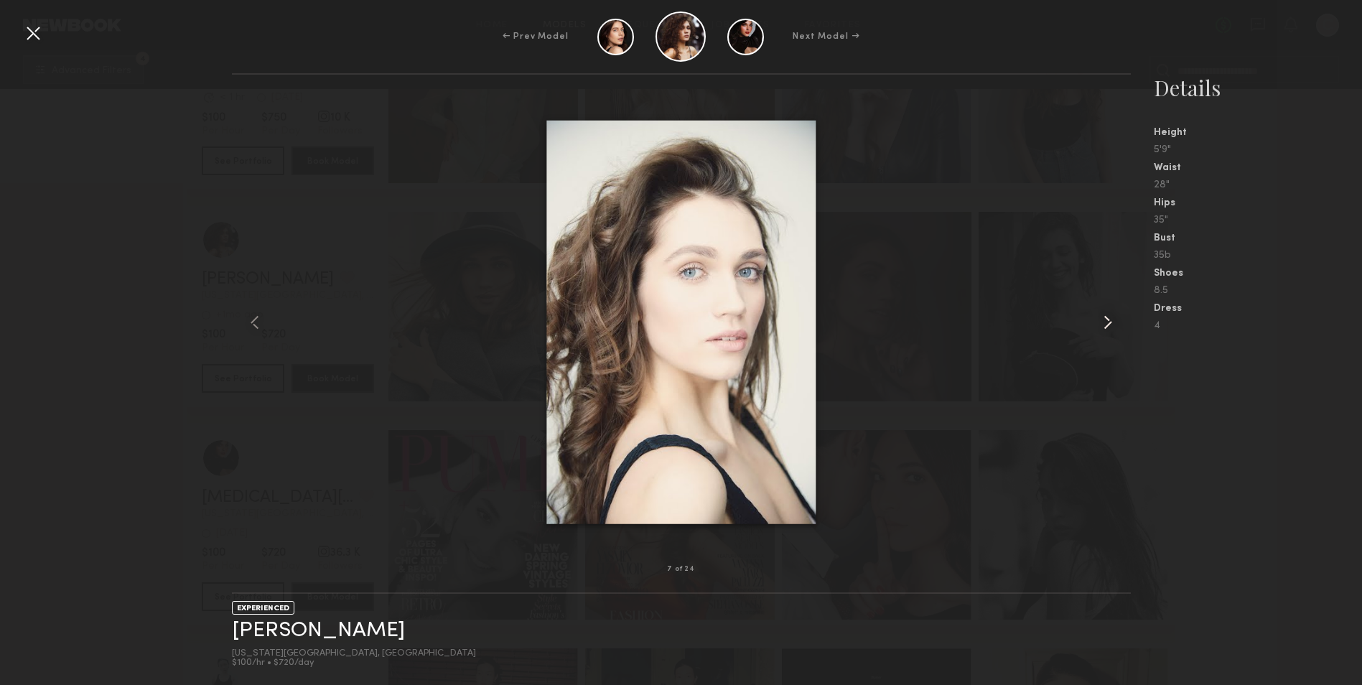
click at [1110, 315] on common-icon at bounding box center [1108, 322] width 23 height 23
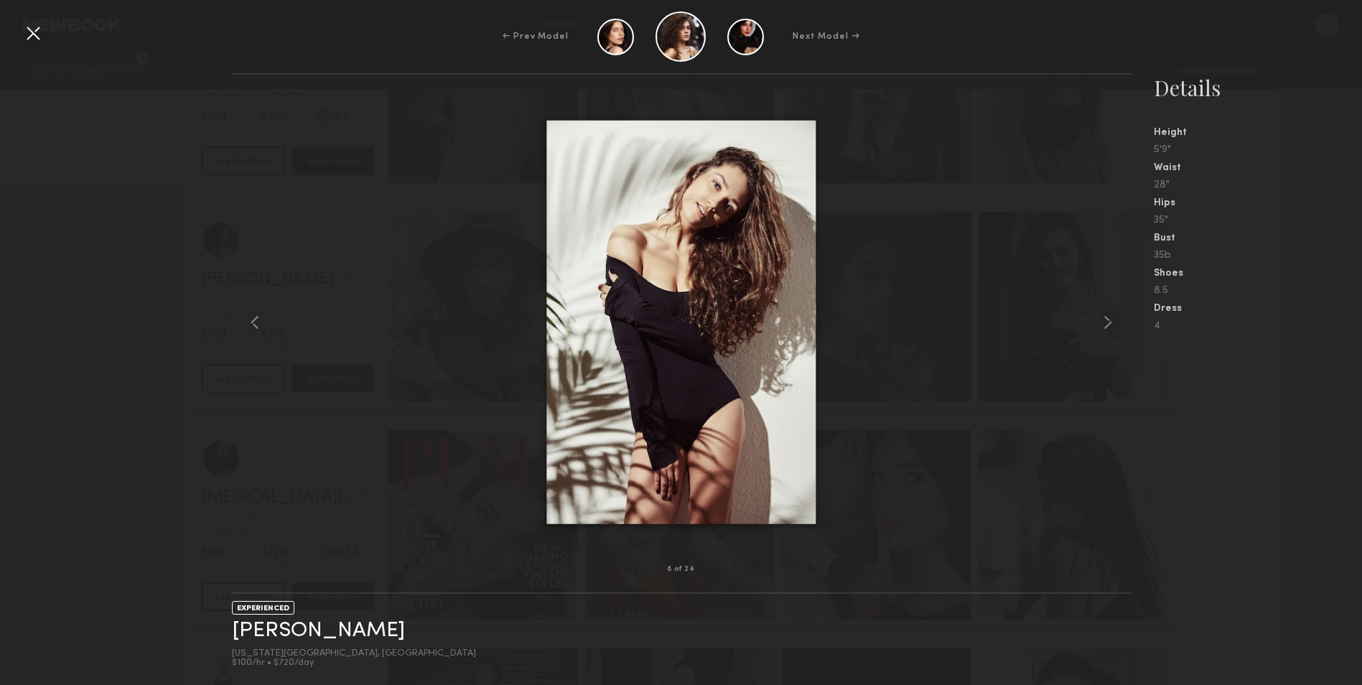
click at [1041, 479] on div at bounding box center [681, 322] width 899 height 449
click at [32, 29] on div at bounding box center [33, 33] width 23 height 23
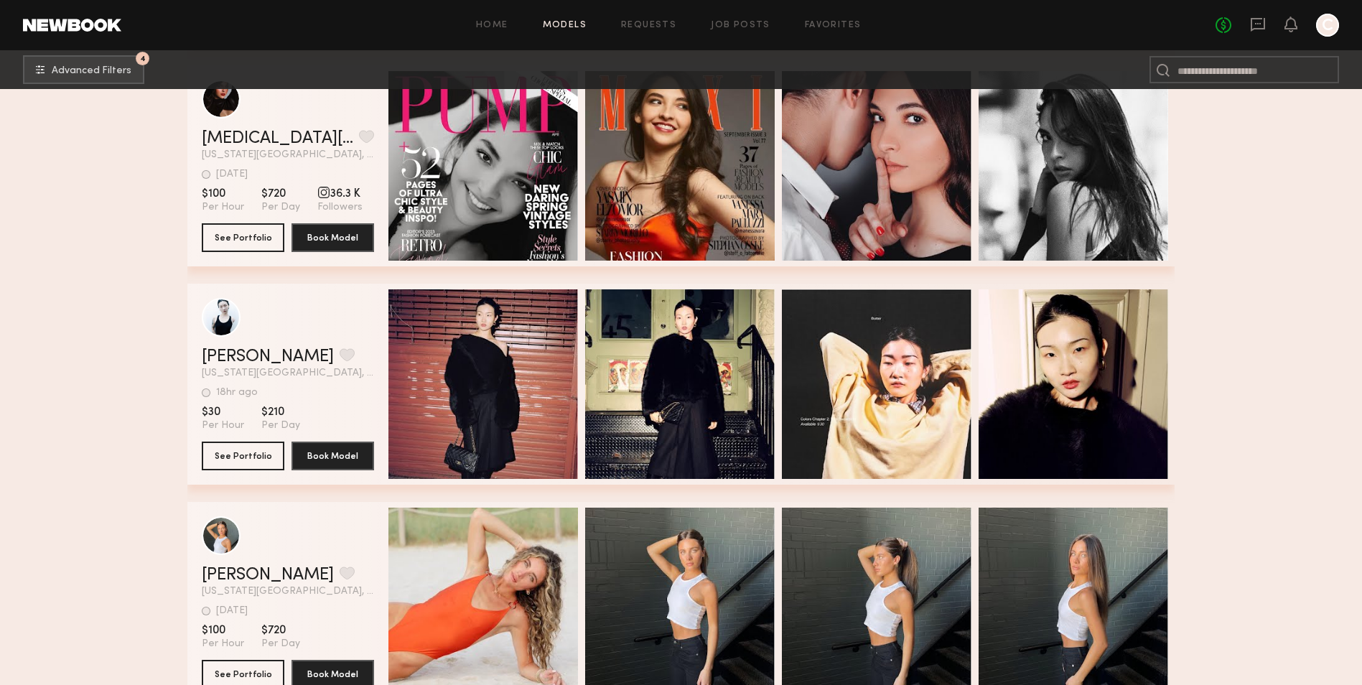
scroll to position [13582, 0]
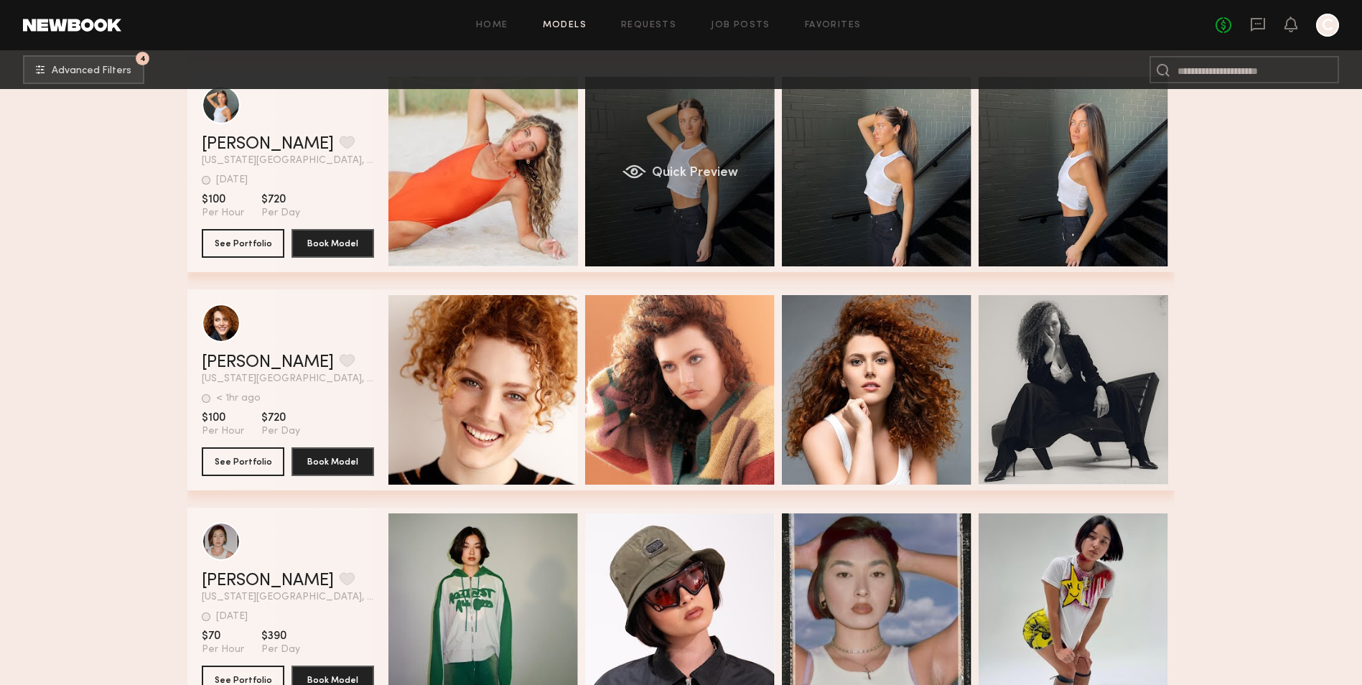
click at [687, 174] on span "Quick Preview" at bounding box center [695, 173] width 86 height 13
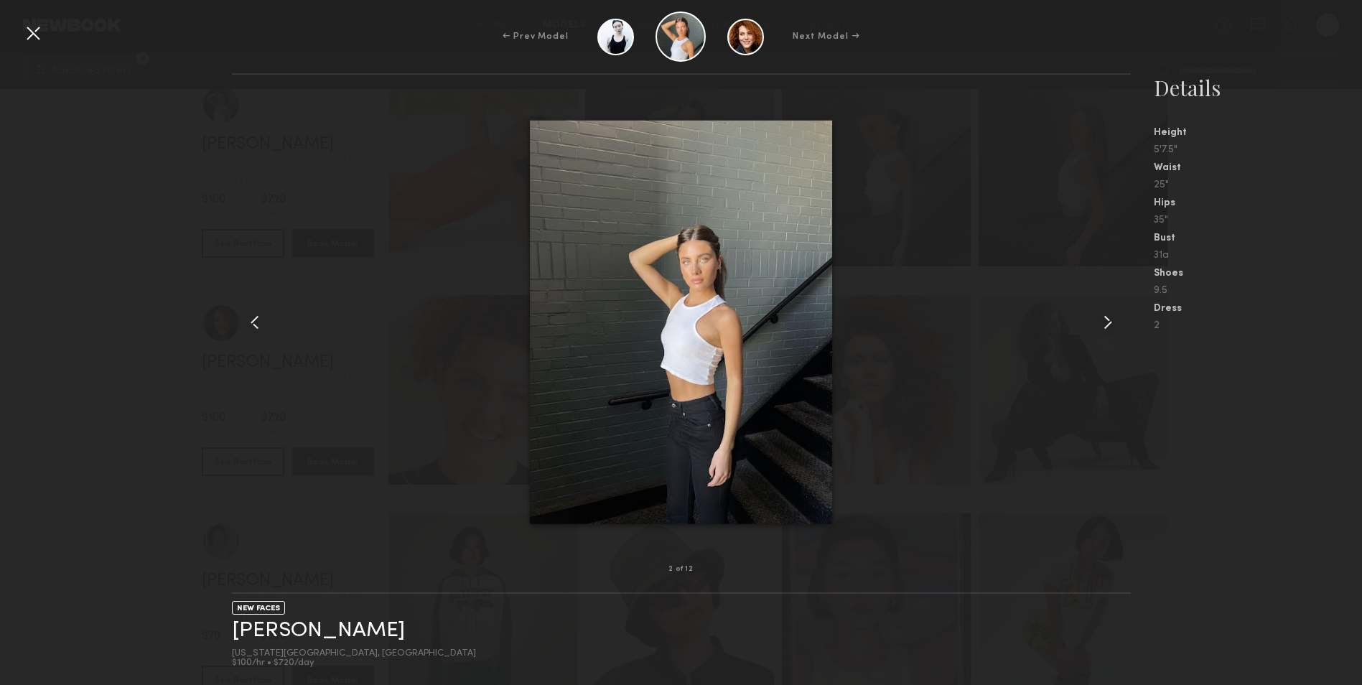
click at [1103, 314] on common-icon at bounding box center [1108, 322] width 23 height 23
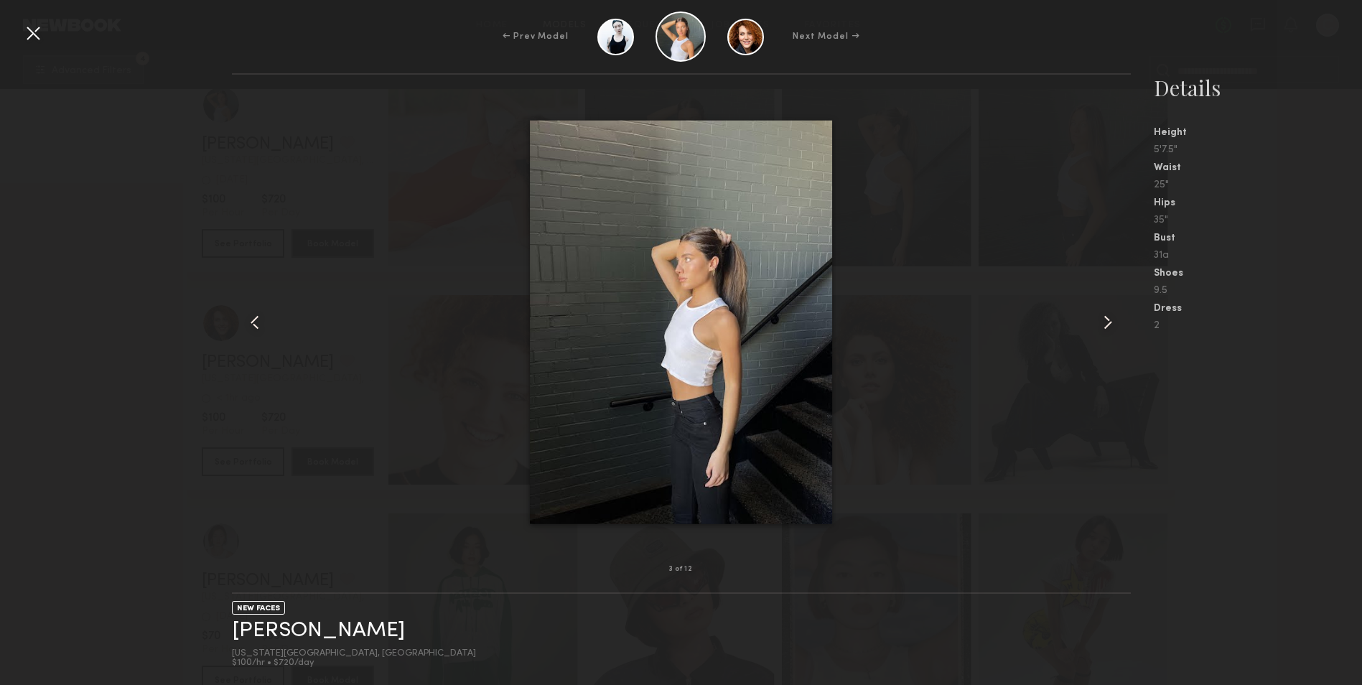
click at [1103, 314] on common-icon at bounding box center [1108, 322] width 23 height 23
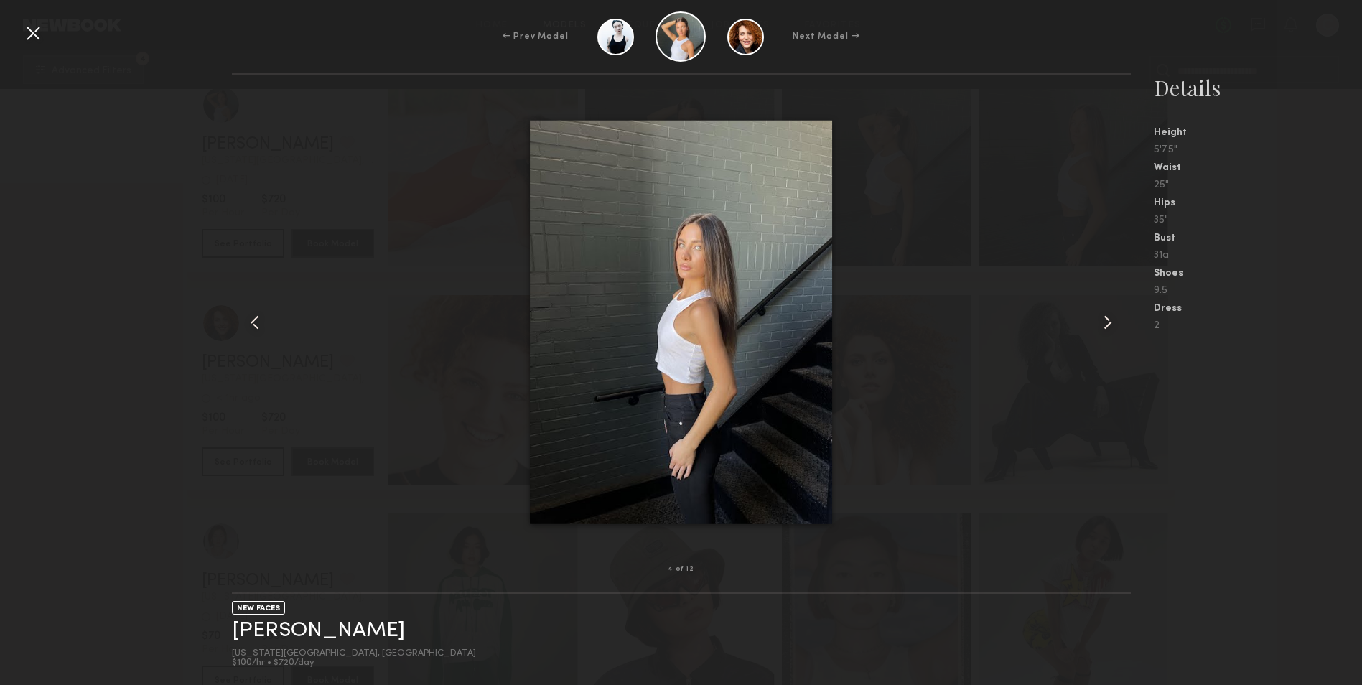
click at [1103, 314] on common-icon at bounding box center [1108, 322] width 23 height 23
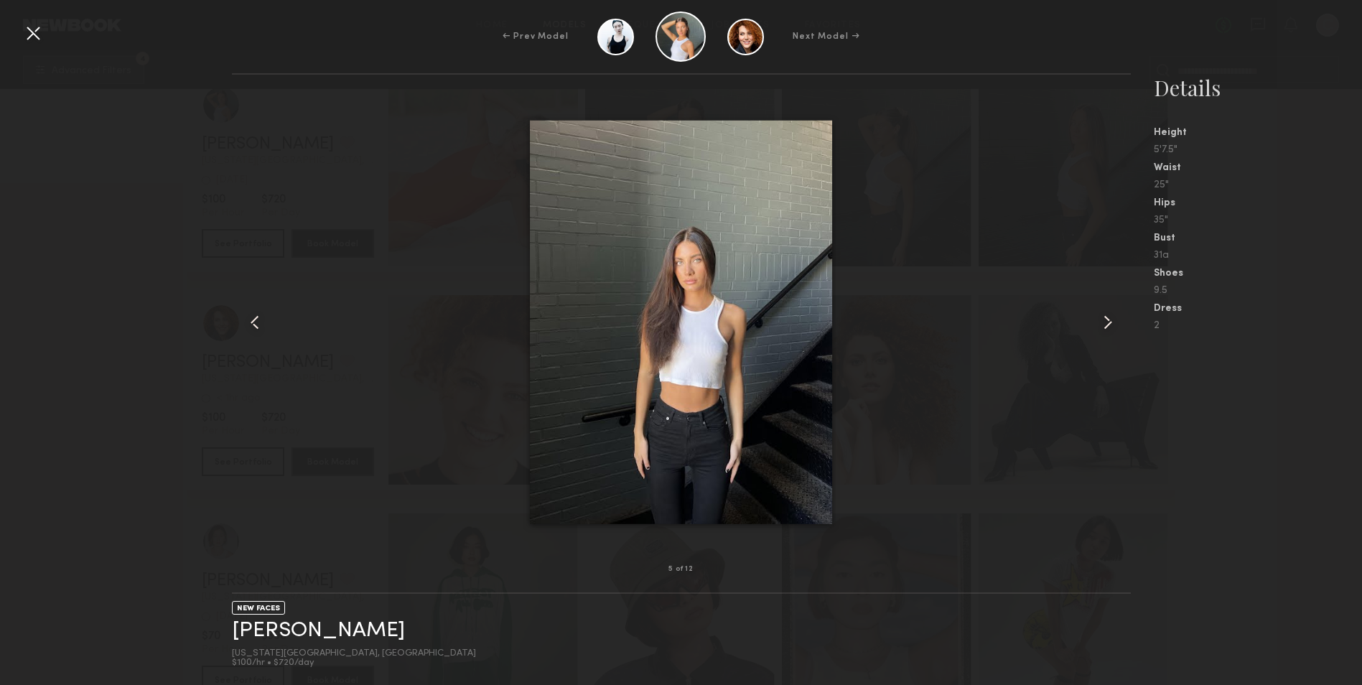
click at [1103, 314] on common-icon at bounding box center [1108, 322] width 23 height 23
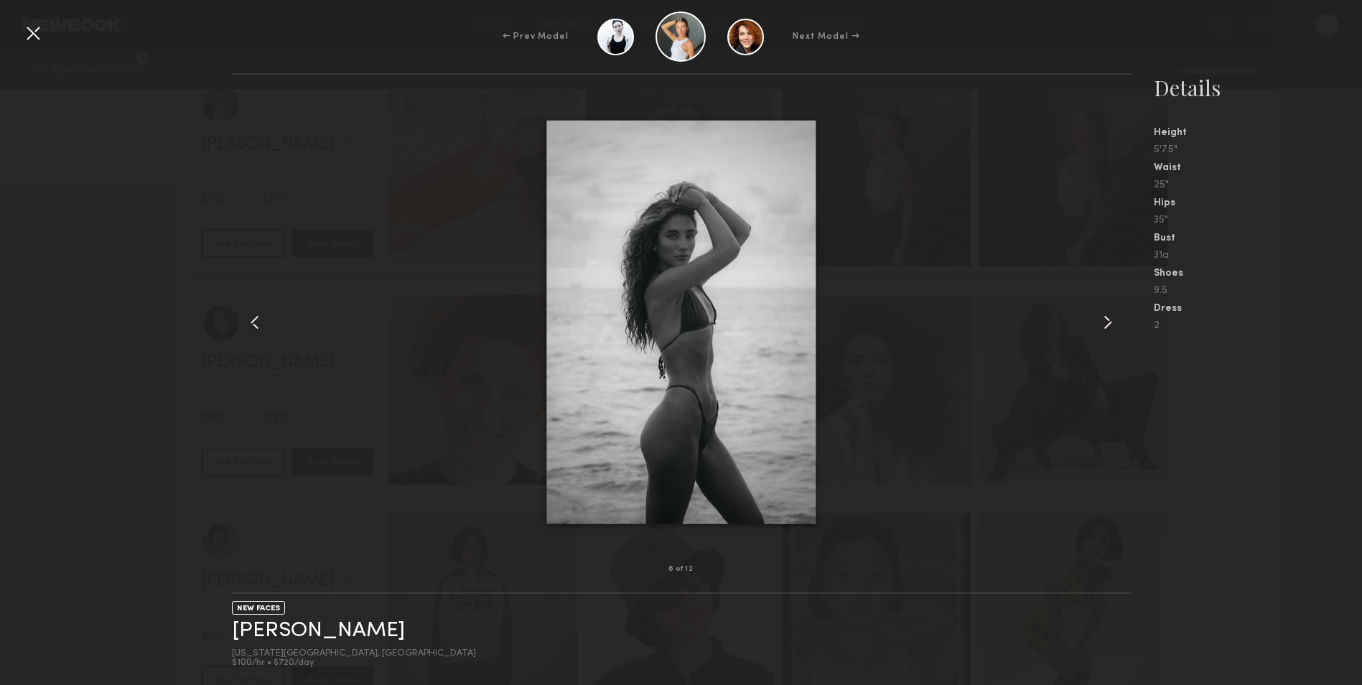
click at [1084, 504] on div at bounding box center [681, 322] width 899 height 449
click at [29, 24] on div at bounding box center [33, 33] width 23 height 23
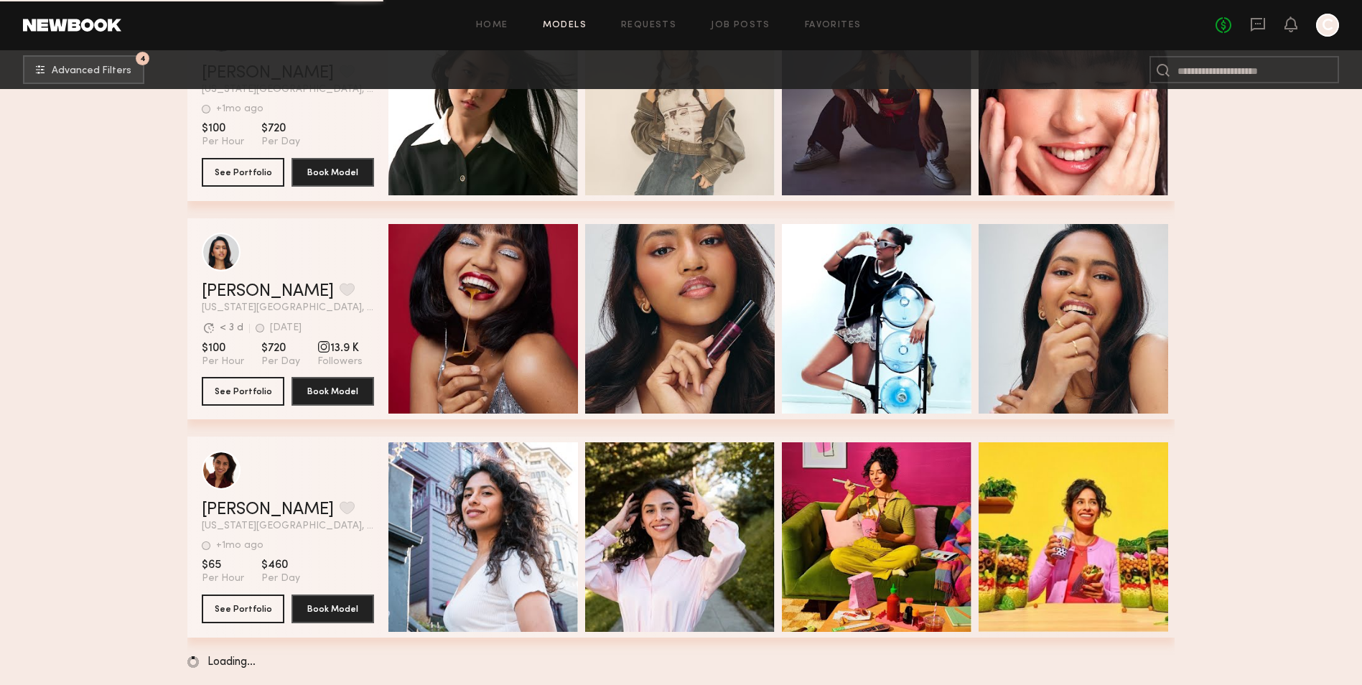
scroll to position [15412, 0]
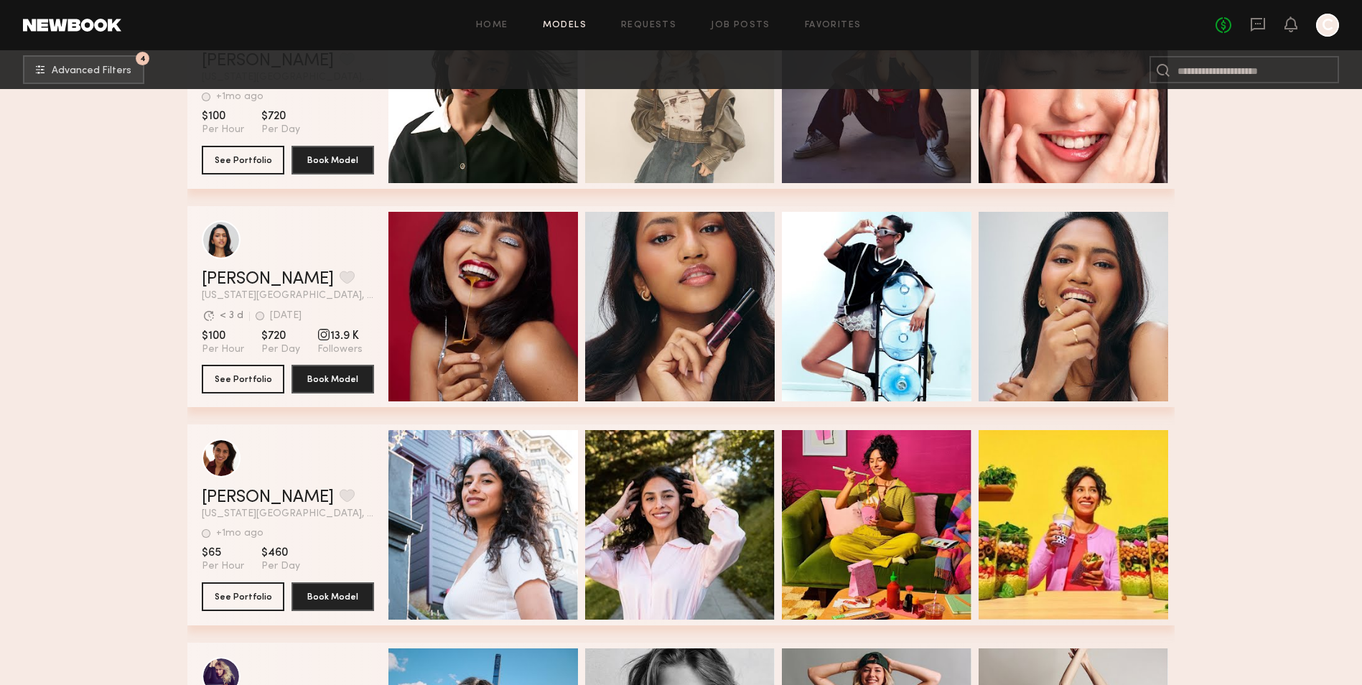
click at [1328, 22] on div at bounding box center [1327, 25] width 23 height 23
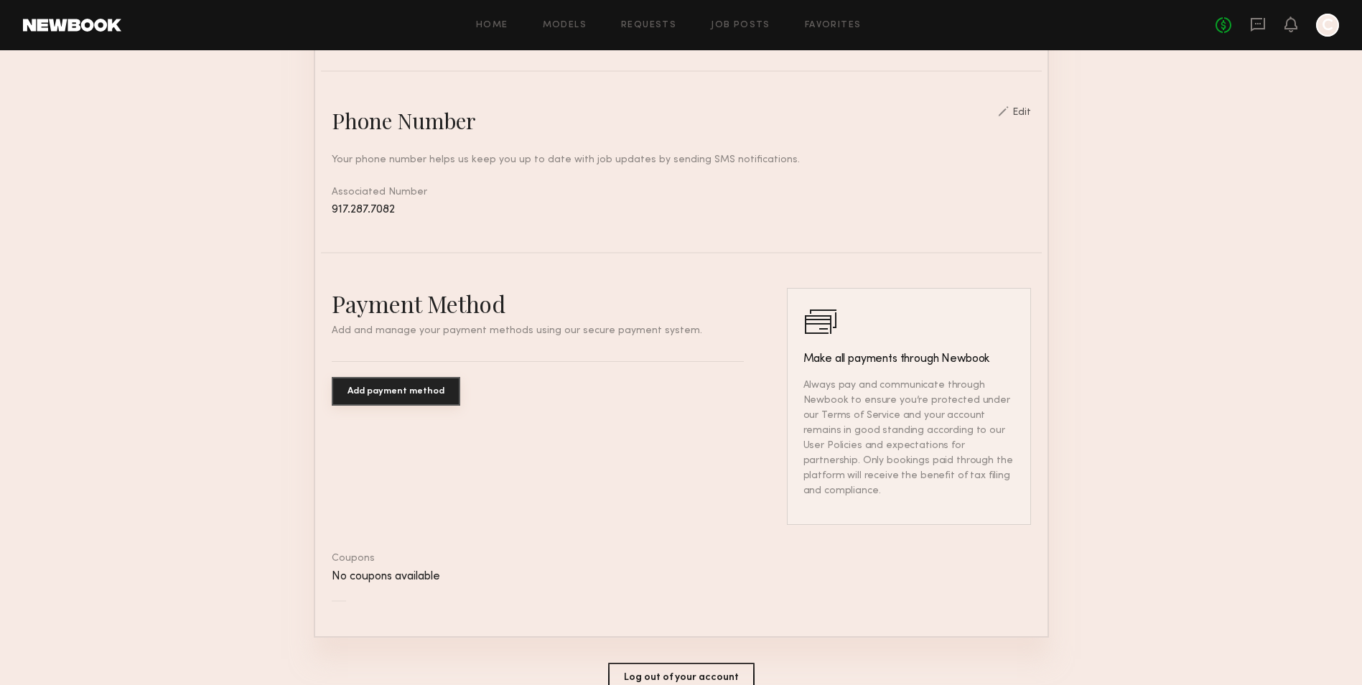
scroll to position [717, 0]
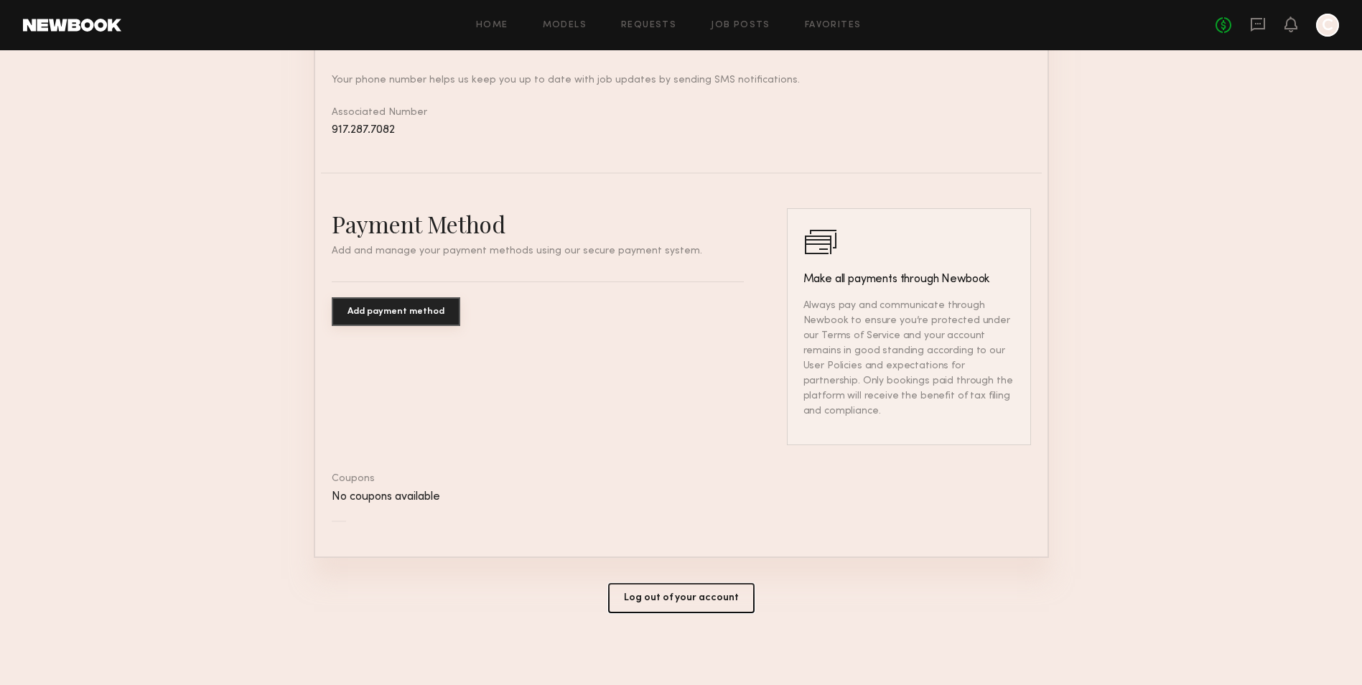
click at [663, 589] on button "Log out of your account" at bounding box center [681, 598] width 147 height 30
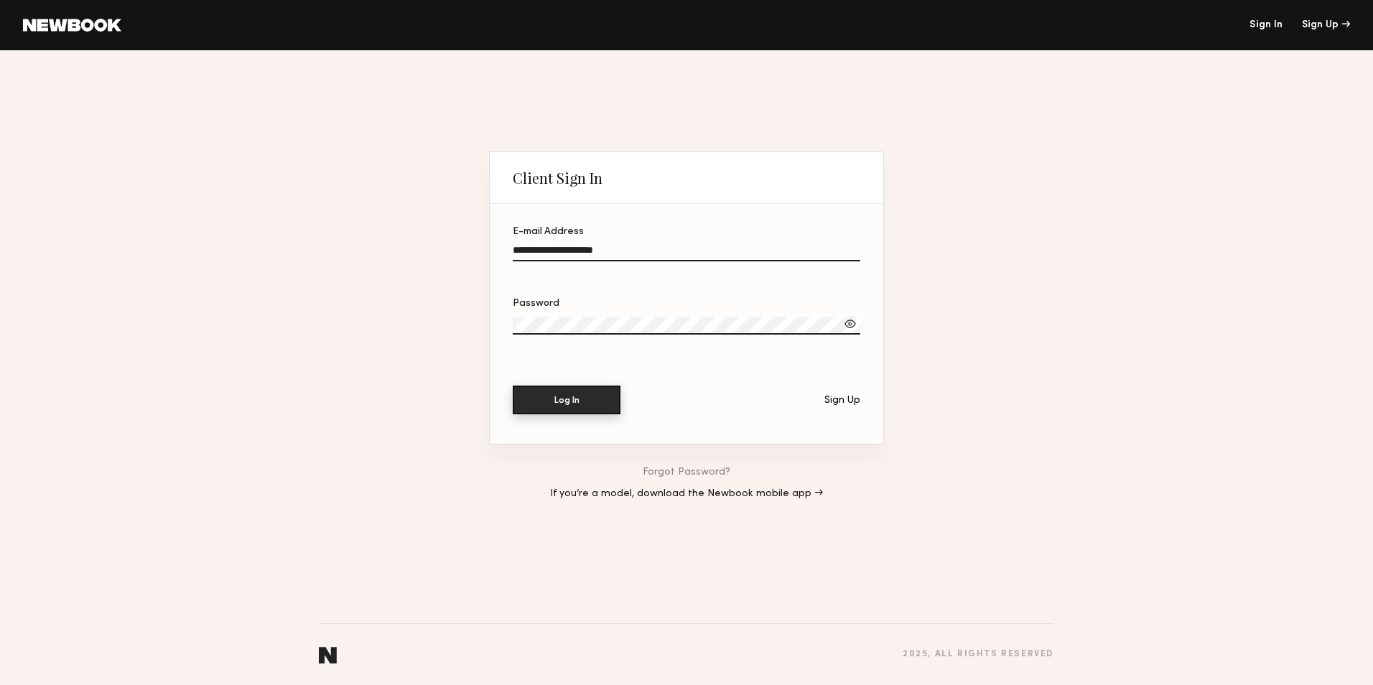
click at [525, 396] on button "Log In" at bounding box center [567, 400] width 108 height 29
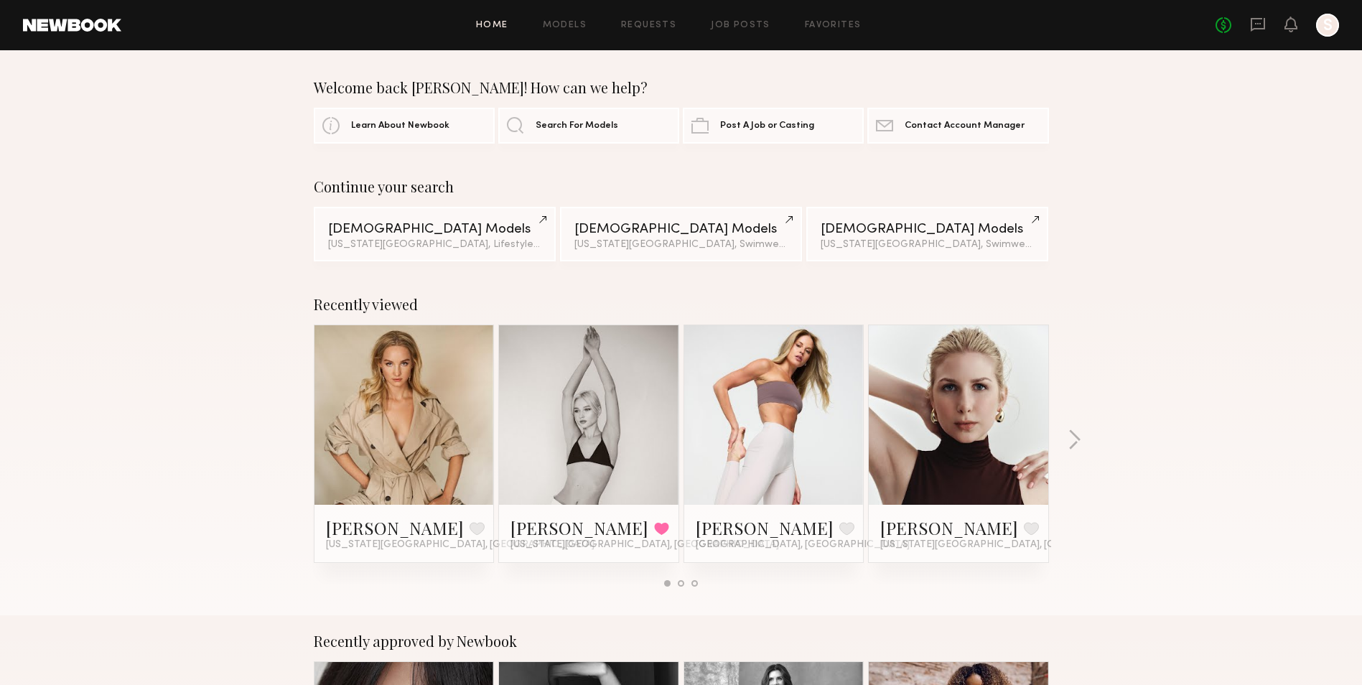
click at [610, 411] on link at bounding box center [589, 415] width 88 height 180
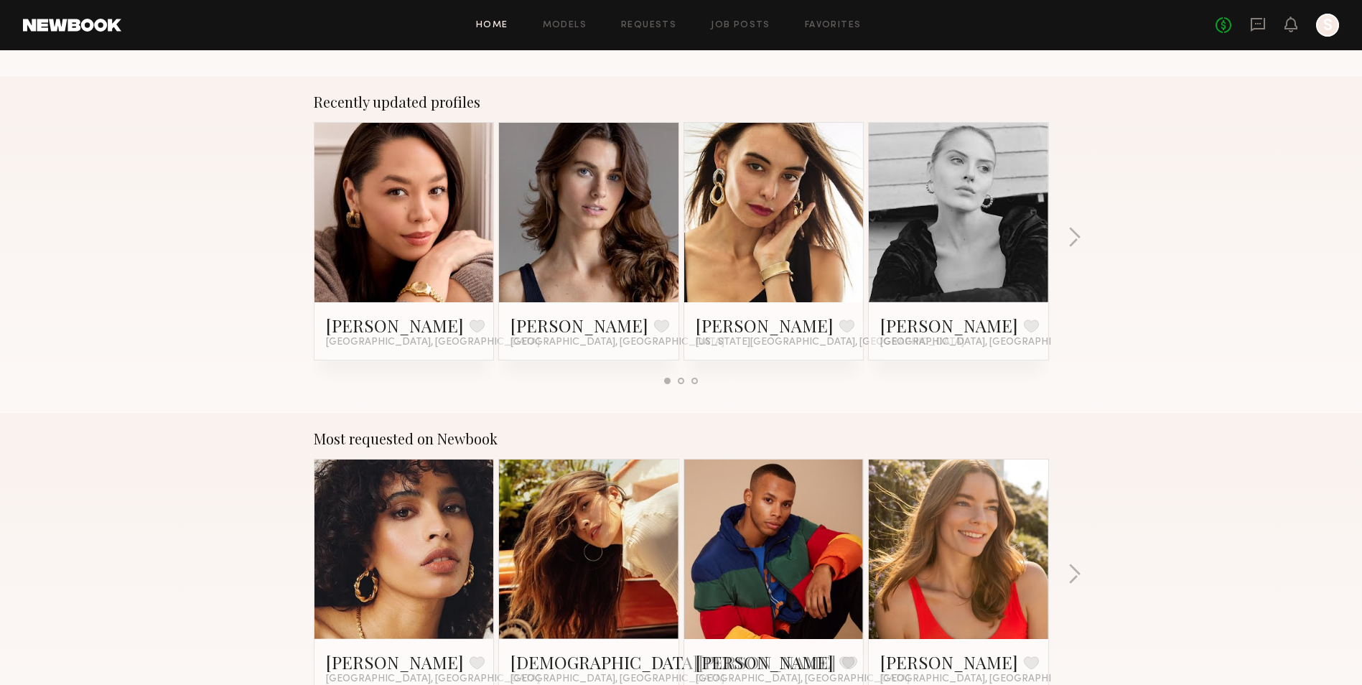
scroll to position [646, 0]
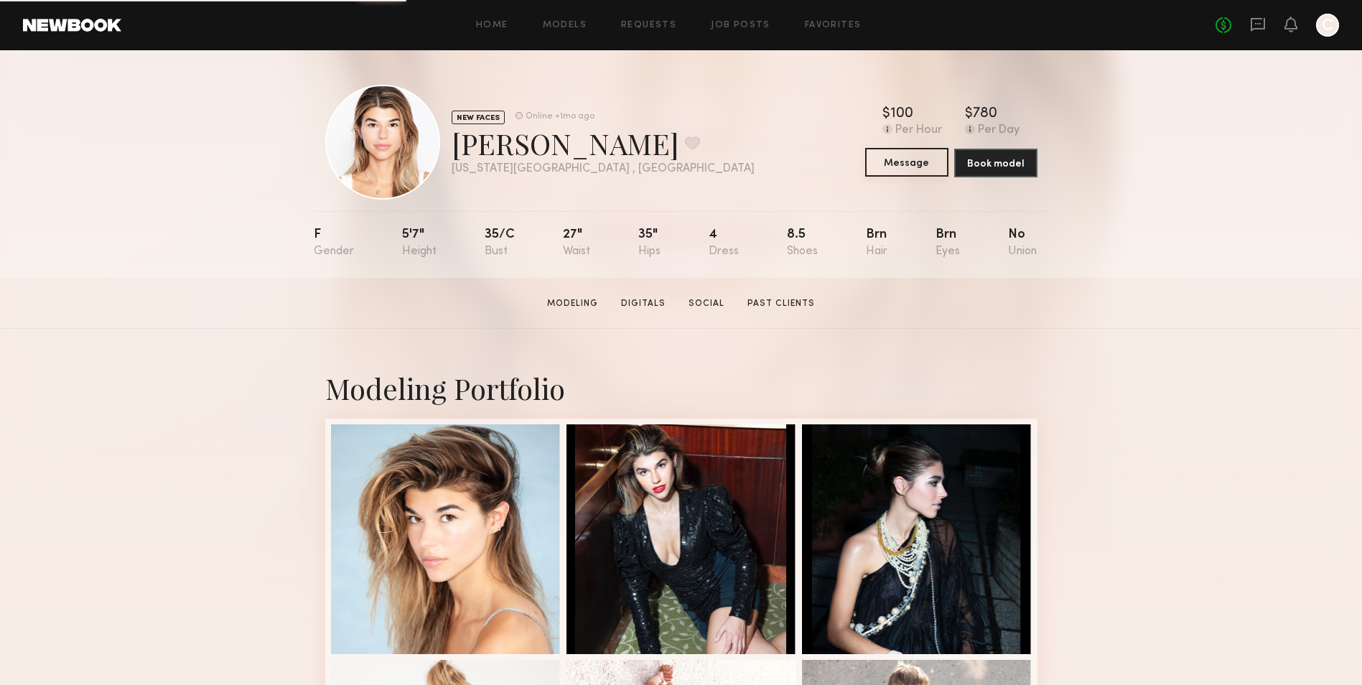
click at [889, 166] on button "Message" at bounding box center [906, 162] width 83 height 29
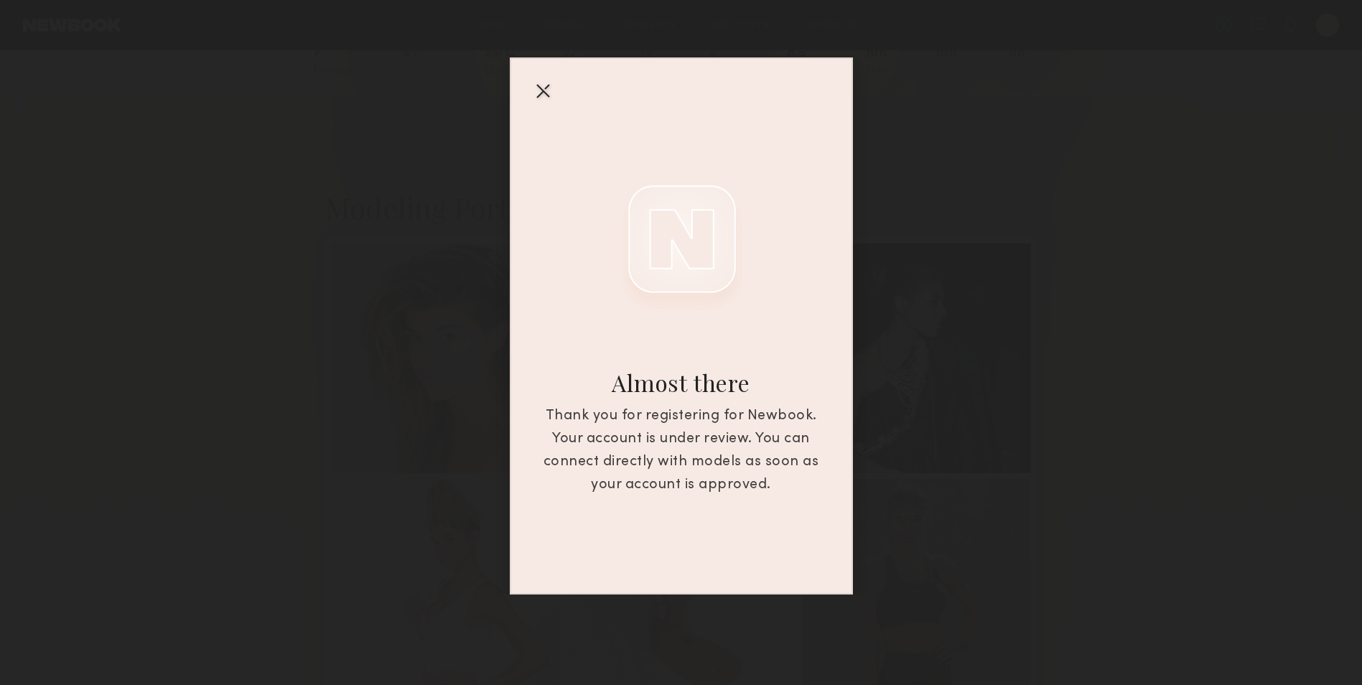
scroll to position [215, 0]
click at [537, 88] on div at bounding box center [542, 90] width 23 height 23
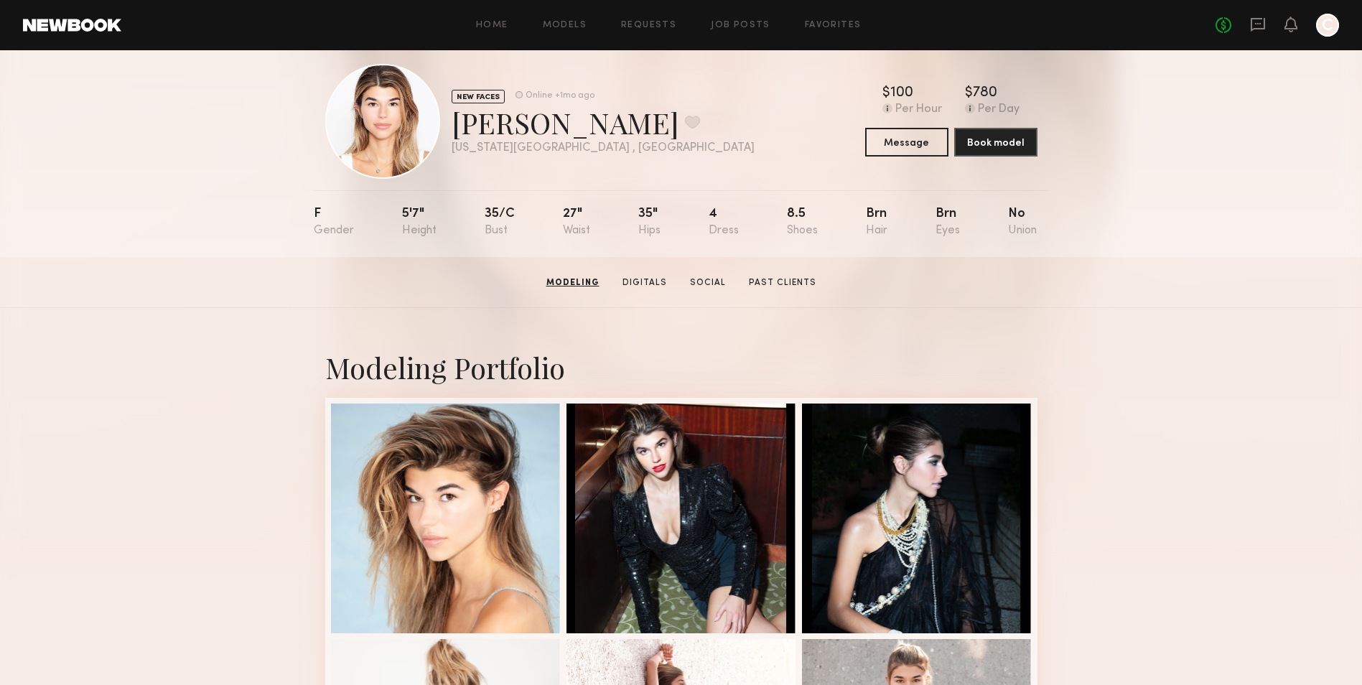
scroll to position [0, 0]
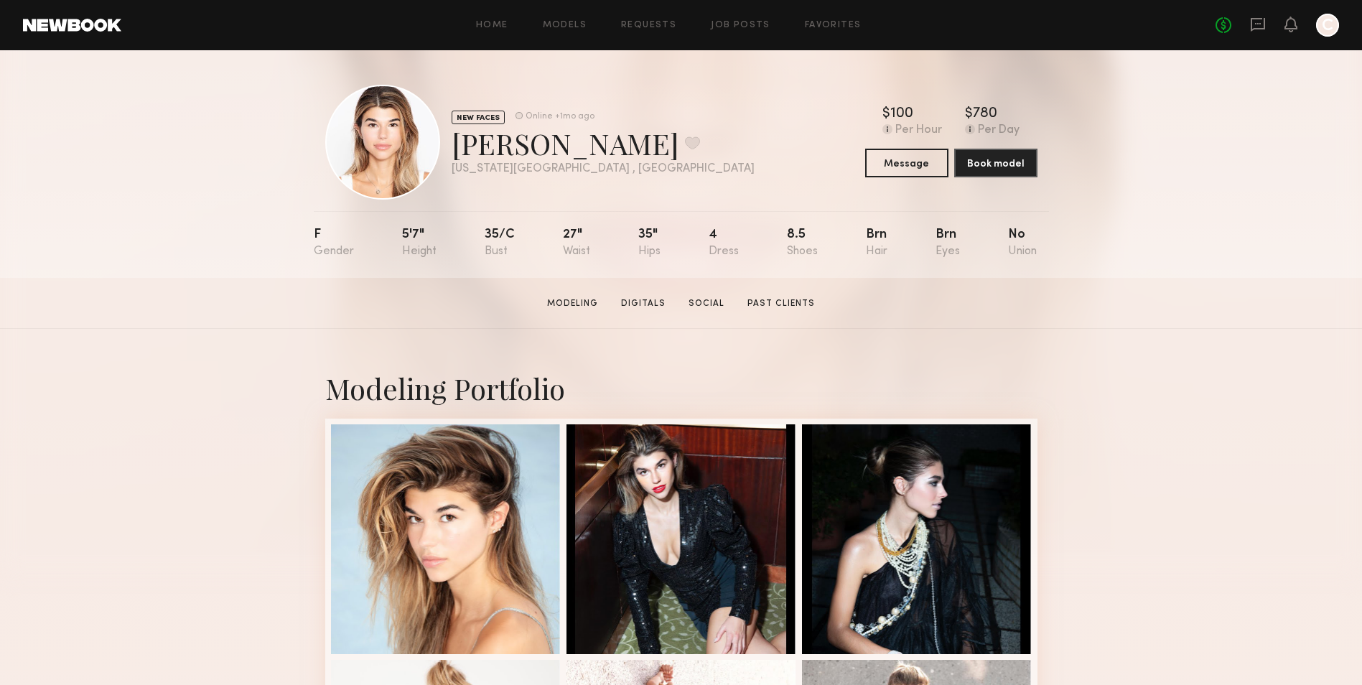
click at [1330, 25] on div at bounding box center [1327, 25] width 23 height 23
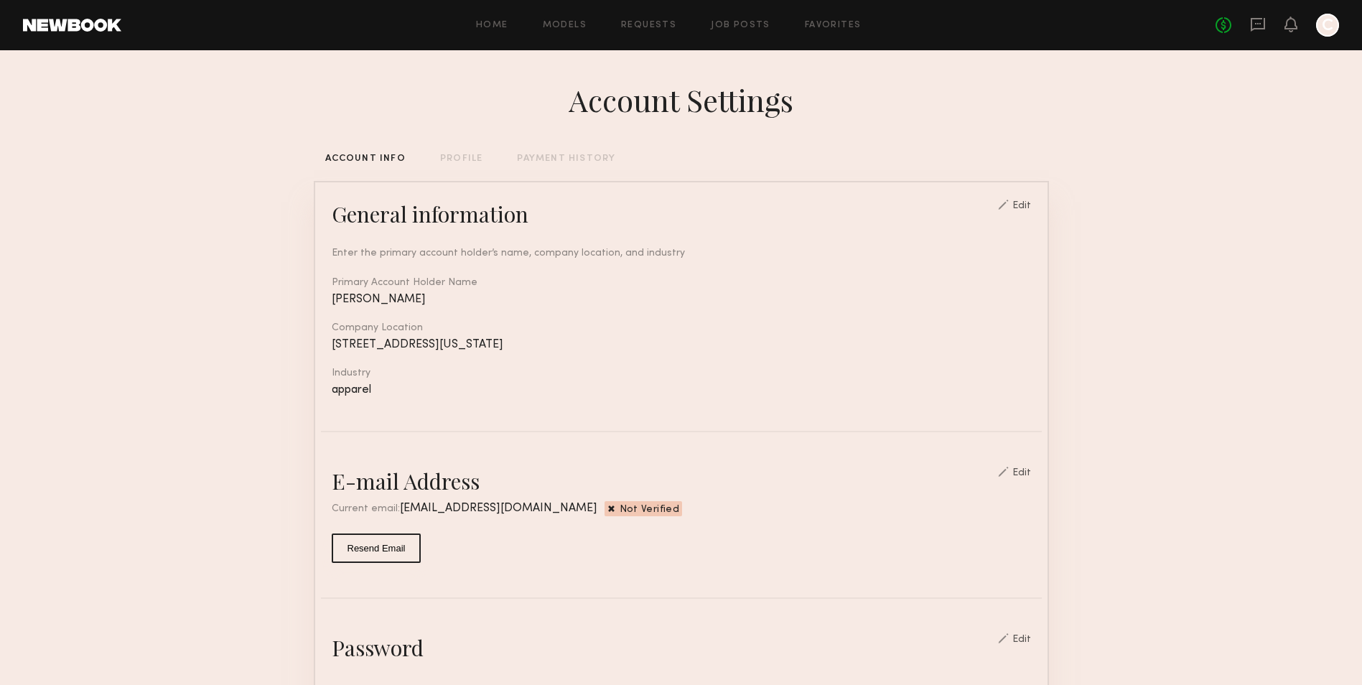
click at [1310, 32] on div "No fees up to $5,000 C" at bounding box center [1278, 25] width 124 height 23
click at [1318, 28] on div at bounding box center [1327, 25] width 23 height 23
click at [1325, 30] on div at bounding box center [1327, 25] width 23 height 23
click at [1332, 22] on div at bounding box center [1327, 25] width 23 height 23
click at [79, 23] on link at bounding box center [72, 25] width 98 height 13
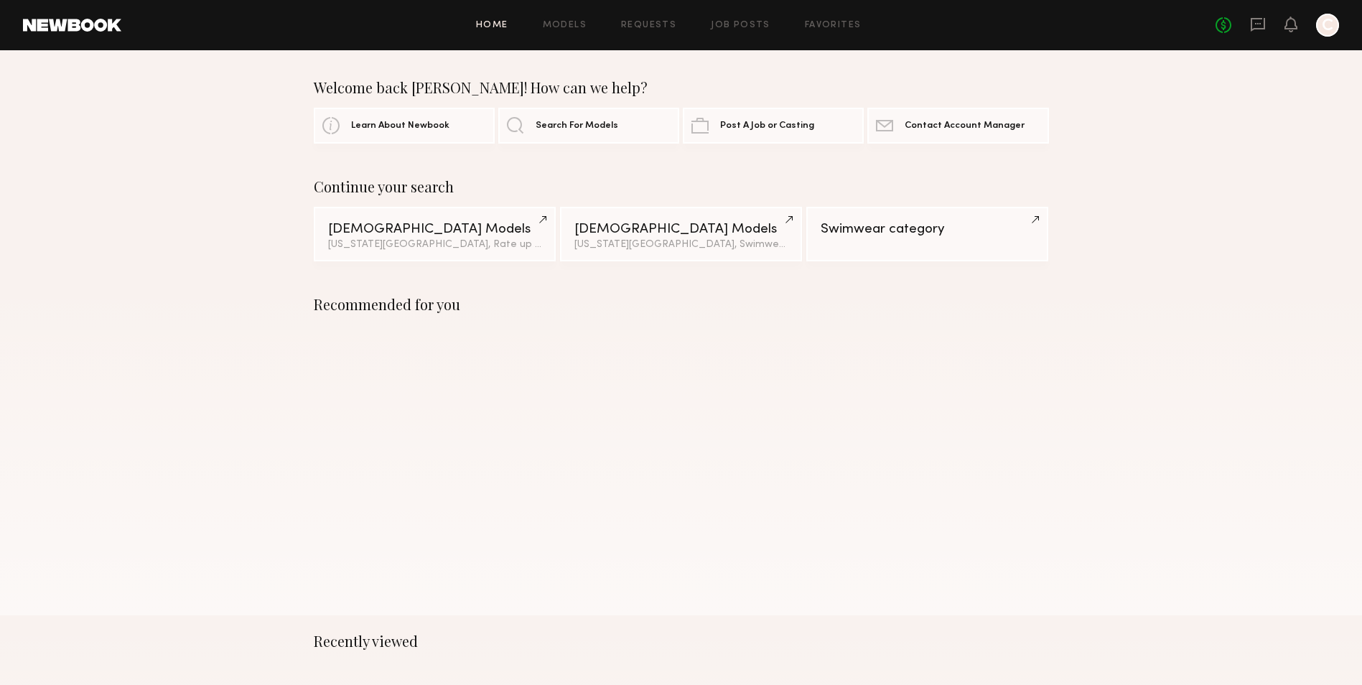
click at [1337, 32] on div at bounding box center [1327, 25] width 23 height 23
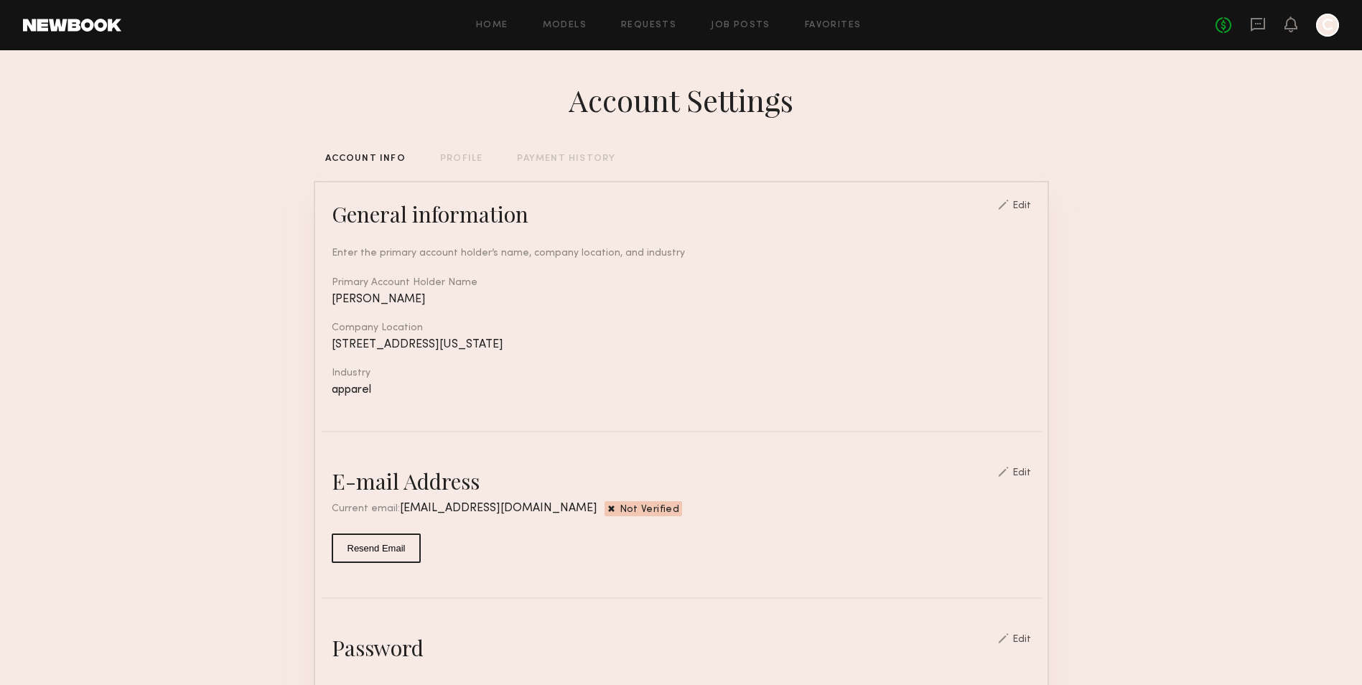
drag, startPoint x: 1329, startPoint y: 28, endPoint x: 1324, endPoint y: 23, distance: 7.6
click at [1324, 23] on div at bounding box center [1327, 25] width 23 height 23
click at [485, 21] on link "Home" at bounding box center [492, 25] width 32 height 9
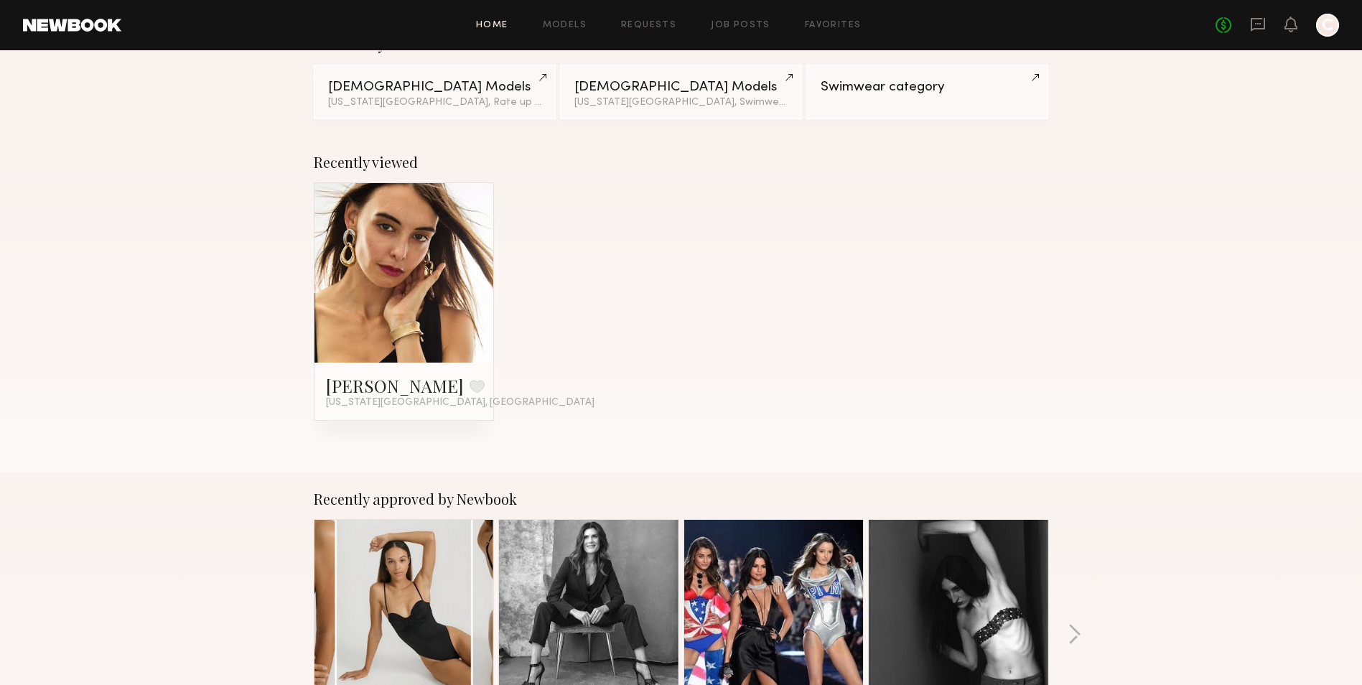
scroll to position [144, 0]
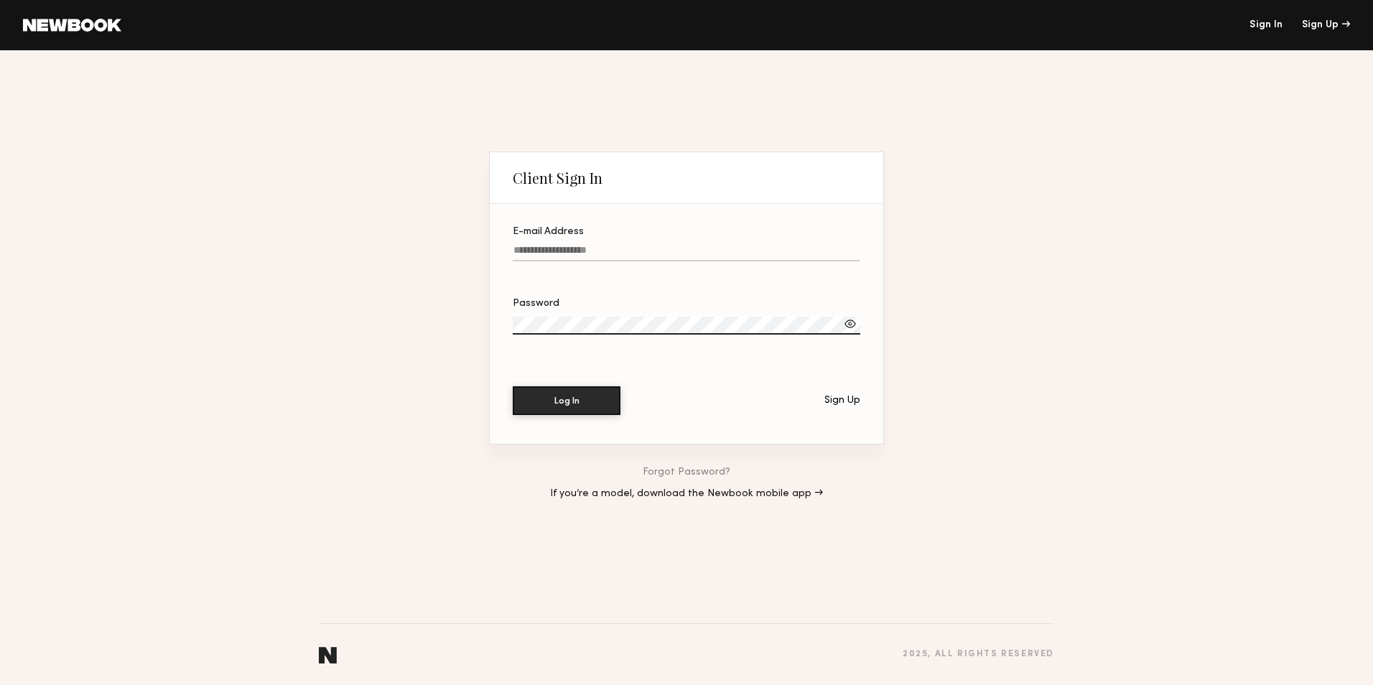
click at [184, 141] on div "Client Sign In E-mail Address Password Log In Sign Up Forgot Password? If you’r…" at bounding box center [686, 367] width 1373 height 635
